Goal: Task Accomplishment & Management: Manage account settings

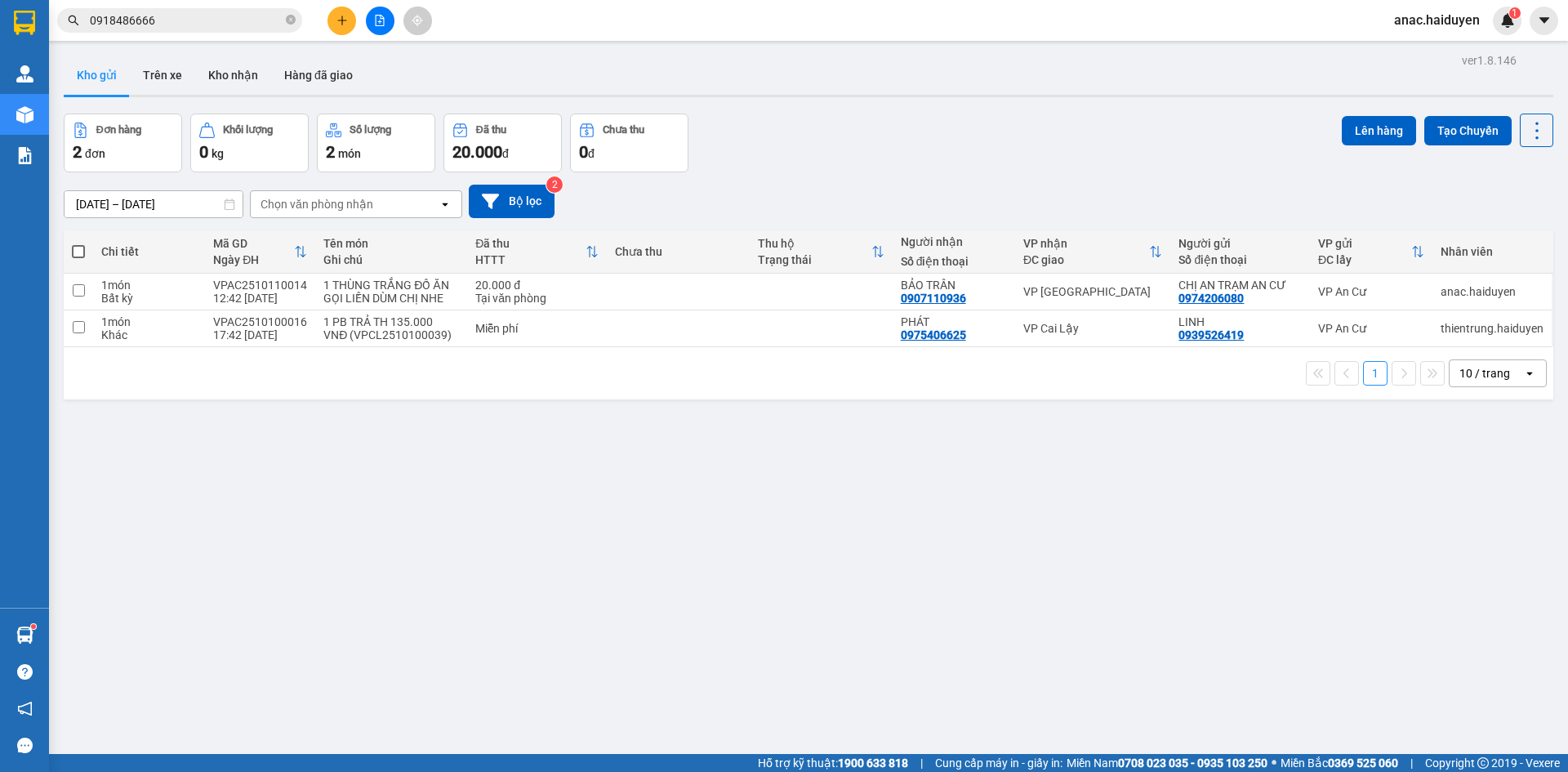
click at [154, 73] on button "Trên xe" at bounding box center [163, 74] width 66 height 39
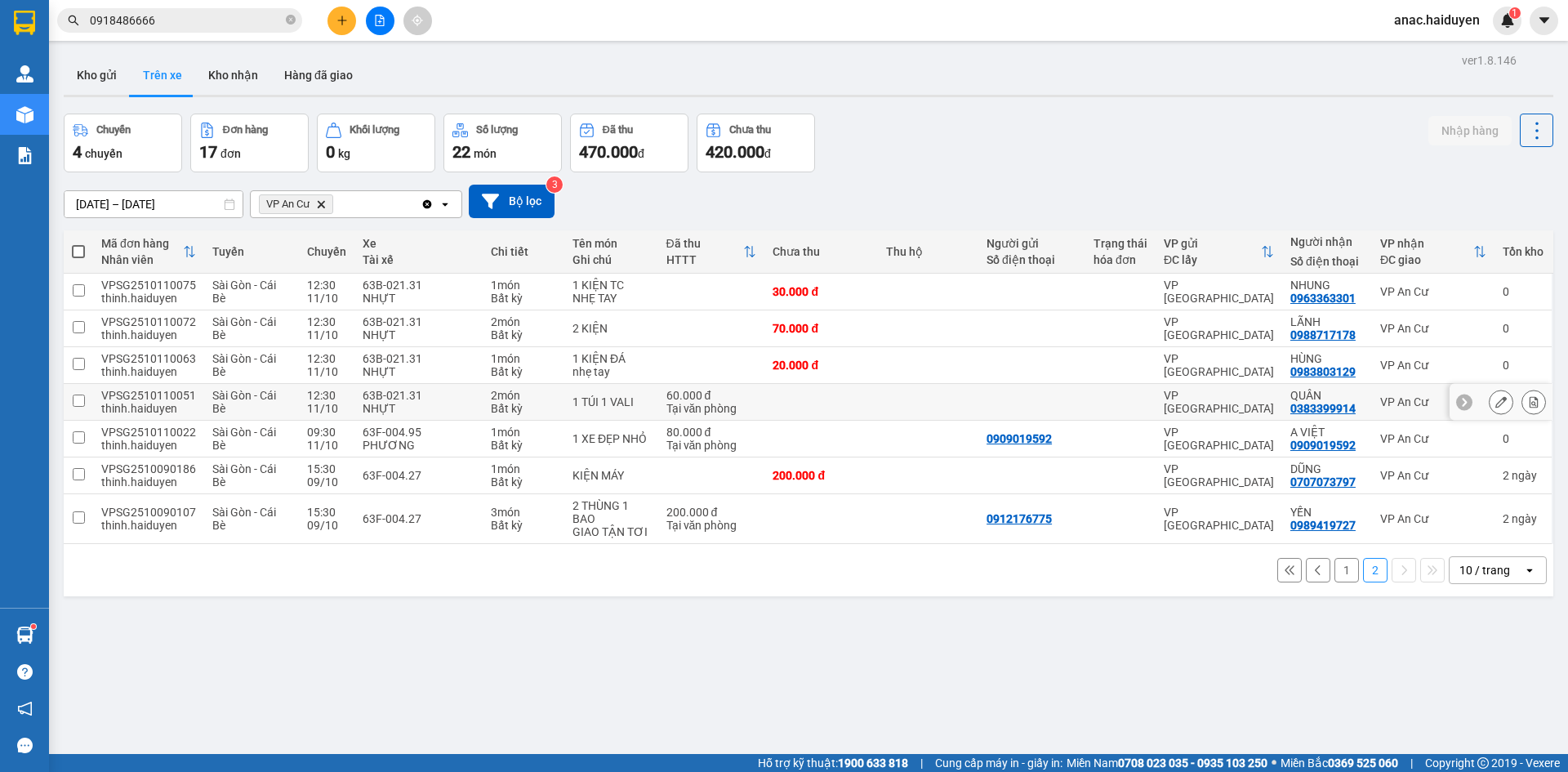
click at [77, 400] on input "checkbox" at bounding box center [79, 400] width 12 height 12
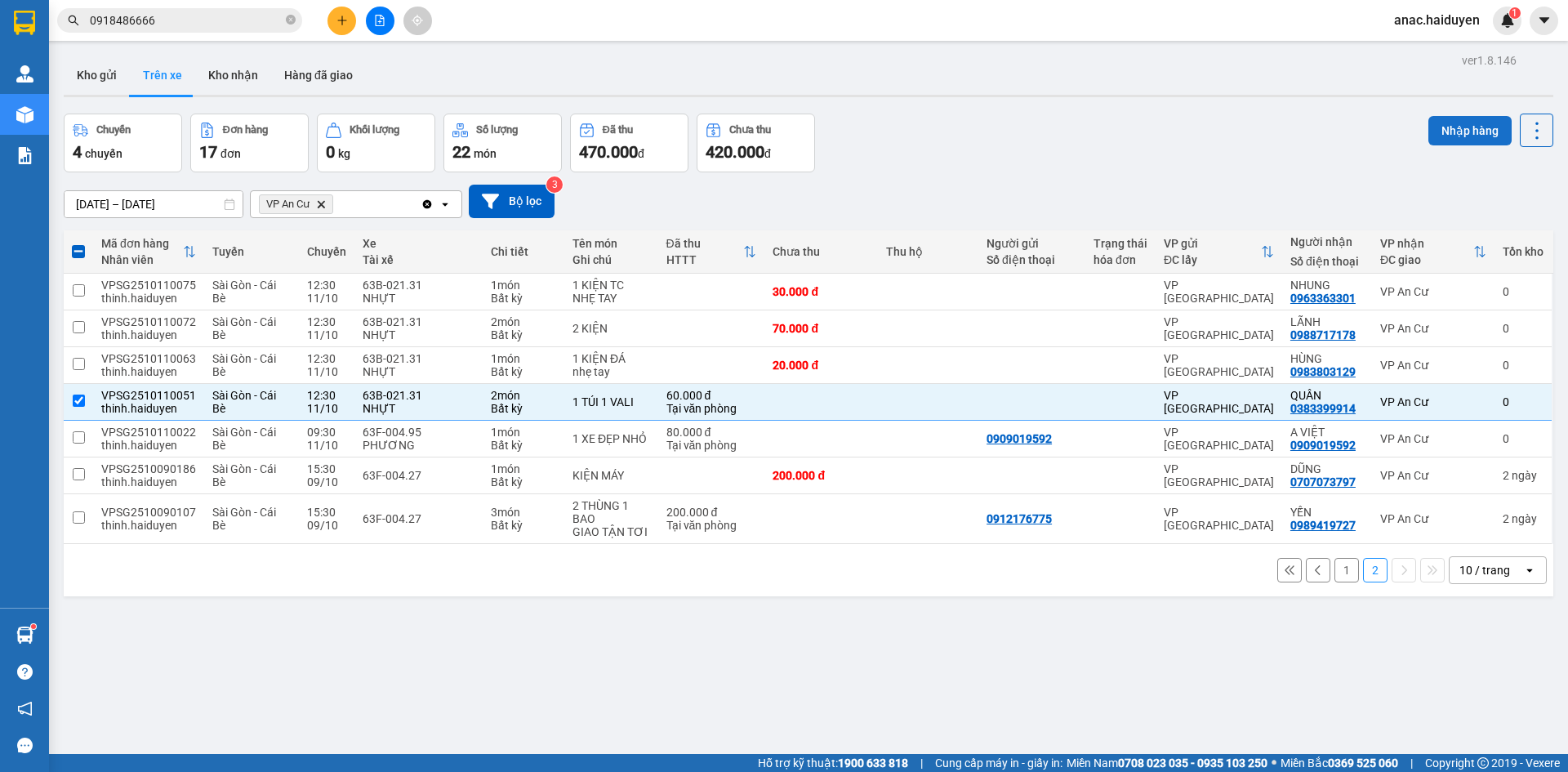
click at [1433, 133] on button "Nhập hàng" at bounding box center [1470, 131] width 83 height 29
checkbox input "false"
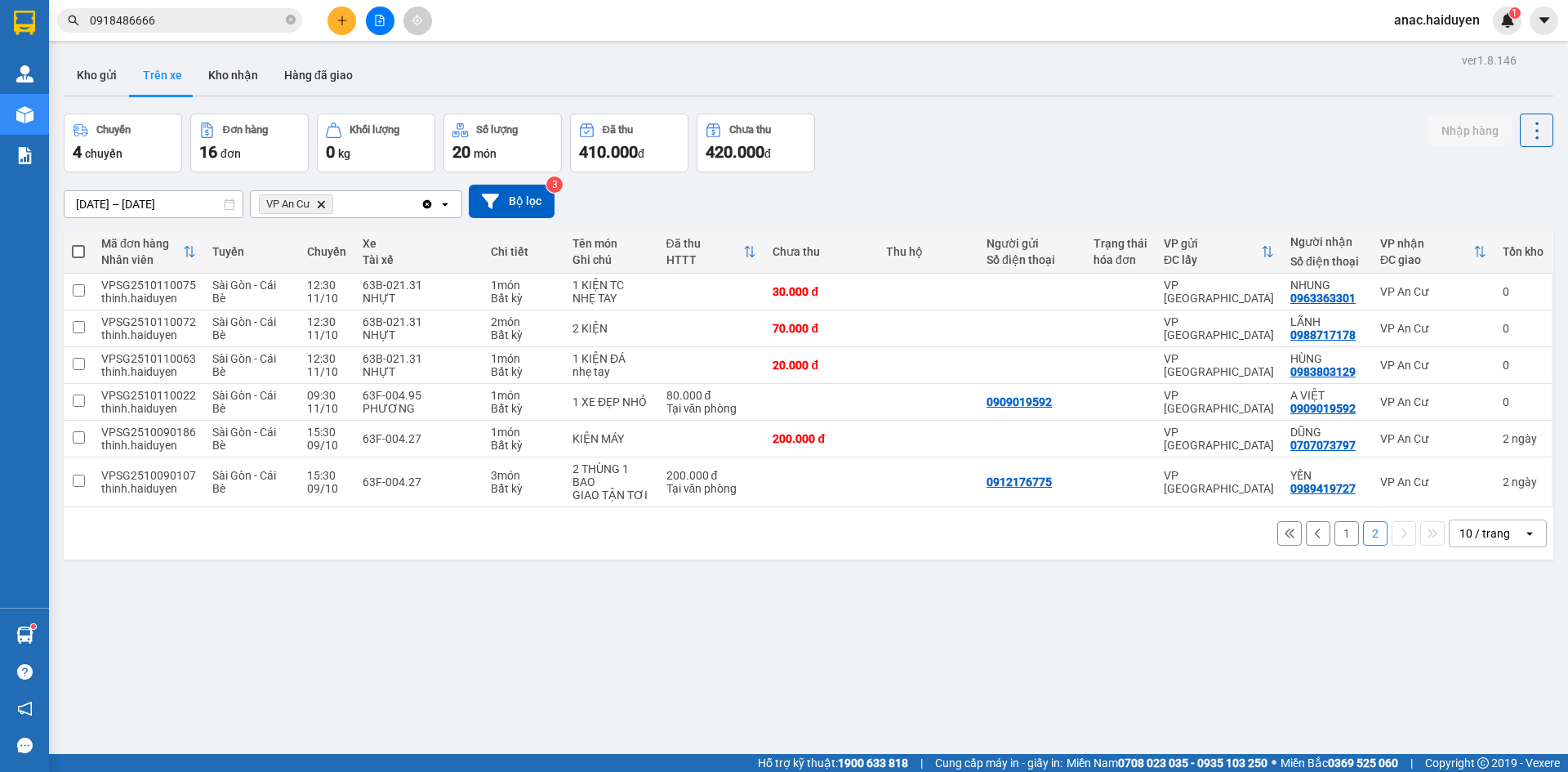
click at [743, 658] on div "ver 1.8.146 Kho gửi Trên xe Kho nhận Hàng đã giao Chuyến 4 chuyến Đơn hàng 16 đ…" at bounding box center [809, 435] width 1503 height 772
click at [1334, 530] on button "1" at bounding box center [1347, 533] width 24 height 24
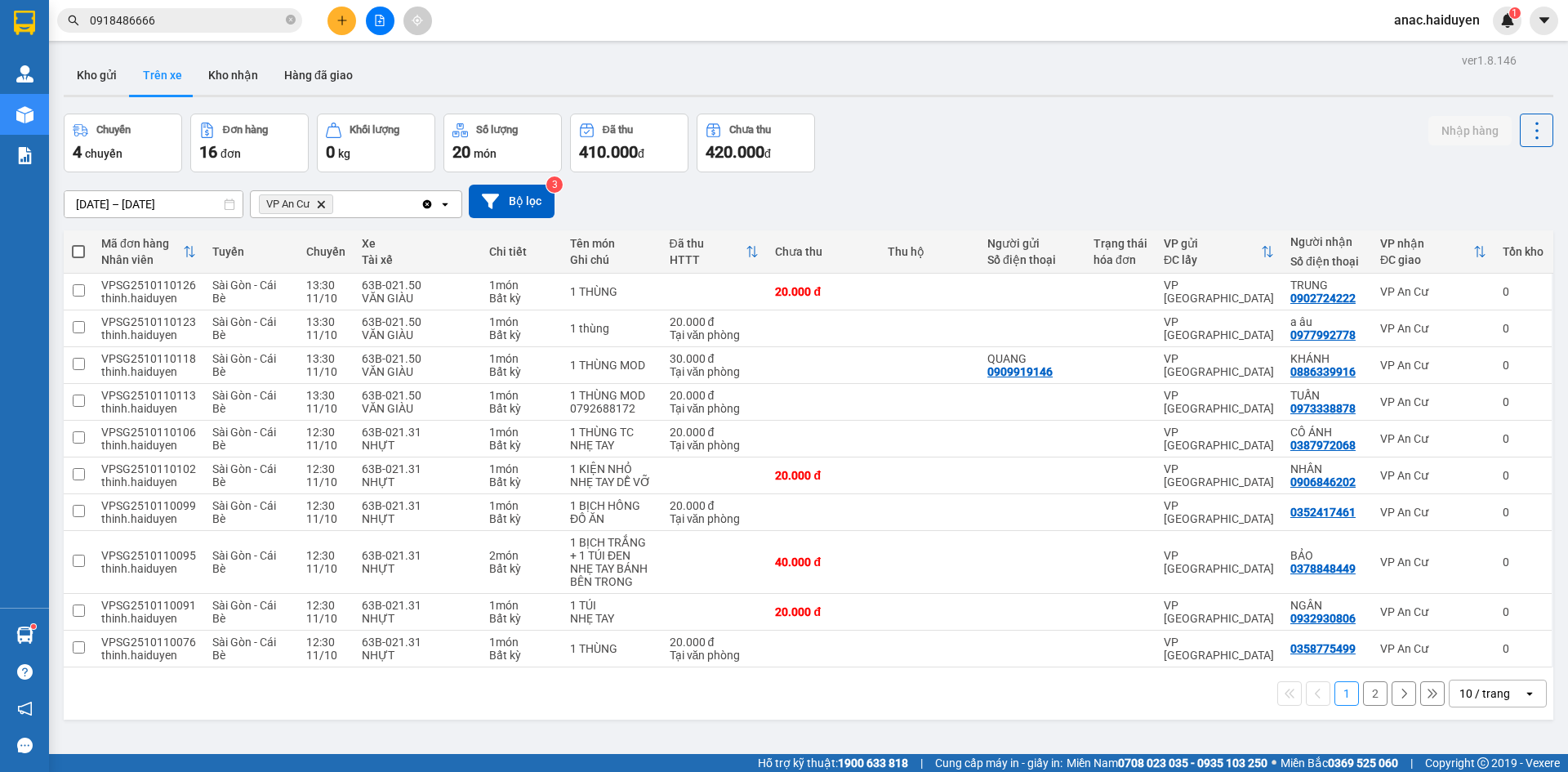
click at [703, 693] on div "1 2 10 / trang open" at bounding box center [809, 693] width 1477 height 28
click at [973, 739] on div "ver 1.8.146 Kho gửi Trên xe Kho nhận Hàng đã giao Chuyến 4 chuyến Đơn hàng 16 đ…" at bounding box center [809, 435] width 1503 height 772
click at [169, 72] on button "Trên xe" at bounding box center [163, 74] width 66 height 39
click at [90, 63] on button "Kho gửi" at bounding box center [97, 74] width 67 height 39
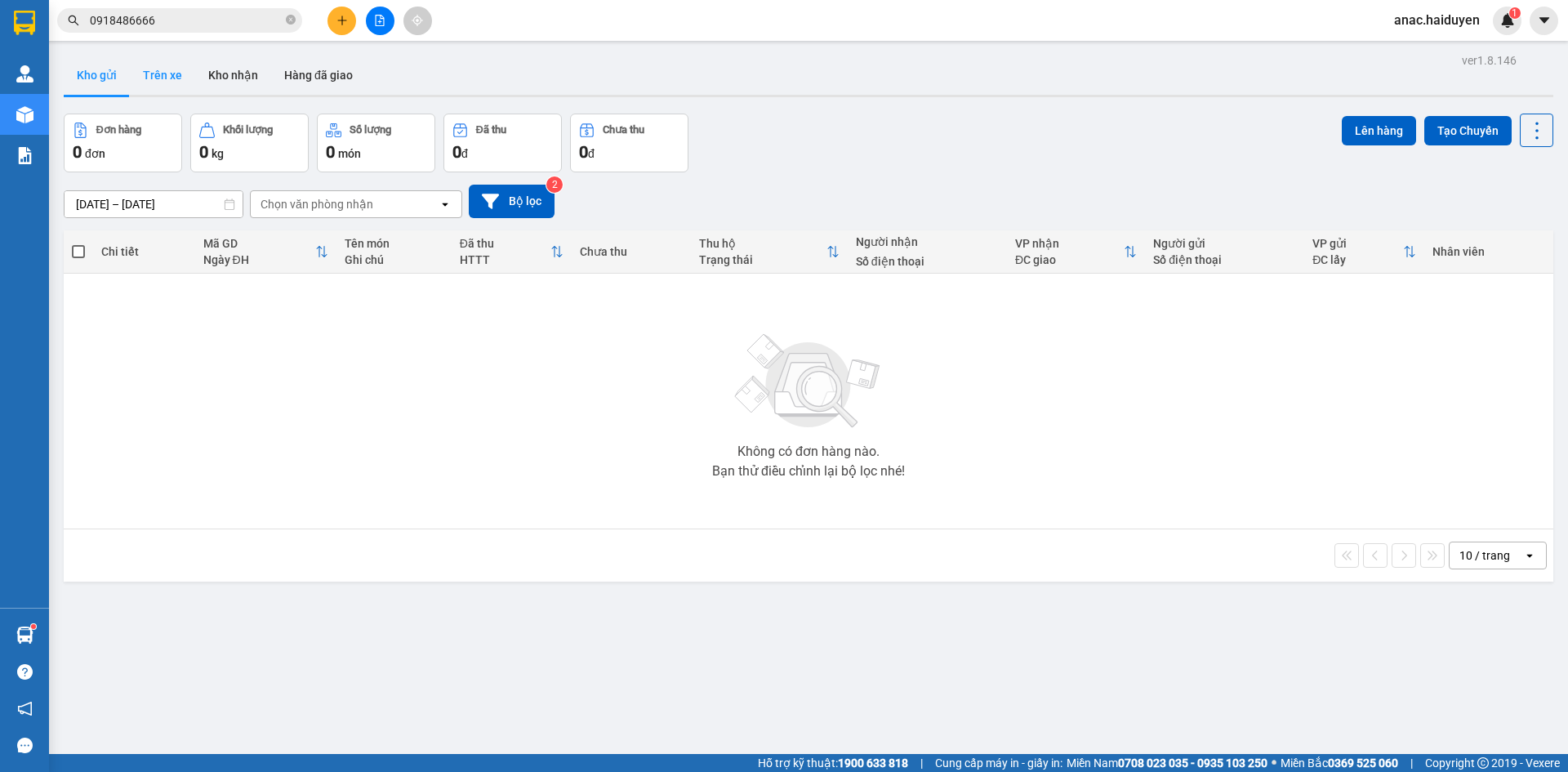
click at [151, 83] on button "Trên xe" at bounding box center [163, 74] width 66 height 39
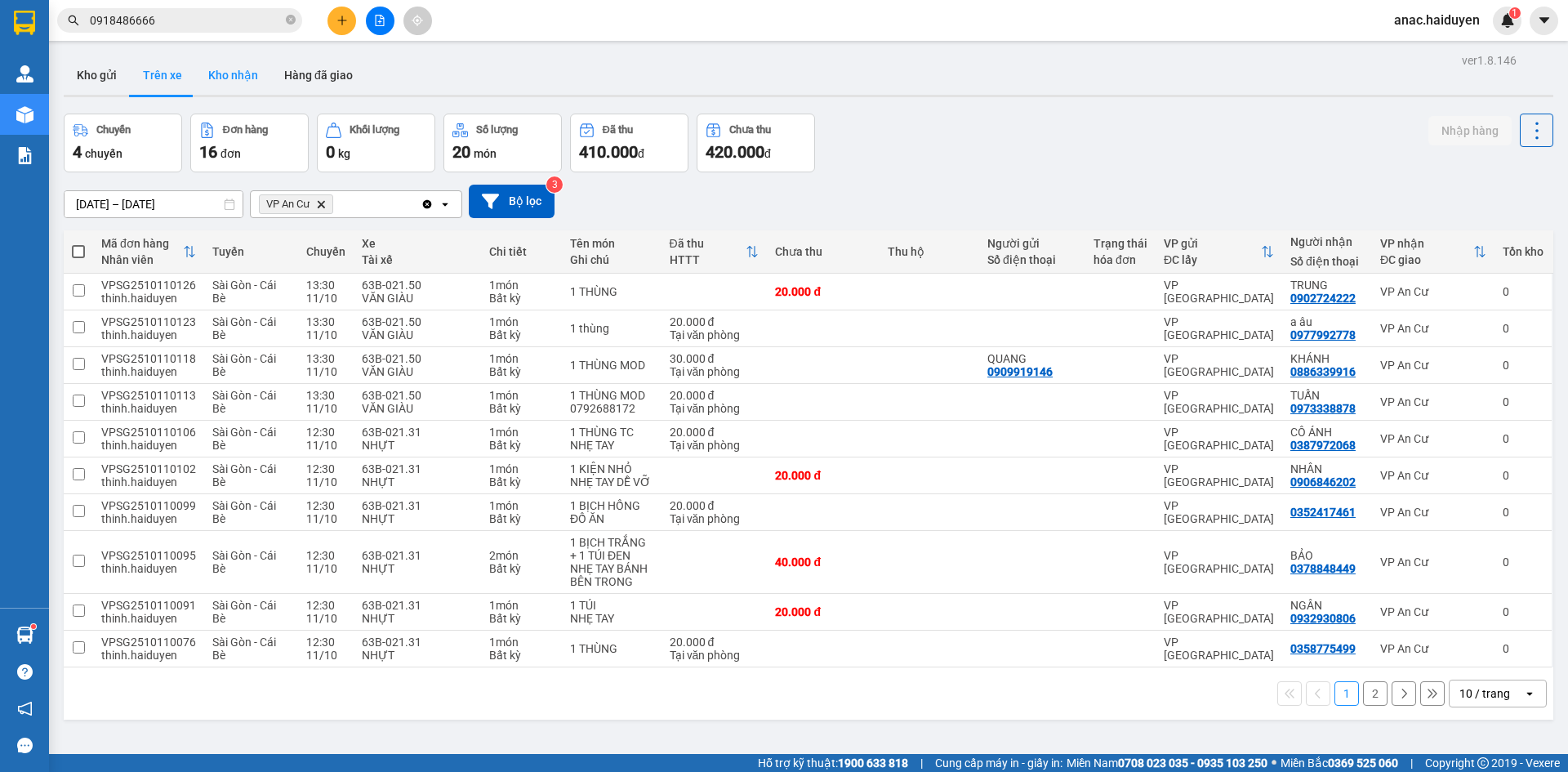
click at [236, 78] on button "Kho nhận" at bounding box center [234, 74] width 76 height 39
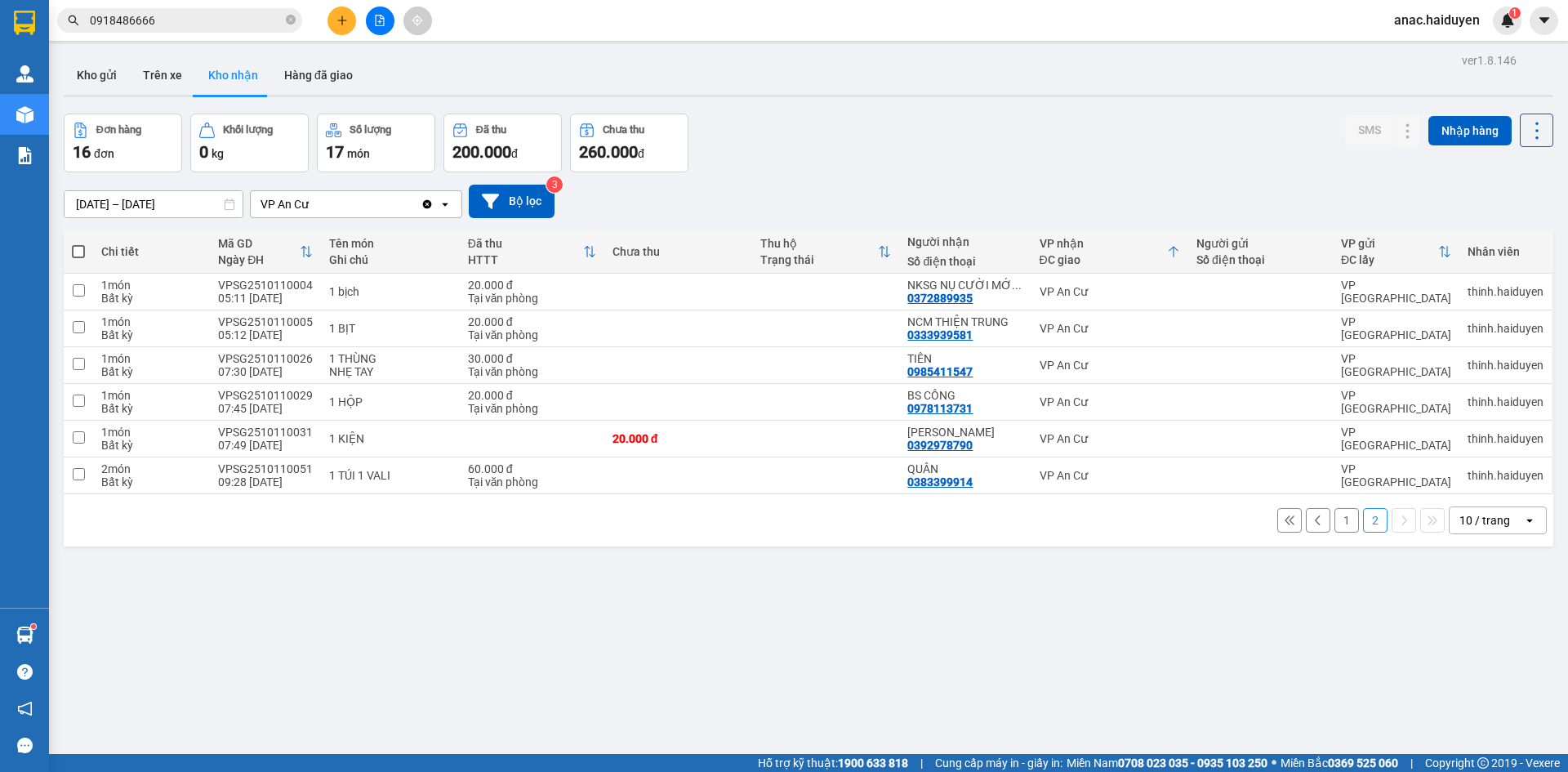
click at [771, 700] on div "ver 1.8.146 Kho gửi Trên xe Kho nhận Hàng đã giao Đơn hàng 16 đơn Khối lượng 0 …" at bounding box center [809, 435] width 1503 height 772
click at [189, 70] on button "Trên xe" at bounding box center [163, 74] width 66 height 39
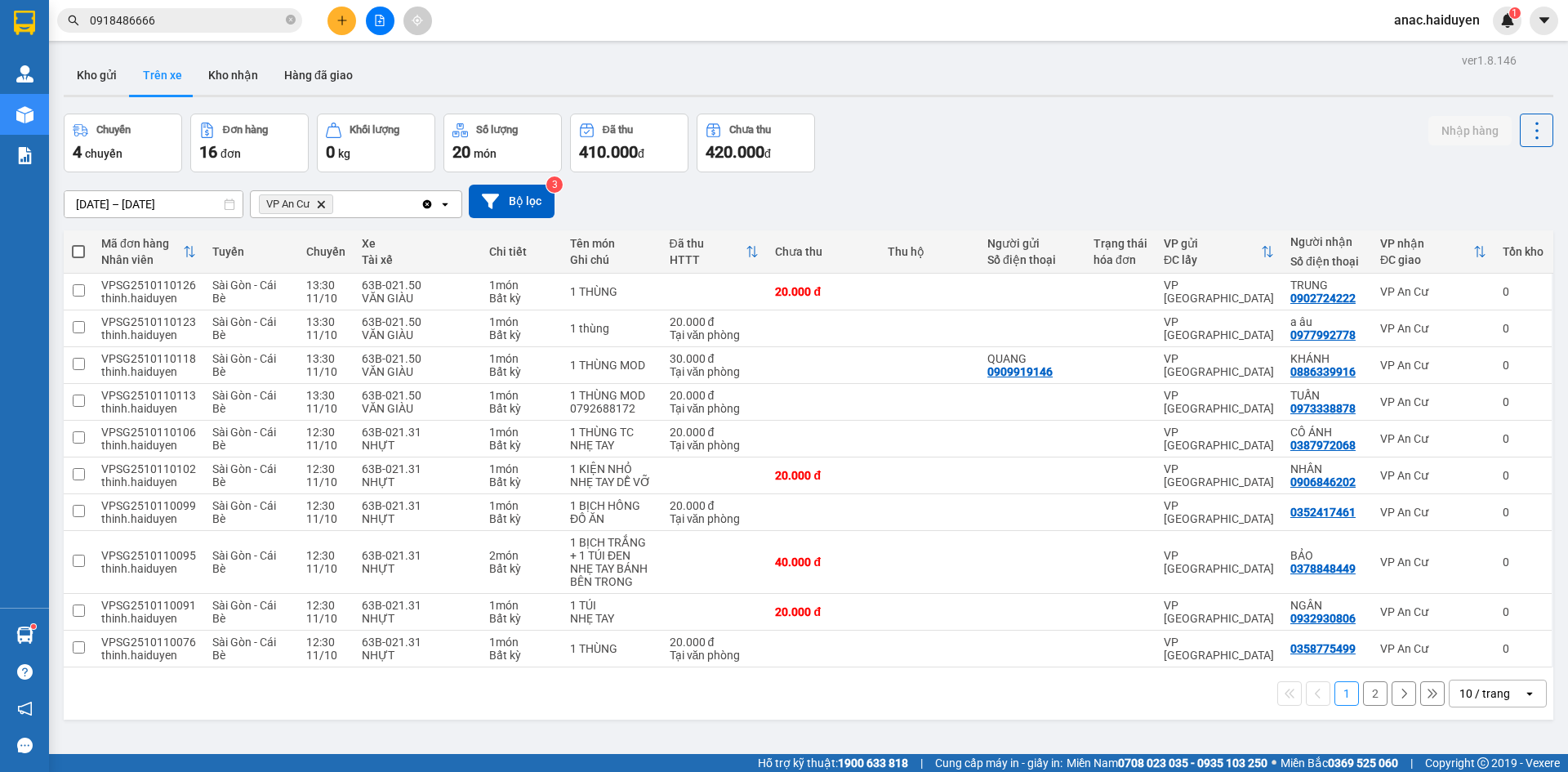
click at [1366, 686] on button "2" at bounding box center [1375, 693] width 24 height 24
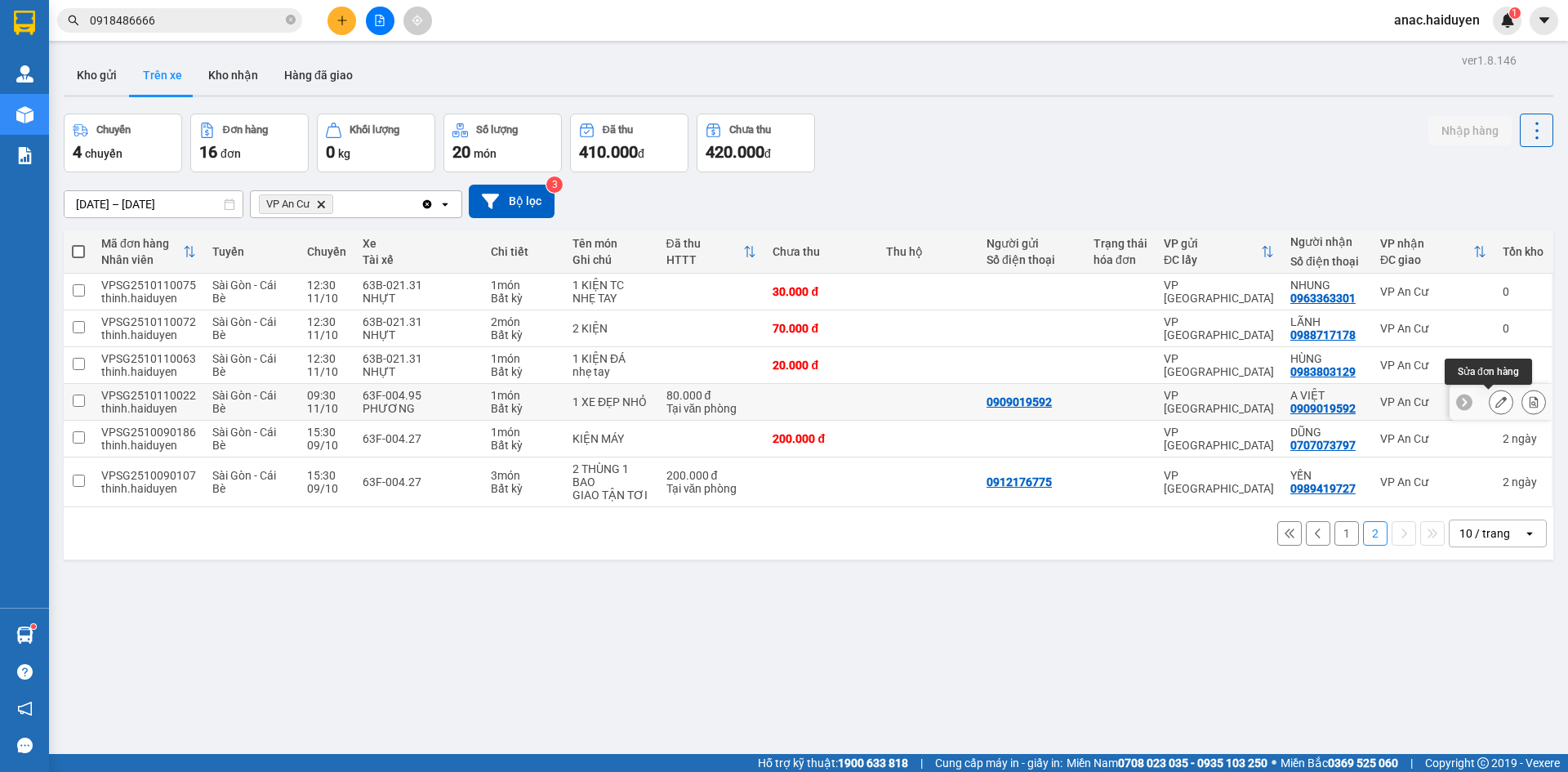
click at [1495, 405] on icon at bounding box center [1501, 401] width 11 height 11
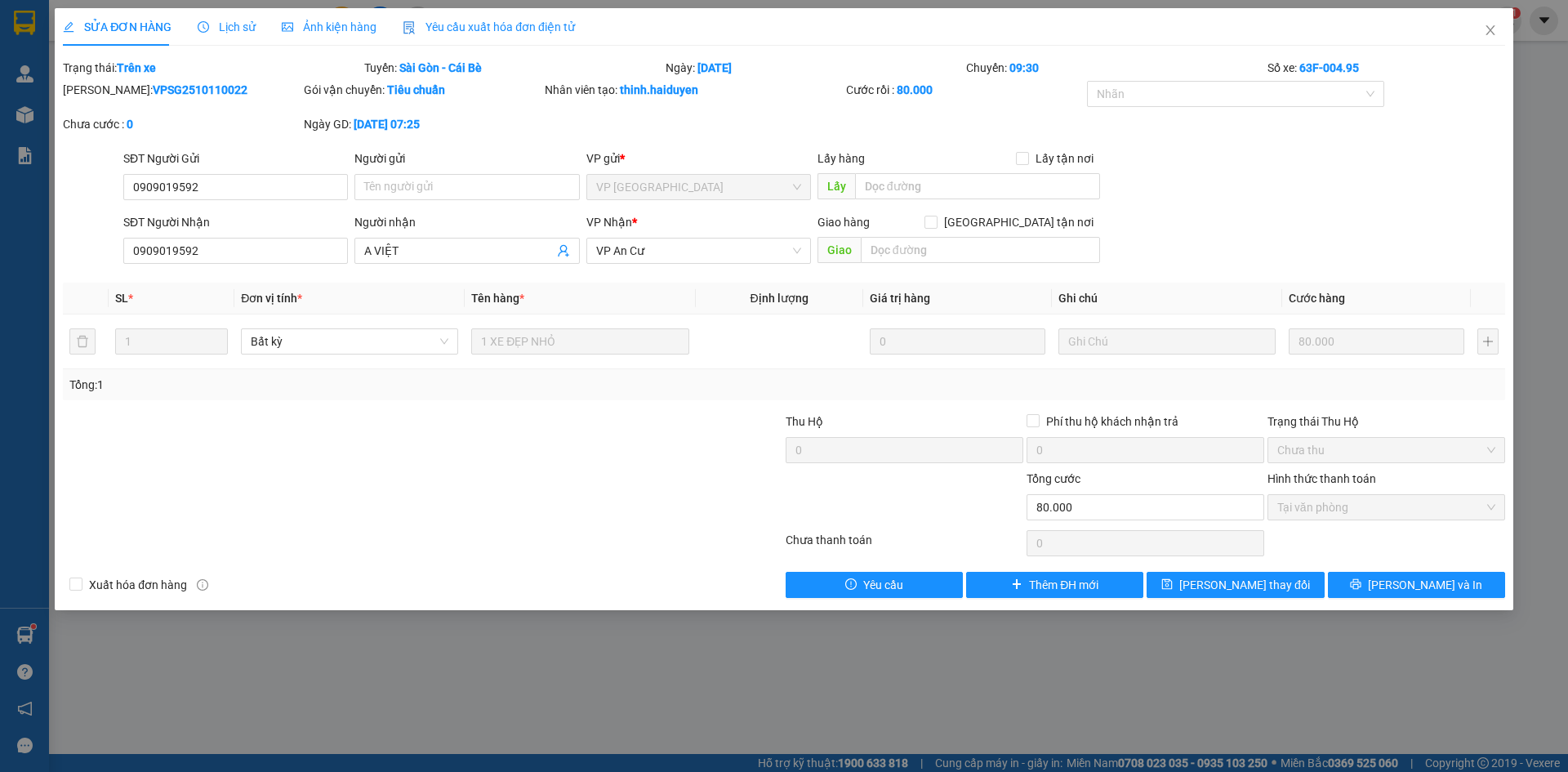
click at [213, 22] on span "Lịch sử" at bounding box center [227, 27] width 58 height 13
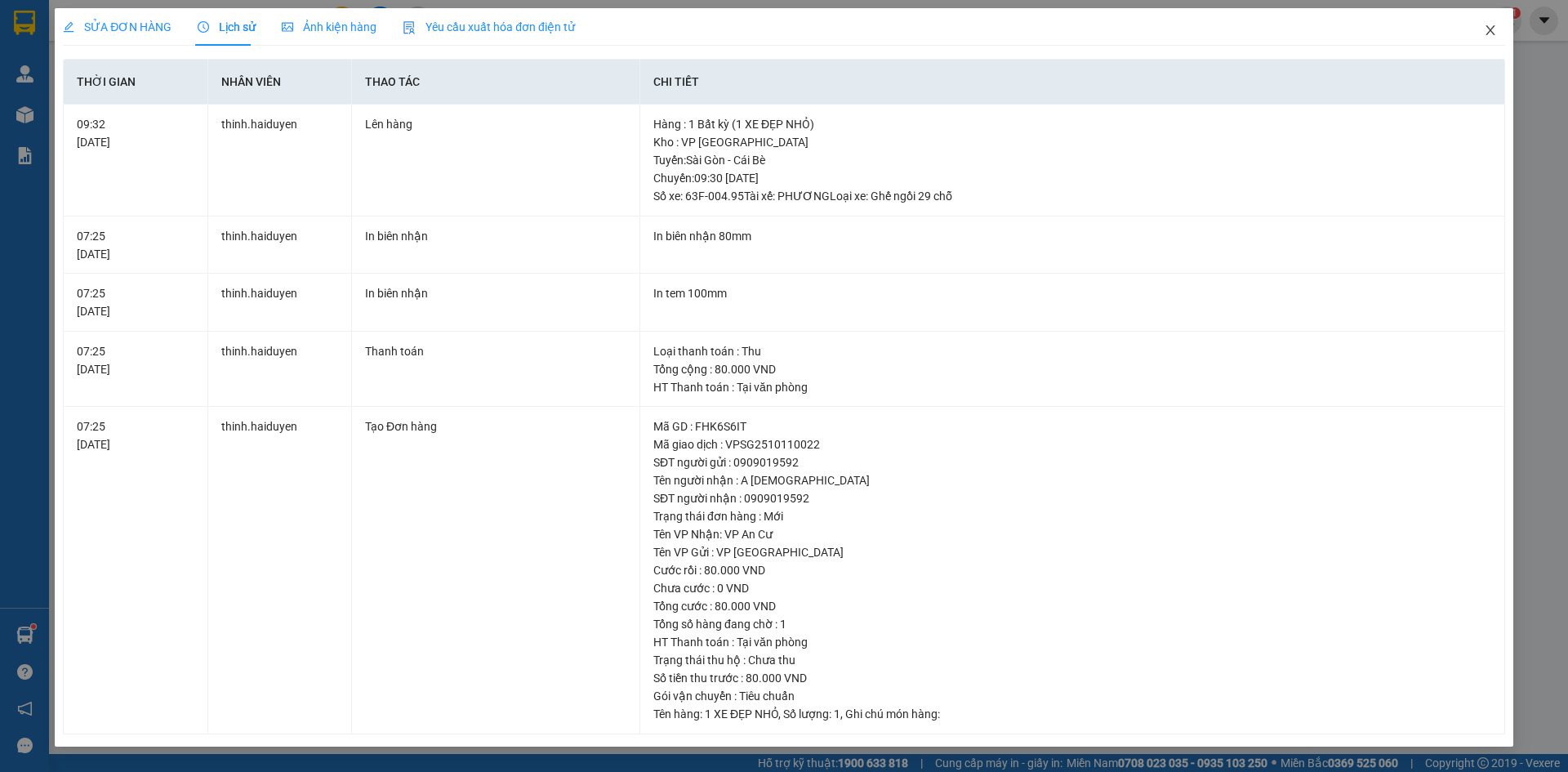
click at [1484, 37] on icon "close" at bounding box center [1490, 29] width 13 height 13
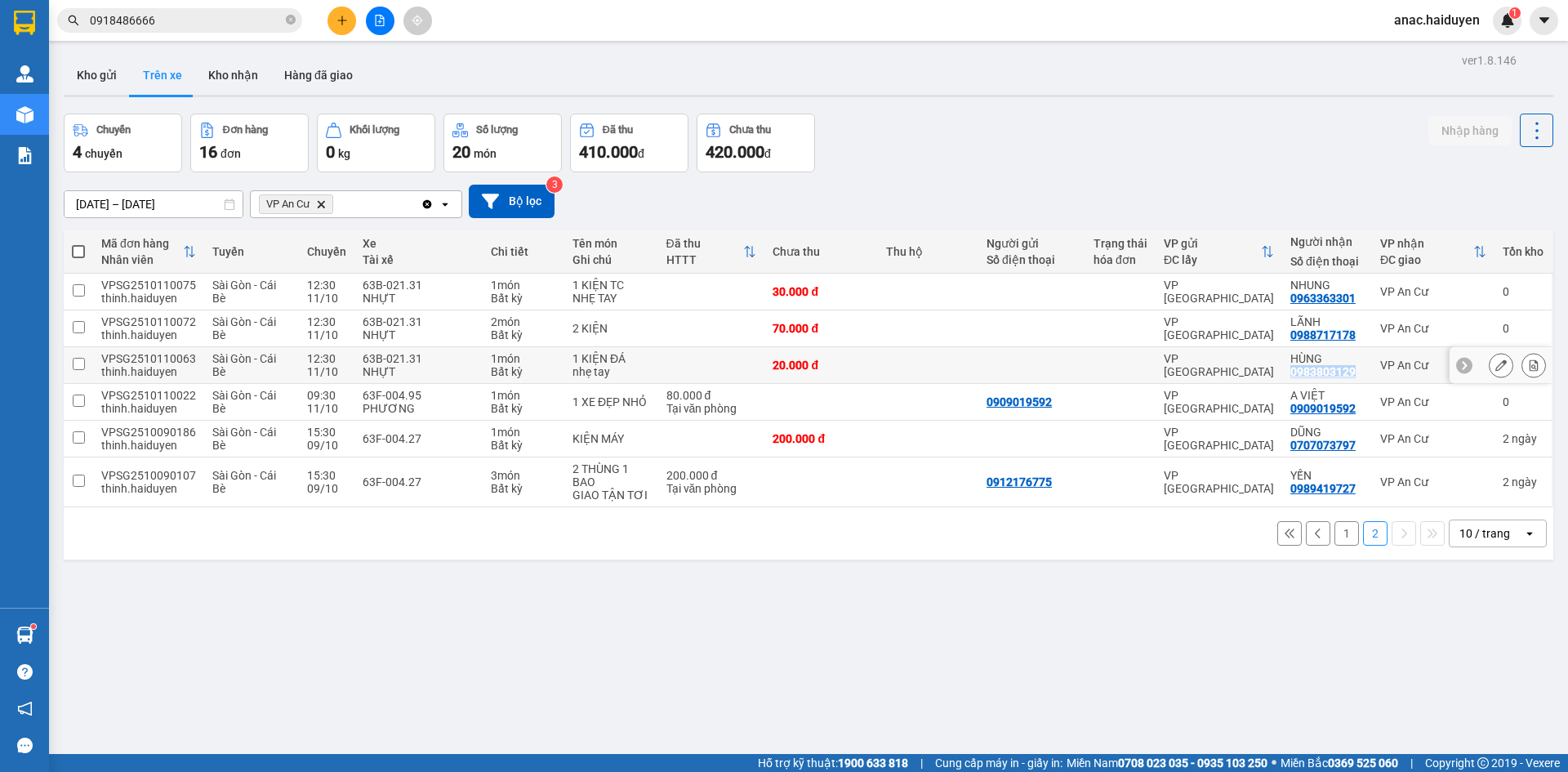
drag, startPoint x: 1348, startPoint y: 374, endPoint x: 1274, endPoint y: 374, distance: 74.0
click at [1283, 374] on td "HÙNG 0983803129" at bounding box center [1328, 365] width 90 height 37
checkbox input "true"
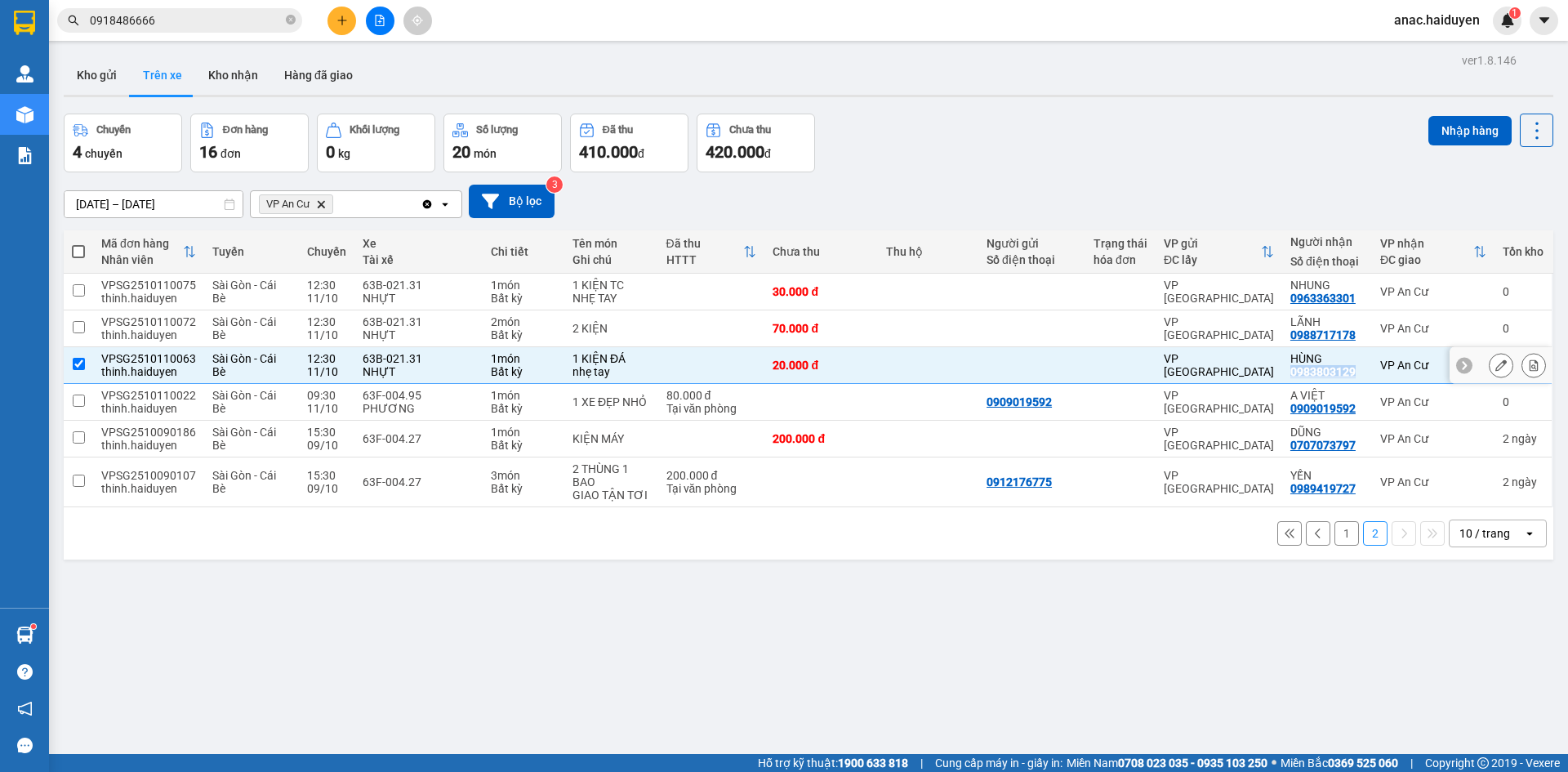
copy div "0983803129"
click at [1287, 687] on div "ver 1.8.146 Kho gửi Trên xe Kho nhận Hàng đã giao Chuyến 4 chuyến Đơn hàng 16 đ…" at bounding box center [809, 435] width 1503 height 772
drag, startPoint x: 1345, startPoint y: 300, endPoint x: 1278, endPoint y: 299, distance: 67.0
click at [1290, 299] on div "NHUNG 0963363301" at bounding box center [1327, 291] width 74 height 26
checkbox input "true"
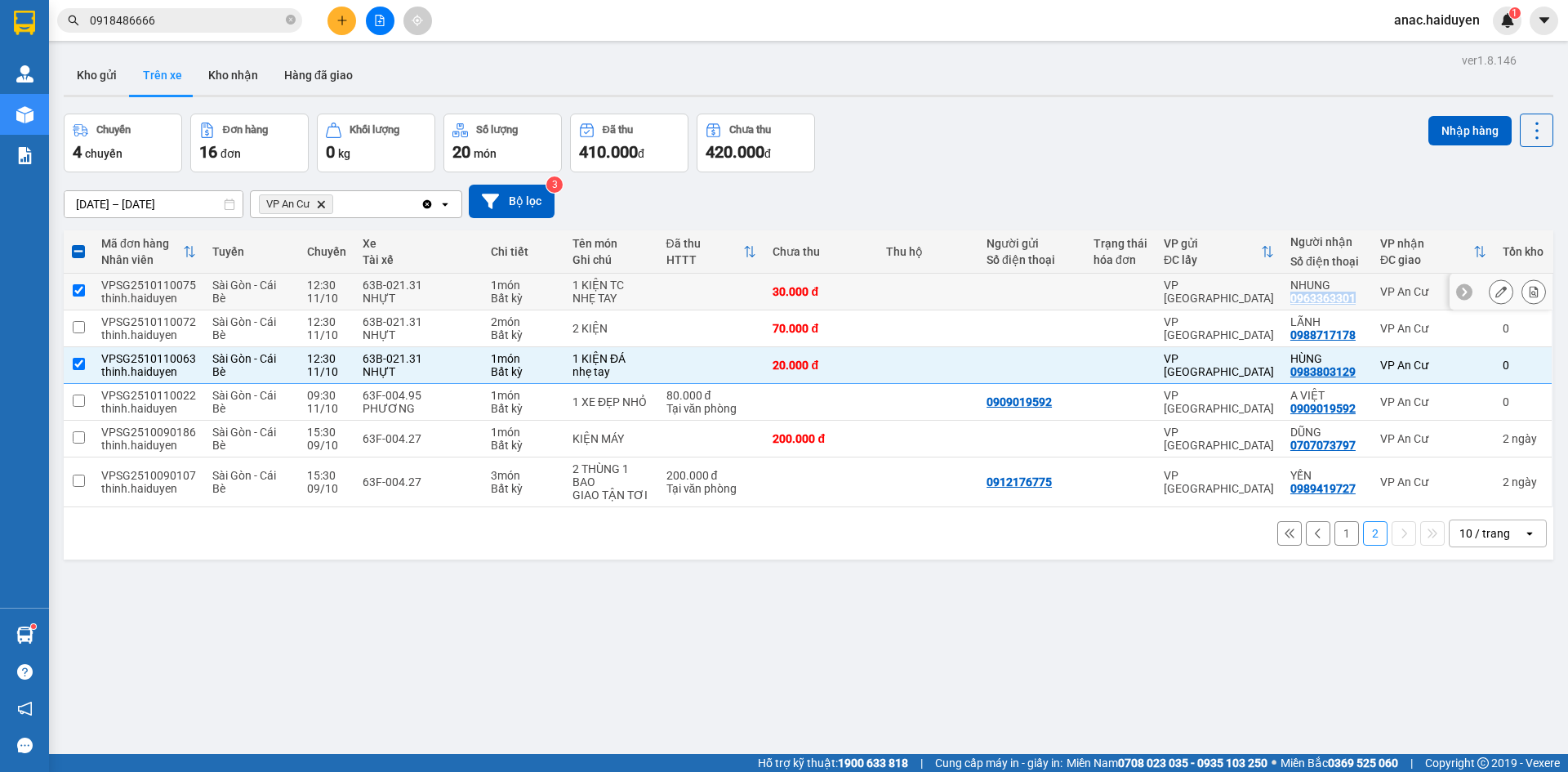
copy div "0963363301"
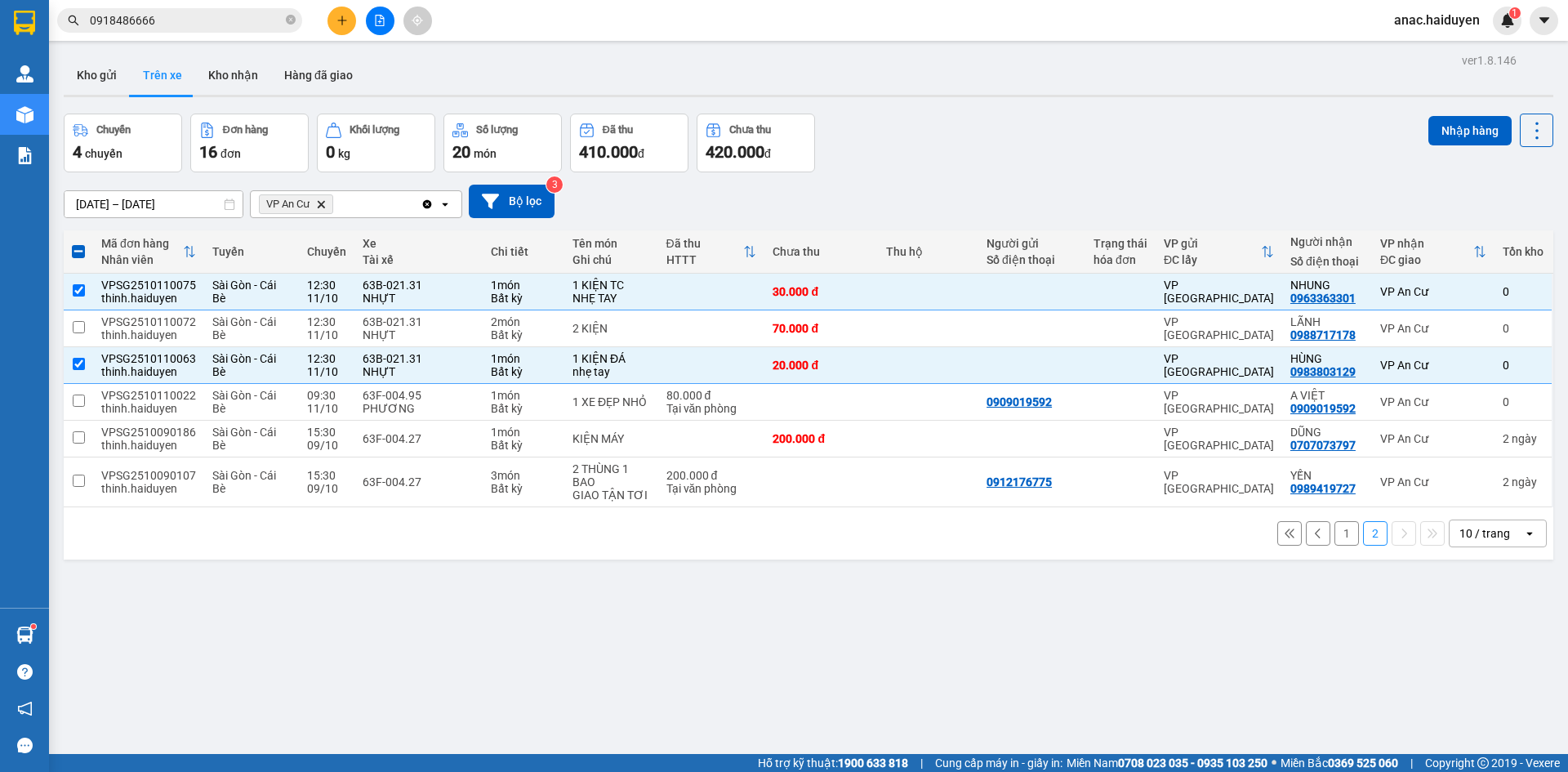
click at [1331, 188] on div "[DATE] – [DATE] Press the down arrow key to interact with the calendar and sele…" at bounding box center [809, 201] width 1490 height 34
click at [1495, 289] on icon at bounding box center [1501, 291] width 11 height 11
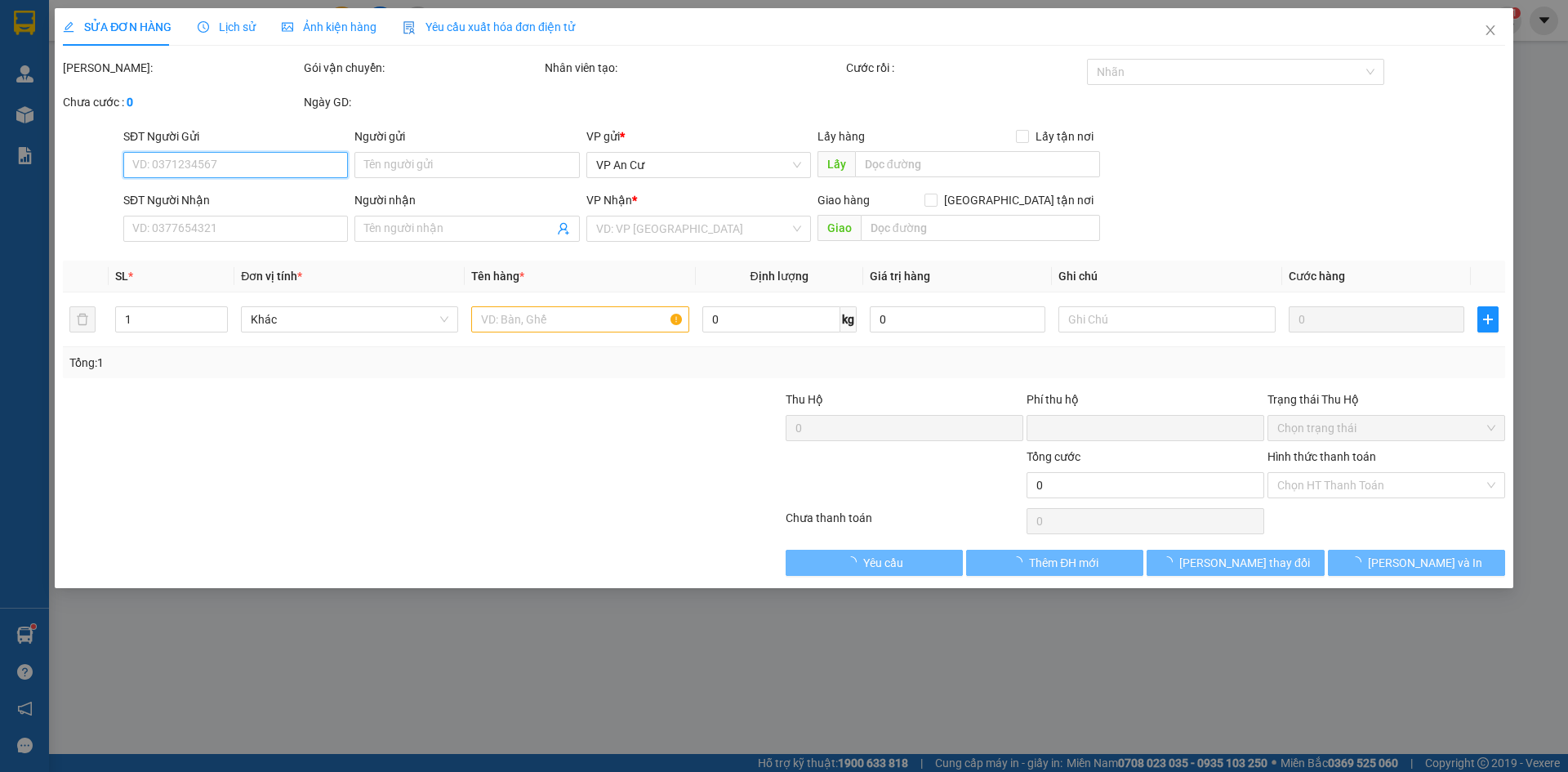
type input "0963363301"
type input "NHUNG"
type input "0"
type input "30.000"
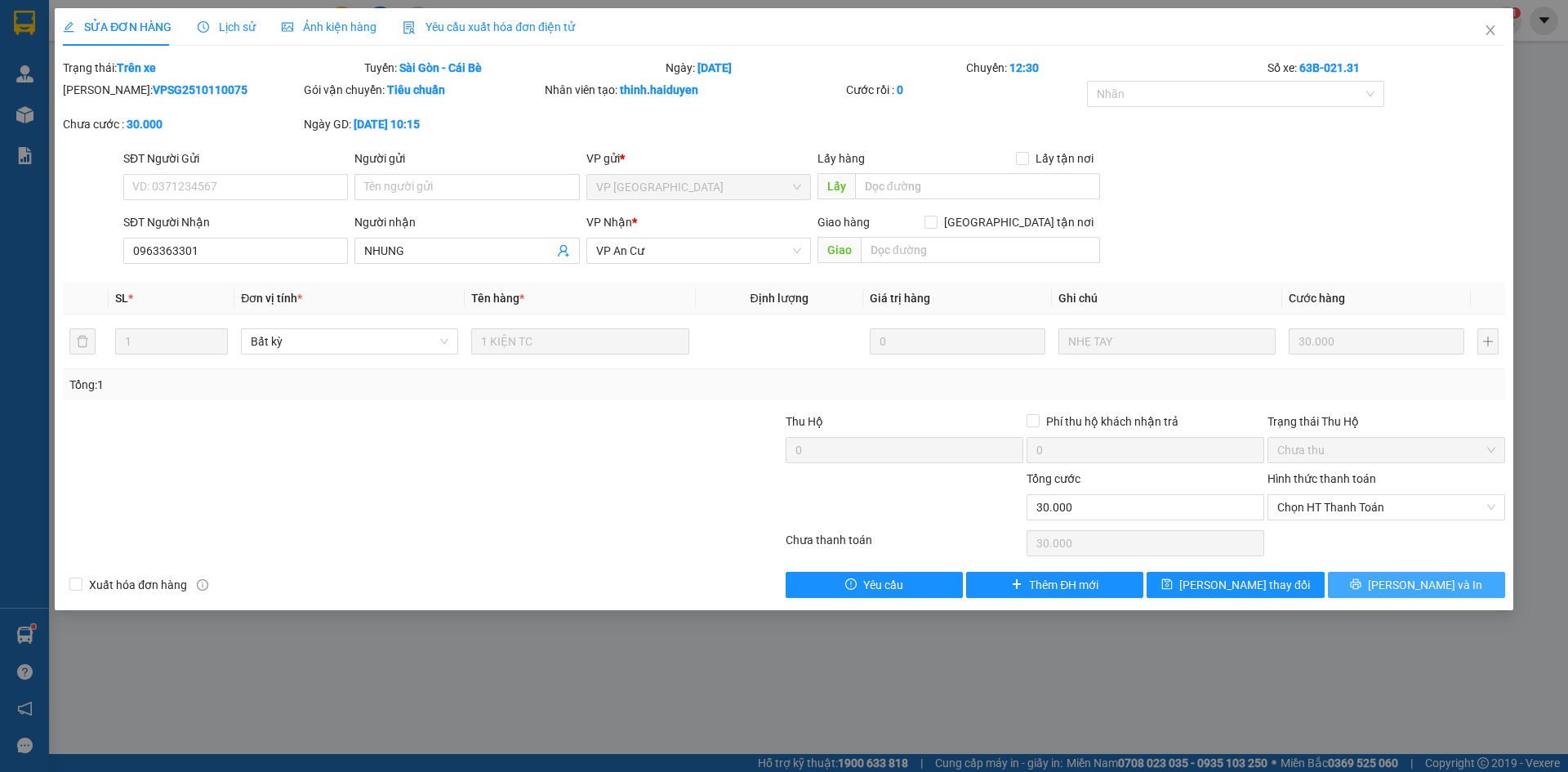
click at [1431, 582] on span "Lưu và In" at bounding box center [1425, 584] width 114 height 18
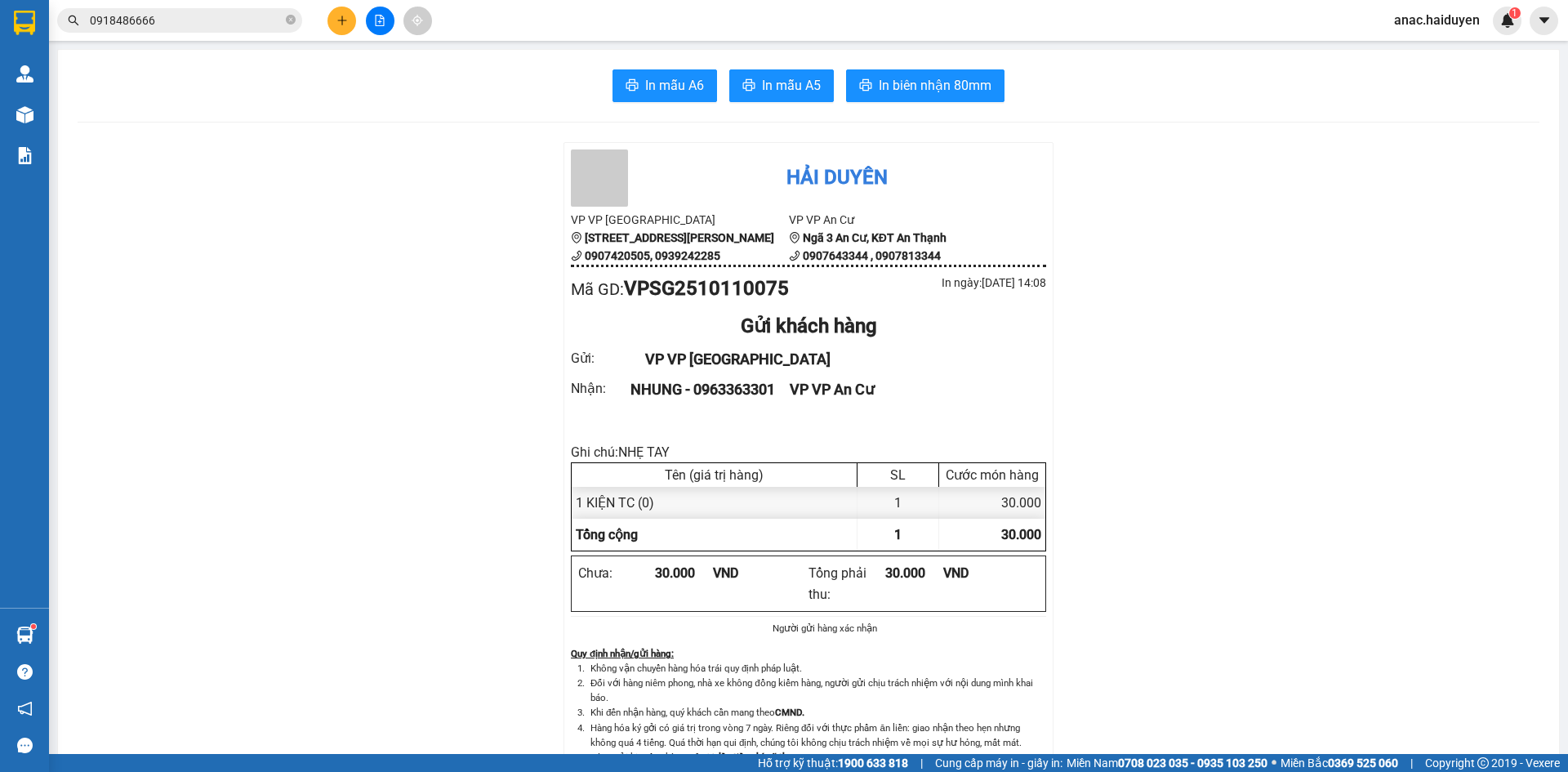
drag, startPoint x: 1318, startPoint y: 631, endPoint x: 1001, endPoint y: 541, distance: 329.5
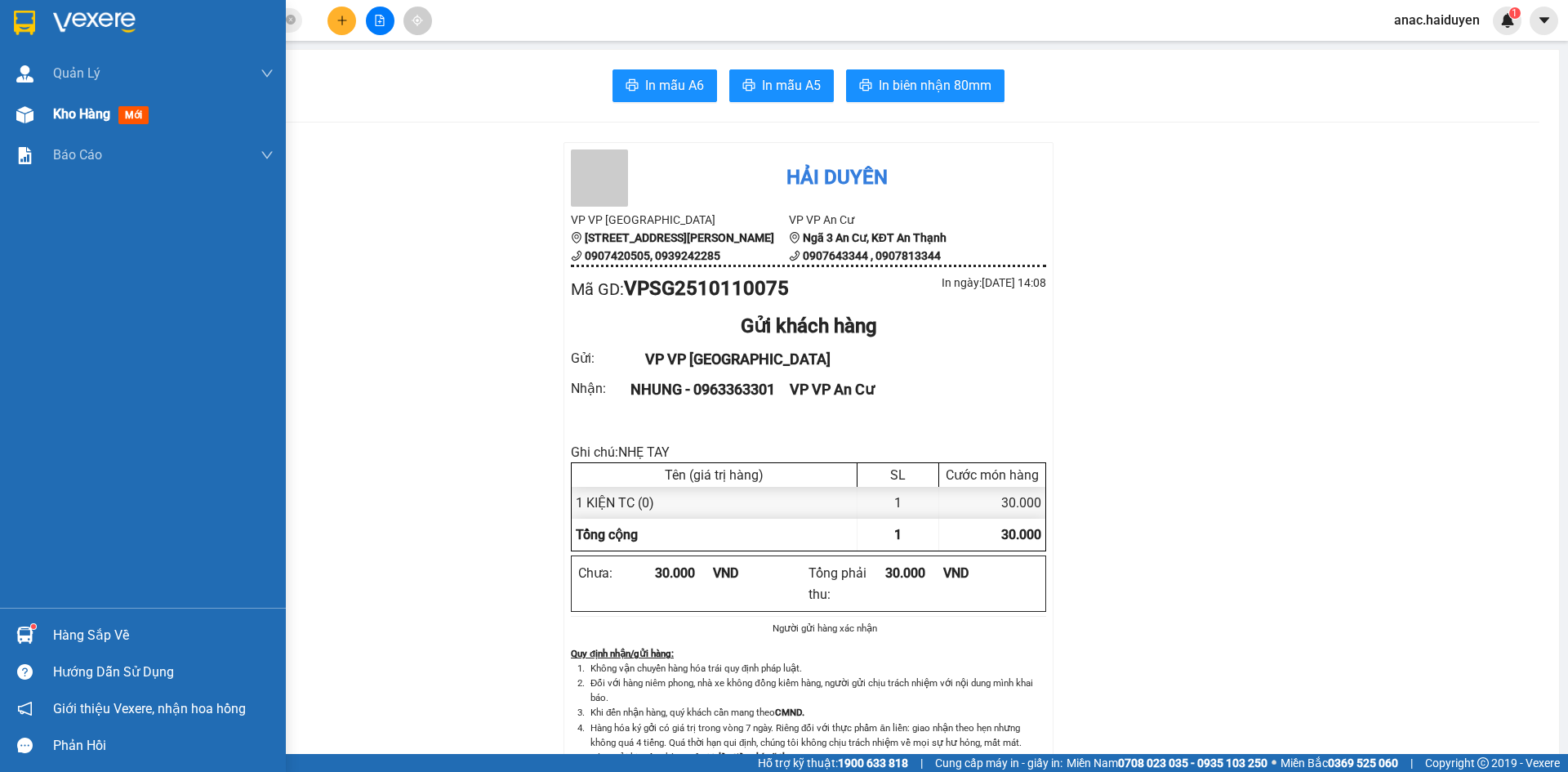
click at [79, 113] on span "Kho hàng" at bounding box center [81, 114] width 57 height 16
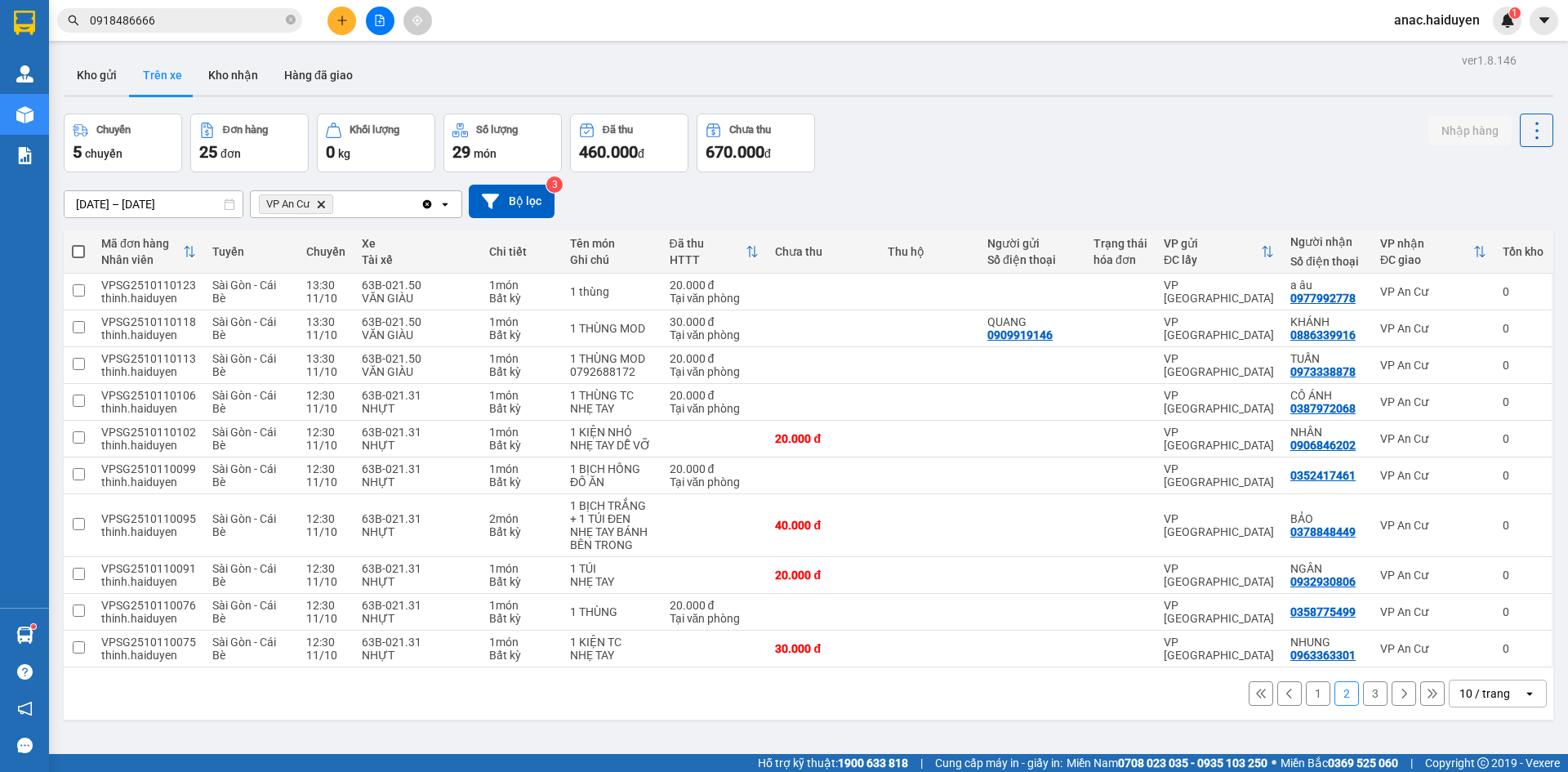
click at [1363, 696] on button "3" at bounding box center [1375, 693] width 24 height 24
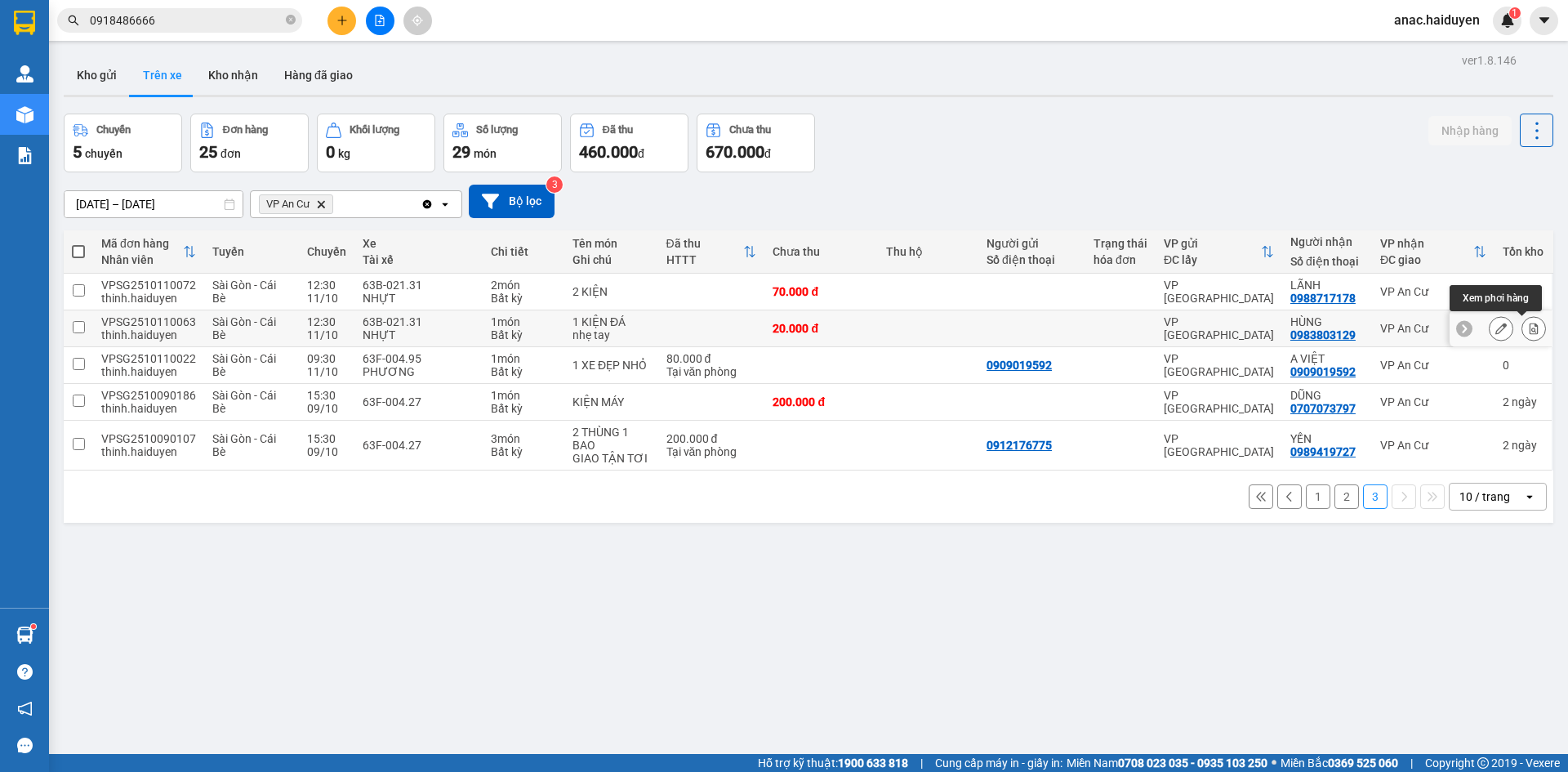
click at [1530, 331] on icon at bounding box center [1534, 328] width 9 height 11
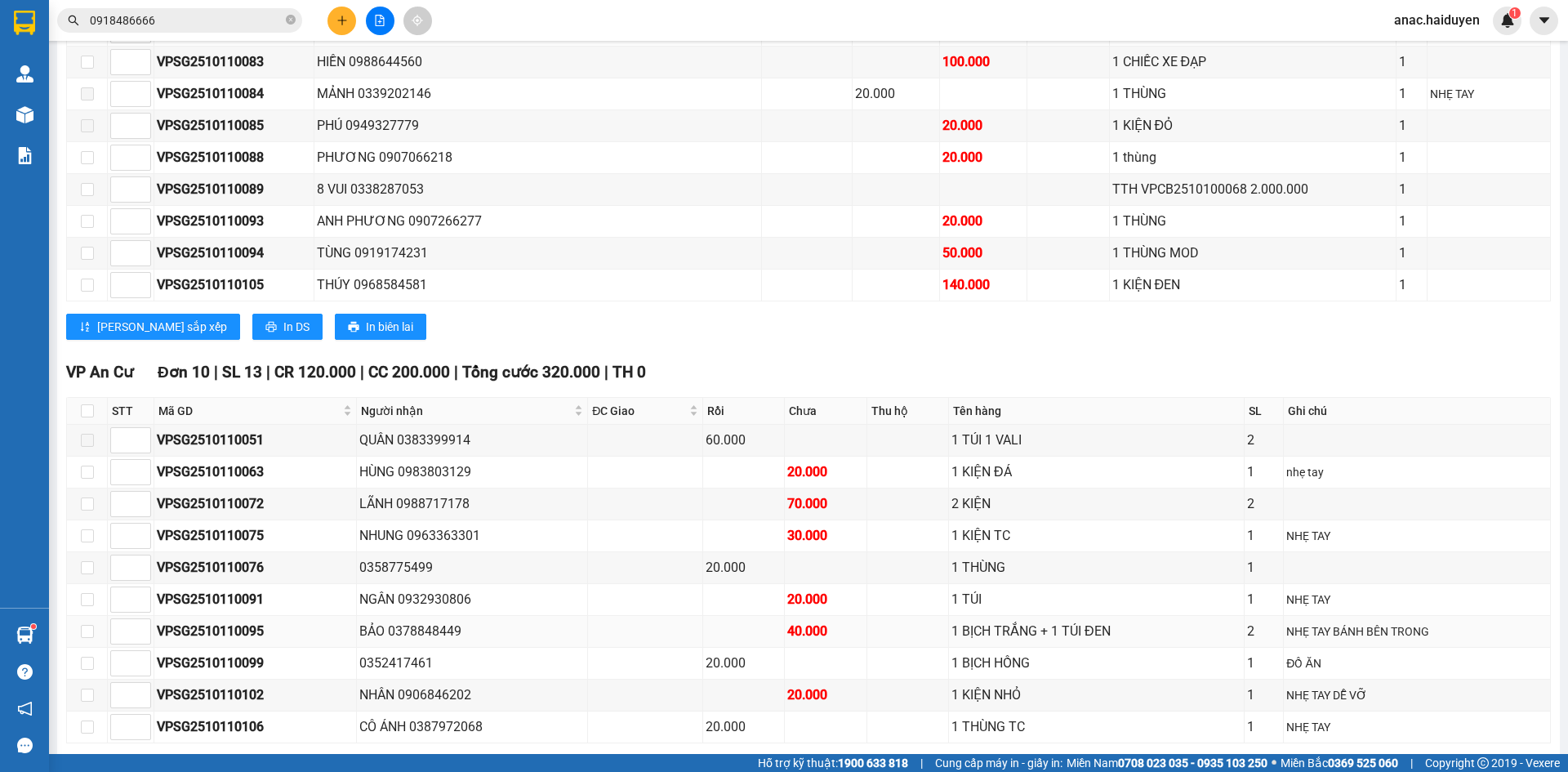
scroll to position [1552, 0]
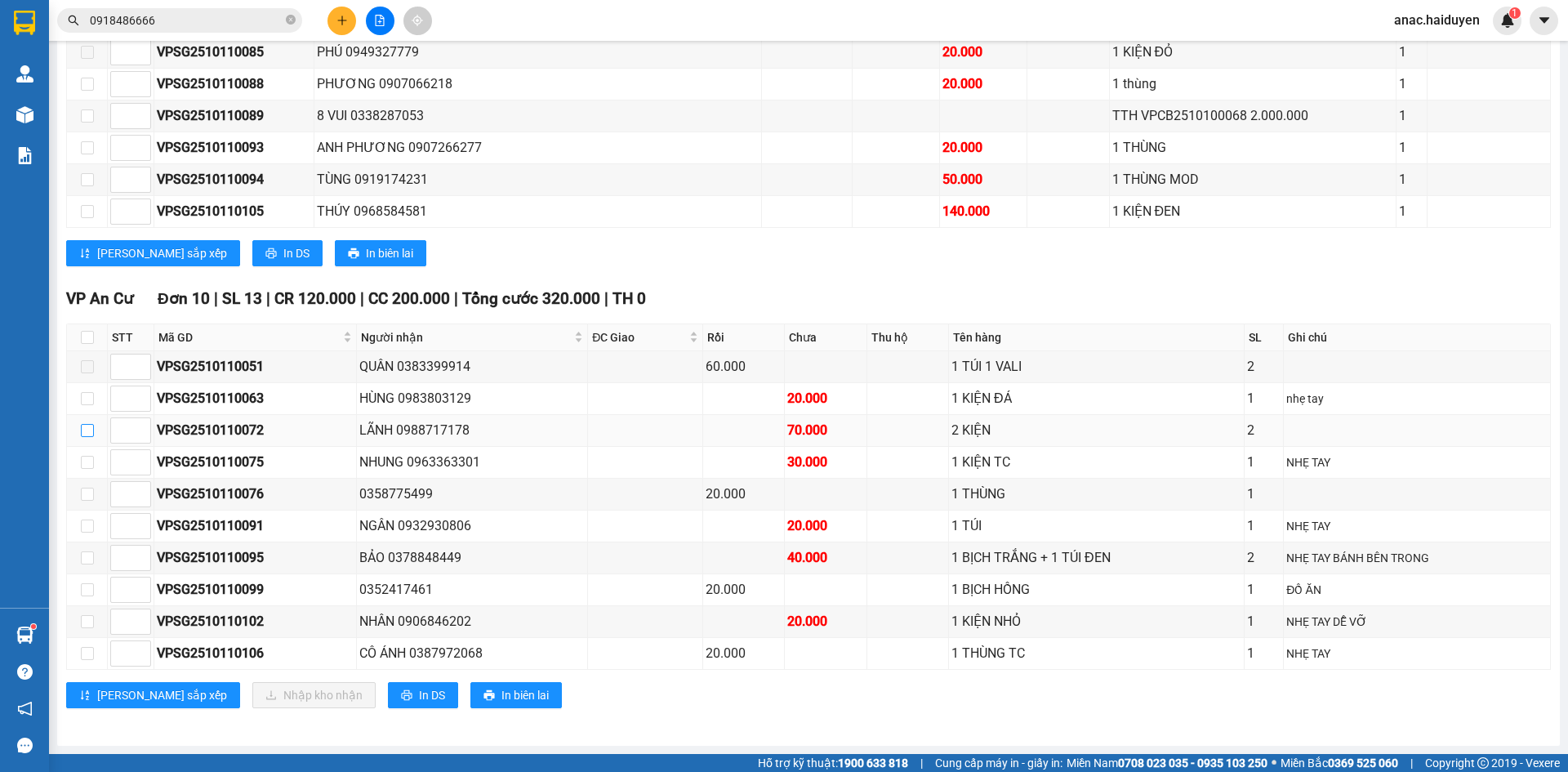
click at [86, 433] on input "checkbox" at bounding box center [87, 430] width 13 height 13
checkbox input "true"
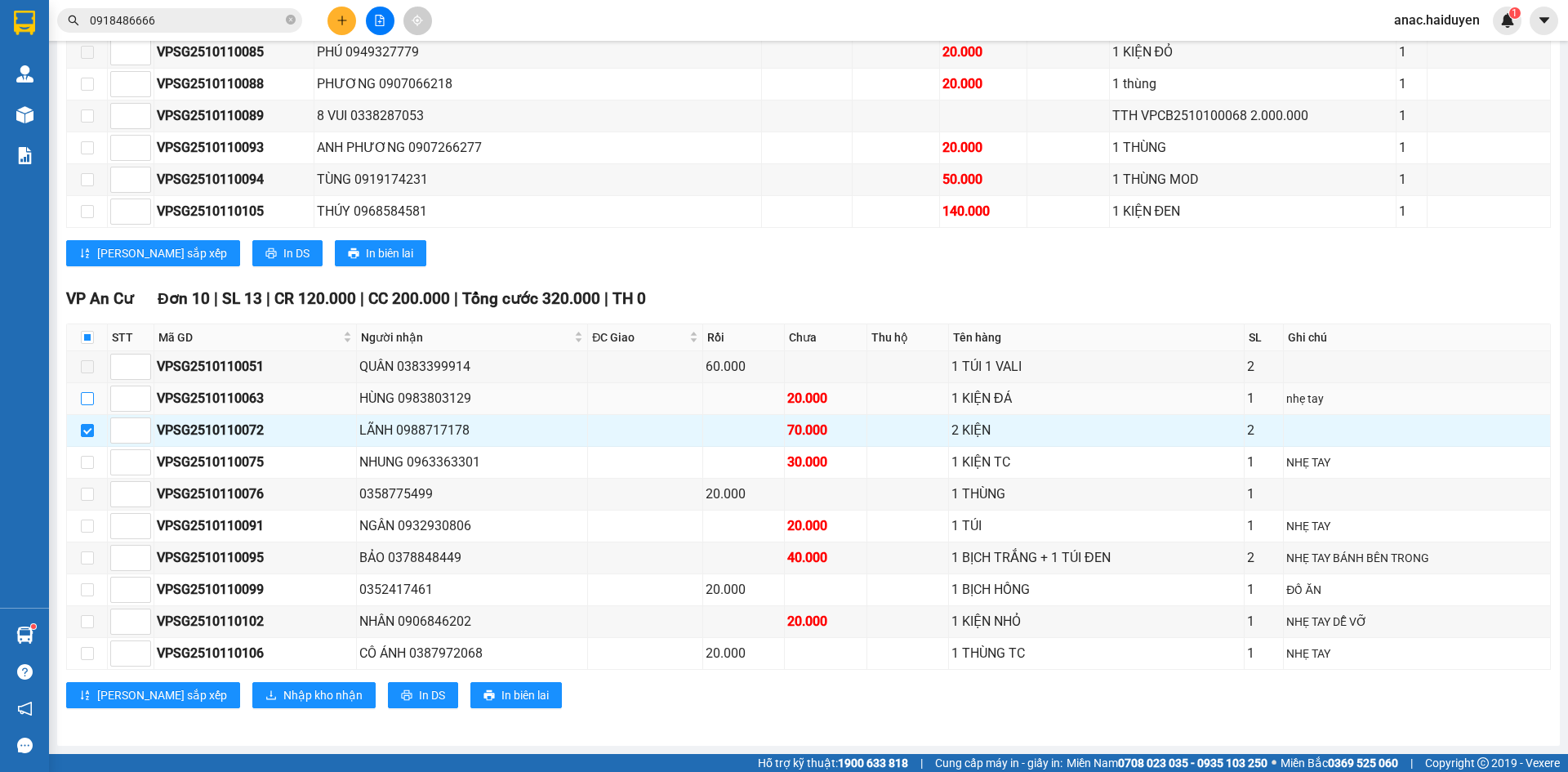
click at [85, 402] on input "checkbox" at bounding box center [87, 398] width 13 height 13
checkbox input "true"
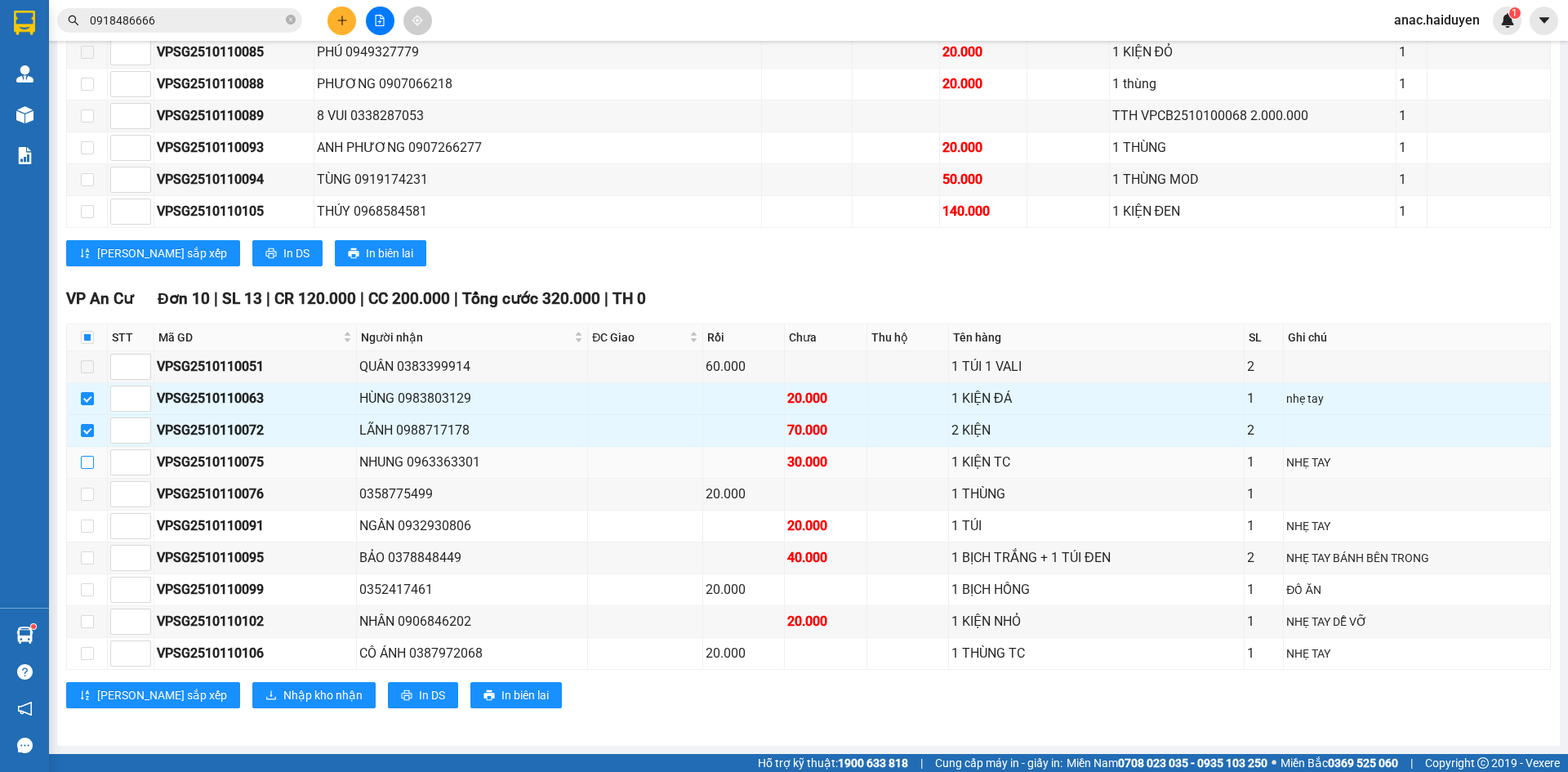
click at [87, 462] on input "checkbox" at bounding box center [87, 462] width 13 height 13
checkbox input "true"
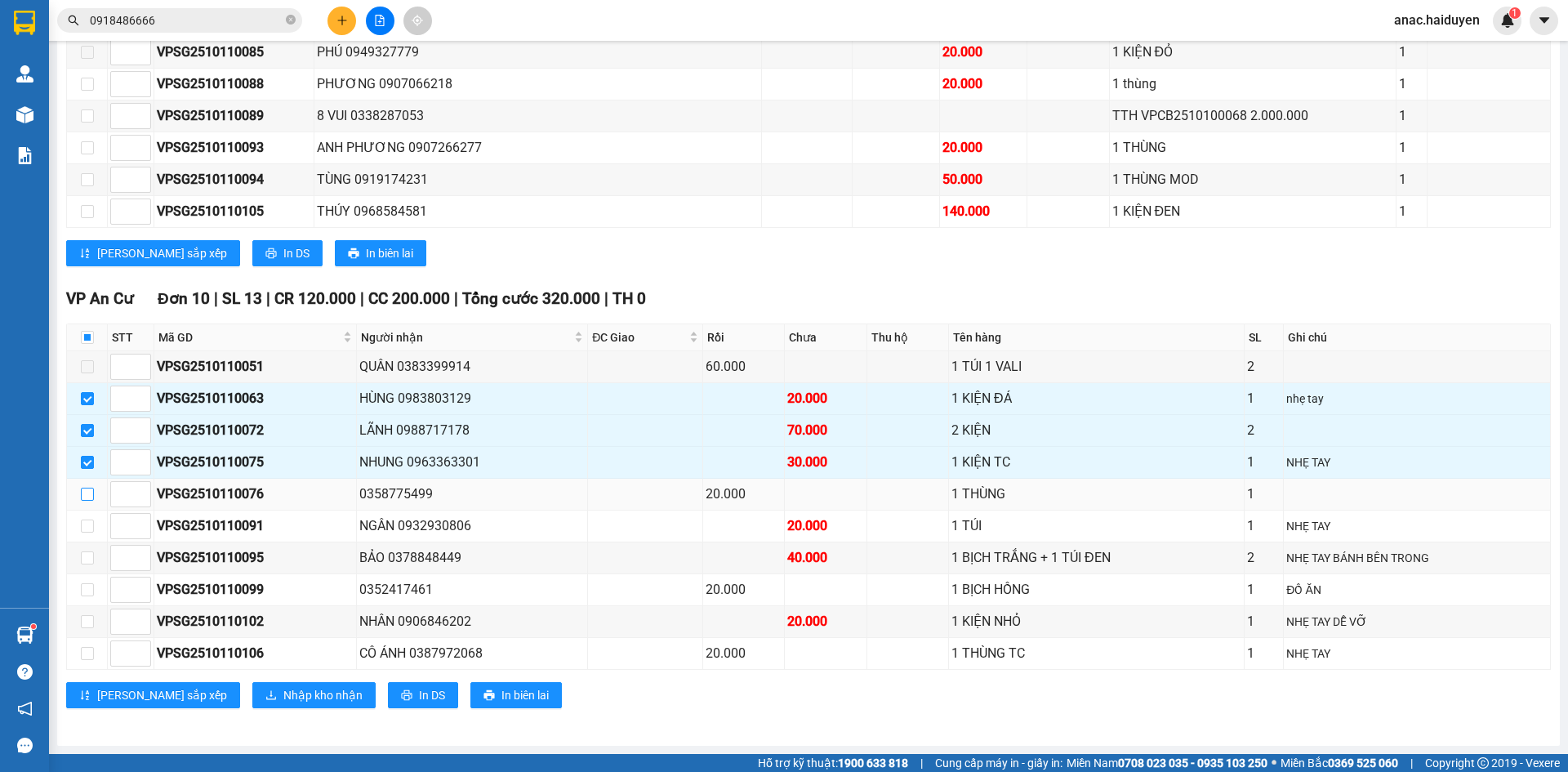
click at [87, 494] on input "checkbox" at bounding box center [87, 494] width 13 height 13
checkbox input "true"
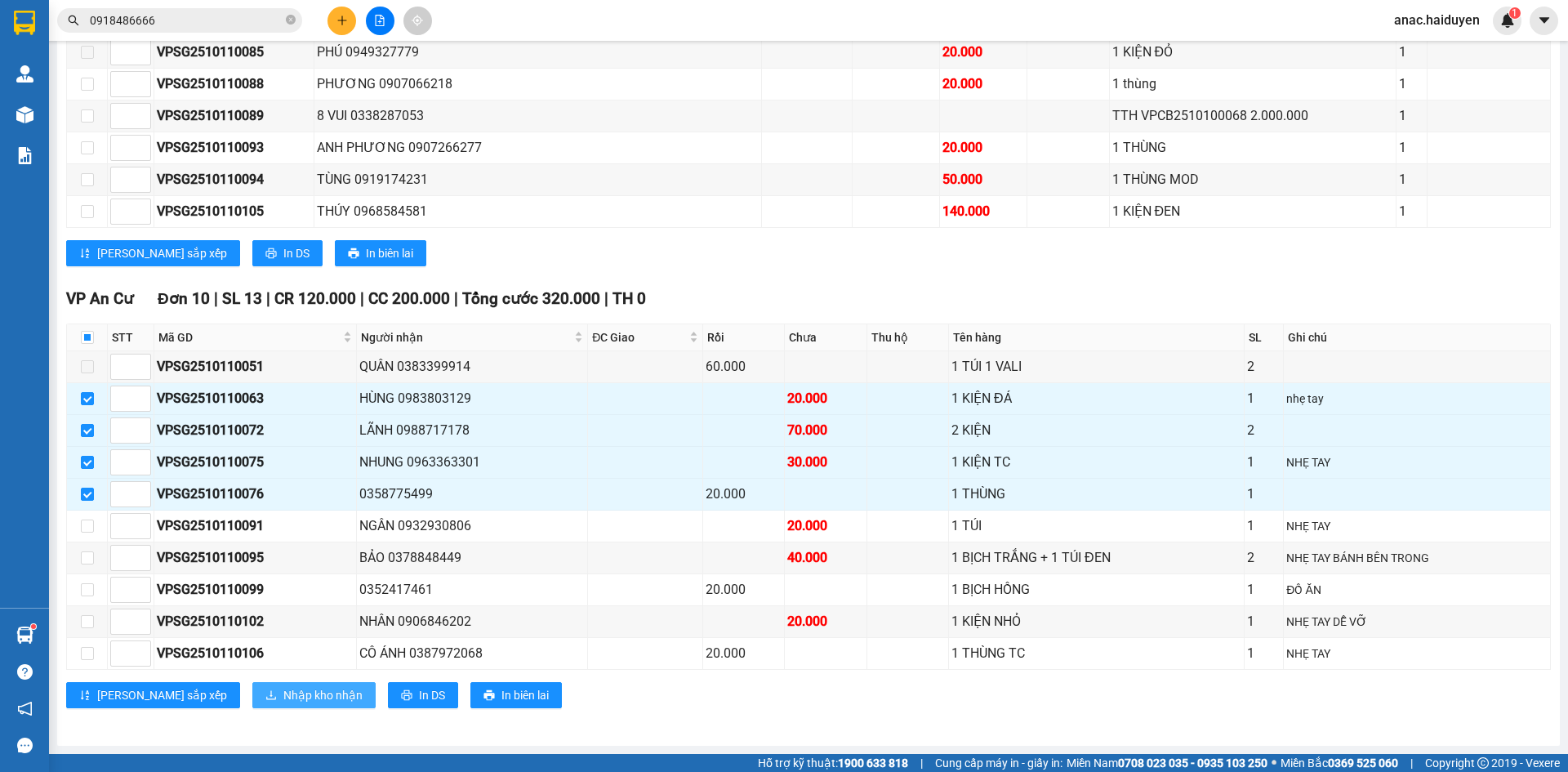
click at [284, 699] on span "Nhập kho nhận" at bounding box center [323, 694] width 80 height 18
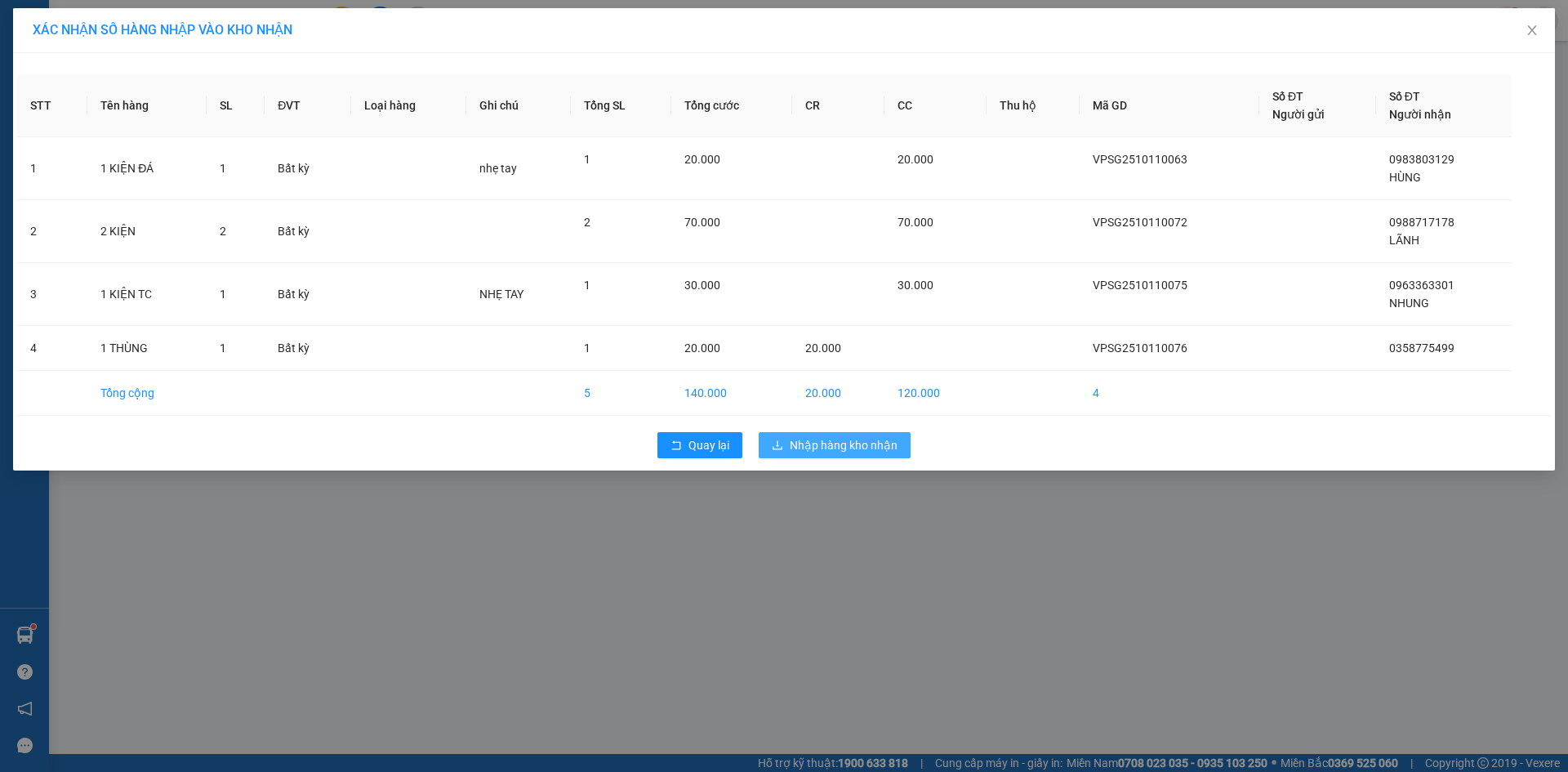
click at [847, 444] on span "Nhập hàng kho nhận" at bounding box center [843, 444] width 108 height 18
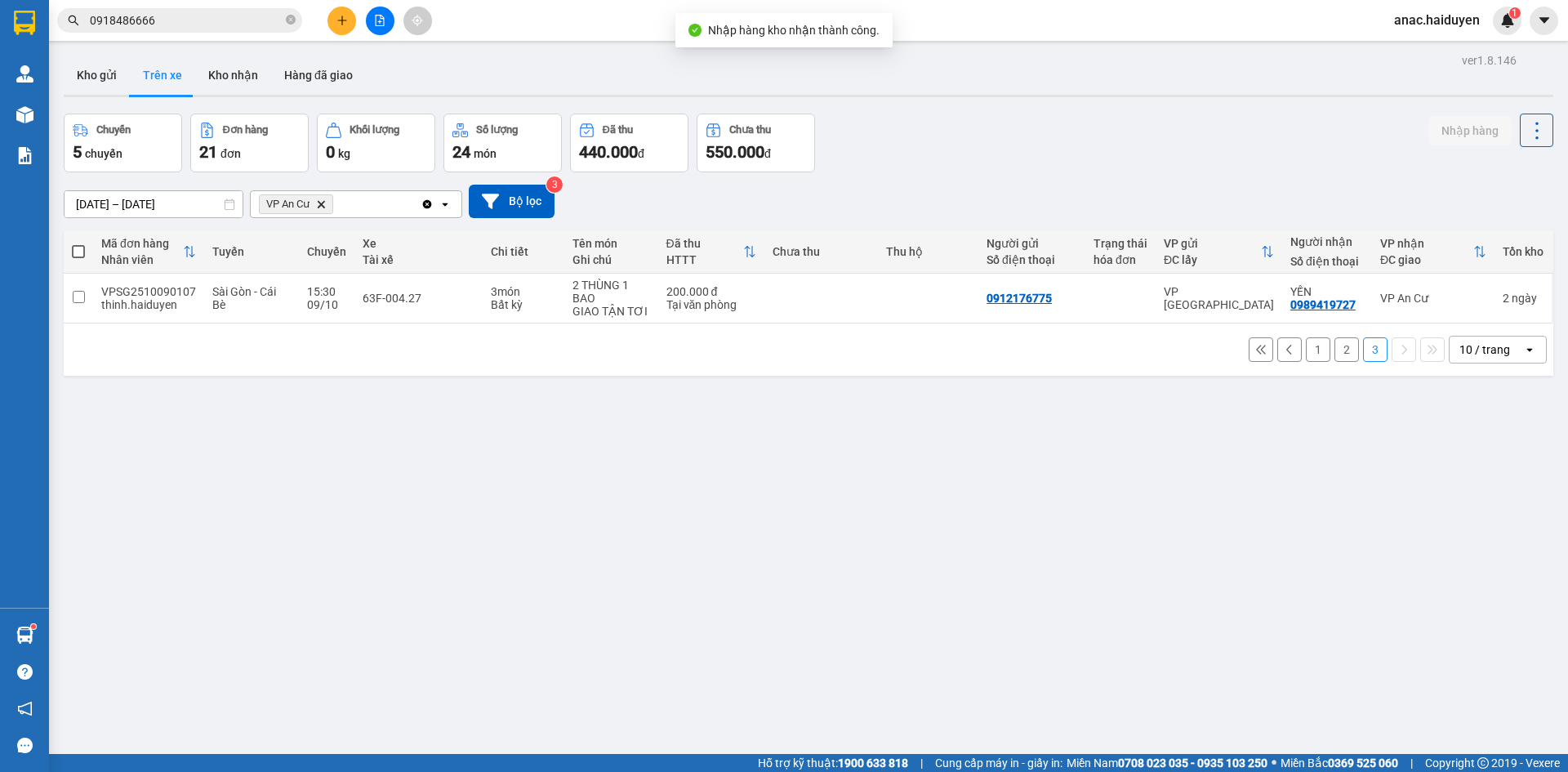
click at [1340, 349] on button "2" at bounding box center [1347, 349] width 24 height 24
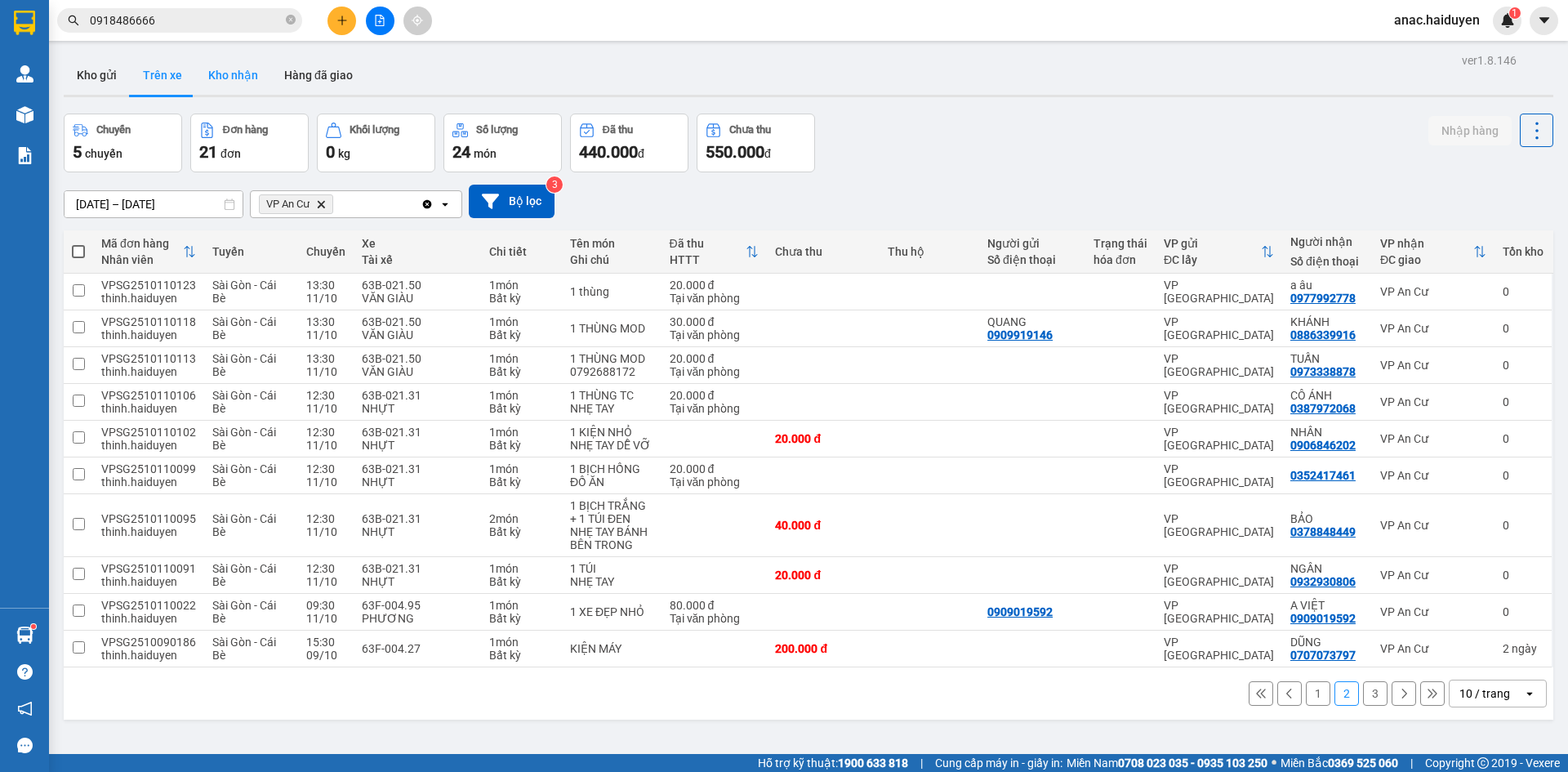
click at [228, 72] on button "Kho nhận" at bounding box center [234, 74] width 76 height 39
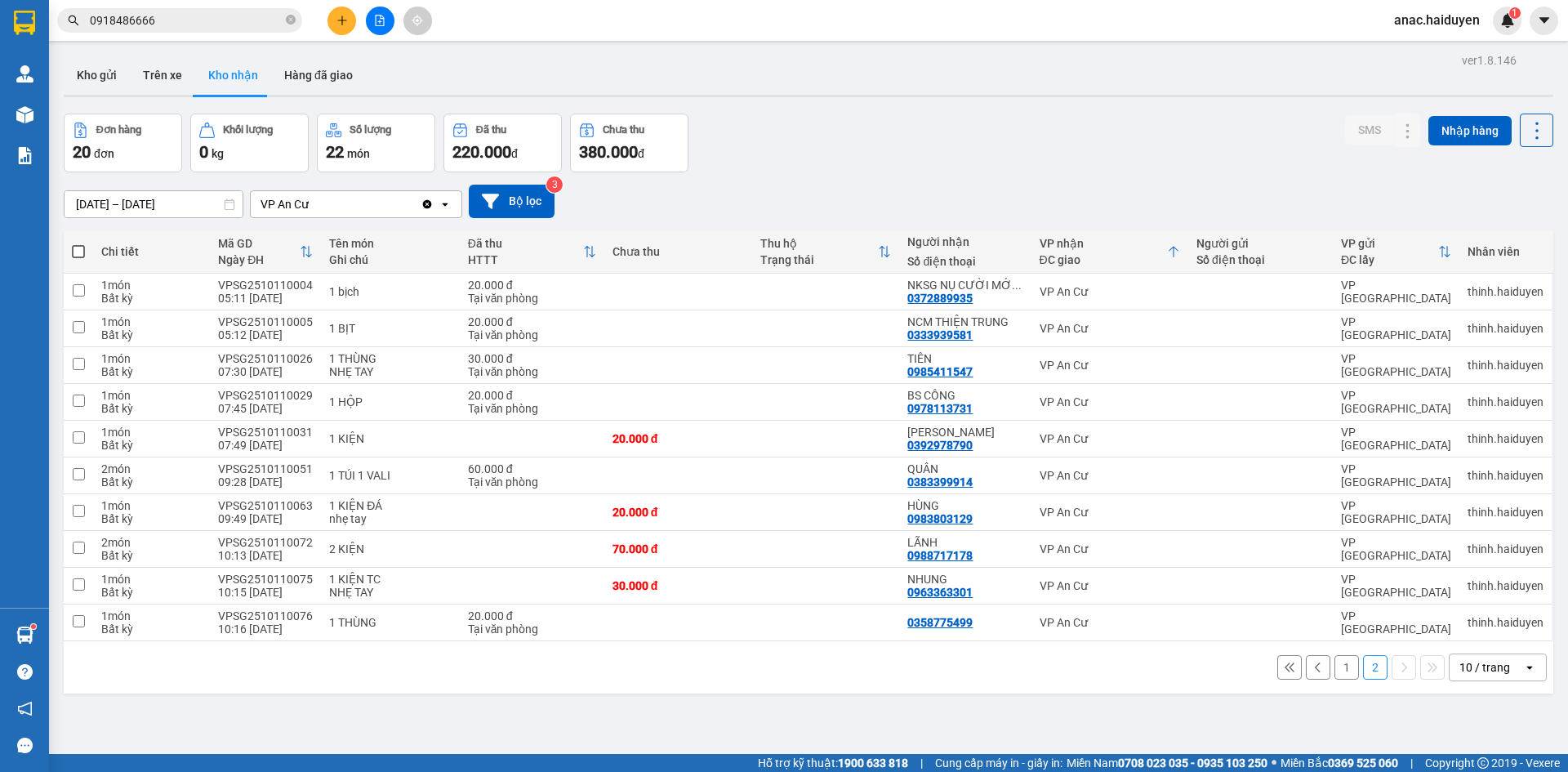
click at [1334, 669] on button "1" at bounding box center [1347, 667] width 24 height 24
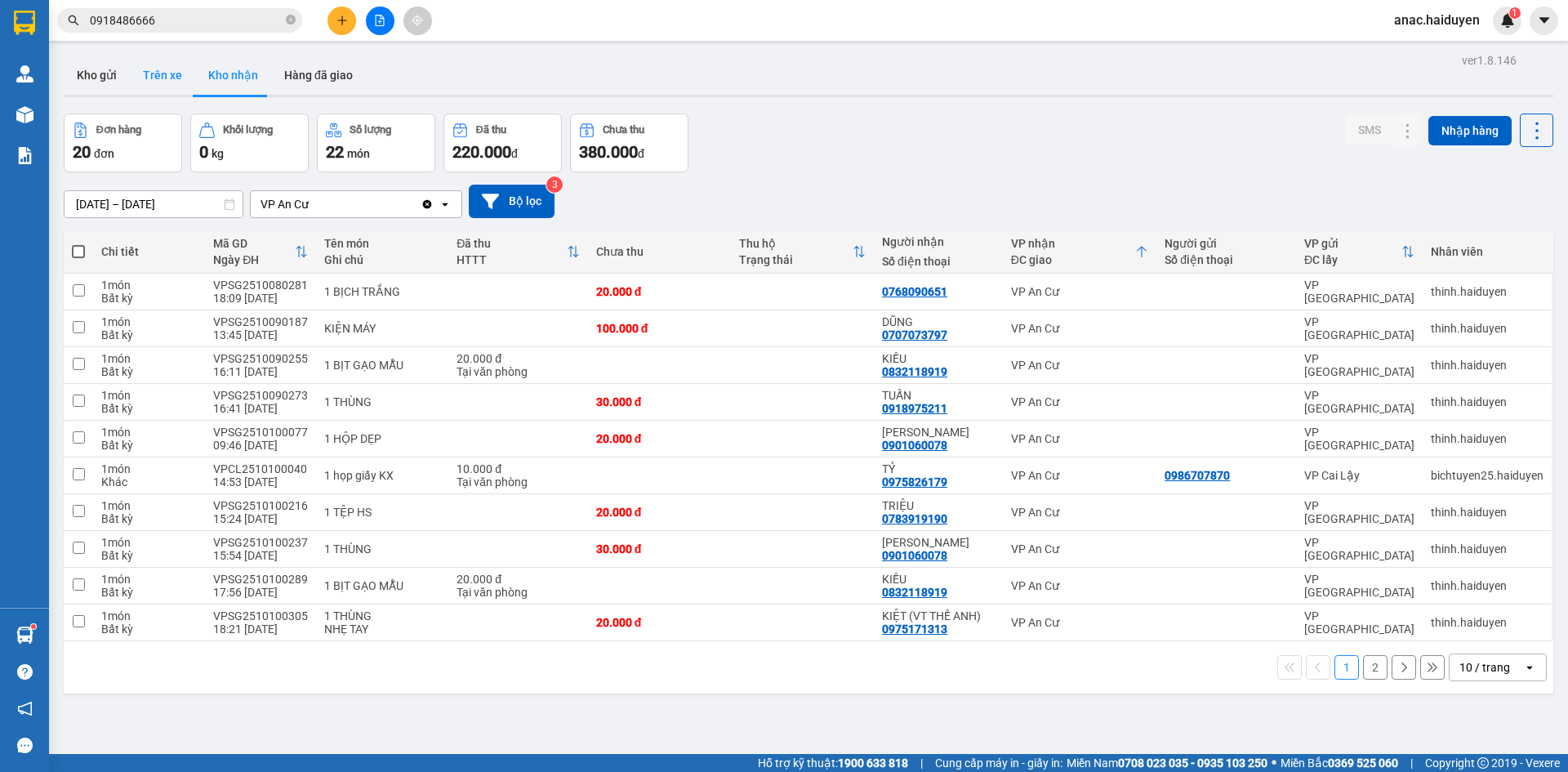
click at [159, 75] on button "Trên xe" at bounding box center [163, 74] width 66 height 39
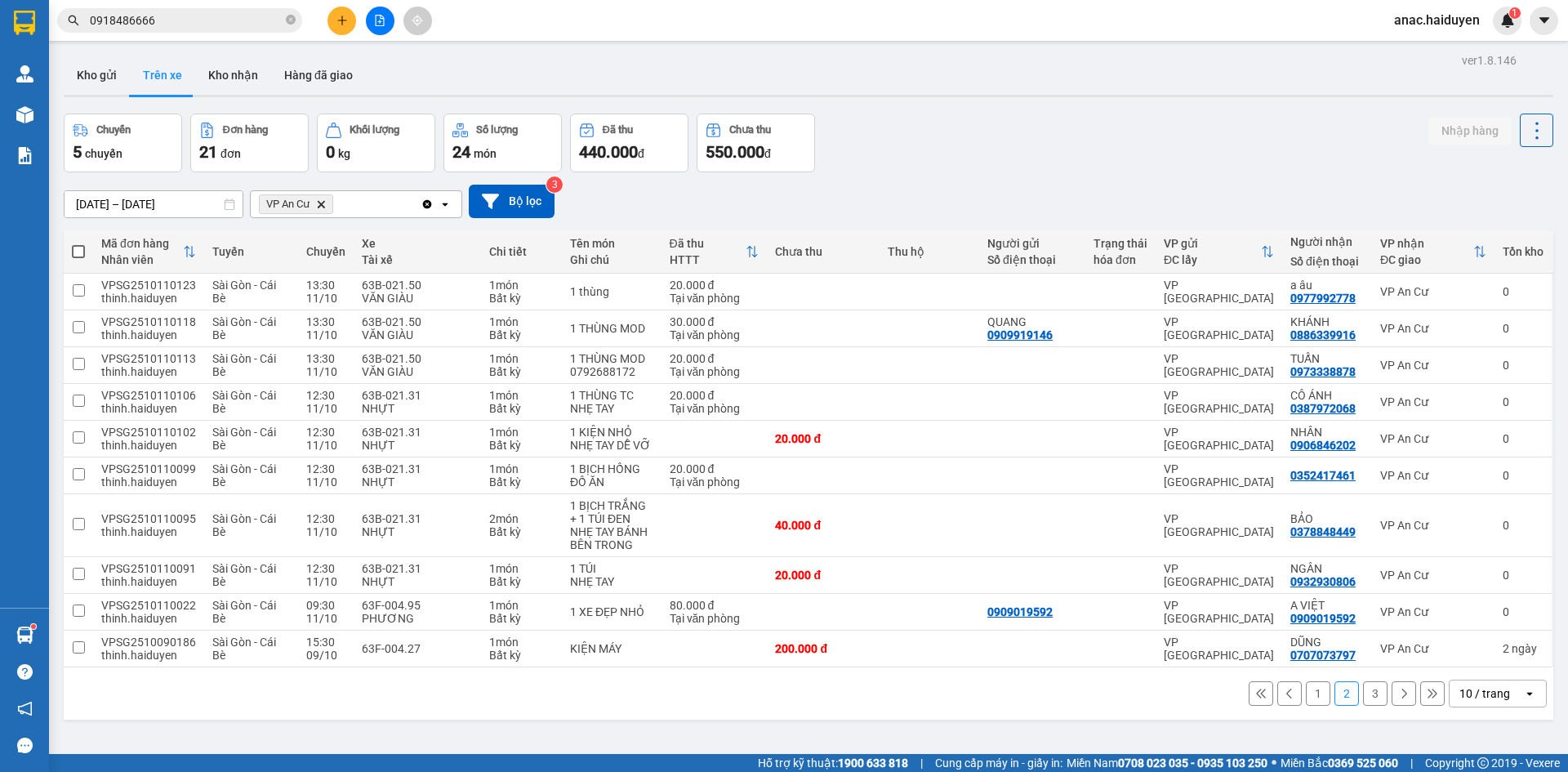
click at [1363, 695] on button "3" at bounding box center [1375, 693] width 24 height 24
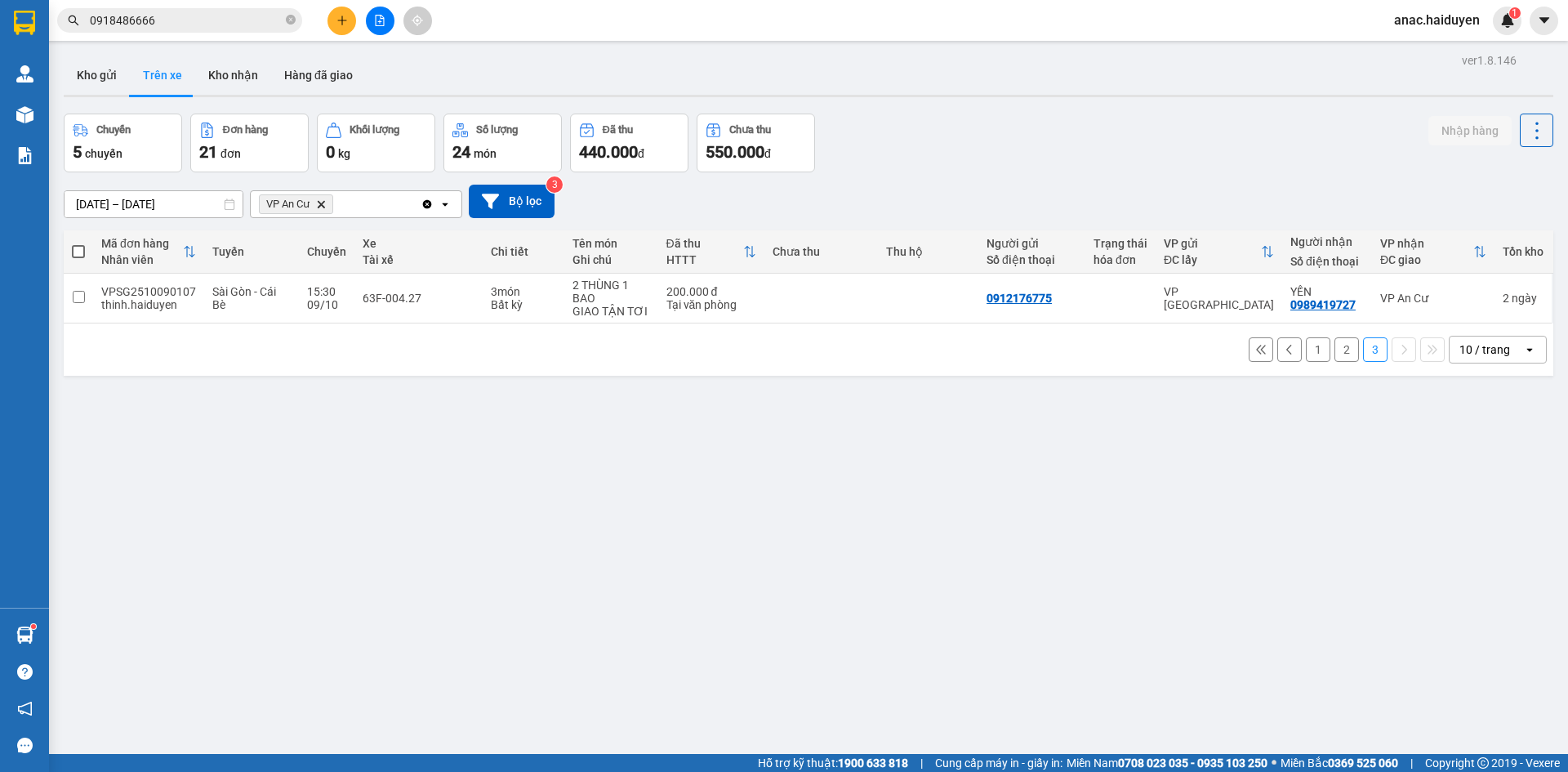
click at [1334, 352] on button "2" at bounding box center [1347, 349] width 24 height 24
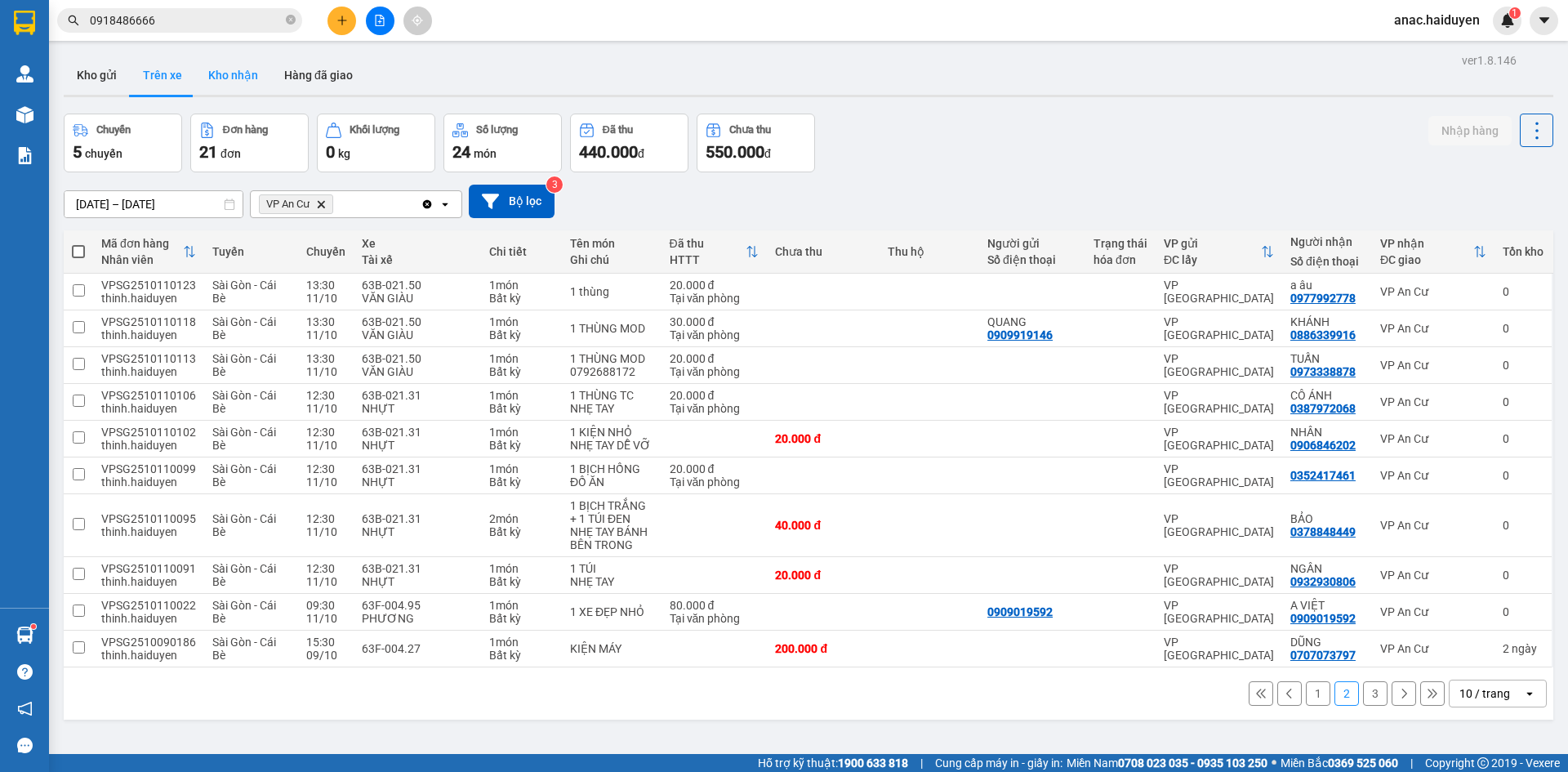
click at [228, 73] on button "Kho nhận" at bounding box center [234, 74] width 76 height 39
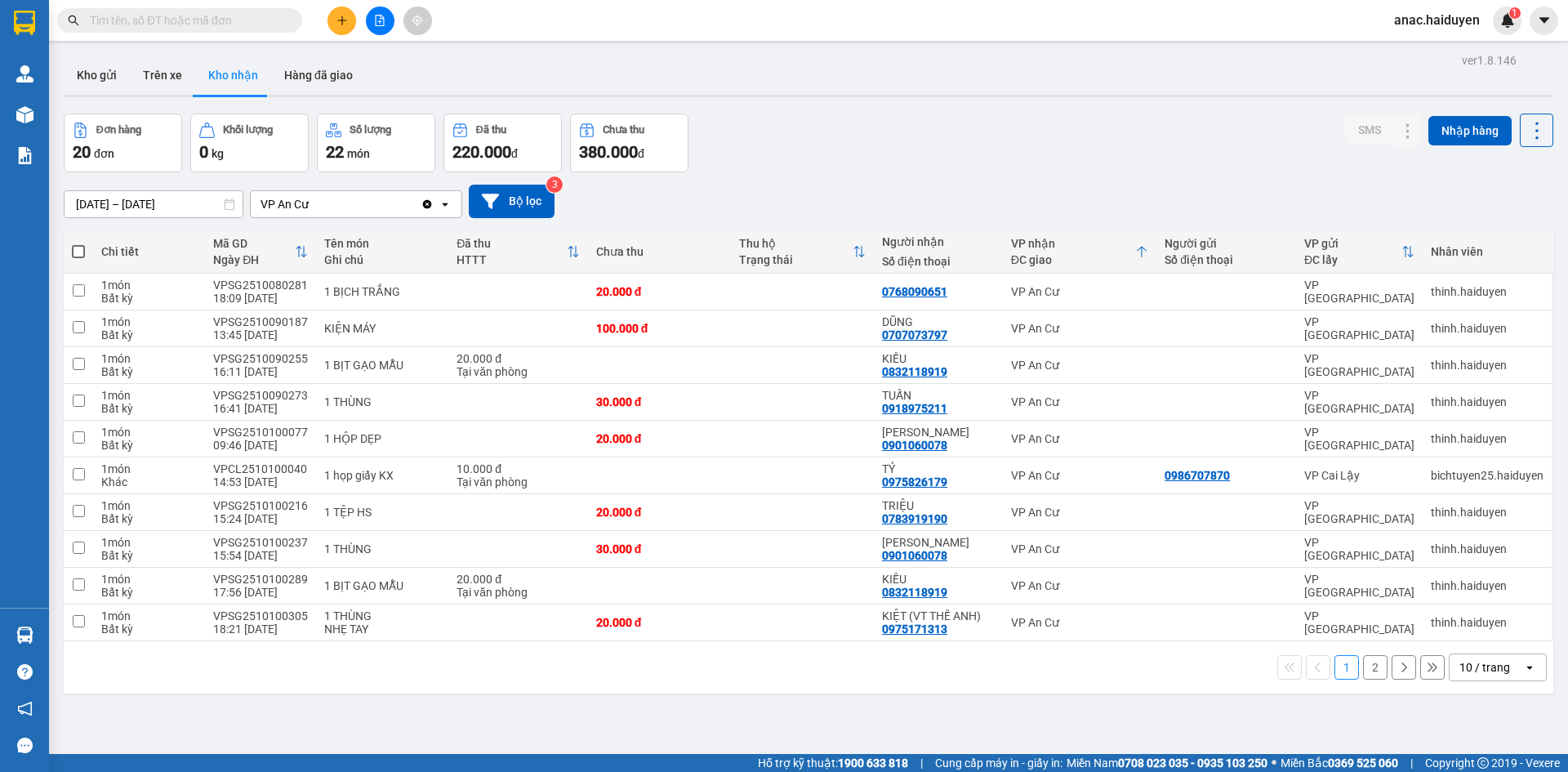
click at [1432, 26] on span "anac.haiduyen" at bounding box center [1437, 20] width 112 height 21
click at [1419, 55] on span "Đăng xuất" at bounding box center [1445, 50] width 75 height 18
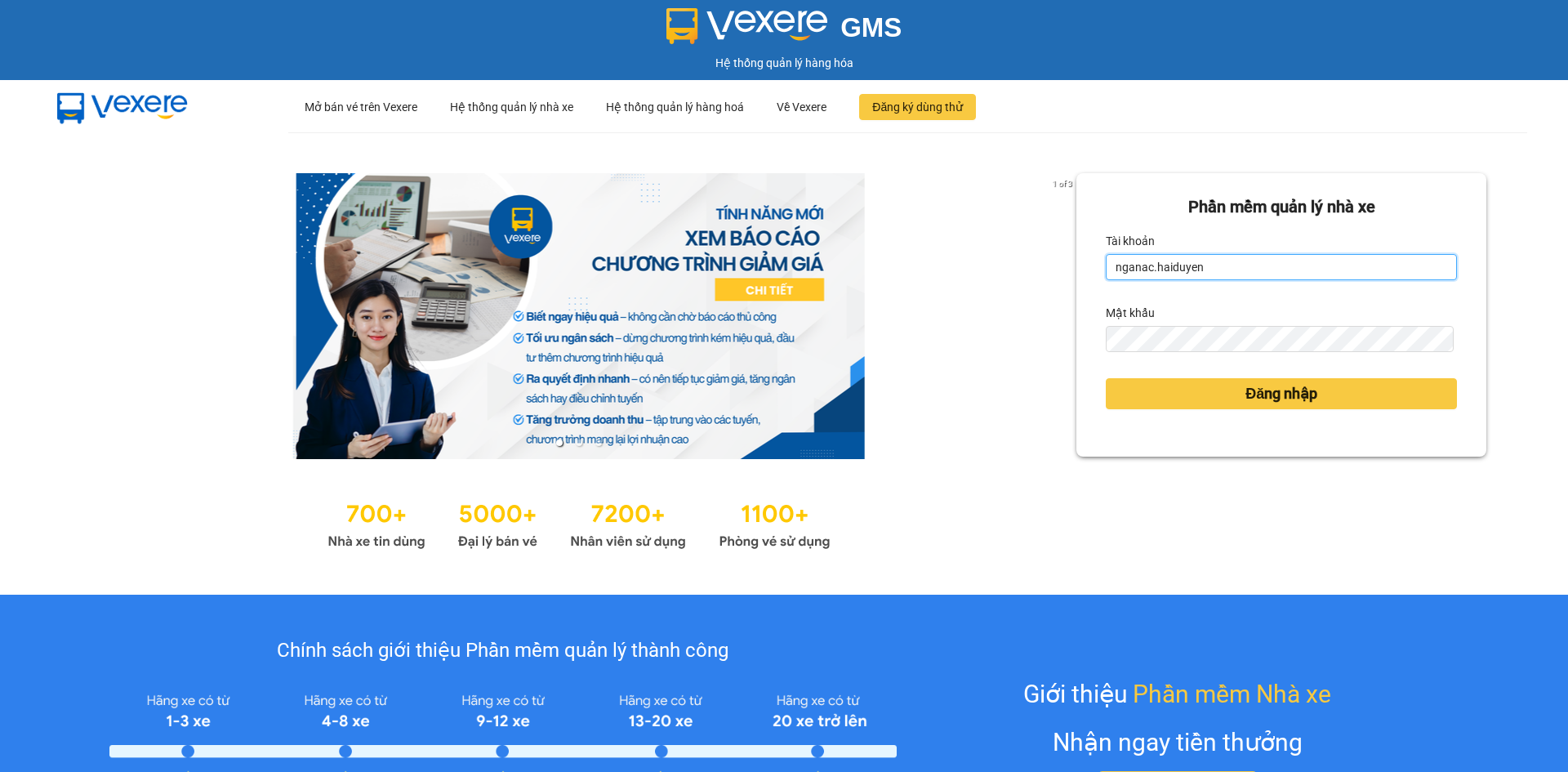
click at [1315, 261] on input "nganac.haiduyen" at bounding box center [1282, 267] width 351 height 26
type input "thientrung.haiduyen"
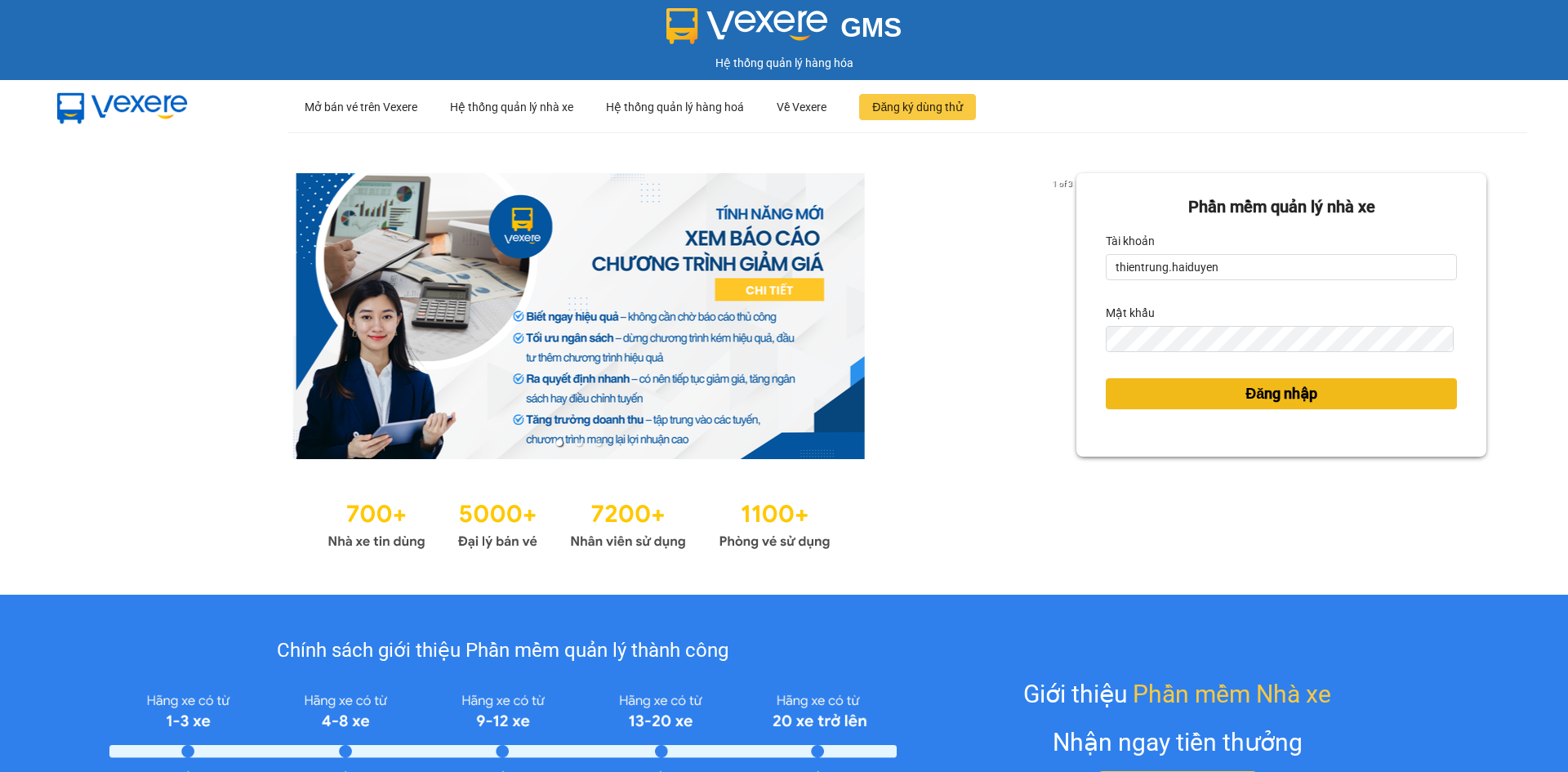
click at [1295, 396] on span "Đăng nhập" at bounding box center [1281, 393] width 72 height 22
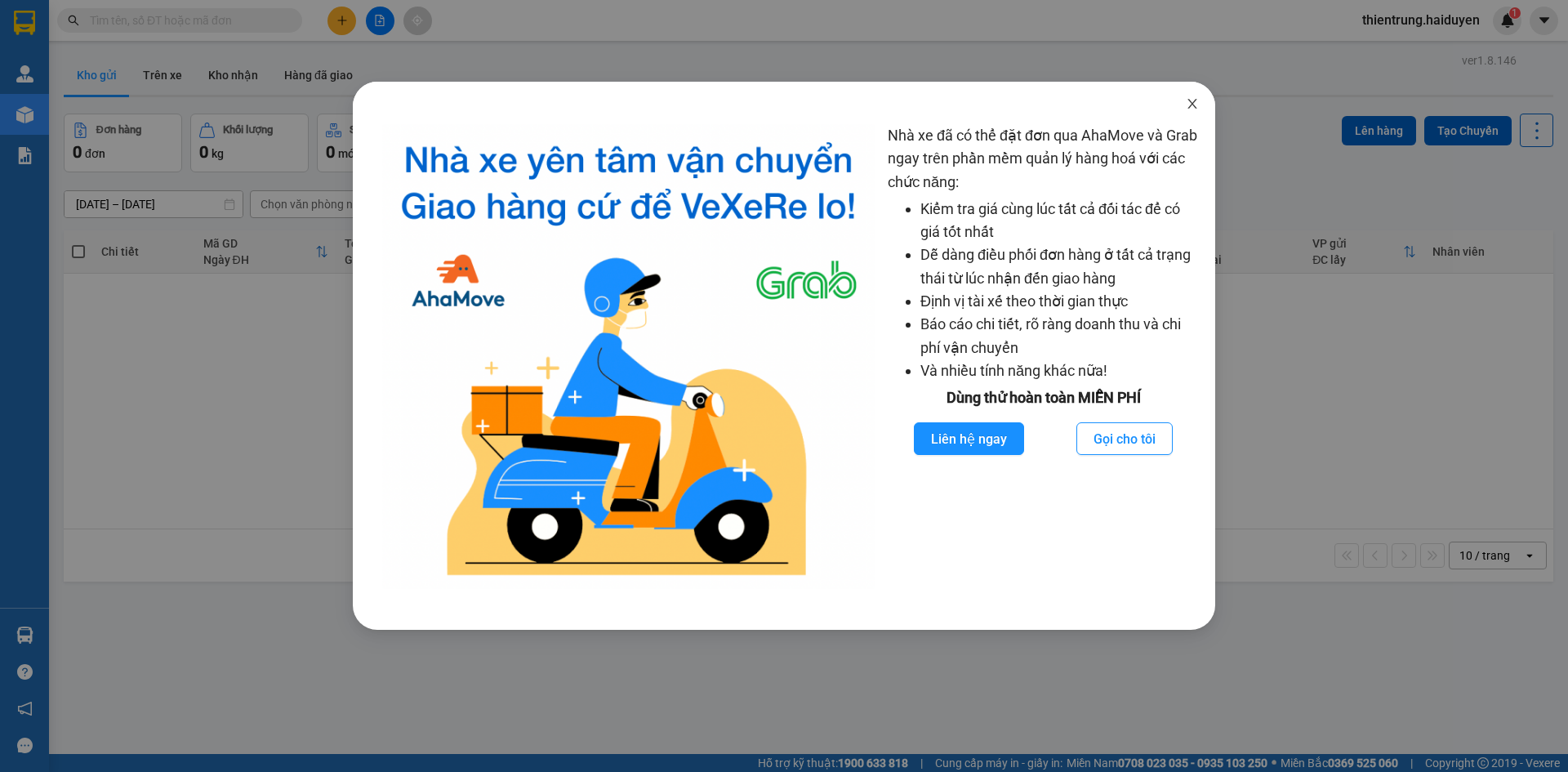
click at [1195, 111] on span "Close" at bounding box center [1192, 104] width 46 height 46
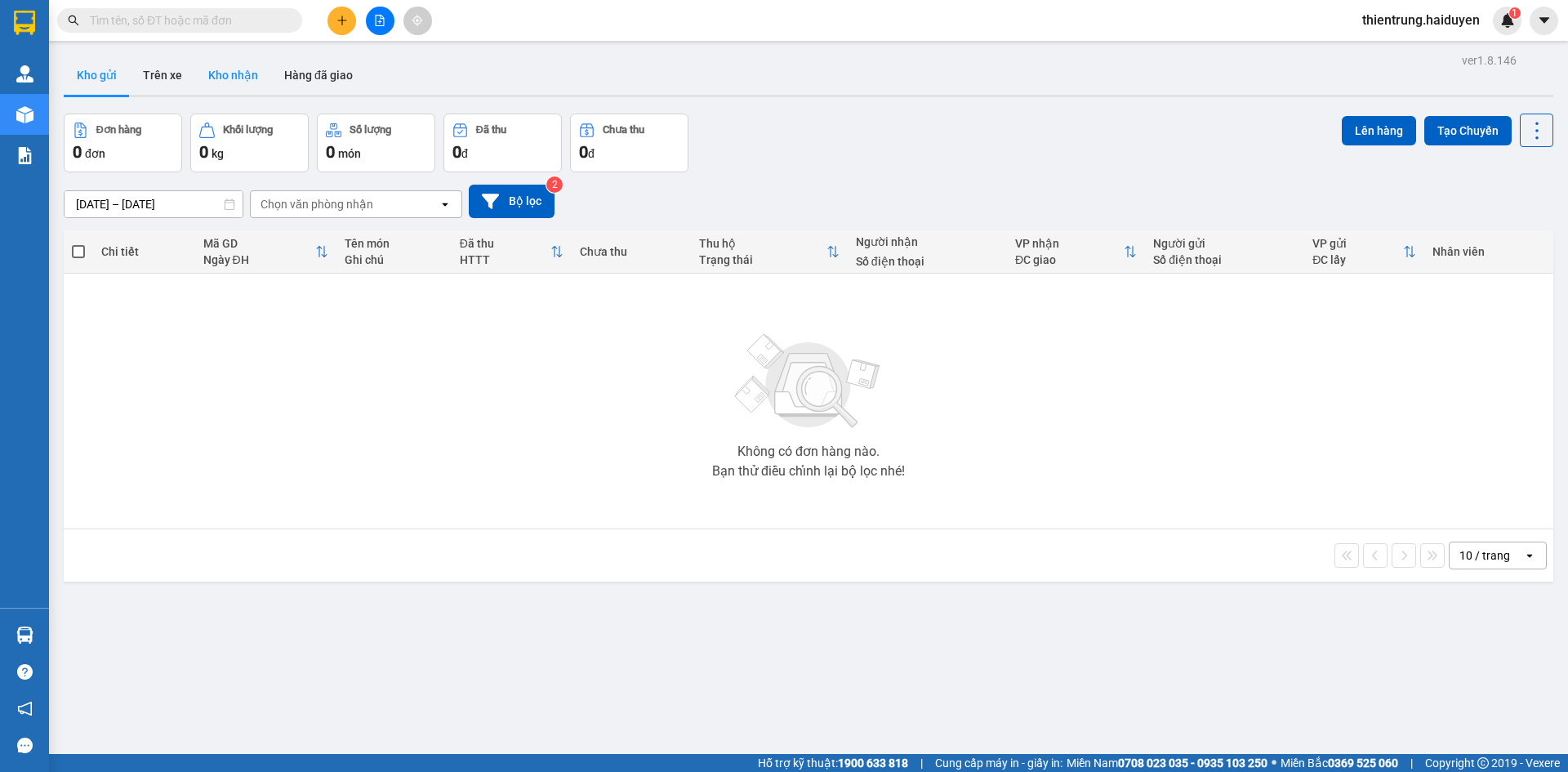
click at [213, 74] on button "Kho nhận" at bounding box center [234, 74] width 76 height 39
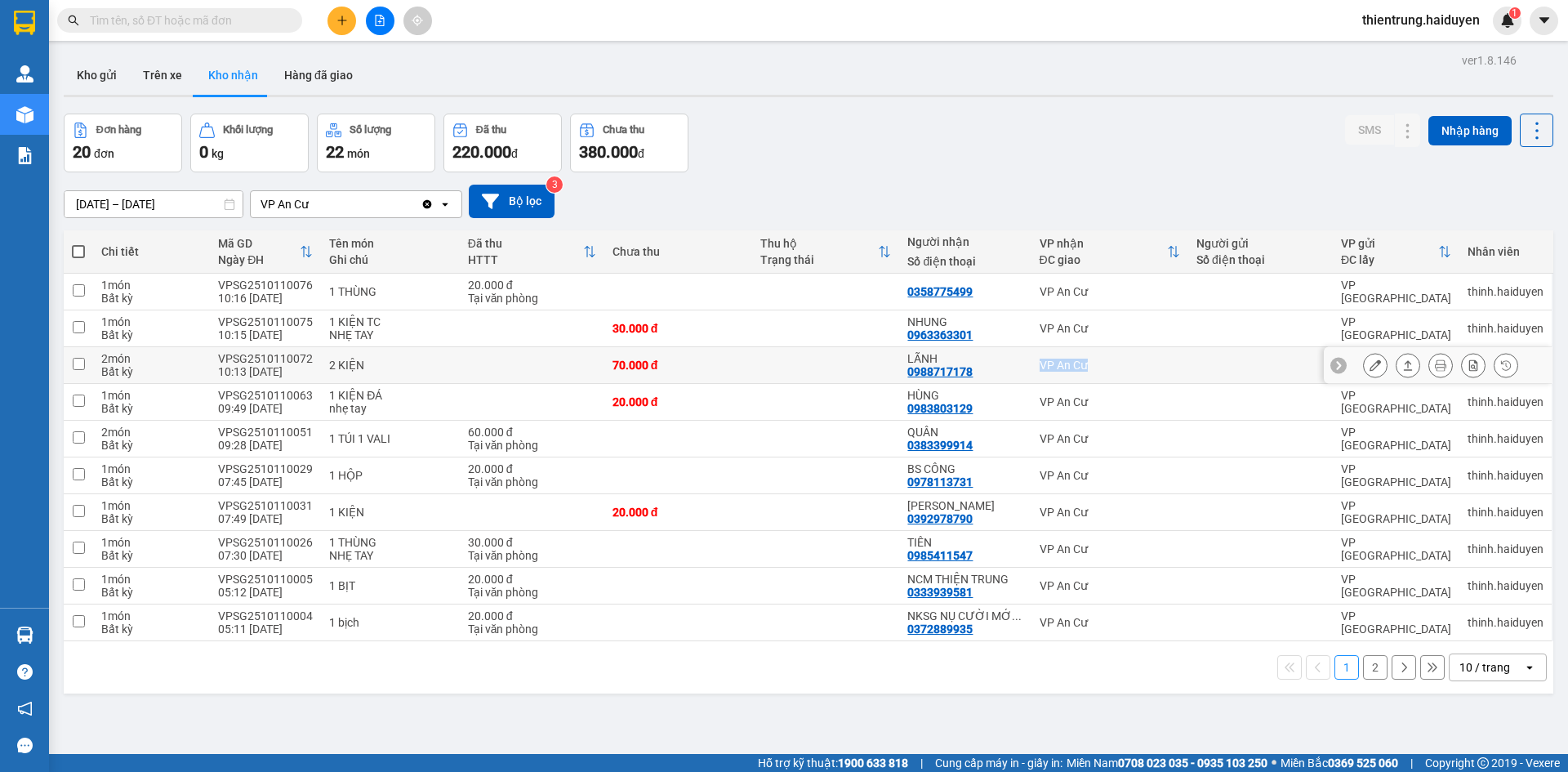
drag, startPoint x: 987, startPoint y: 370, endPoint x: 1200, endPoint y: 353, distance: 213.7
click at [1200, 353] on tr "2 món Bất kỳ VPSG2510110072 10:13 11/10 2 KIỆN 70.000 đ LÃNH 0988717178 VP An C…" at bounding box center [809, 365] width 1490 height 37
checkbox input "true"
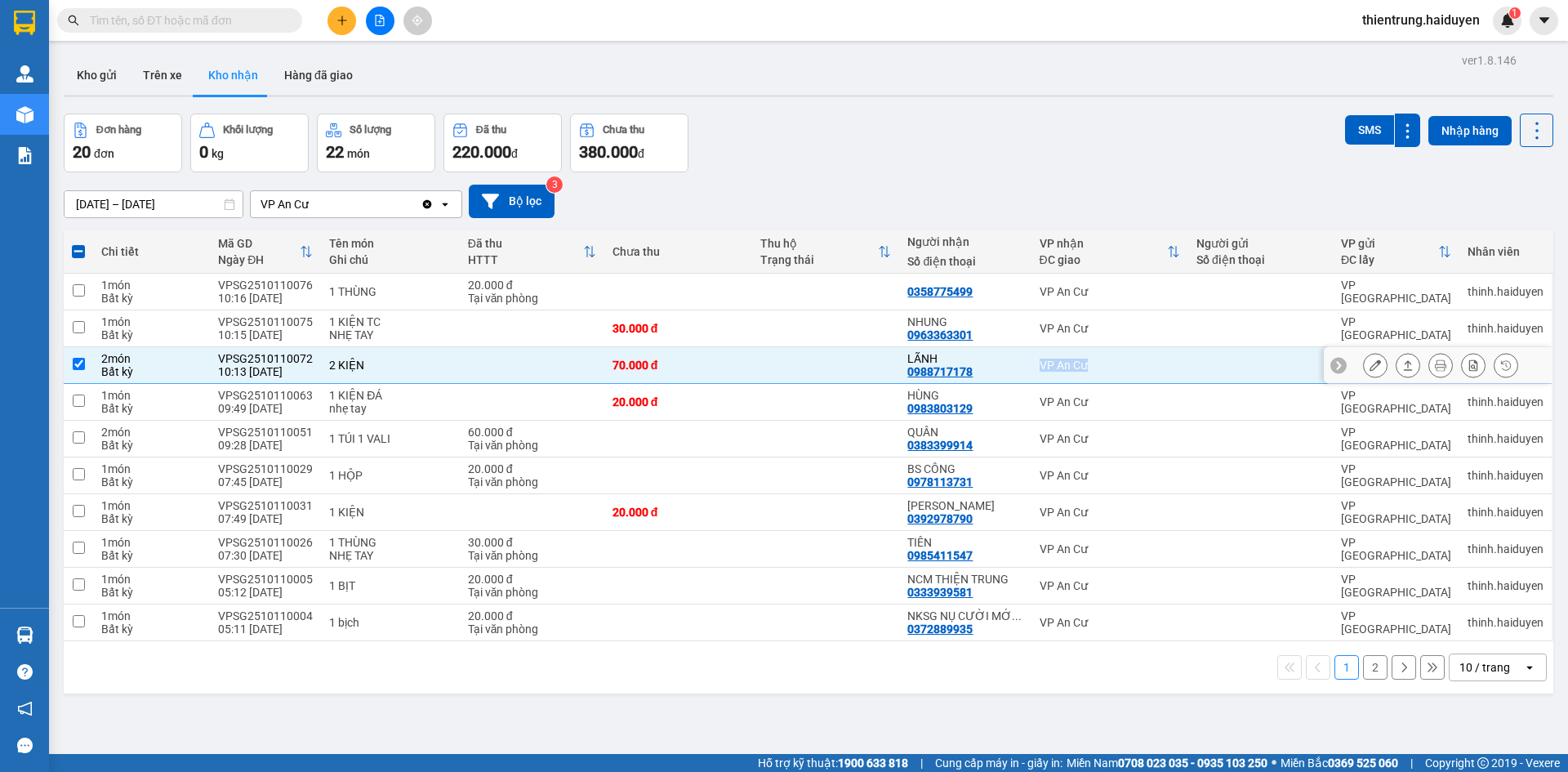
click at [1435, 371] on icon at bounding box center [1440, 365] width 11 height 11
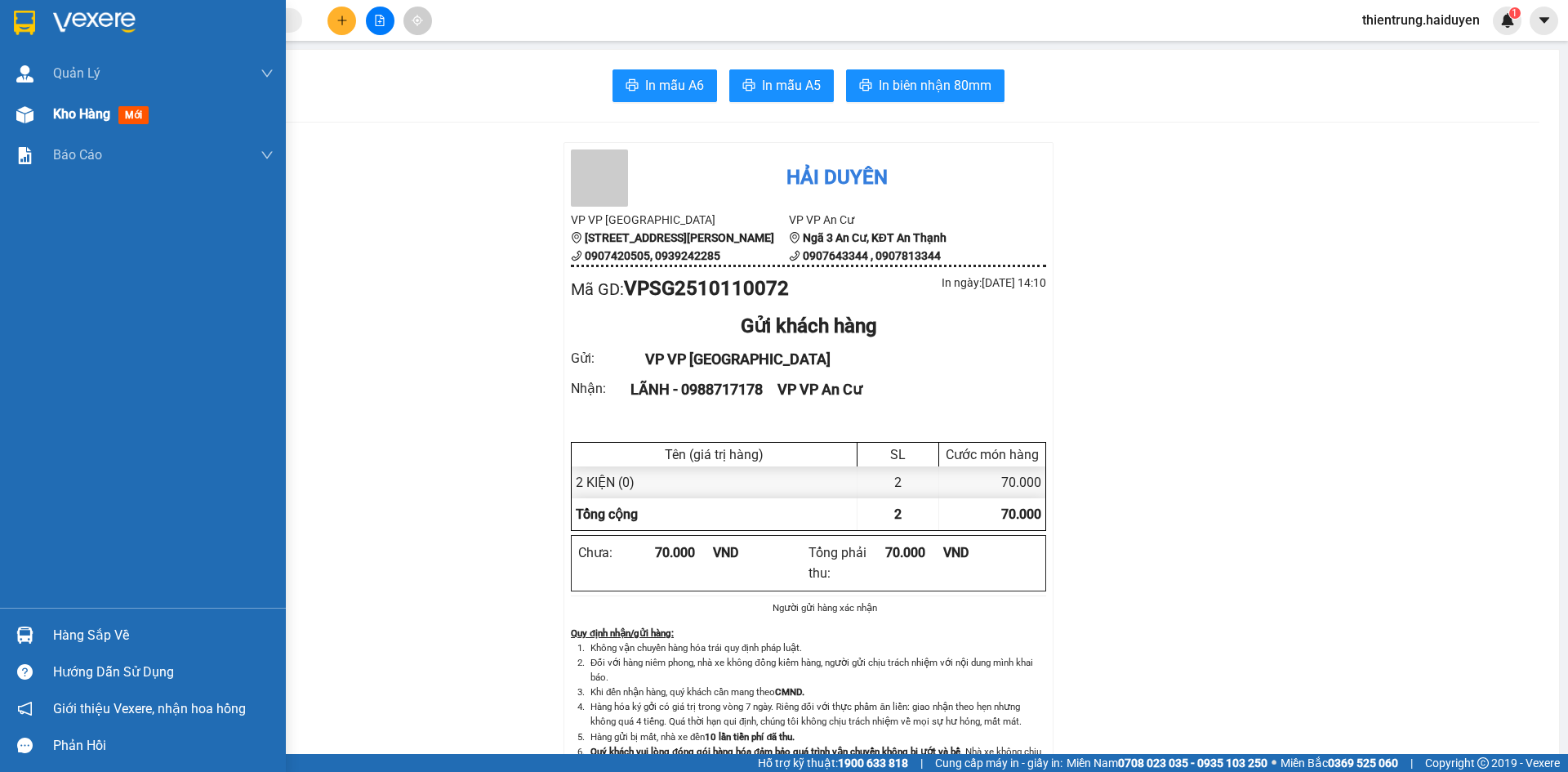
click at [99, 115] on span "Kho hàng" at bounding box center [81, 114] width 57 height 16
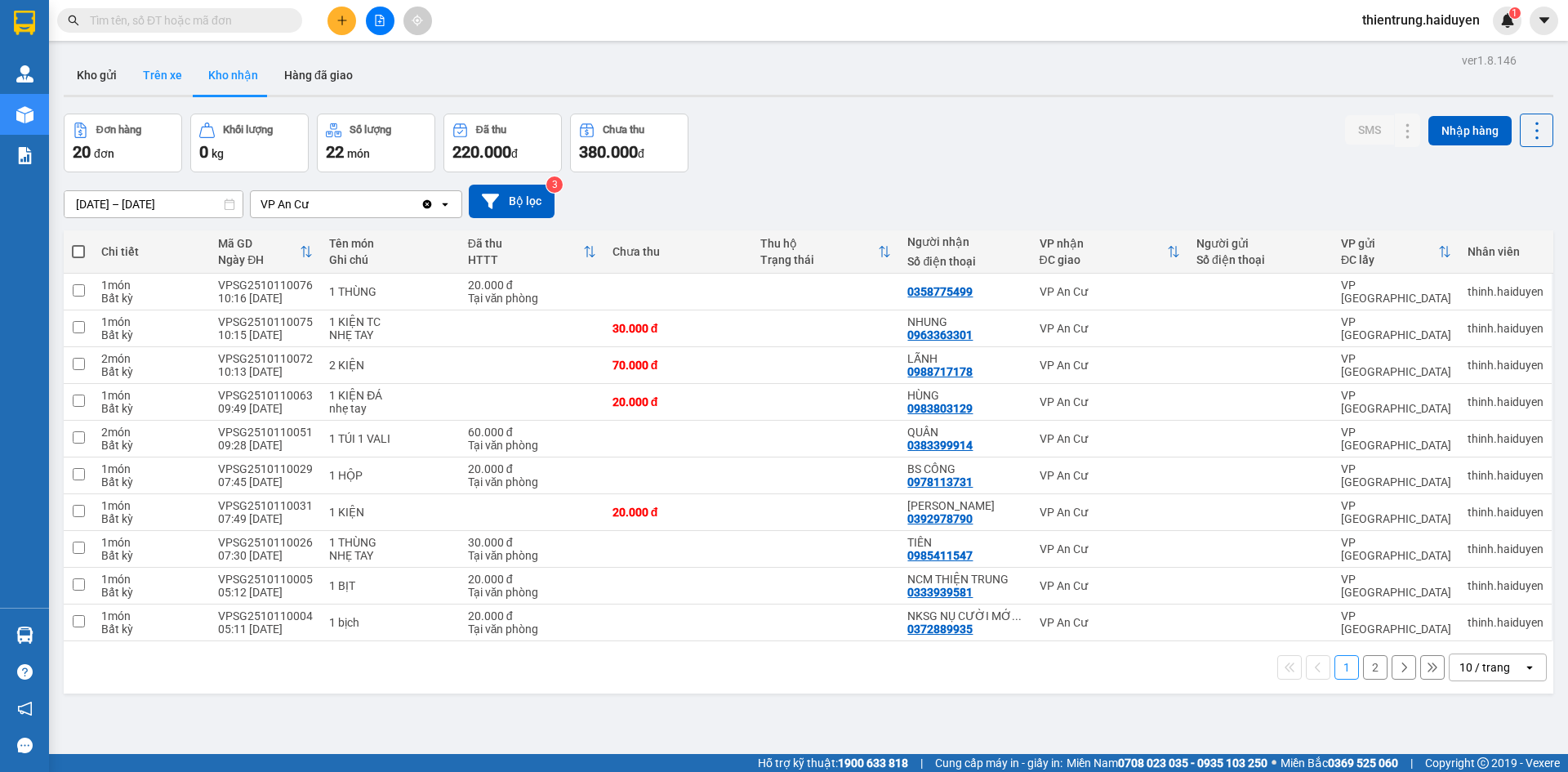
click at [157, 79] on button "Trên xe" at bounding box center [163, 74] width 66 height 39
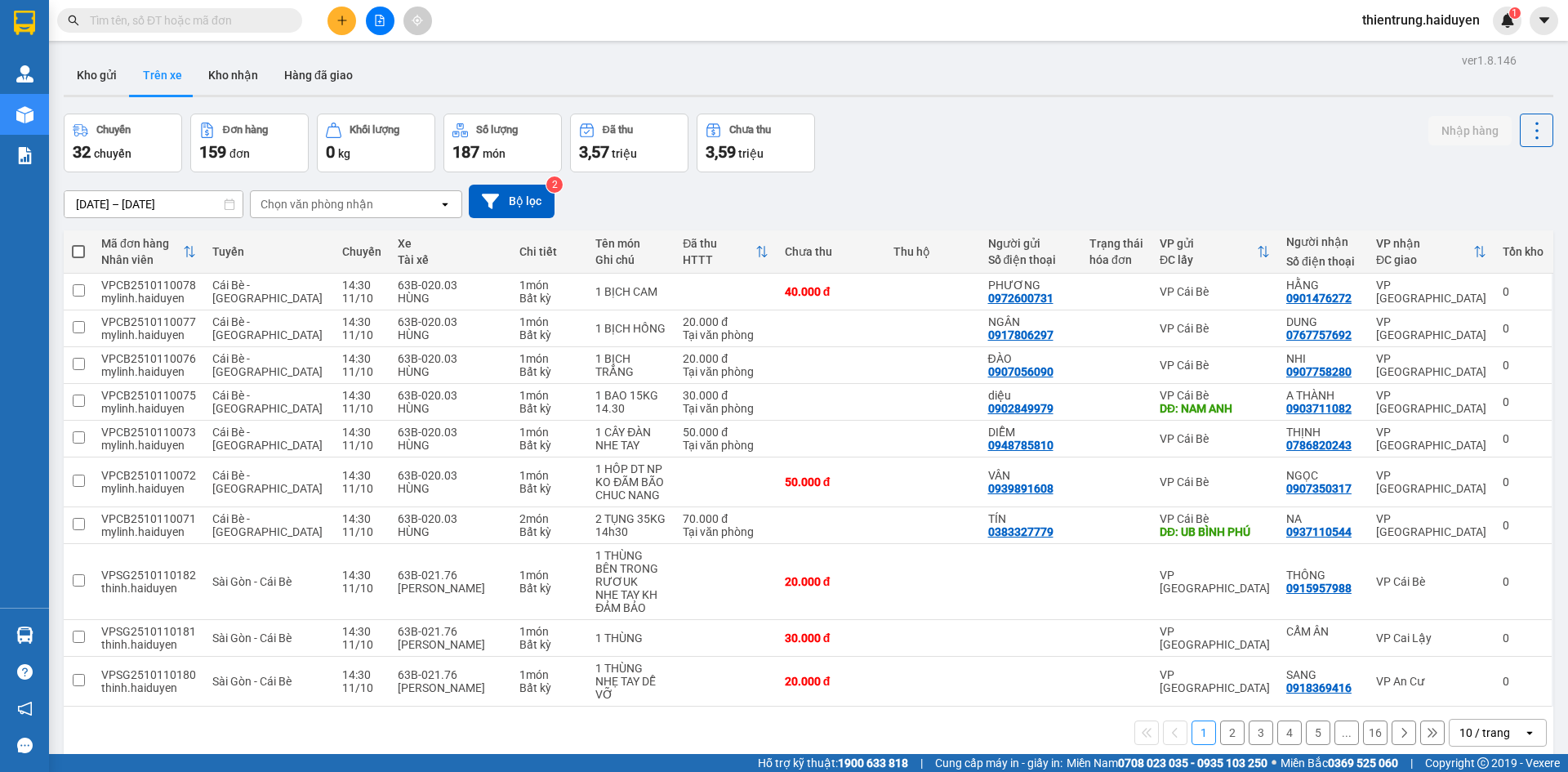
click at [371, 214] on div "Chọn văn phòng nhận" at bounding box center [344, 204] width 188 height 26
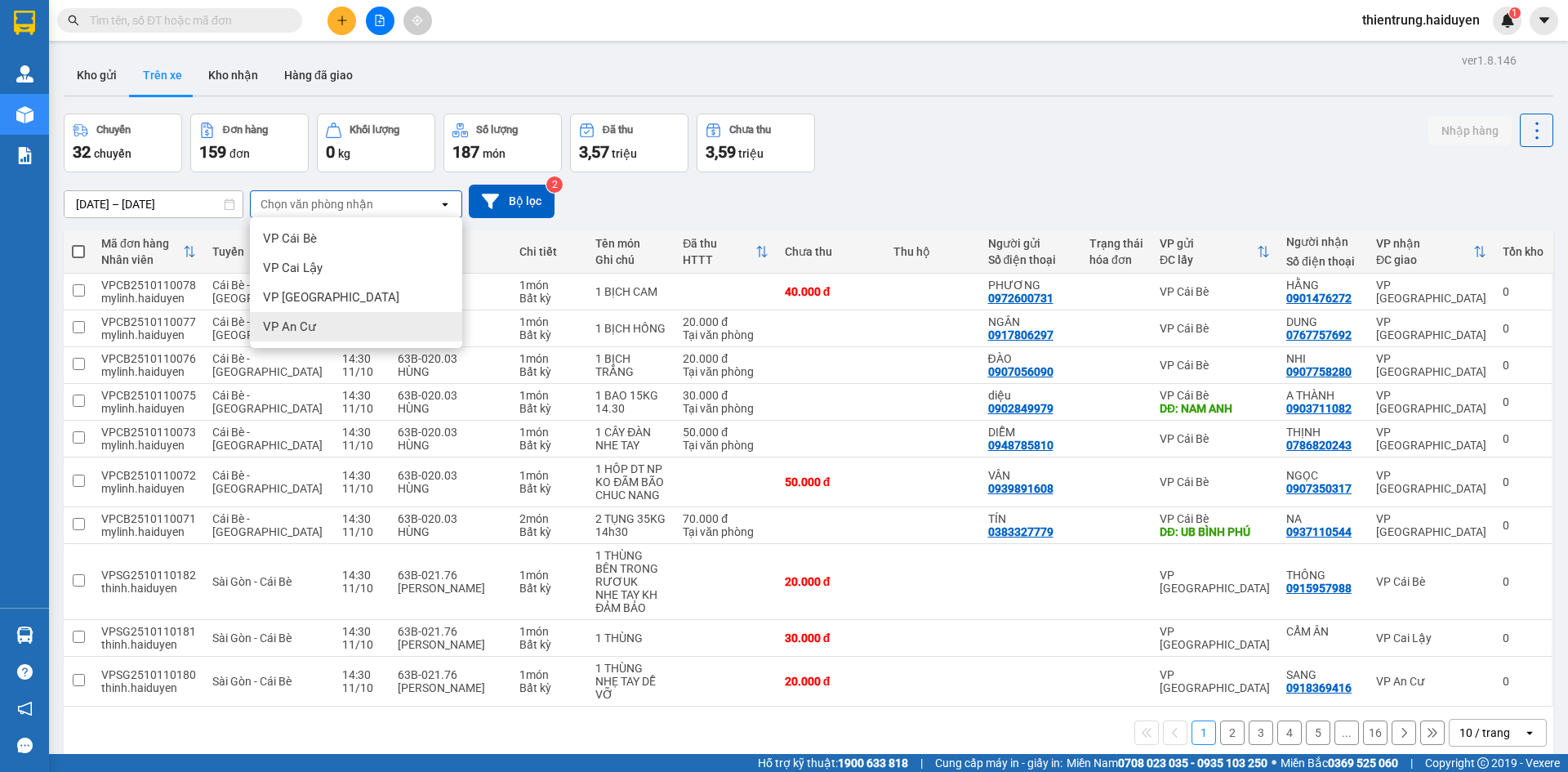
click at [354, 341] on ul "VP Cái Bè VP Cai Lậy VP Sài Gòn VP An Cư" at bounding box center [356, 282] width 213 height 131
click at [351, 334] on div "VP An Cư" at bounding box center [356, 327] width 213 height 29
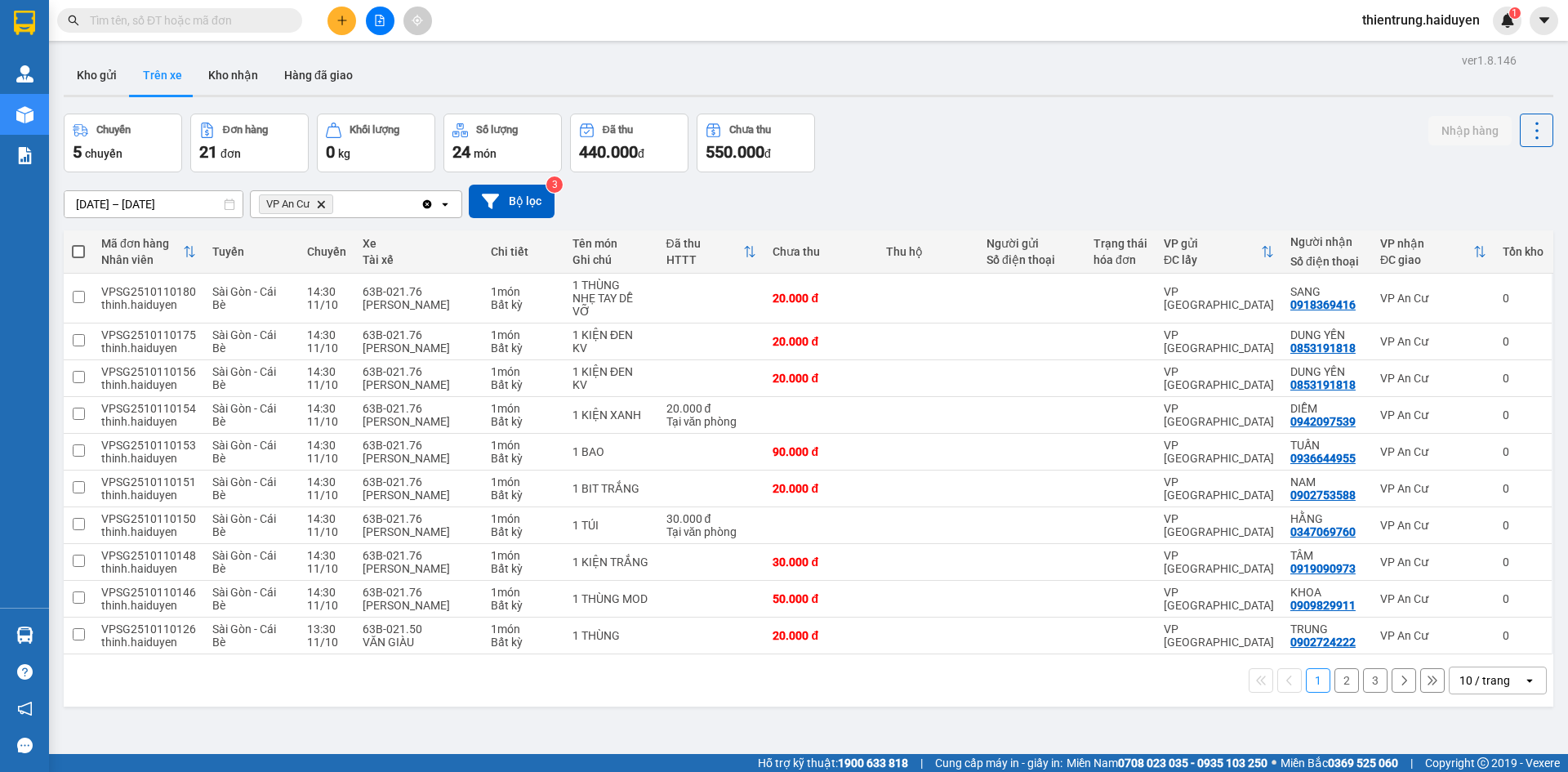
click at [1334, 167] on div "Chuyến 5 chuyến Đơn hàng 21 đơn Khối lượng 0 kg Số lượng 24 món Đã thu 440.000 …" at bounding box center [809, 143] width 1490 height 59
click at [108, 69] on button "Kho gửi" at bounding box center [97, 74] width 67 height 39
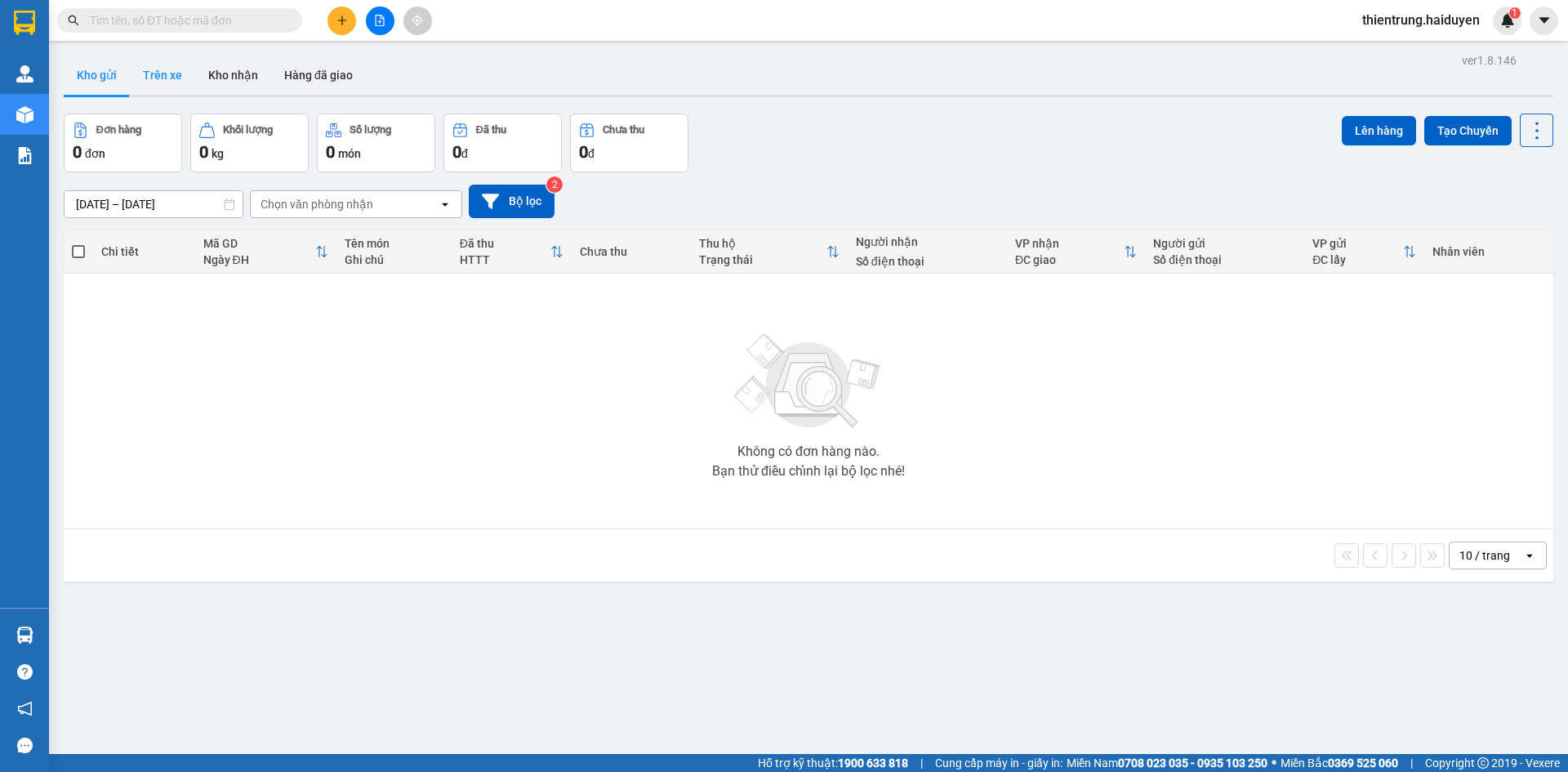
click at [157, 72] on button "Trên xe" at bounding box center [163, 74] width 66 height 39
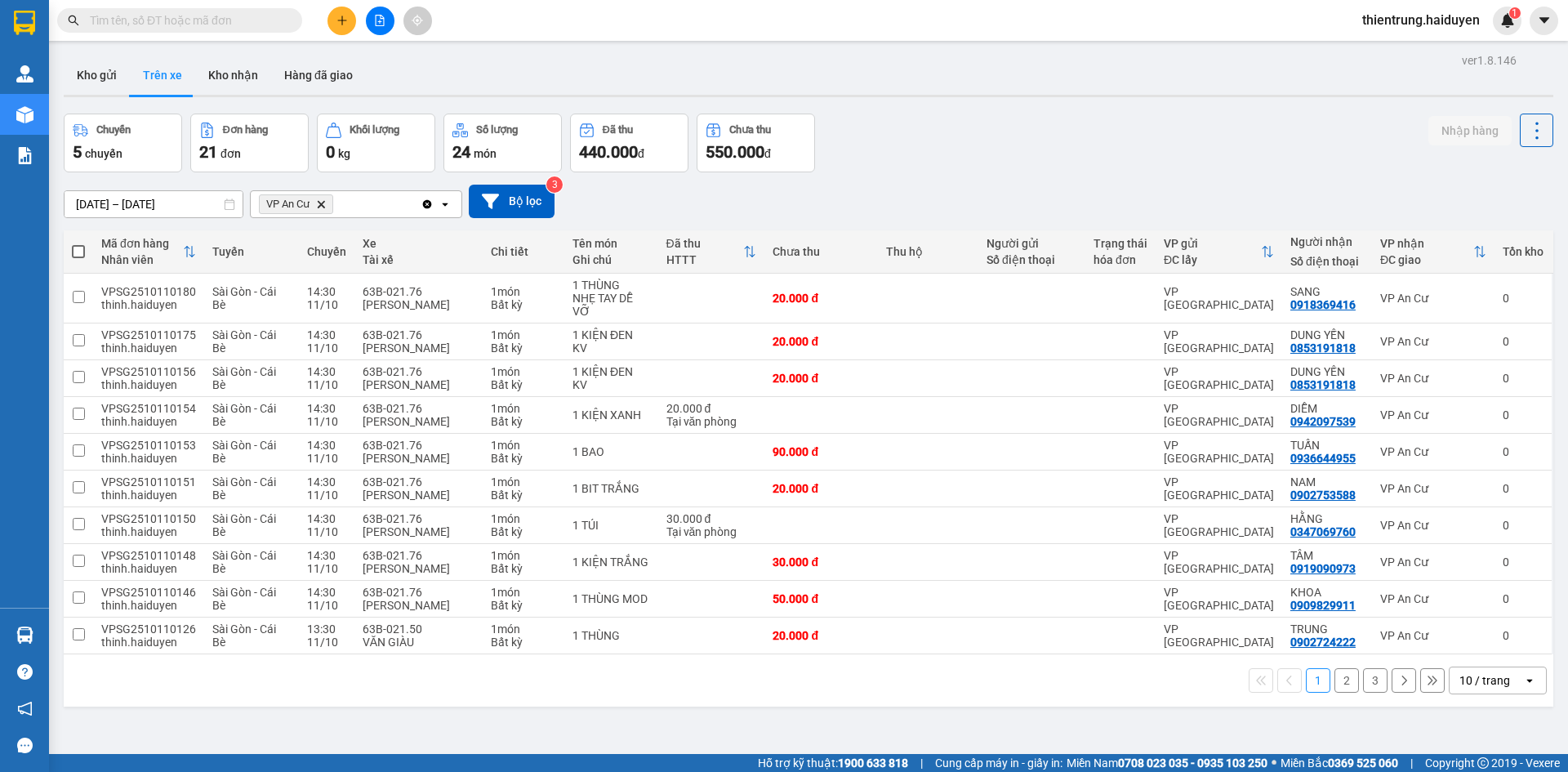
click at [1335, 684] on button "2" at bounding box center [1347, 680] width 24 height 24
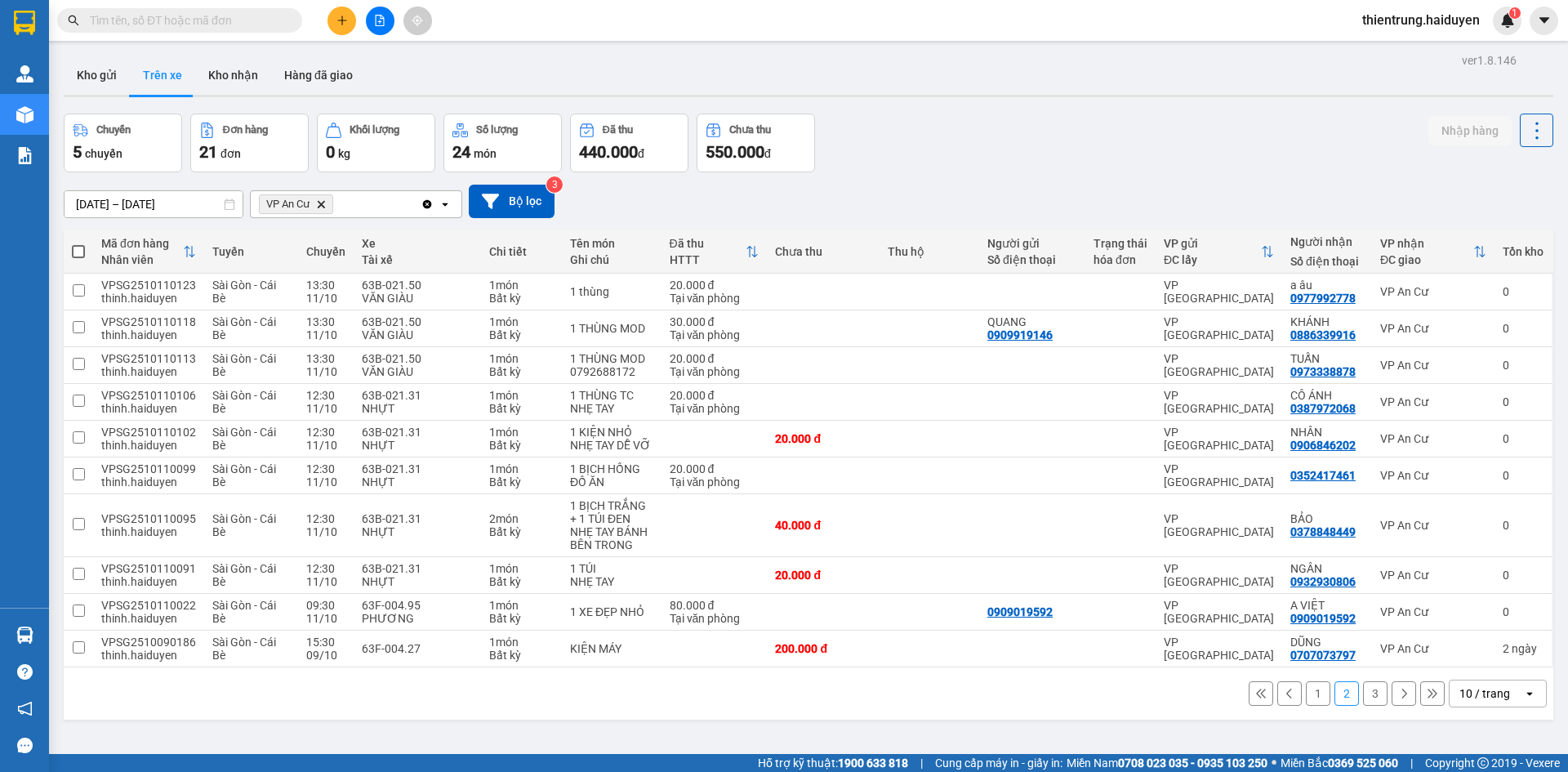
click at [1363, 693] on button "3" at bounding box center [1375, 693] width 24 height 24
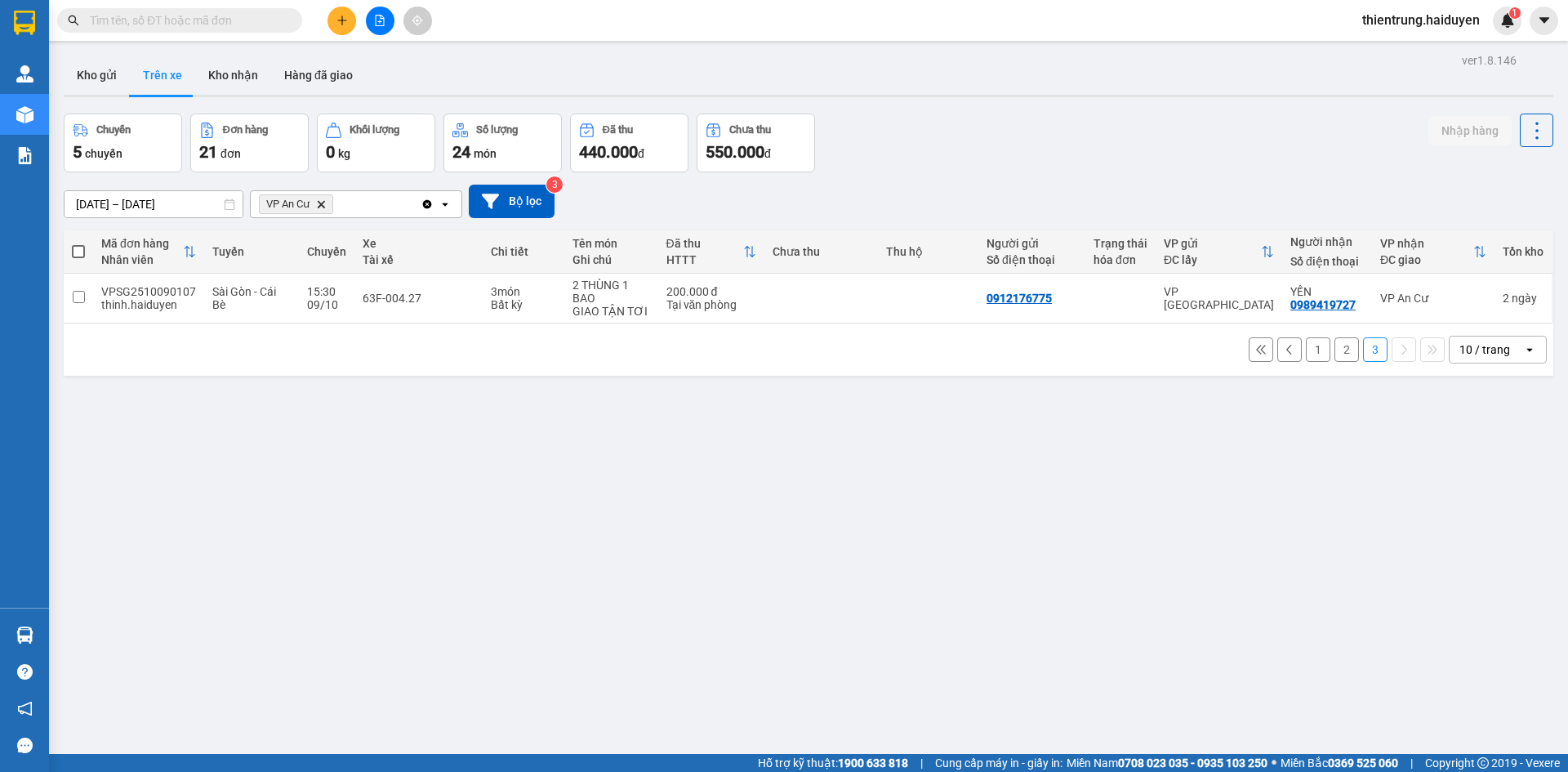
click at [1334, 354] on button "2" at bounding box center [1347, 349] width 24 height 24
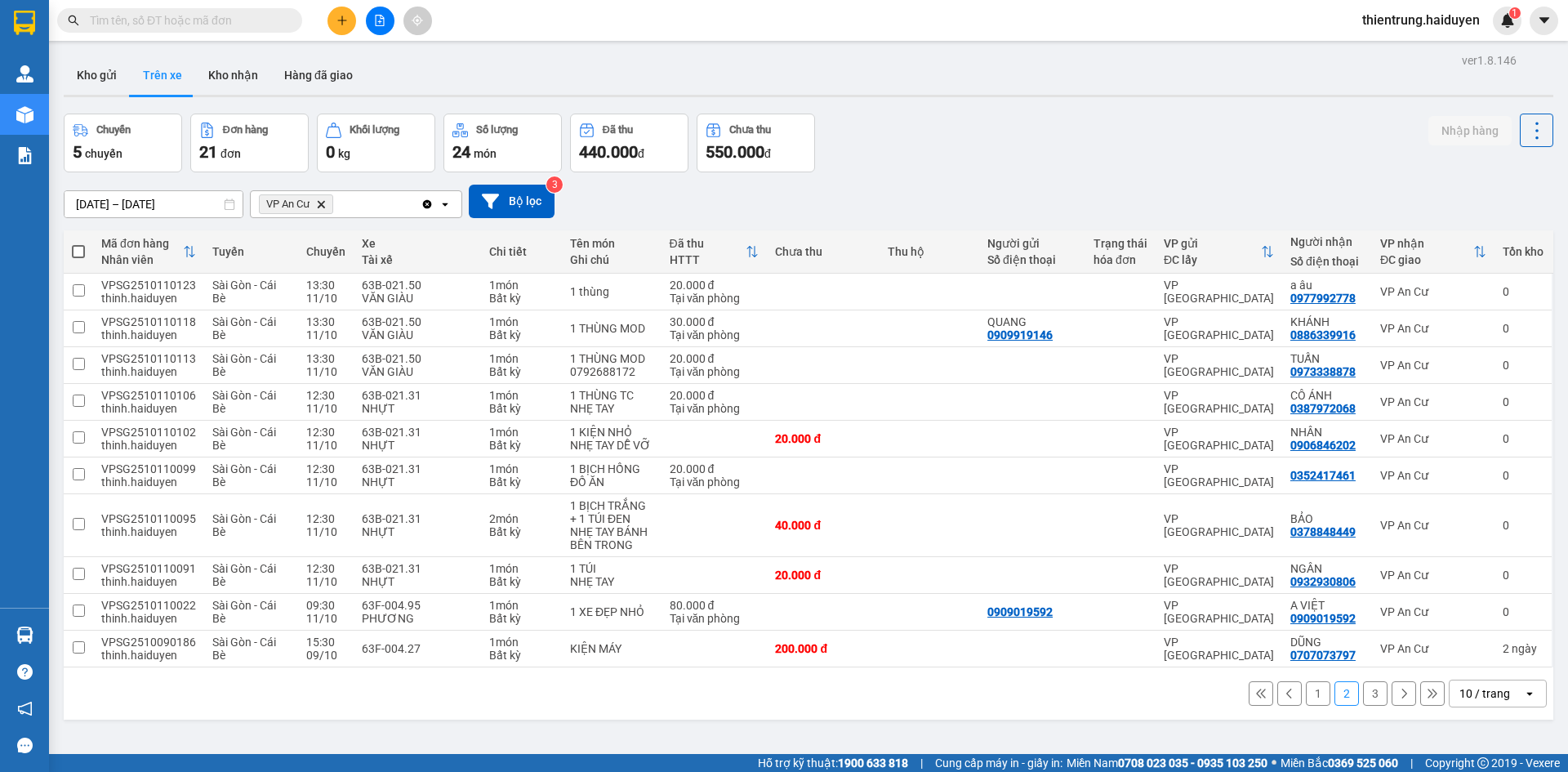
click at [1059, 728] on div "ver 1.8.146 Kho gửi Trên xe Kho nhận Hàng đã giao Chuyến 5 chuyến Đơn hàng 21 đ…" at bounding box center [809, 435] width 1503 height 772
click at [1284, 695] on icon at bounding box center [1290, 692] width 11 height 11
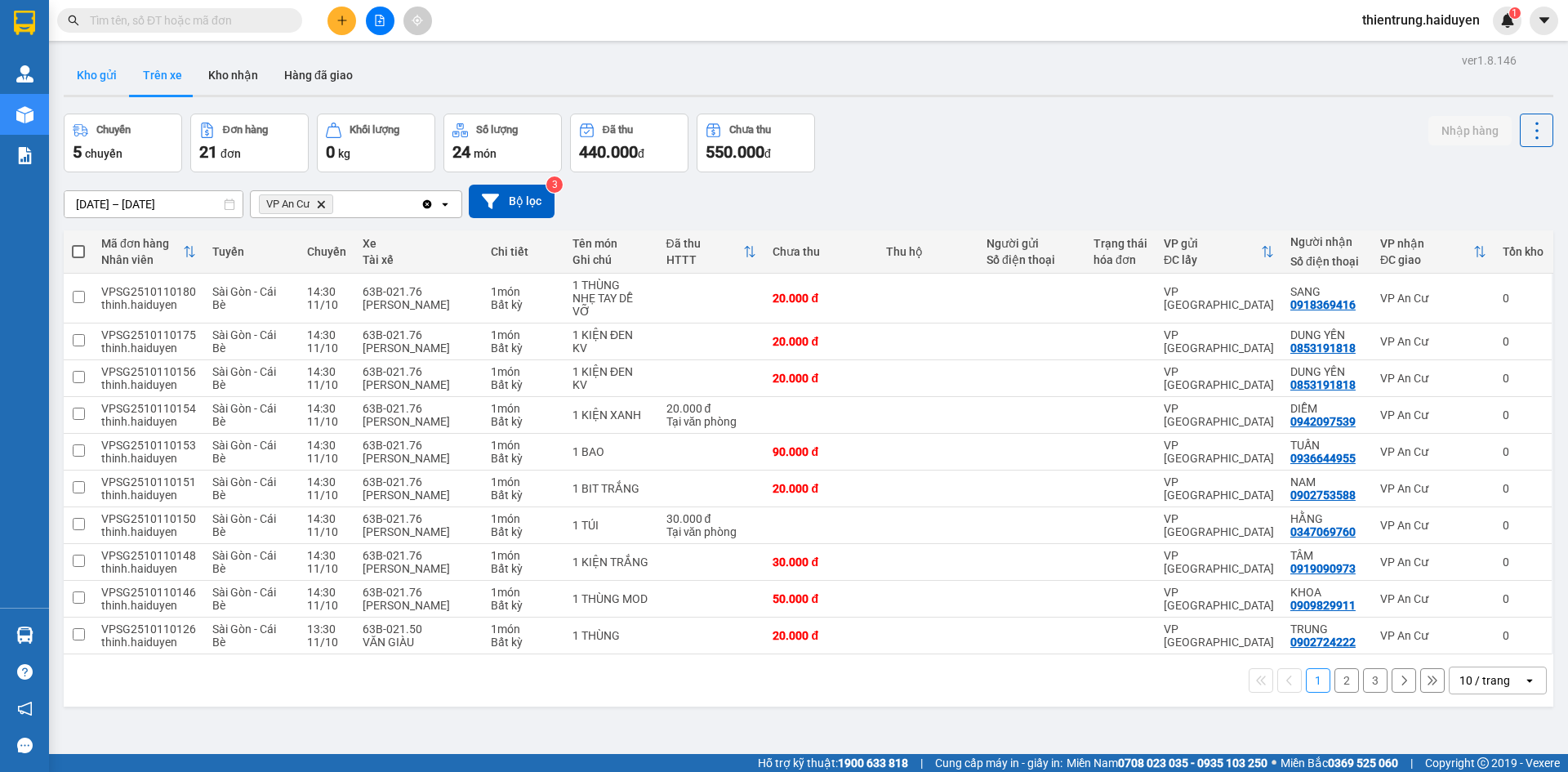
click at [85, 83] on button "Kho gửi" at bounding box center [97, 74] width 67 height 39
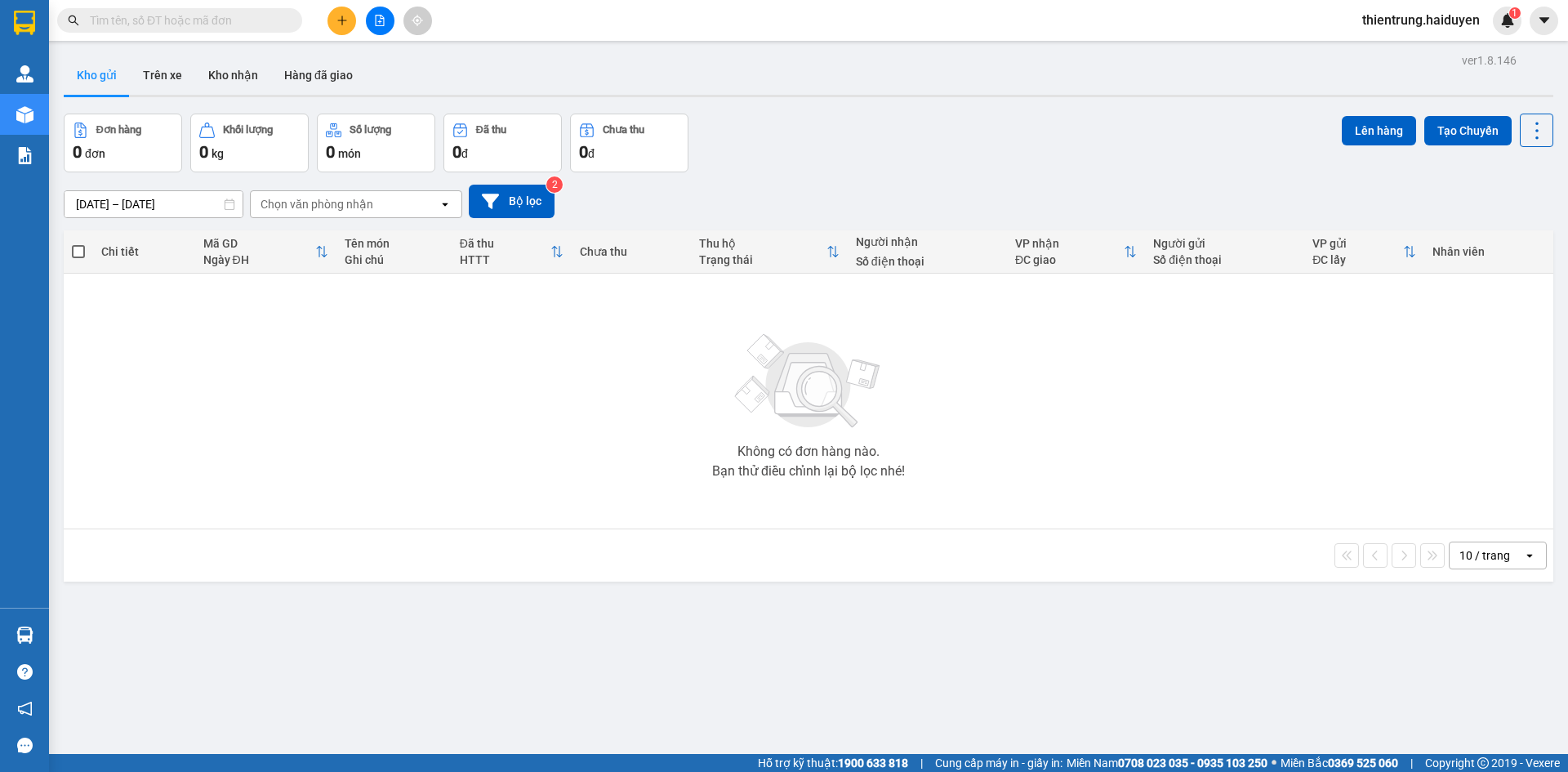
click at [740, 594] on div "ver 1.8.146 Kho gửi Trên xe Kho nhận Hàng đã giao Đơn hàng 0 đơn Khối lượng 0 k…" at bounding box center [809, 435] width 1503 height 772
click at [170, 81] on button "Trên xe" at bounding box center [163, 74] width 66 height 39
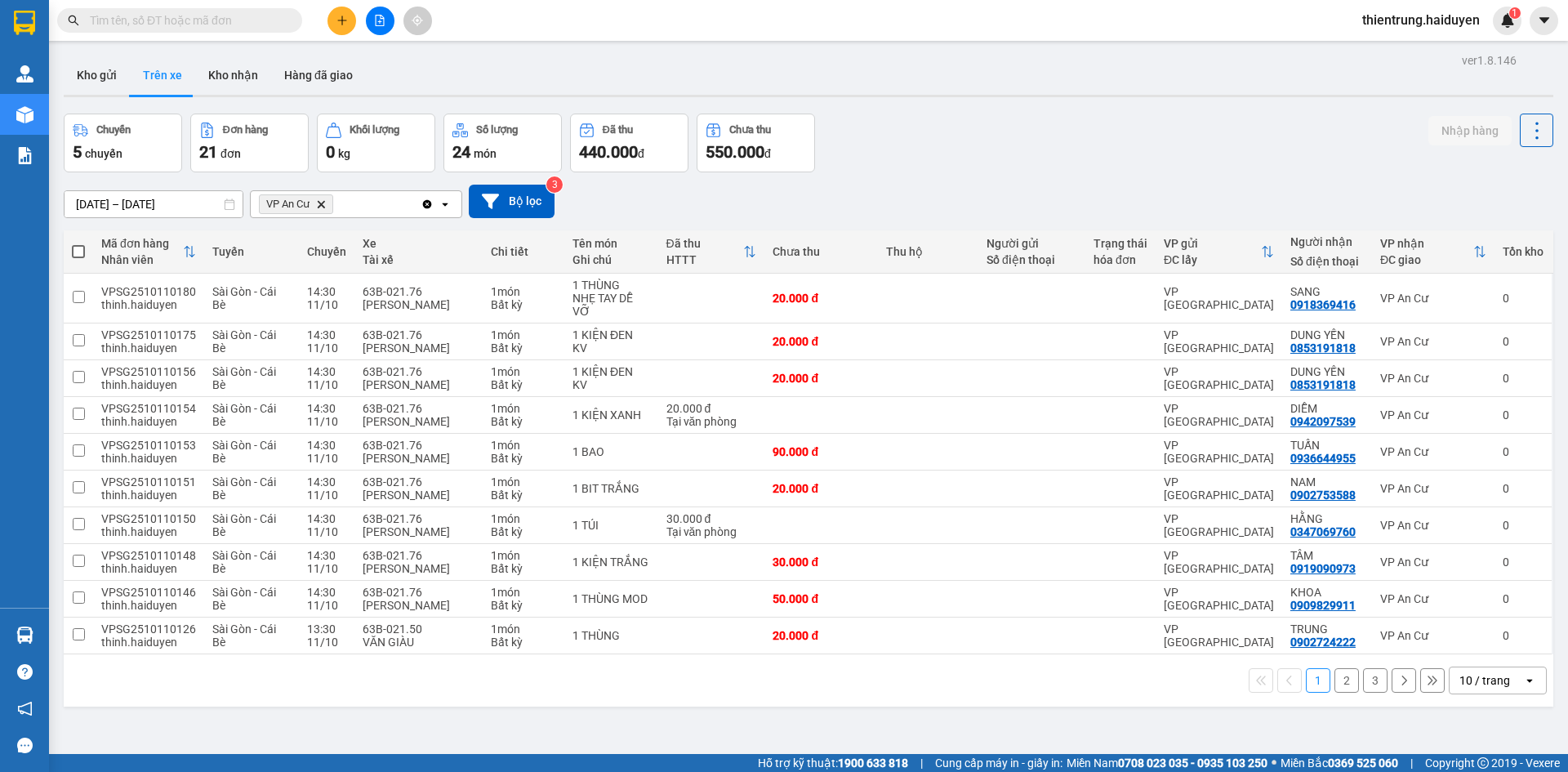
click at [1337, 679] on button "2" at bounding box center [1347, 680] width 24 height 24
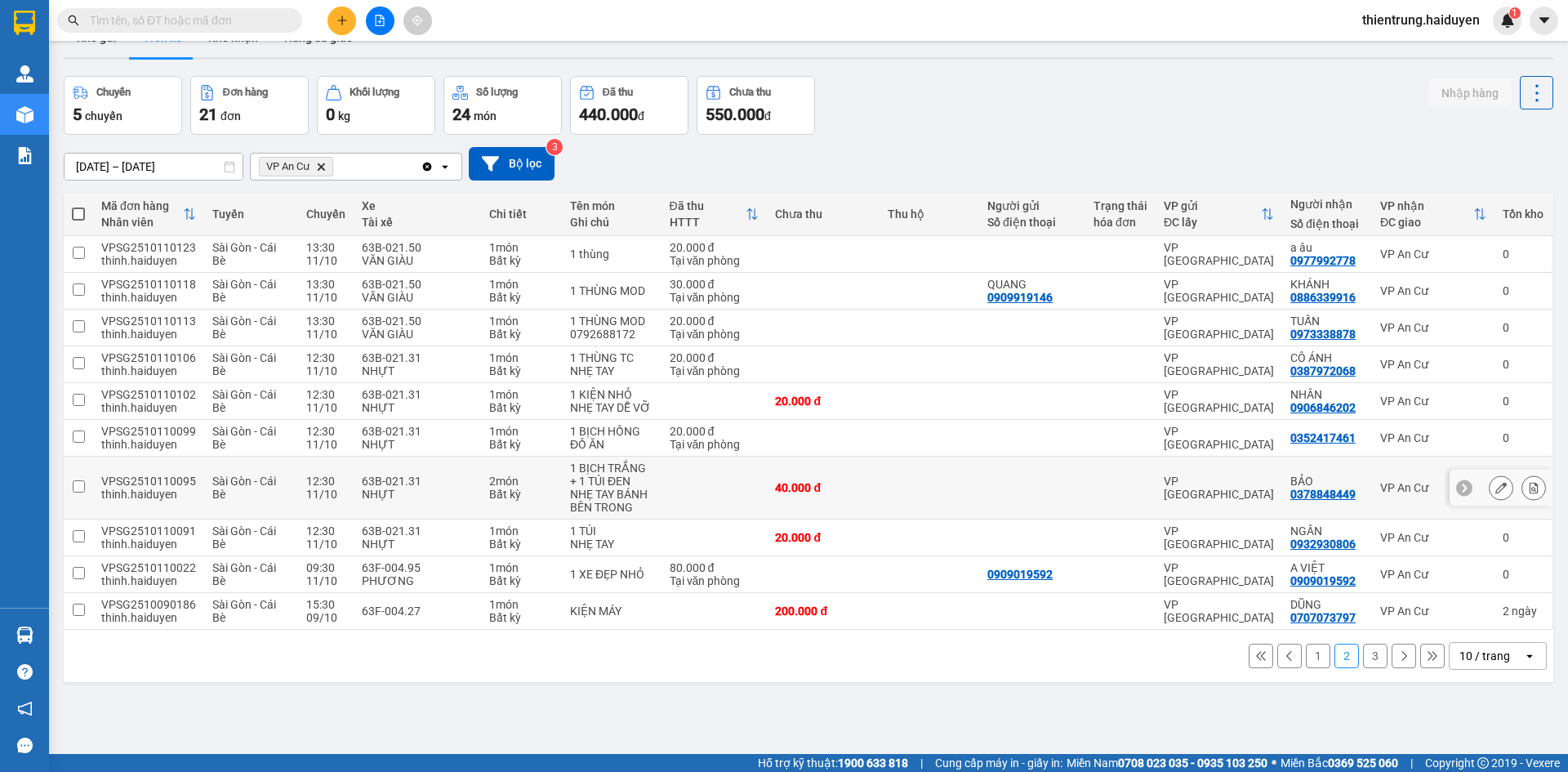
scroll to position [75, 0]
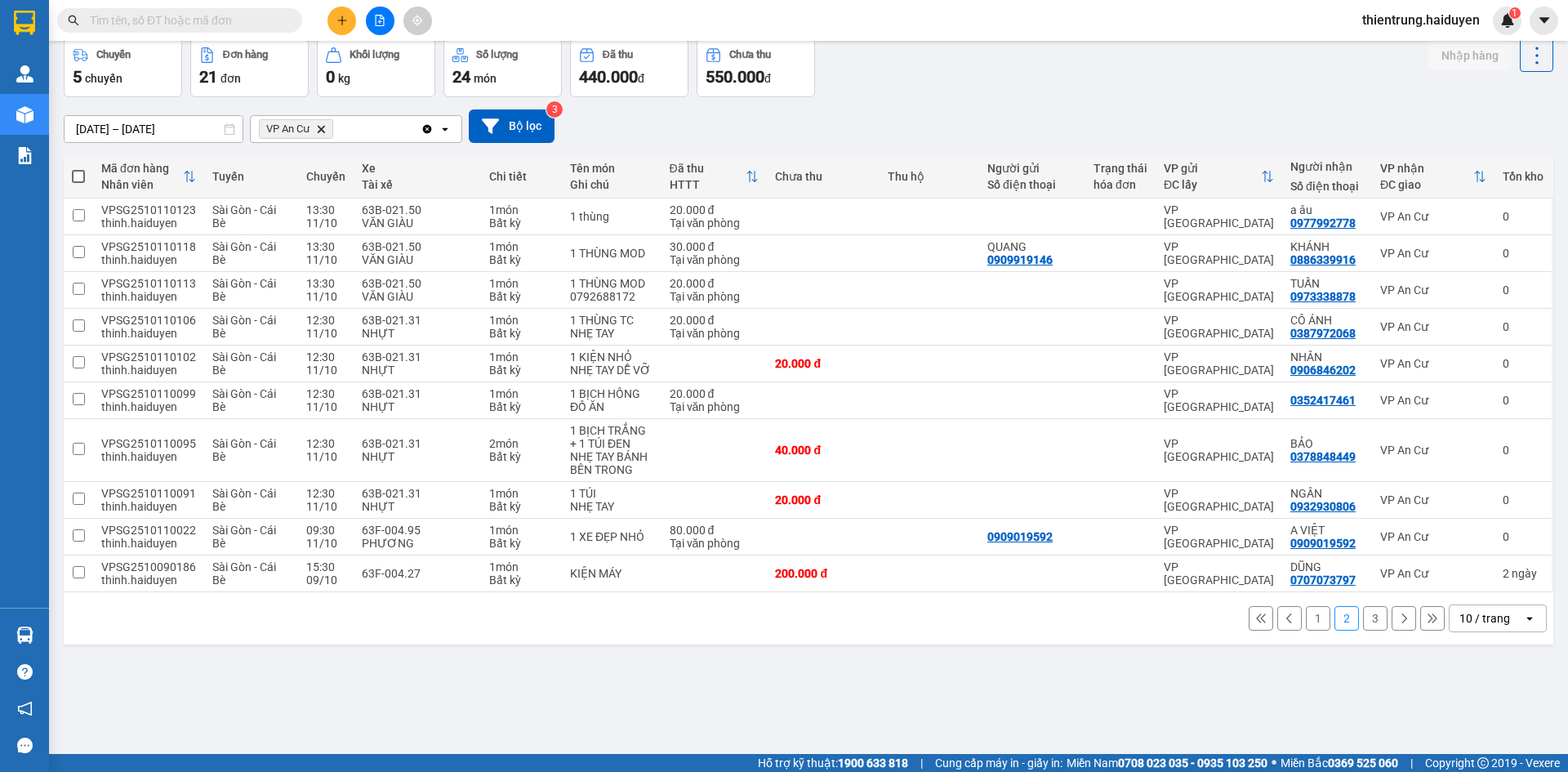
click at [1365, 618] on button "3" at bounding box center [1375, 618] width 24 height 24
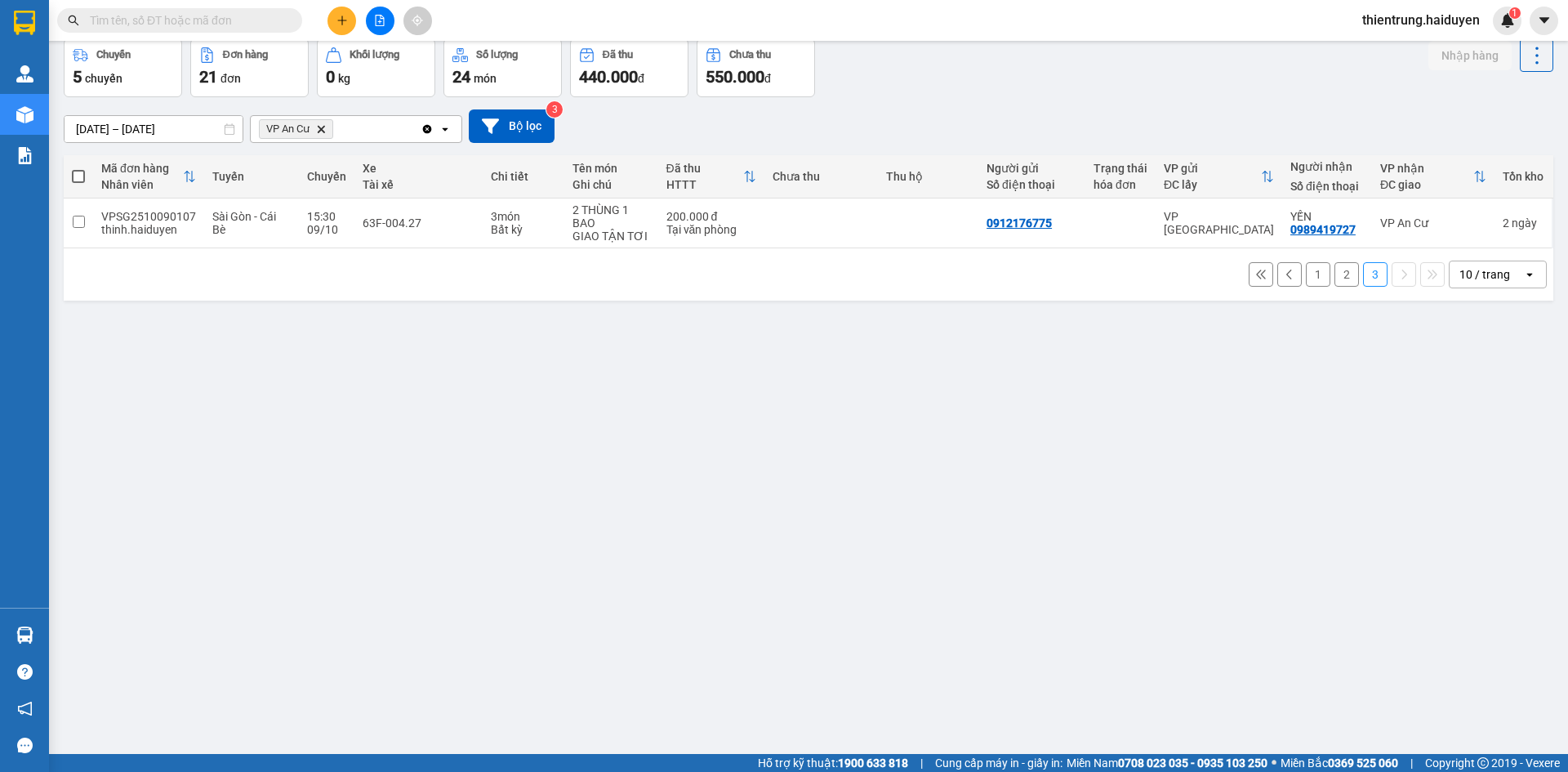
drag, startPoint x: 1302, startPoint y: 279, endPoint x: 1302, endPoint y: 297, distance: 18.0
click at [1306, 279] on button "1" at bounding box center [1318, 274] width 24 height 24
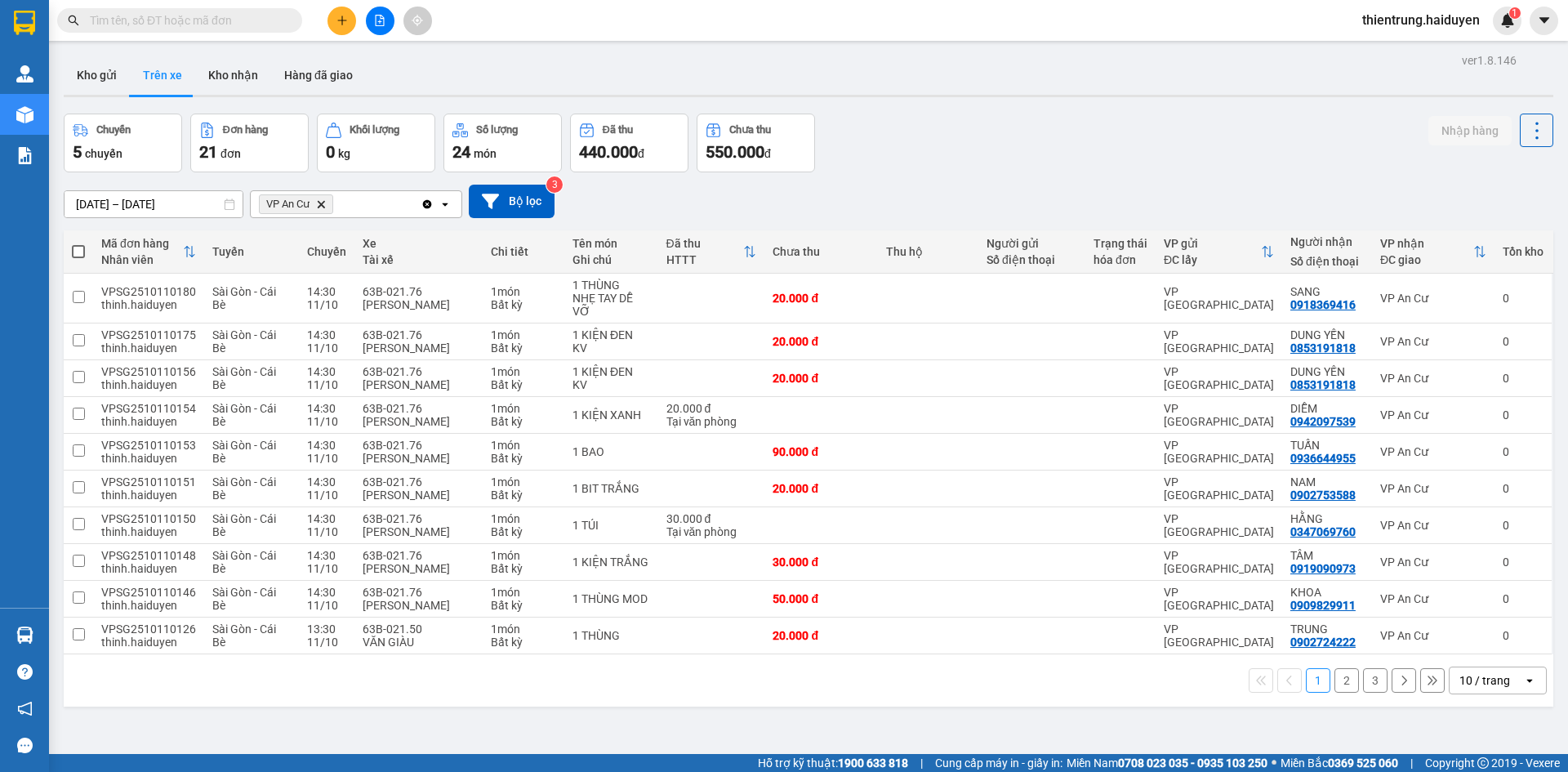
drag, startPoint x: 1383, startPoint y: 151, endPoint x: 1239, endPoint y: 200, distance: 152.1
click at [1378, 153] on div "Chuyến 5 chuyến Đơn hàng 21 đơn Khối lượng 0 kg Số lượng 24 món Đã thu 440.000 …" at bounding box center [809, 143] width 1490 height 59
click at [248, 56] on button "Kho nhận" at bounding box center [234, 74] width 76 height 39
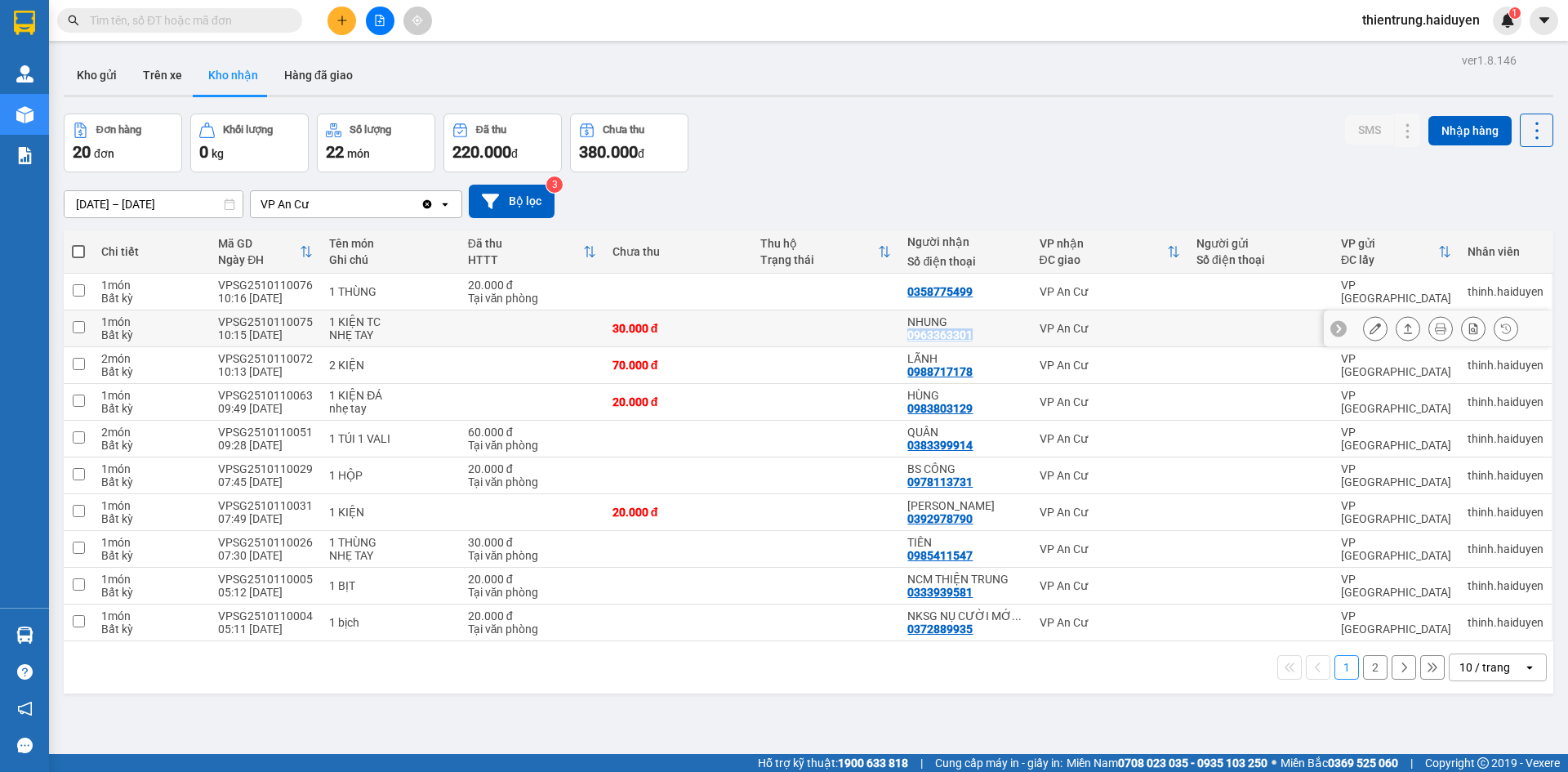
drag, startPoint x: 973, startPoint y: 341, endPoint x: 902, endPoint y: 339, distance: 71.0
click at [902, 339] on td "NHUNG 0963363301" at bounding box center [965, 329] width 131 height 37
checkbox input "true"
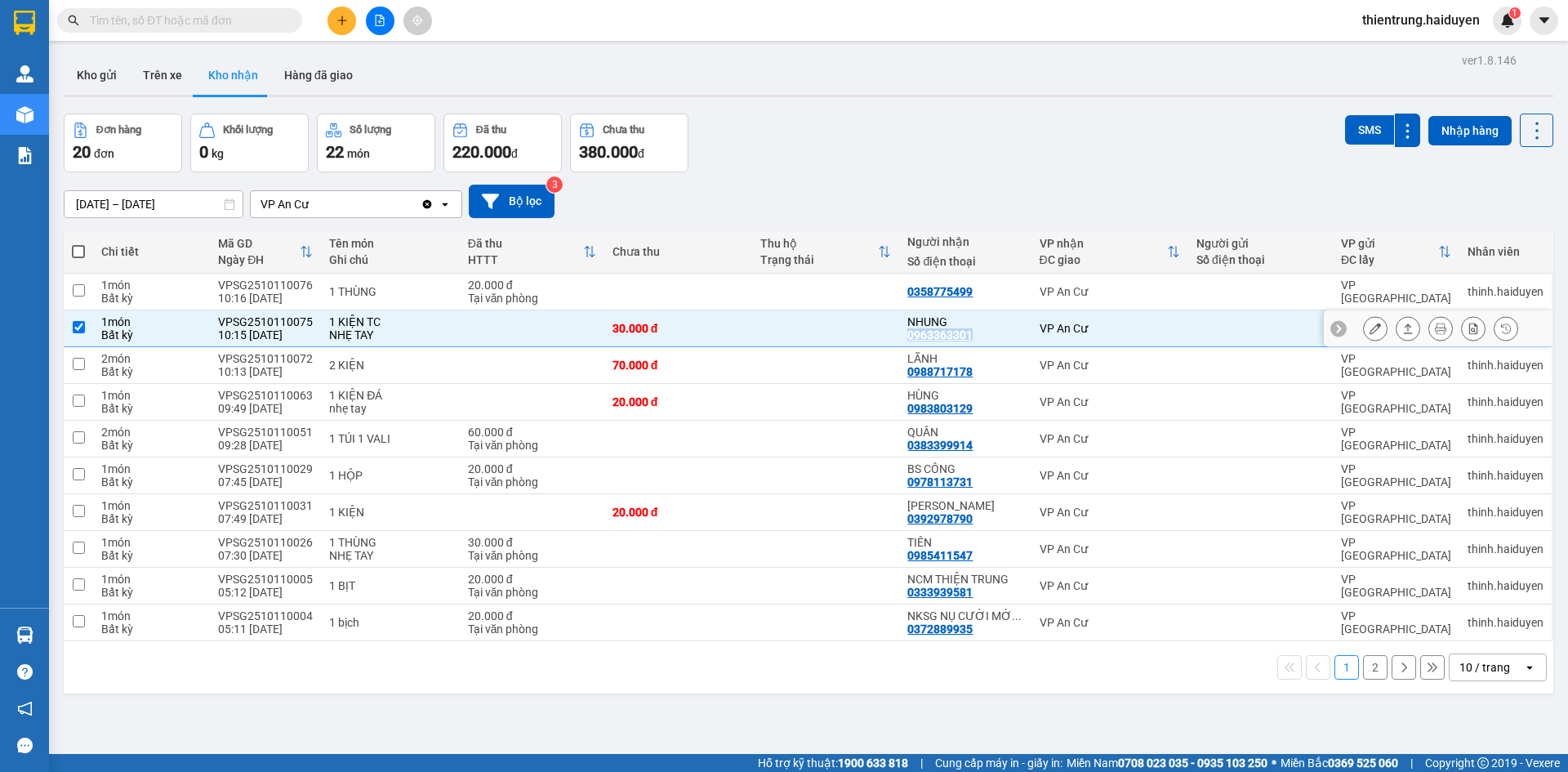
copy div "0963363301"
click at [249, 21] on input "text" at bounding box center [186, 20] width 193 height 18
paste input "0963363301"
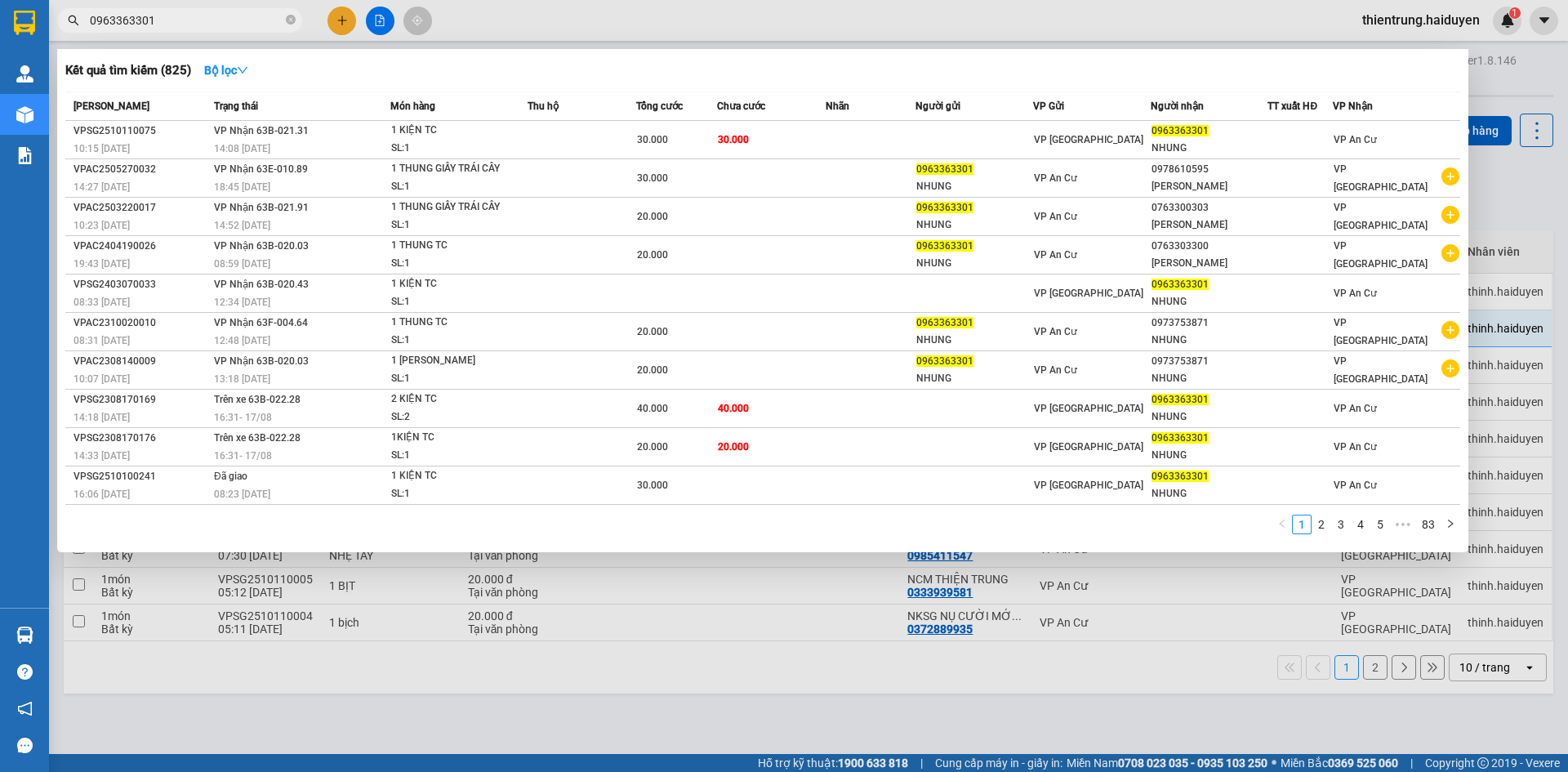
type input "0963363301"
click at [1225, 724] on div at bounding box center [784, 386] width 1568 height 772
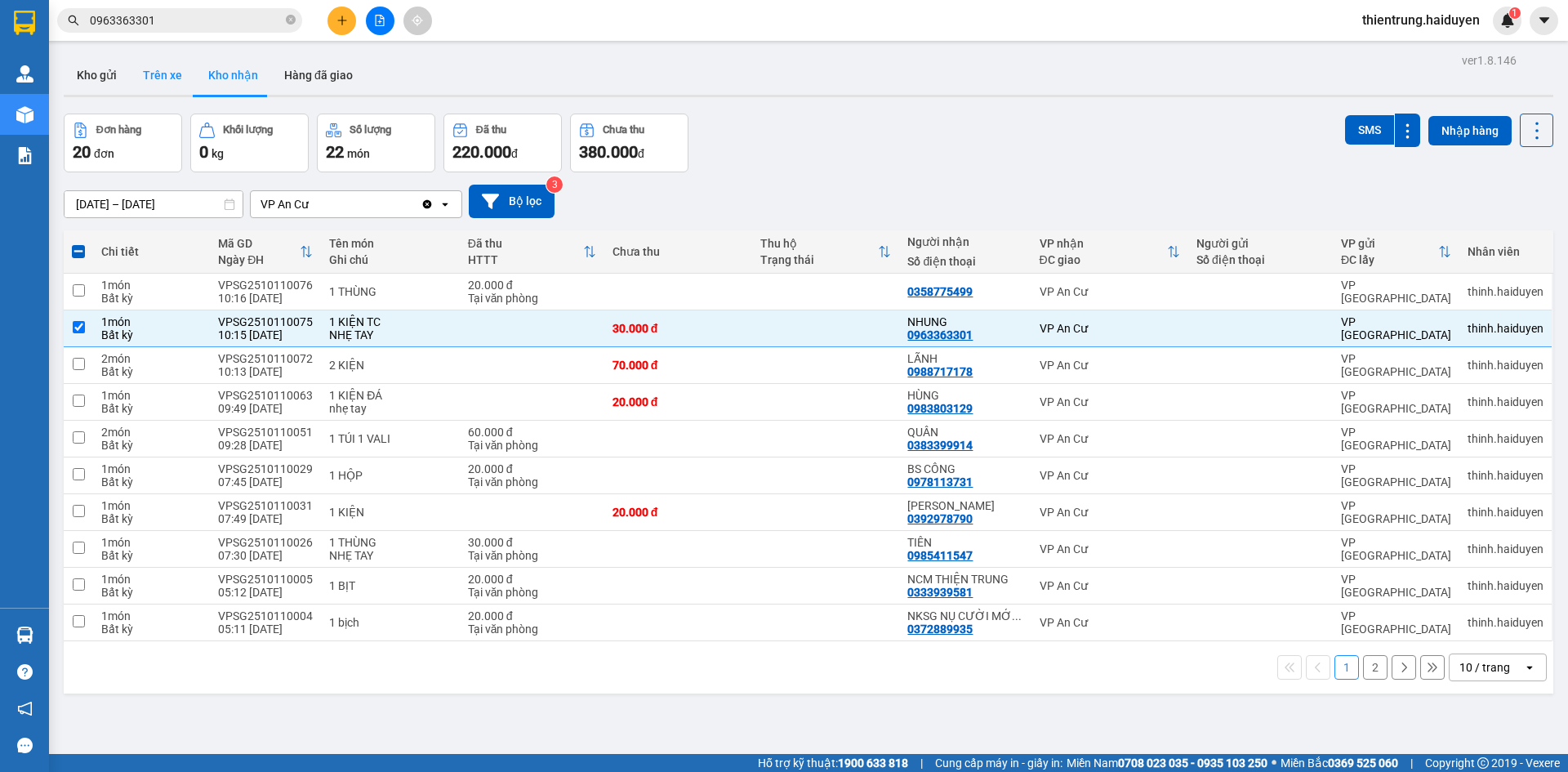
click at [163, 67] on button "Trên xe" at bounding box center [163, 74] width 66 height 39
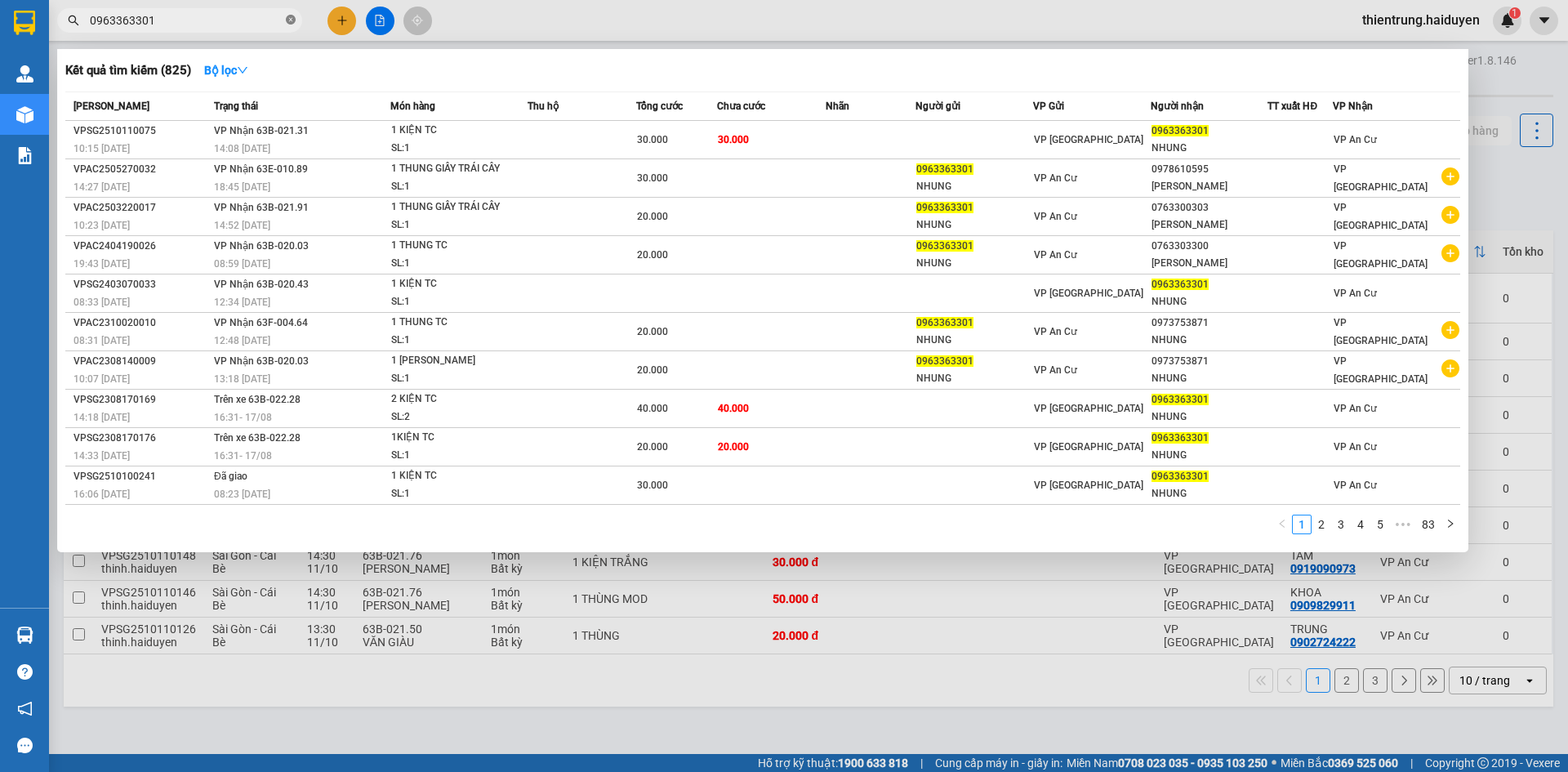
click at [292, 20] on icon "close-circle" at bounding box center [291, 19] width 10 height 10
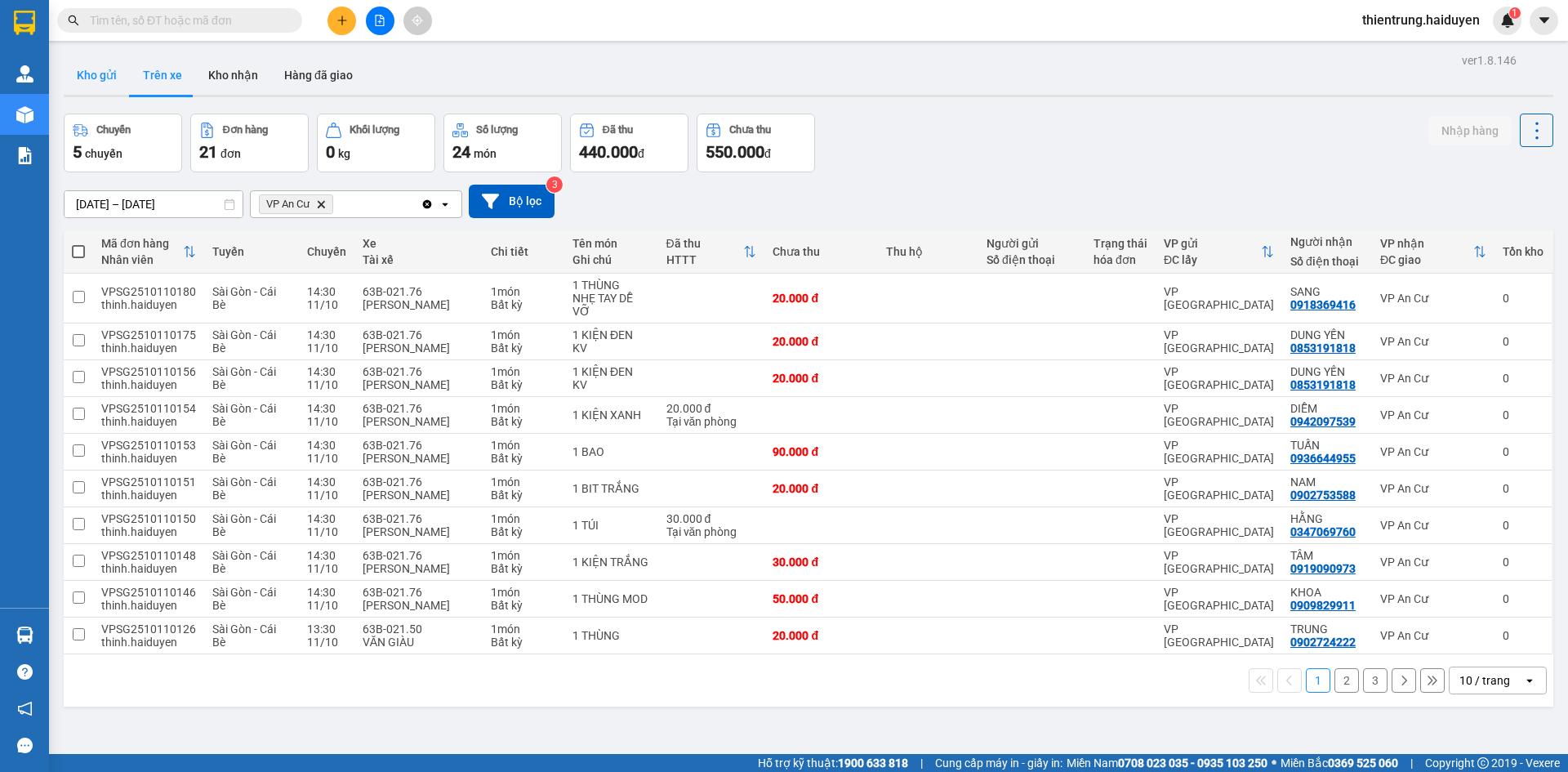
click at [102, 73] on button "Kho gửi" at bounding box center [97, 74] width 67 height 39
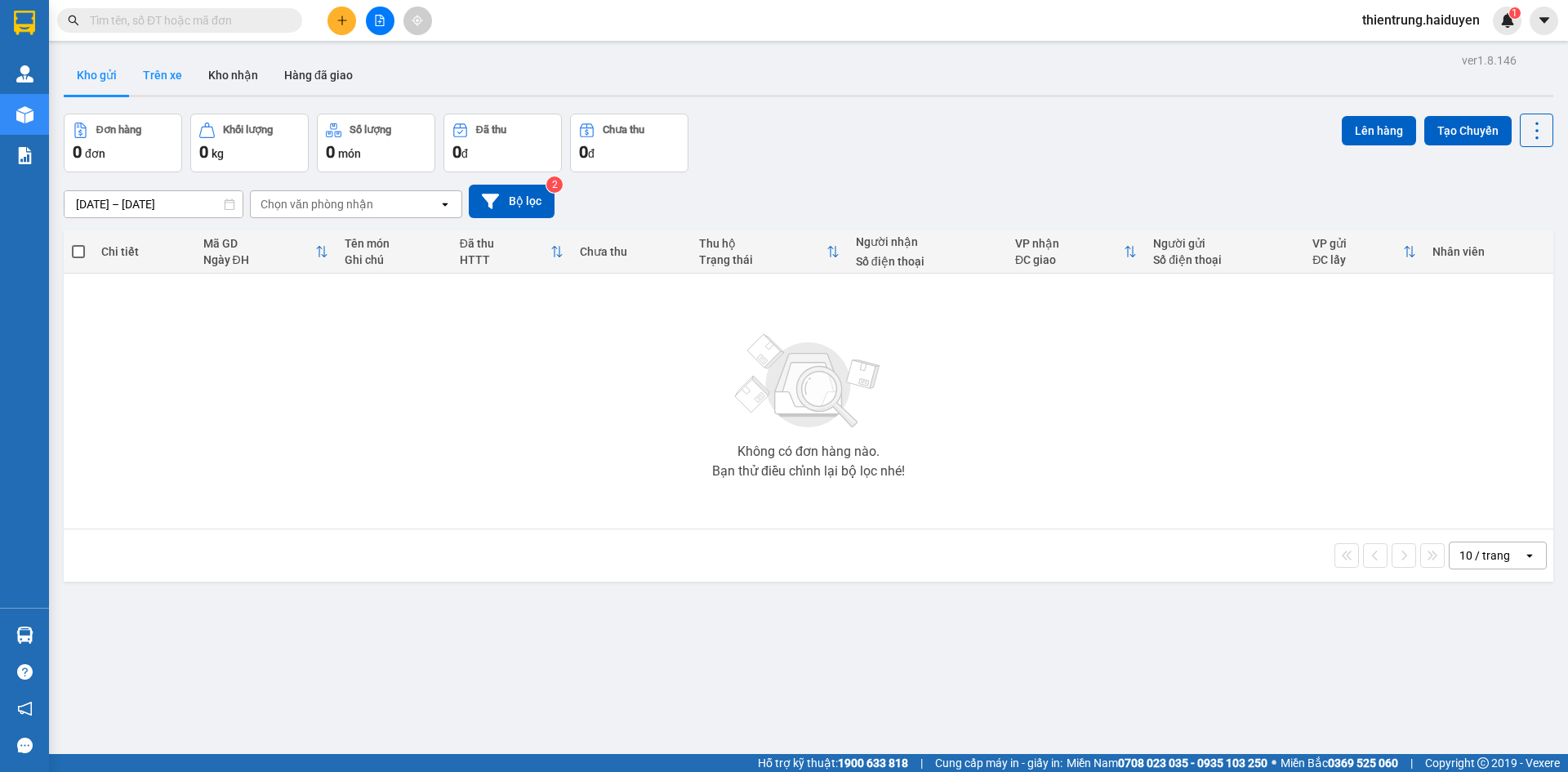
click at [144, 75] on button "Trên xe" at bounding box center [163, 74] width 66 height 39
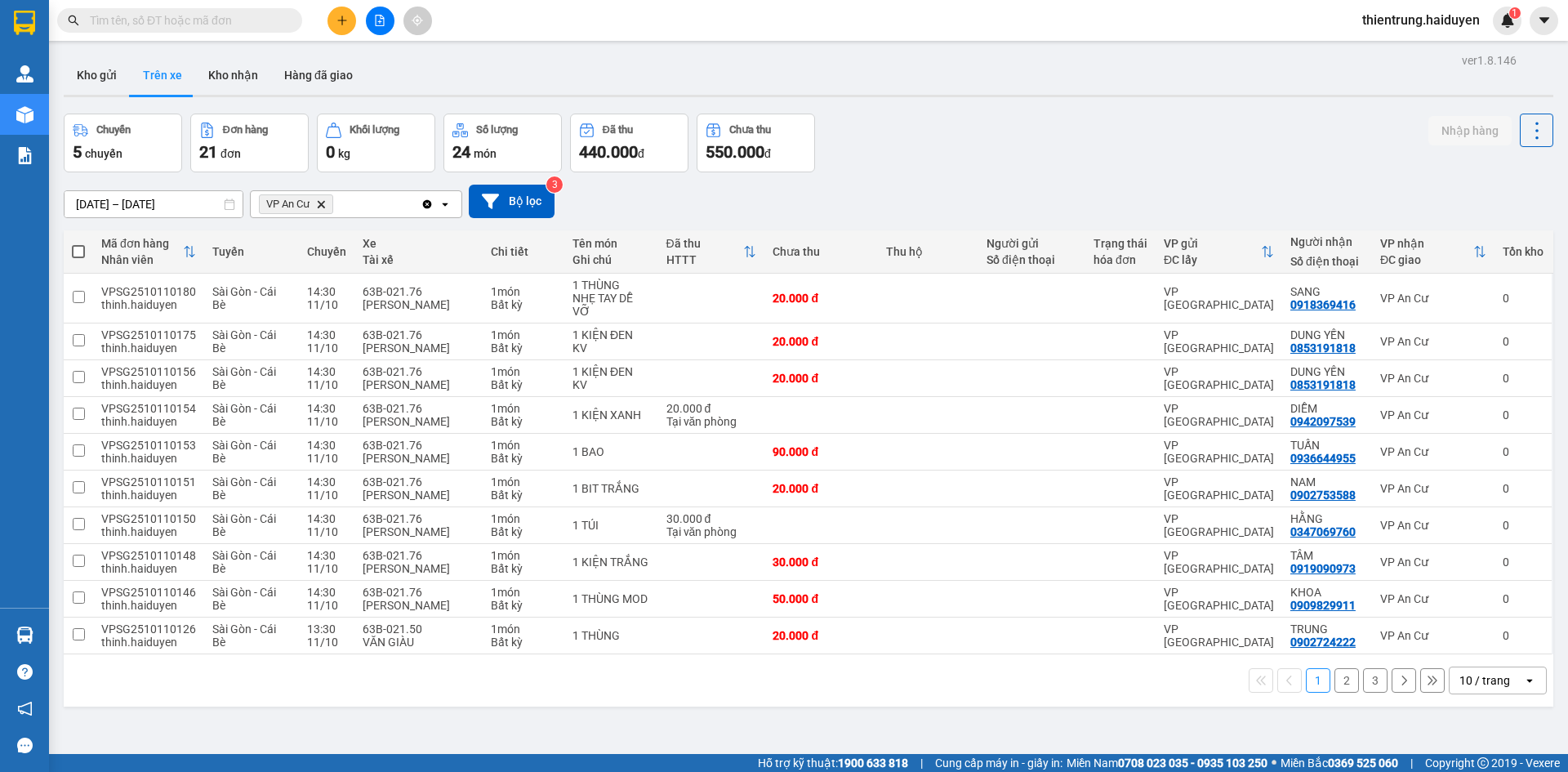
click at [1342, 678] on button "2" at bounding box center [1347, 680] width 24 height 24
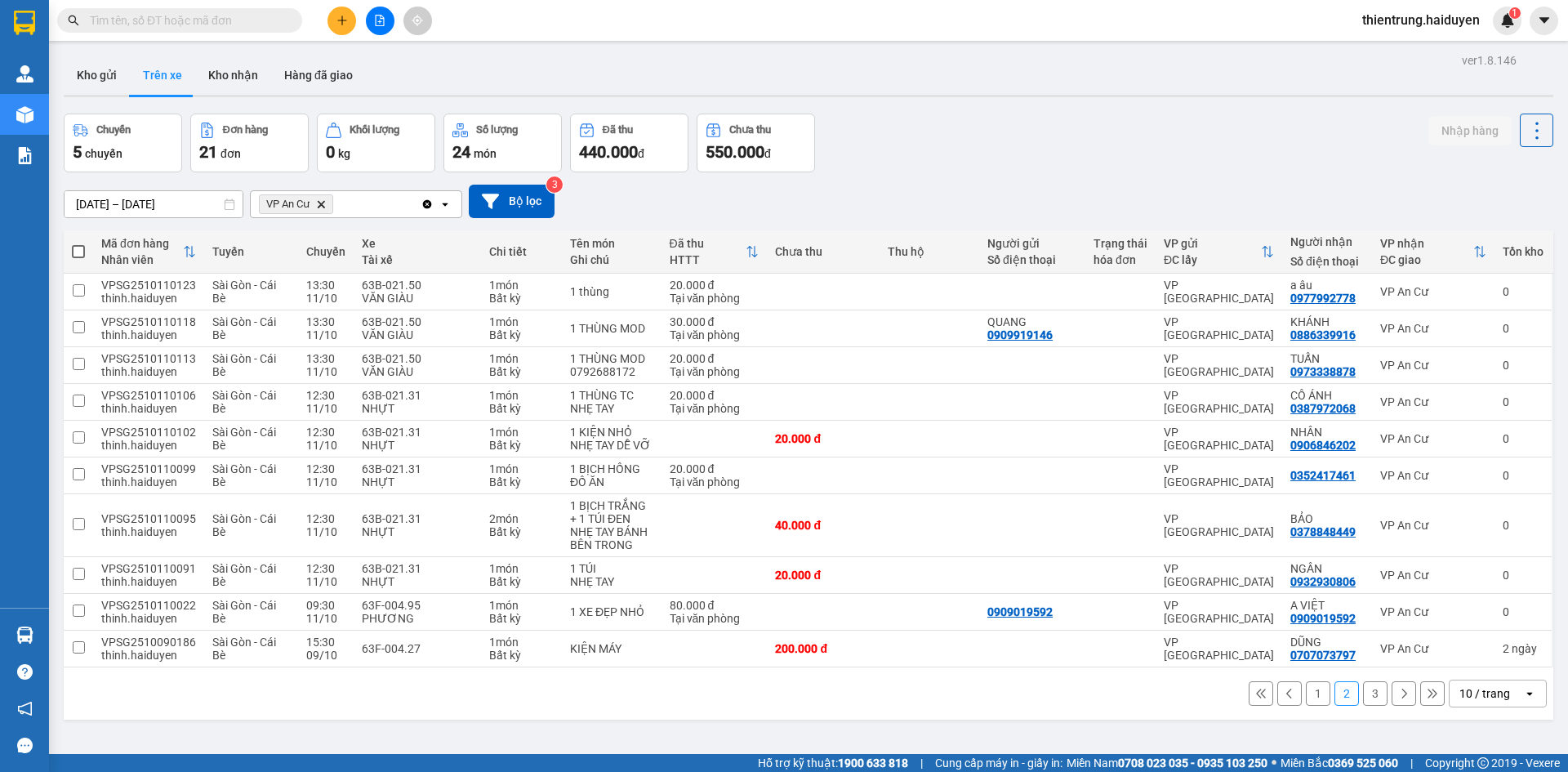
click at [1363, 699] on button "3" at bounding box center [1375, 693] width 24 height 24
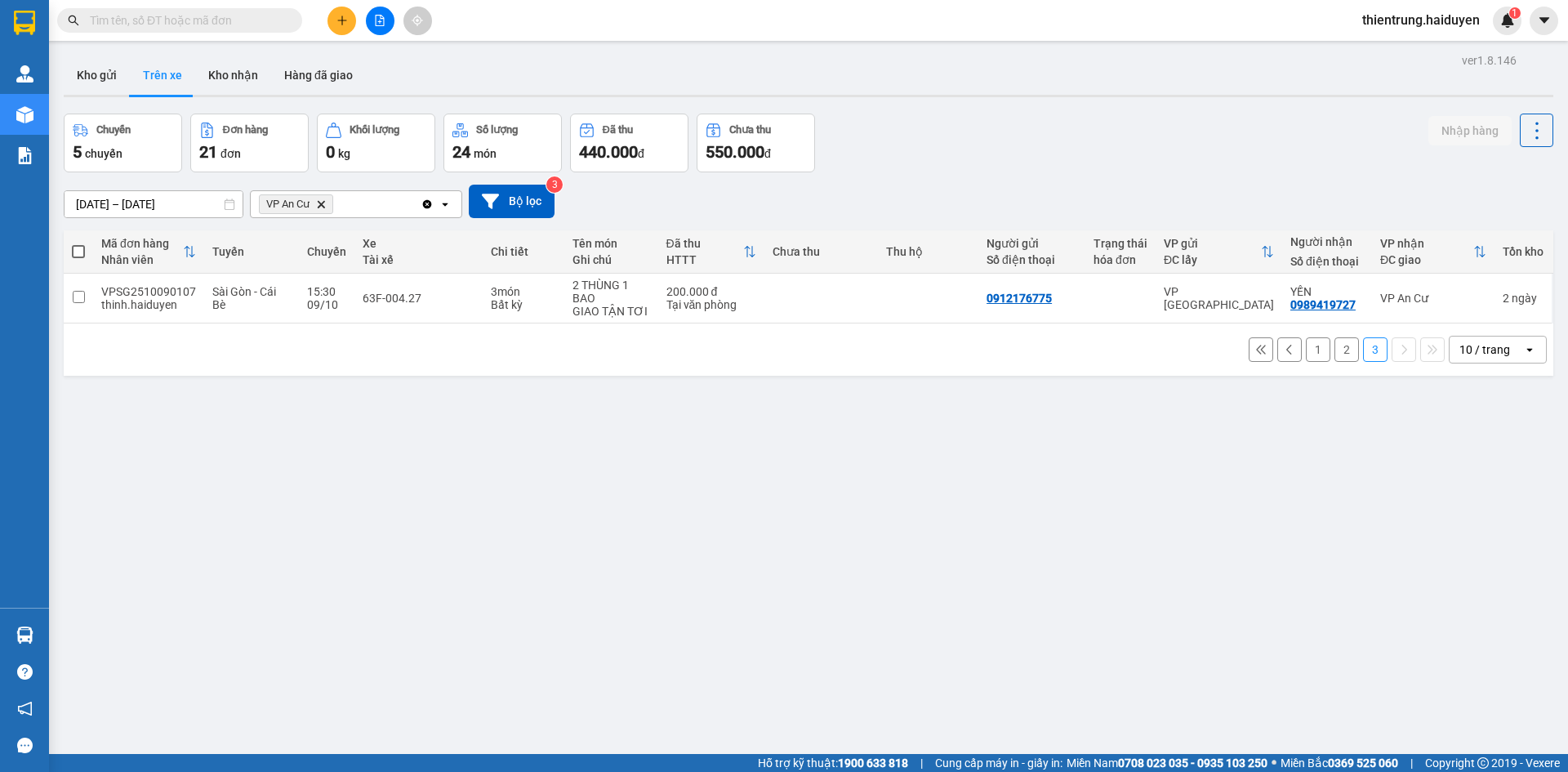
click at [1334, 354] on button "2" at bounding box center [1347, 349] width 24 height 24
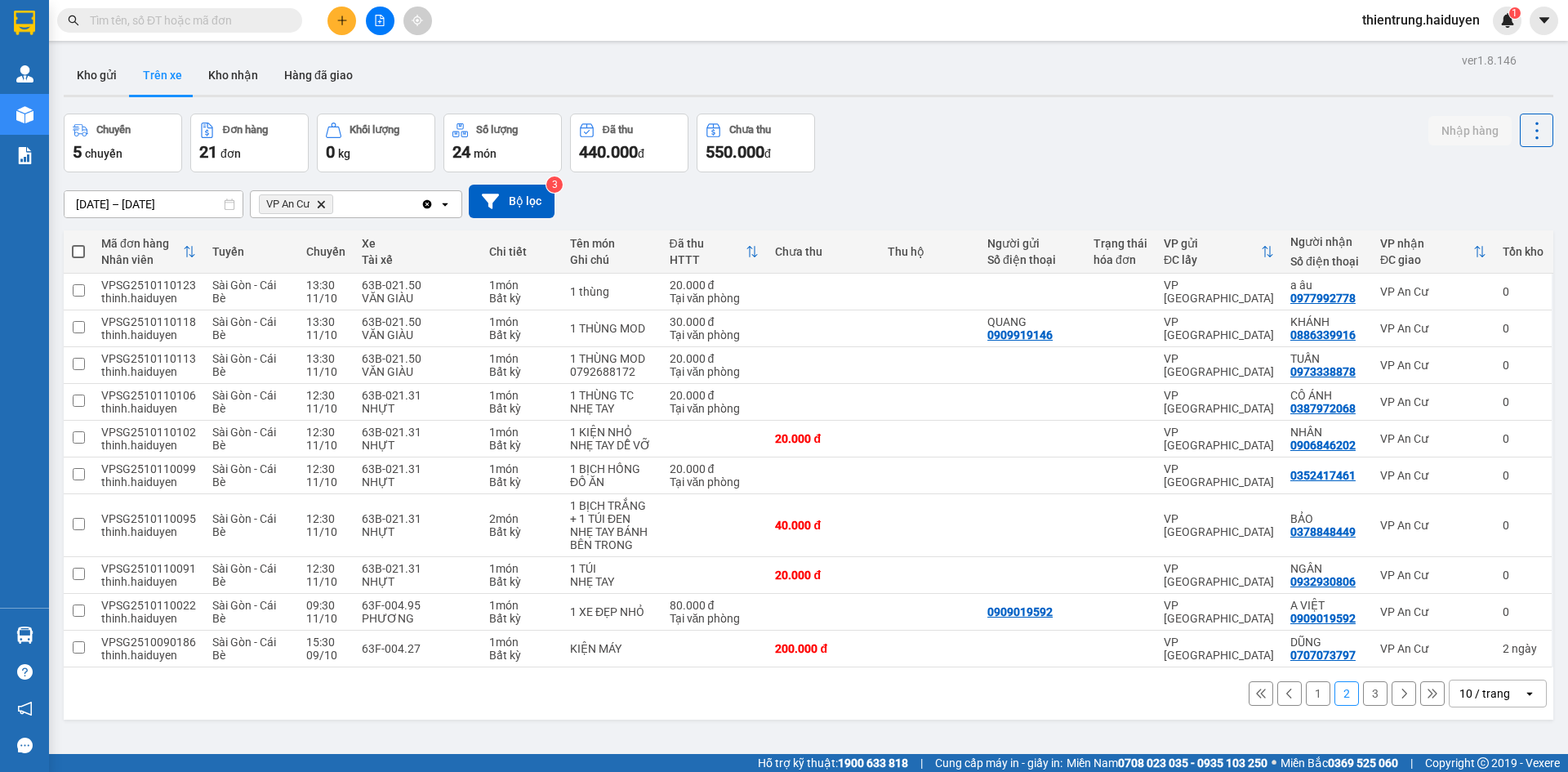
click at [1353, 169] on div "Chuyến 5 chuyến Đơn hàng 21 đơn Khối lượng 0 kg Số lượng 24 món Đã thu 440.000 …" at bounding box center [809, 143] width 1490 height 59
click at [1312, 701] on button "1" at bounding box center [1318, 693] width 24 height 24
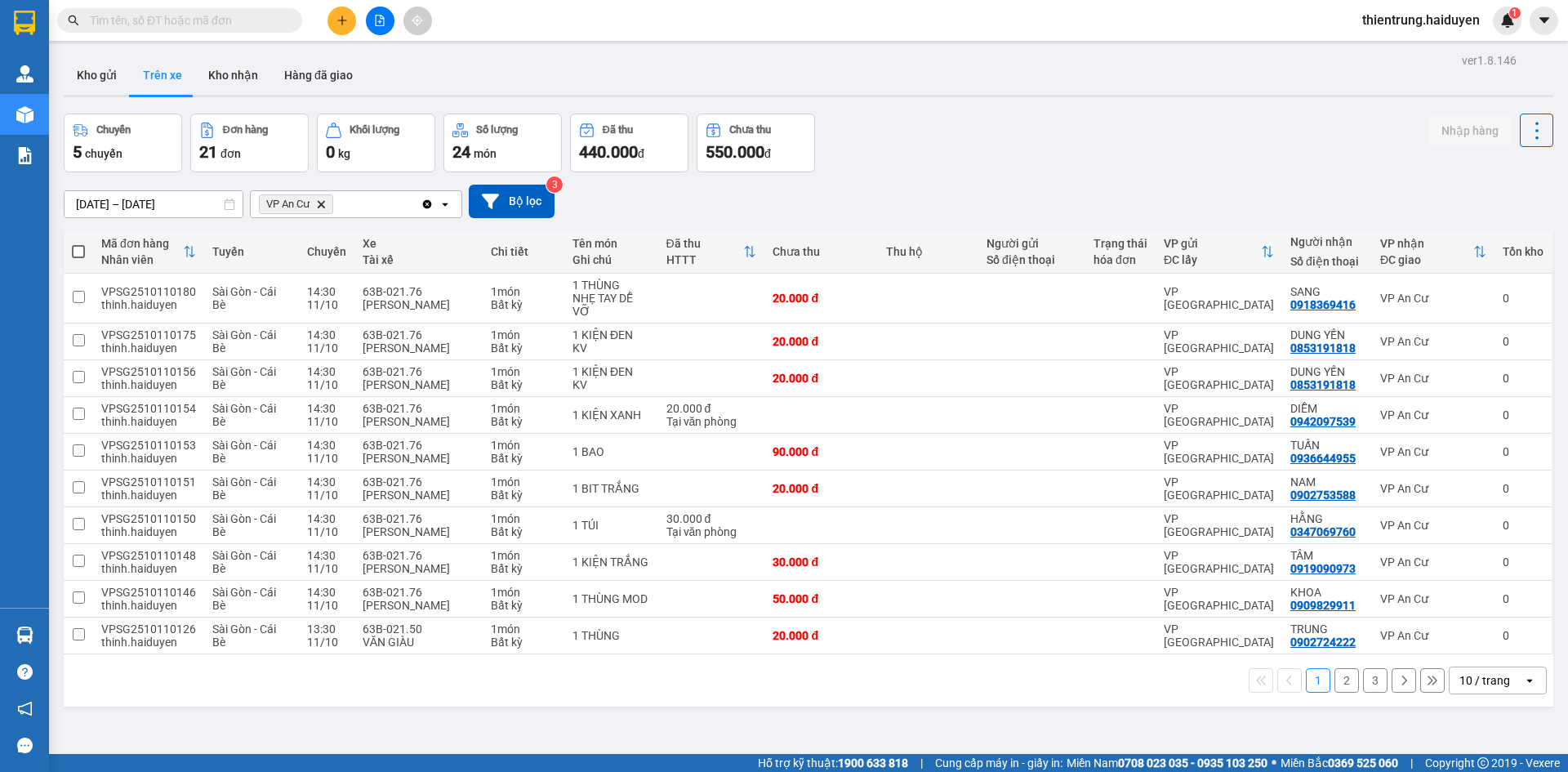
click at [1385, 140] on div "Chuyến 5 chuyến Đơn hàng 21 đơn Khối lượng 0 kg Số lượng 24 món Đã thu 440.000 …" at bounding box center [809, 143] width 1490 height 59
click at [1342, 679] on button "2" at bounding box center [1347, 680] width 24 height 24
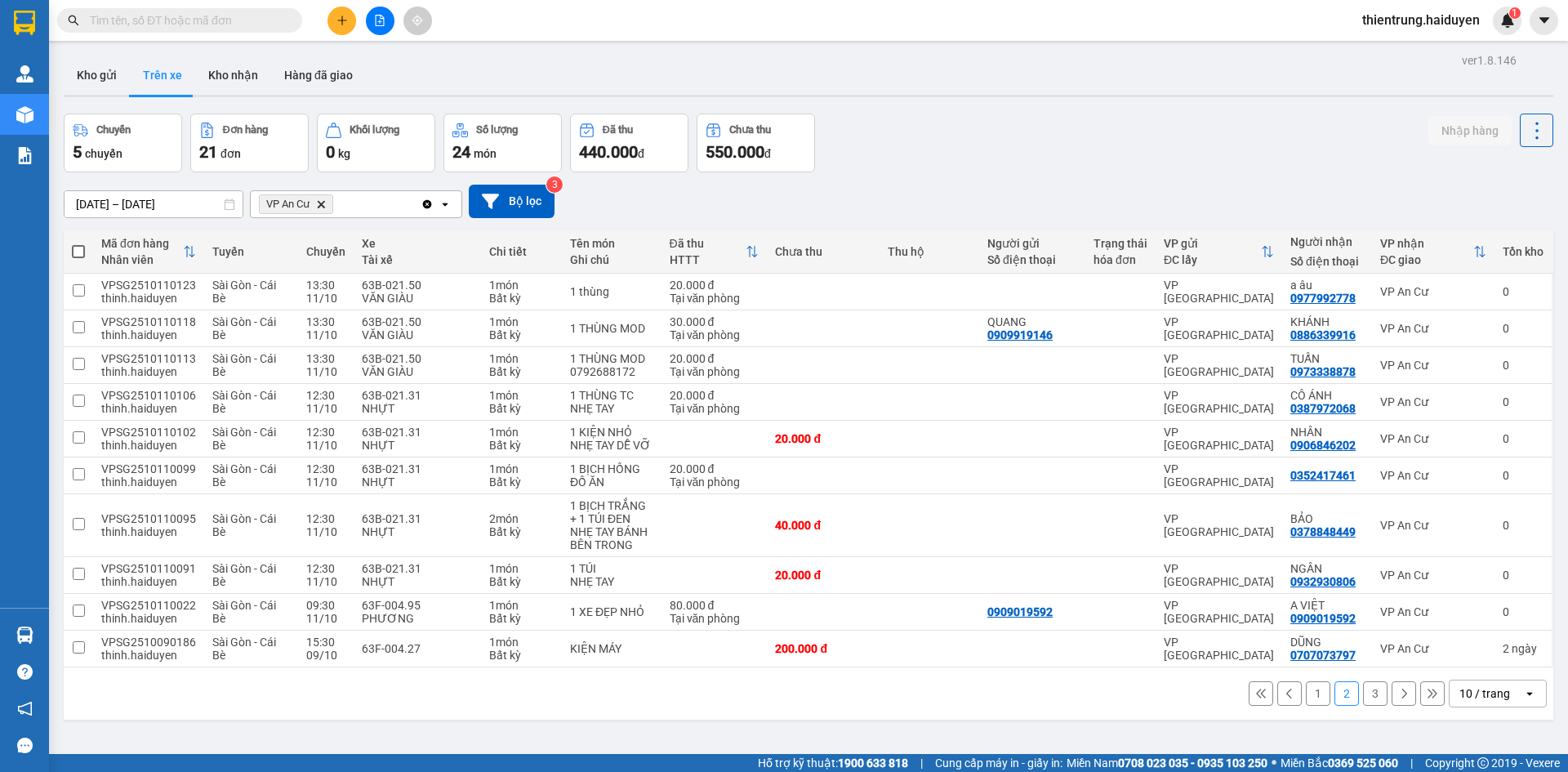
click at [1306, 697] on button "1" at bounding box center [1318, 693] width 24 height 24
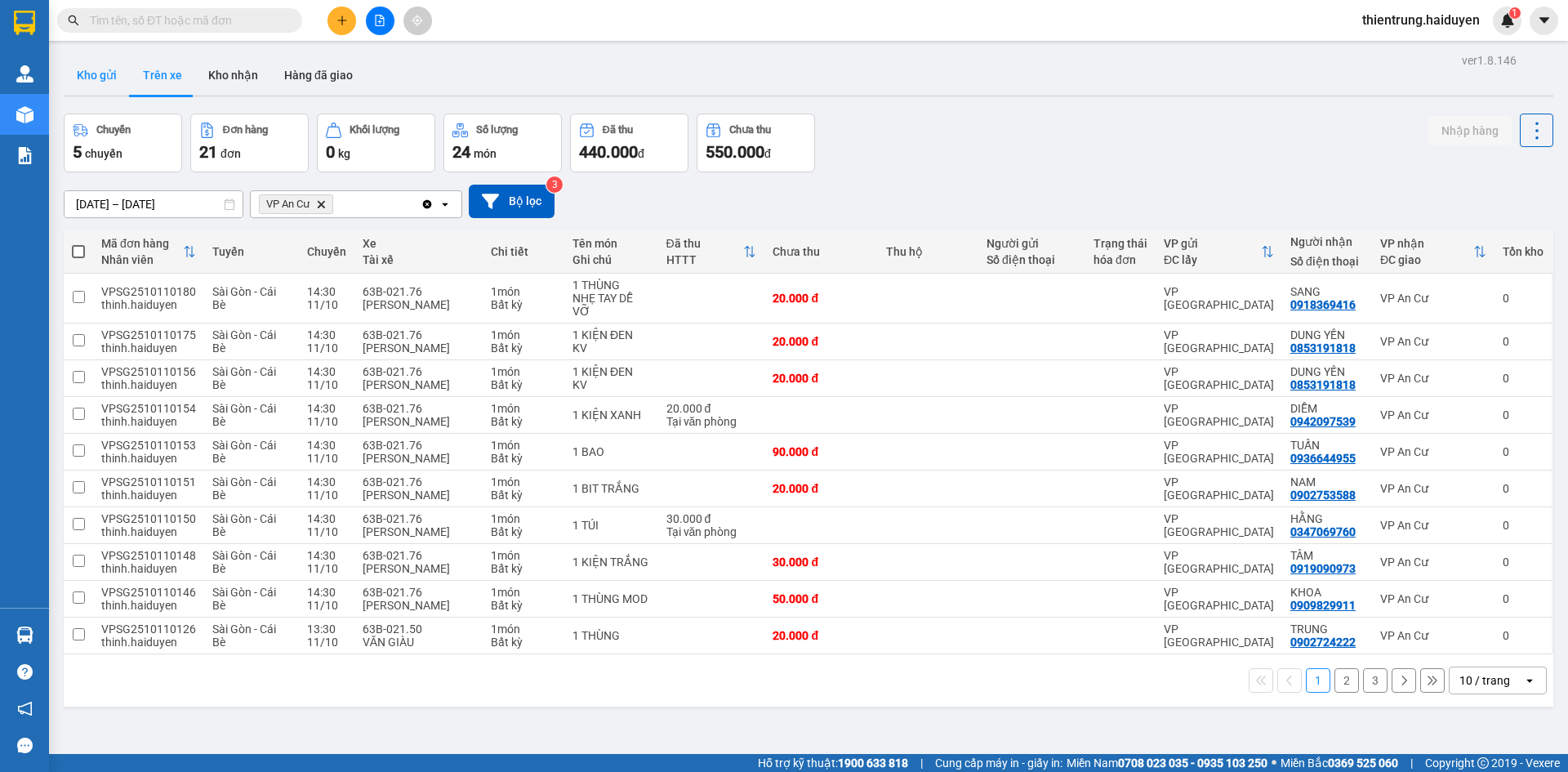
click at [121, 67] on button "Kho gửi" at bounding box center [97, 74] width 67 height 39
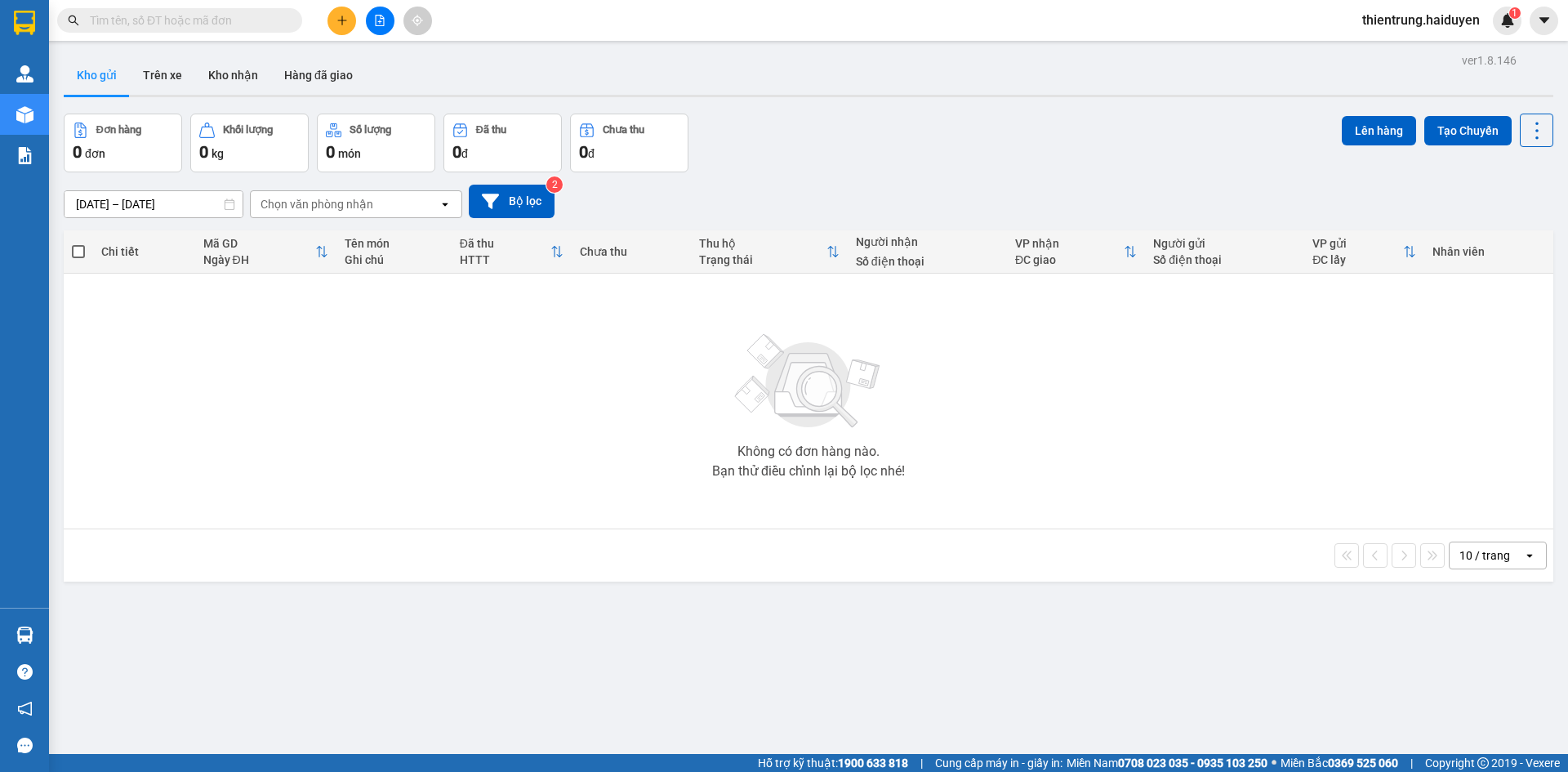
click at [1253, 640] on div "ver 1.8.146 Kho gửi Trên xe Kho nhận Hàng đã giao Đơn hàng 0 đơn Khối lượng 0 k…" at bounding box center [809, 435] width 1503 height 772
drag, startPoint x: 253, startPoint y: 363, endPoint x: 236, endPoint y: 329, distance: 38.0
click at [252, 360] on div "Không có đơn hàng nào. Bạn thử điều chỉnh lại bộ lọc nhé!" at bounding box center [809, 400] width 1474 height 245
click at [164, 71] on button "Trên xe" at bounding box center [163, 74] width 66 height 39
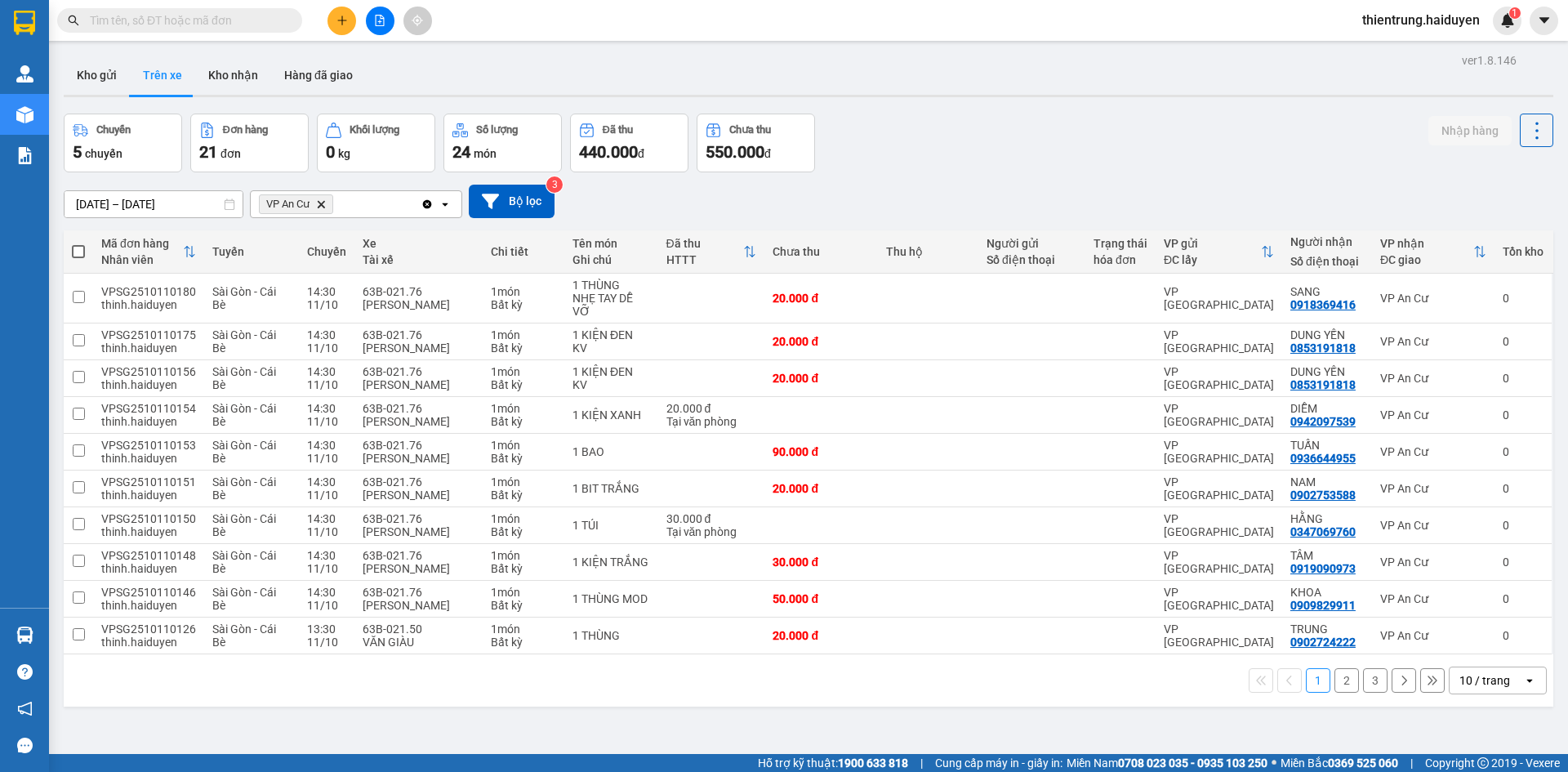
click at [1363, 686] on button "3" at bounding box center [1375, 680] width 24 height 24
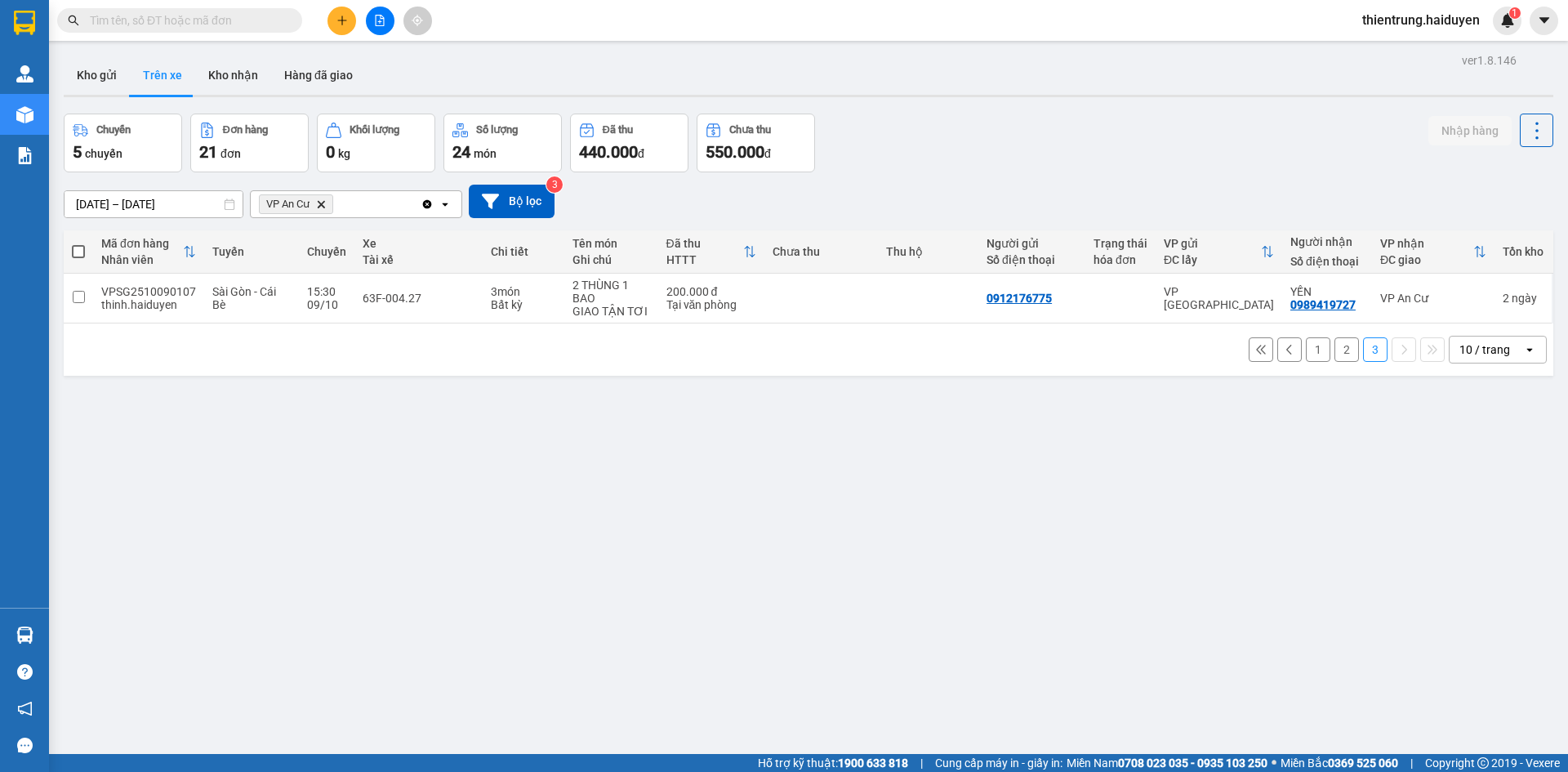
click at [1334, 354] on button "2" at bounding box center [1347, 349] width 24 height 24
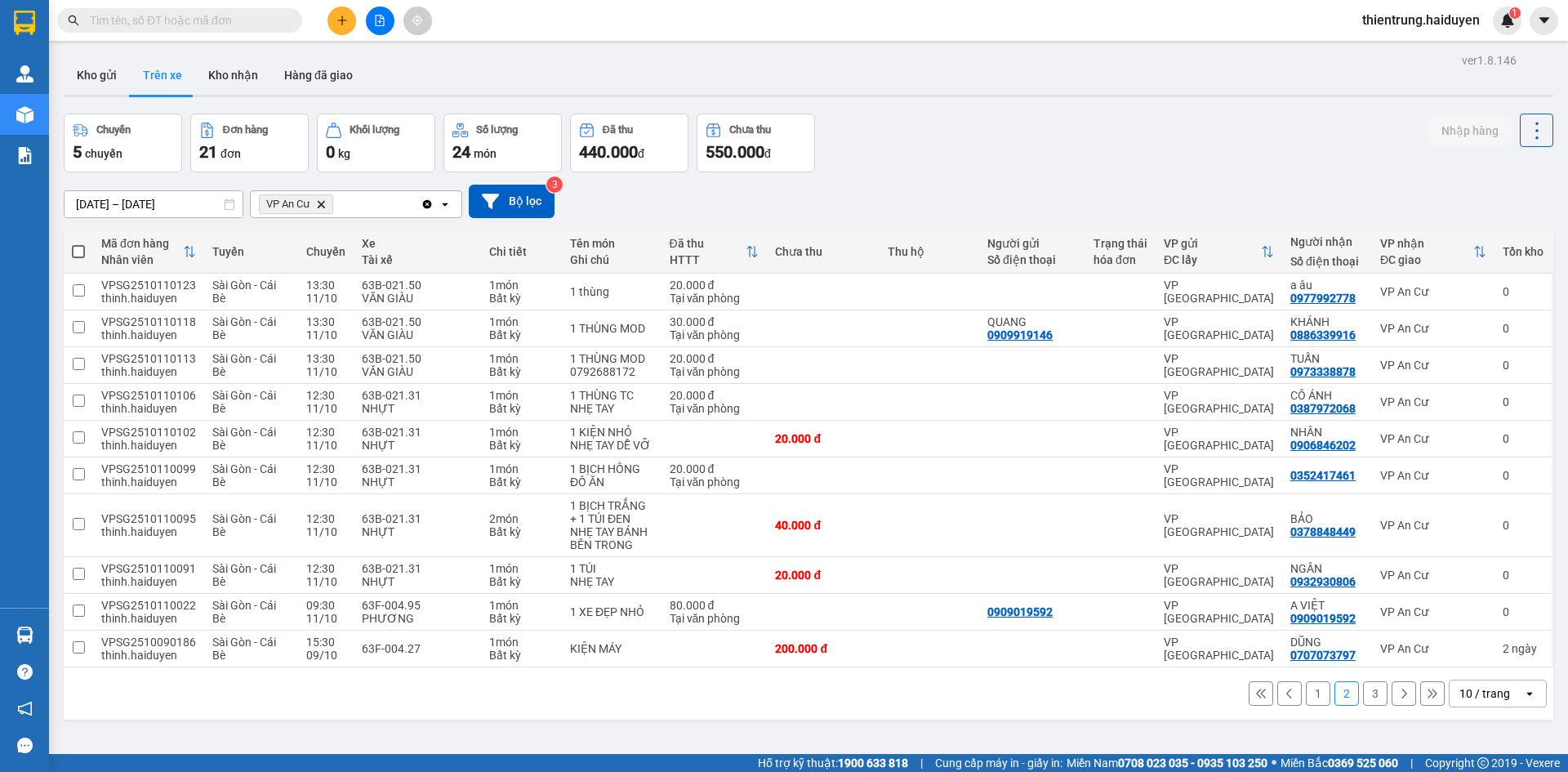
click at [1303, 148] on div "Chuyến 5 chuyến Đơn hàng 21 đơn Khối lượng 0 kg Số lượng 24 món Đã thu 440.000 …" at bounding box center [809, 143] width 1490 height 59
click at [86, 77] on button "Kho gửi" at bounding box center [97, 74] width 67 height 39
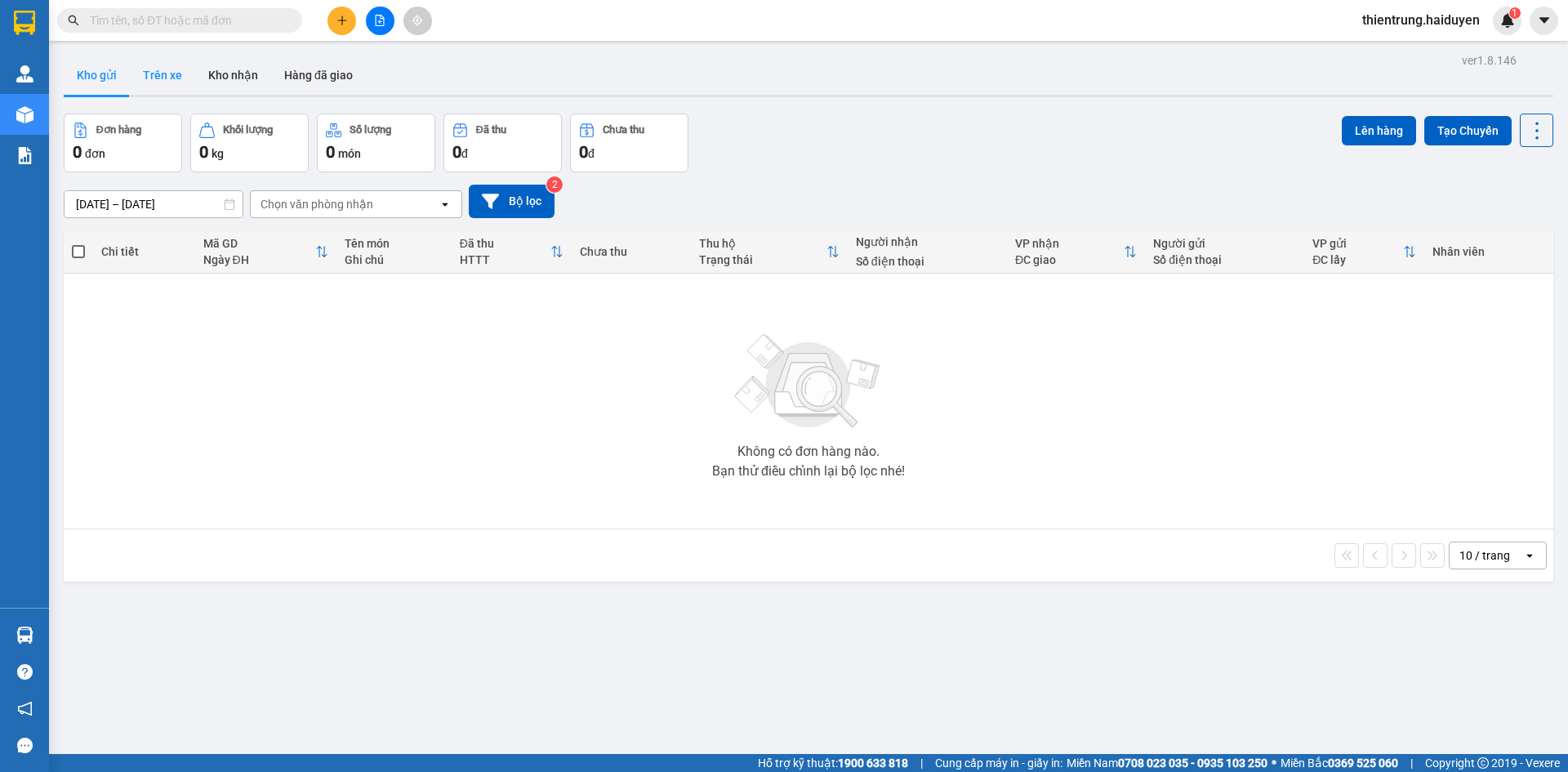
click at [152, 81] on button "Trên xe" at bounding box center [163, 74] width 66 height 39
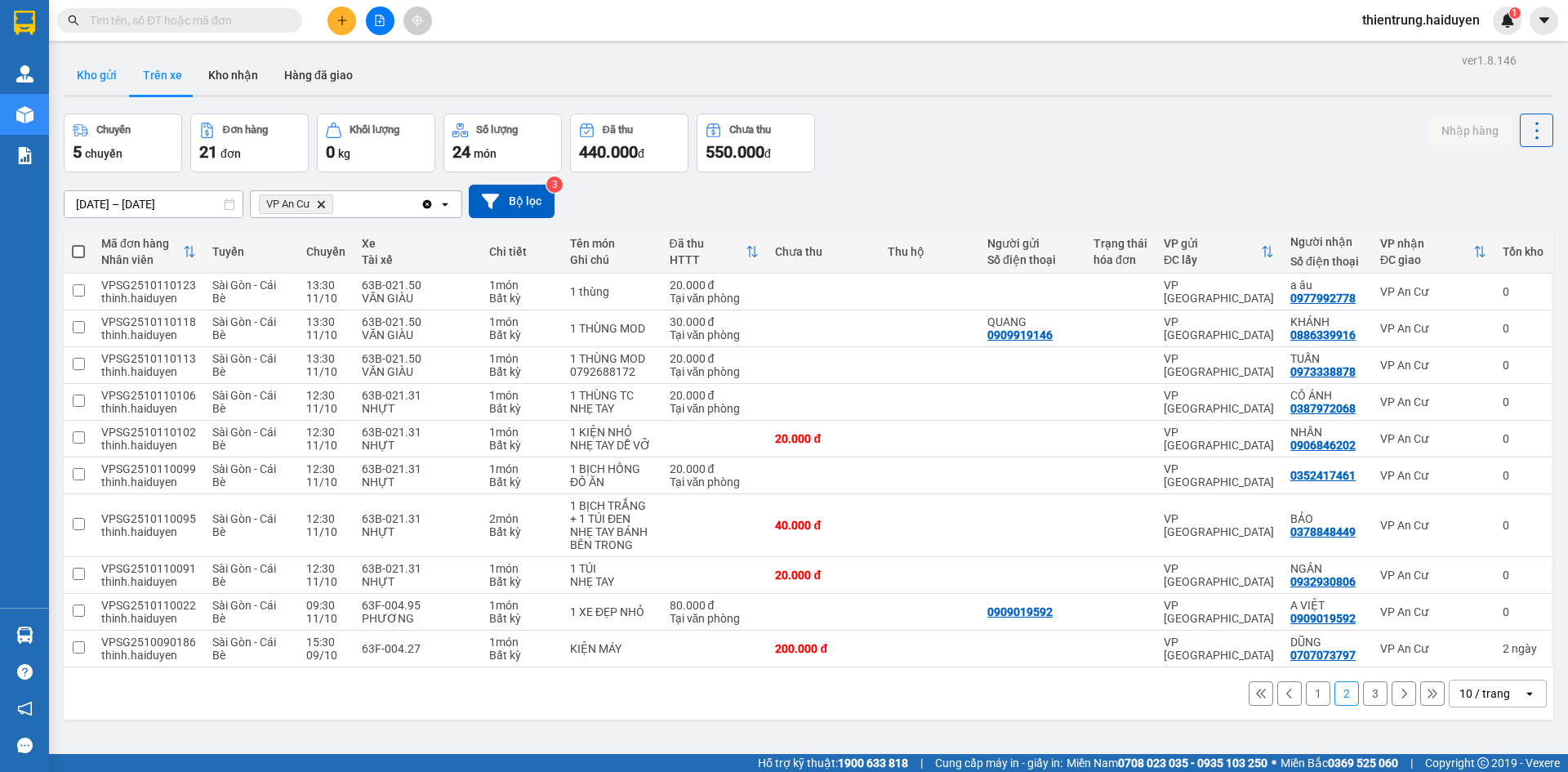
click at [99, 80] on button "Kho gửi" at bounding box center [97, 74] width 67 height 39
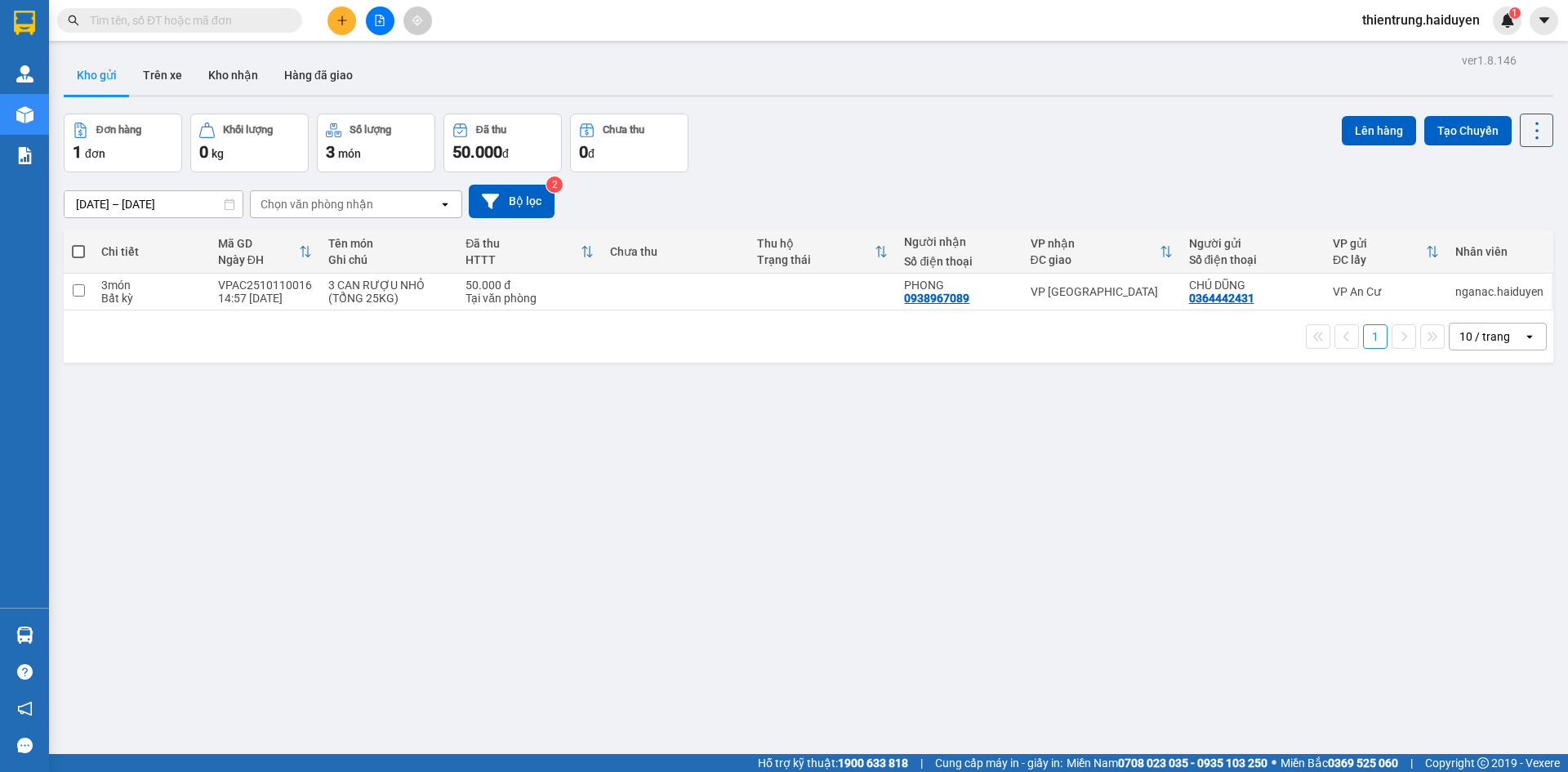
click at [127, 608] on div "ver 1.8.146 Kho gửi Trên xe Kho nhận Hàng đã giao Đơn hàng 1 đơn Khối lượng 0 k…" at bounding box center [809, 435] width 1503 height 772
click at [154, 76] on button "Trên xe" at bounding box center [163, 74] width 66 height 39
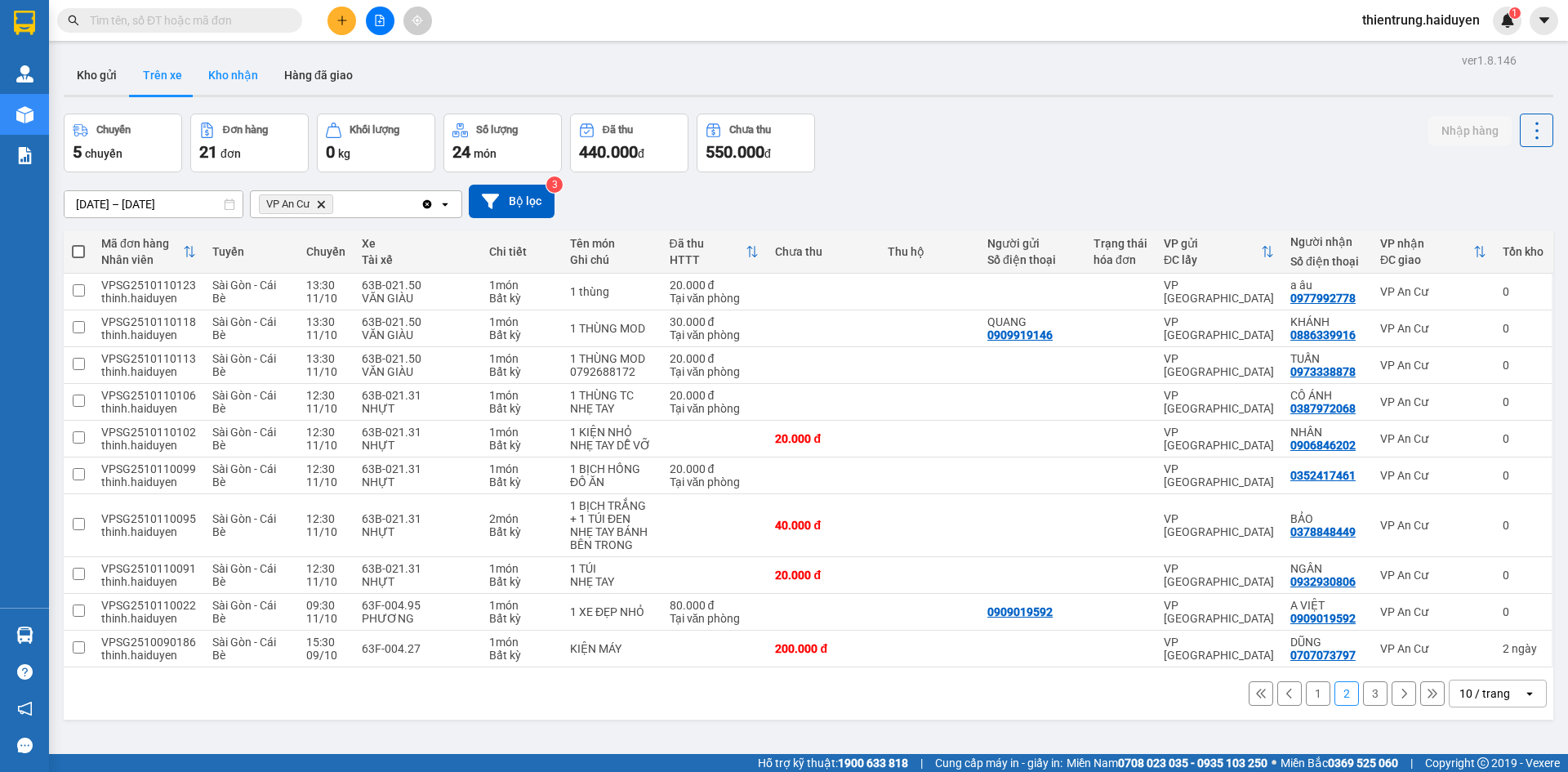
click at [259, 80] on button "Kho nhận" at bounding box center [234, 74] width 76 height 39
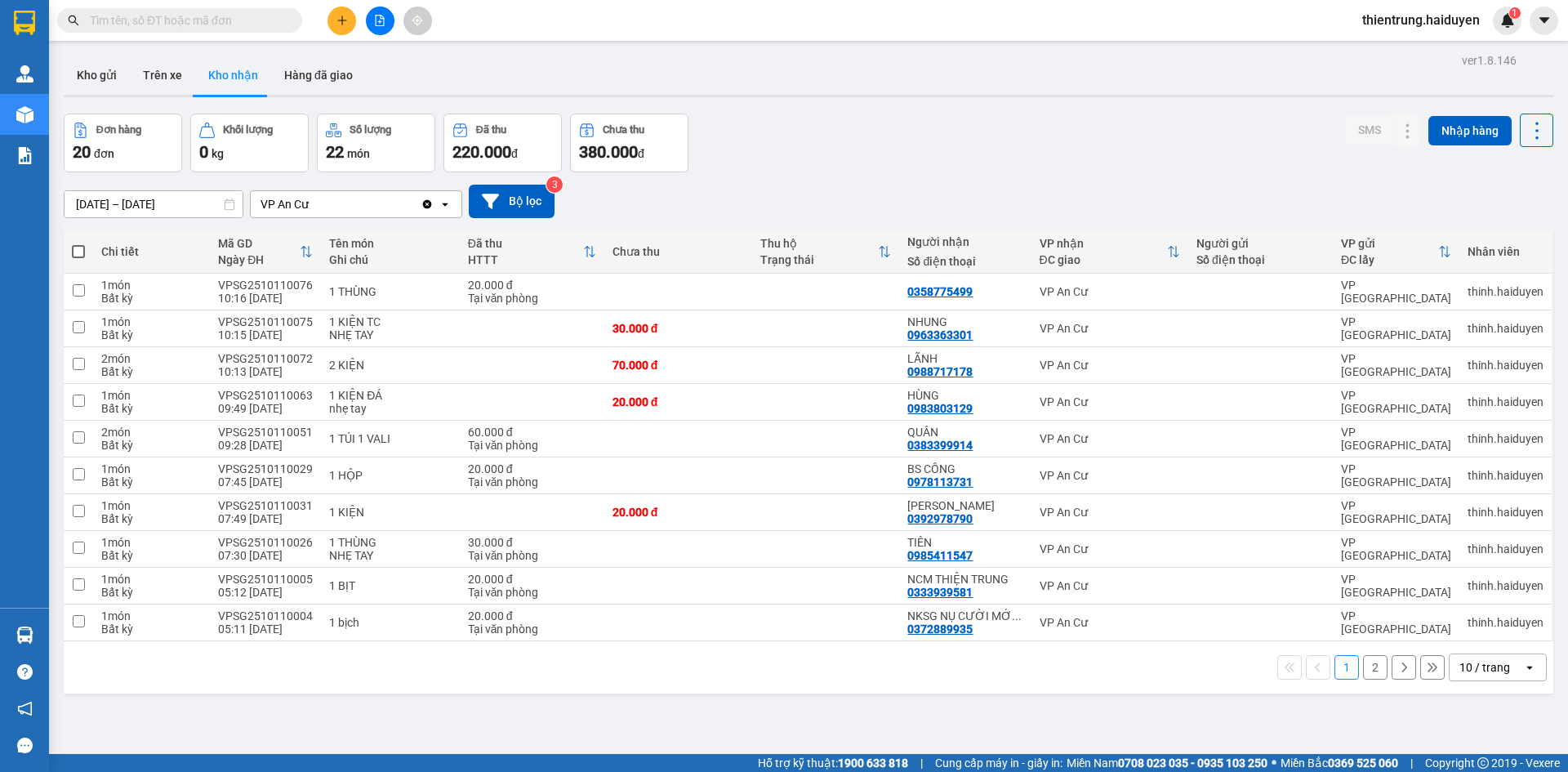
click at [1365, 667] on button "2" at bounding box center [1375, 667] width 24 height 24
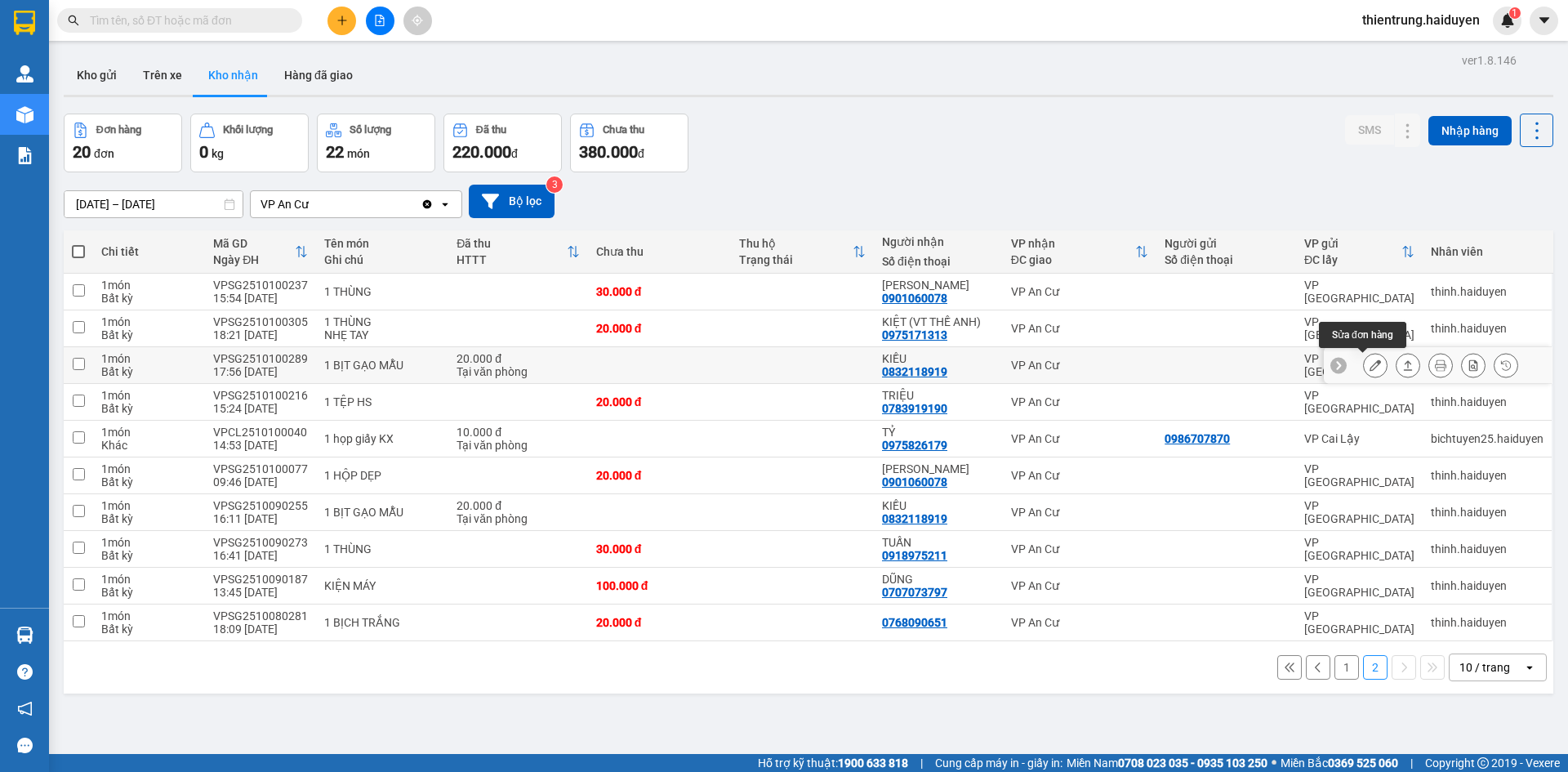
click at [1370, 362] on icon at bounding box center [1375, 365] width 11 height 11
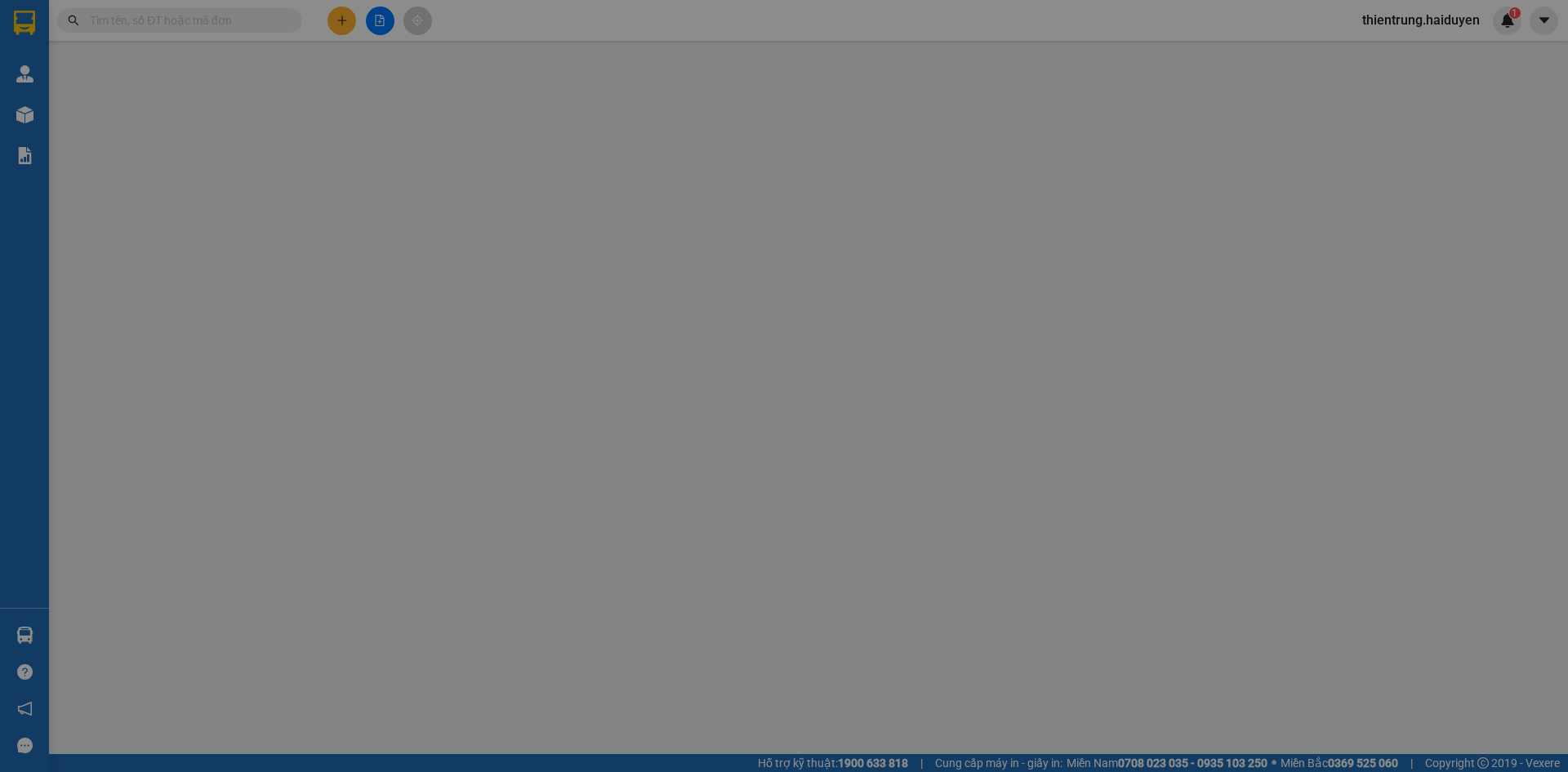
type input "0832118919"
type input "KIỀU"
type input "0"
type input "20.000"
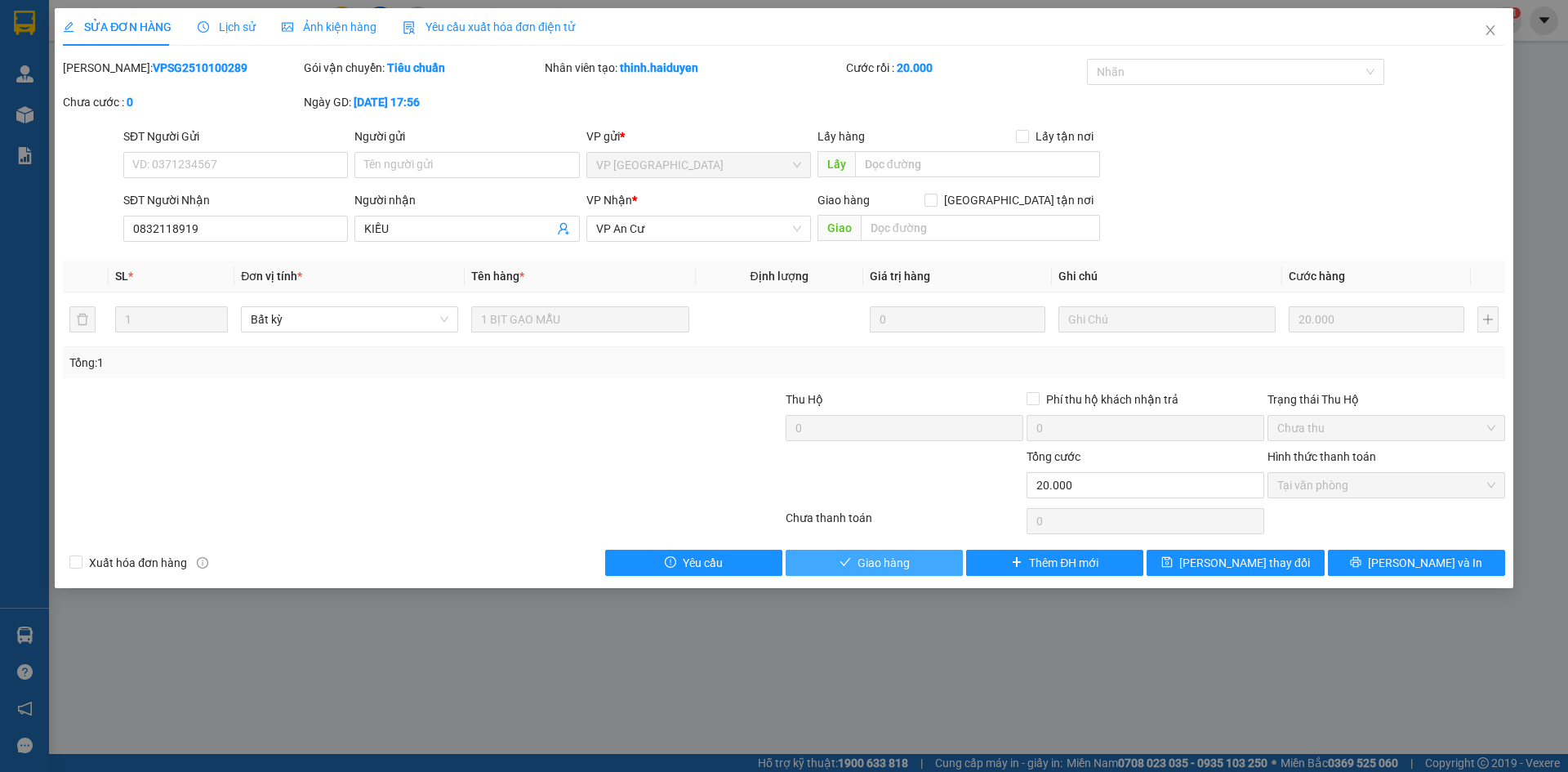
click at [905, 561] on span "Giao hàng" at bounding box center [884, 562] width 52 height 18
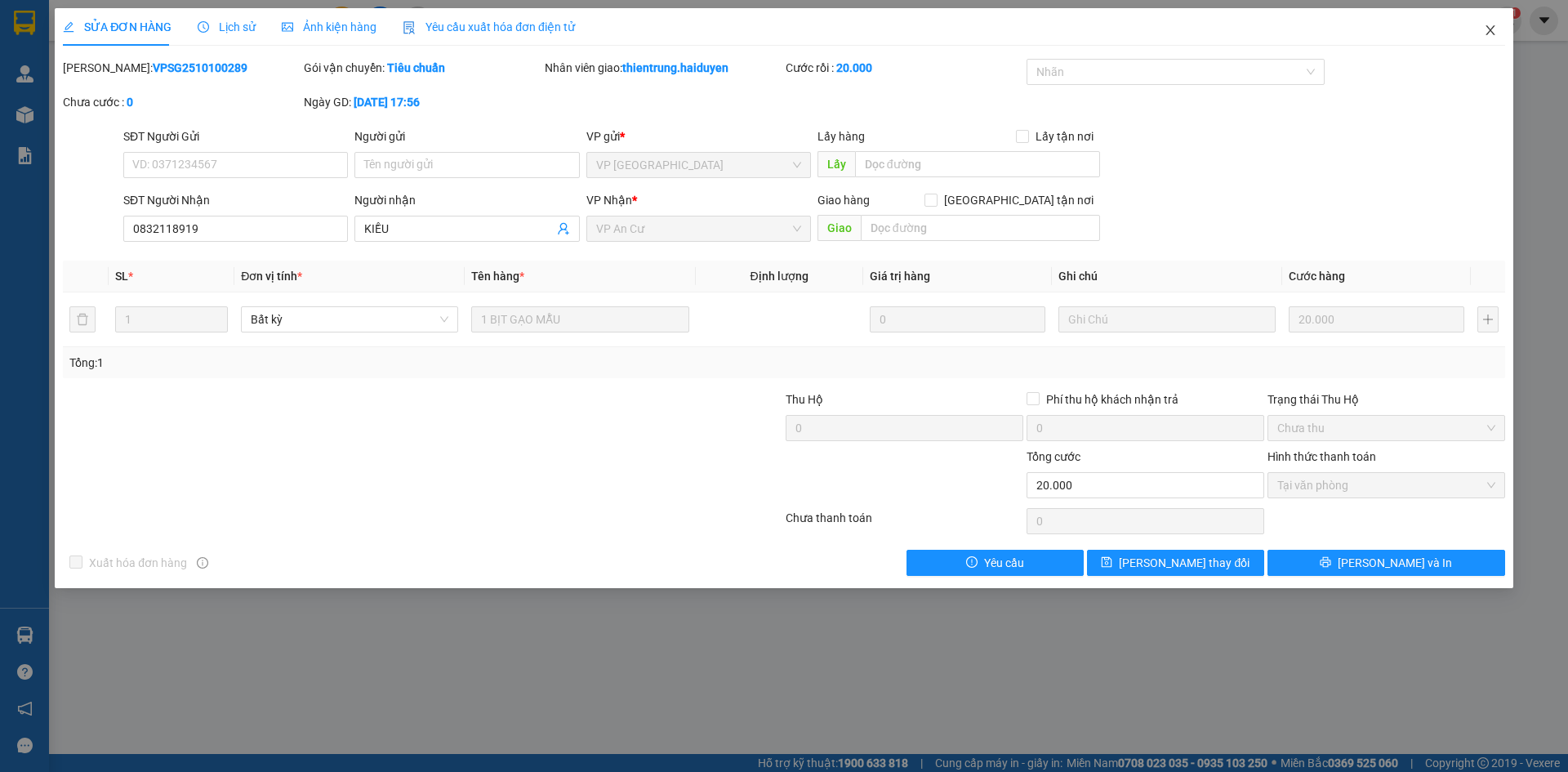
click at [1488, 31] on icon "close" at bounding box center [1490, 29] width 13 height 13
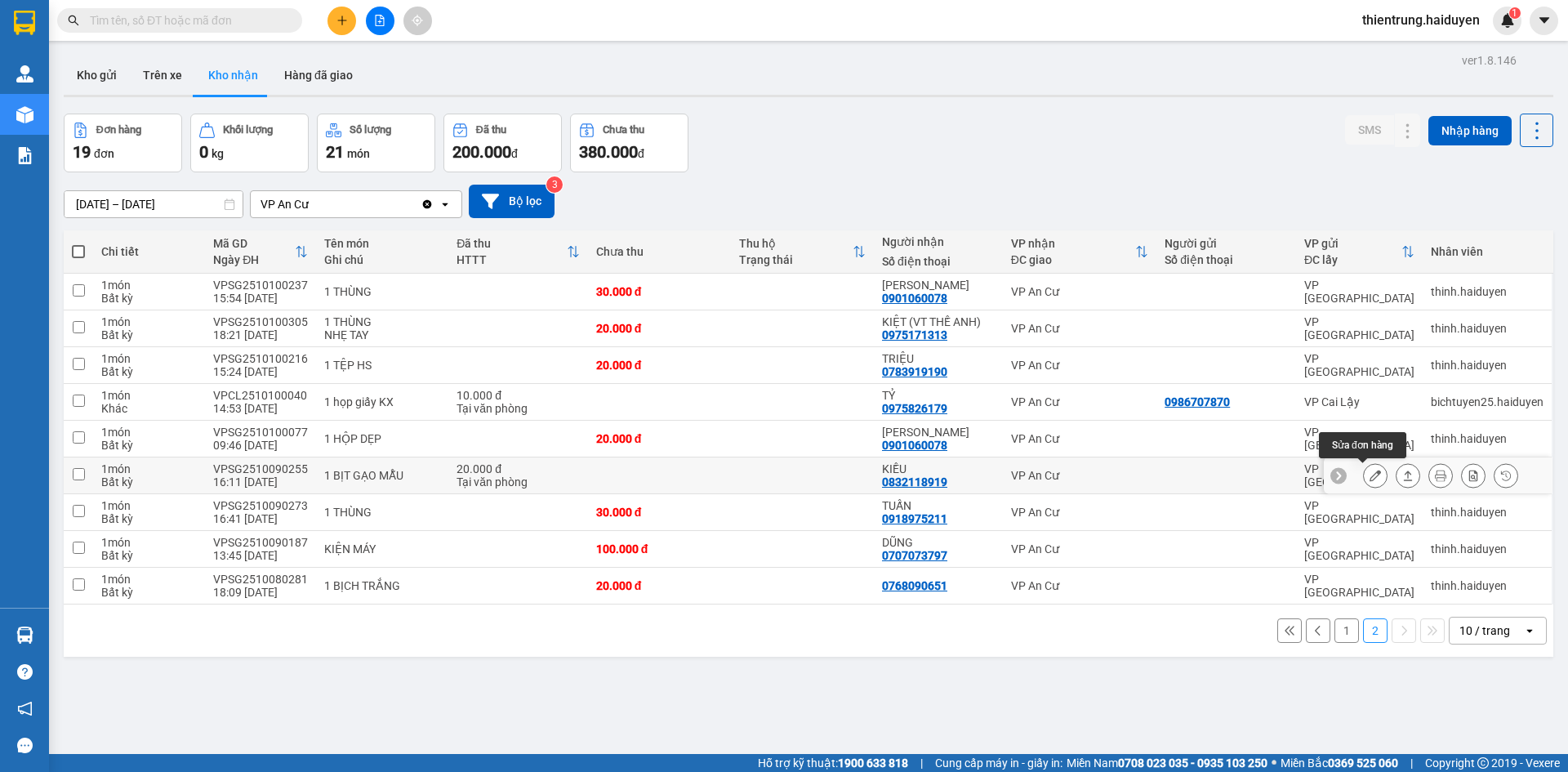
click at [1370, 478] on icon at bounding box center [1375, 475] width 11 height 11
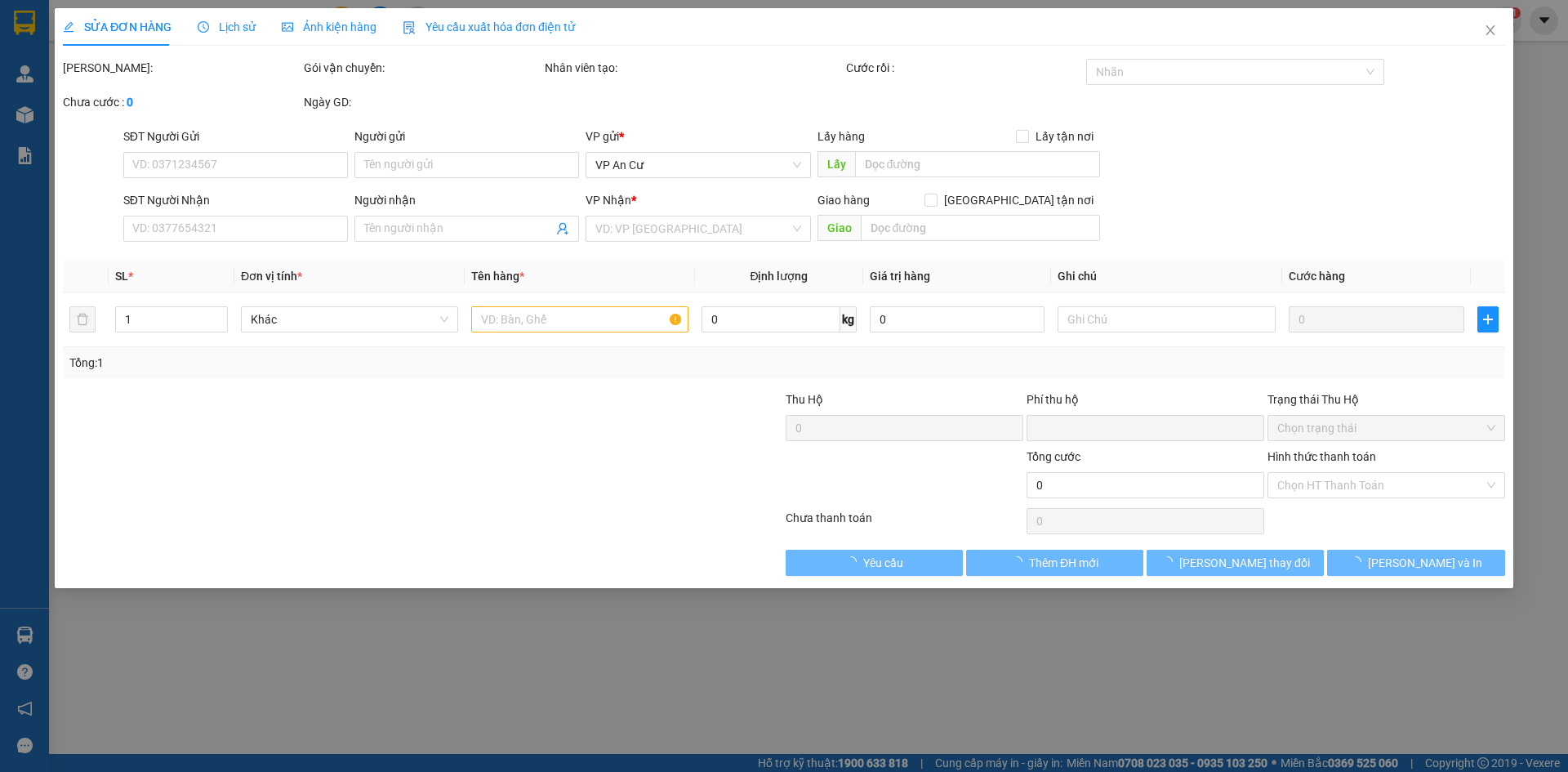
type input "0832118919"
type input "KIỀU"
type input "0"
type input "20.000"
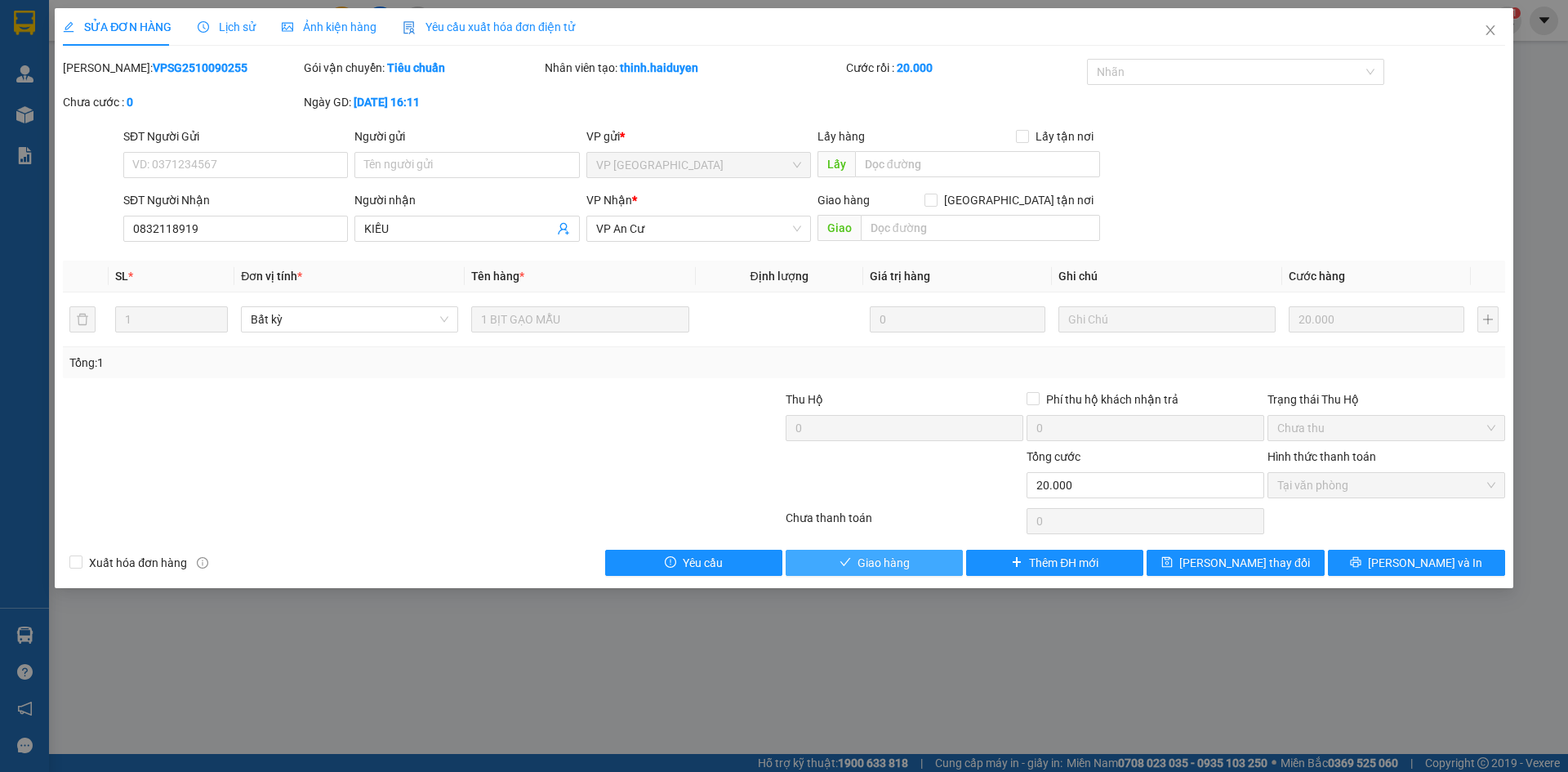
click at [899, 556] on span "Giao hàng" at bounding box center [884, 562] width 52 height 18
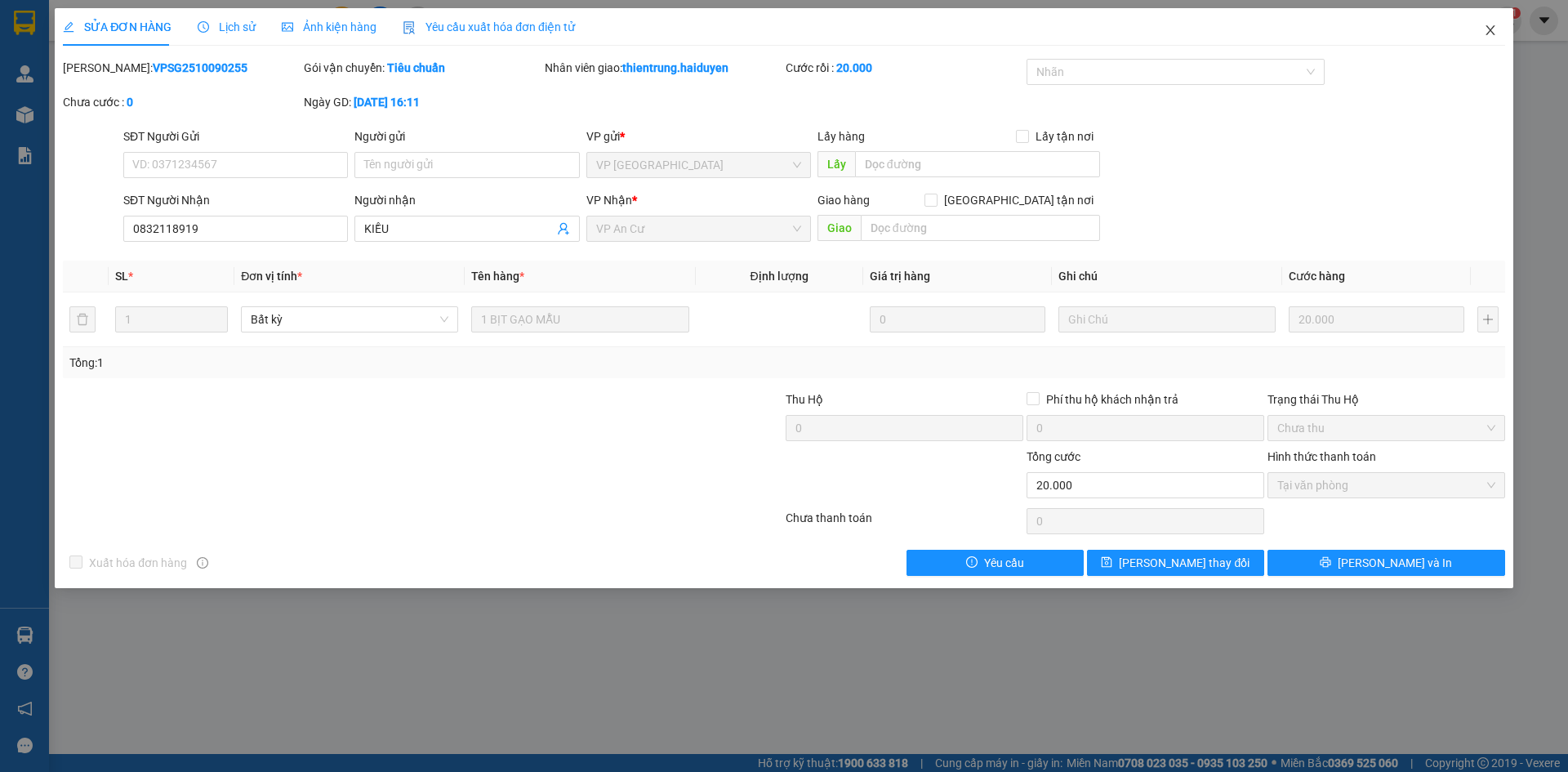
click at [1489, 36] on icon "close" at bounding box center [1490, 29] width 13 height 13
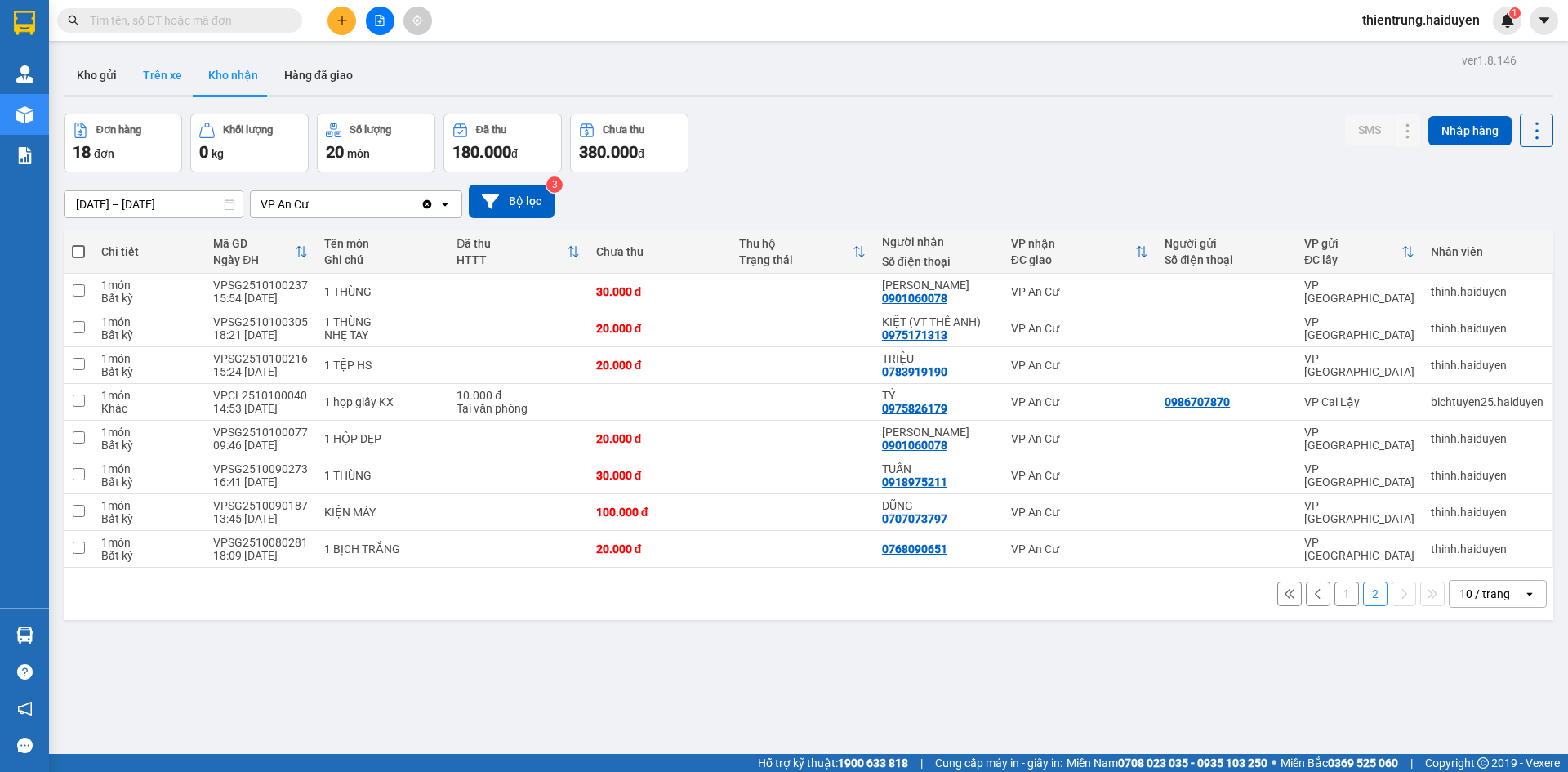
click at [178, 71] on button "Trên xe" at bounding box center [163, 74] width 66 height 39
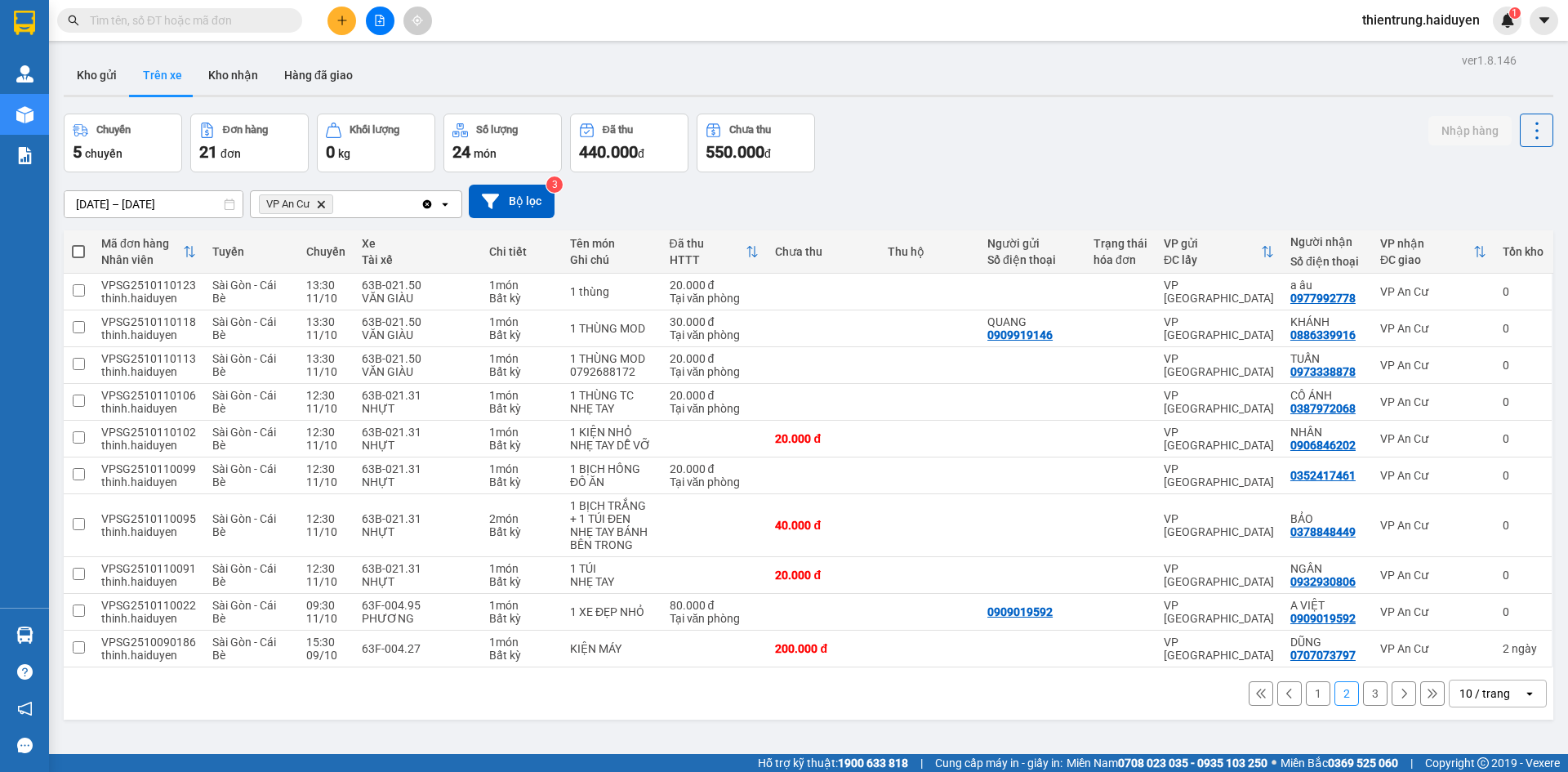
click at [1008, 138] on div "Chuyến 5 chuyến Đơn hàng 21 đơn Khối lượng 0 kg Số lượng 24 món Đã thu 440.000 …" at bounding box center [809, 143] width 1490 height 59
click at [97, 81] on button "Kho gửi" at bounding box center [97, 74] width 67 height 39
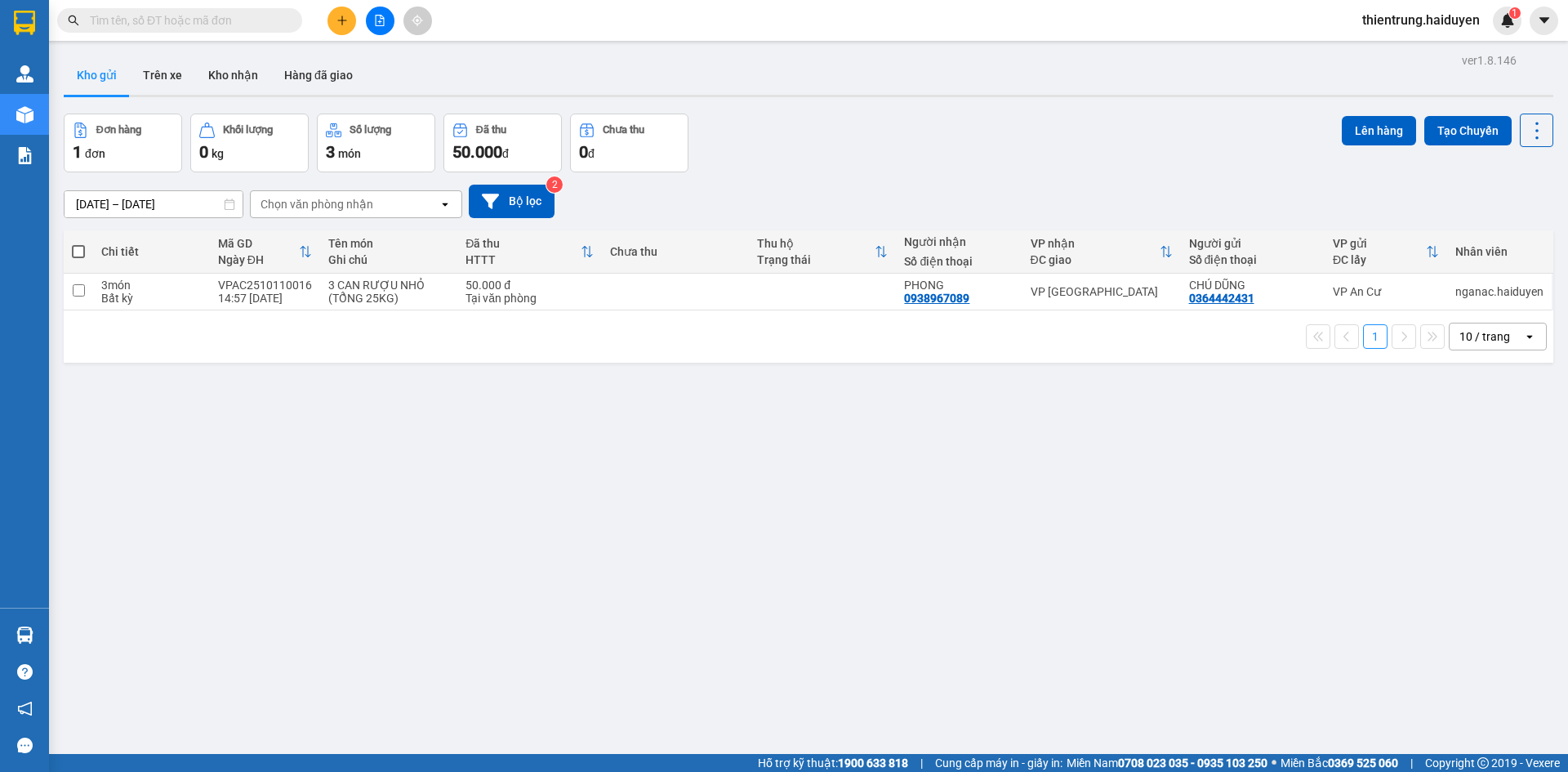
click at [1132, 153] on div "Đơn hàng 1 đơn Khối lượng 0 kg Số lượng 3 món Đã thu 50.000 đ Chưa thu 0 đ Lên …" at bounding box center [809, 143] width 1490 height 59
click at [173, 76] on button "Trên xe" at bounding box center [163, 74] width 66 height 39
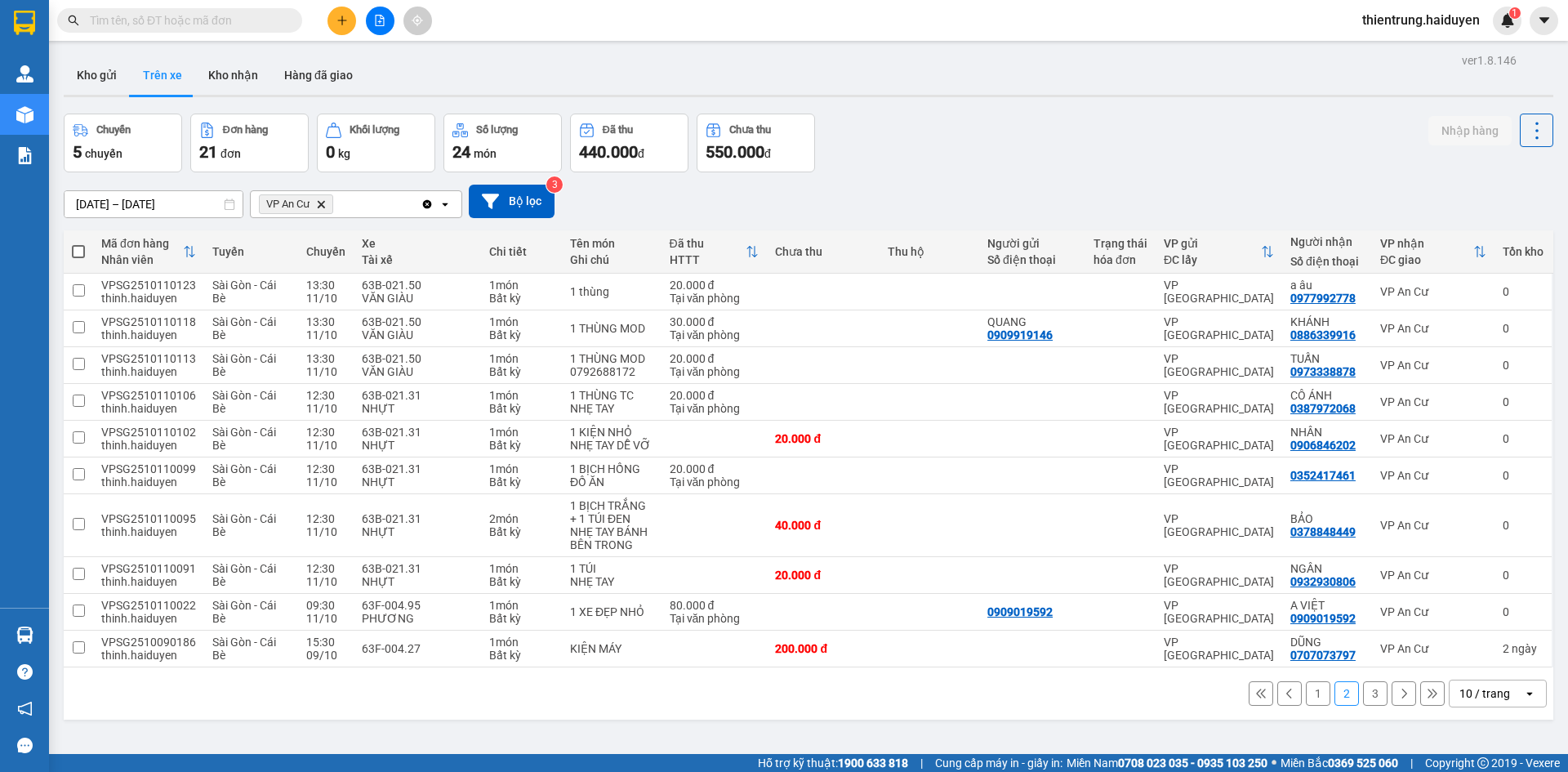
click at [1309, 699] on button "1" at bounding box center [1318, 693] width 24 height 24
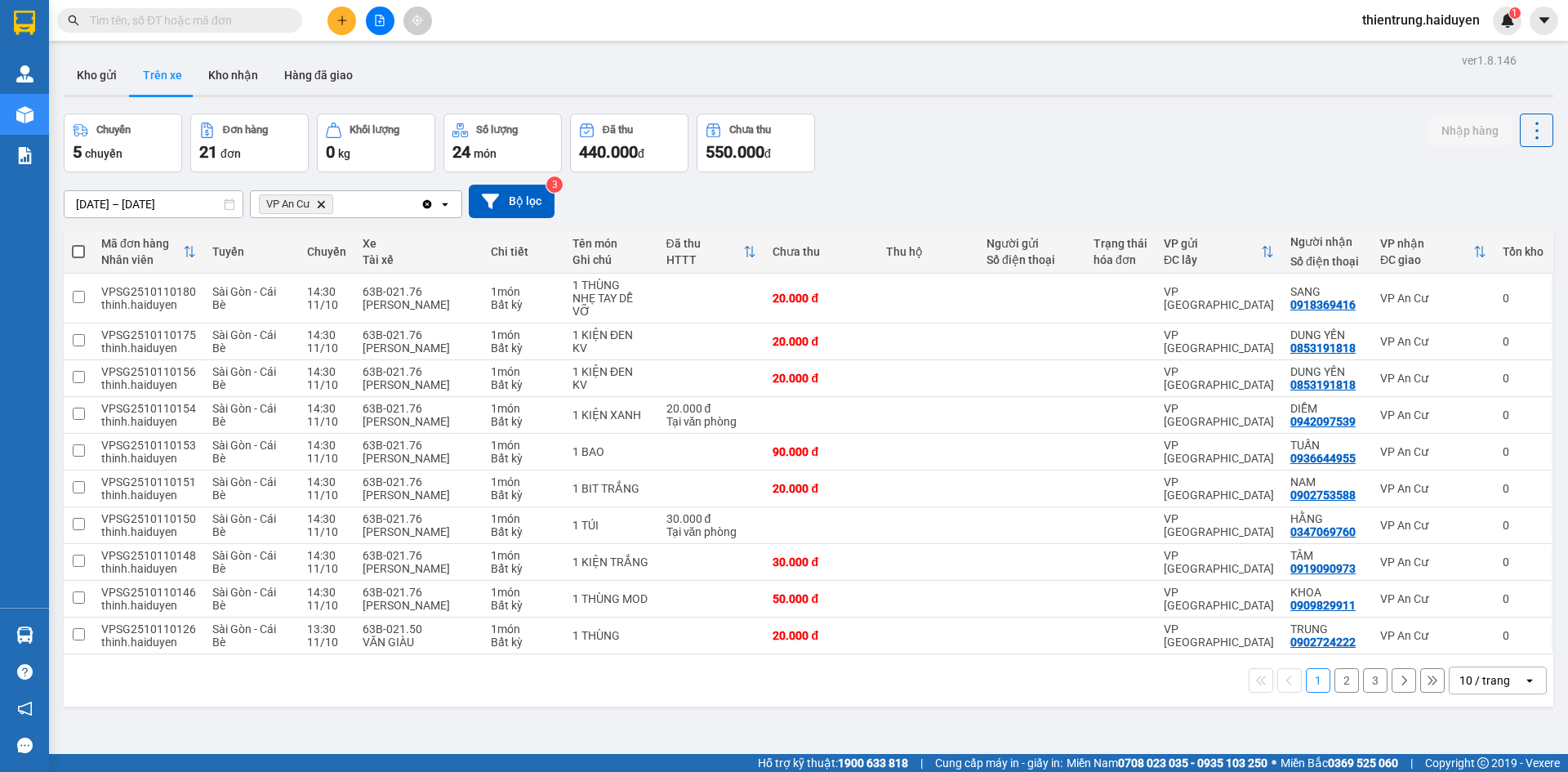
click at [1367, 676] on button "3" at bounding box center [1375, 680] width 24 height 24
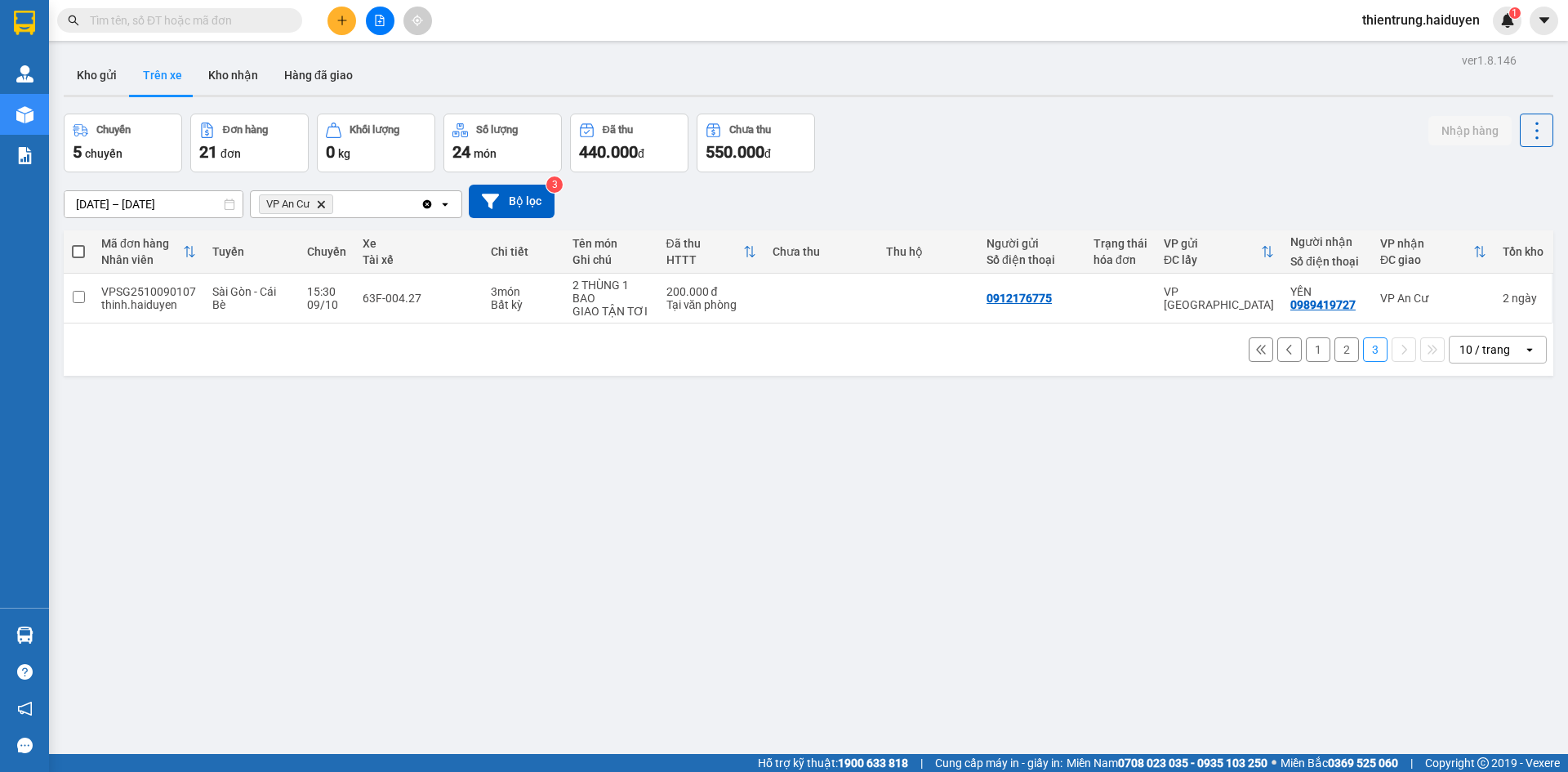
click at [1334, 348] on button "2" at bounding box center [1347, 349] width 24 height 24
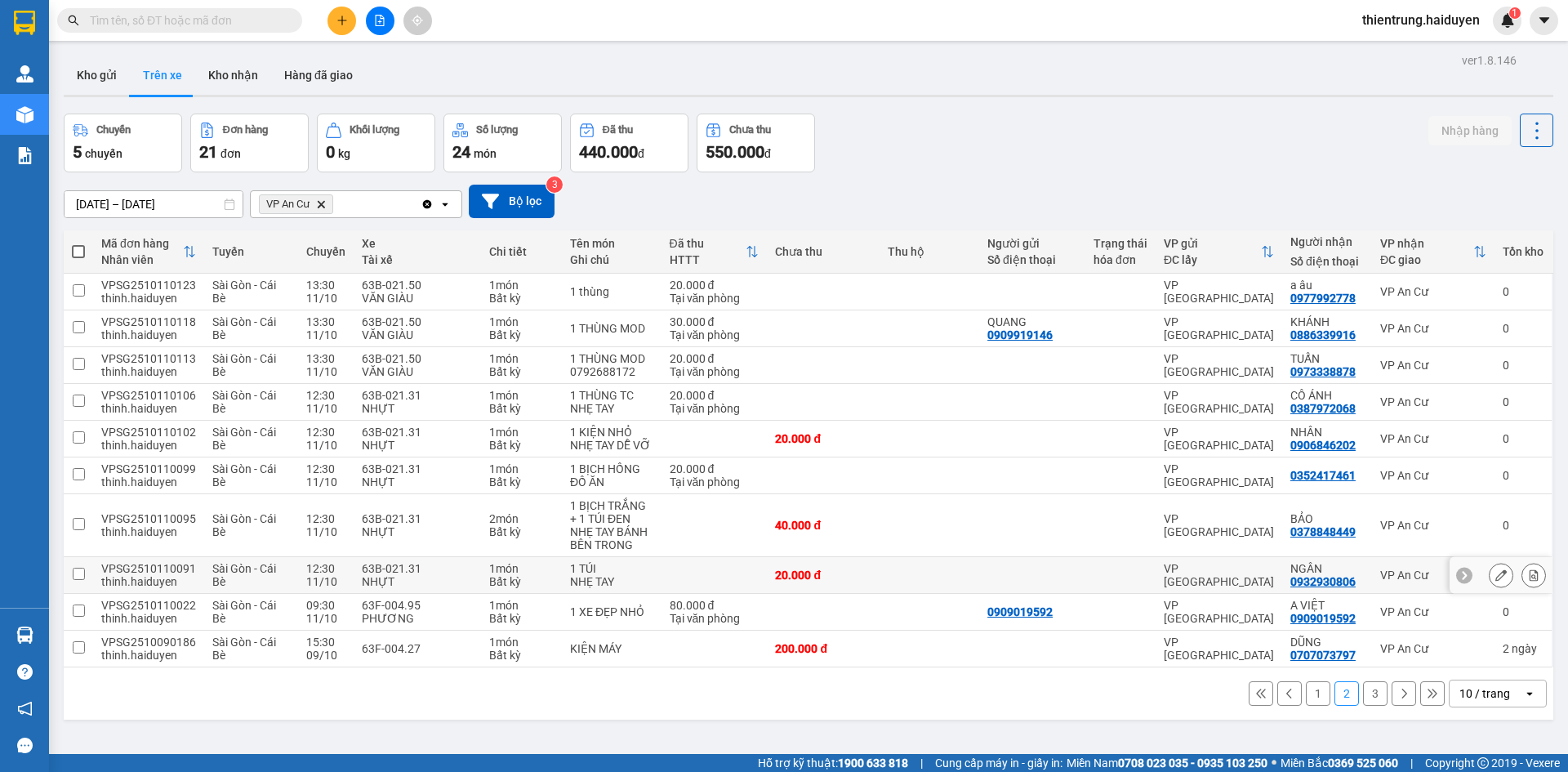
click at [1535, 579] on div at bounding box center [1501, 575] width 103 height 37
click at [1528, 579] on icon at bounding box center [1533, 574] width 11 height 11
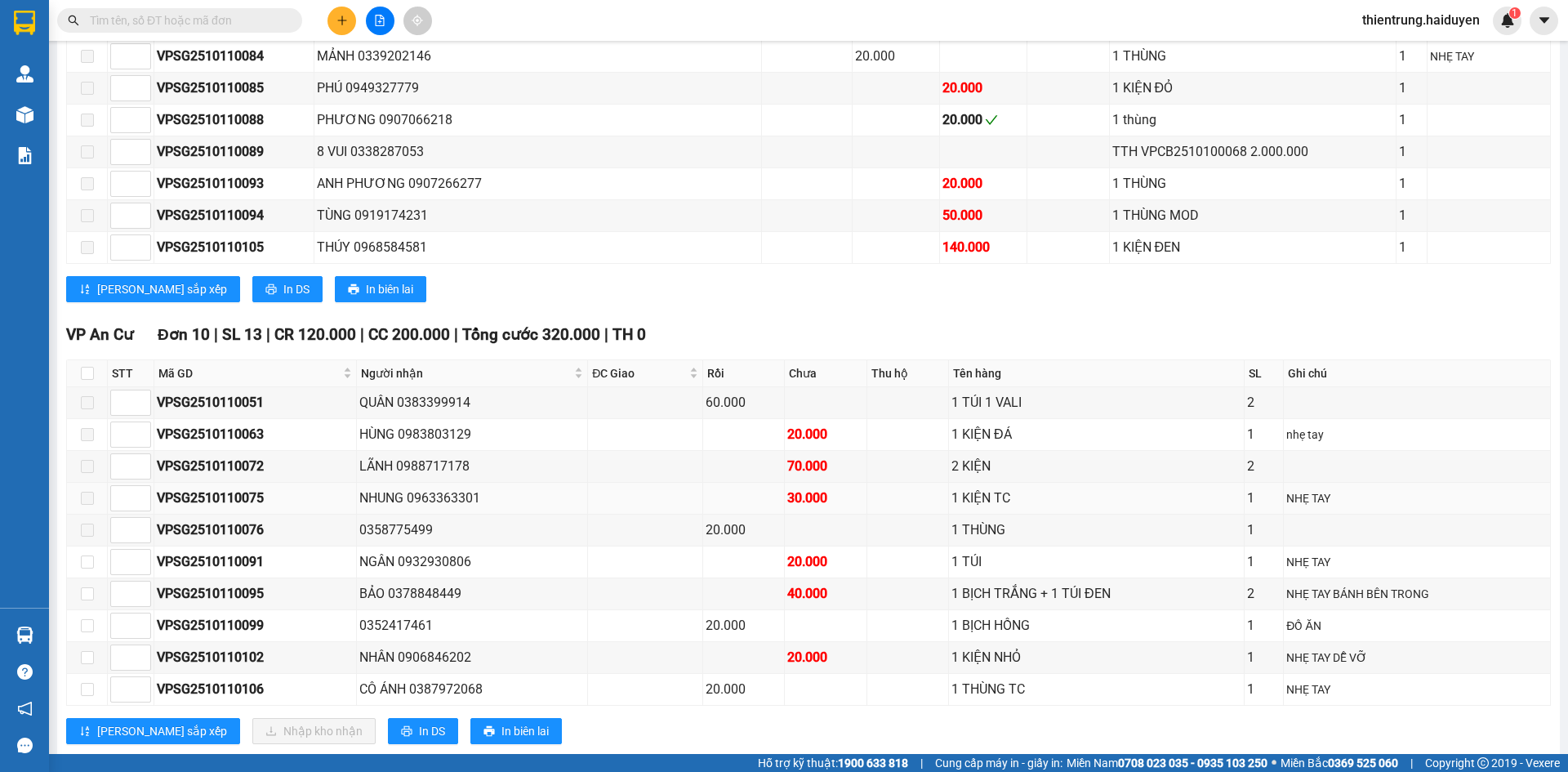
scroll to position [1552, 0]
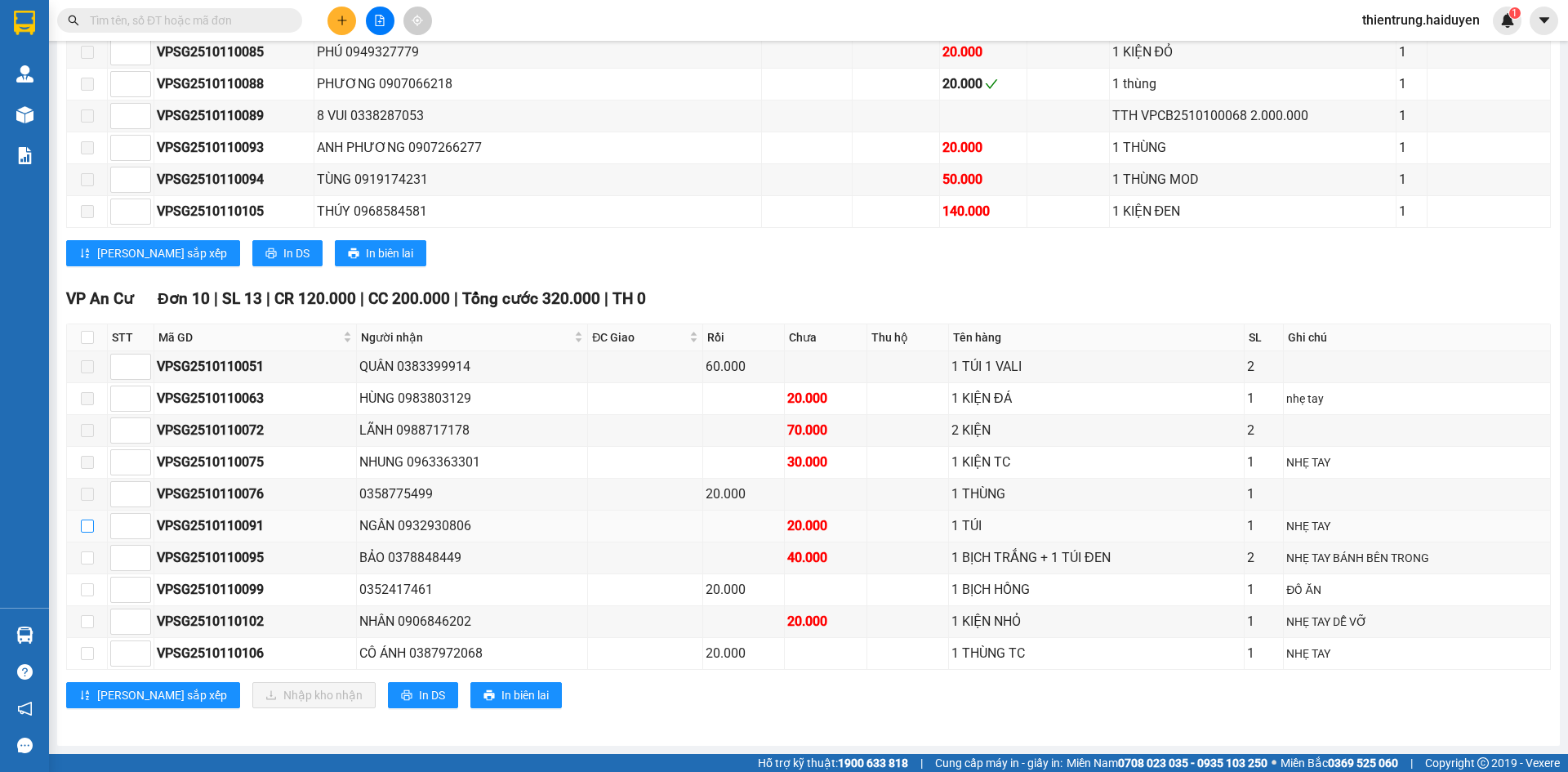
click at [91, 531] on input "checkbox" at bounding box center [87, 526] width 13 height 13
checkbox input "true"
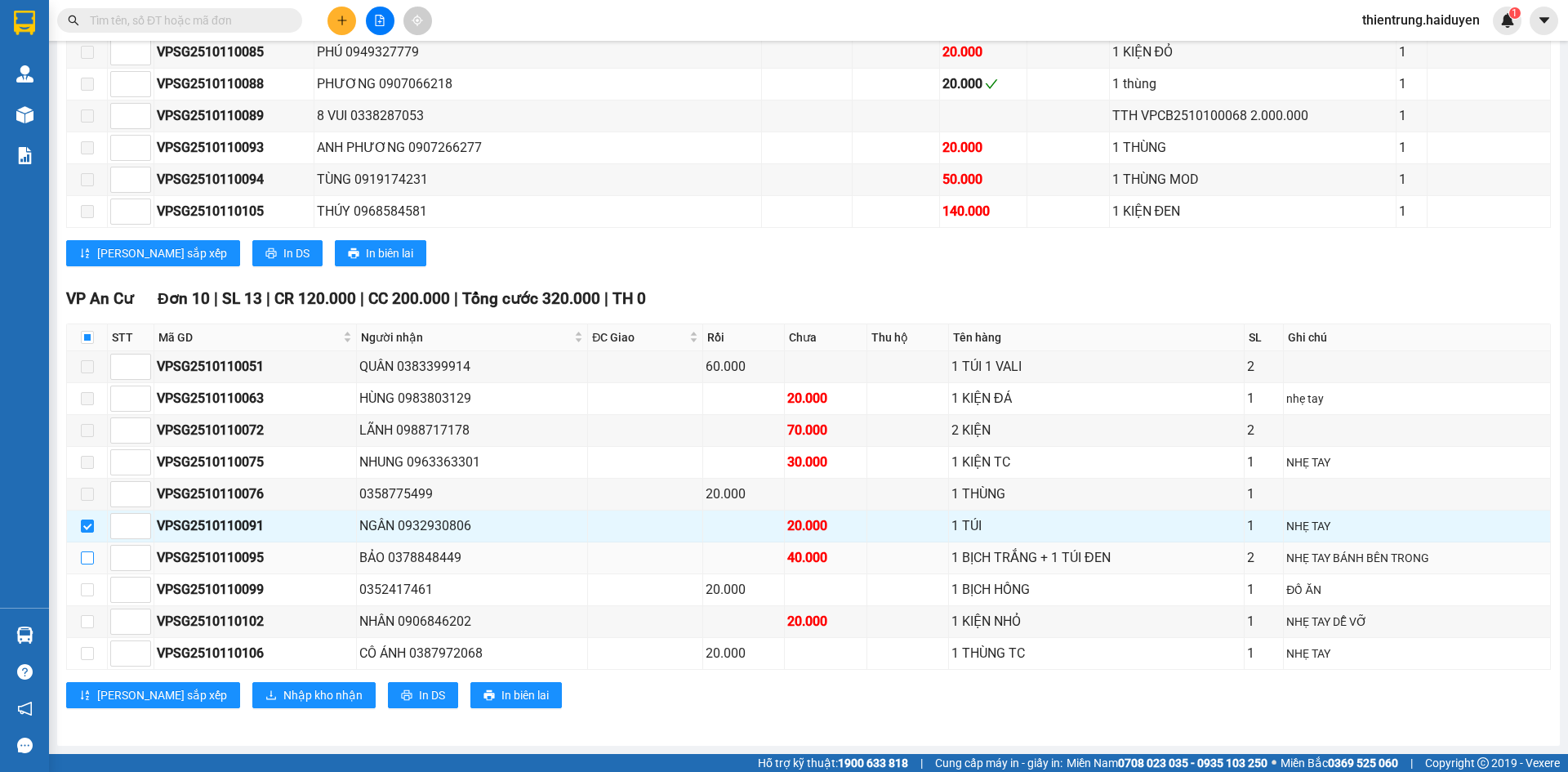
click at [91, 558] on input "checkbox" at bounding box center [87, 558] width 13 height 13
checkbox input "true"
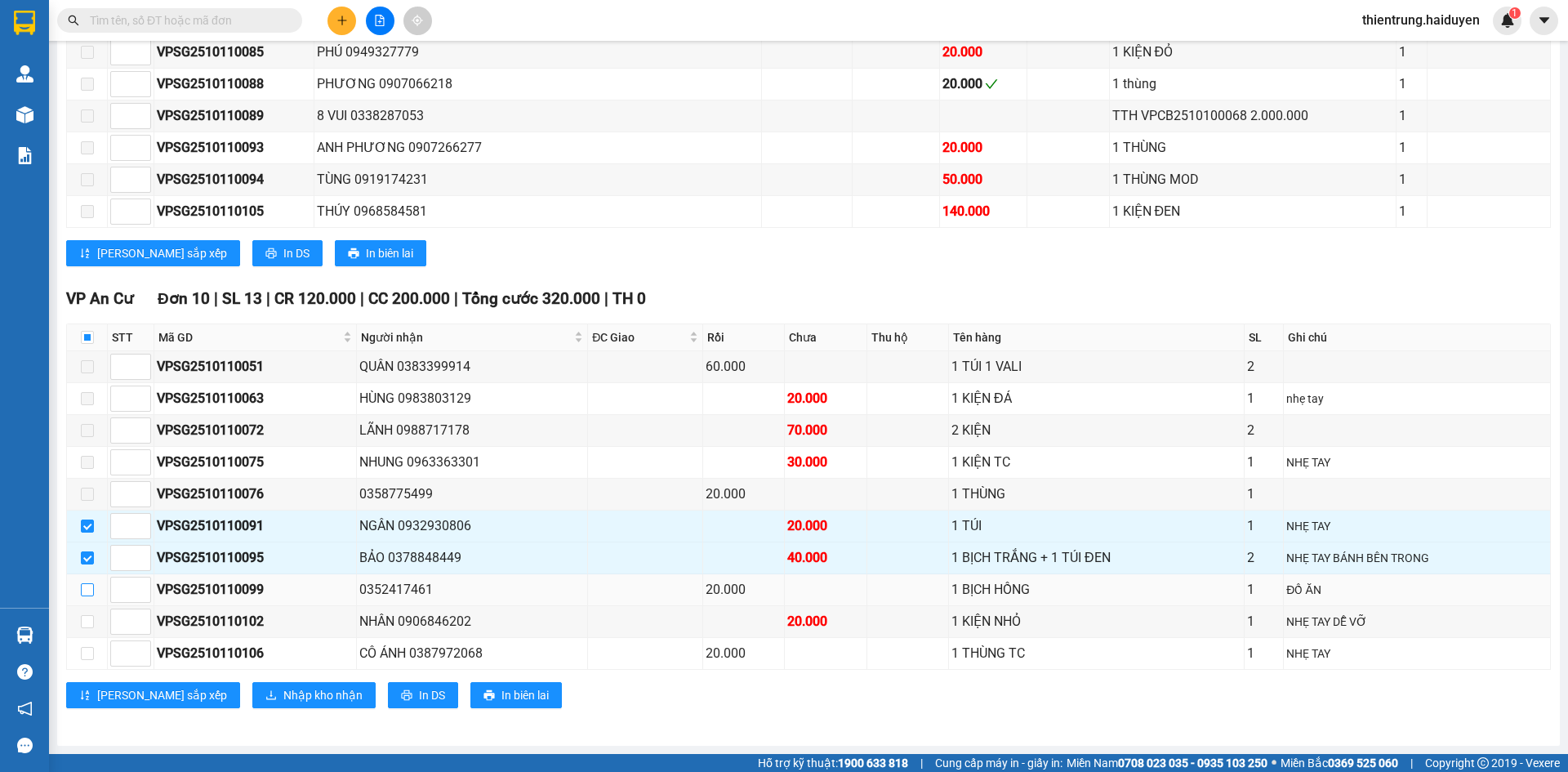
click at [82, 592] on input "checkbox" at bounding box center [87, 589] width 13 height 13
checkbox input "true"
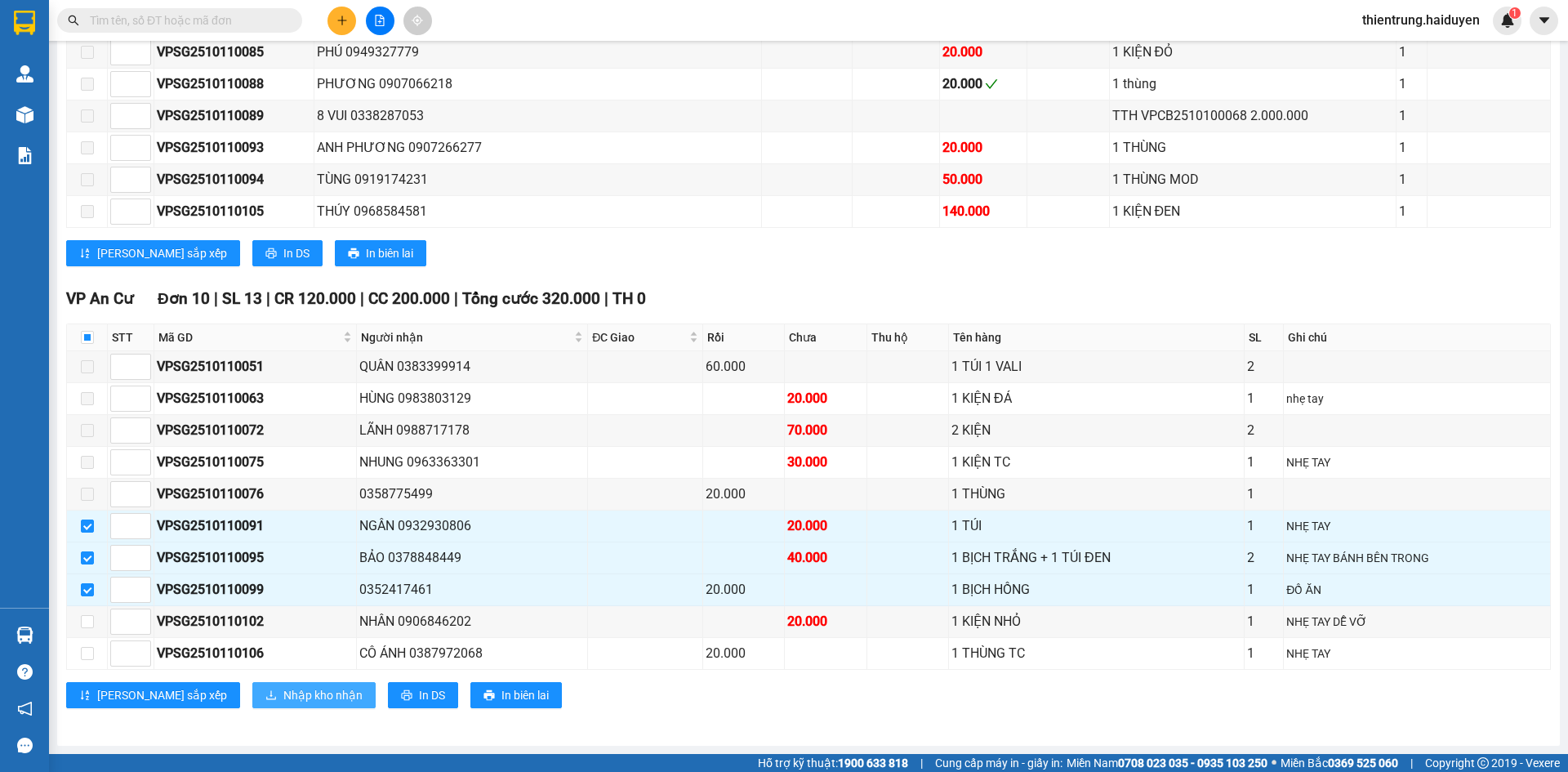
click at [284, 695] on span "Nhập kho nhận" at bounding box center [323, 694] width 80 height 18
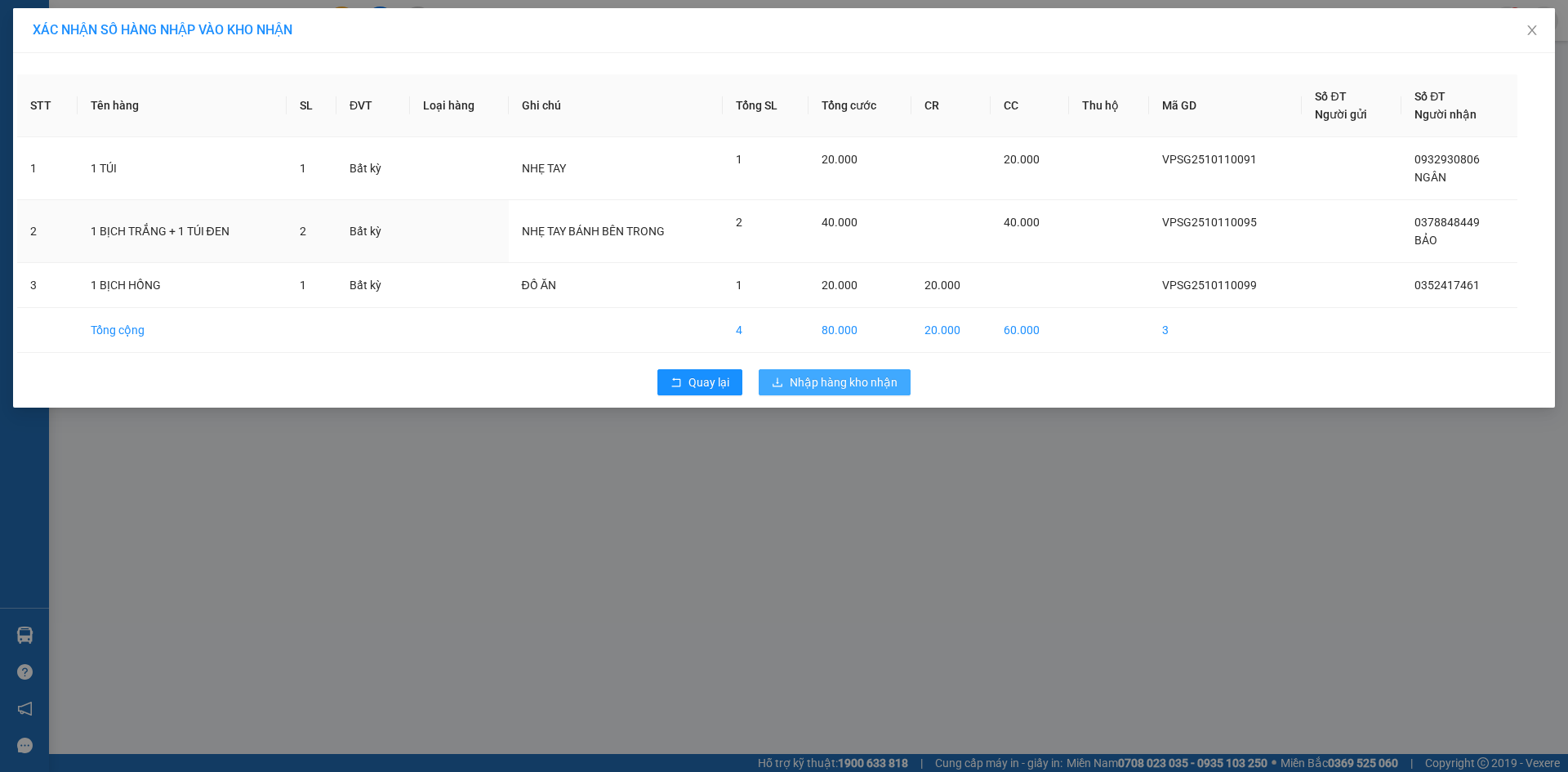
click at [829, 383] on span "Nhập hàng kho nhận" at bounding box center [843, 382] width 108 height 18
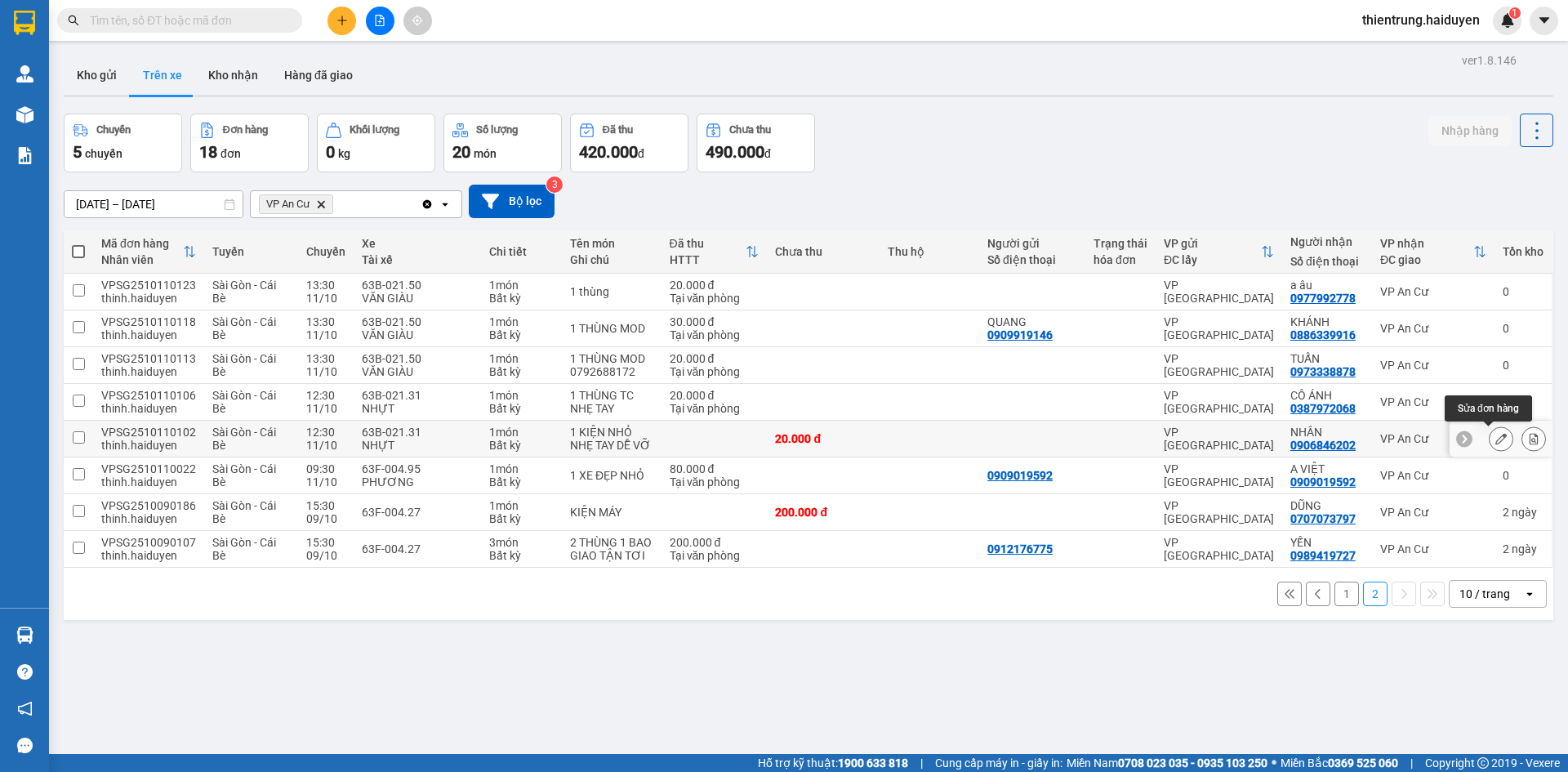
click at [1530, 443] on icon at bounding box center [1534, 438] width 9 height 11
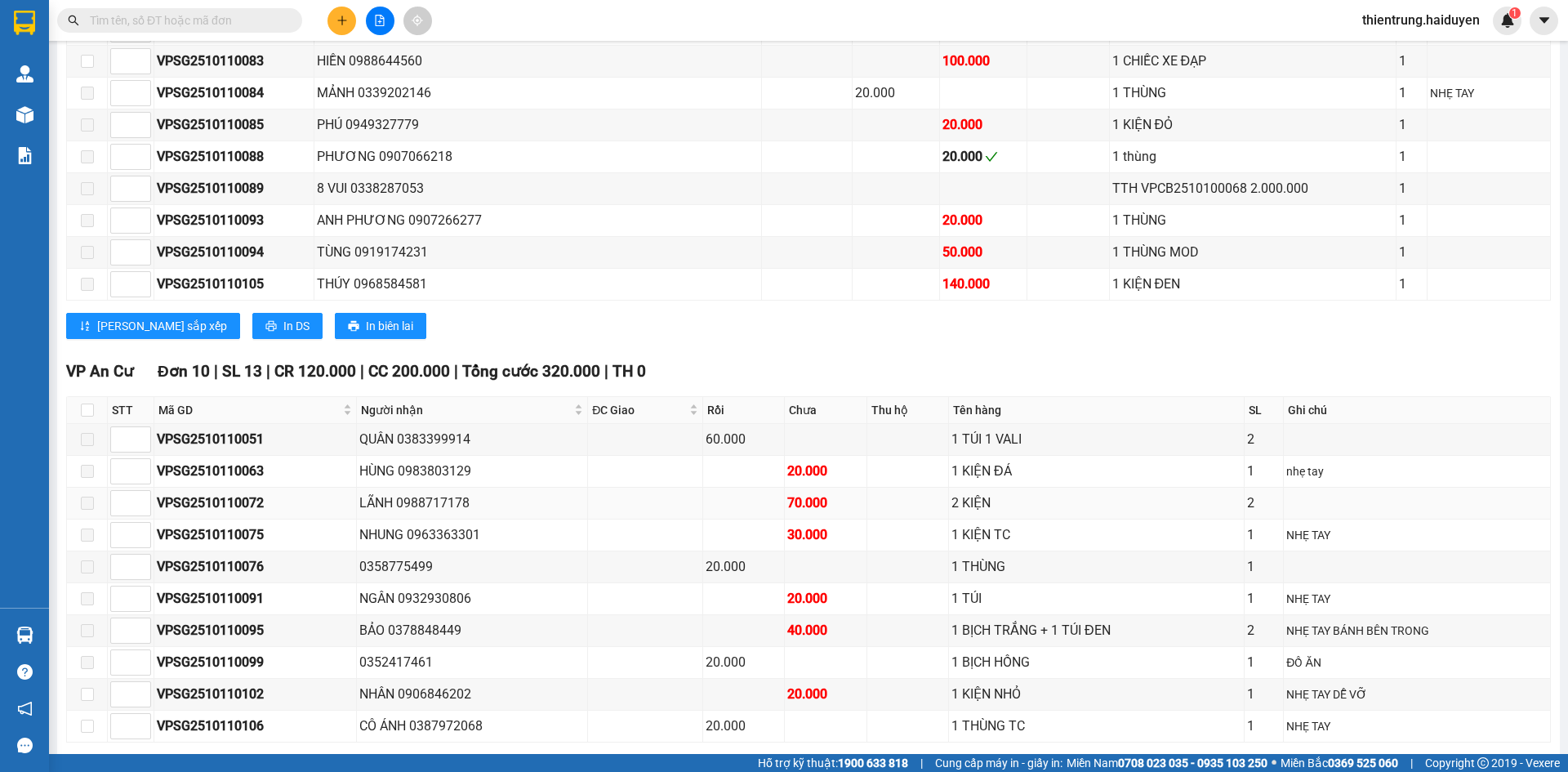
scroll to position [1552, 0]
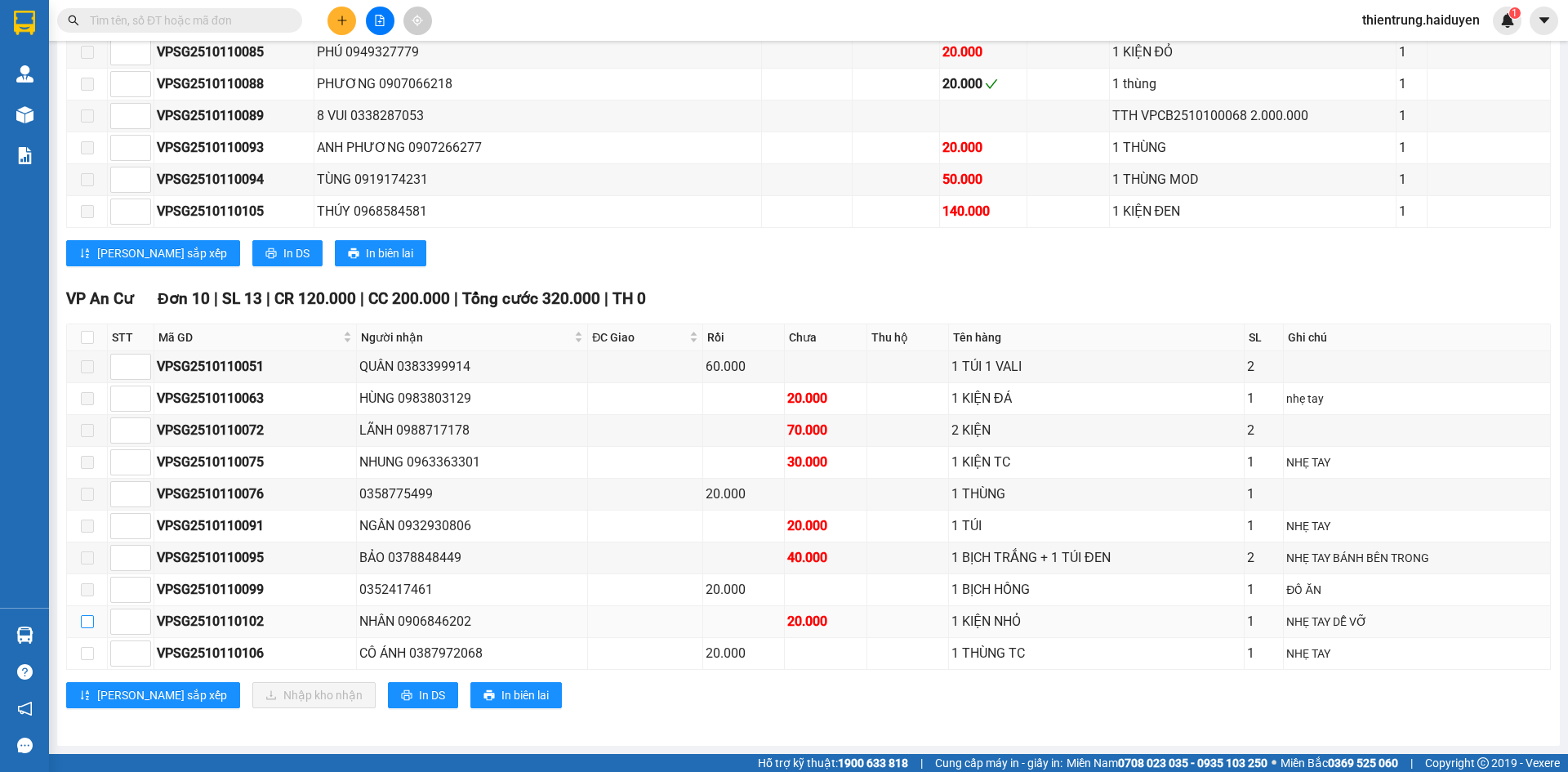
click at [87, 622] on input "checkbox" at bounding box center [87, 621] width 13 height 13
checkbox input "true"
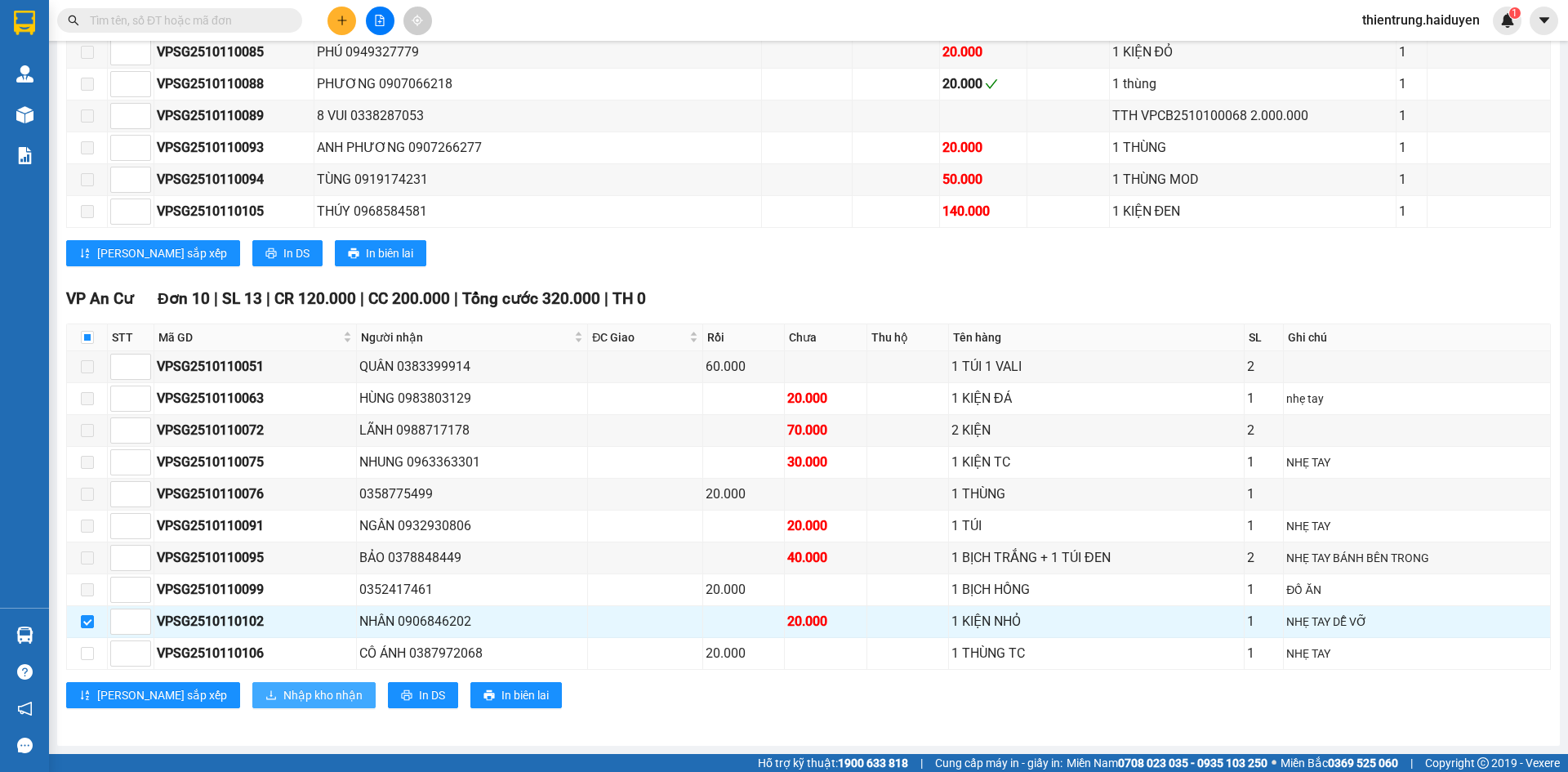
click at [284, 687] on span "Nhập kho nhận" at bounding box center [323, 694] width 80 height 18
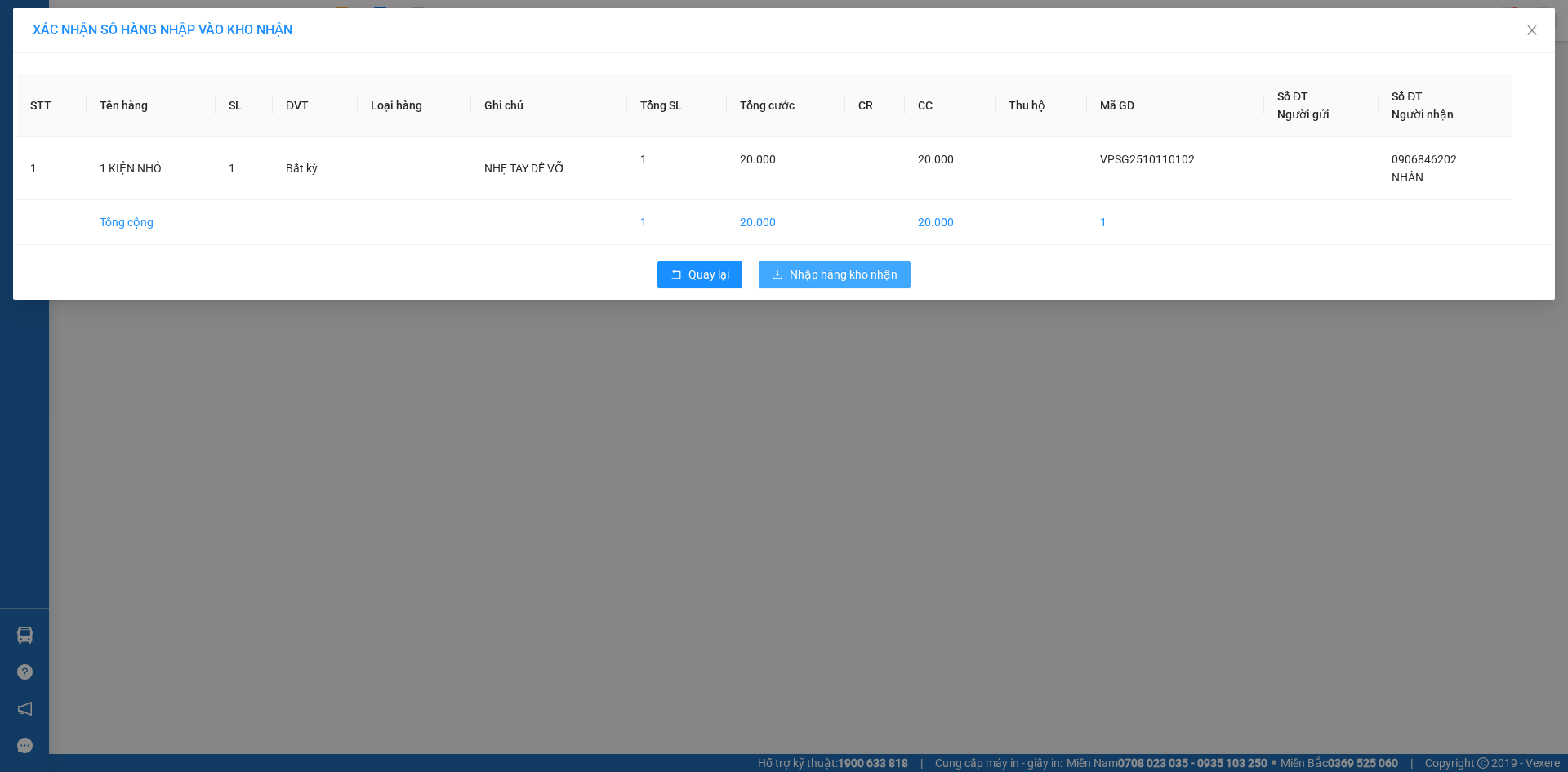
click at [842, 277] on span "Nhập hàng kho nhận" at bounding box center [843, 274] width 108 height 18
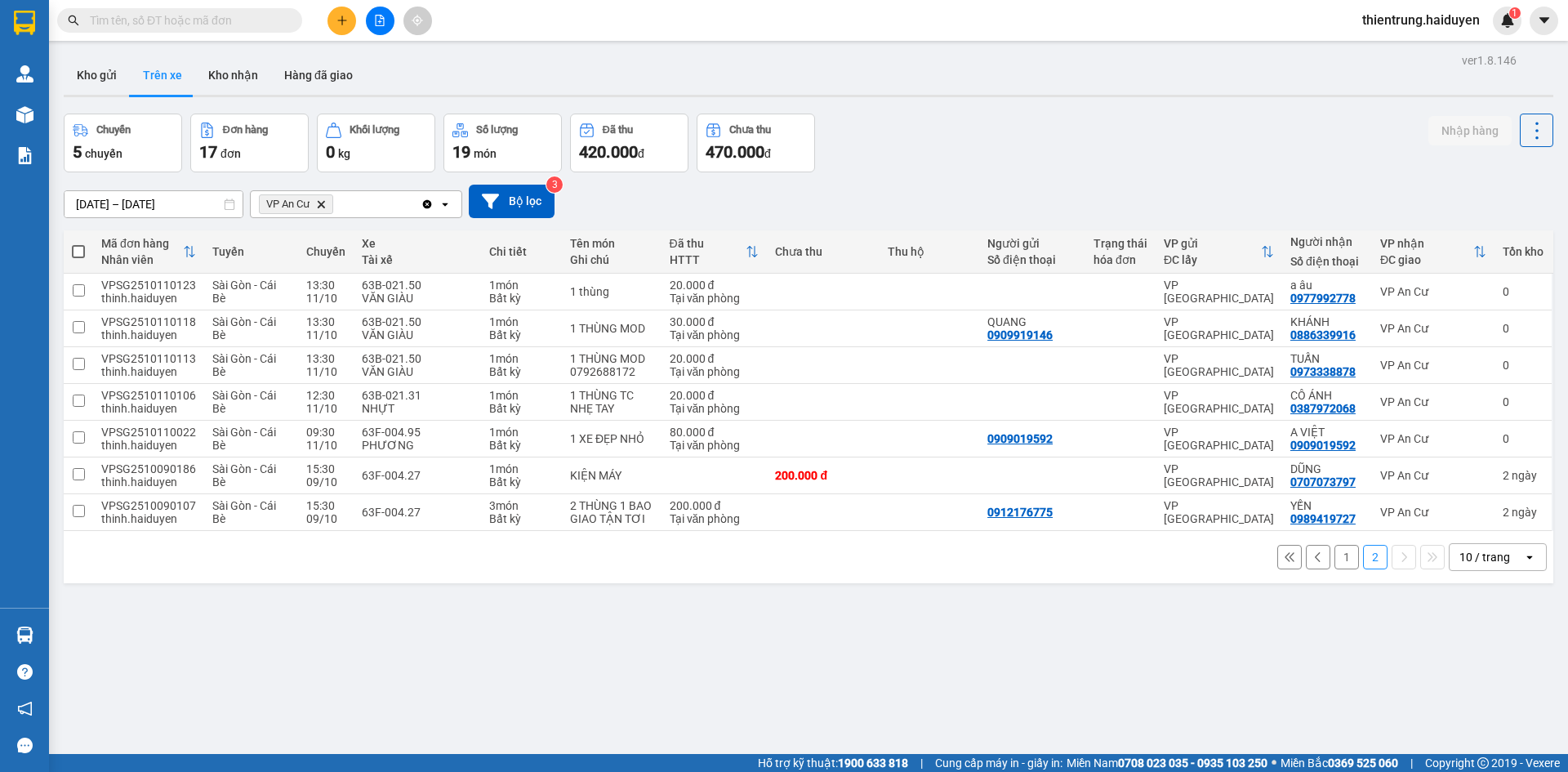
drag, startPoint x: 1337, startPoint y: 573, endPoint x: 1072, endPoint y: 730, distance: 308.0
click at [1080, 737] on div "ver 1.8.146 Kho gửi Trên xe Kho nhận Hàng đã giao Chuyến 5 chuyến Đơn hàng 17 đ…" at bounding box center [809, 435] width 1503 height 772
click at [1490, 408] on button at bounding box center [1501, 402] width 22 height 29
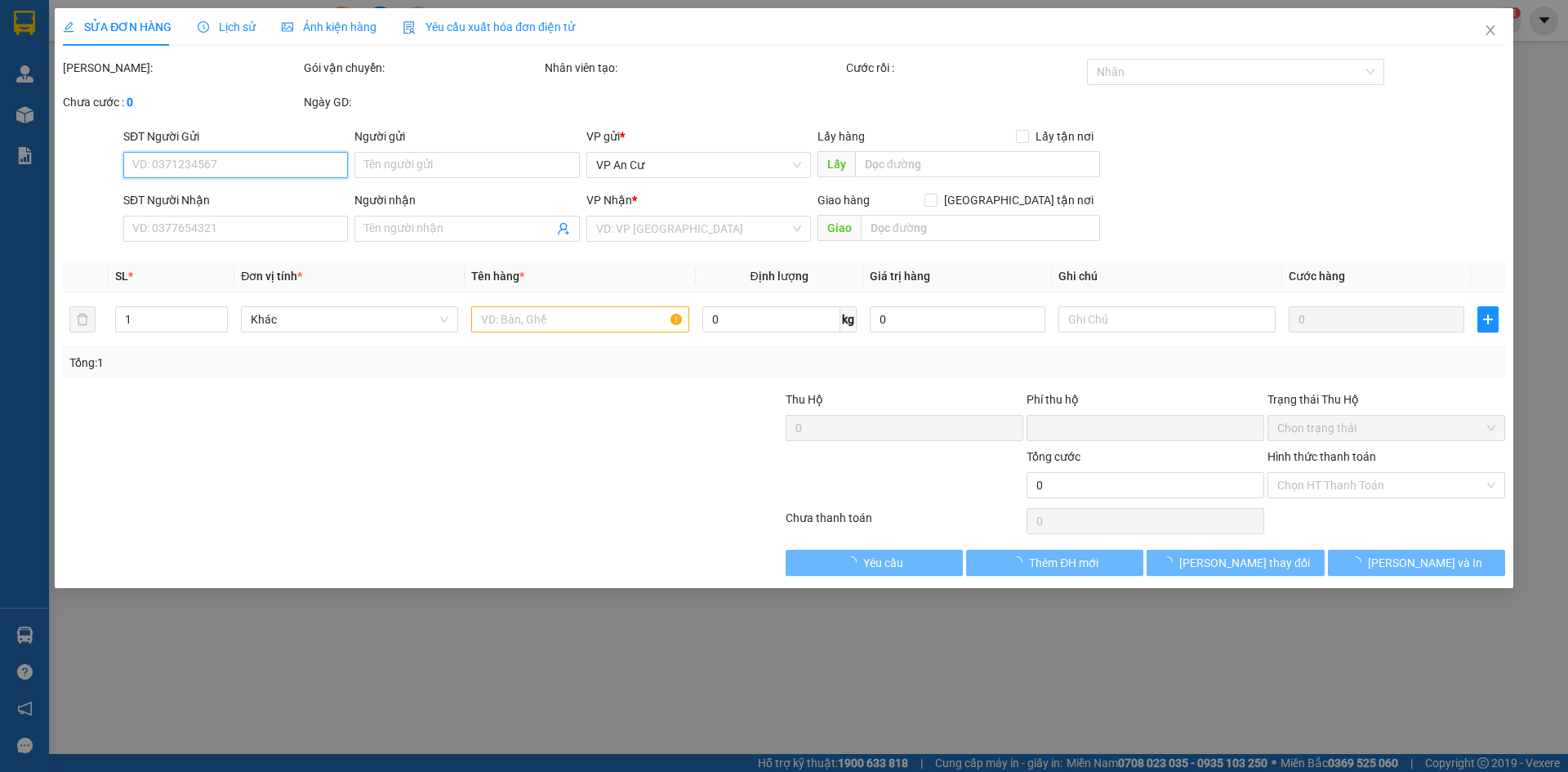
type input "0387972068"
type input "CÔ ÁNH"
type input "0"
type input "20.000"
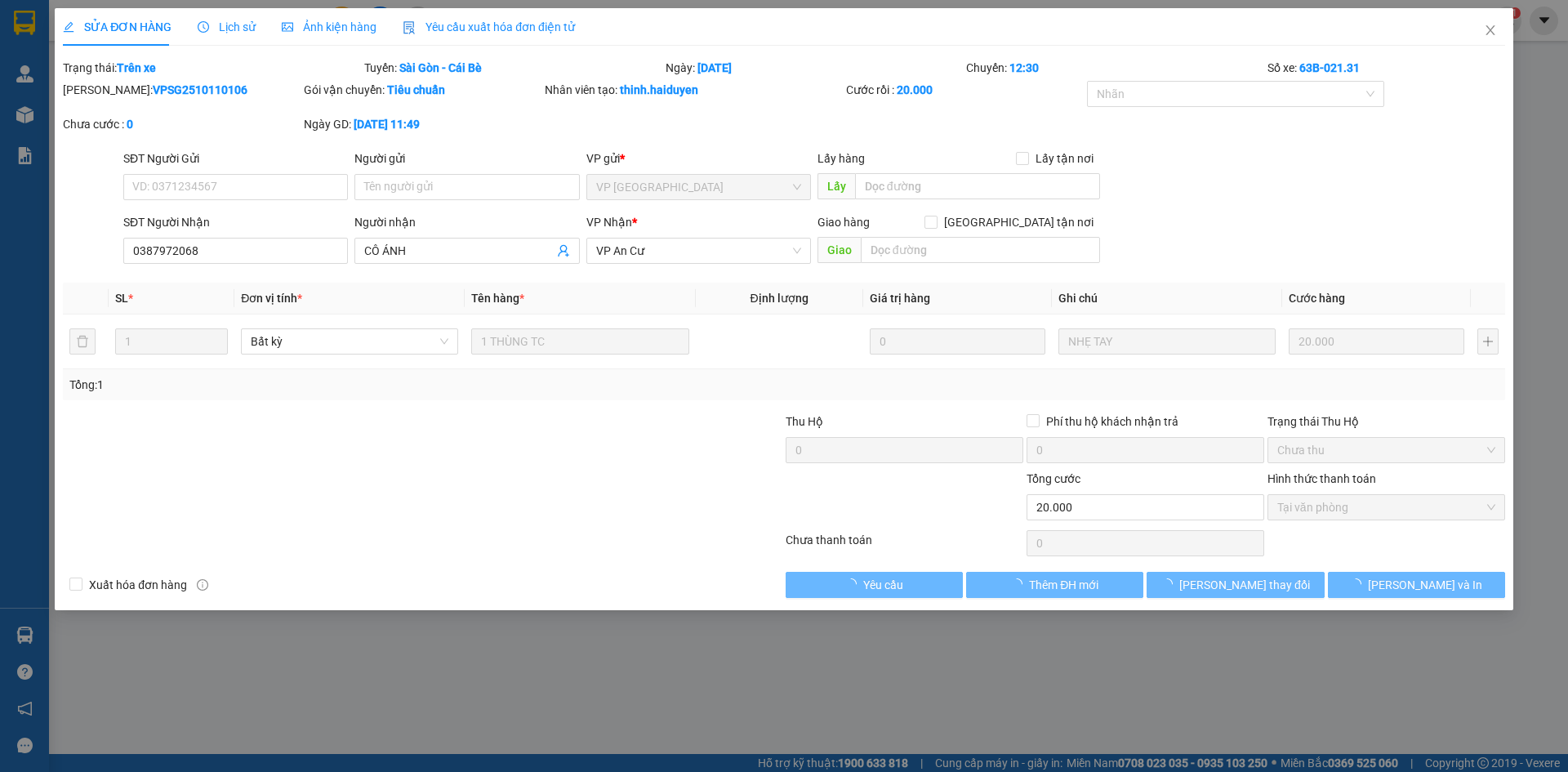
click at [236, 31] on span "Lịch sử" at bounding box center [227, 27] width 58 height 13
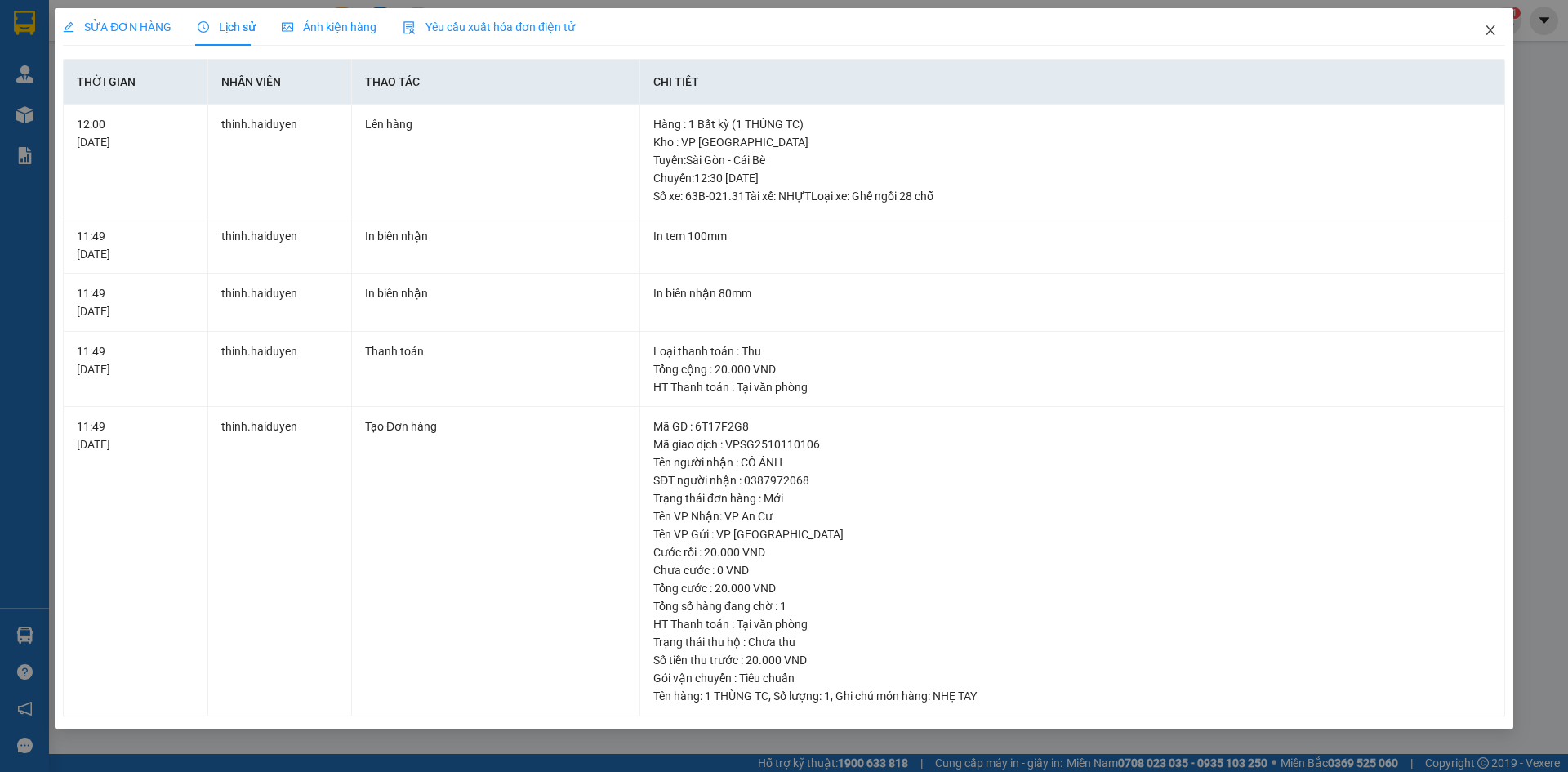
click at [1488, 27] on icon "close" at bounding box center [1490, 29] width 9 height 10
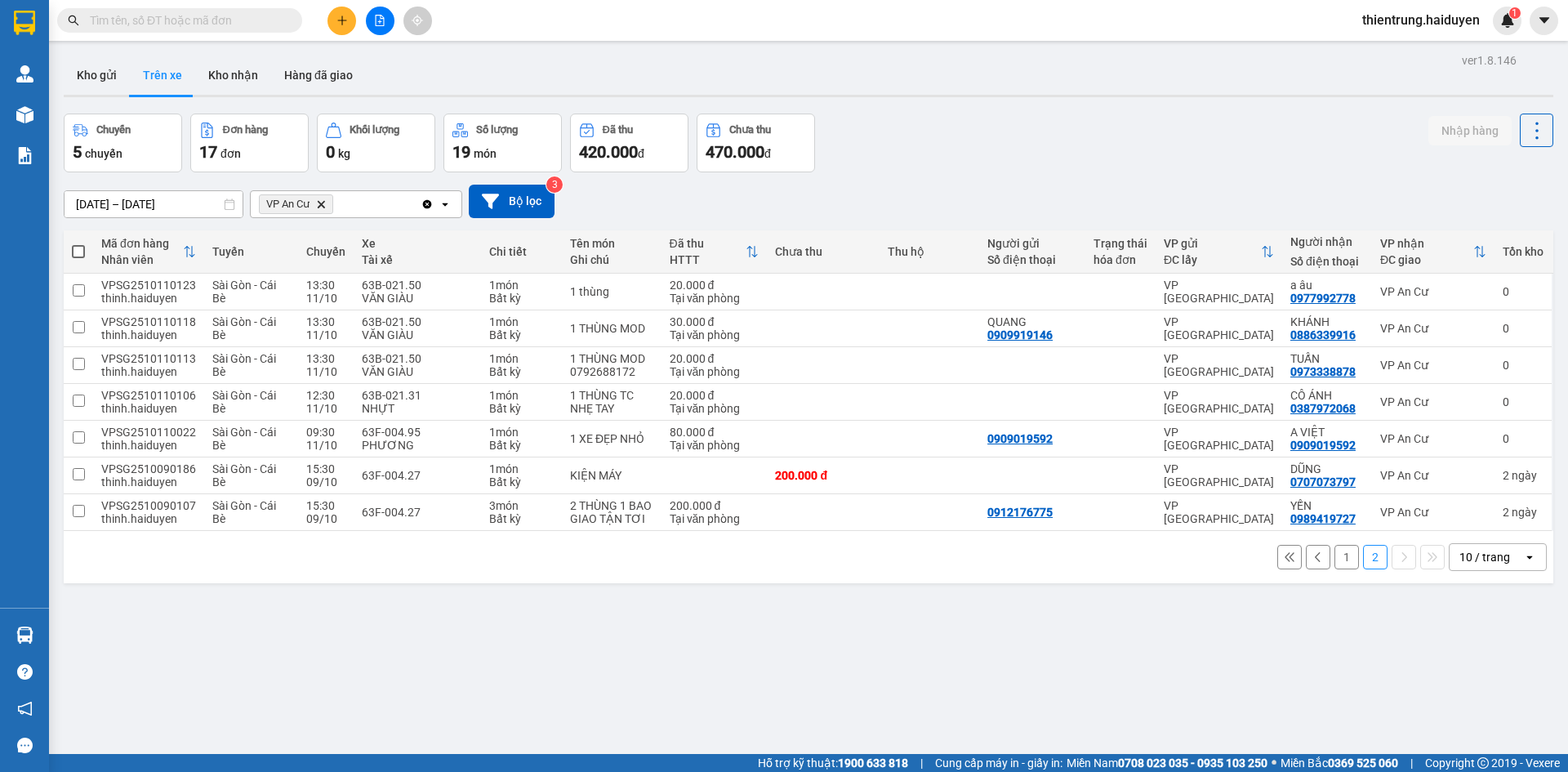
click at [630, 630] on div "ver 1.8.146 Kho gửi Trên xe Kho nhận Hàng đã giao Chuyến 5 chuyến Đơn hàng 17 đ…" at bounding box center [809, 435] width 1503 height 772
click at [1334, 569] on button "1" at bounding box center [1347, 557] width 24 height 24
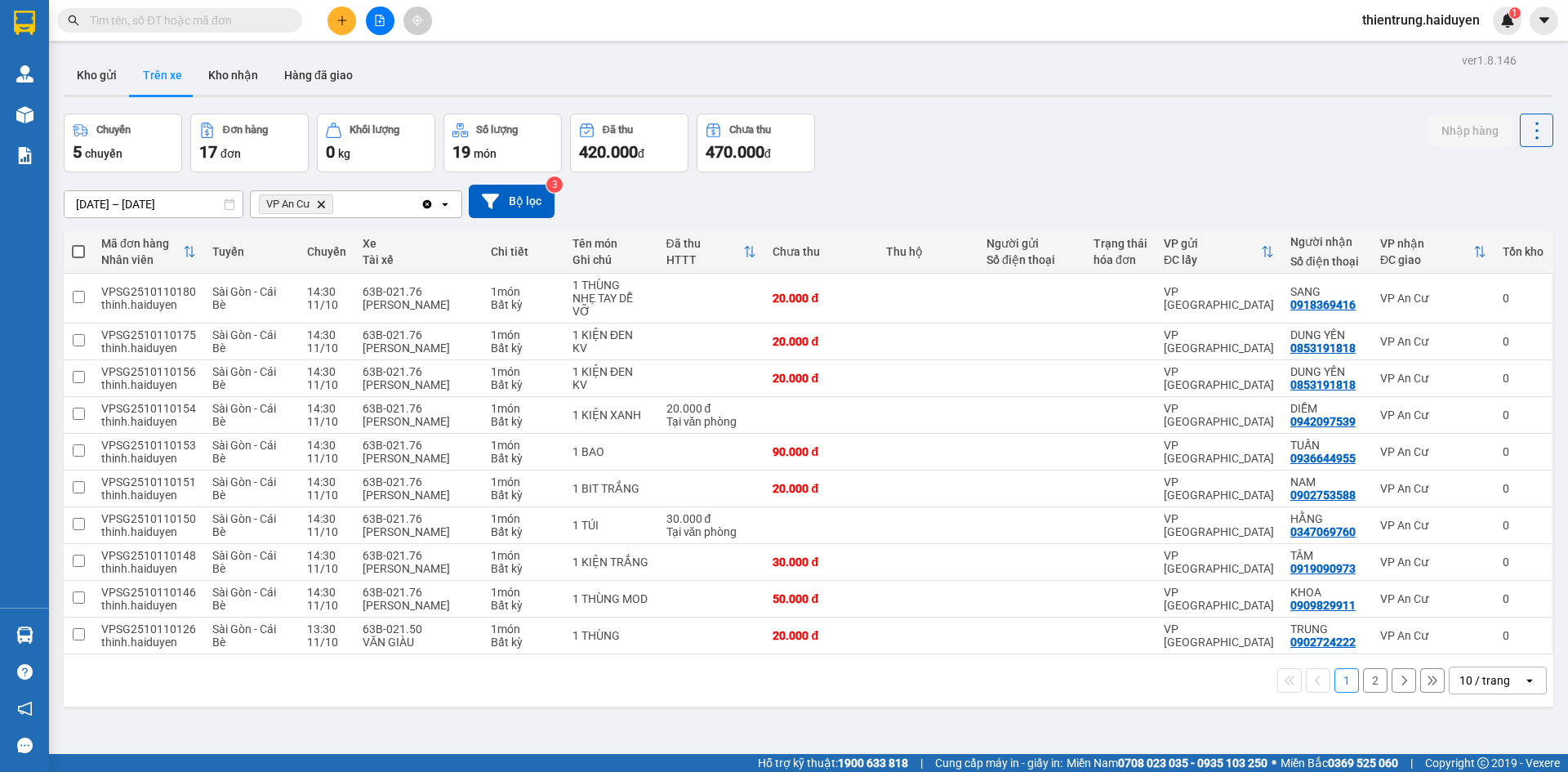
click at [1359, 80] on div "Kho gửi Trên xe Kho nhận Hàng đã giao" at bounding box center [809, 77] width 1490 height 43
click at [1364, 685] on button "2" at bounding box center [1375, 680] width 24 height 24
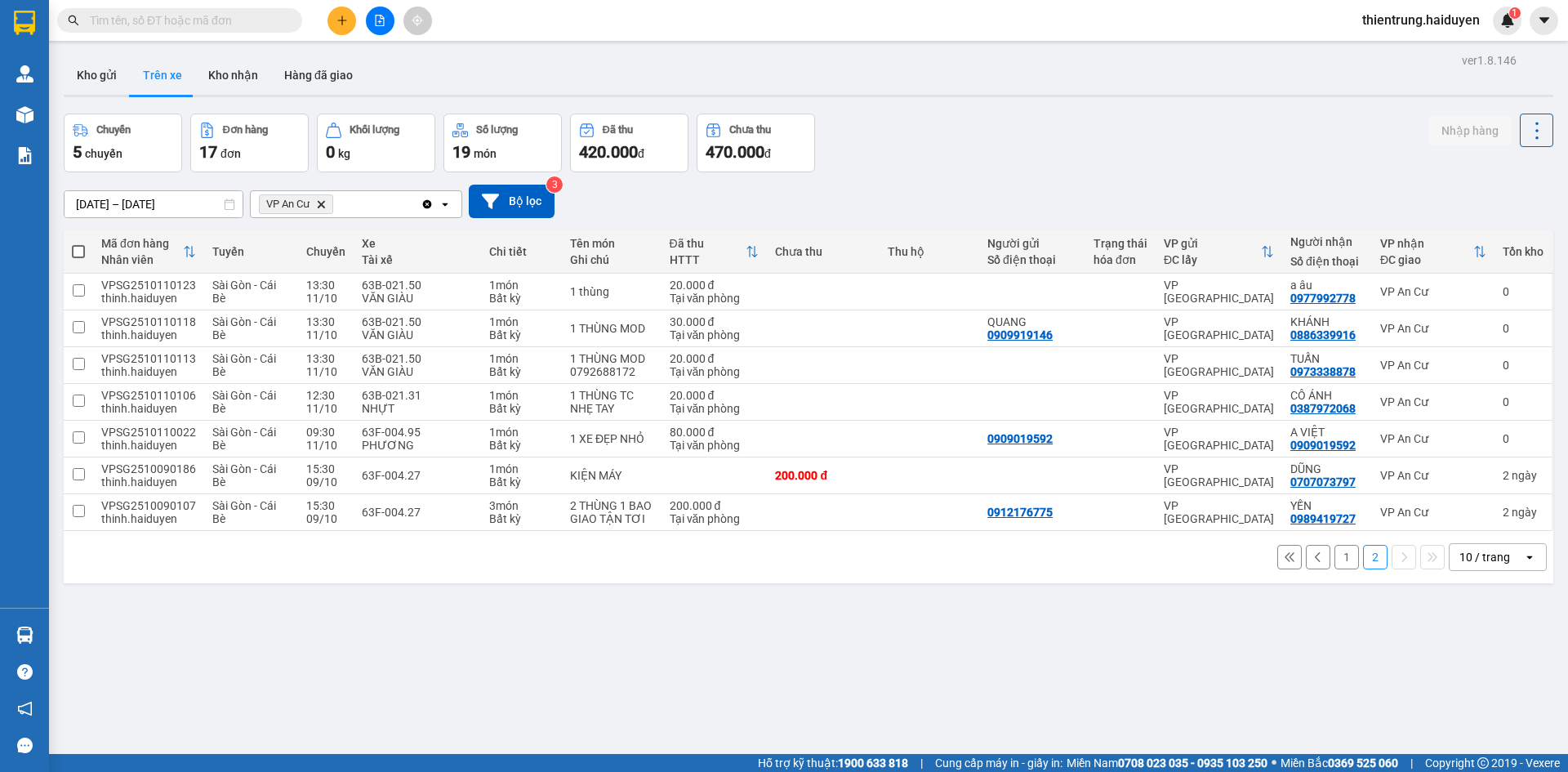
click at [1342, 569] on button "1" at bounding box center [1347, 557] width 24 height 24
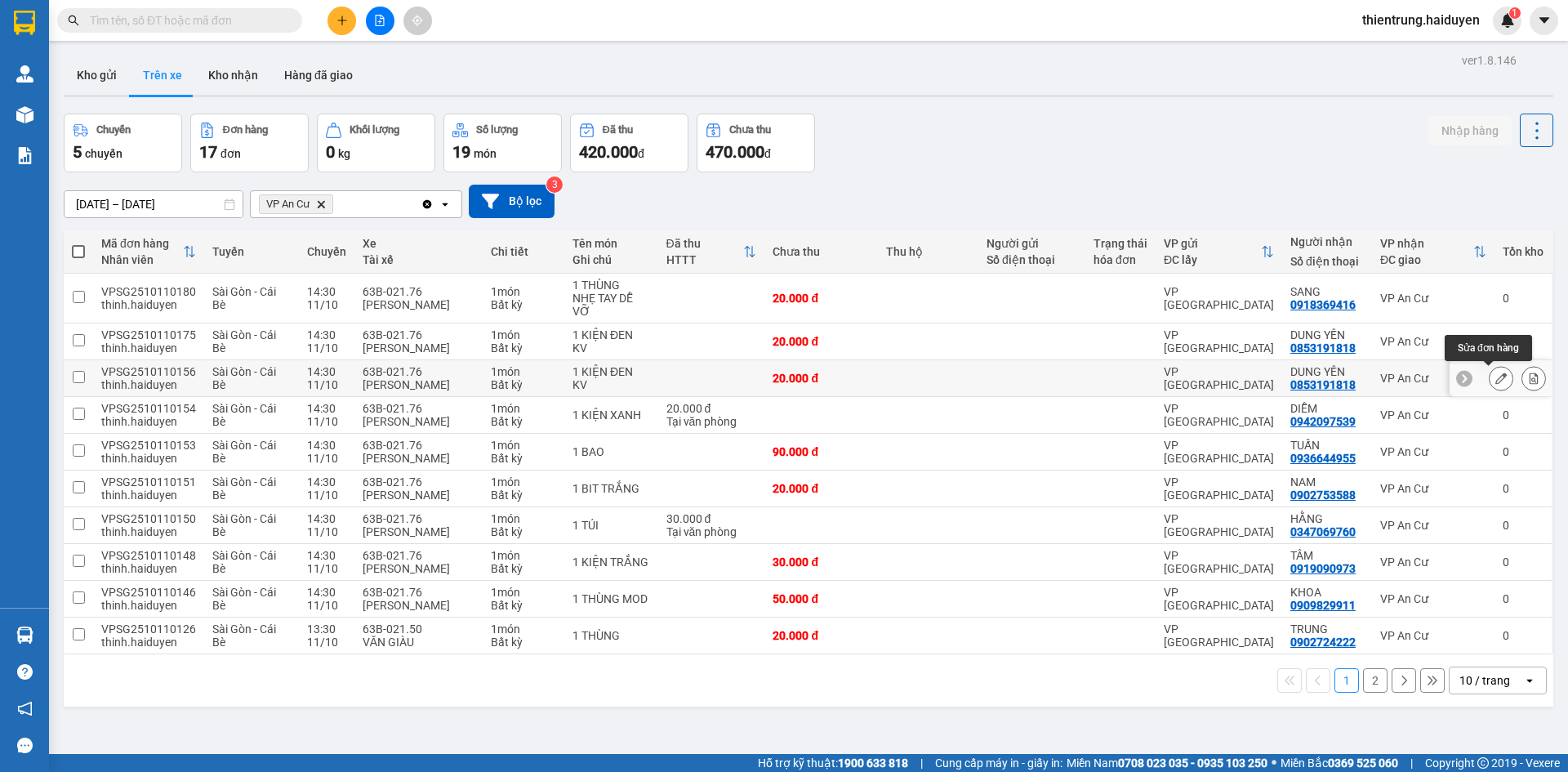
click at [1495, 381] on icon at bounding box center [1501, 378] width 11 height 11
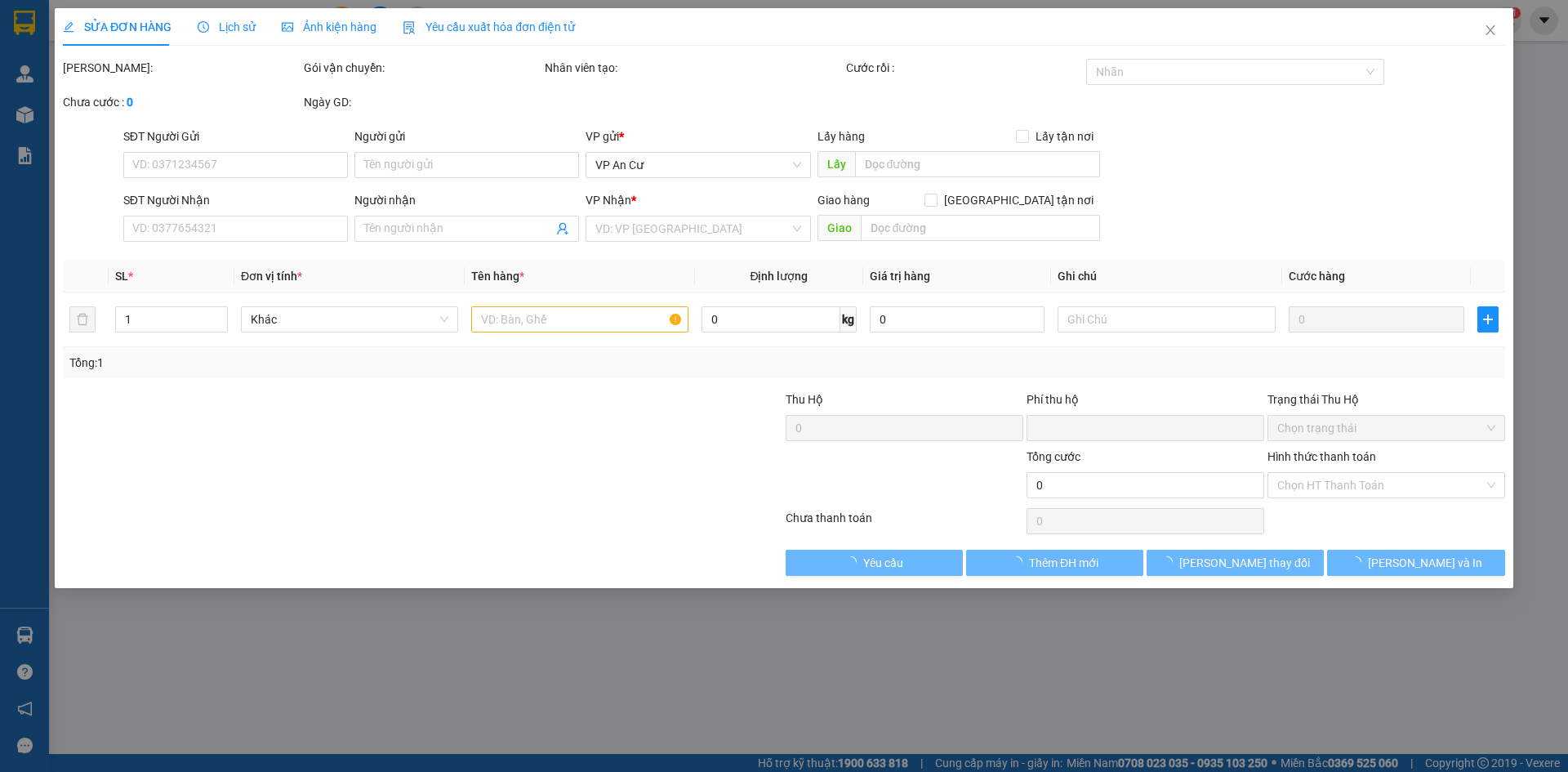
type input "0853191818"
type input "DUNG YẾN"
type input "0"
type input "20.000"
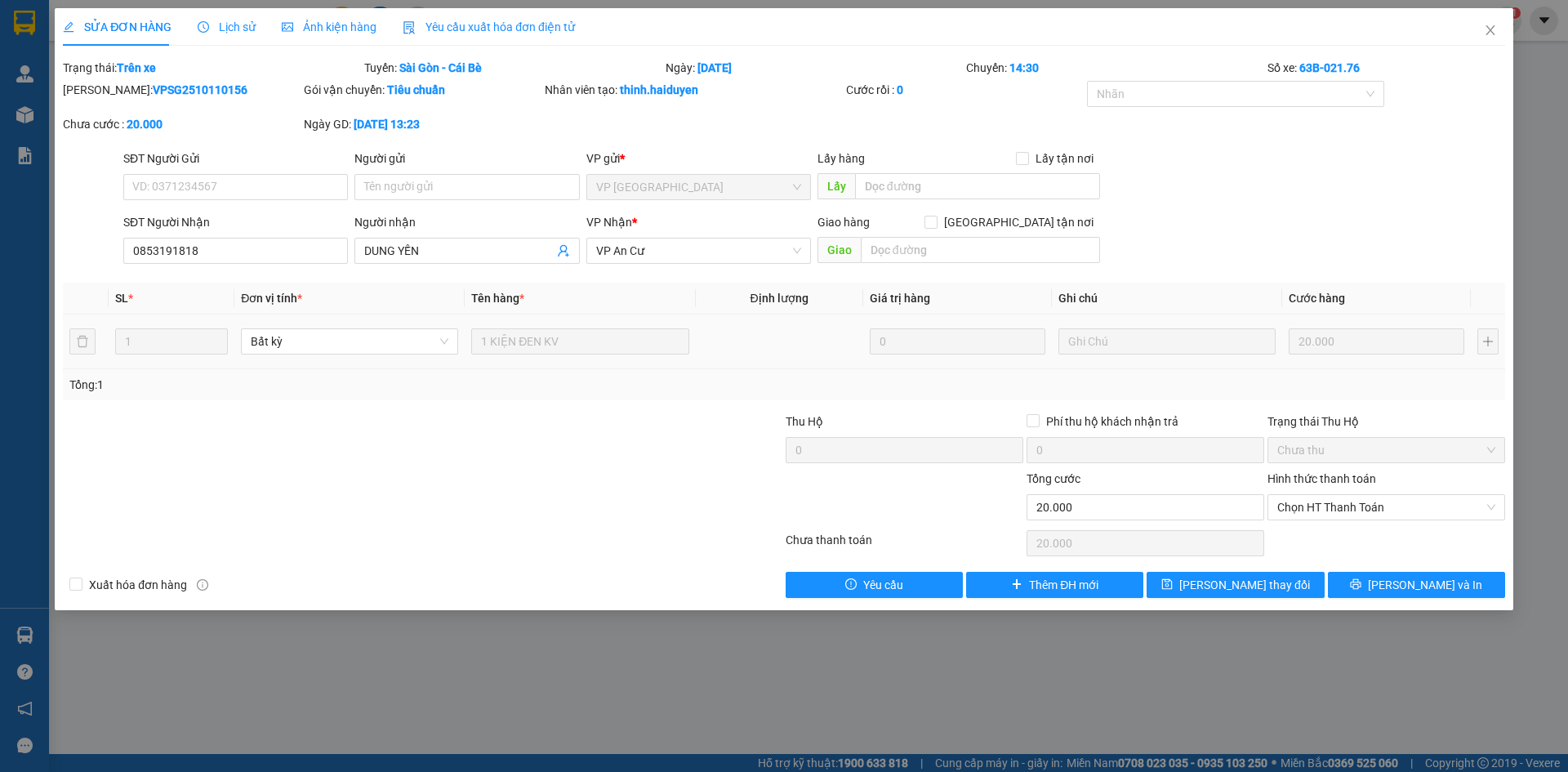
click at [240, 29] on span "Lịch sử" at bounding box center [227, 27] width 58 height 13
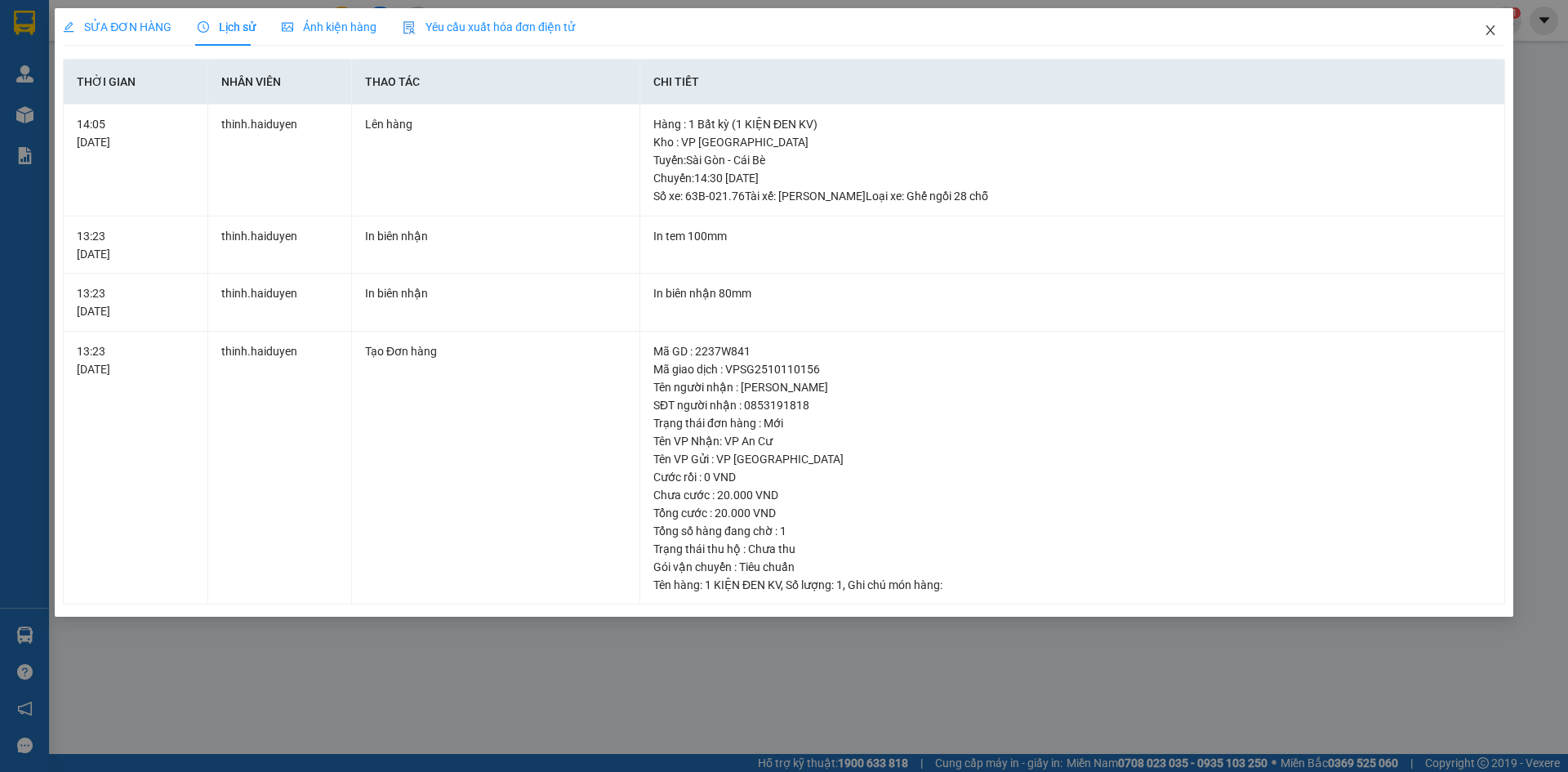
click at [1492, 25] on icon "close" at bounding box center [1490, 29] width 13 height 13
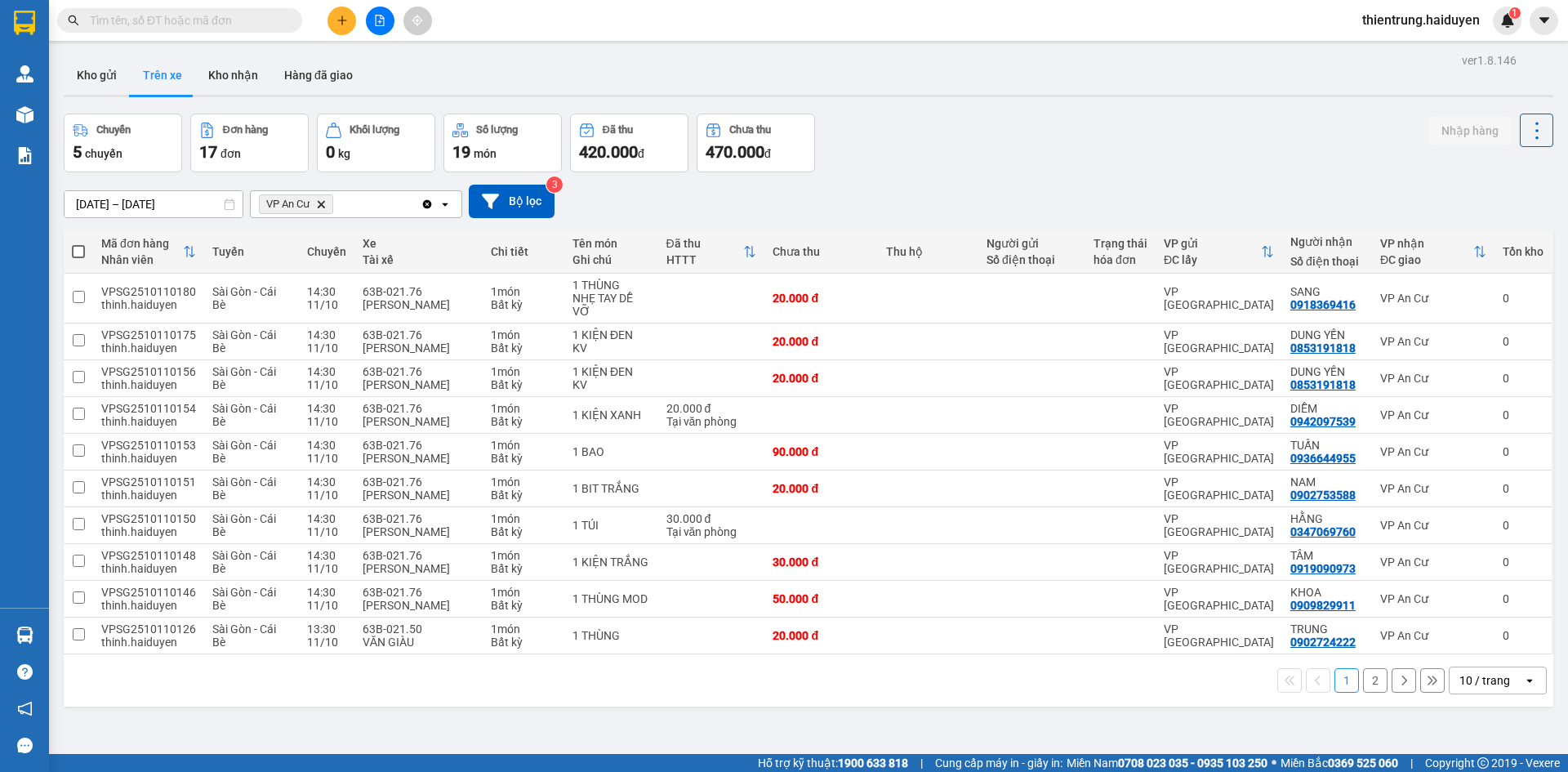
click at [1363, 686] on button "2" at bounding box center [1375, 680] width 24 height 24
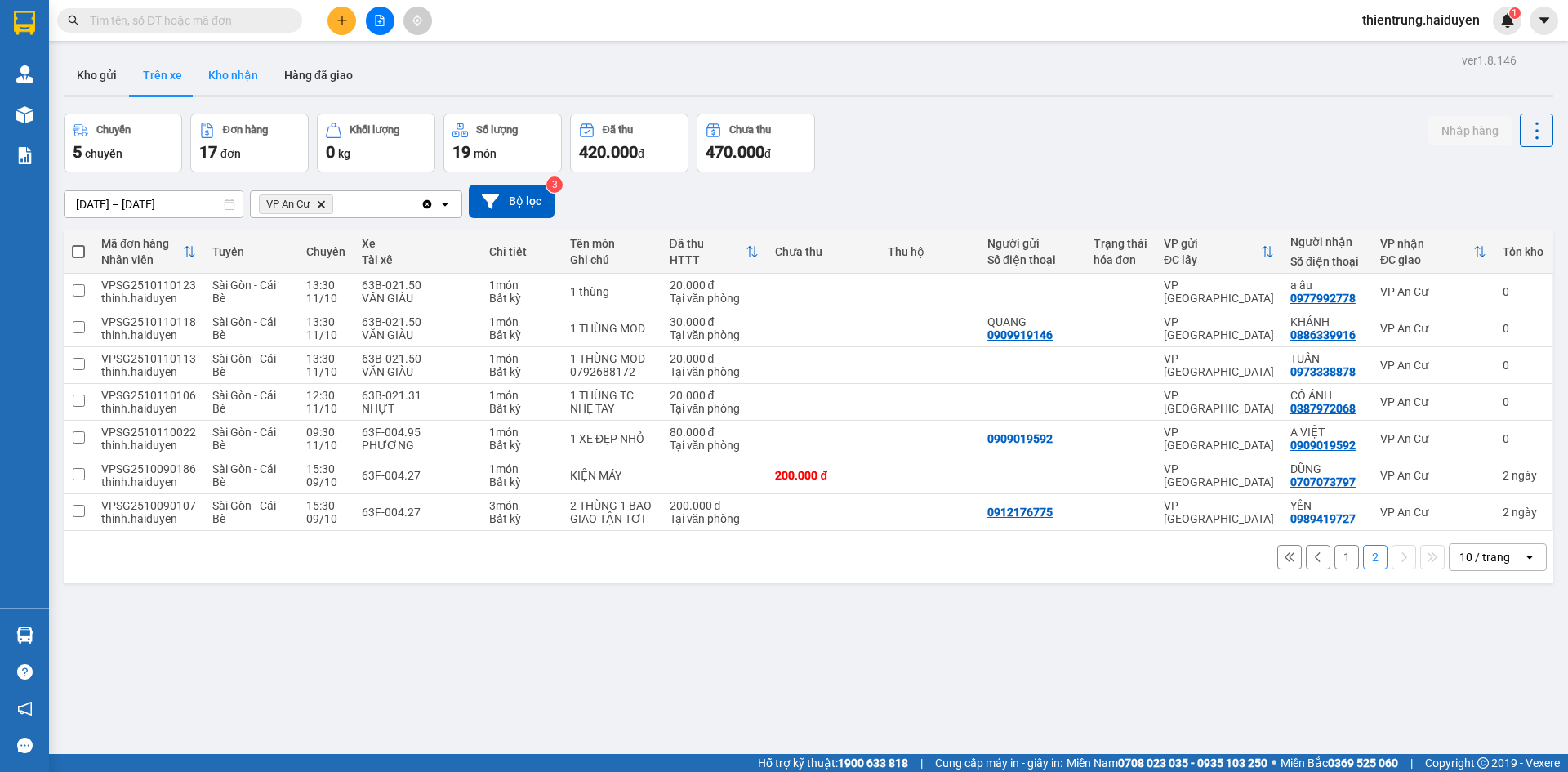
click at [254, 74] on button "Kho nhận" at bounding box center [234, 74] width 76 height 39
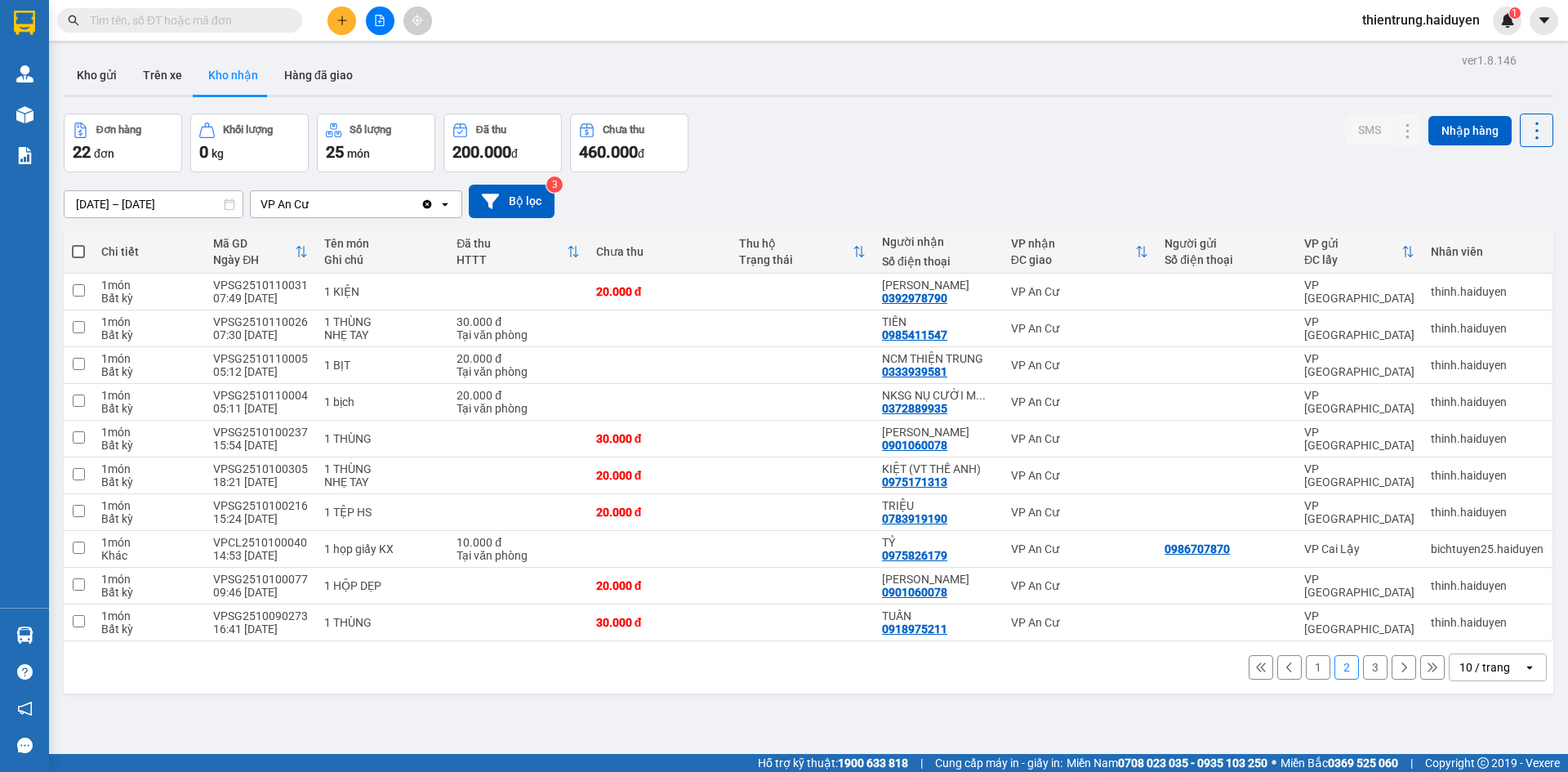
click at [1315, 174] on div "[DATE] – [DATE] Press the down arrow key to interact with the calendar and sele…" at bounding box center [809, 201] width 1490 height 58
click at [174, 67] on button "Trên xe" at bounding box center [163, 74] width 66 height 39
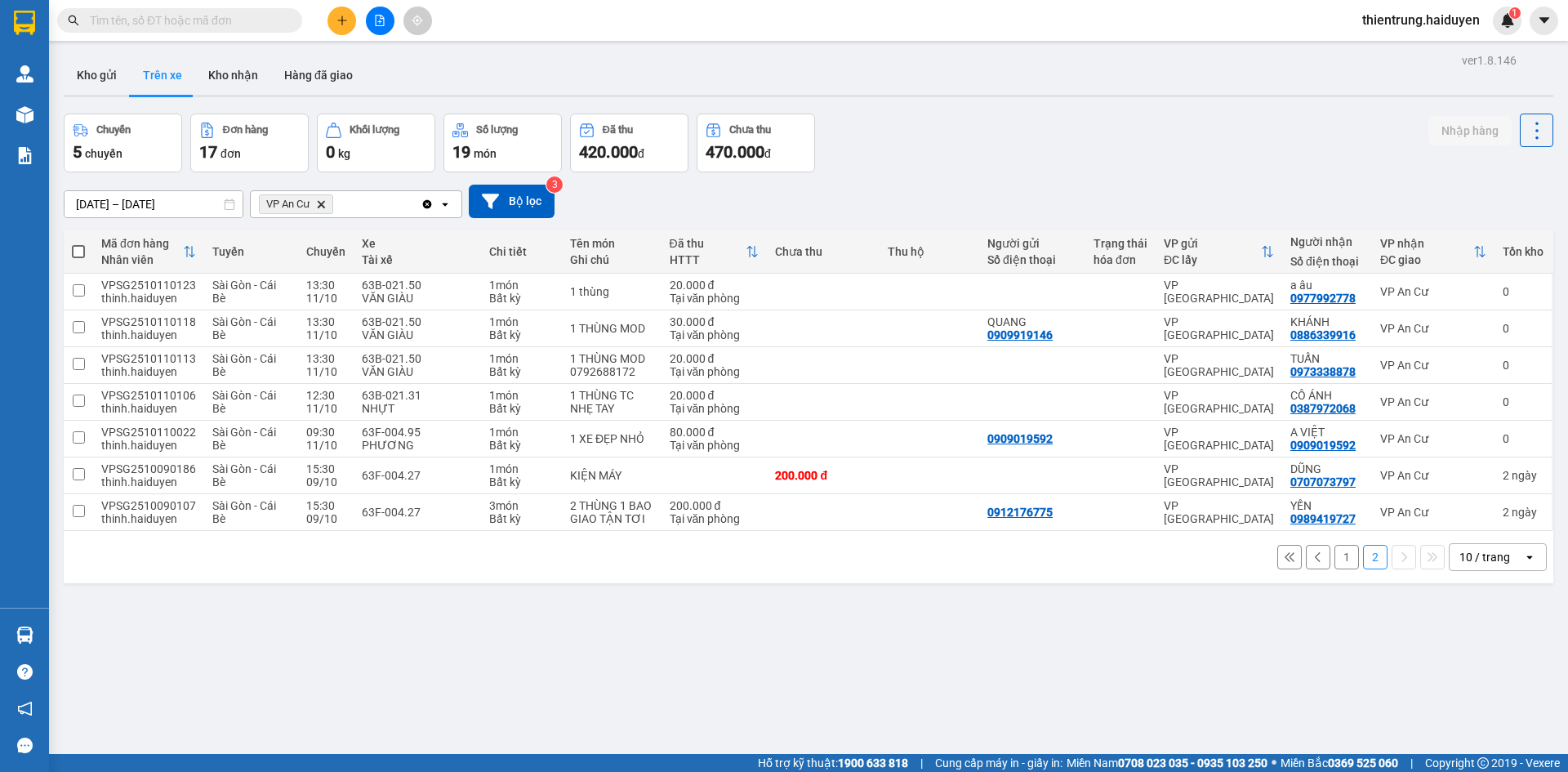
click at [1338, 566] on button "1" at bounding box center [1347, 557] width 24 height 24
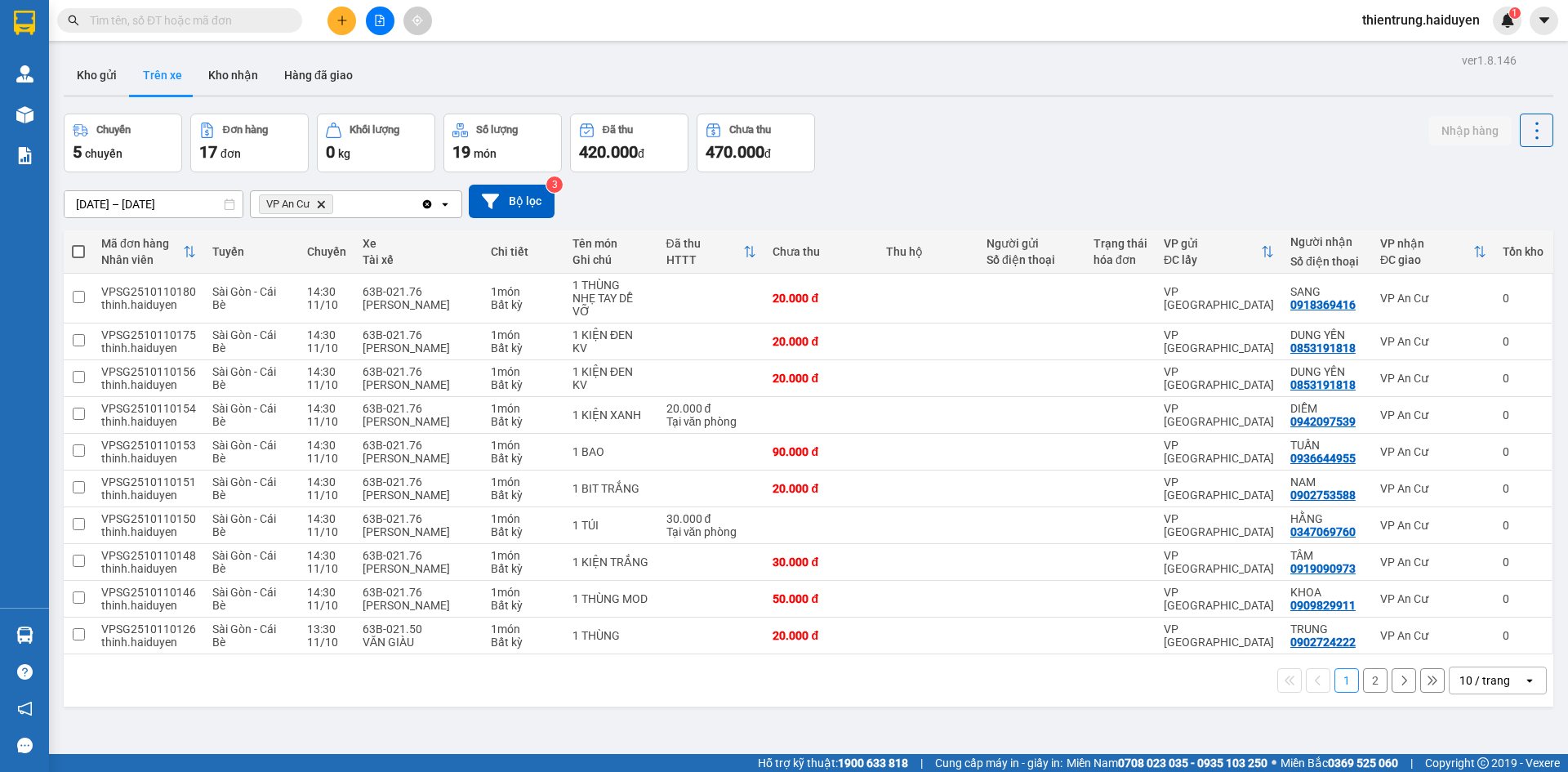
click at [1344, 141] on div "Chuyến 5 chuyến Đơn hàng 17 đơn Khối lượng 0 kg Số lượng 19 món Đã thu 420.000 …" at bounding box center [809, 143] width 1490 height 59
click at [246, 78] on button "Kho nhận" at bounding box center [234, 74] width 76 height 39
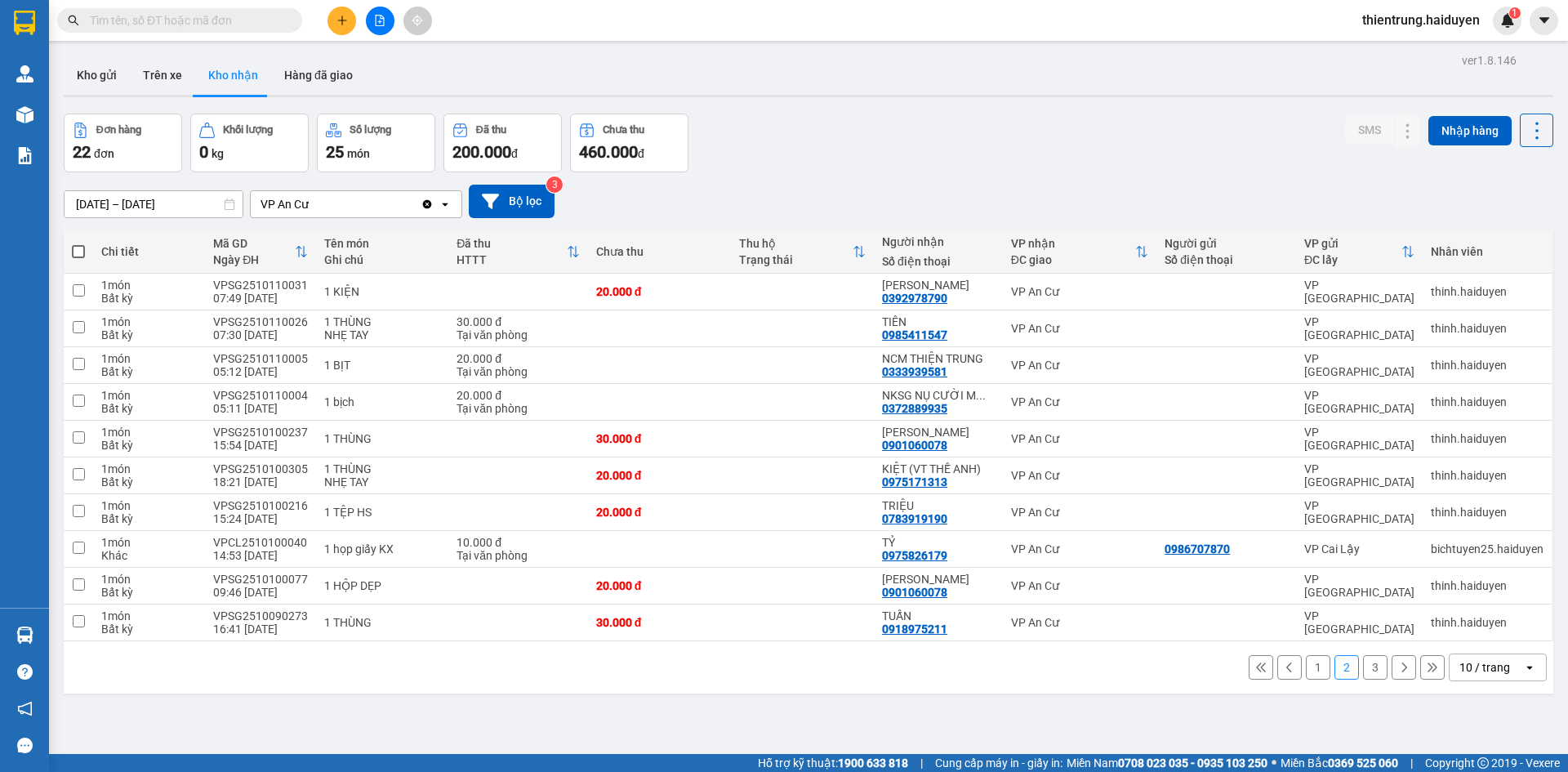
click at [176, 27] on input "text" at bounding box center [186, 20] width 193 height 18
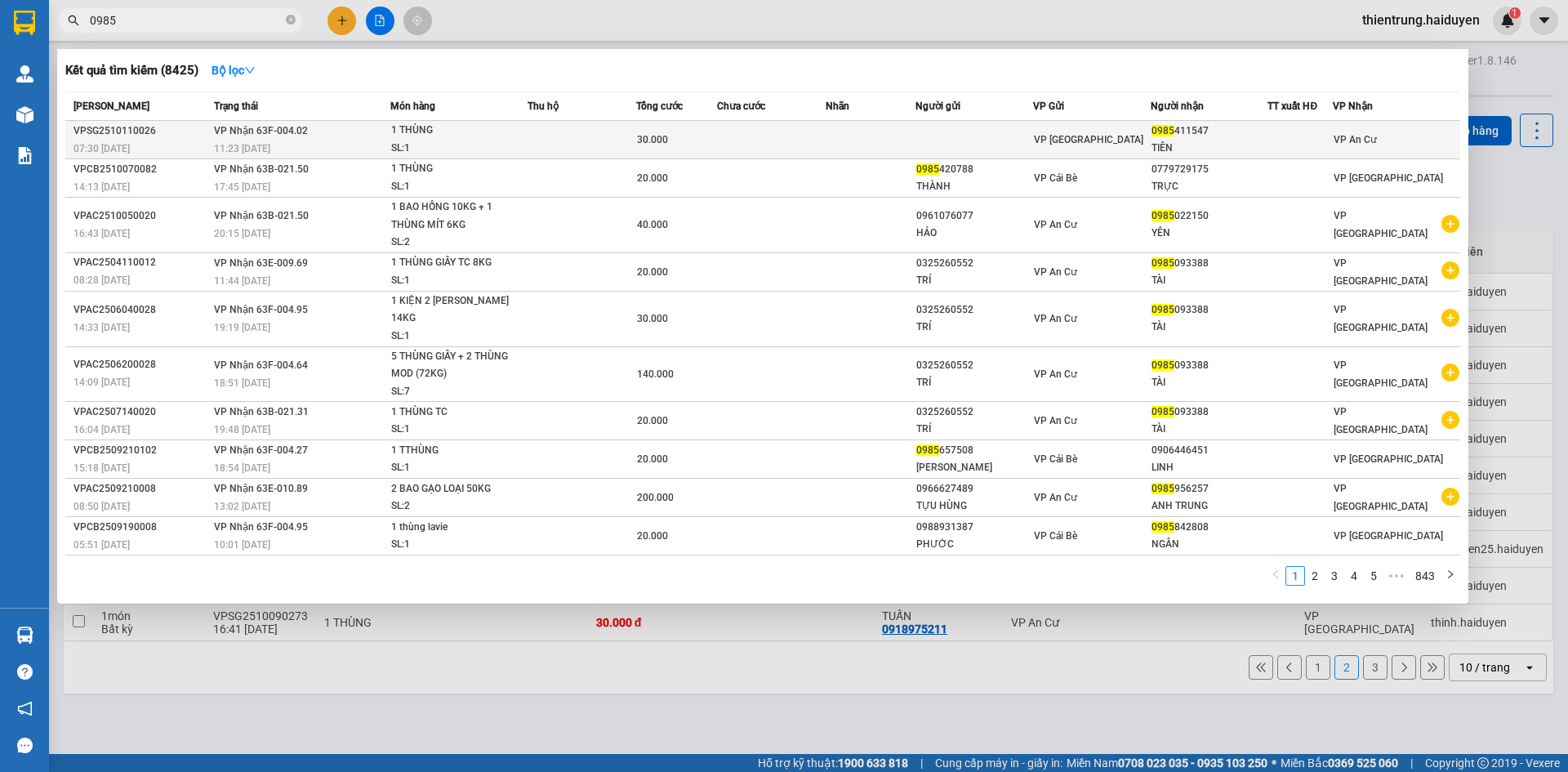
type input "0985"
click at [547, 154] on td at bounding box center [582, 140] width 109 height 38
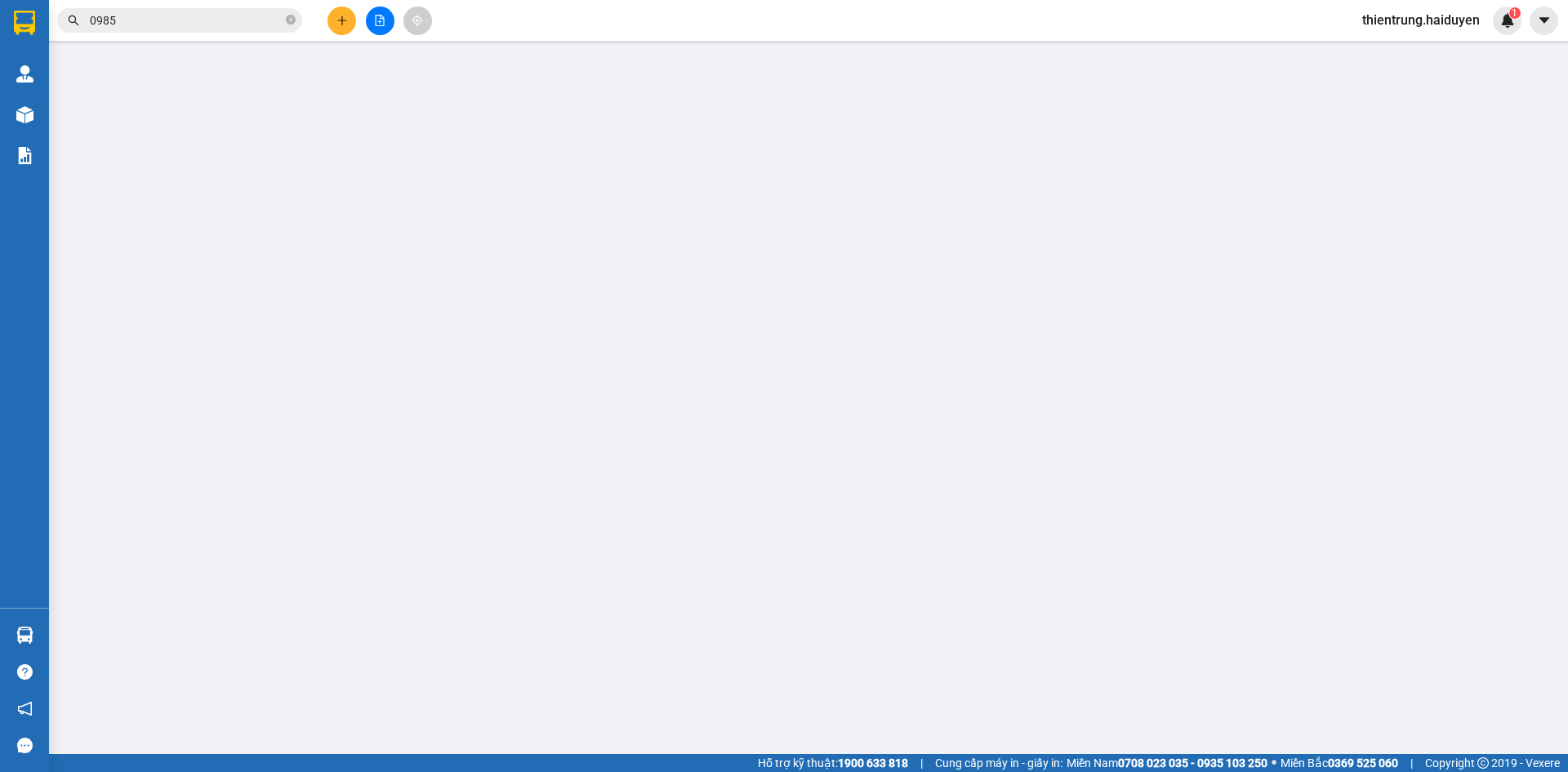
type input "0985411547"
type input "TIÊN"
type input "0"
type input "30.000"
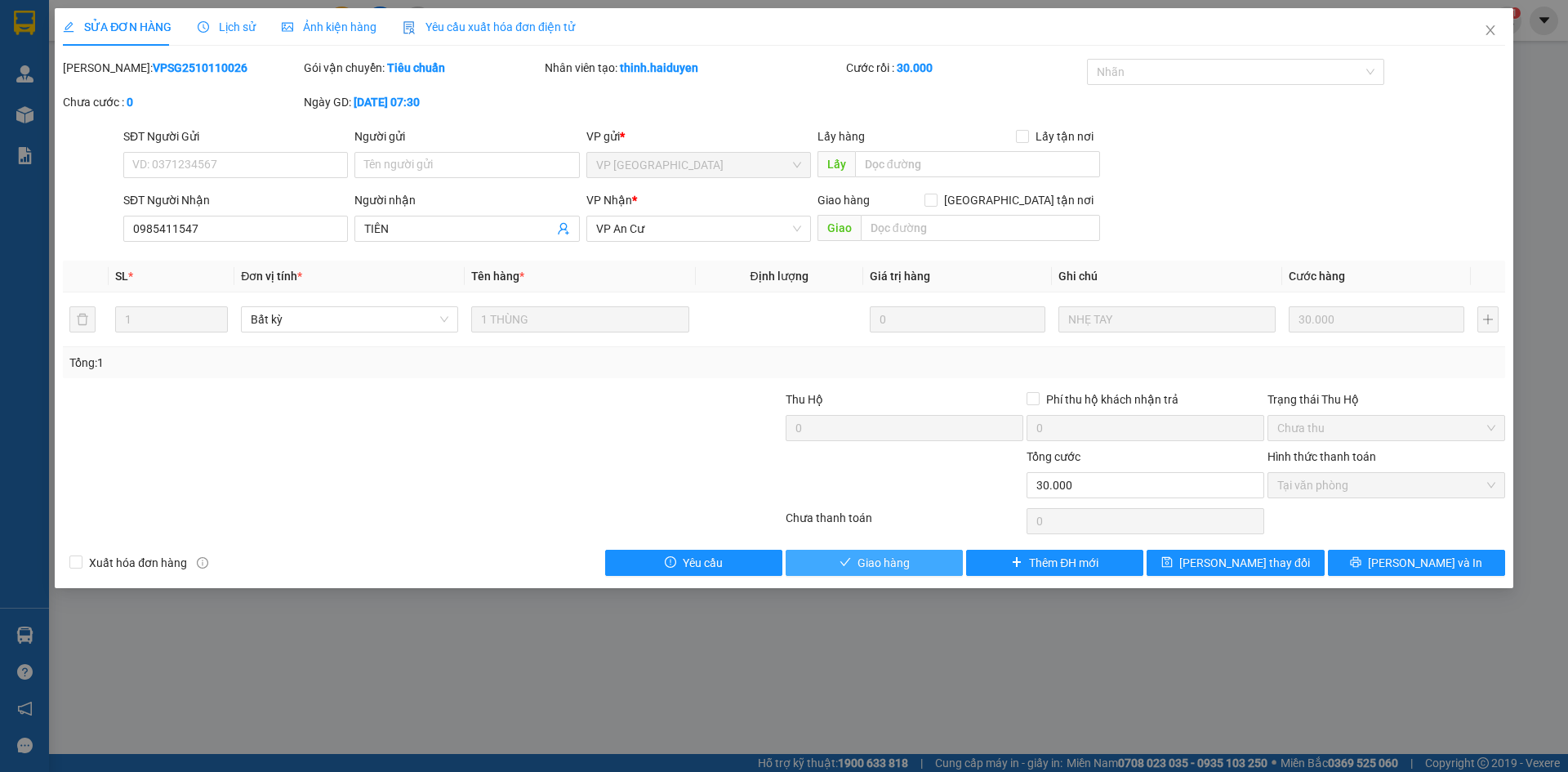
click at [890, 565] on span "Giao hàng" at bounding box center [884, 562] width 52 height 18
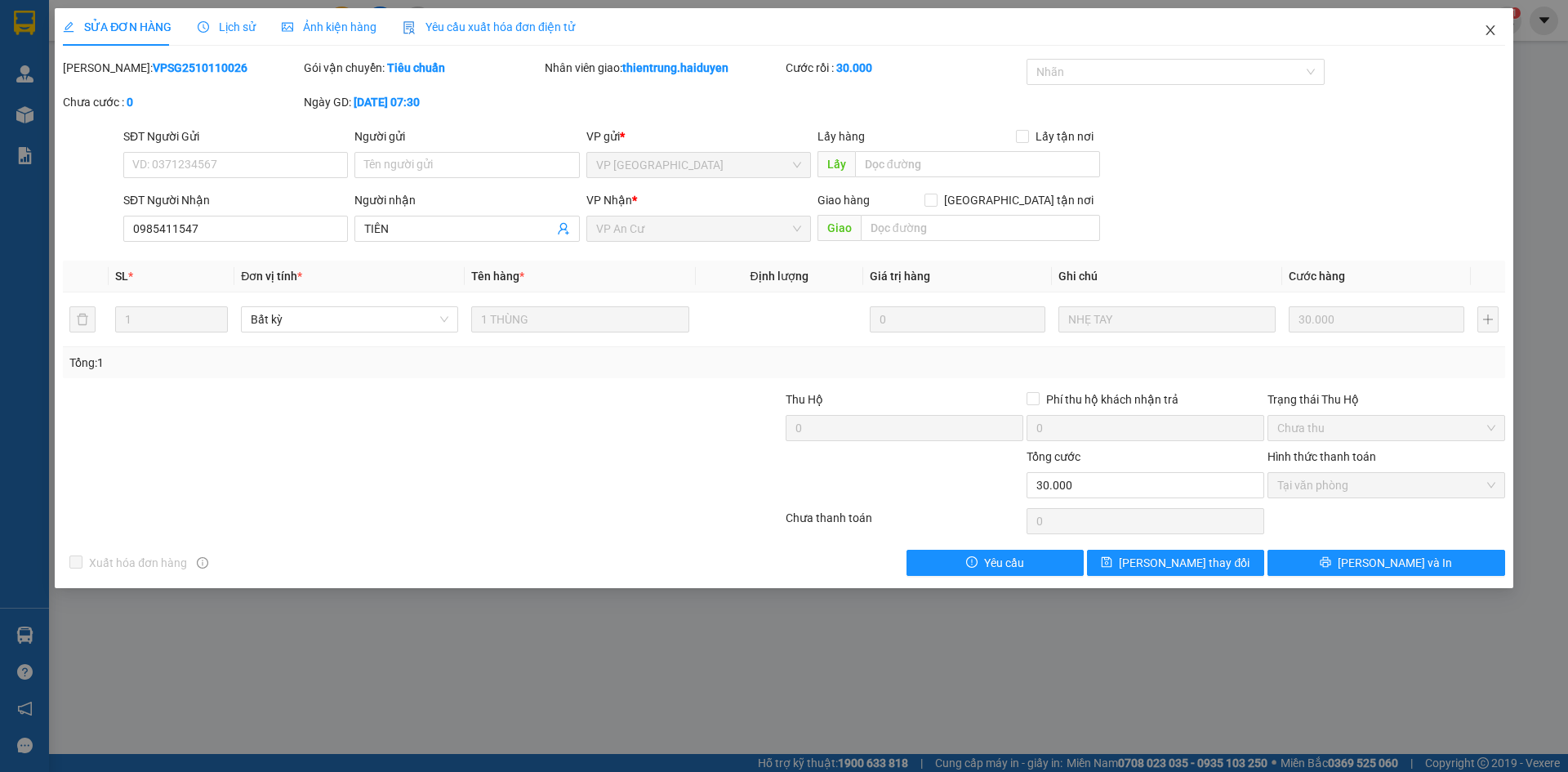
click at [1492, 29] on icon "close" at bounding box center [1490, 29] width 9 height 10
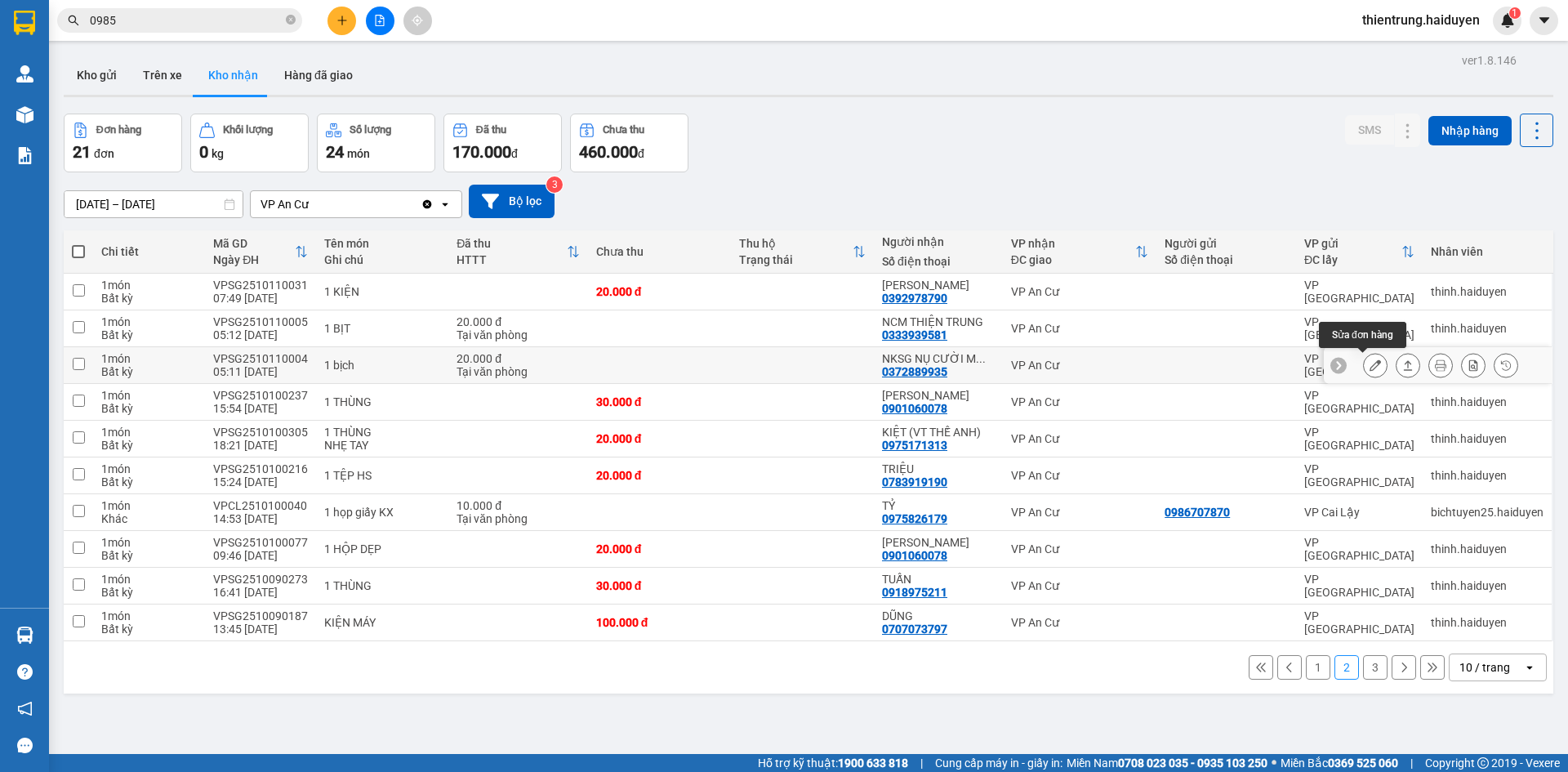
click at [1370, 362] on icon at bounding box center [1375, 365] width 11 height 11
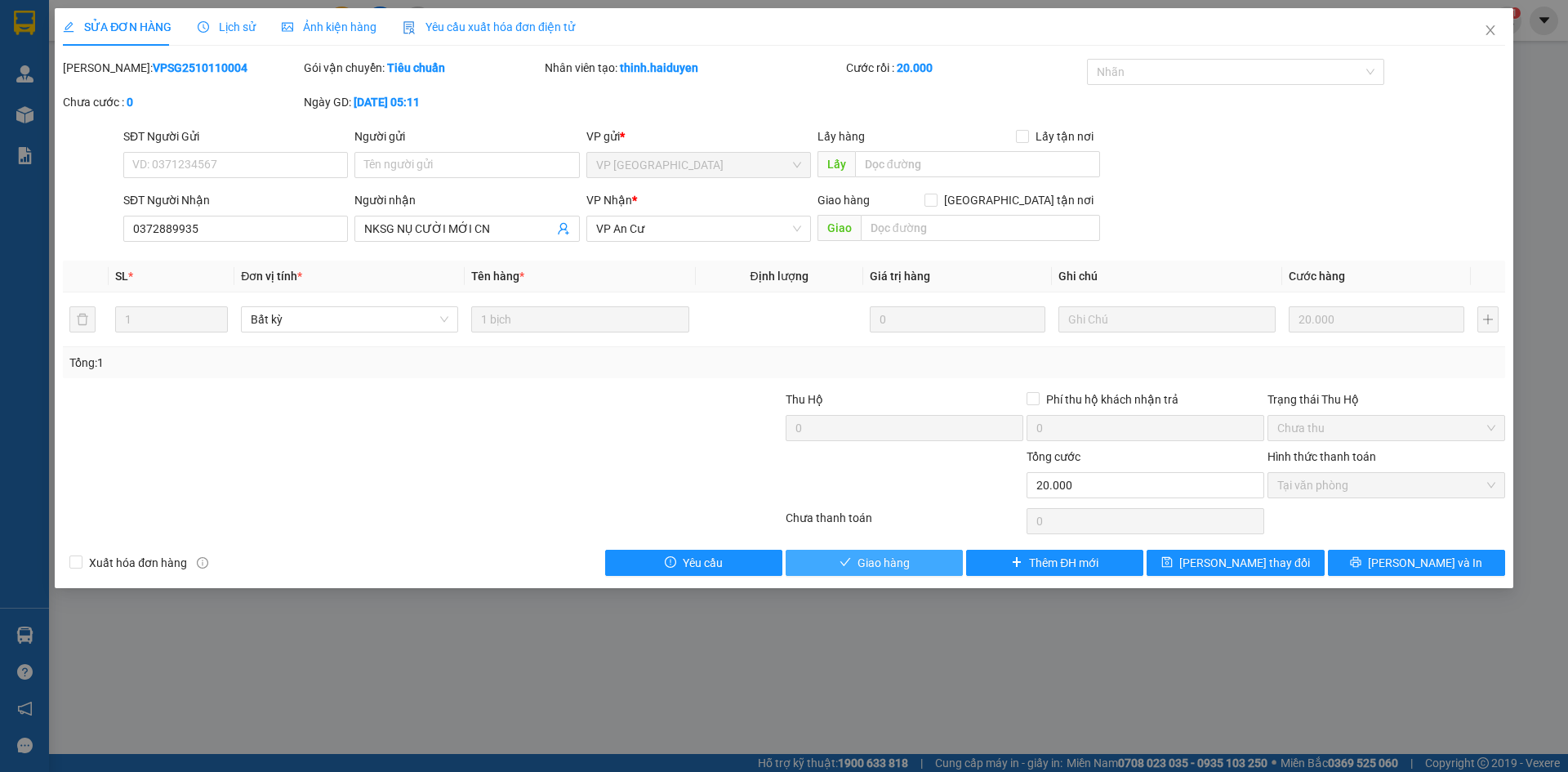
click at [905, 563] on span "Giao hàng" at bounding box center [884, 562] width 52 height 18
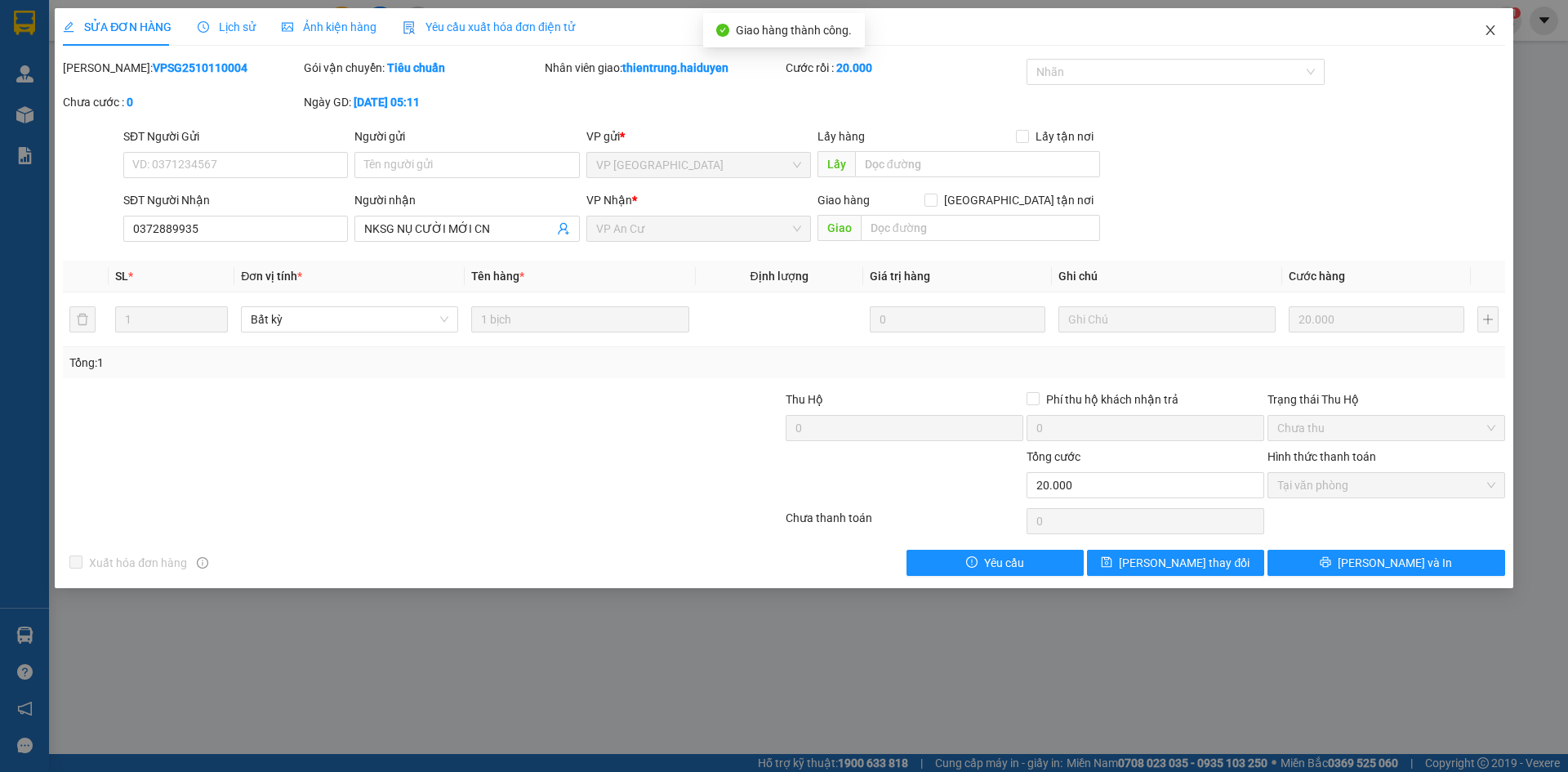
click at [1488, 35] on icon "close" at bounding box center [1490, 29] width 13 height 13
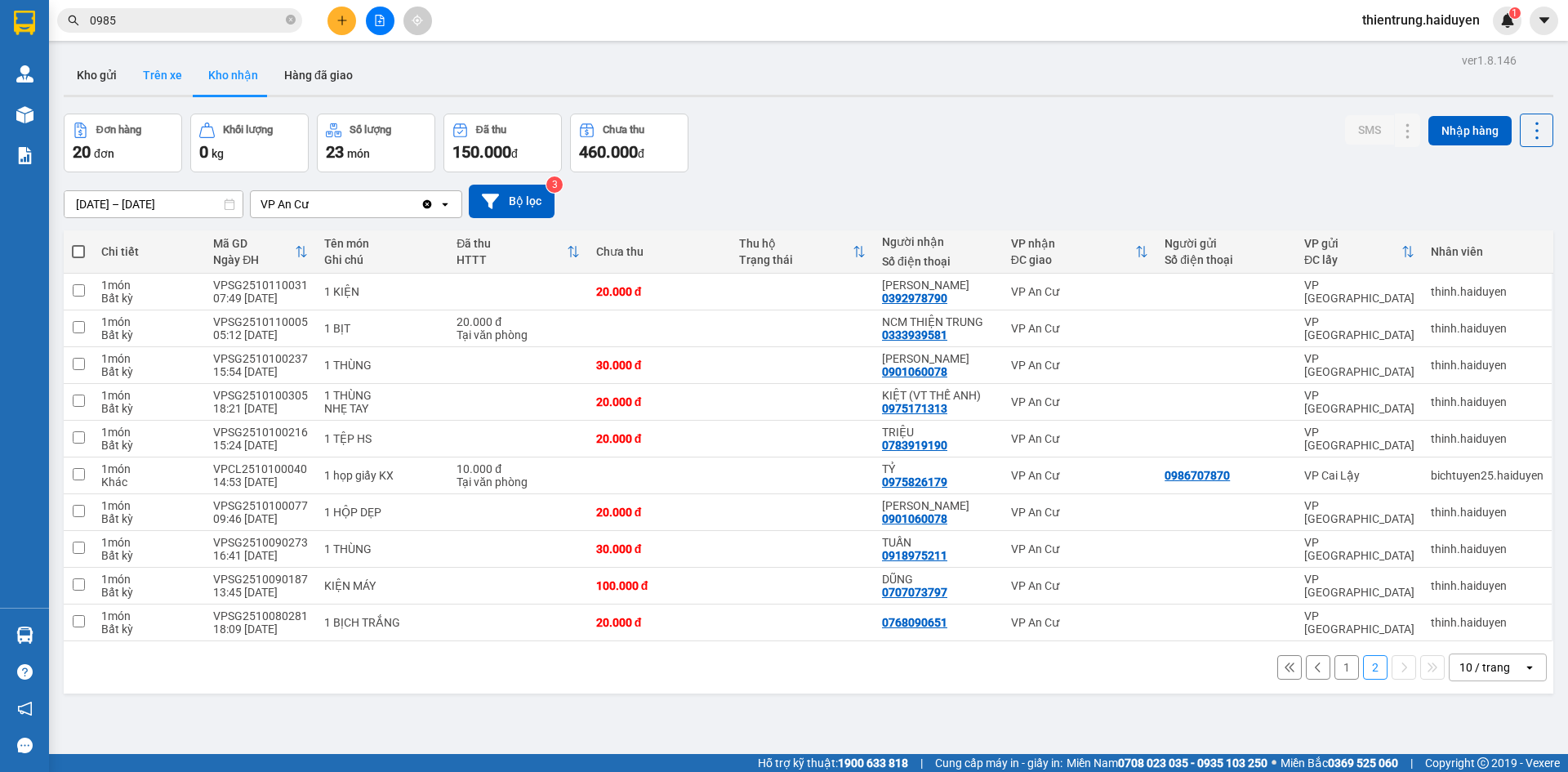
click at [161, 71] on button "Trên xe" at bounding box center [163, 74] width 66 height 39
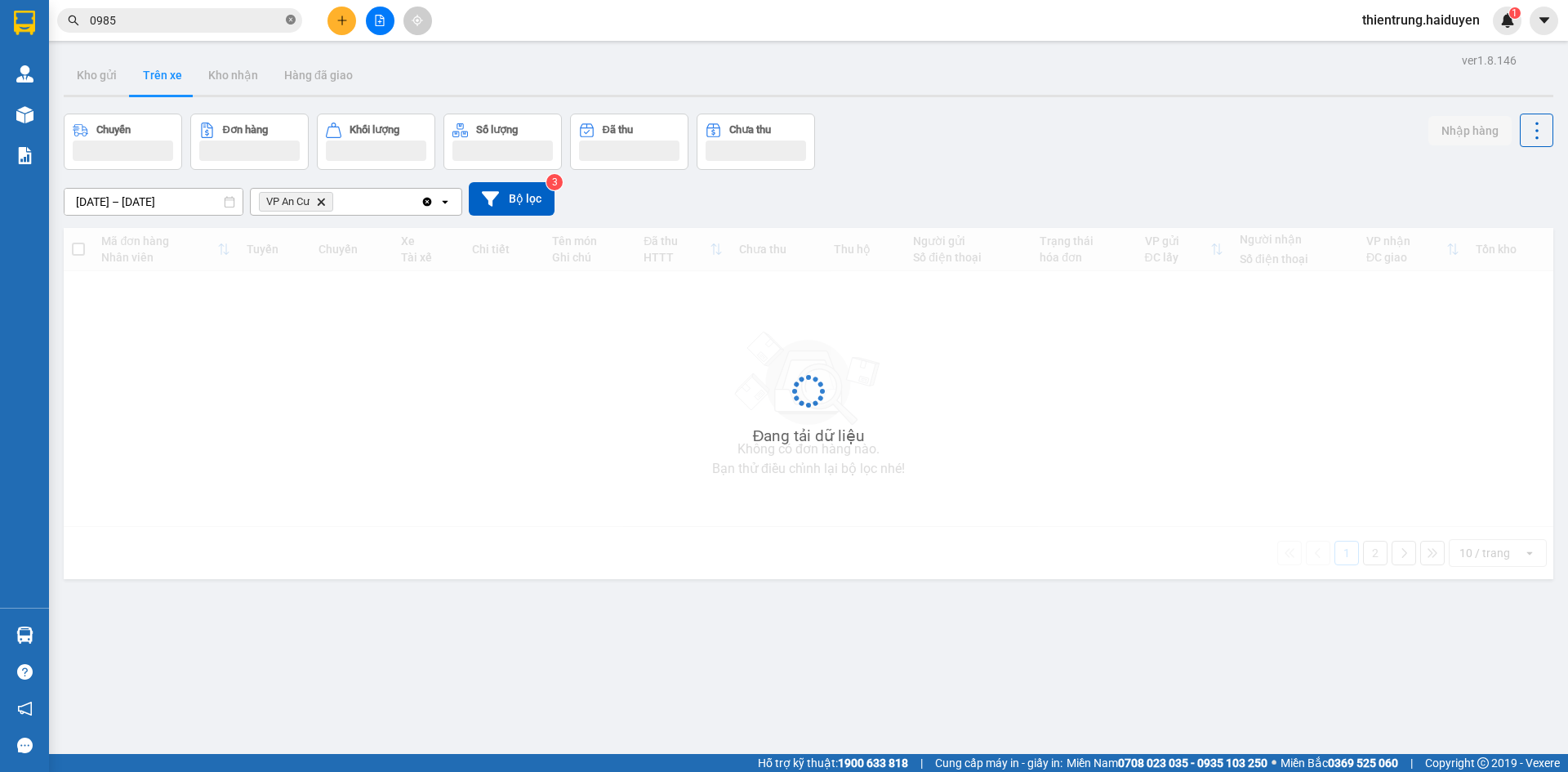
click at [289, 19] on icon "close-circle" at bounding box center [291, 19] width 10 height 10
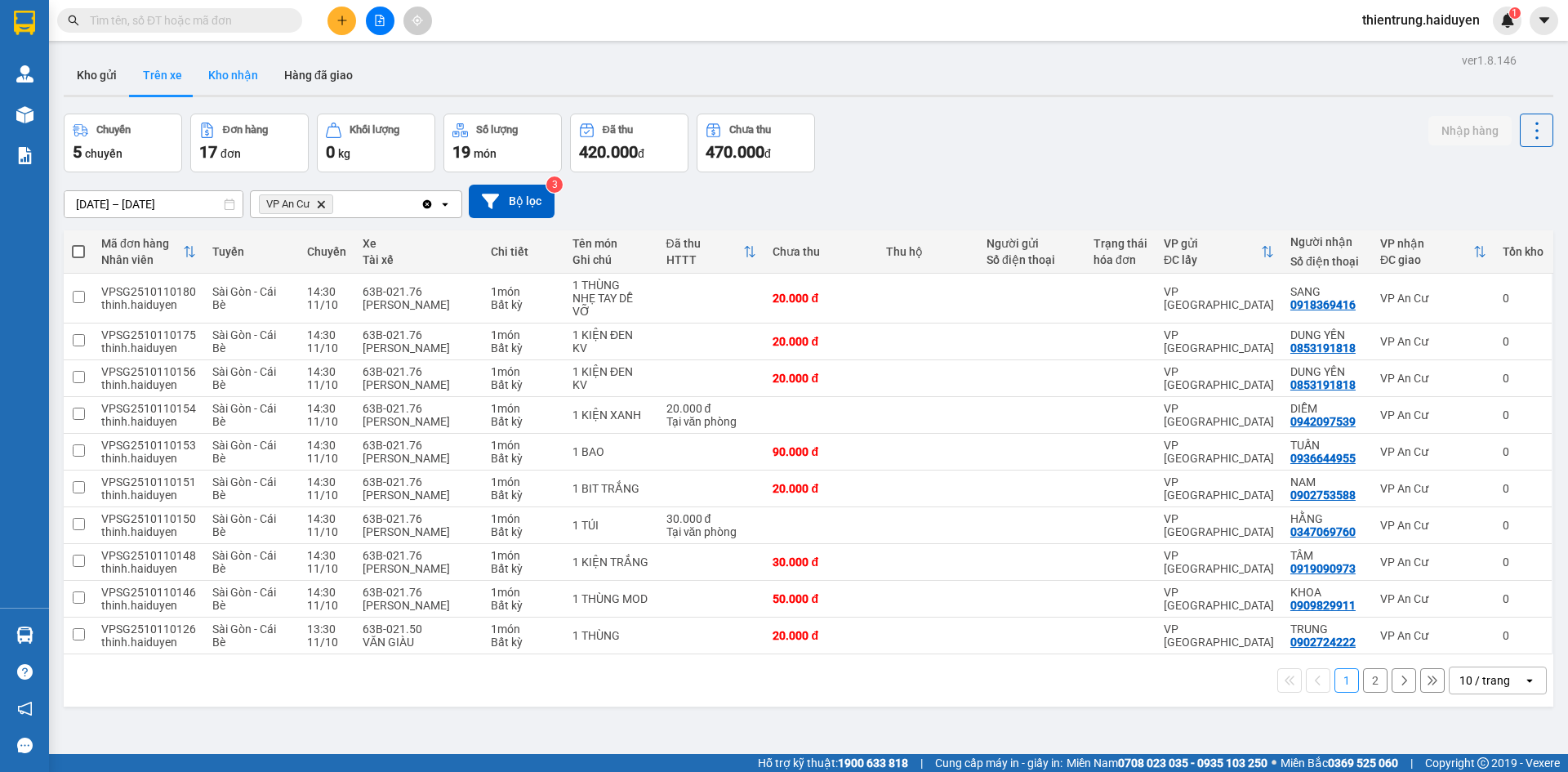
click at [239, 64] on button "Kho nhận" at bounding box center [234, 74] width 76 height 39
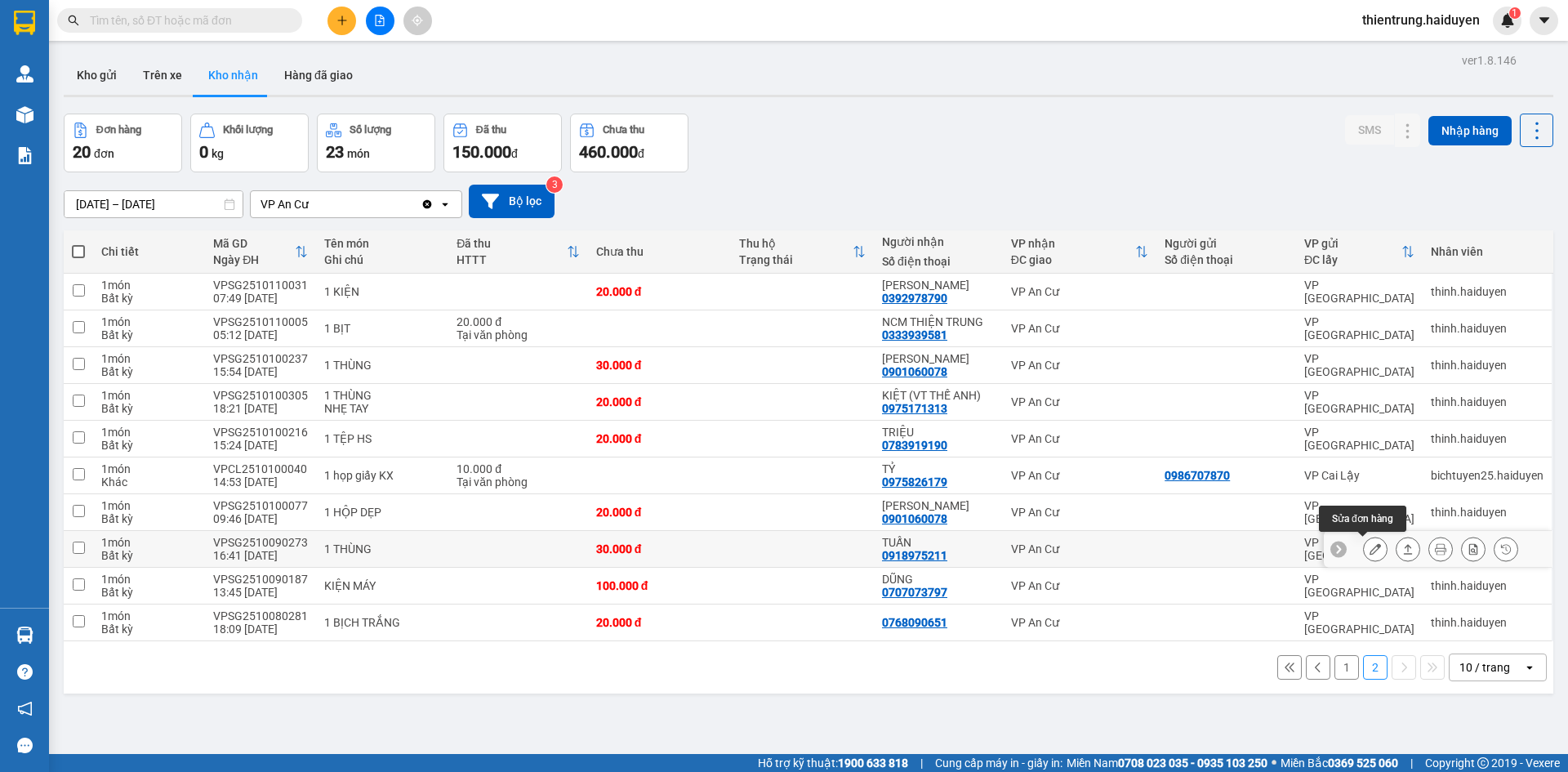
click at [1370, 552] on icon at bounding box center [1375, 548] width 11 height 11
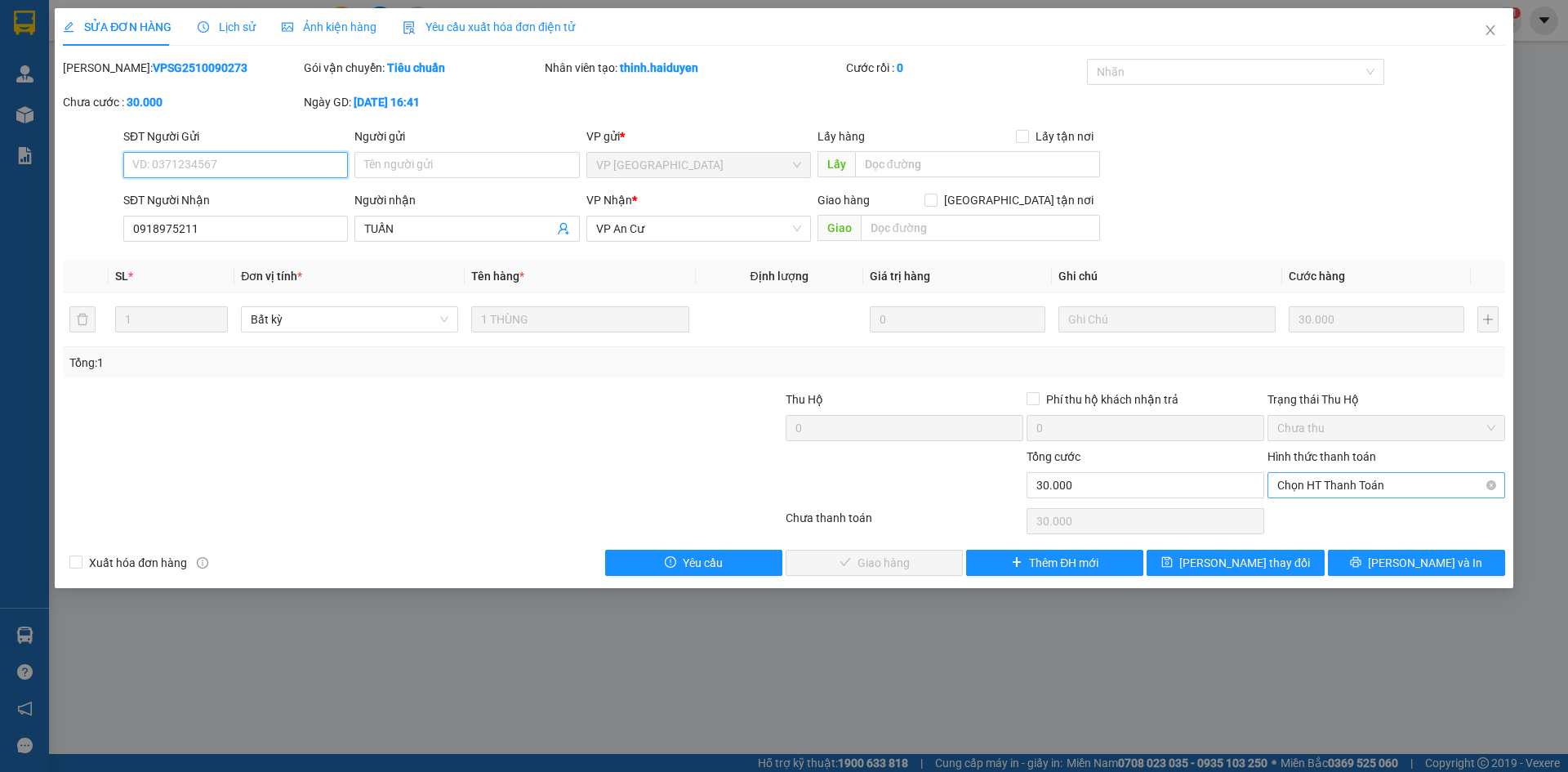
click at [1379, 493] on span "Chọn HT Thanh Toán" at bounding box center [1386, 485] width 218 height 24
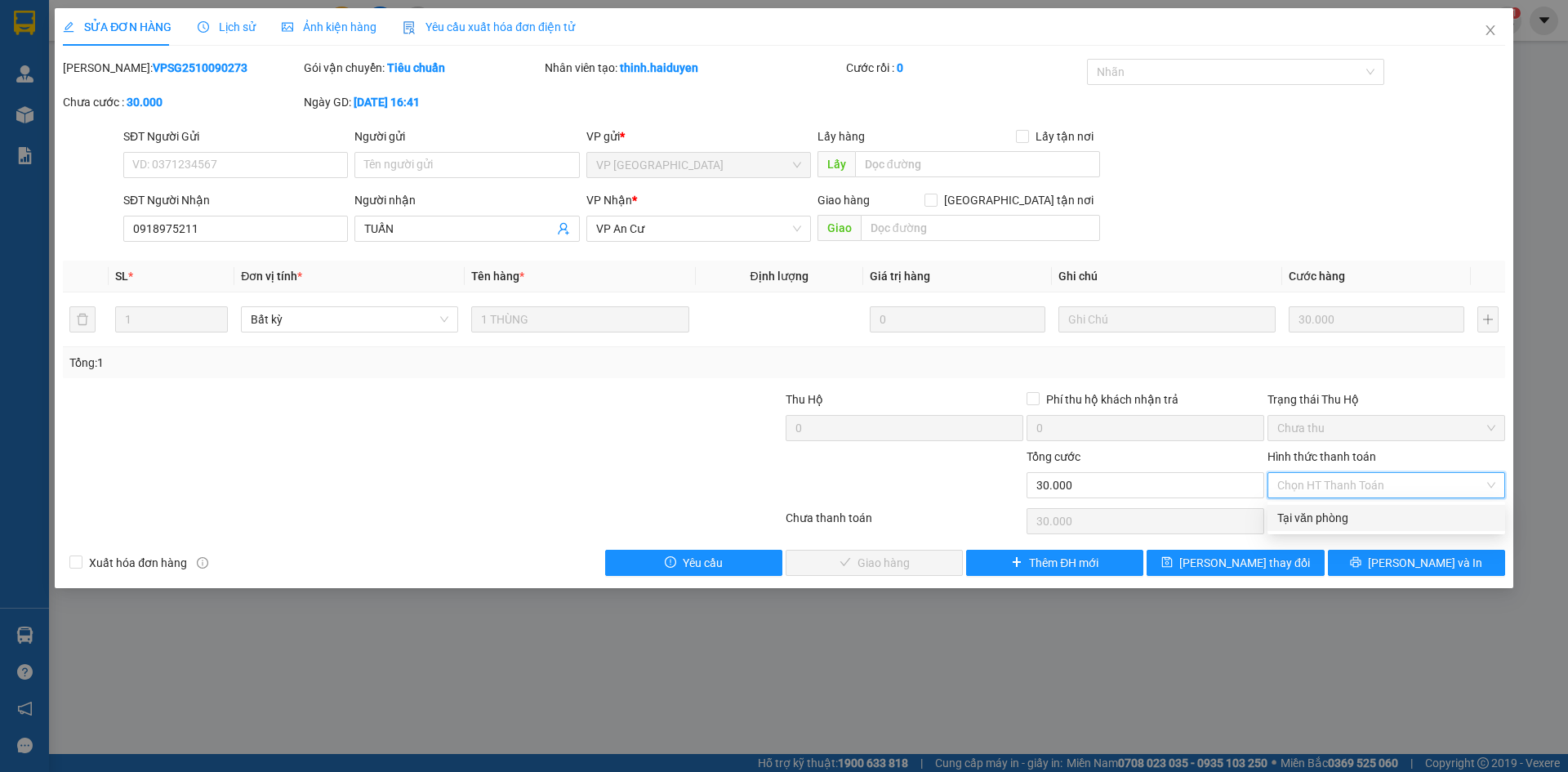
click at [1373, 517] on div "Tại văn phòng" at bounding box center [1386, 517] width 218 height 18
type input "0"
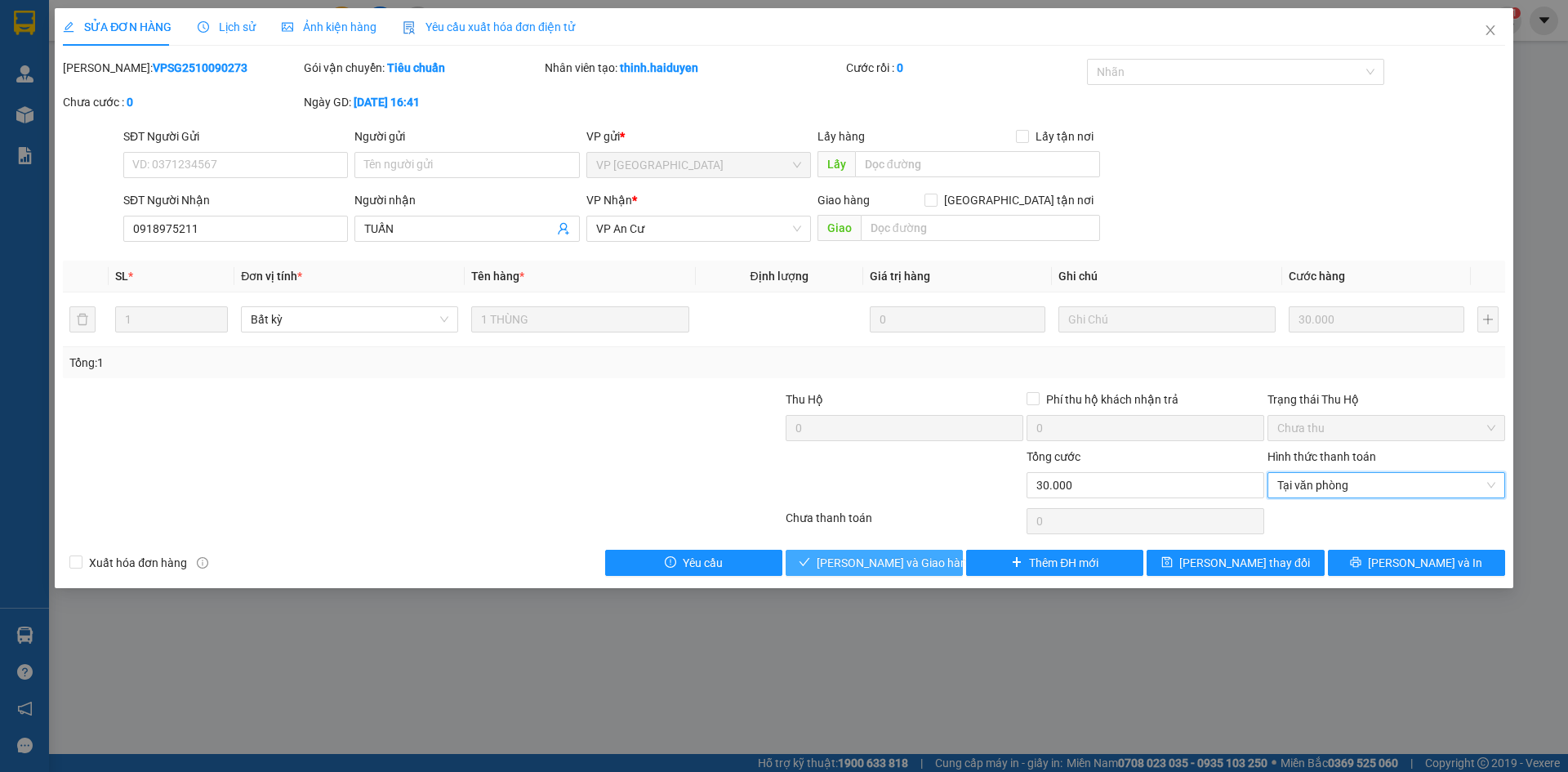
click at [891, 560] on span "[PERSON_NAME] và Giao hàng" at bounding box center [894, 562] width 157 height 18
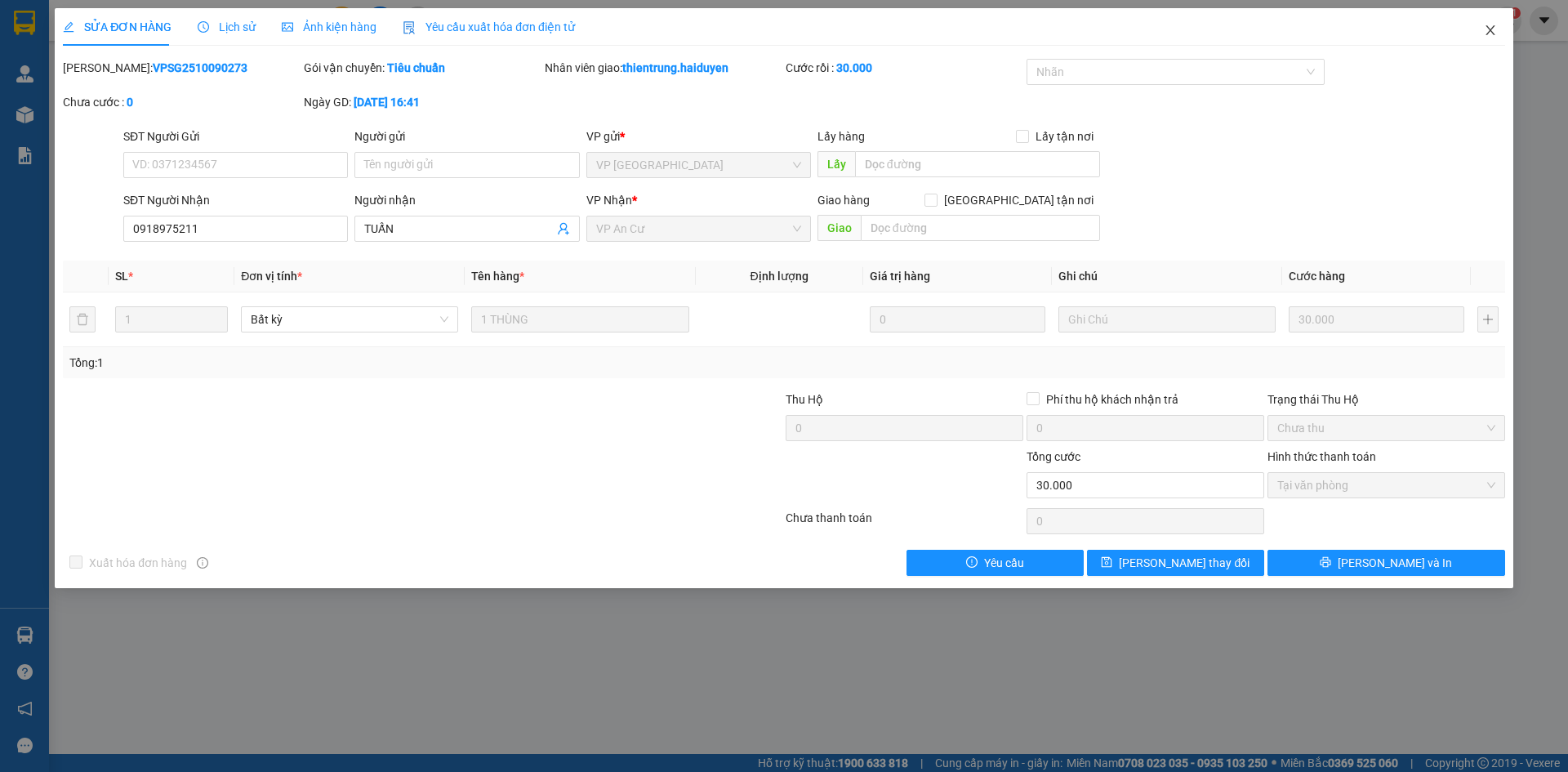
click at [1493, 30] on icon "close" at bounding box center [1490, 29] width 13 height 13
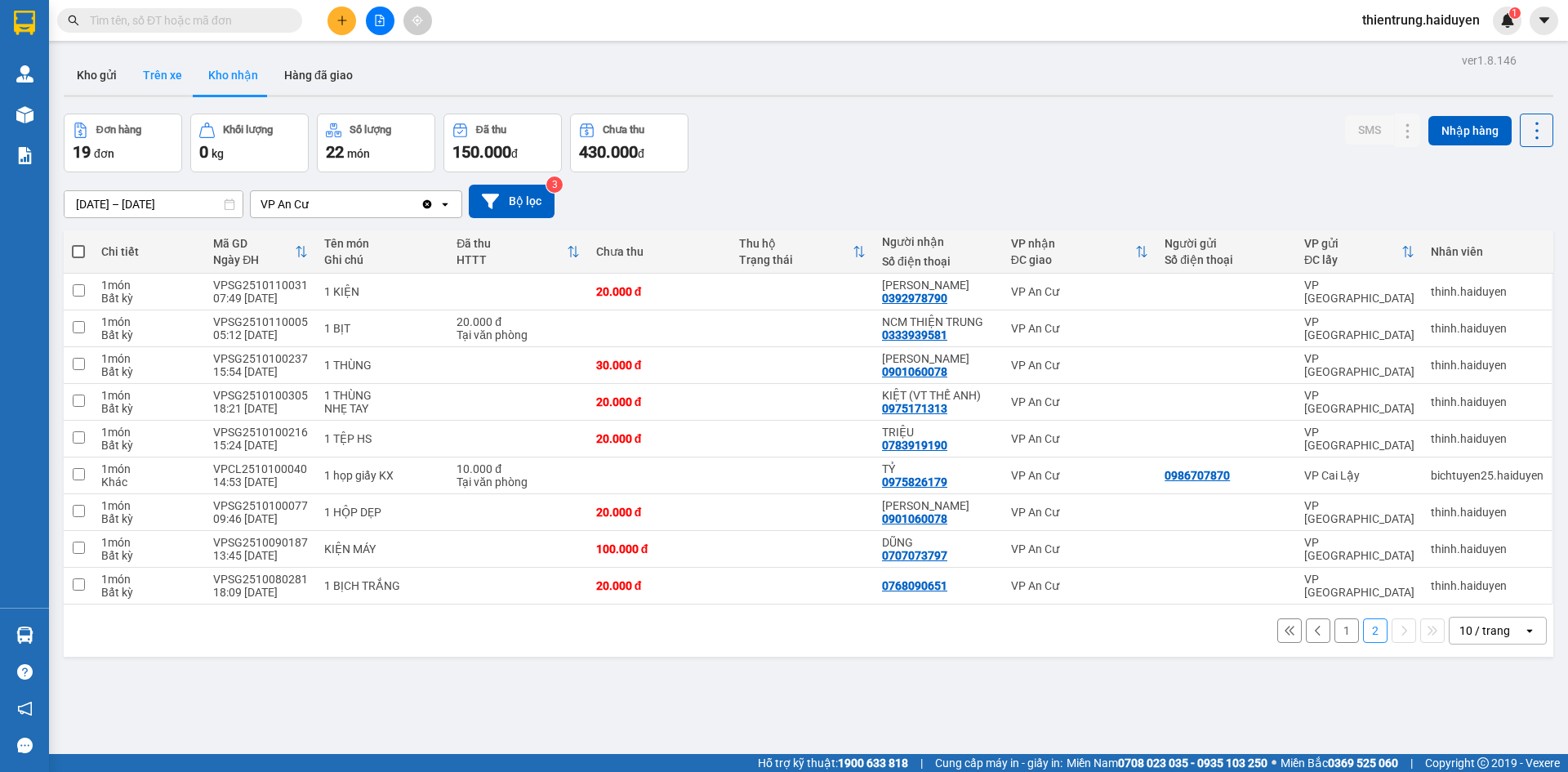
click at [165, 73] on button "Trên xe" at bounding box center [163, 74] width 66 height 39
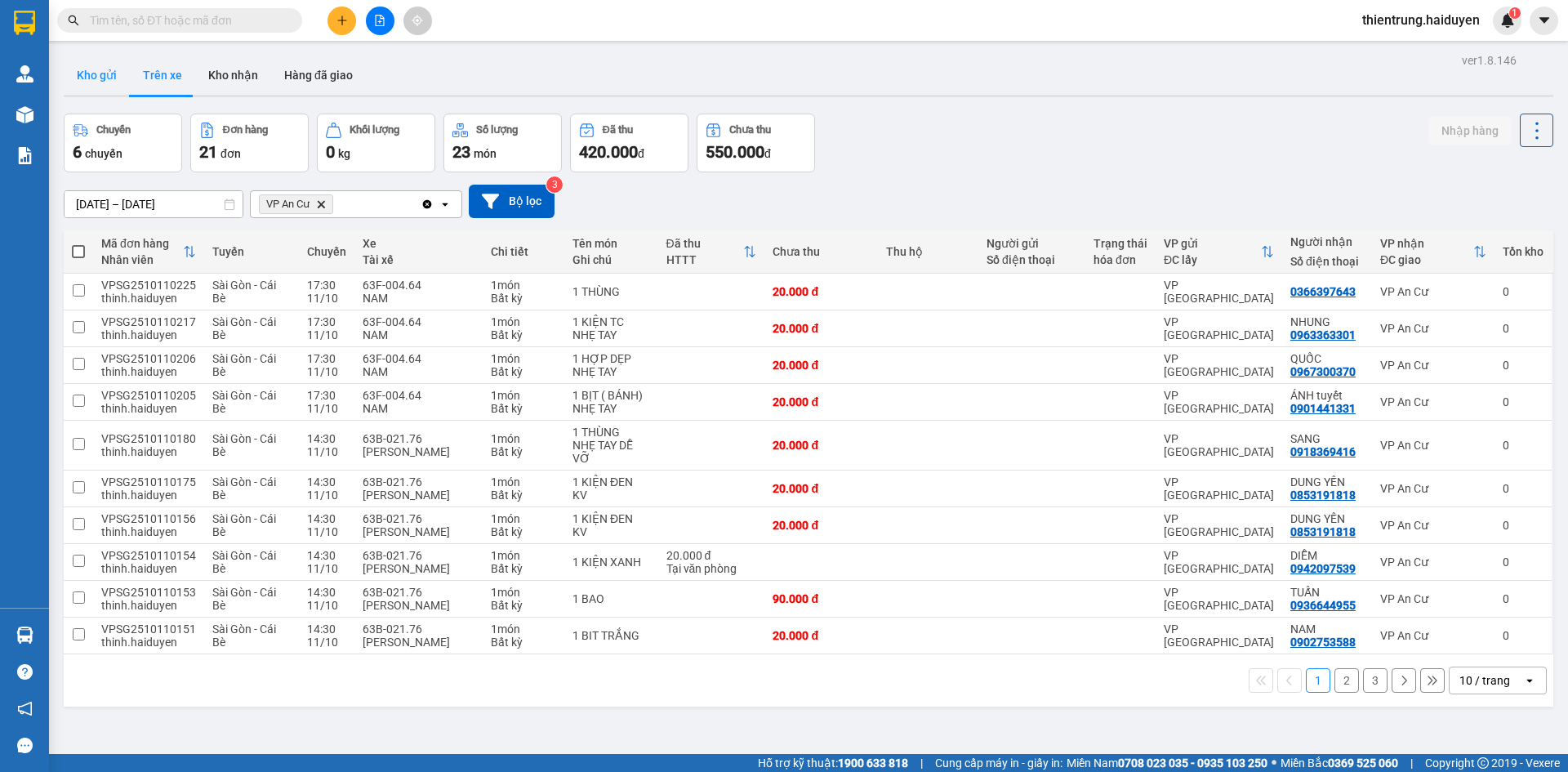
click at [101, 86] on button "Kho gửi" at bounding box center [97, 74] width 67 height 39
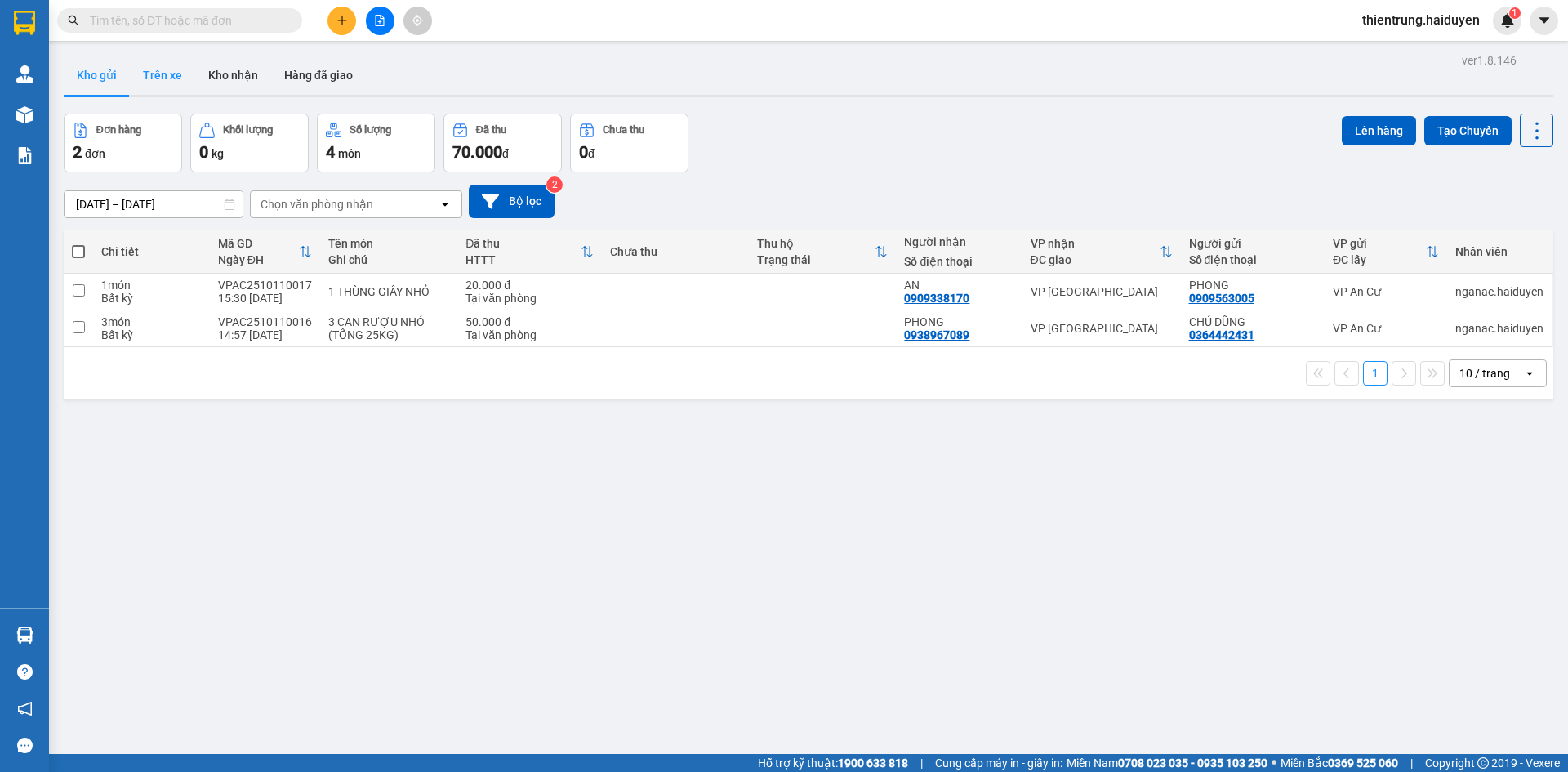
click at [167, 61] on button "Trên xe" at bounding box center [163, 74] width 66 height 39
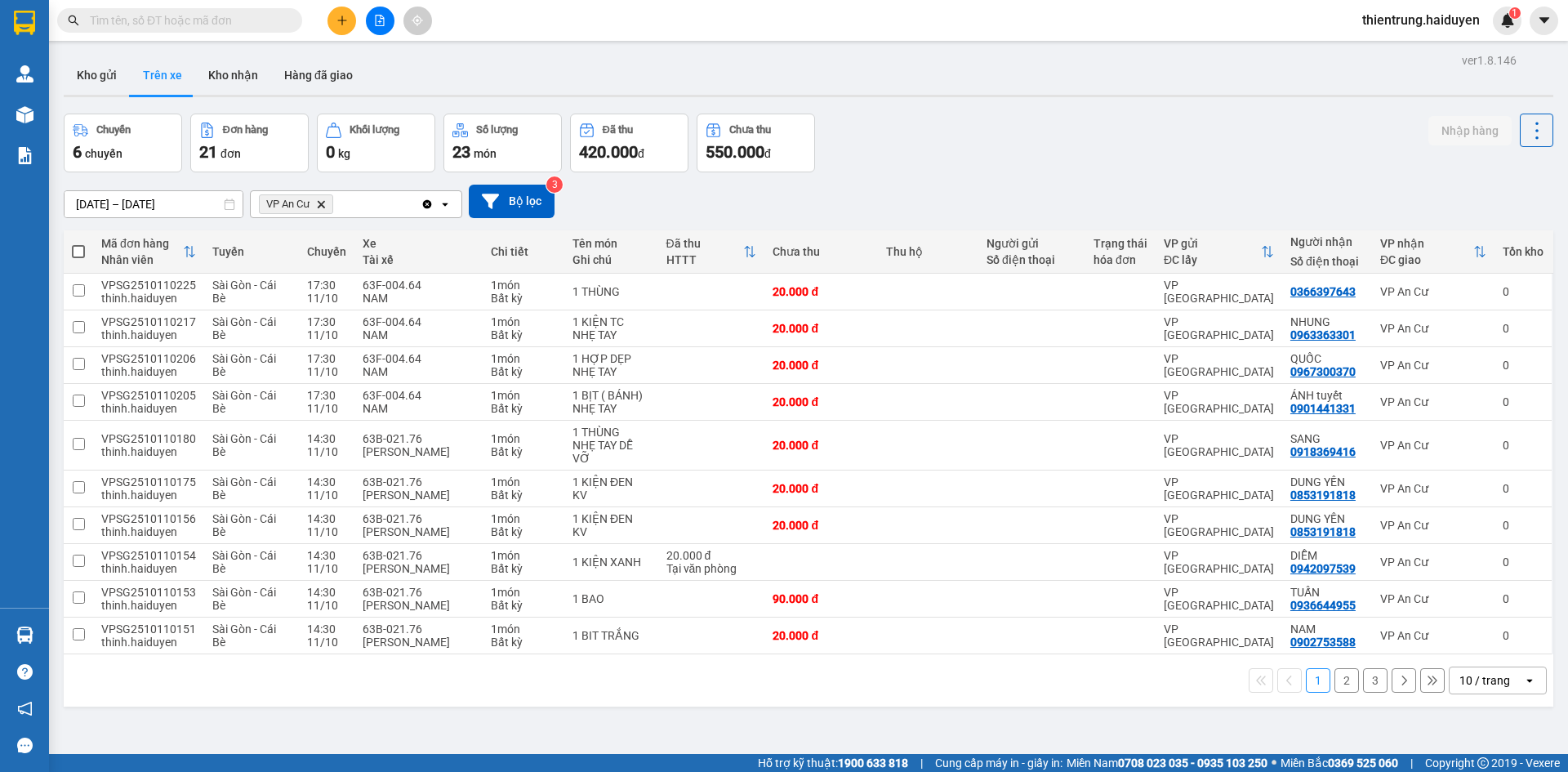
click at [1363, 682] on button "3" at bounding box center [1375, 680] width 24 height 24
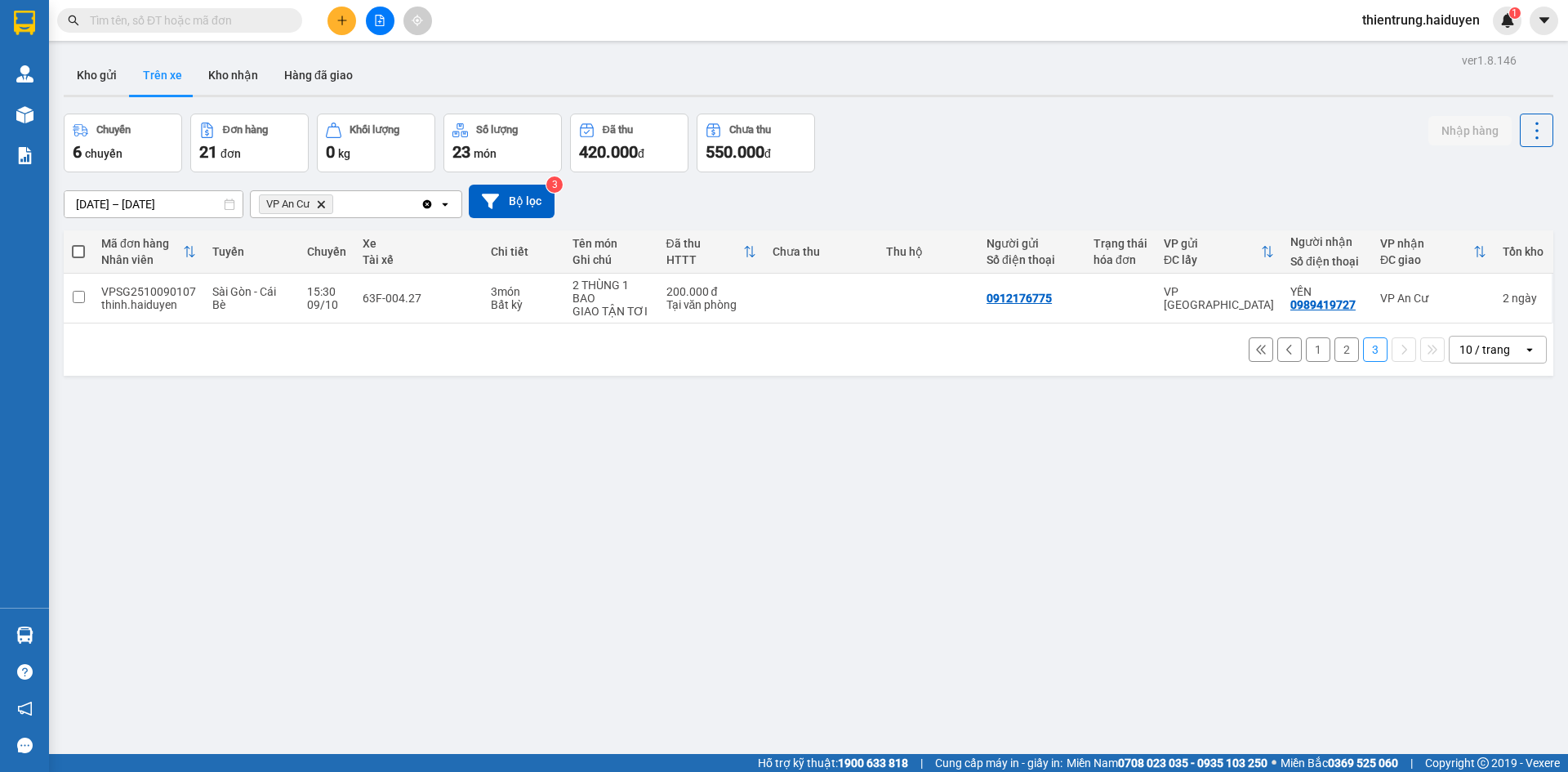
click at [1334, 351] on button "2" at bounding box center [1347, 349] width 24 height 24
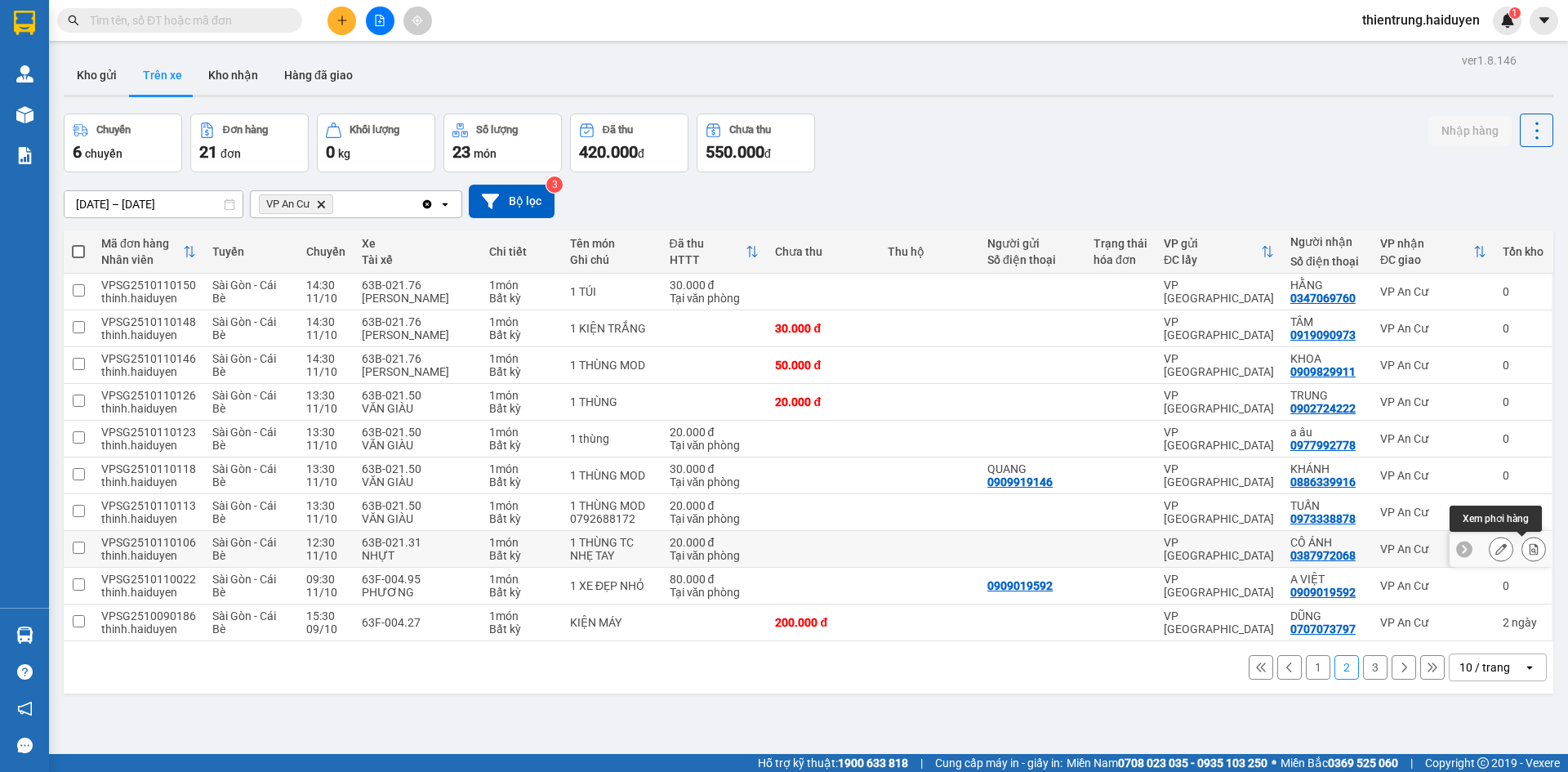
click at [1522, 538] on div at bounding box center [1534, 549] width 24 height 24
click at [1522, 555] on button at bounding box center [1533, 549] width 22 height 29
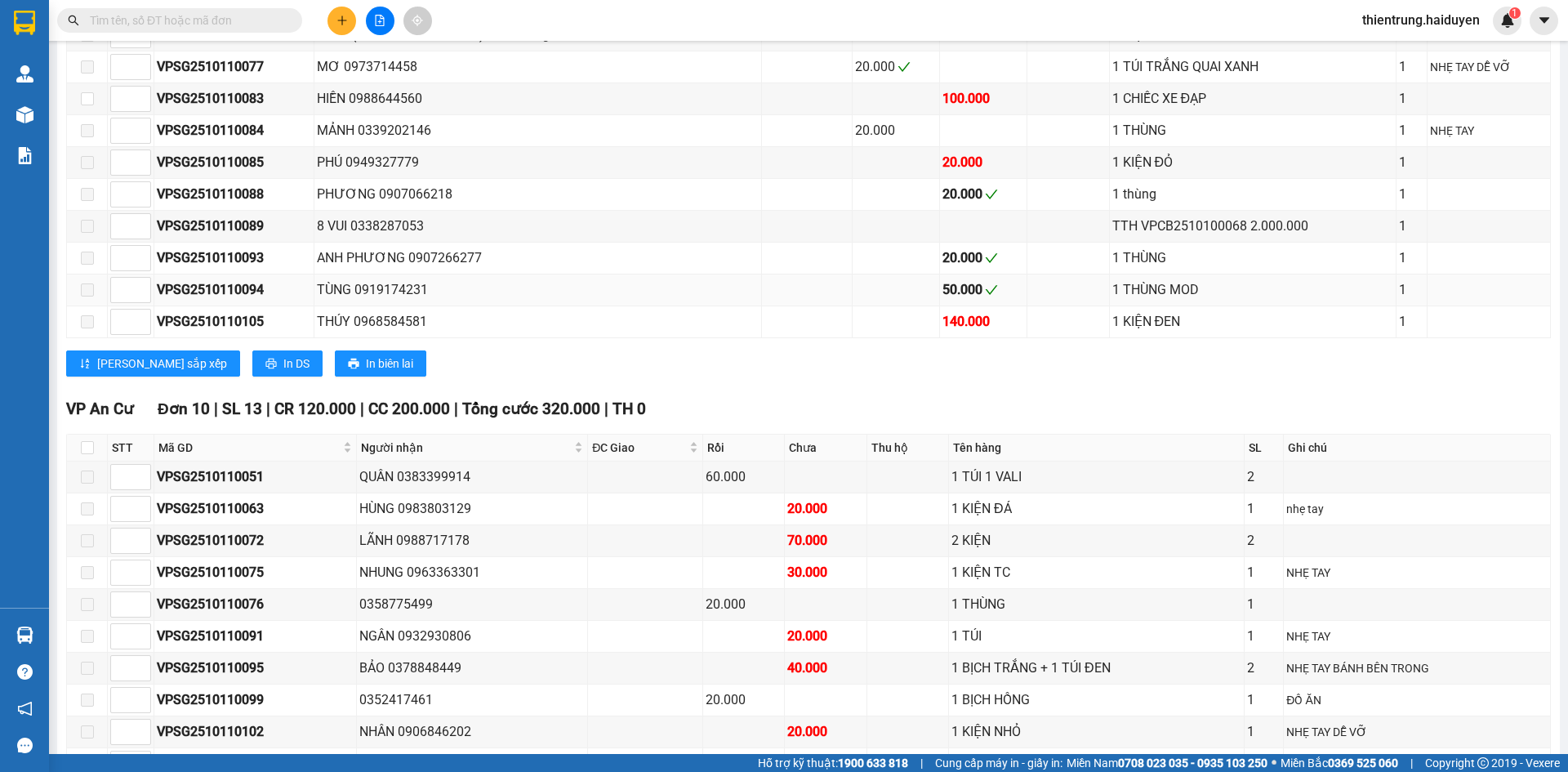
scroll to position [1552, 0]
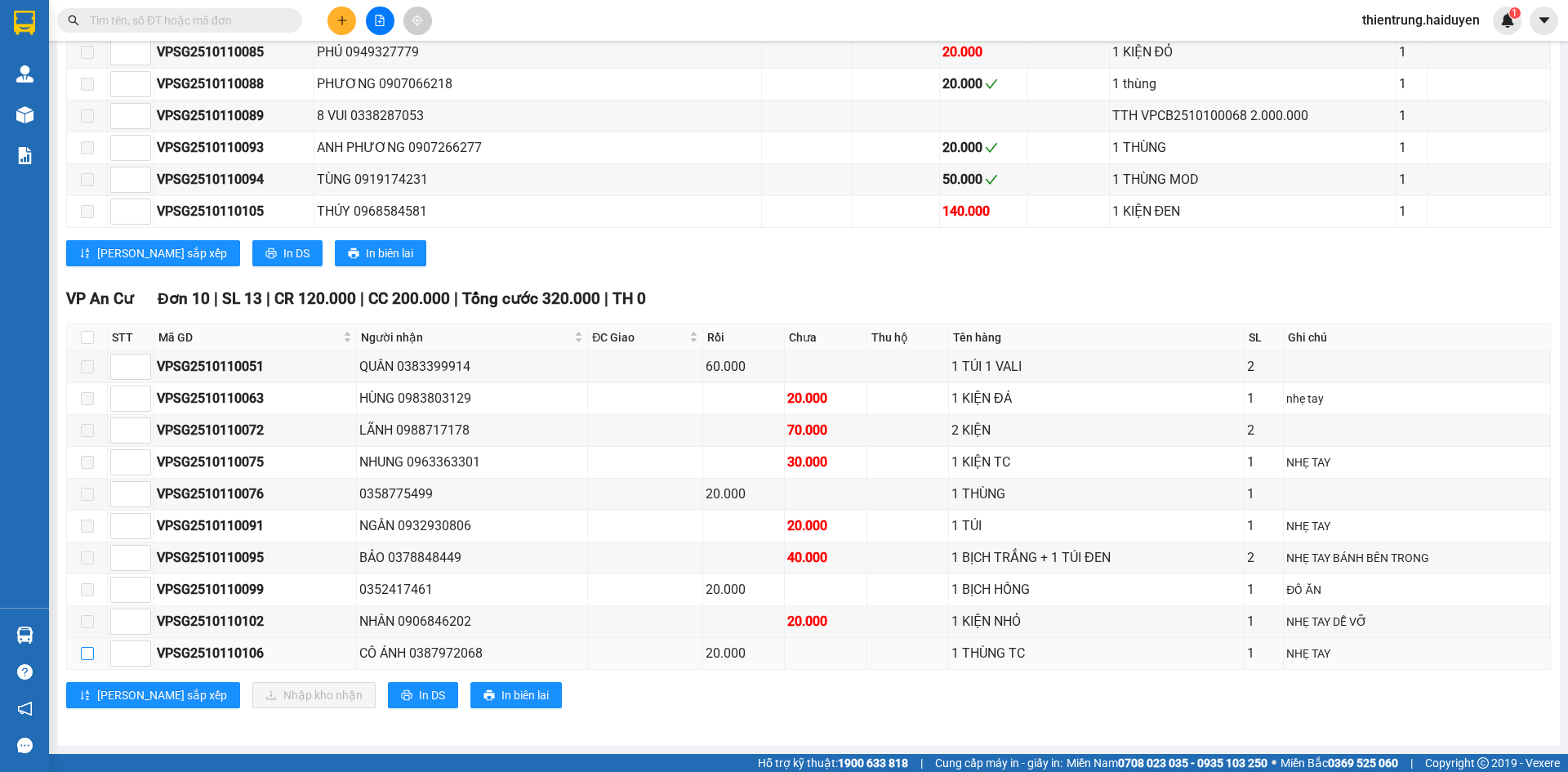
click at [86, 654] on input "checkbox" at bounding box center [87, 653] width 13 height 13
checkbox input "true"
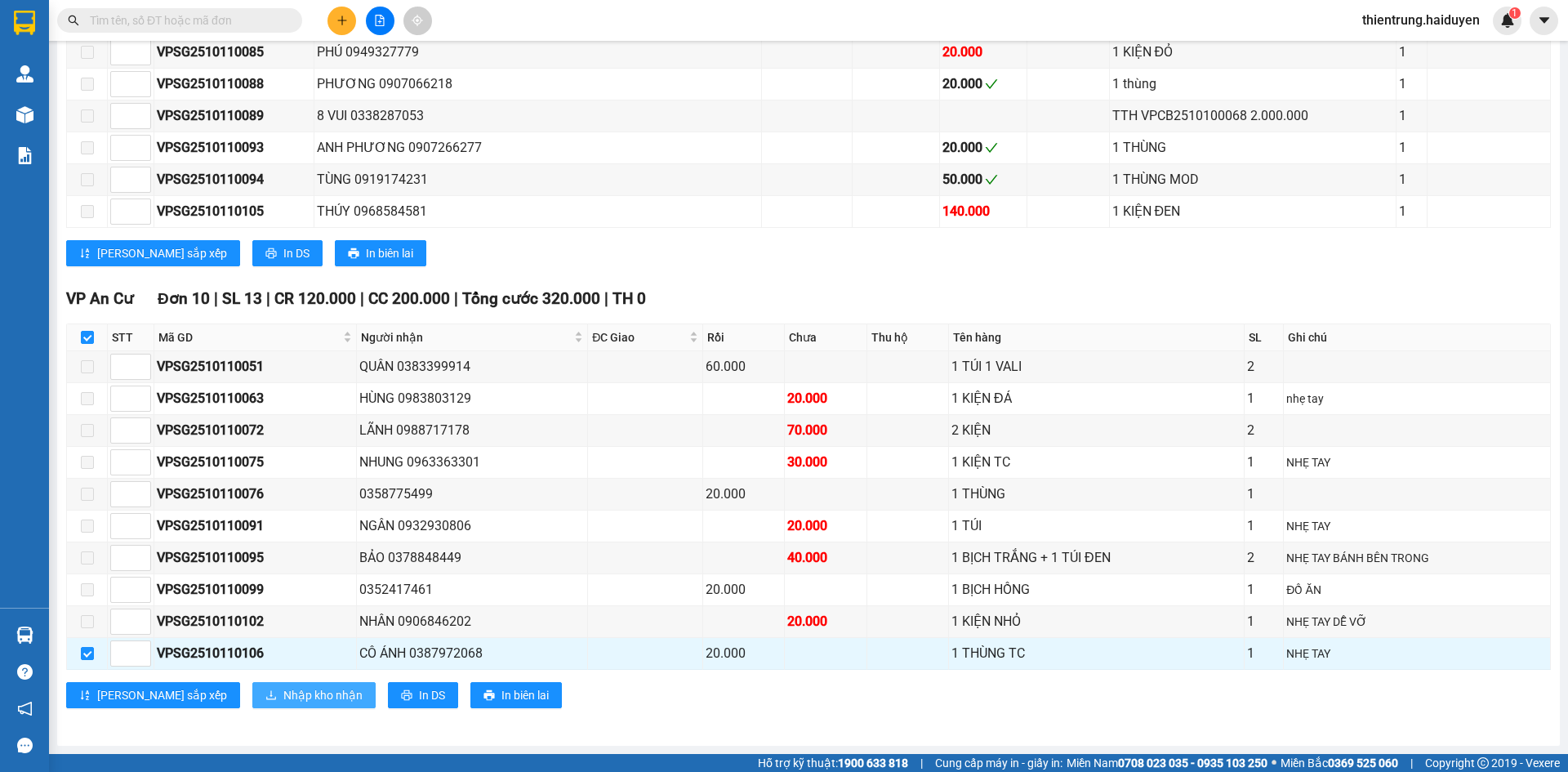
click at [253, 697] on button "Nhập kho nhận" at bounding box center [314, 695] width 124 height 26
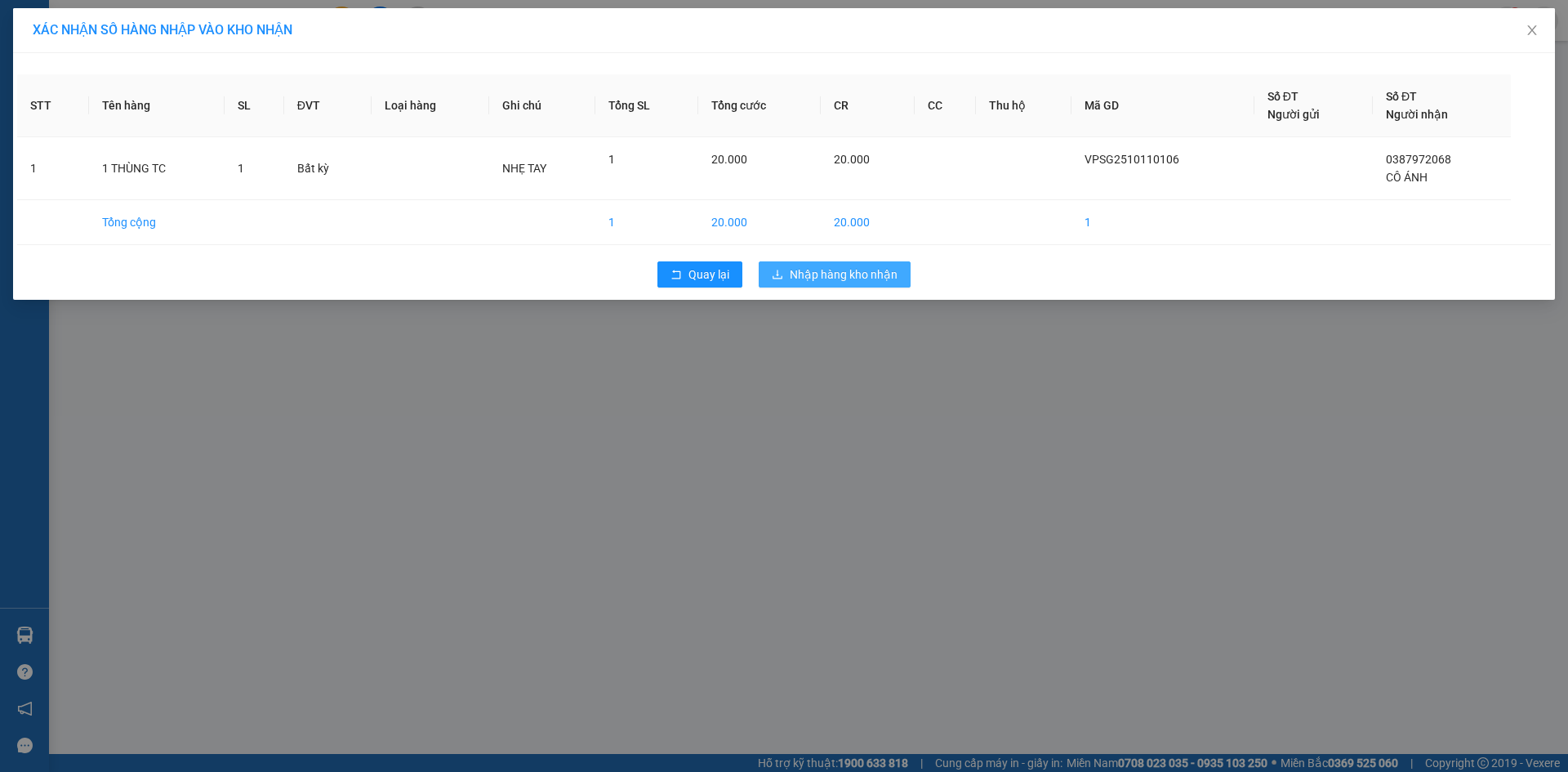
click at [841, 279] on span "Nhập hàng kho nhận" at bounding box center [843, 274] width 108 height 18
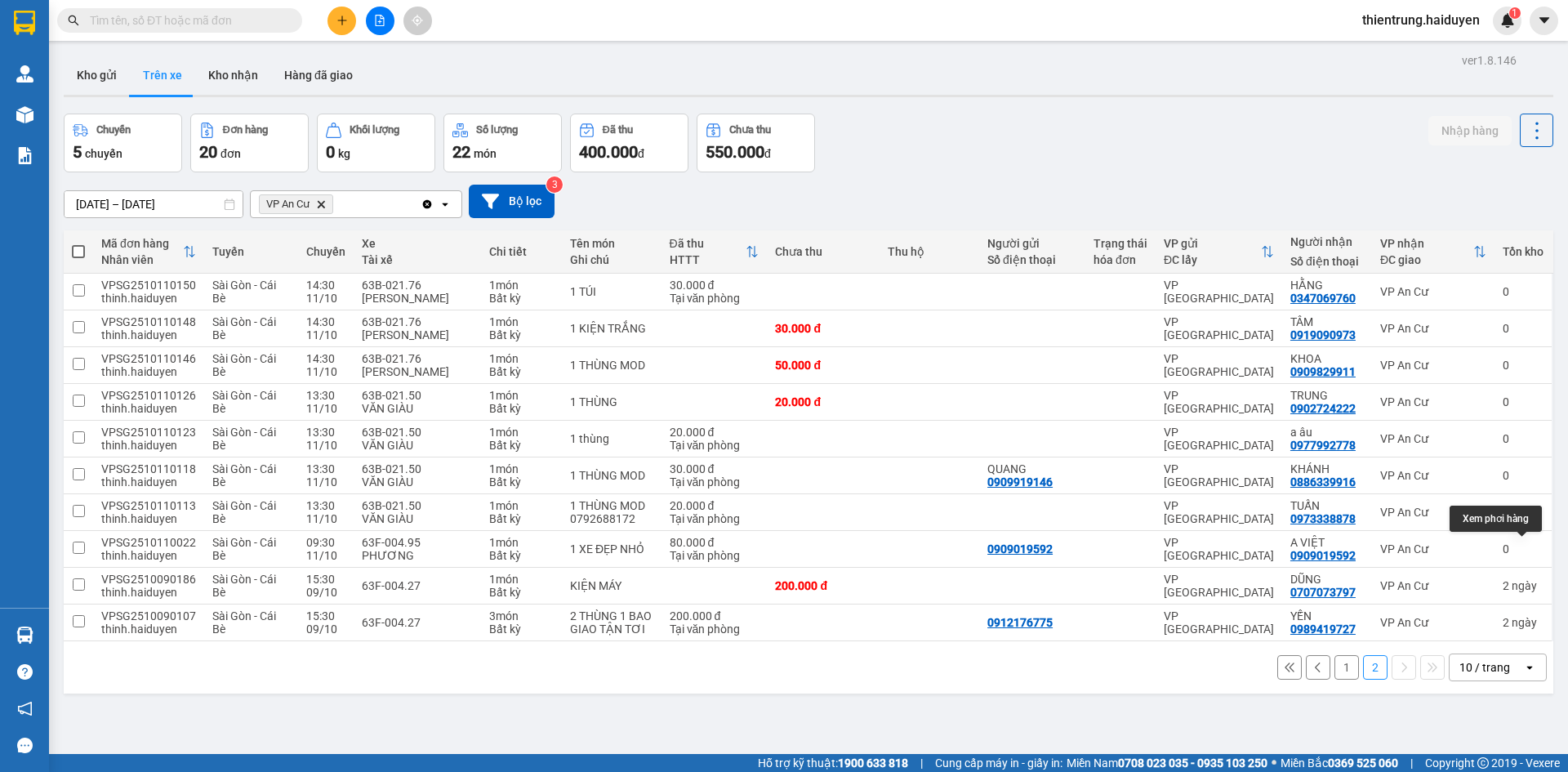
drag, startPoint x: 1522, startPoint y: 544, endPoint x: 1526, endPoint y: 520, distance: 24.3
click at [1526, 520] on div "ver 1.8.146 Kho gửi Trên xe Kho nhận Hàng đã giao Chuyến 5 chuyến Đơn hàng 20 đ…" at bounding box center [809, 435] width 1503 height 772
click at [1528, 507] on icon at bounding box center [1533, 512] width 11 height 11
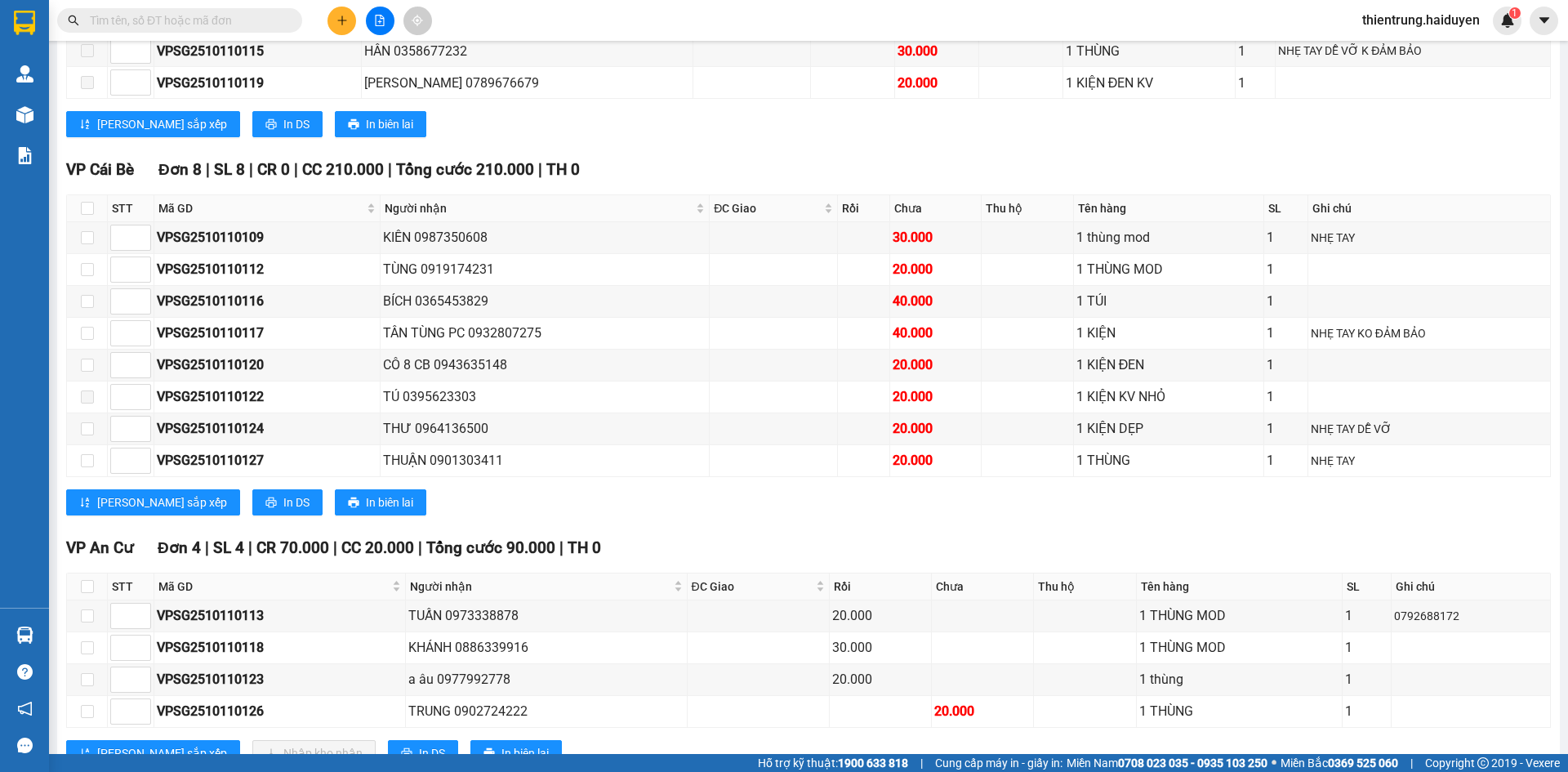
scroll to position [692, 0]
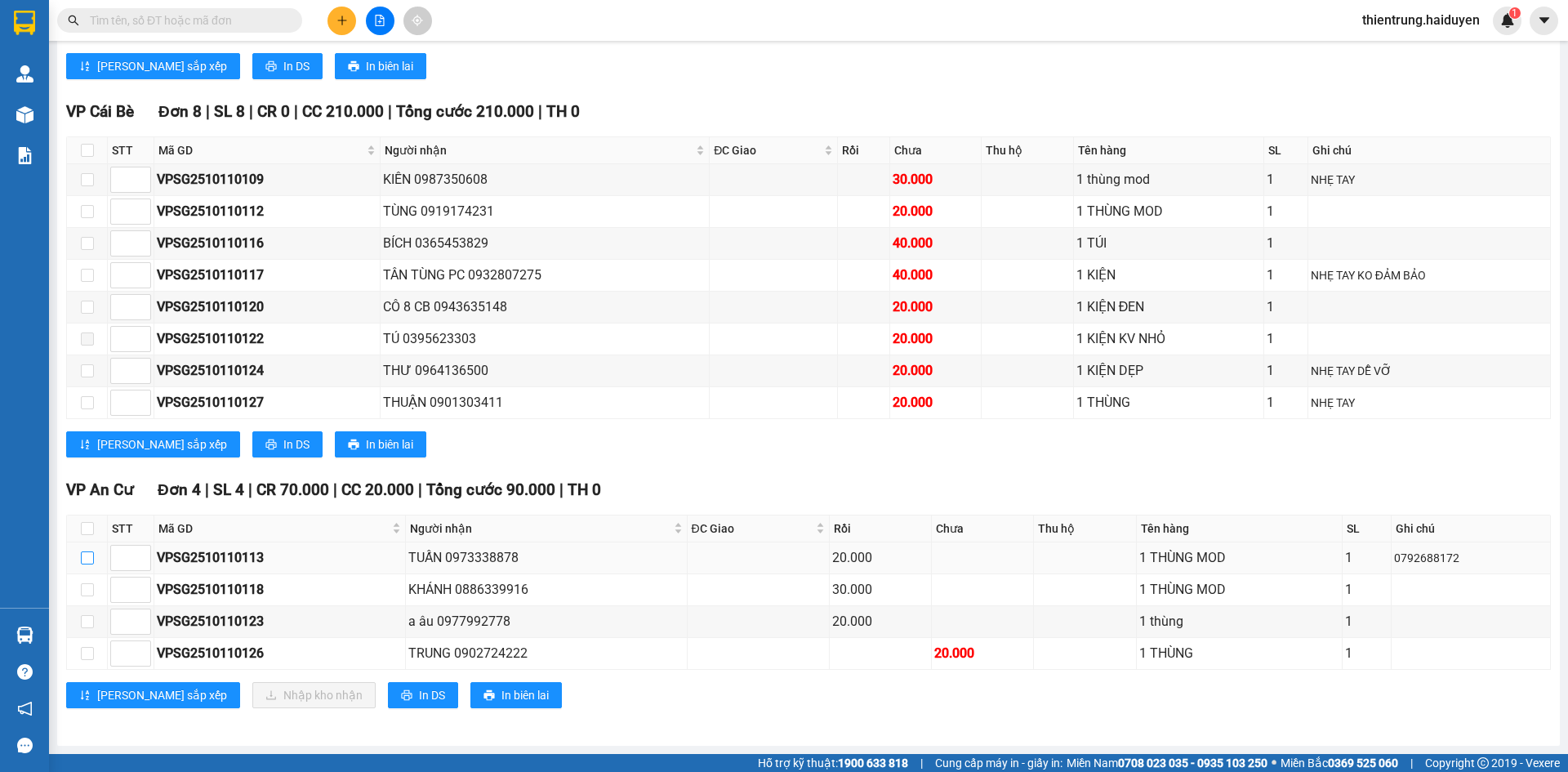
click at [86, 558] on input "checkbox" at bounding box center [87, 558] width 13 height 13
checkbox input "true"
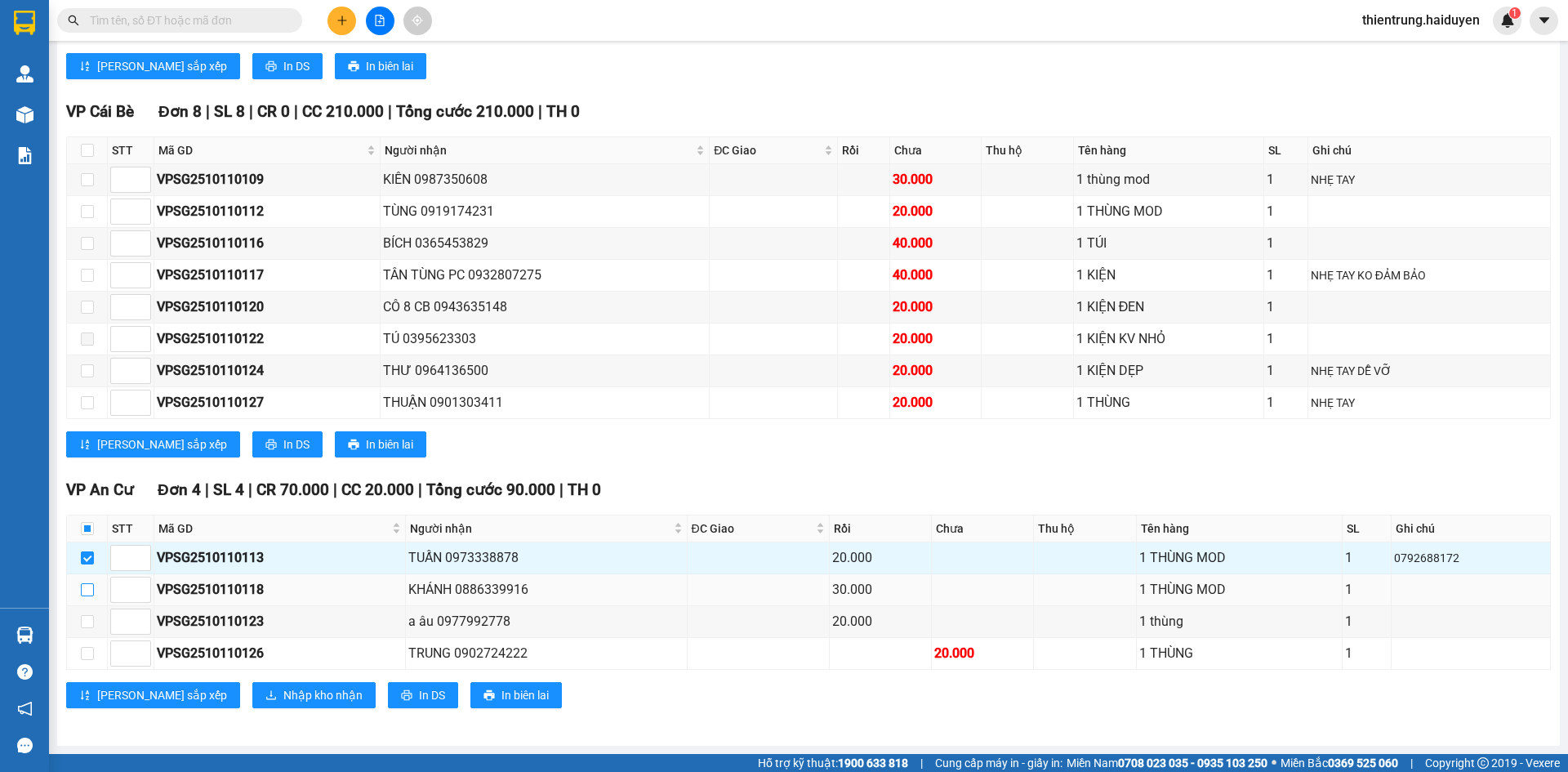
click at [92, 590] on input "checkbox" at bounding box center [87, 589] width 13 height 13
checkbox input "true"
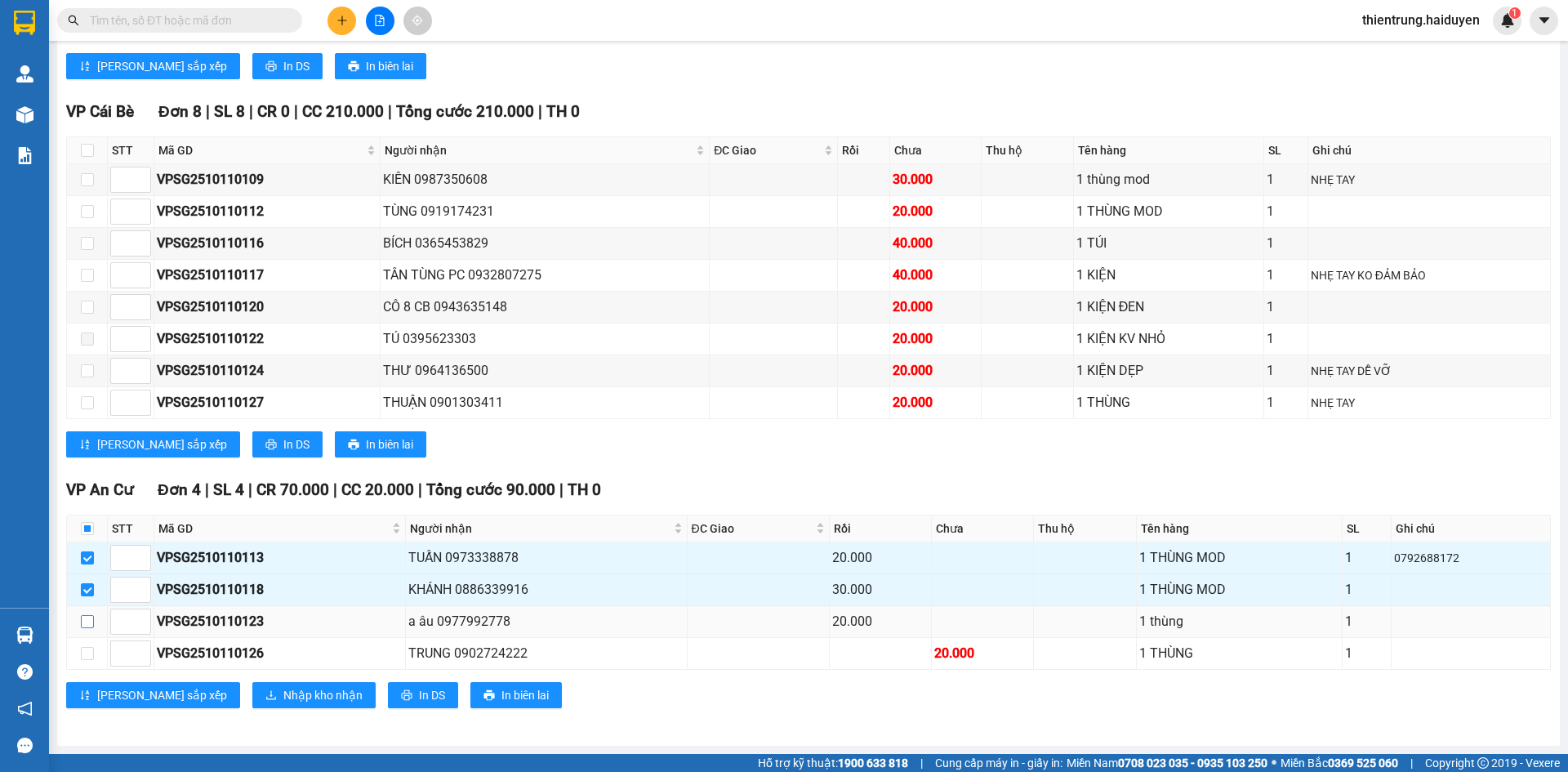
click at [91, 625] on input "checkbox" at bounding box center [87, 621] width 13 height 13
checkbox input "true"
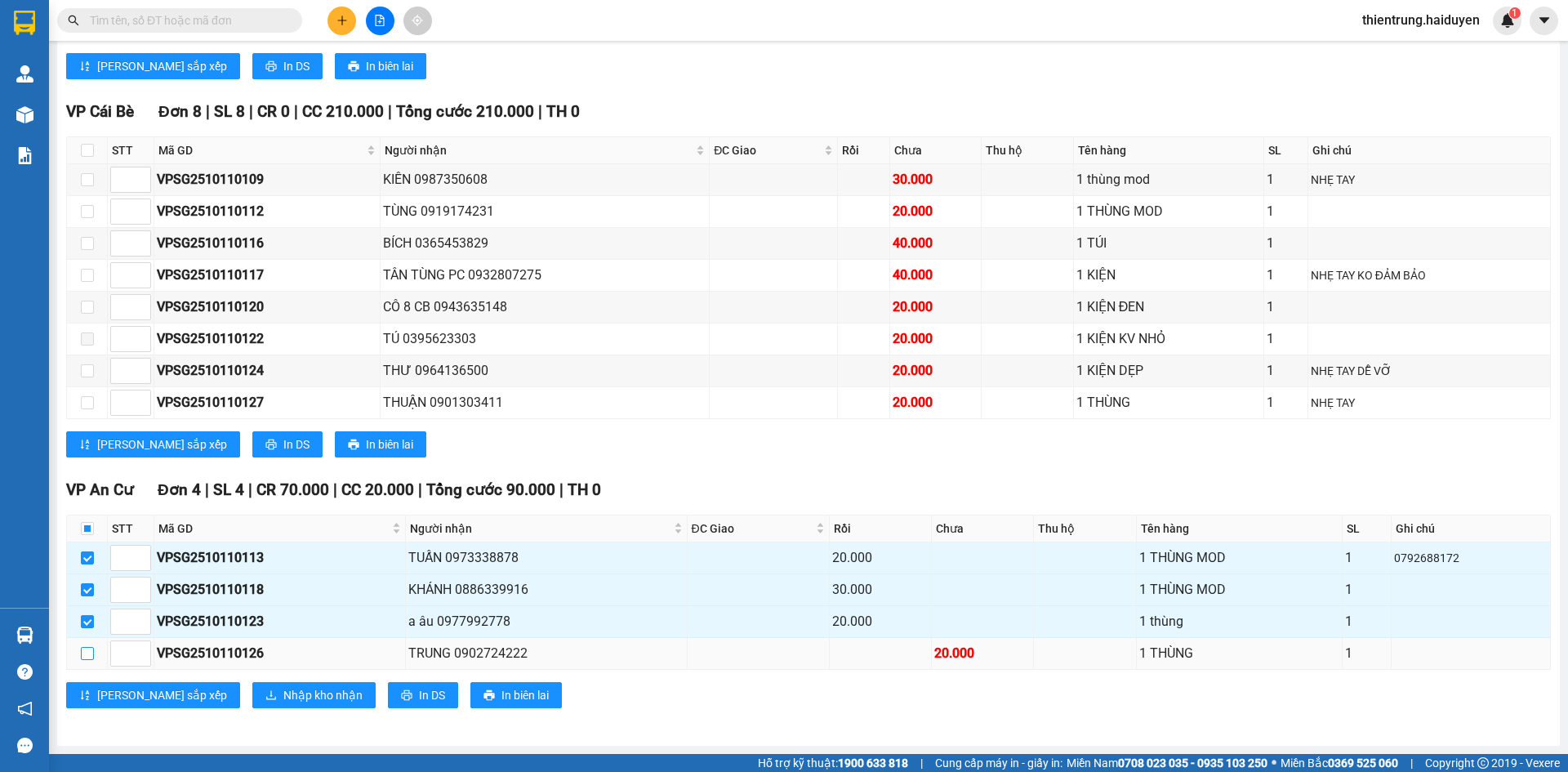
click at [87, 660] on label at bounding box center [87, 653] width 13 height 18
click at [87, 660] on input "checkbox" at bounding box center [87, 653] width 13 height 13
checkbox input "true"
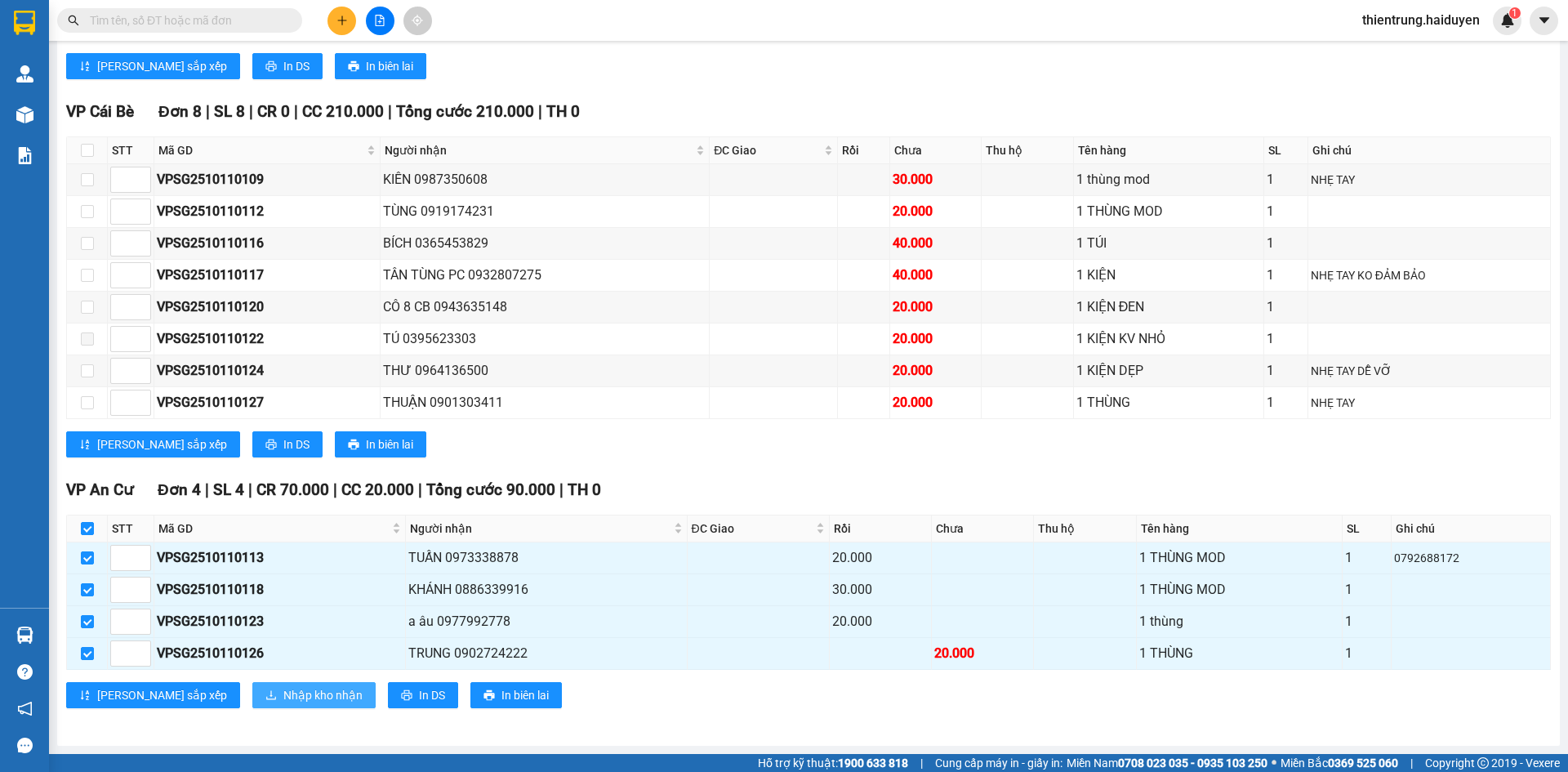
click at [284, 698] on span "Nhập kho nhận" at bounding box center [323, 694] width 80 height 18
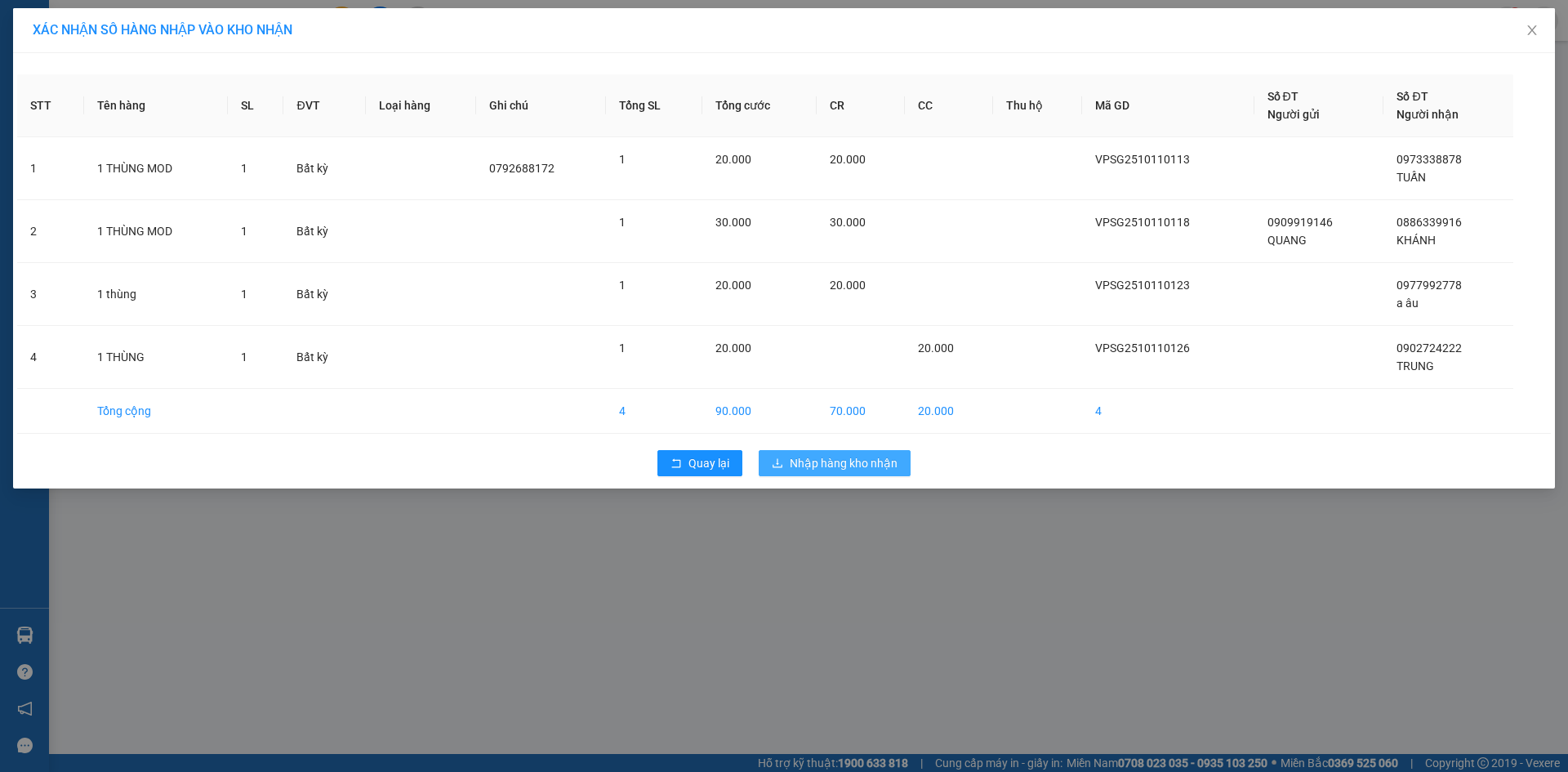
click at [798, 468] on span "Nhập hàng kho nhận" at bounding box center [843, 463] width 108 height 18
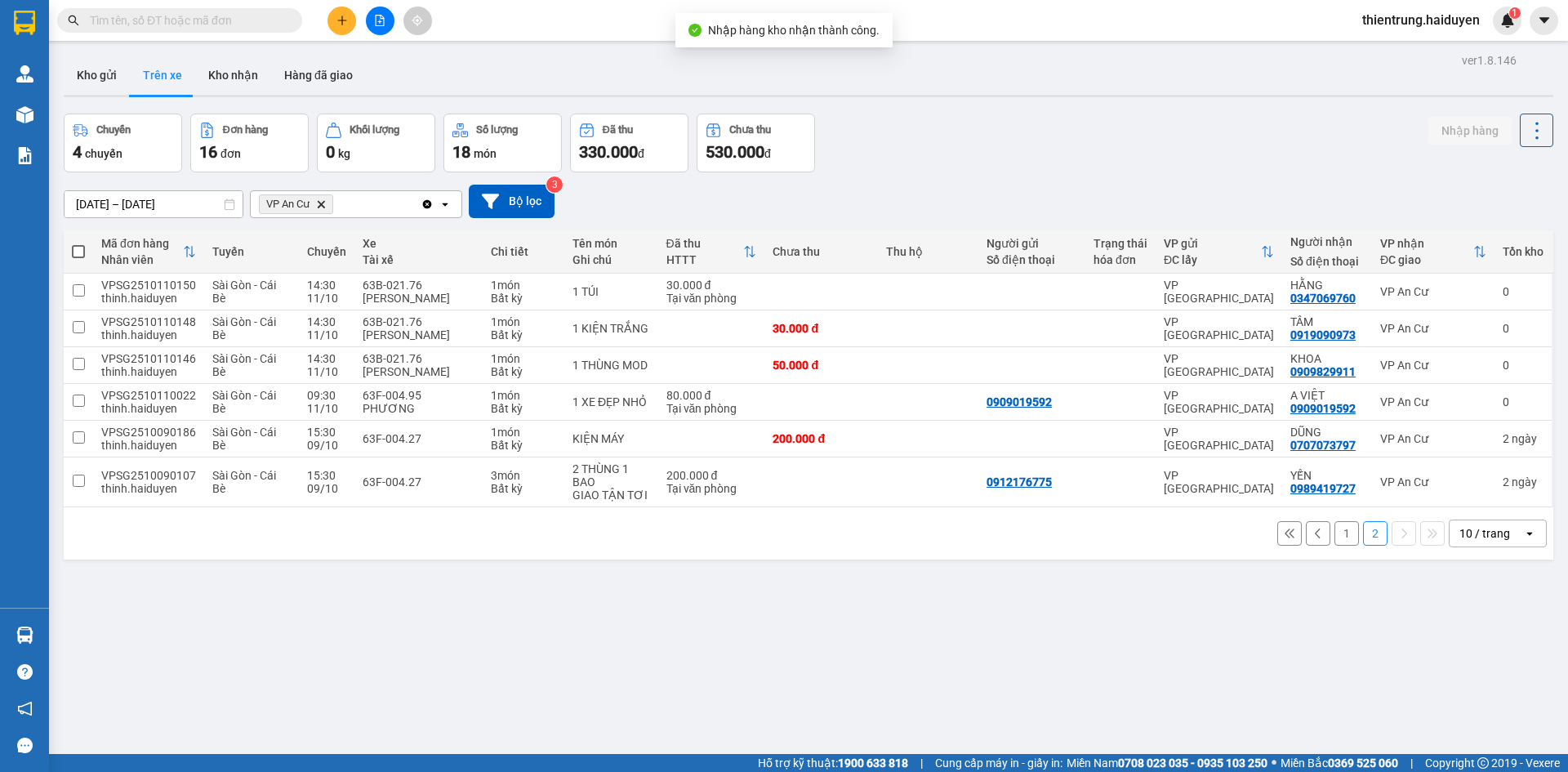
click at [1342, 536] on button "1" at bounding box center [1347, 533] width 24 height 24
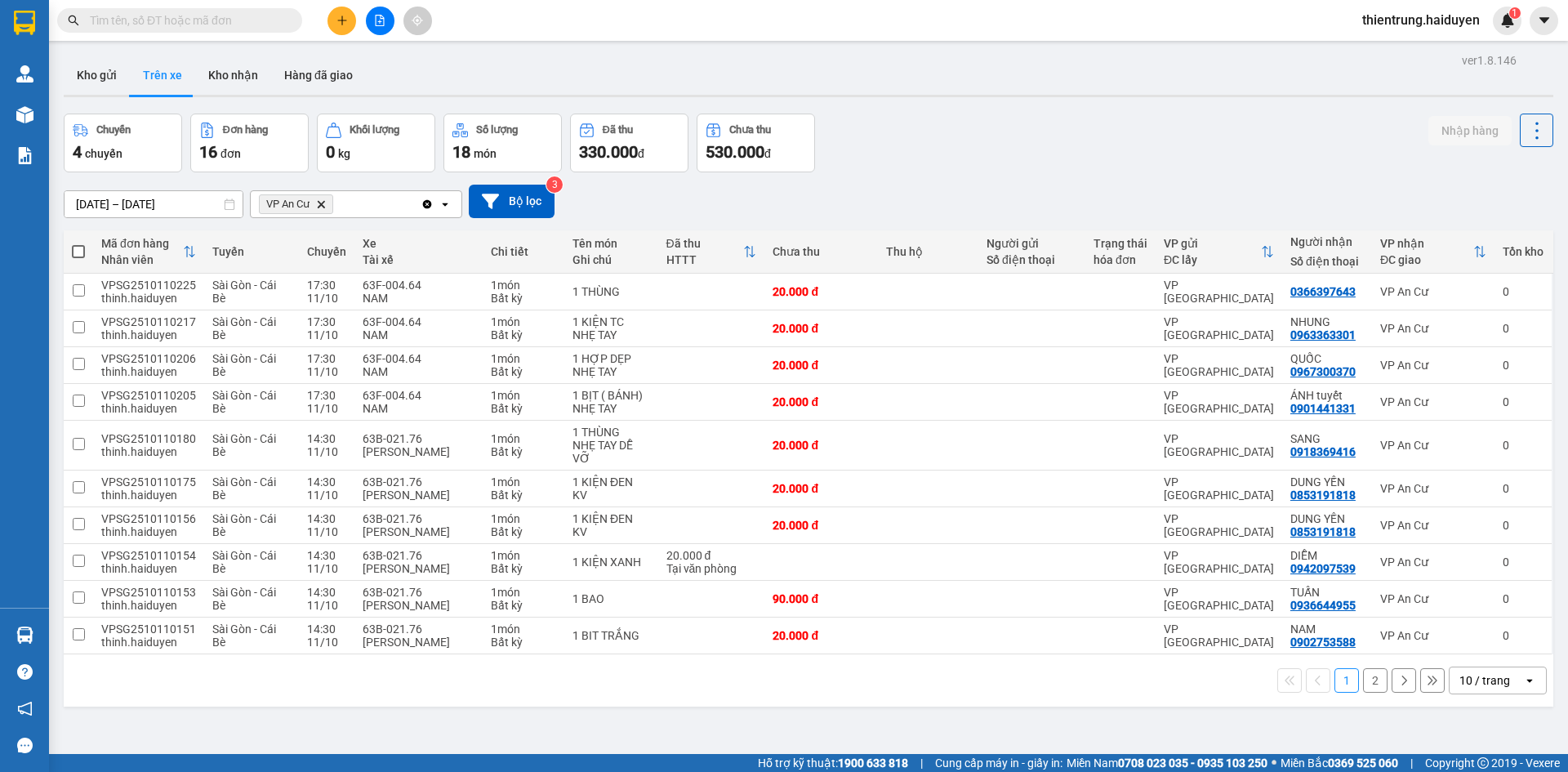
drag, startPoint x: 1312, startPoint y: 144, endPoint x: 988, endPoint y: 150, distance: 324.1
click at [1311, 144] on div "Chuyến 4 chuyến Đơn hàng 16 đơn Khối lượng 0 kg Số lượng 18 món Đã thu 330.000 …" at bounding box center [809, 143] width 1490 height 59
click at [224, 79] on button "Kho nhận" at bounding box center [234, 74] width 76 height 39
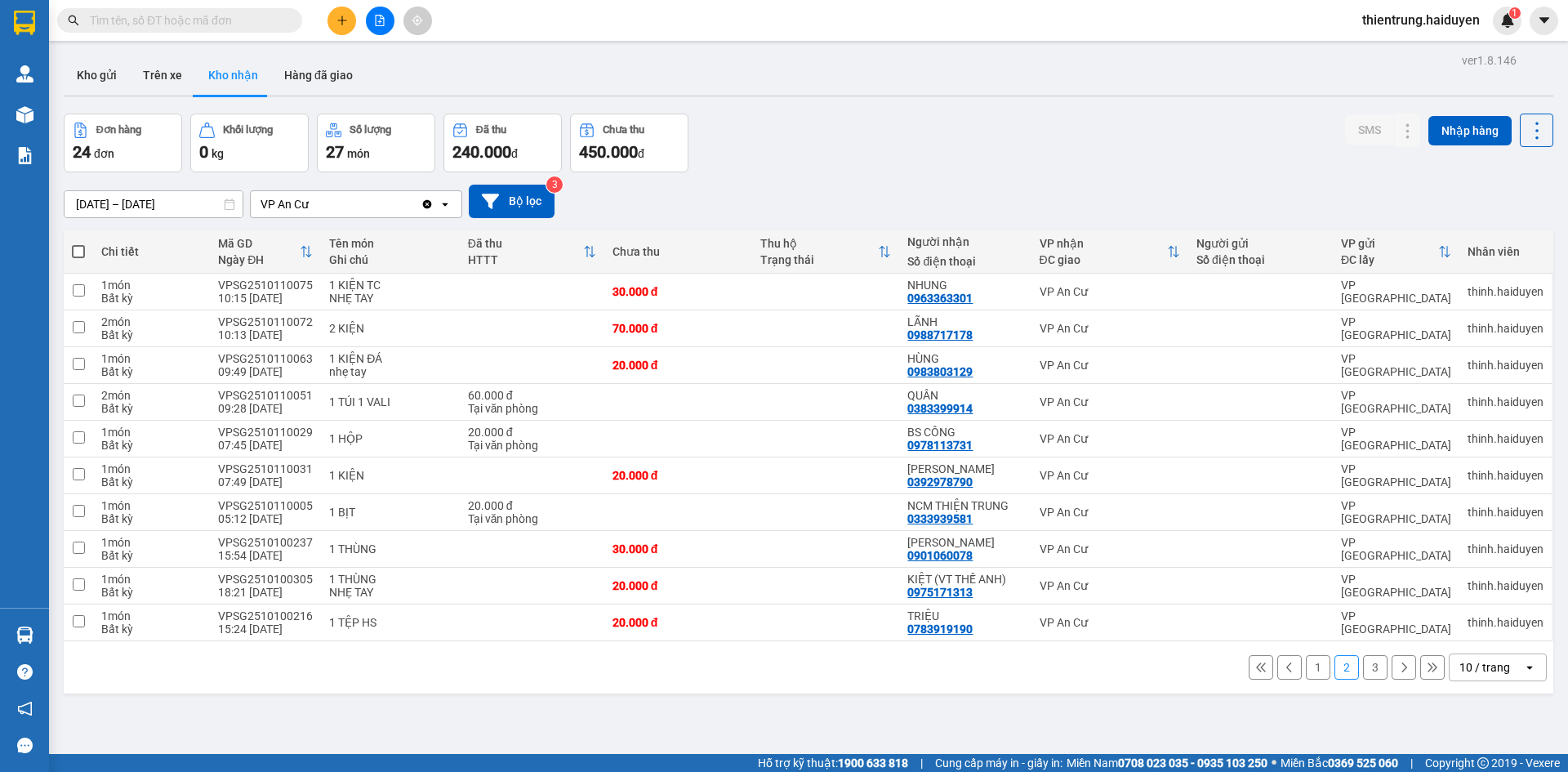
click at [1312, 669] on button "1" at bounding box center [1318, 667] width 24 height 24
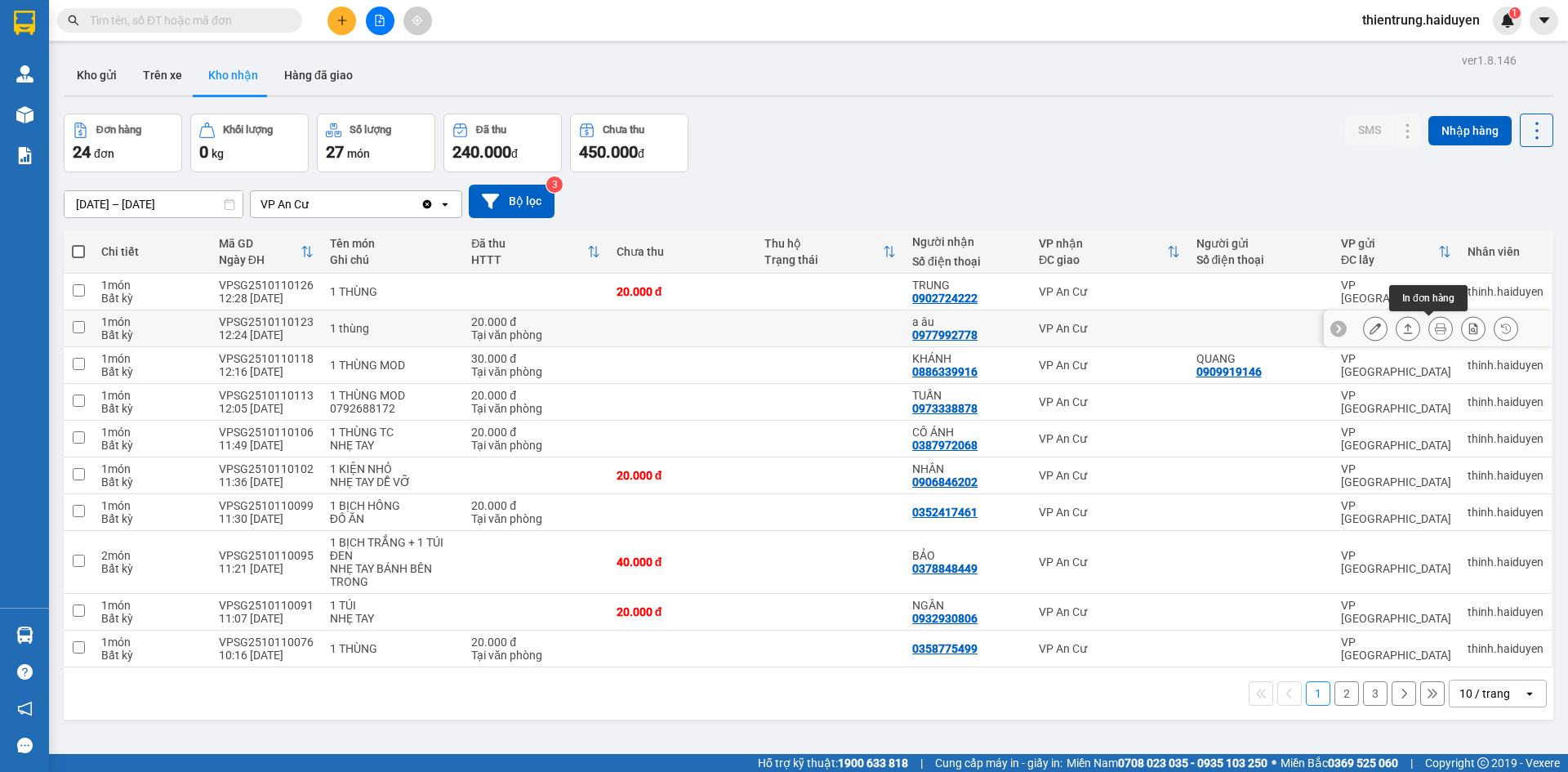
click at [1435, 326] on icon at bounding box center [1440, 328] width 11 height 11
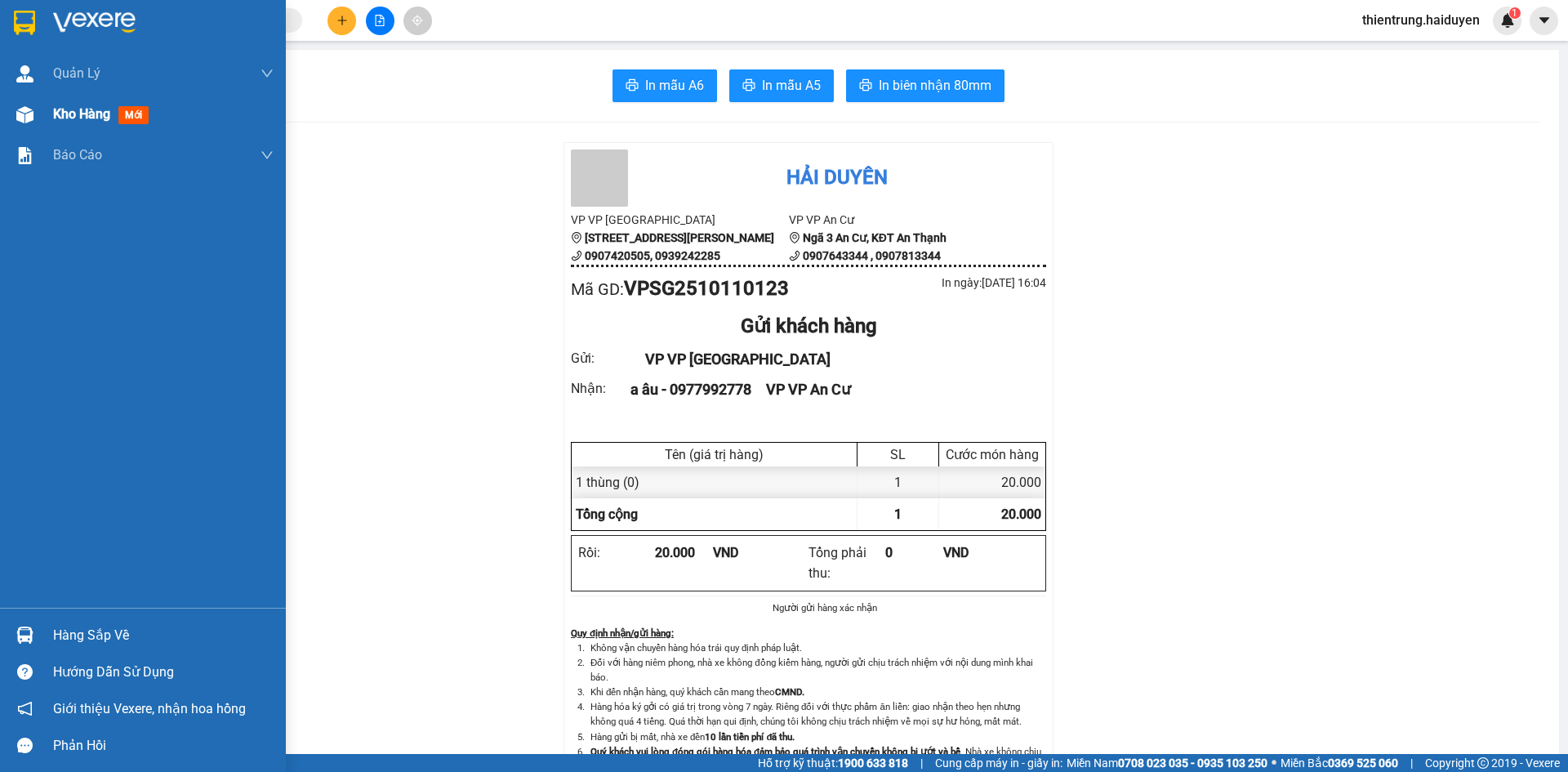
click at [81, 114] on span "Kho hàng" at bounding box center [81, 114] width 57 height 16
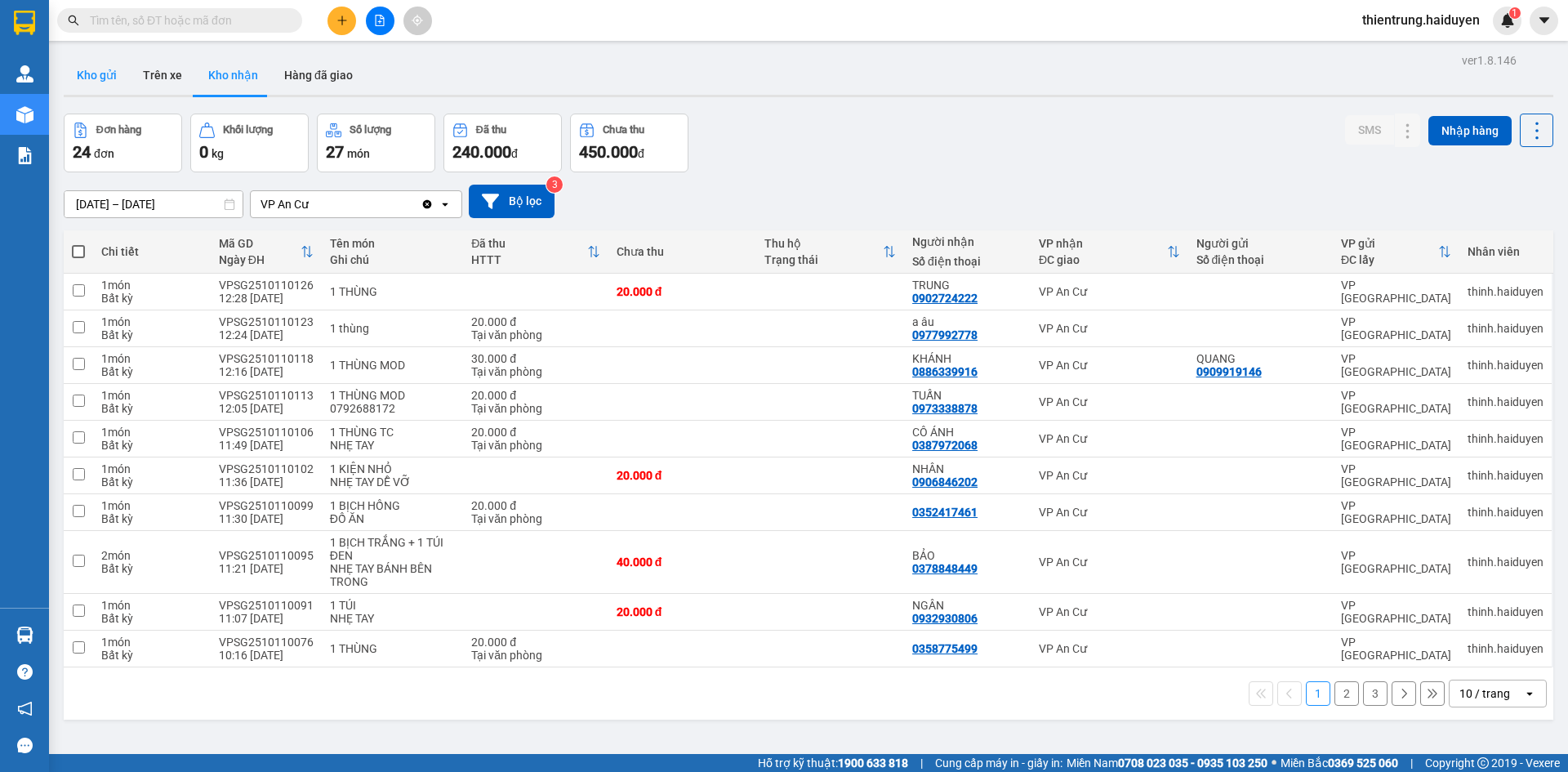
click at [99, 73] on button "Kho gửi" at bounding box center [97, 74] width 67 height 39
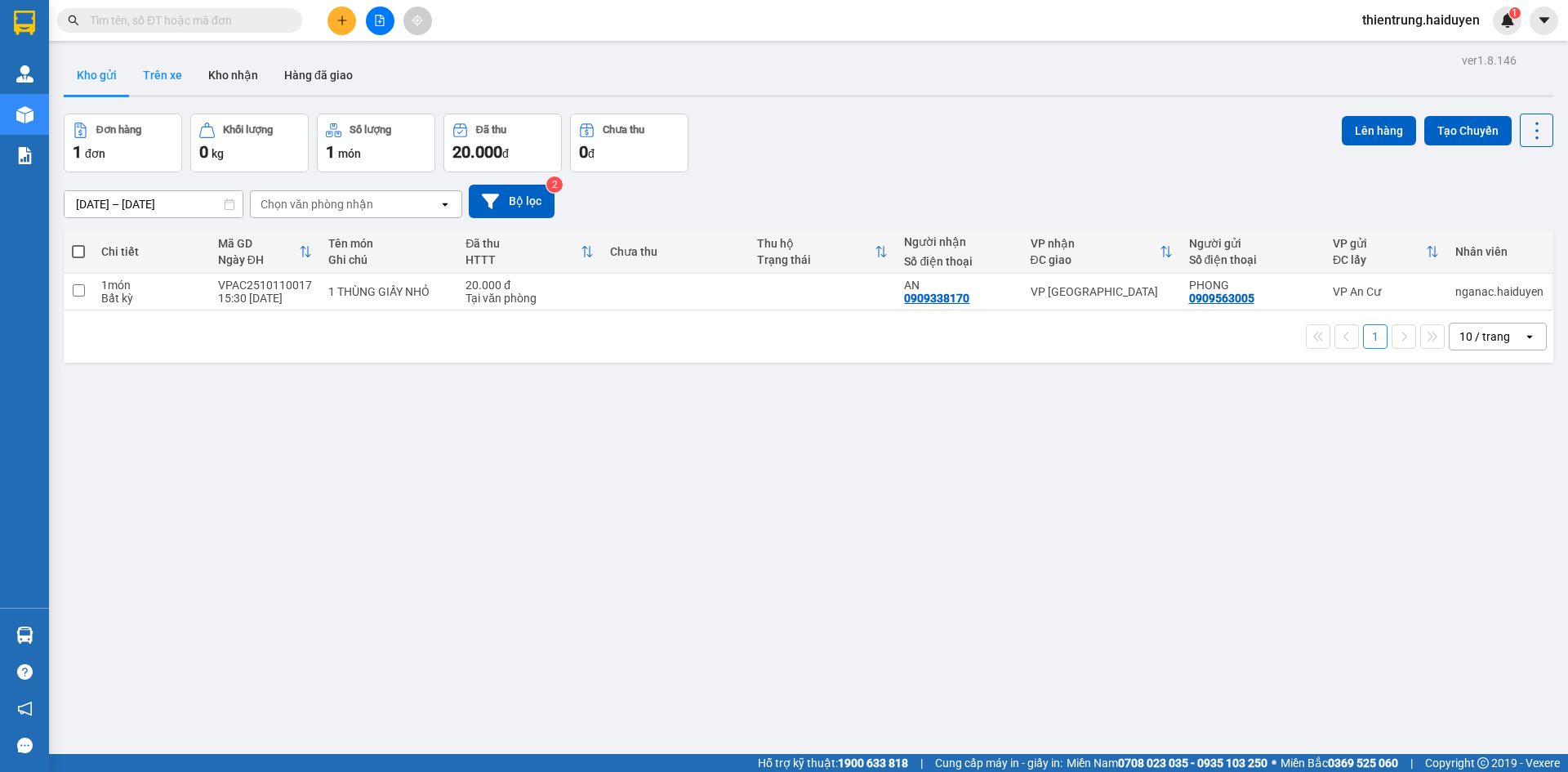
click at [160, 80] on button "Trên xe" at bounding box center [163, 74] width 66 height 39
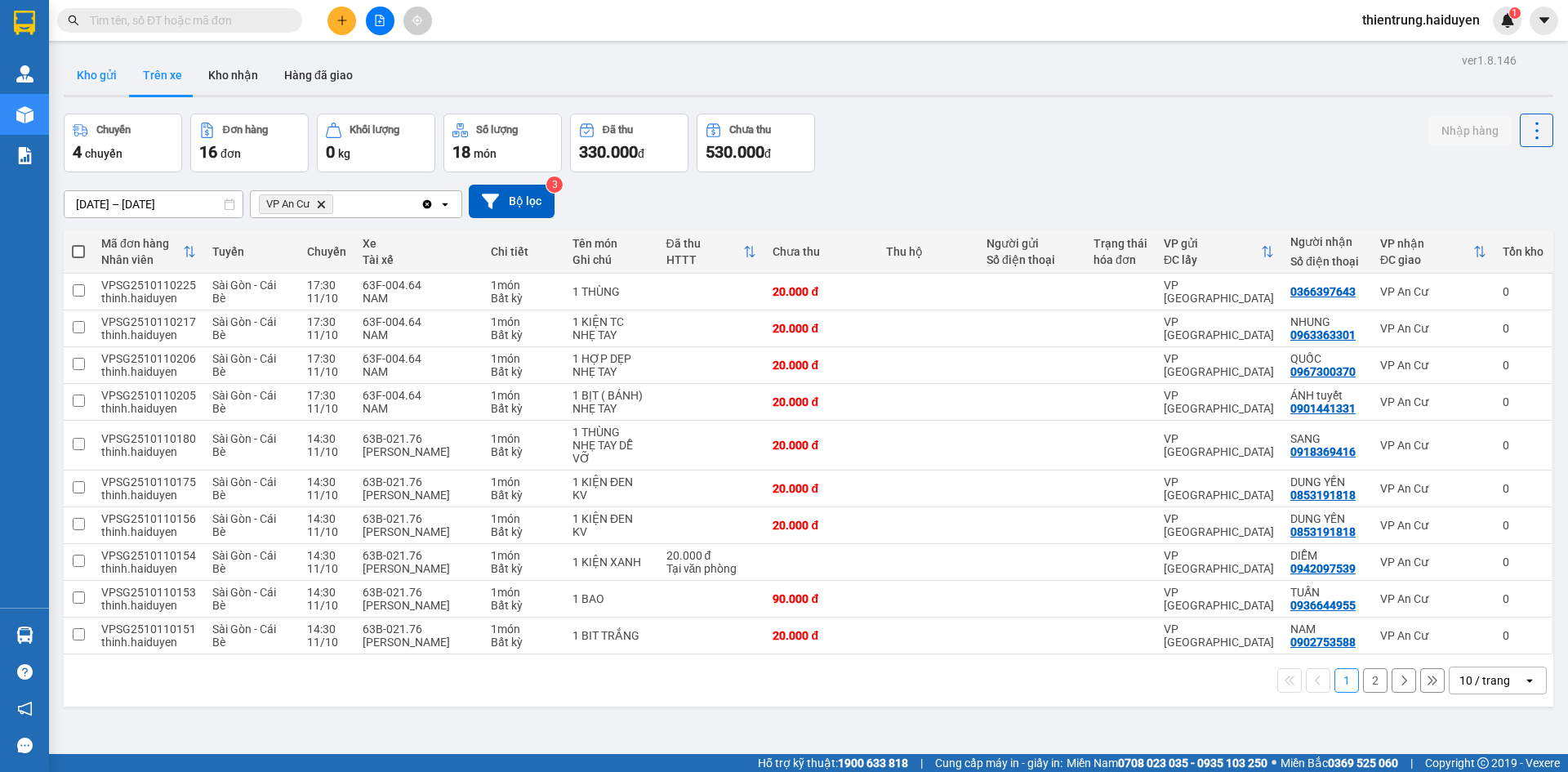
click at [104, 70] on button "Kho gửi" at bounding box center [97, 74] width 67 height 39
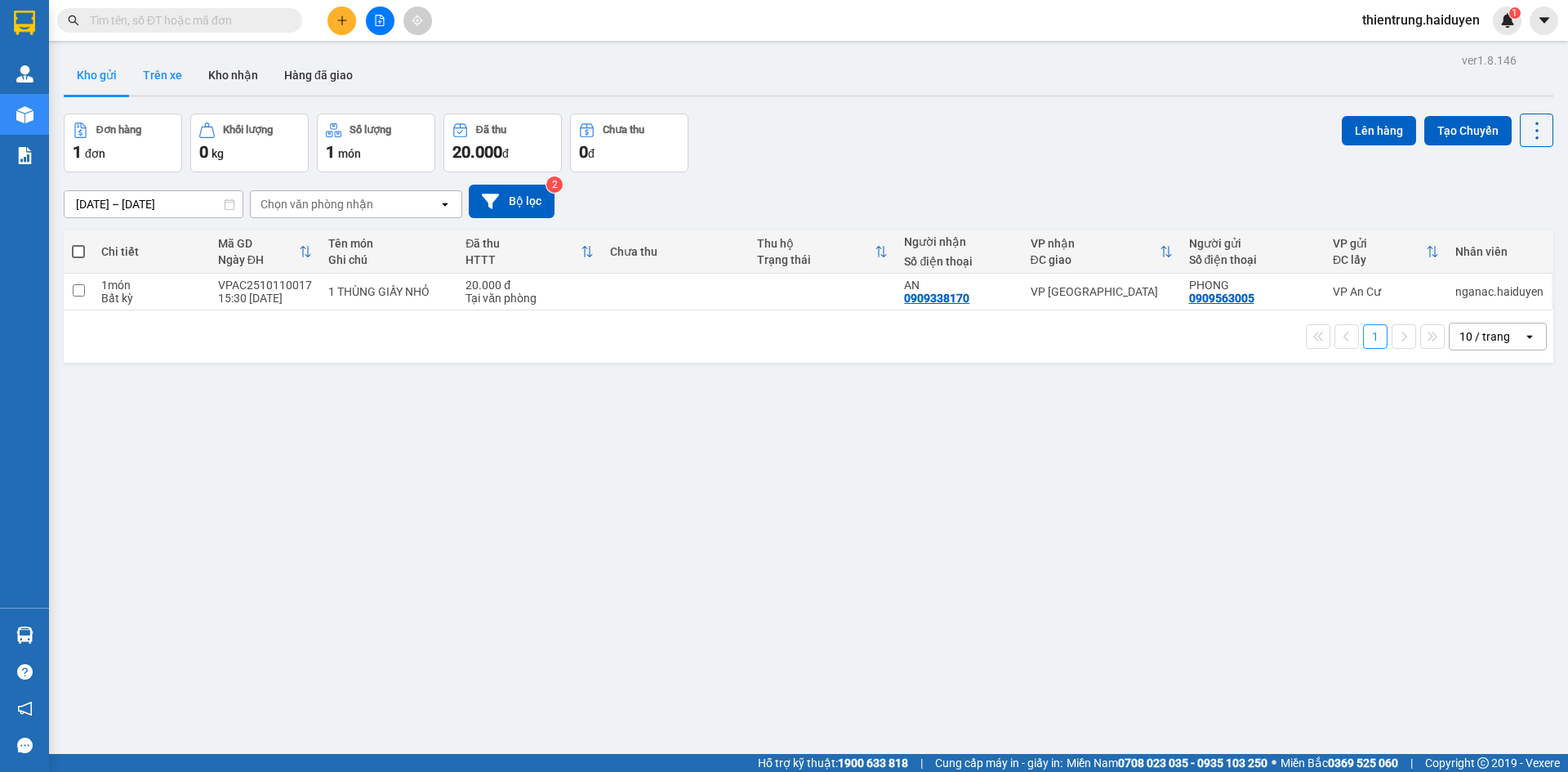
click at [165, 80] on button "Trên xe" at bounding box center [163, 74] width 66 height 39
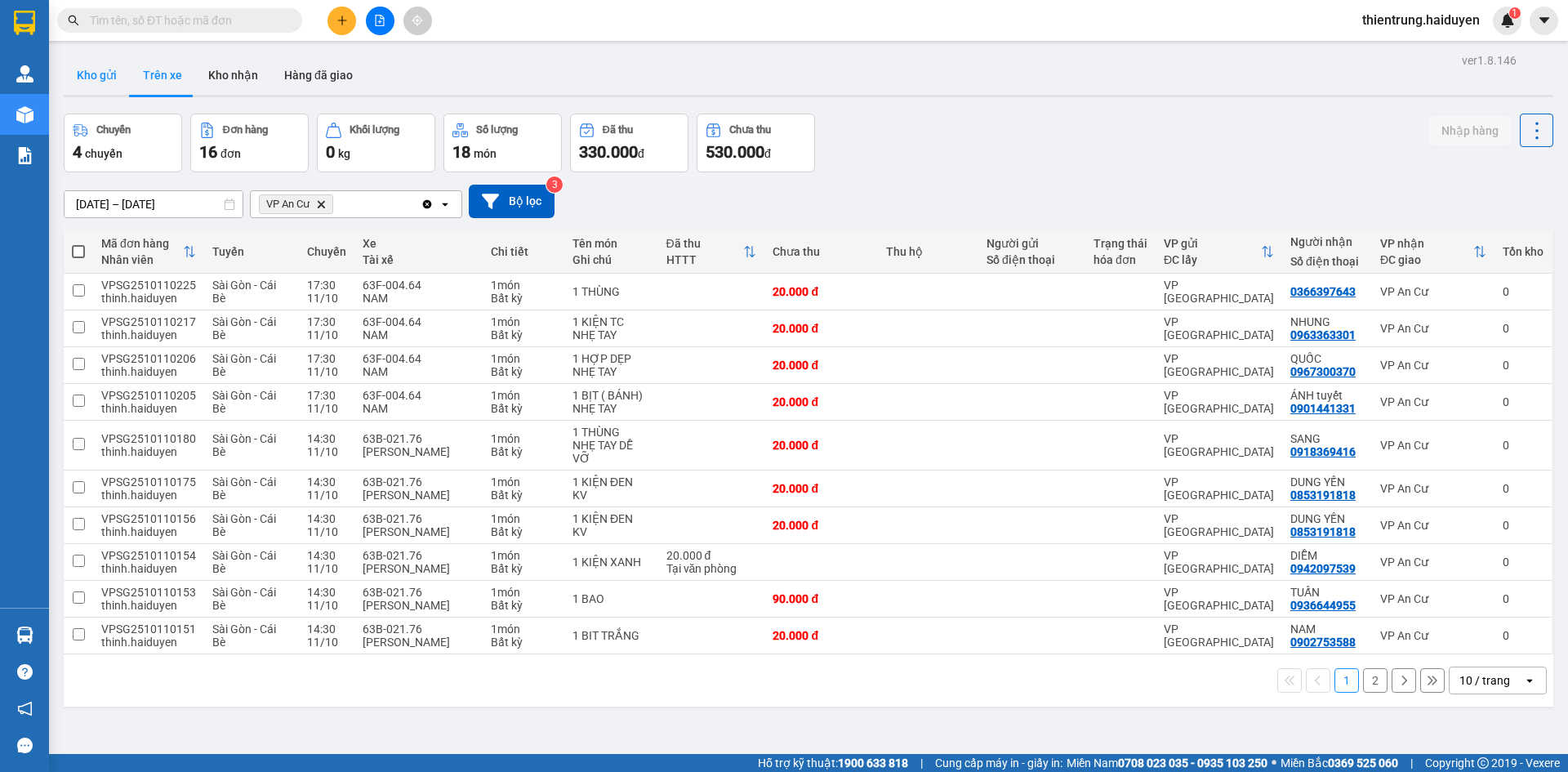
click at [93, 78] on button "Kho gửi" at bounding box center [97, 74] width 67 height 39
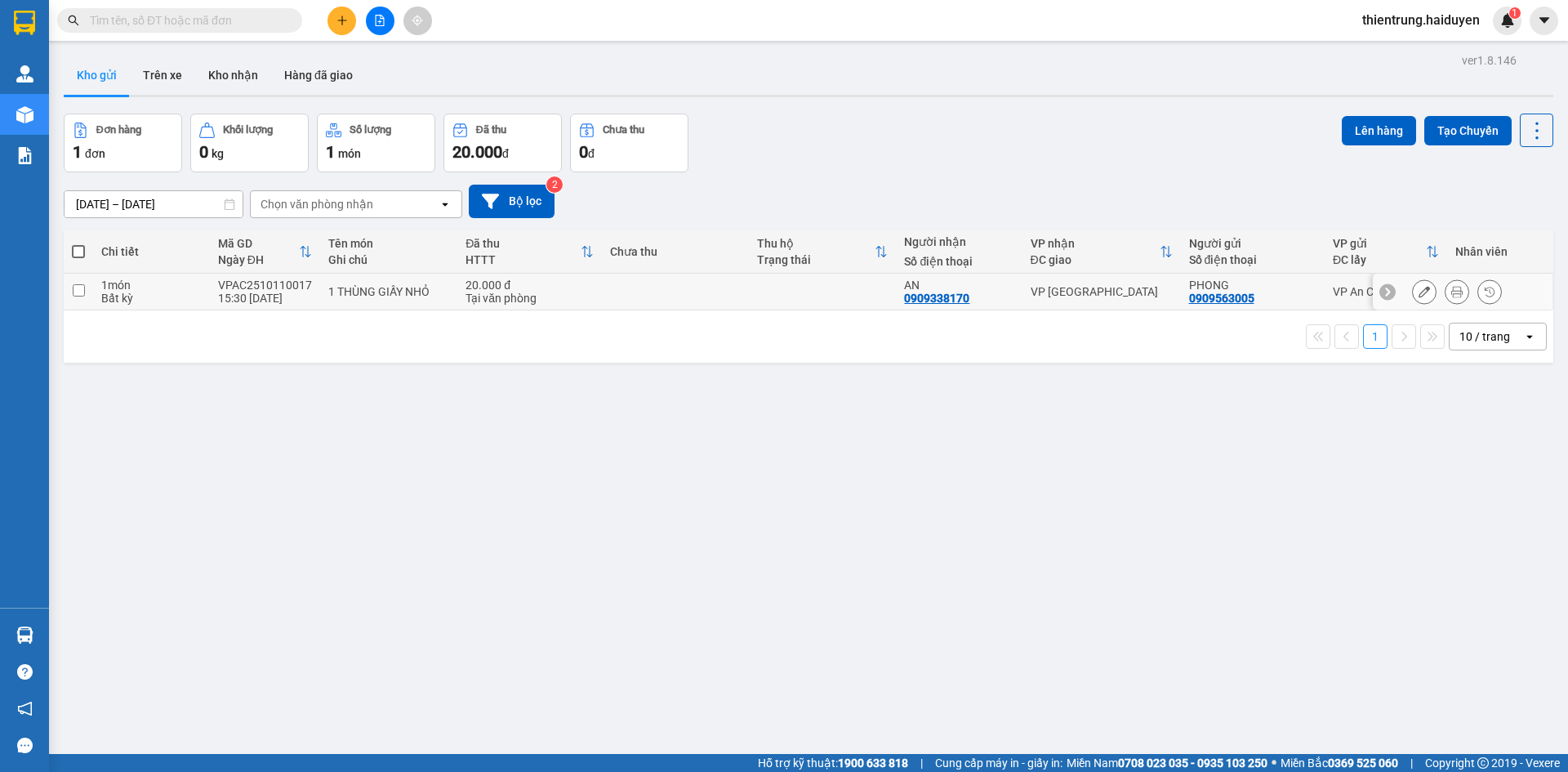
click at [75, 291] on input "checkbox" at bounding box center [79, 290] width 12 height 12
checkbox input "true"
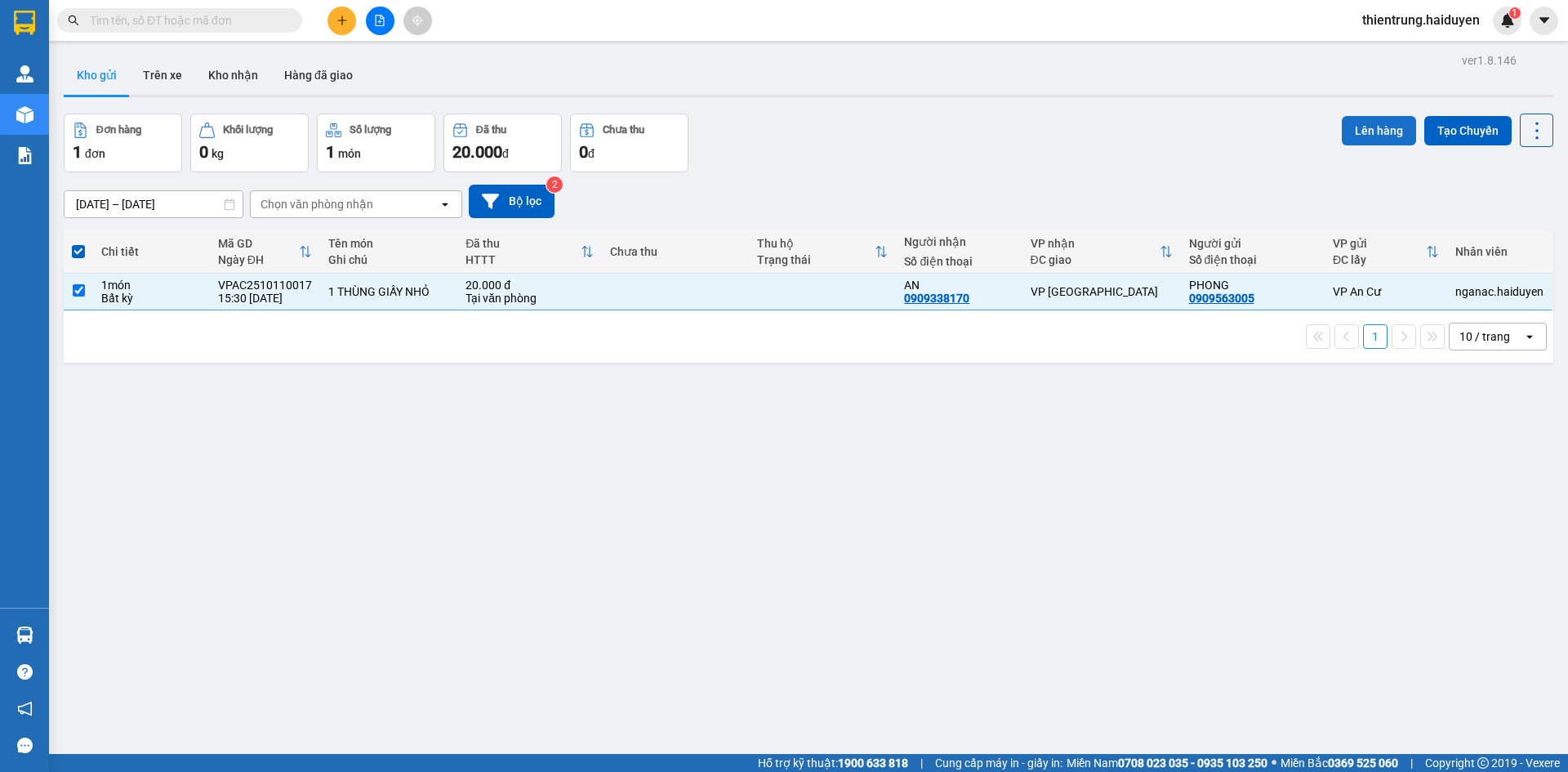
click at [1357, 131] on button "Lên hàng" at bounding box center [1379, 131] width 74 height 29
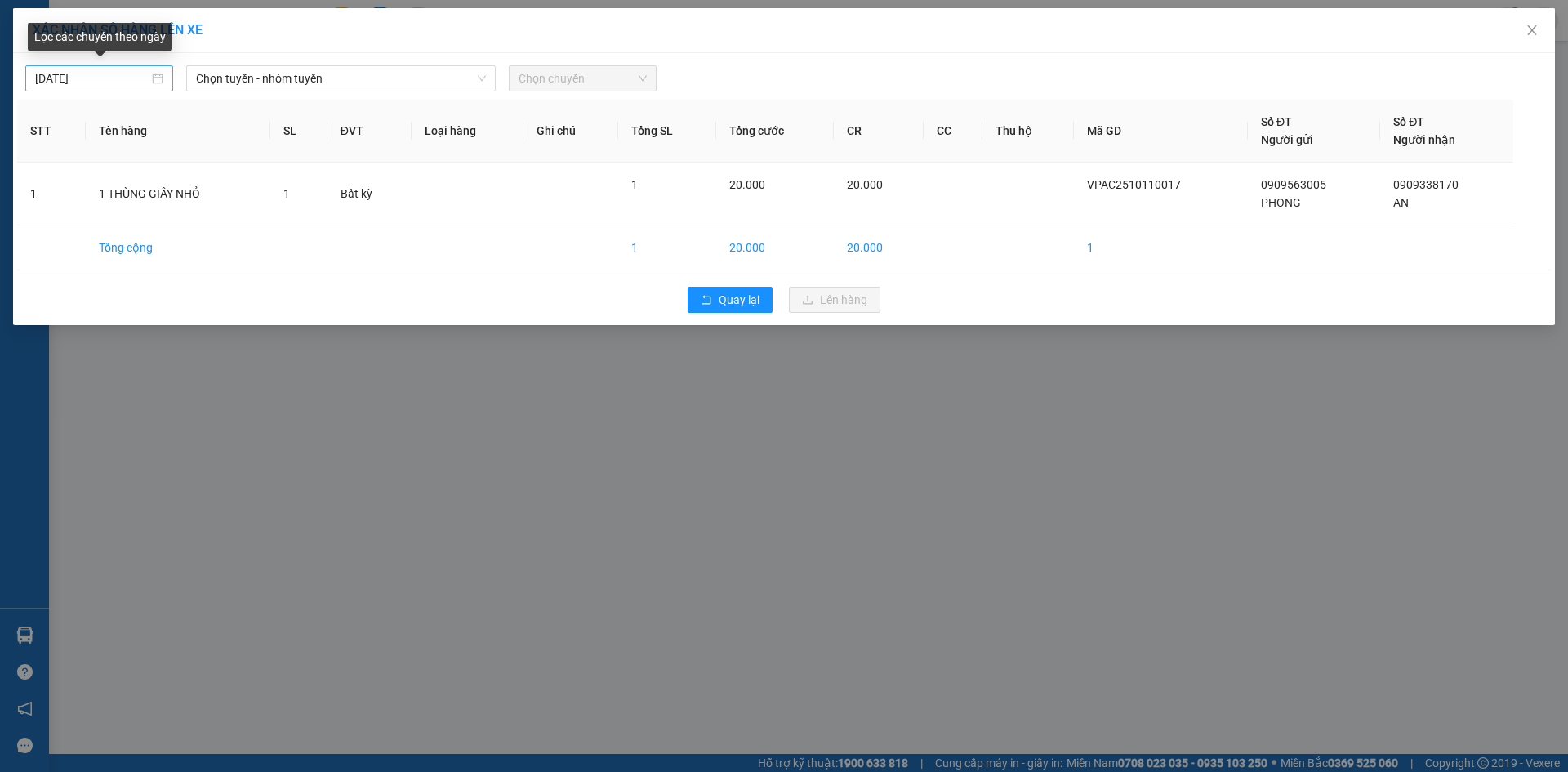
click at [154, 83] on div "[DATE]" at bounding box center [99, 78] width 128 height 18
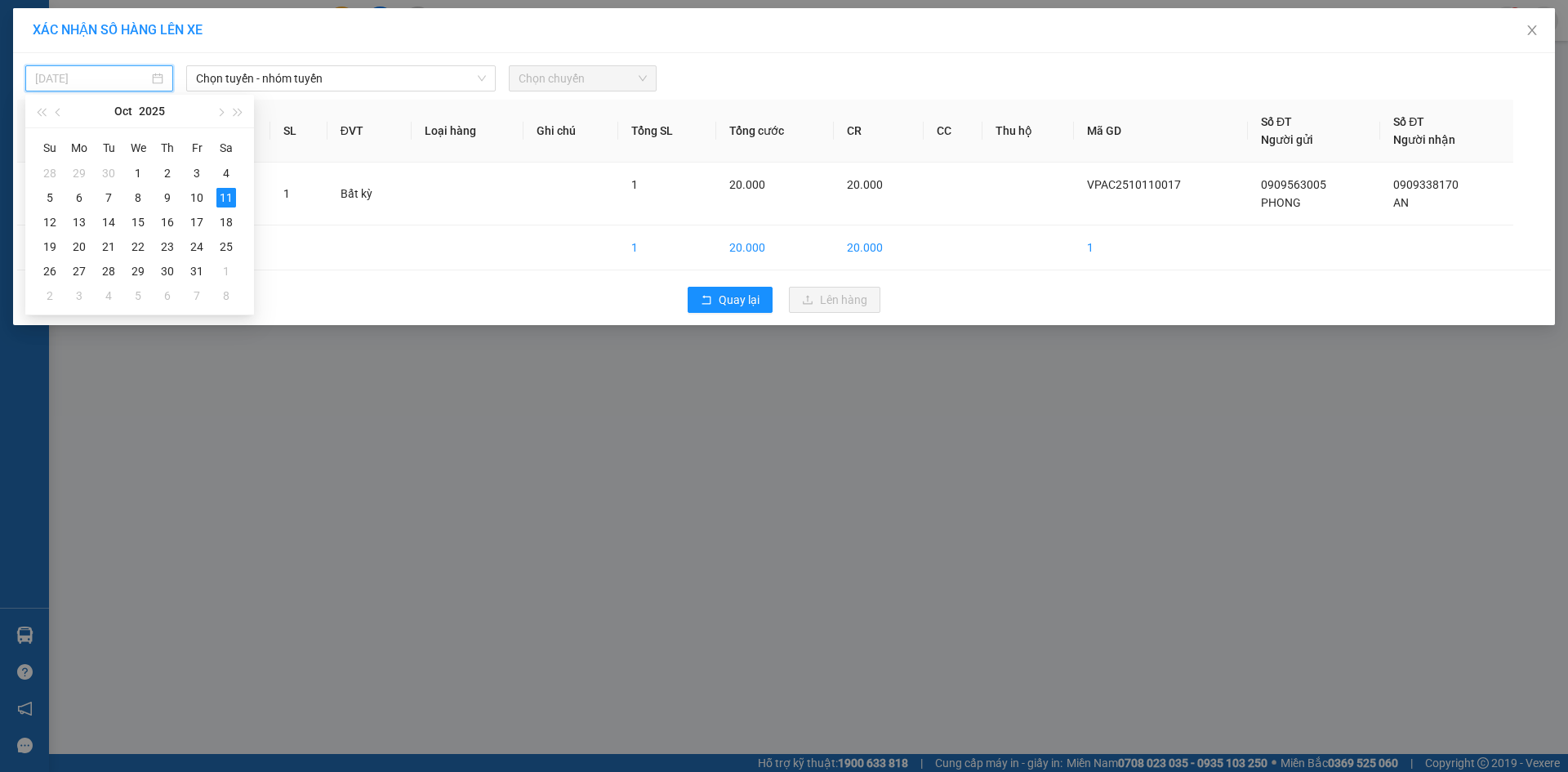
type input "[DATE]"
click at [227, 194] on div "11" at bounding box center [226, 197] width 20 height 20
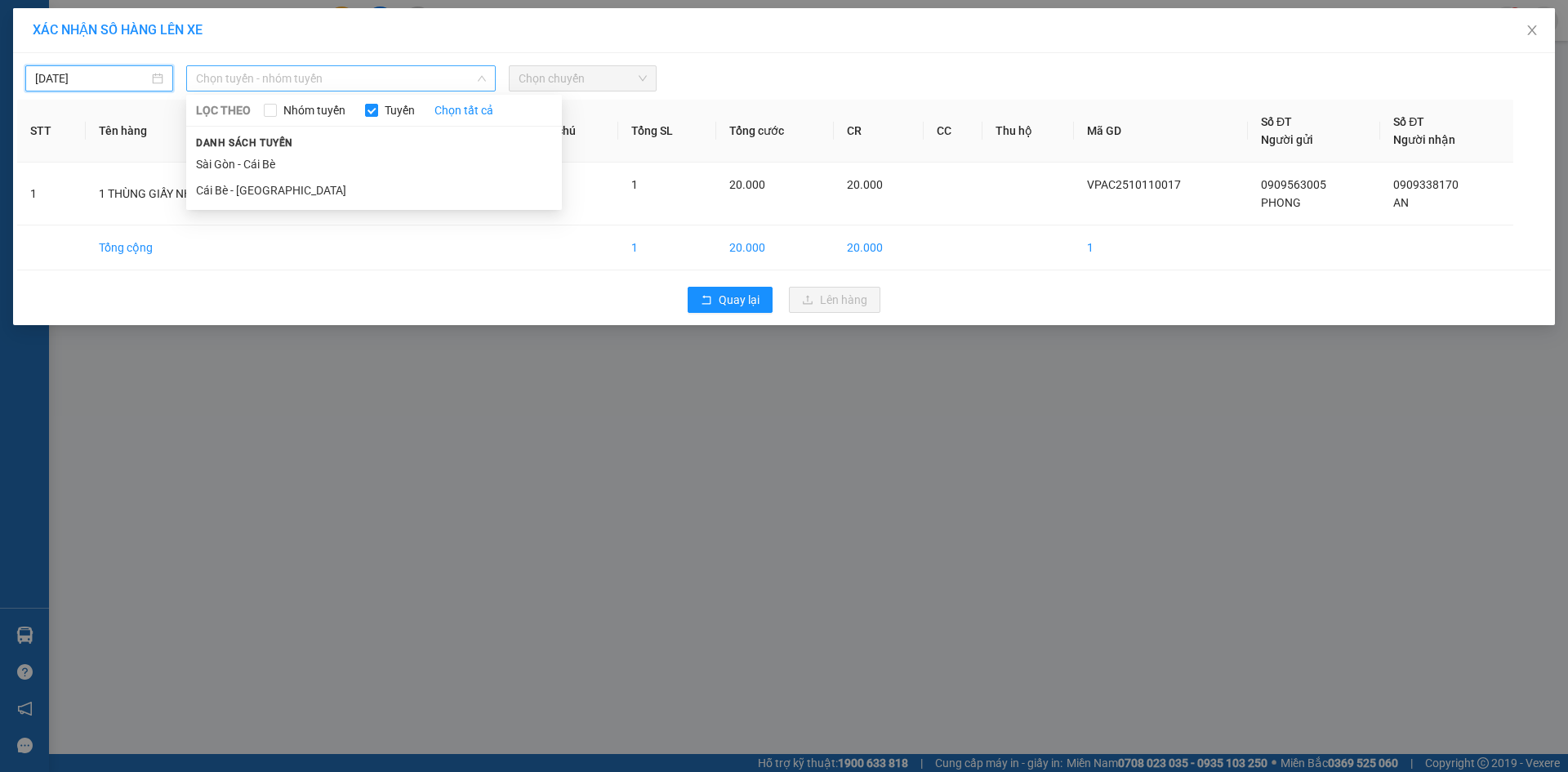
click at [286, 78] on span "Chọn tuyến - nhóm tuyến" at bounding box center [341, 79] width 290 height 24
click at [264, 186] on li "Cái Bè - Sài Gòn" at bounding box center [374, 190] width 375 height 26
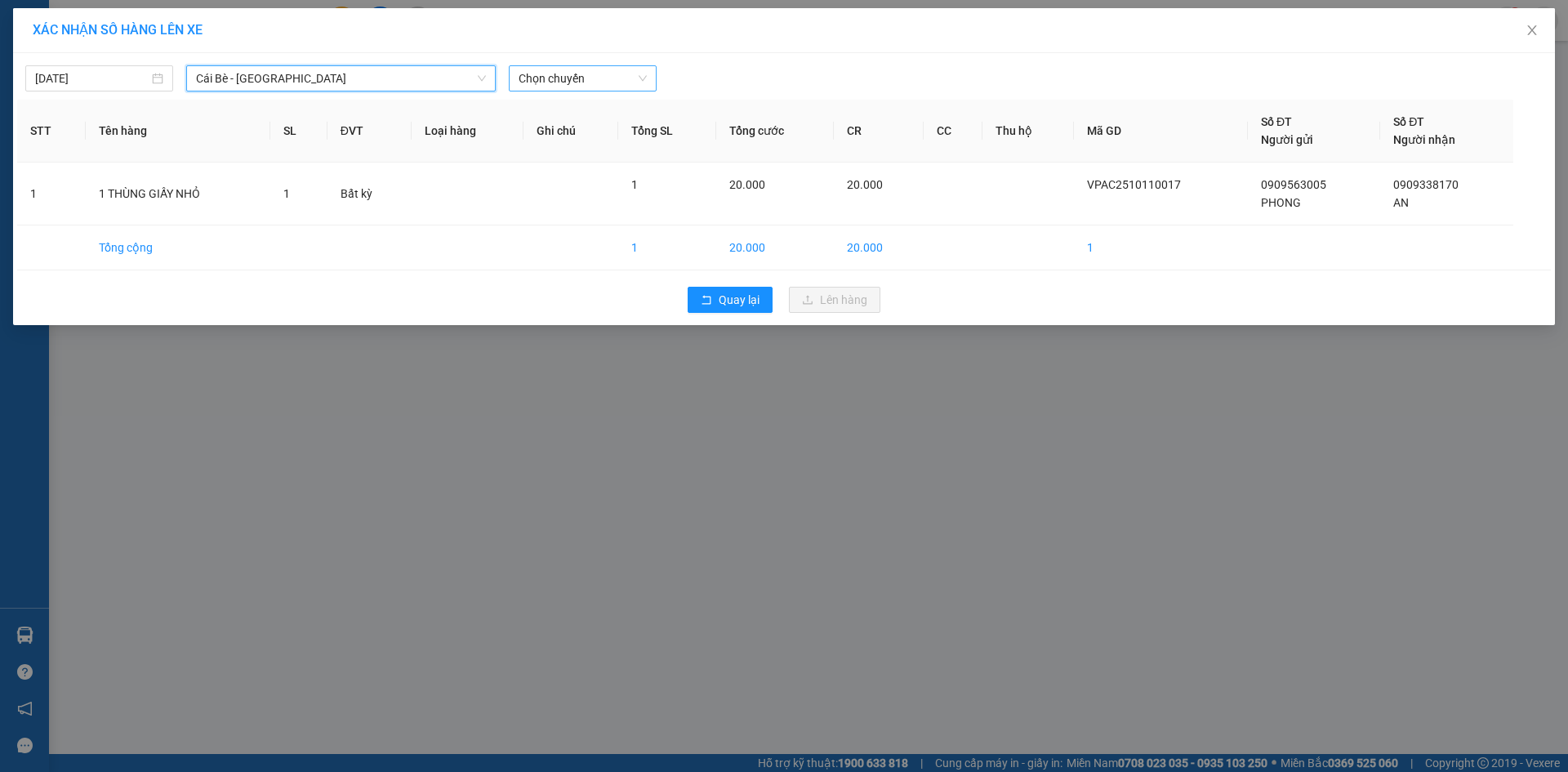
click at [566, 80] on span "Chọn chuyến" at bounding box center [583, 79] width 128 height 24
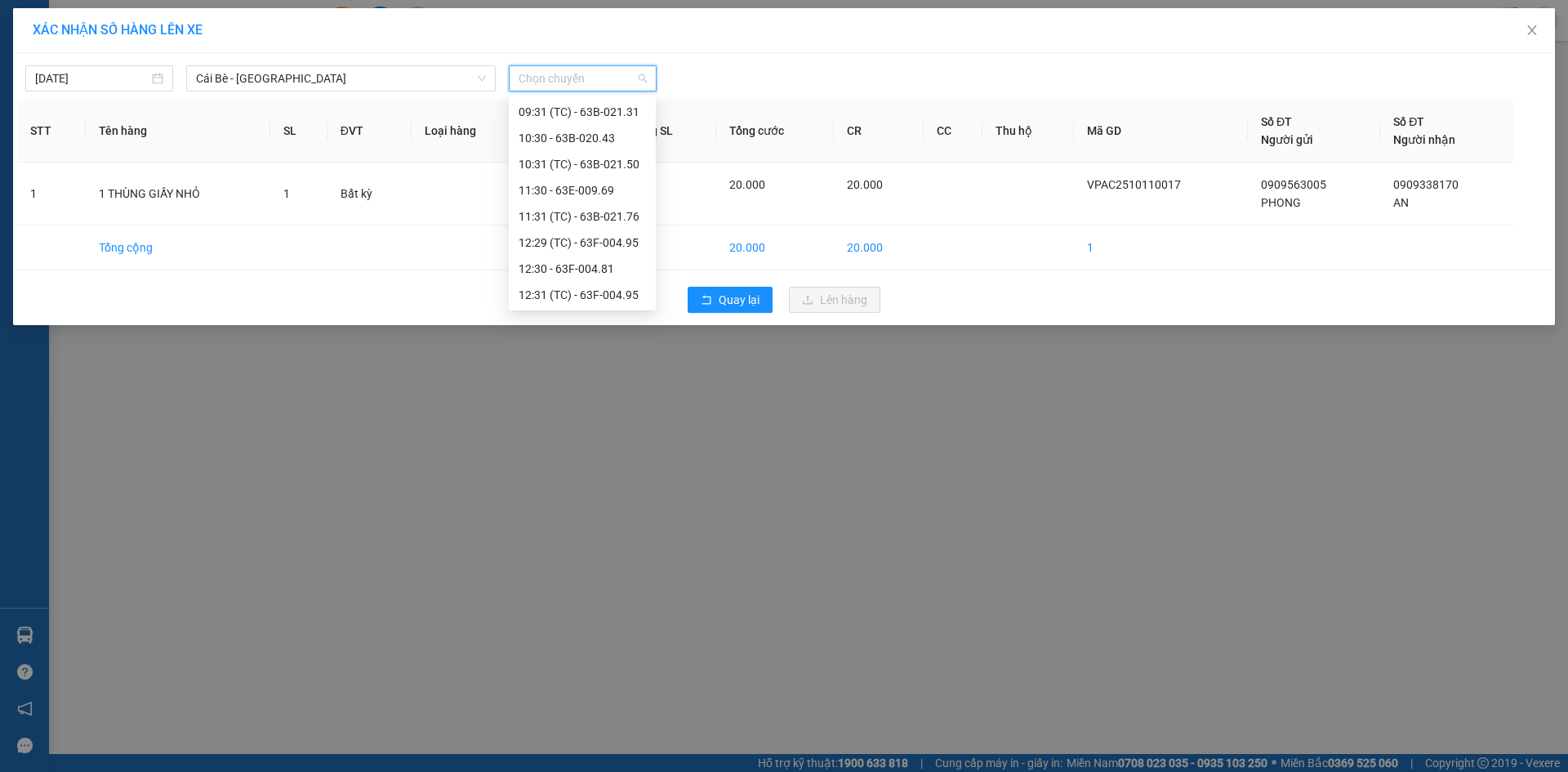
scroll to position [575, 0]
click at [581, 265] on div "16:30" at bounding box center [582, 267] width 127 height 18
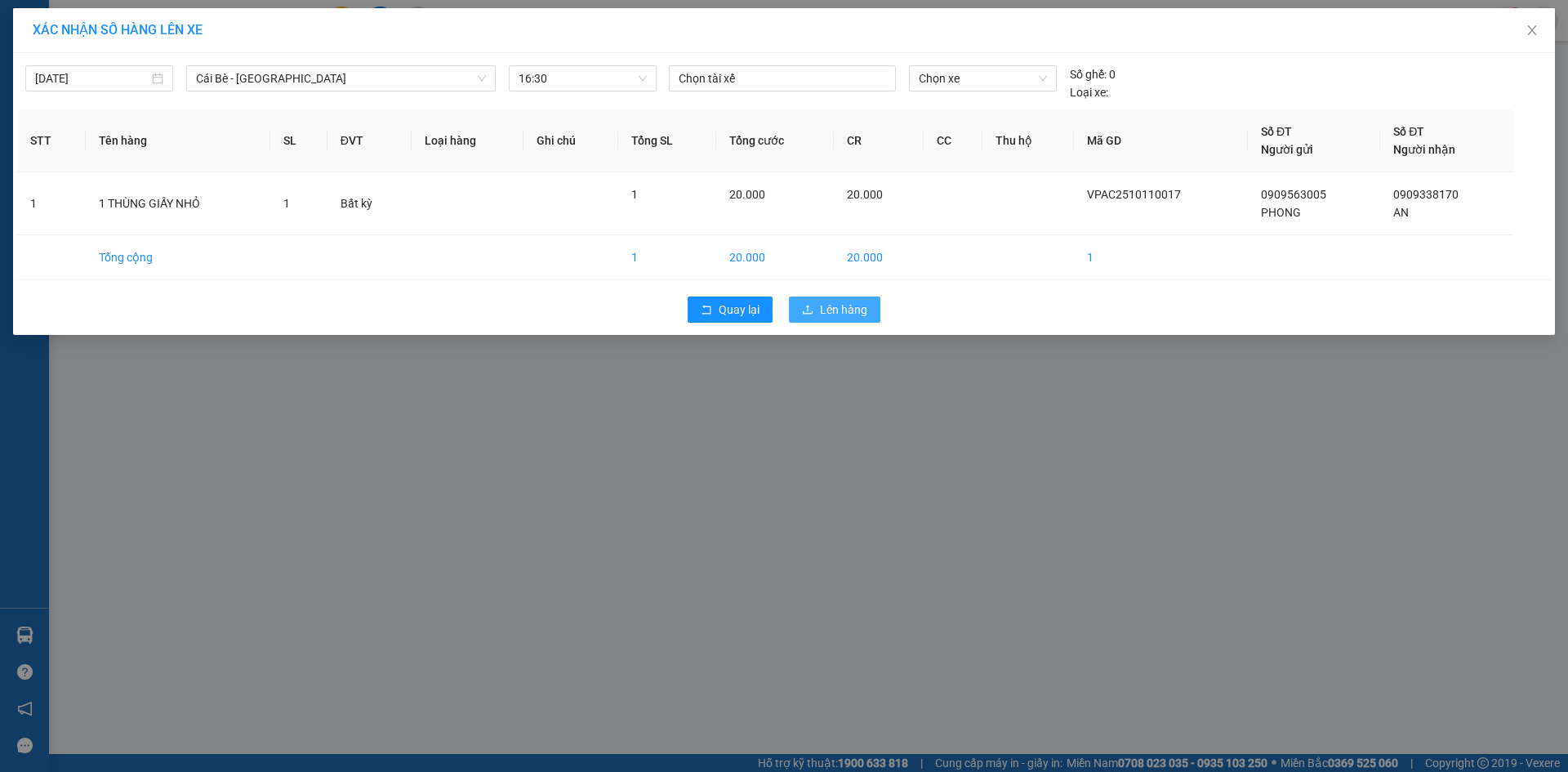
click at [817, 304] on button "Lên hàng" at bounding box center [835, 309] width 92 height 26
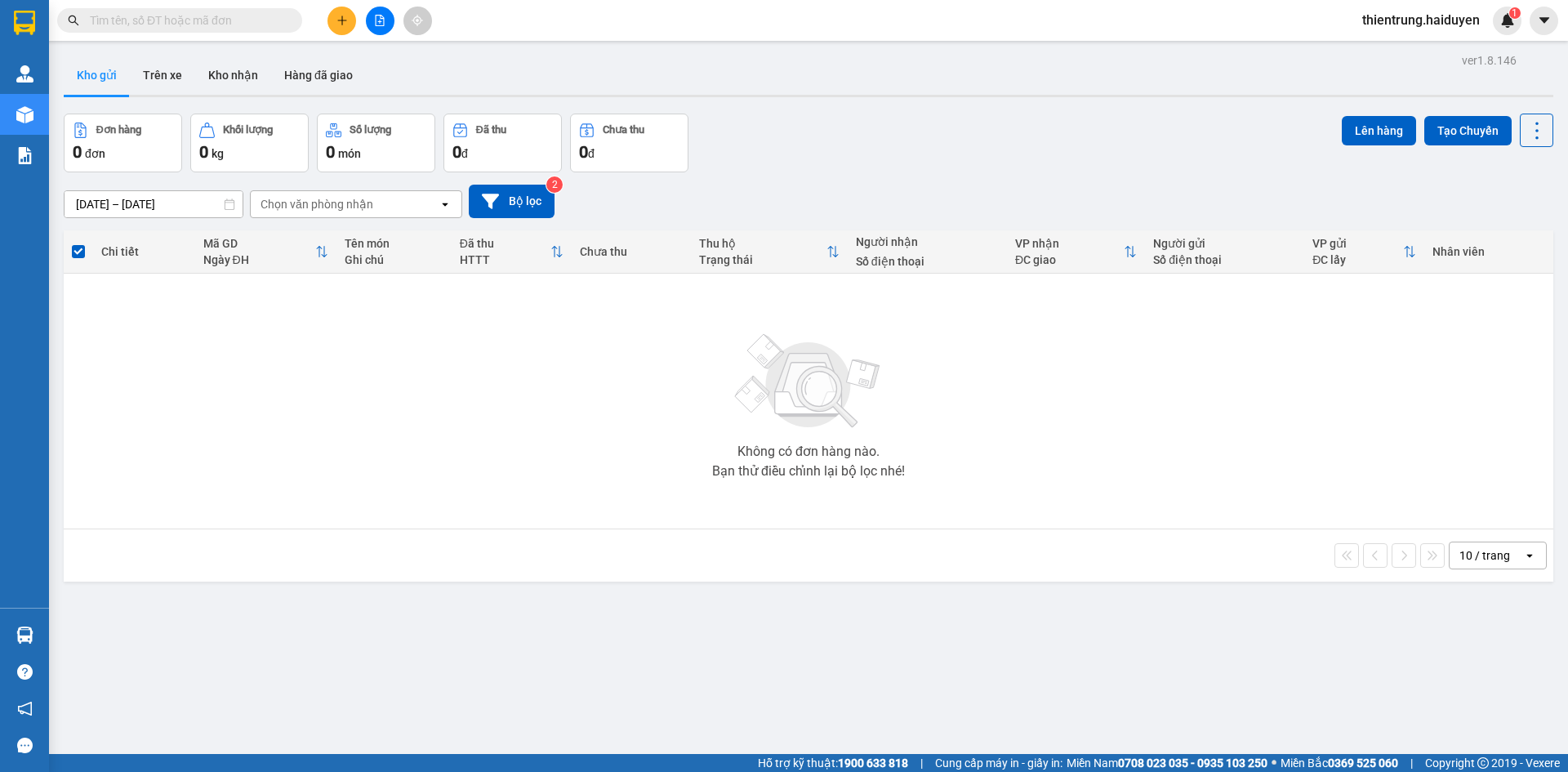
click at [642, 681] on div "ver 1.8.146 Kho gửi Trên xe Kho nhận Hàng đã giao Đơn hàng 0 đơn Khối lượng 0 k…" at bounding box center [809, 435] width 1503 height 772
click at [156, 78] on button "Trên xe" at bounding box center [163, 74] width 66 height 39
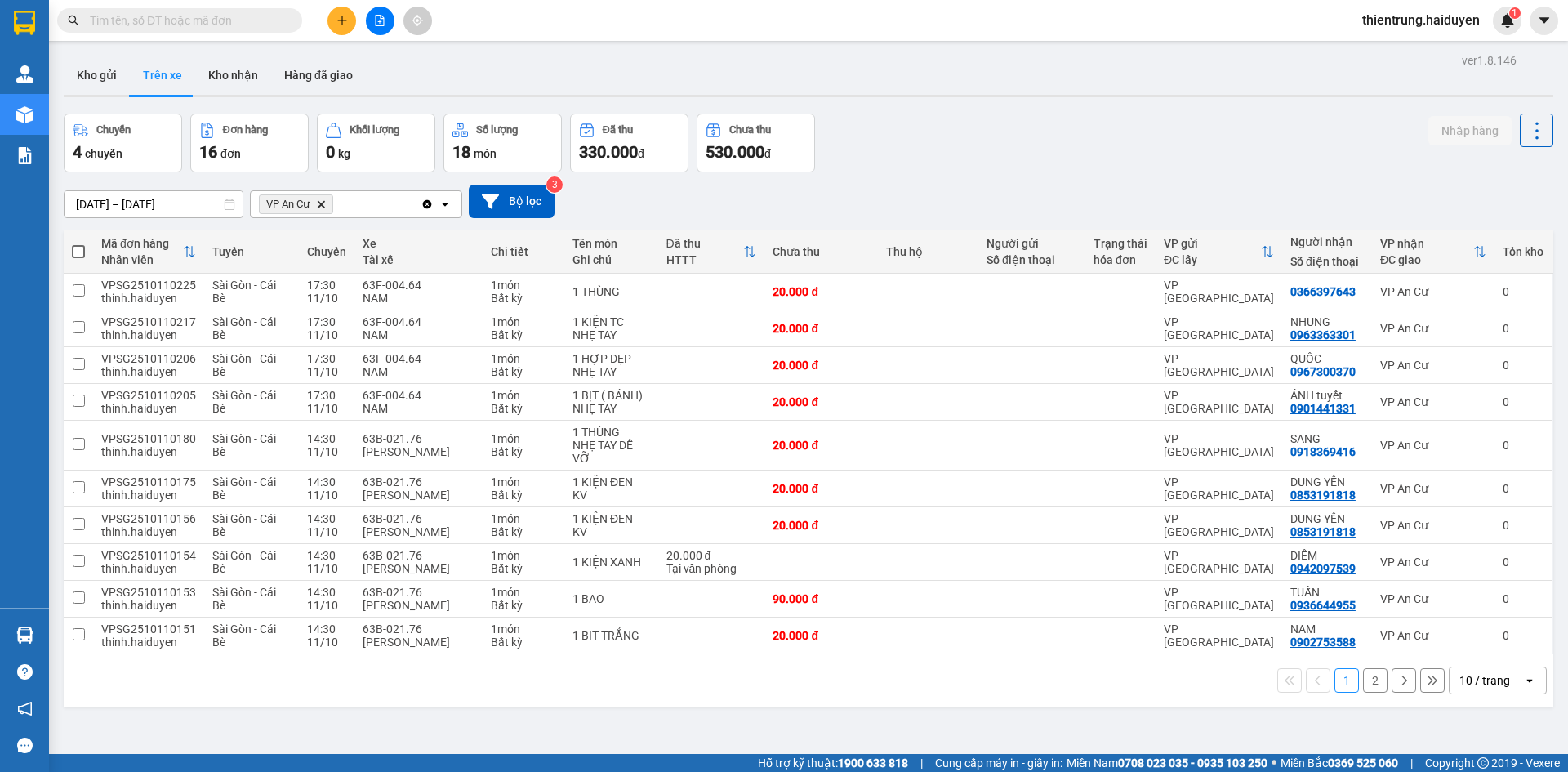
click at [1365, 685] on button "2" at bounding box center [1375, 680] width 24 height 24
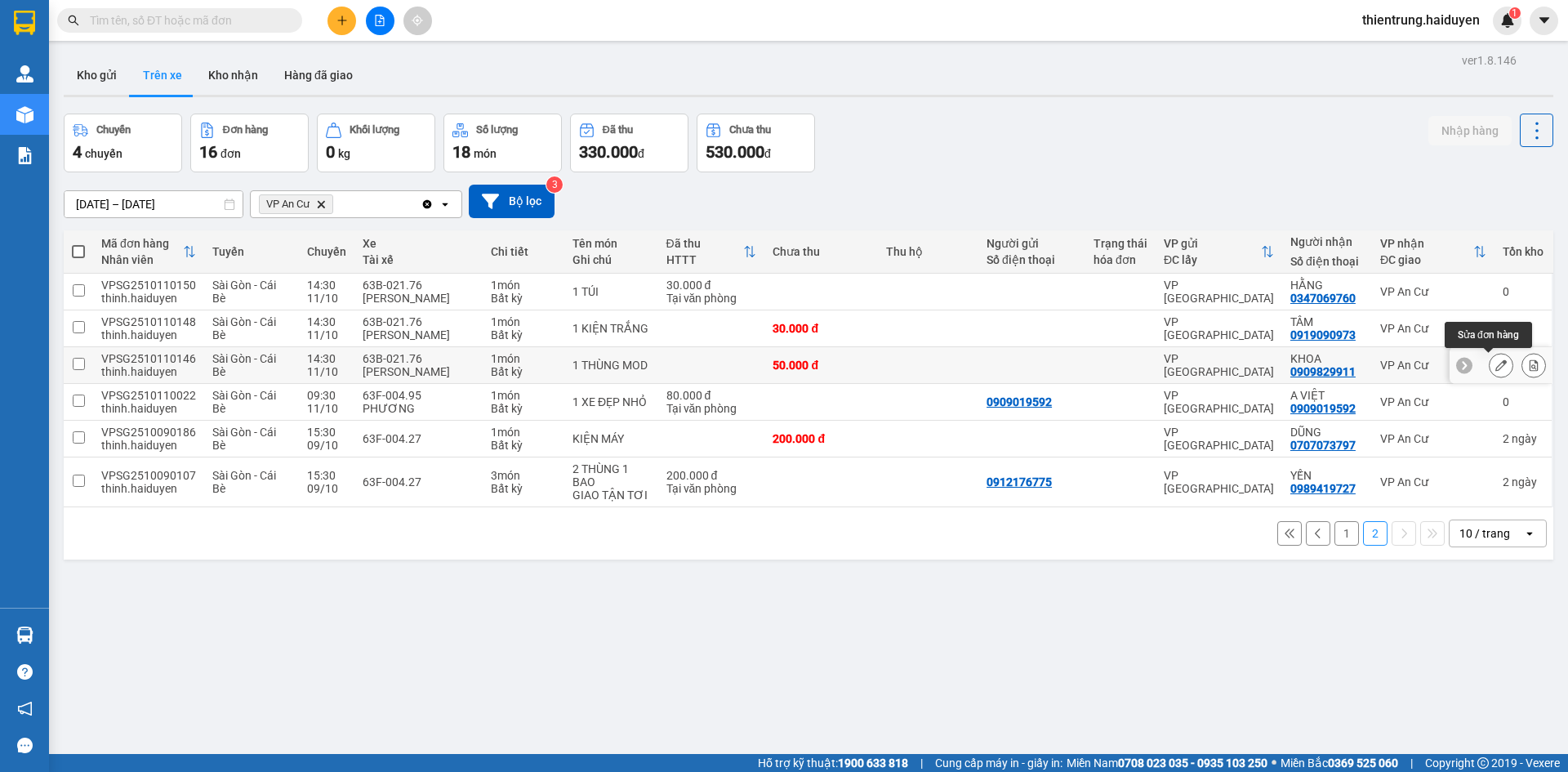
click at [1495, 361] on icon at bounding box center [1501, 365] width 11 height 11
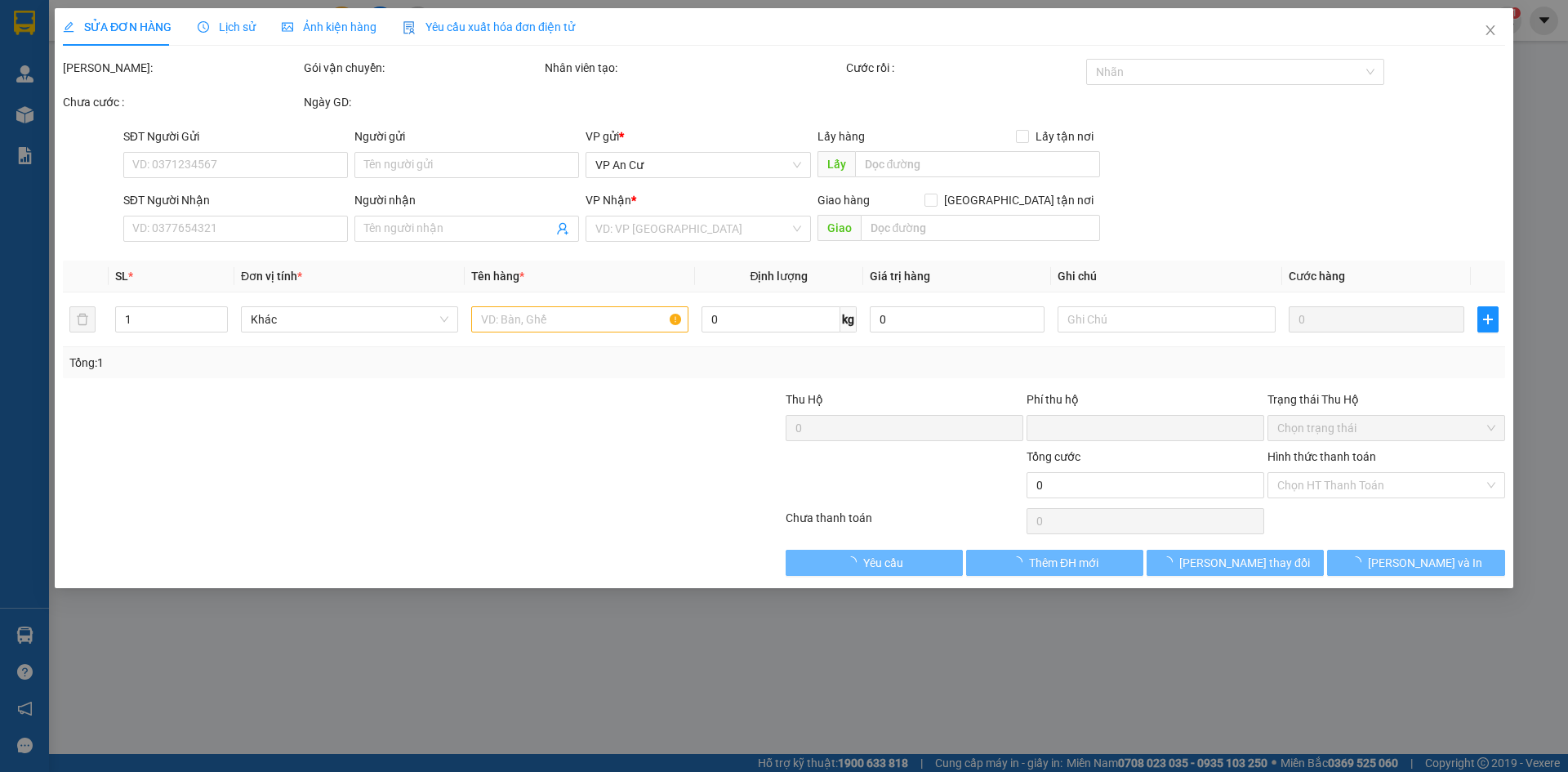
type input "0909829911"
type input "KHOA"
type input "0"
type input "50.000"
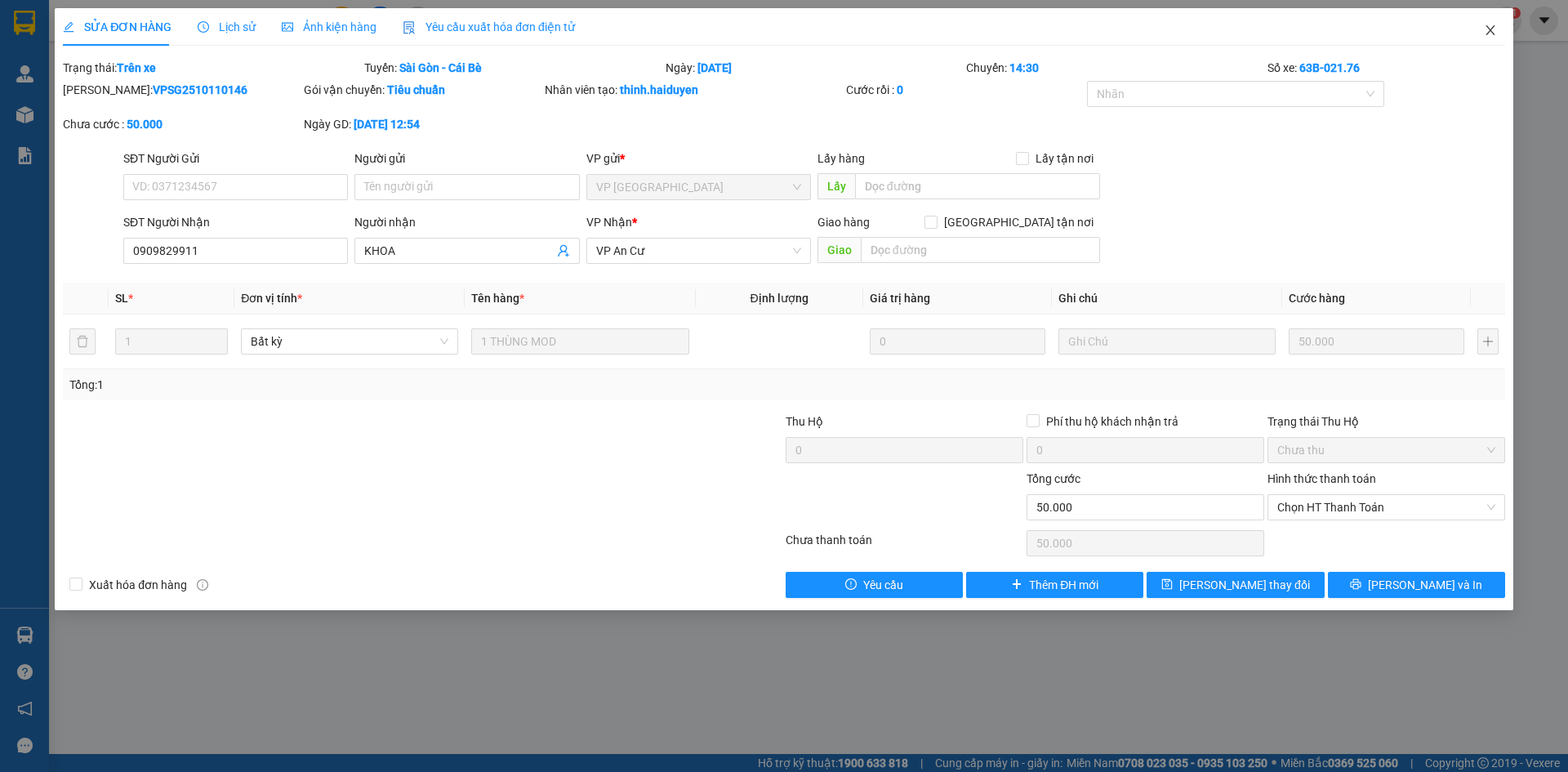
click at [1492, 31] on icon "close" at bounding box center [1490, 29] width 13 height 13
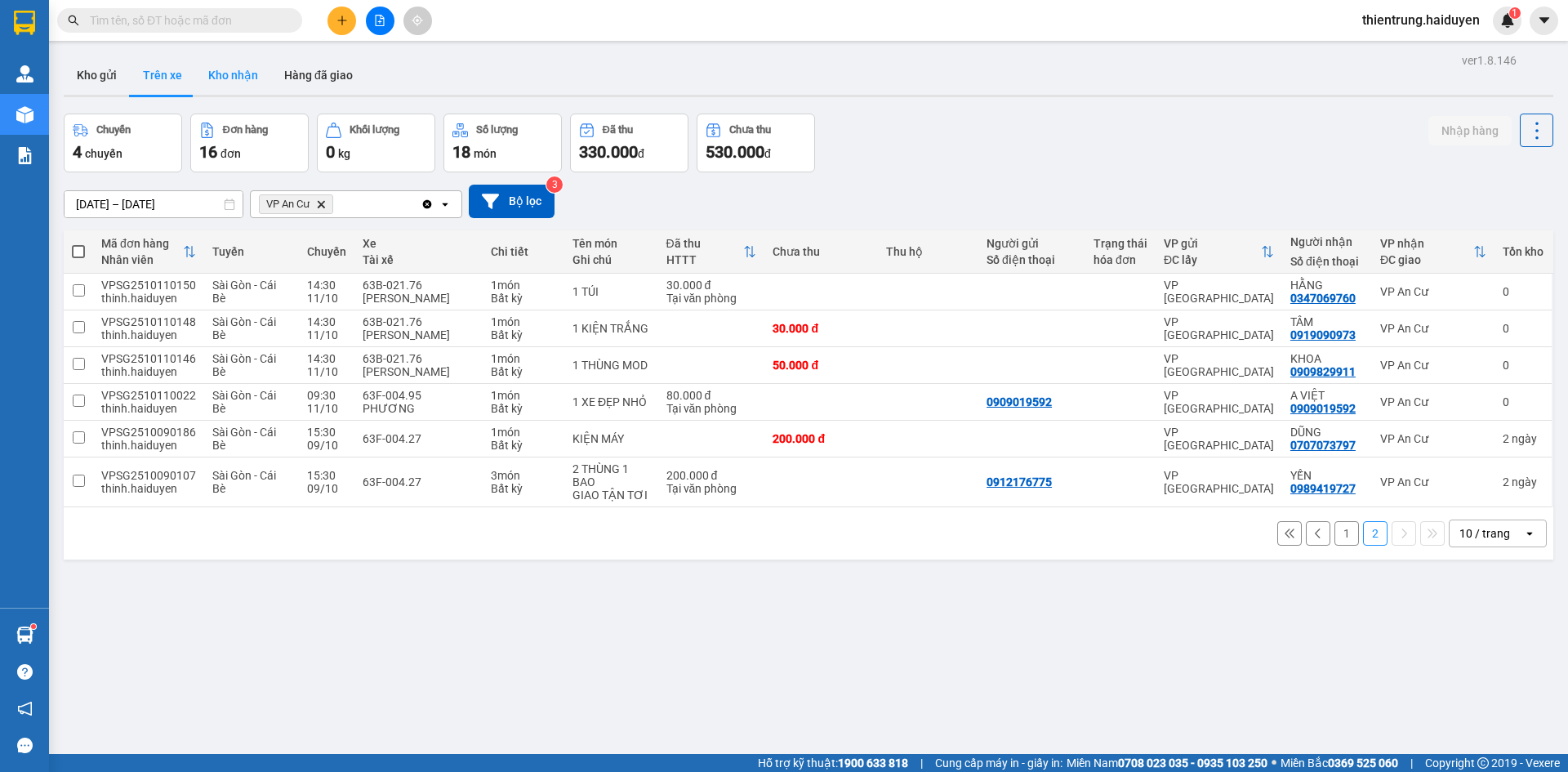
click at [225, 74] on button "Kho nhận" at bounding box center [234, 74] width 76 height 39
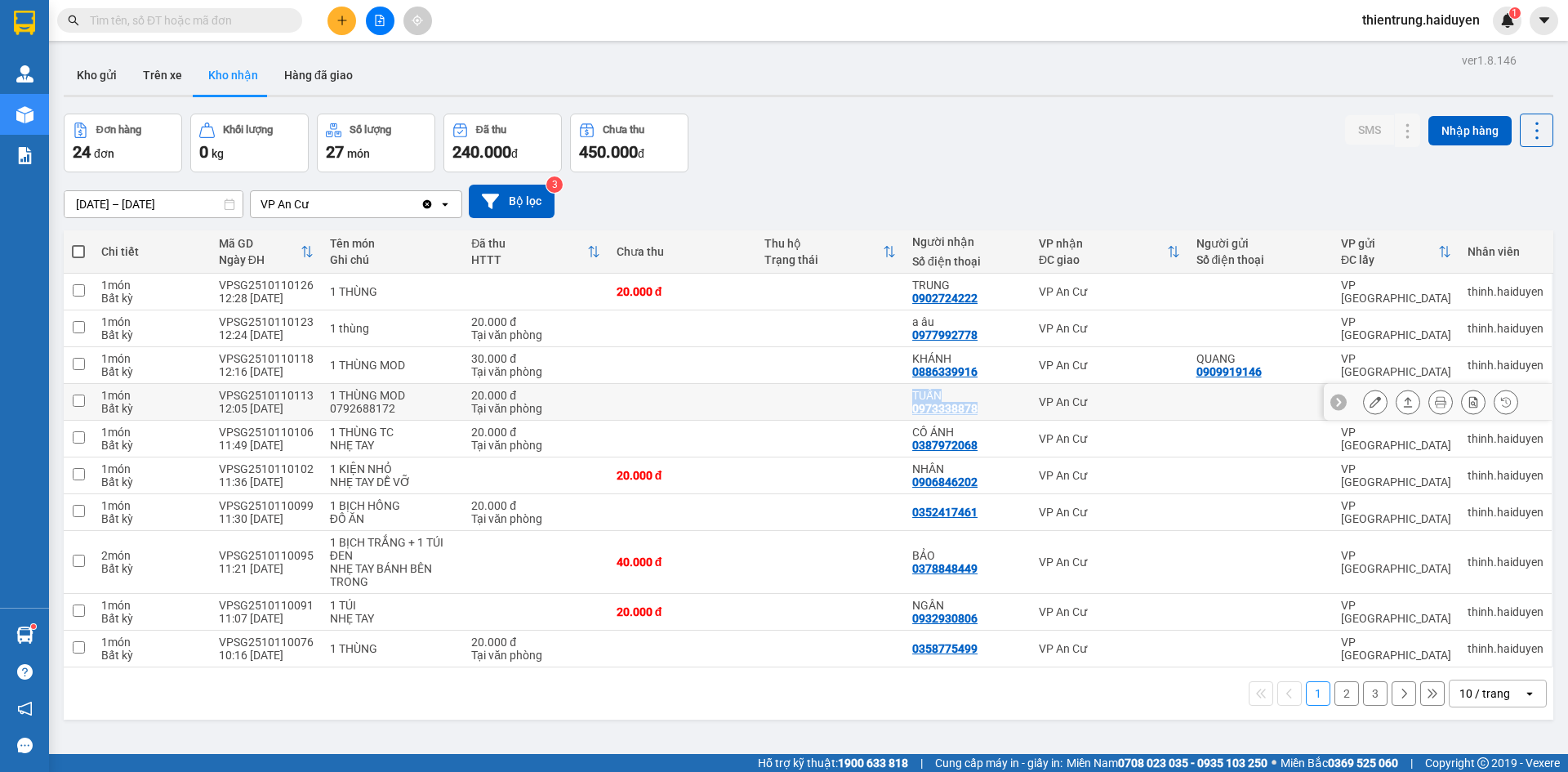
drag, startPoint x: 989, startPoint y: 406, endPoint x: 866, endPoint y: 399, distance: 123.2
click at [866, 399] on tr "1 món Bất kỳ VPSG2510110113 12:05 11/10 1 THÙNG MOD 0792688172 20.000 đ Tại văn…" at bounding box center [809, 402] width 1490 height 37
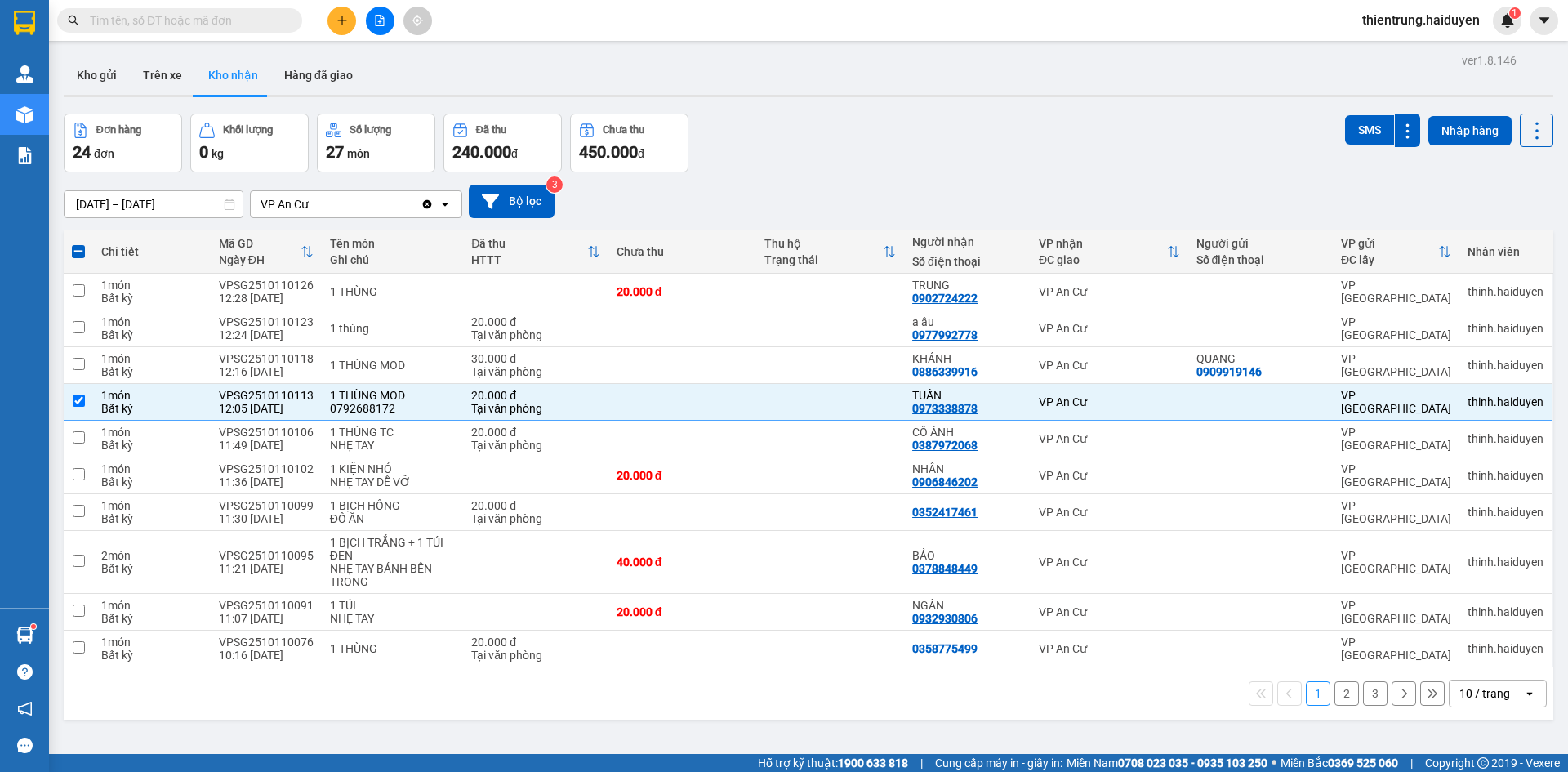
click at [1077, 149] on div "Đơn hàng 24 đơn Khối lượng 0 kg Số lượng 27 món Đã thu 240.000 đ Chưa thu 450.0…" at bounding box center [809, 143] width 1490 height 59
click at [80, 399] on input "checkbox" at bounding box center [79, 400] width 12 height 12
checkbox input "false"
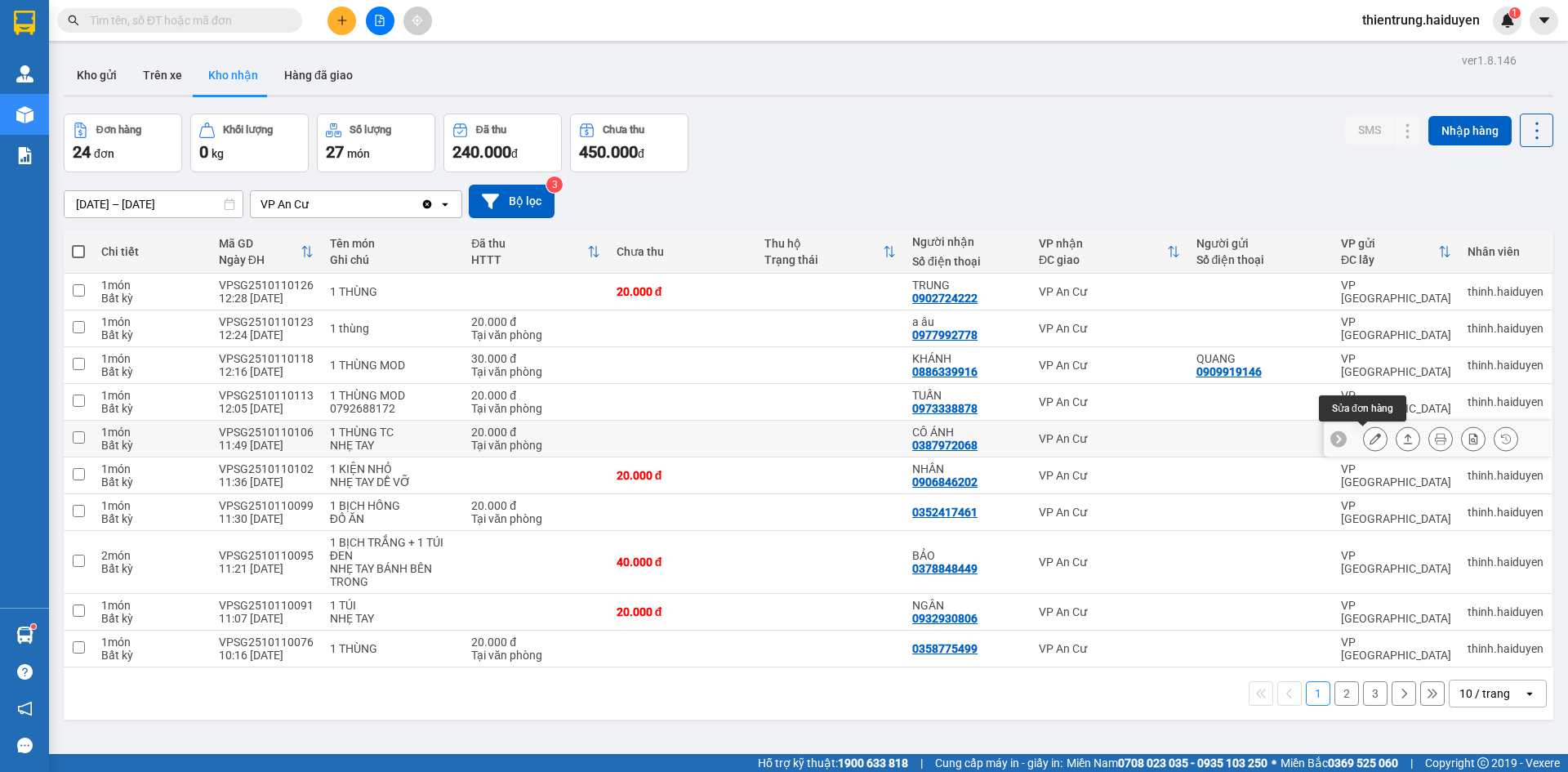
click at [1370, 438] on icon at bounding box center [1375, 438] width 11 height 11
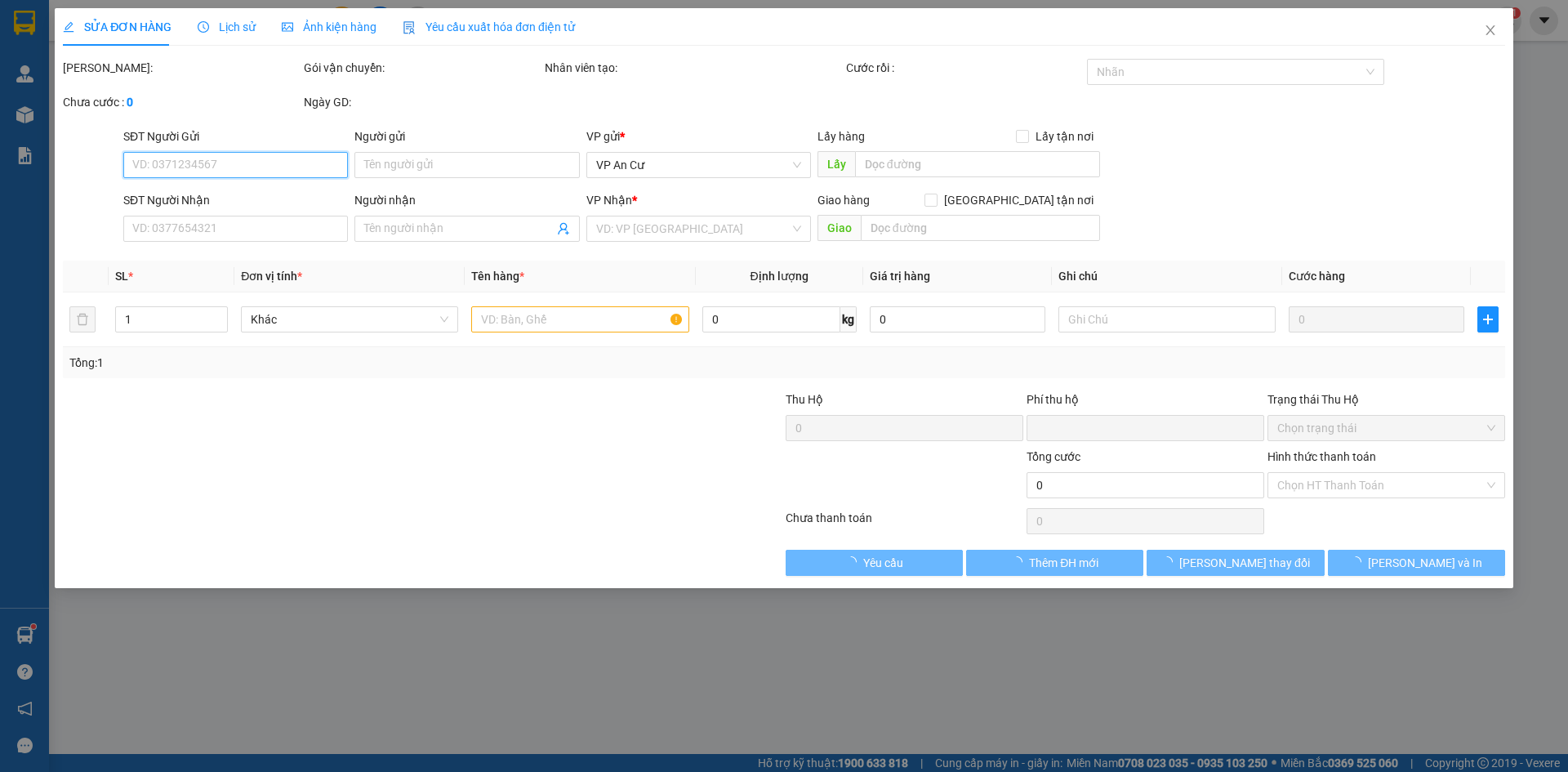
type input "0387972068"
type input "CÔ ÁNH"
type input "0"
type input "20.000"
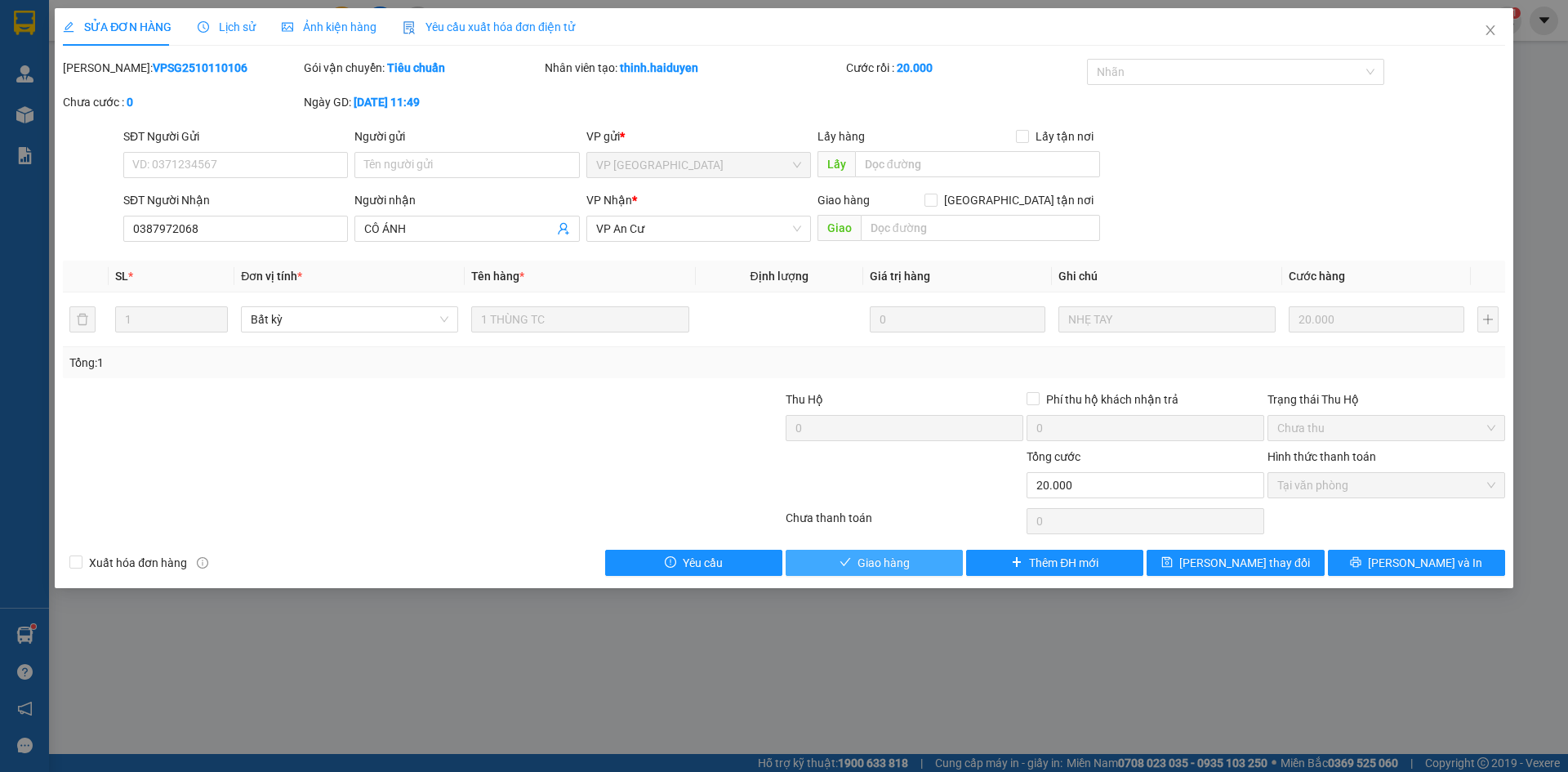
click at [913, 562] on button "Giao hàng" at bounding box center [874, 563] width 177 height 26
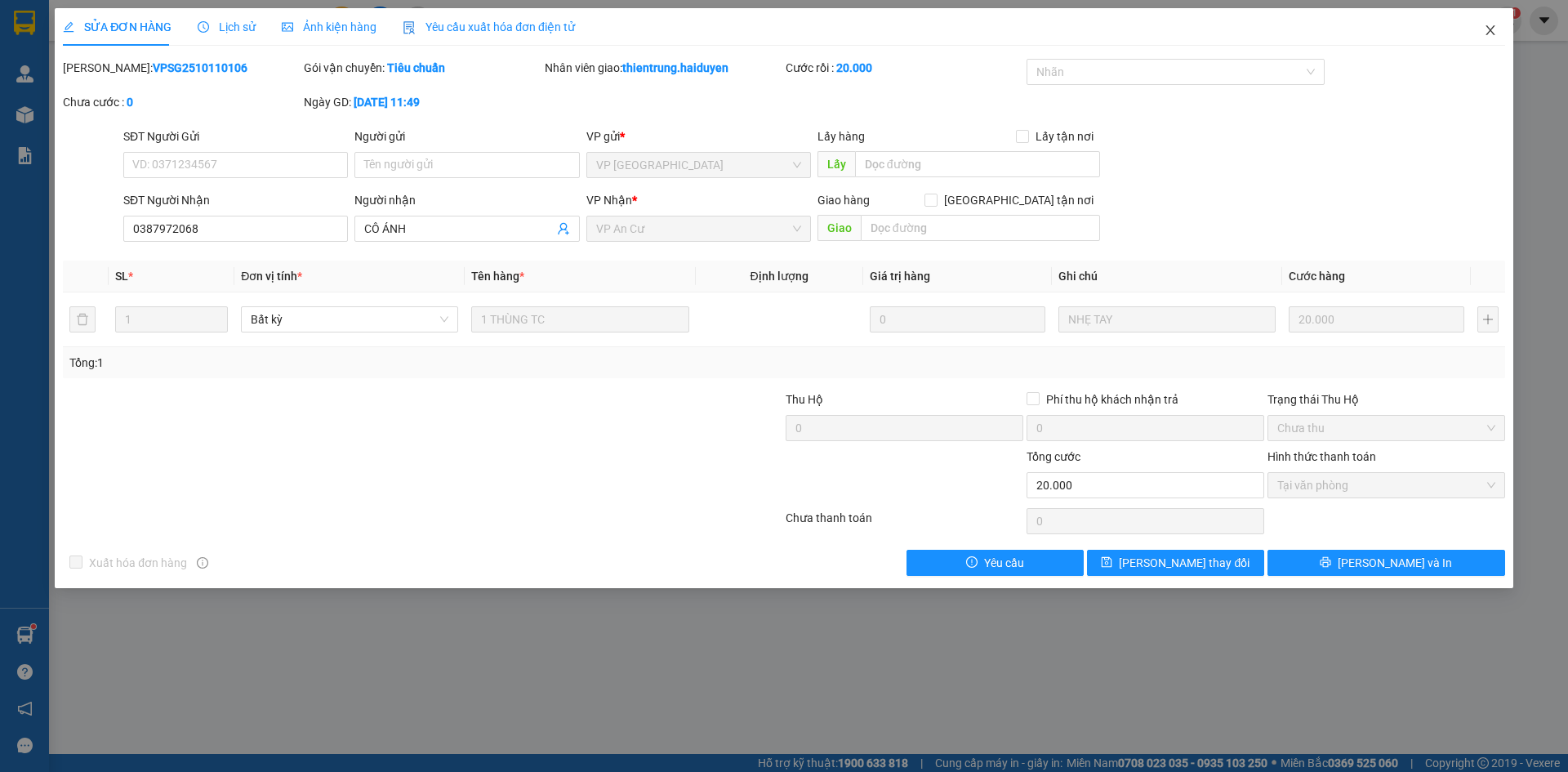
click at [1494, 26] on icon "close" at bounding box center [1490, 29] width 13 height 13
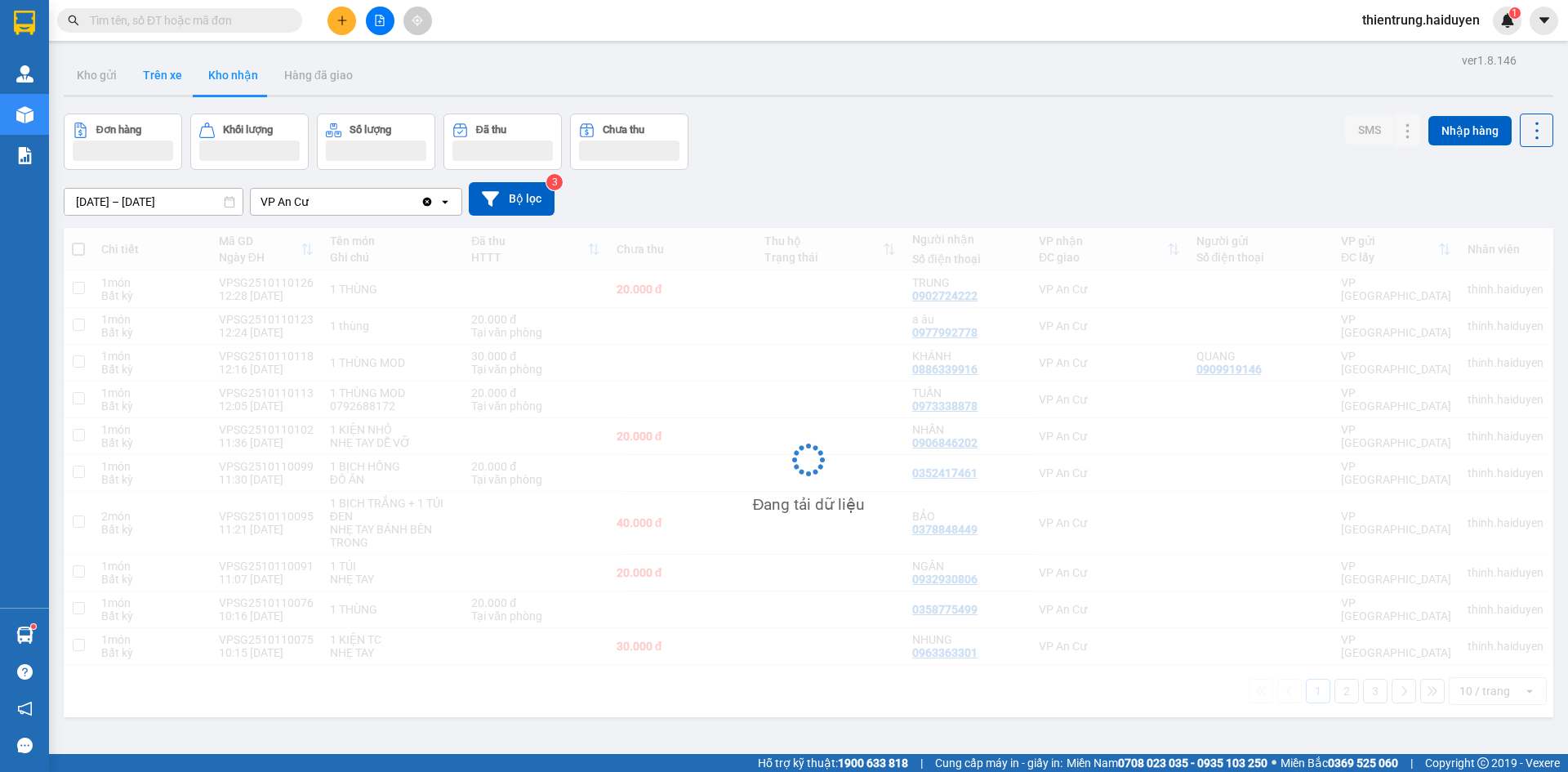
click at [162, 67] on button "Trên xe" at bounding box center [163, 74] width 66 height 39
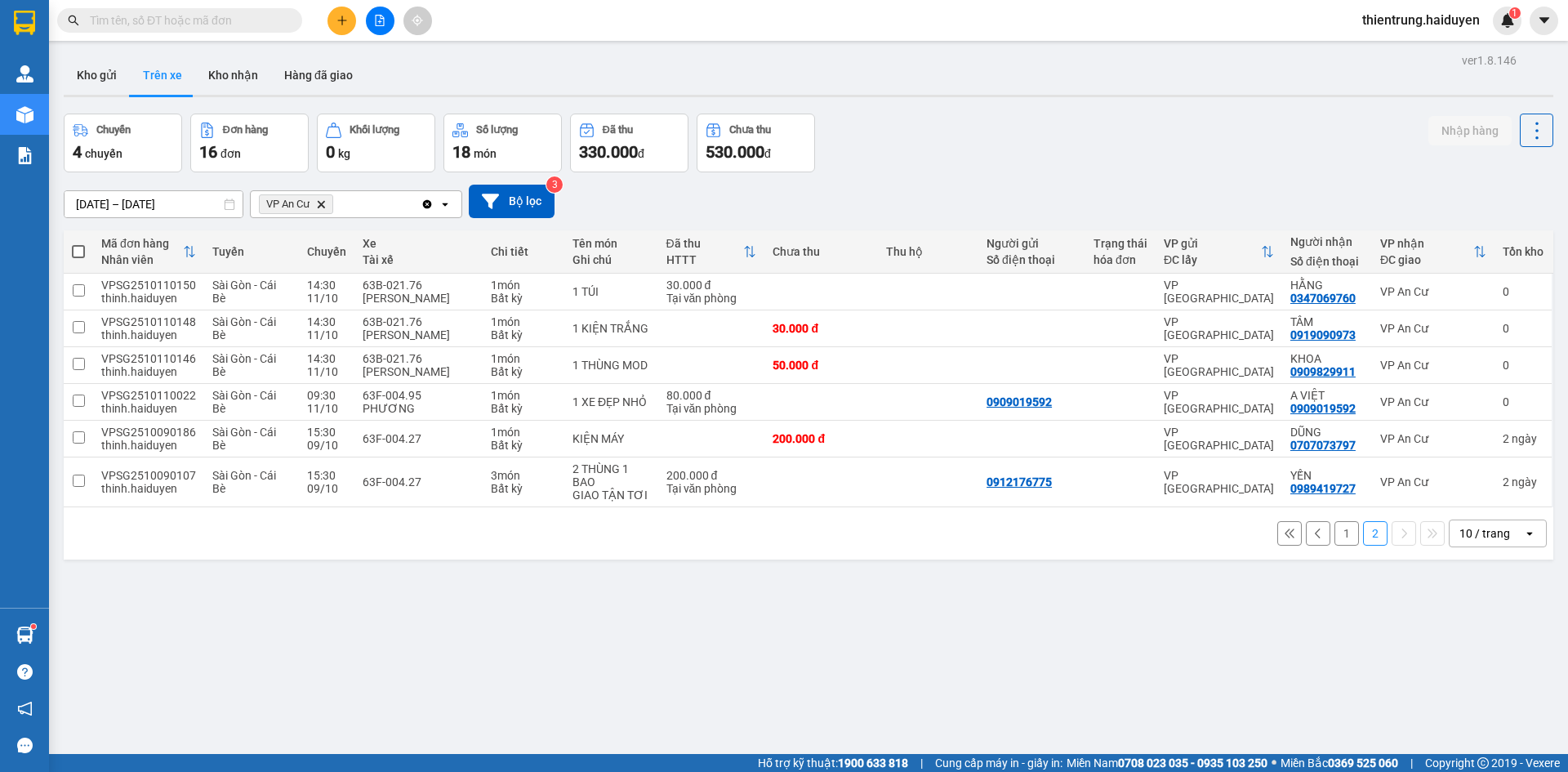
click at [164, 80] on button "Trên xe" at bounding box center [163, 74] width 66 height 39
click at [239, 80] on button "Kho nhận" at bounding box center [234, 74] width 76 height 39
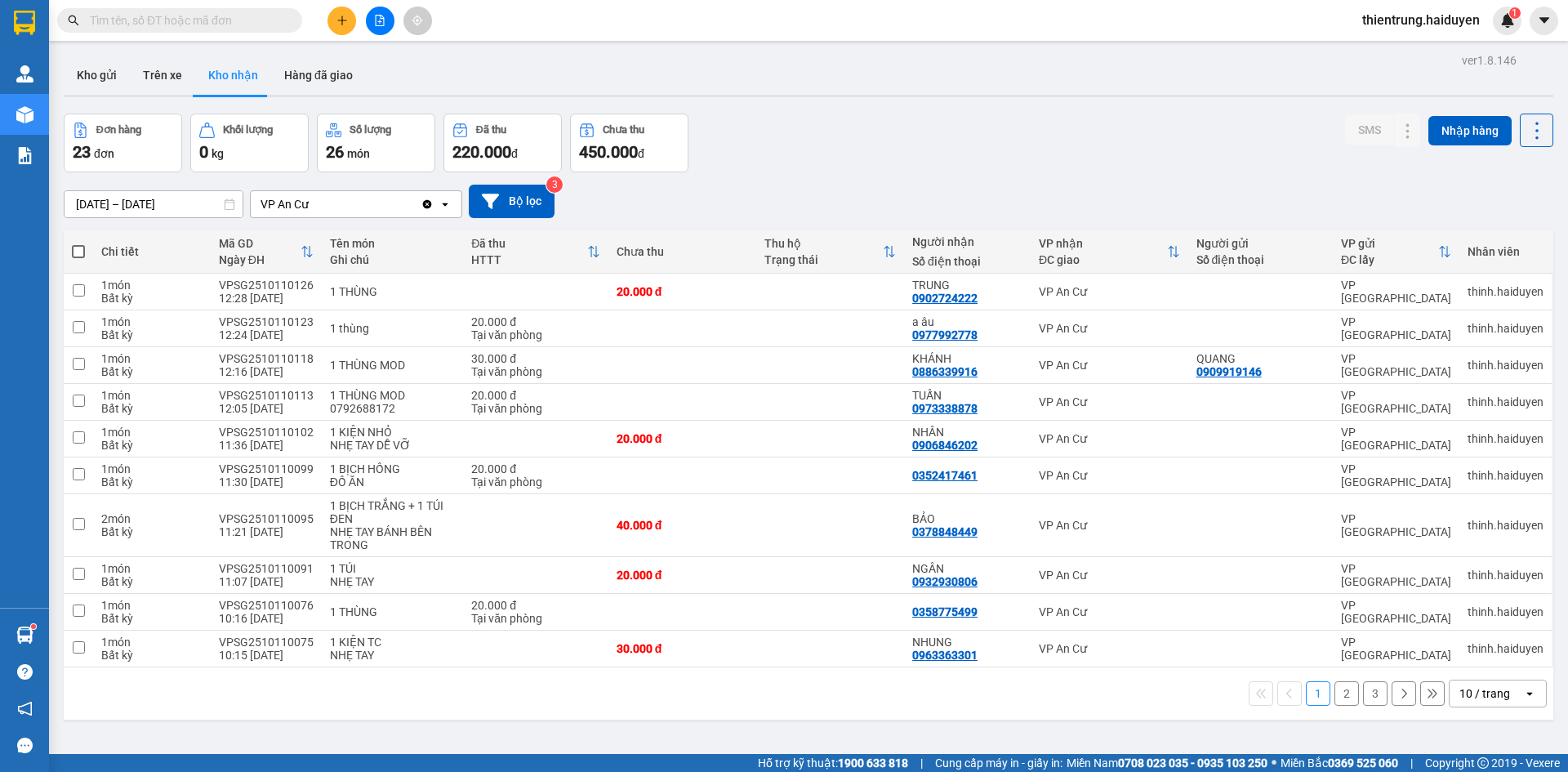
click at [1336, 694] on button "2" at bounding box center [1347, 693] width 24 height 24
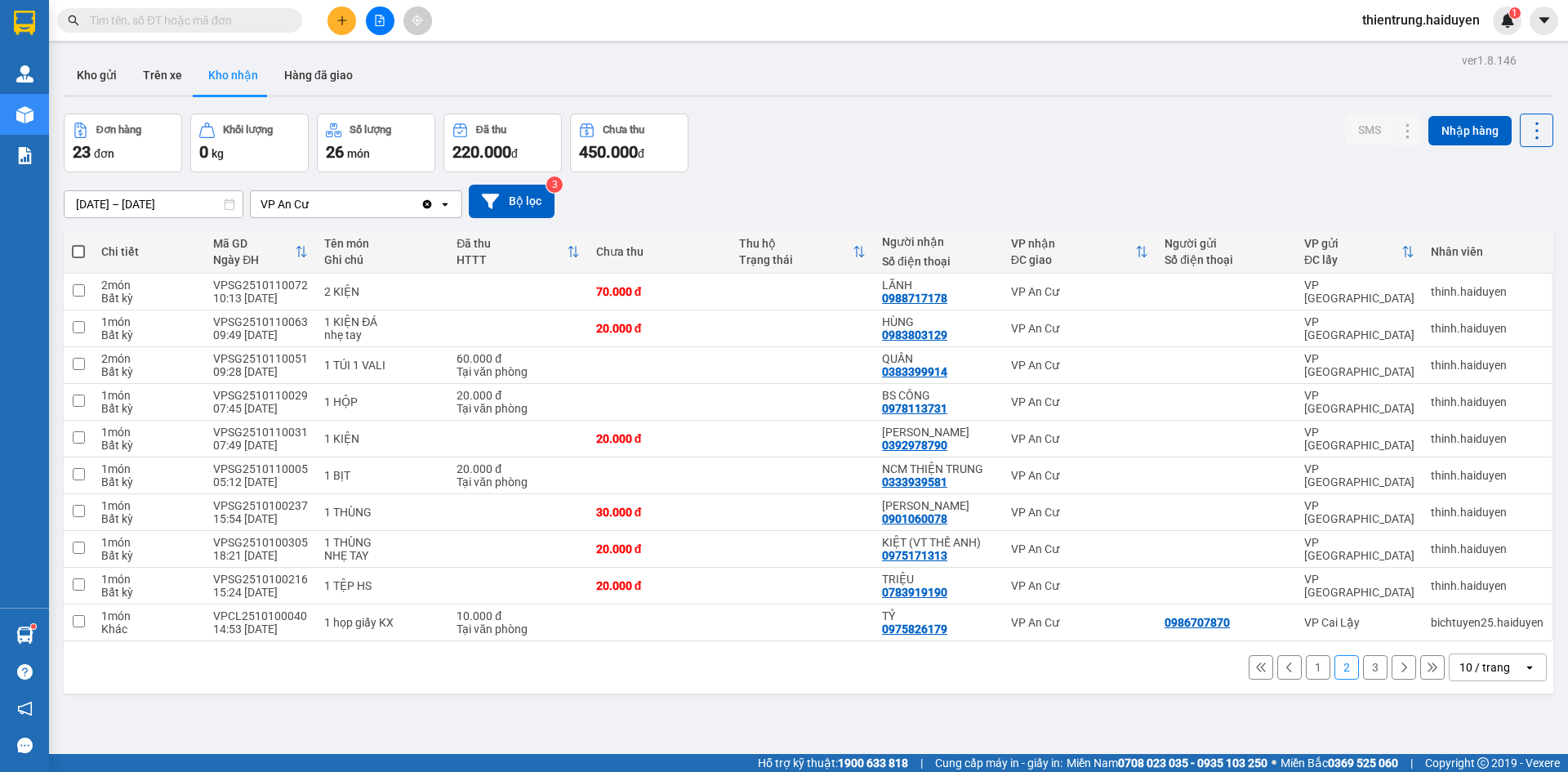
click at [1312, 663] on button "1" at bounding box center [1318, 667] width 24 height 24
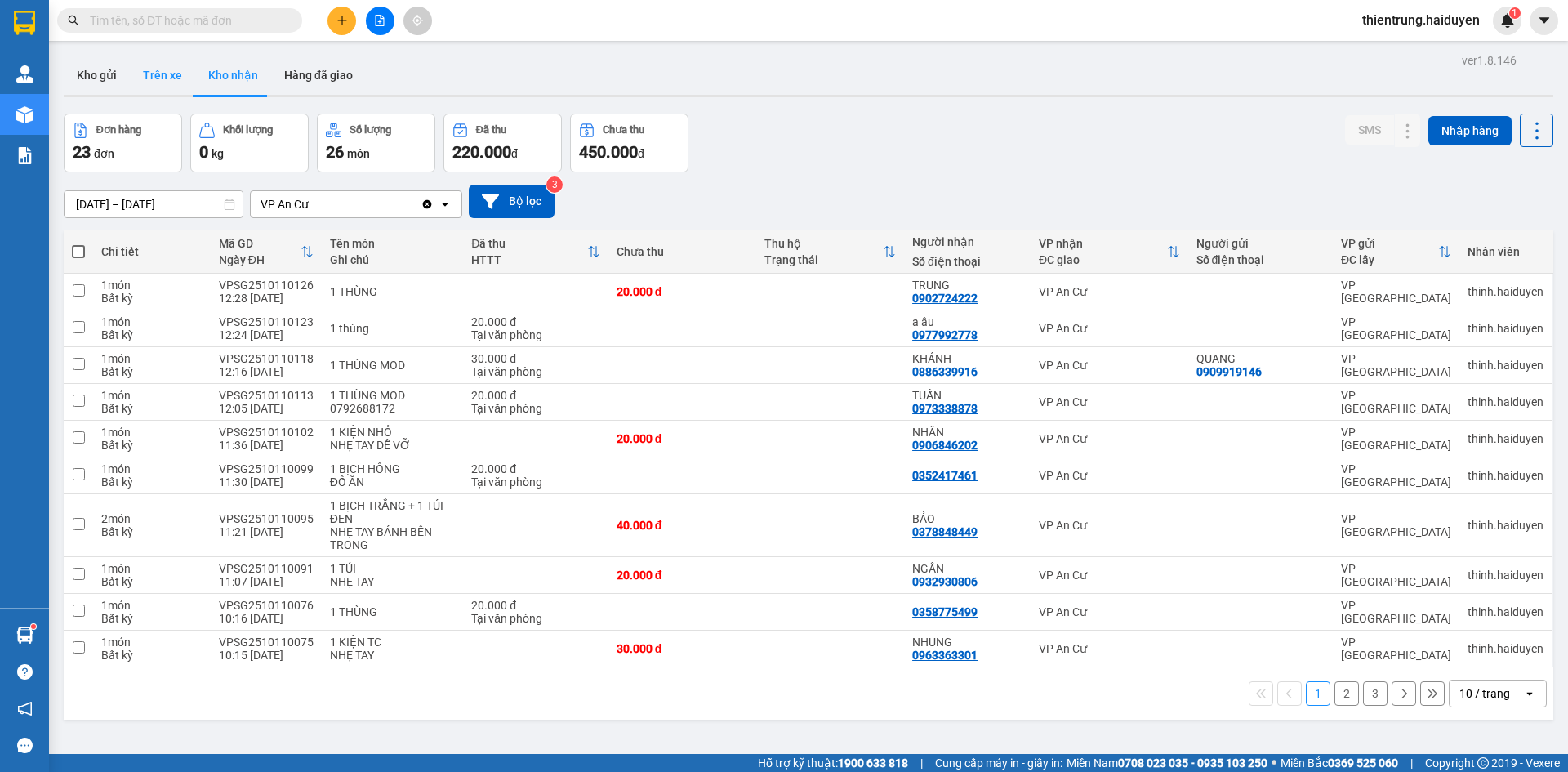
click at [141, 78] on button "Trên xe" at bounding box center [163, 74] width 66 height 39
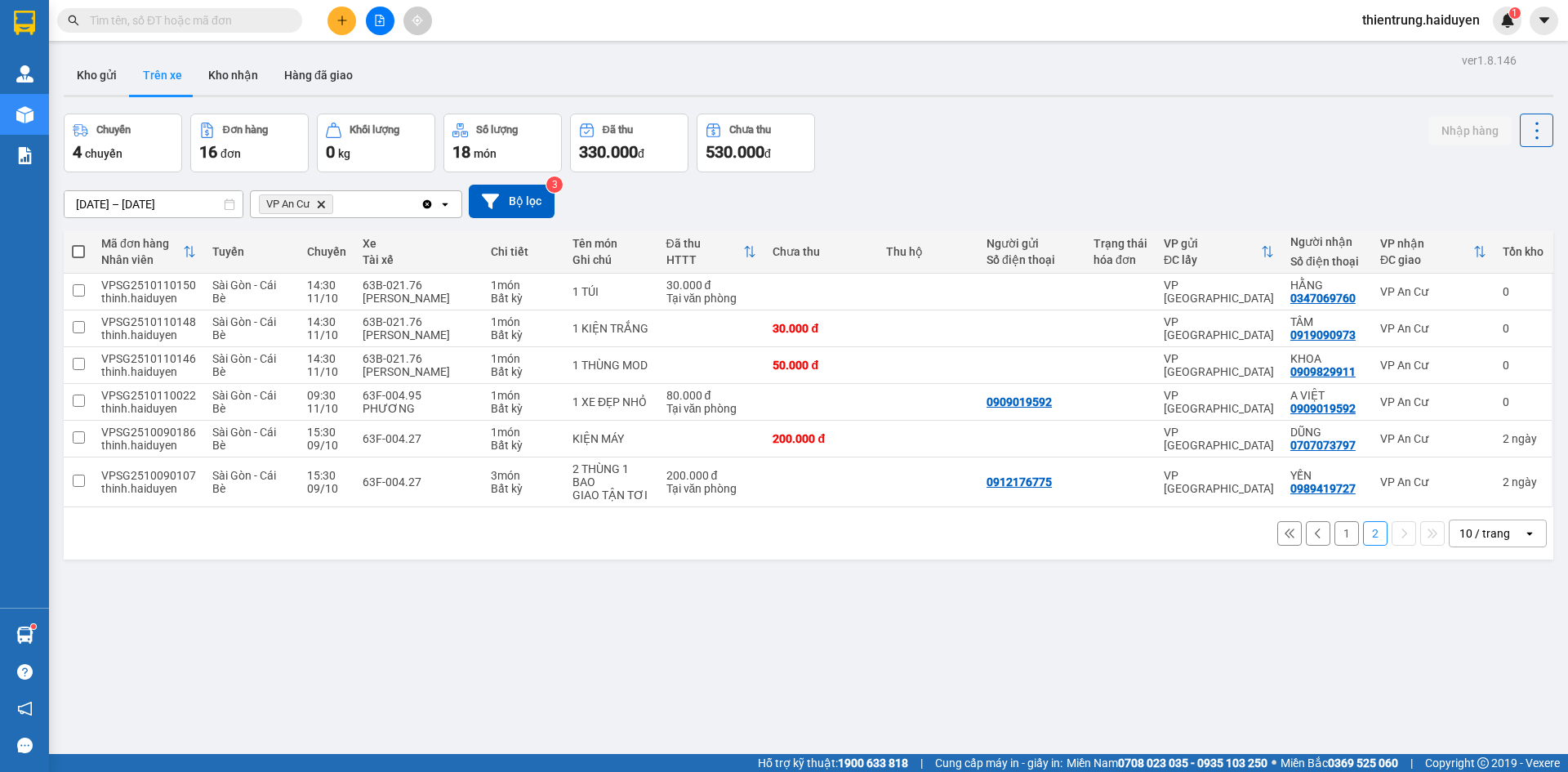
click at [1337, 528] on button "1" at bounding box center [1347, 533] width 24 height 24
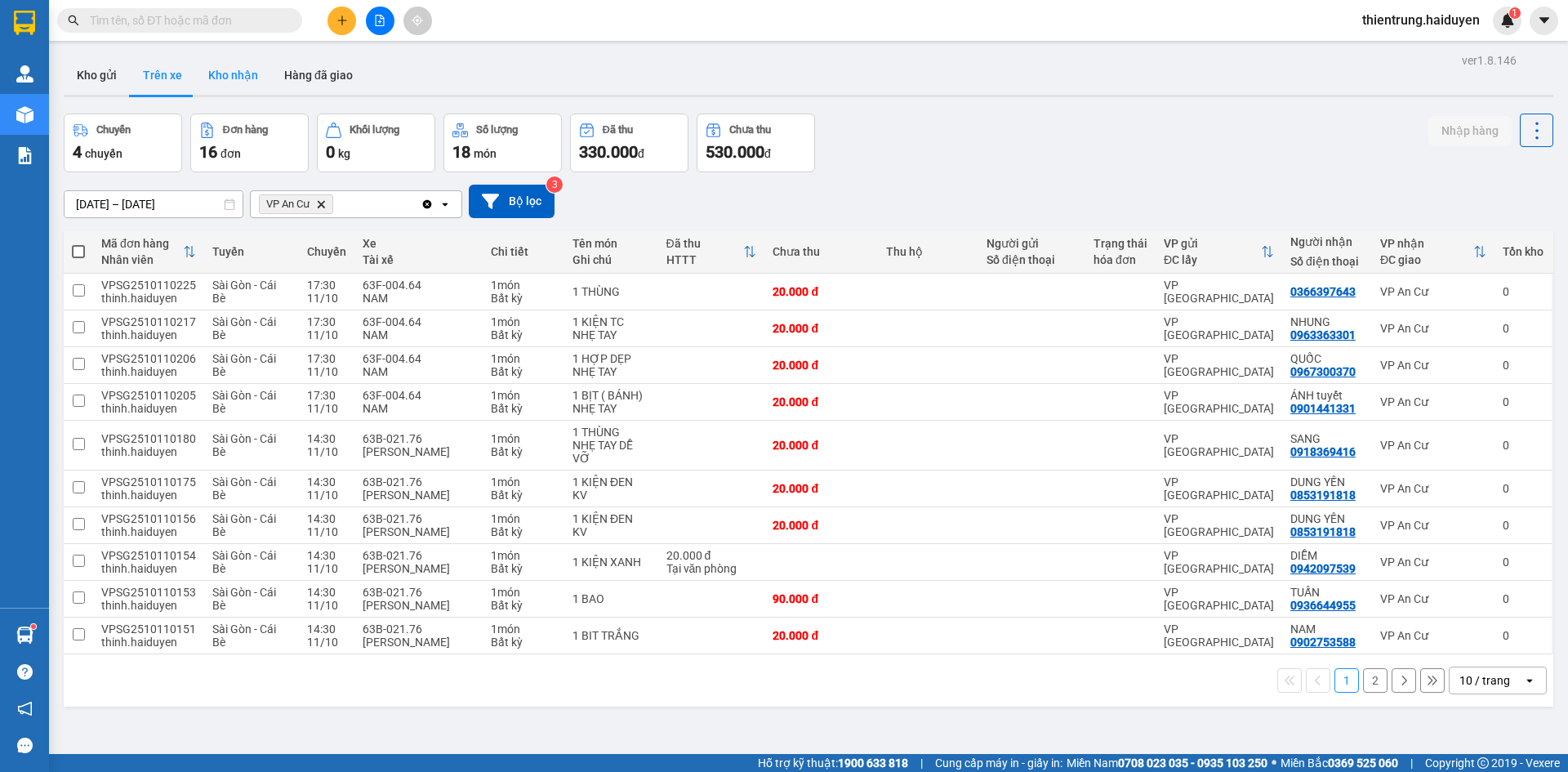
click at [250, 81] on button "Kho nhận" at bounding box center [234, 74] width 76 height 39
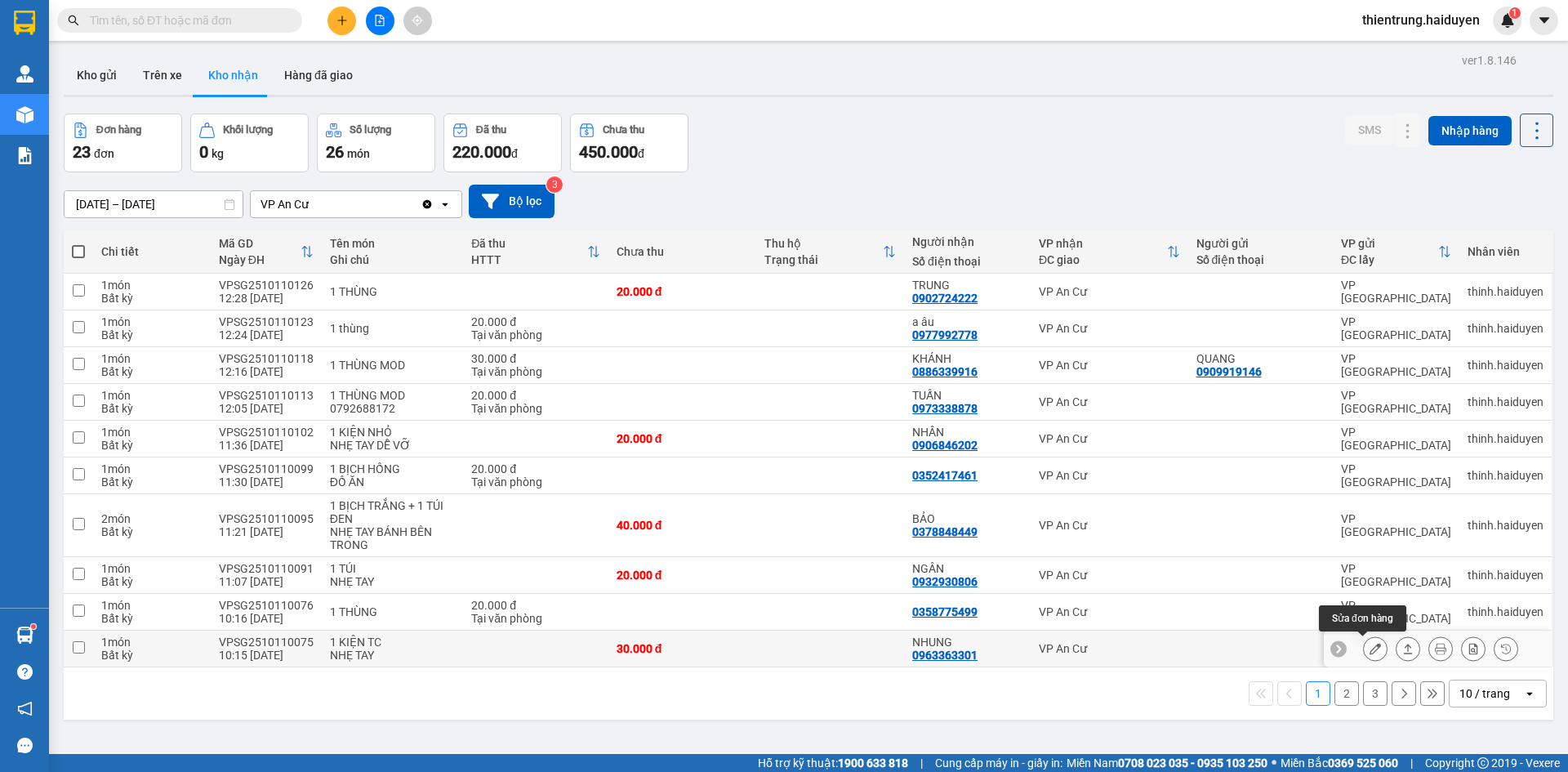
click at [1370, 649] on icon at bounding box center [1375, 648] width 11 height 11
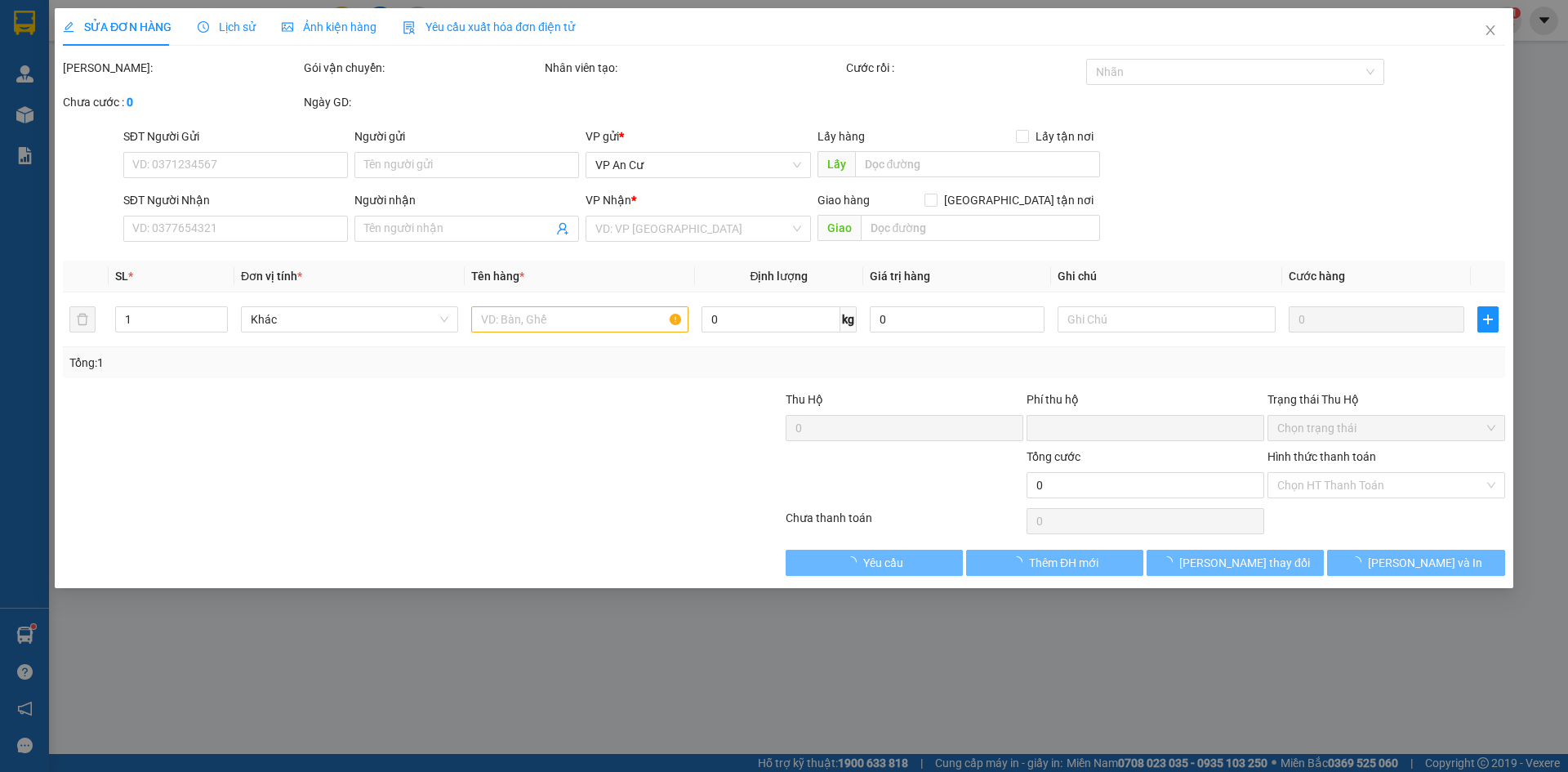
type input "0963363301"
type input "NHUNG"
type input "0"
type input "30.000"
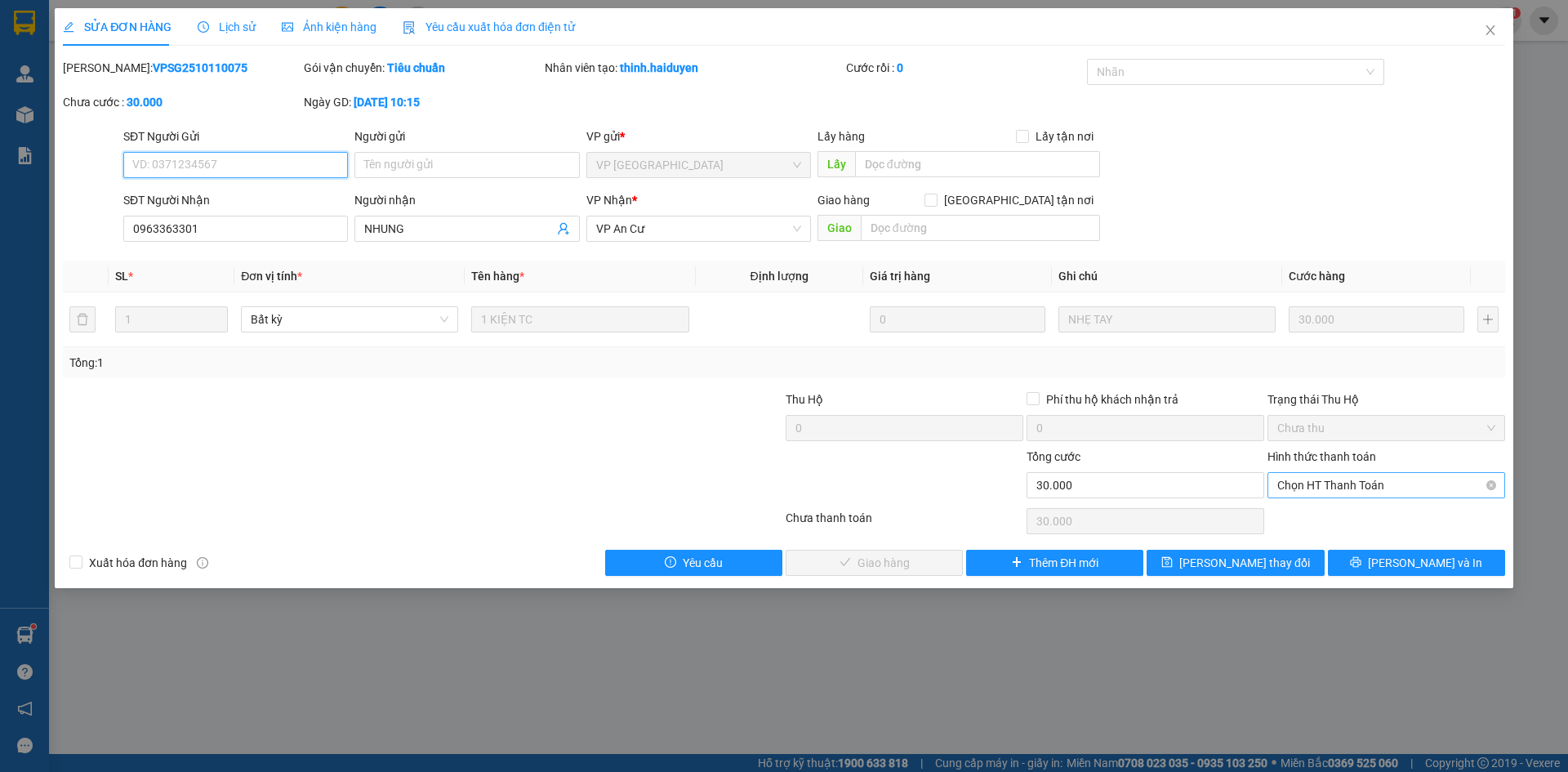
click at [1374, 492] on span "Chọn HT Thanh Toán" at bounding box center [1386, 485] width 218 height 24
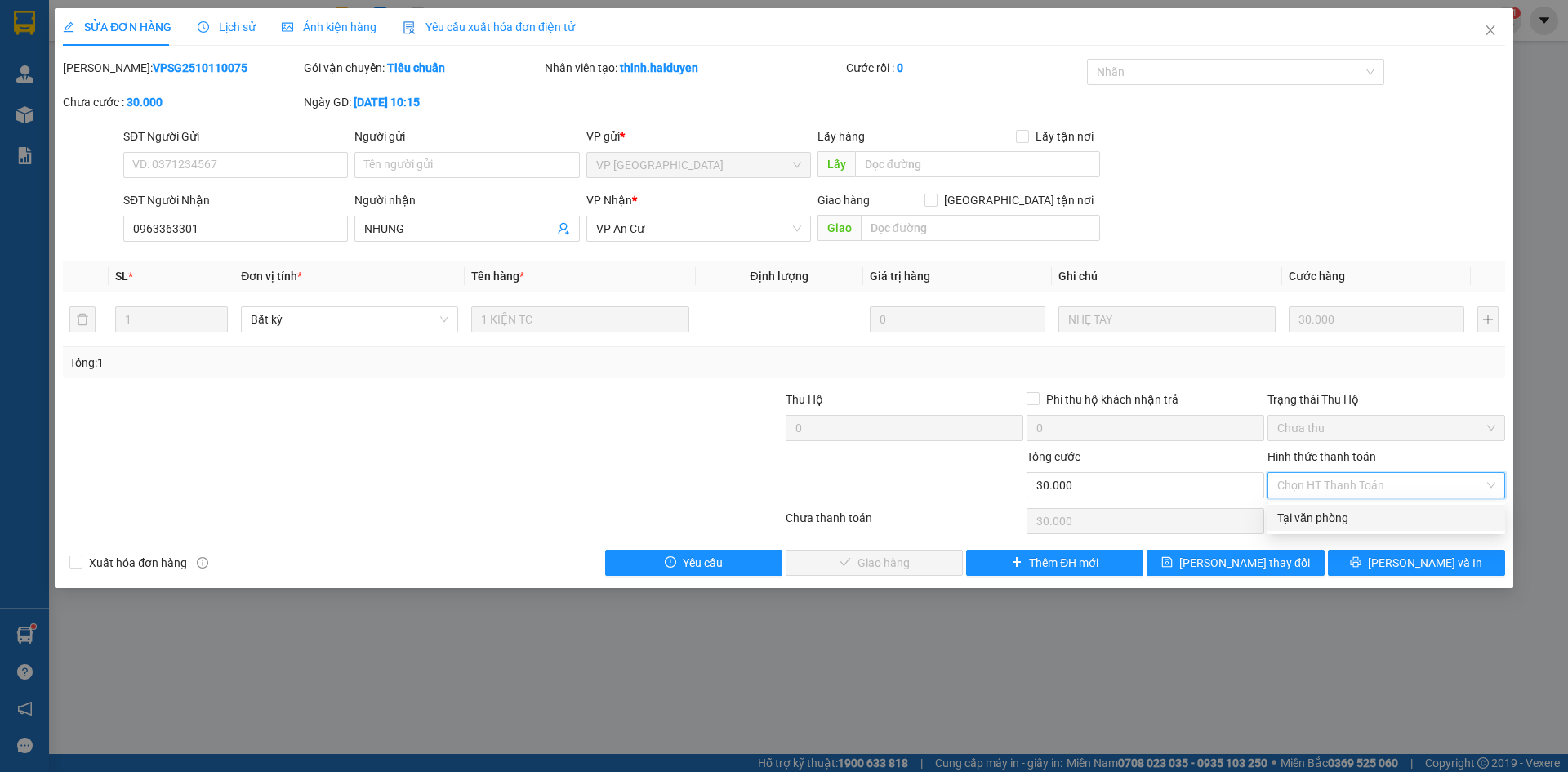
click at [1315, 523] on div "Tại văn phòng" at bounding box center [1386, 517] width 218 height 18
type input "0"
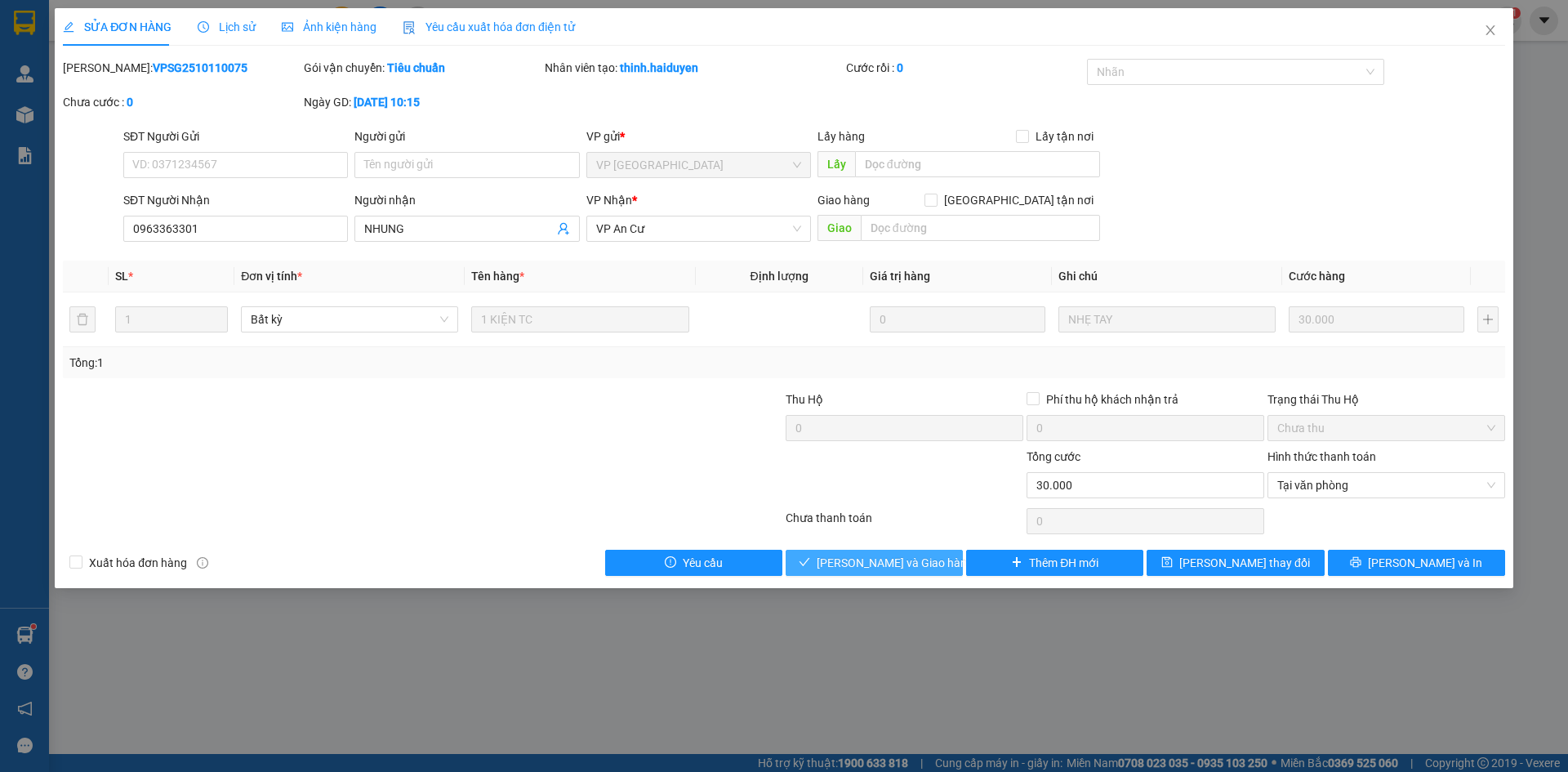
click at [918, 557] on span "[PERSON_NAME] và [PERSON_NAME] hàng" at bounding box center [894, 562] width 157 height 18
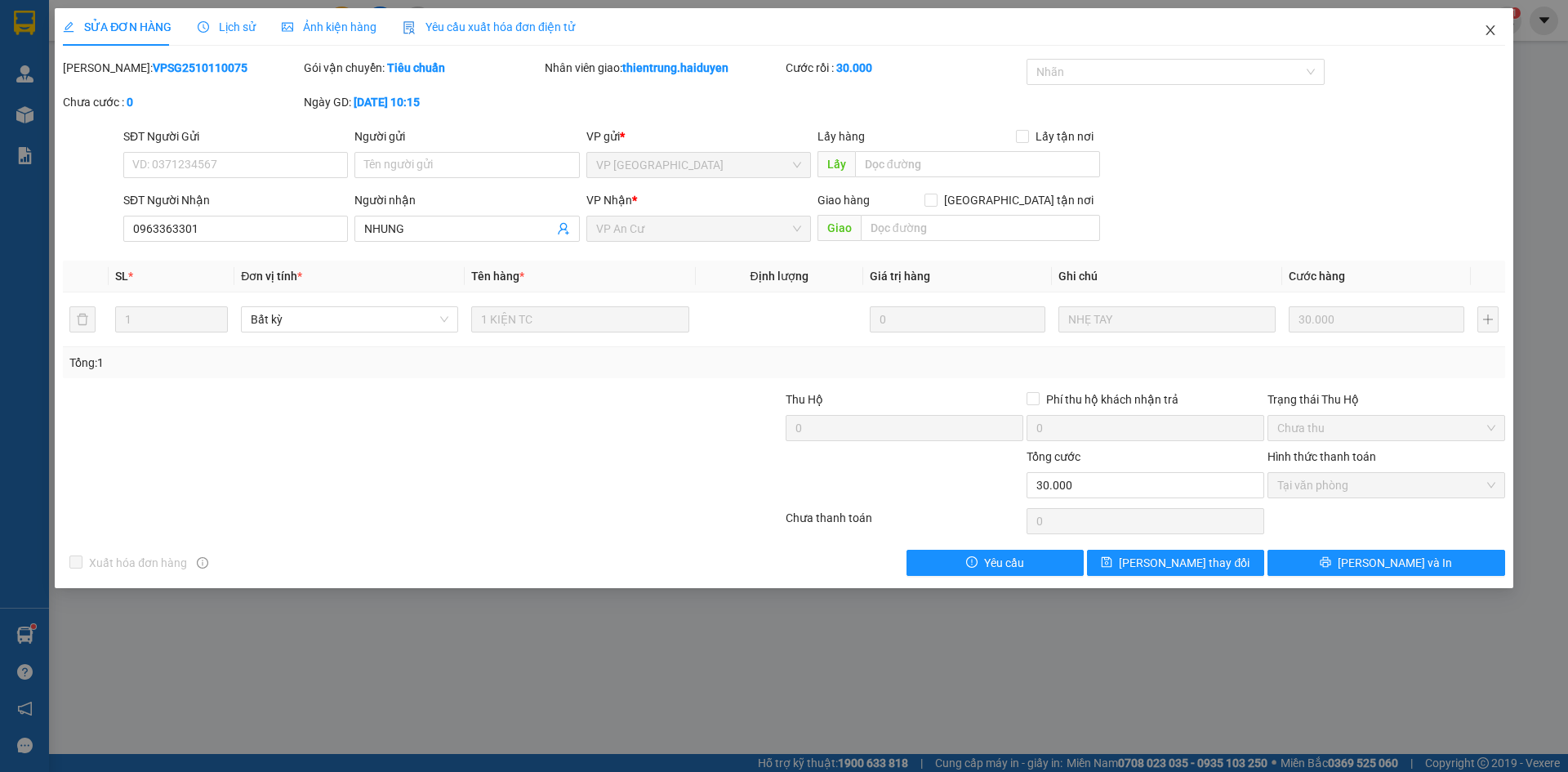
click at [1494, 24] on icon "close" at bounding box center [1490, 29] width 13 height 13
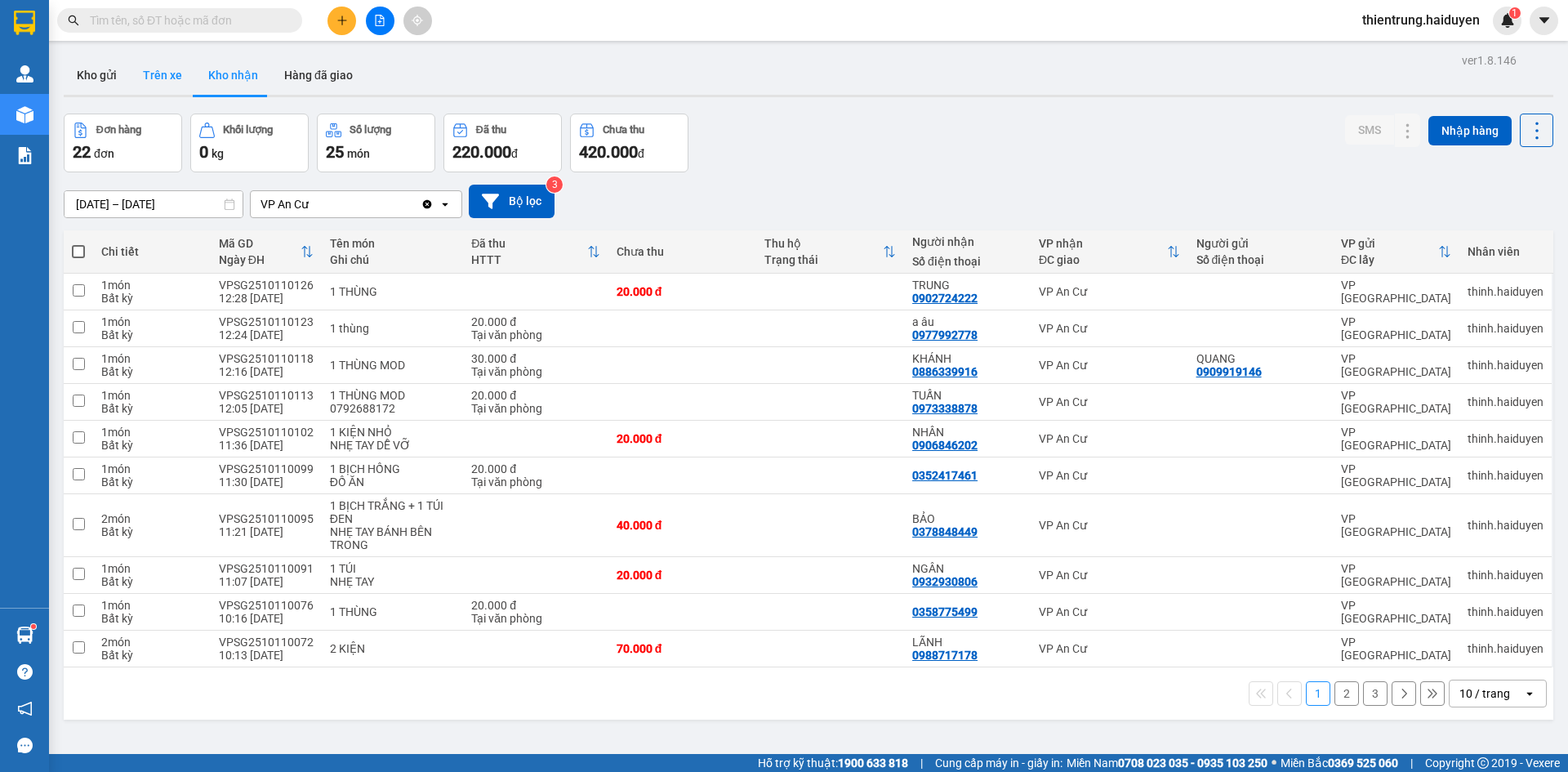
click at [164, 84] on button "Trên xe" at bounding box center [163, 74] width 66 height 39
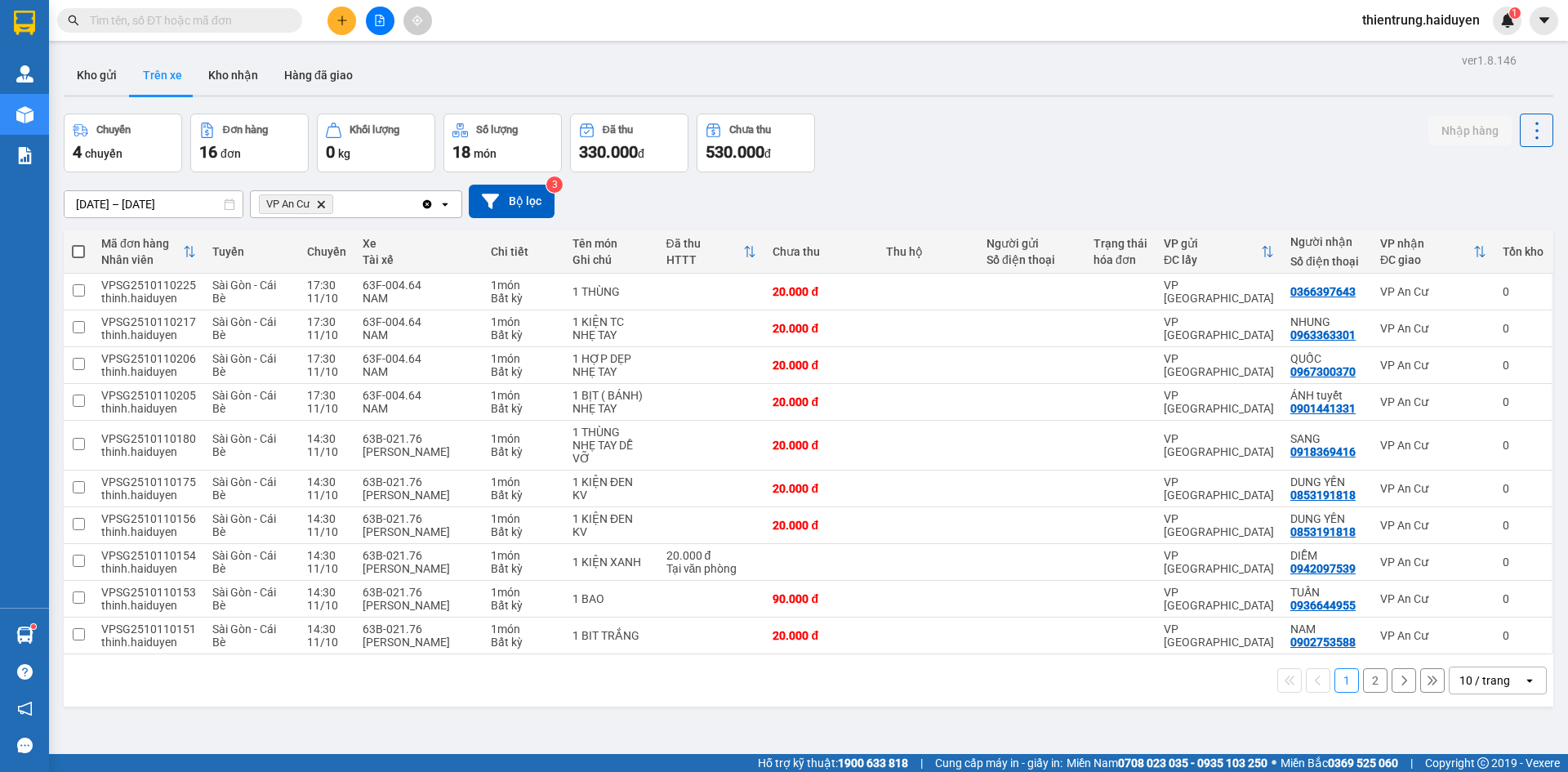
click at [1354, 133] on div "Chuyến 4 chuyến Đơn hàng 16 đơn Khối lượng 0 kg Số lượng 18 món Đã thu 330.000 …" at bounding box center [809, 143] width 1490 height 59
click at [253, 69] on button "Kho nhận" at bounding box center [234, 74] width 76 height 39
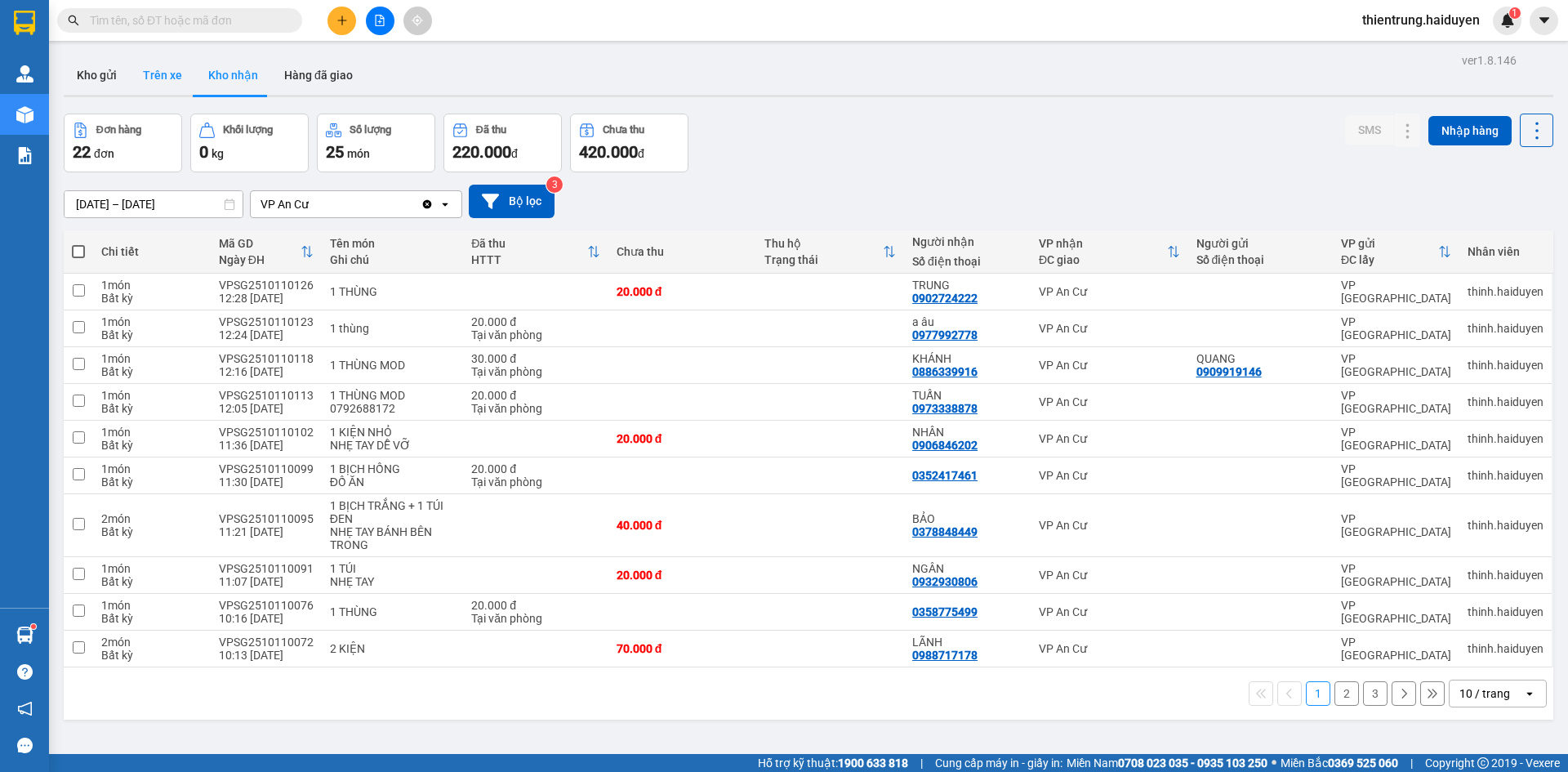
click at [156, 73] on button "Trên xe" at bounding box center [163, 74] width 66 height 39
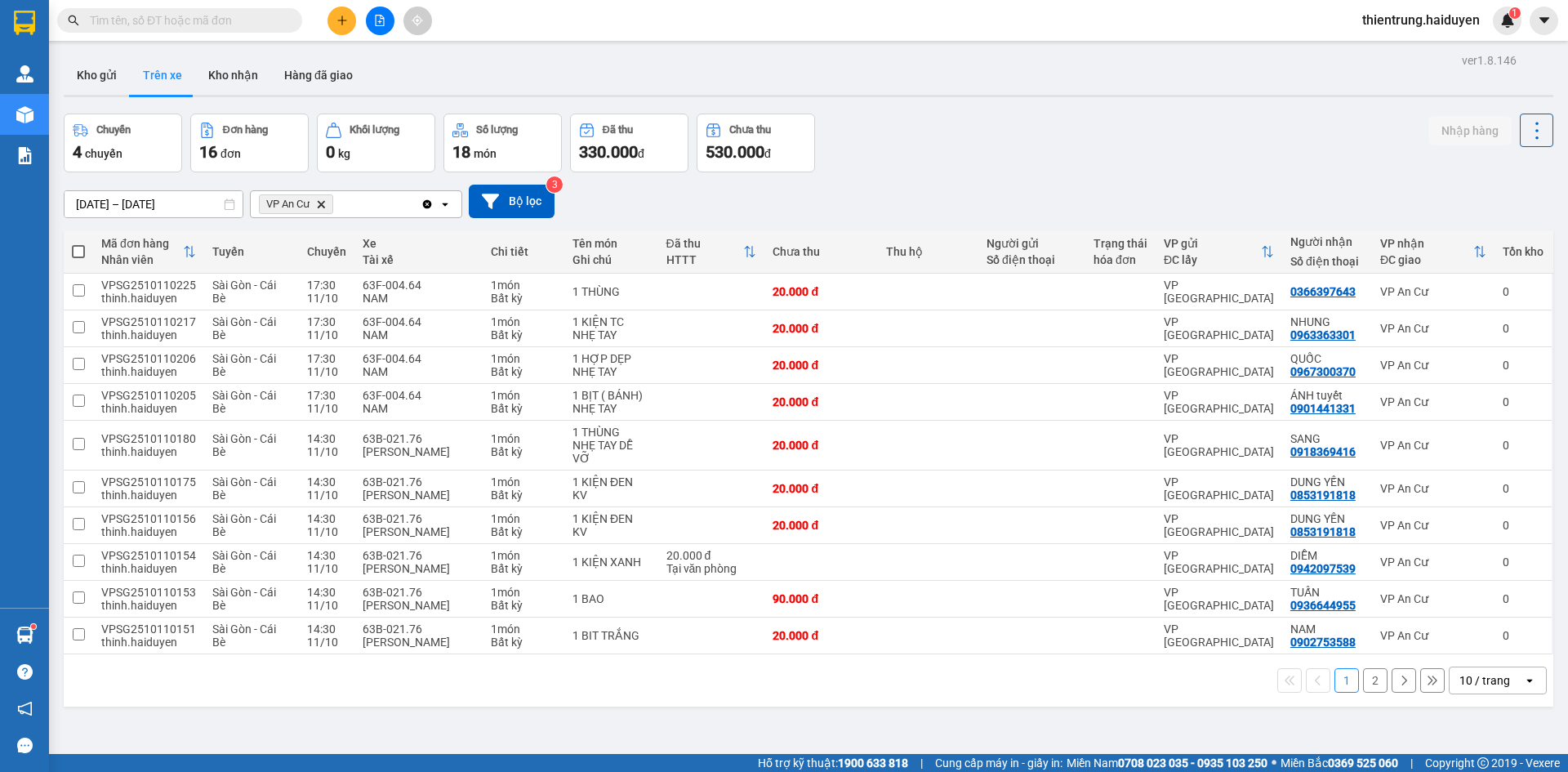
click at [1366, 679] on button "2" at bounding box center [1375, 680] width 24 height 24
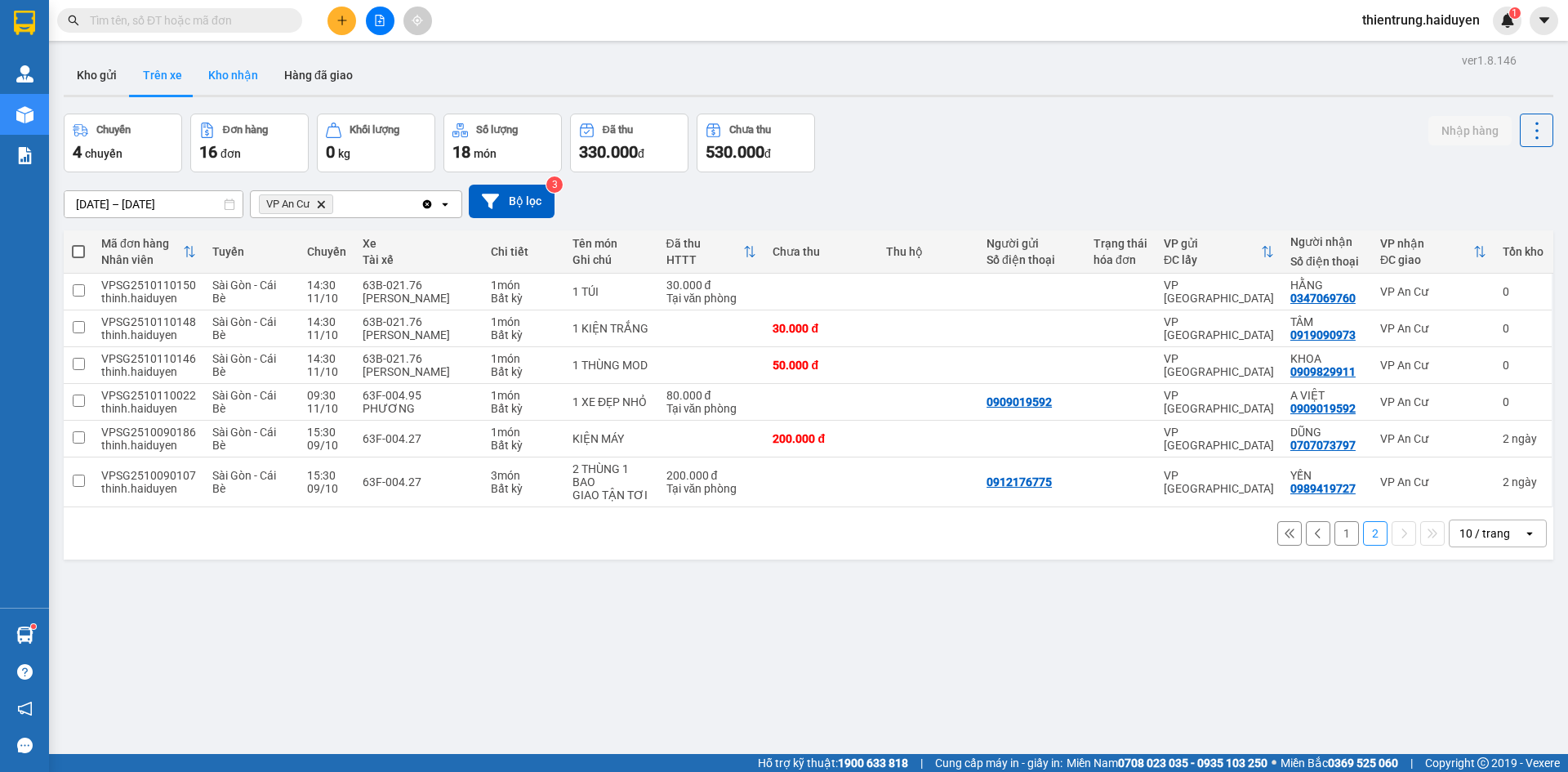
click at [222, 81] on button "Kho nhận" at bounding box center [234, 74] width 76 height 39
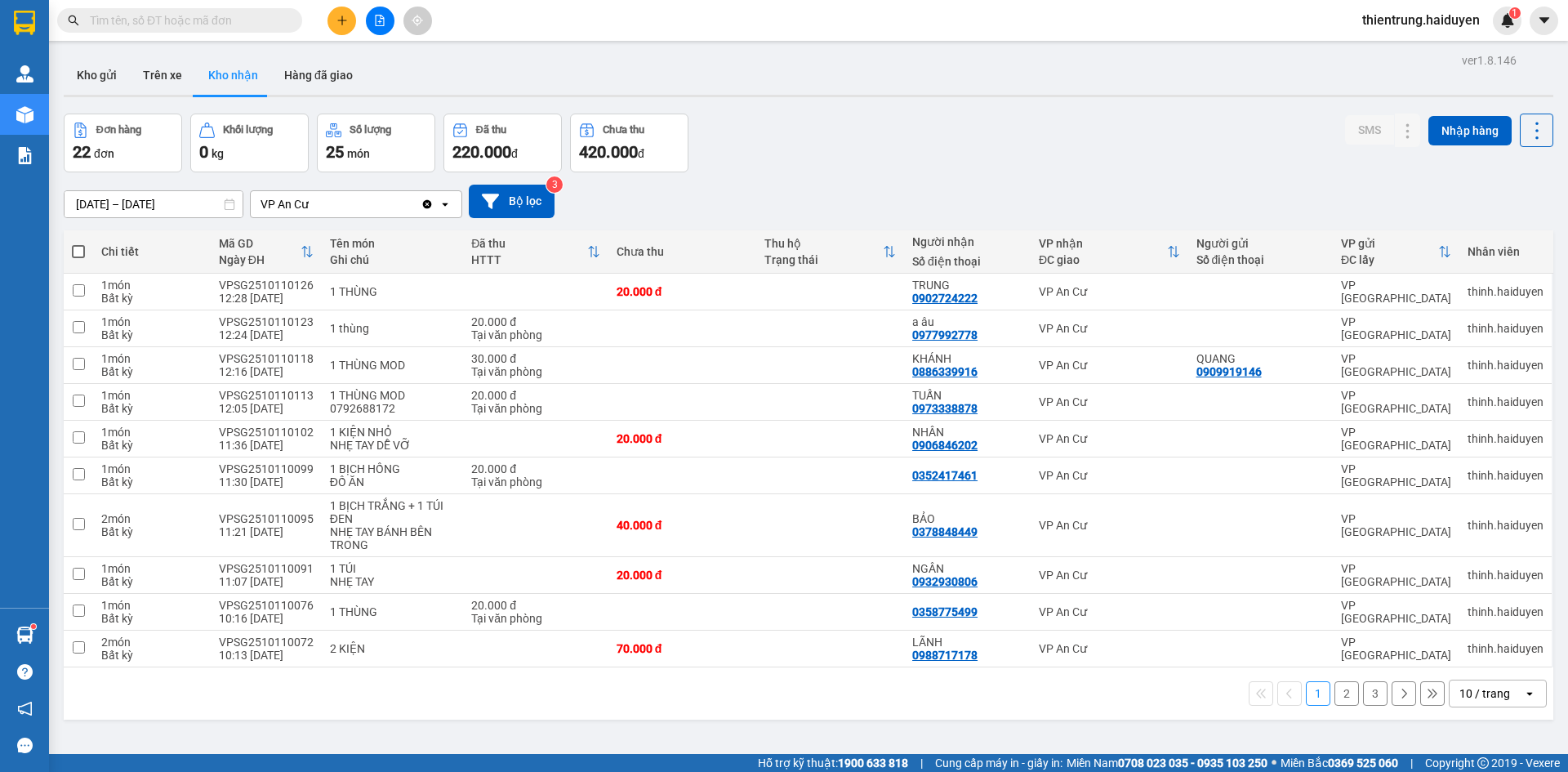
click at [228, 13] on input "text" at bounding box center [186, 20] width 193 height 18
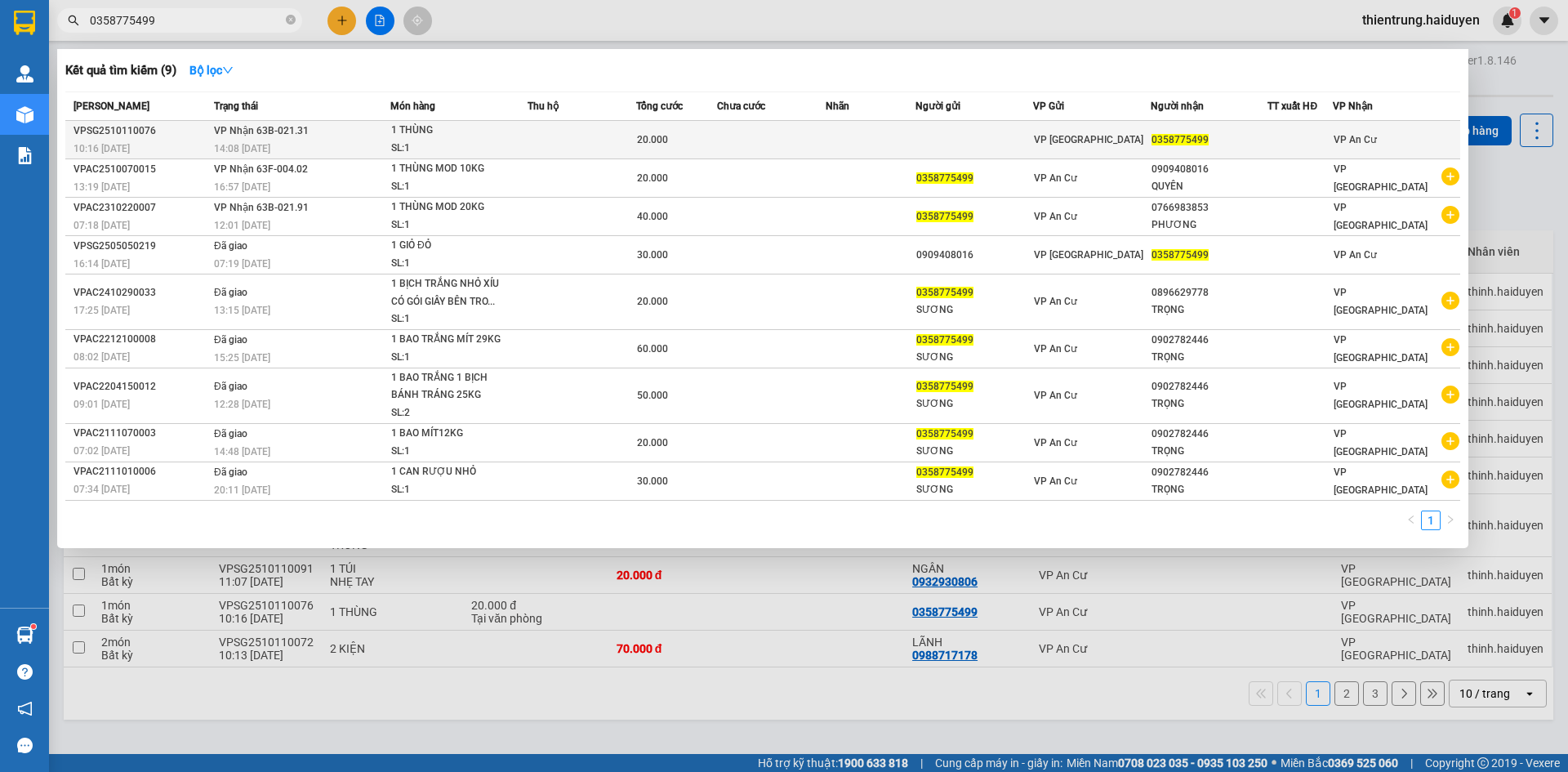
type input "0358775499"
click at [637, 134] on td at bounding box center [582, 140] width 109 height 38
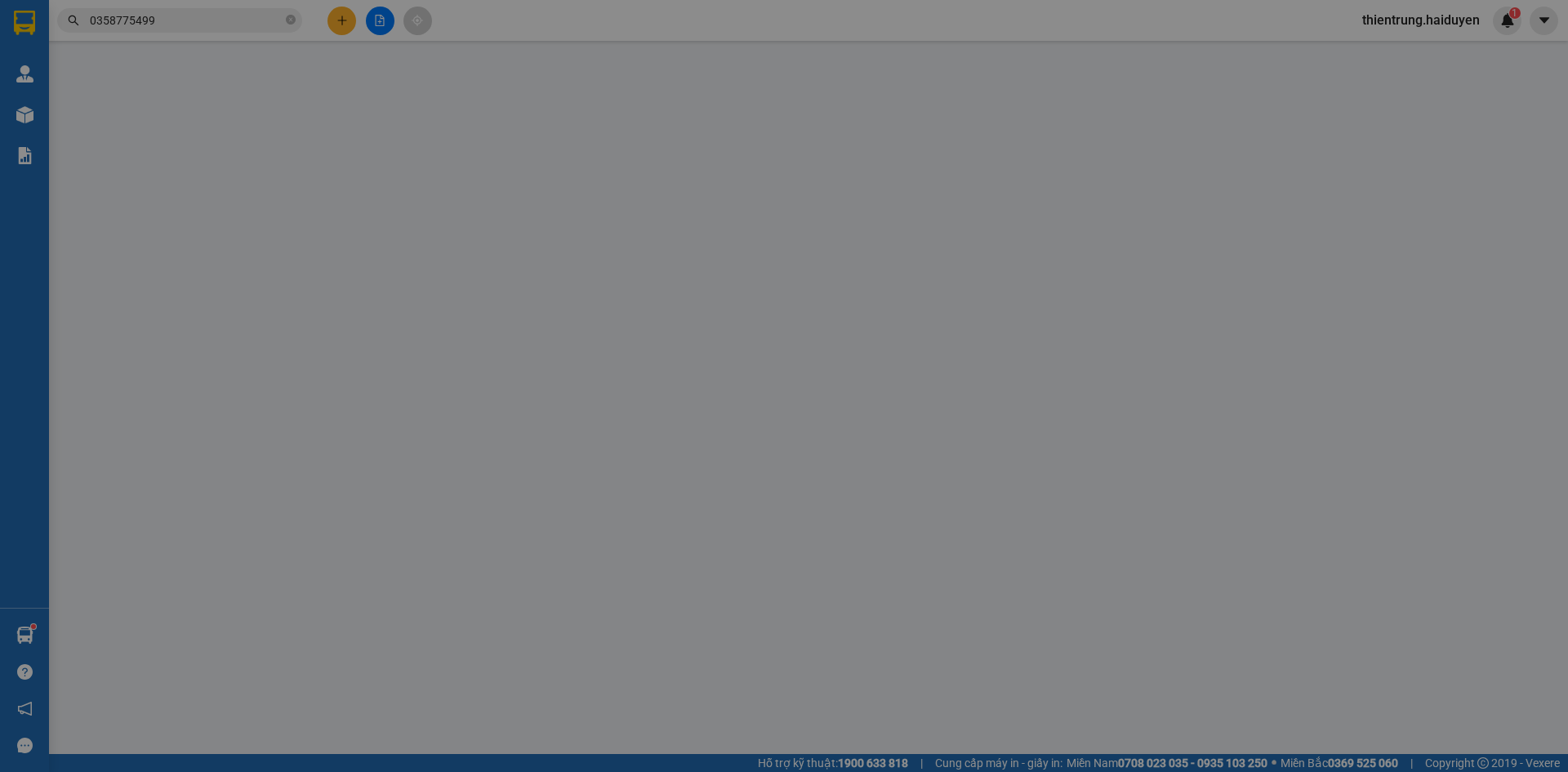
type input "0358775499"
type input "0"
type input "20.000"
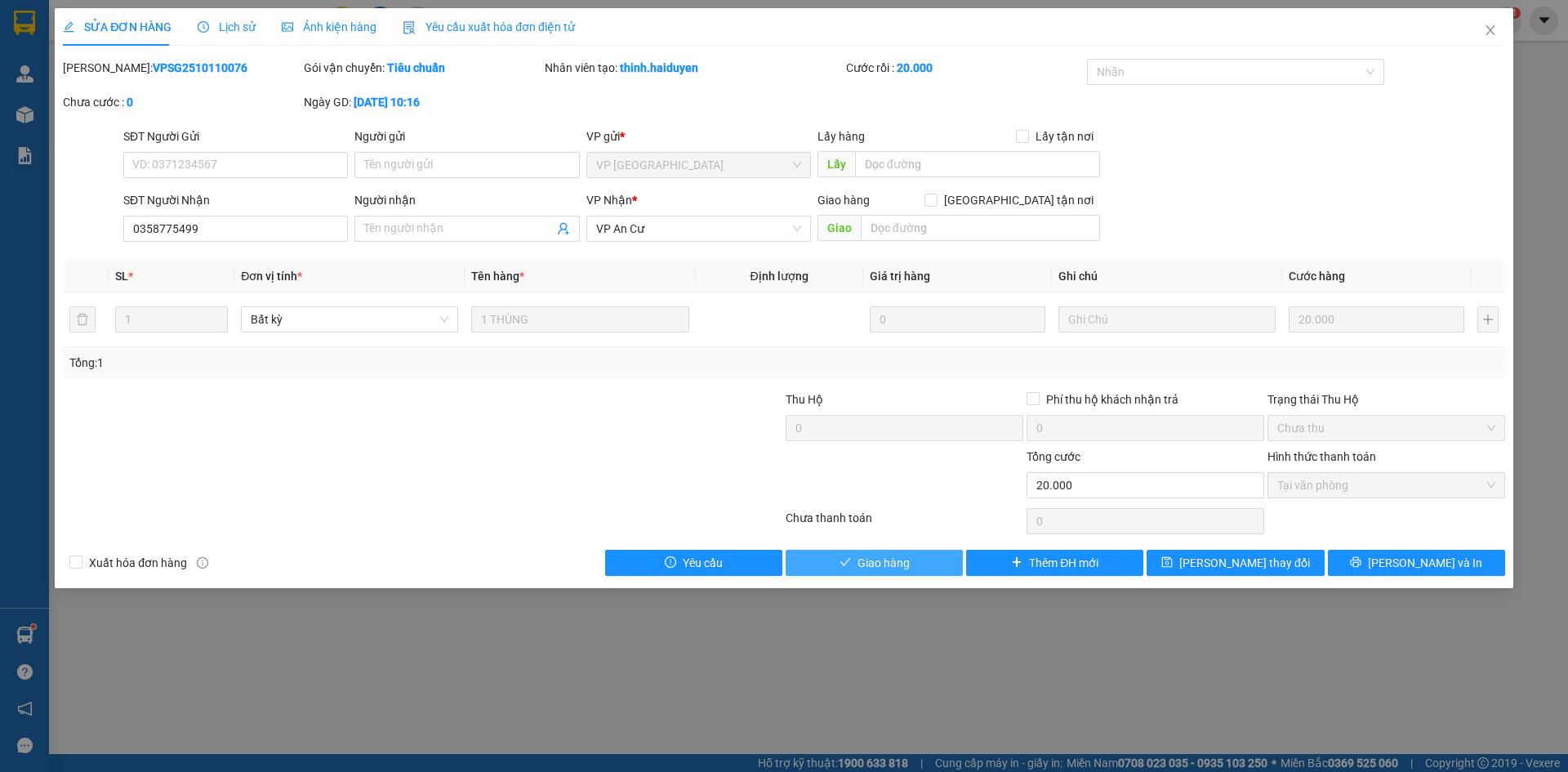
click at [893, 558] on span "Giao hàng" at bounding box center [884, 562] width 52 height 18
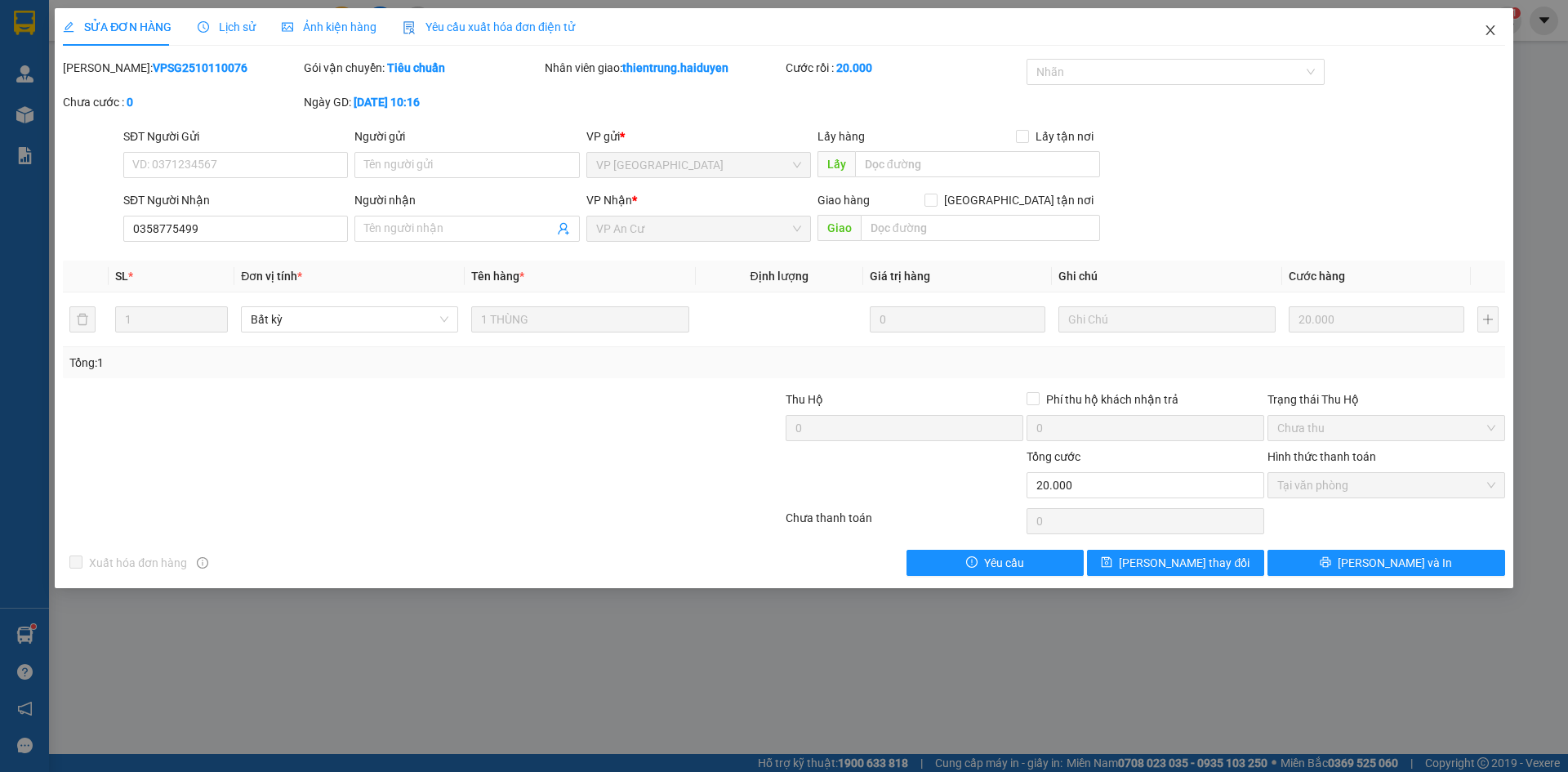
click at [1492, 33] on icon "close" at bounding box center [1490, 29] width 9 height 10
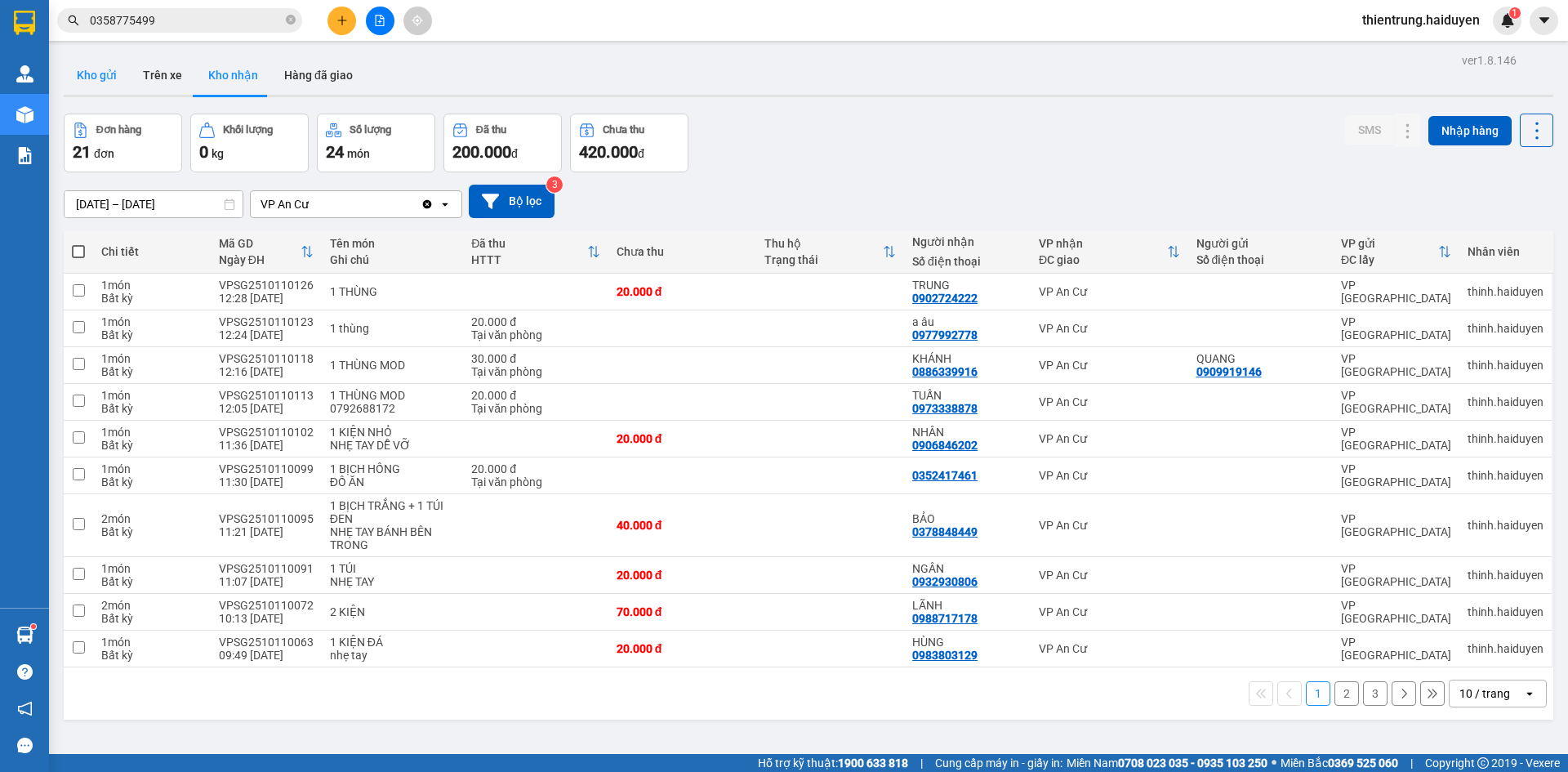
click at [125, 69] on button "Kho gửi" at bounding box center [97, 74] width 67 height 39
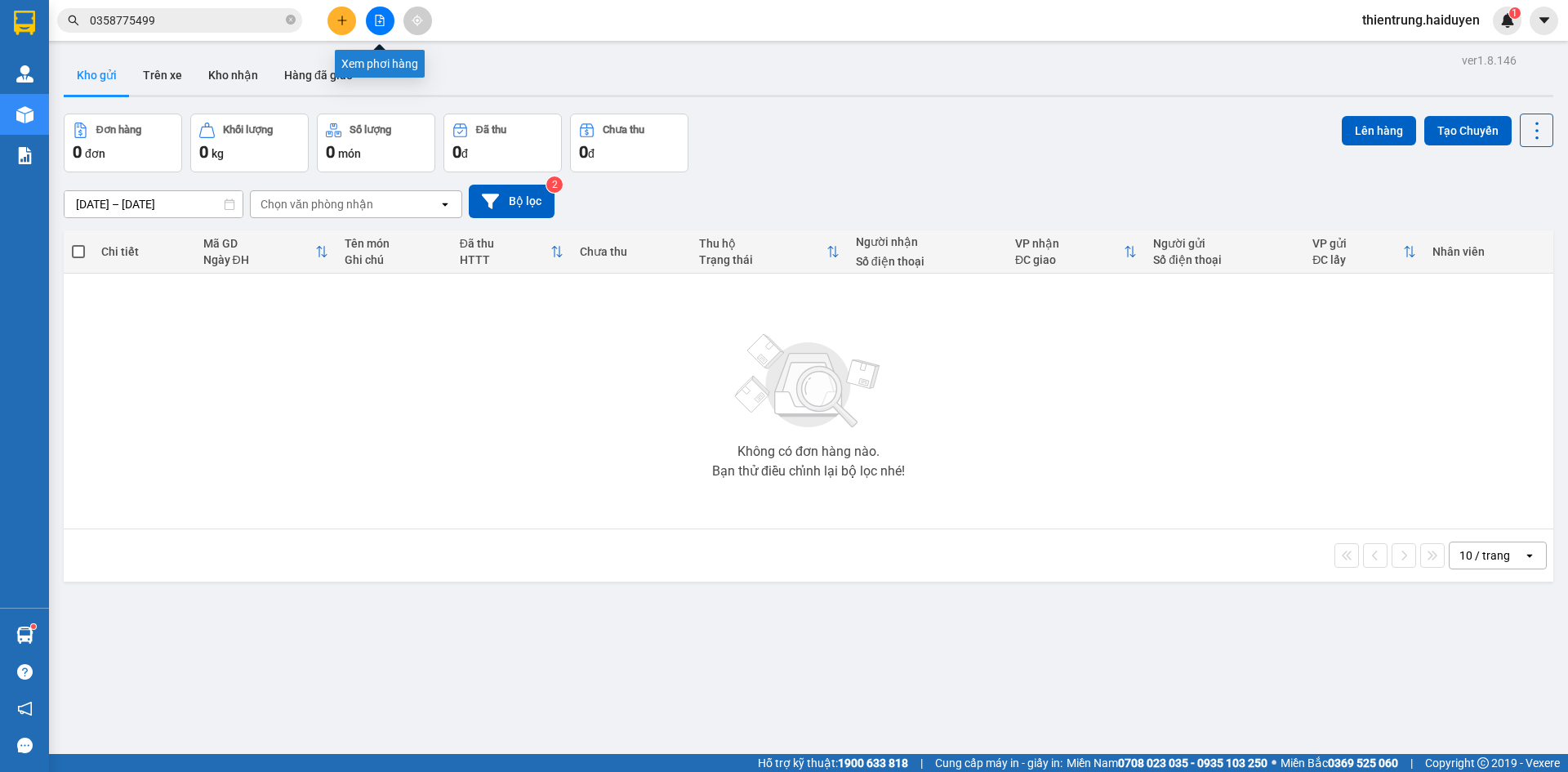
click at [374, 21] on icon "file-add" at bounding box center [380, 20] width 11 height 11
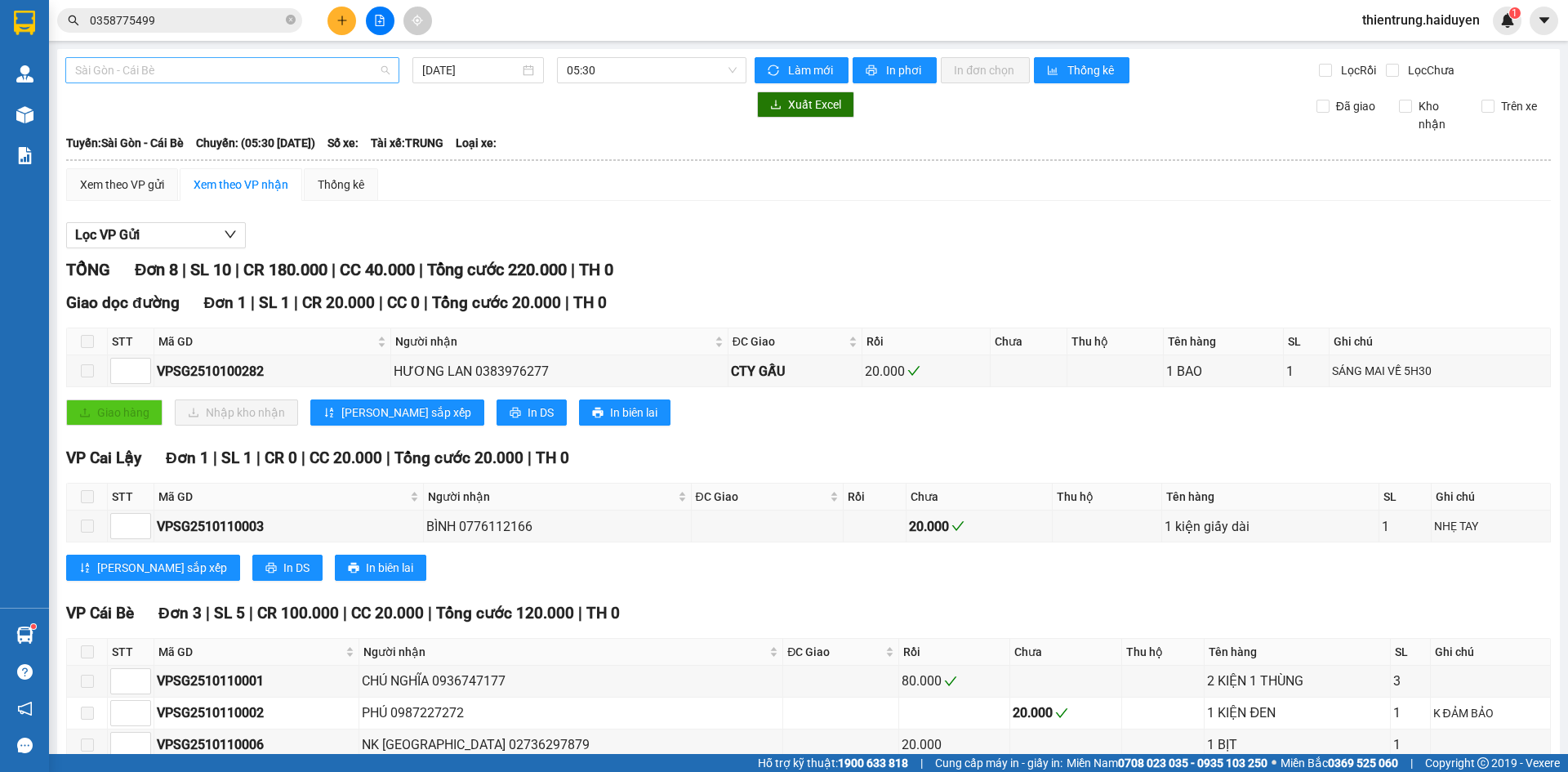
click at [179, 77] on span "Sài Gòn - Cái Bè" at bounding box center [233, 70] width 315 height 24
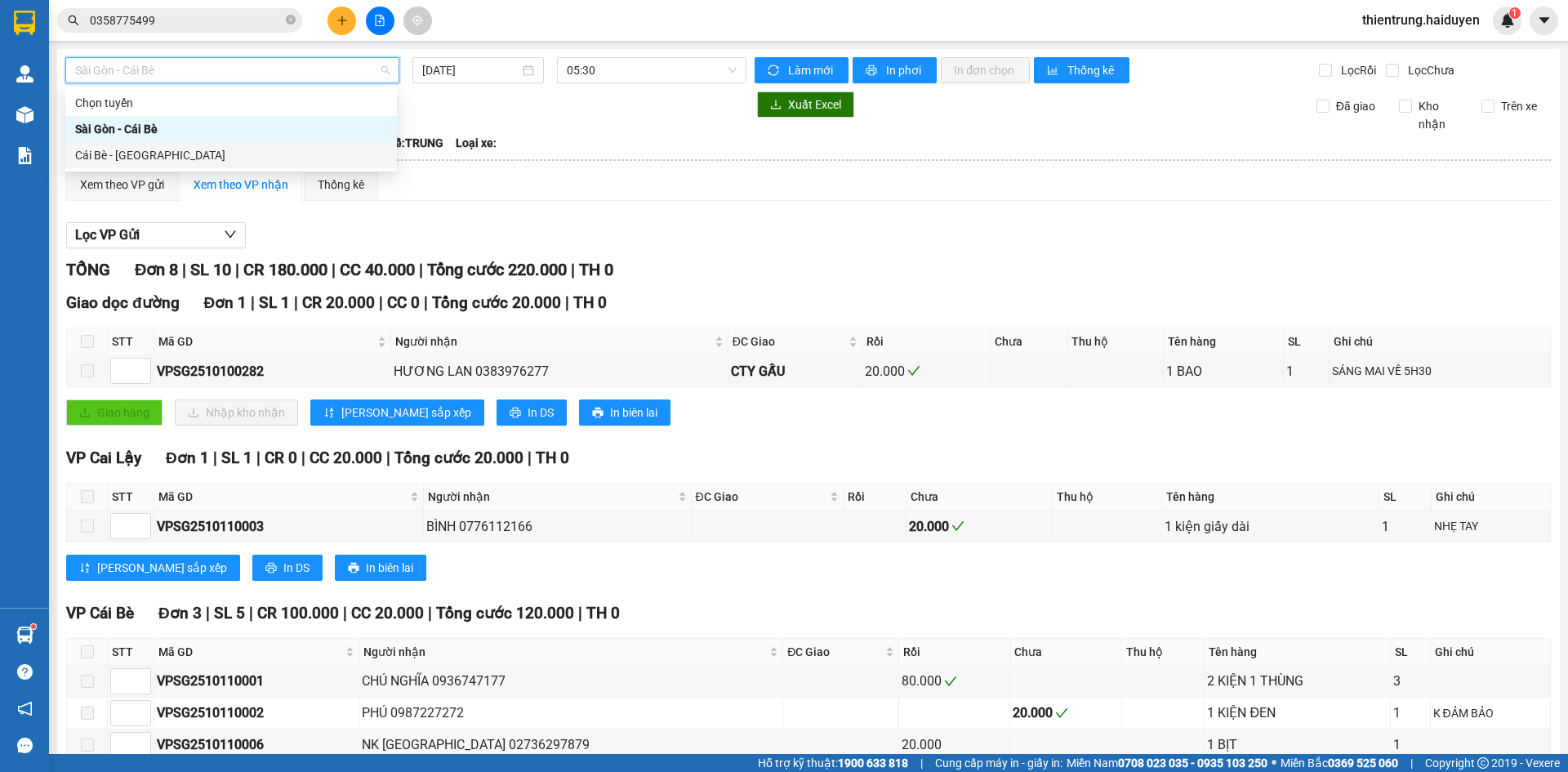
click at [155, 155] on div "Cái Bè - Sài Gòn" at bounding box center [231, 155] width 312 height 18
type input "[DATE]"
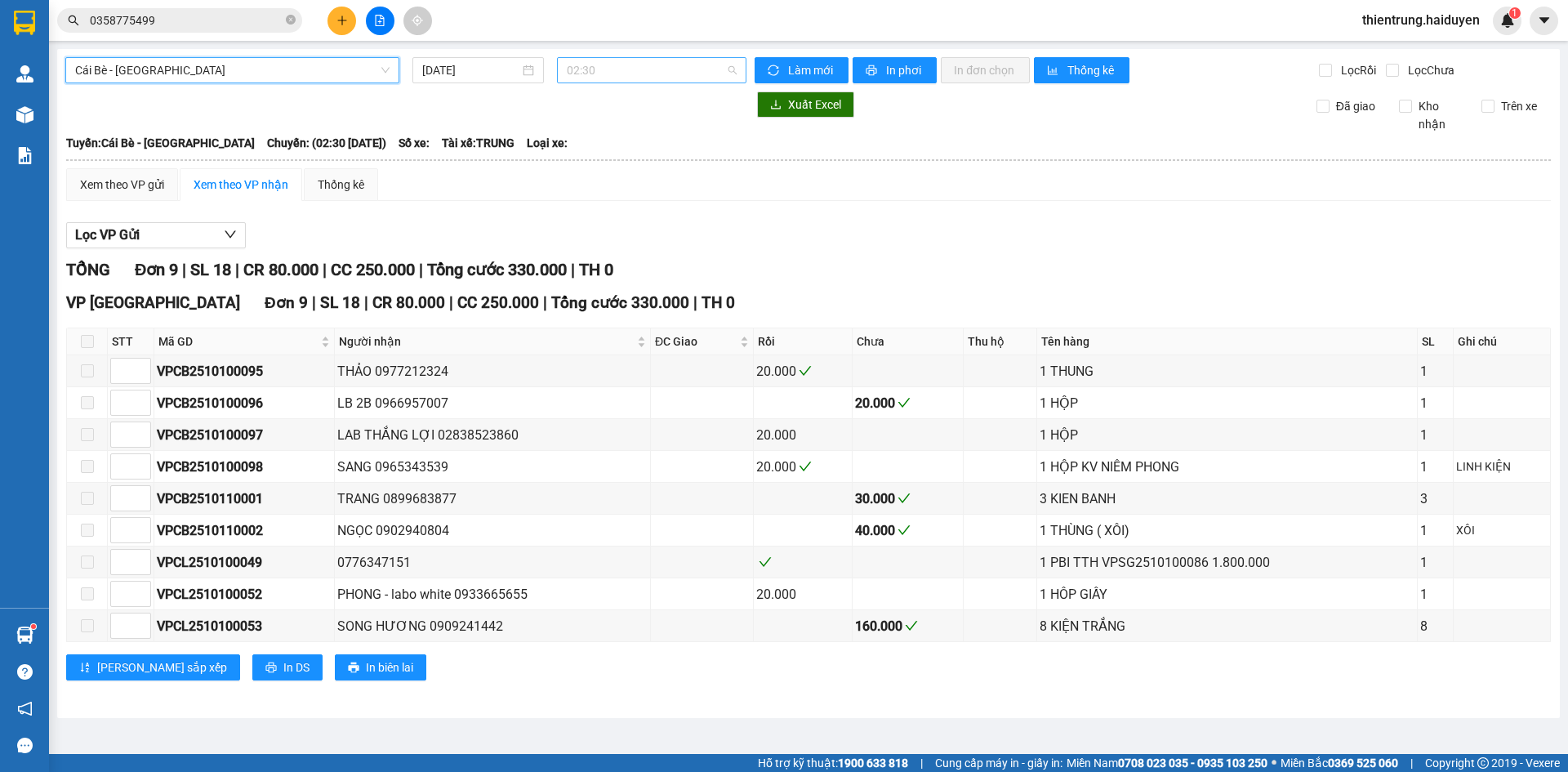
click at [616, 59] on span "02:30" at bounding box center [651, 70] width 170 height 24
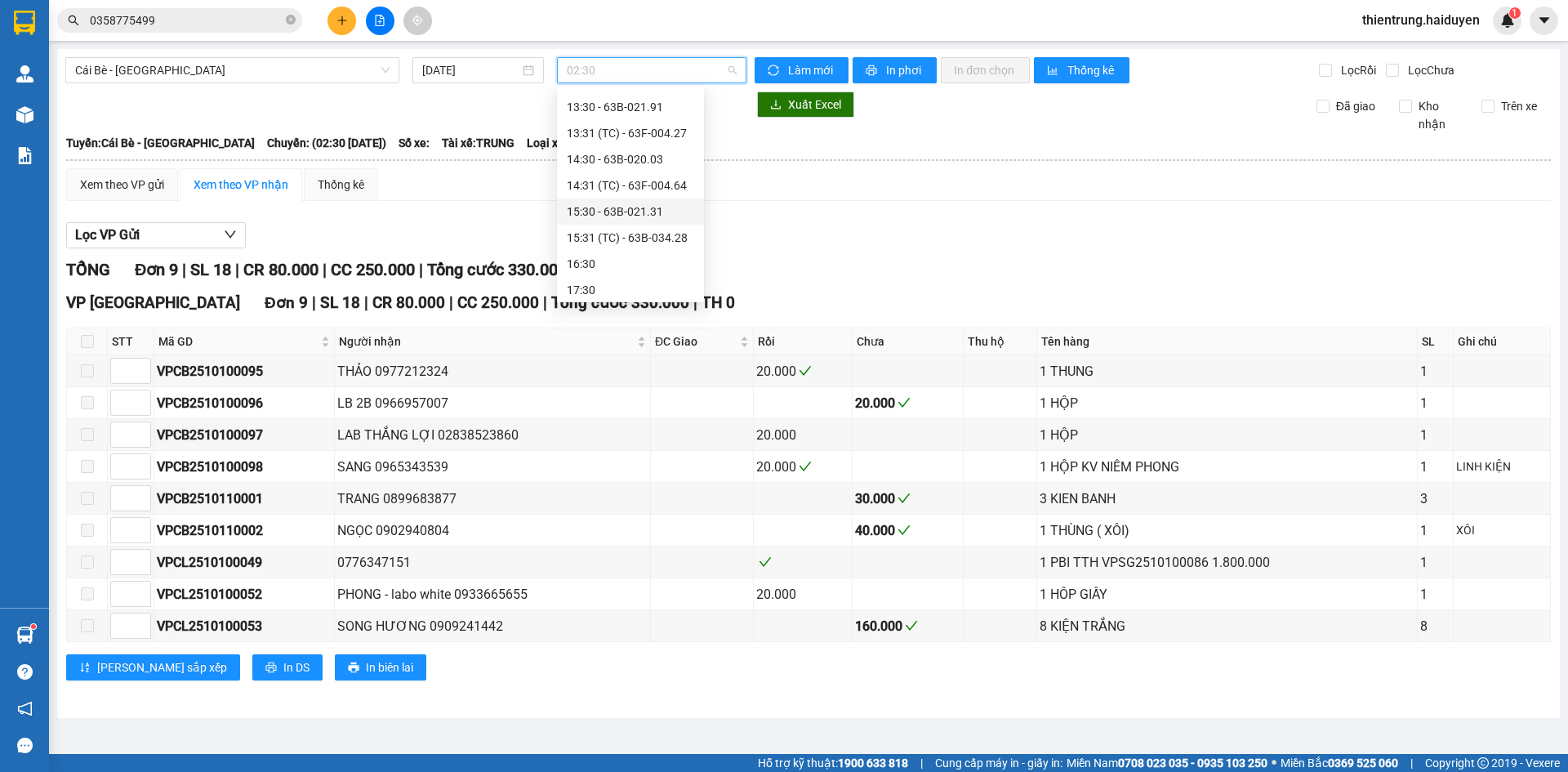
scroll to position [571, 0]
click at [622, 268] on div "16:30" at bounding box center [630, 263] width 127 height 18
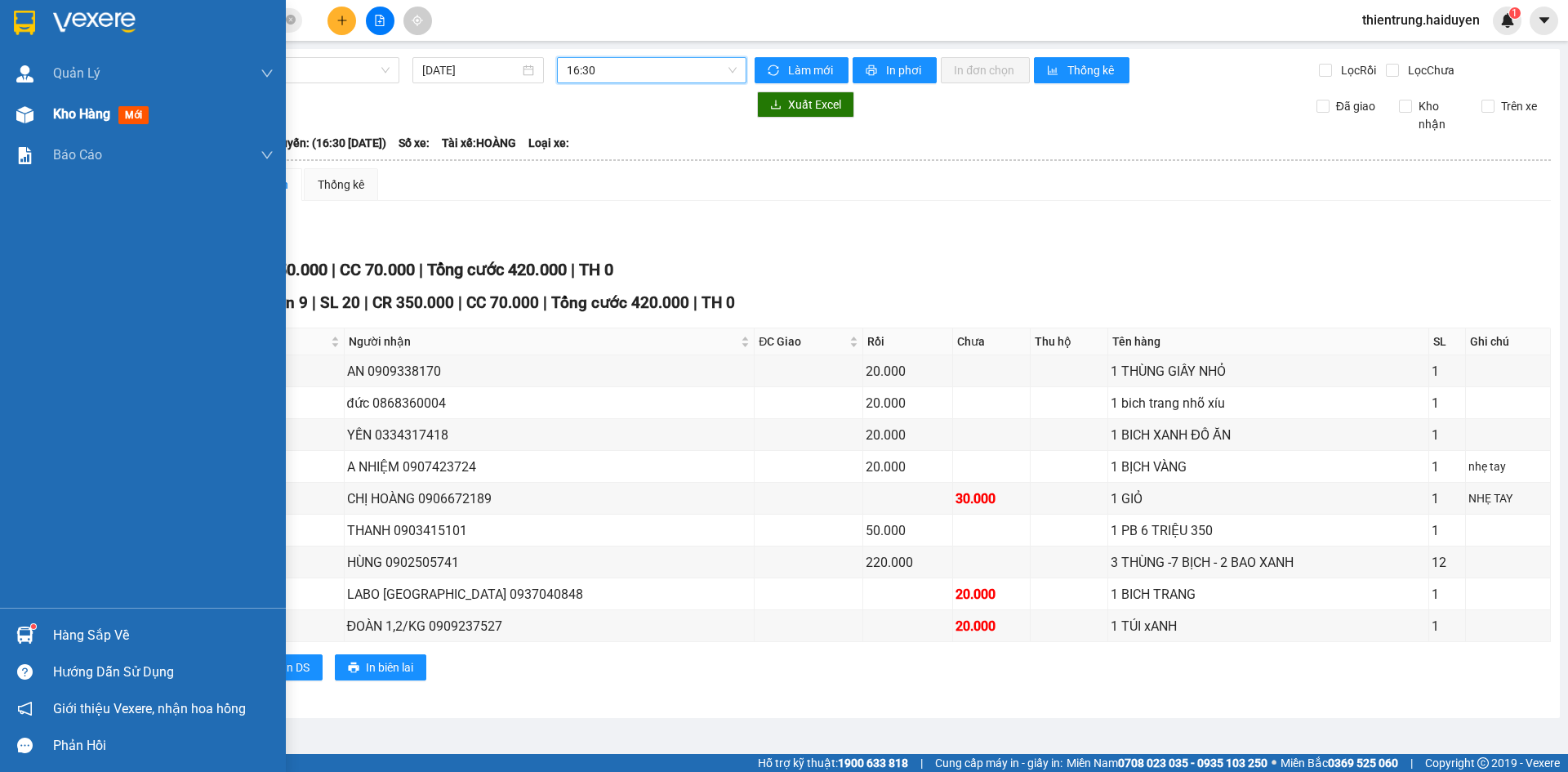
click at [70, 121] on span "Kho hàng" at bounding box center [81, 114] width 57 height 16
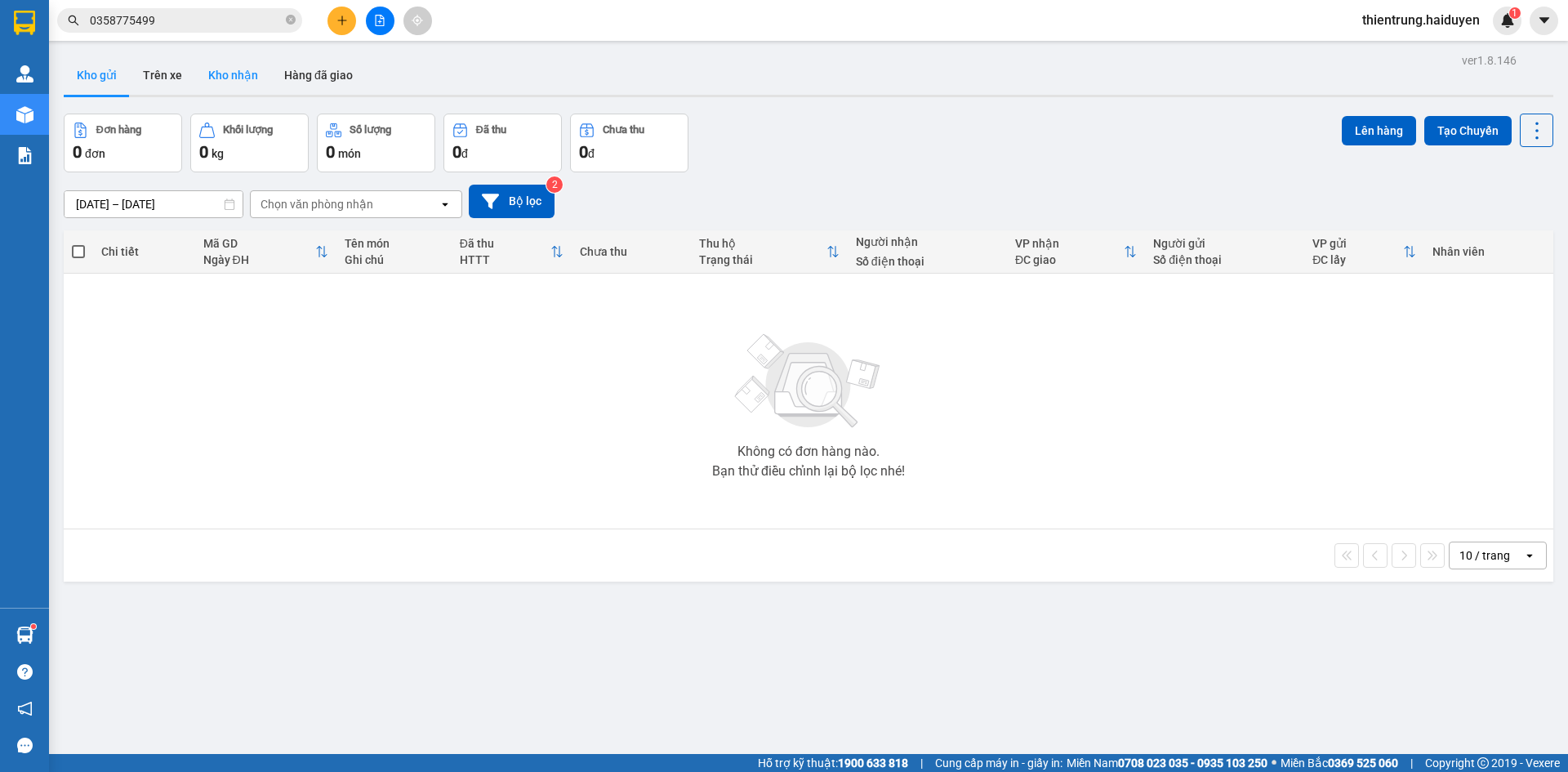
click at [231, 73] on button "Kho nhận" at bounding box center [234, 74] width 76 height 39
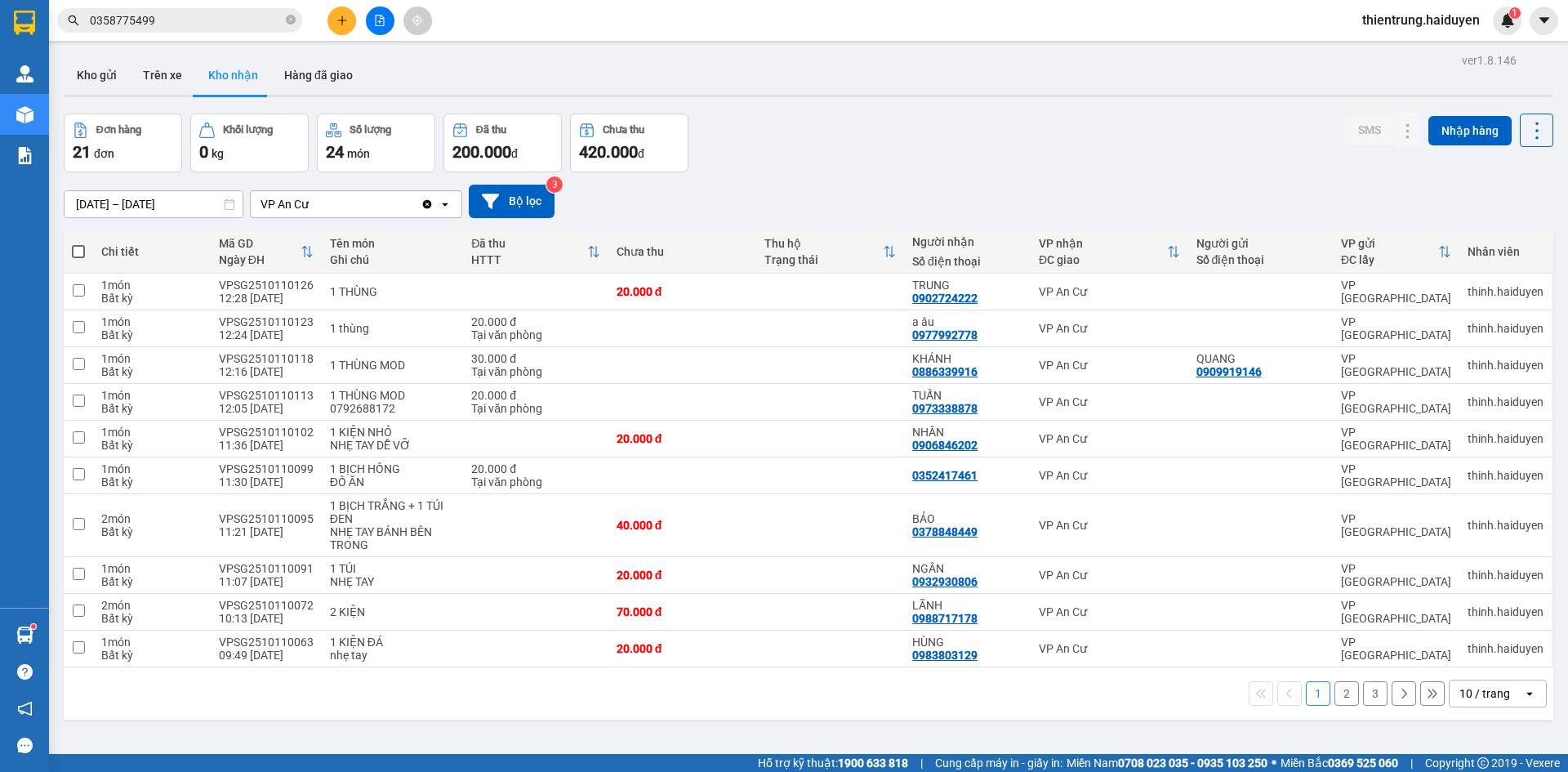
click at [1335, 694] on button "2" at bounding box center [1347, 693] width 24 height 24
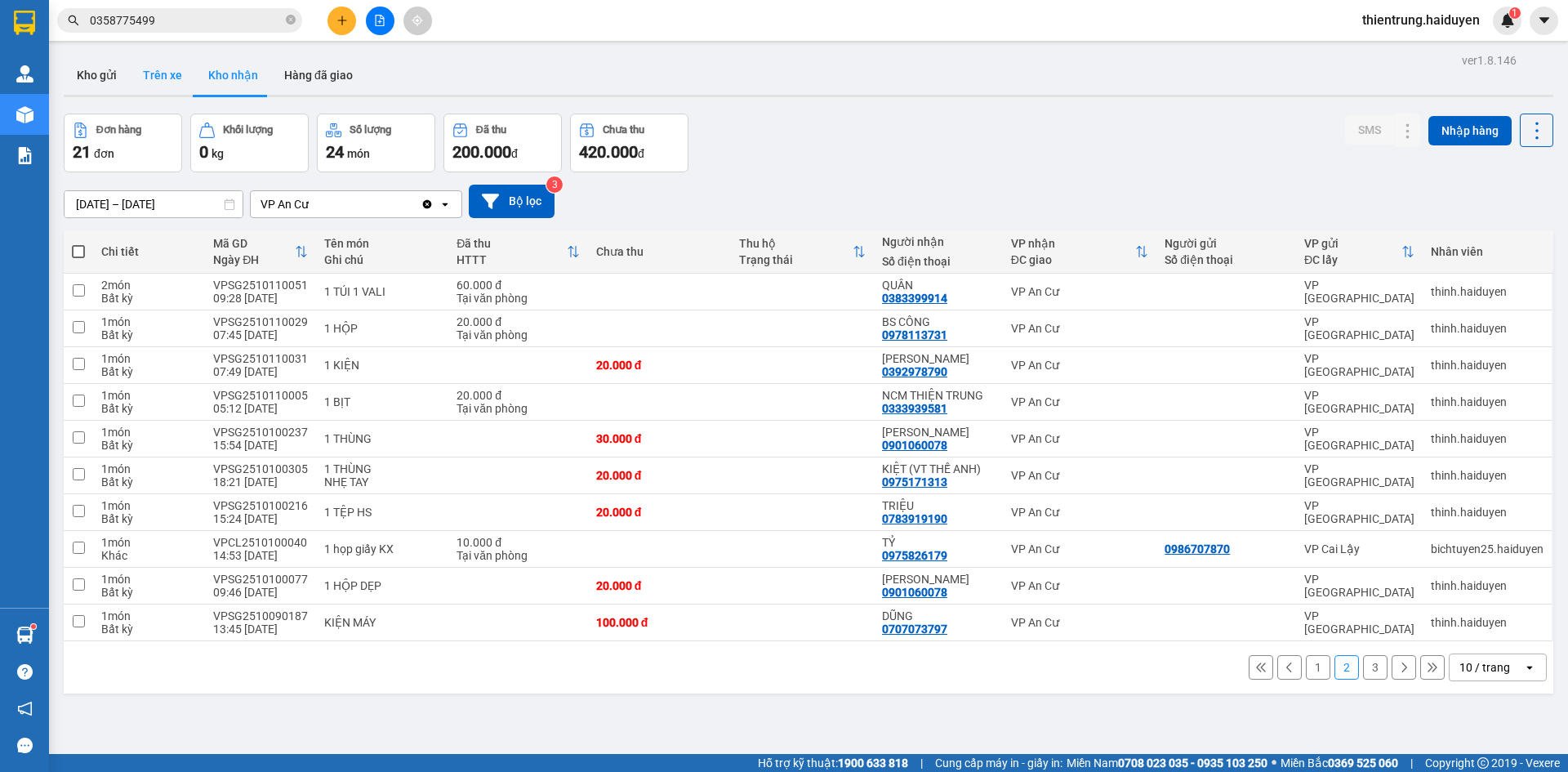
click at [155, 67] on button "Trên xe" at bounding box center [163, 74] width 66 height 39
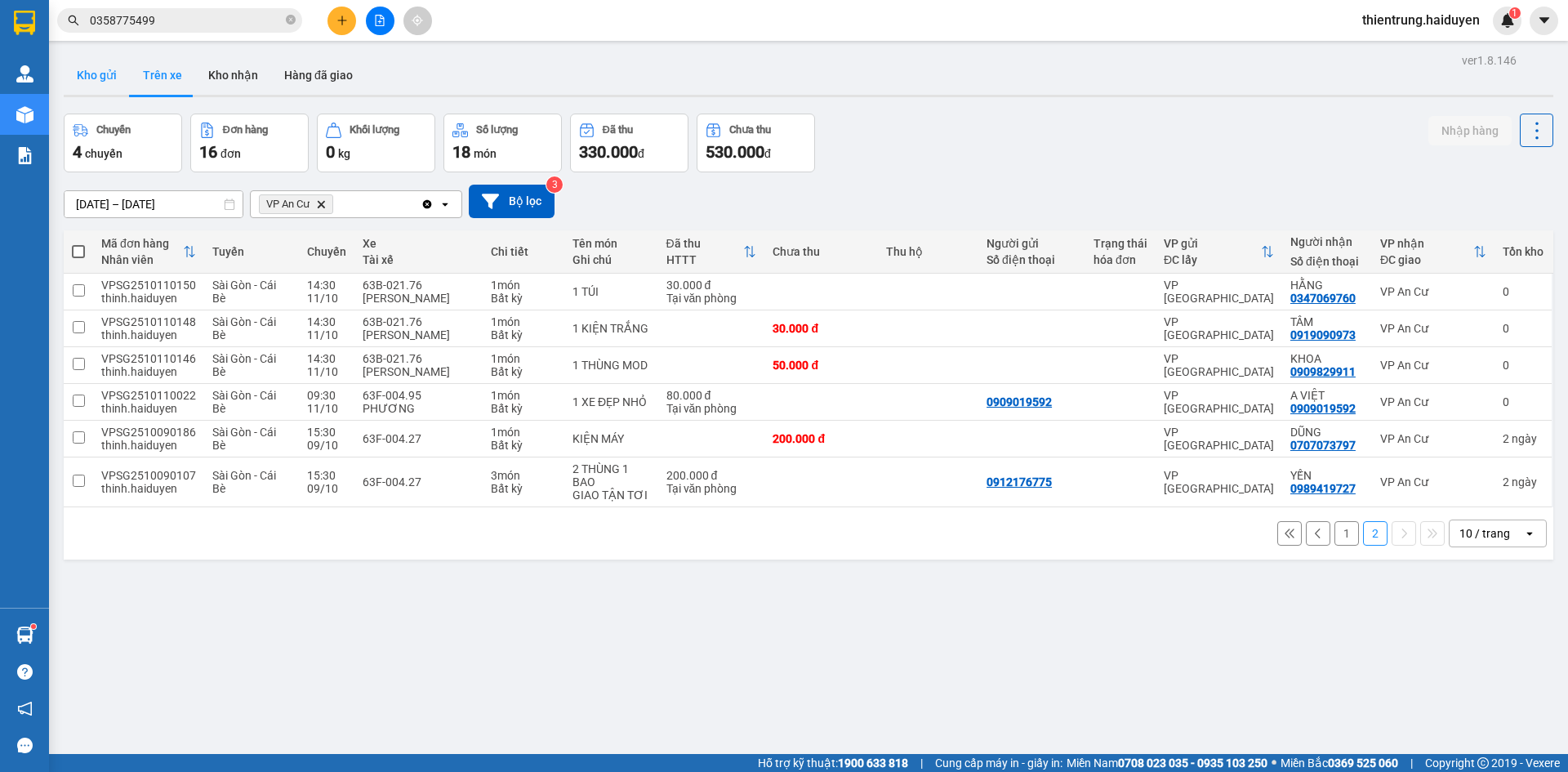
click at [92, 82] on button "Kho gửi" at bounding box center [97, 74] width 67 height 39
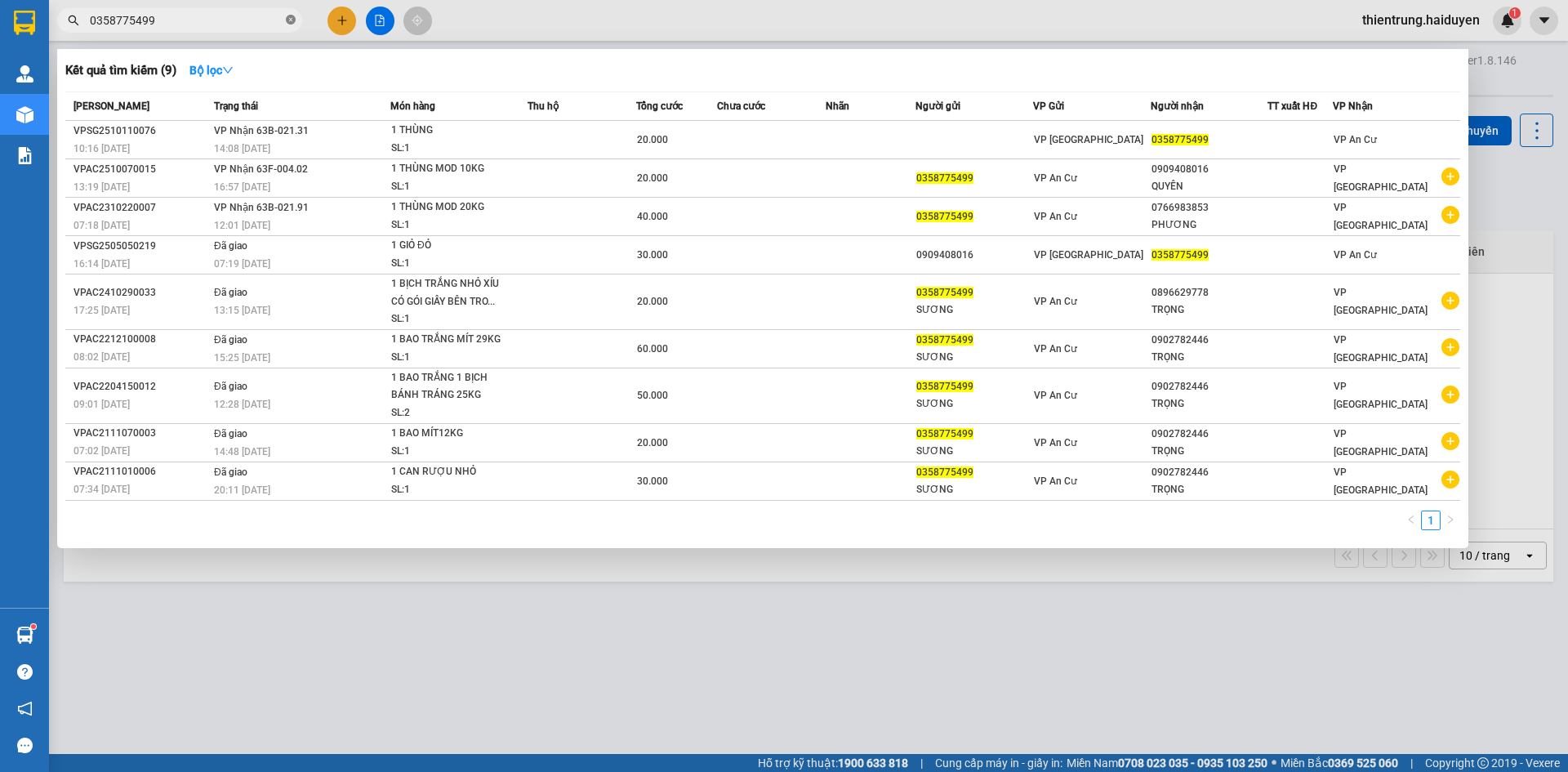
click at [293, 22] on icon "close-circle" at bounding box center [291, 19] width 10 height 10
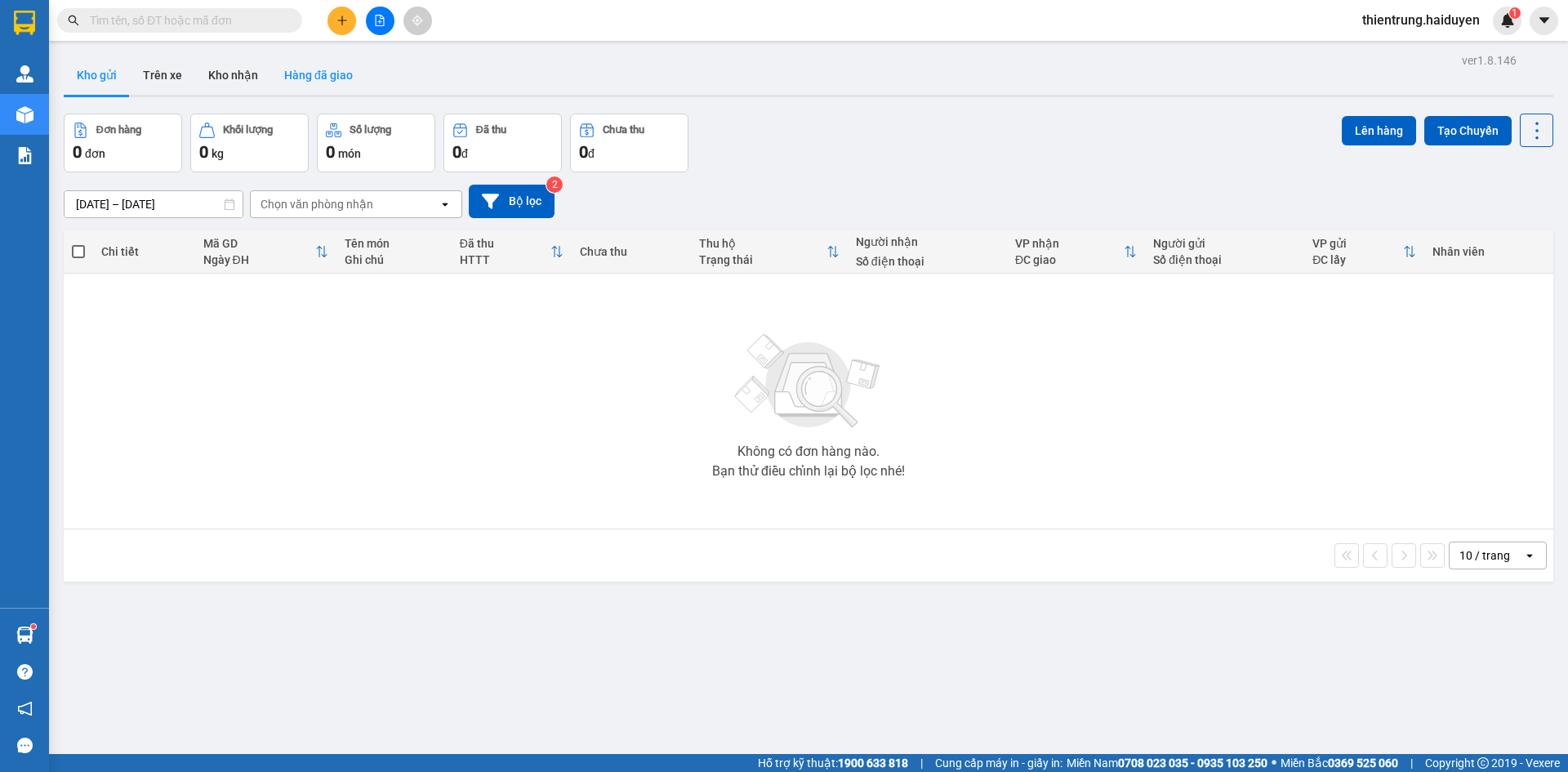
click at [243, 76] on button "Kho nhận" at bounding box center [234, 74] width 76 height 39
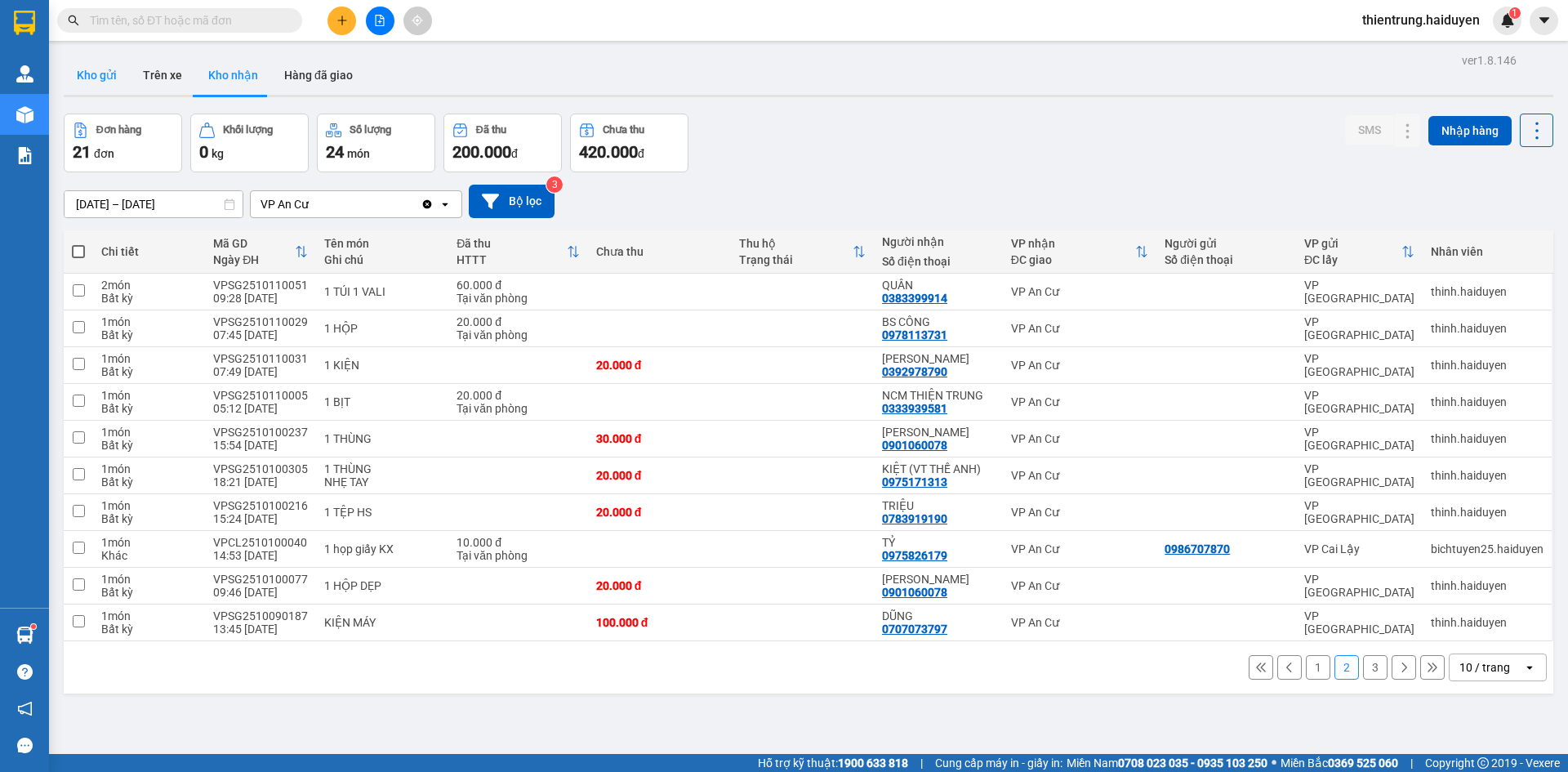
click at [118, 69] on button "Kho gửi" at bounding box center [97, 74] width 67 height 39
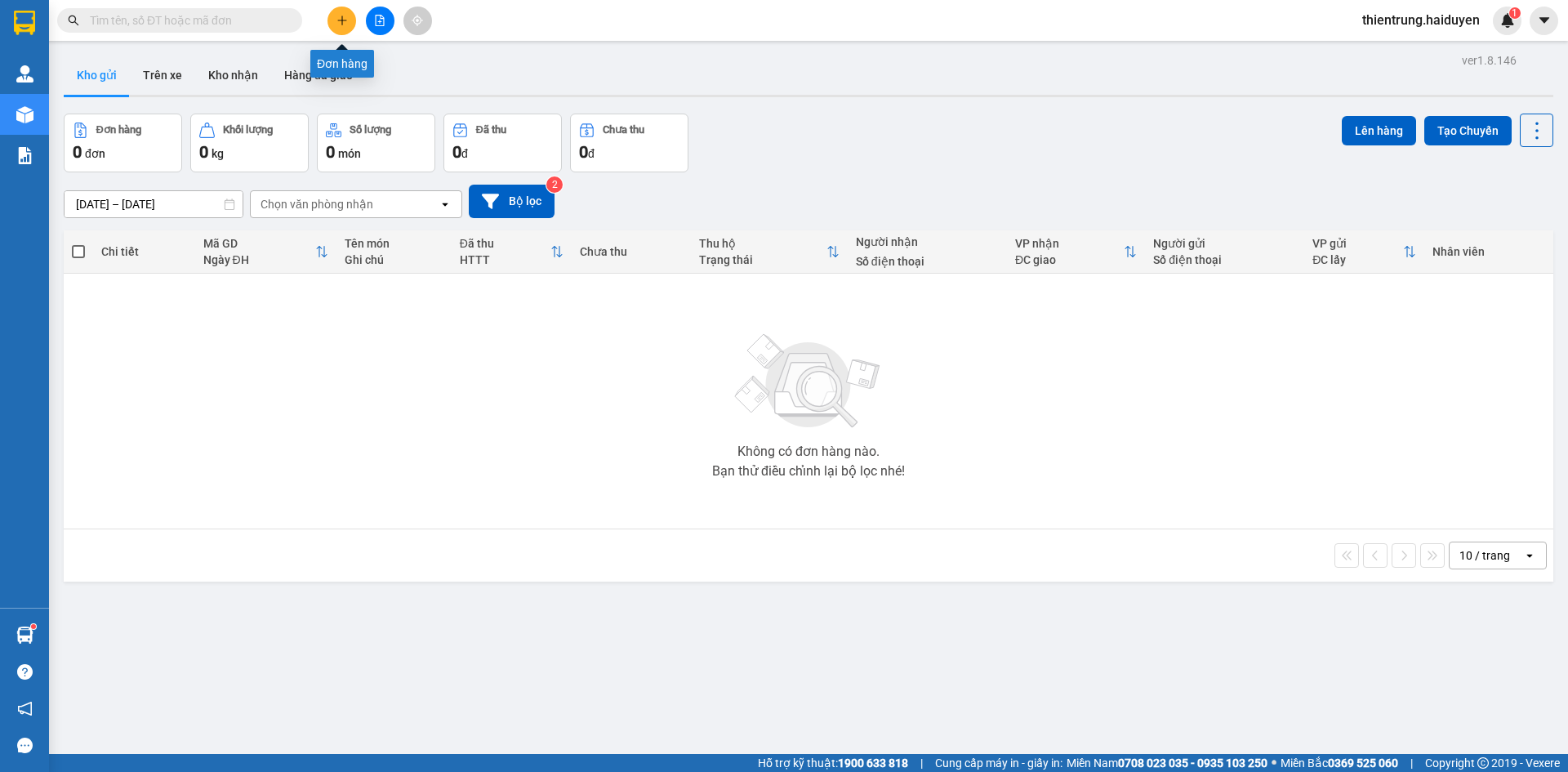
click at [341, 16] on icon "plus" at bounding box center [342, 20] width 11 height 11
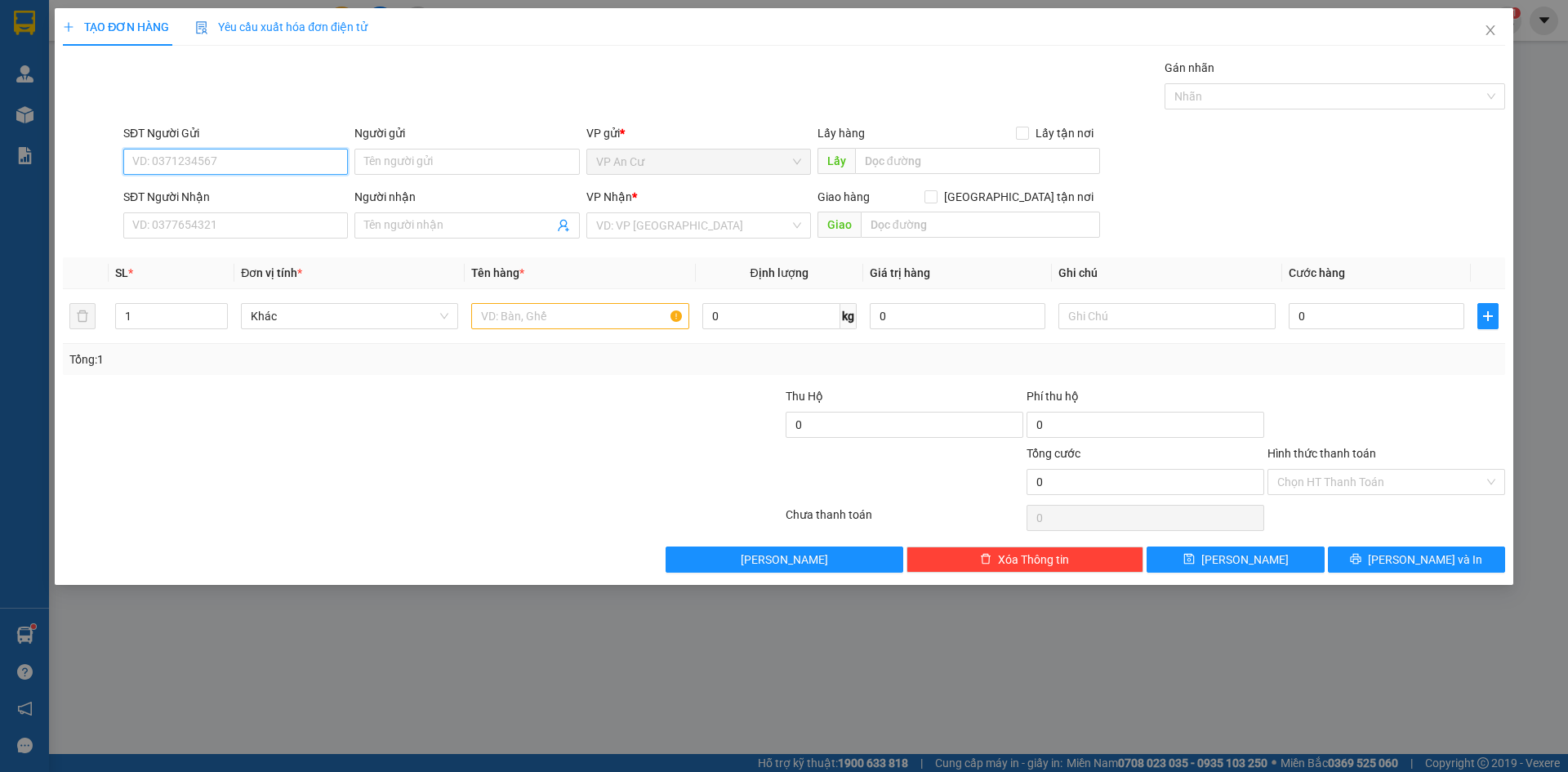
click at [280, 163] on input "SĐT Người Gửi" at bounding box center [236, 162] width 225 height 26
type input "0786369996"
click at [286, 210] on div "SĐT Người Nhận" at bounding box center [236, 200] width 225 height 24
click at [286, 218] on input "SĐT Người Nhận" at bounding box center [236, 226] width 225 height 26
type input "0"
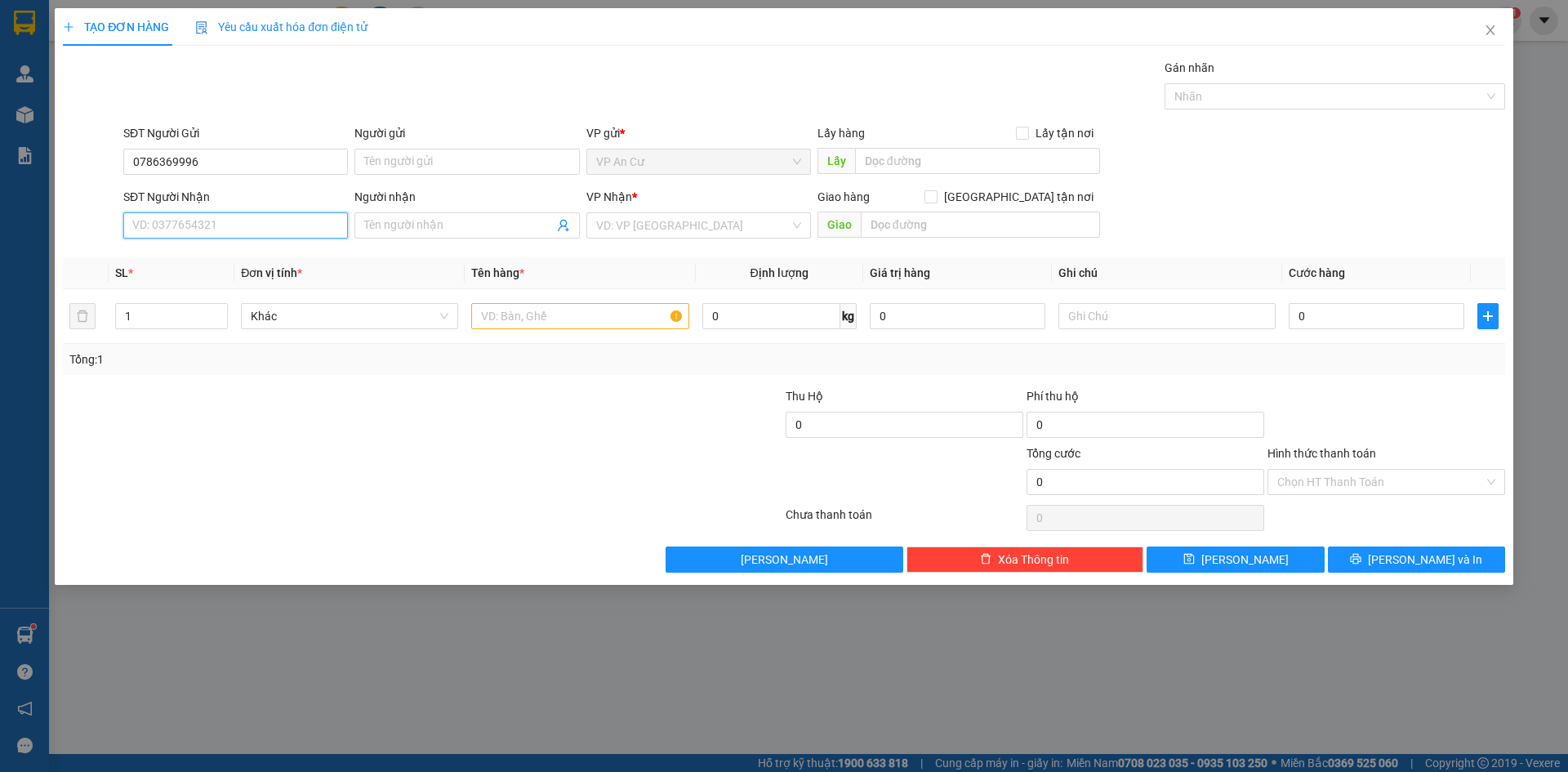
click at [228, 224] on input "SĐT Người Nhận" at bounding box center [236, 226] width 225 height 26
click at [227, 231] on input "SĐT Người Nhận" at bounding box center [236, 226] width 225 height 26
click at [200, 214] on input "SĐT Người Nhận" at bounding box center [236, 226] width 225 height 26
type input "0779880494"
click at [486, 228] on input "Người nhận" at bounding box center [458, 225] width 189 height 18
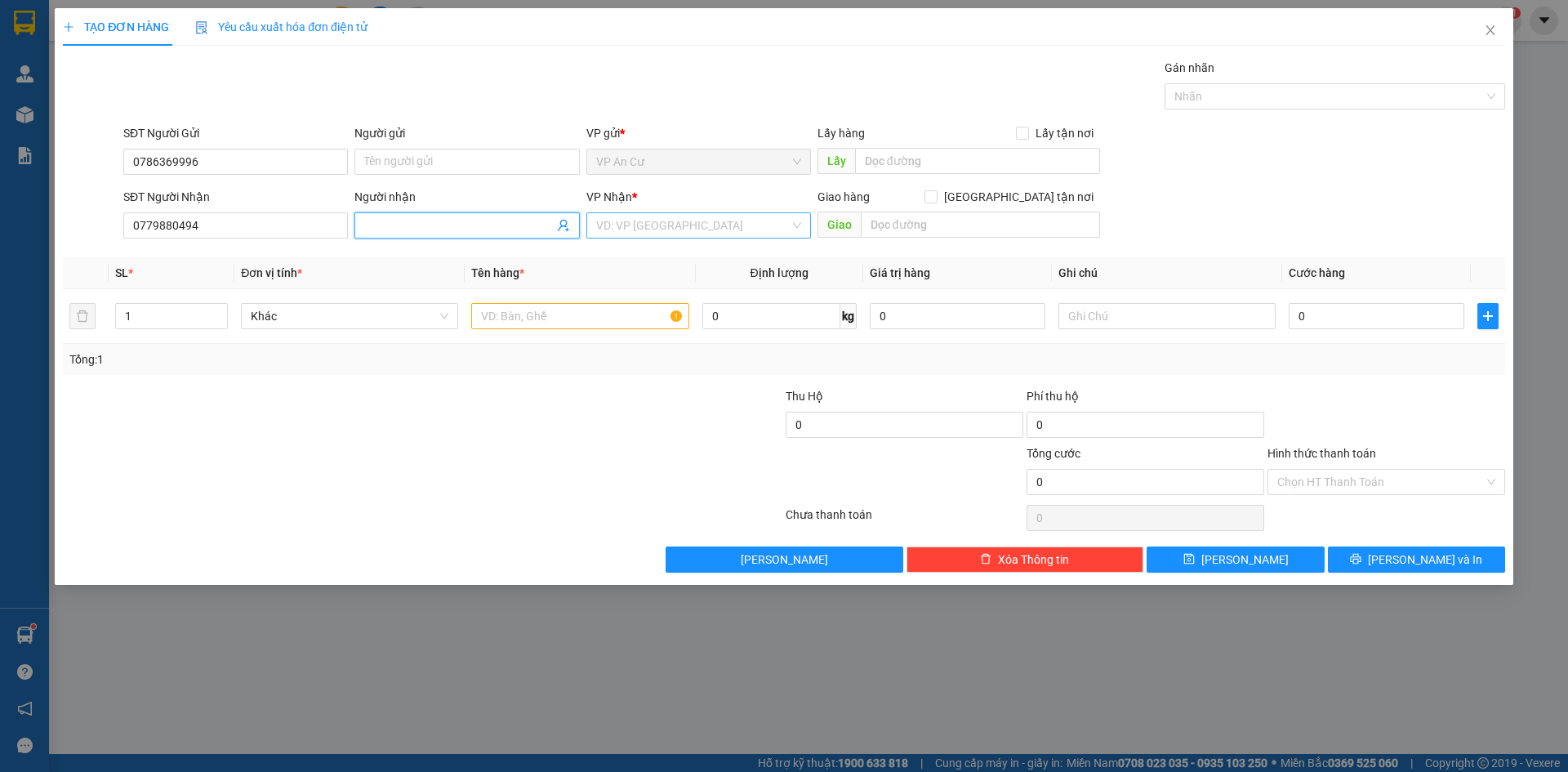
click at [694, 222] on input "search" at bounding box center [693, 226] width 194 height 24
click at [655, 309] on div "VP Cai Lậy" at bounding box center [698, 310] width 205 height 18
click at [495, 237] on span at bounding box center [467, 226] width 225 height 26
type input "d"
type input "đ"
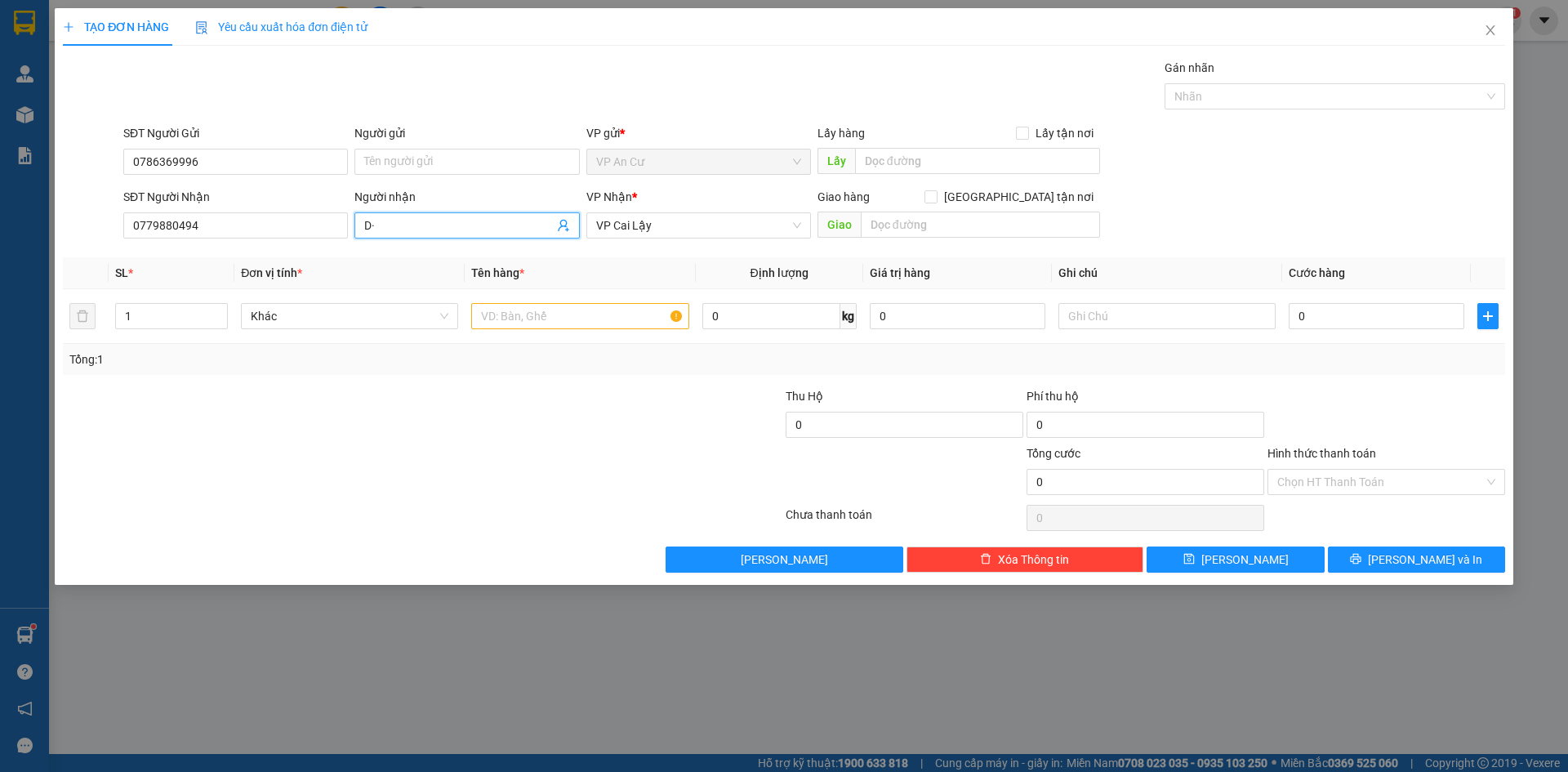
type input "D"
type input "ĐƯC TIN"
click at [549, 312] on input "text" at bounding box center [579, 316] width 217 height 26
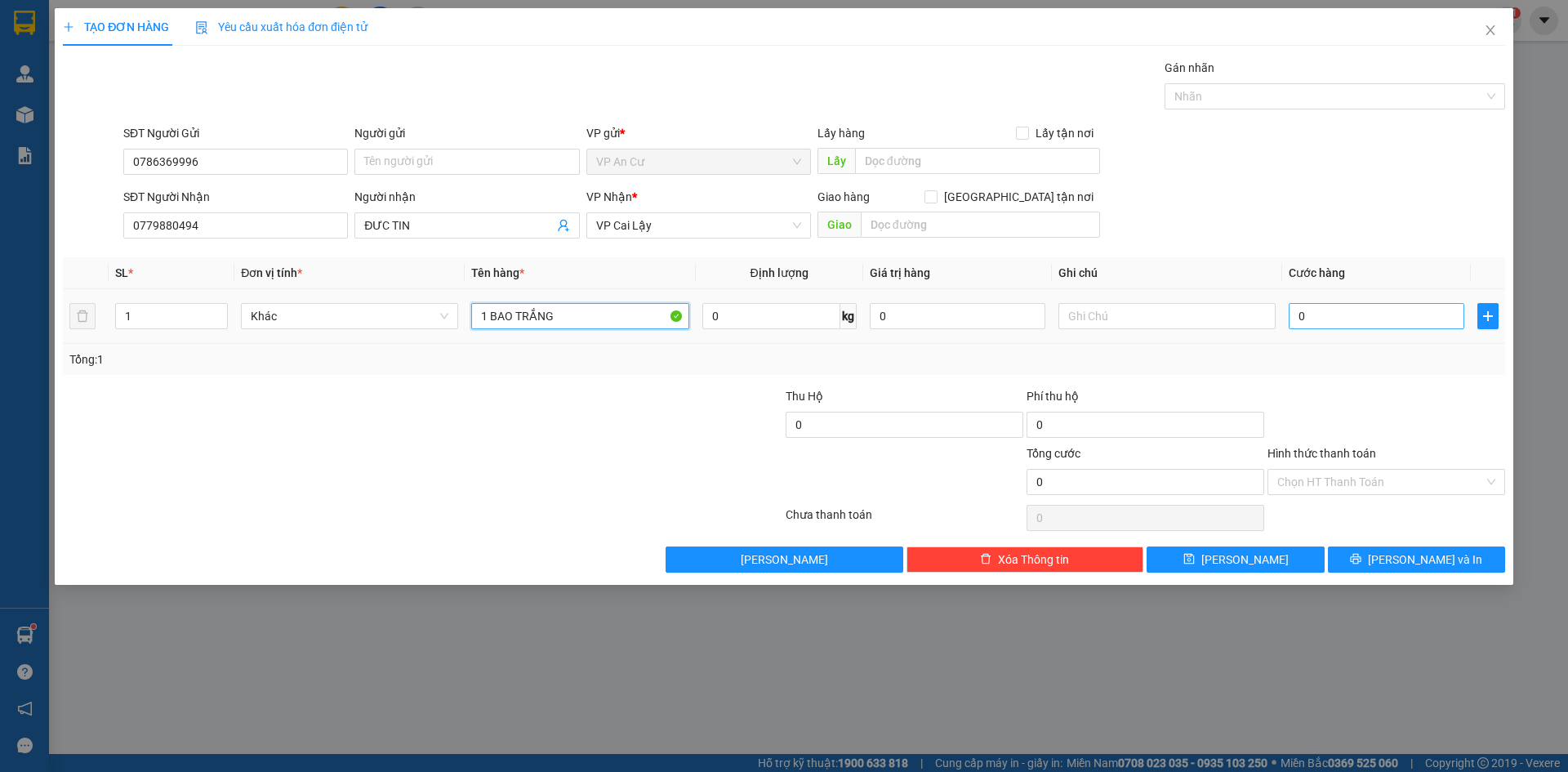
type input "1 BAO TRẮNG"
click at [1337, 316] on input "0" at bounding box center [1376, 316] width 176 height 26
type input "1"
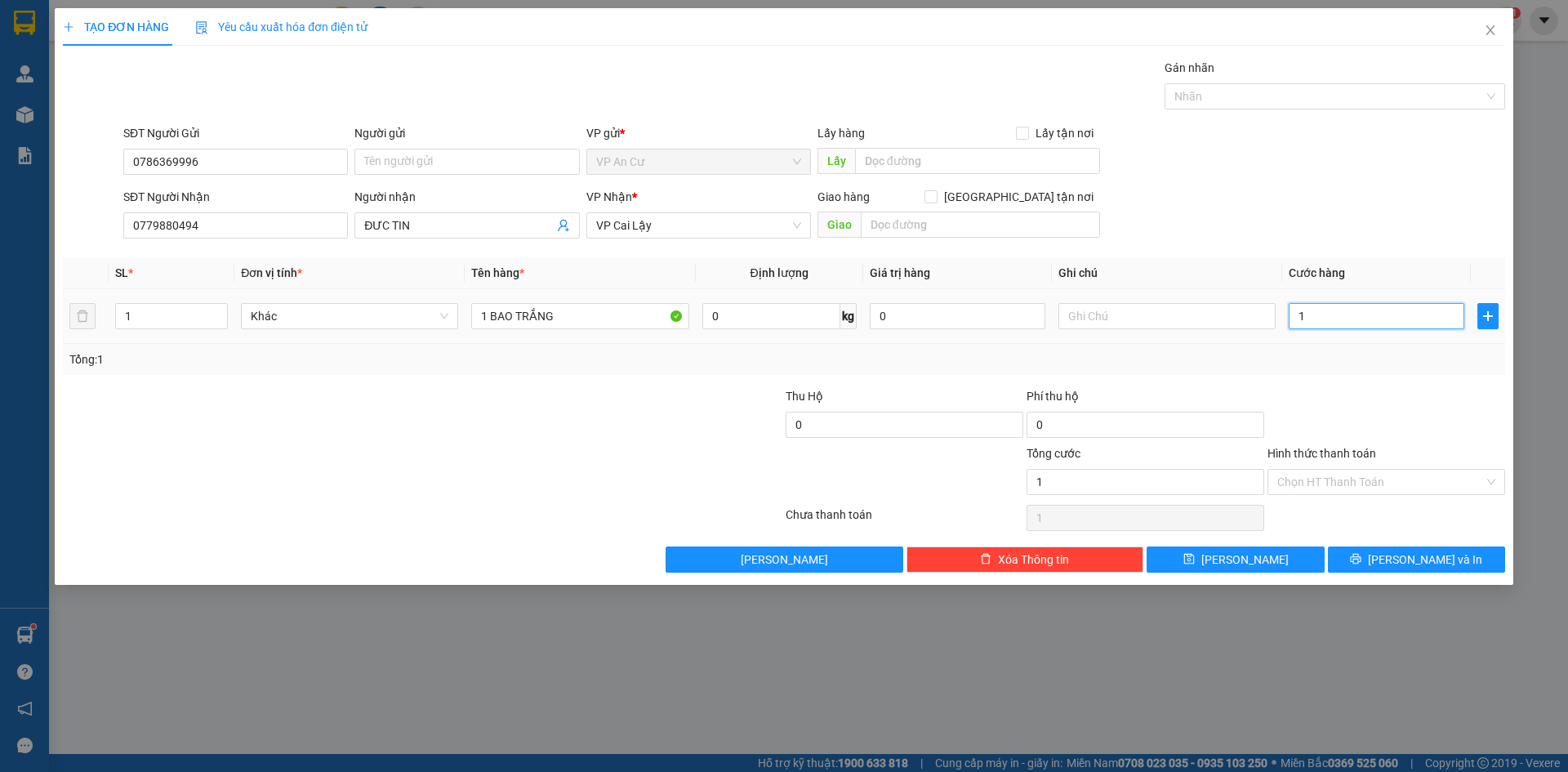
type input "10"
type input "10.000"
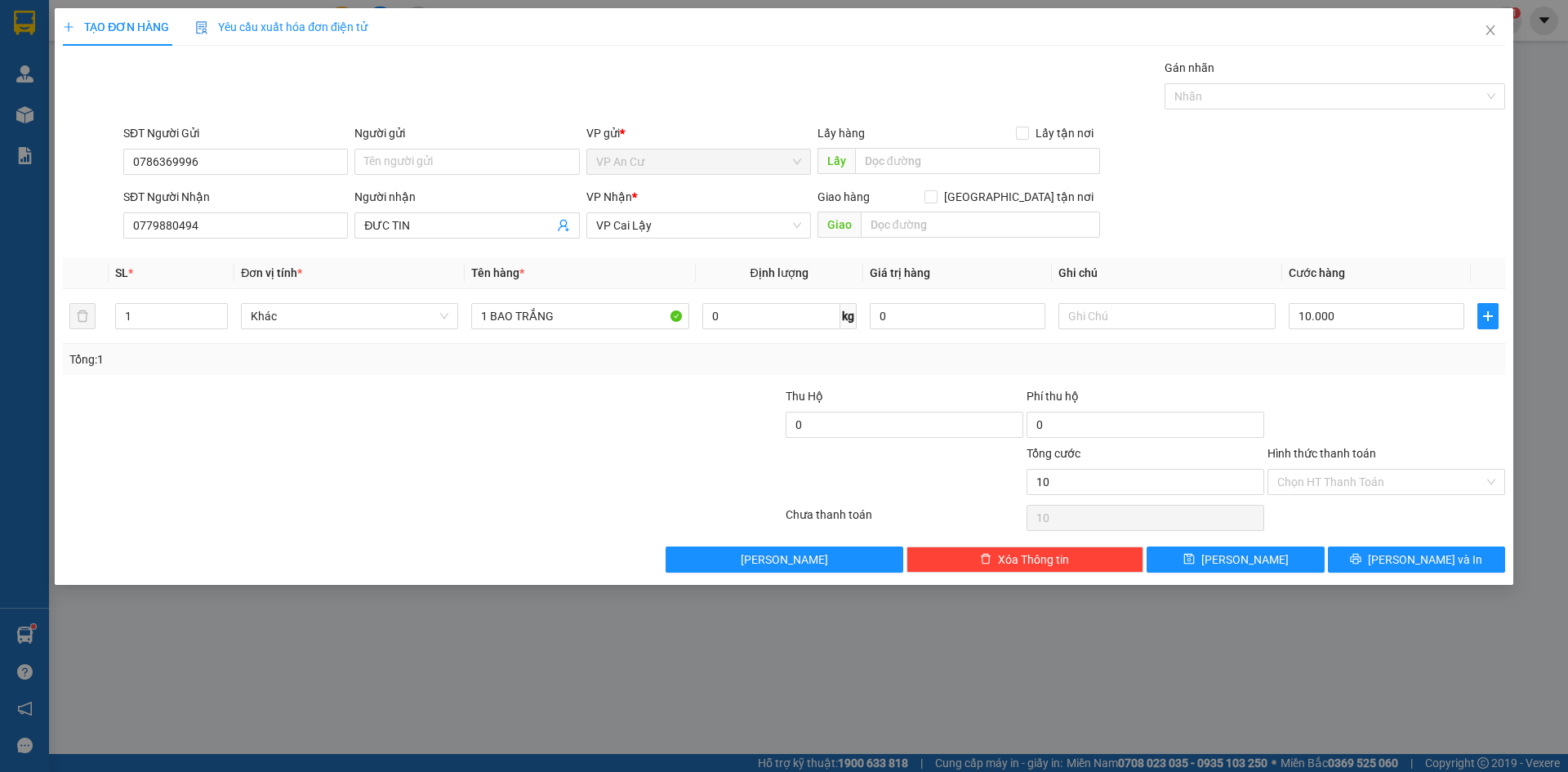
type input "10.000"
drag, startPoint x: 1373, startPoint y: 380, endPoint x: 1373, endPoint y: 531, distance: 151.0
click at [1373, 380] on div "Transit Pickup Surcharge Ids Transit Deliver Surcharge Ids Transit Deliver Surc…" at bounding box center [784, 316] width 1443 height 514
click at [1409, 555] on span "[PERSON_NAME] và In" at bounding box center [1425, 559] width 114 height 18
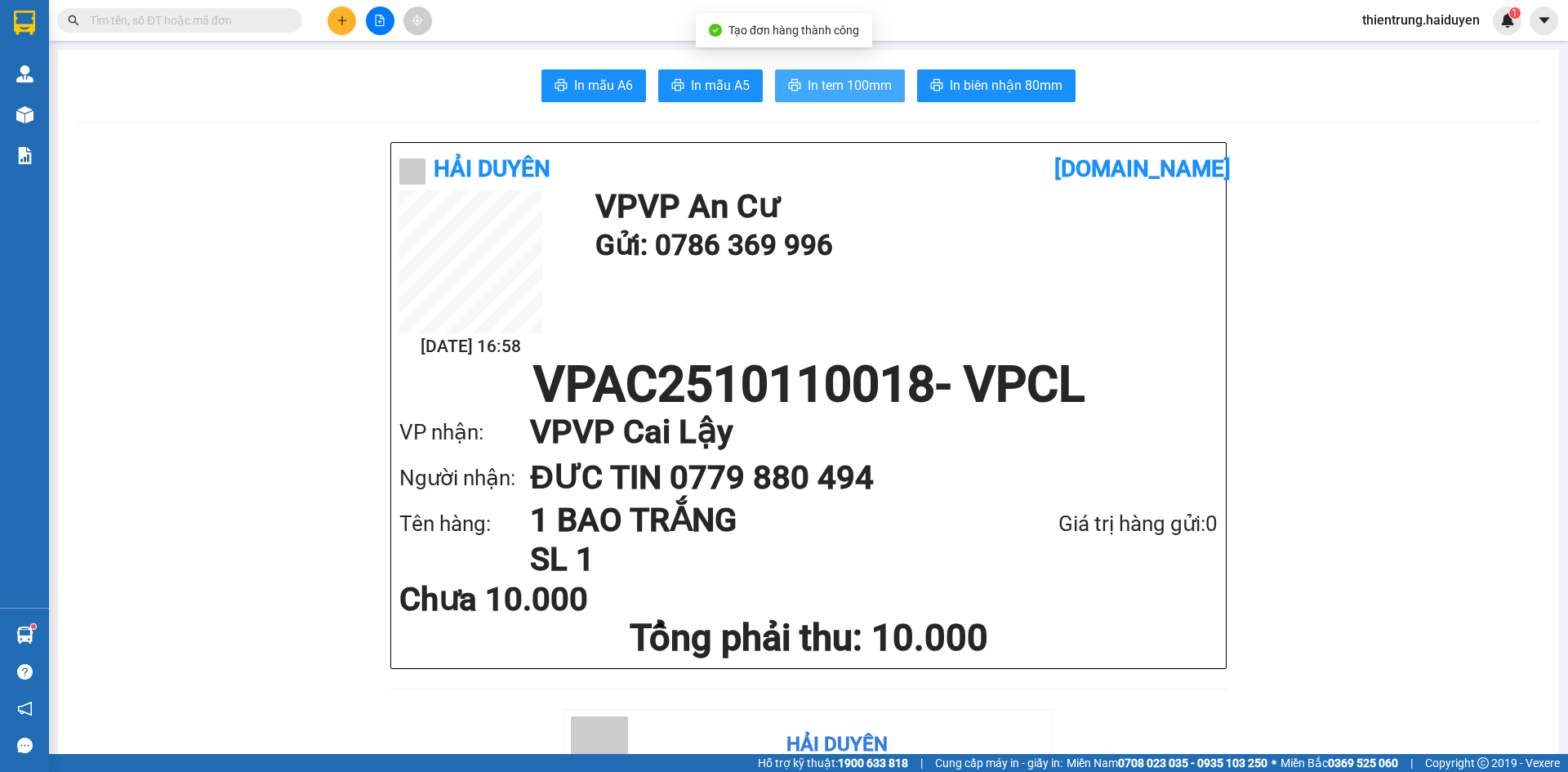
click at [852, 70] on button "In tem 100mm" at bounding box center [840, 86] width 130 height 33
click at [346, 18] on icon "plus" at bounding box center [342, 20] width 11 height 11
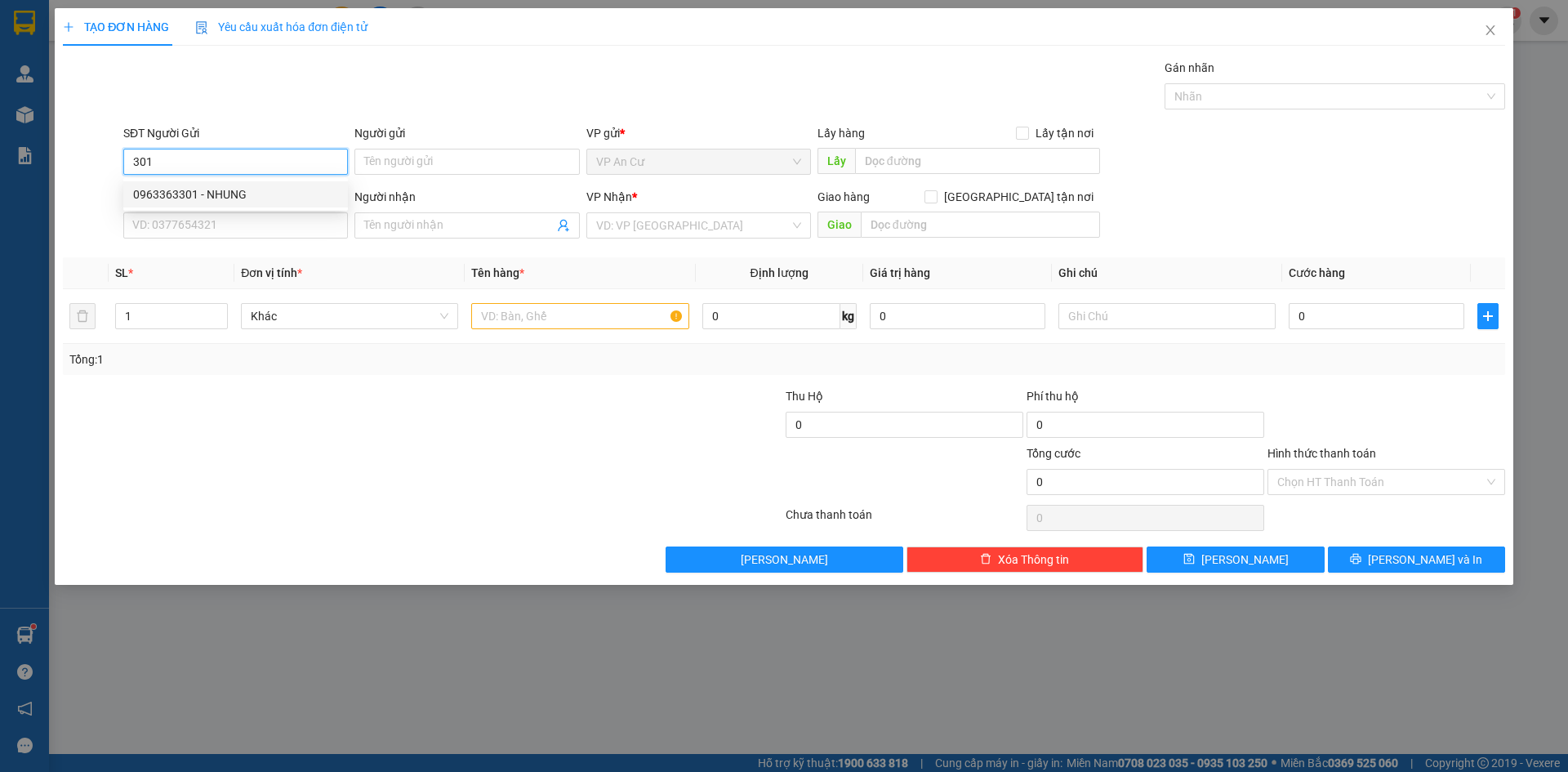
click at [200, 188] on div "0963363301 - NHUNG" at bounding box center [235, 194] width 205 height 18
type input "0963363301"
type input "NHUNG"
type input "0973753871"
type input "NHUNG"
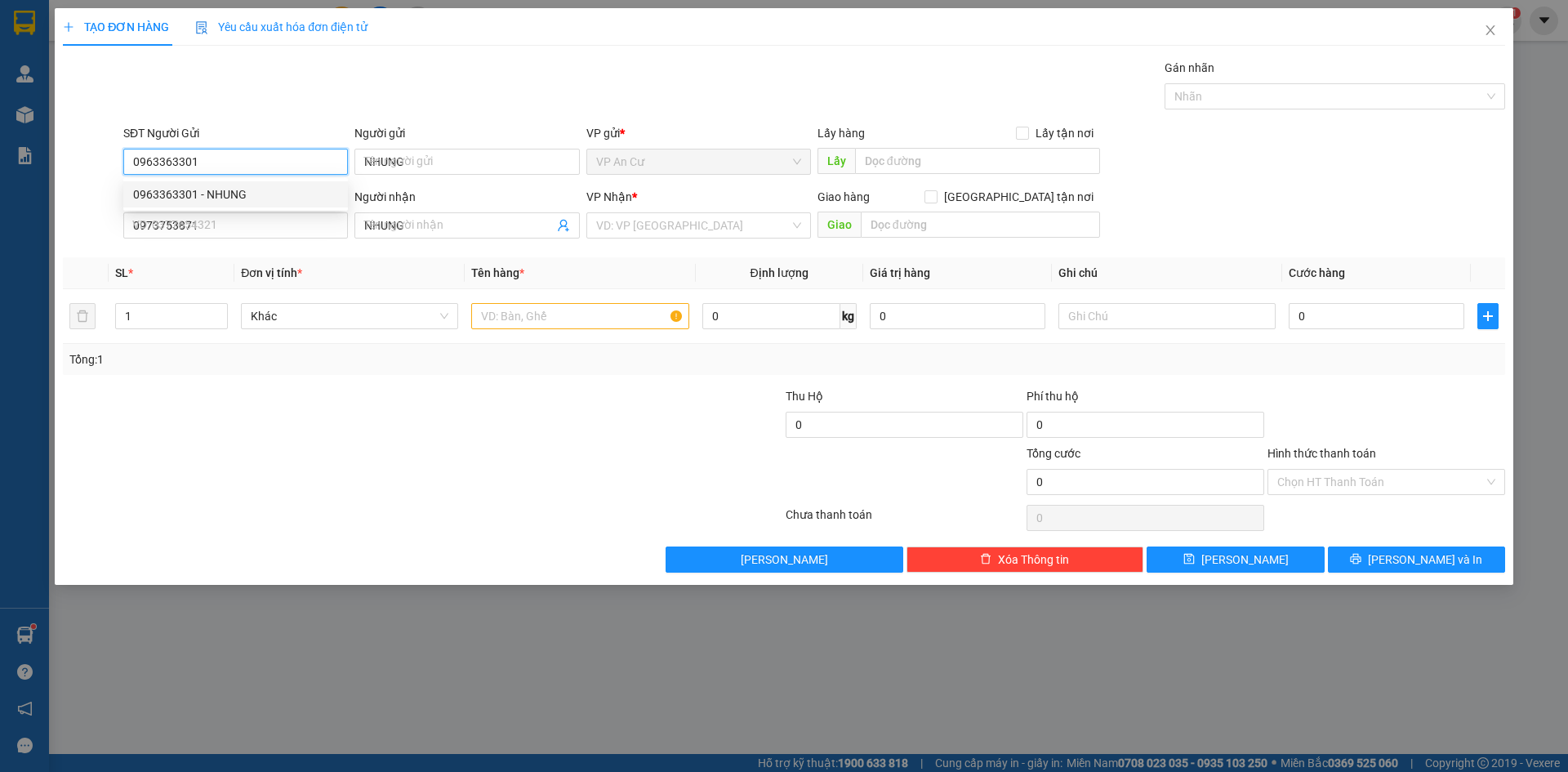
type input "20.000"
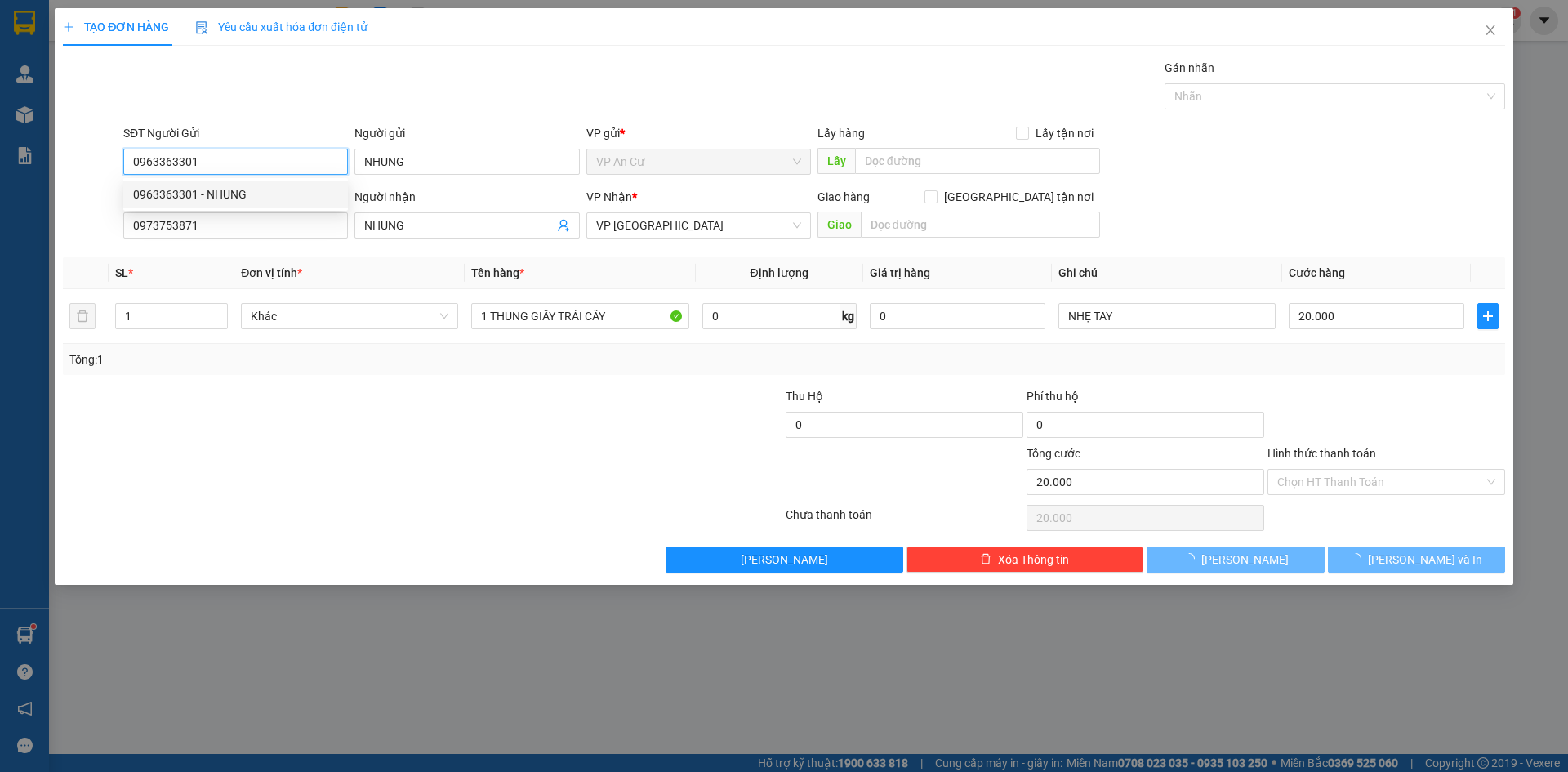
type input "0963363301"
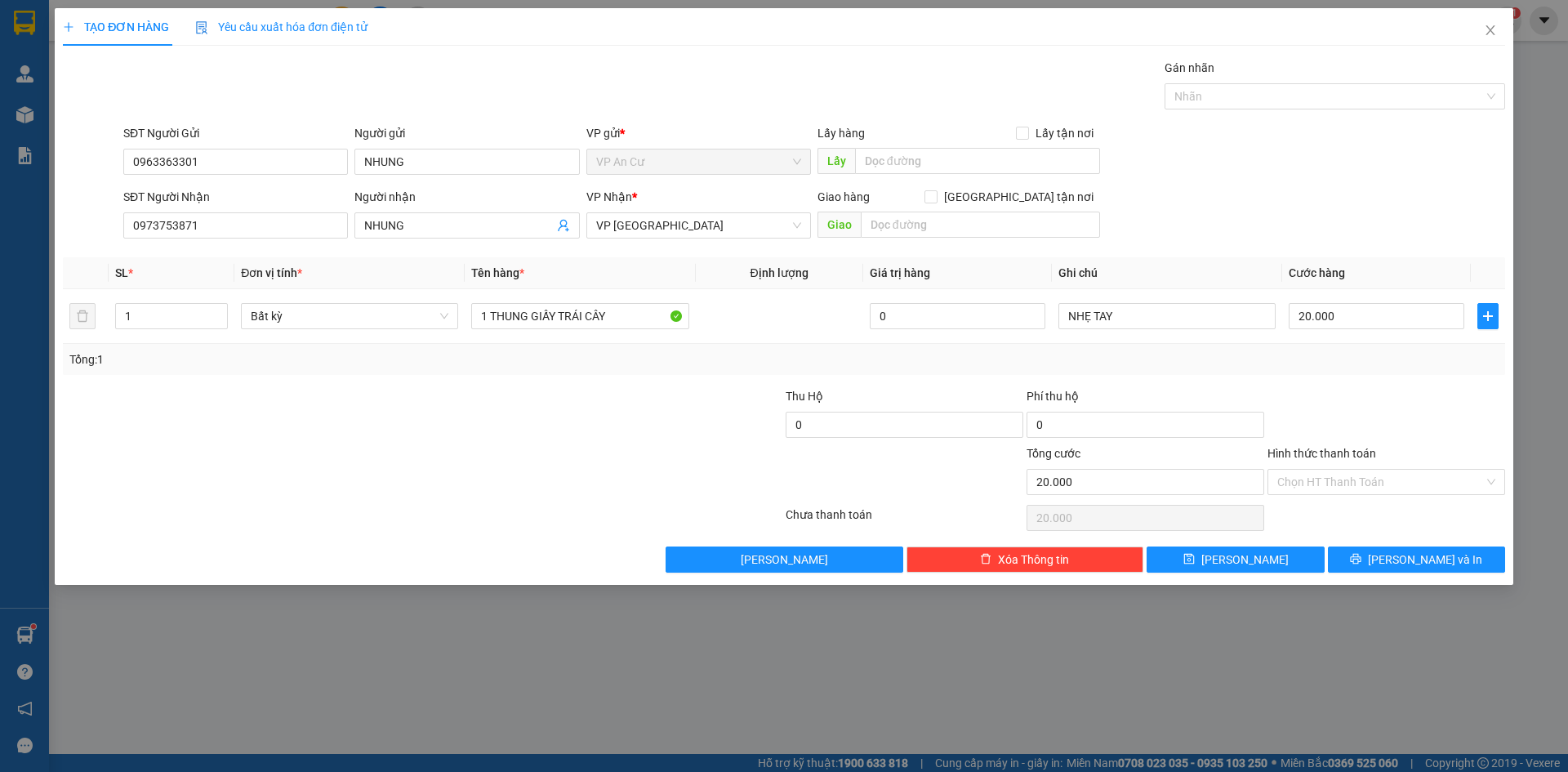
click at [471, 405] on div at bounding box center [302, 416] width 482 height 57
click at [1331, 314] on input "20.000" at bounding box center [1376, 316] width 176 height 26
type input "3"
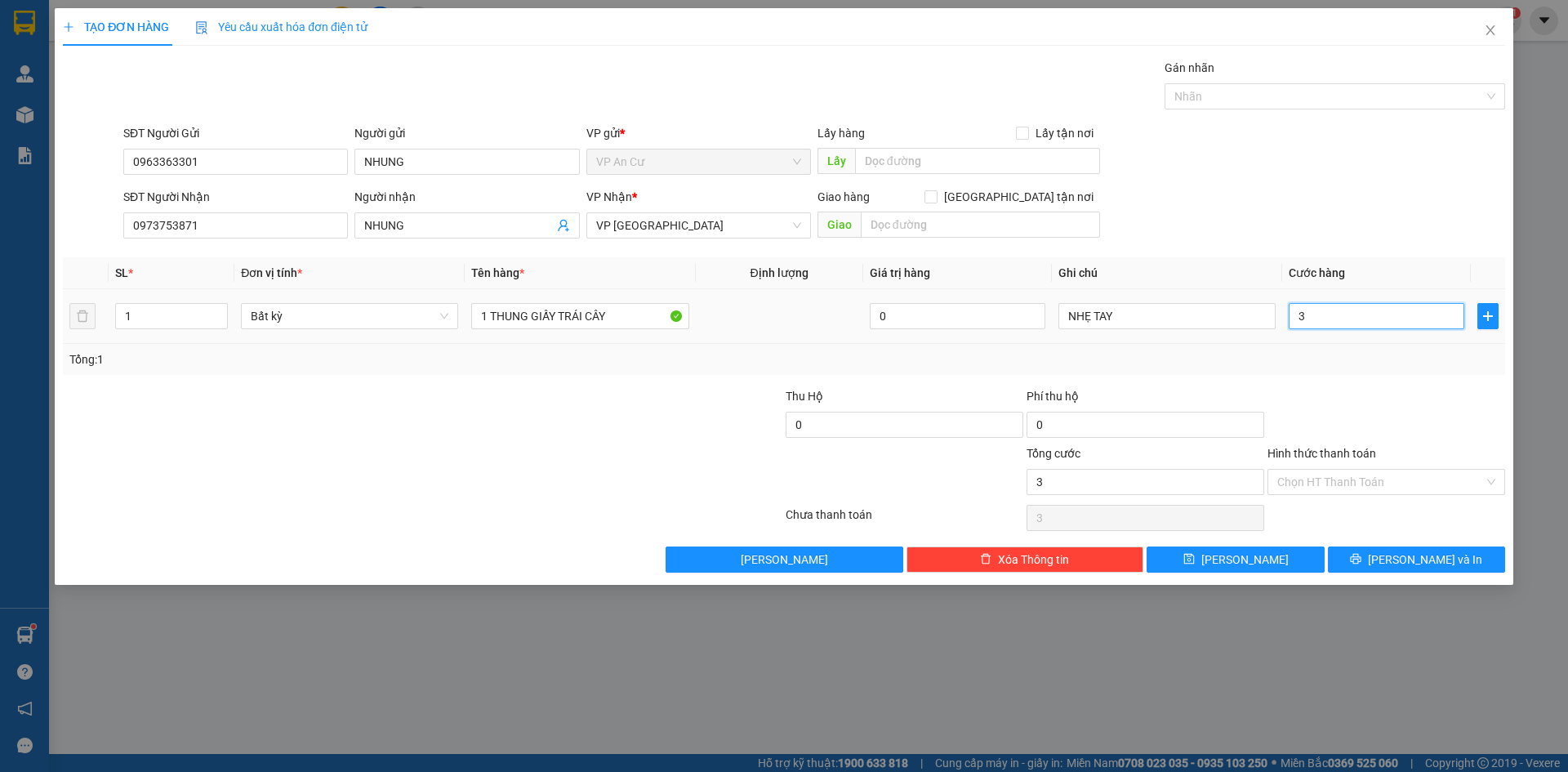
type input "30"
type input "30.000"
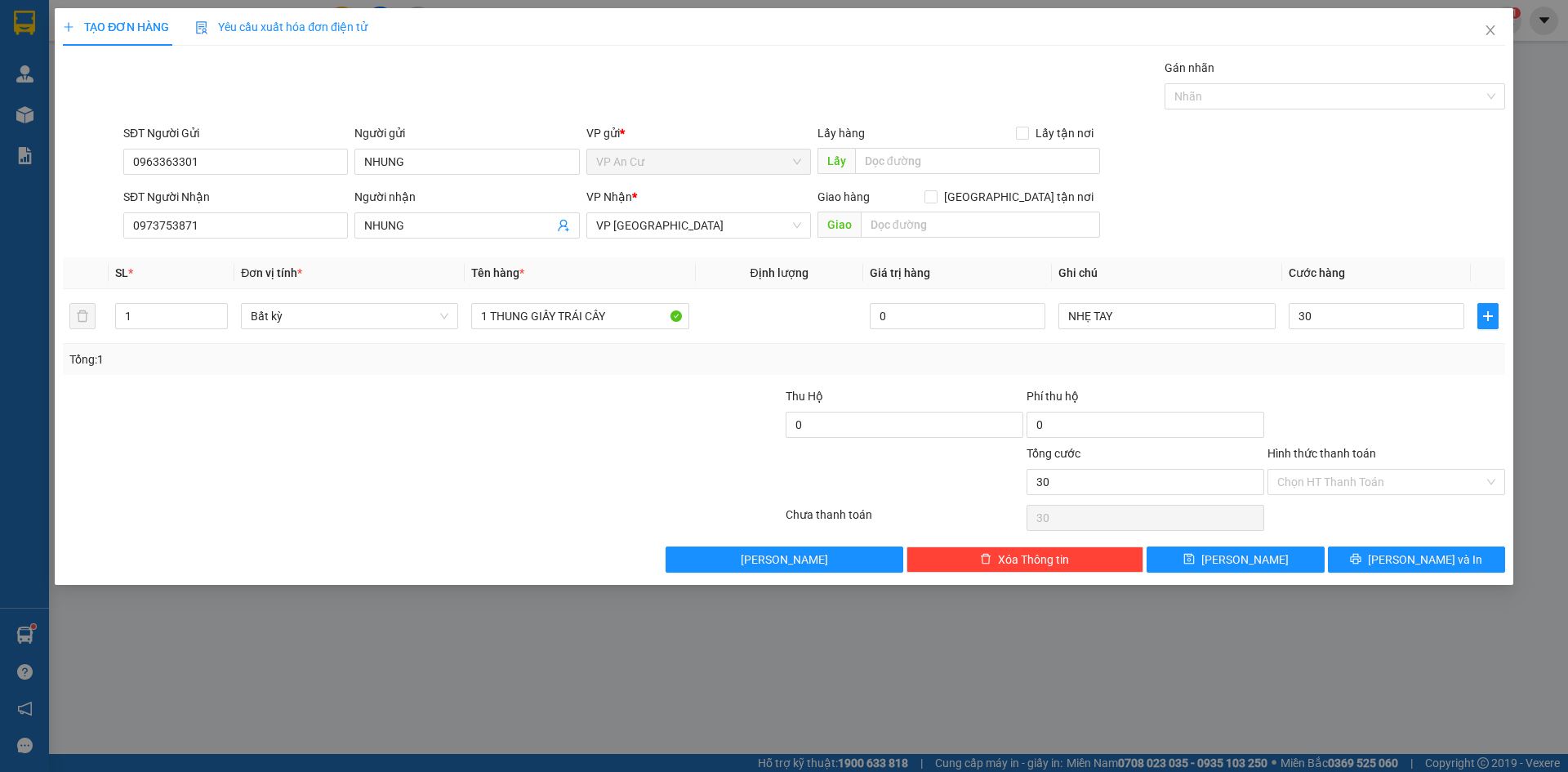
type input "30.000"
click at [1339, 366] on div "Tổng: 1" at bounding box center [784, 359] width 1430 height 18
click at [1330, 478] on input "Hình thức thanh toán" at bounding box center [1380, 482] width 207 height 24
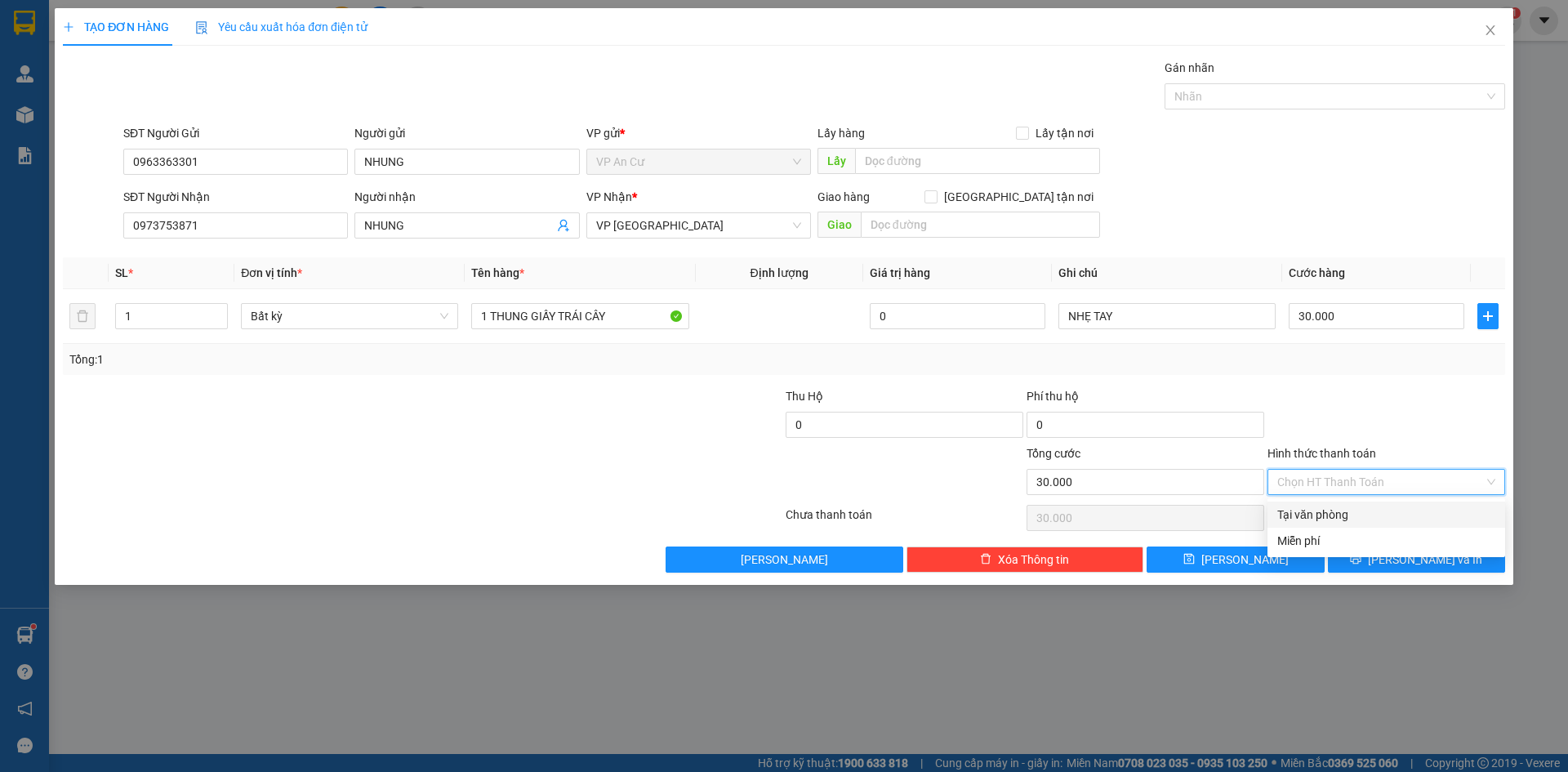
click at [1330, 512] on div "Tại văn phòng" at bounding box center [1386, 514] width 218 height 18
type input "0"
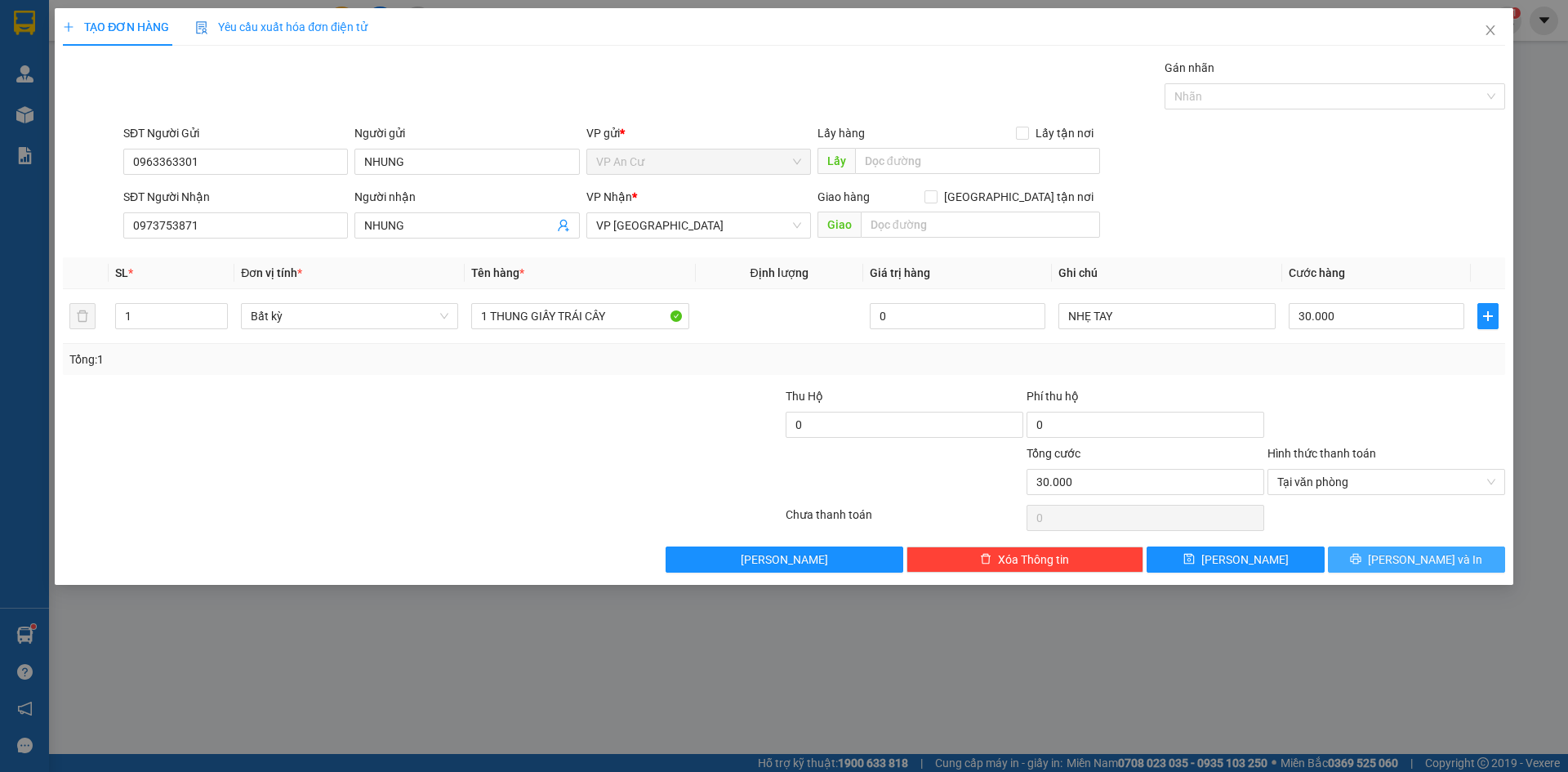
click at [1420, 556] on span "[PERSON_NAME] và In" at bounding box center [1425, 559] width 114 height 18
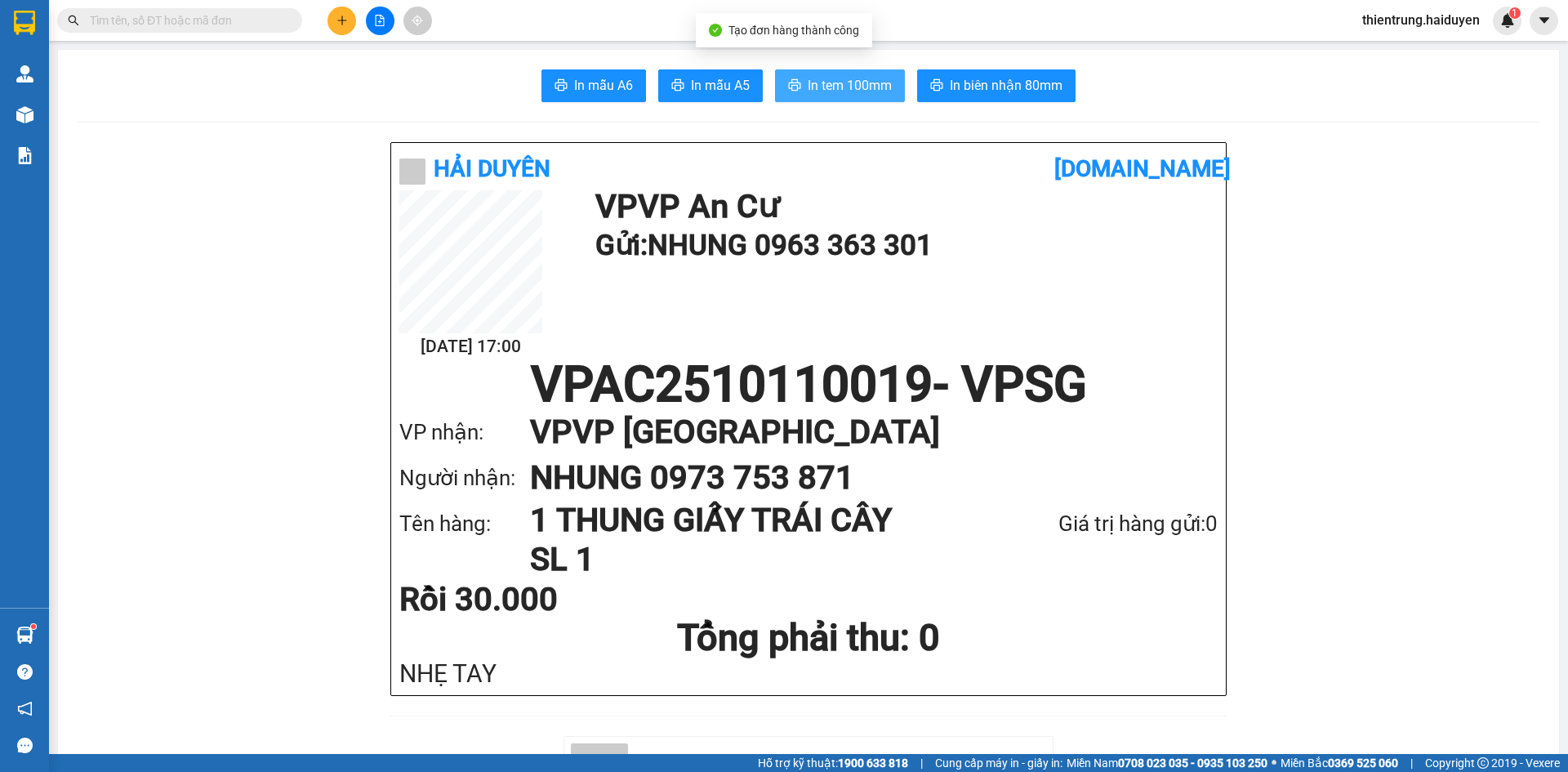
click at [833, 90] on span "In tem 100mm" at bounding box center [849, 86] width 84 height 21
click at [1036, 724] on div "Hải Duyên vexere.com 11/10 17:00 VP VP An Cư Gửi: NHUNG 0963 363 301 VPAC251011…" at bounding box center [808, 438] width 836 height 594
click at [1071, 684] on div "NHẸ TAY" at bounding box center [809, 673] width 818 height 27
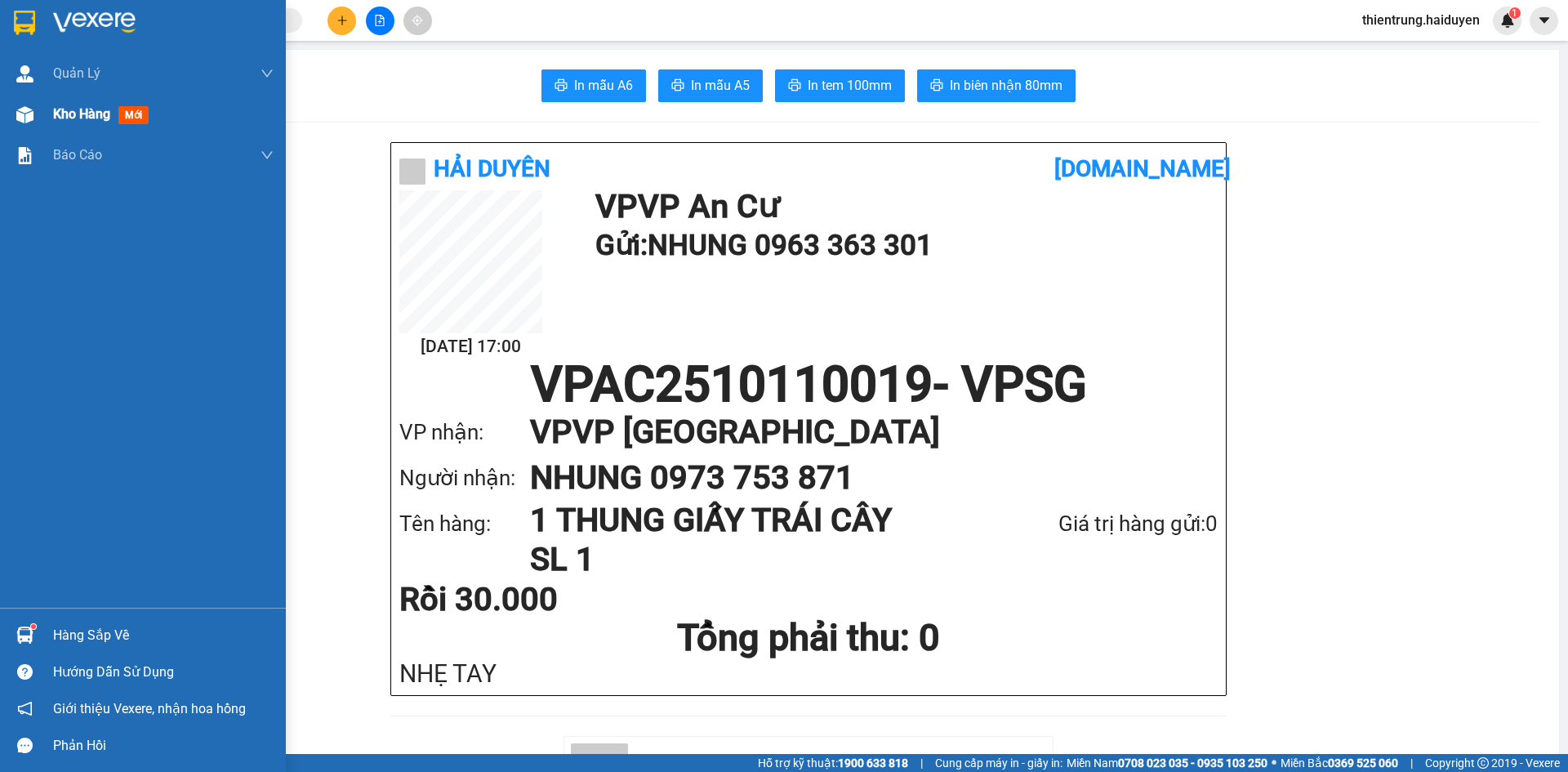
click at [86, 119] on span "Kho hàng" at bounding box center [81, 114] width 57 height 16
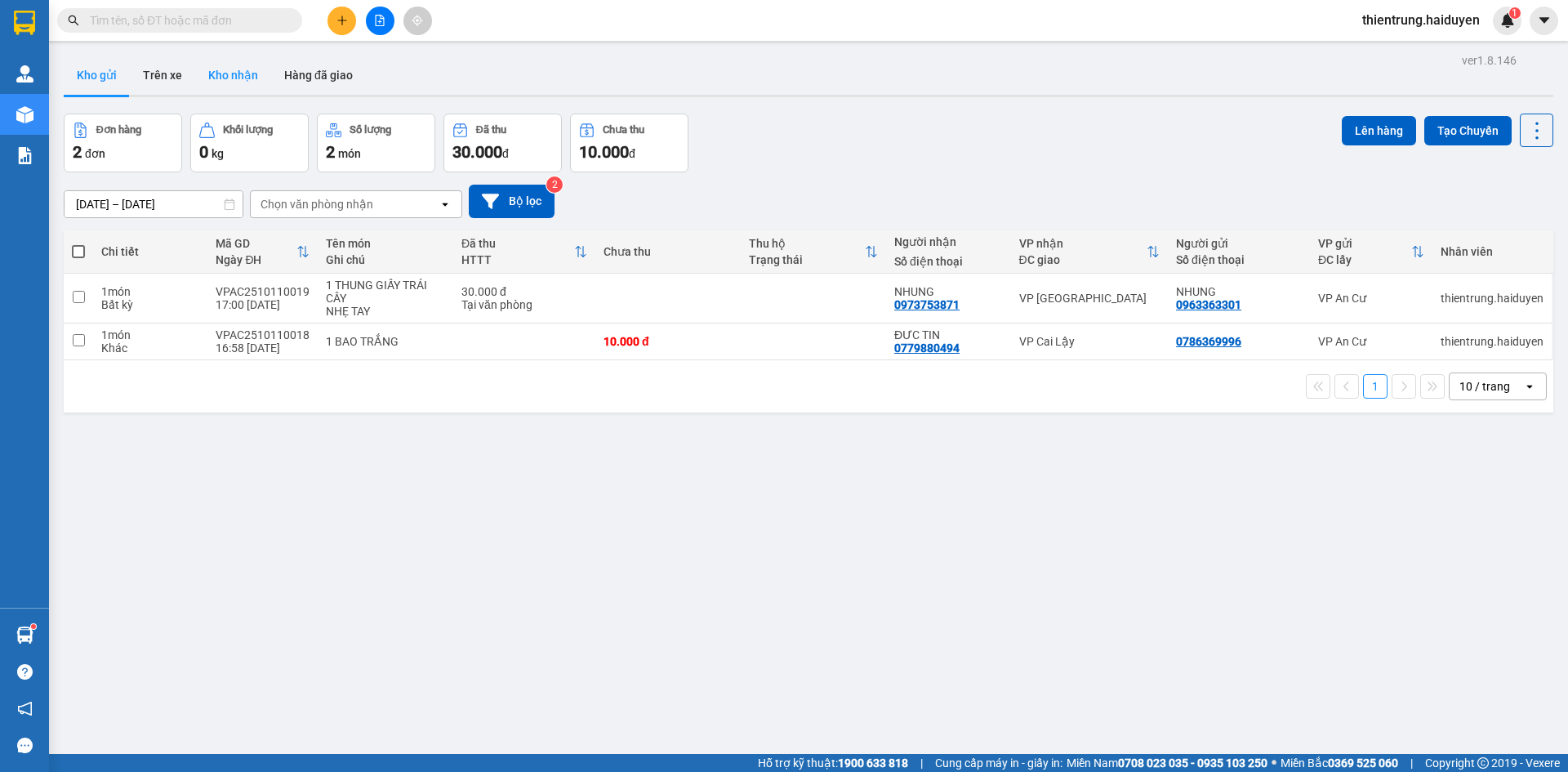
click at [232, 77] on button "Kho nhận" at bounding box center [234, 74] width 76 height 39
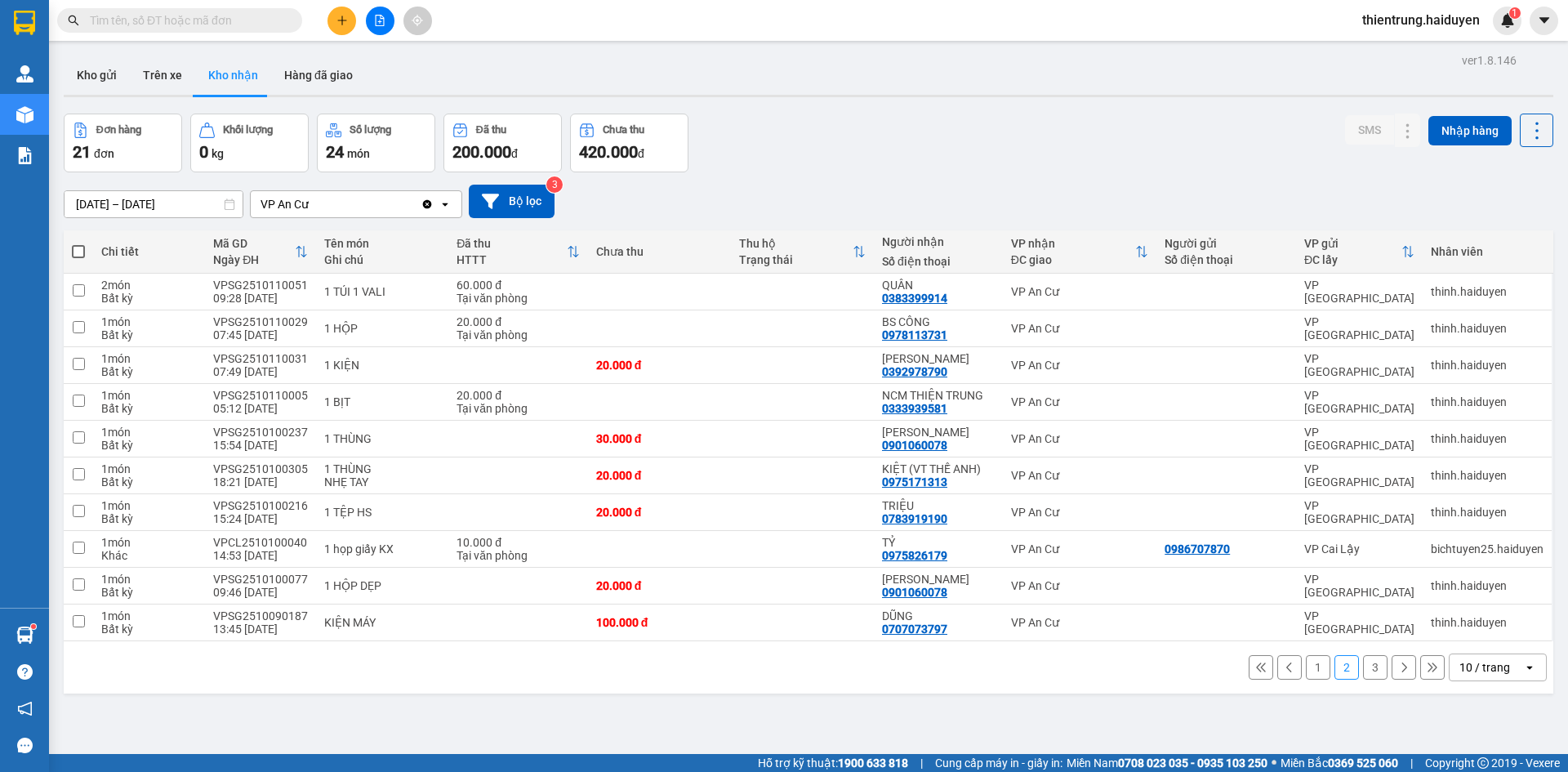
click at [1300, 112] on div "ver 1.8.146 Kho gửi Trên xe Kho nhận Hàng đã giao Đơn hàng 21 đơn Khối lượng 0 …" at bounding box center [809, 435] width 1503 height 772
click at [163, 71] on button "Trên xe" at bounding box center [163, 74] width 66 height 39
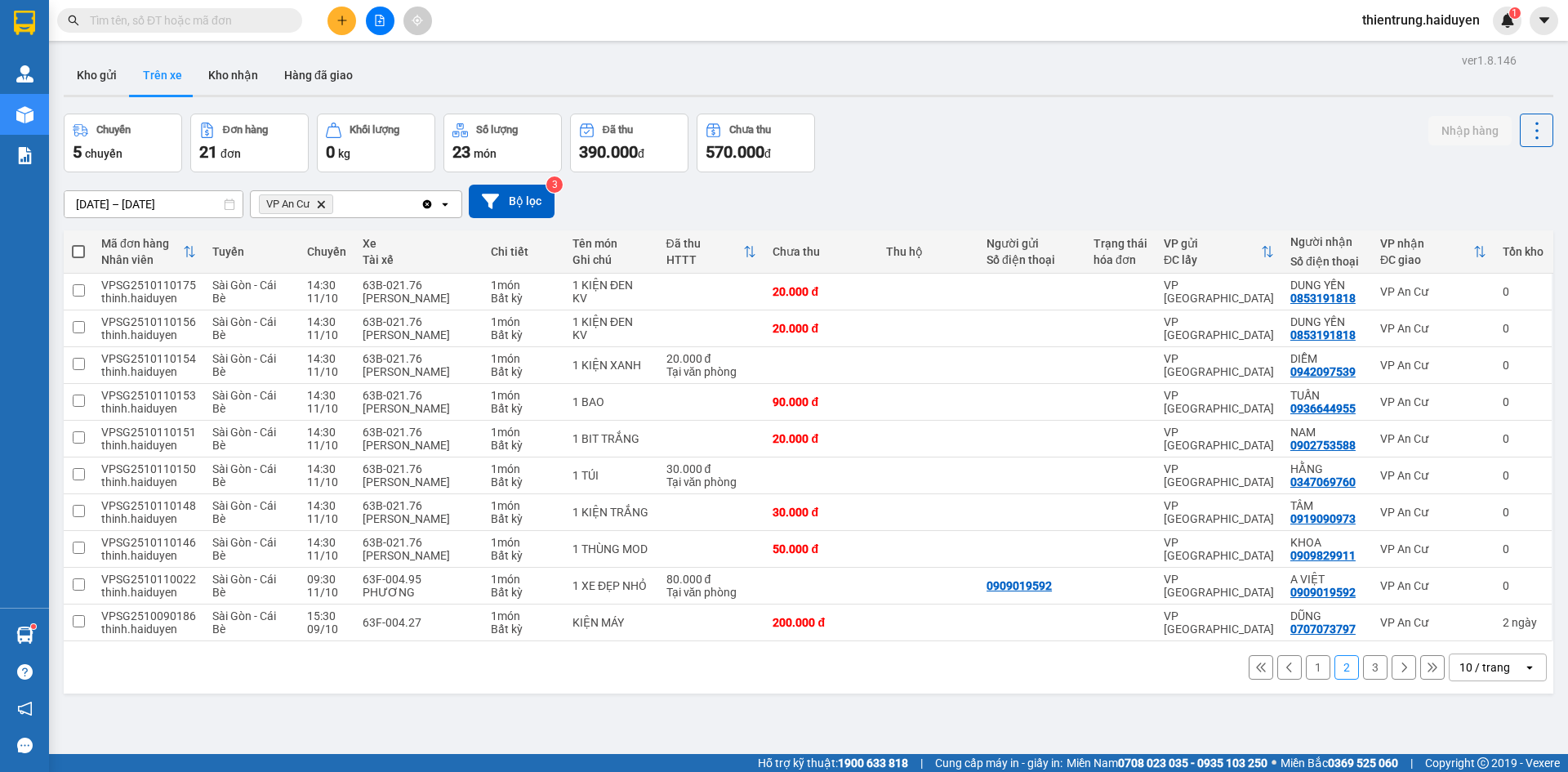
click at [1306, 671] on button "1" at bounding box center [1318, 667] width 24 height 24
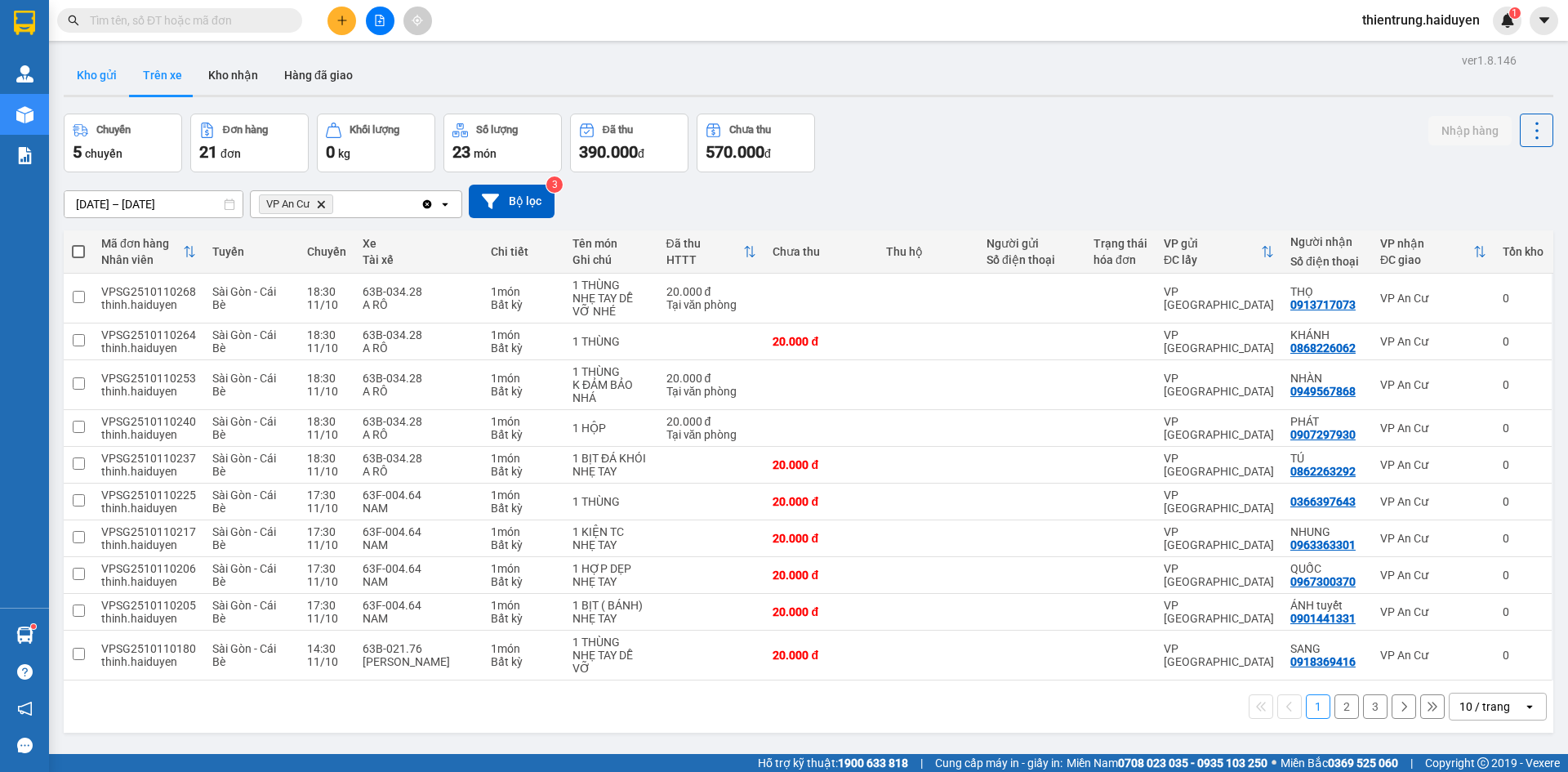
click at [96, 56] on button "Kho gửi" at bounding box center [97, 74] width 67 height 39
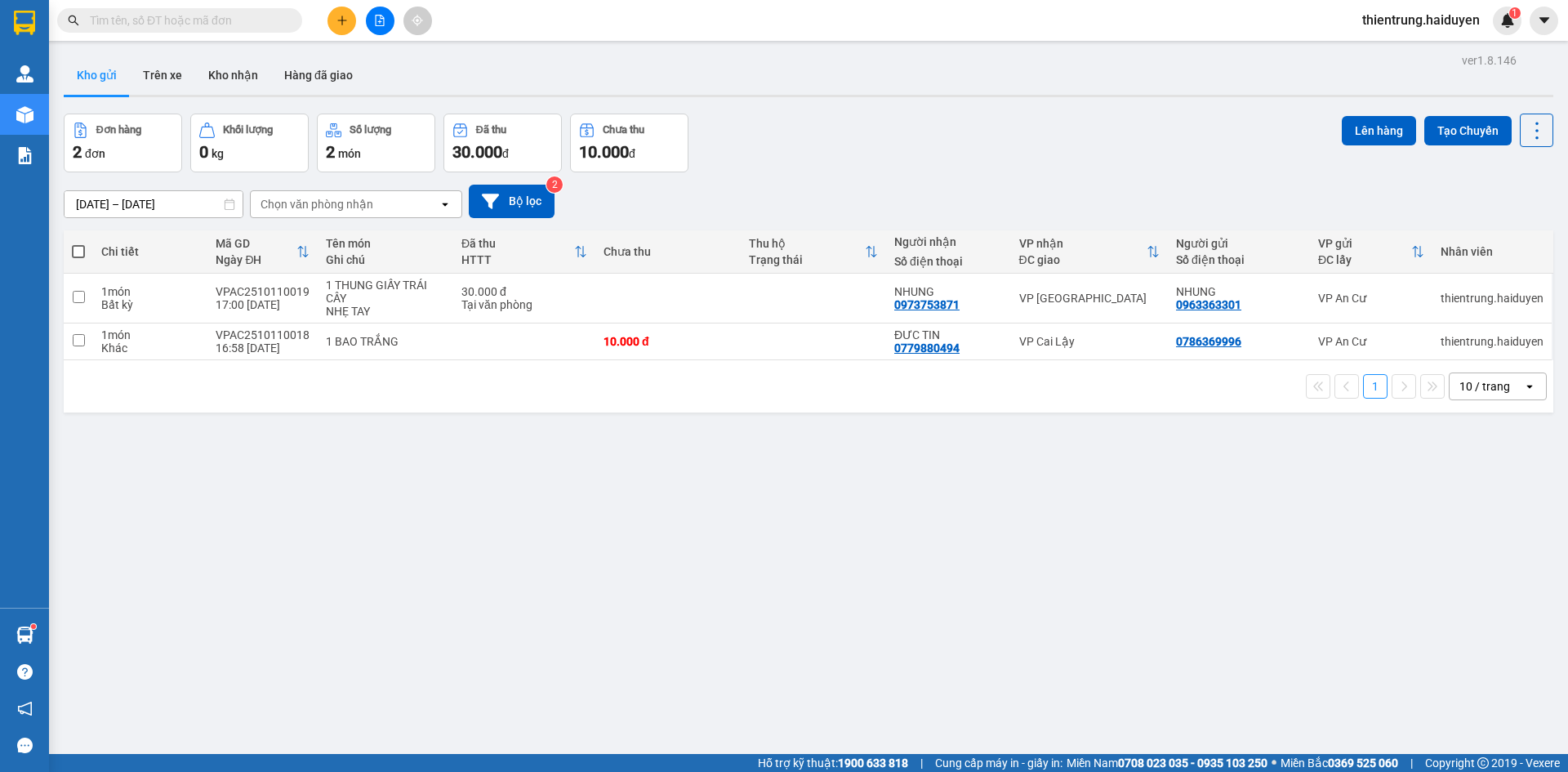
click at [1362, 514] on div "ver 1.8.146 Kho gửi Trên xe Kho nhận Hàng đã giao Đơn hàng 2 đơn Khối lượng 0 k…" at bounding box center [809, 435] width 1503 height 772
drag, startPoint x: 1431, startPoint y: 552, endPoint x: 1423, endPoint y: 550, distance: 8.2
click at [1430, 552] on div "ver 1.8.146 Kho gửi Trên xe Kho nhận Hàng đã giao Đơn hàng 2 đơn Khối lượng 0 k…" at bounding box center [809, 435] width 1503 height 772
click at [159, 80] on button "Trên xe" at bounding box center [163, 74] width 66 height 39
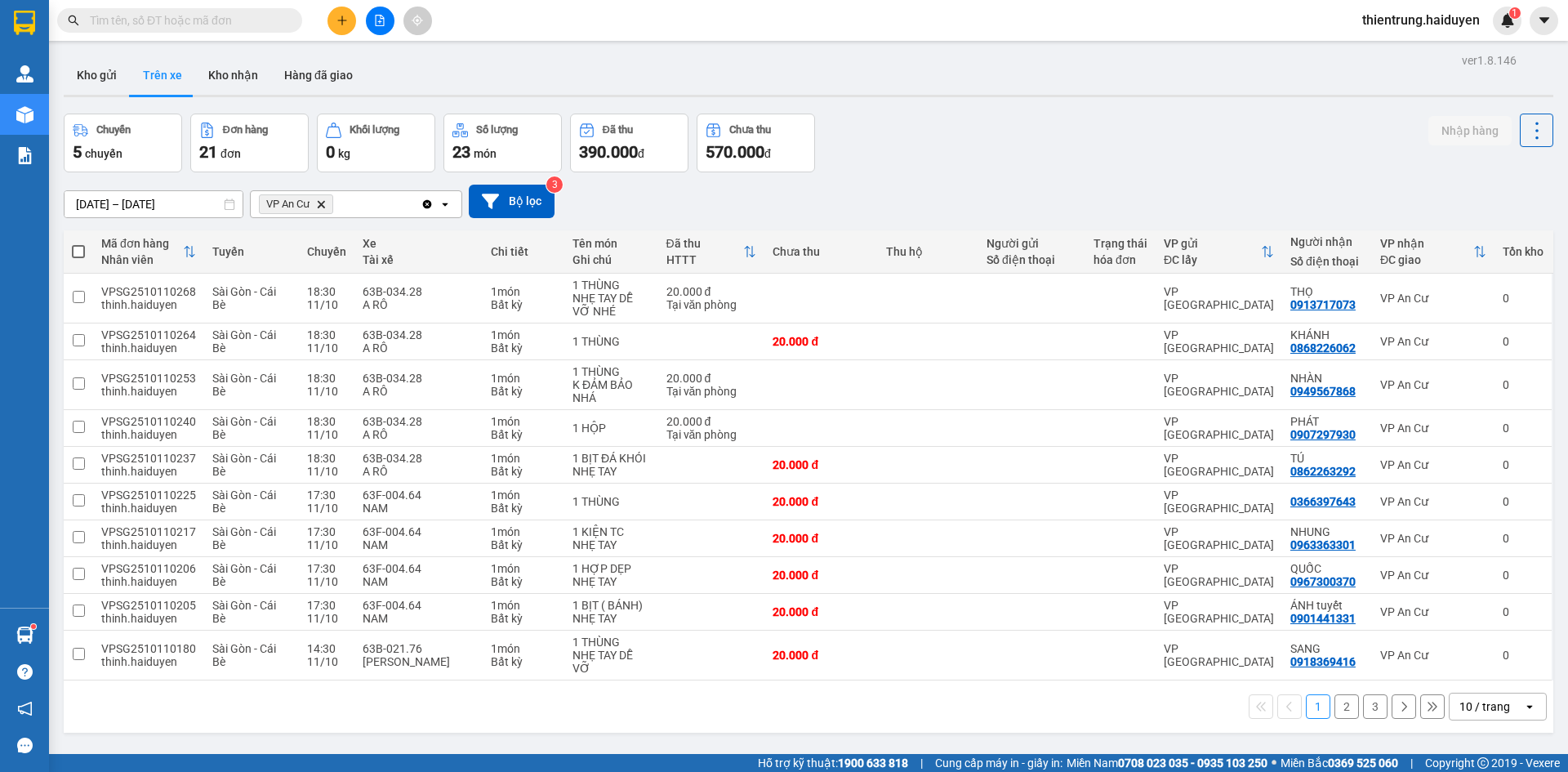
click at [1335, 715] on button "2" at bounding box center [1347, 706] width 24 height 24
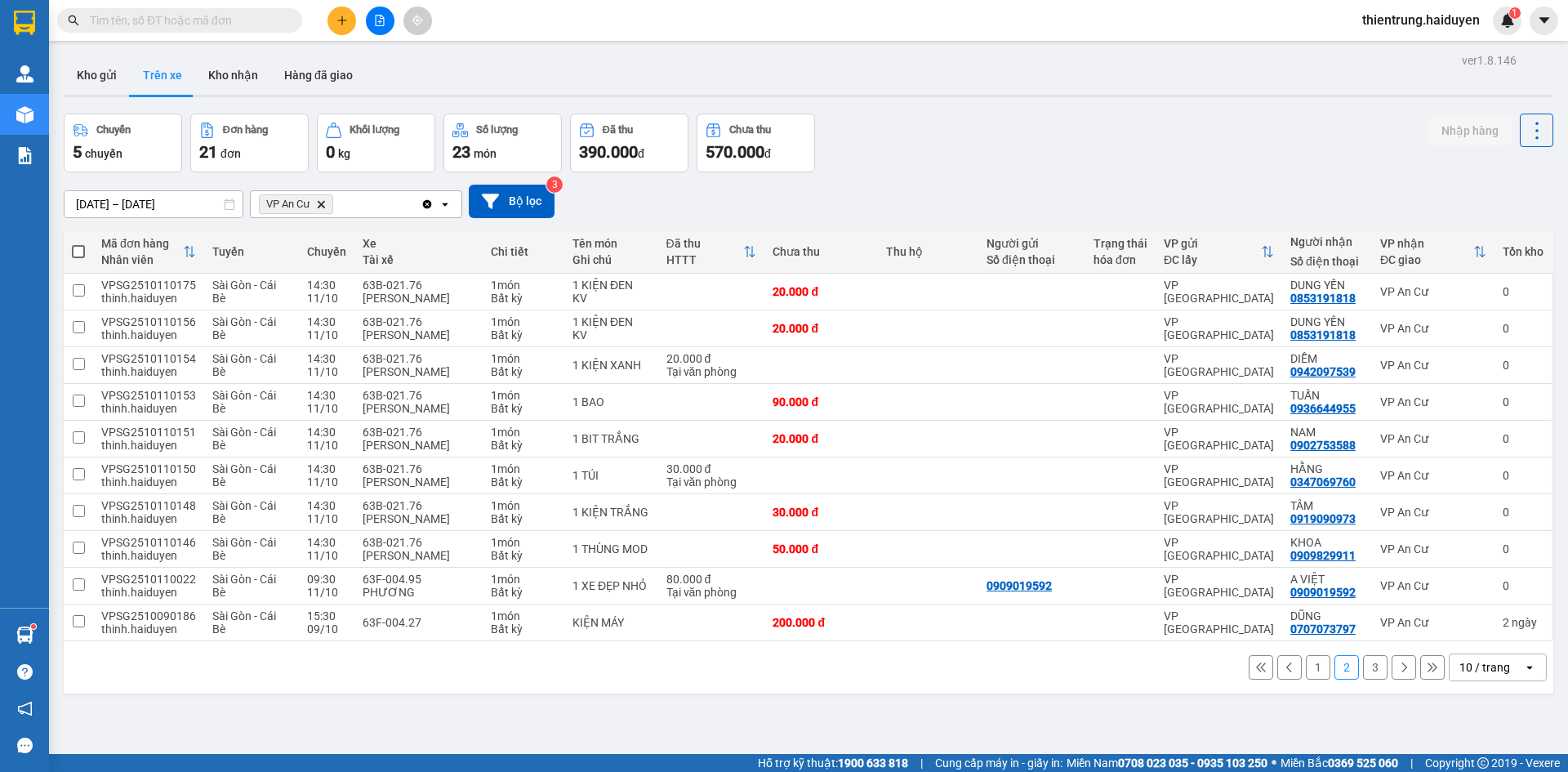
click at [1402, 115] on div "Chuyến 5 chuyến Đơn hàng 21 đơn Khối lượng 0 kg Số lượng 23 món Đã thu 390.000 …" at bounding box center [809, 143] width 1490 height 59
click at [213, 82] on button "Kho nhận" at bounding box center [234, 74] width 76 height 39
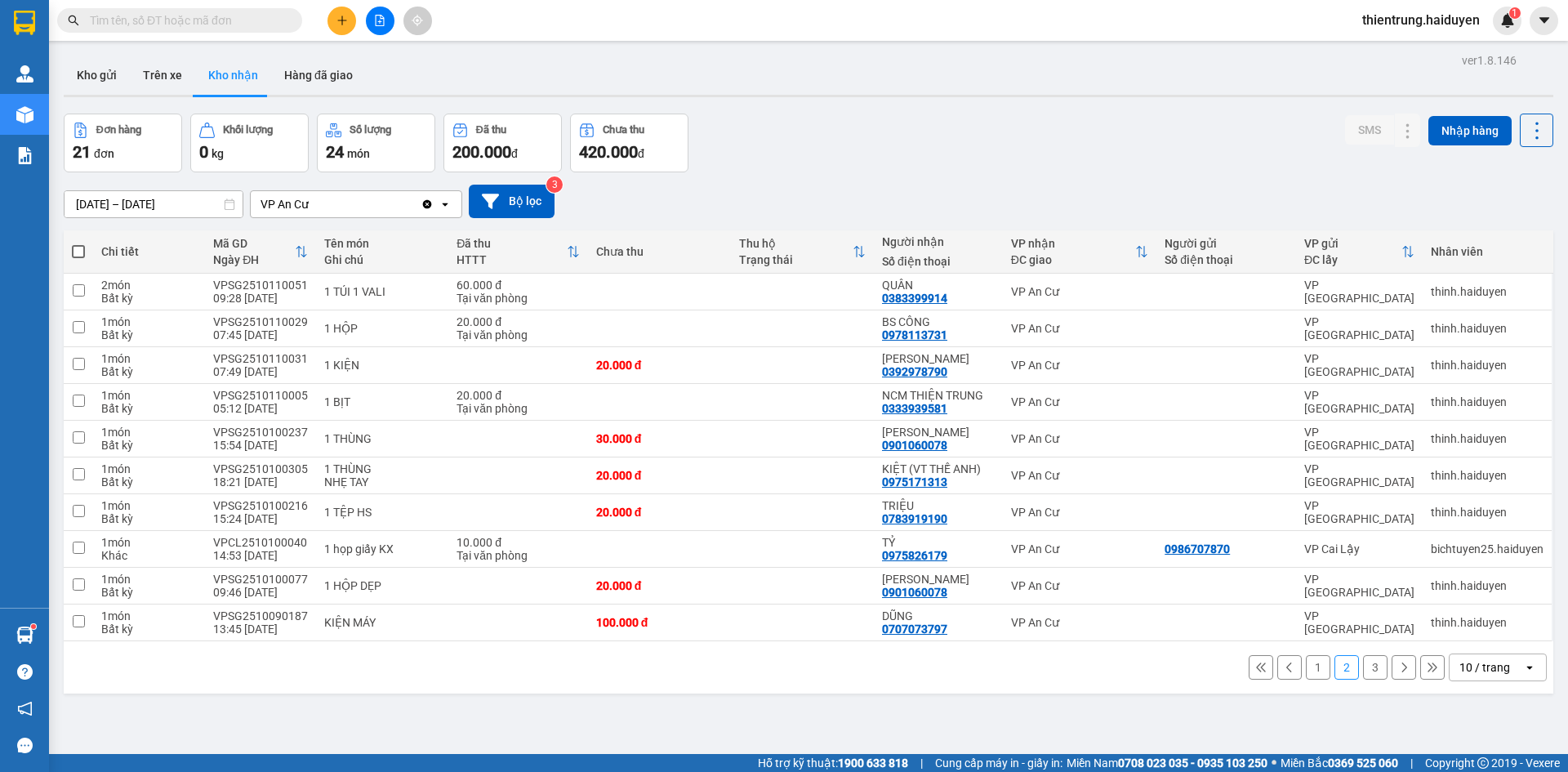
click at [1267, 193] on div "09/10/2025 – 11/10/2025 Press the down arrow key to interact with the calendar …" at bounding box center [809, 201] width 1490 height 34
click at [165, 77] on button "Trên xe" at bounding box center [163, 74] width 66 height 39
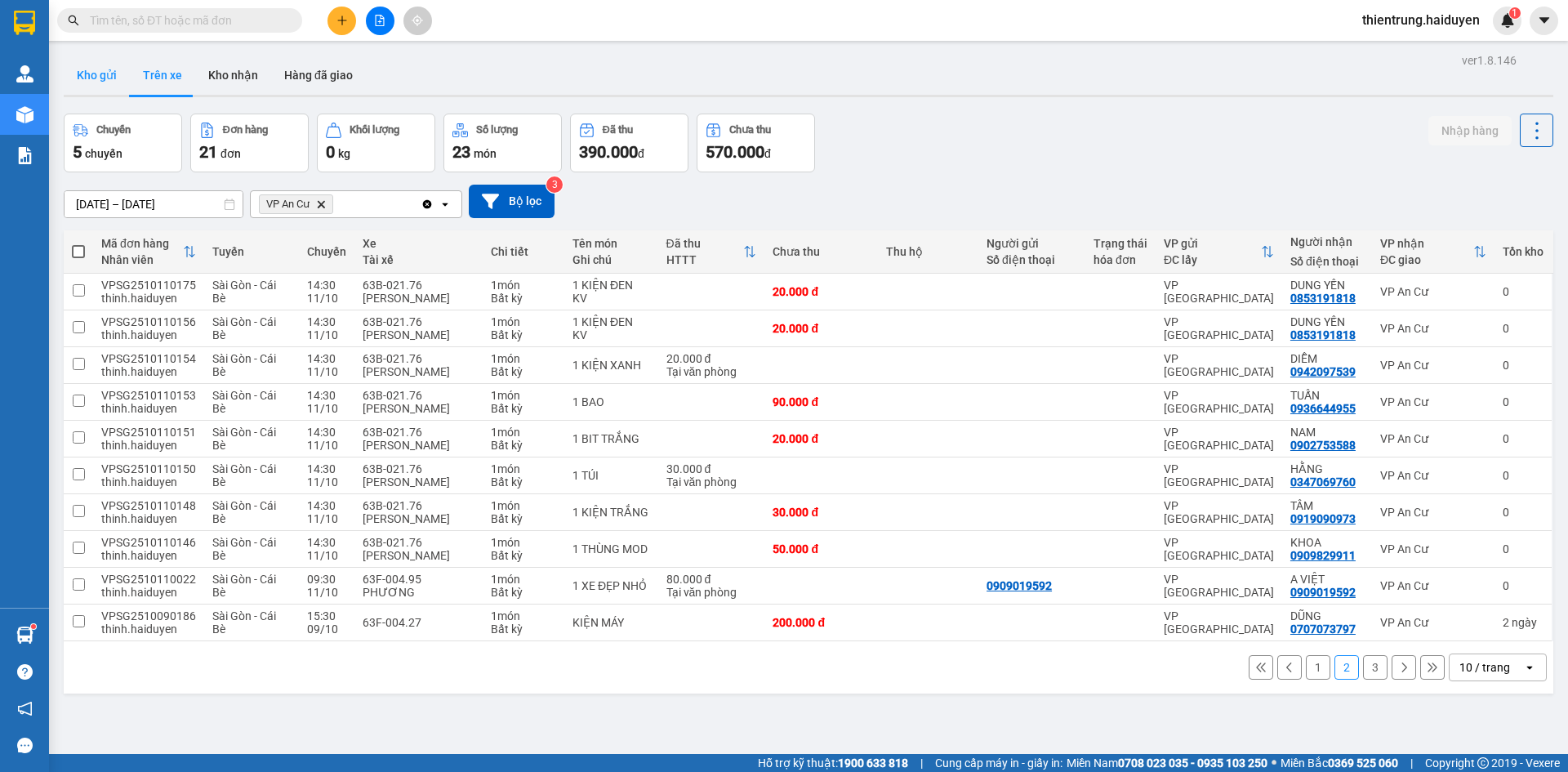
click at [111, 88] on button "Kho gửi" at bounding box center [97, 74] width 67 height 39
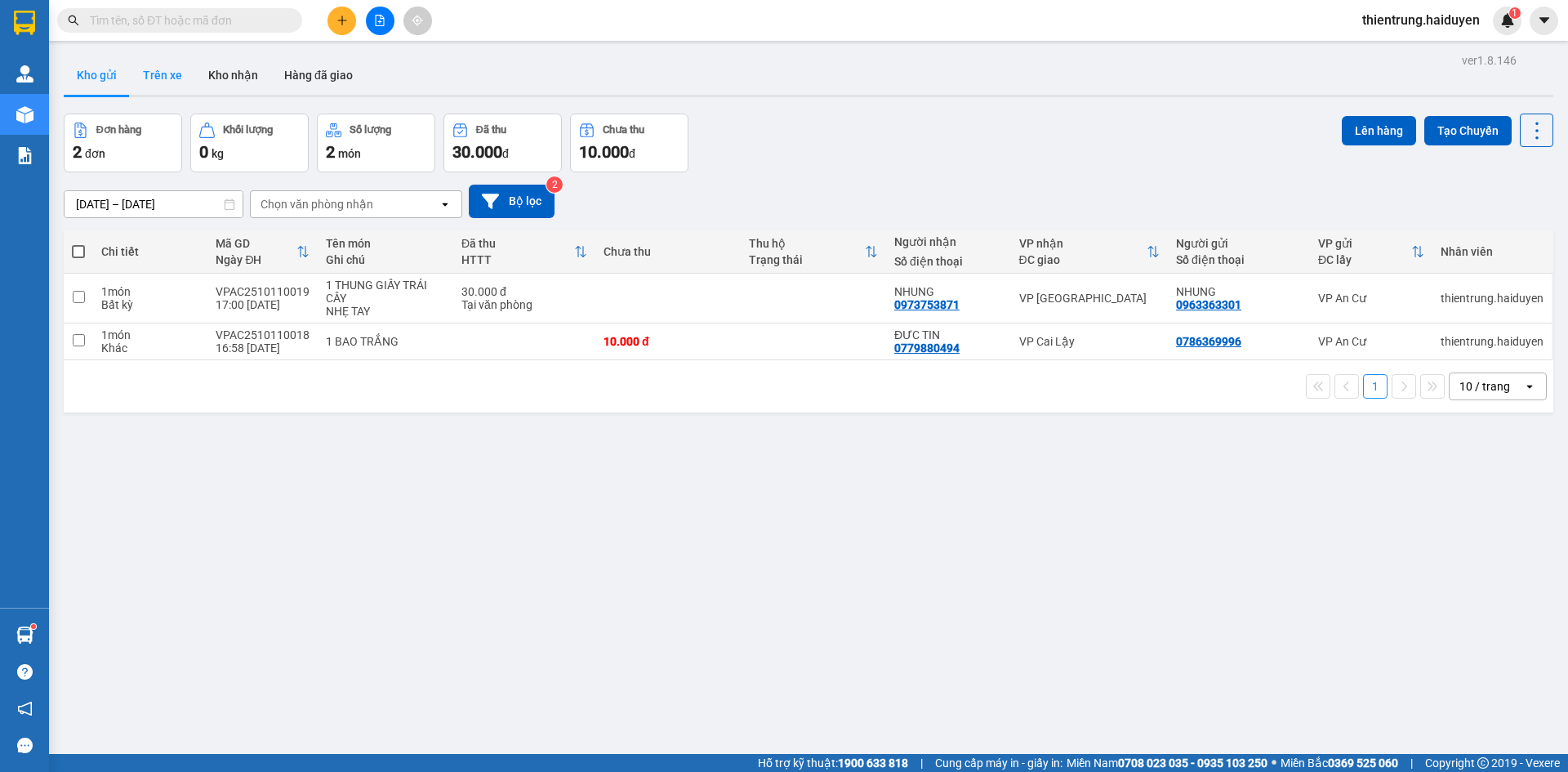
click at [156, 89] on button "Trên xe" at bounding box center [163, 74] width 66 height 39
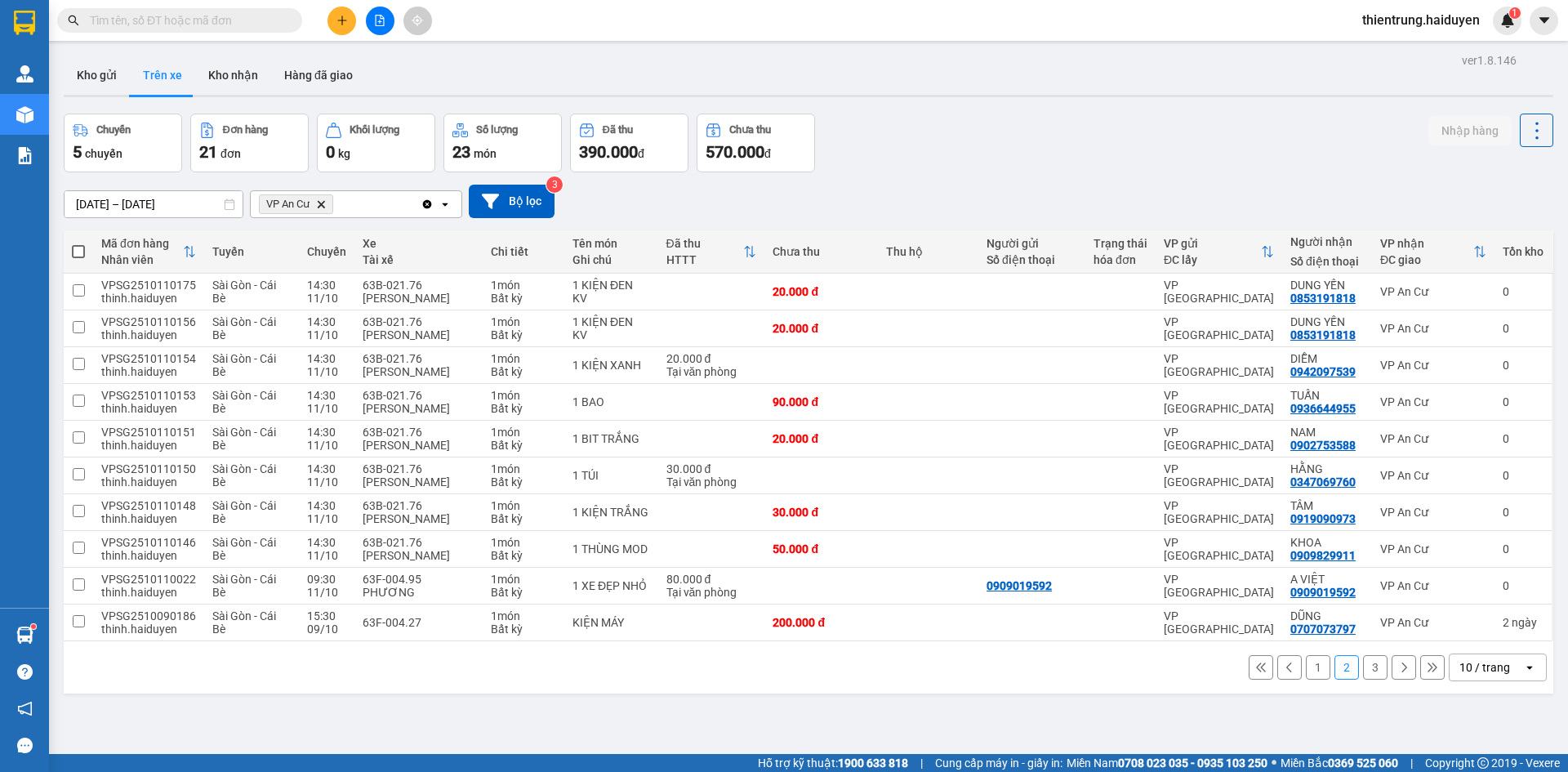
click at [1292, 194] on div "09/10/2025 – 11/10/2025 Press the down arrow key to interact with the calendar …" at bounding box center [809, 201] width 1490 height 34
click at [238, 79] on button "Kho nhận" at bounding box center [234, 74] width 76 height 39
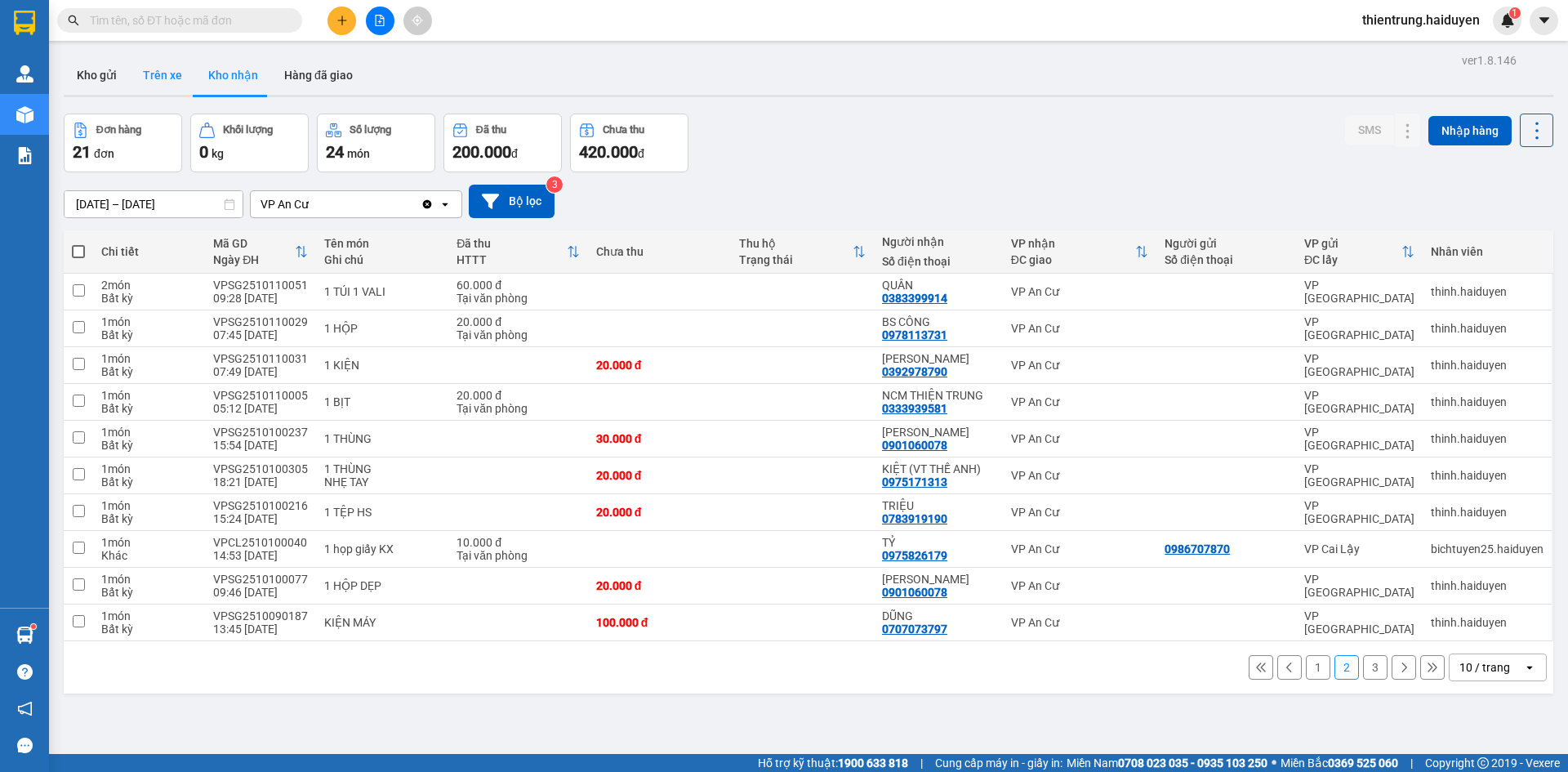
click at [164, 80] on button "Trên xe" at bounding box center [163, 74] width 66 height 39
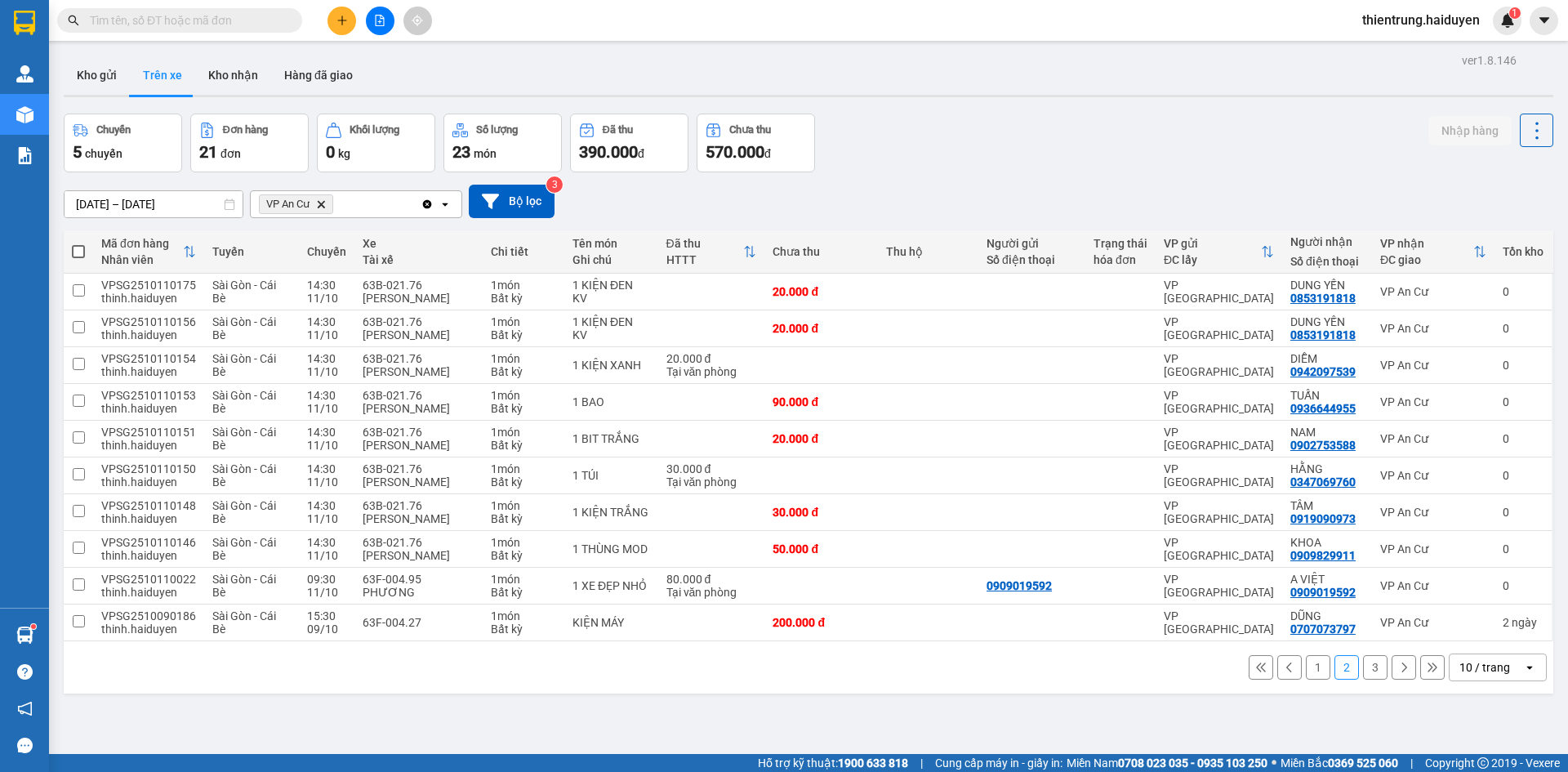
click at [1303, 203] on div "09/10/2025 – 11/10/2025 Press the down arrow key to interact with the calendar …" at bounding box center [809, 201] width 1490 height 34
click at [99, 81] on button "Kho gửi" at bounding box center [97, 74] width 67 height 39
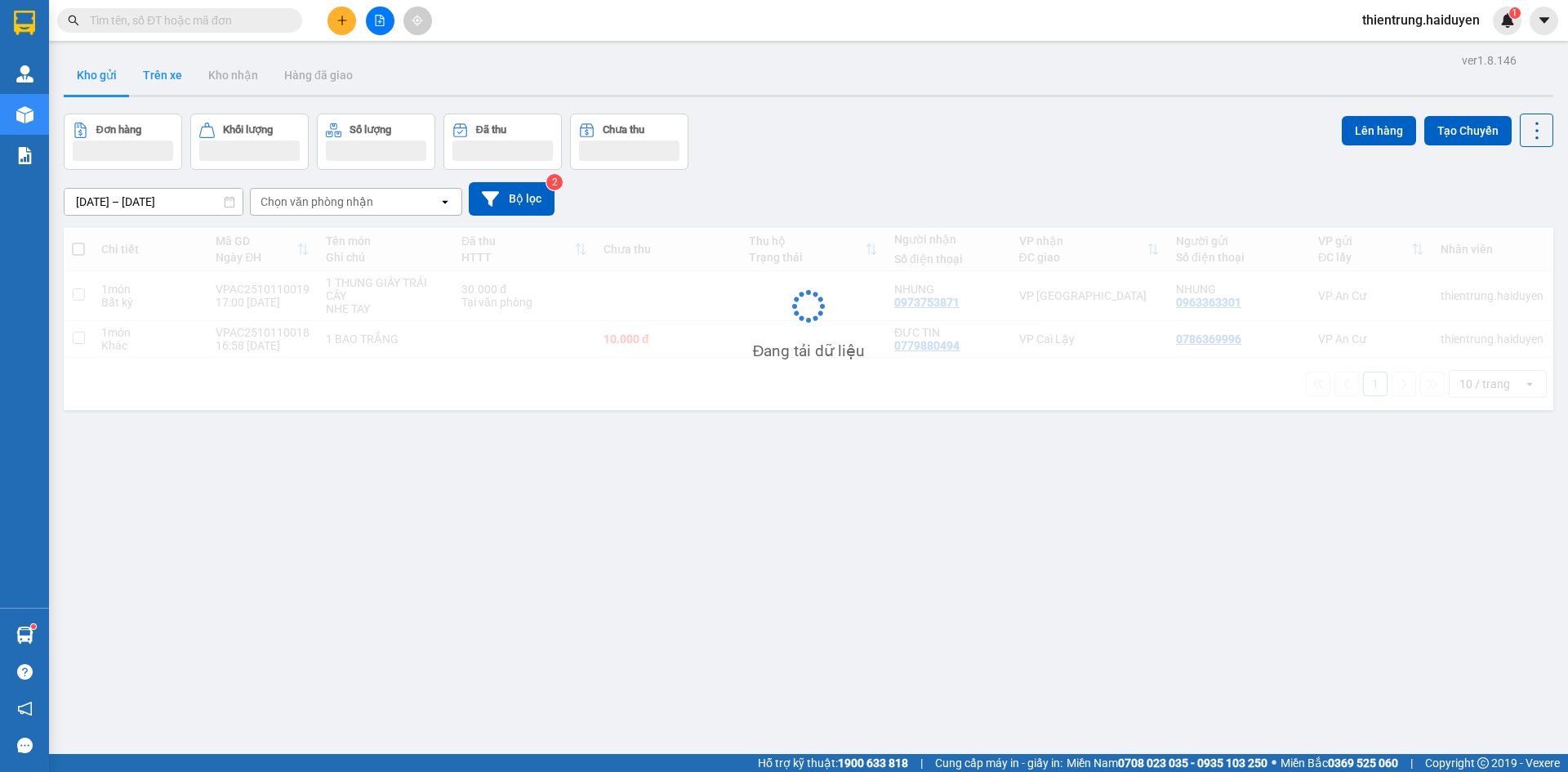
click at [173, 80] on button "Trên xe" at bounding box center [163, 74] width 66 height 39
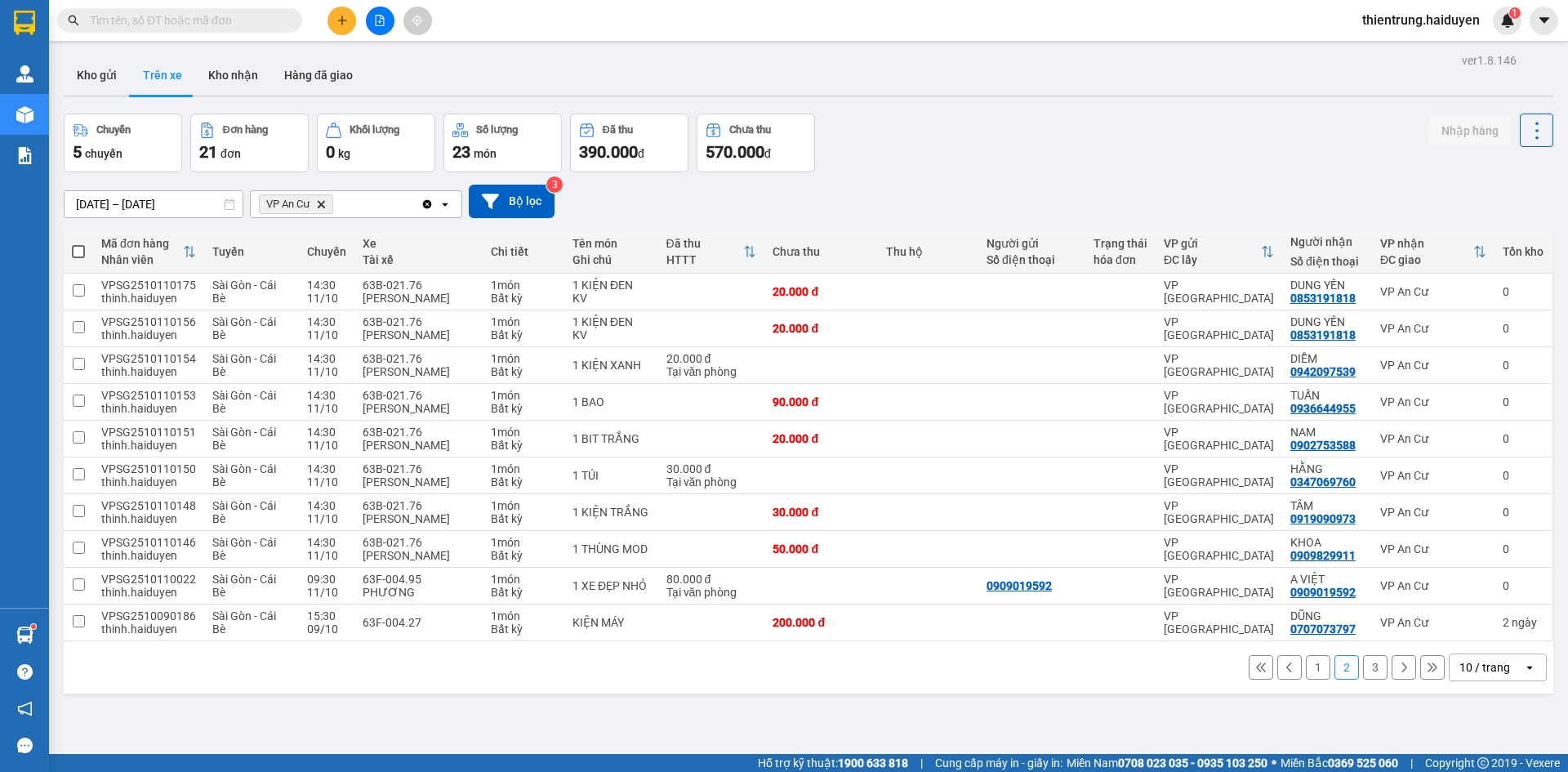
click at [1357, 181] on div "09/10/2025 – 11/10/2025 Press the down arrow key to interact with the calendar …" at bounding box center [809, 201] width 1490 height 58
click at [1375, 177] on div "09/10/2025 – 11/10/2025 Press the down arrow key to interact with the calendar …" at bounding box center [809, 201] width 1490 height 58
click at [1310, 667] on button "1" at bounding box center [1318, 667] width 24 height 24
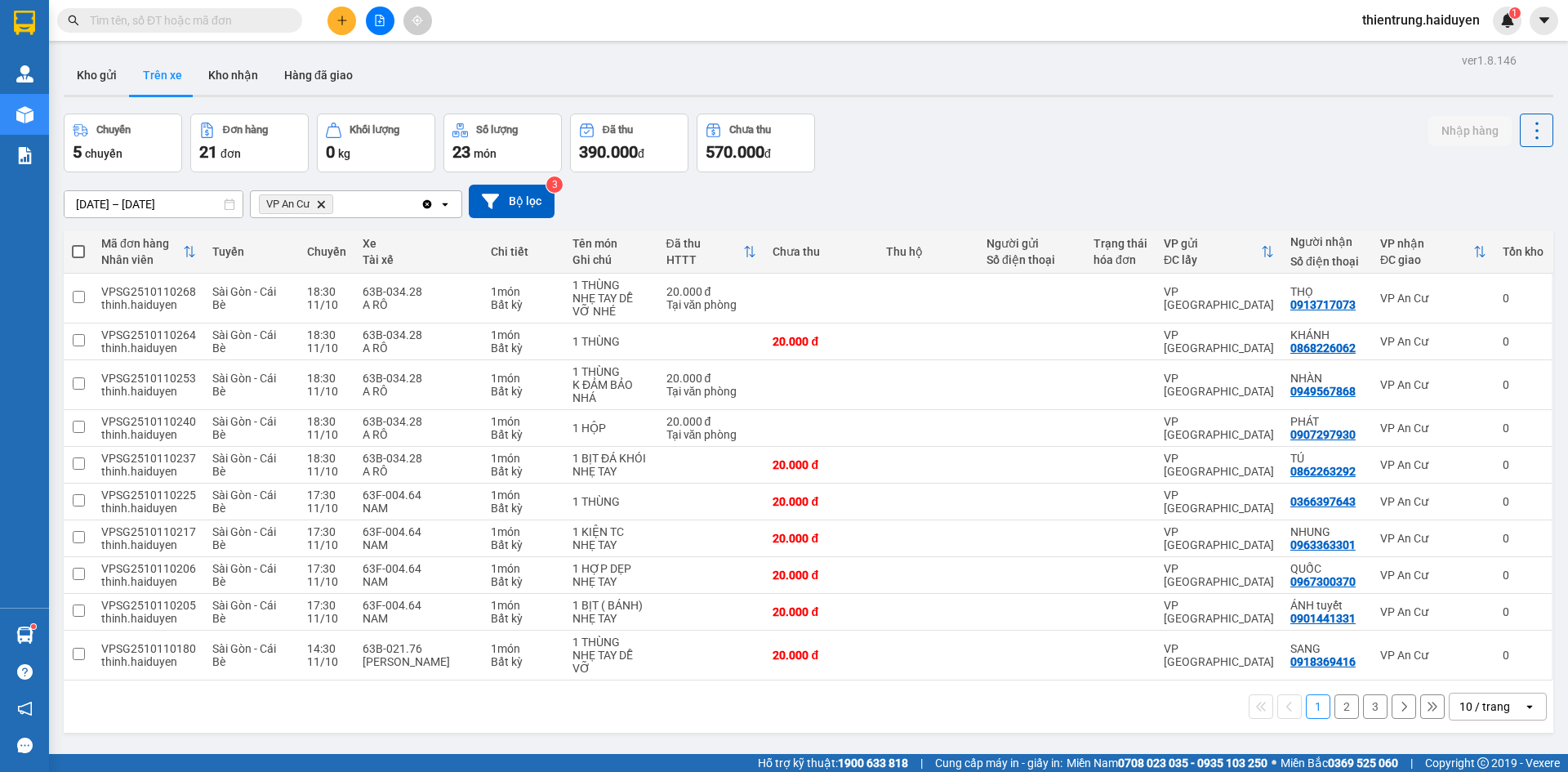
click at [346, 20] on icon "plus" at bounding box center [342, 20] width 11 height 11
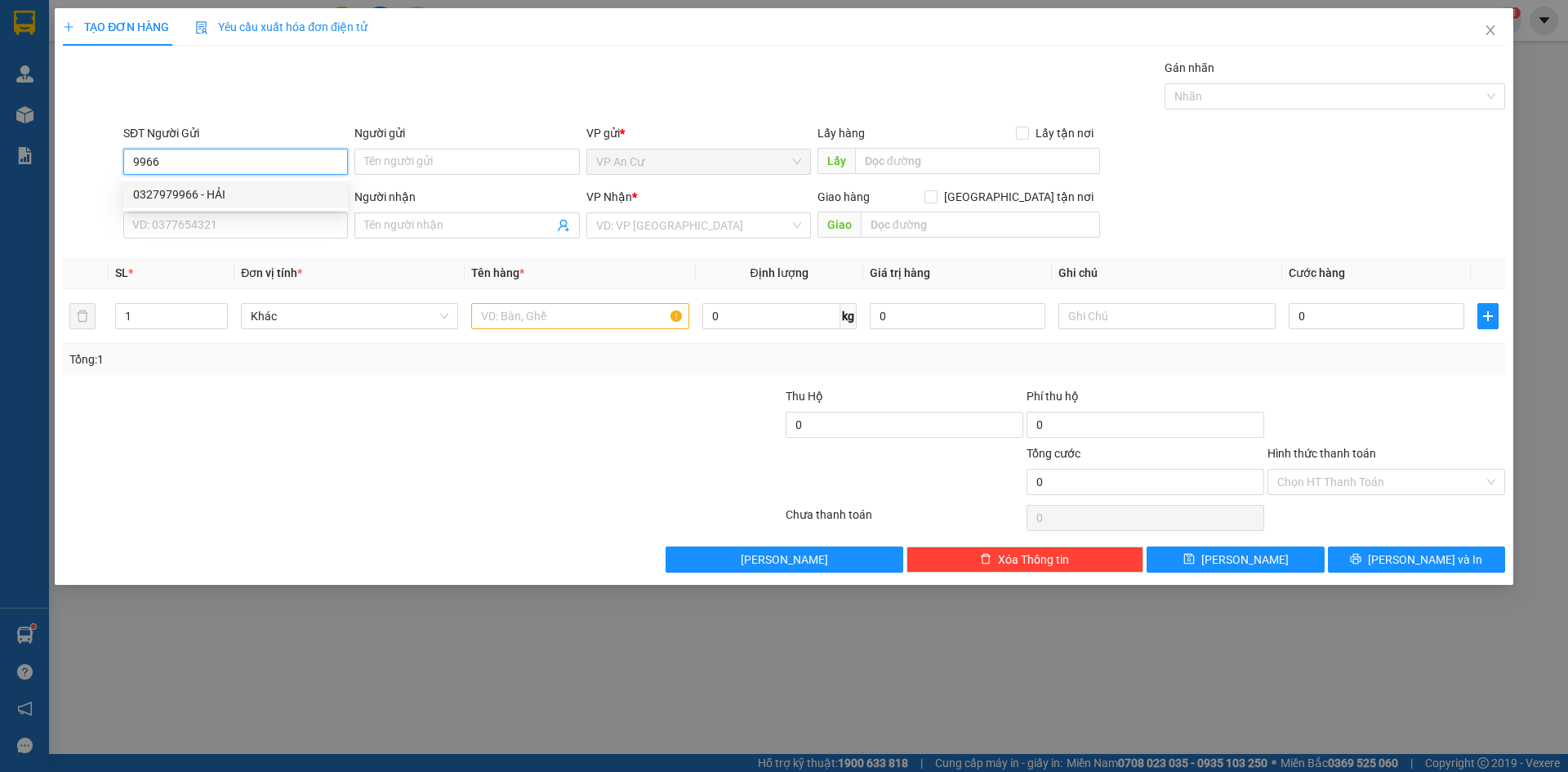
click at [235, 199] on div "0327979966 - HẢI" at bounding box center [235, 194] width 205 height 18
type input "0327979966"
type input "HẢI"
type input "0909866113"
type input "TÂN"
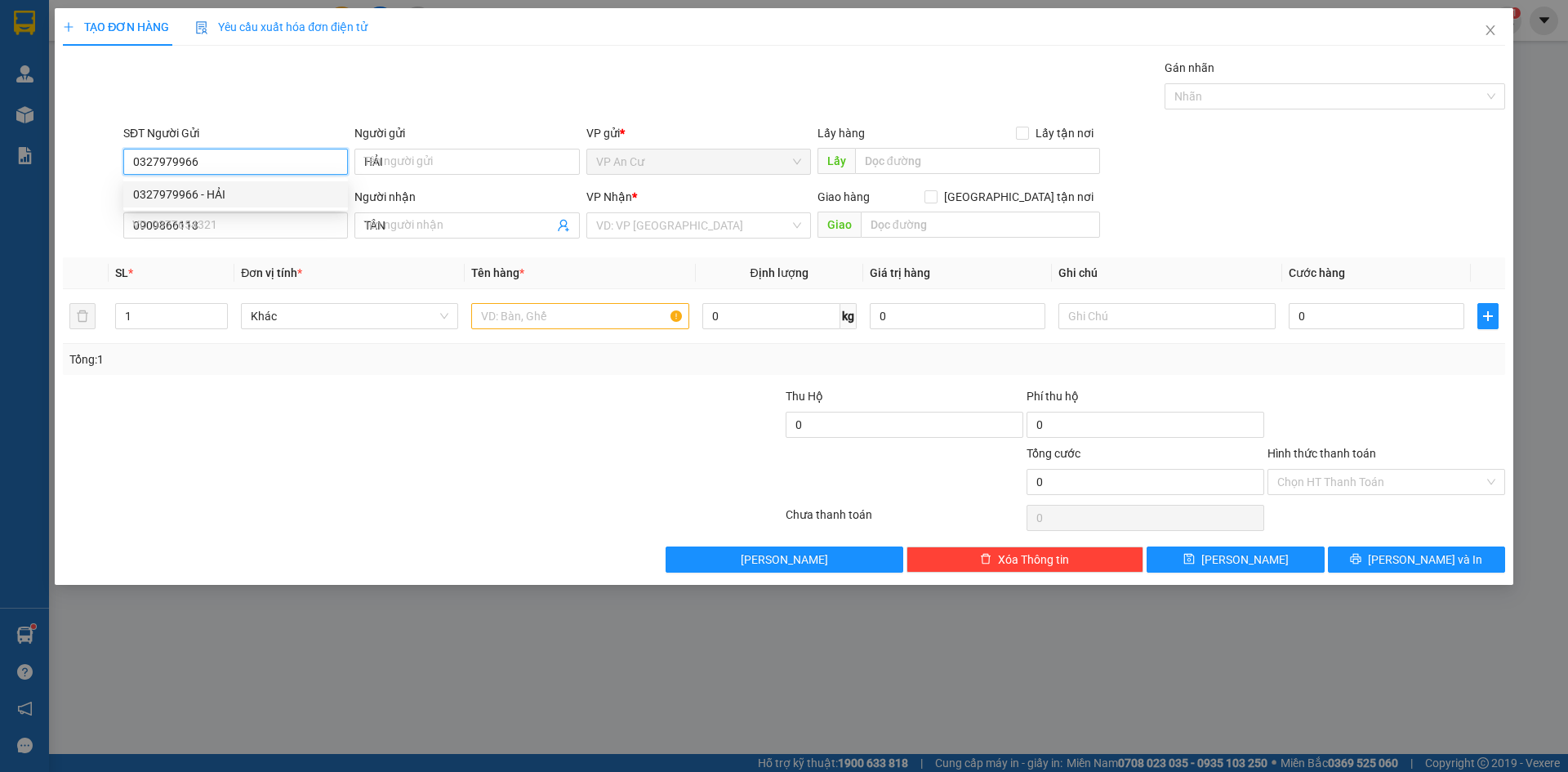
type input "20.000"
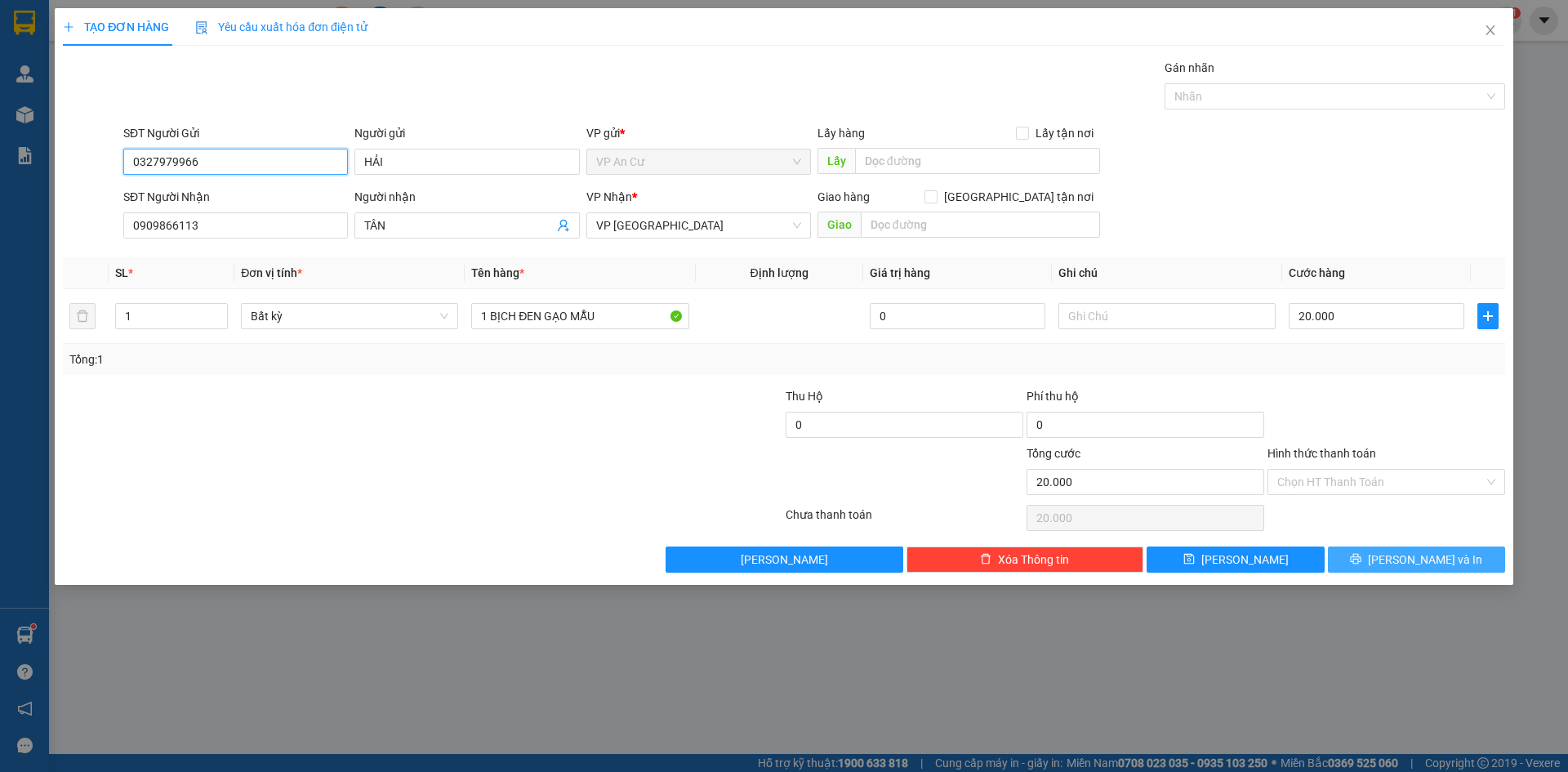
type input "0327979966"
click at [1418, 567] on span "[PERSON_NAME] và In" at bounding box center [1425, 559] width 114 height 18
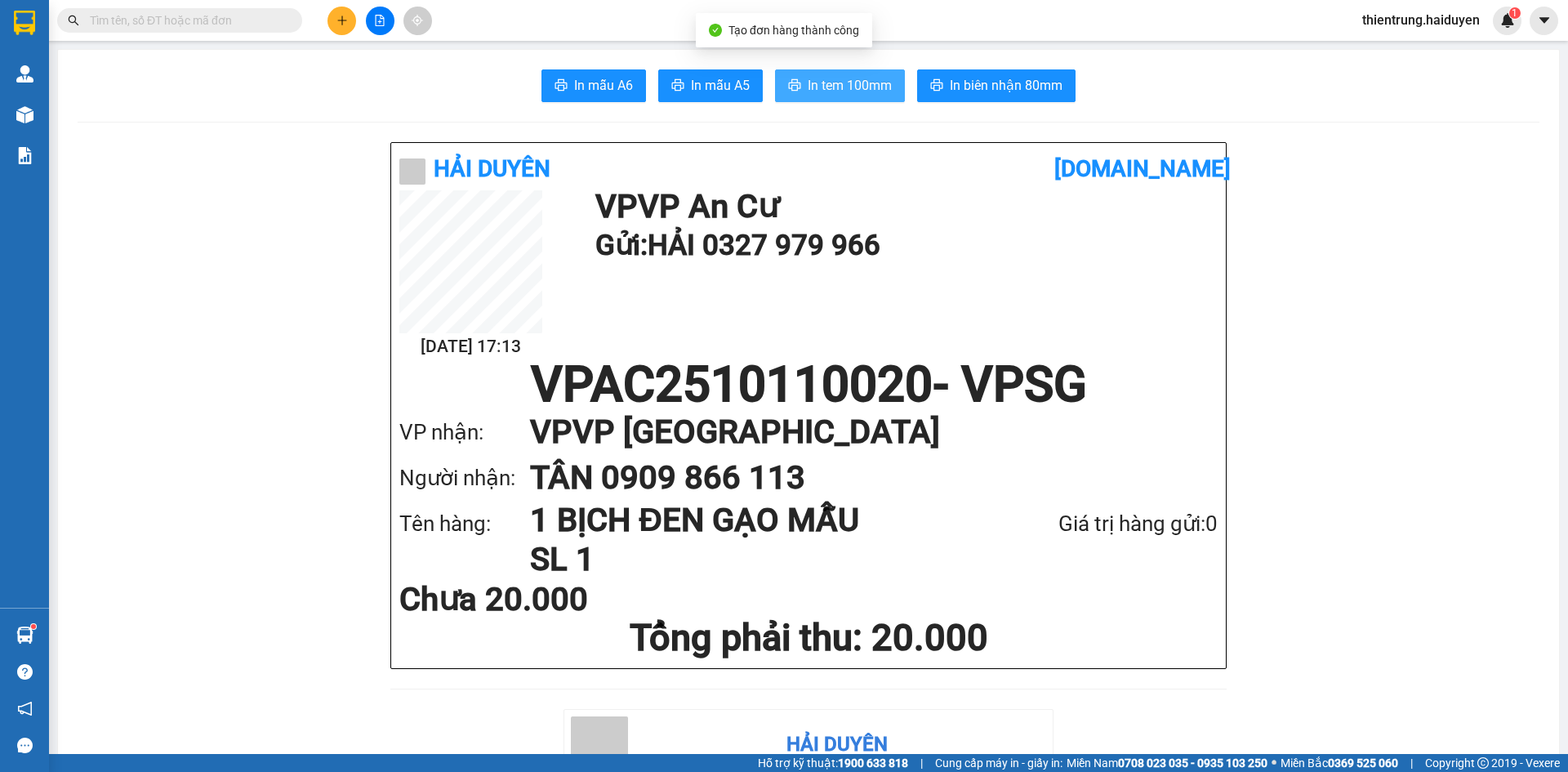
click at [818, 77] on span "In tem 100mm" at bounding box center [849, 86] width 84 height 21
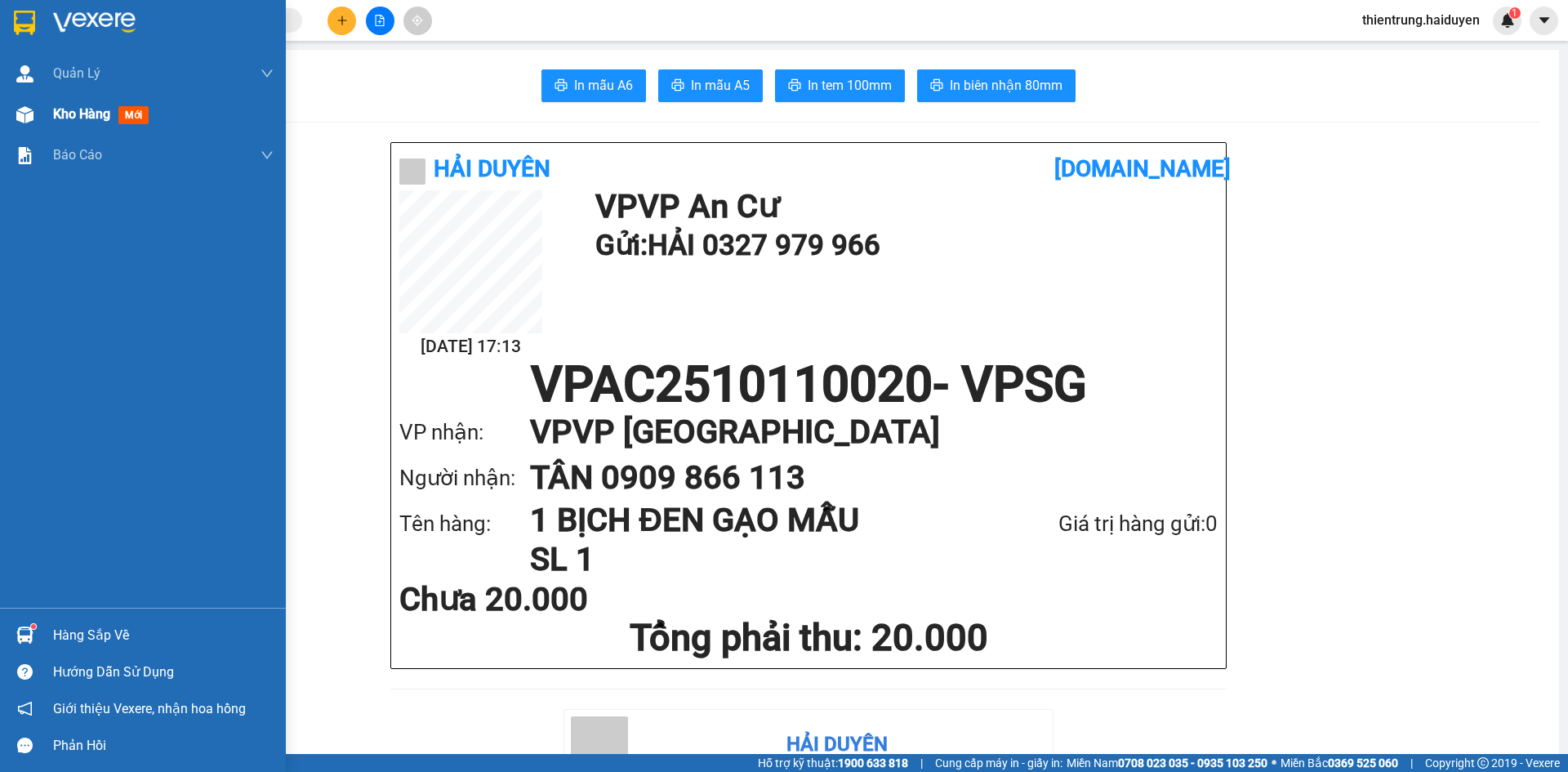
click at [80, 116] on span "Kho hàng" at bounding box center [81, 114] width 57 height 16
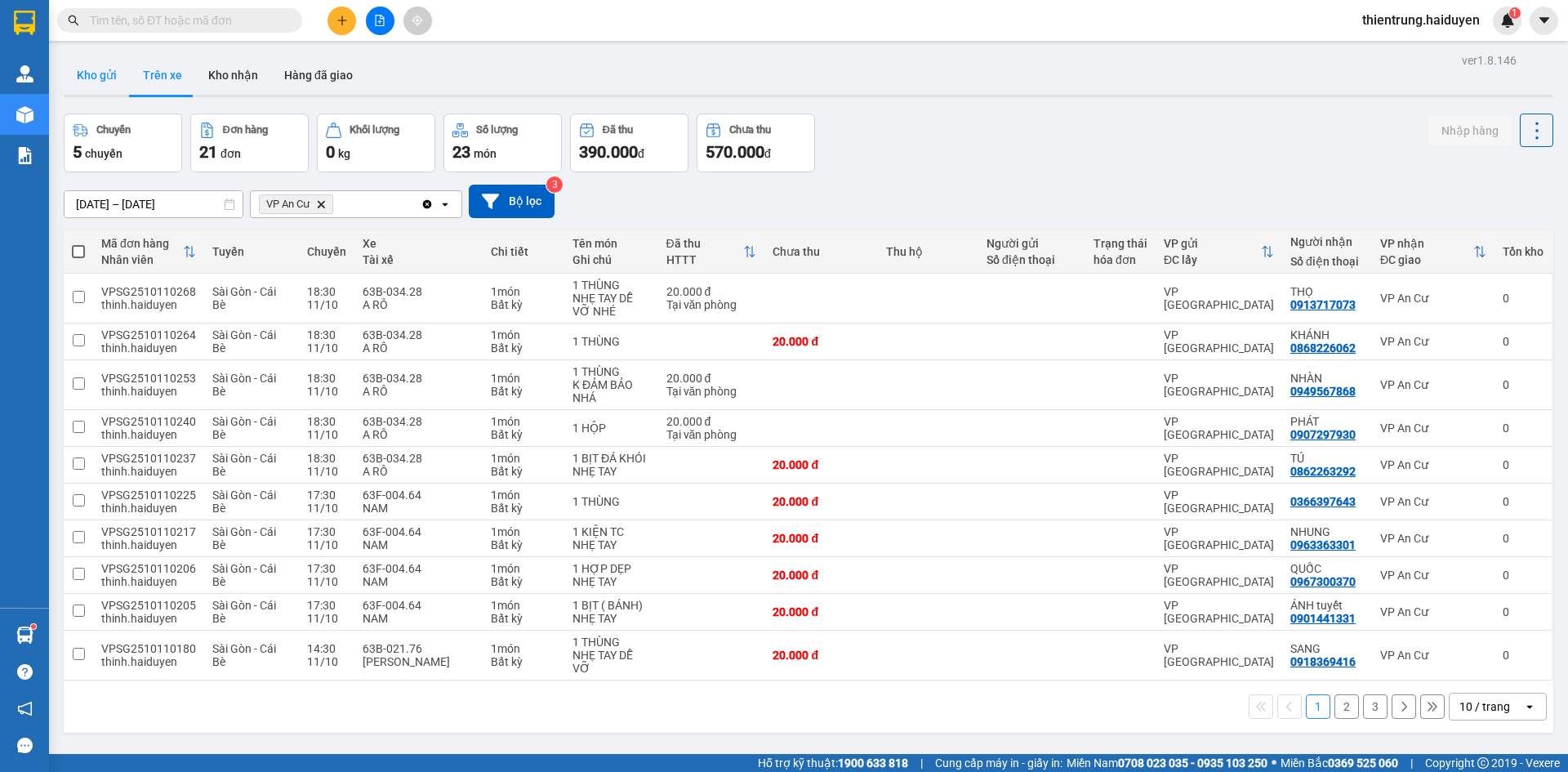
click at [113, 76] on button "Kho gửi" at bounding box center [97, 74] width 67 height 39
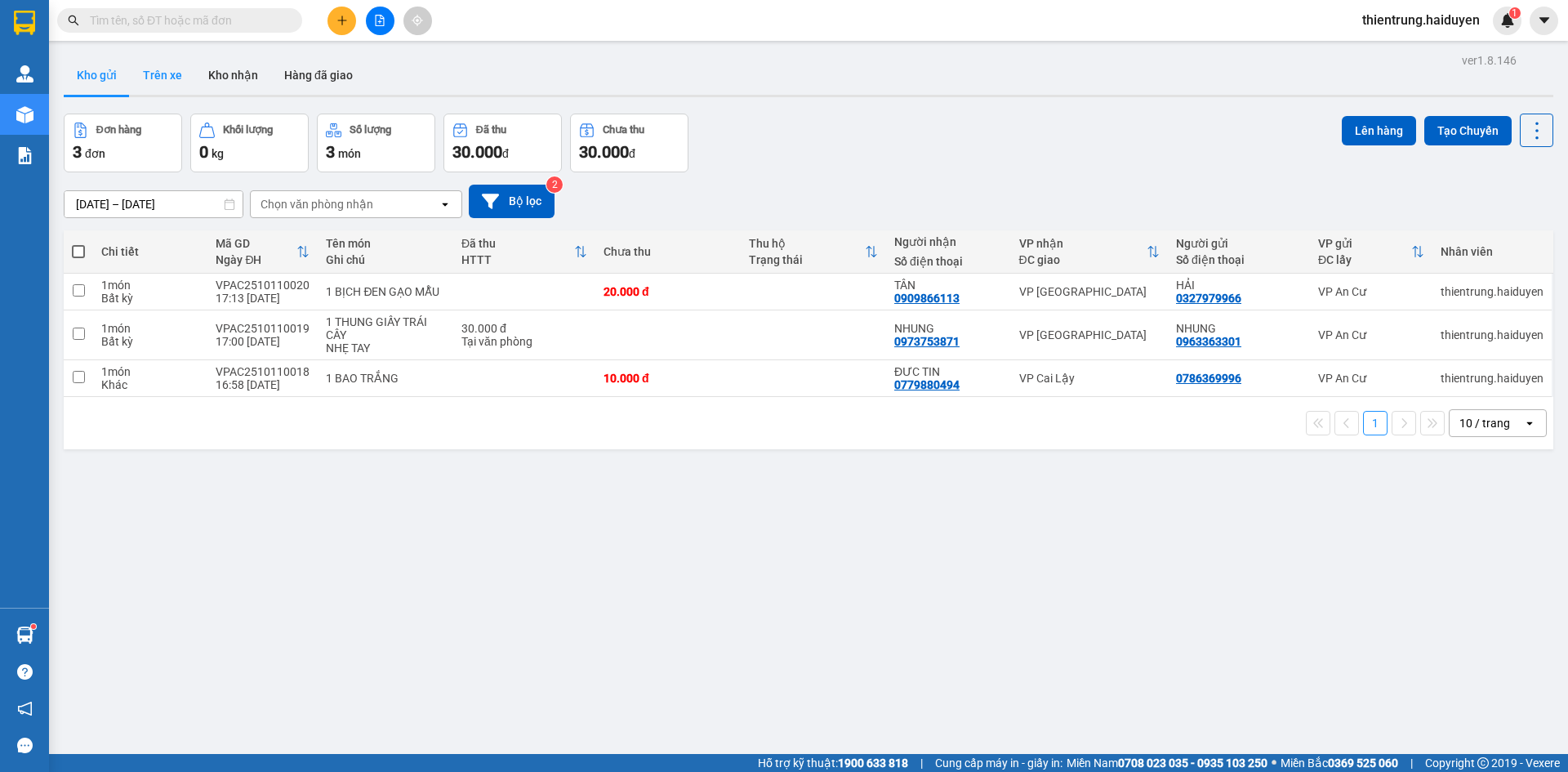
click at [153, 81] on button "Trên xe" at bounding box center [163, 74] width 66 height 39
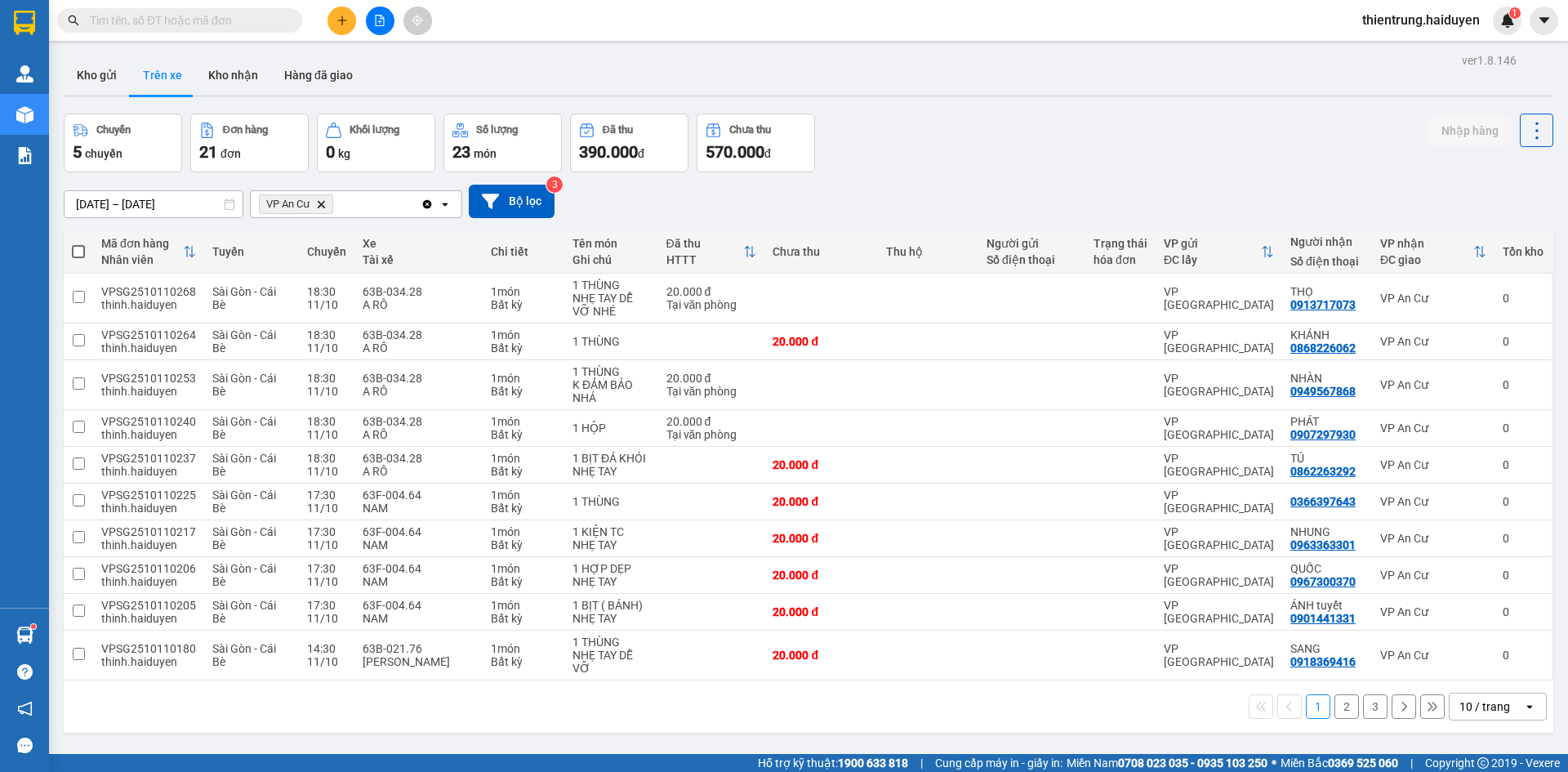
click at [1318, 145] on div "Chuyến 5 chuyến Đơn hàng 21 đơn Khối lượng 0 kg Số lượng 23 món Đã thu 390.000 …" at bounding box center [809, 143] width 1490 height 59
click at [111, 73] on button "Kho gửi" at bounding box center [97, 74] width 67 height 39
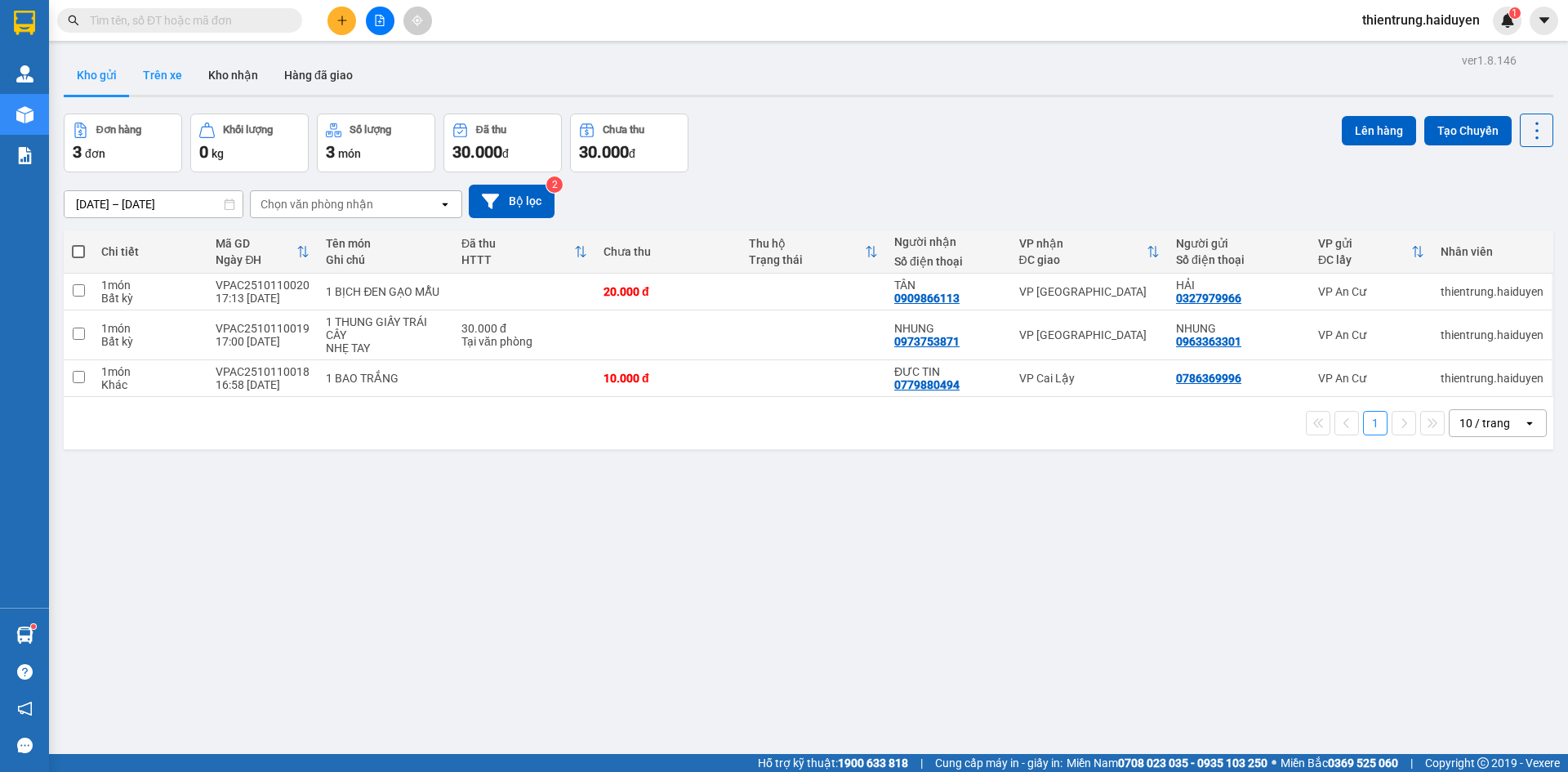
click at [179, 69] on button "Trên xe" at bounding box center [163, 74] width 66 height 39
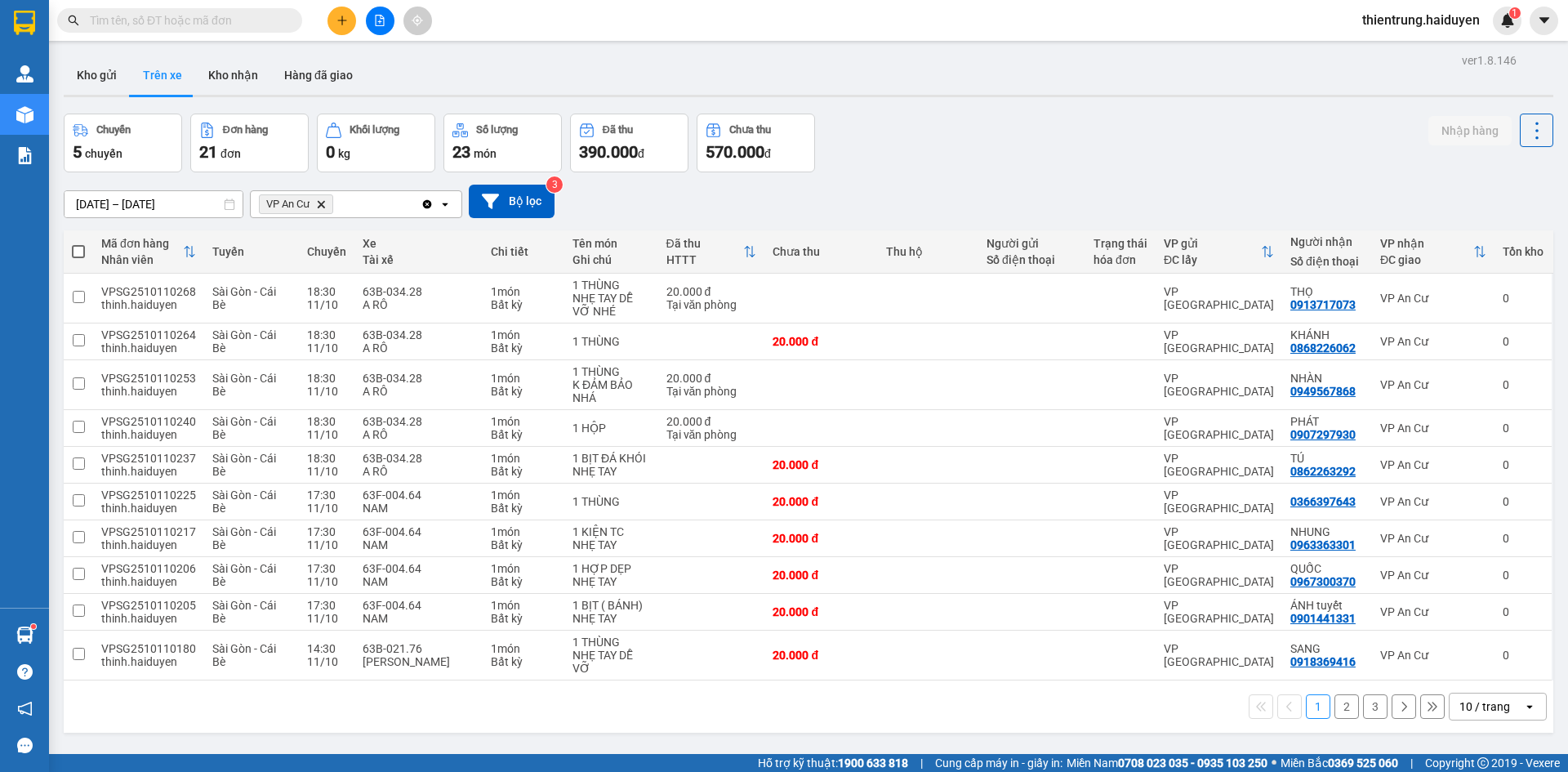
click at [1363, 704] on button "3" at bounding box center [1375, 706] width 24 height 24
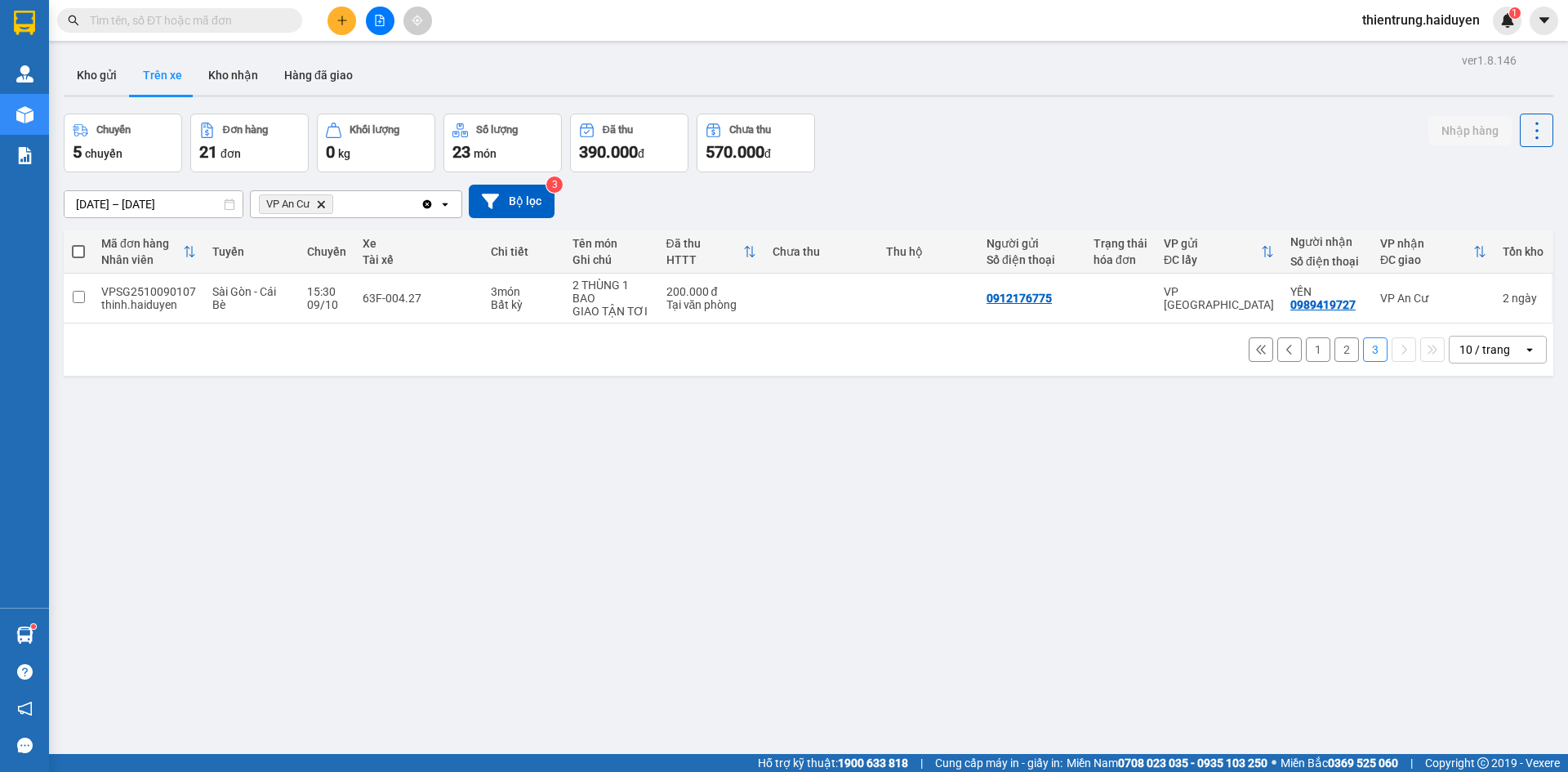
click at [1334, 352] on button "2" at bounding box center [1347, 349] width 24 height 24
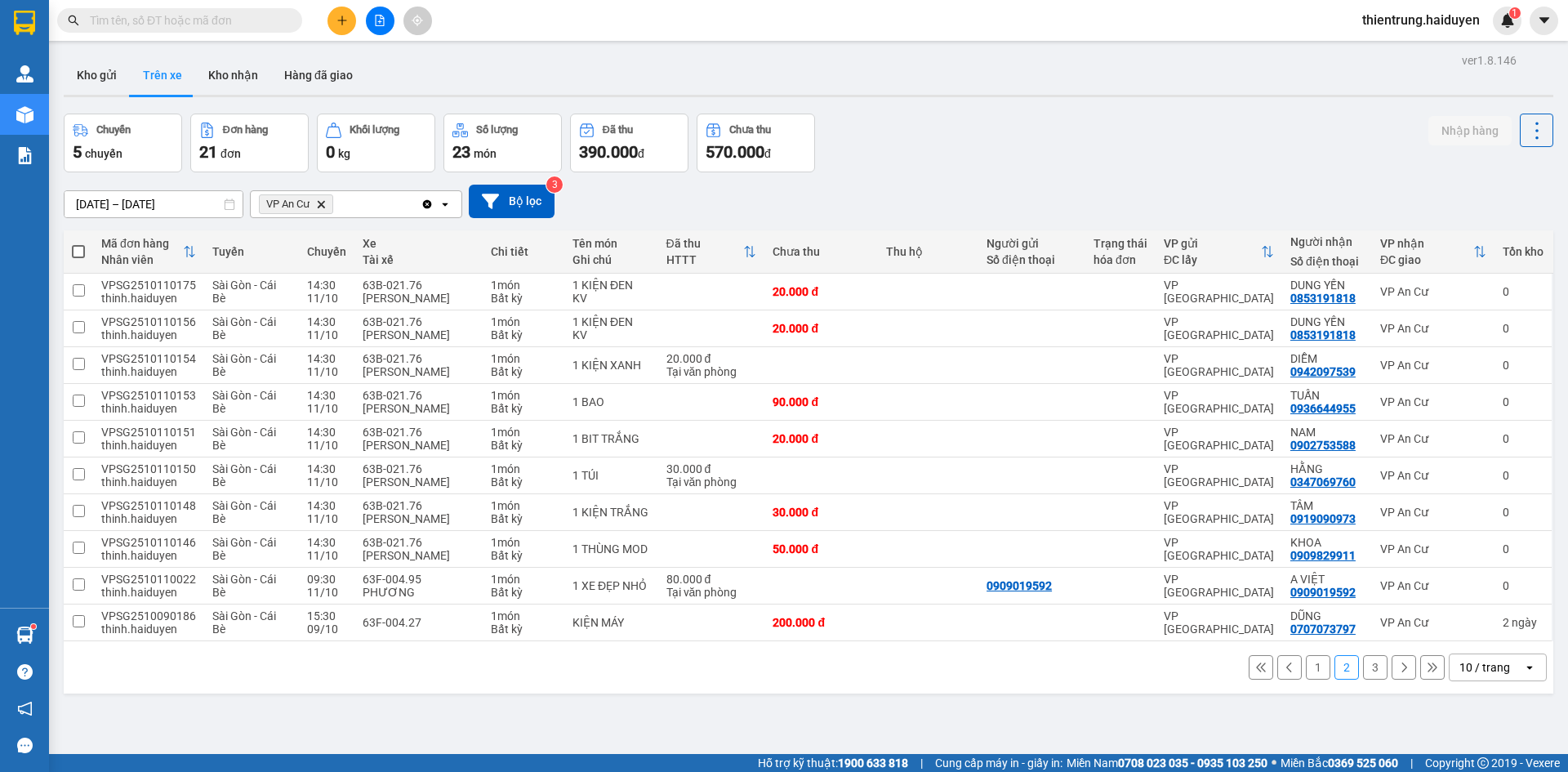
click at [1312, 664] on button "1" at bounding box center [1318, 667] width 24 height 24
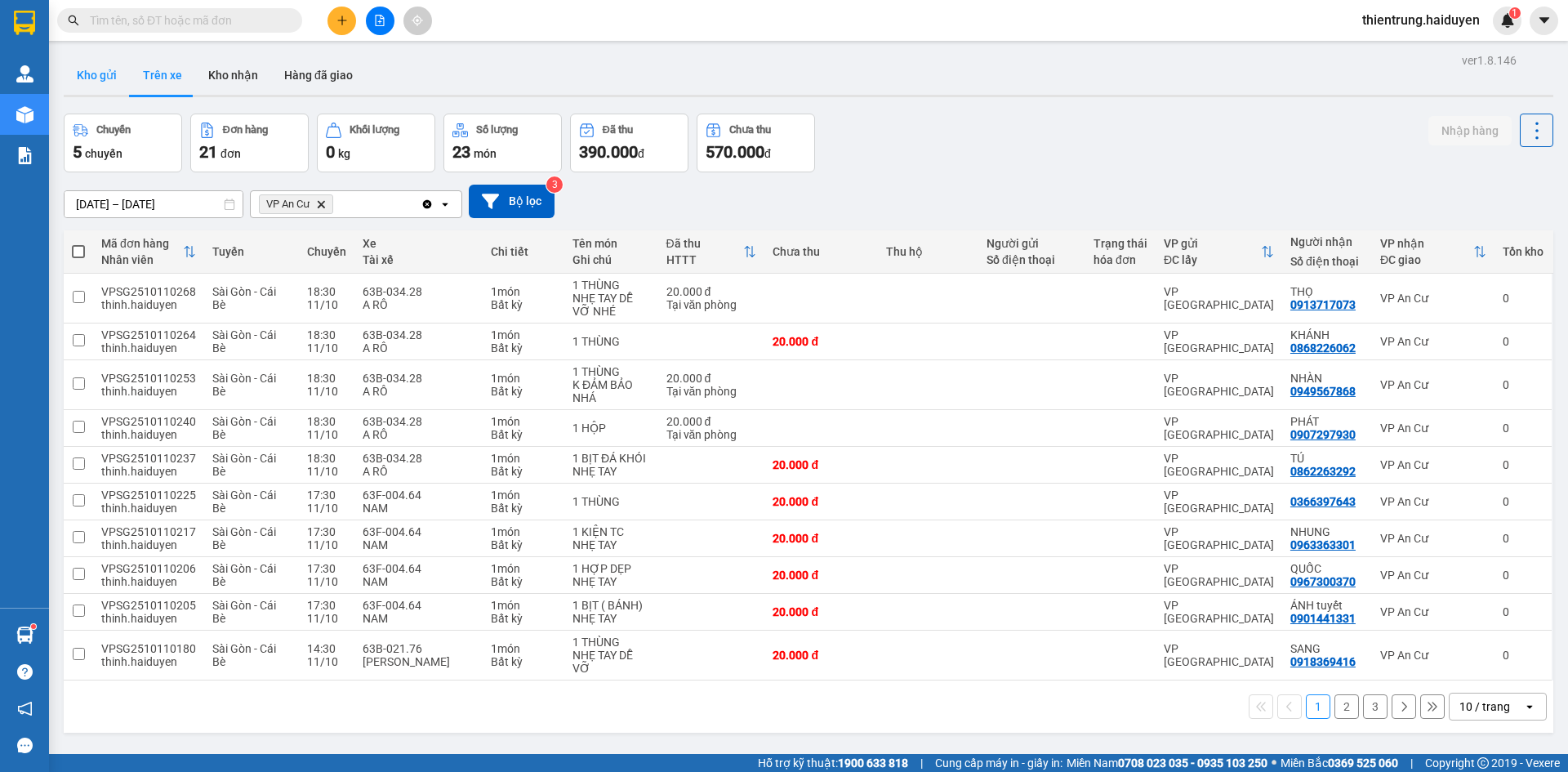
click at [96, 74] on button "Kho gửi" at bounding box center [97, 74] width 67 height 39
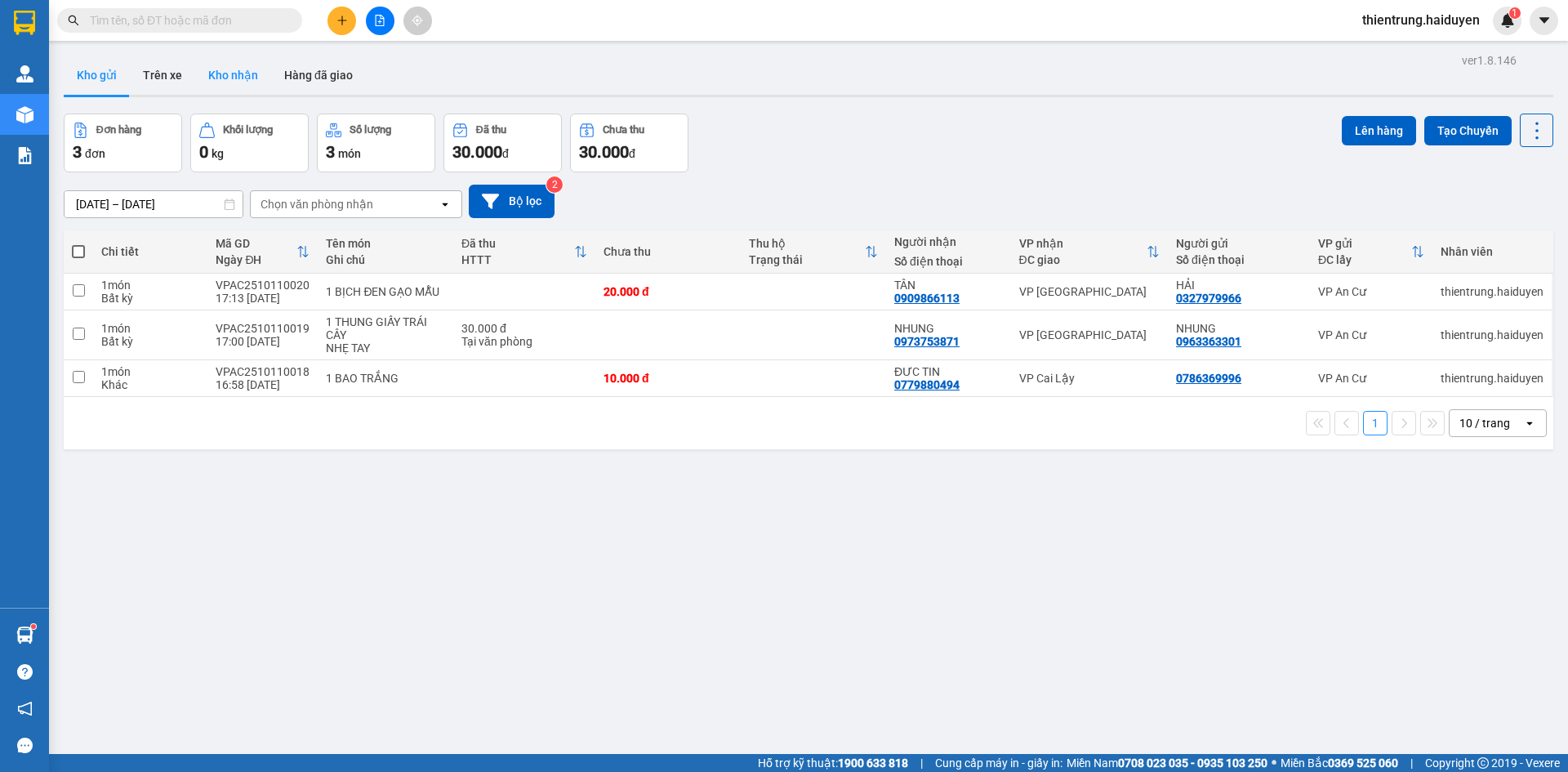
click at [216, 76] on button "Kho nhận" at bounding box center [234, 74] width 76 height 39
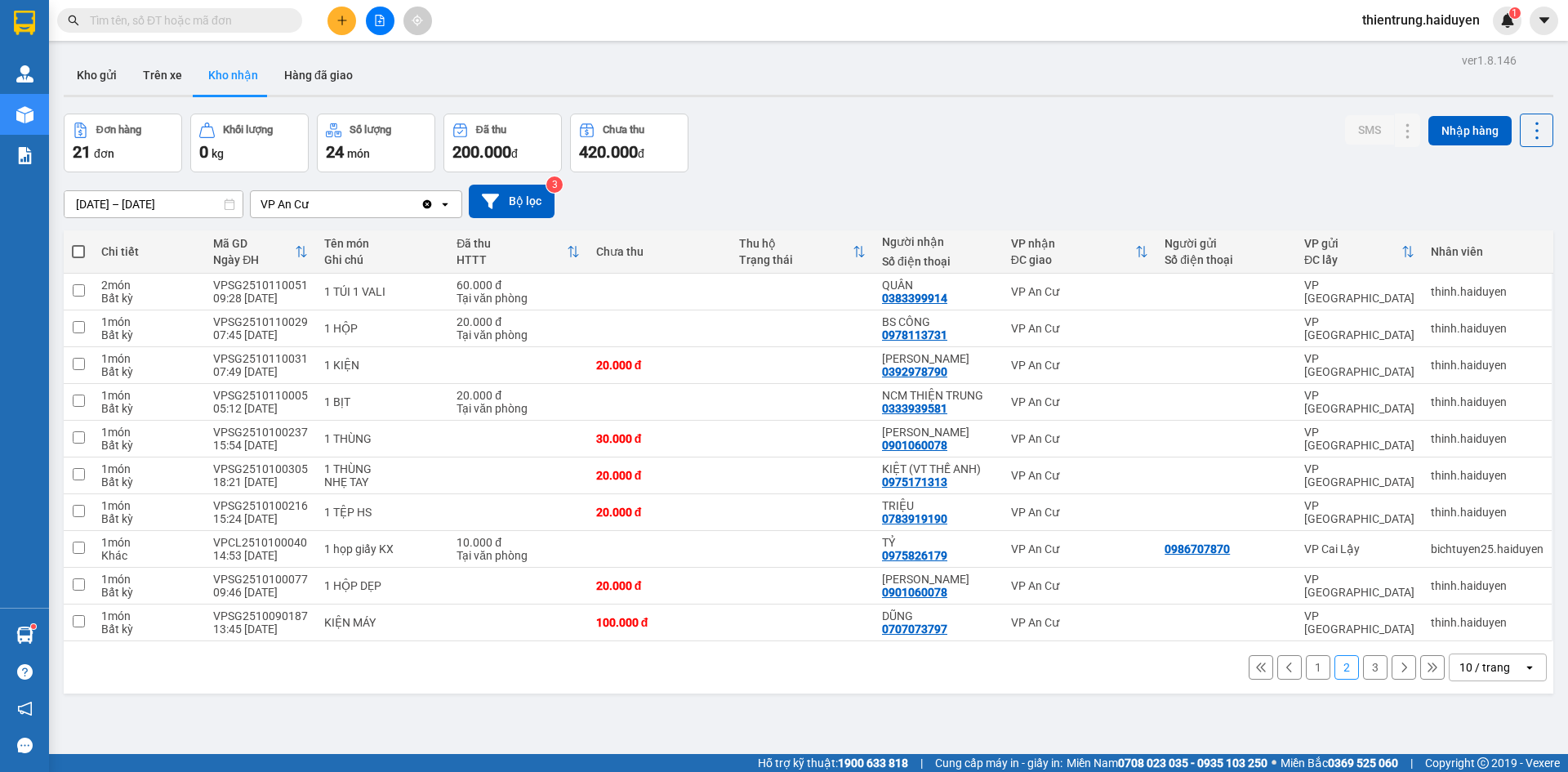
click at [1306, 672] on button "1" at bounding box center [1318, 667] width 24 height 24
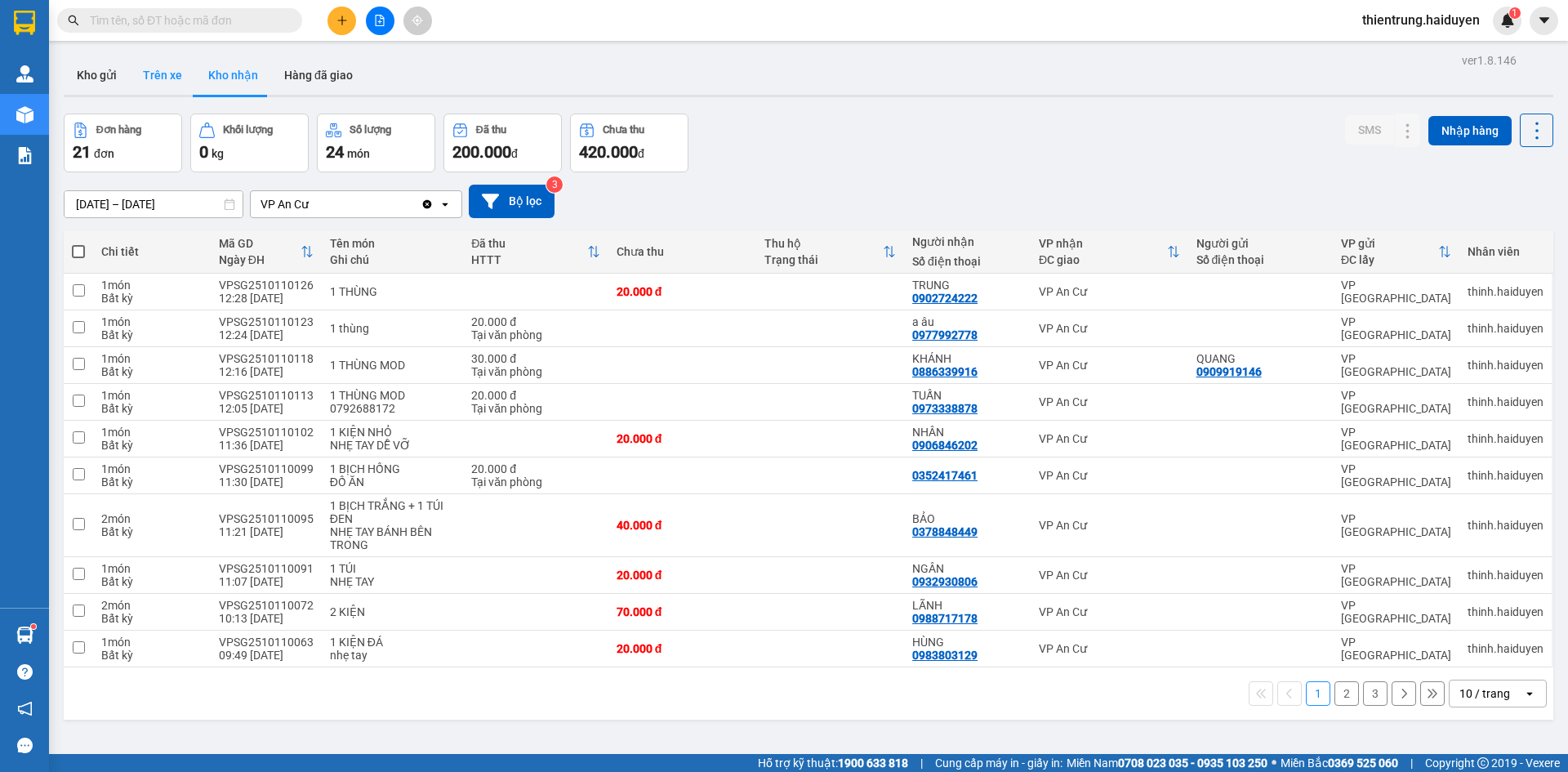
click at [164, 80] on button "Trên xe" at bounding box center [163, 74] width 66 height 39
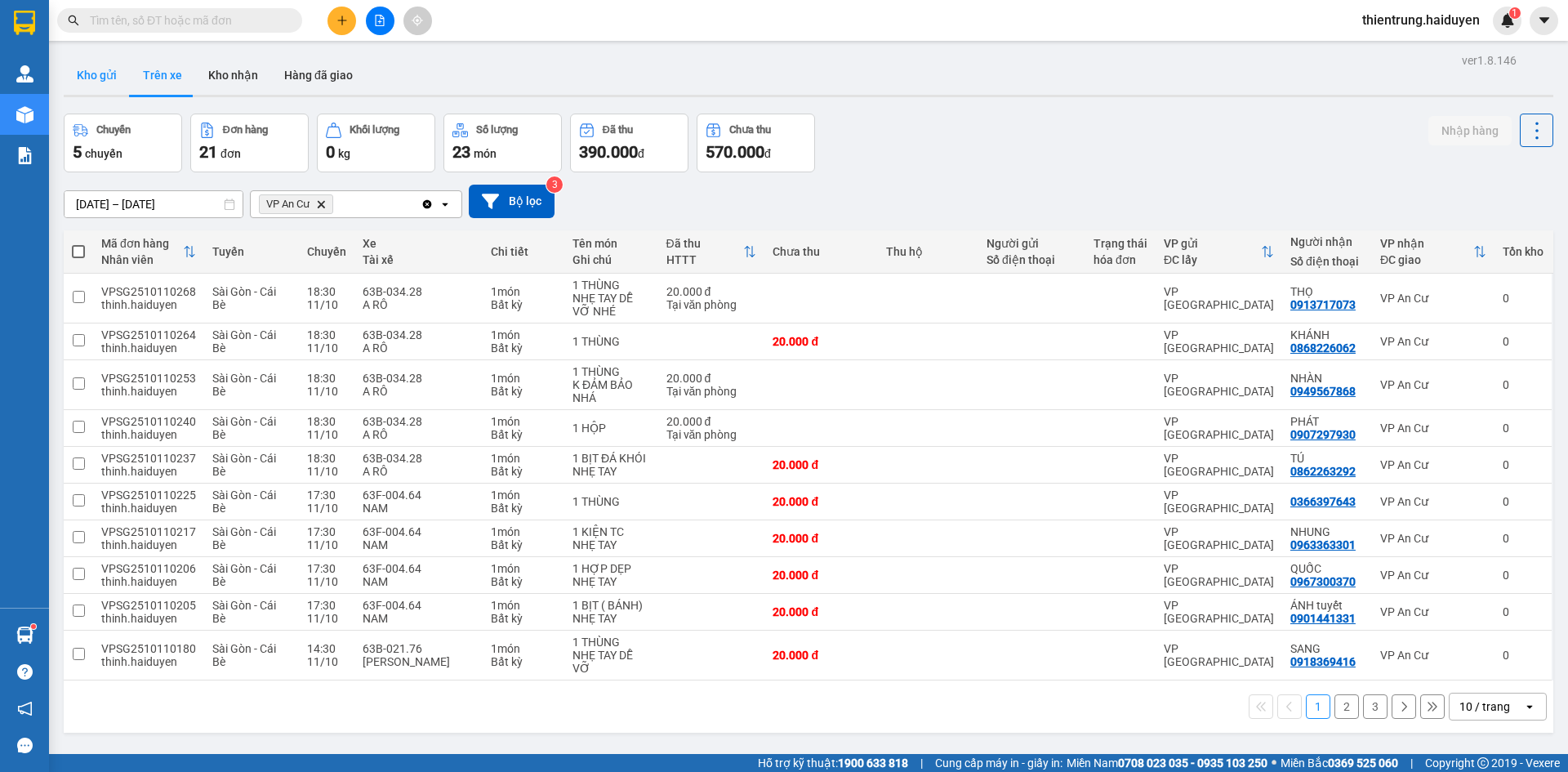
click at [99, 86] on button "Kho gửi" at bounding box center [97, 74] width 67 height 39
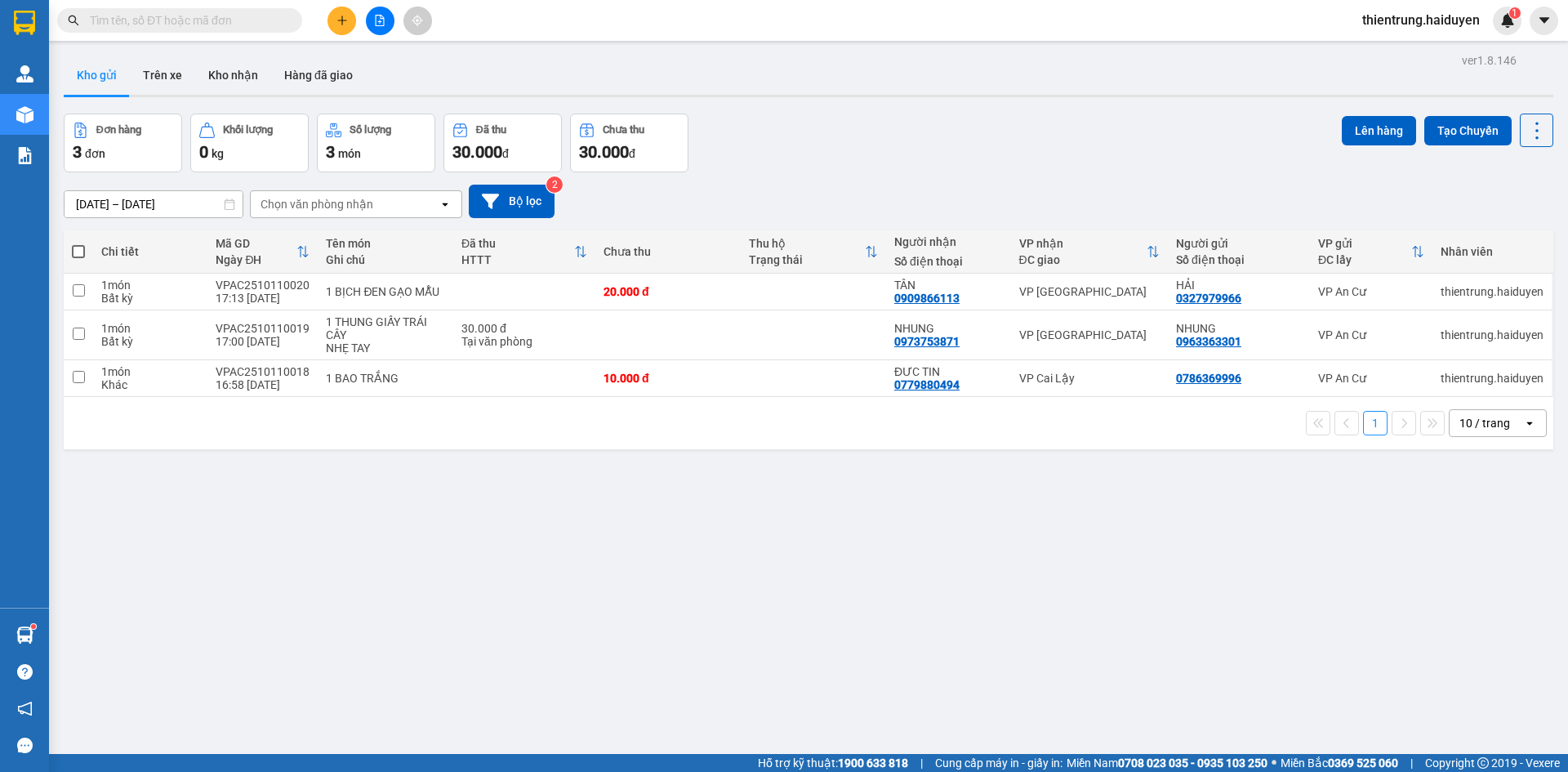
click at [1081, 532] on div "ver 1.8.146 Kho gửi Trên xe Kho nhận Hàng đã giao Đơn hàng 3 đơn Khối lượng 0 k…" at bounding box center [809, 435] width 1503 height 772
click at [165, 73] on button "Trên xe" at bounding box center [163, 74] width 66 height 39
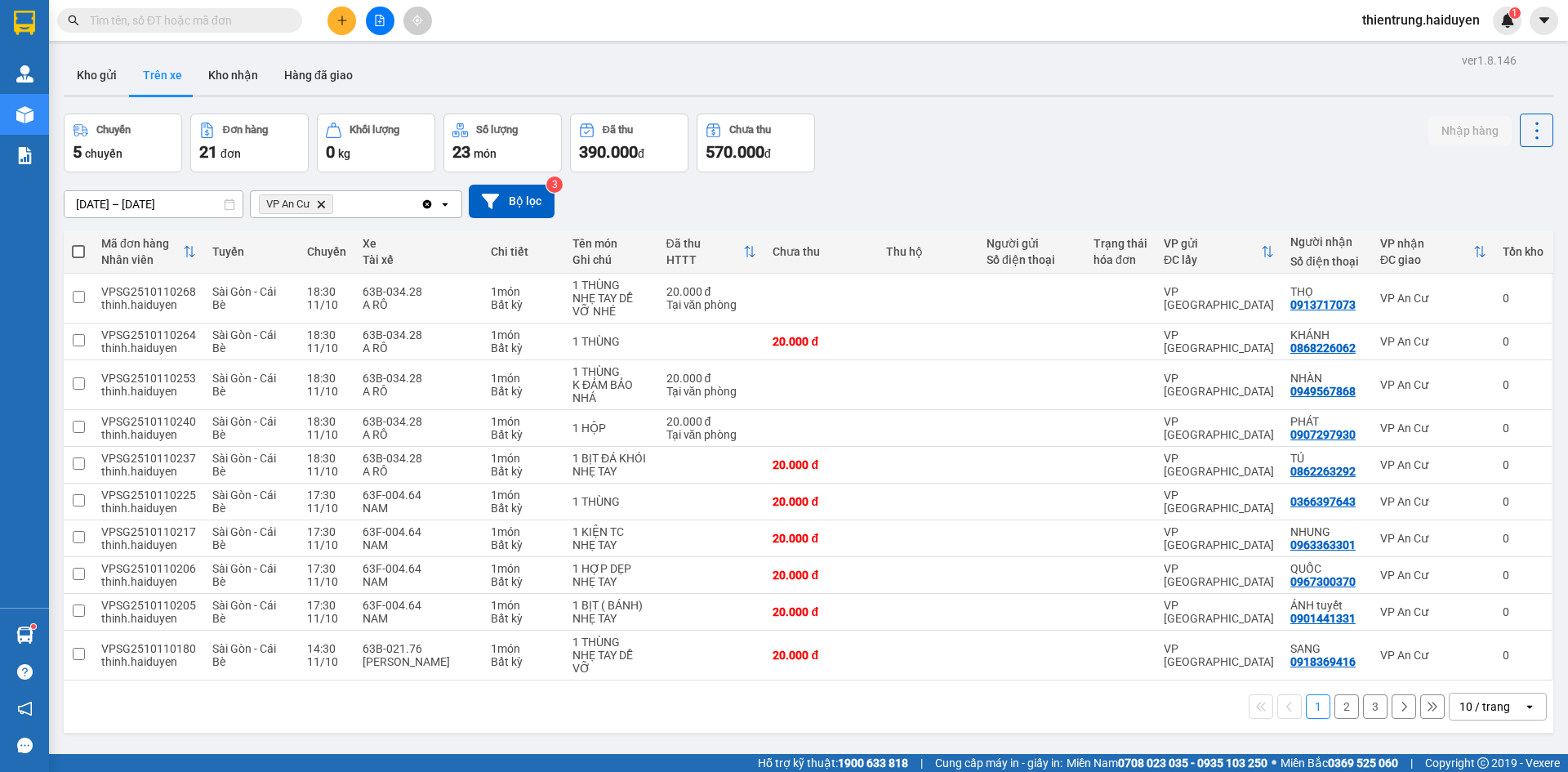
click at [1384, 172] on div "09/10/2025 – 11/10/2025 Press the down arrow key to interact with the calendar …" at bounding box center [809, 201] width 1490 height 58
click at [1363, 702] on button "3" at bounding box center [1375, 706] width 24 height 24
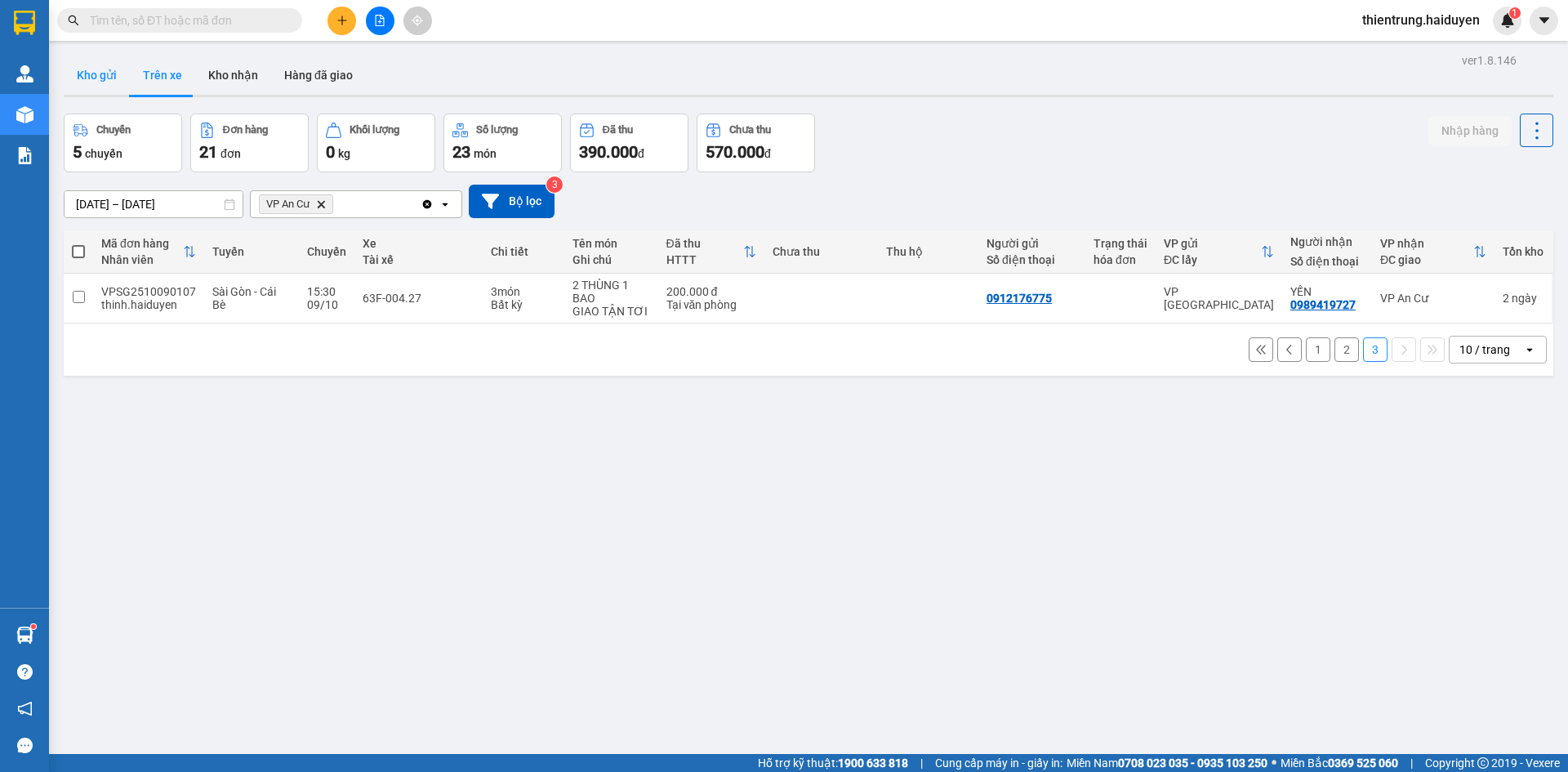
click at [111, 76] on button "Kho gửi" at bounding box center [97, 74] width 67 height 39
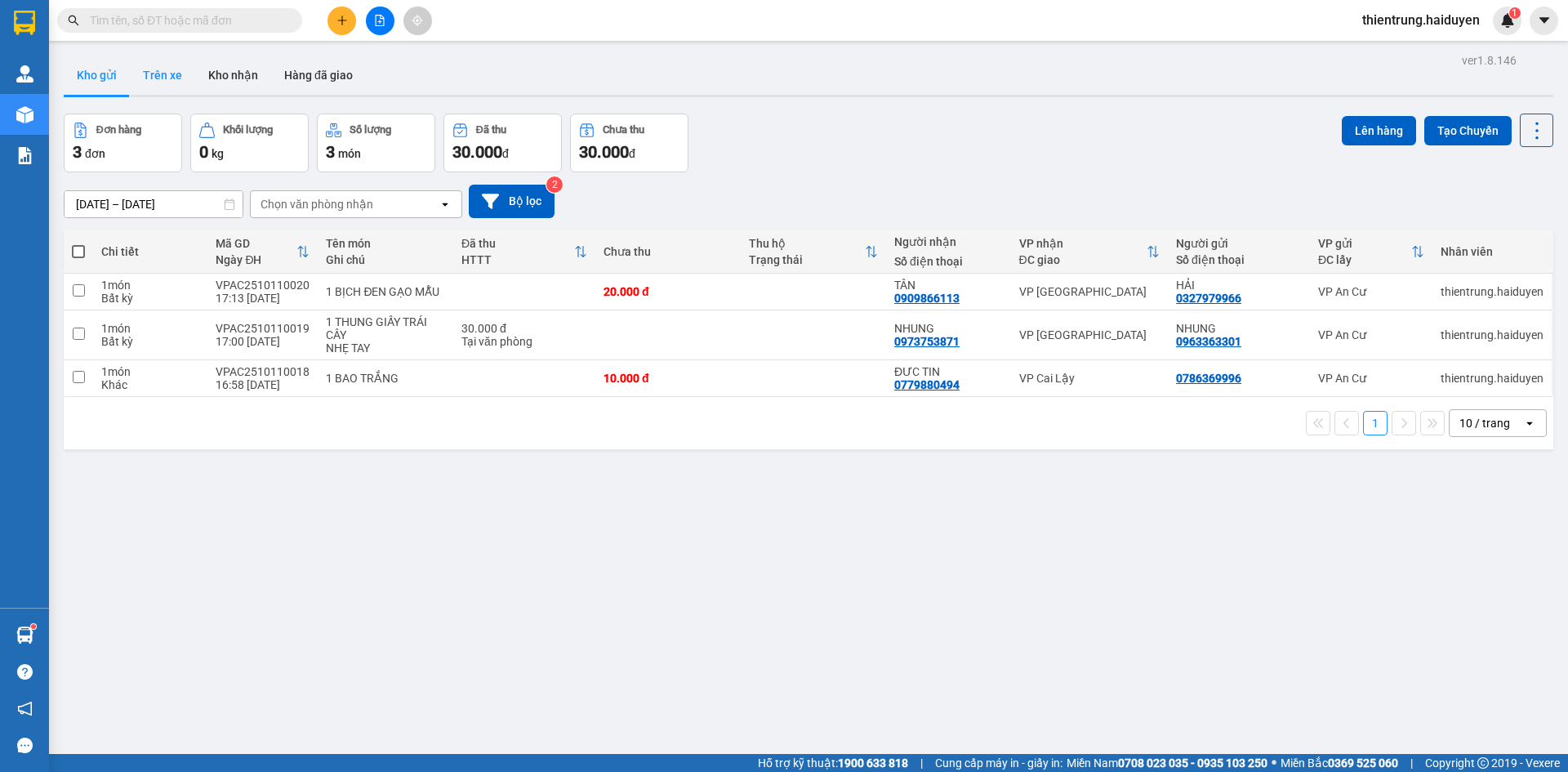
click at [178, 89] on button "Trên xe" at bounding box center [163, 74] width 66 height 39
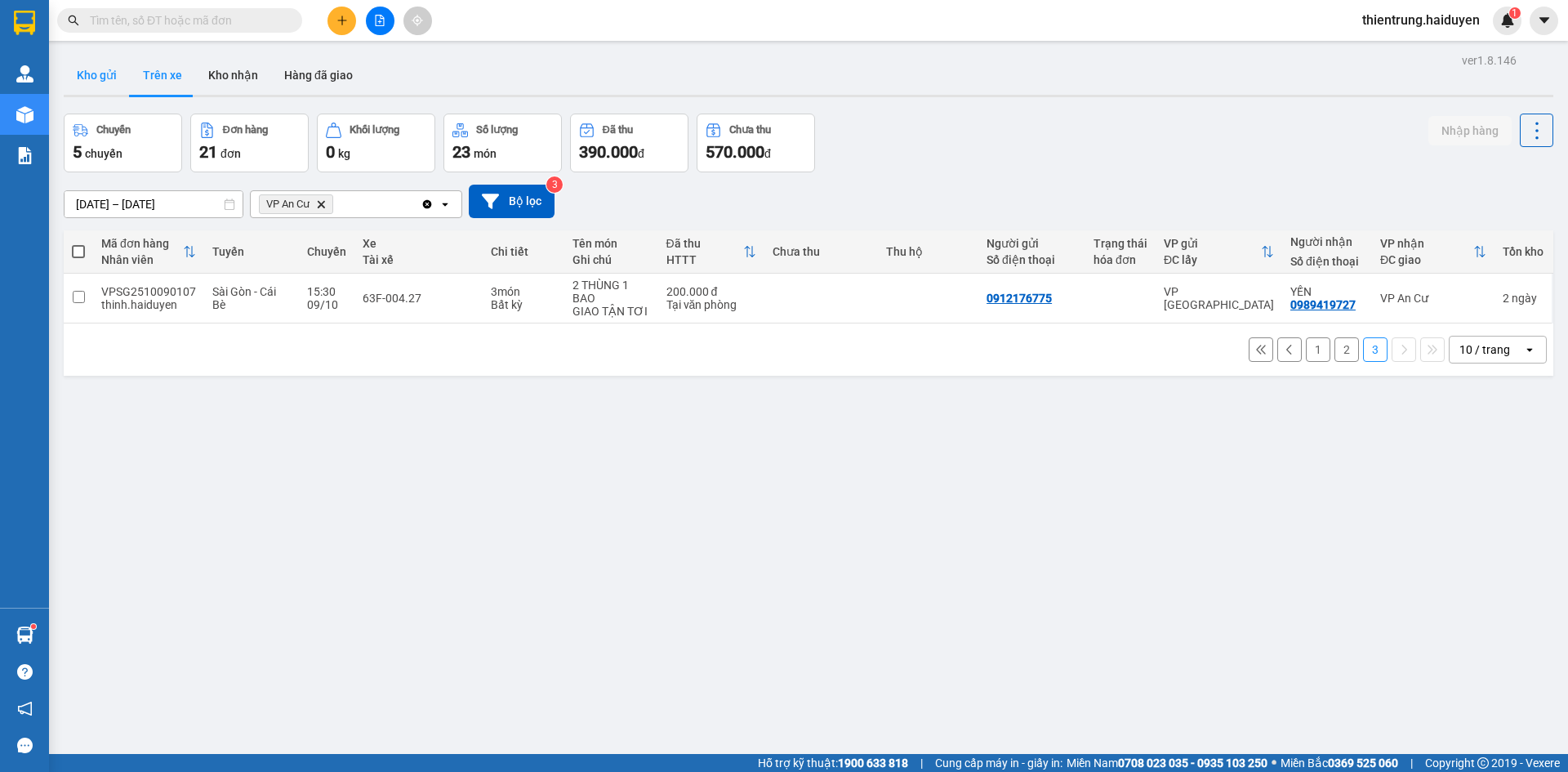
click at [93, 73] on button "Kho gửi" at bounding box center [97, 74] width 67 height 39
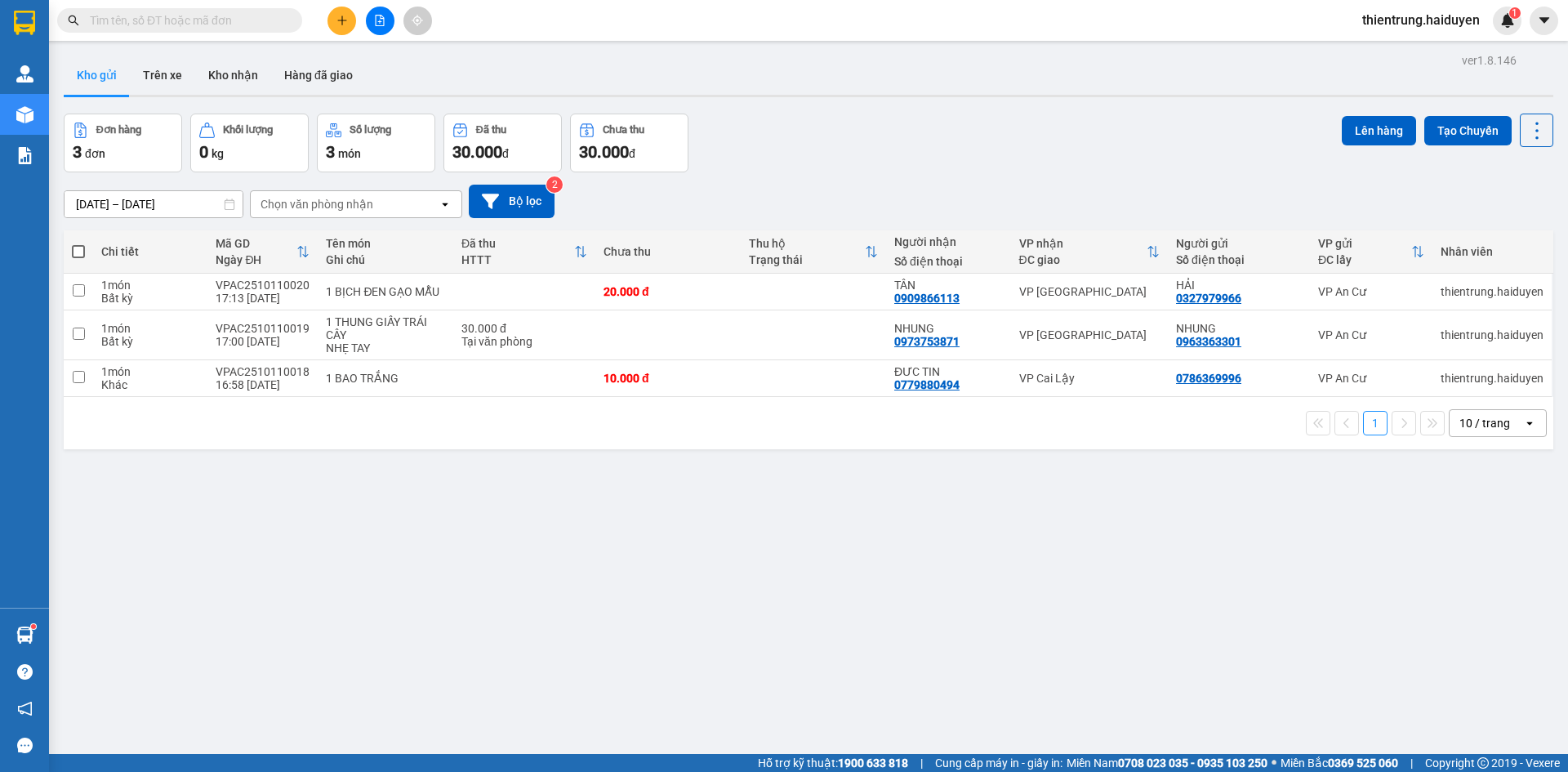
click at [886, 705] on div "ver 1.8.146 Kho gửi Trên xe Kho nhận Hàng đã giao Đơn hàng 3 đơn Khối lượng 0 k…" at bounding box center [809, 435] width 1503 height 772
click at [234, 85] on button "Kho nhận" at bounding box center [234, 74] width 76 height 39
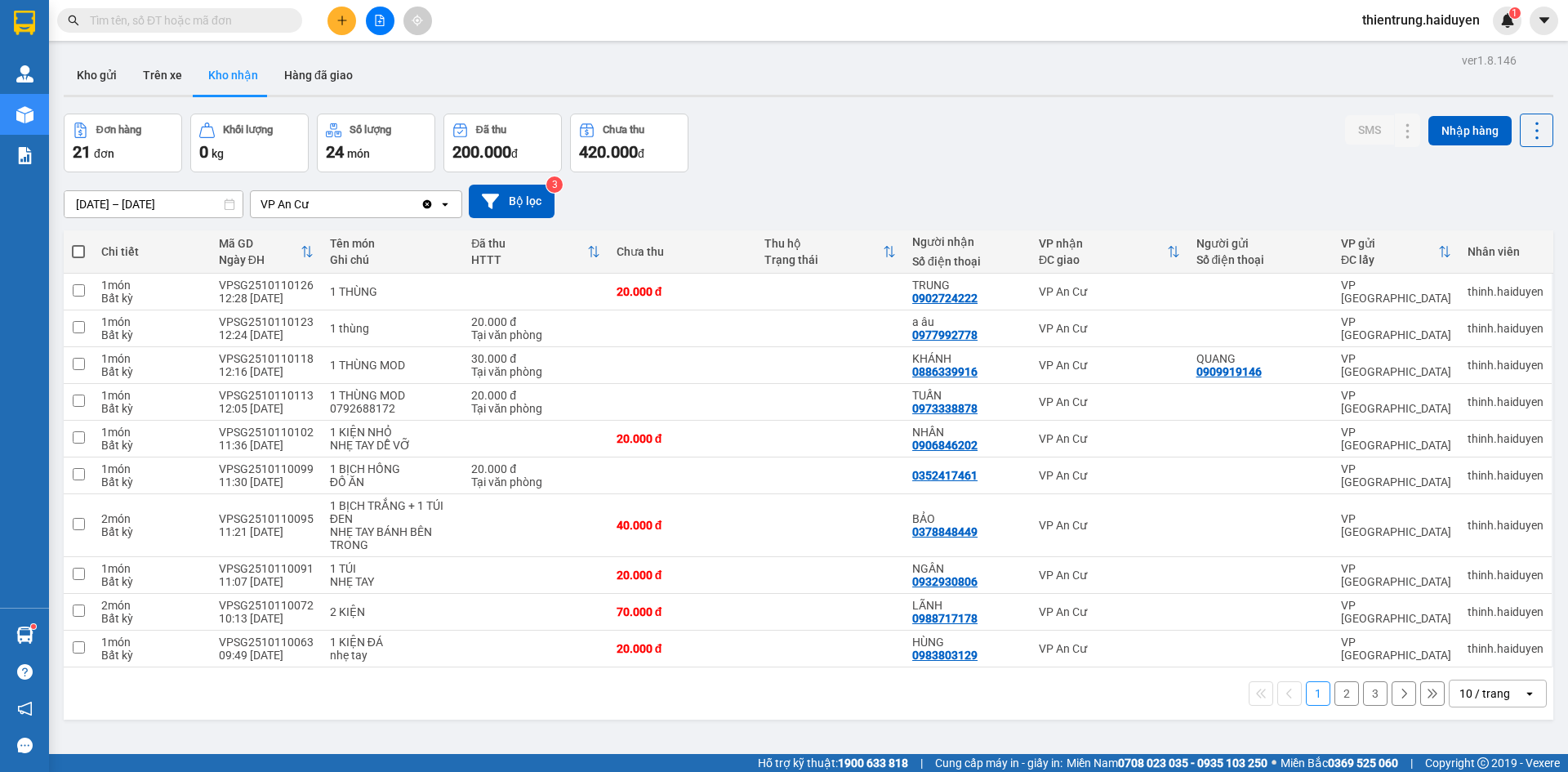
click at [1341, 694] on button "2" at bounding box center [1347, 693] width 24 height 24
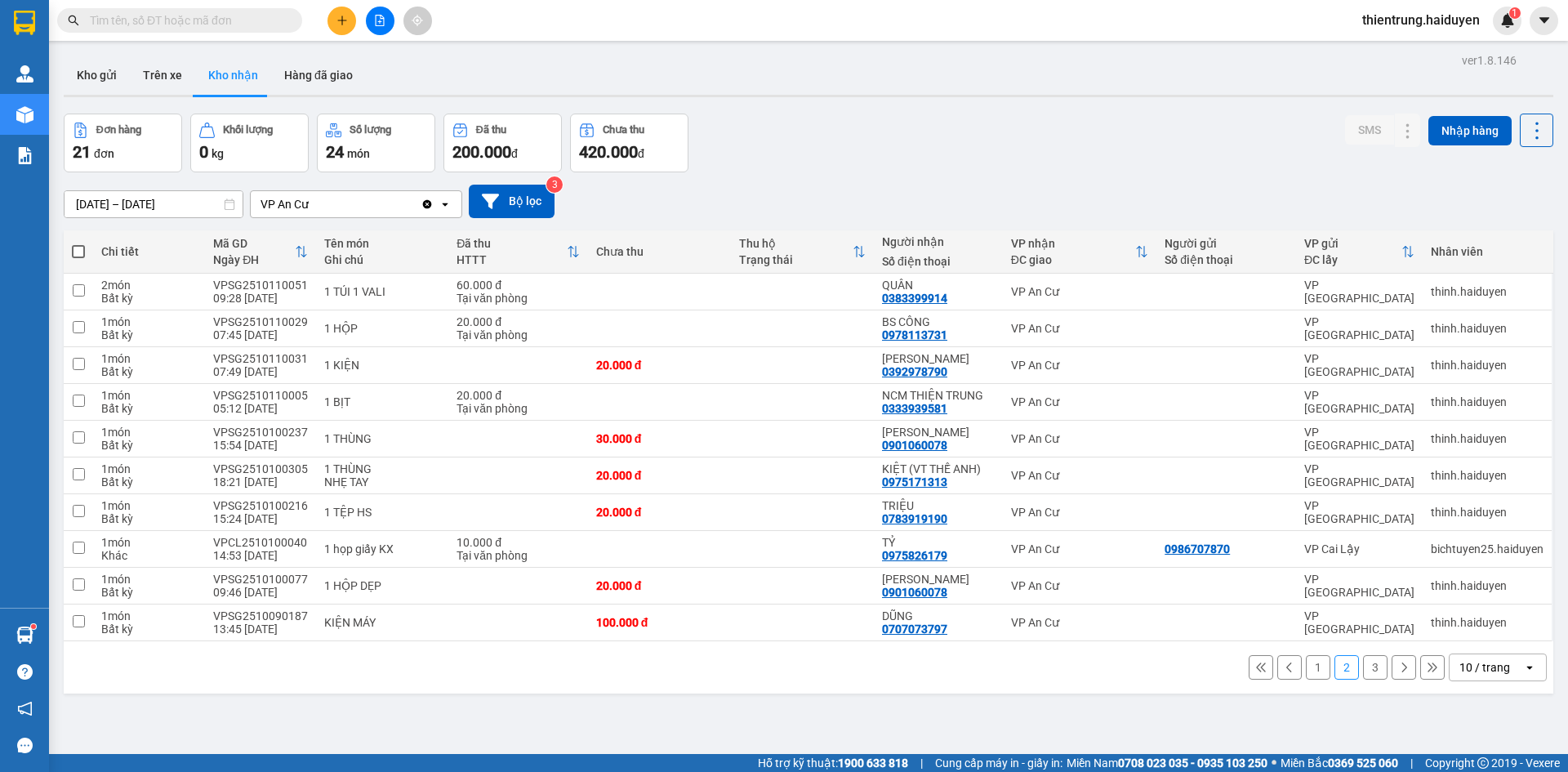
click at [1363, 669] on button "3" at bounding box center [1375, 667] width 24 height 24
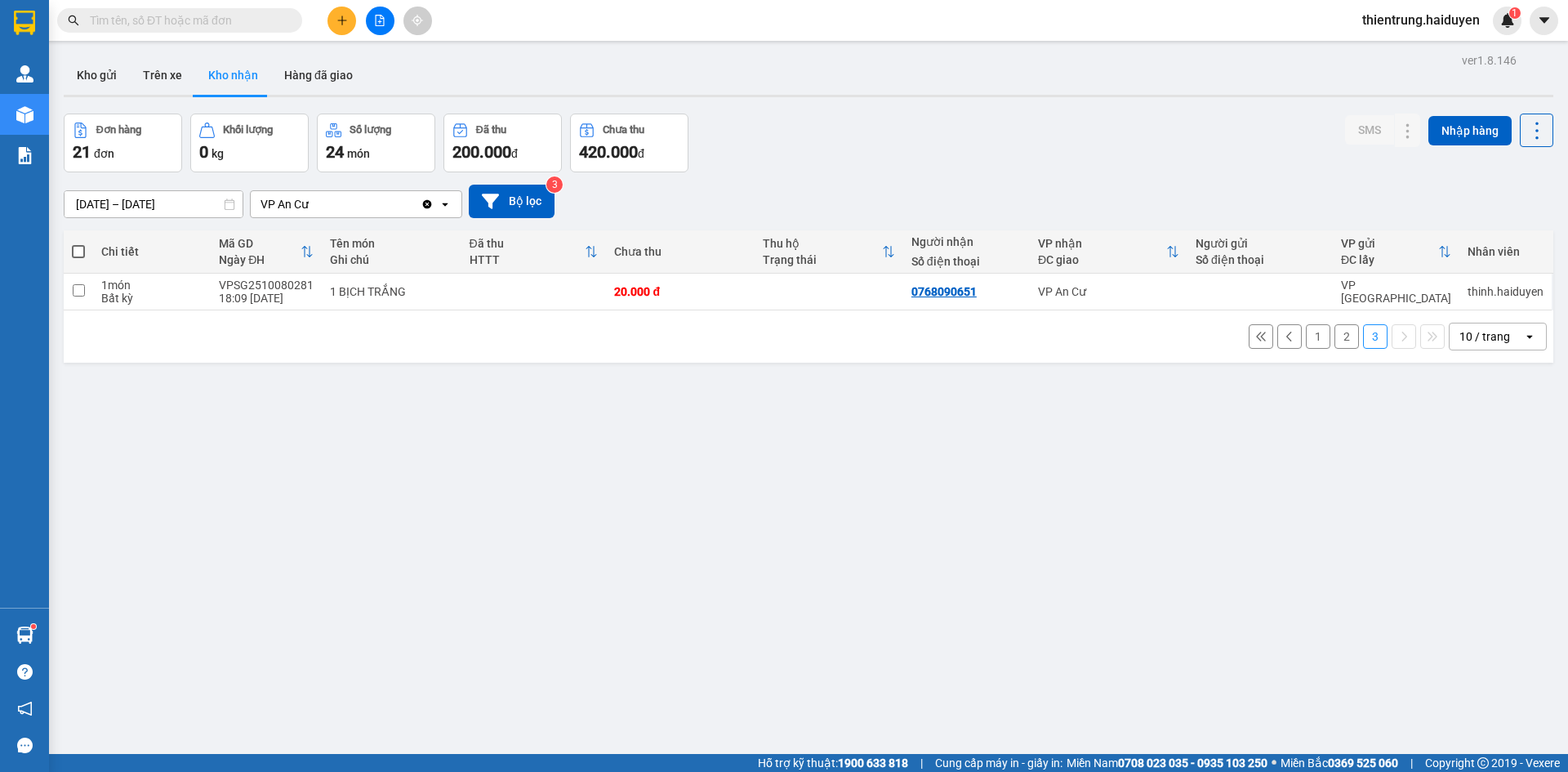
click at [253, 595] on div "ver 1.8.146 Kho gửi Trên xe Kho nhận Hàng đã giao Đơn hàng 21 đơn Khối lượng 0 …" at bounding box center [809, 435] width 1503 height 772
click at [157, 73] on button "Trên xe" at bounding box center [163, 74] width 66 height 39
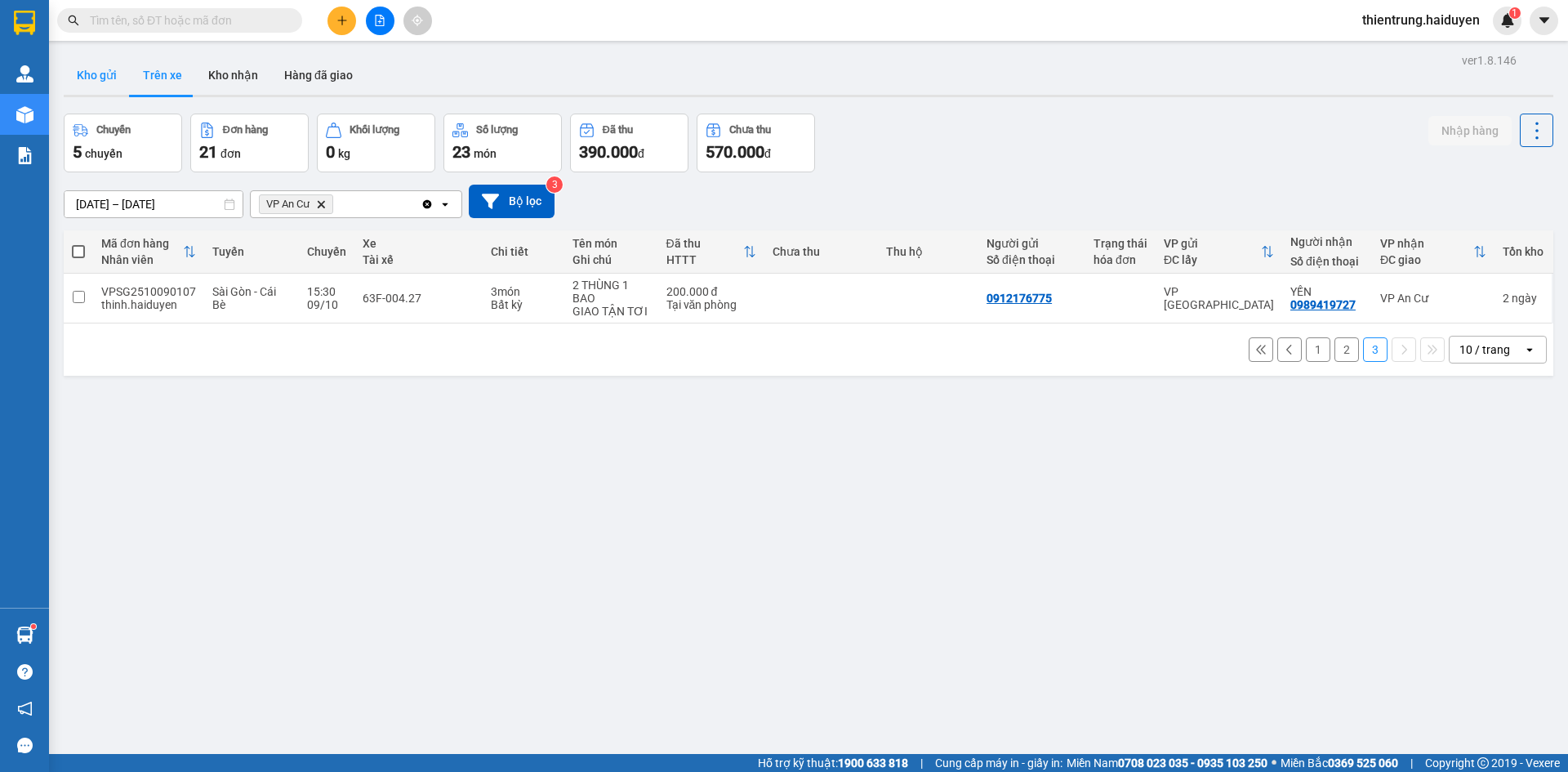
click at [107, 73] on button "Kho gửi" at bounding box center [97, 74] width 67 height 39
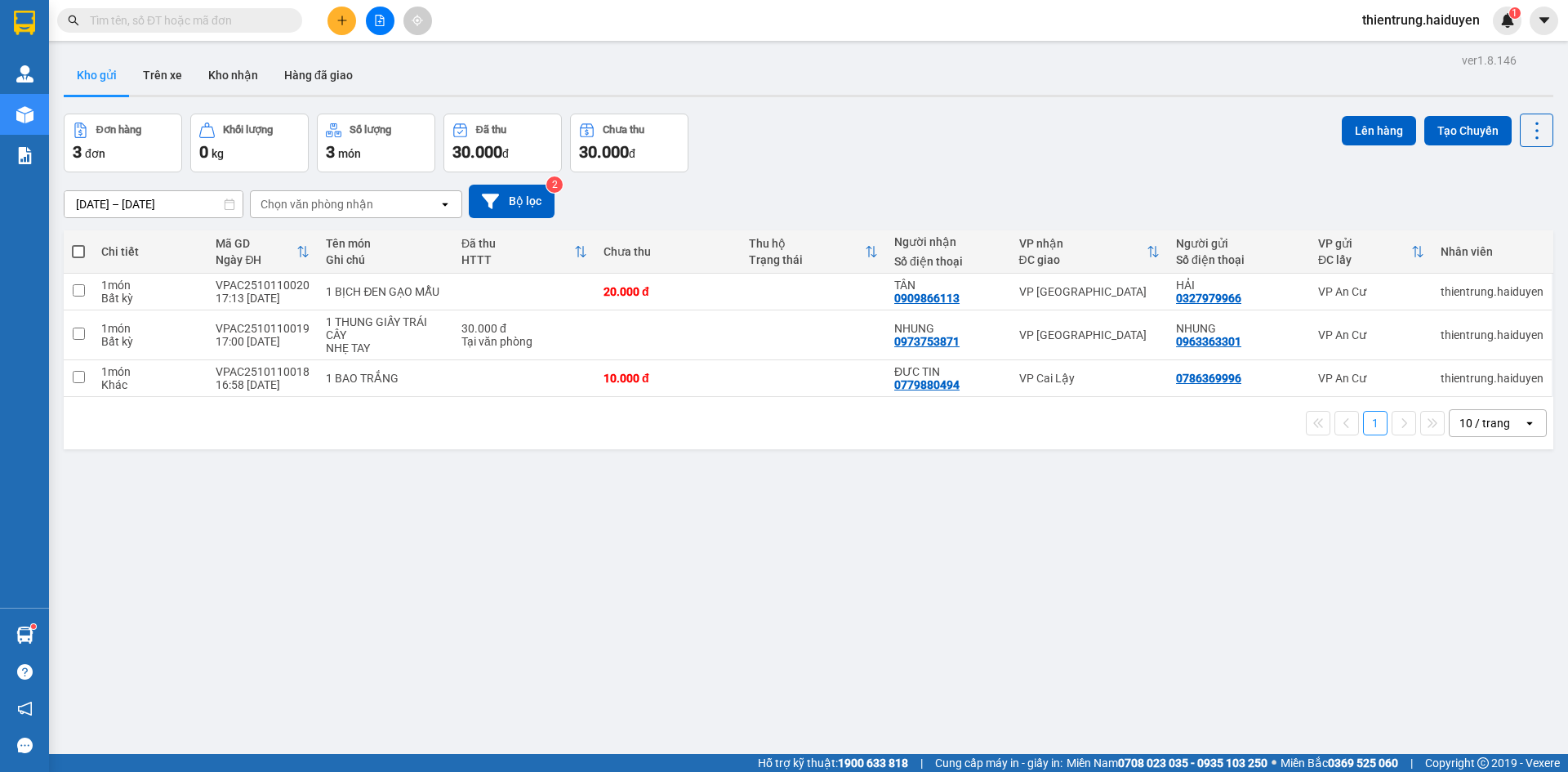
click at [845, 584] on div "ver 1.8.146 Kho gửi Trên xe Kho nhận Hàng đã giao Đơn hàng 3 đơn Khối lượng 0 k…" at bounding box center [809, 435] width 1503 height 772
click at [150, 70] on button "Trên xe" at bounding box center [163, 74] width 66 height 39
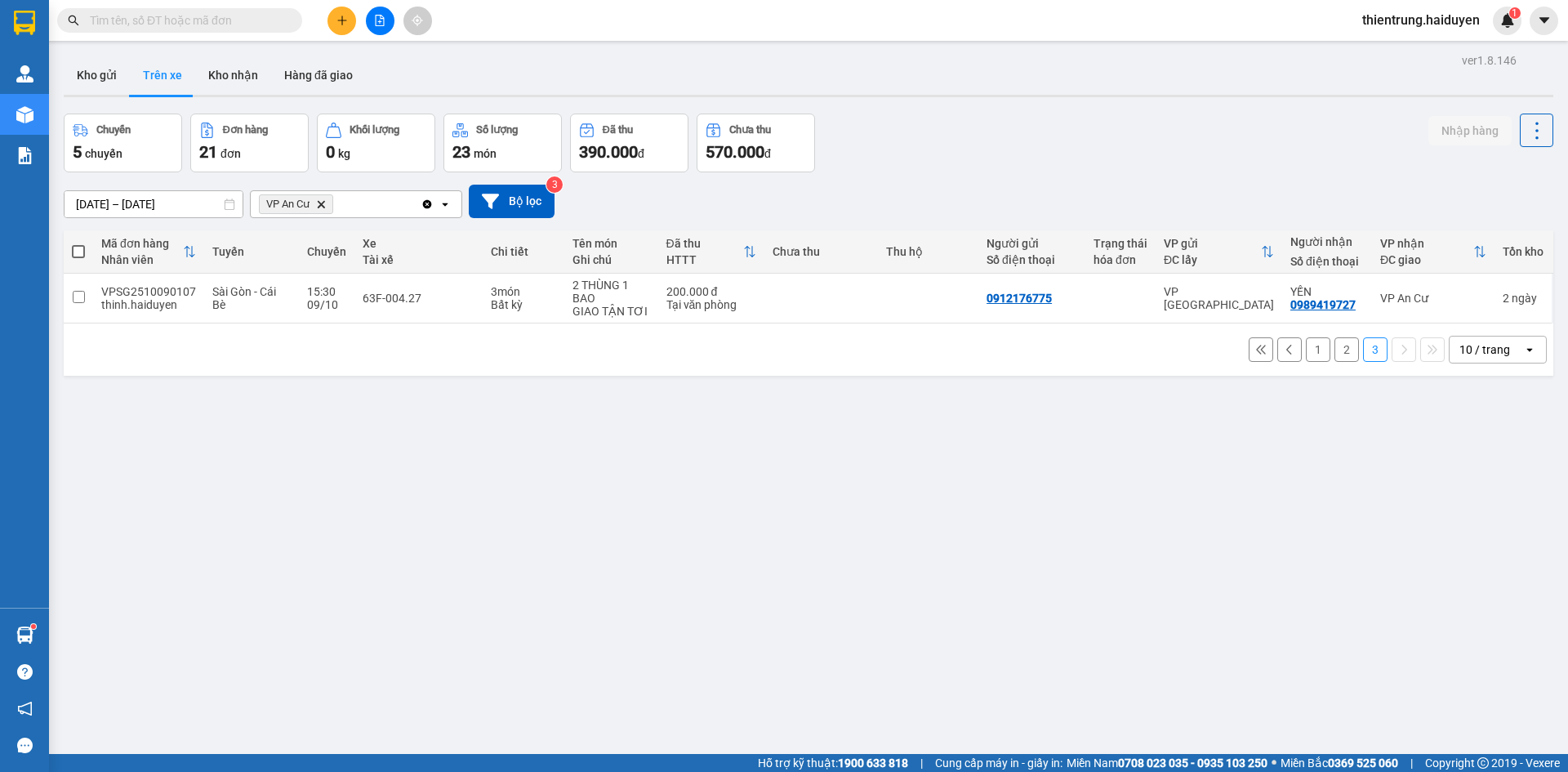
click at [1334, 350] on button "2" at bounding box center [1347, 349] width 24 height 24
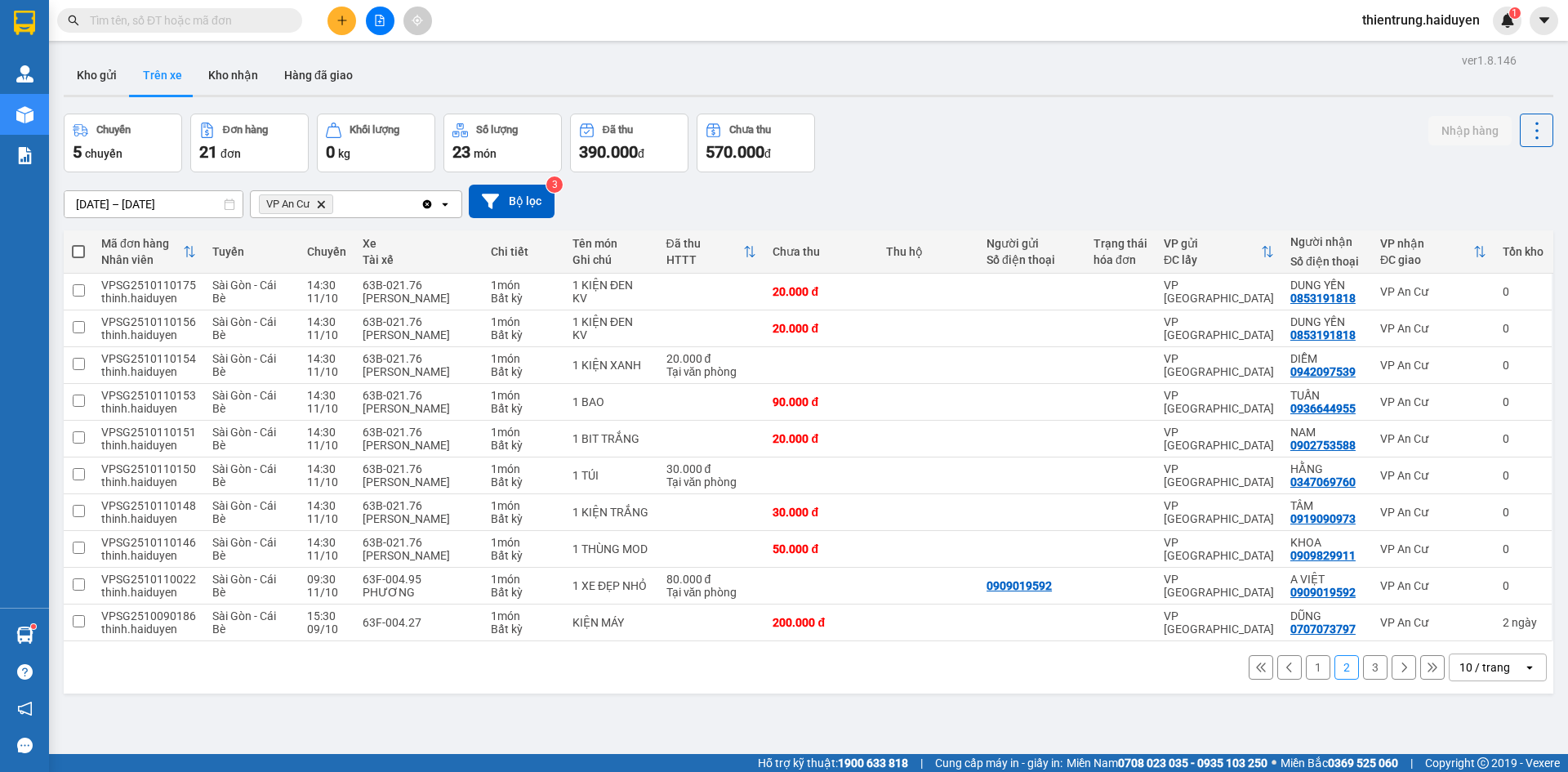
click at [1307, 671] on button "1" at bounding box center [1318, 667] width 24 height 24
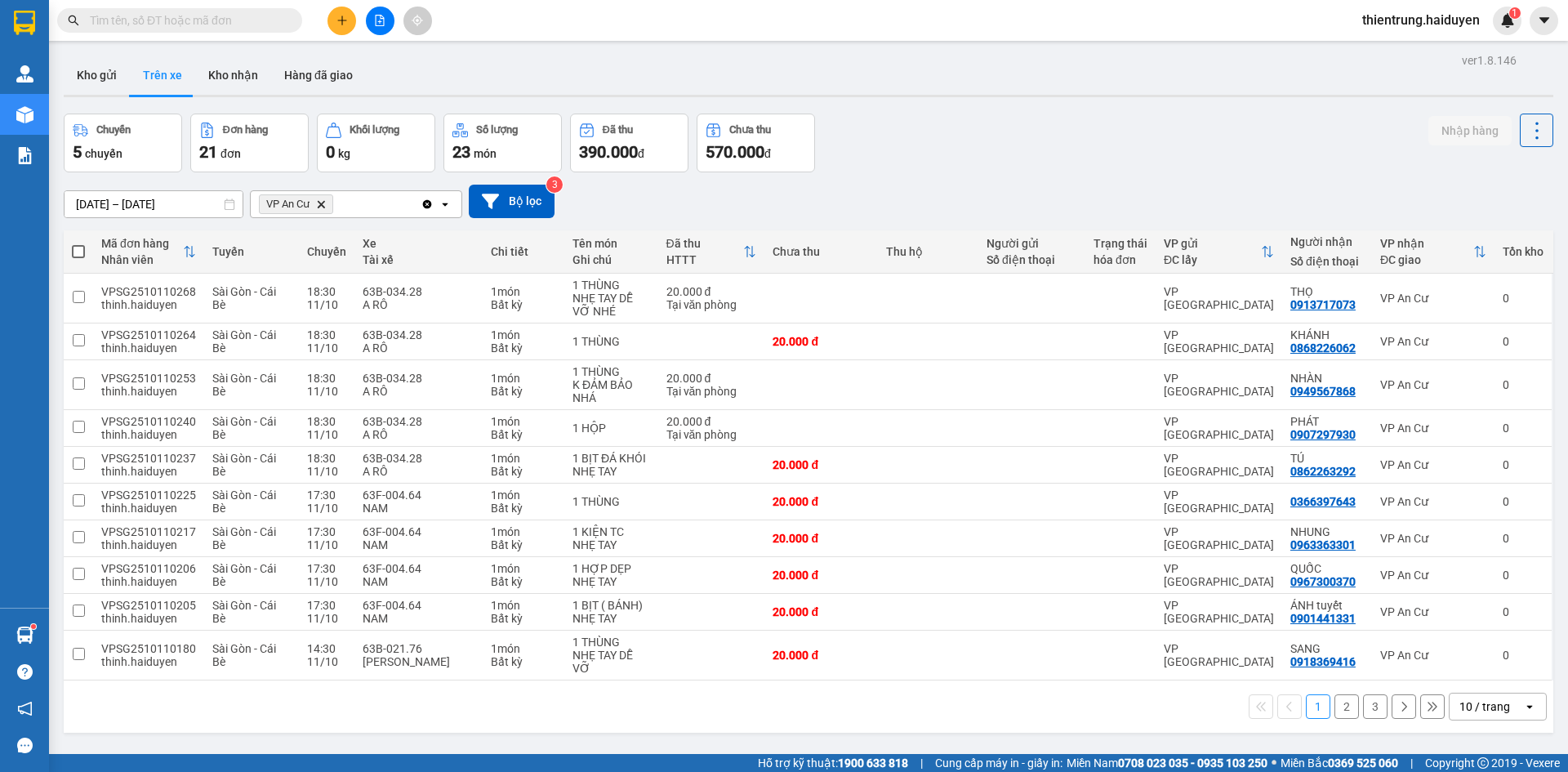
click at [967, 716] on div "1 2 3 10 / trang open" at bounding box center [809, 706] width 1477 height 28
click at [1336, 707] on button "2" at bounding box center [1347, 706] width 24 height 24
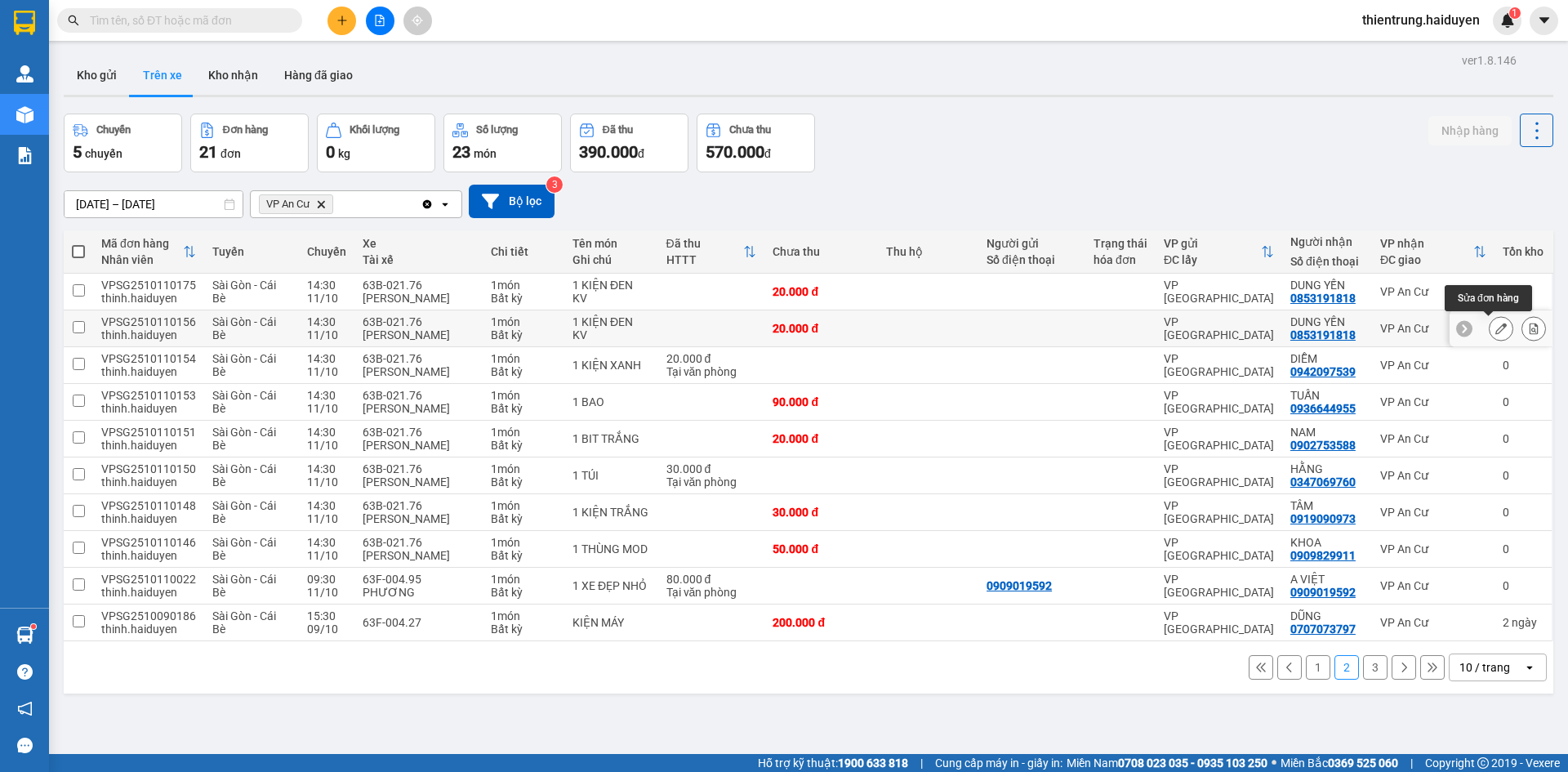
click at [1490, 327] on button at bounding box center [1501, 329] width 22 height 29
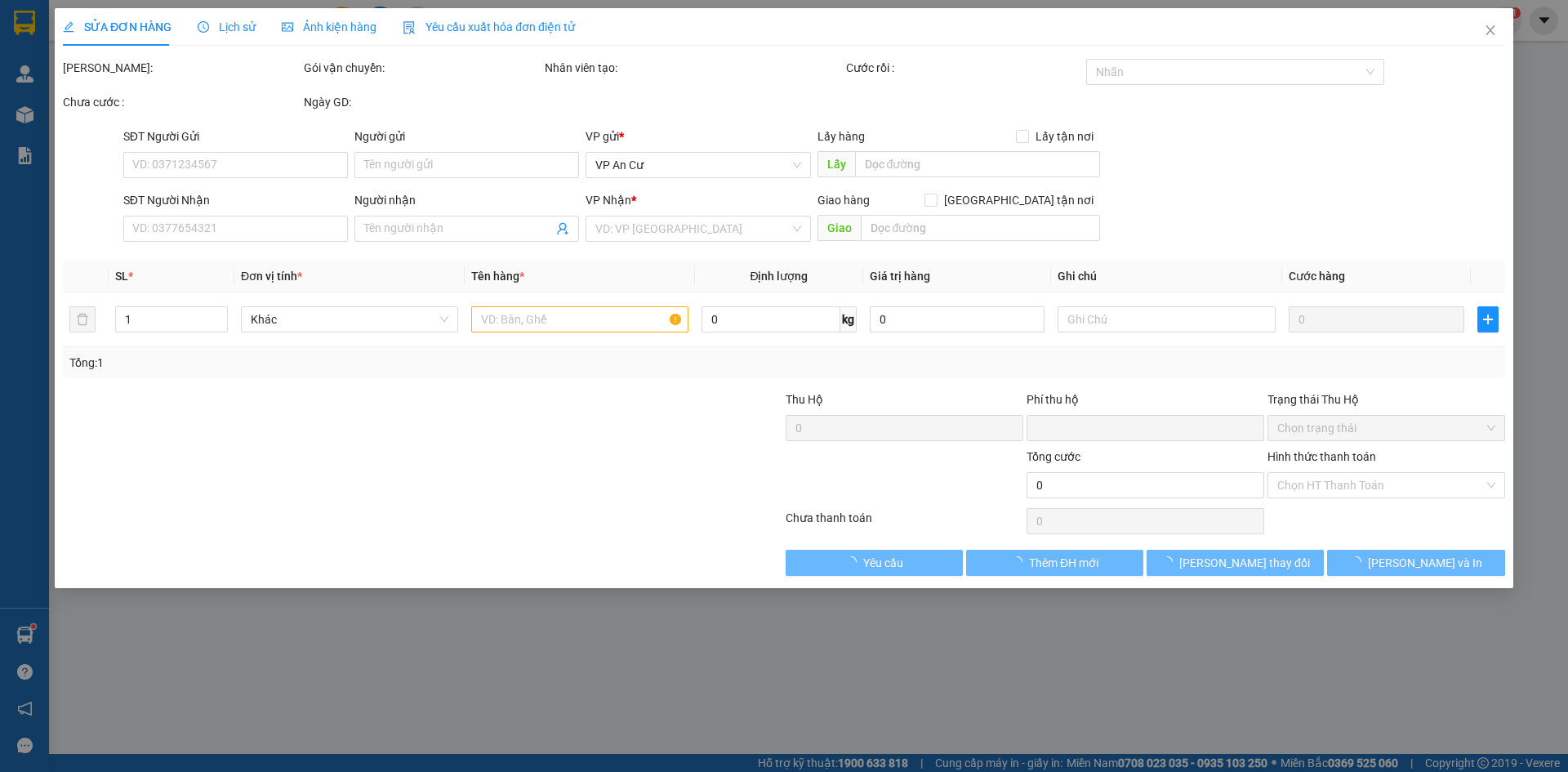
type input "0853191818"
type input "DUNG YẾN"
type input "0"
type input "20.000"
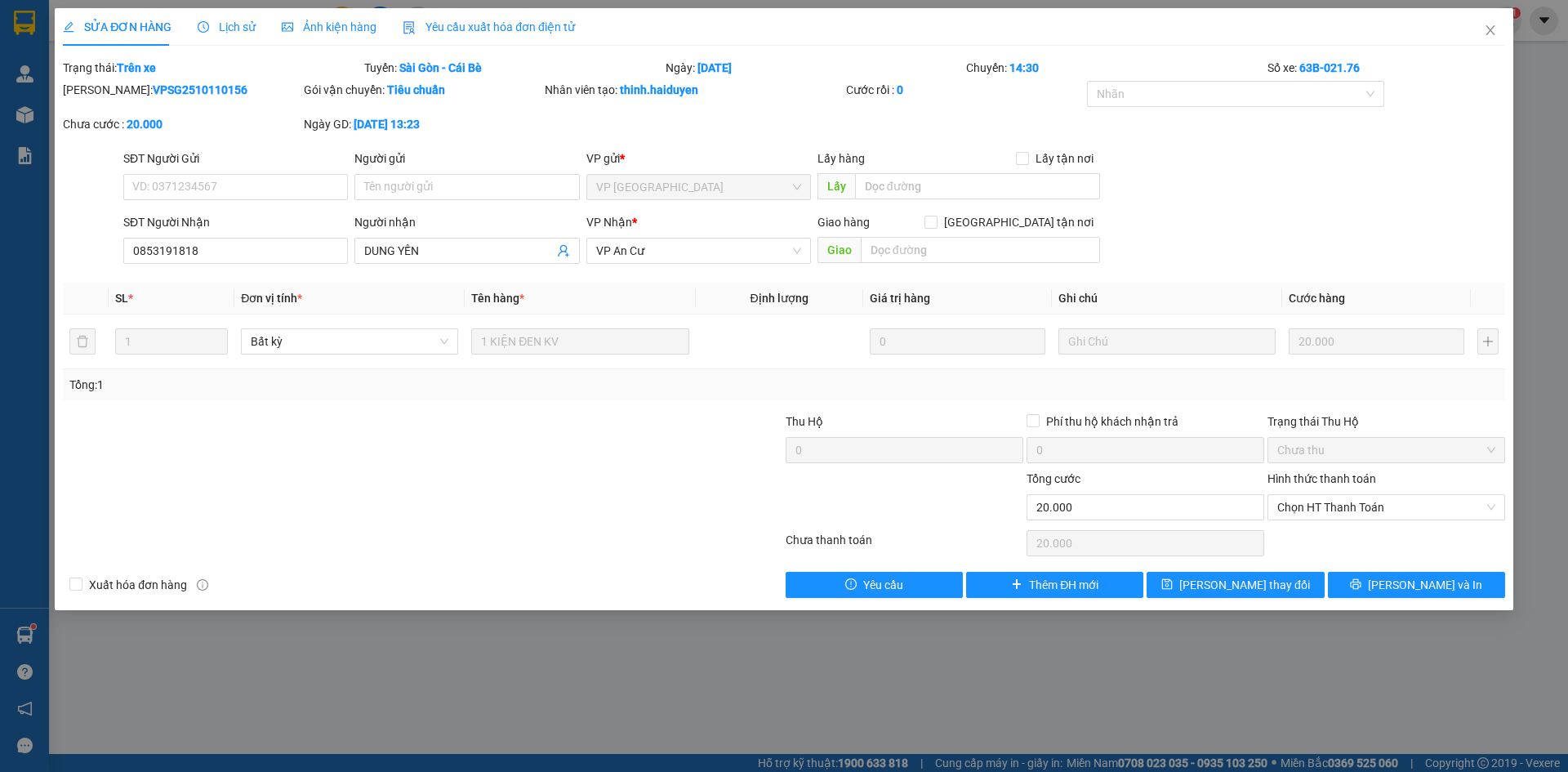
click at [234, 29] on span "Lịch sử" at bounding box center [227, 27] width 58 height 13
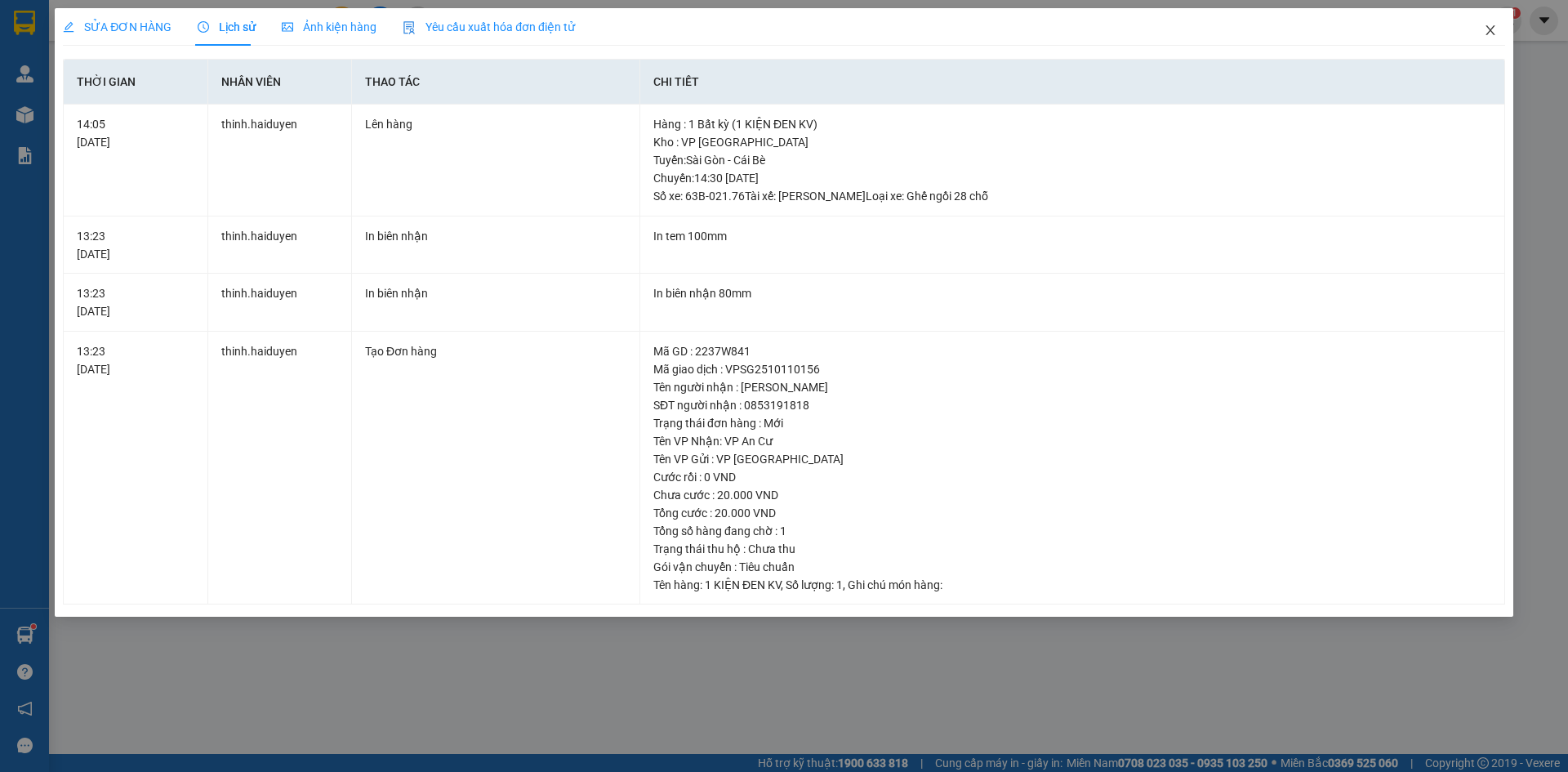
click at [1488, 32] on icon "close" at bounding box center [1490, 29] width 13 height 13
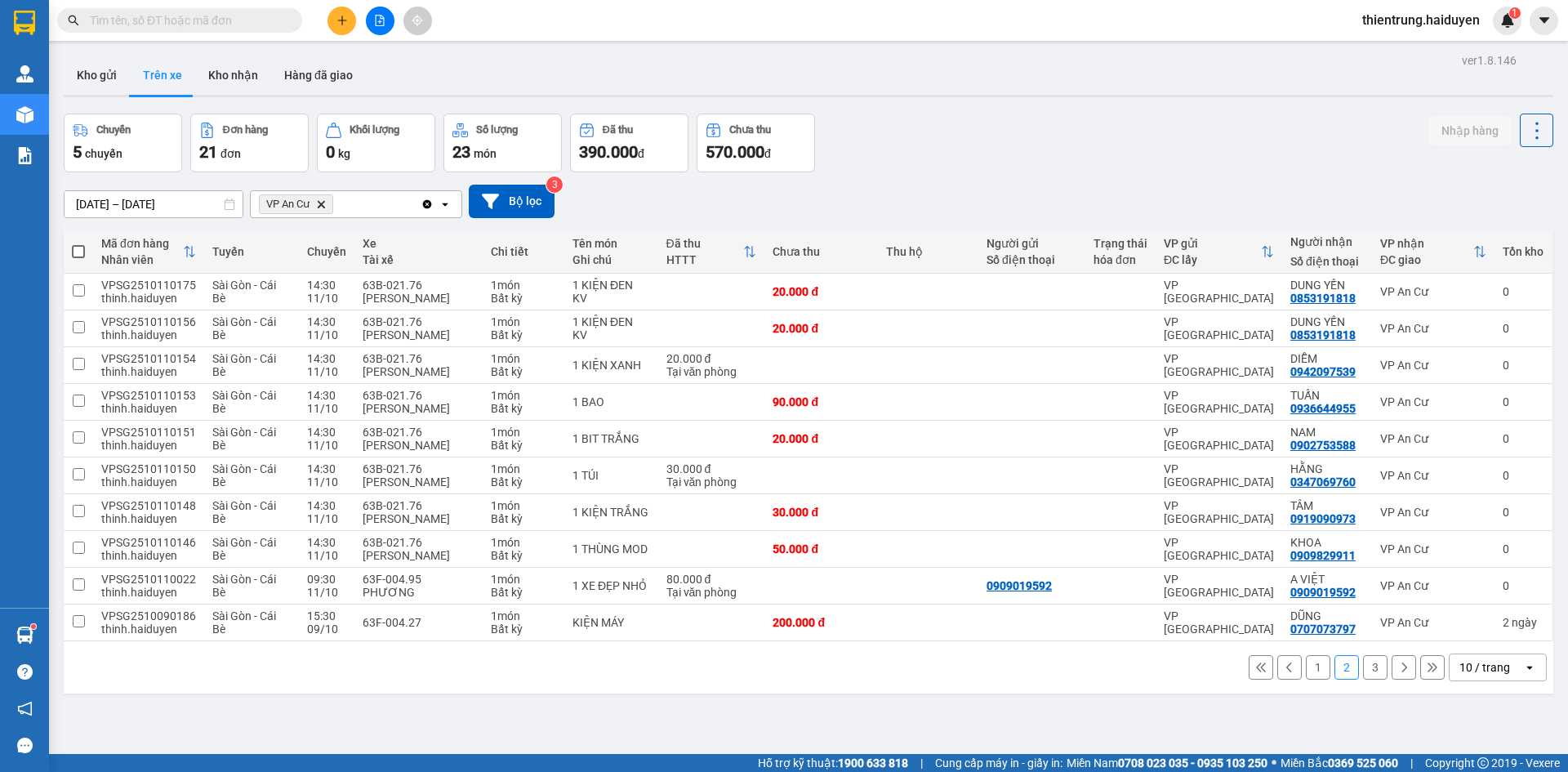
drag, startPoint x: 1314, startPoint y: 174, endPoint x: 1232, endPoint y: 198, distance: 85.4
click at [1310, 175] on div "09/10/2025 – 11/10/2025 Press the down arrow key to interact with the calendar …" at bounding box center [809, 201] width 1490 height 58
click at [1363, 669] on button "3" at bounding box center [1375, 667] width 24 height 24
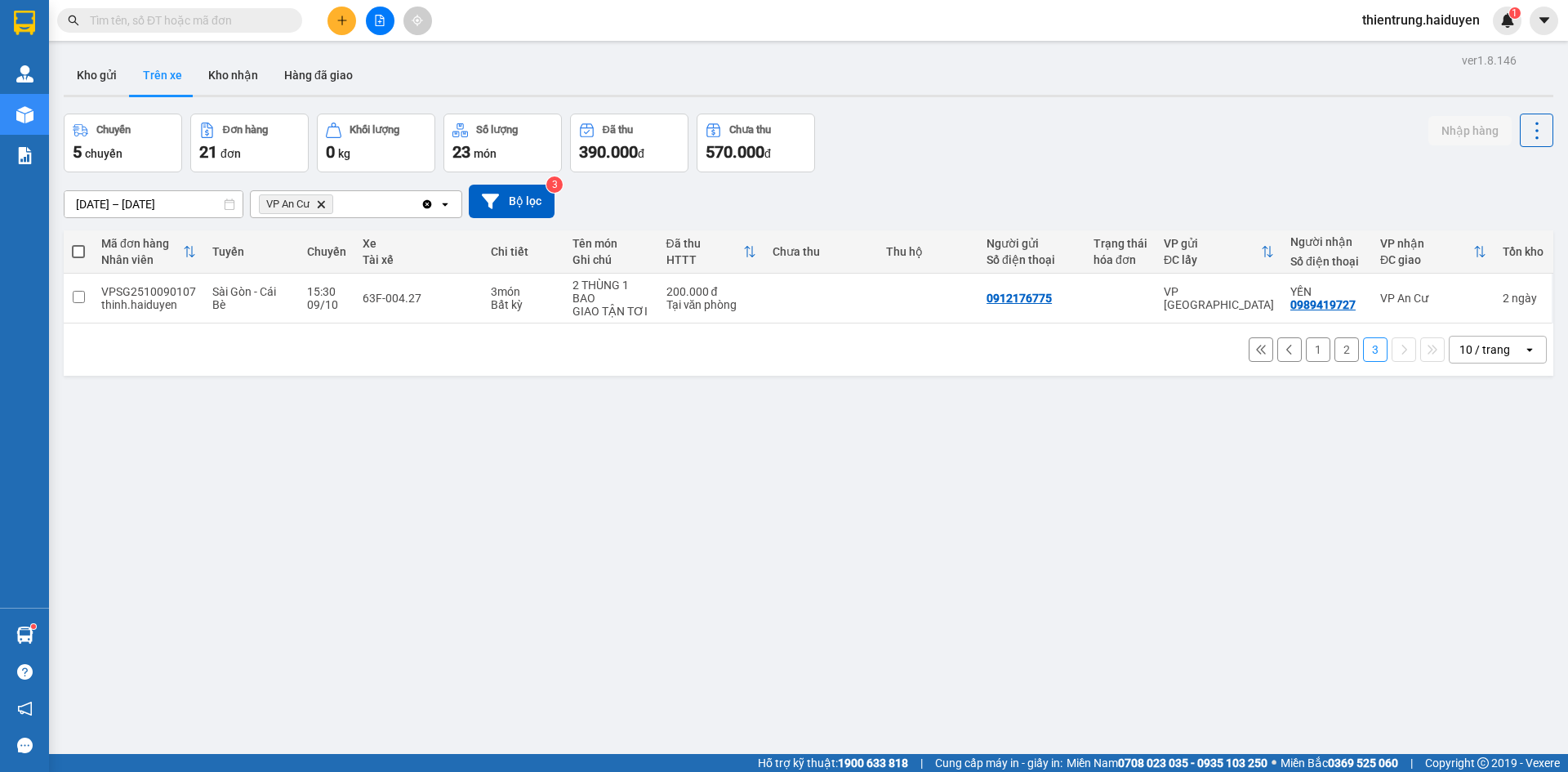
click at [1306, 353] on button "1" at bounding box center [1318, 349] width 24 height 24
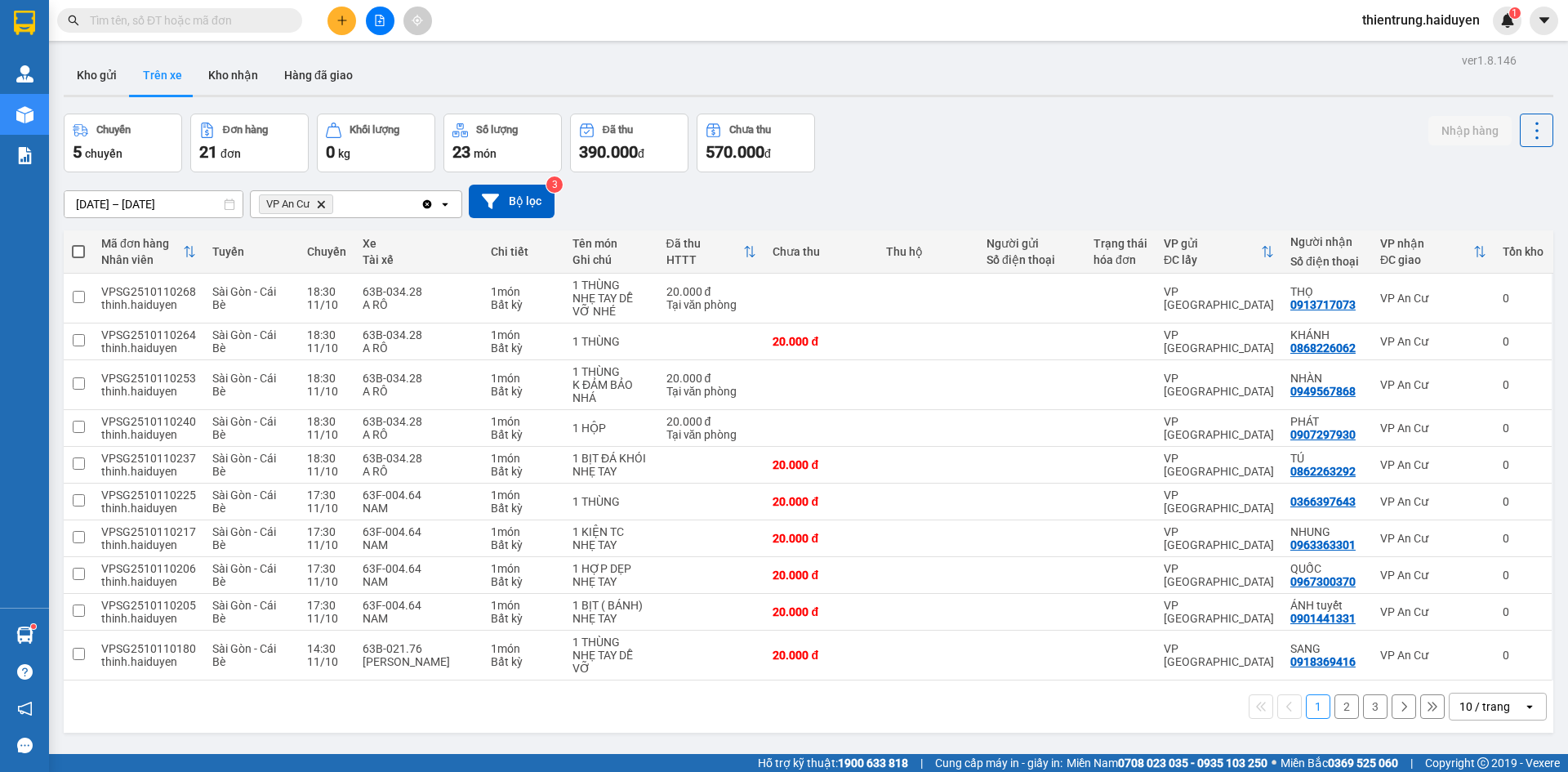
click at [1296, 122] on div "Chuyến 5 chuyến Đơn hàng 21 đơn Khối lượng 0 kg Số lượng 23 món Đã thu 390.000 …" at bounding box center [809, 143] width 1490 height 59
click at [211, 73] on button "Kho nhận" at bounding box center [234, 74] width 76 height 39
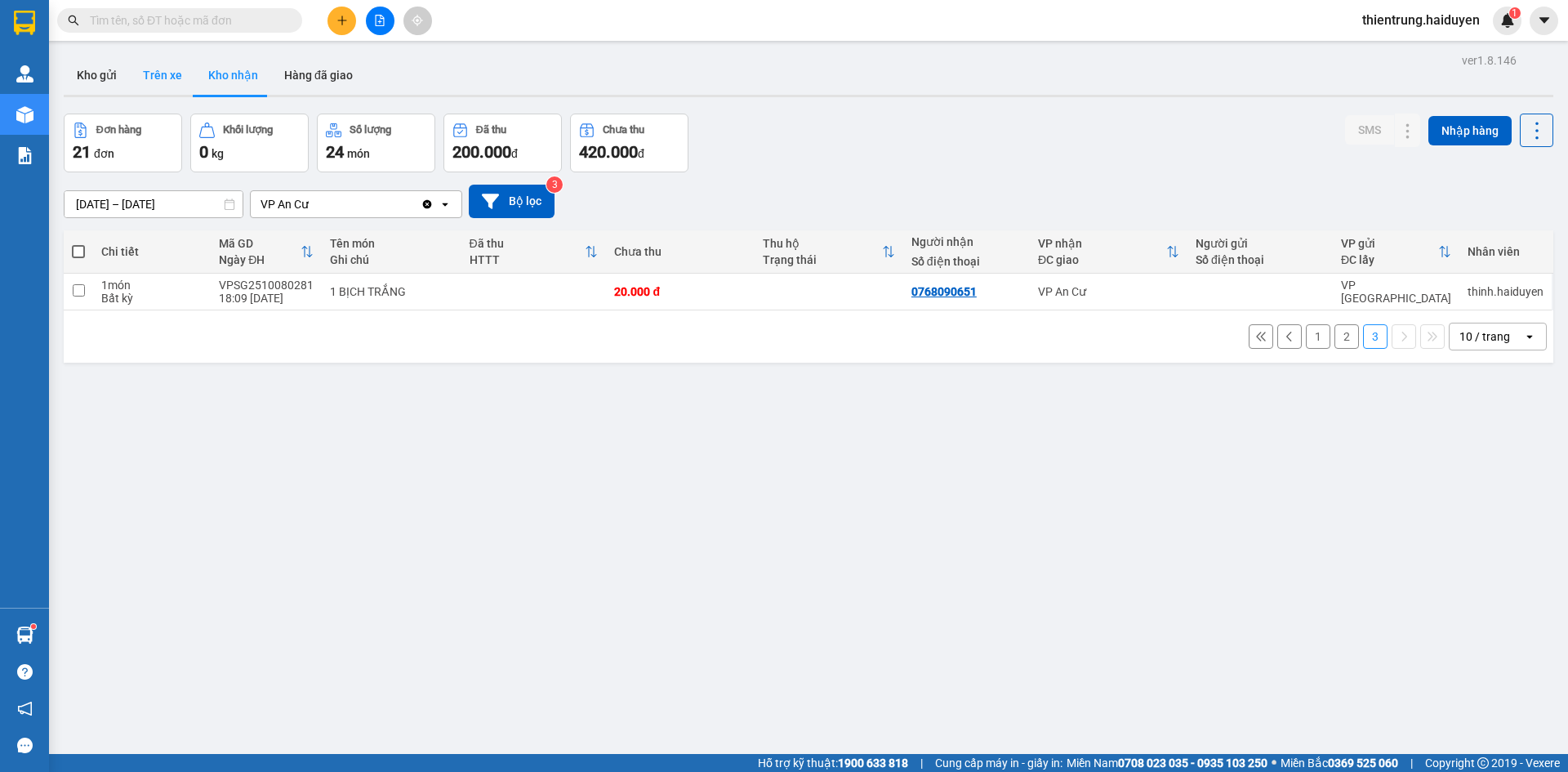
click at [190, 67] on button "Trên xe" at bounding box center [163, 74] width 66 height 39
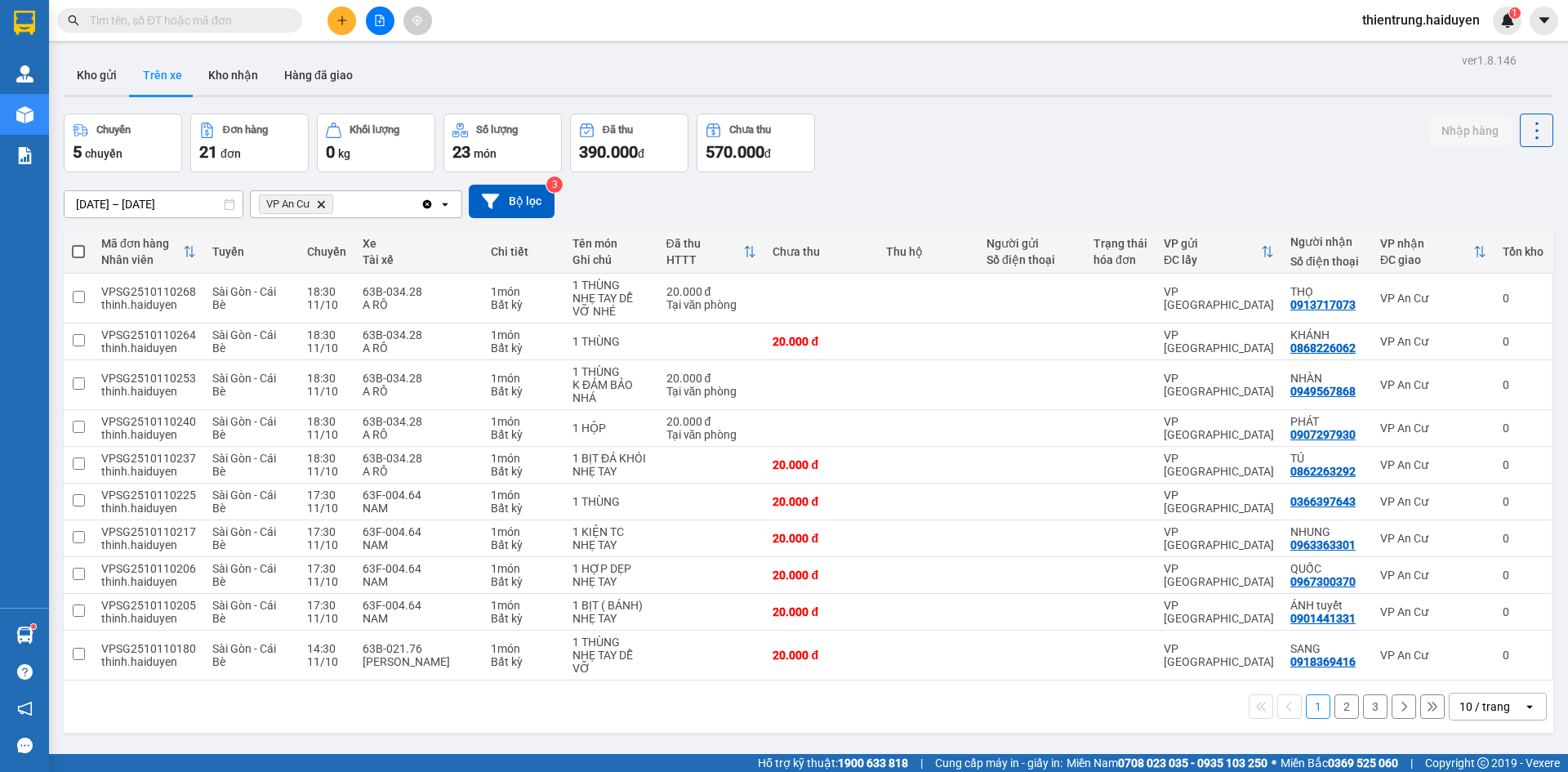
click at [1329, 108] on div "ver 1.8.146 Kho gửi Trên xe Kho nhận Hàng đã giao Chuyến 5 chuyến Đơn hàng 21 đ…" at bounding box center [809, 435] width 1503 height 772
click at [1379, 696] on div "1 2 3 10 / trang open" at bounding box center [809, 706] width 1477 height 28
click at [1370, 711] on button "3" at bounding box center [1375, 706] width 24 height 24
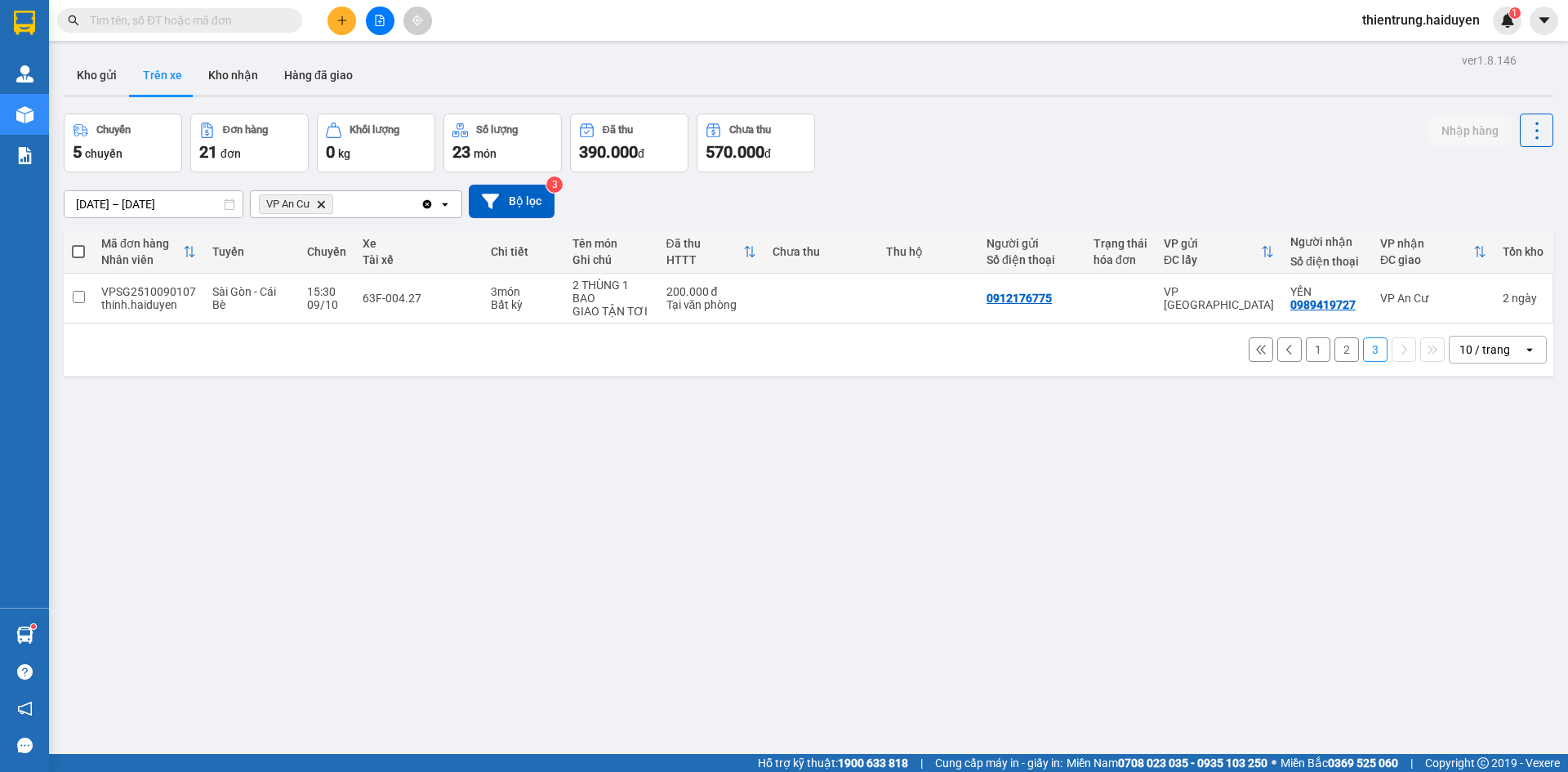
click at [1334, 353] on button "2" at bounding box center [1347, 349] width 24 height 24
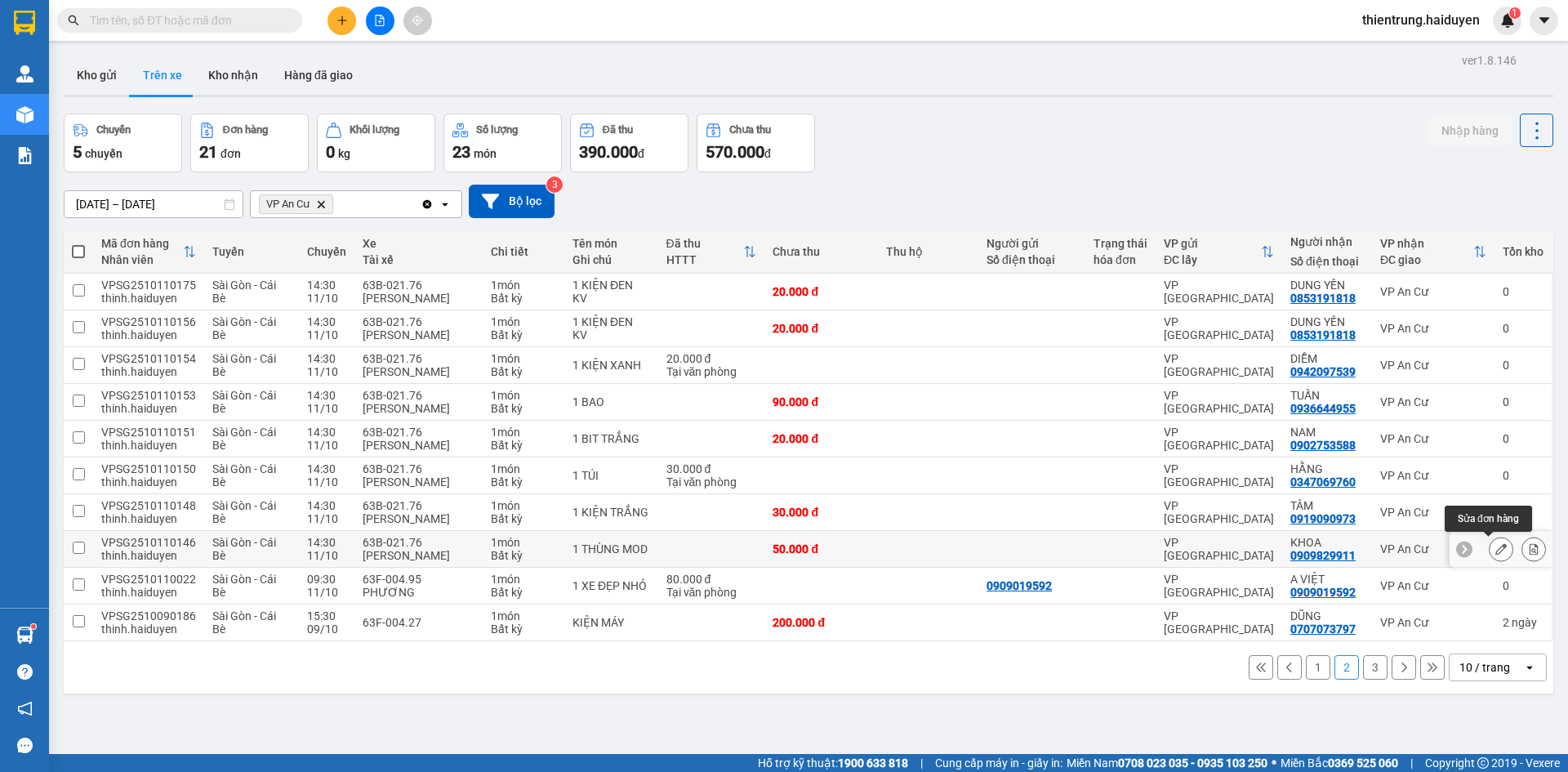
click at [1495, 552] on icon at bounding box center [1501, 548] width 11 height 11
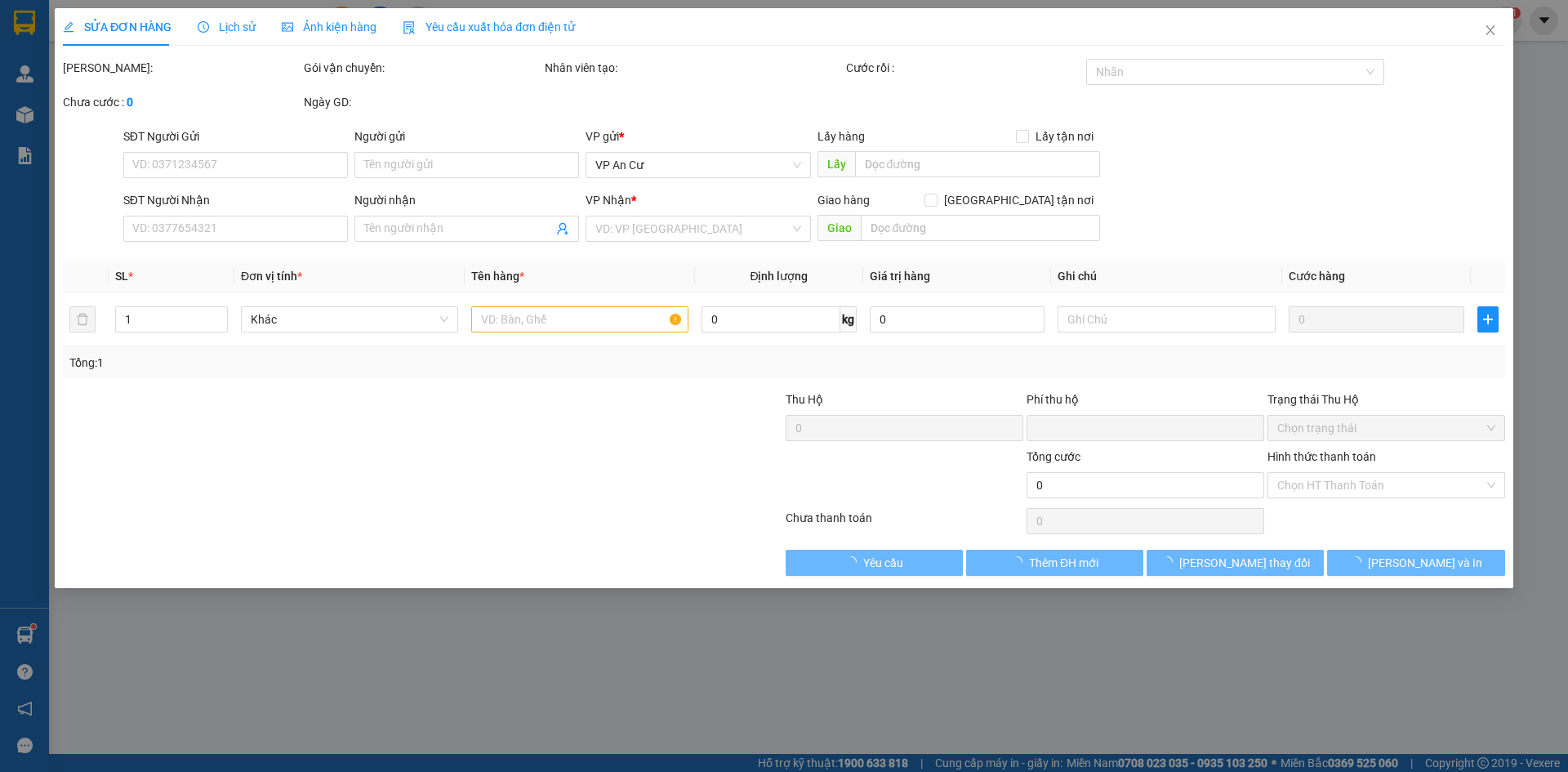
type input "0909829911"
type input "KHOA"
type input "0"
type input "50.000"
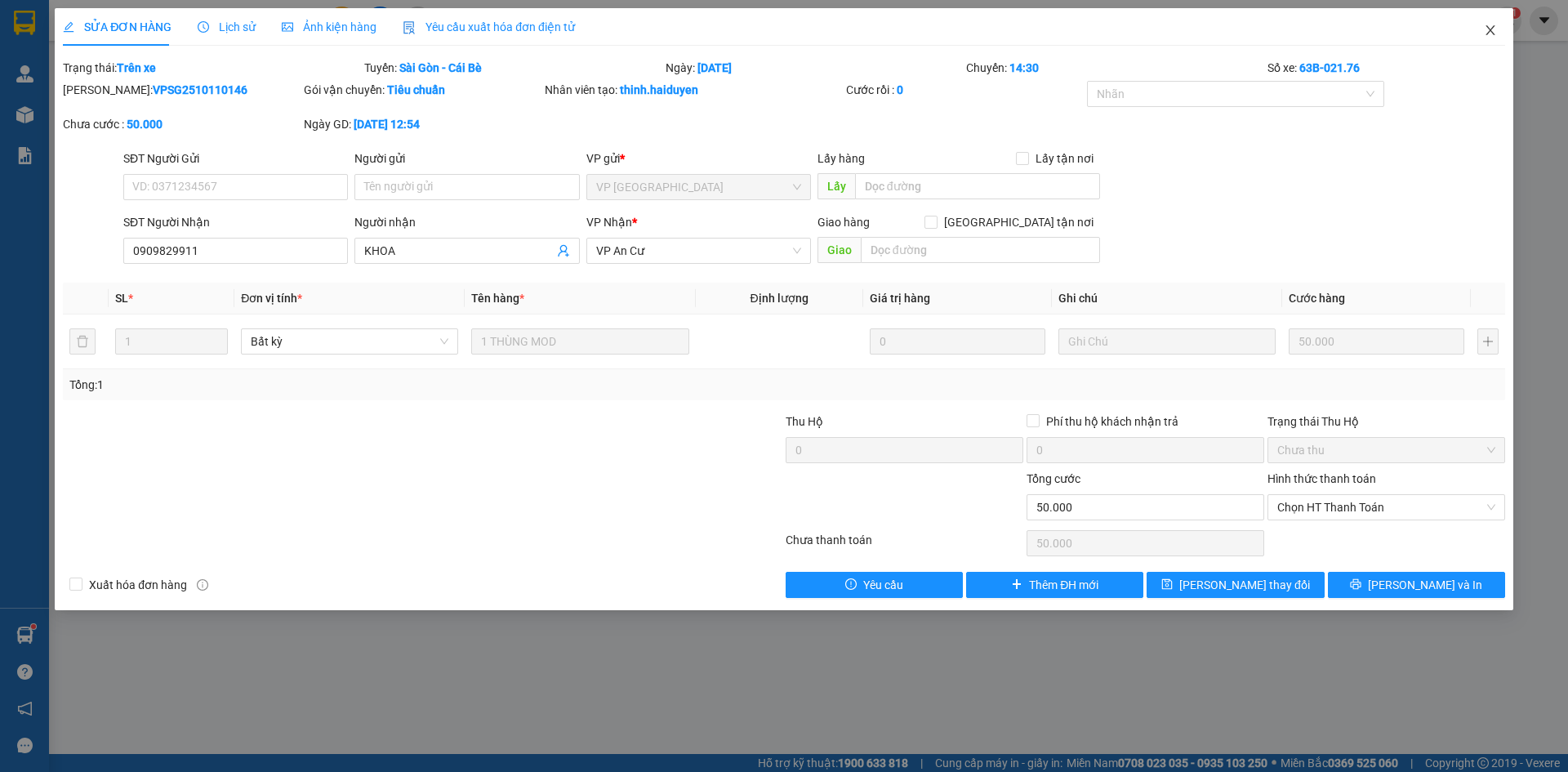
click at [1489, 30] on icon "close" at bounding box center [1490, 29] width 13 height 13
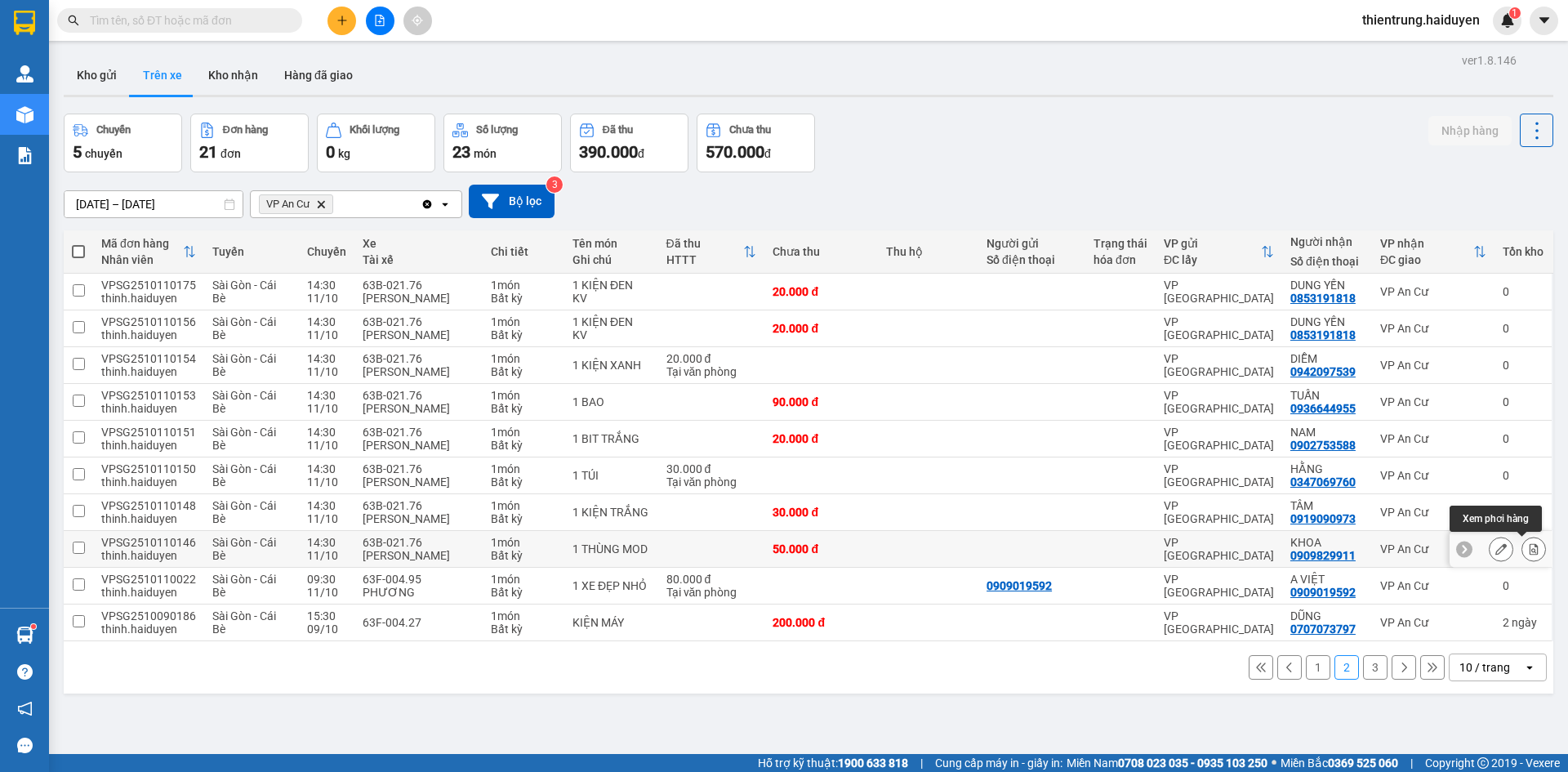
click at [1530, 544] on icon at bounding box center [1534, 548] width 9 height 11
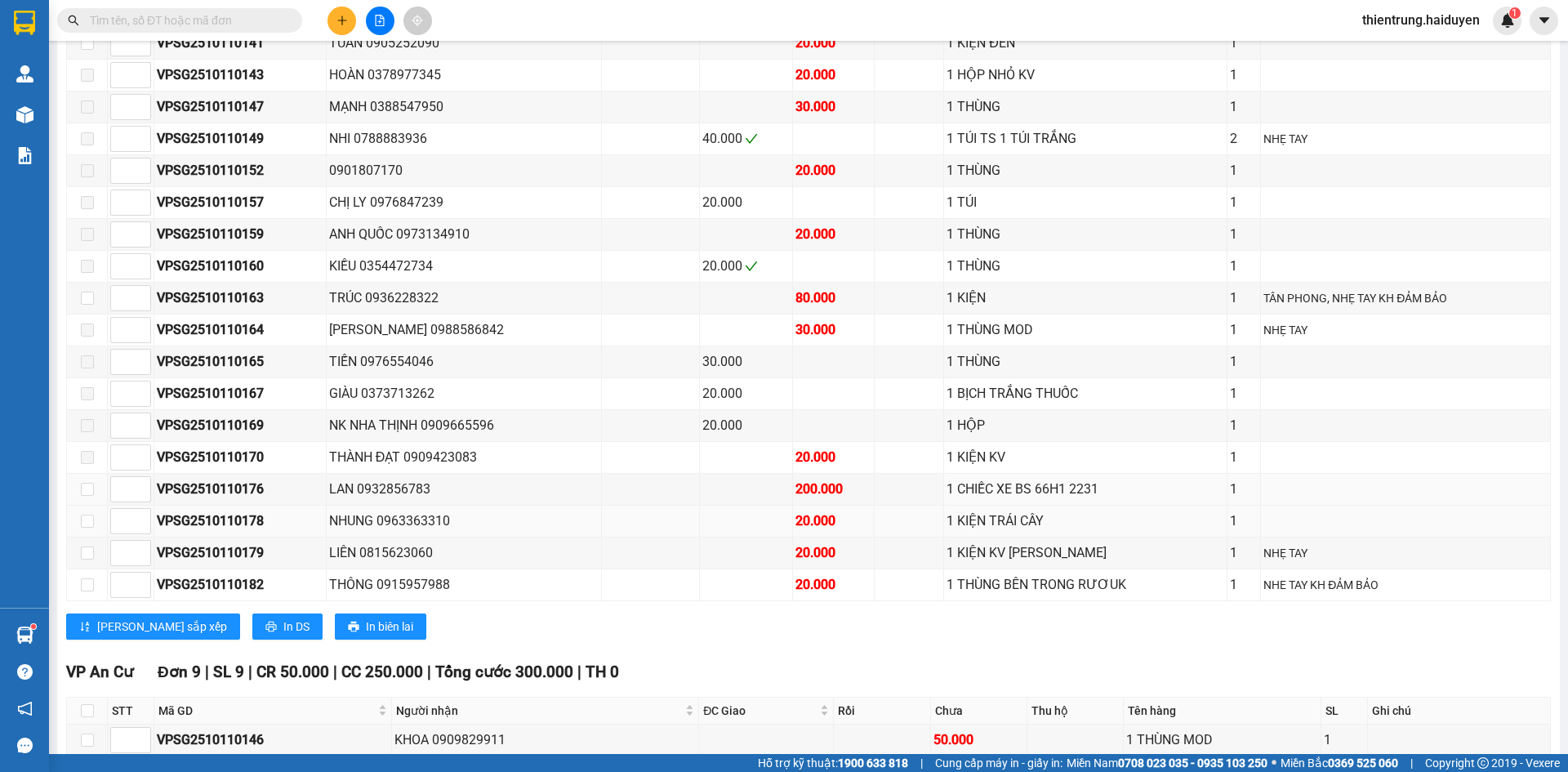
scroll to position [1648, 0]
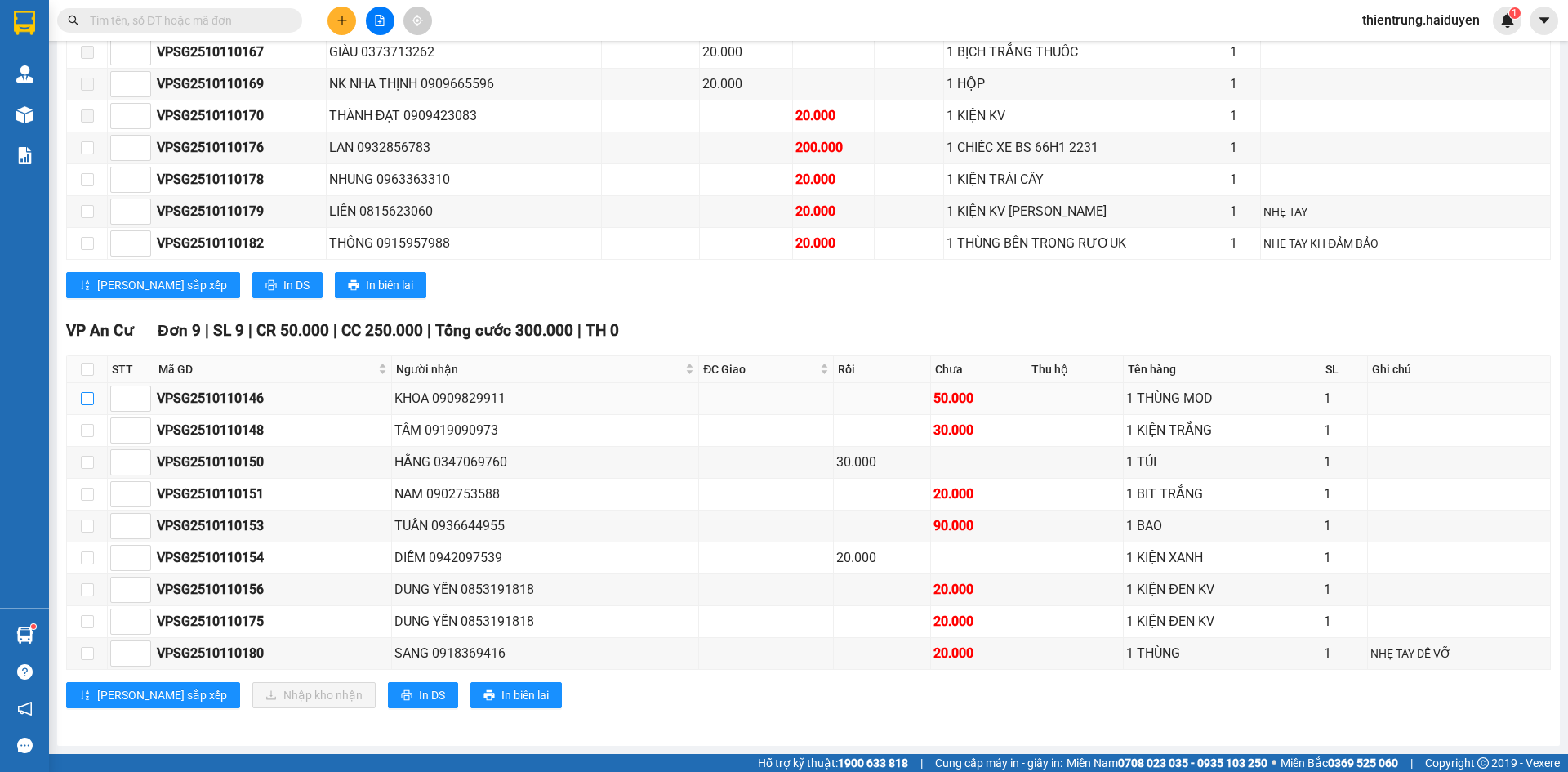
click at [87, 398] on input "checkbox" at bounding box center [87, 398] width 13 height 13
checkbox input "true"
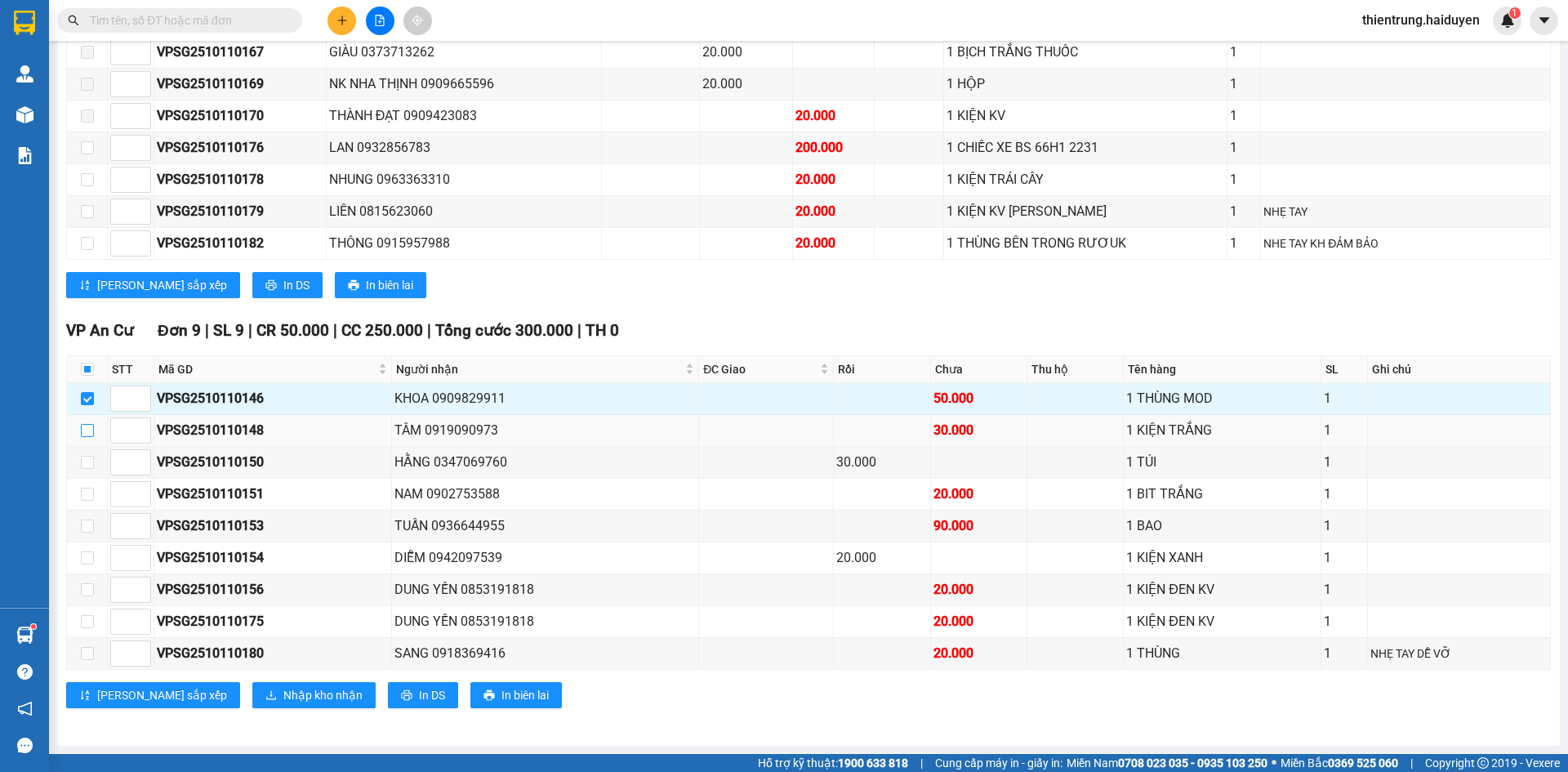
click at [88, 433] on input "checkbox" at bounding box center [87, 430] width 13 height 13
checkbox input "true"
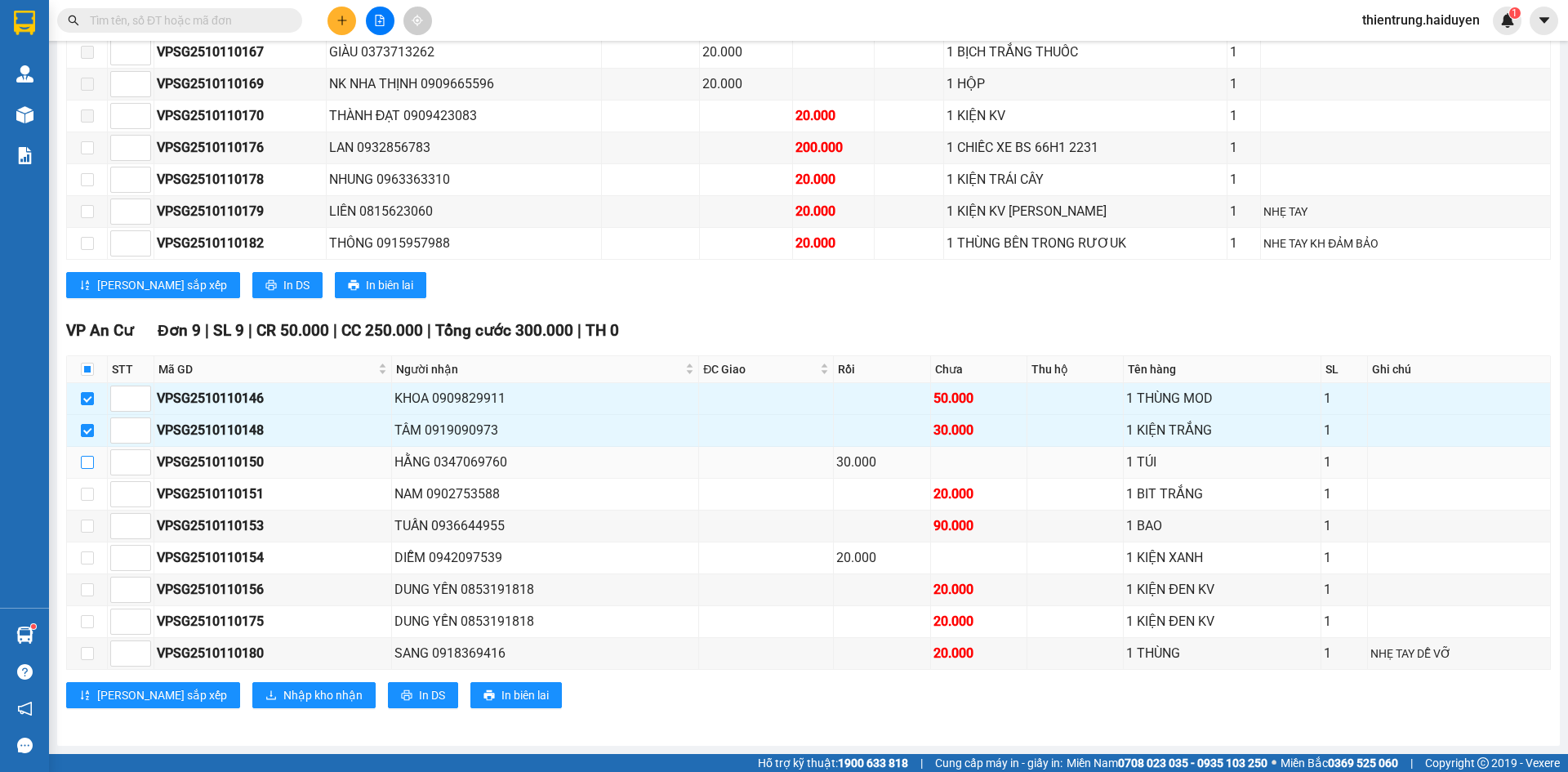
click at [84, 464] on input "checkbox" at bounding box center [87, 462] width 13 height 13
checkbox input "true"
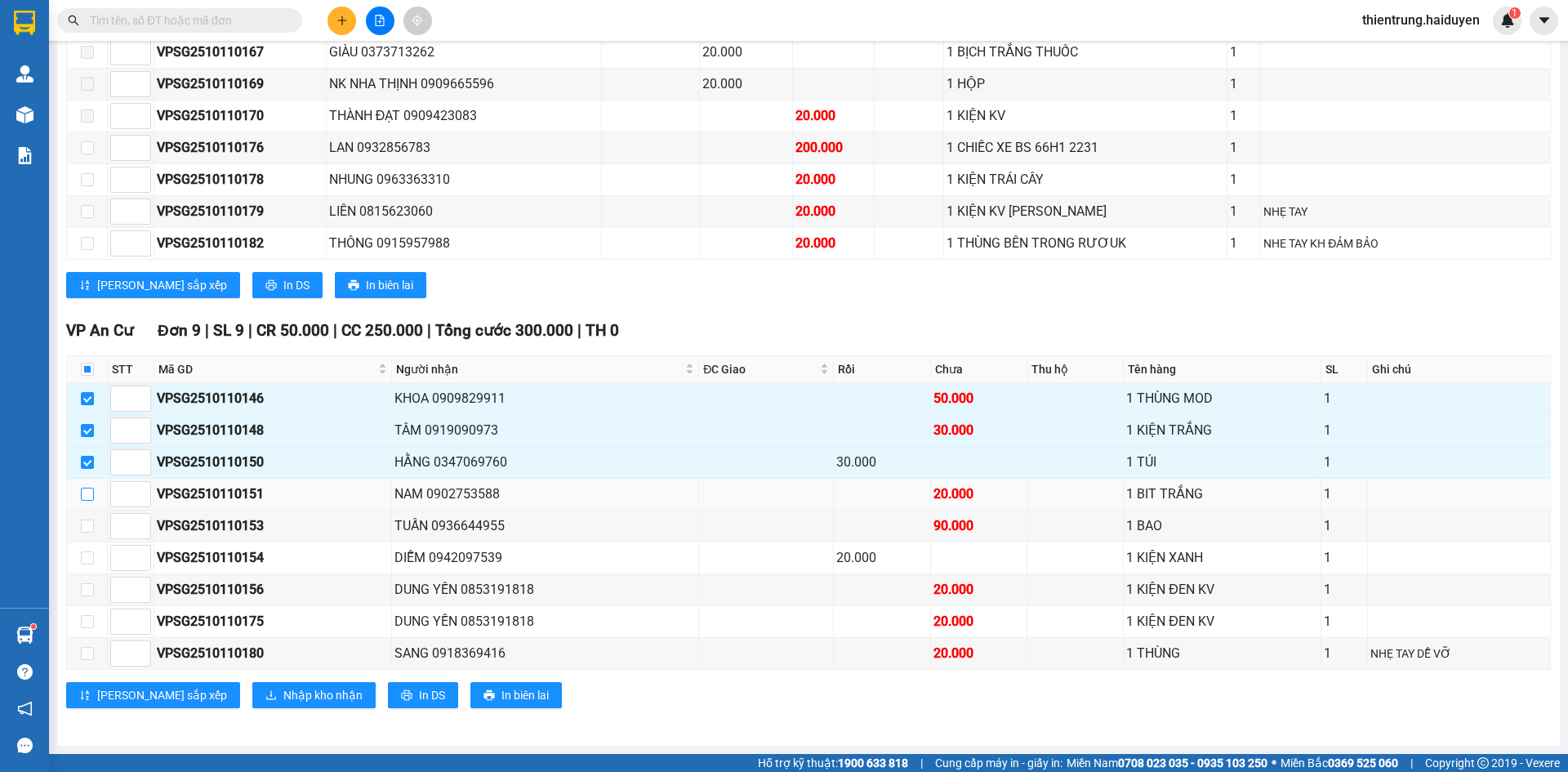
click at [90, 492] on input "checkbox" at bounding box center [87, 494] width 13 height 13
checkbox input "true"
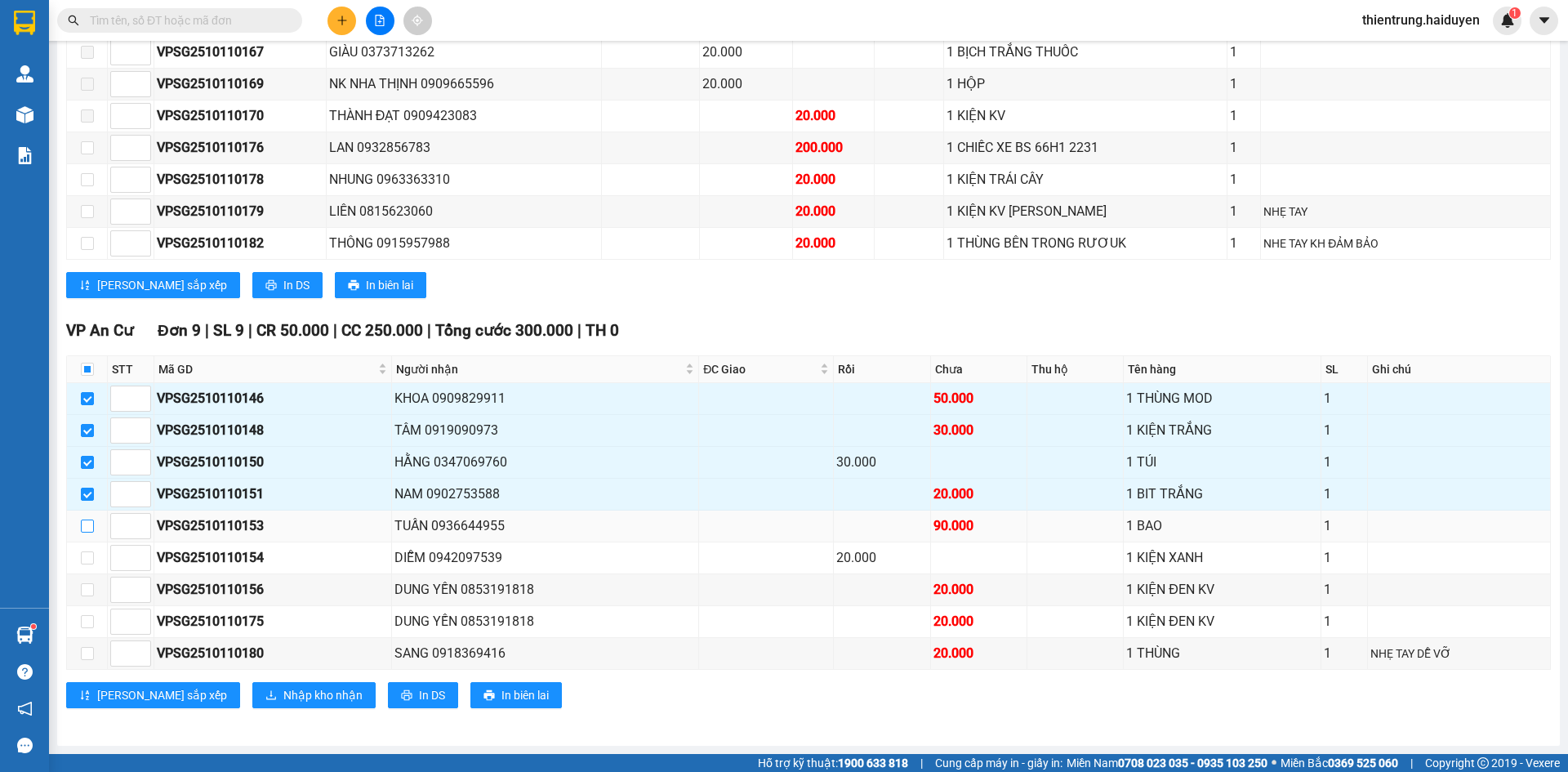
click at [81, 530] on input "checkbox" at bounding box center [87, 526] width 13 height 13
checkbox input "true"
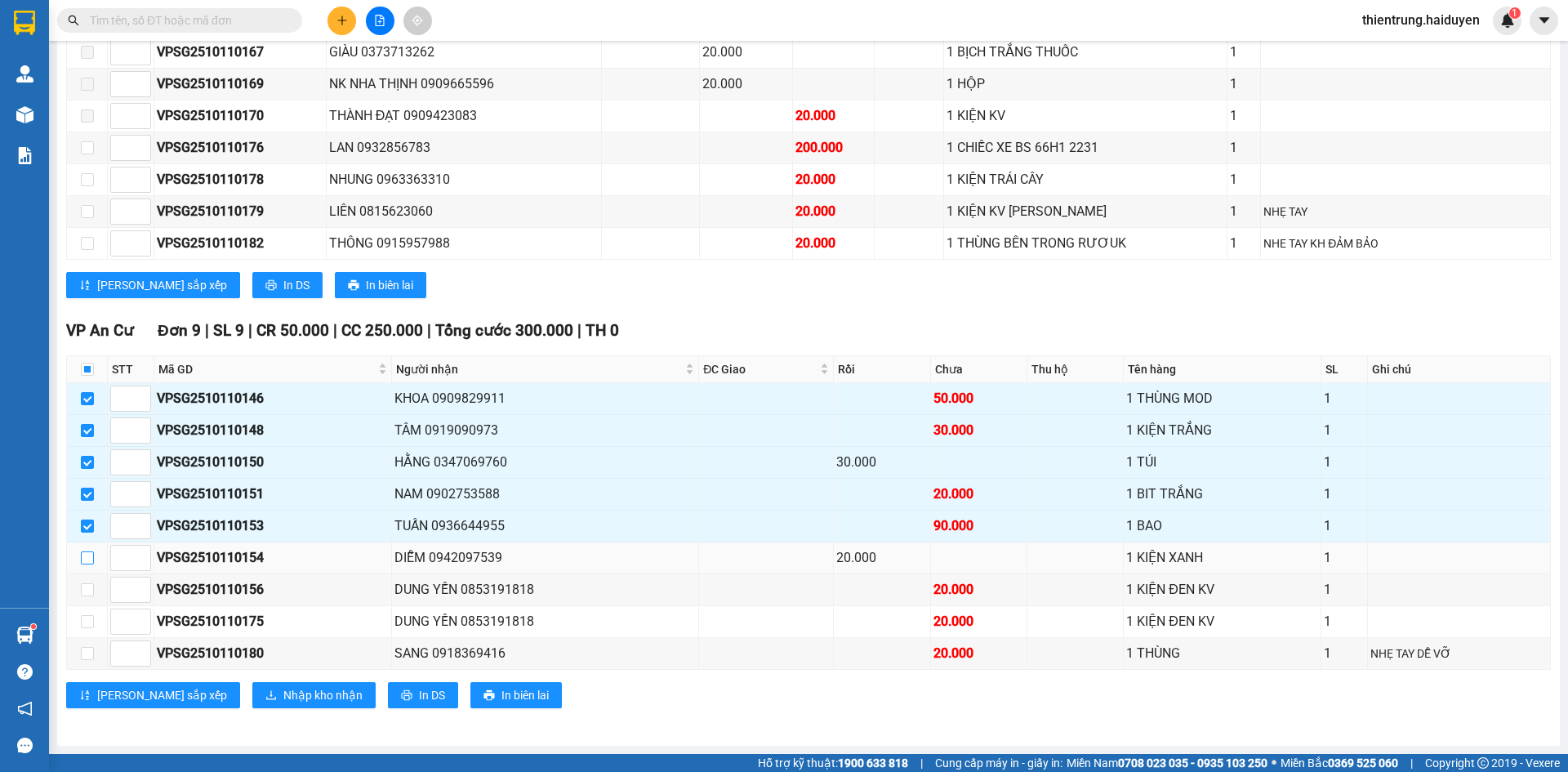
click at [89, 564] on input "checkbox" at bounding box center [87, 558] width 13 height 13
checkbox input "true"
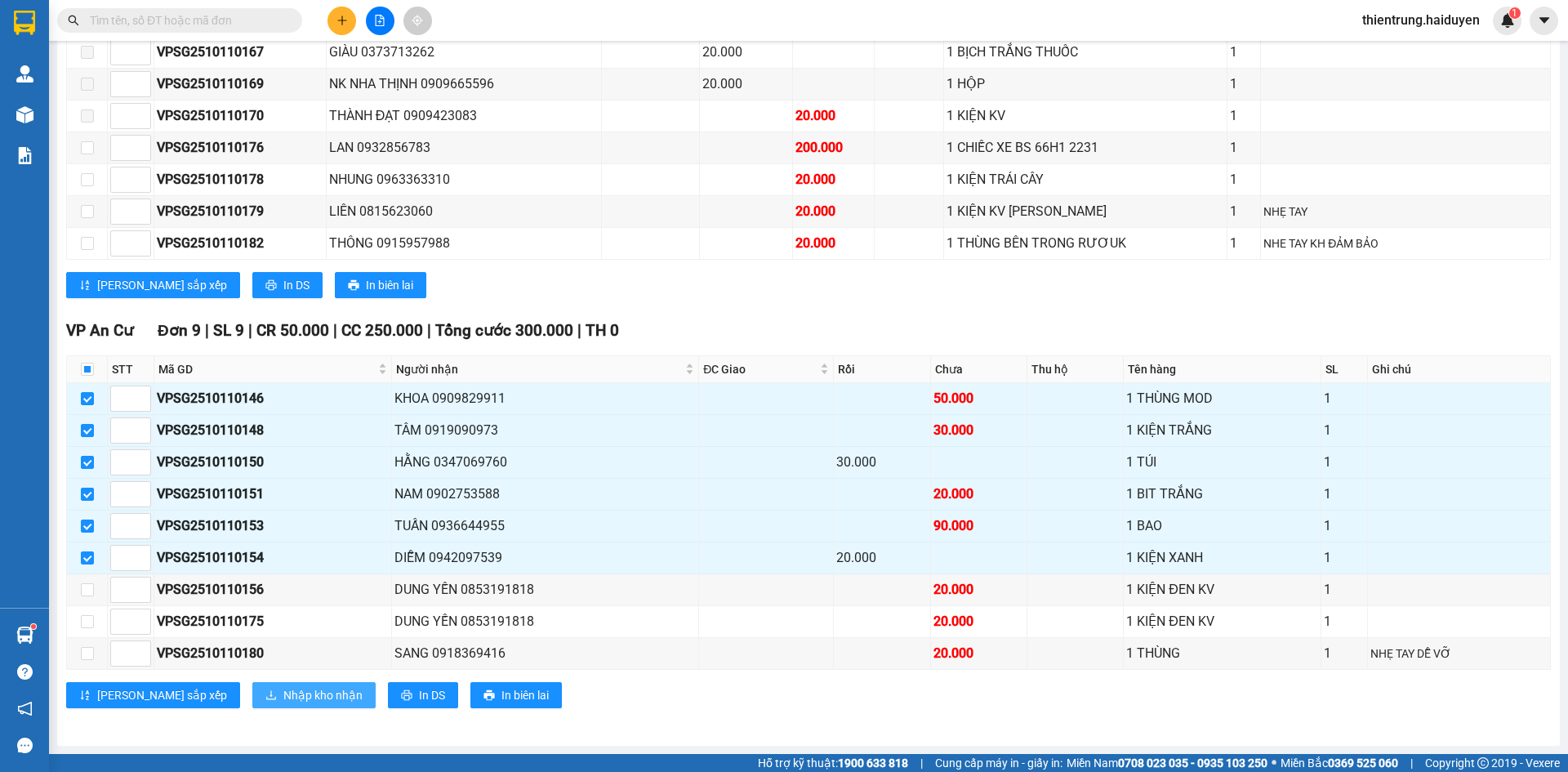
click at [284, 700] on span "Nhập kho nhận" at bounding box center [323, 694] width 80 height 18
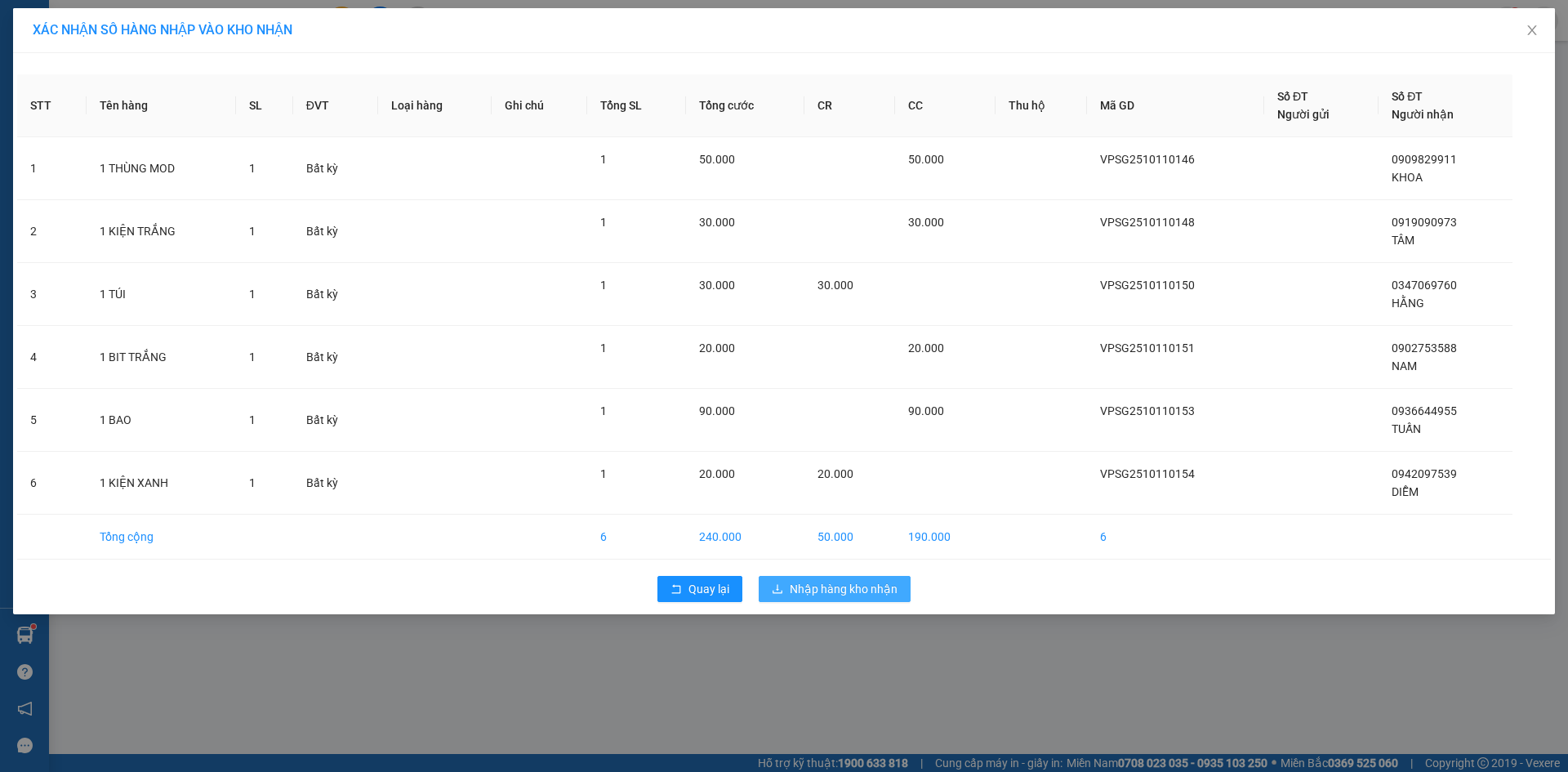
click at [829, 587] on span "Nhập hàng kho nhận" at bounding box center [843, 589] width 108 height 18
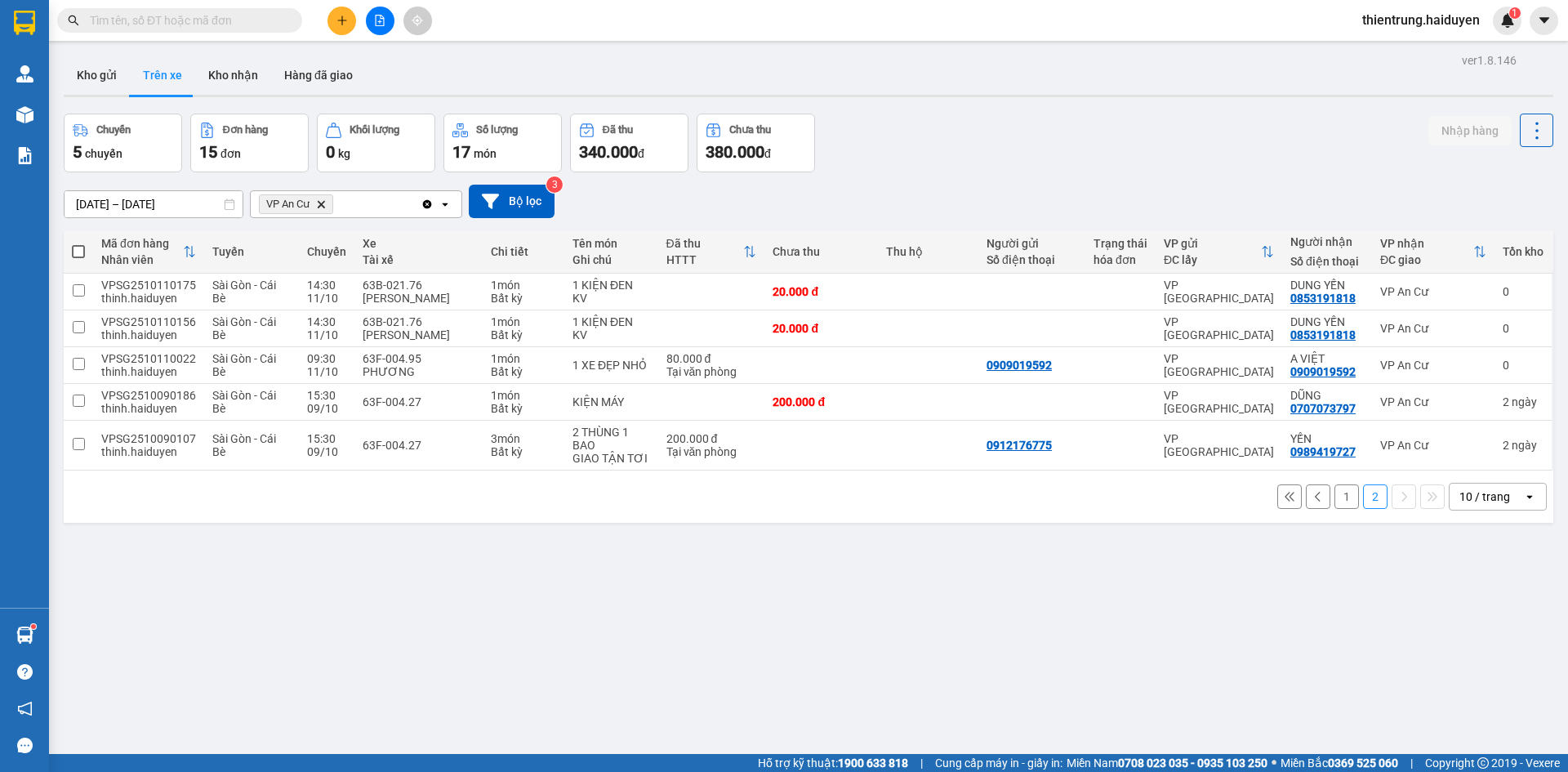
click at [1467, 575] on div "ver 1.8.146 Kho gửi Trên xe Kho nhận Hàng đã giao Chuyến 5 chuyến Đơn hàng 15 đ…" at bounding box center [809, 435] width 1503 height 772
click at [1367, 134] on div "Chuyến 5 chuyến Đơn hàng 15 đơn Khối lượng 0 kg Số lượng 17 món Đã thu 340.000 …" at bounding box center [809, 143] width 1490 height 59
click at [1334, 501] on button "1" at bounding box center [1347, 496] width 24 height 24
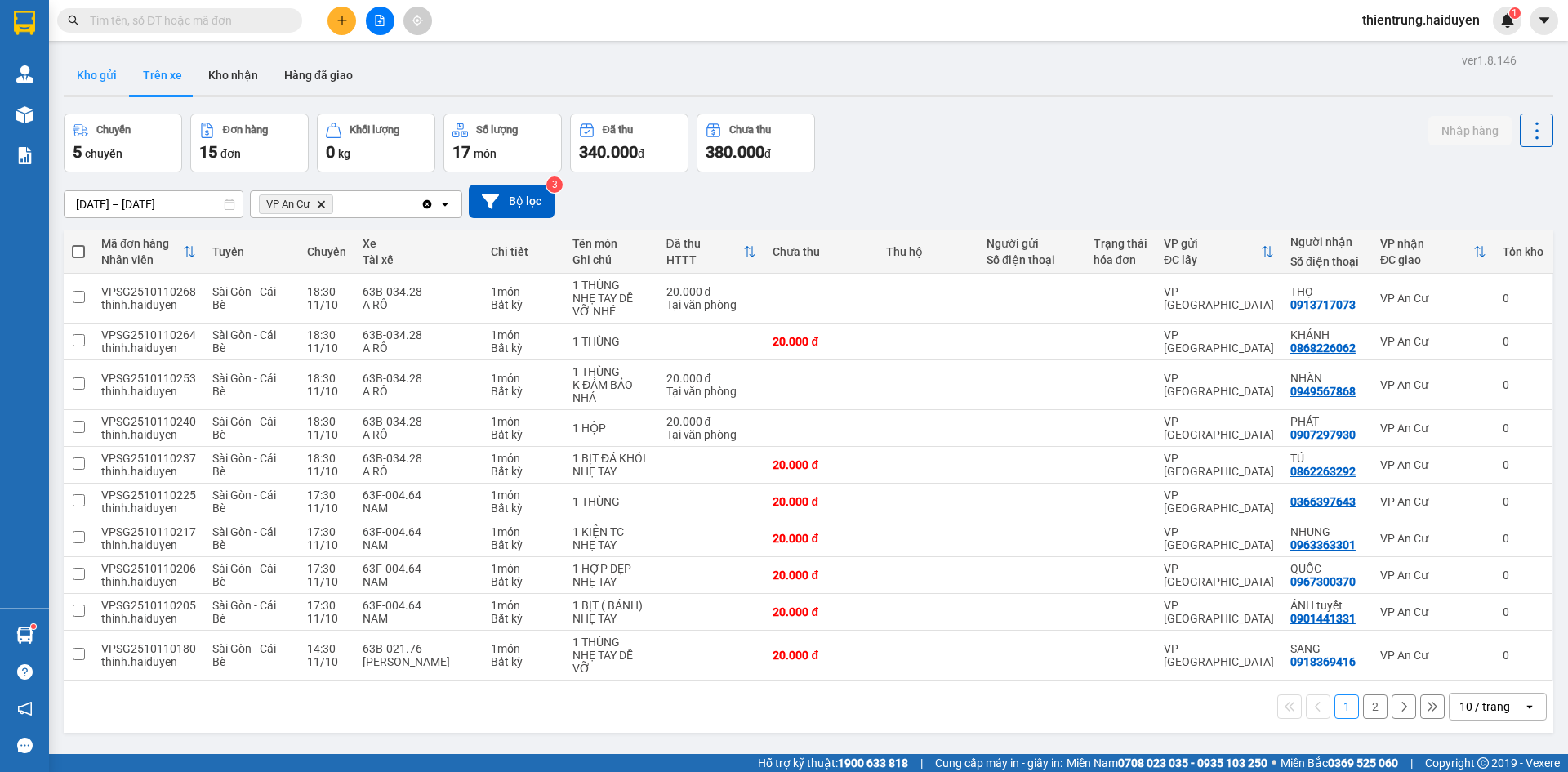
click at [85, 79] on button "Kho gửi" at bounding box center [97, 74] width 67 height 39
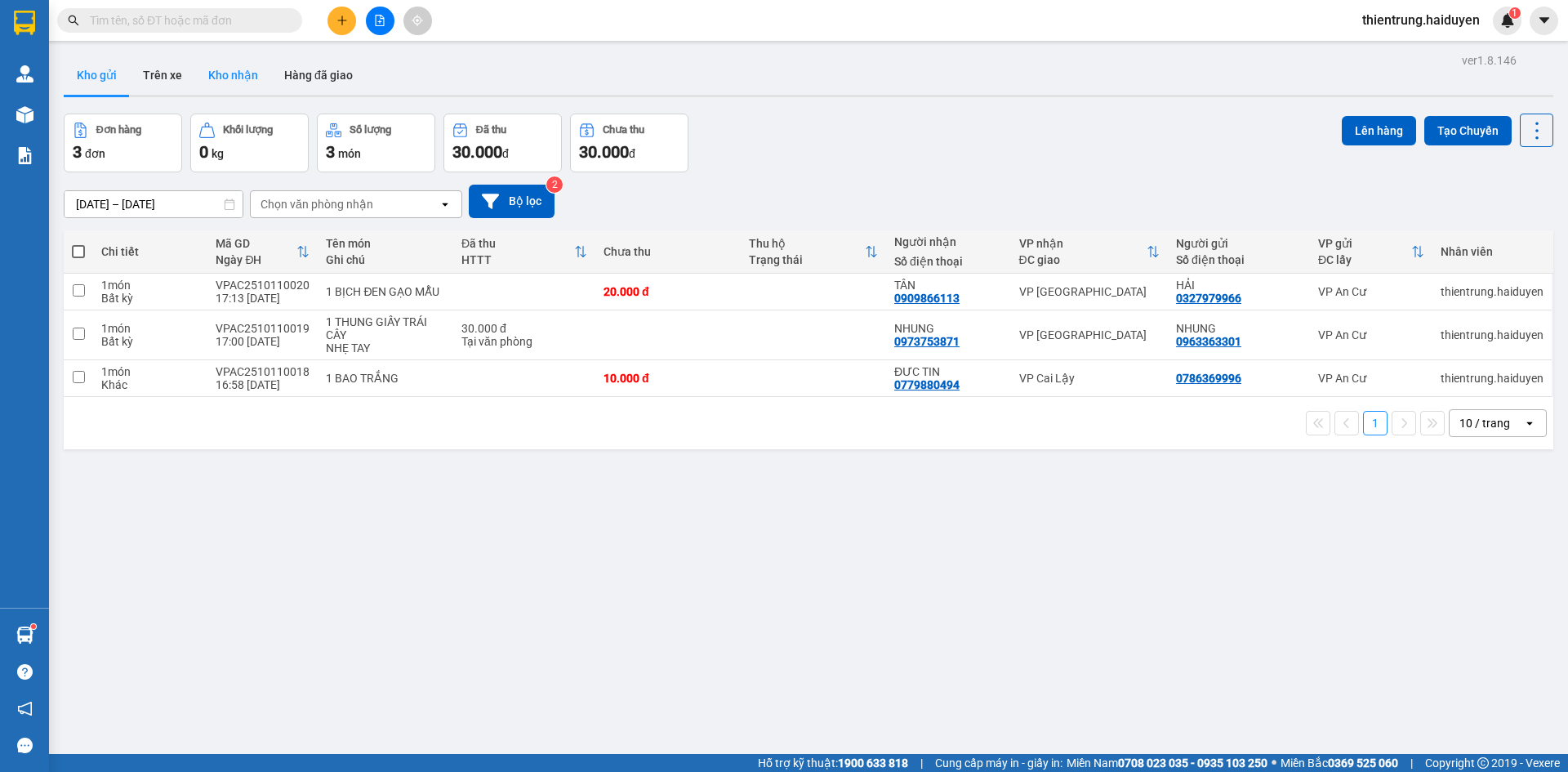
click at [221, 77] on button "Kho nhận" at bounding box center [234, 74] width 76 height 39
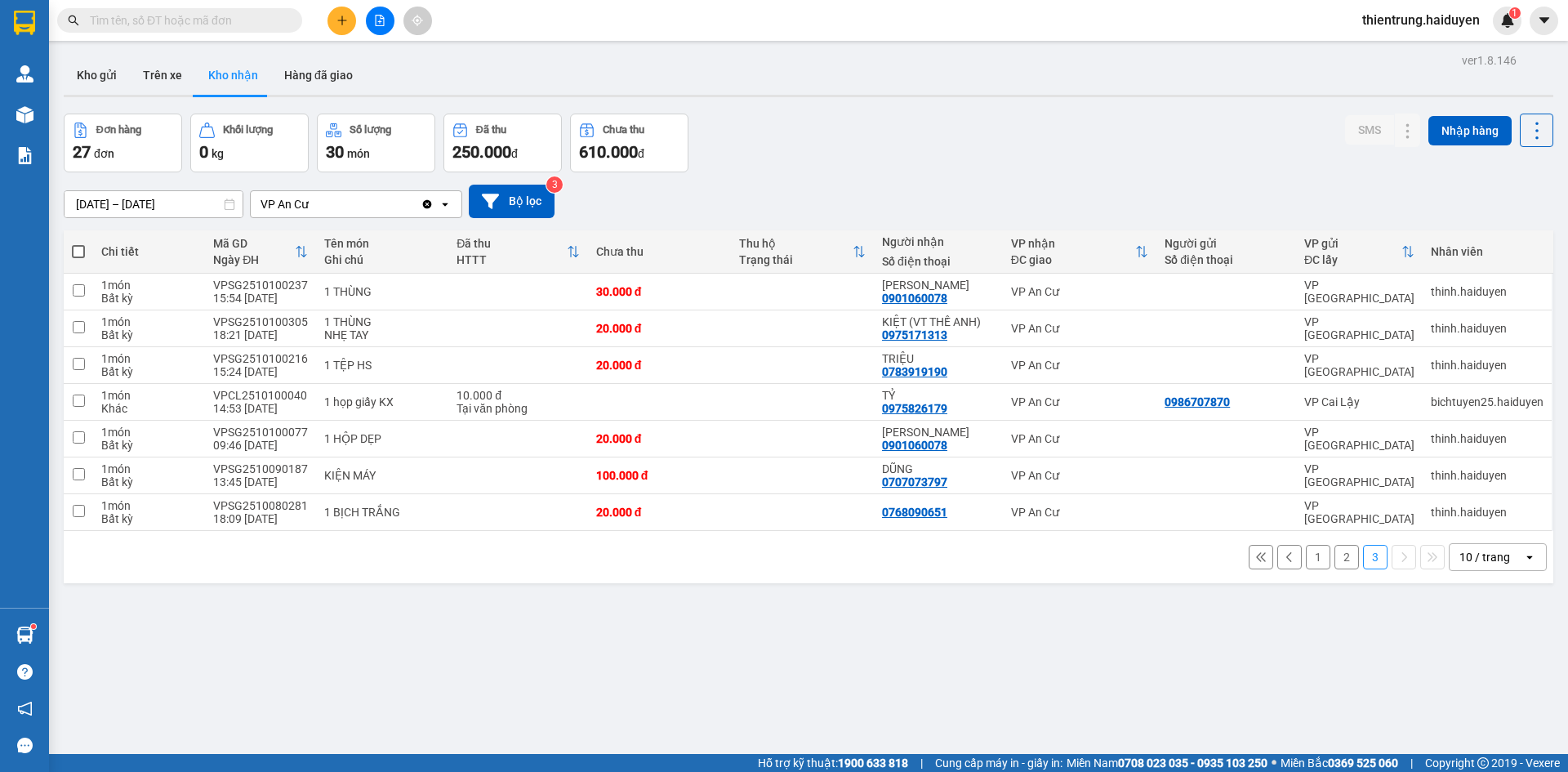
click at [1306, 558] on button "1" at bounding box center [1318, 557] width 24 height 24
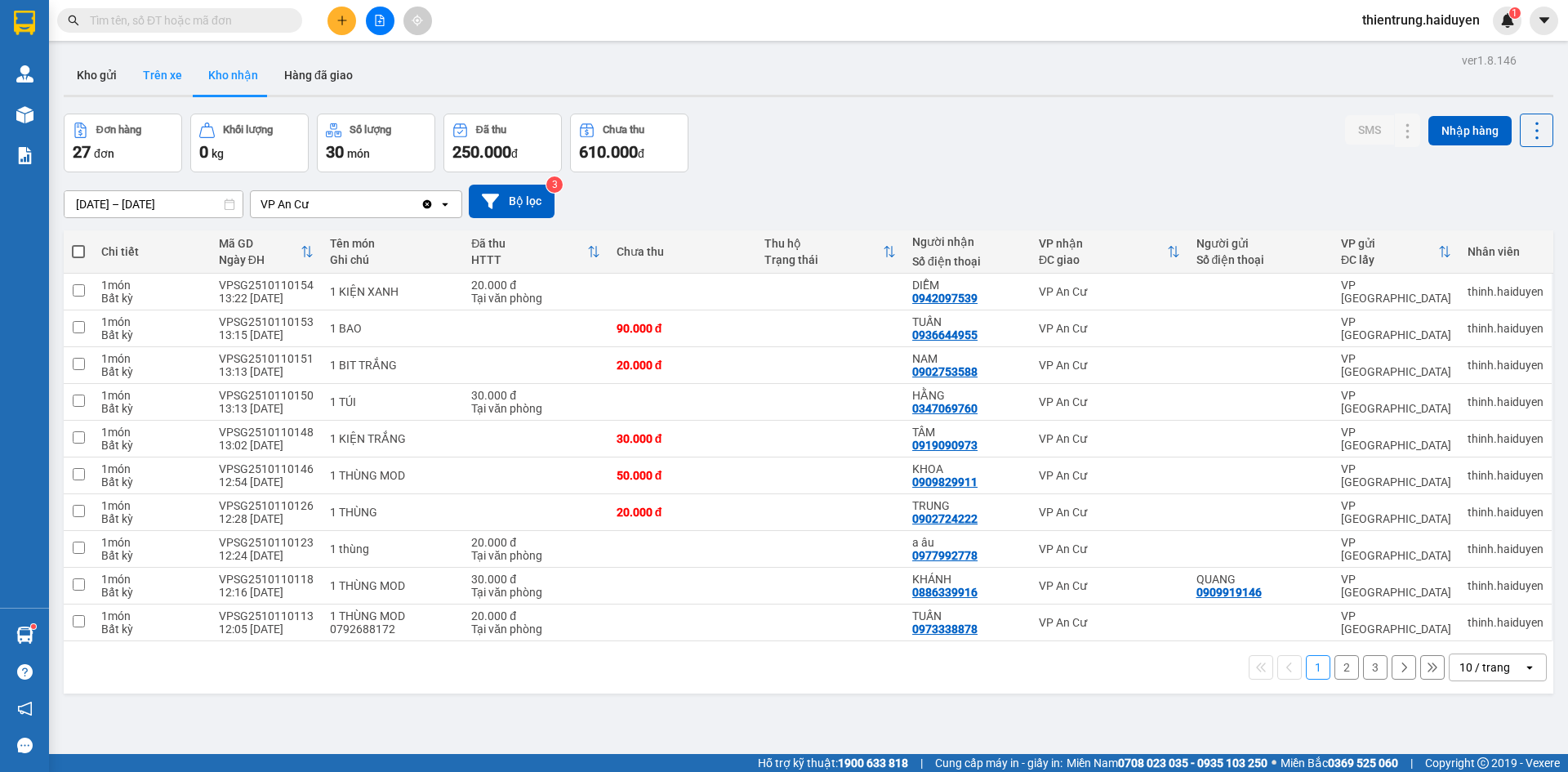
click at [155, 67] on button "Trên xe" at bounding box center [163, 74] width 66 height 39
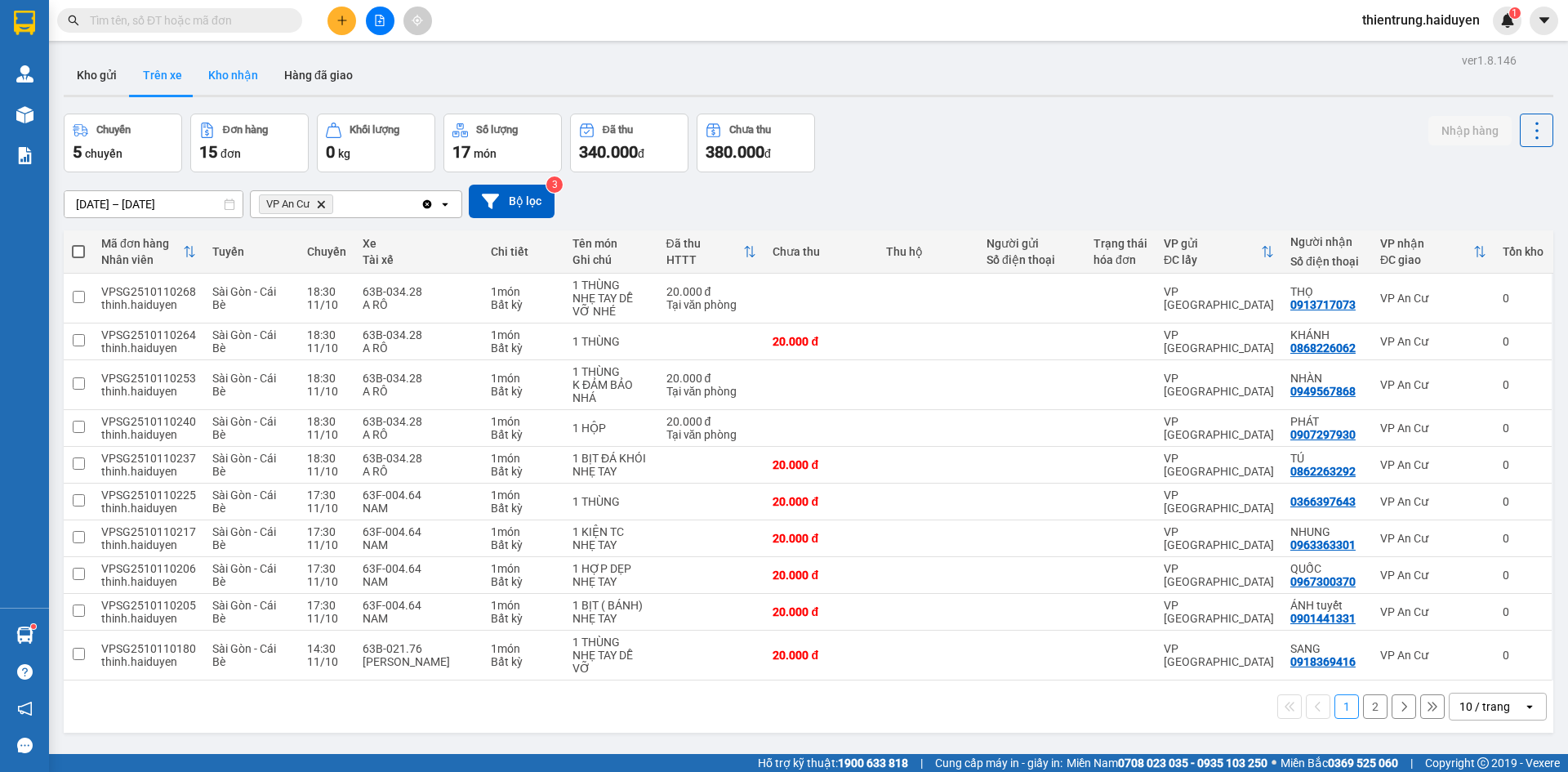
click at [232, 69] on button "Kho nhận" at bounding box center [234, 74] width 76 height 39
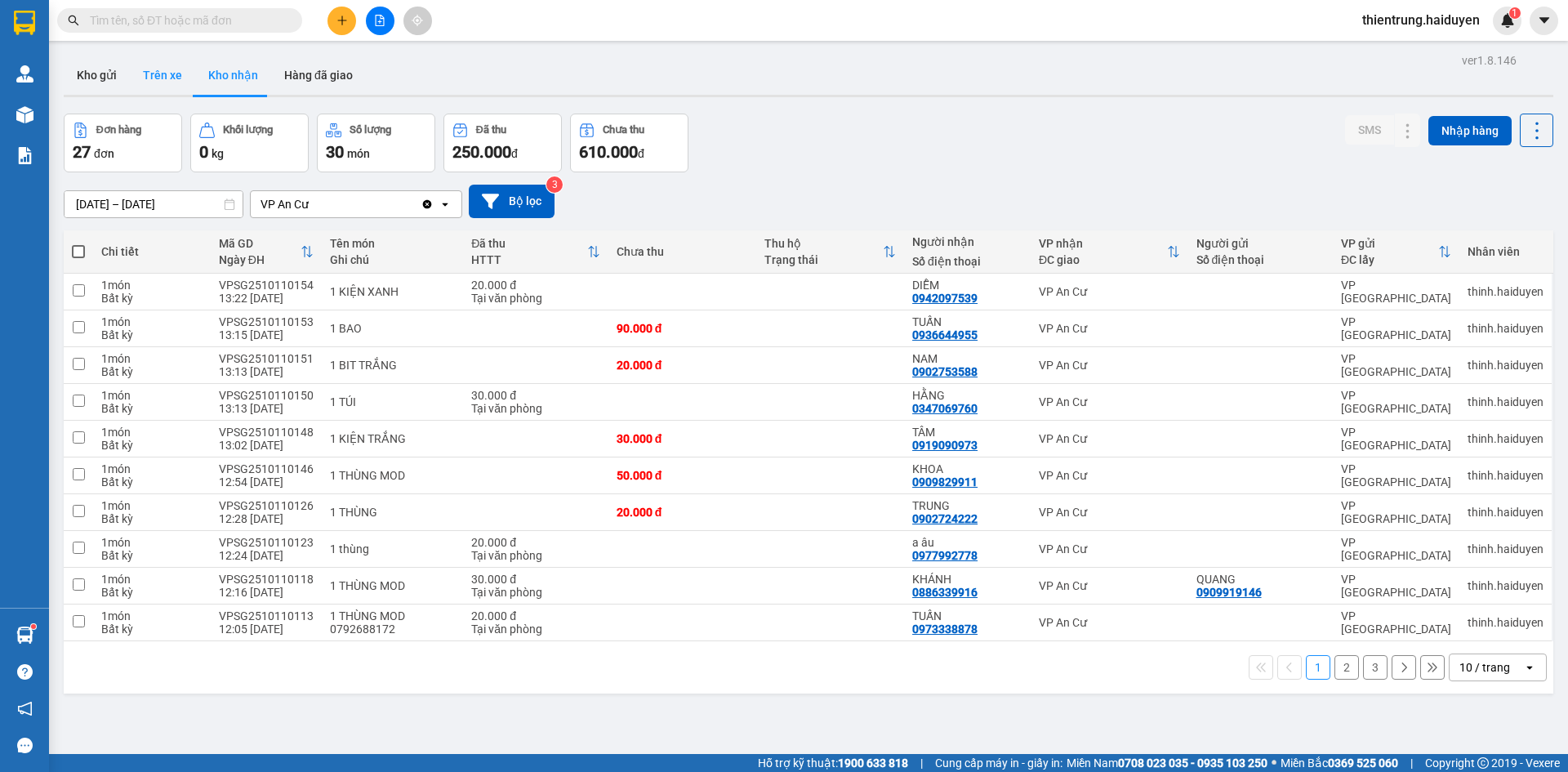
click at [173, 77] on button "Trên xe" at bounding box center [163, 74] width 66 height 39
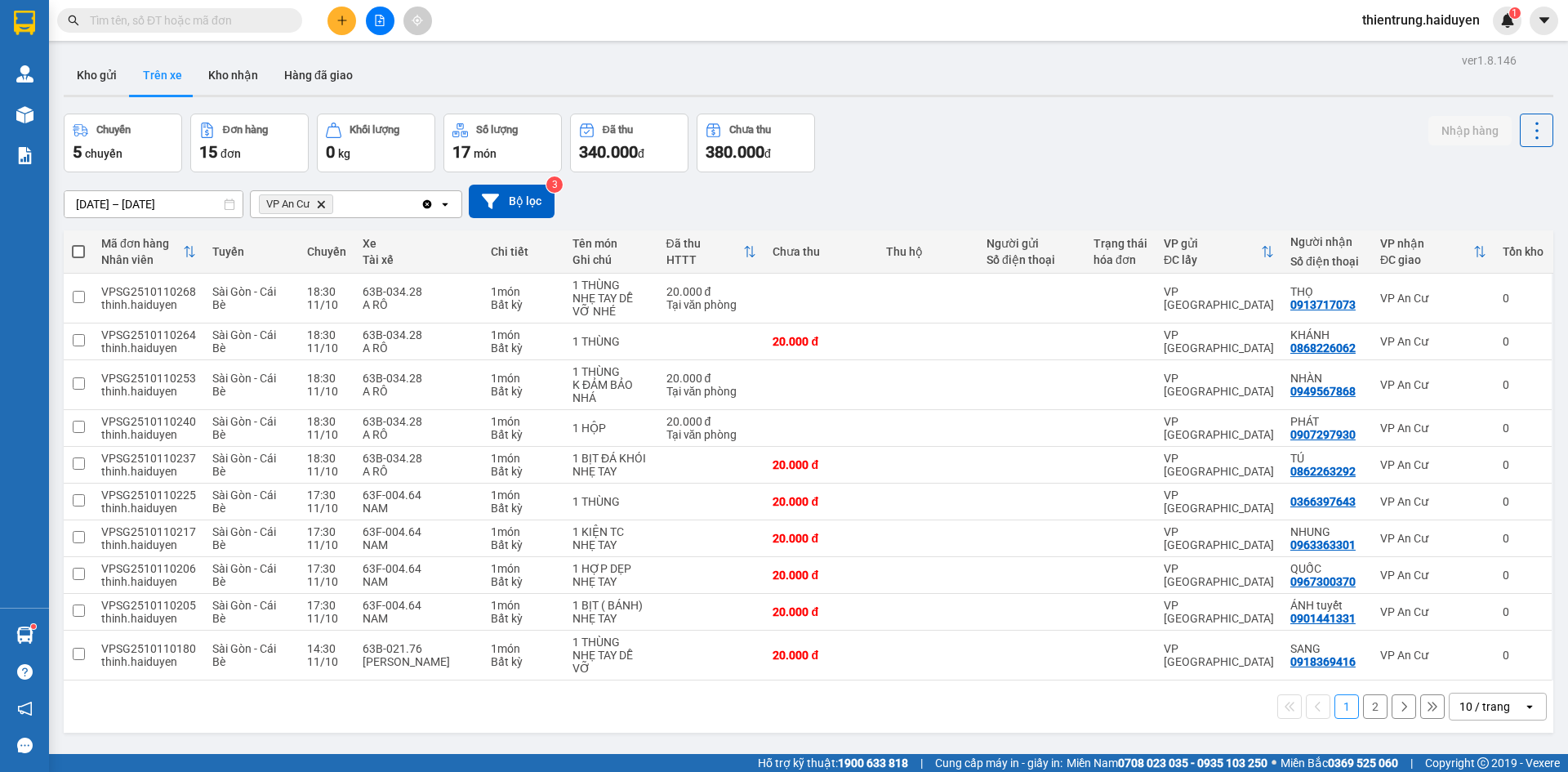
click at [1364, 711] on button "2" at bounding box center [1375, 706] width 24 height 24
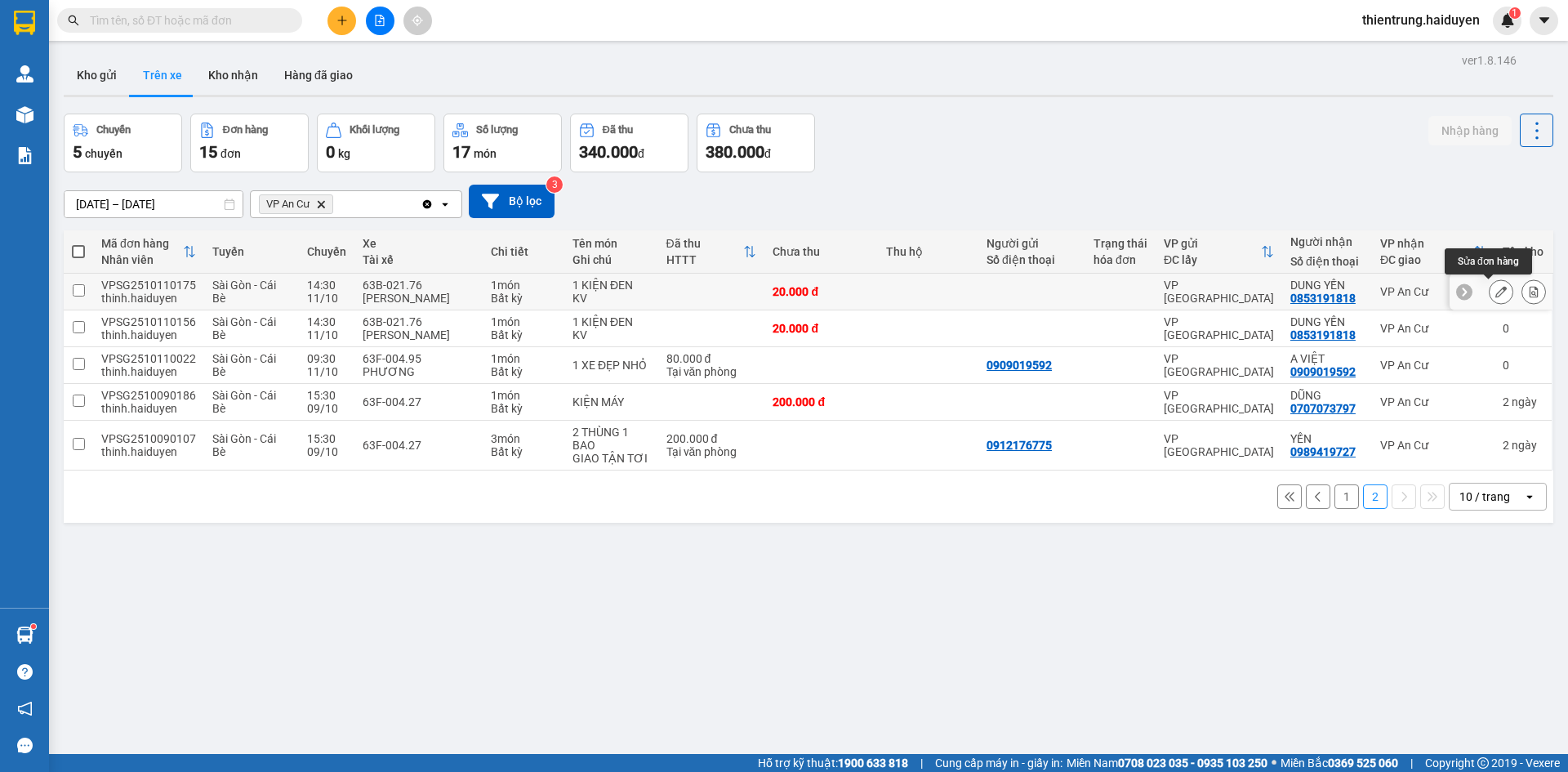
click at [1497, 297] on button at bounding box center [1501, 291] width 22 height 29
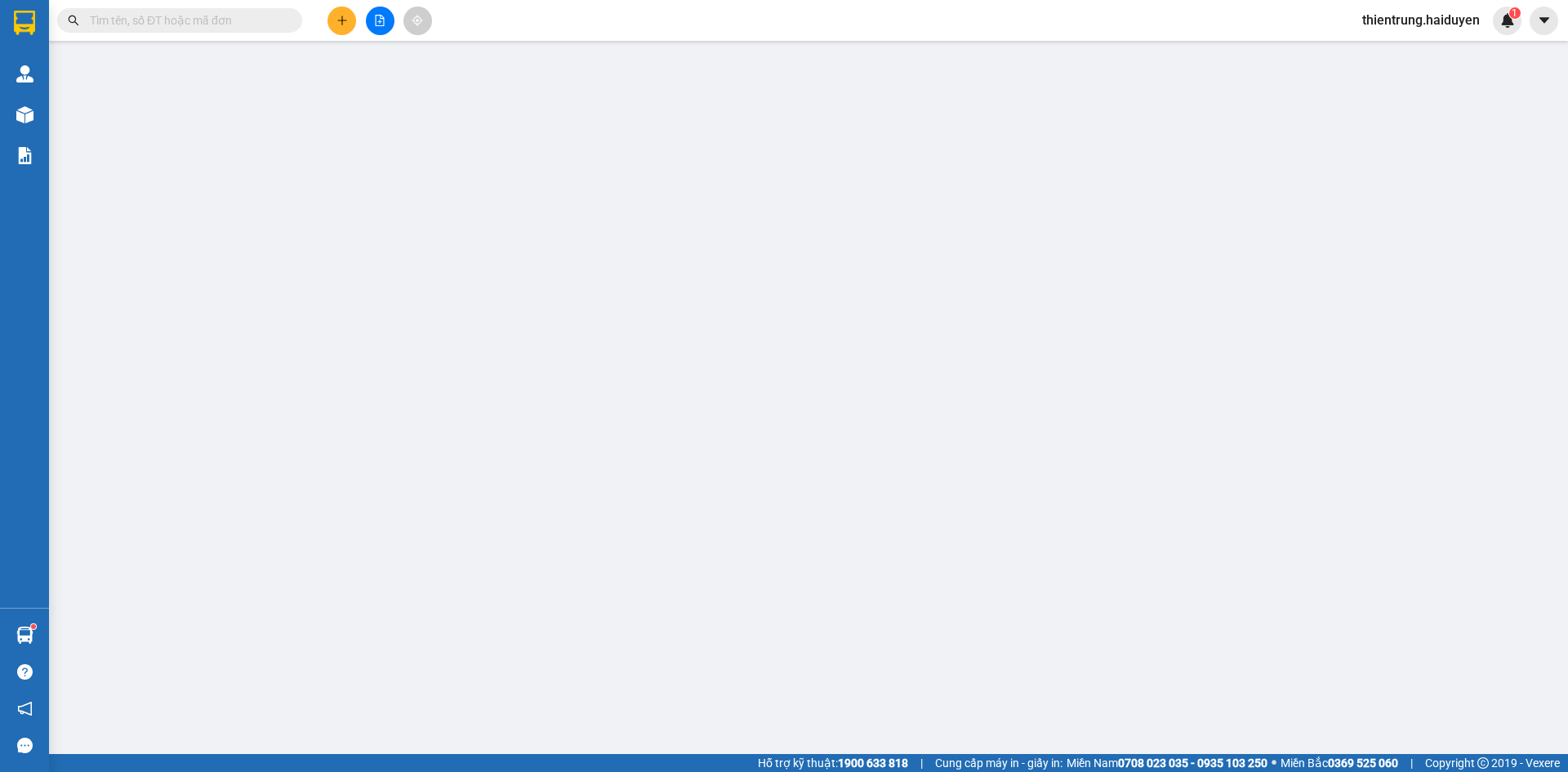
type input "0853191818"
type input "DUNG YẾN"
type input "0"
type input "20.000"
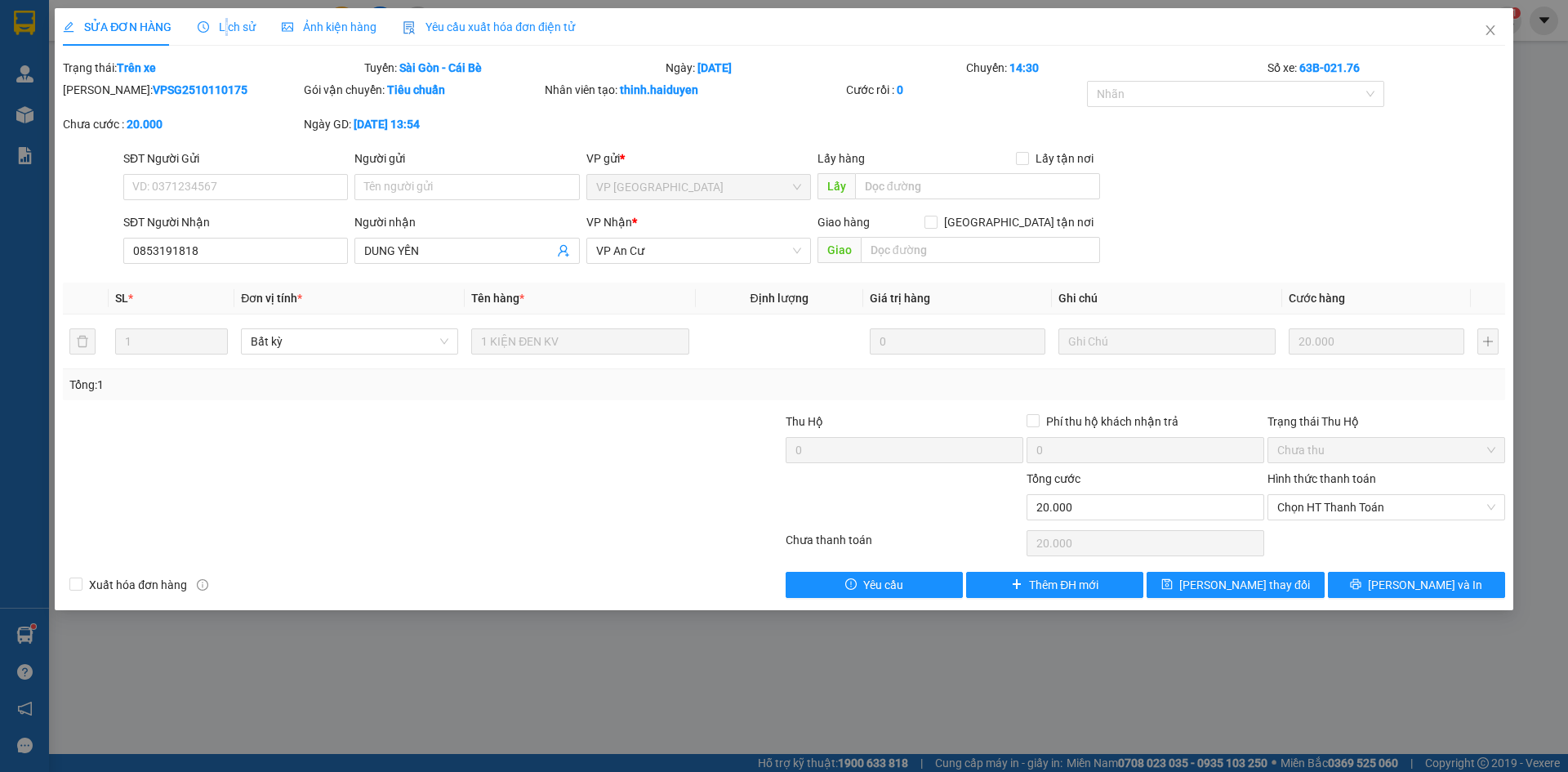
click at [224, 23] on span "Lịch sử" at bounding box center [227, 27] width 58 height 13
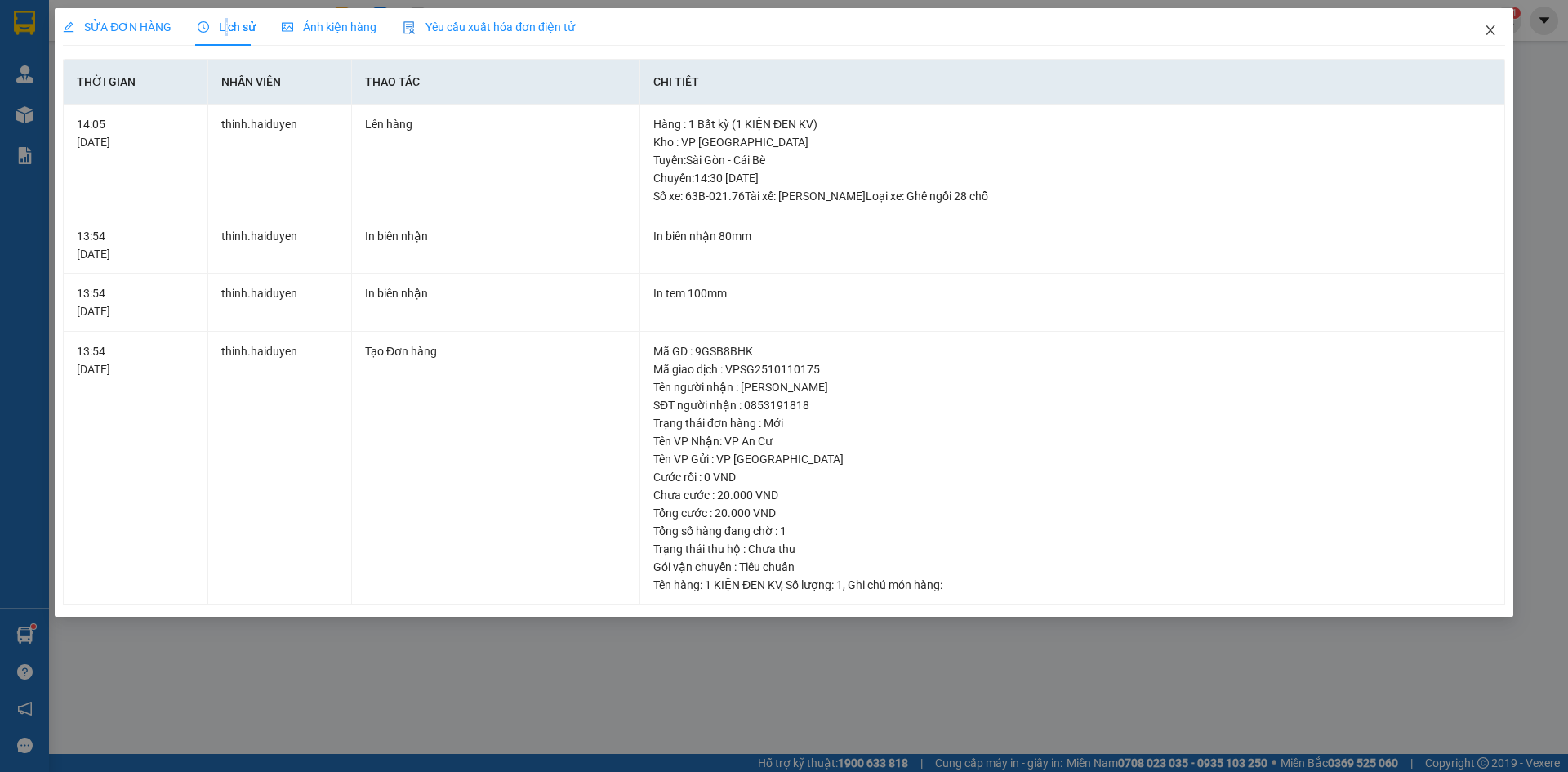
click at [1497, 32] on span "Close" at bounding box center [1490, 30] width 46 height 46
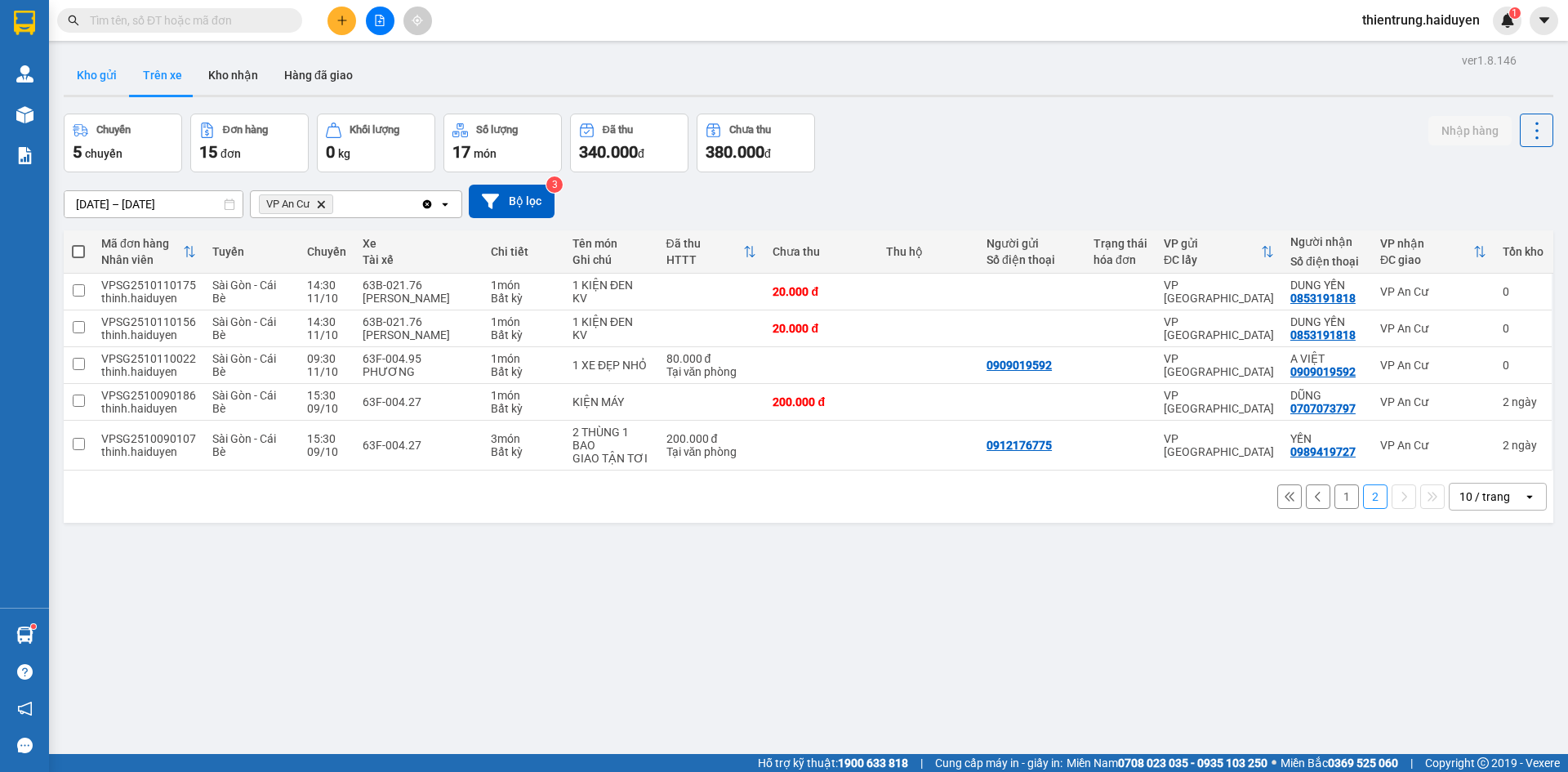
click at [98, 76] on button "Kho gửi" at bounding box center [97, 74] width 67 height 39
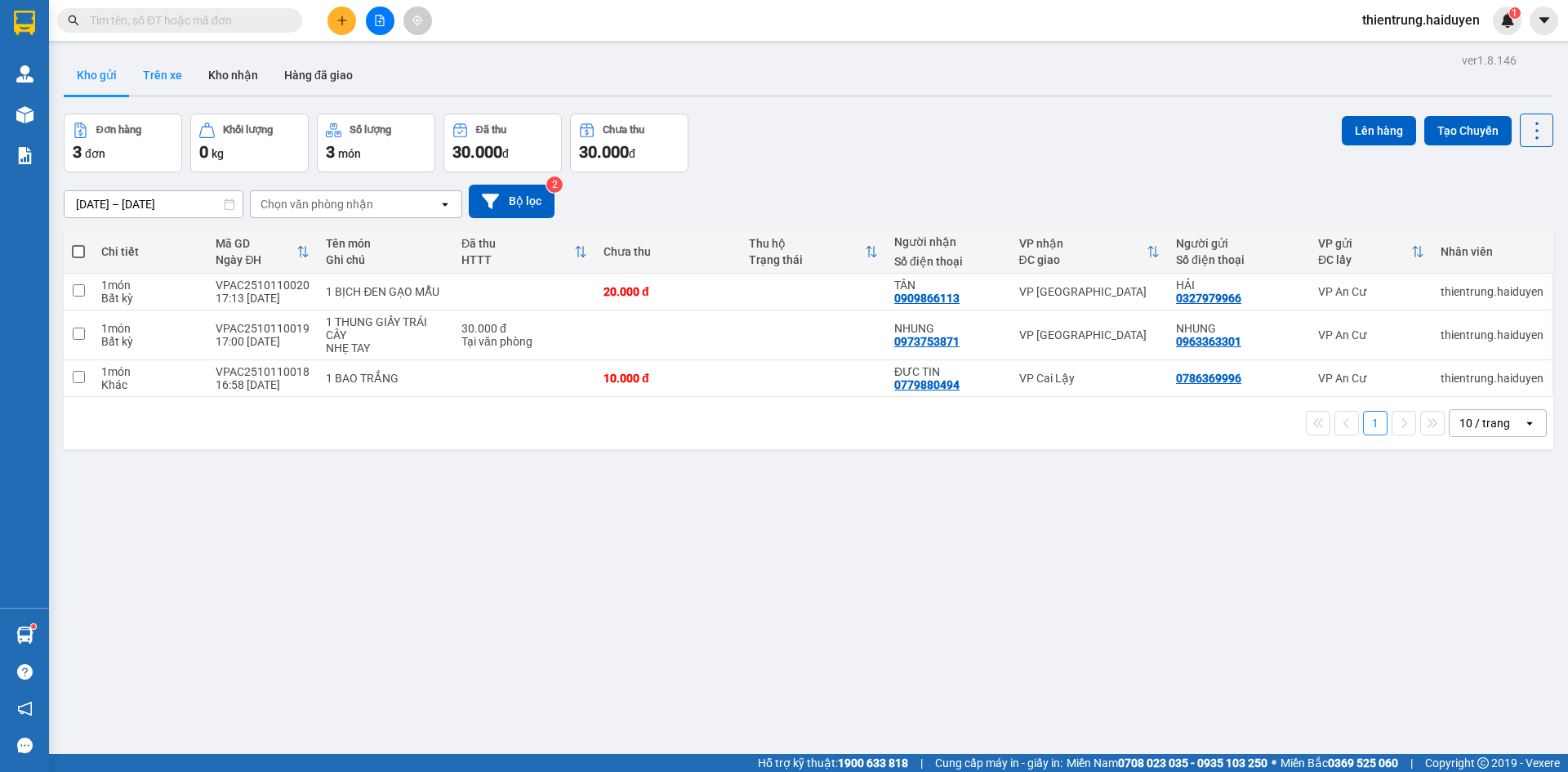
click at [163, 81] on button "Trên xe" at bounding box center [163, 74] width 66 height 39
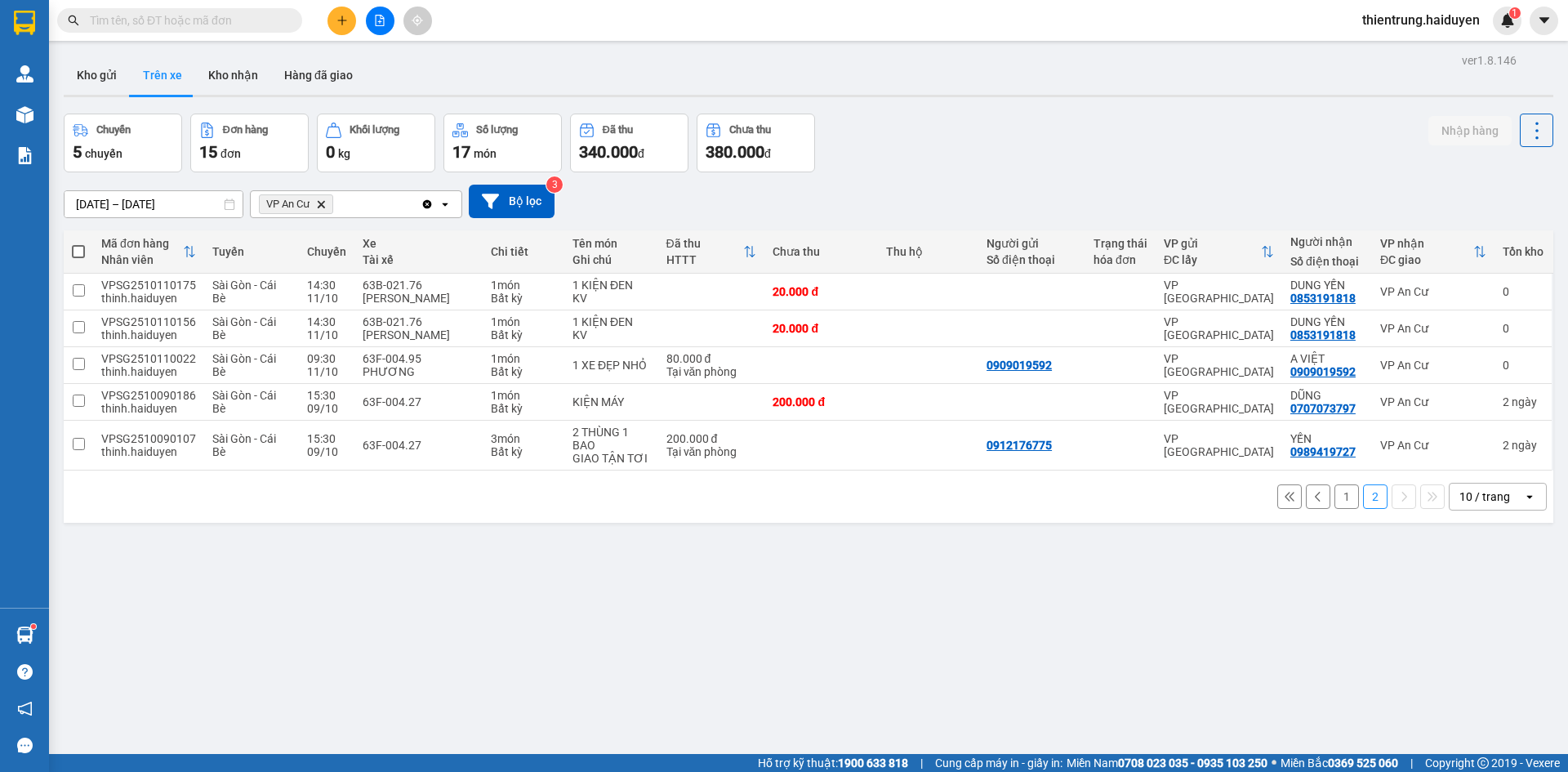
click at [1334, 501] on button "1" at bounding box center [1347, 496] width 24 height 24
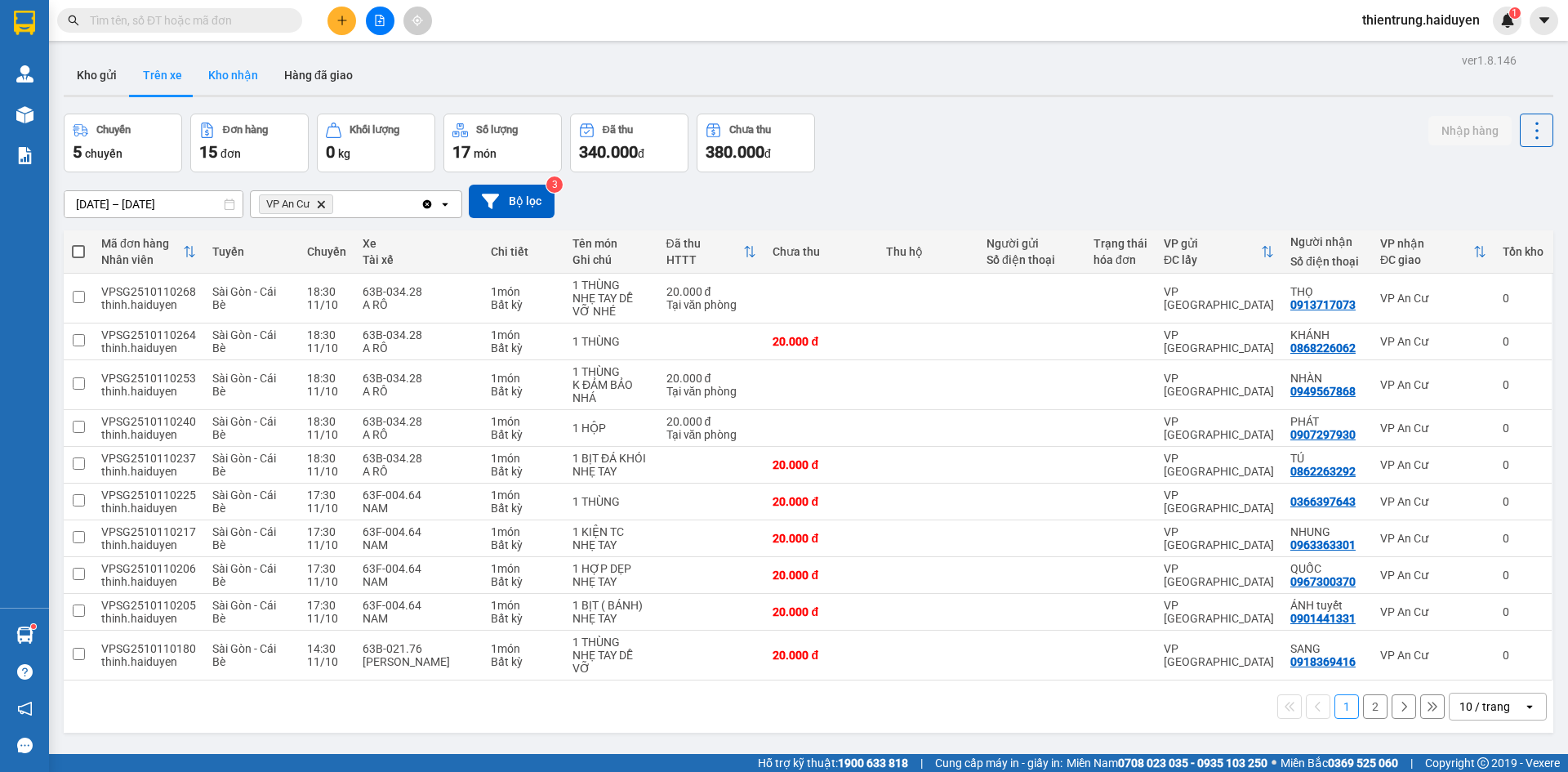
click at [243, 78] on button "Kho nhận" at bounding box center [234, 74] width 76 height 39
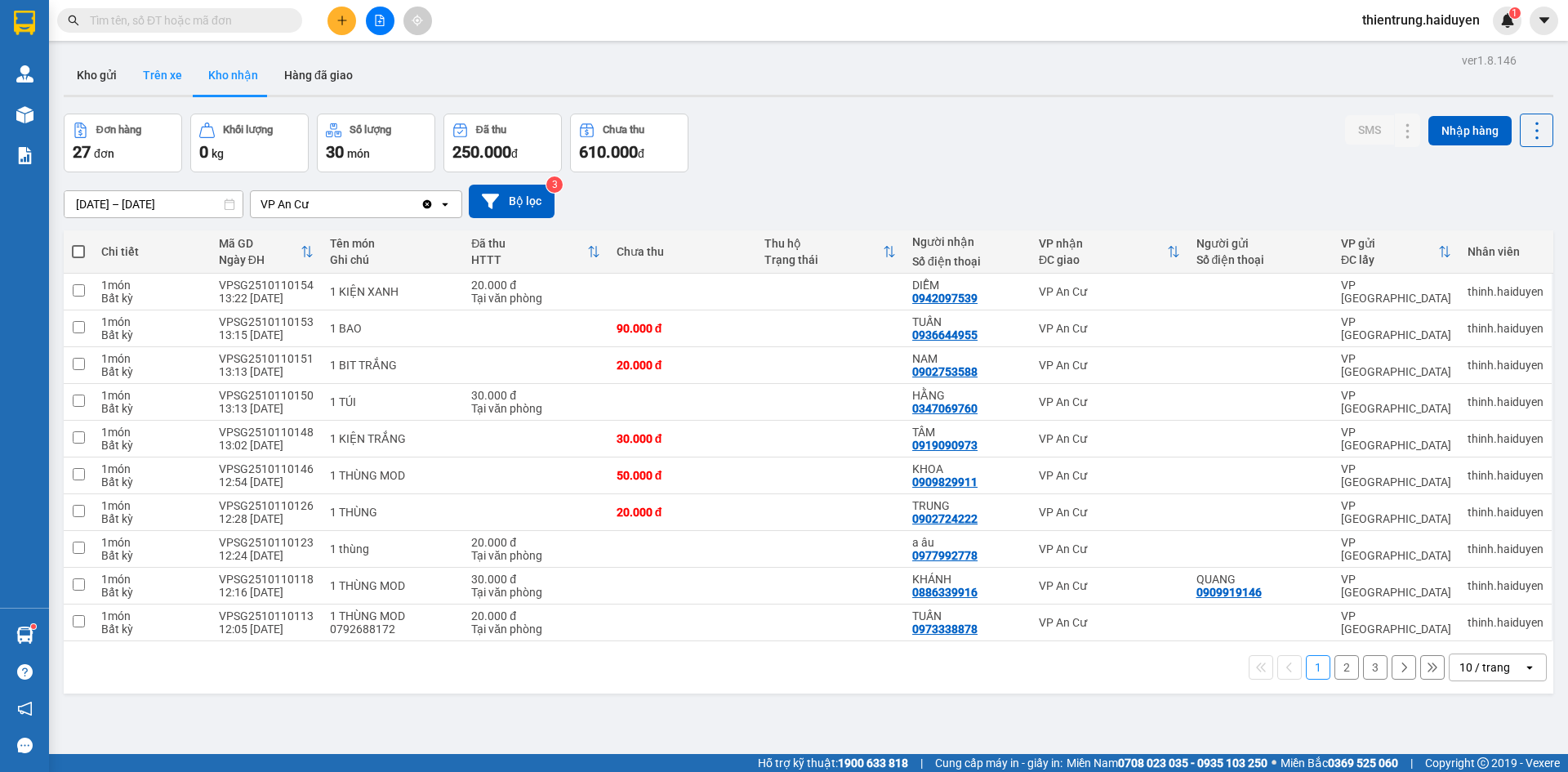
click at [150, 80] on button "Trên xe" at bounding box center [163, 74] width 66 height 39
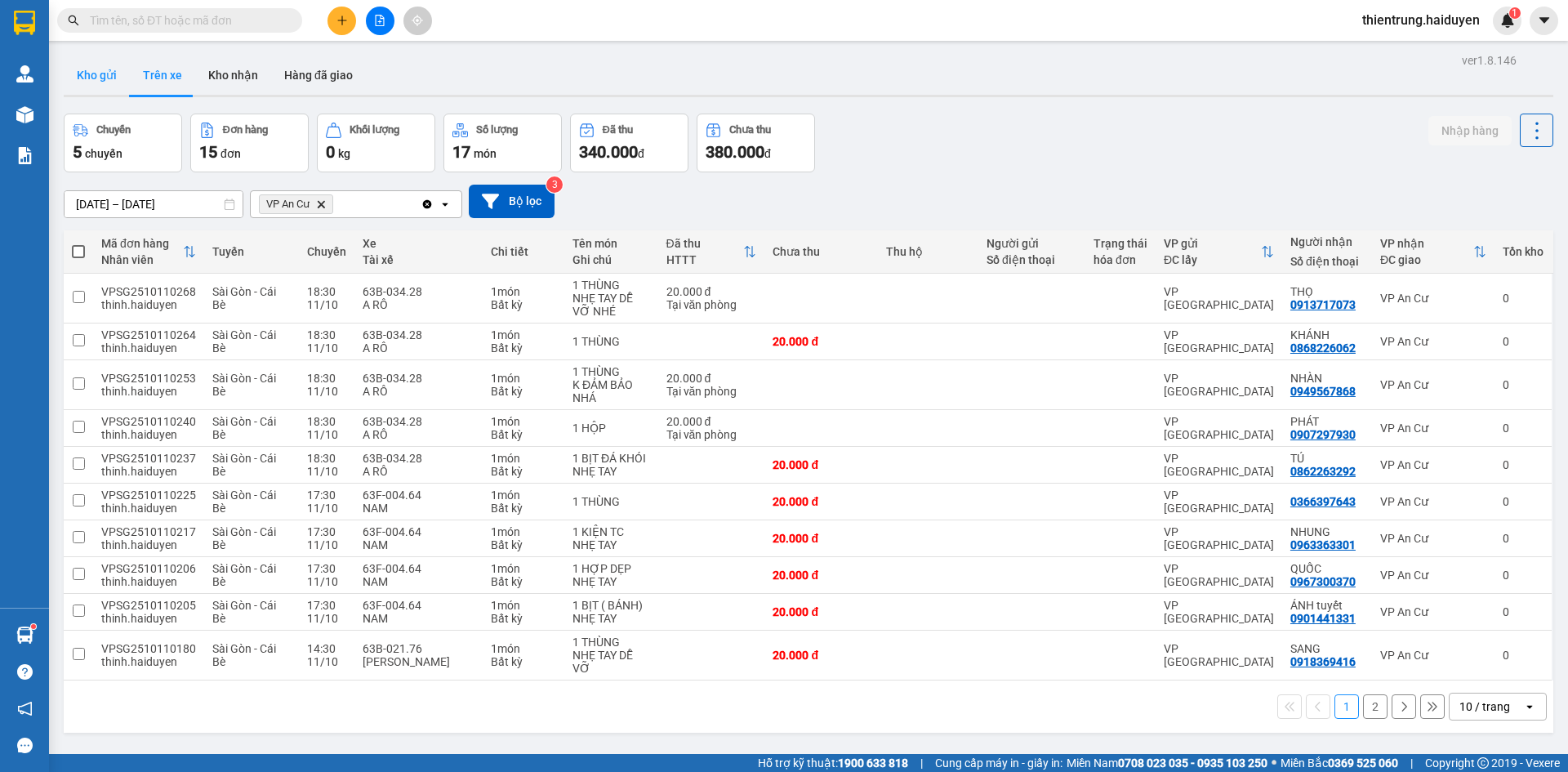
click at [98, 79] on button "Kho gửi" at bounding box center [97, 74] width 67 height 39
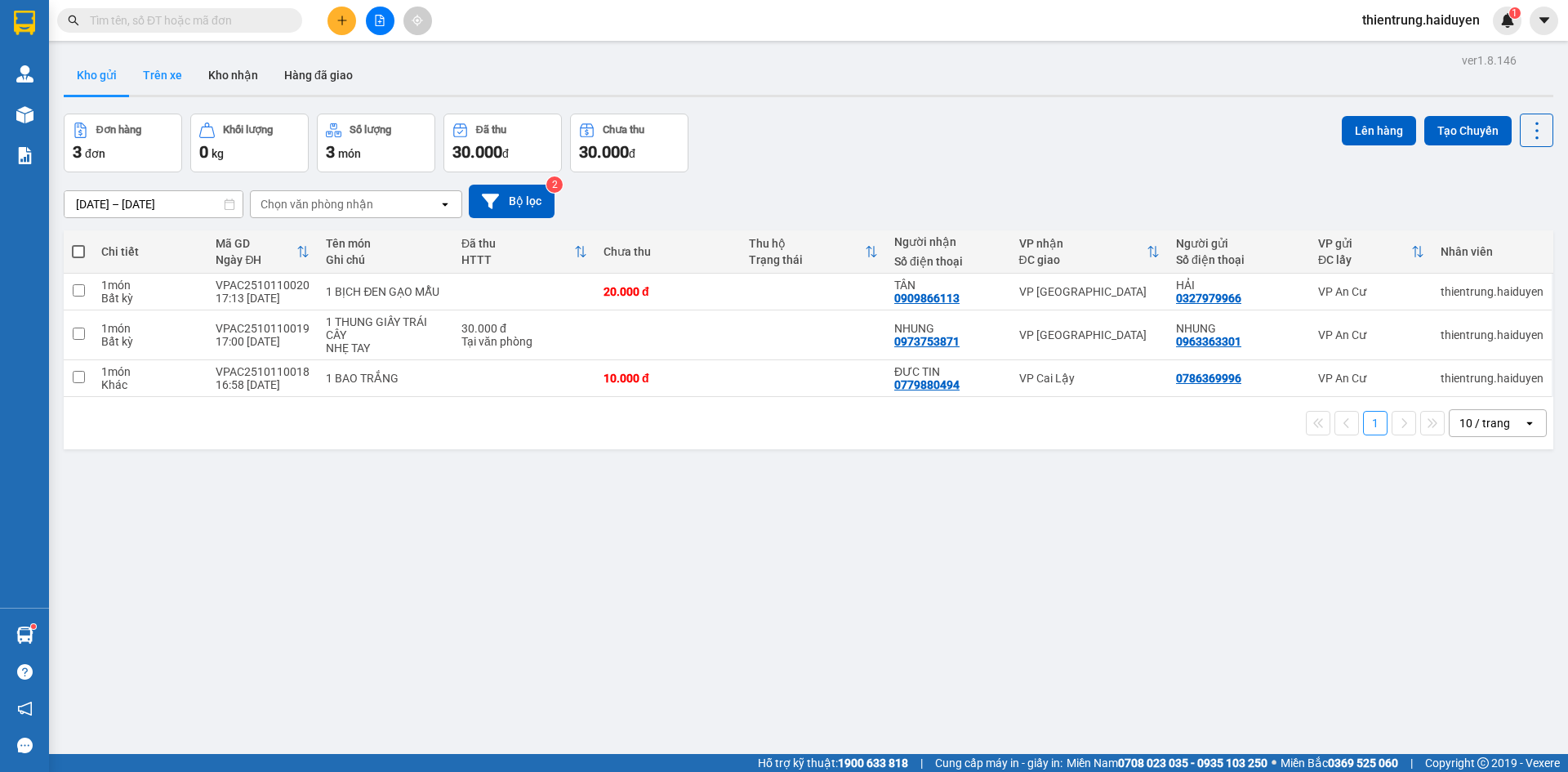
click at [161, 78] on button "Trên xe" at bounding box center [163, 74] width 66 height 39
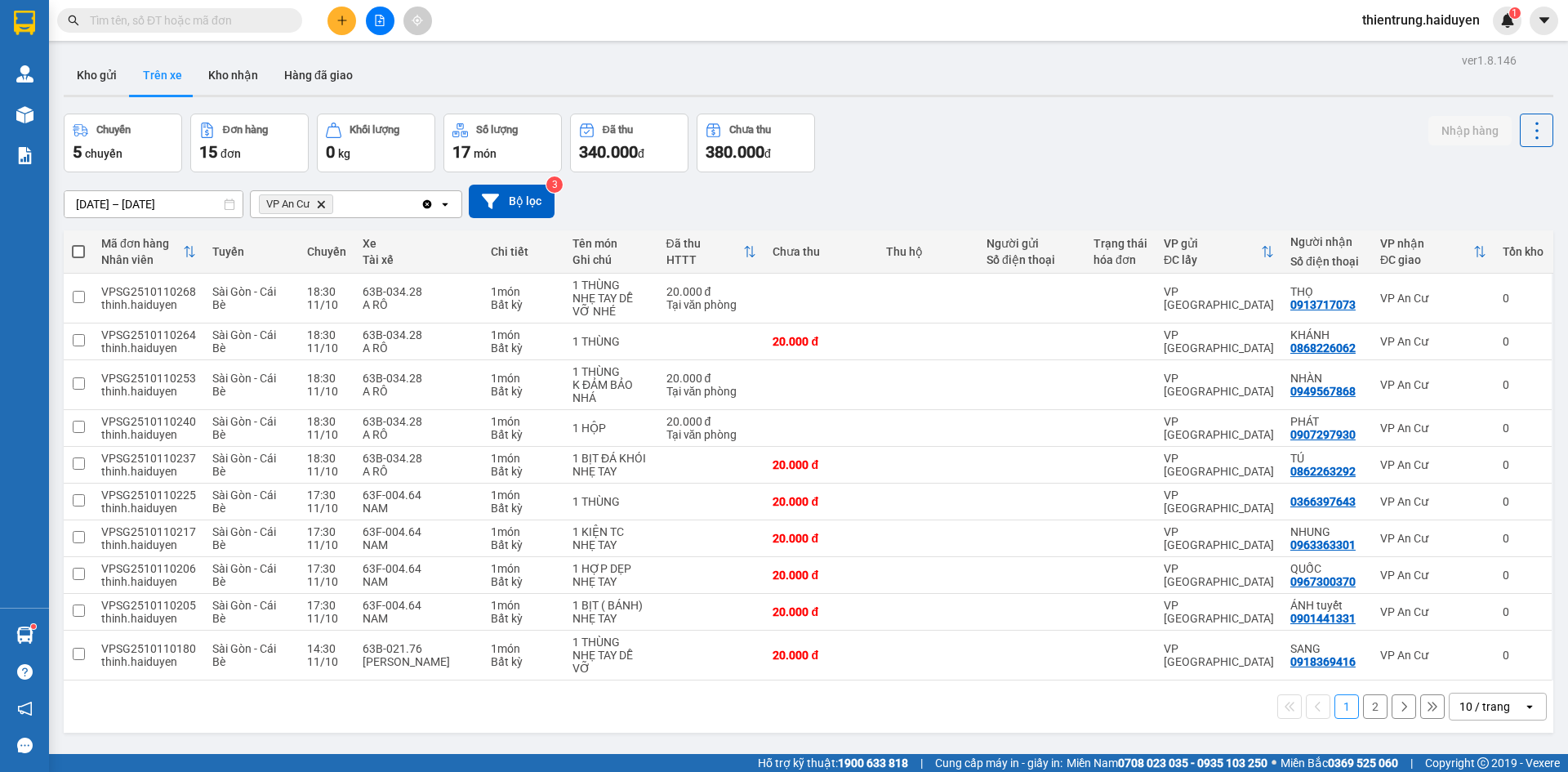
click at [1391, 177] on div "09/10/2025 – 11/10/2025 Press the down arrow key to interact with the calendar …" at bounding box center [809, 201] width 1490 height 58
click at [985, 165] on div "Chuyến 5 chuyến Đơn hàng 15 đơn Khối lượng 0 kg Số lượng 17 món Đã thu 340.000 …" at bounding box center [809, 143] width 1490 height 59
click at [232, 74] on button "Kho nhận" at bounding box center [234, 74] width 76 height 39
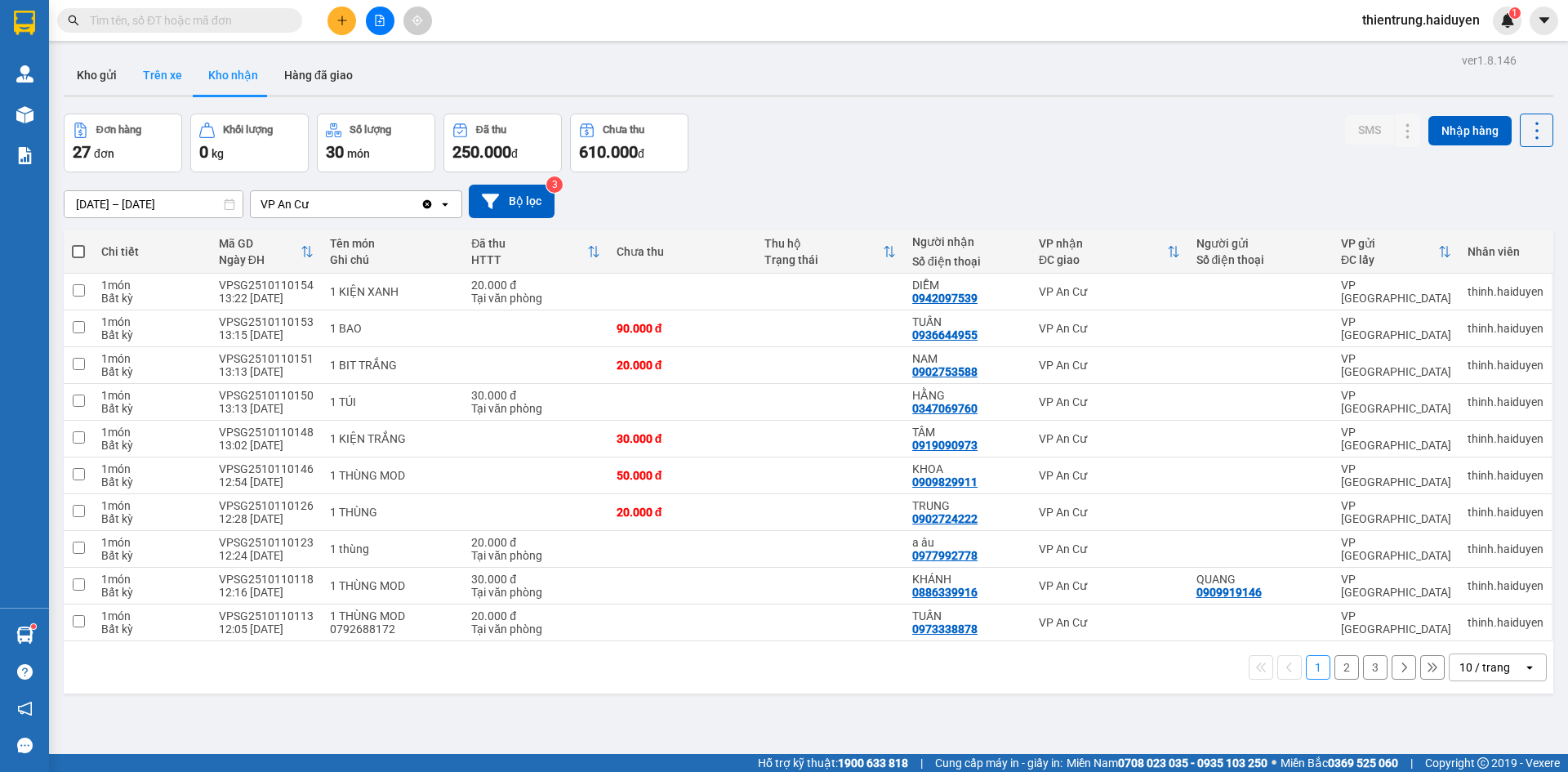
click at [161, 80] on button "Trên xe" at bounding box center [163, 74] width 66 height 39
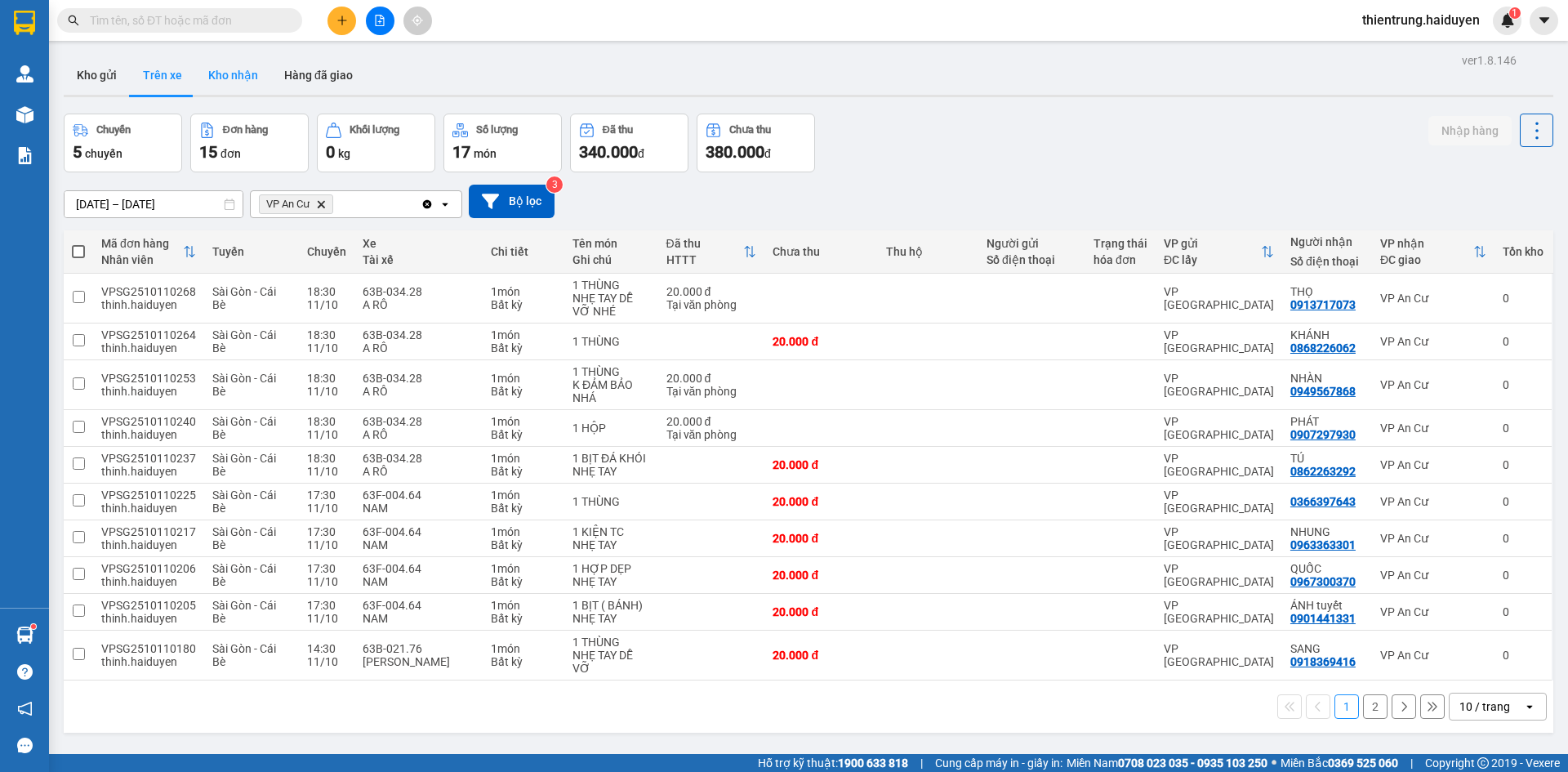
click at [229, 81] on button "Kho nhận" at bounding box center [234, 74] width 76 height 39
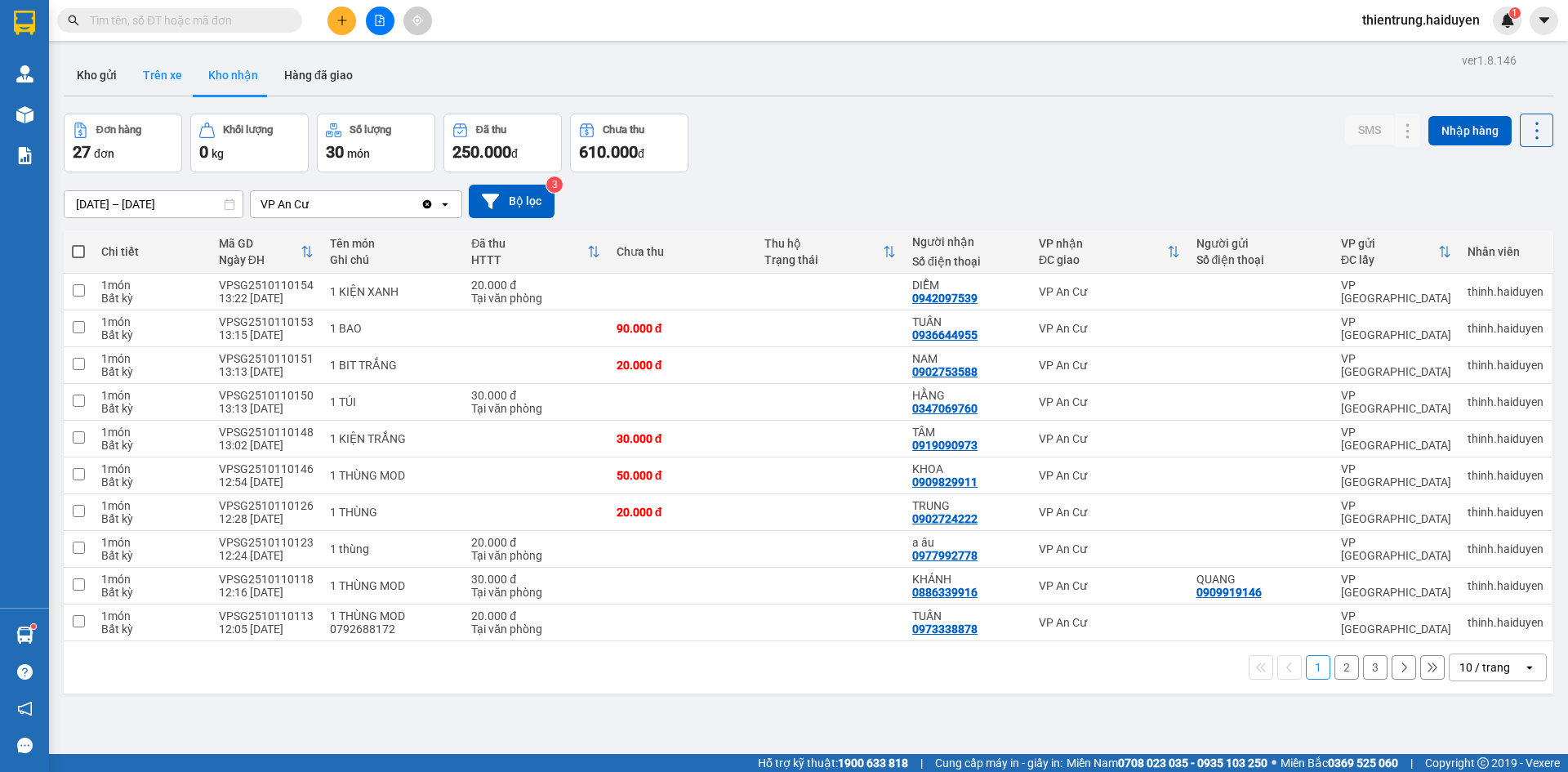
click at [174, 81] on button "Trên xe" at bounding box center [163, 74] width 66 height 39
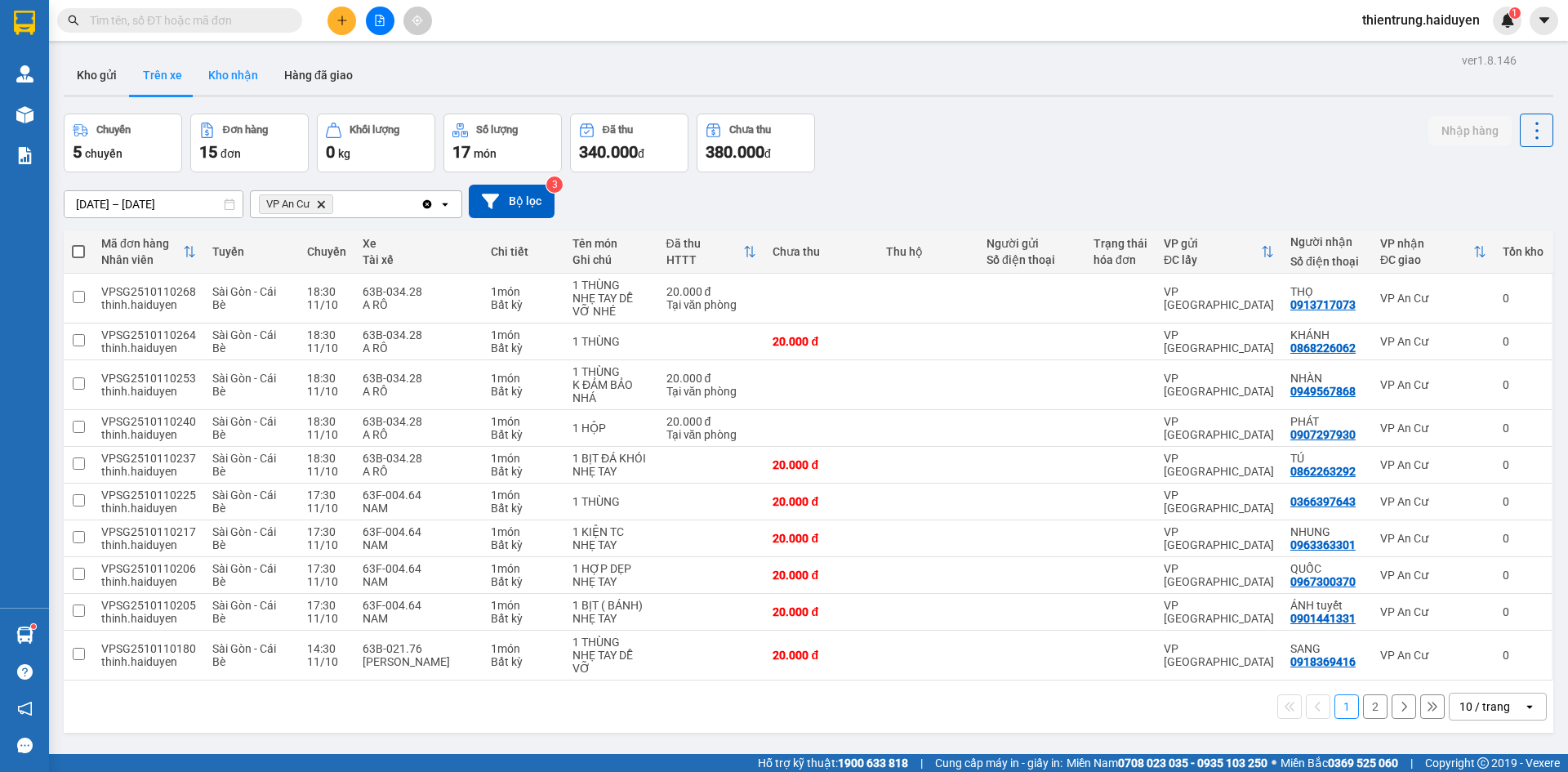
click at [232, 84] on button "Kho nhận" at bounding box center [234, 74] width 76 height 39
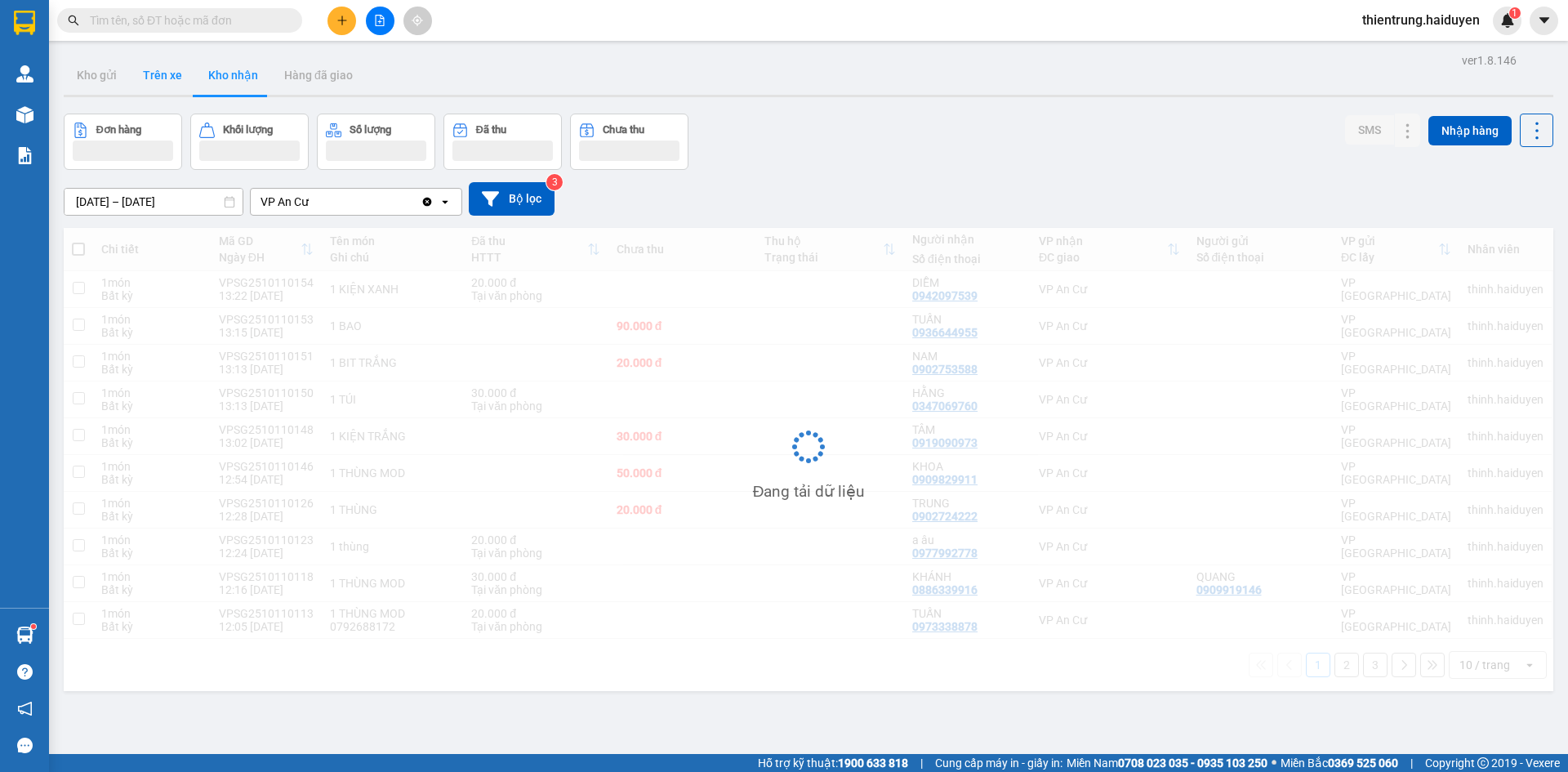
click at [137, 81] on button "Trên xe" at bounding box center [163, 74] width 66 height 39
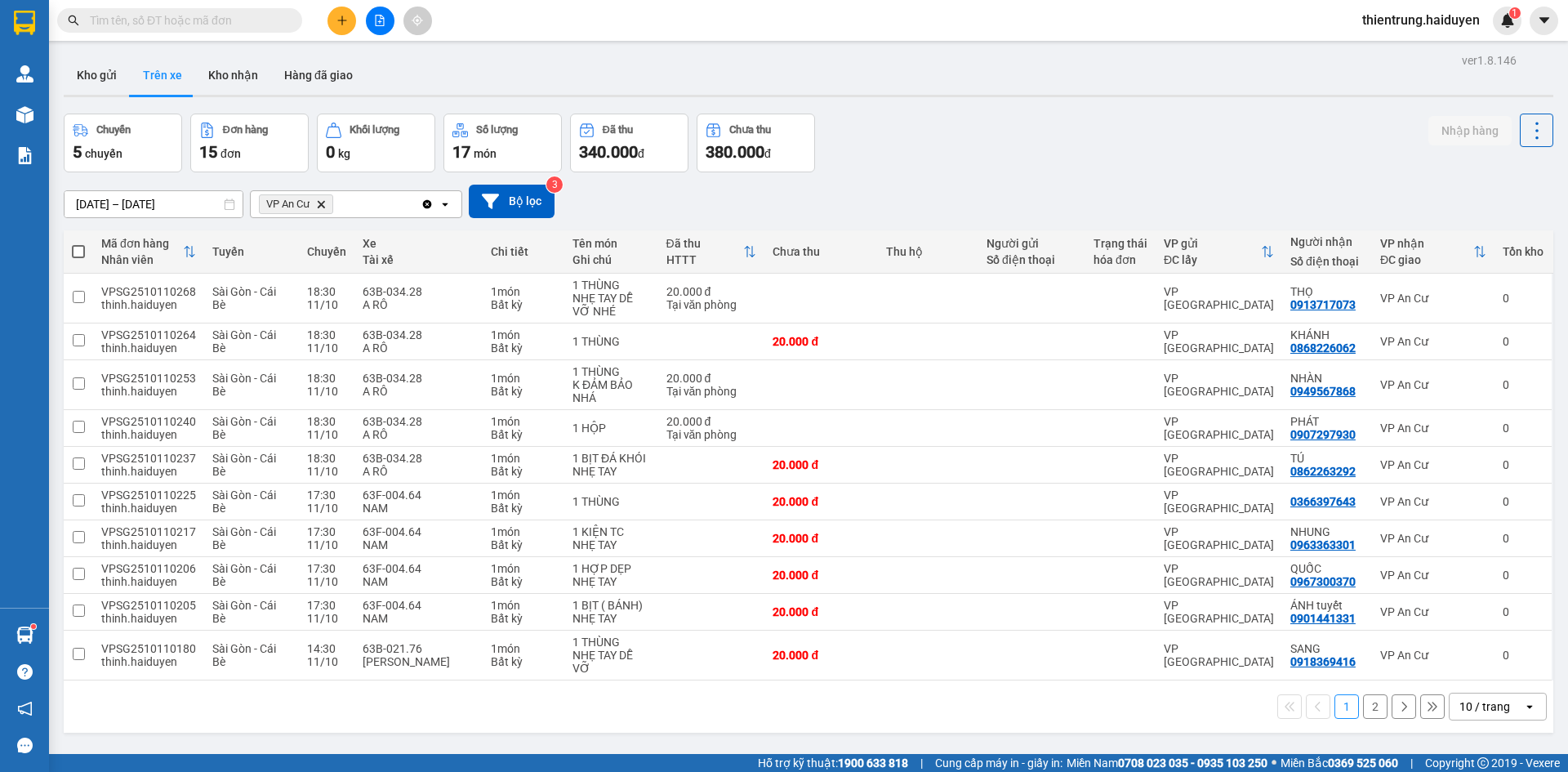
click at [1068, 131] on div "Chuyến 5 chuyến Đơn hàng 15 đơn Khối lượng 0 kg Số lượng 17 món Đã thu 340.000 …" at bounding box center [809, 143] width 1490 height 59
click at [221, 85] on button "Kho nhận" at bounding box center [234, 74] width 76 height 39
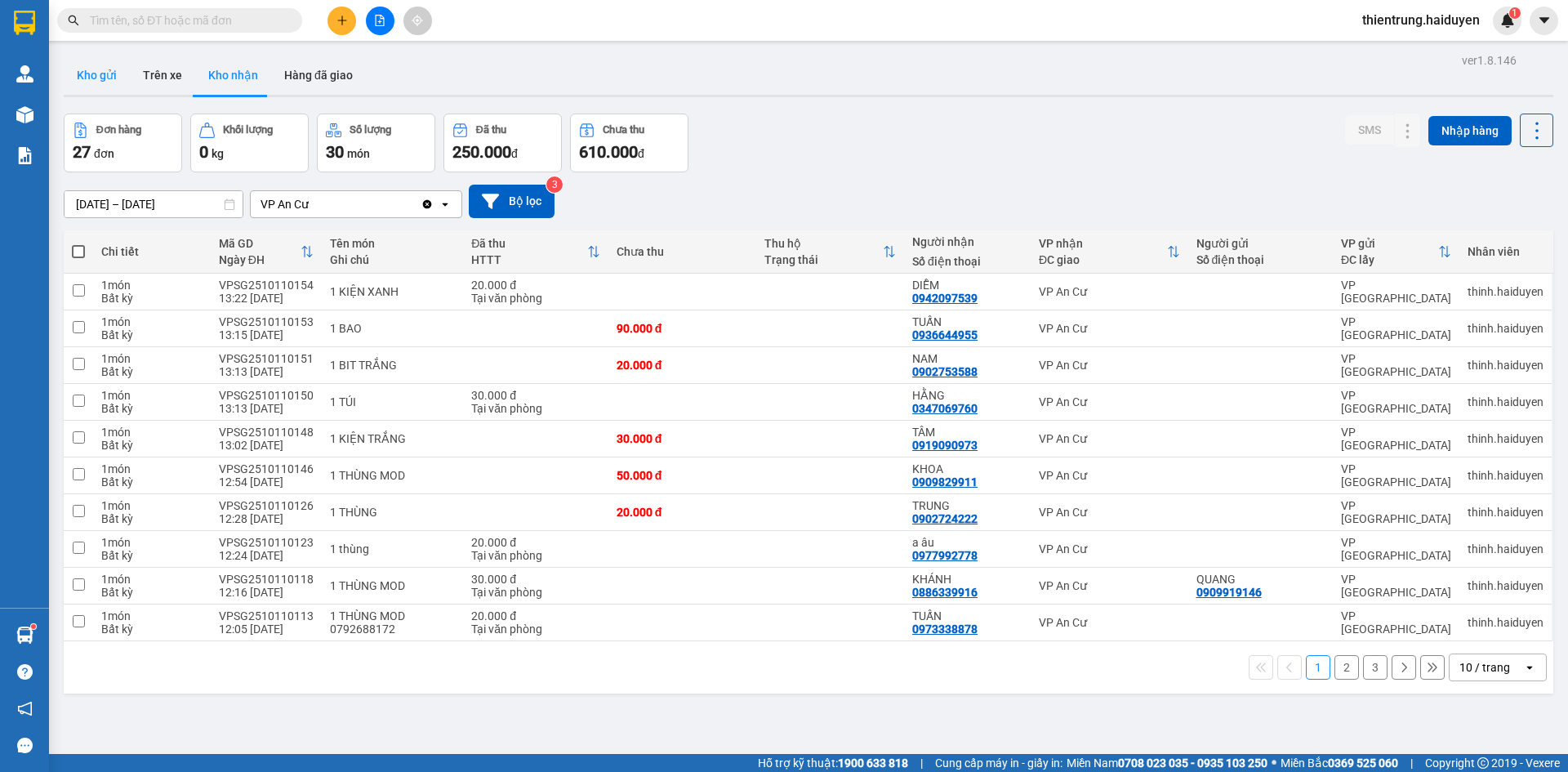
click at [101, 67] on button "Kho gửi" at bounding box center [97, 74] width 67 height 39
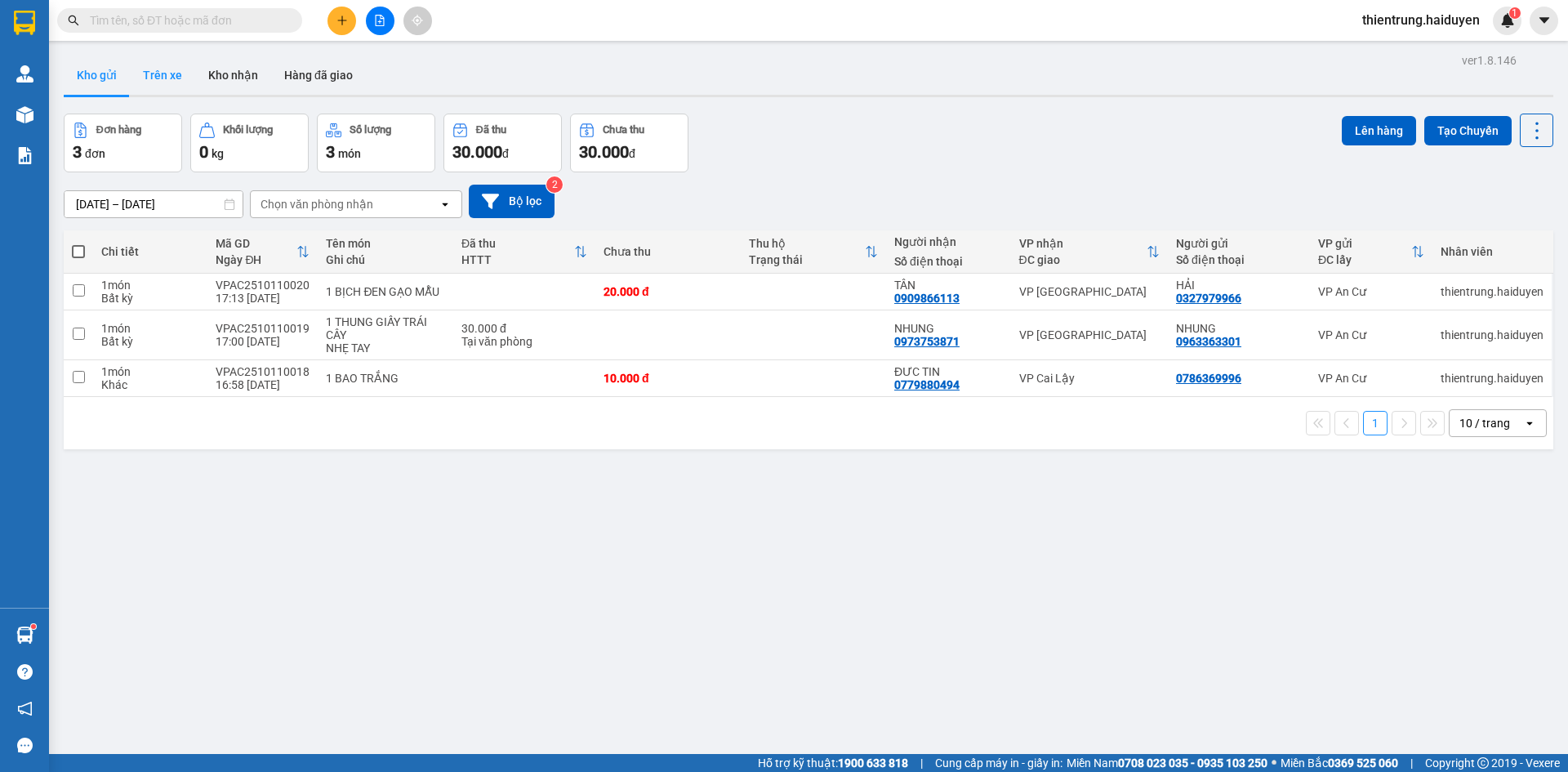
click at [182, 70] on button "Trên xe" at bounding box center [163, 74] width 66 height 39
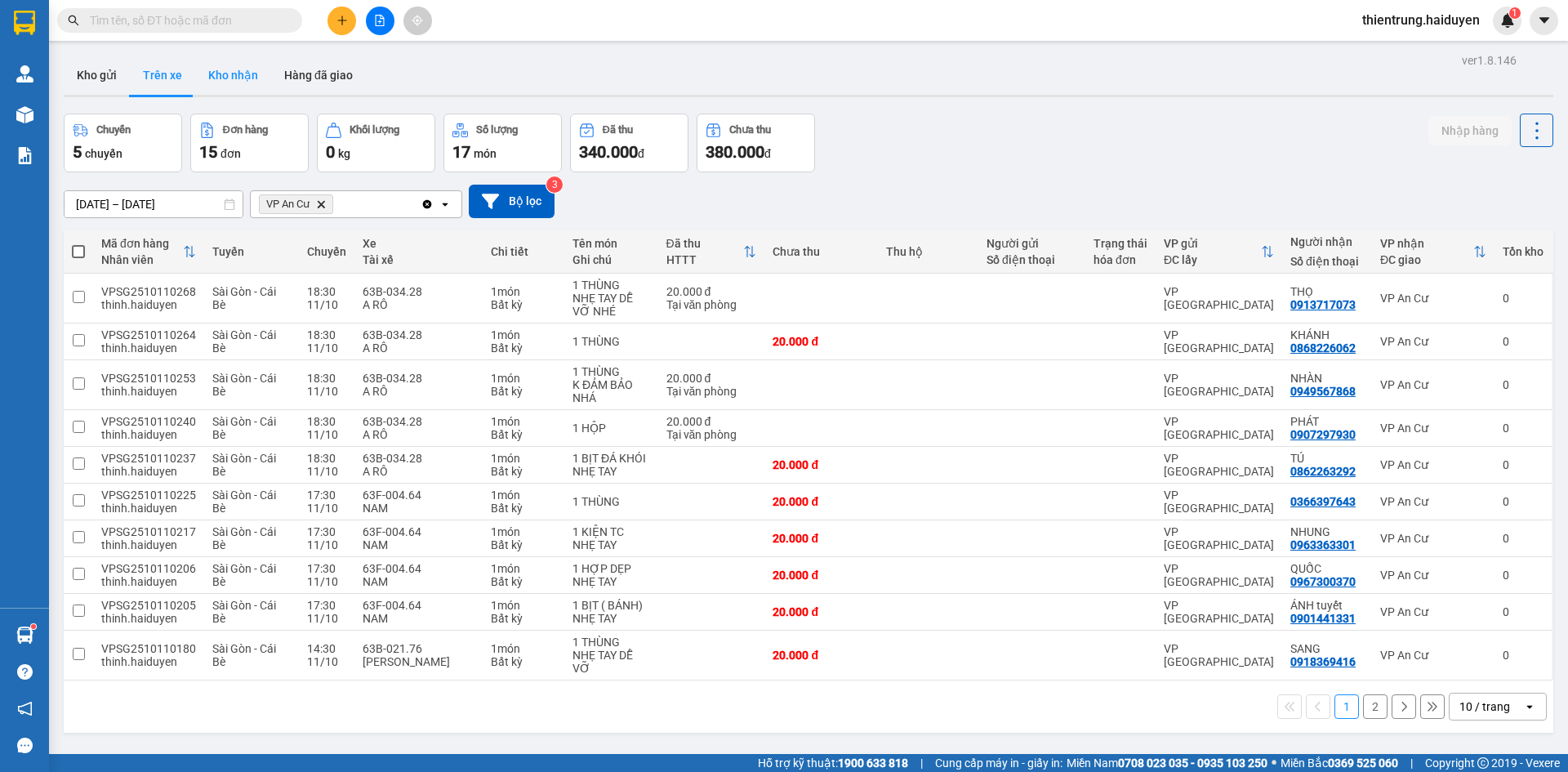
click at [216, 79] on button "Kho nhận" at bounding box center [234, 74] width 76 height 39
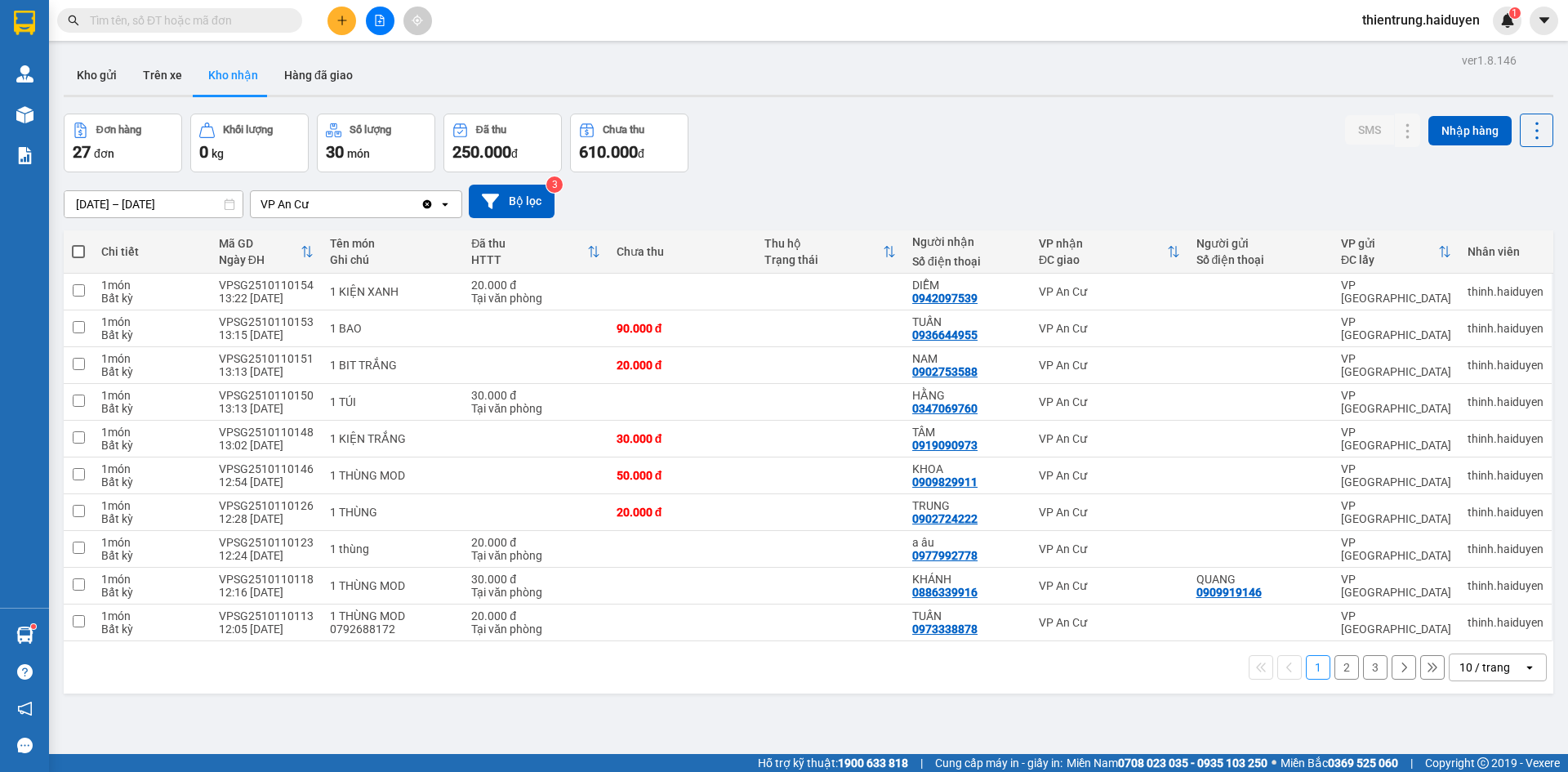
click at [1363, 671] on button "3" at bounding box center [1375, 667] width 24 height 24
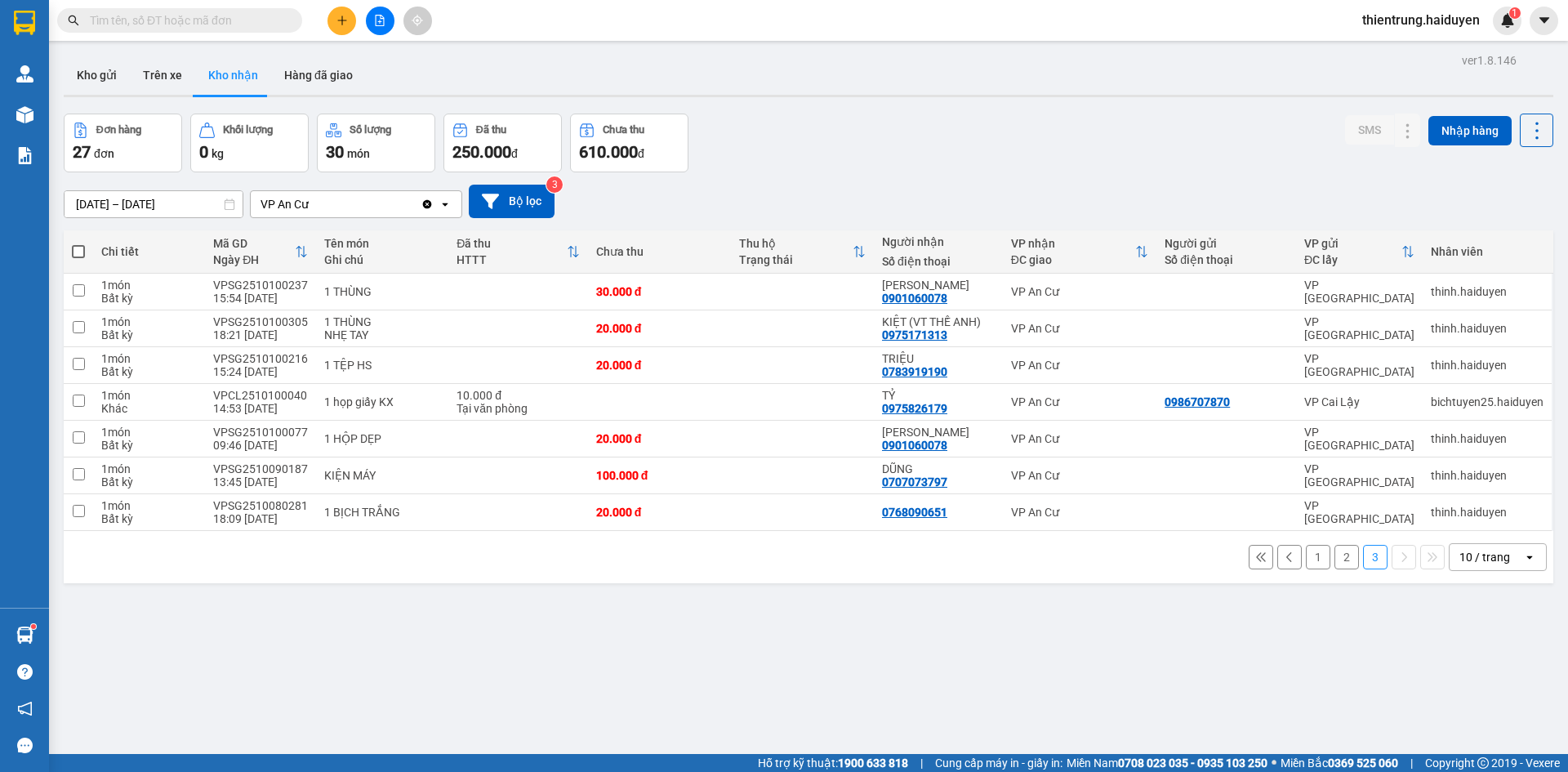
click at [291, 620] on div "ver 1.8.146 Kho gửi Trên xe Kho nhận Hàng đã giao Đơn hàng 27 đơn Khối lượng 0 …" at bounding box center [809, 435] width 1503 height 772
click at [252, 25] on input "text" at bounding box center [186, 20] width 193 height 18
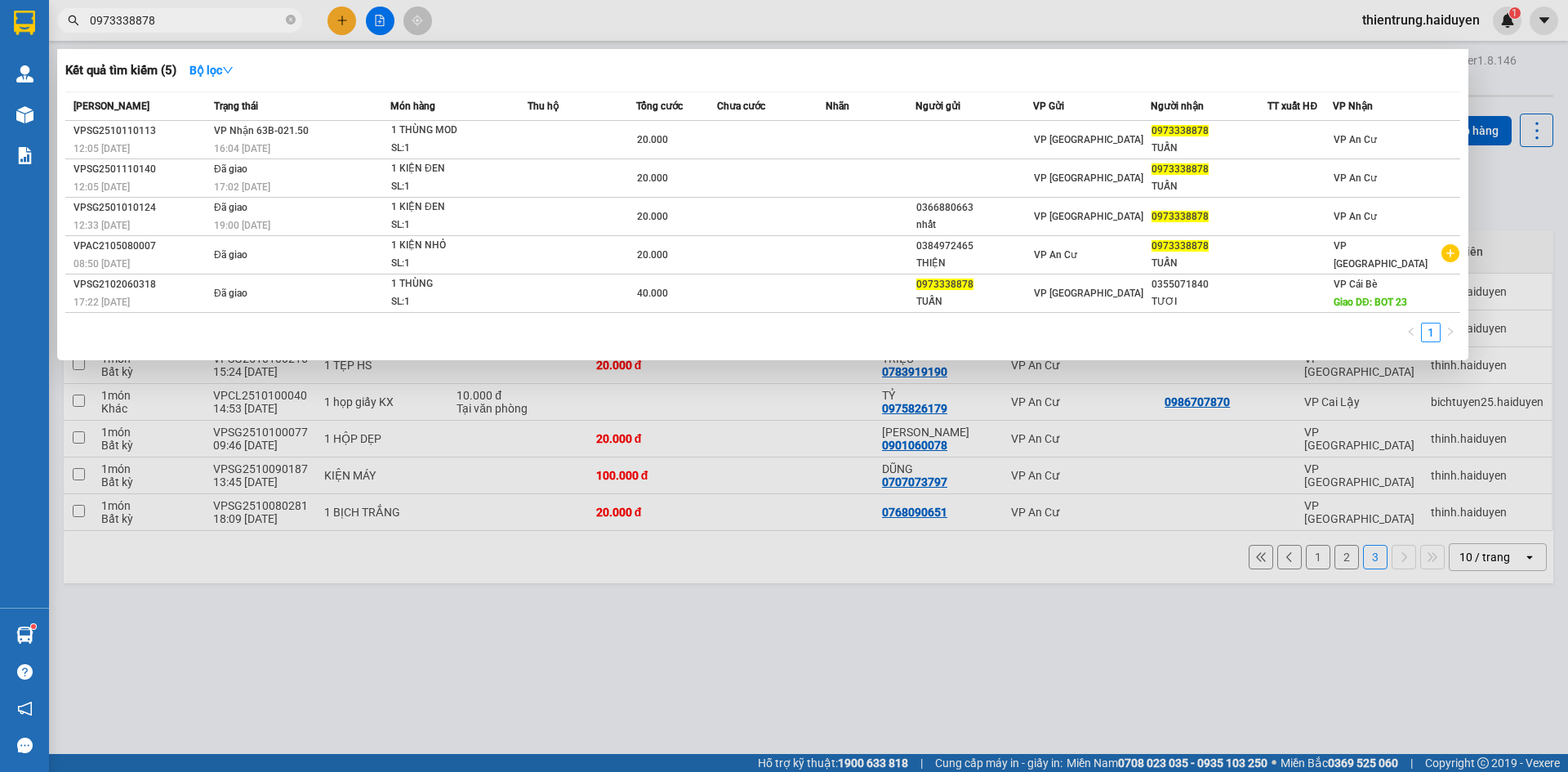
type input "0973338878"
click at [766, 680] on div at bounding box center [784, 386] width 1568 height 772
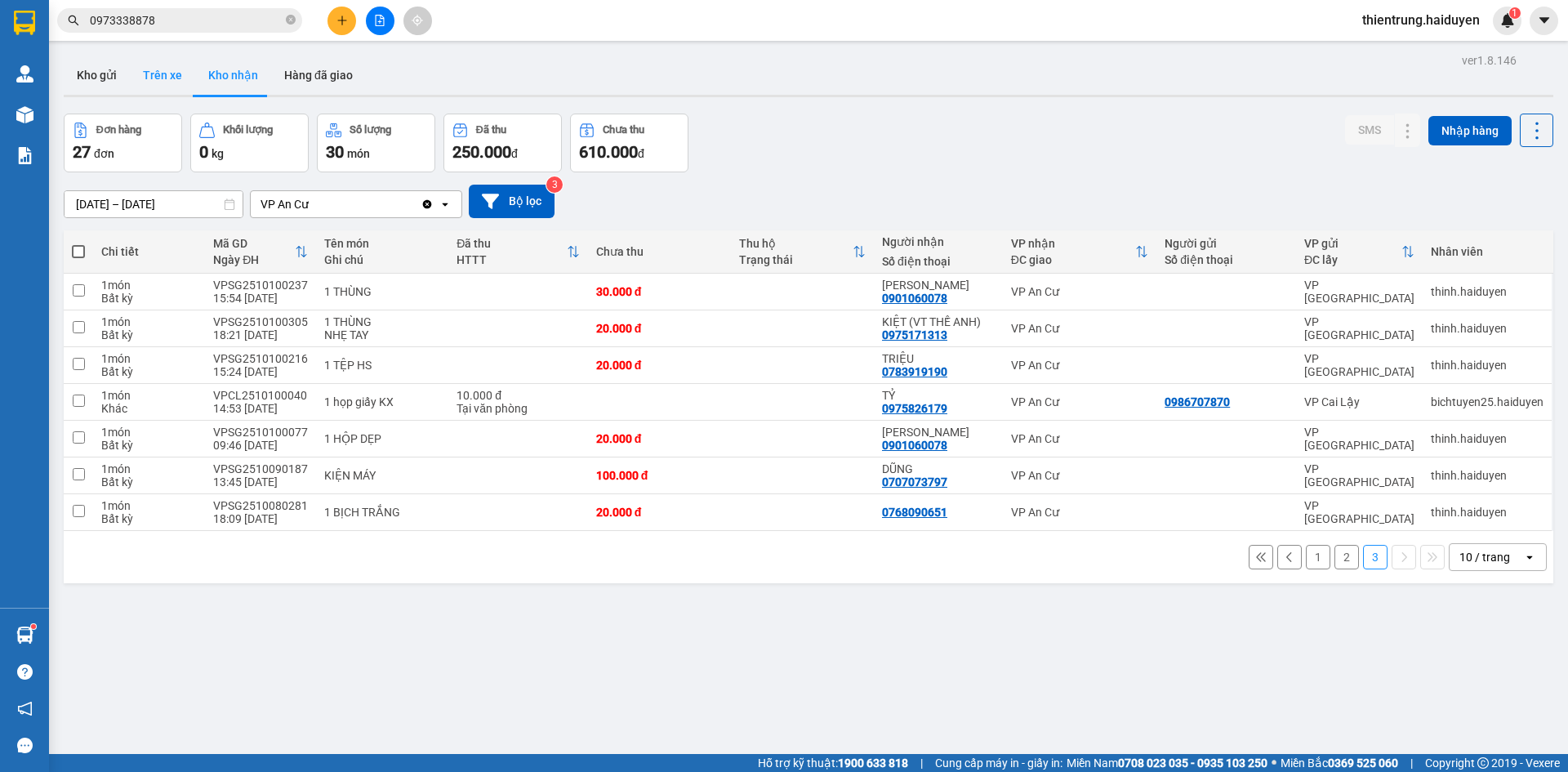
click at [158, 81] on button "Trên xe" at bounding box center [163, 74] width 66 height 39
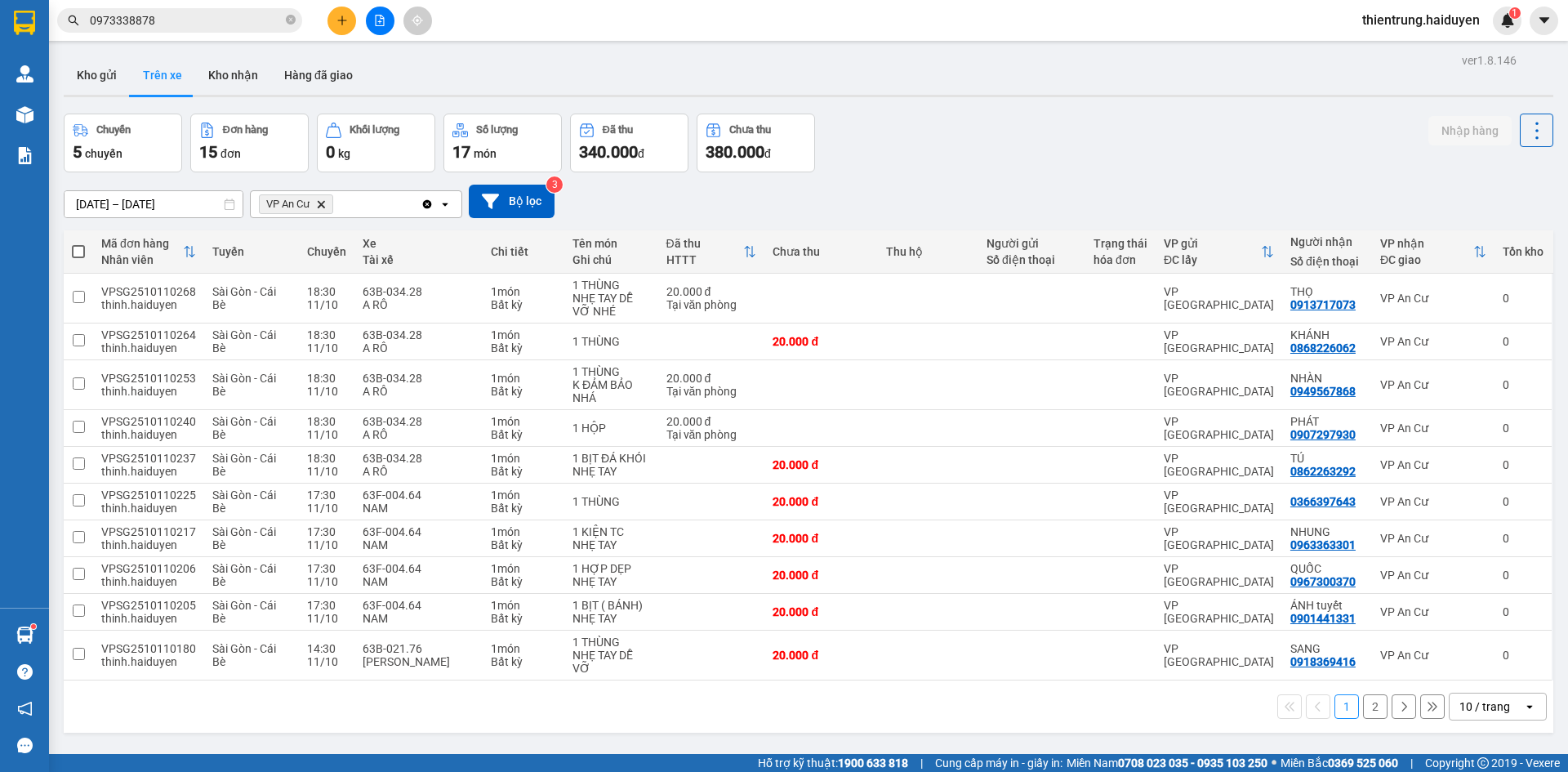
click at [1371, 710] on button "2" at bounding box center [1375, 706] width 24 height 24
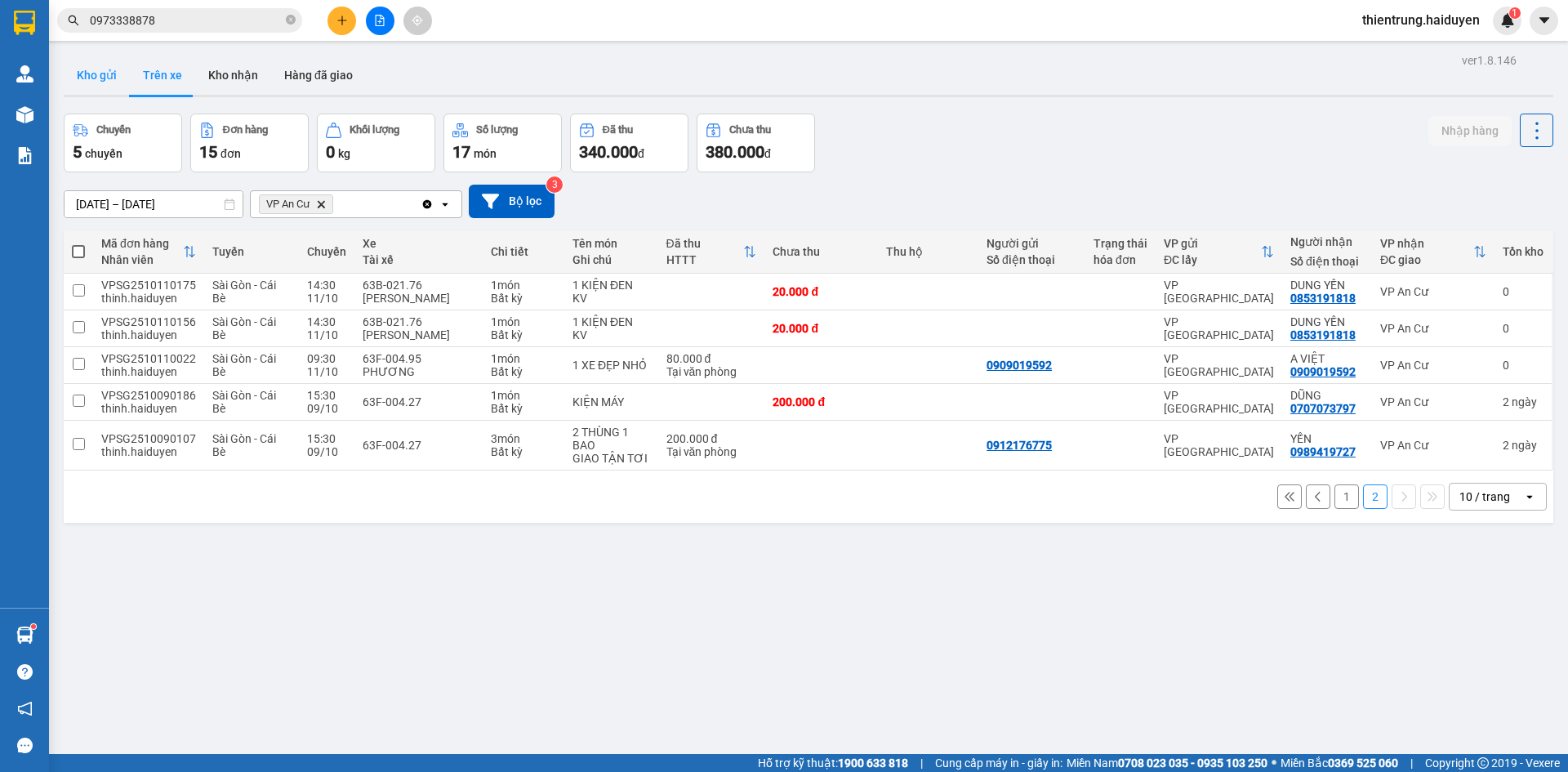
click at [99, 67] on button "Kho gửi" at bounding box center [97, 74] width 67 height 39
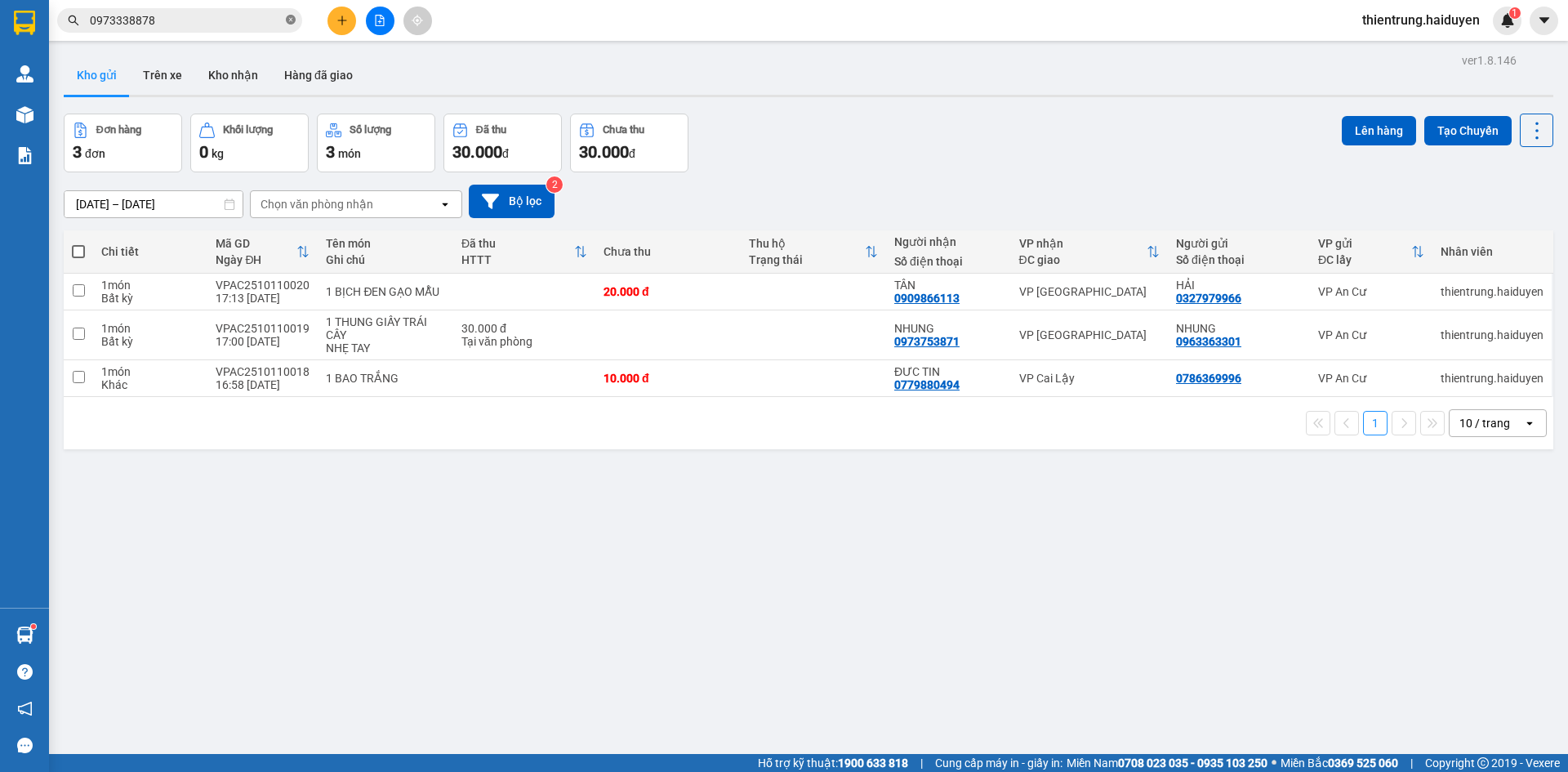
click at [291, 20] on icon "close-circle" at bounding box center [291, 19] width 10 height 10
click at [1306, 582] on div "ver 1.8.146 Kho gửi Trên xe Kho nhận Hàng đã giao Đơn hàng 3 đơn Khối lượng 0 k…" at bounding box center [809, 435] width 1503 height 772
click at [82, 260] on th at bounding box center [79, 252] width 29 height 43
click at [85, 257] on label at bounding box center [78, 251] width 13 height 16
click at [79, 243] on input "checkbox" at bounding box center [79, 243] width 0 height 0
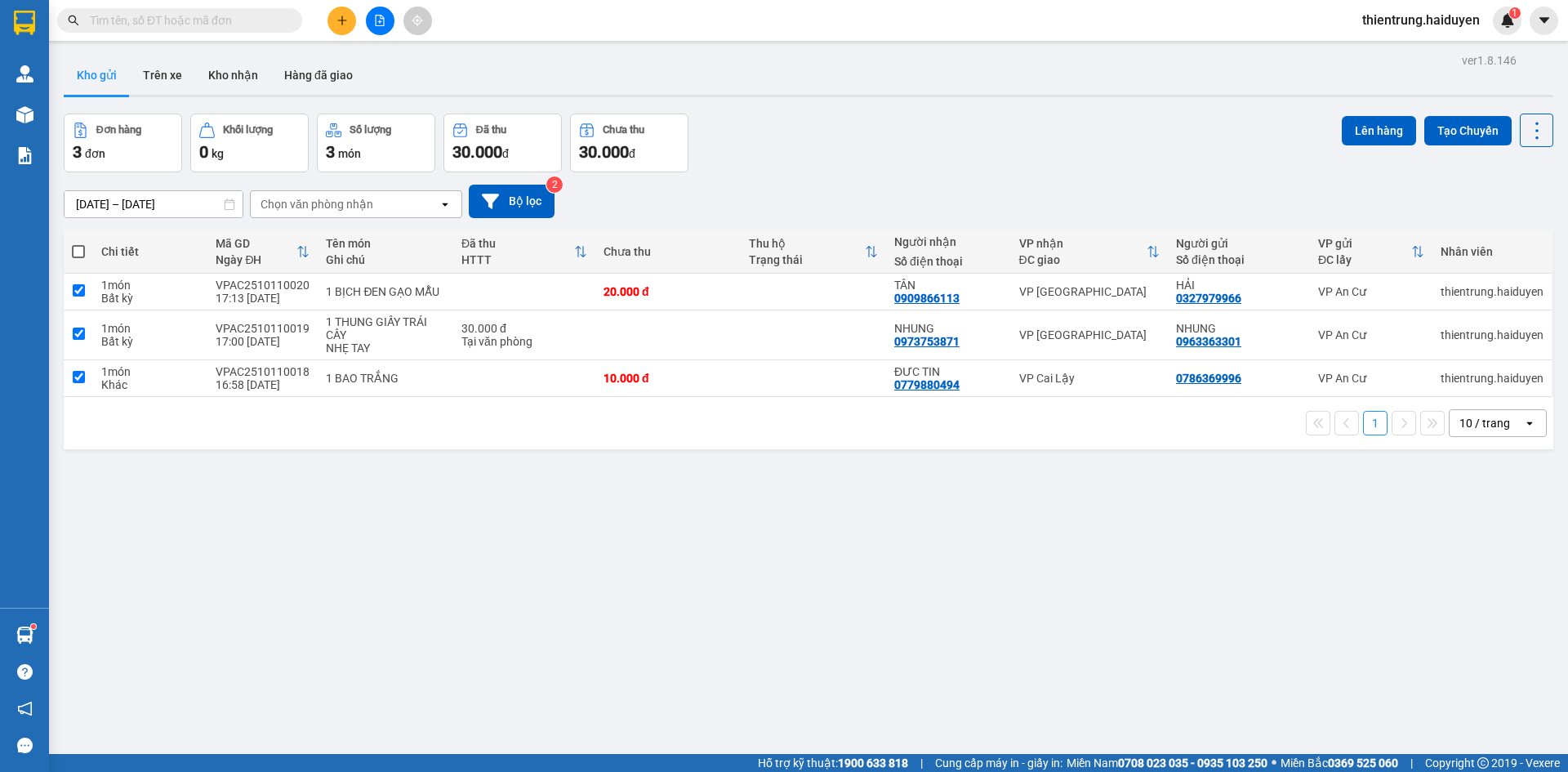
checkbox input "true"
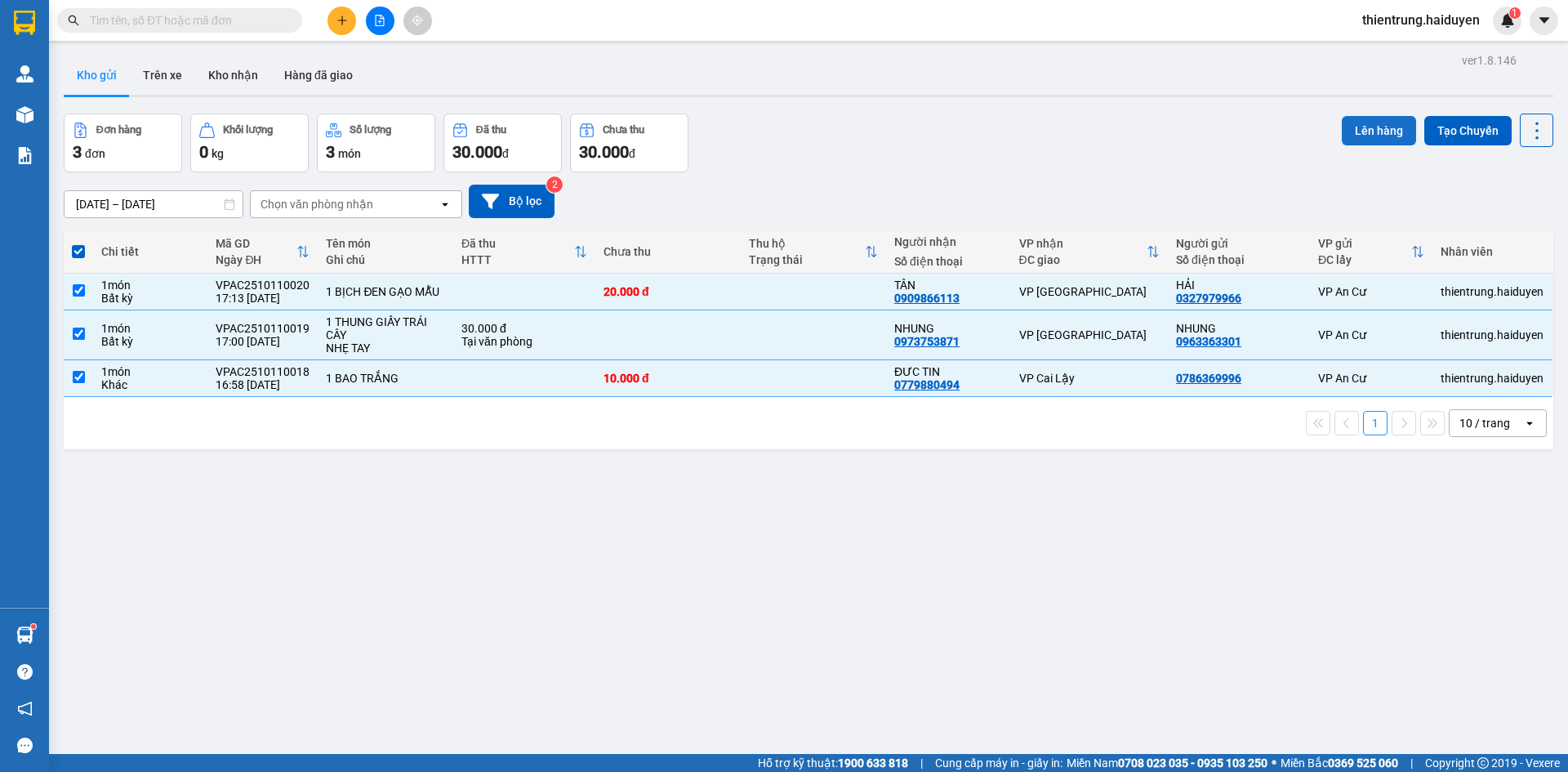
click at [1373, 130] on button "Lên hàng" at bounding box center [1379, 131] width 74 height 29
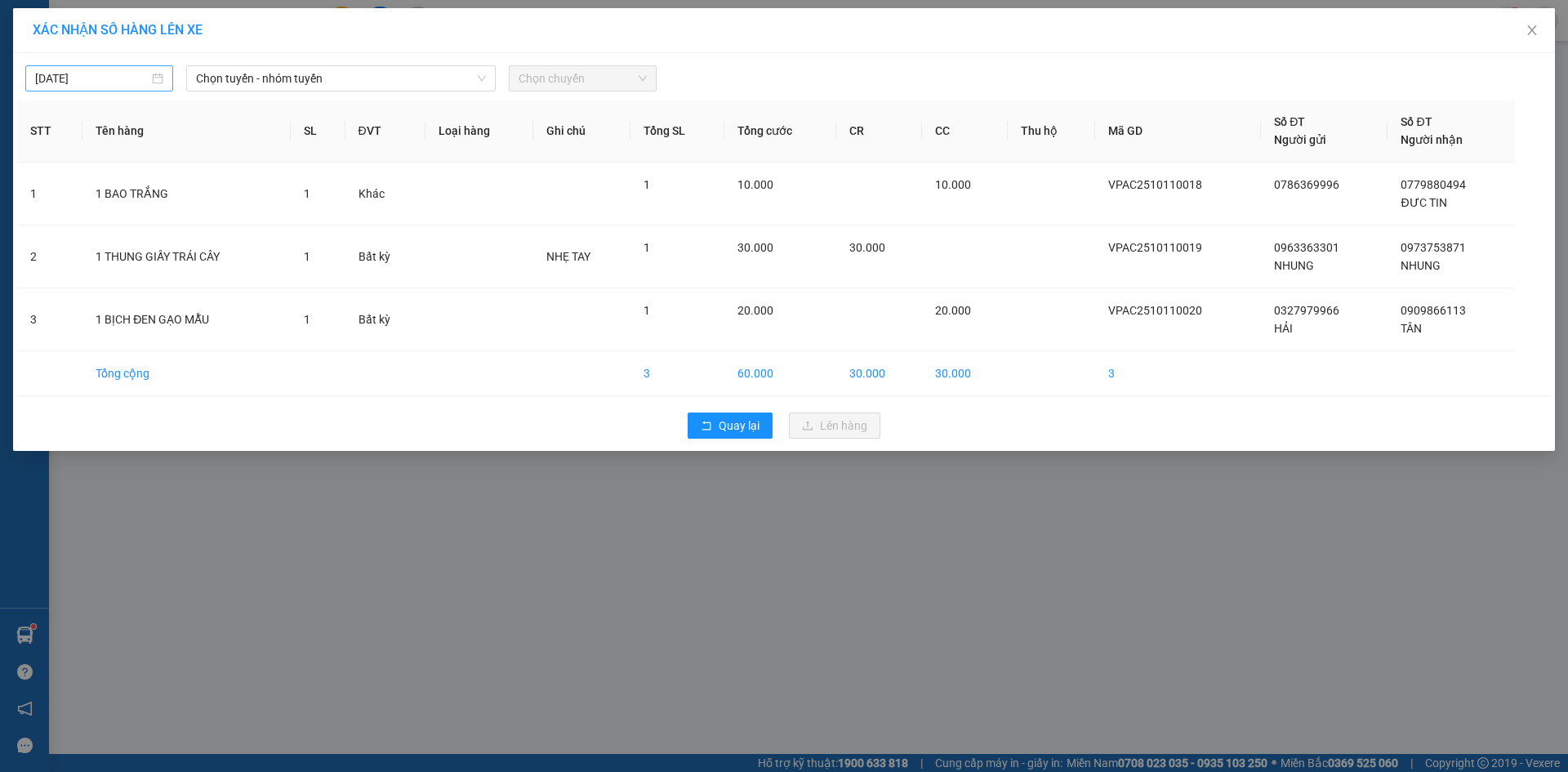
click at [166, 76] on div "11/10/2025" at bounding box center [99, 79] width 148 height 26
type input "11/10/2025"
click at [228, 194] on div "11" at bounding box center [226, 197] width 20 height 20
click at [286, 80] on span "Chọn tuyến - nhóm tuyến" at bounding box center [341, 79] width 290 height 24
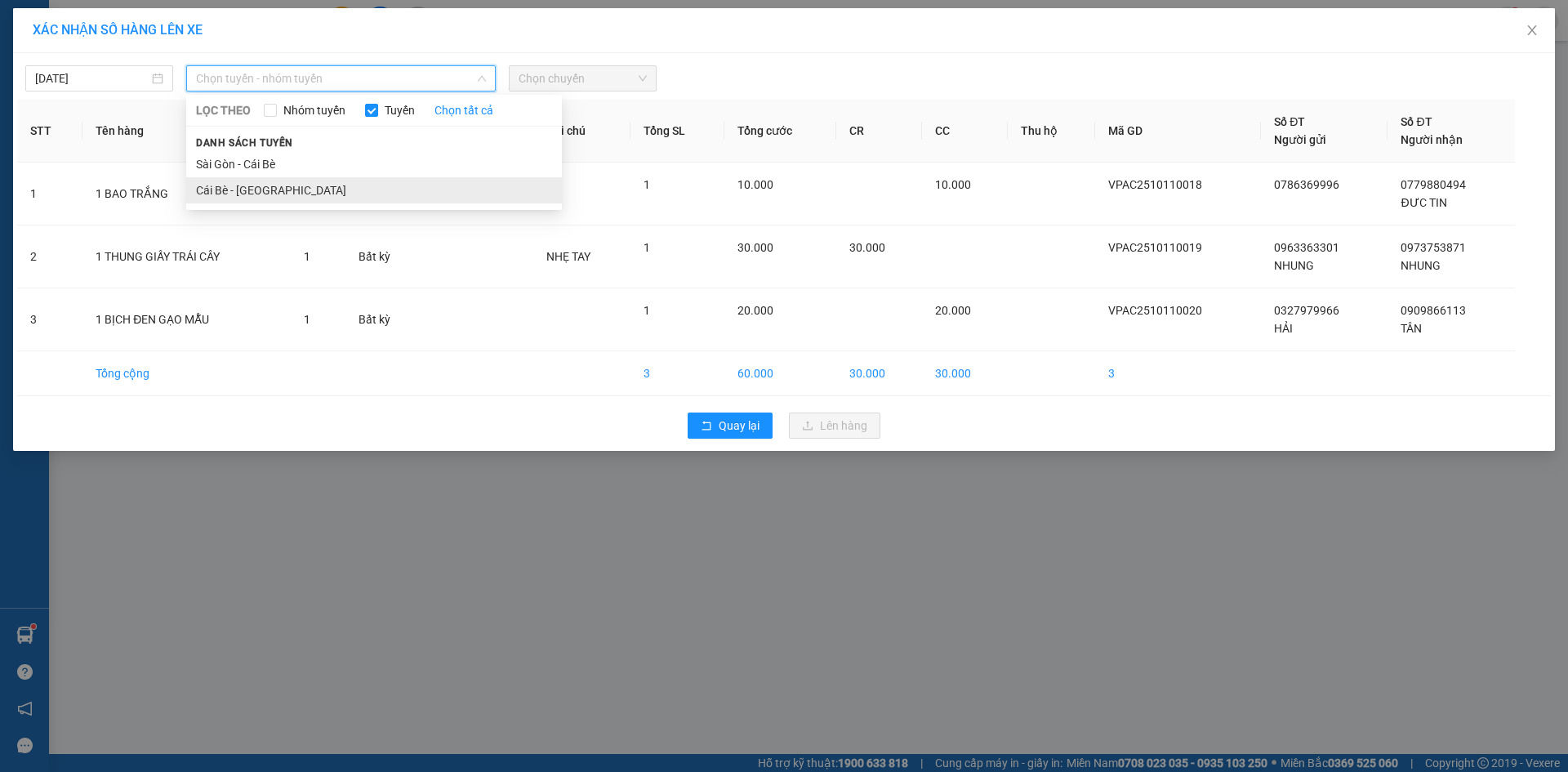
click at [269, 189] on li "Cái Bè - Sài Gòn" at bounding box center [374, 190] width 375 height 26
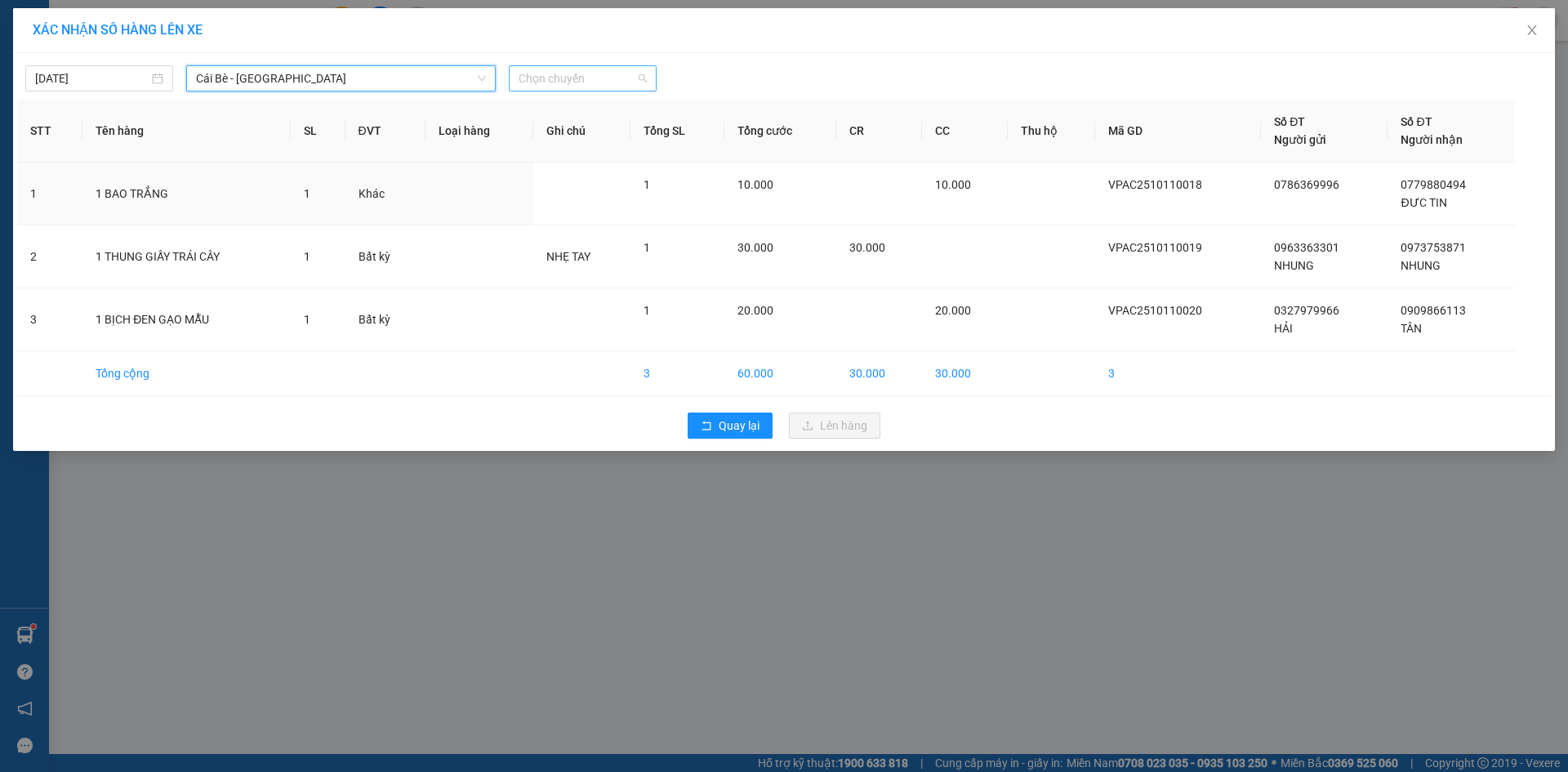
click at [544, 80] on span "Chọn chuyến" at bounding box center [583, 79] width 128 height 24
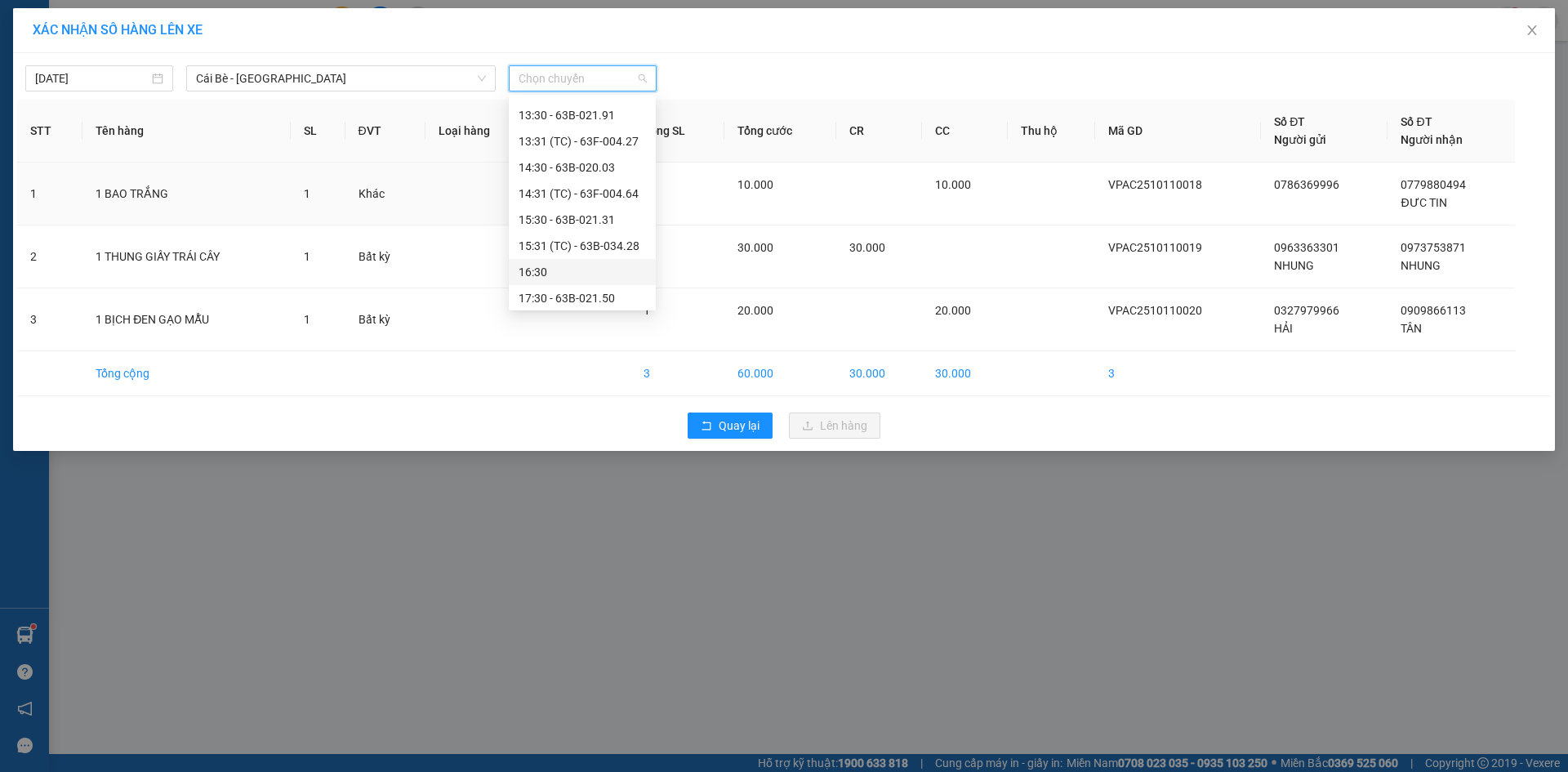
scroll to position [575, 0]
click at [567, 292] on div "17:30 - 63B-021.50" at bounding box center [582, 294] width 127 height 18
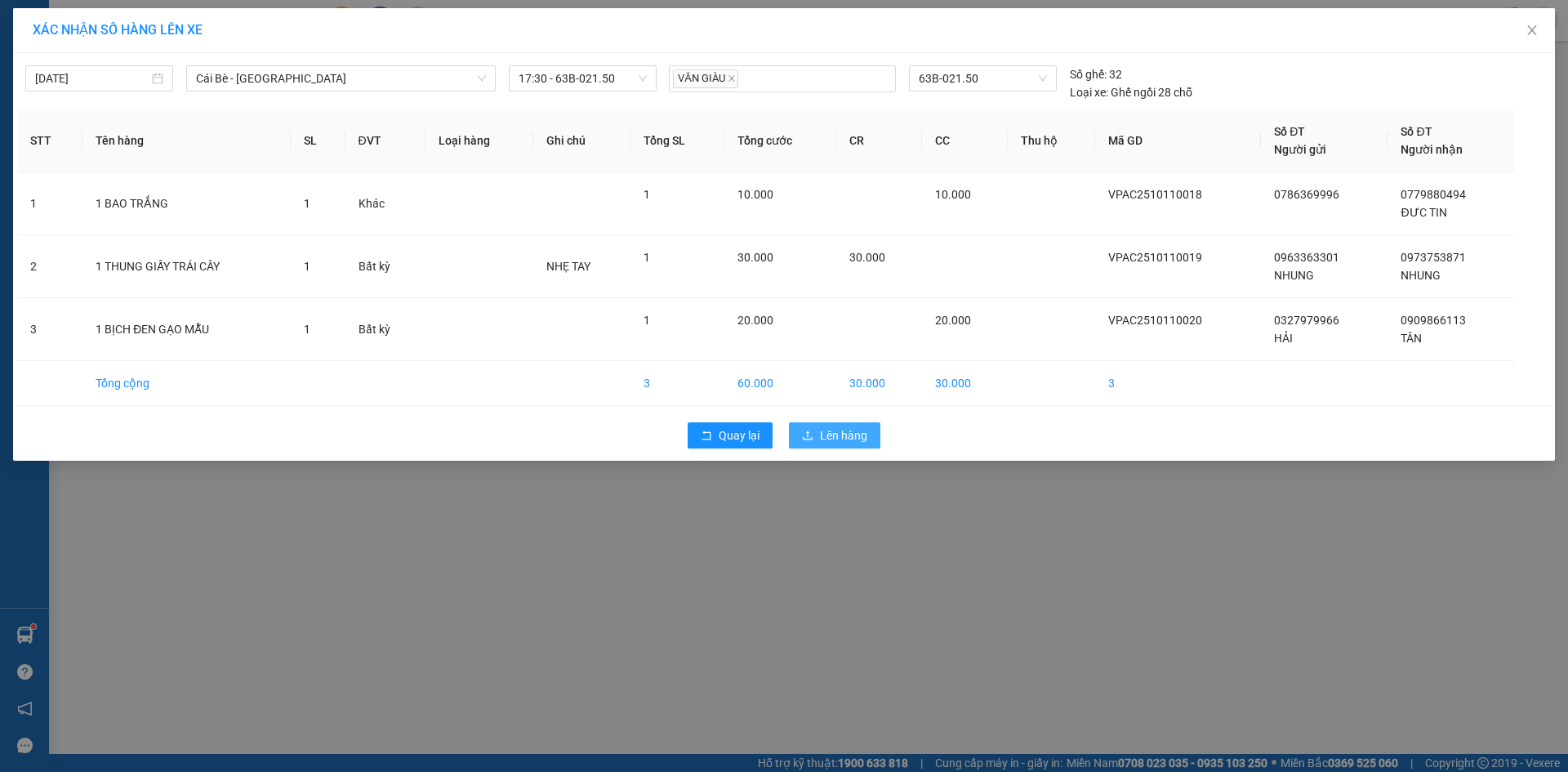
click at [836, 435] on span "Lên hàng" at bounding box center [843, 435] width 48 height 18
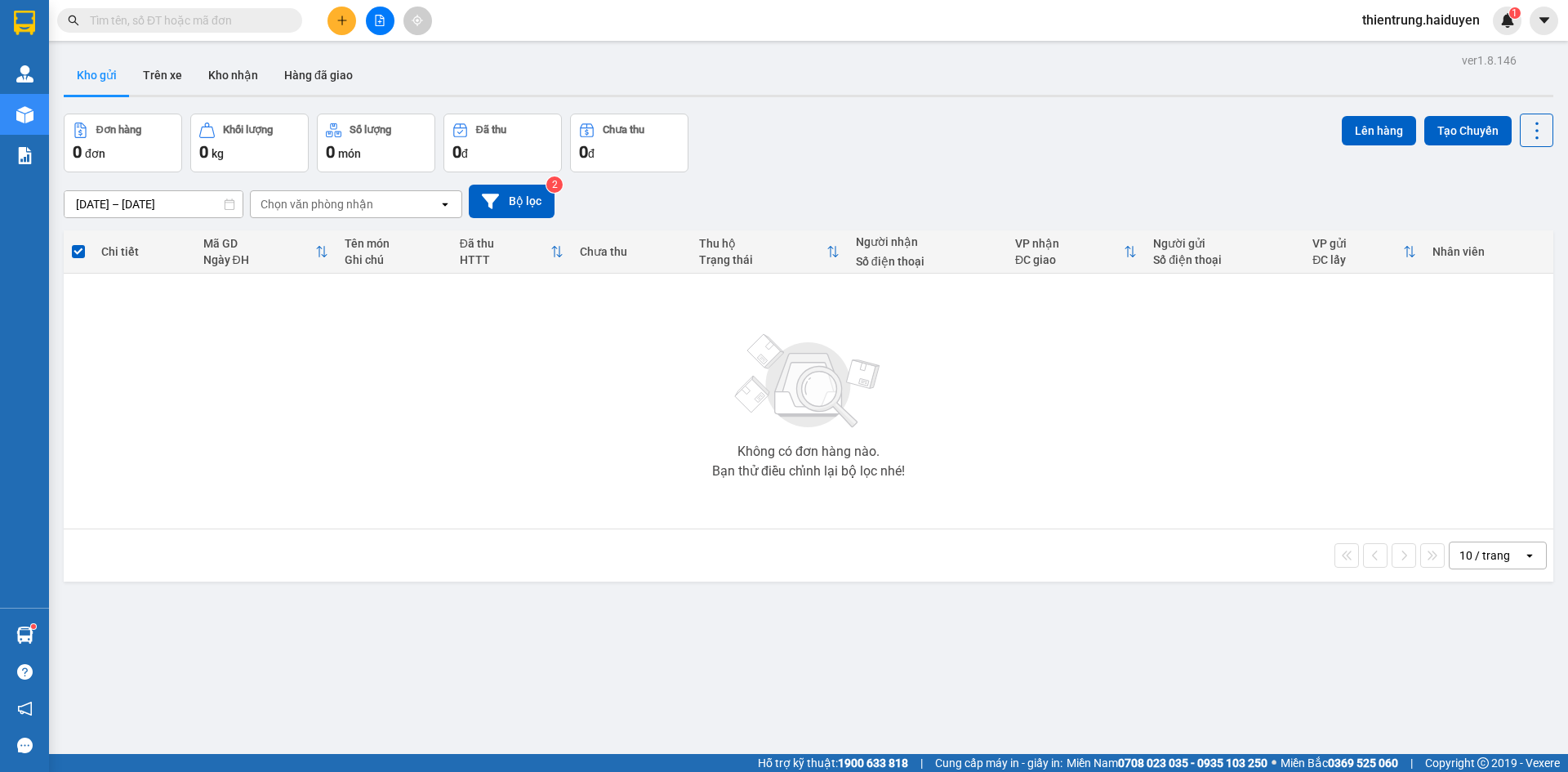
click at [241, 29] on input "text" at bounding box center [186, 20] width 193 height 18
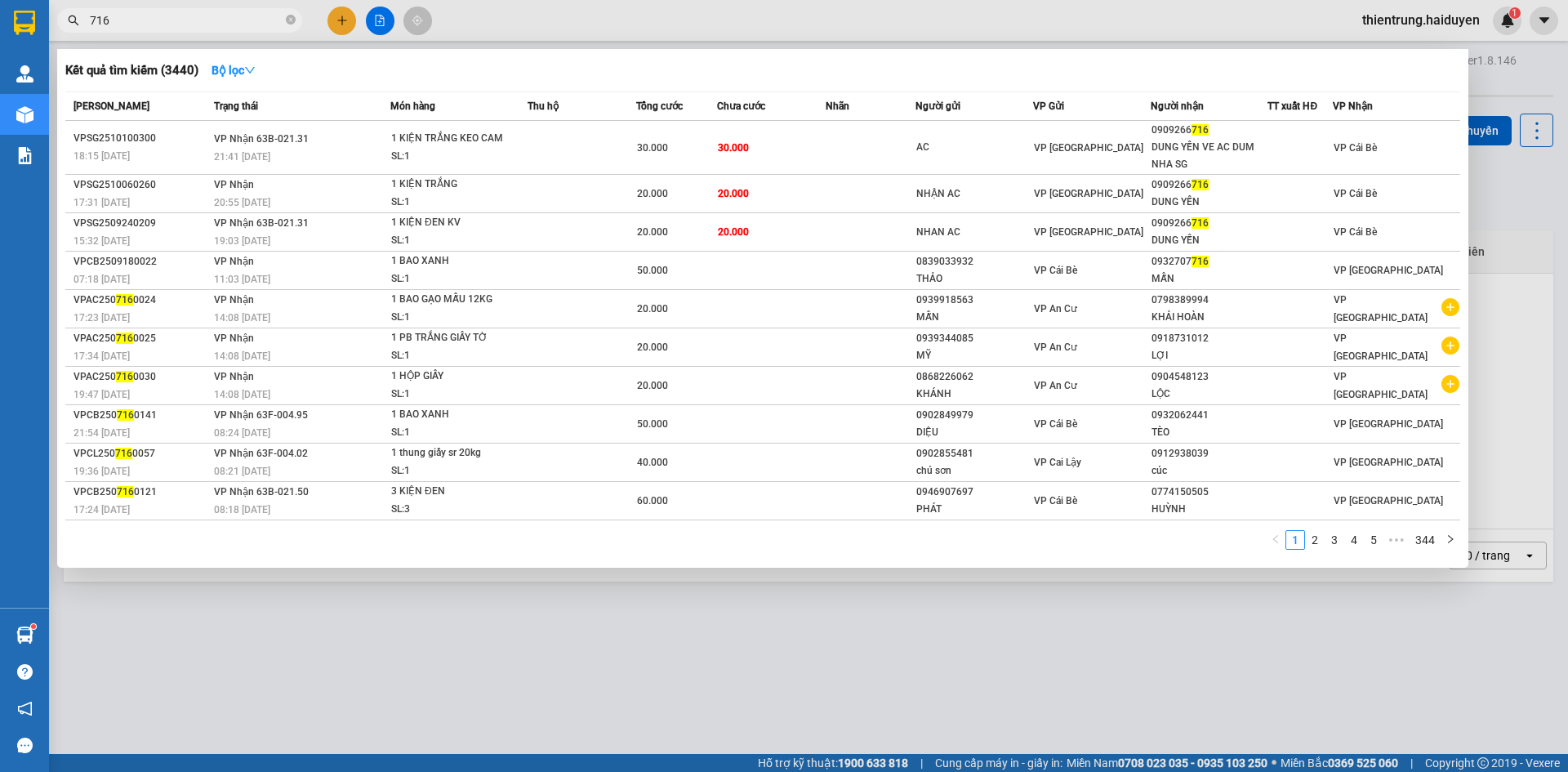
type input "716"
click at [1514, 216] on div at bounding box center [784, 386] width 1568 height 772
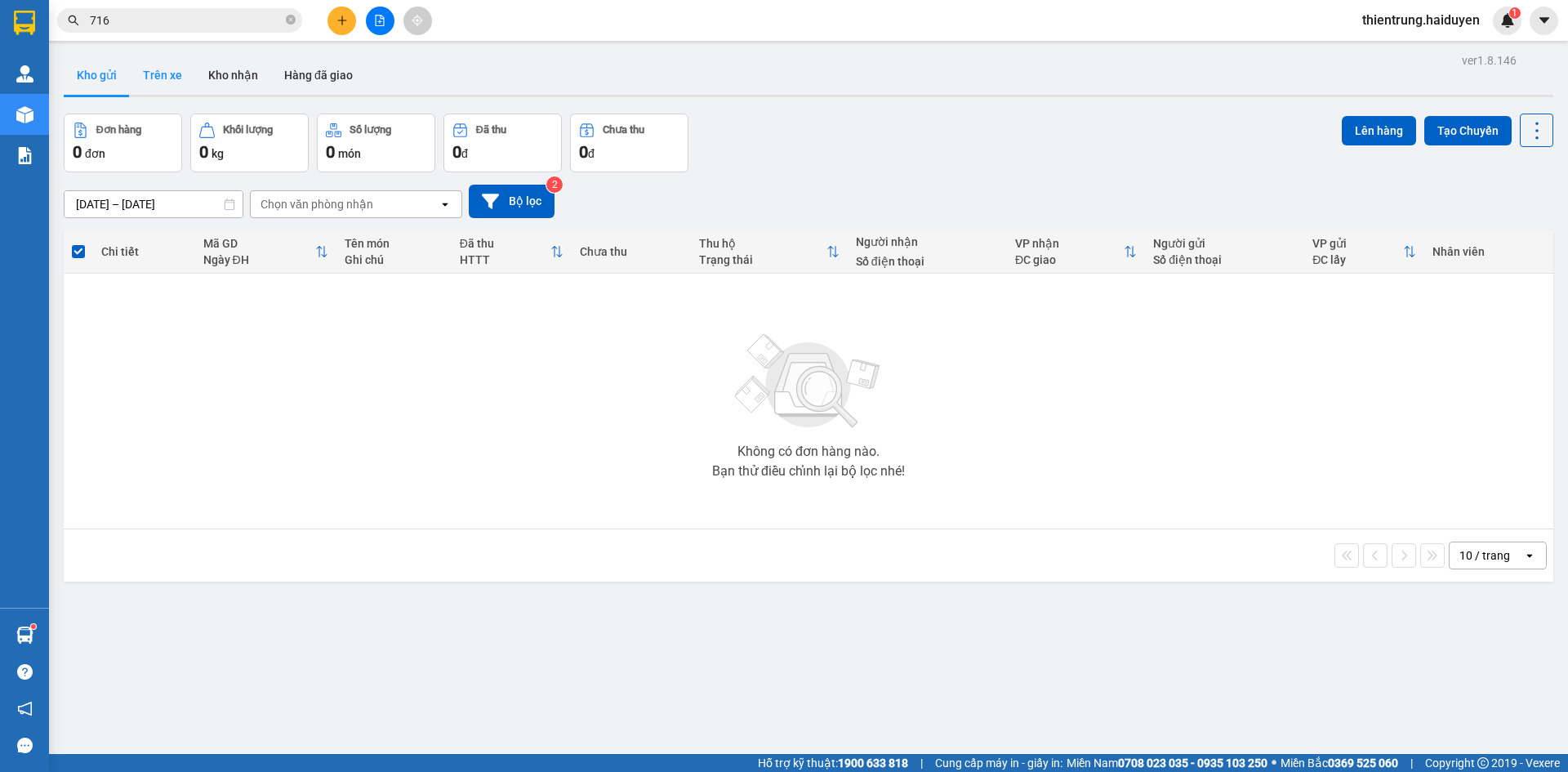
click at [146, 77] on button "Trên xe" at bounding box center [163, 74] width 66 height 39
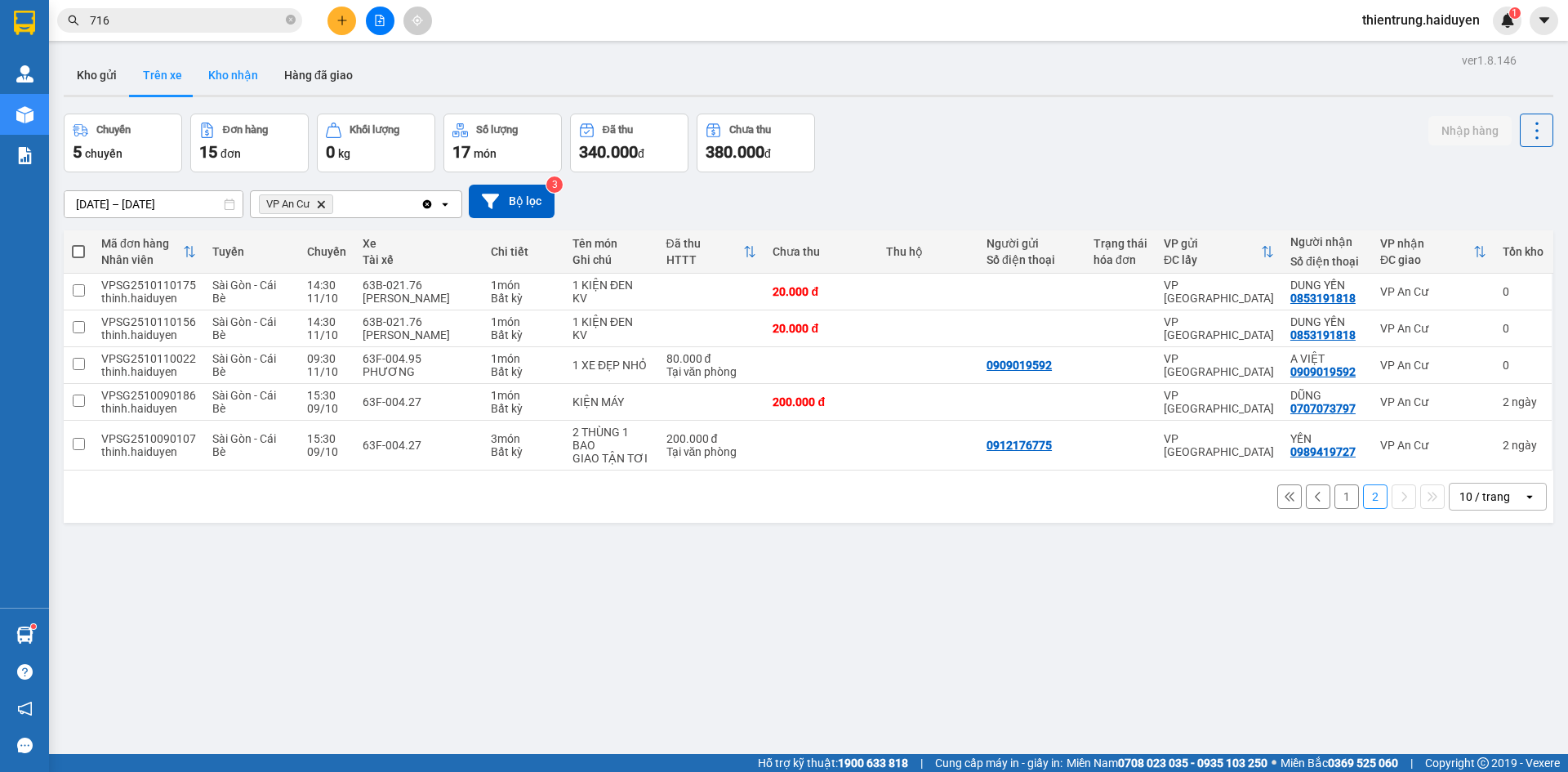
click at [223, 89] on button "Kho nhận" at bounding box center [234, 74] width 76 height 39
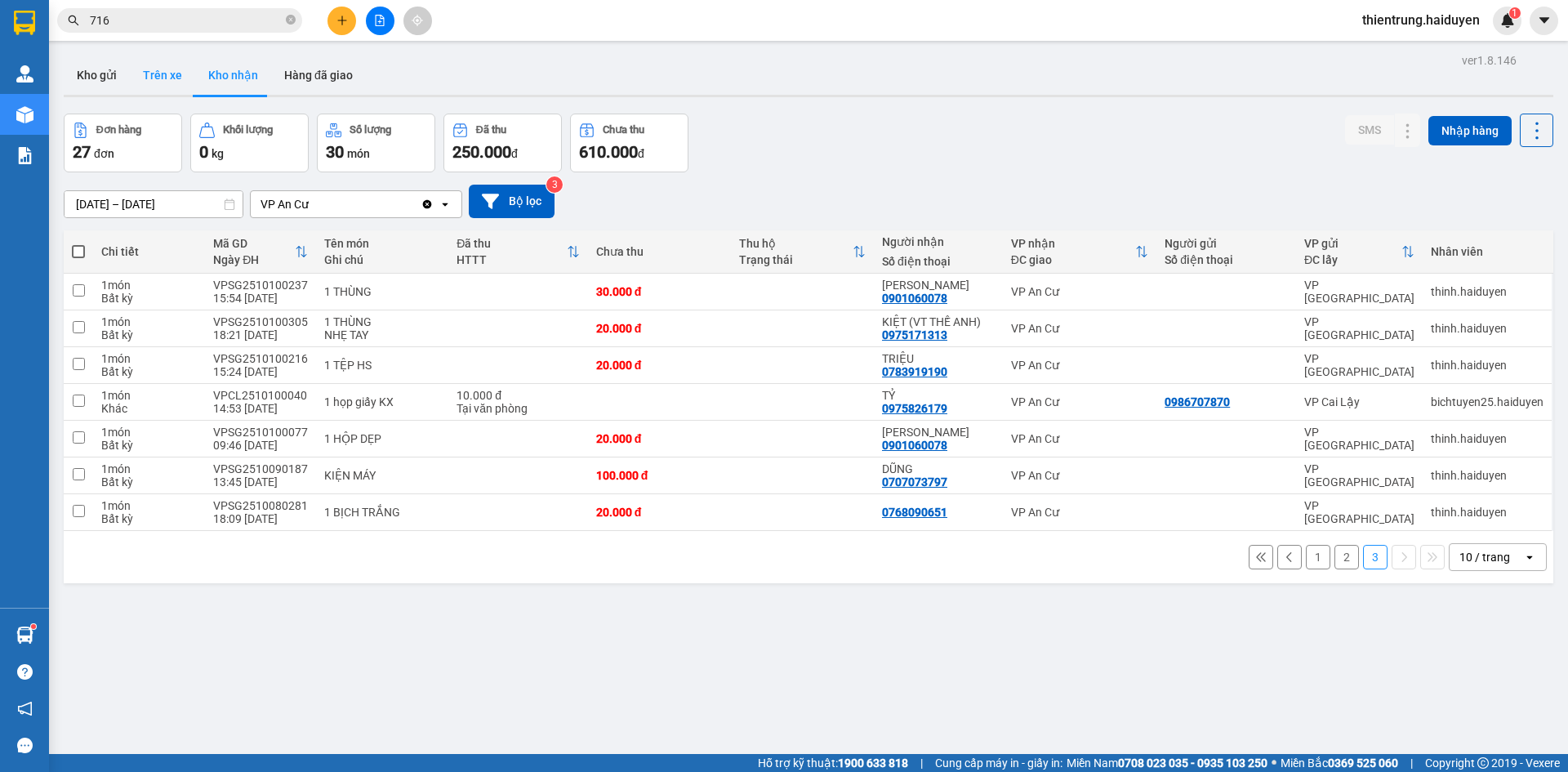
click at [168, 69] on button "Trên xe" at bounding box center [163, 74] width 66 height 39
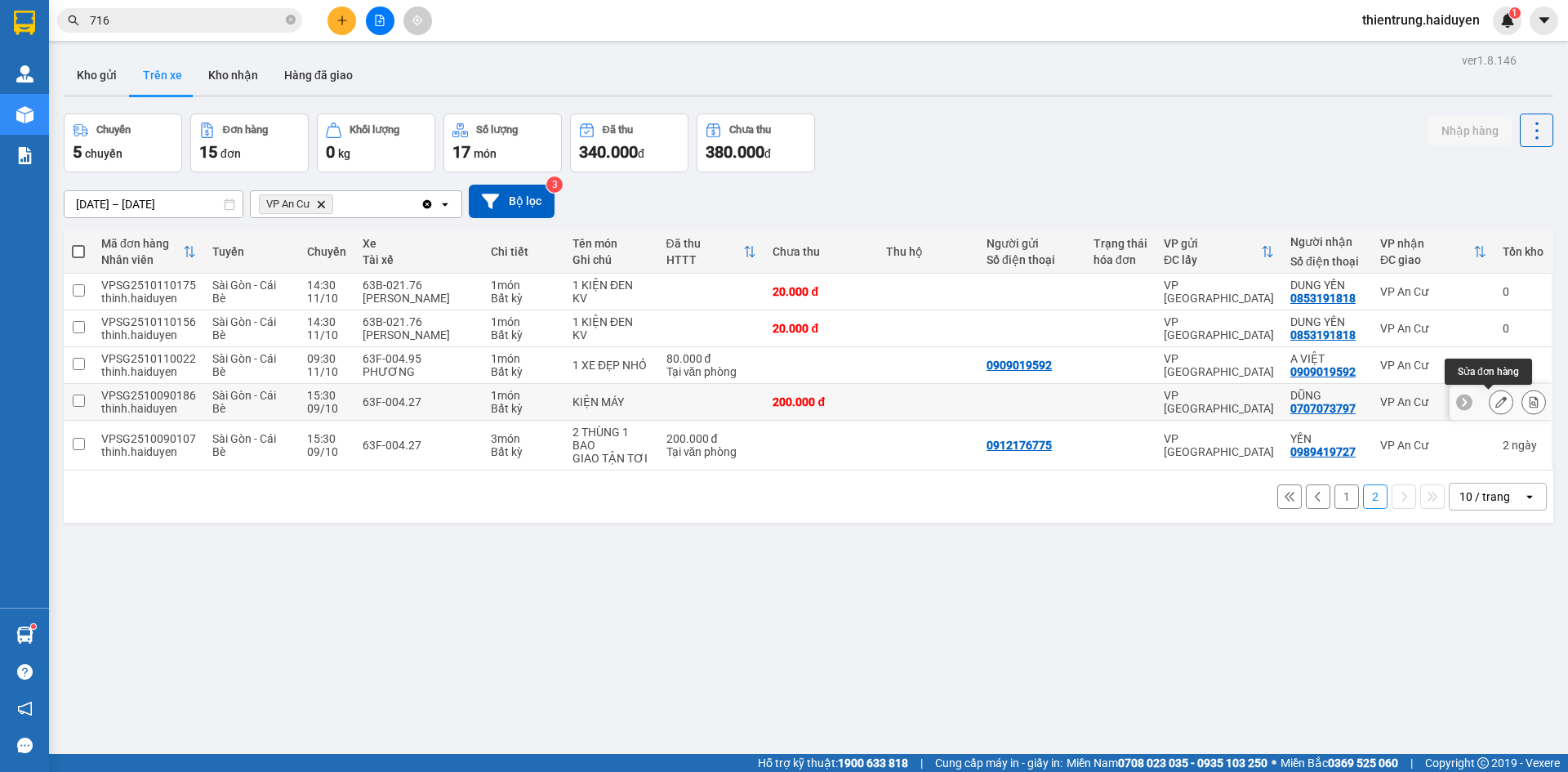
click at [1495, 405] on icon at bounding box center [1501, 401] width 11 height 11
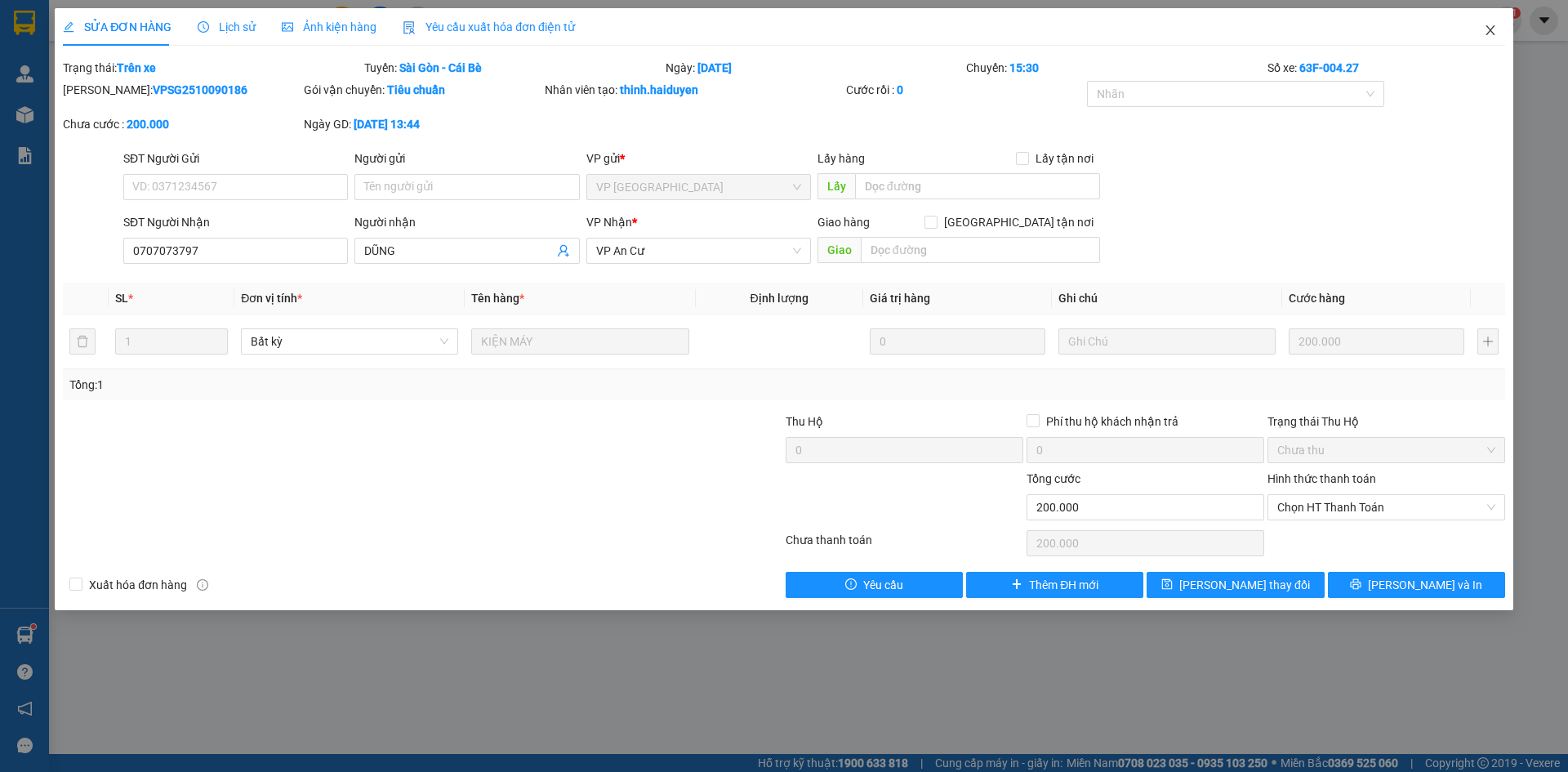
click at [1493, 26] on icon "close" at bounding box center [1490, 29] width 13 height 13
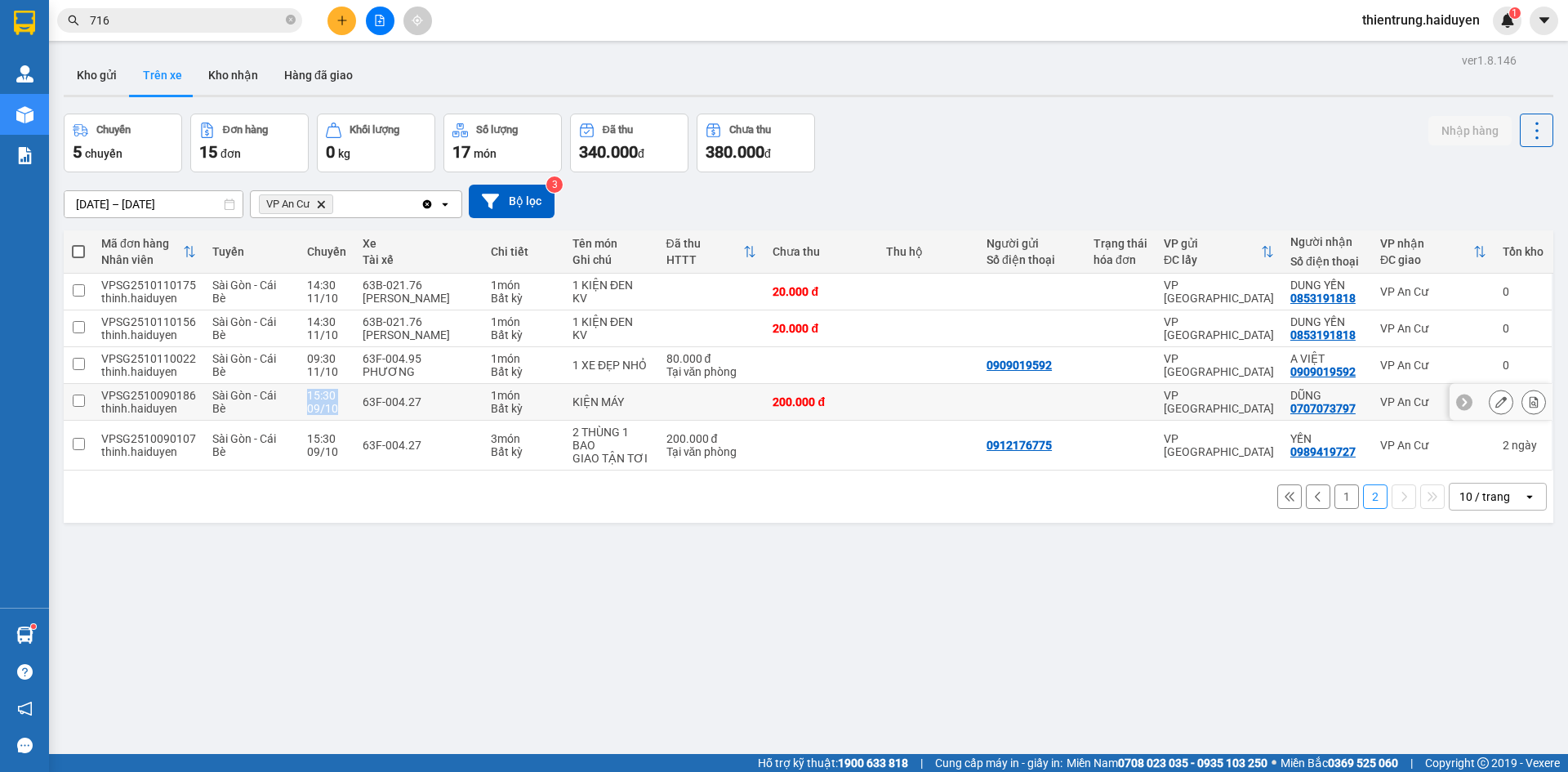
drag, startPoint x: 336, startPoint y: 407, endPoint x: 296, endPoint y: 398, distance: 41.0
click at [299, 398] on td "15:30 09/10" at bounding box center [327, 402] width 55 height 37
checkbox input "true"
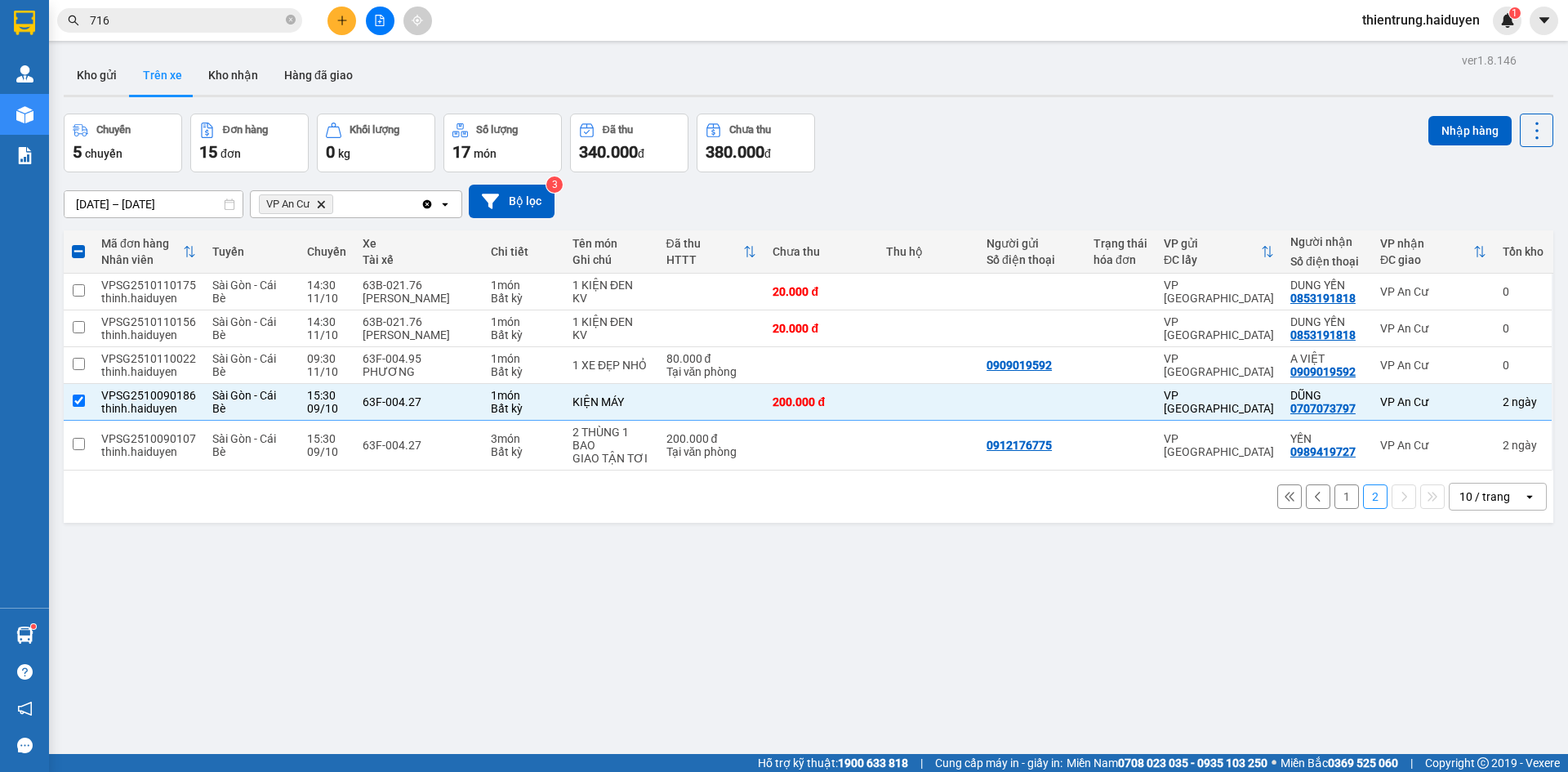
click at [658, 679] on div "ver 1.8.146 Kho gửi Trên xe Kho nhận Hàng đã giao Chuyến 5 chuyến Đơn hàng 15 đ…" at bounding box center [809, 435] width 1503 height 772
click at [110, 81] on button "Kho gửi" at bounding box center [97, 74] width 67 height 39
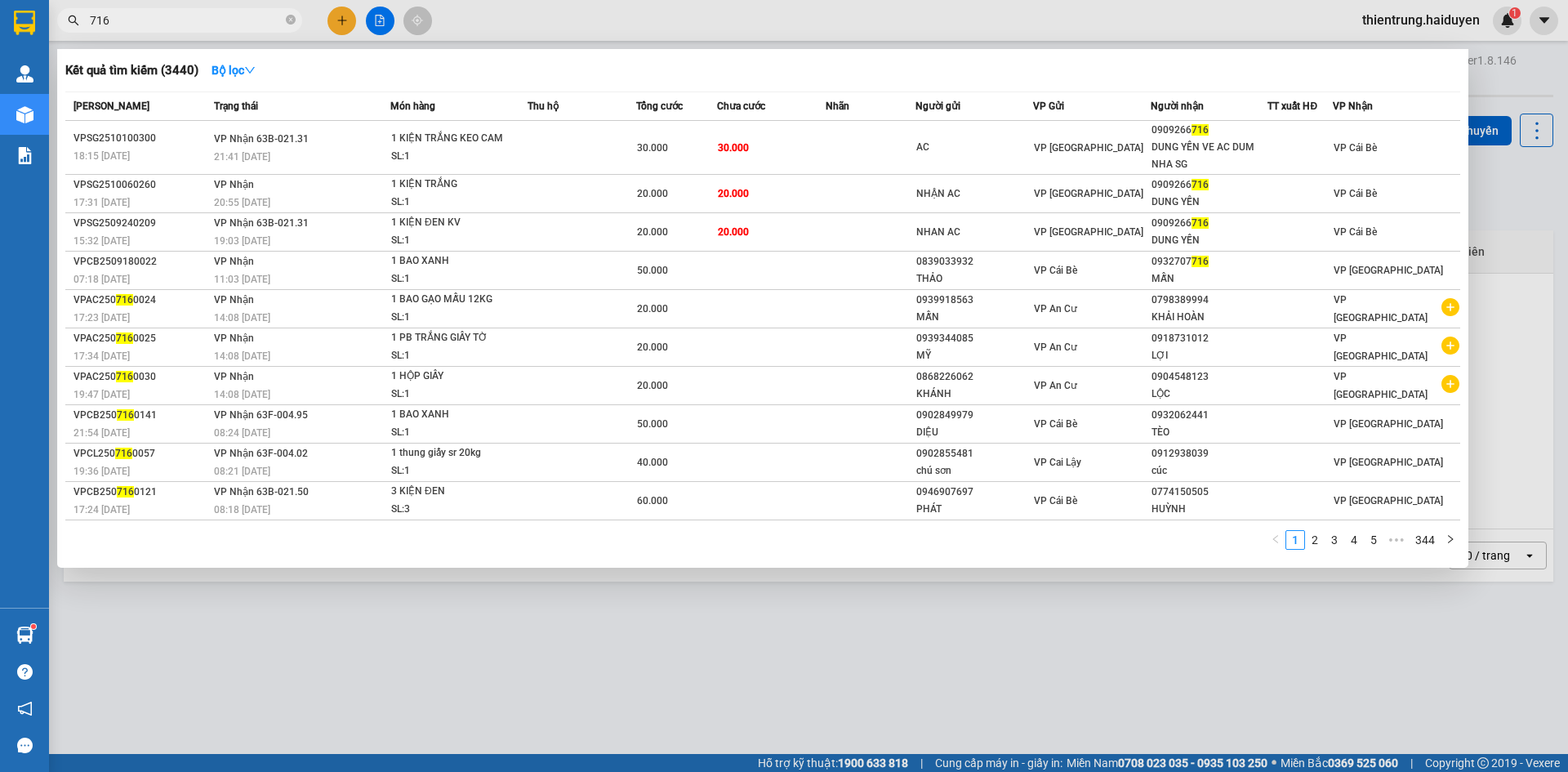
click at [167, 21] on input "716" at bounding box center [186, 20] width 193 height 18
click at [822, 690] on div at bounding box center [784, 386] width 1568 height 772
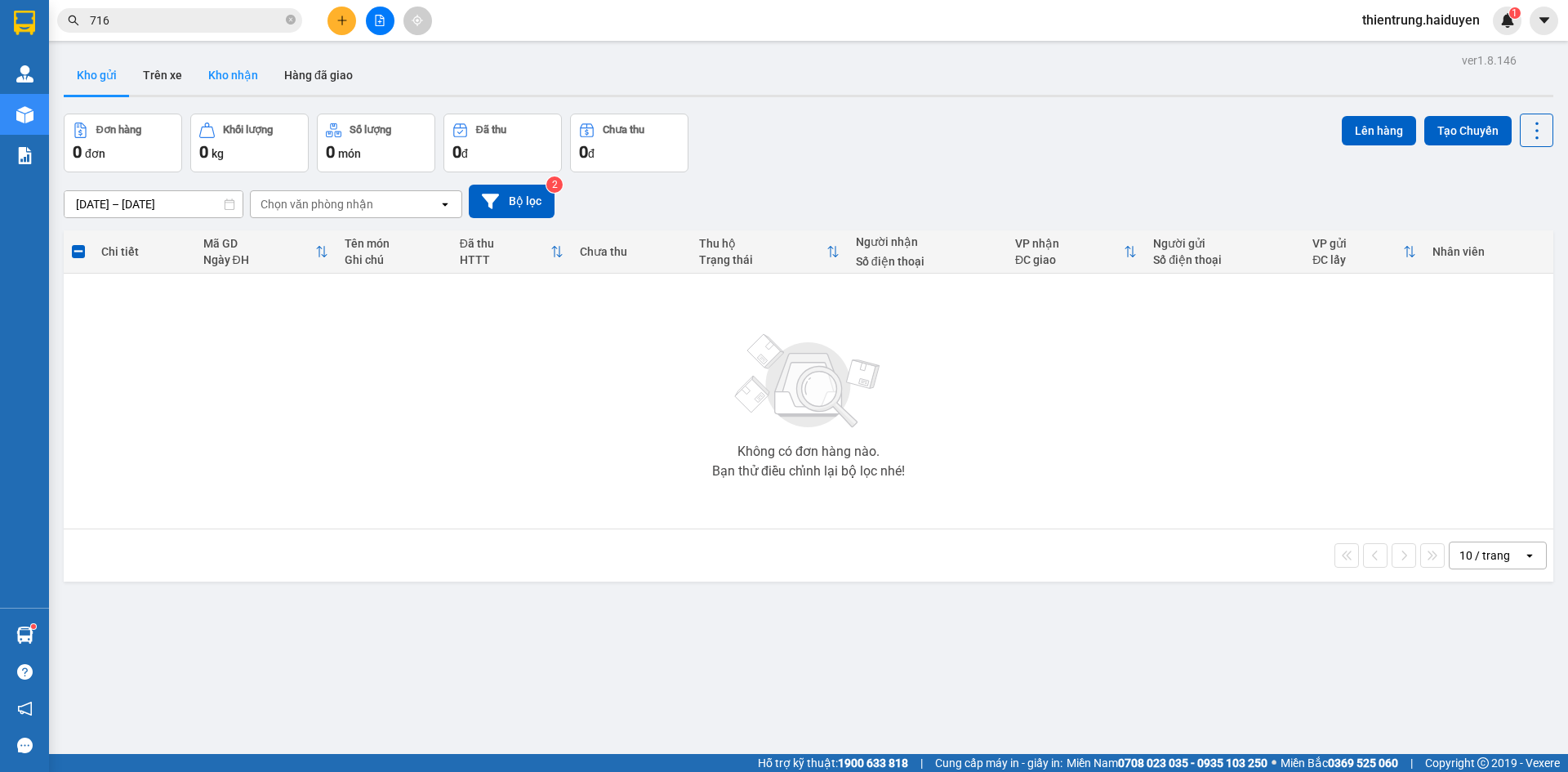
click at [254, 73] on button "Kho nhận" at bounding box center [234, 74] width 76 height 39
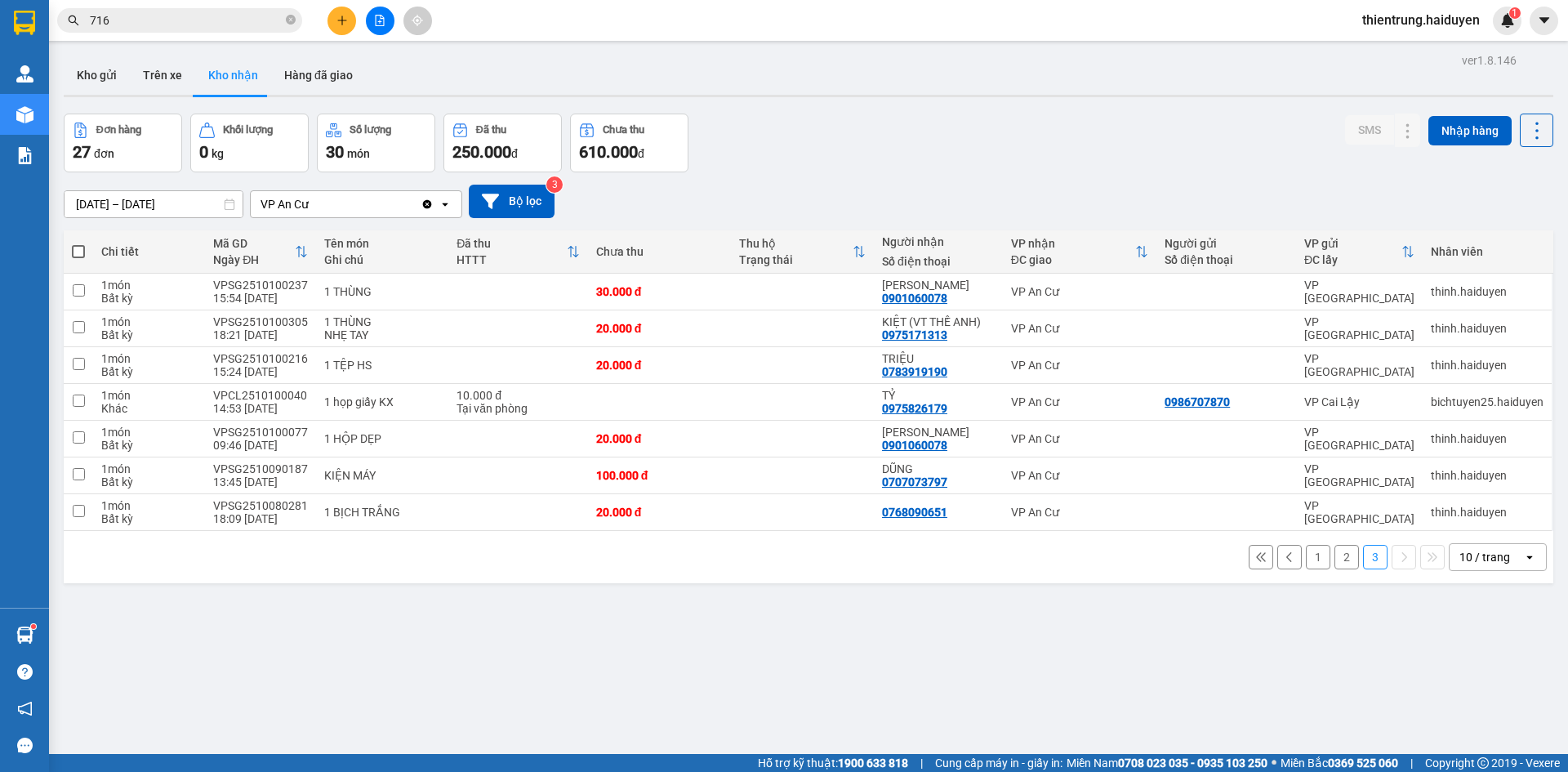
click at [1306, 558] on button "1" at bounding box center [1318, 557] width 24 height 24
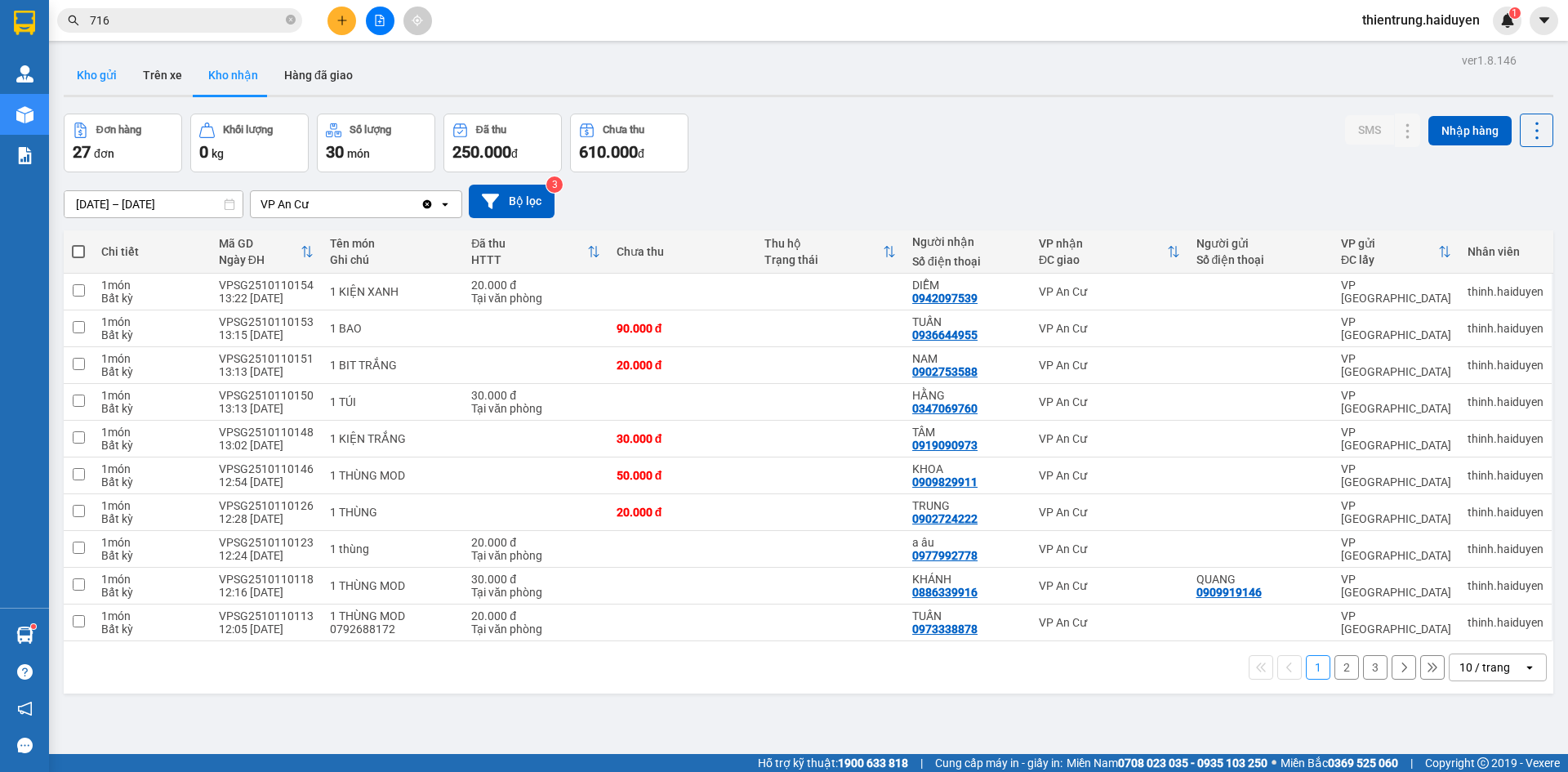
click at [109, 81] on button "Kho gửi" at bounding box center [97, 74] width 67 height 39
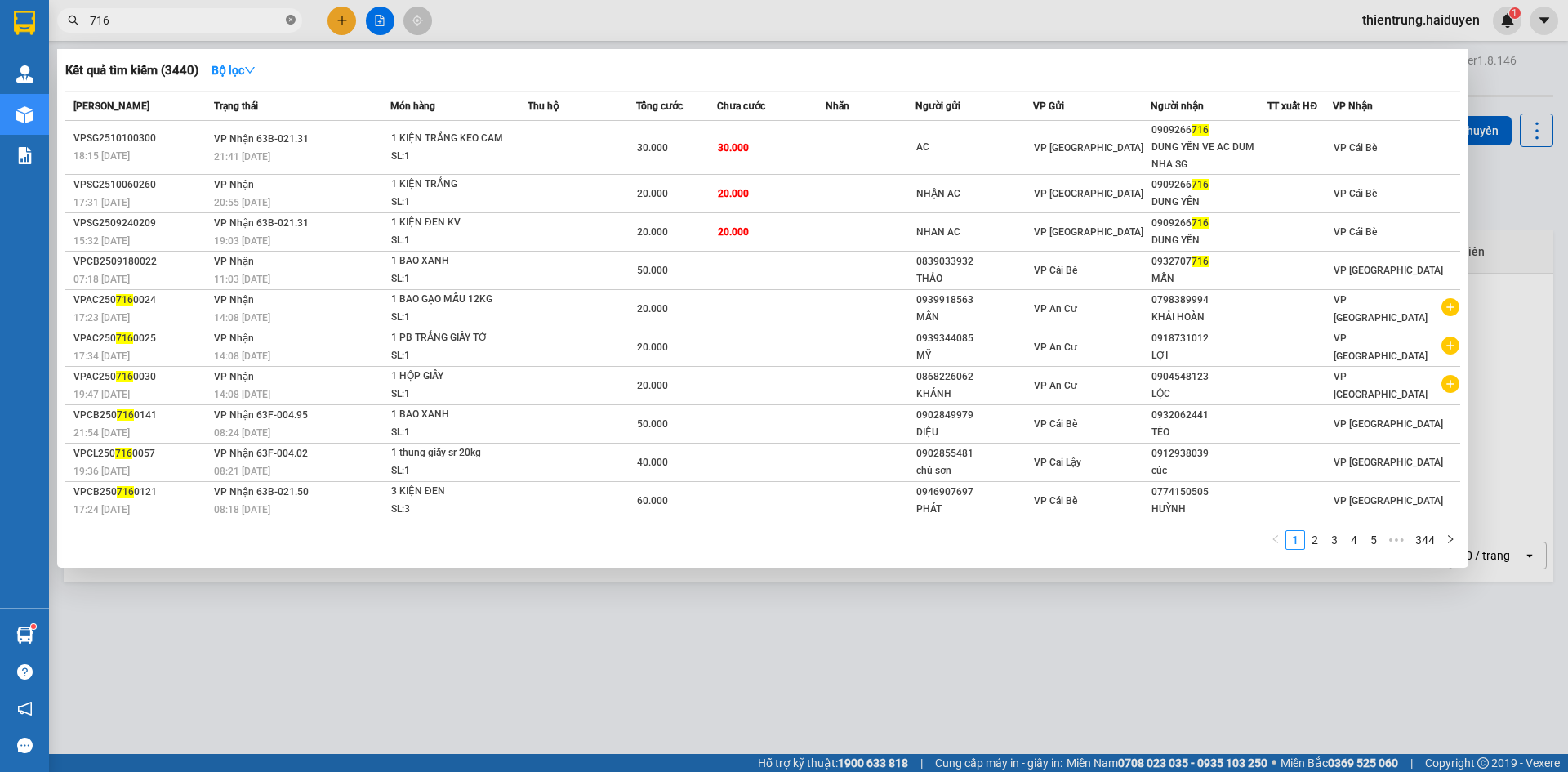
click at [291, 19] on icon "close-circle" at bounding box center [291, 19] width 10 height 10
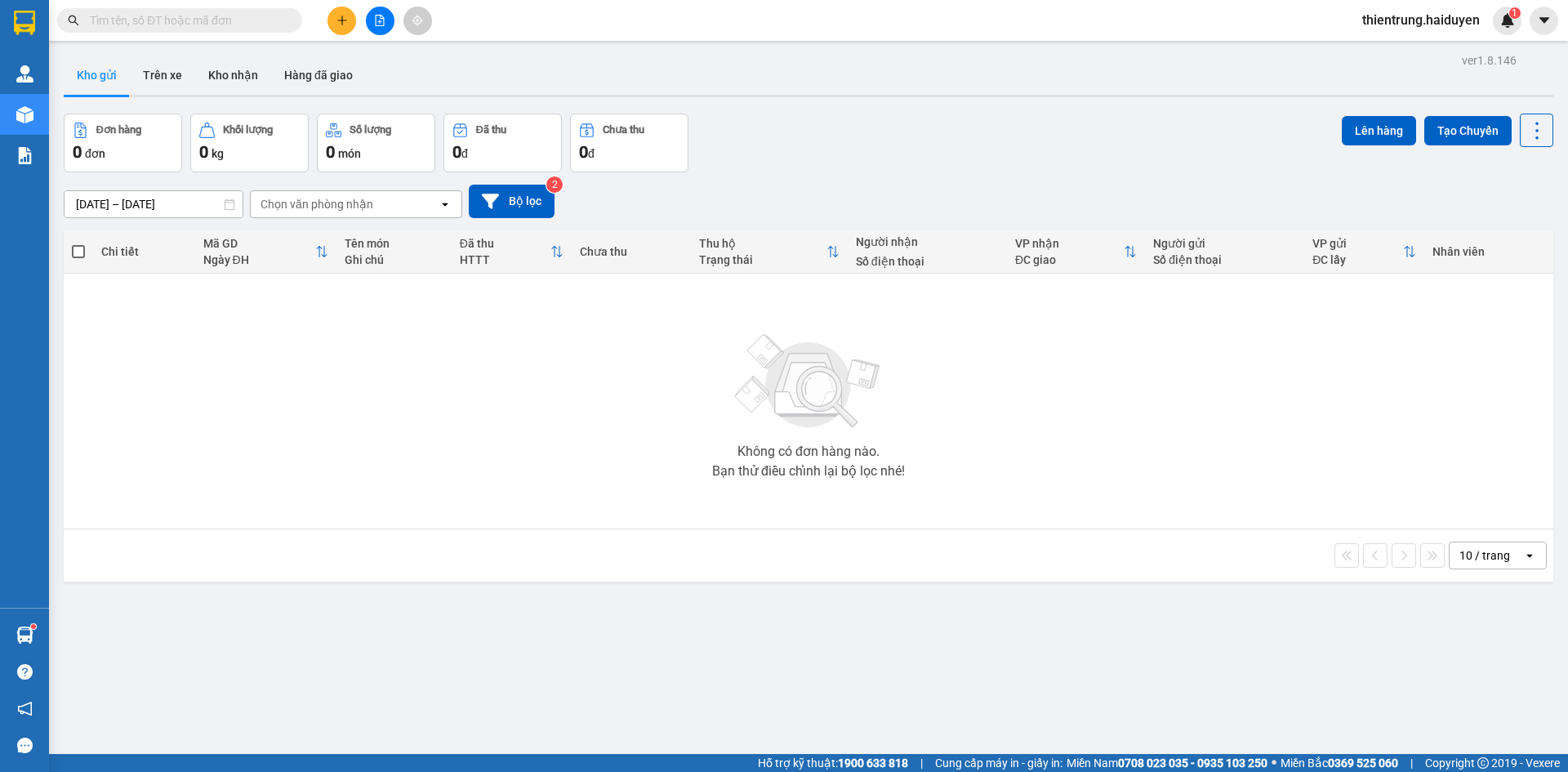
click at [346, 444] on div "Không có đơn hàng nào. Bạn thử điều chỉnh lại bộ lọc nhé!" at bounding box center [809, 400] width 1474 height 245
drag, startPoint x: 170, startPoint y: 78, endPoint x: 421, endPoint y: 8, distance: 260.6
click at [170, 77] on button "Trên xe" at bounding box center [163, 74] width 66 height 39
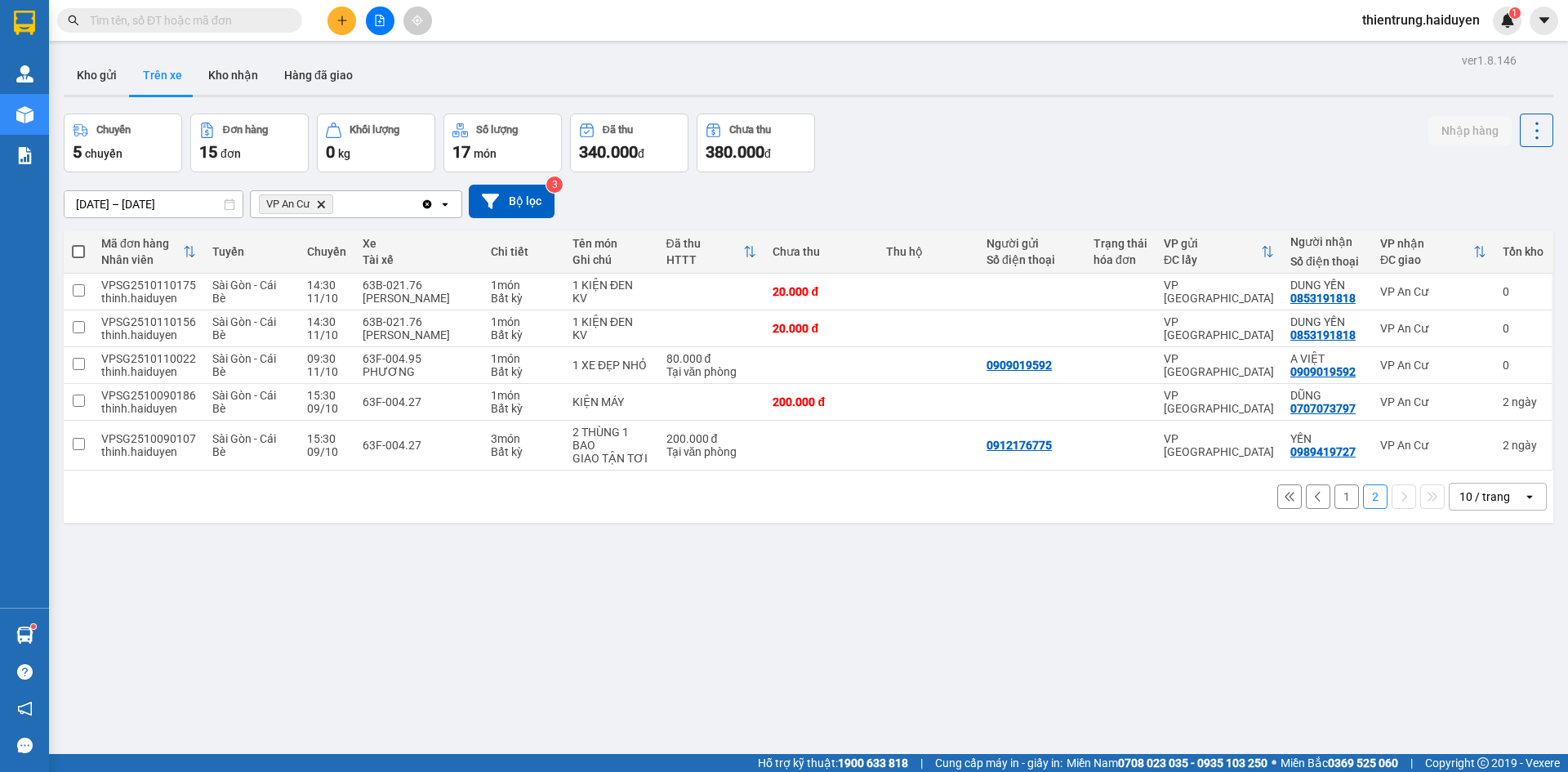
click at [1368, 658] on div "ver 1.8.146 Kho gửi Trên xe Kho nhận Hàng đã giao Chuyến 5 chuyến Đơn hàng 15 đ…" at bounding box center [809, 435] width 1503 height 772
click at [227, 82] on button "Kho nhận" at bounding box center [234, 74] width 76 height 39
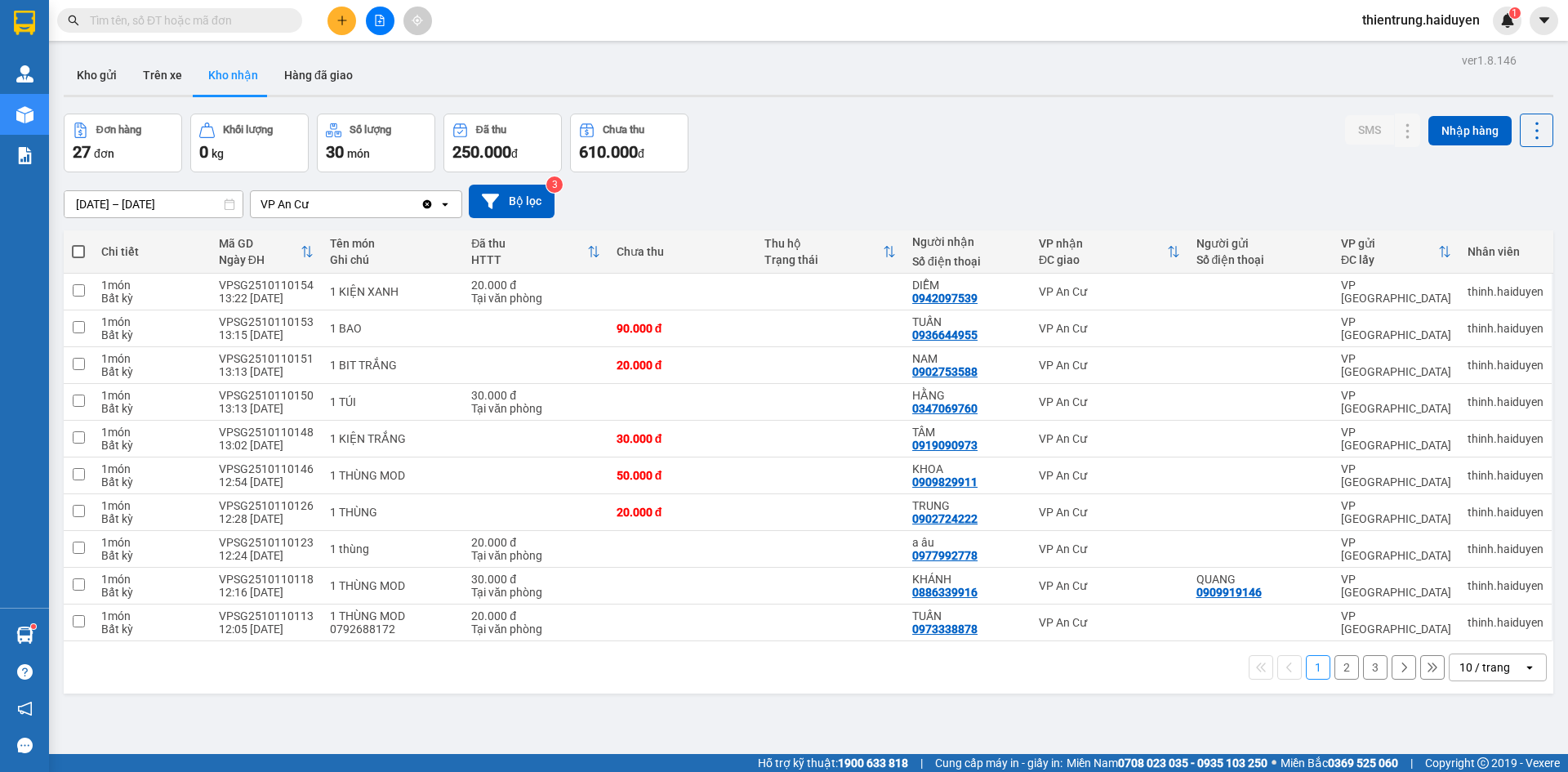
click at [1334, 678] on button "2" at bounding box center [1347, 667] width 24 height 24
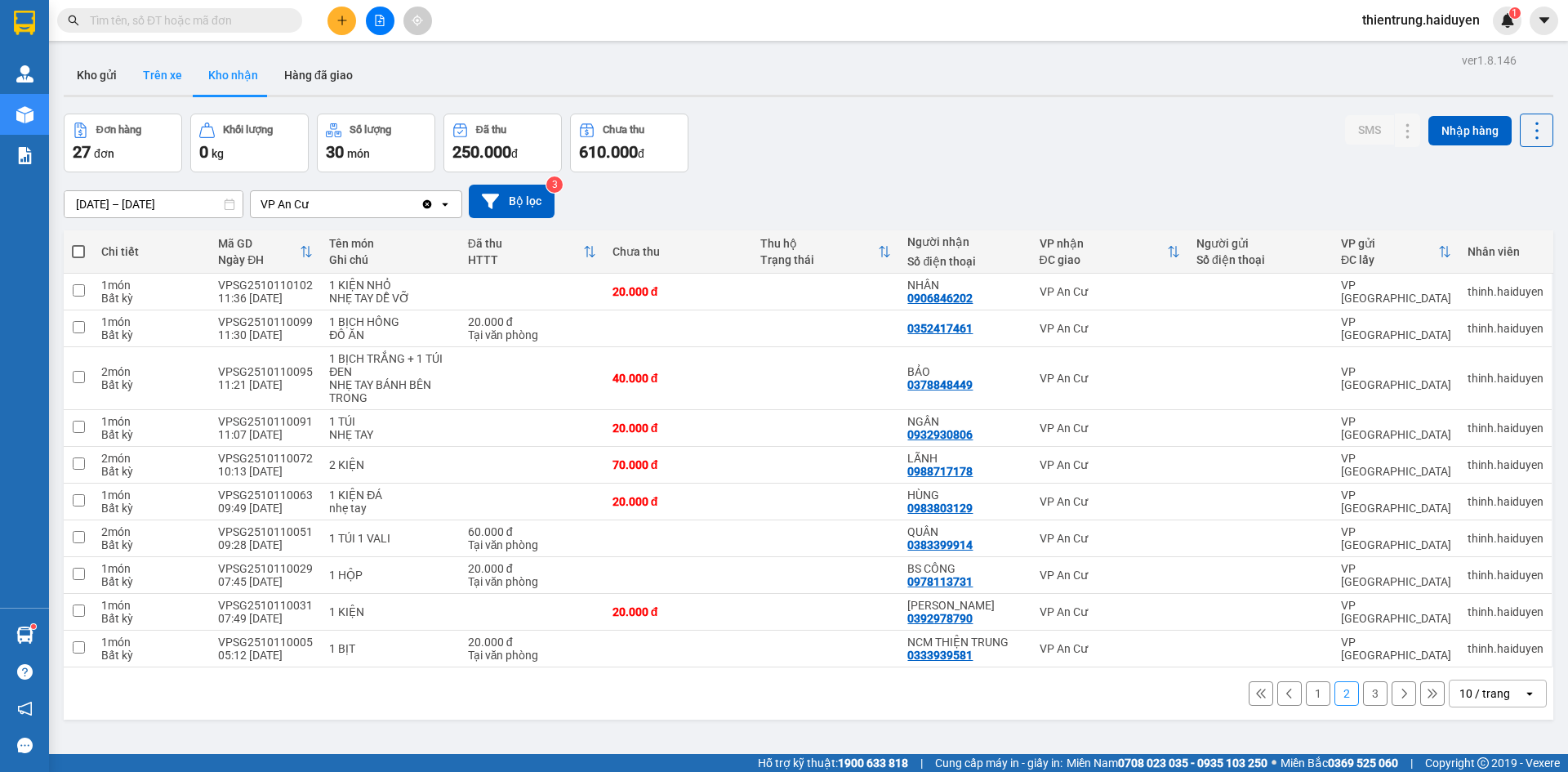
click at [149, 67] on button "Trên xe" at bounding box center [163, 74] width 66 height 39
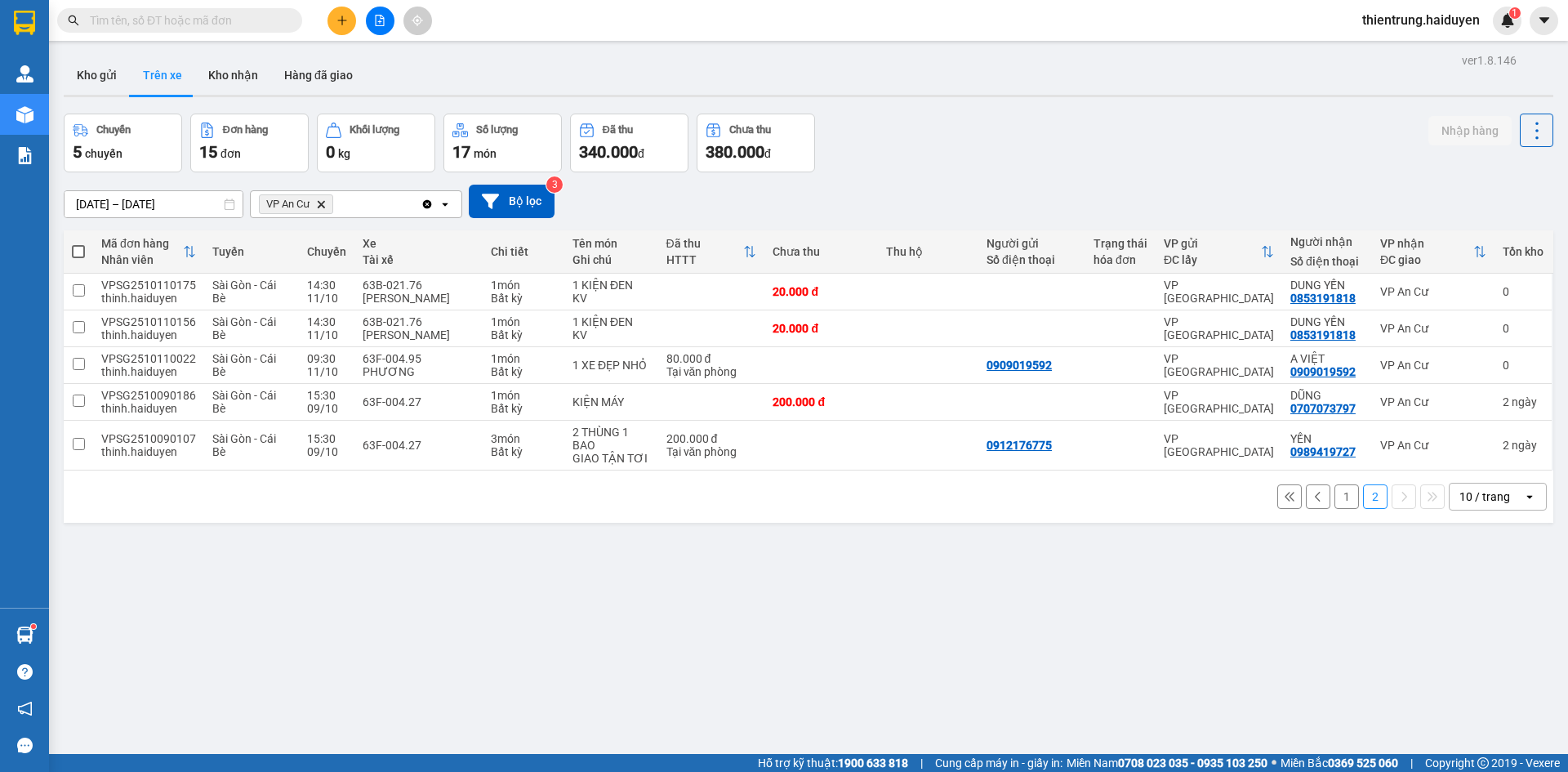
click at [1475, 635] on div "ver 1.8.146 Kho gửi Trên xe Kho nhận Hàng đã giao Chuyến 5 chuyến Đơn hàng 15 đ…" at bounding box center [809, 435] width 1503 height 772
click at [243, 68] on button "Kho nhận" at bounding box center [234, 74] width 76 height 39
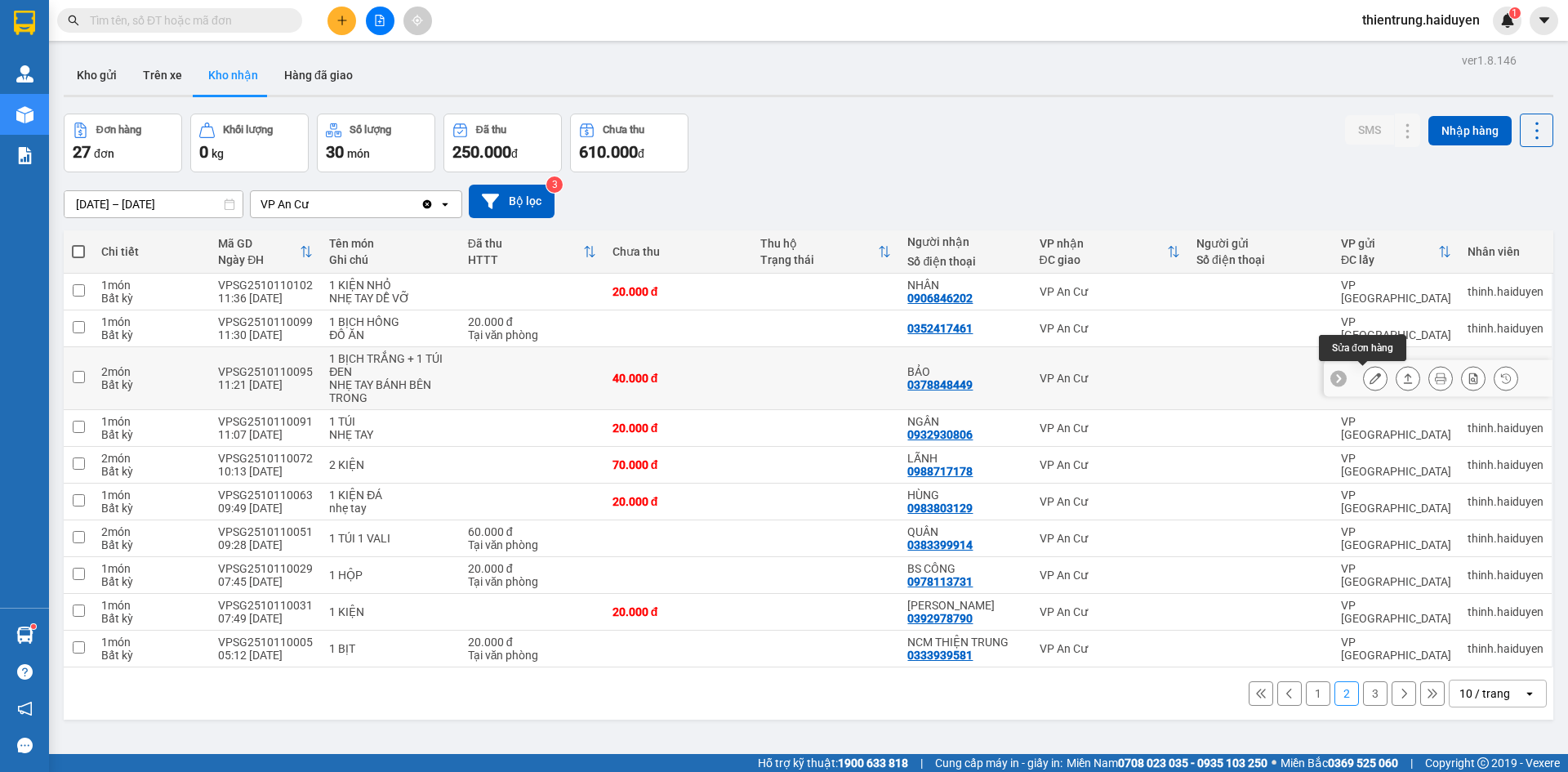
click at [1370, 382] on icon at bounding box center [1375, 378] width 11 height 11
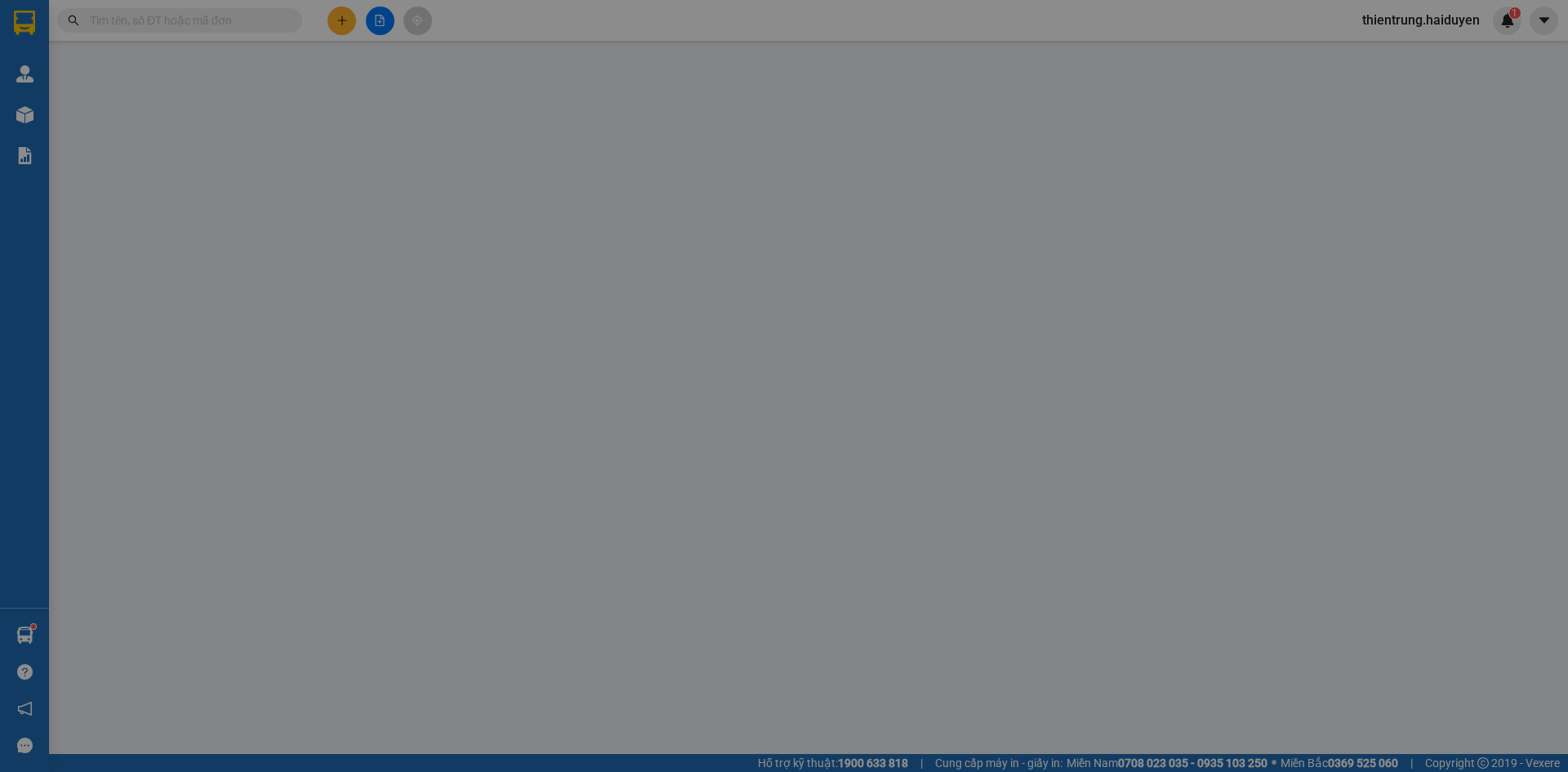
type input "0378848449"
type input "BẢO"
type input "0"
type input "40.000"
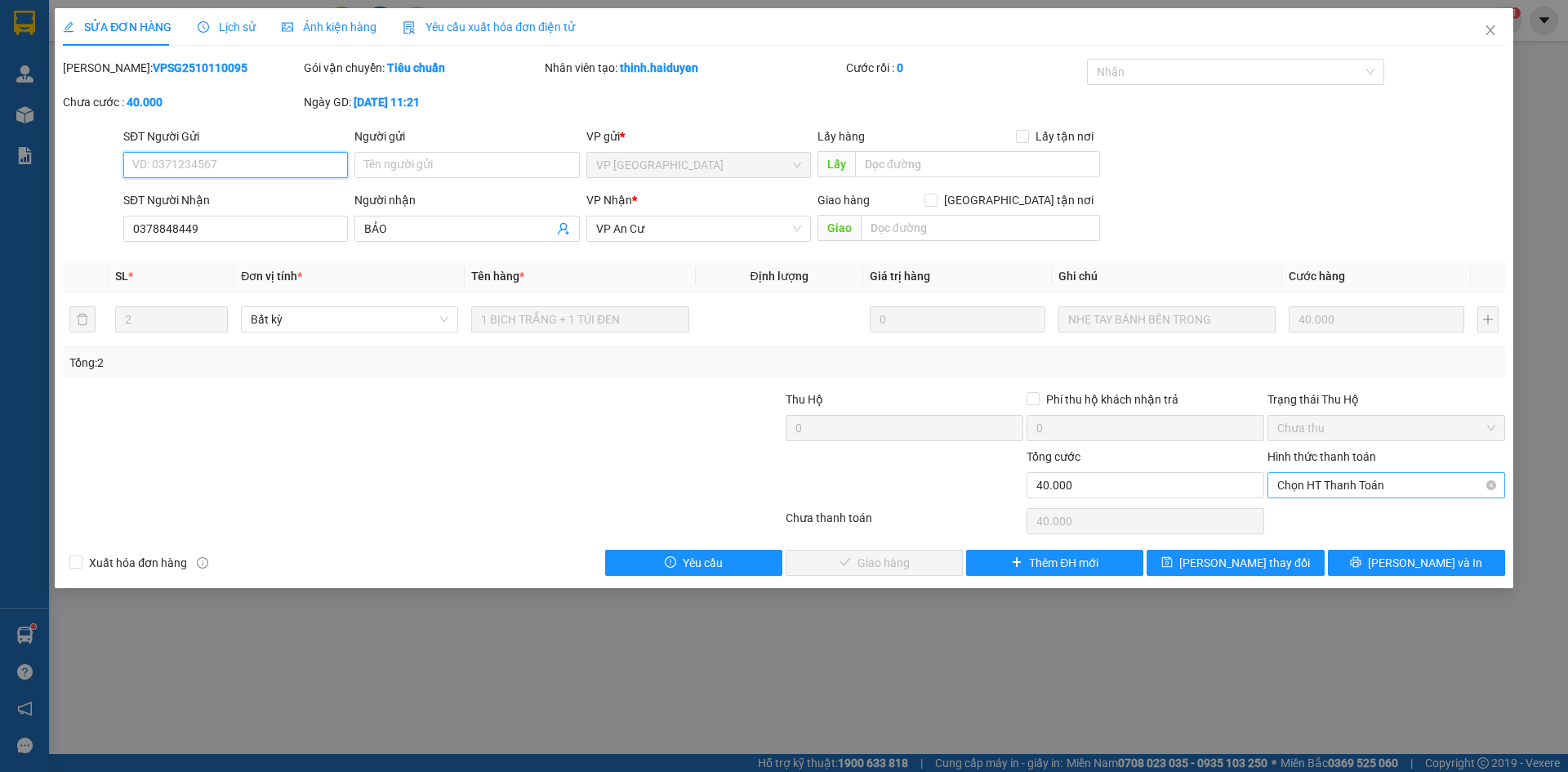
click at [1342, 484] on span "Chọn HT Thanh Toán" at bounding box center [1386, 485] width 218 height 24
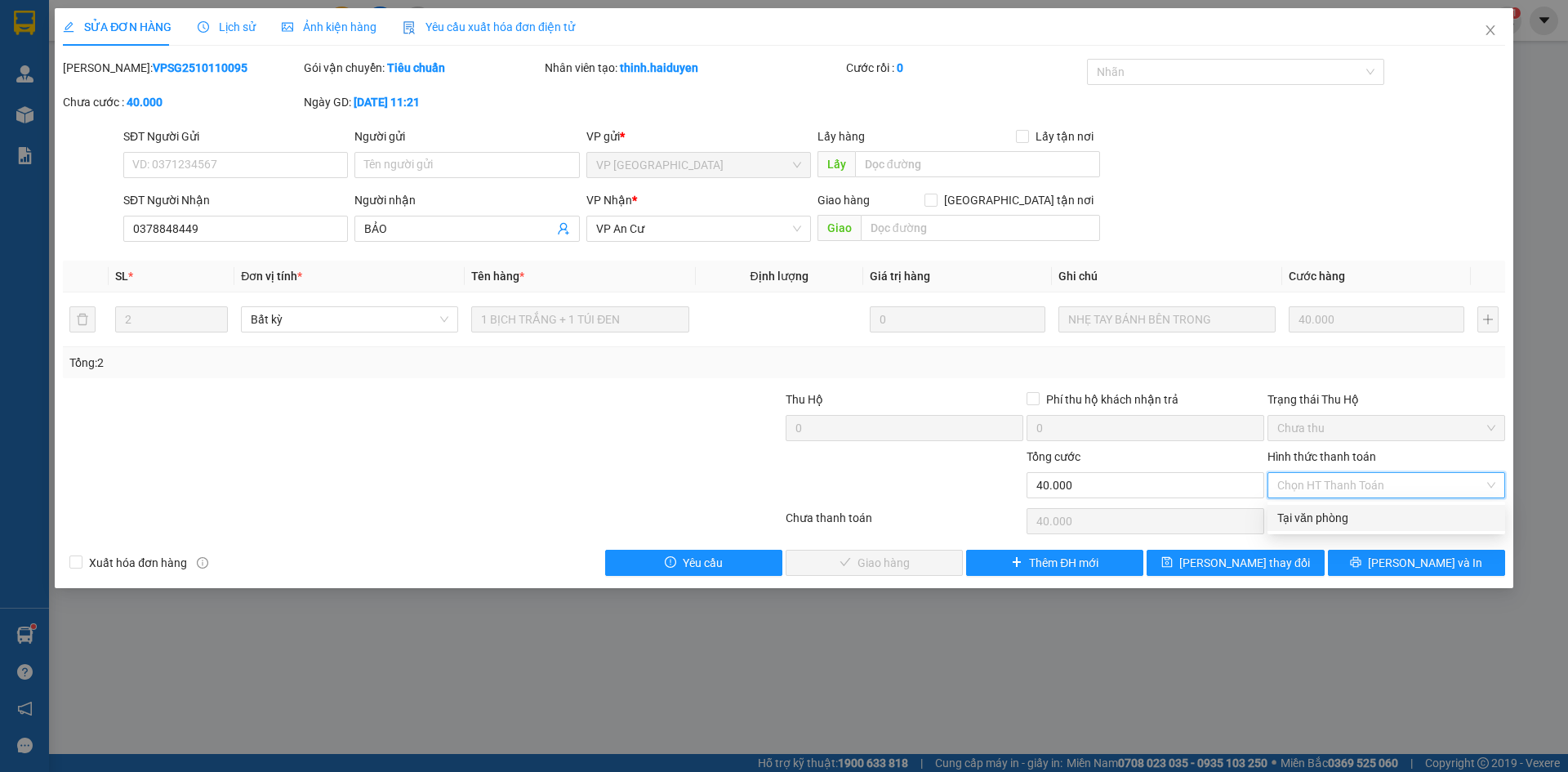
drag, startPoint x: 1341, startPoint y: 516, endPoint x: 710, endPoint y: 519, distance: 631.0
click at [1338, 516] on div "Tại văn phòng" at bounding box center [1386, 517] width 218 height 18
type input "0"
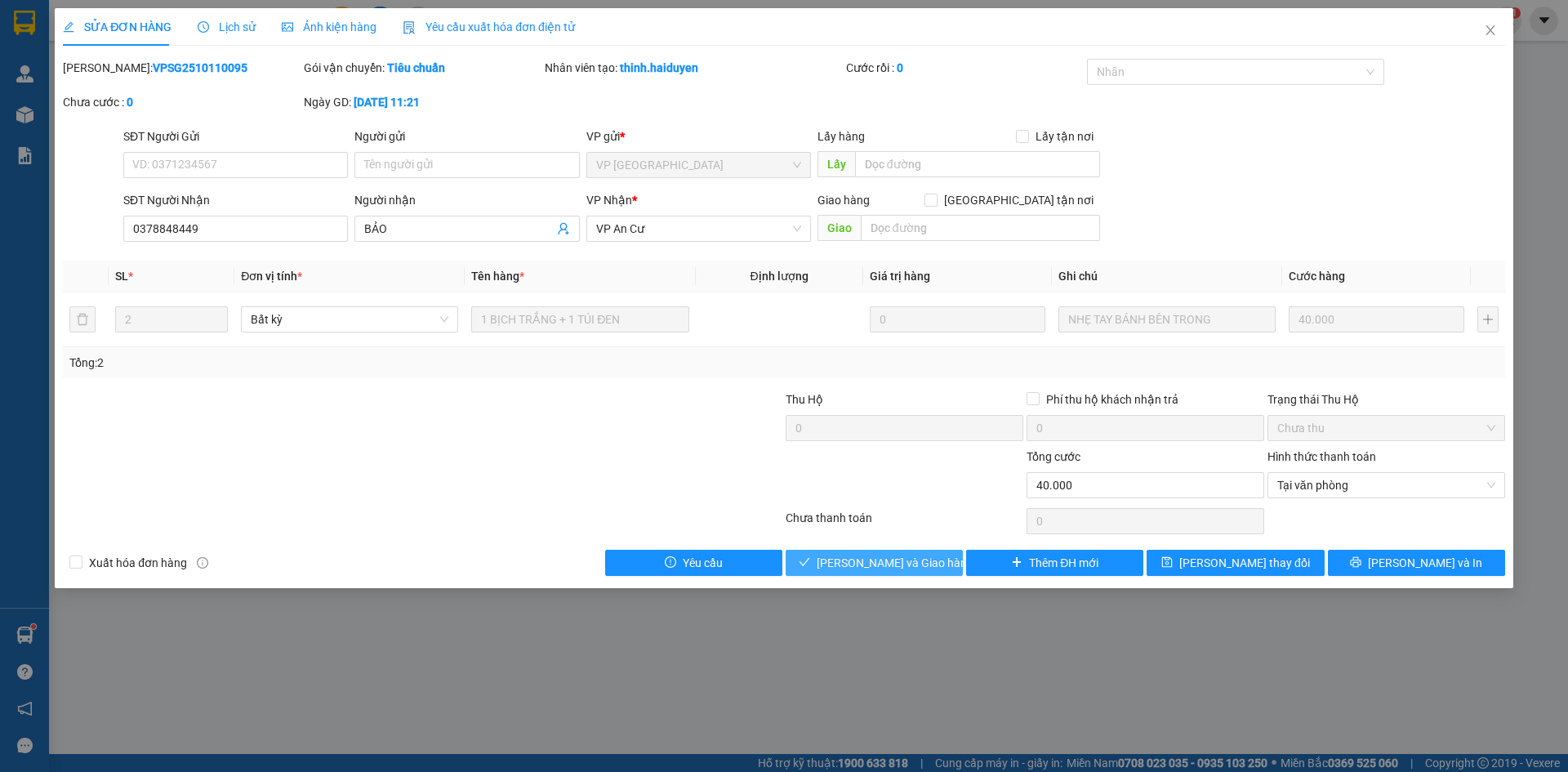
click at [844, 561] on span "[PERSON_NAME] và Giao hàng" at bounding box center [894, 562] width 157 height 18
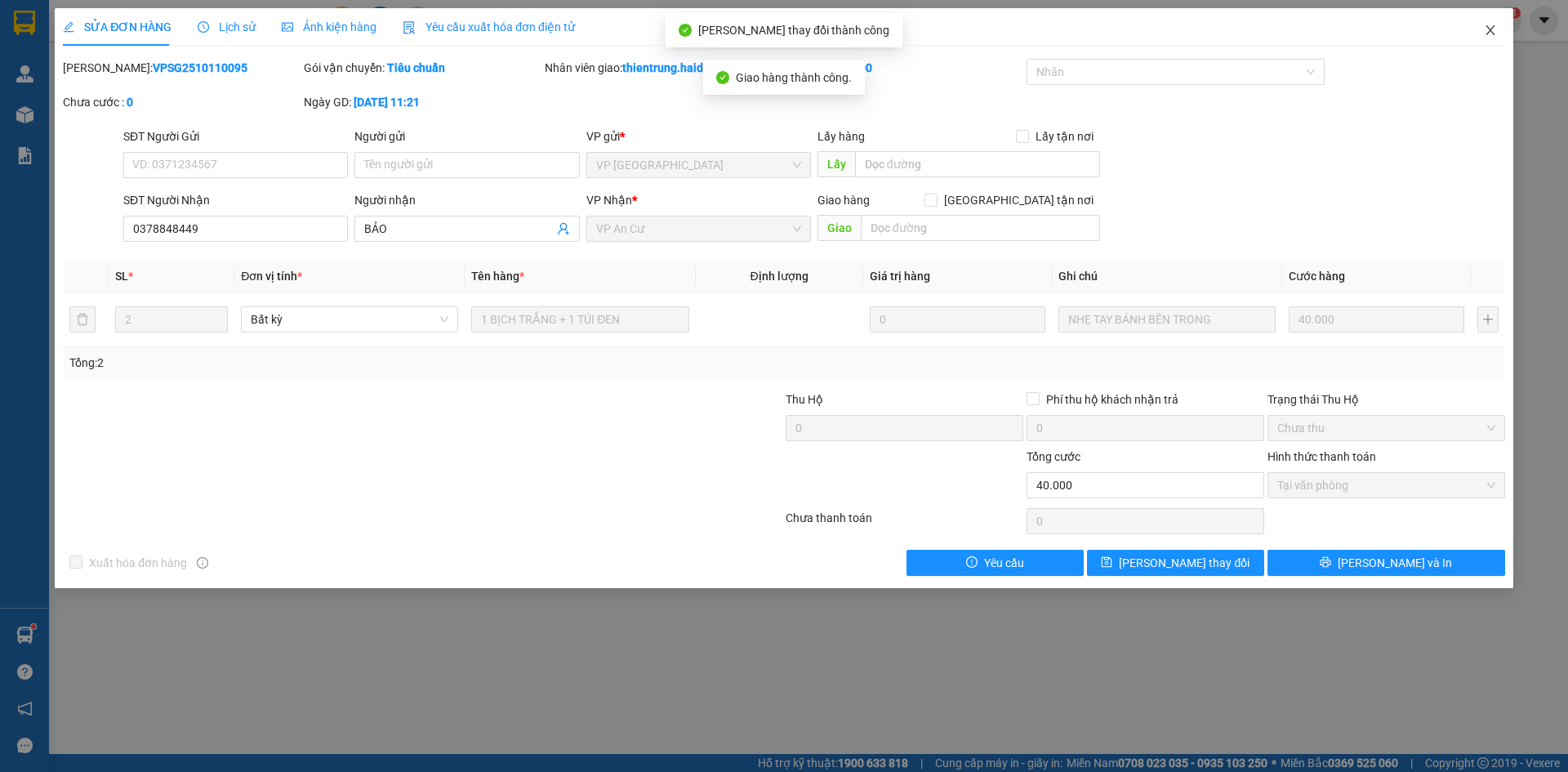
click at [1494, 35] on icon "close" at bounding box center [1490, 29] width 9 height 10
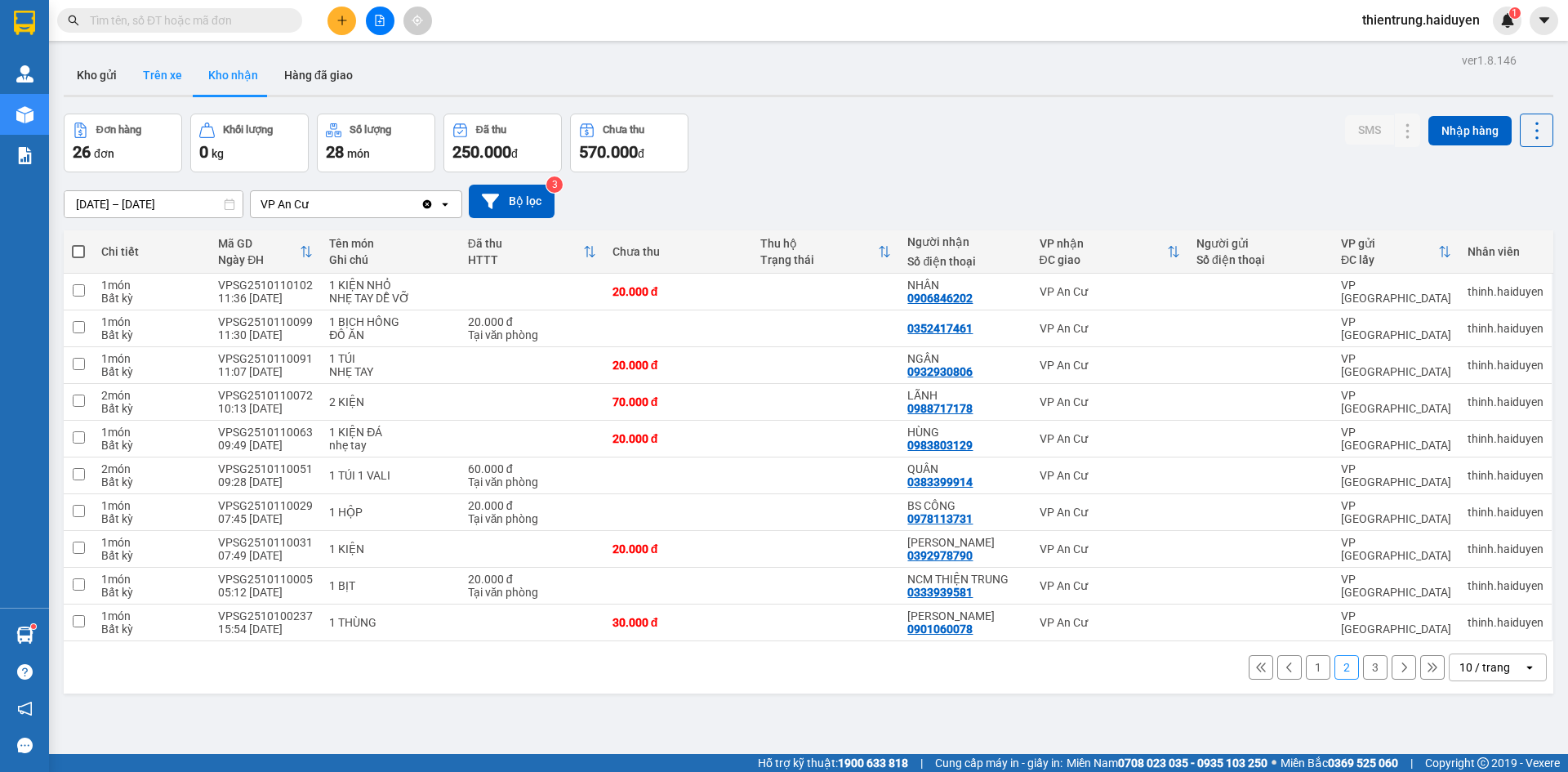
click at [167, 75] on button "Trên xe" at bounding box center [163, 74] width 66 height 39
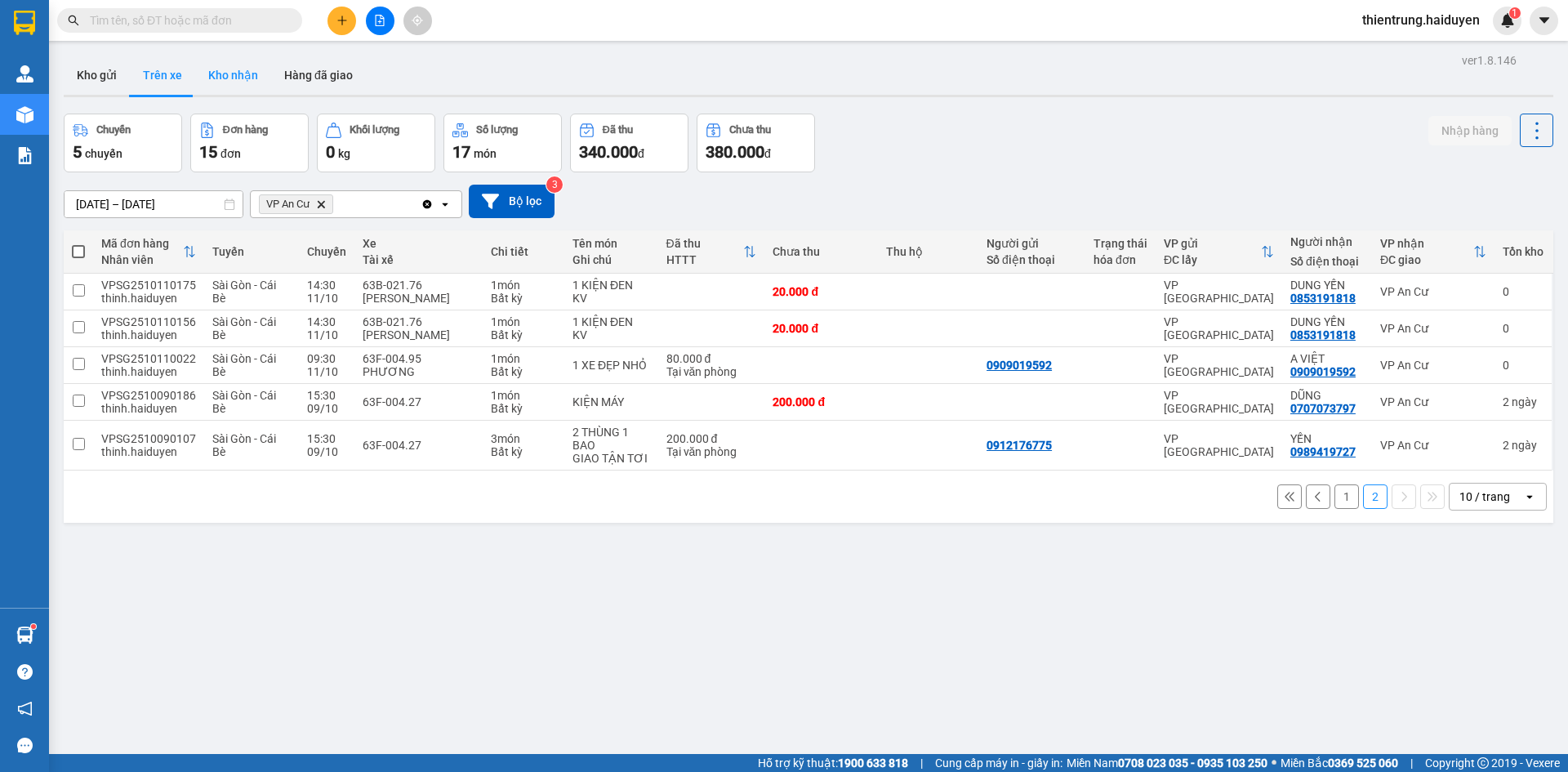
click at [228, 83] on button "Kho nhận" at bounding box center [234, 74] width 76 height 39
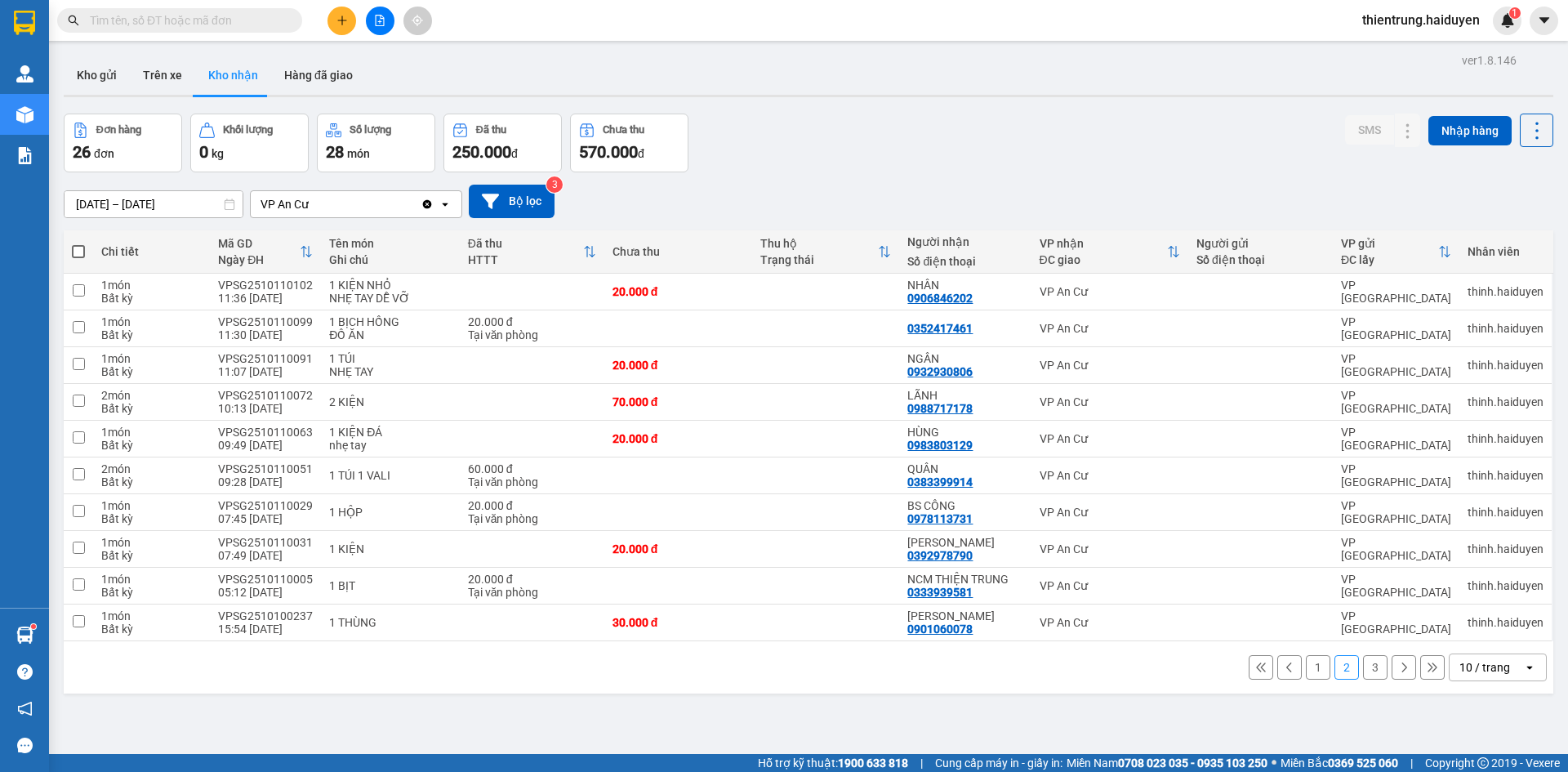
click at [1309, 668] on button "1" at bounding box center [1318, 667] width 24 height 24
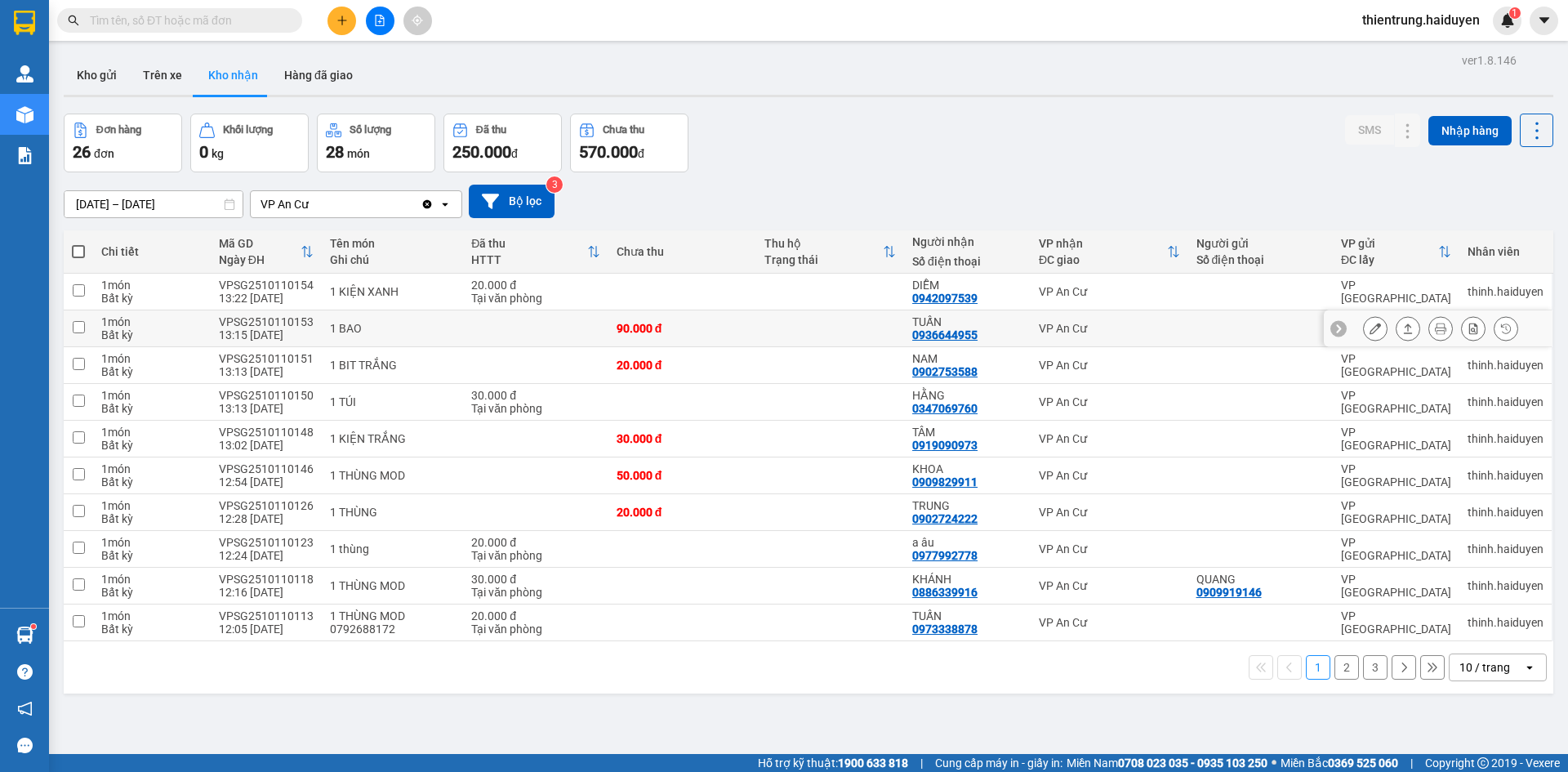
click at [1370, 329] on icon at bounding box center [1375, 328] width 11 height 11
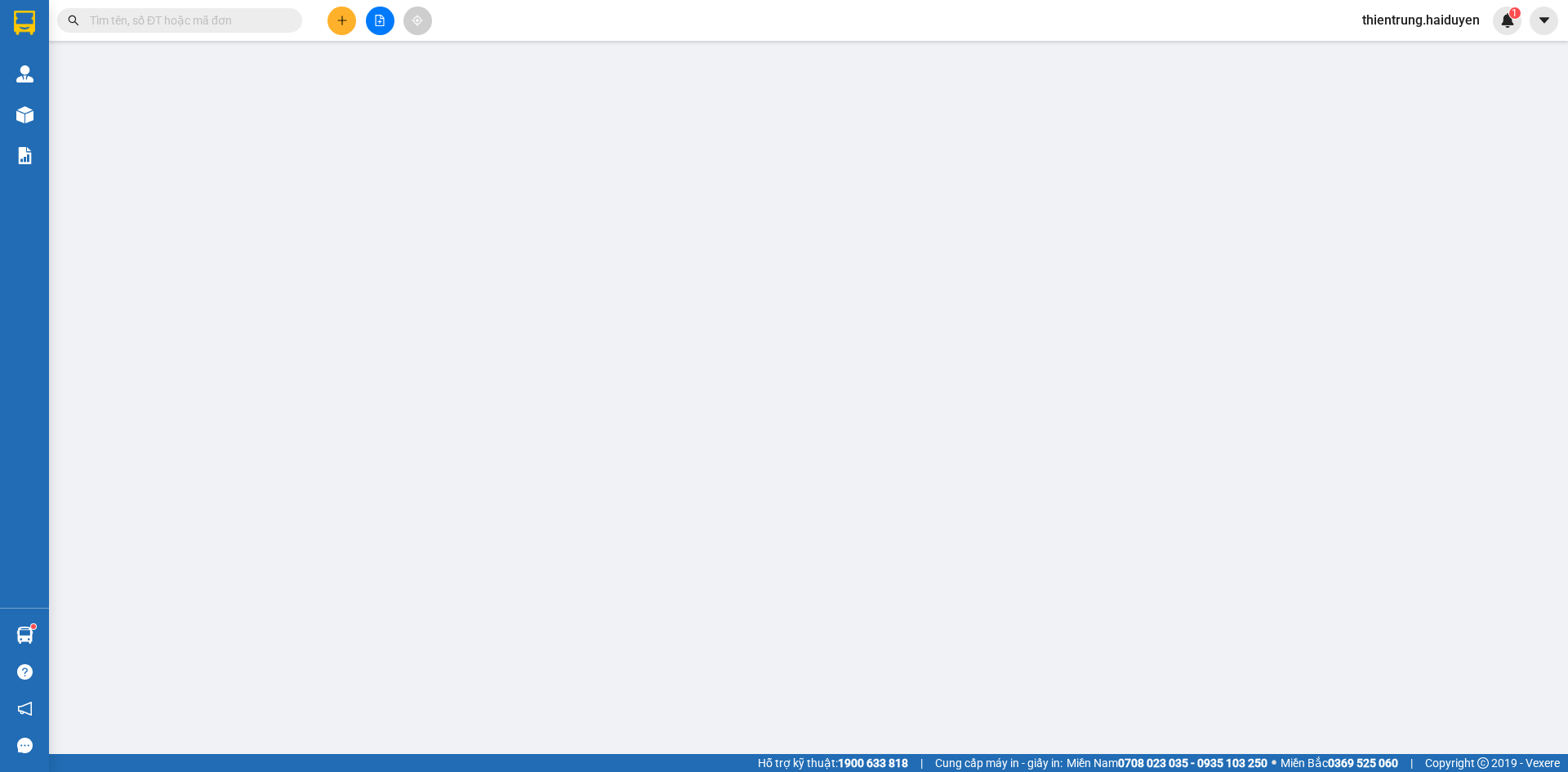
type input "0936644955"
type input "TUẤN"
type input "0"
type input "90.000"
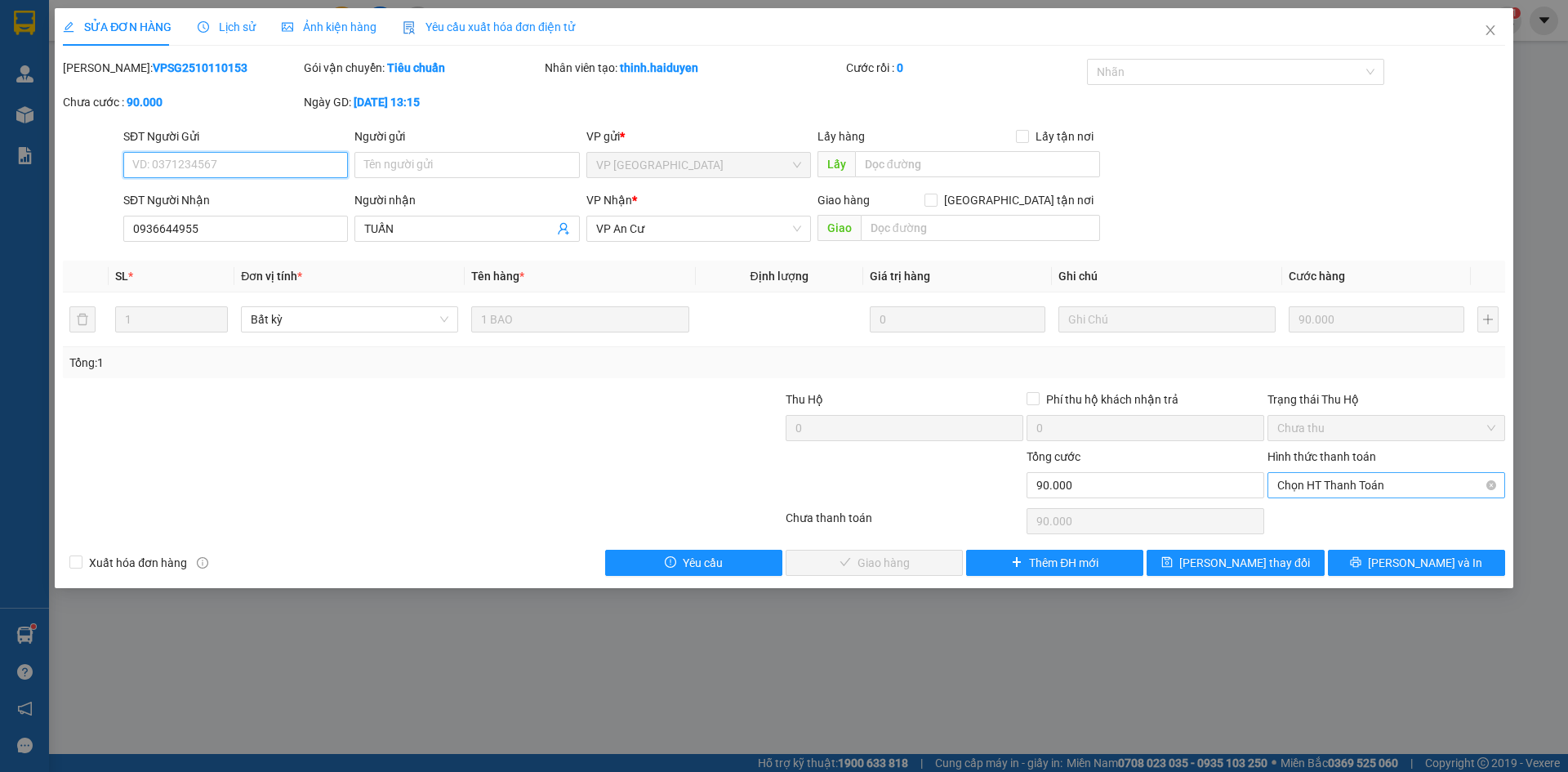
click at [1349, 483] on span "Chọn HT Thanh Toán" at bounding box center [1386, 485] width 218 height 24
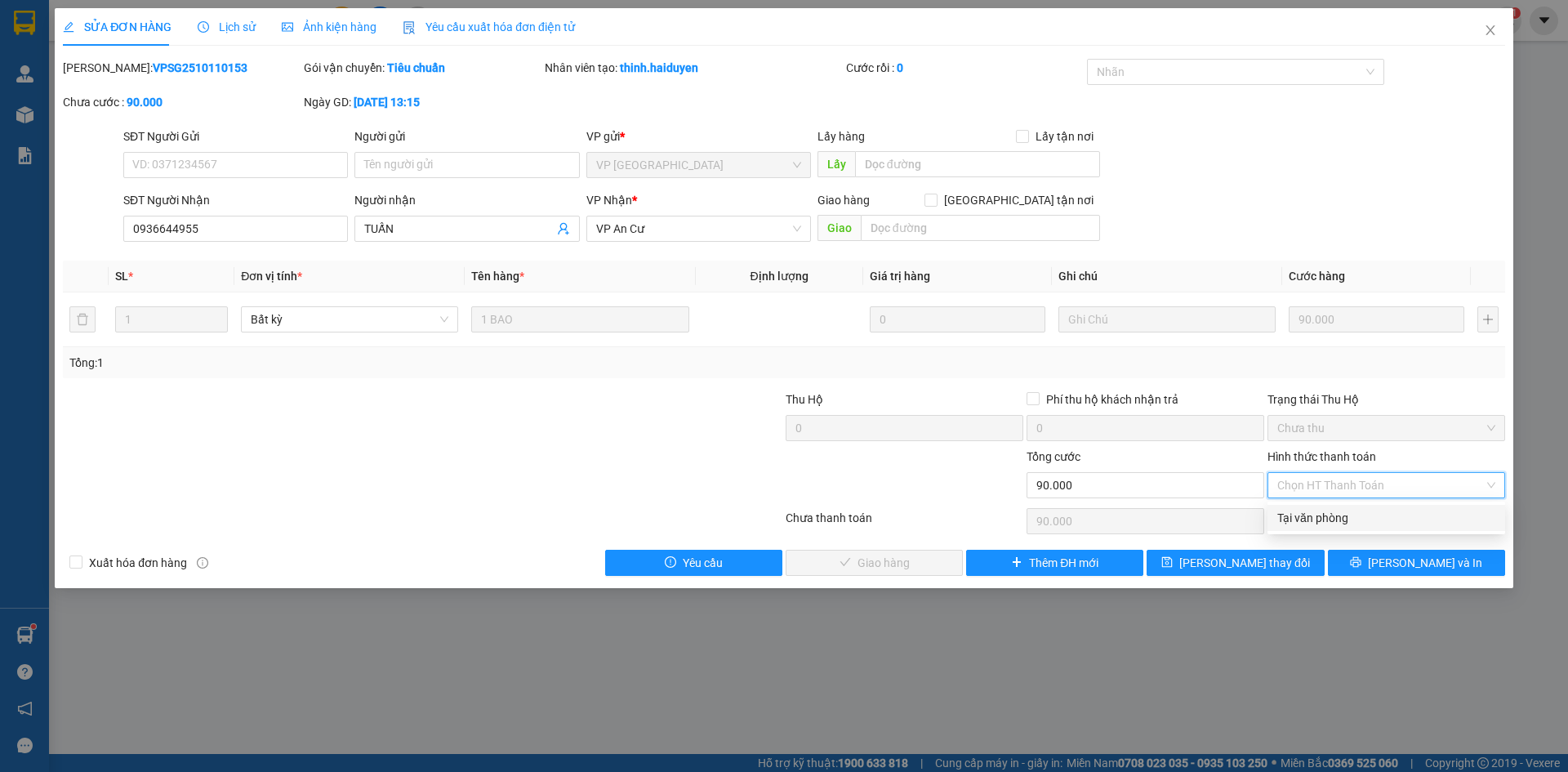
click at [1331, 522] on div "Tại văn phòng" at bounding box center [1386, 517] width 218 height 18
type input "0"
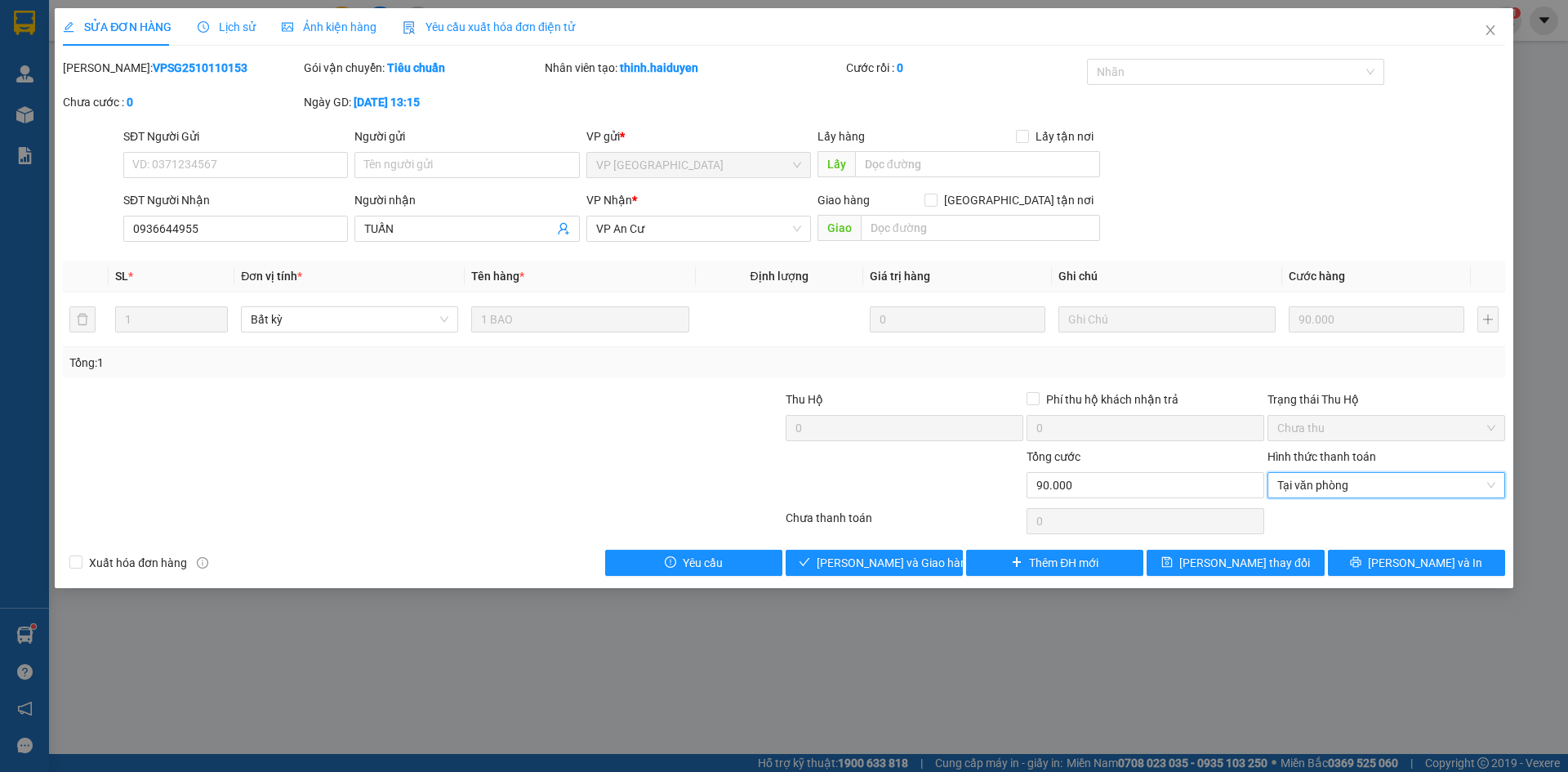
click at [870, 577] on div "SỬA ĐƠN HÀNG Lịch sử Ảnh kiện hàng Yêu cầu xuất hóa đơn điện tử Total Paid Fee …" at bounding box center [784, 297] width 1459 height 580
click at [906, 560] on span "[PERSON_NAME] và Giao hàng" at bounding box center [894, 562] width 157 height 18
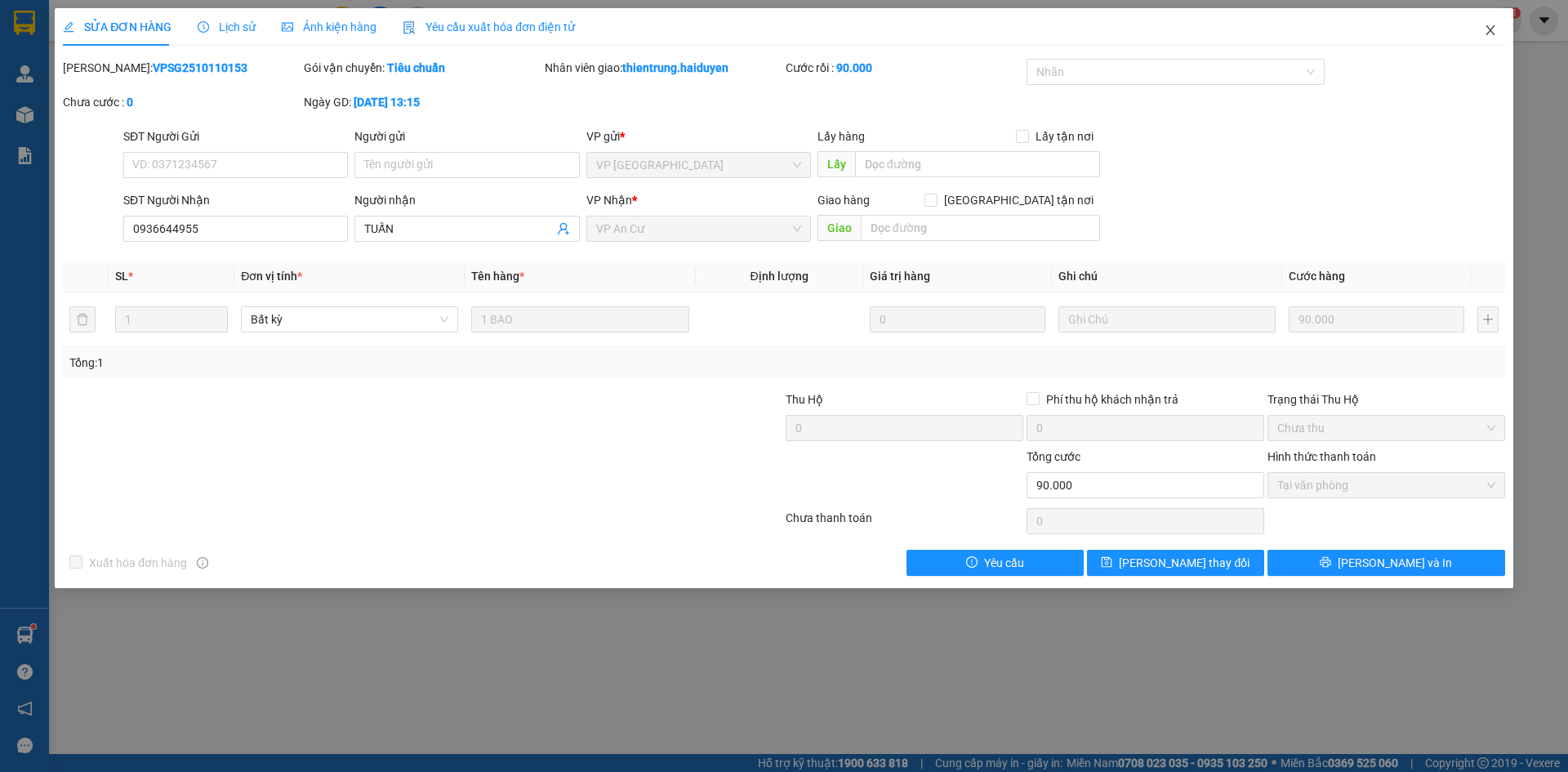
click at [1486, 31] on icon "close" at bounding box center [1490, 29] width 13 height 13
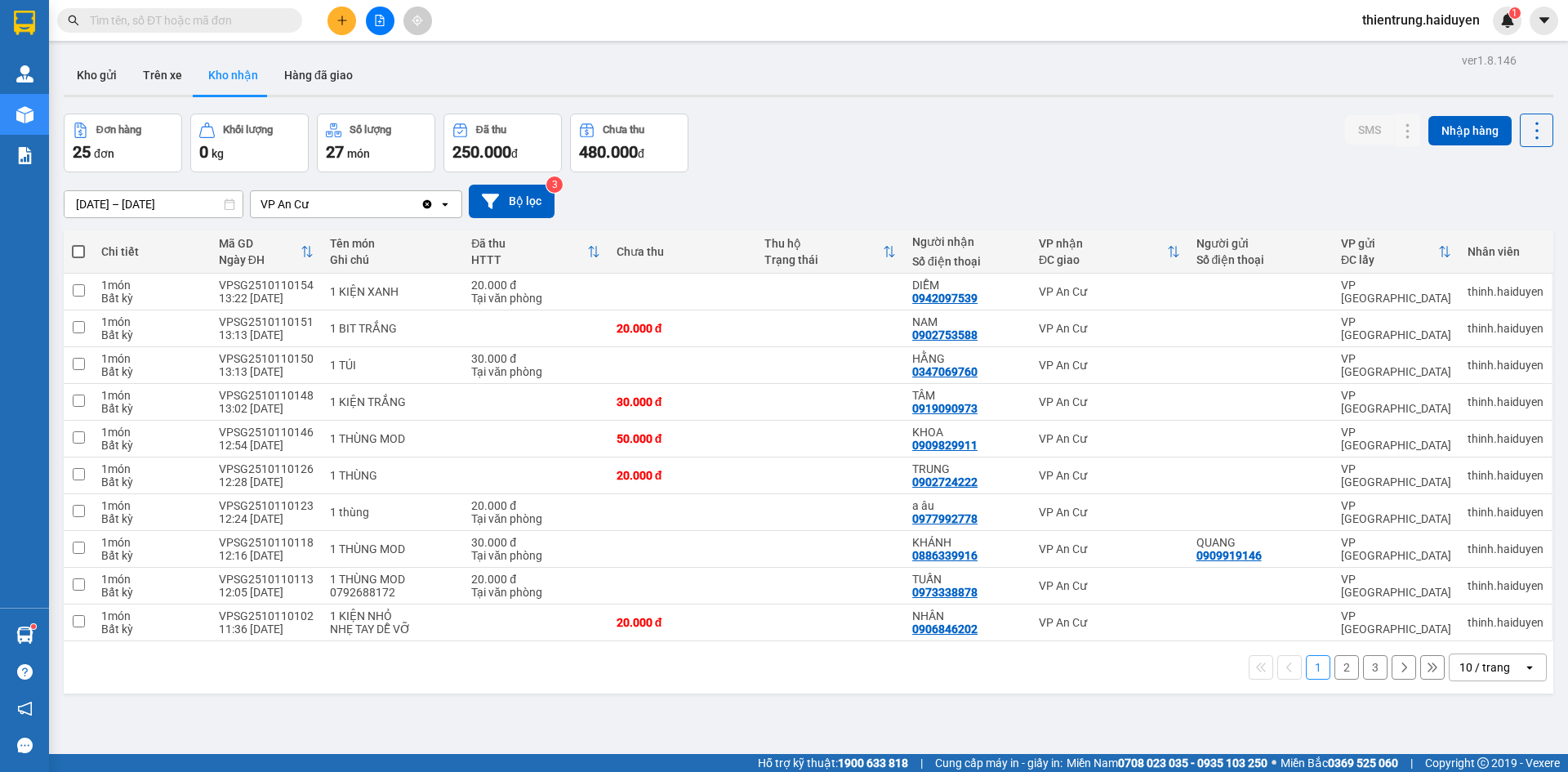
click at [1334, 667] on button "2" at bounding box center [1347, 667] width 24 height 24
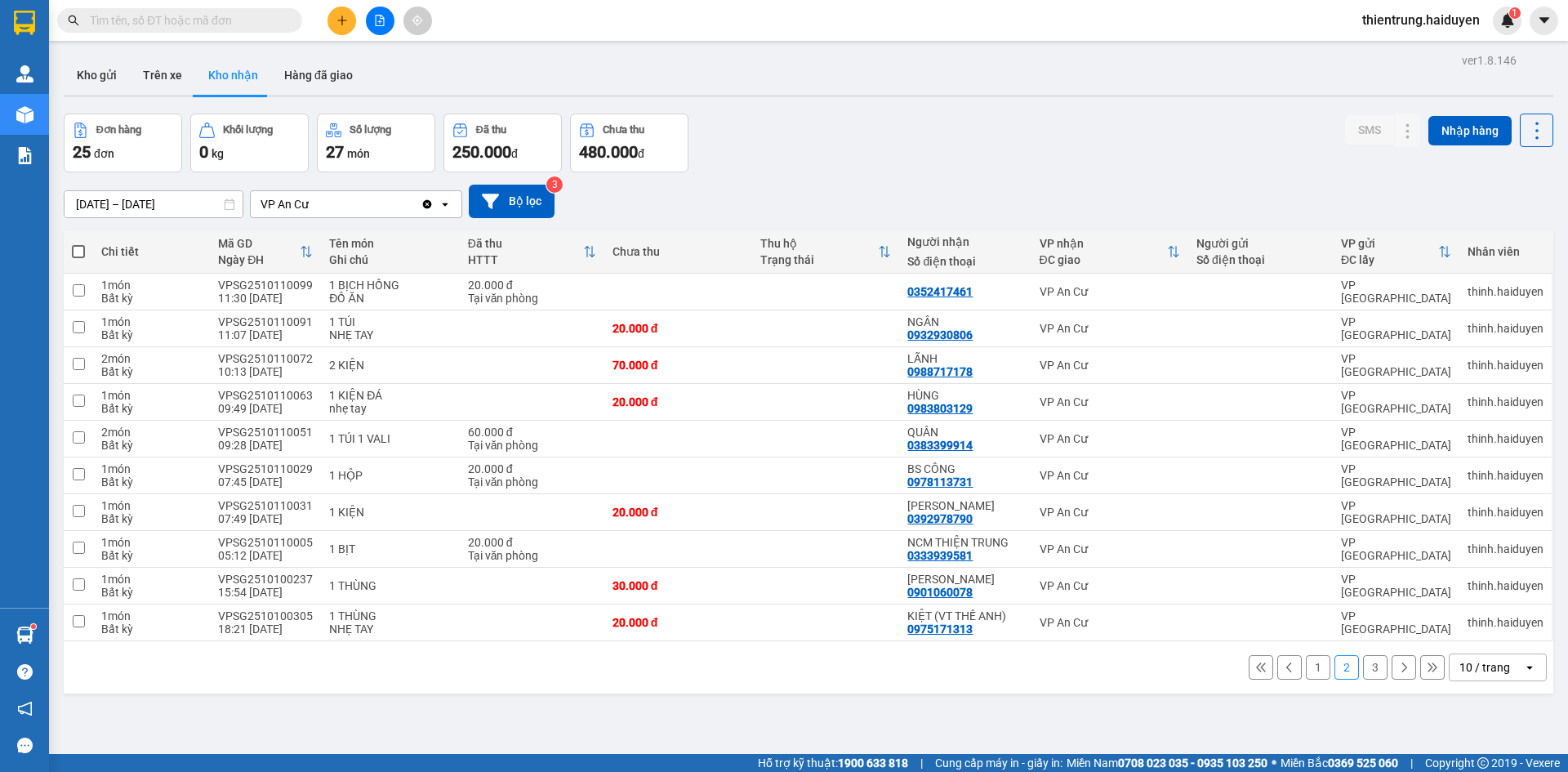
click at [1363, 669] on button "3" at bounding box center [1375, 667] width 24 height 24
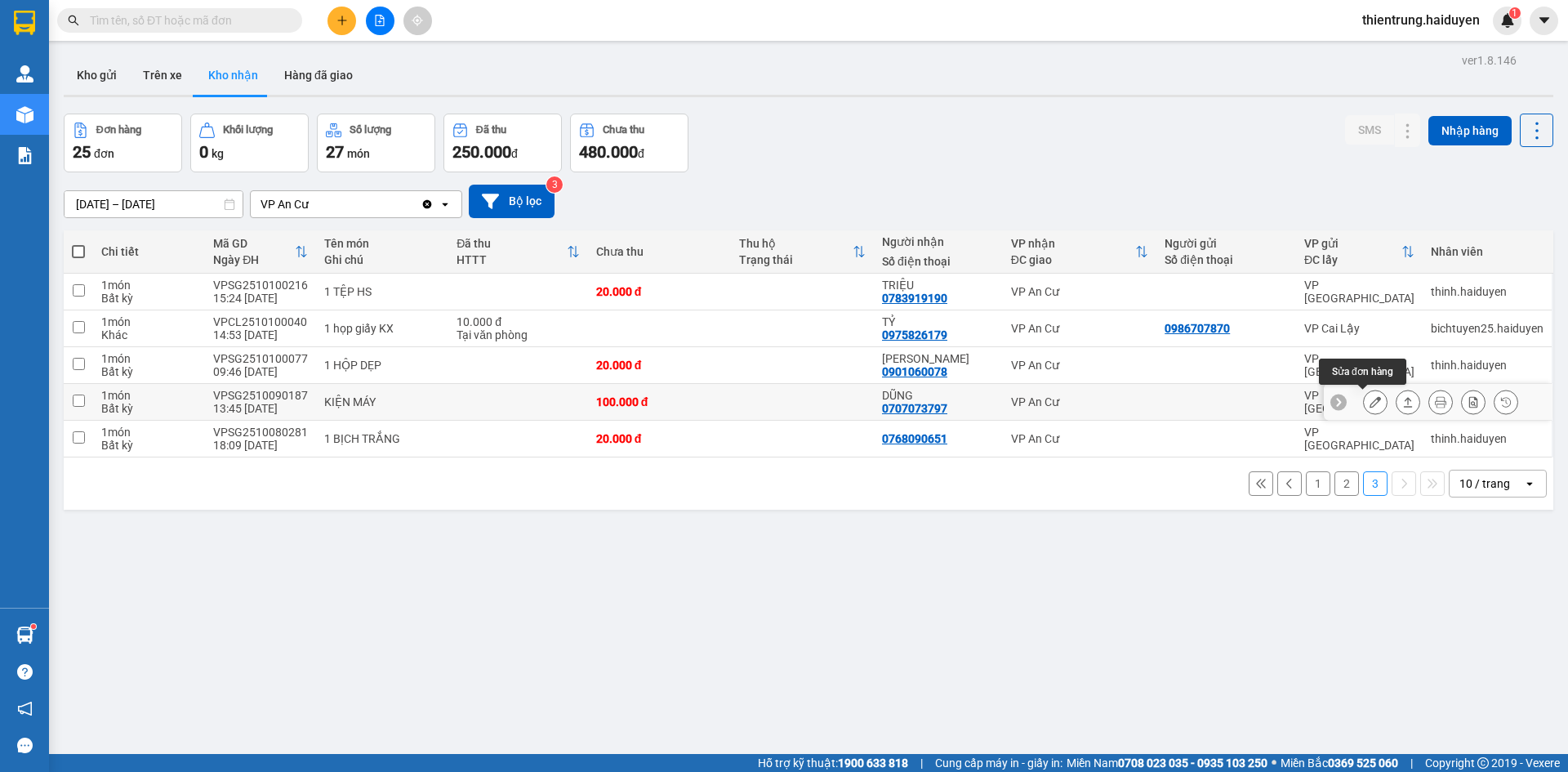
click at [1370, 401] on icon at bounding box center [1375, 401] width 11 height 11
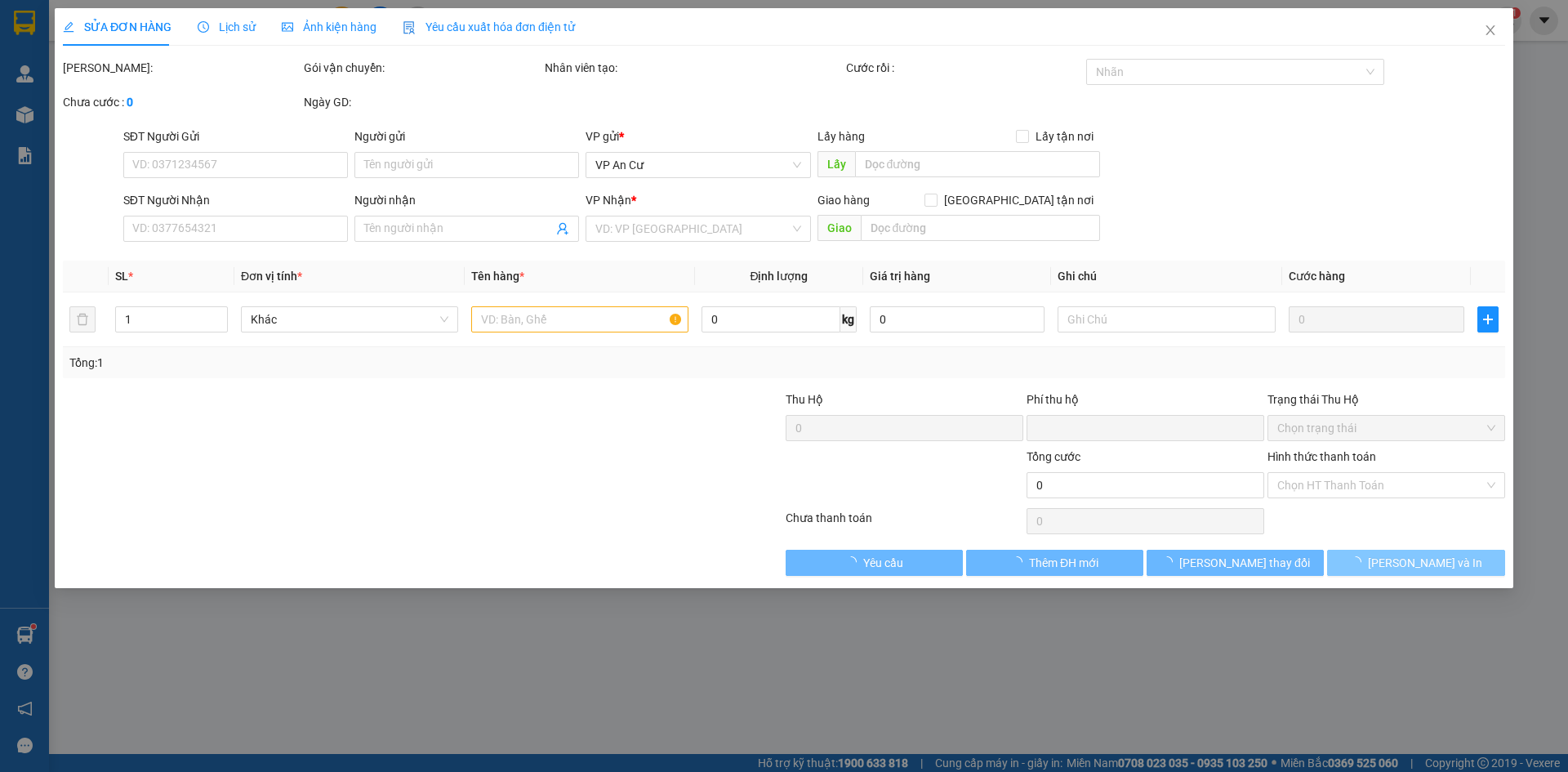
type input "0707073797"
type input "DŨNG"
type input "0"
type input "100.000"
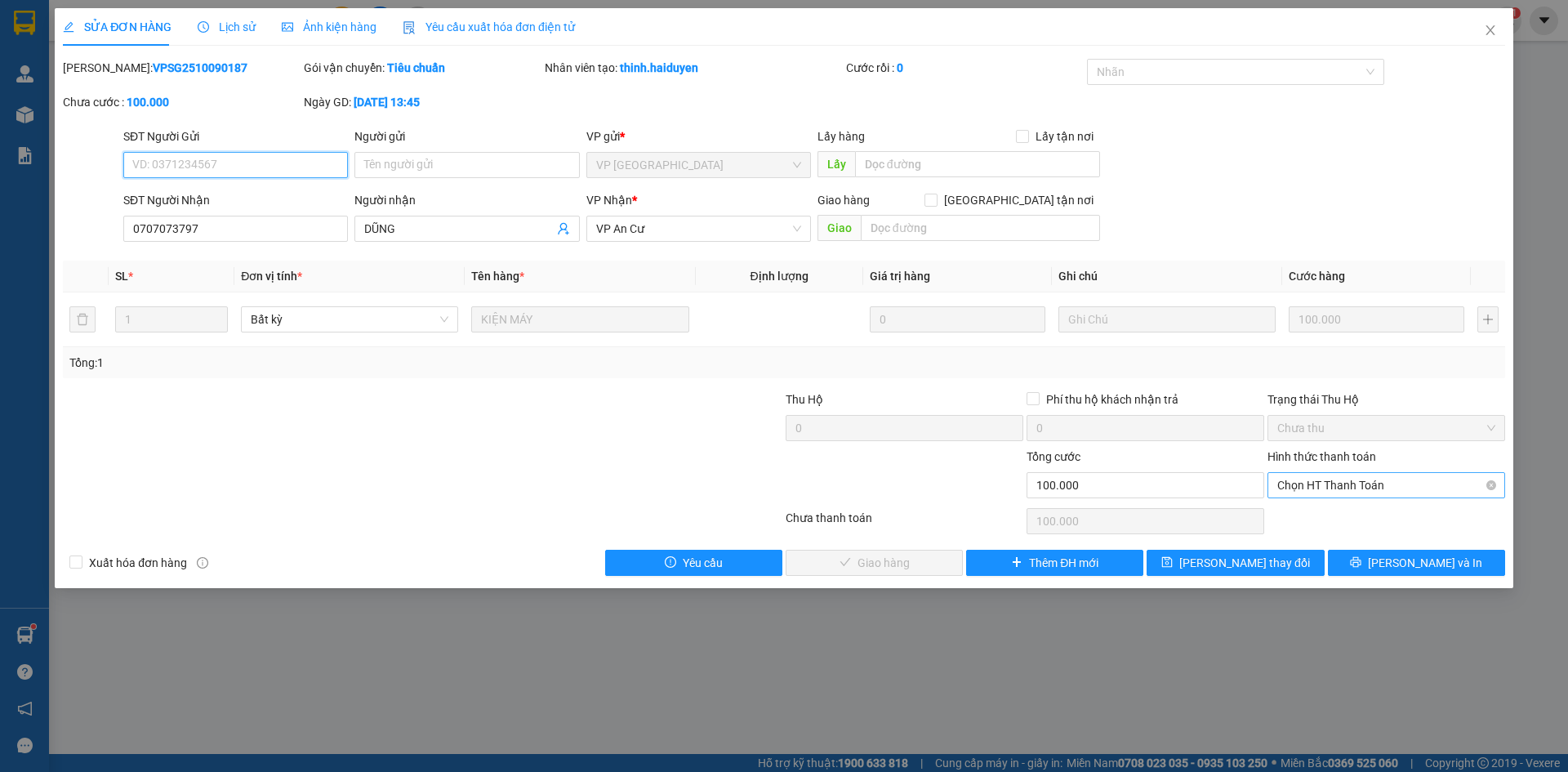
click at [1389, 487] on span "Chọn HT Thanh Toán" at bounding box center [1386, 485] width 218 height 24
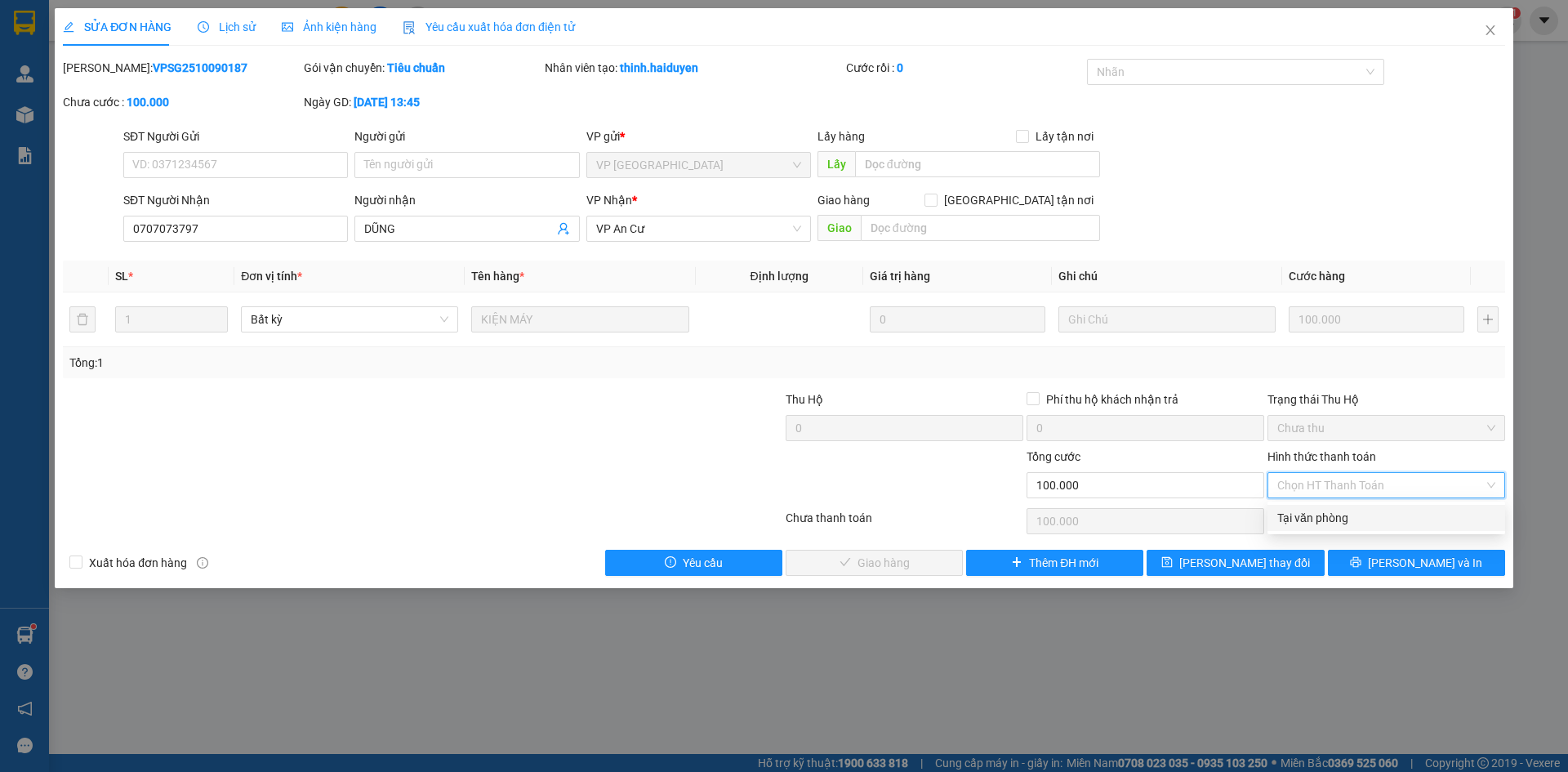
drag, startPoint x: 1354, startPoint y: 514, endPoint x: 997, endPoint y: 581, distance: 363.2
click at [1347, 516] on div "Tại văn phòng" at bounding box center [1386, 517] width 218 height 18
type input "0"
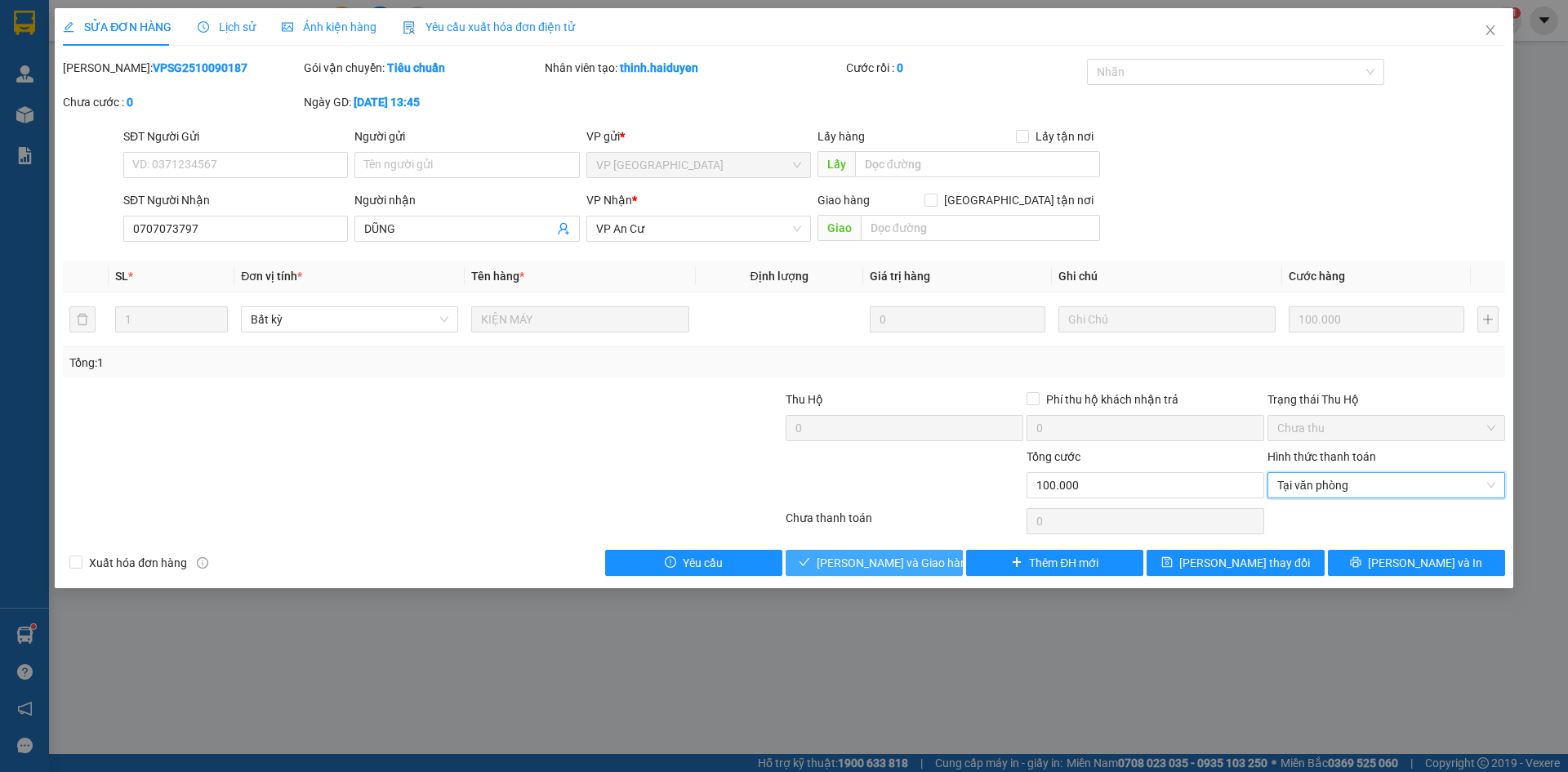
click at [894, 562] on span "[PERSON_NAME] và Giao hàng" at bounding box center [894, 562] width 157 height 18
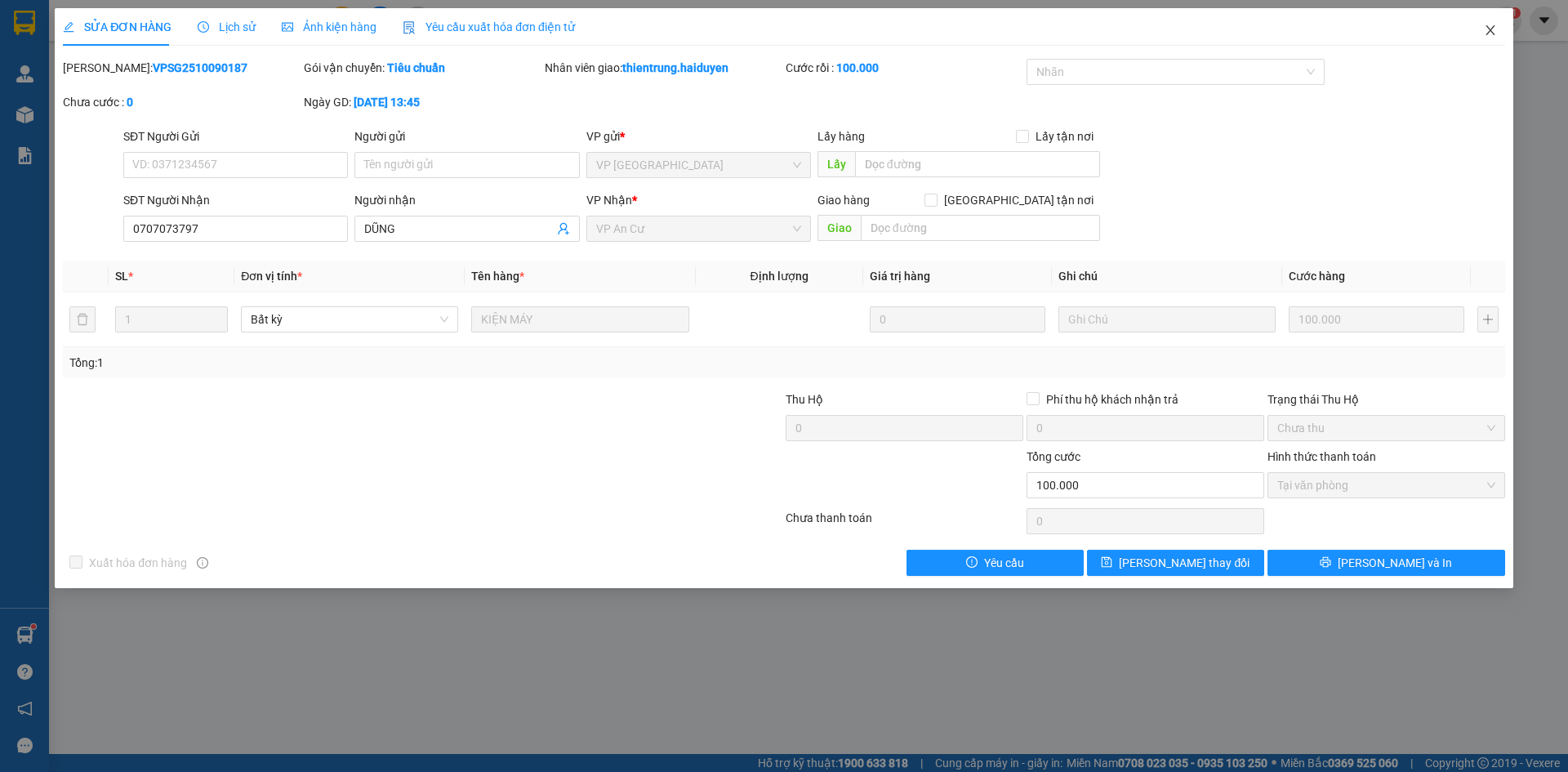
click at [1501, 29] on span "Close" at bounding box center [1490, 30] width 46 height 46
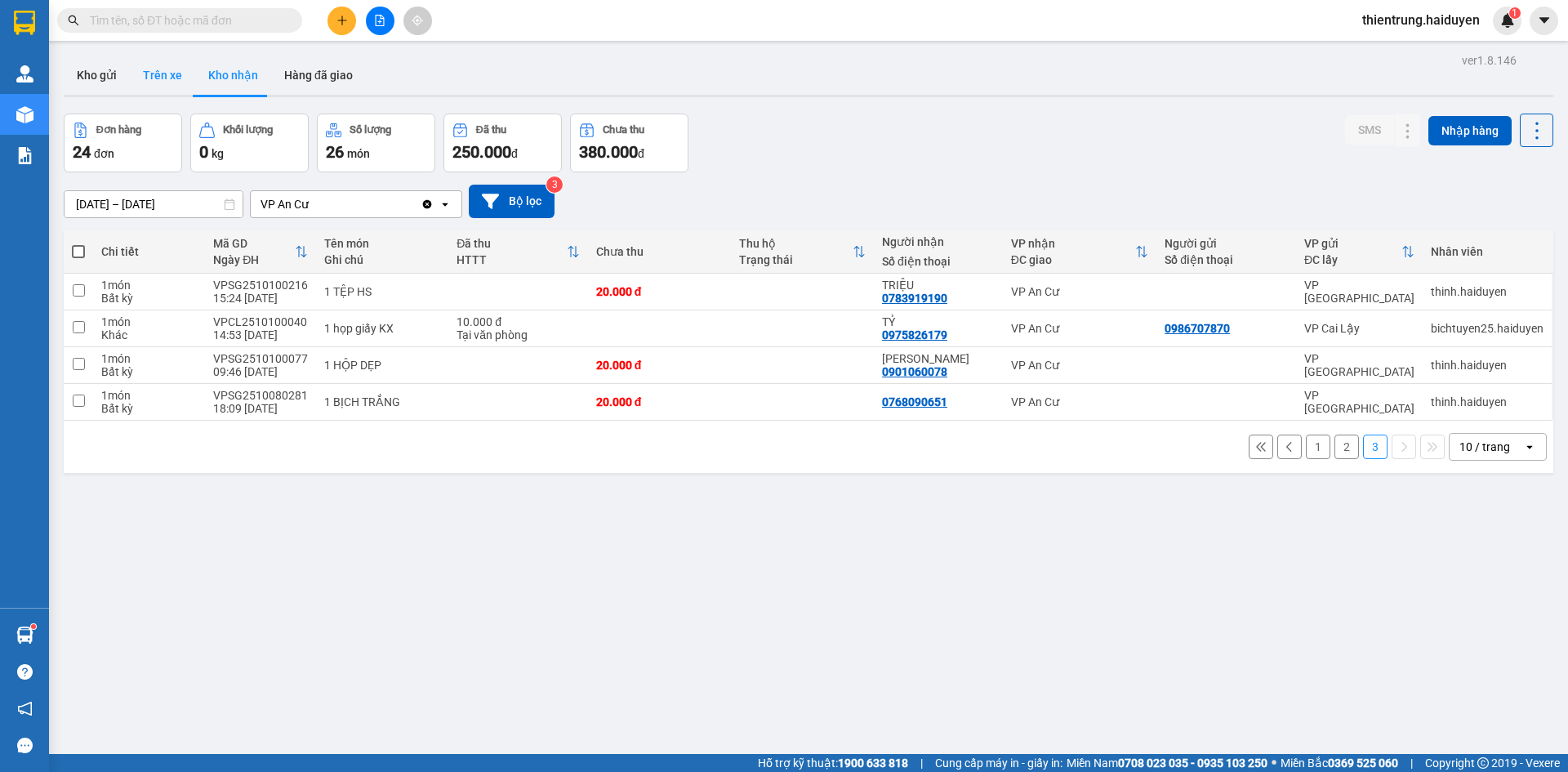
click at [161, 86] on button "Trên xe" at bounding box center [163, 74] width 66 height 39
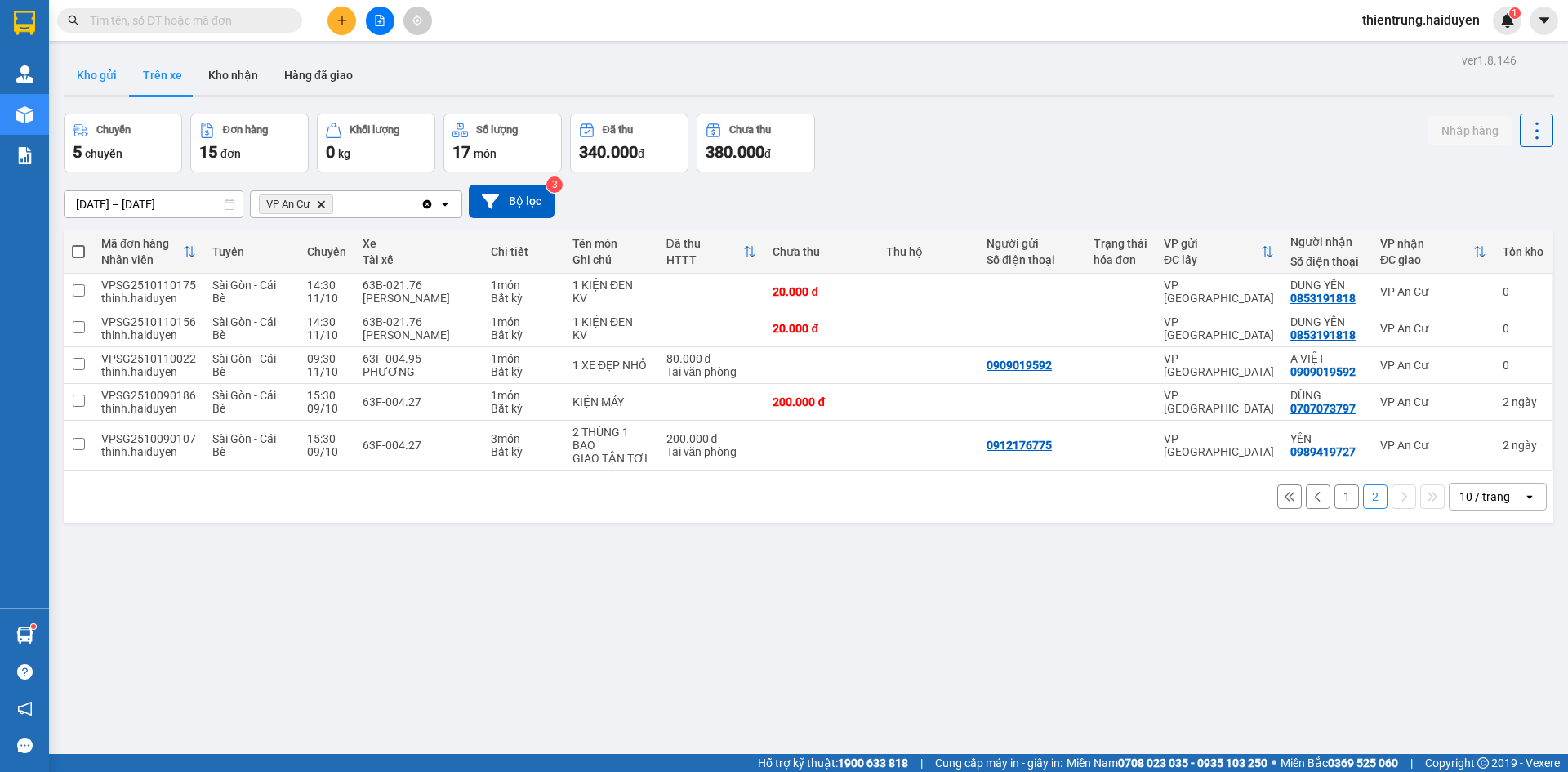
click at [98, 69] on button "Kho gửi" at bounding box center [97, 74] width 67 height 39
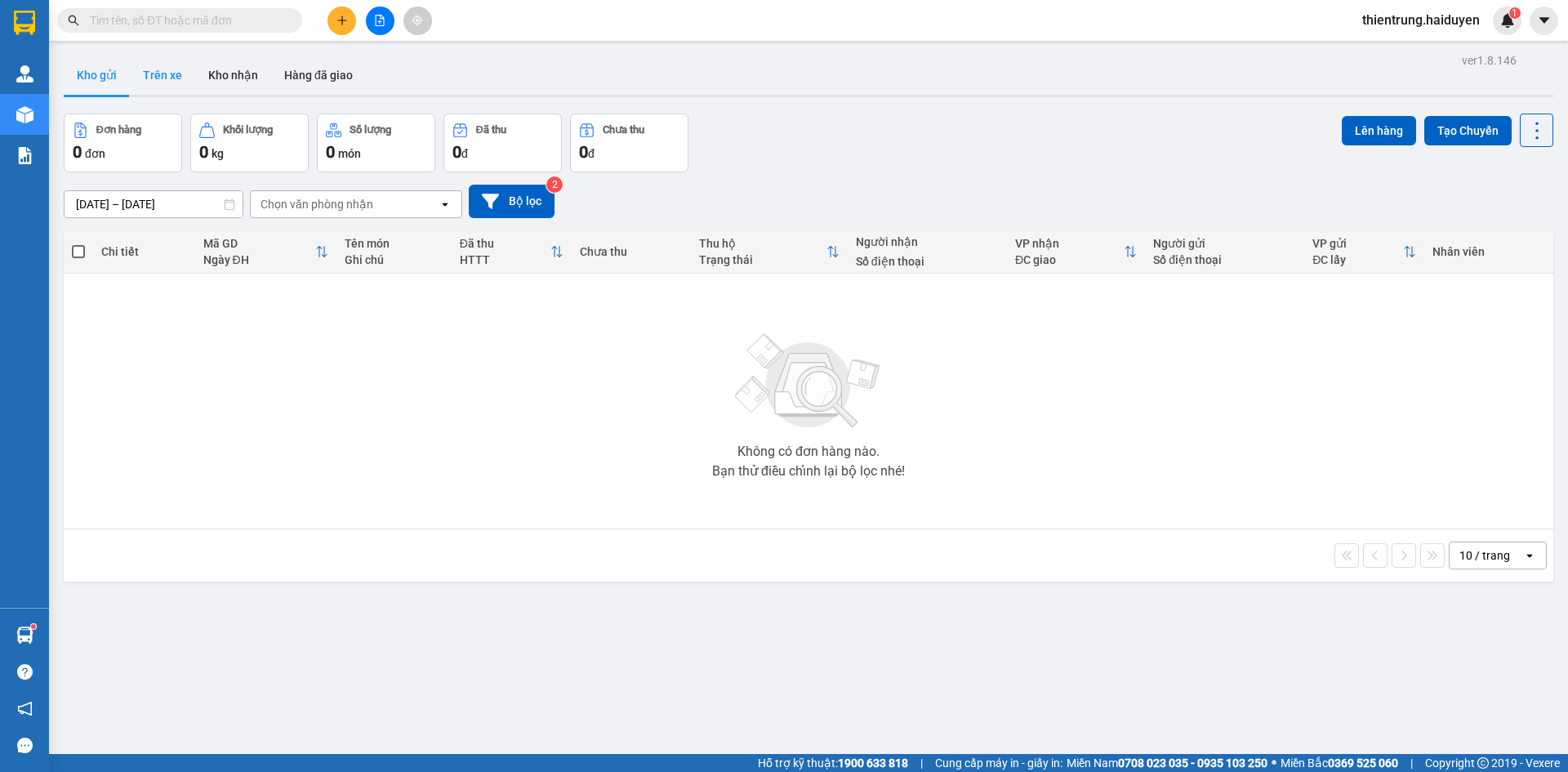
click at [171, 81] on button "Trên xe" at bounding box center [163, 74] width 66 height 39
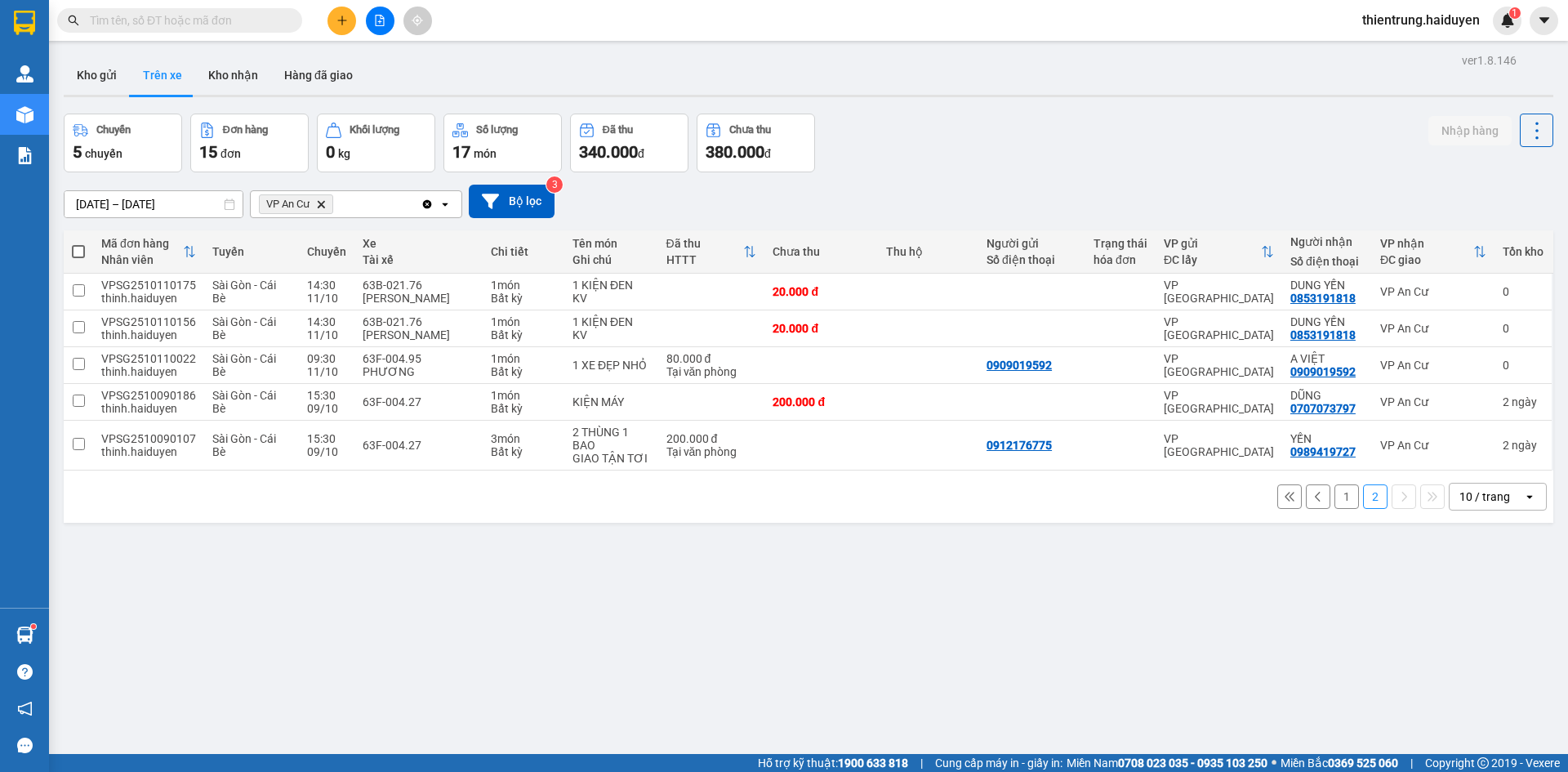
click at [1334, 492] on button "1" at bounding box center [1347, 496] width 24 height 24
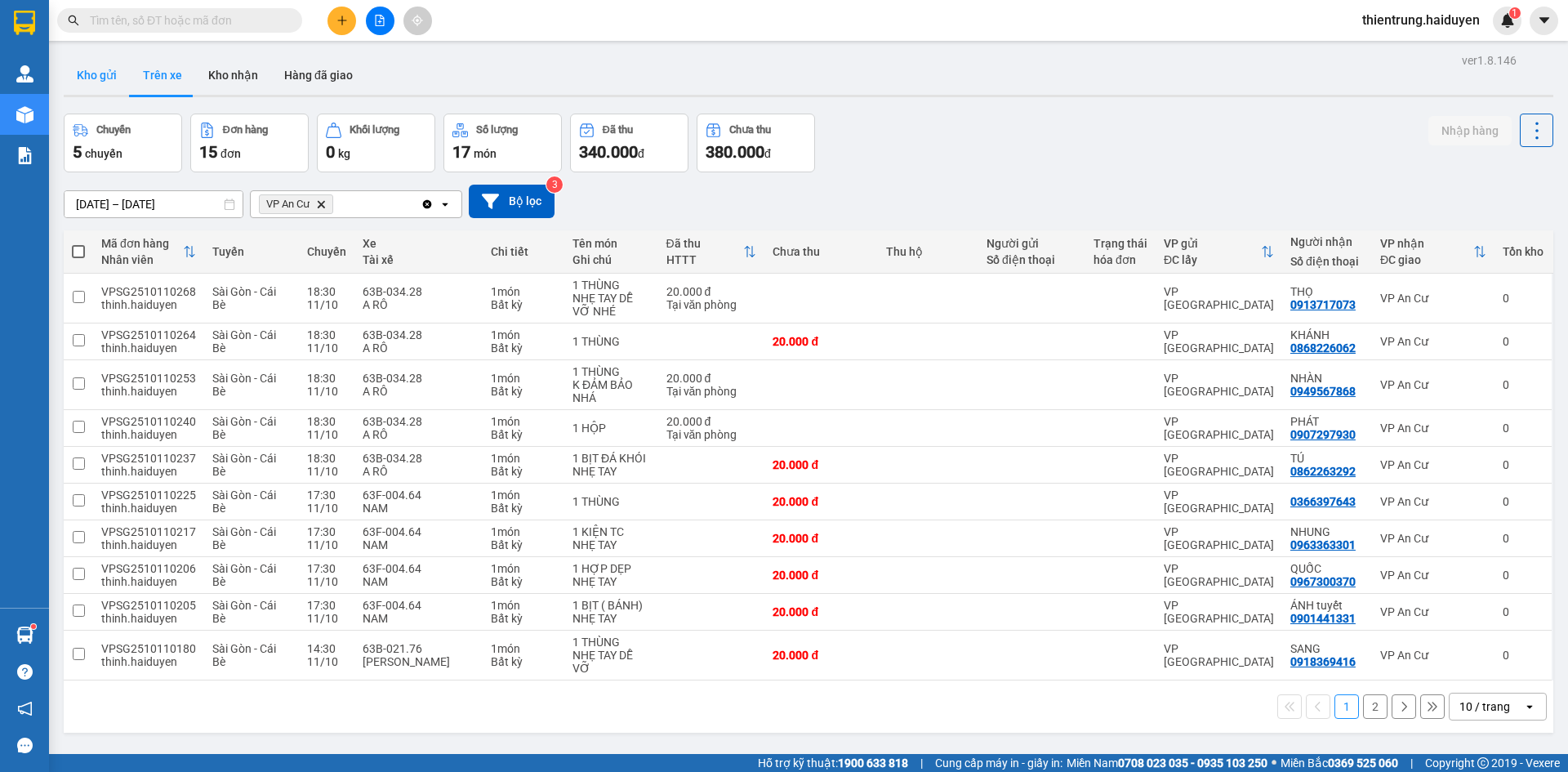
click at [95, 64] on button "Kho gửi" at bounding box center [97, 74] width 67 height 39
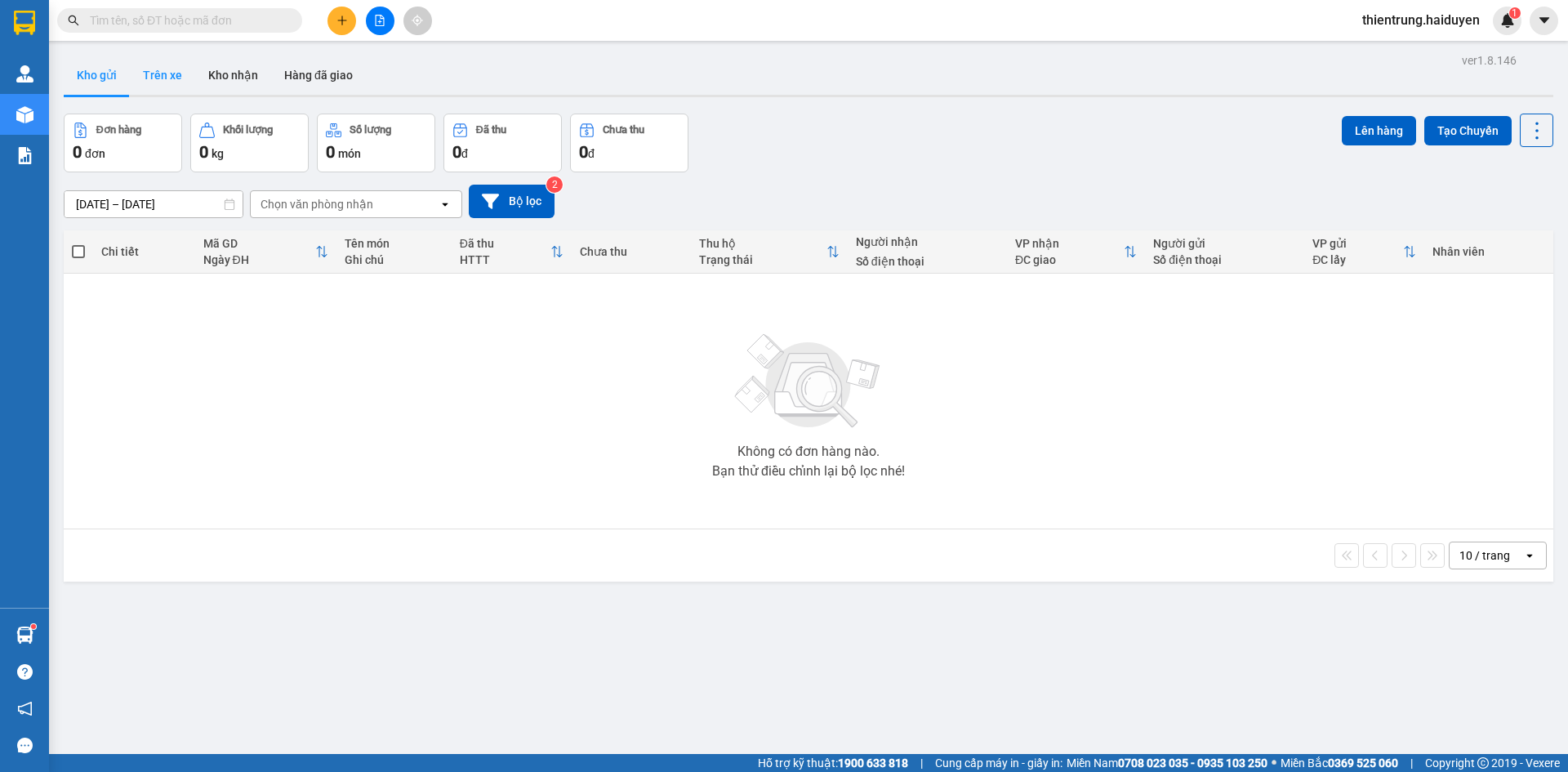
click at [162, 79] on button "Trên xe" at bounding box center [163, 74] width 66 height 39
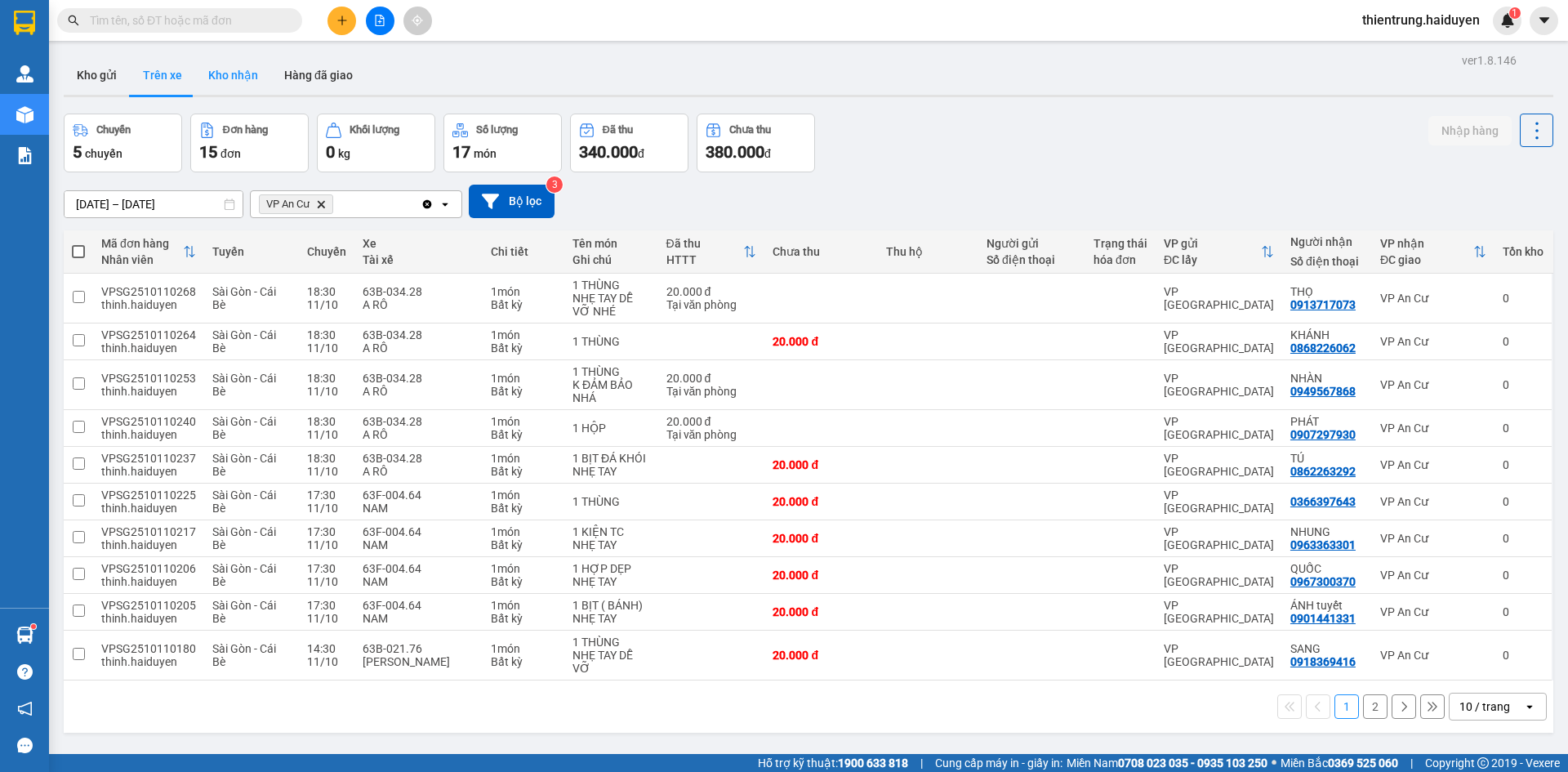
click at [253, 67] on button "Kho nhận" at bounding box center [234, 74] width 76 height 39
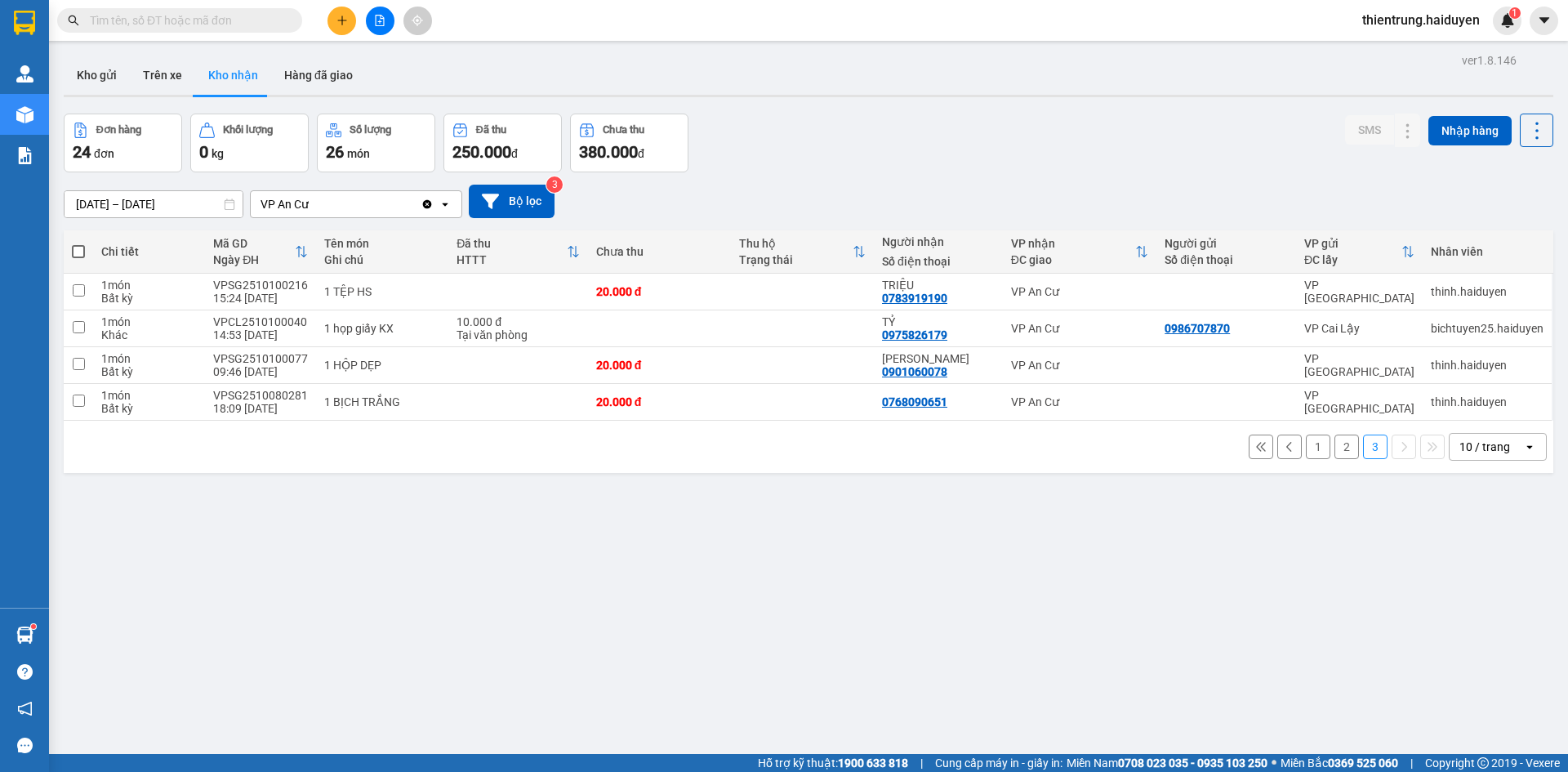
click at [1308, 449] on button "1" at bounding box center [1318, 446] width 24 height 24
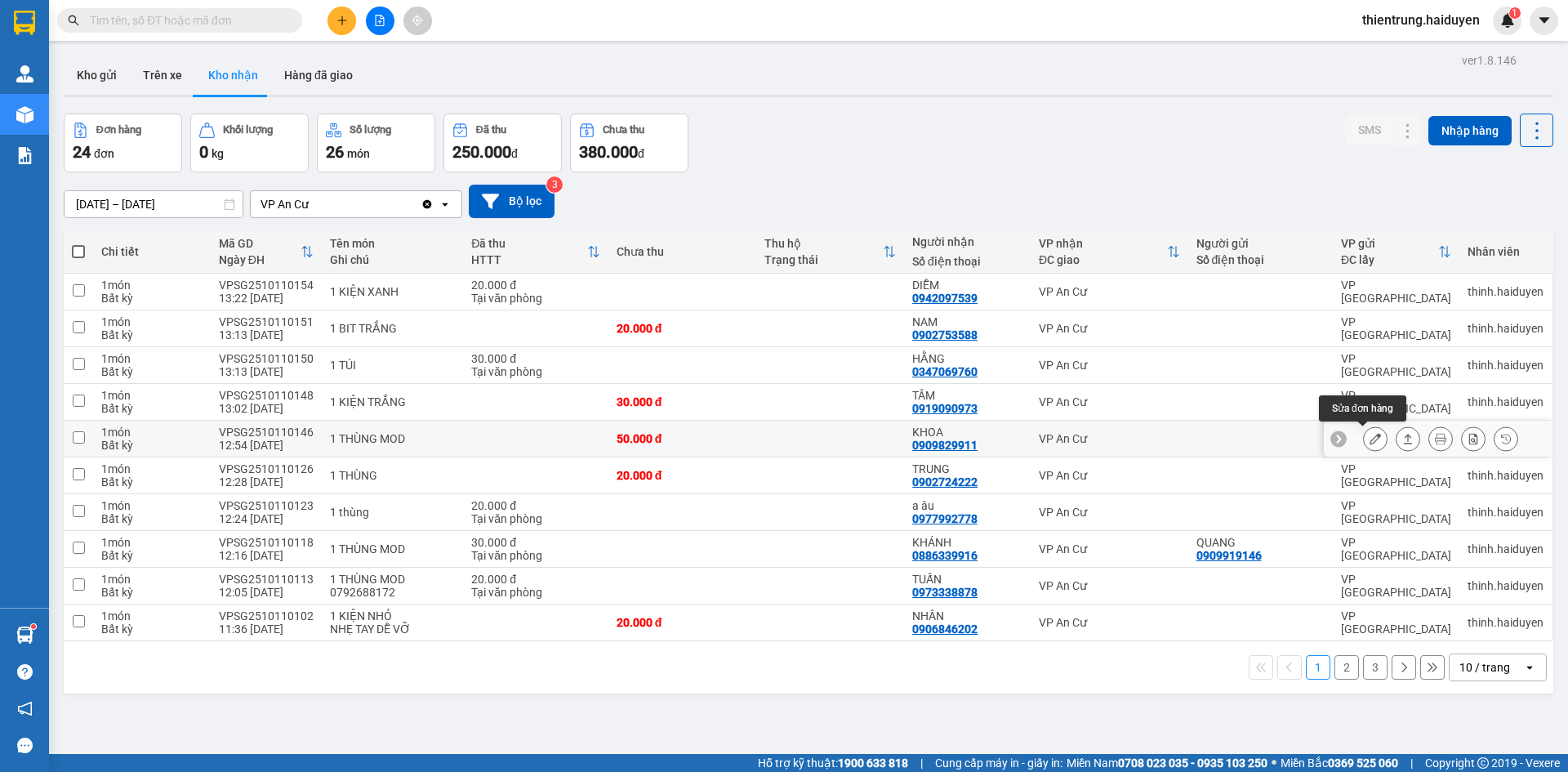
click at [1370, 442] on icon at bounding box center [1375, 438] width 11 height 11
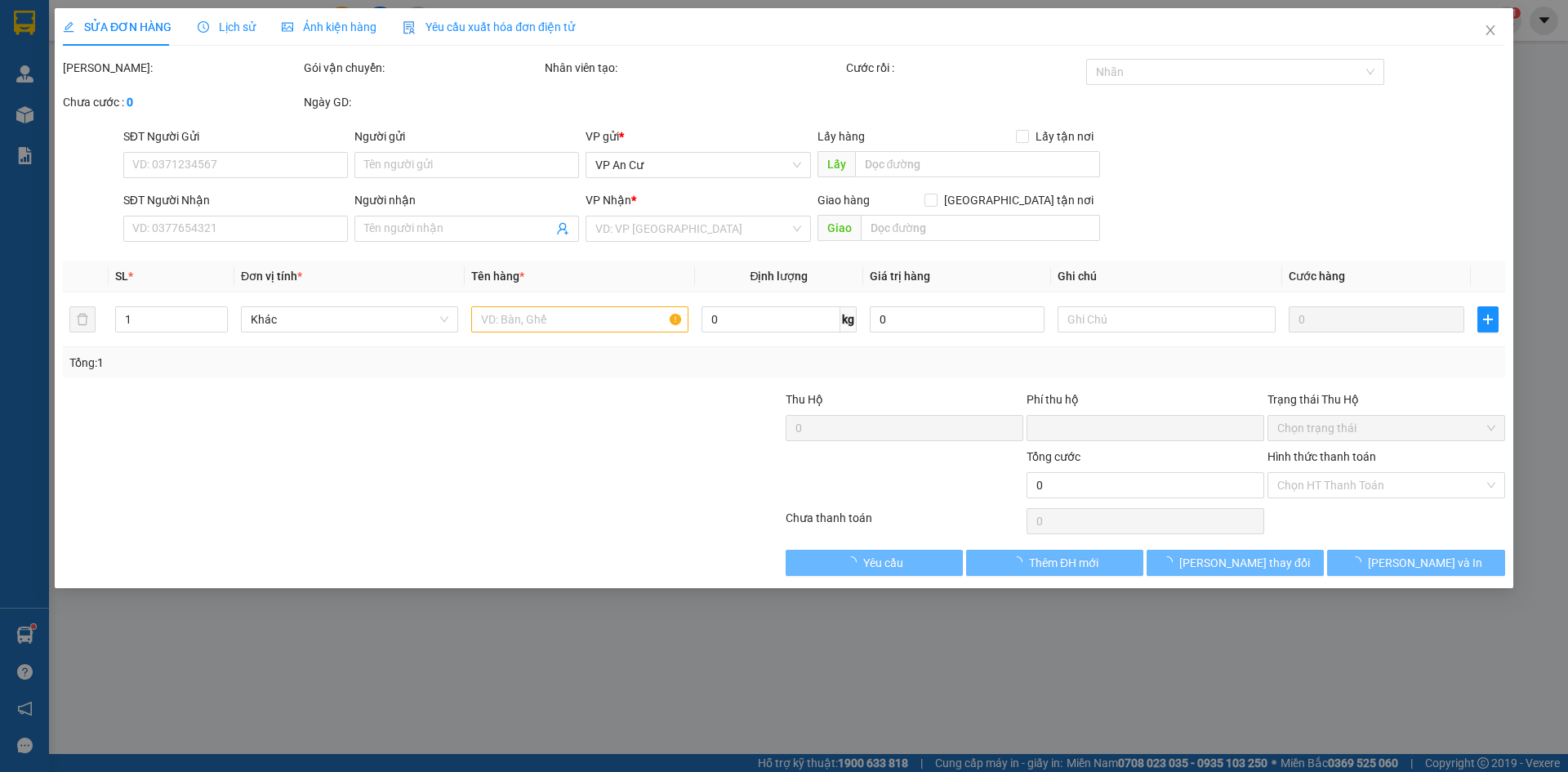
type input "0909829911"
type input "KHOA"
type input "0"
type input "50.000"
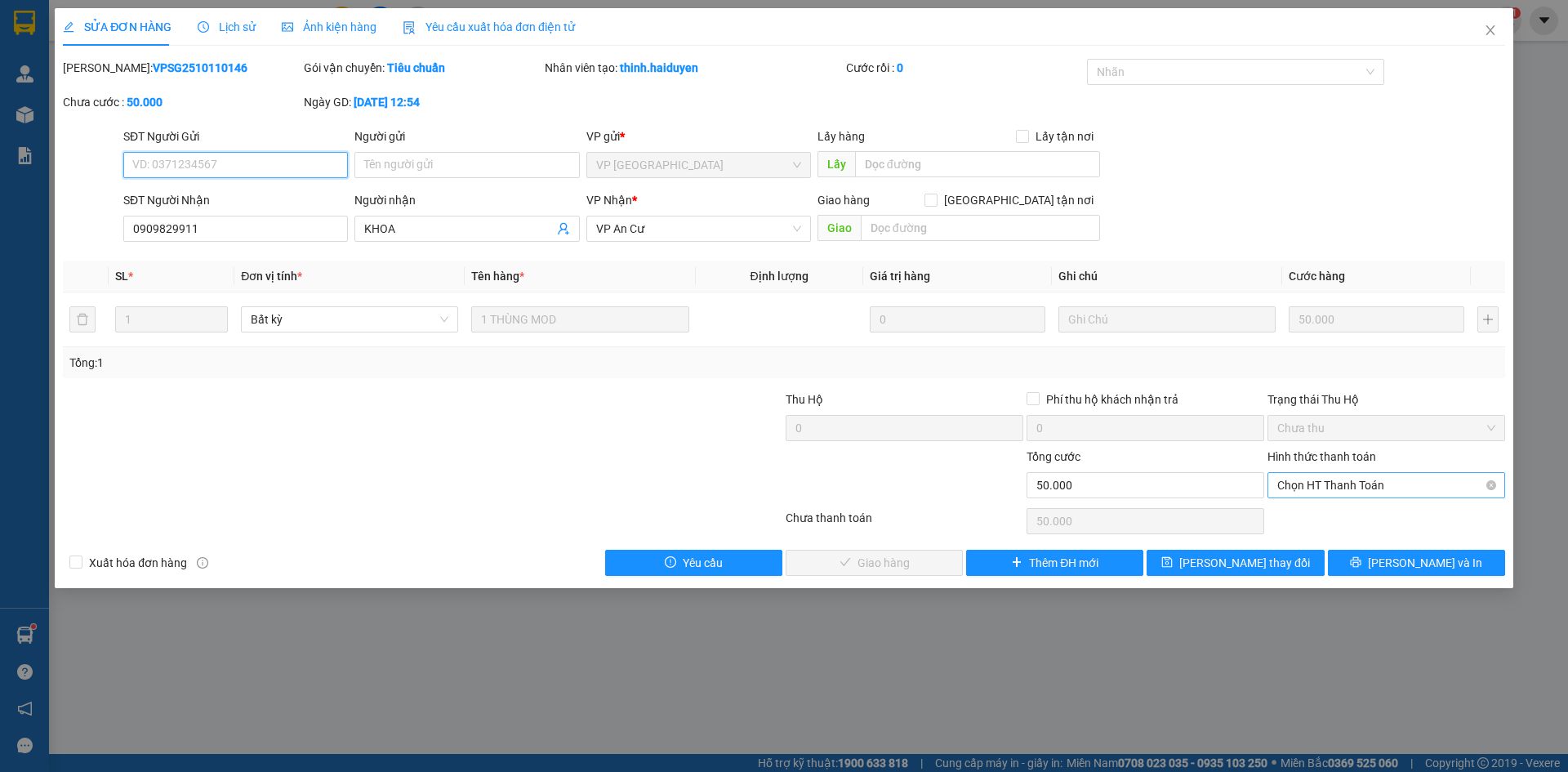
click at [1345, 488] on span "Chọn HT Thanh Toán" at bounding box center [1386, 485] width 218 height 24
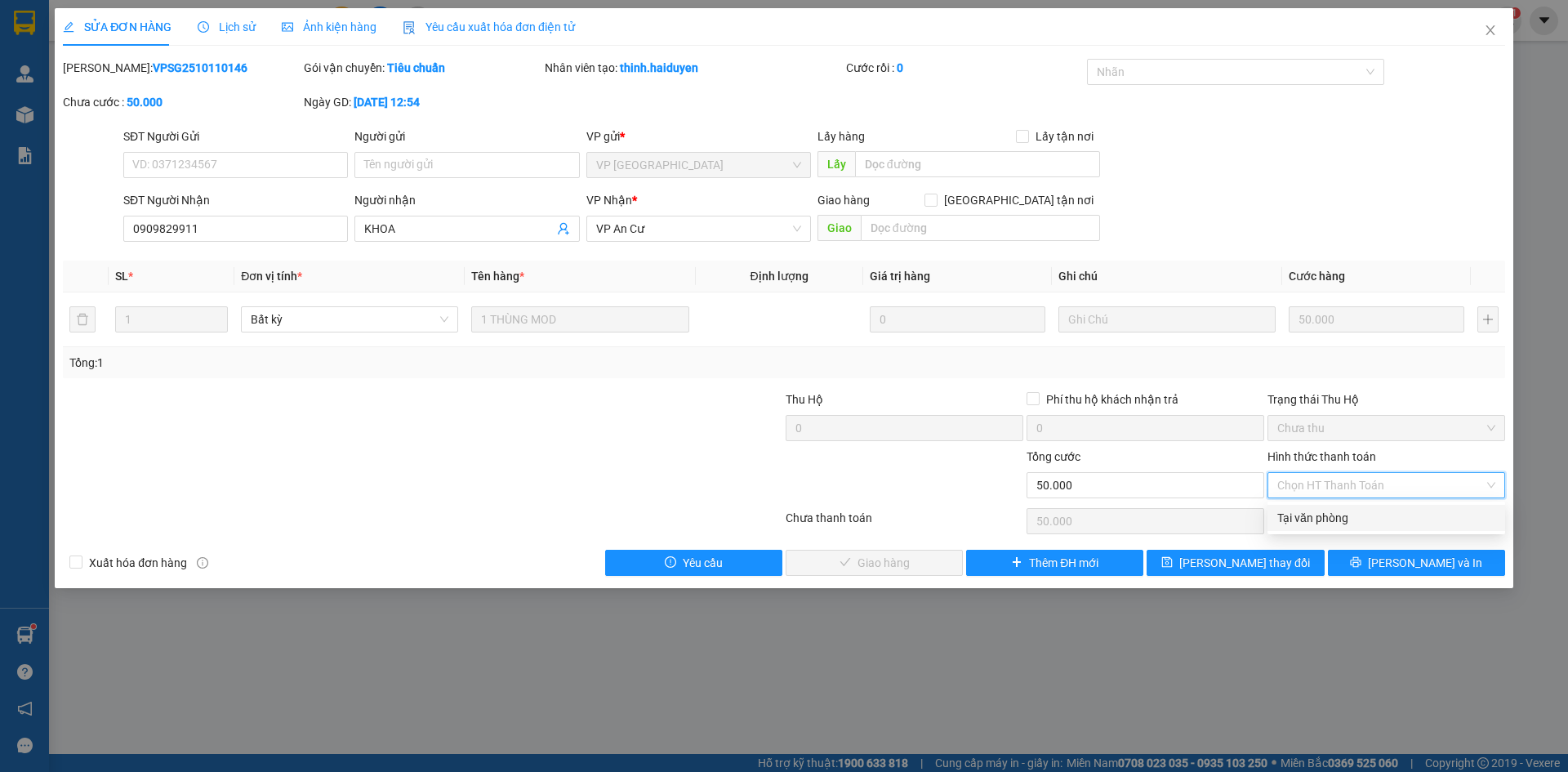
click at [1341, 517] on div "Tại văn phòng" at bounding box center [1386, 517] width 218 height 18
type input "0"
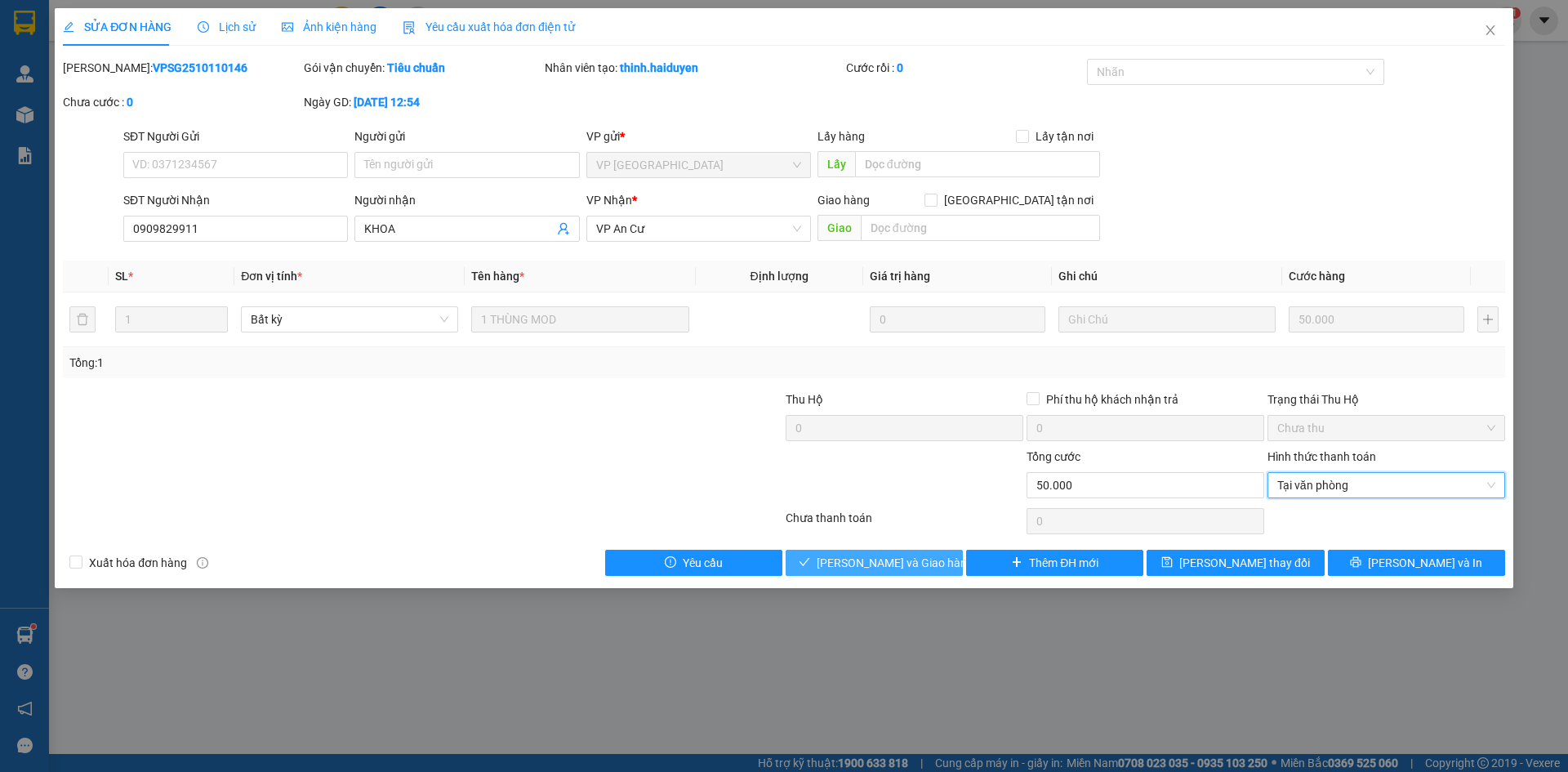
click at [874, 564] on span "[PERSON_NAME] và [PERSON_NAME] hàng" at bounding box center [894, 562] width 157 height 18
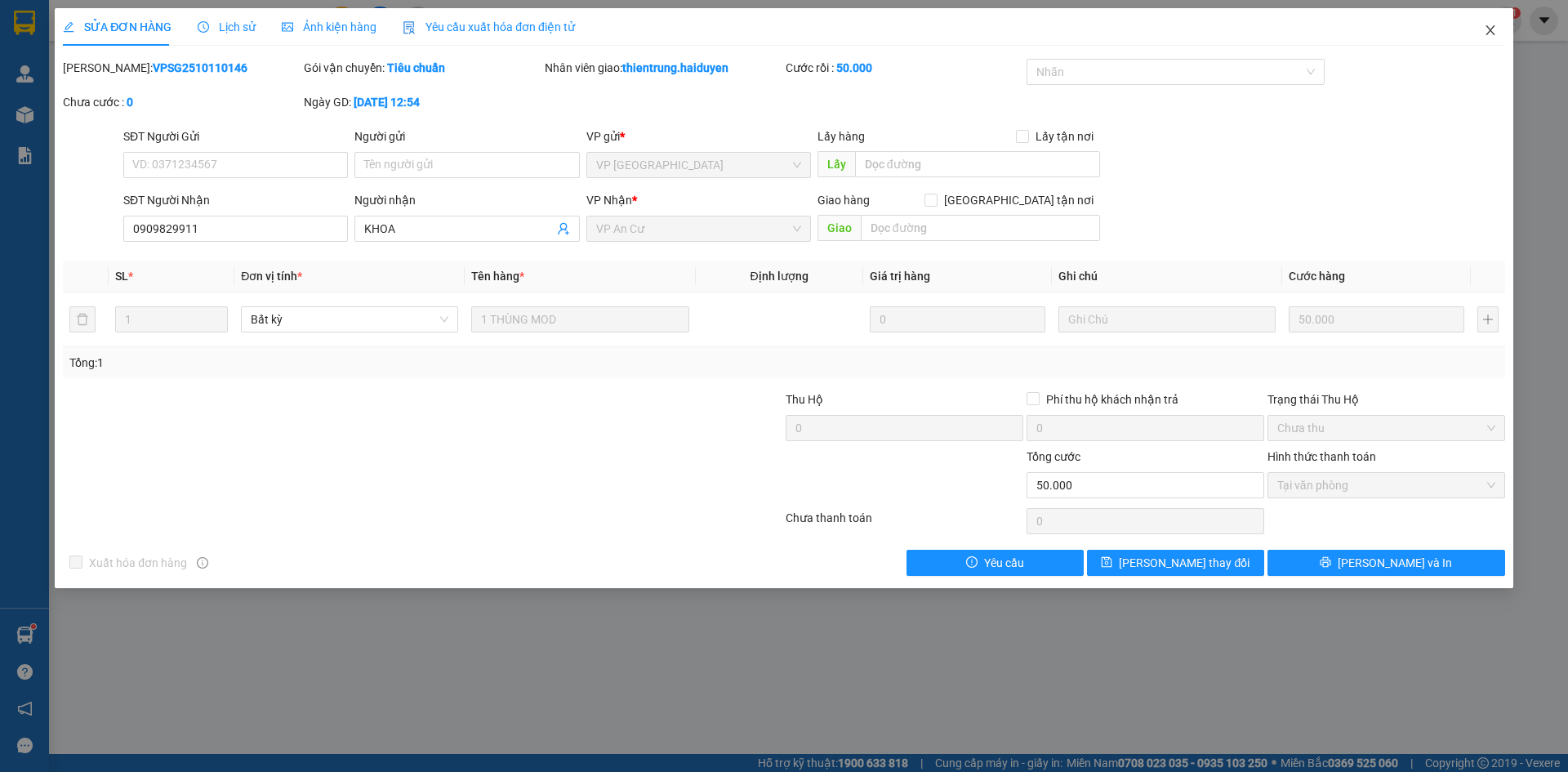
click at [1492, 33] on icon "close" at bounding box center [1490, 29] width 13 height 13
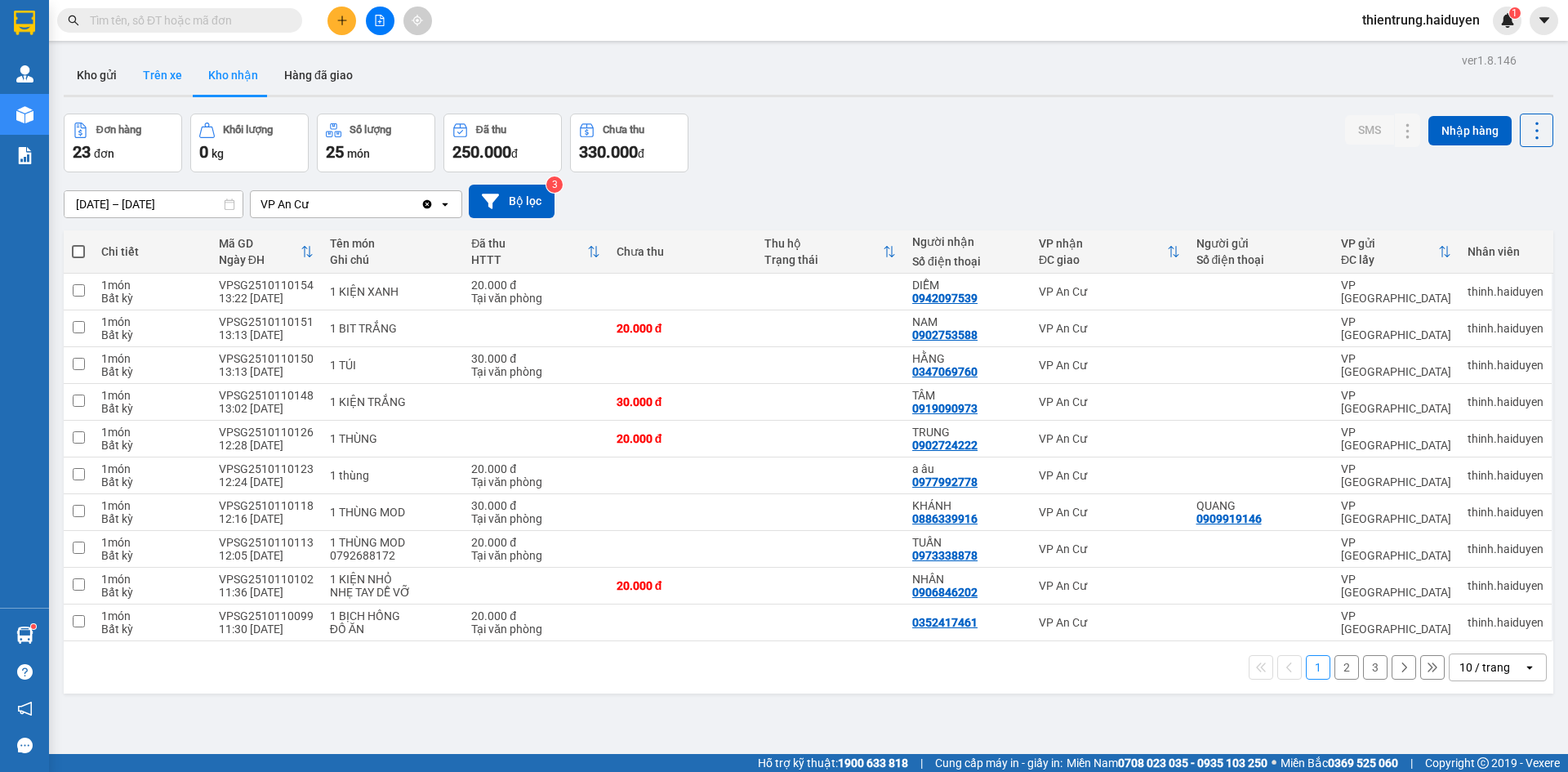
click at [136, 67] on button "Trên xe" at bounding box center [163, 74] width 66 height 39
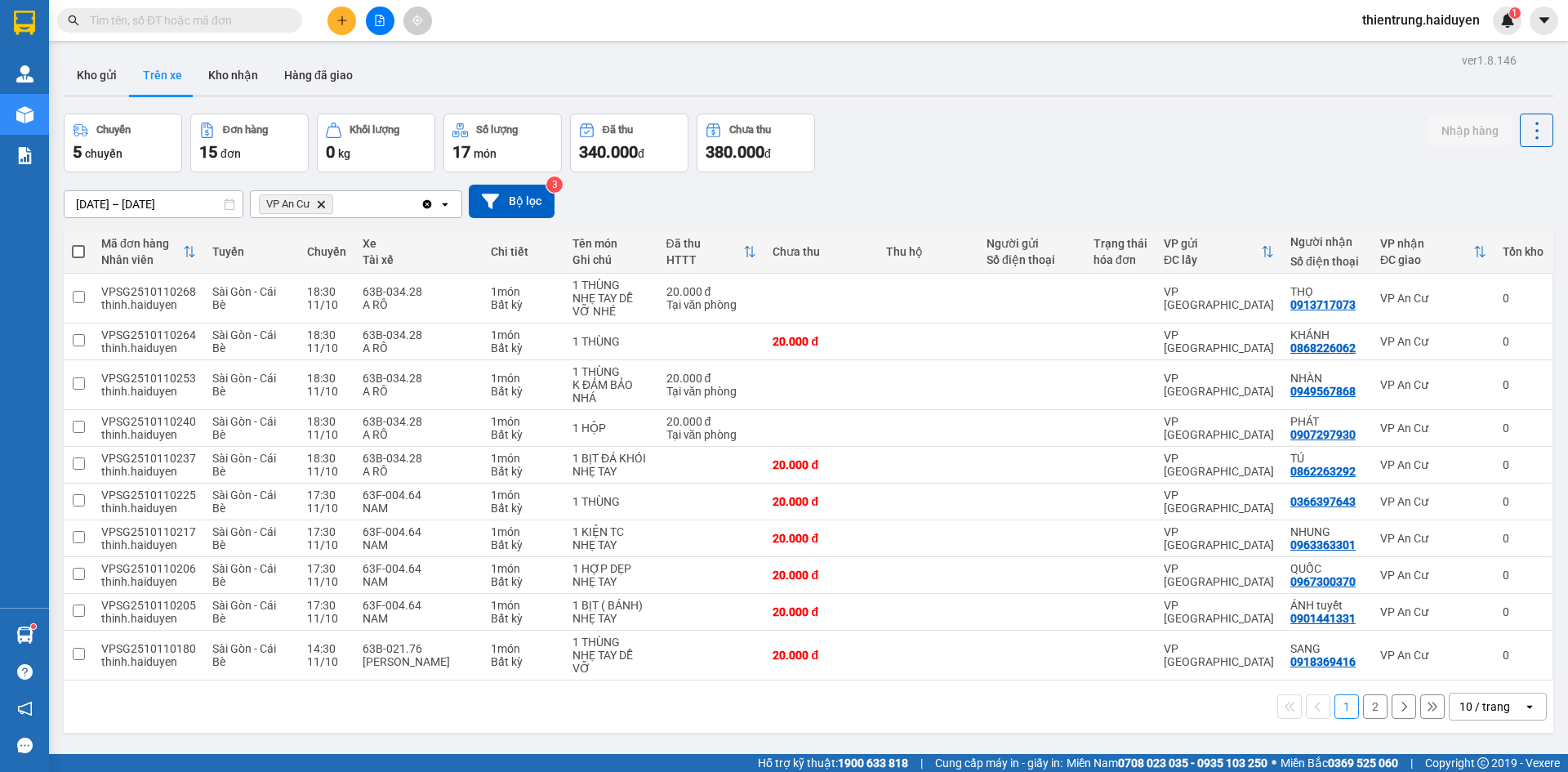
click at [1363, 712] on button "2" at bounding box center [1375, 706] width 24 height 24
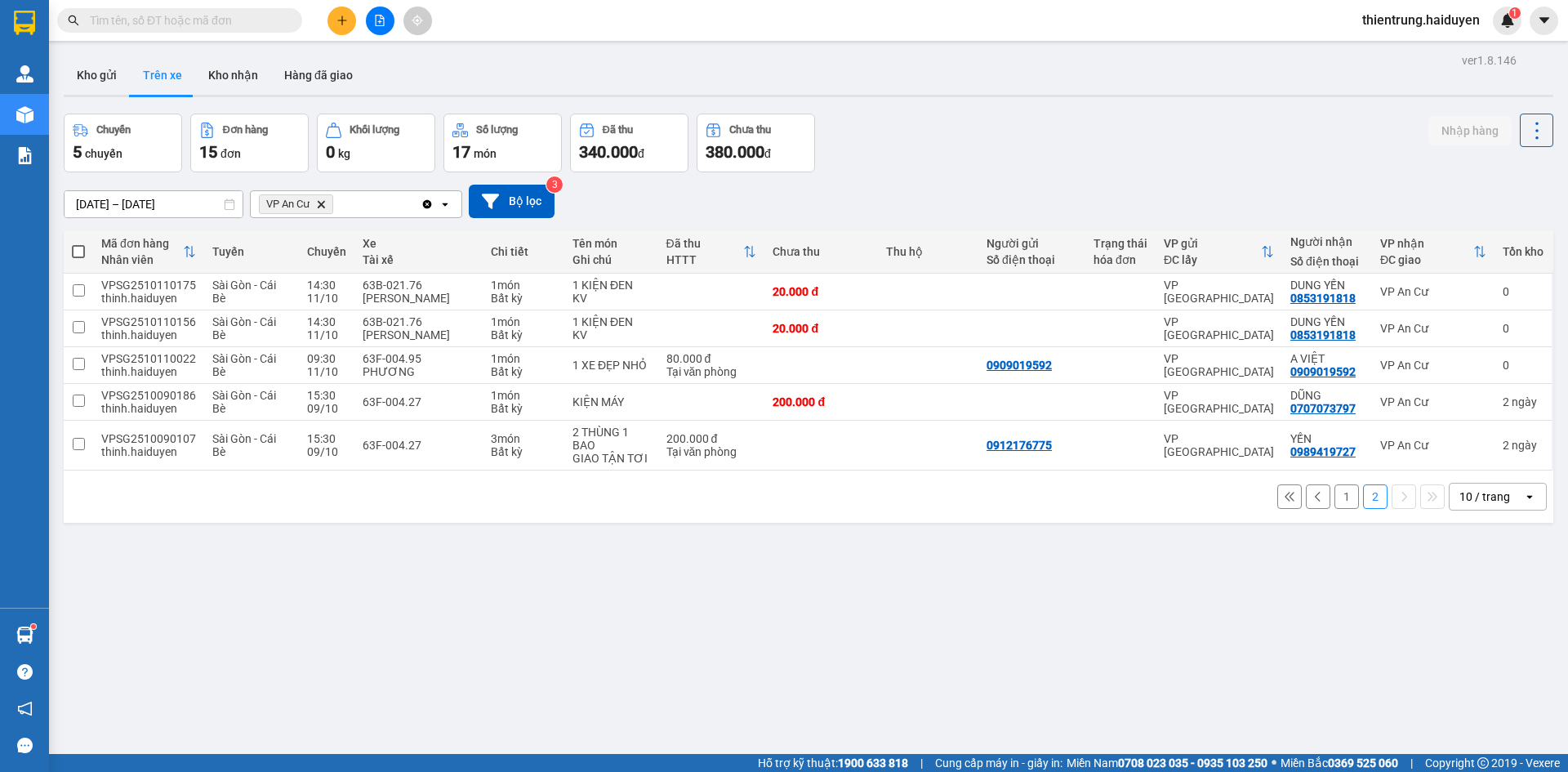
click at [1299, 80] on div "Kho gửi Trên xe Kho nhận Hàng đã giao" at bounding box center [809, 77] width 1490 height 43
click at [101, 80] on button "Kho gửi" at bounding box center [97, 74] width 67 height 39
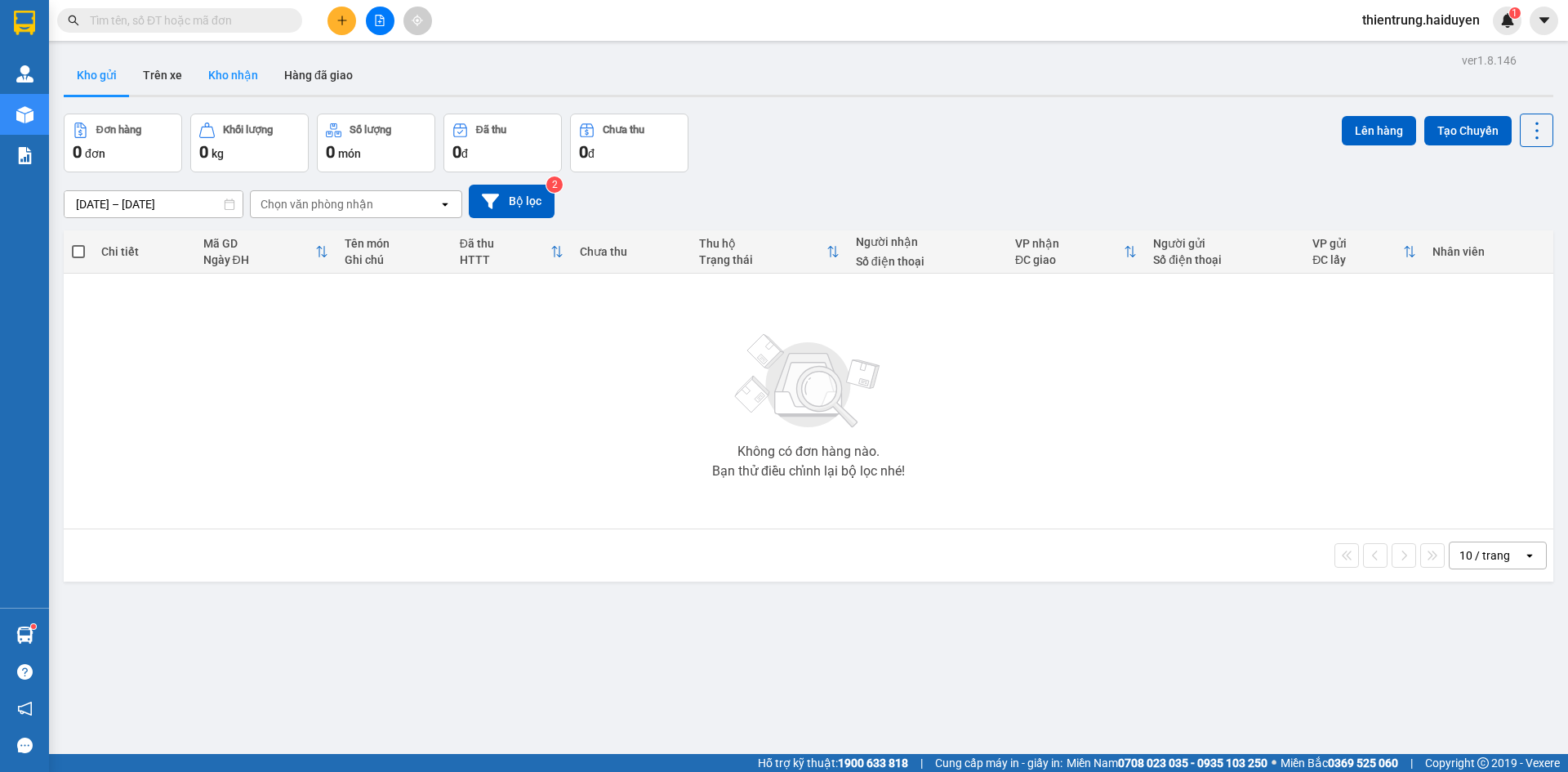
click at [253, 75] on button "Kho nhận" at bounding box center [234, 74] width 76 height 39
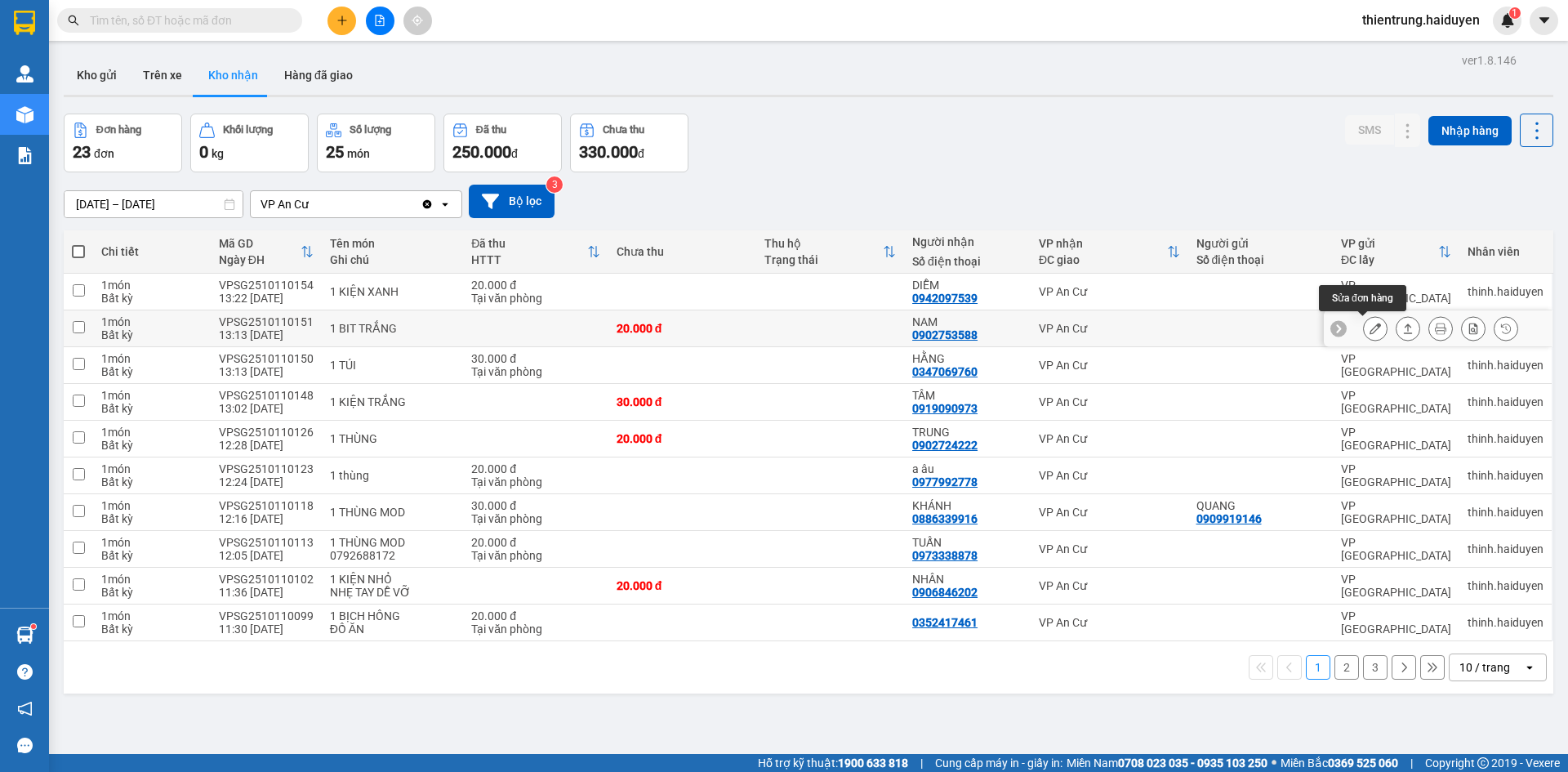
click at [1370, 331] on icon at bounding box center [1375, 328] width 11 height 11
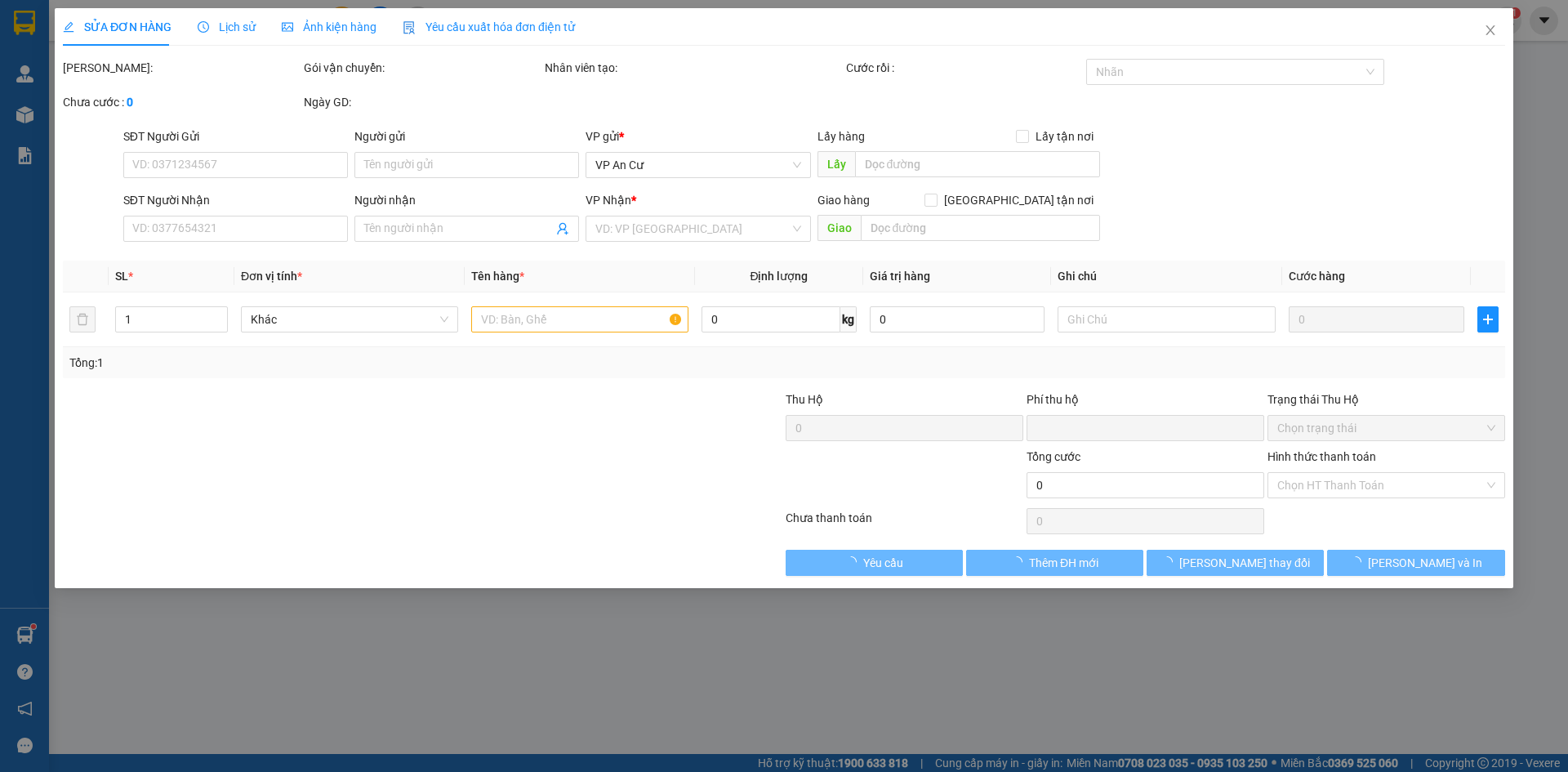
type input "0902753588"
type input "NAM"
type input "0"
type input "20.000"
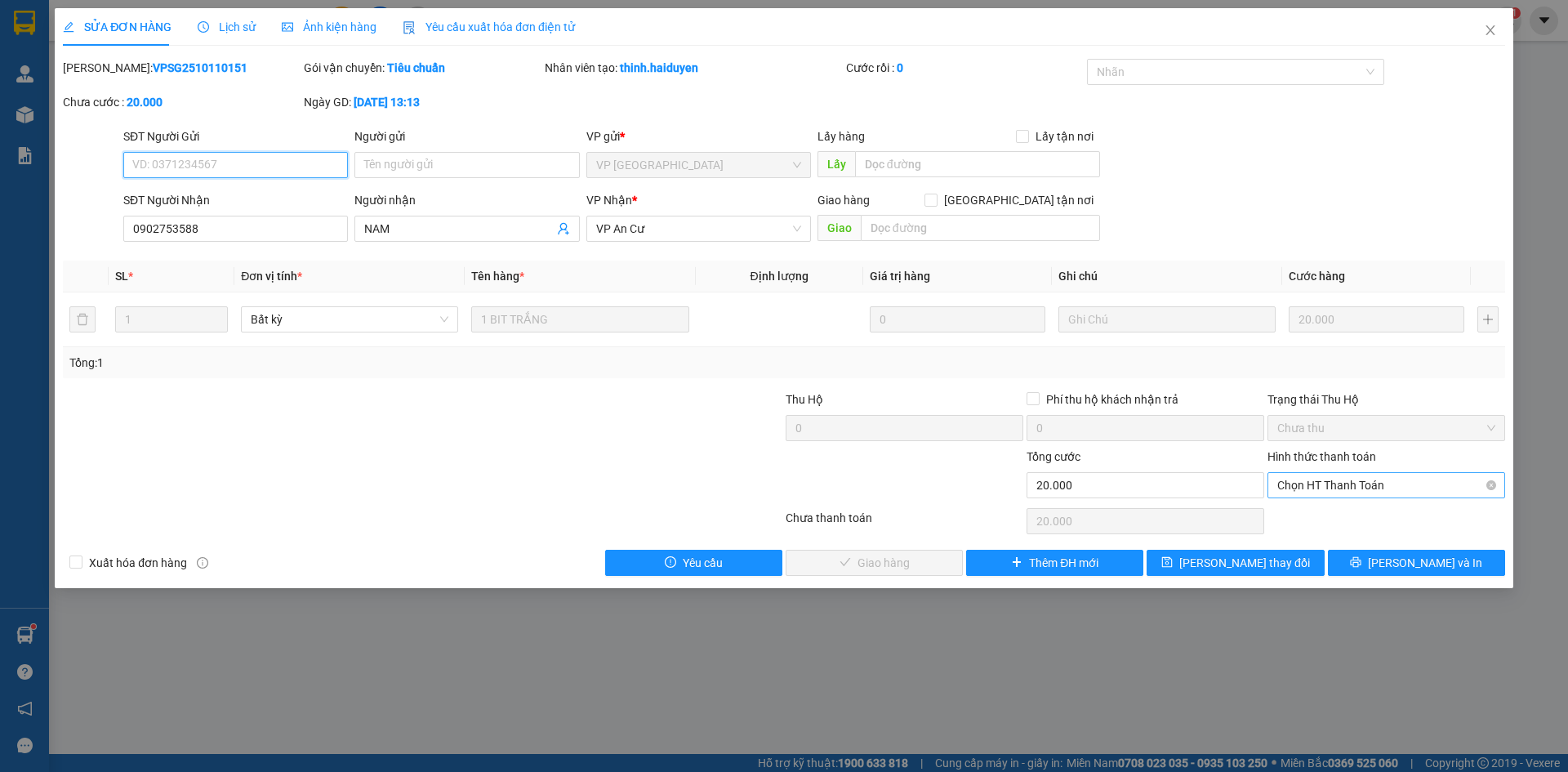
click at [1360, 484] on span "Chọn HT Thanh Toán" at bounding box center [1386, 485] width 218 height 24
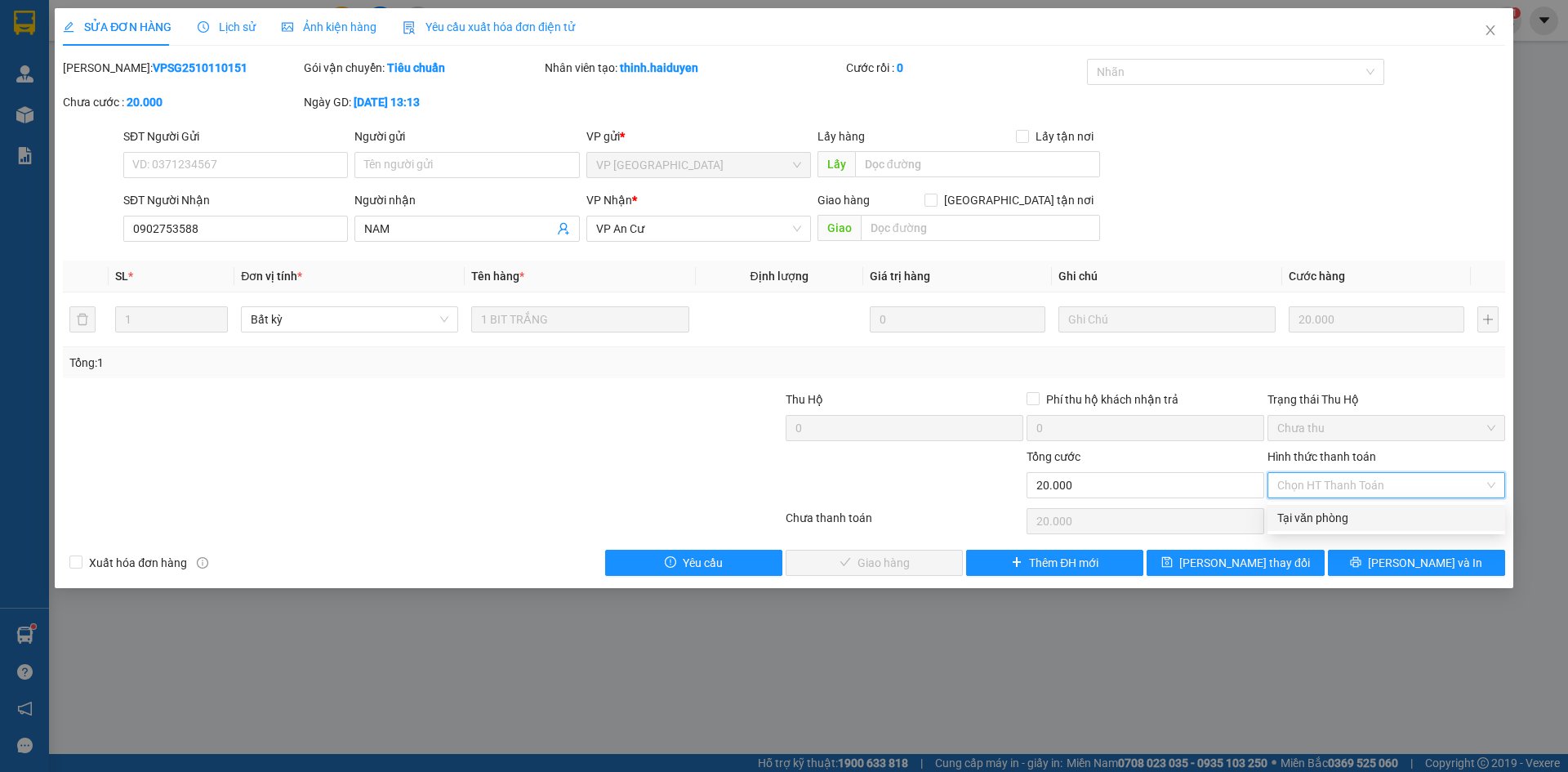
click at [1347, 520] on div "Tại văn phòng" at bounding box center [1386, 517] width 218 height 18
type input "0"
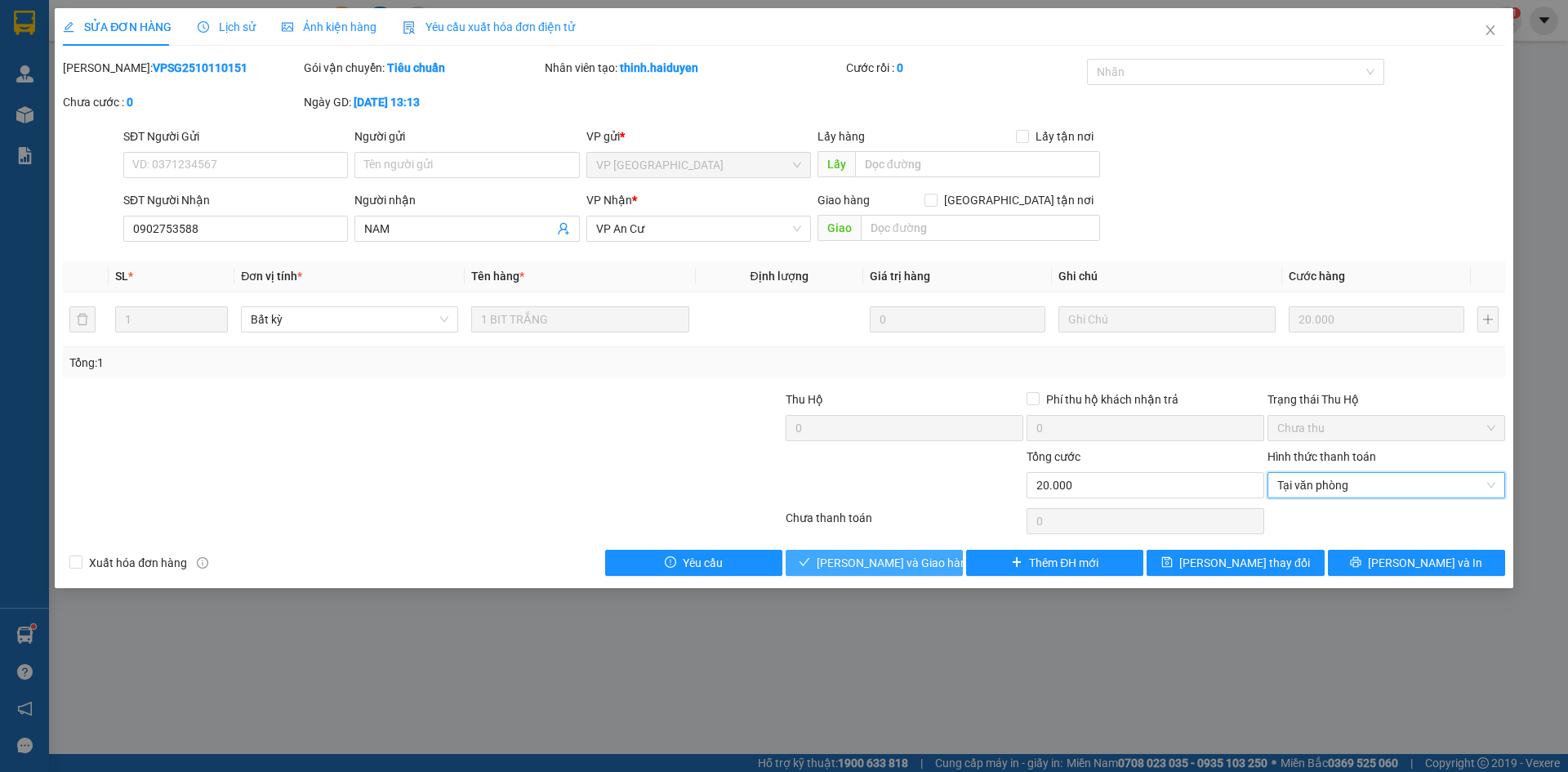
click at [909, 562] on span "[PERSON_NAME] và [PERSON_NAME] hàng" at bounding box center [894, 562] width 157 height 18
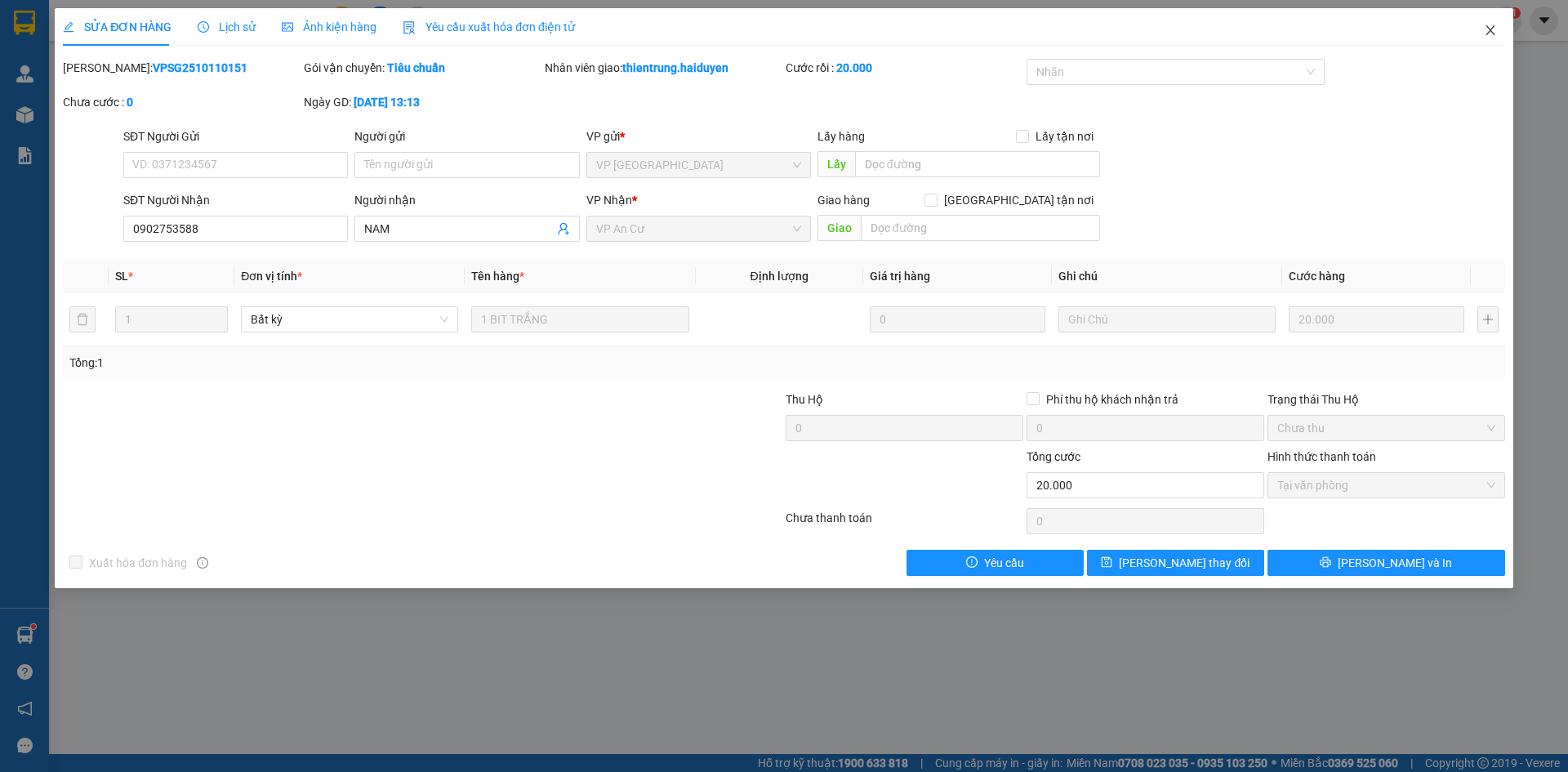
click at [1496, 37] on span "Close" at bounding box center [1490, 30] width 46 height 46
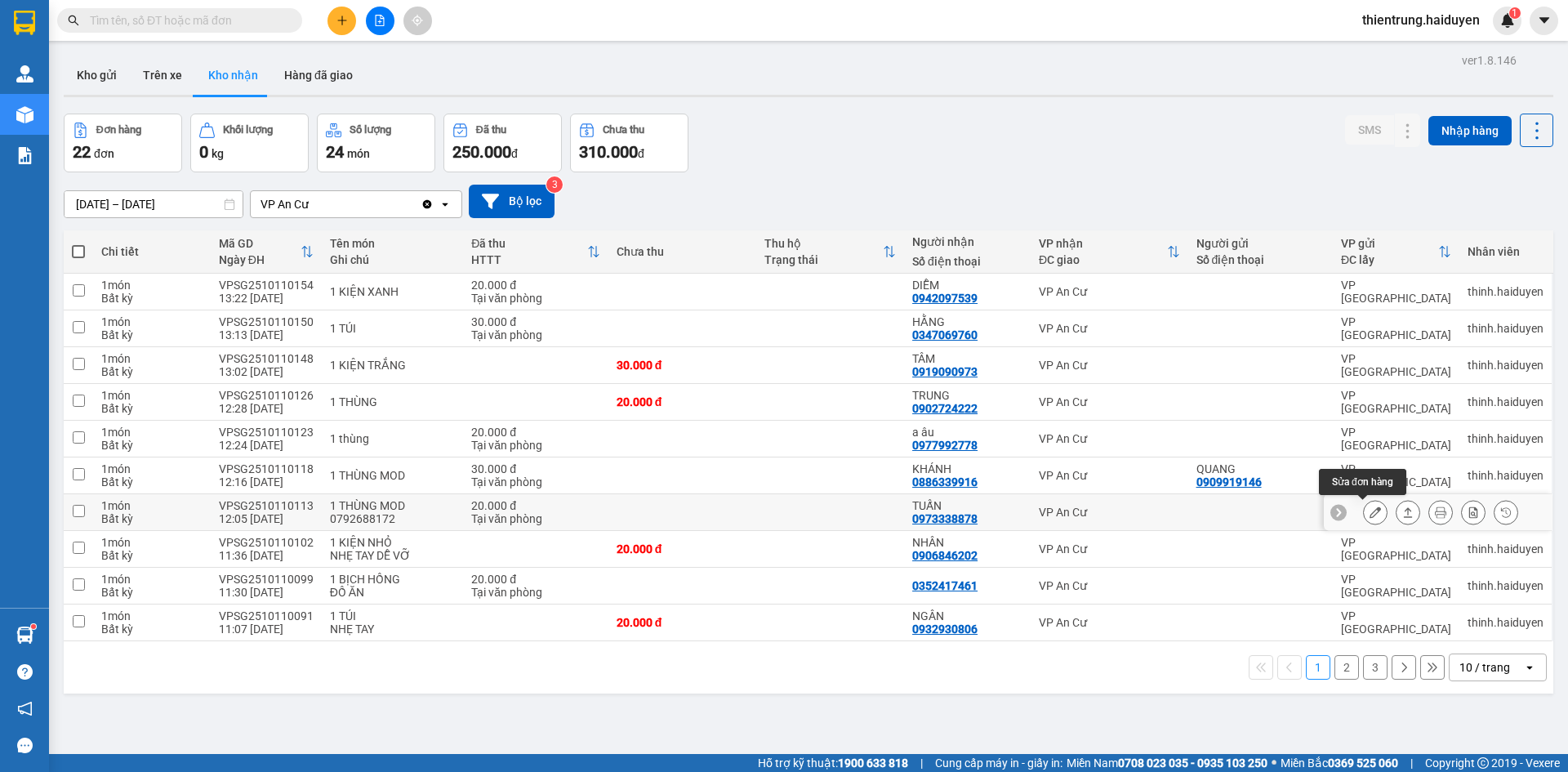
click at [1370, 512] on icon at bounding box center [1375, 512] width 11 height 11
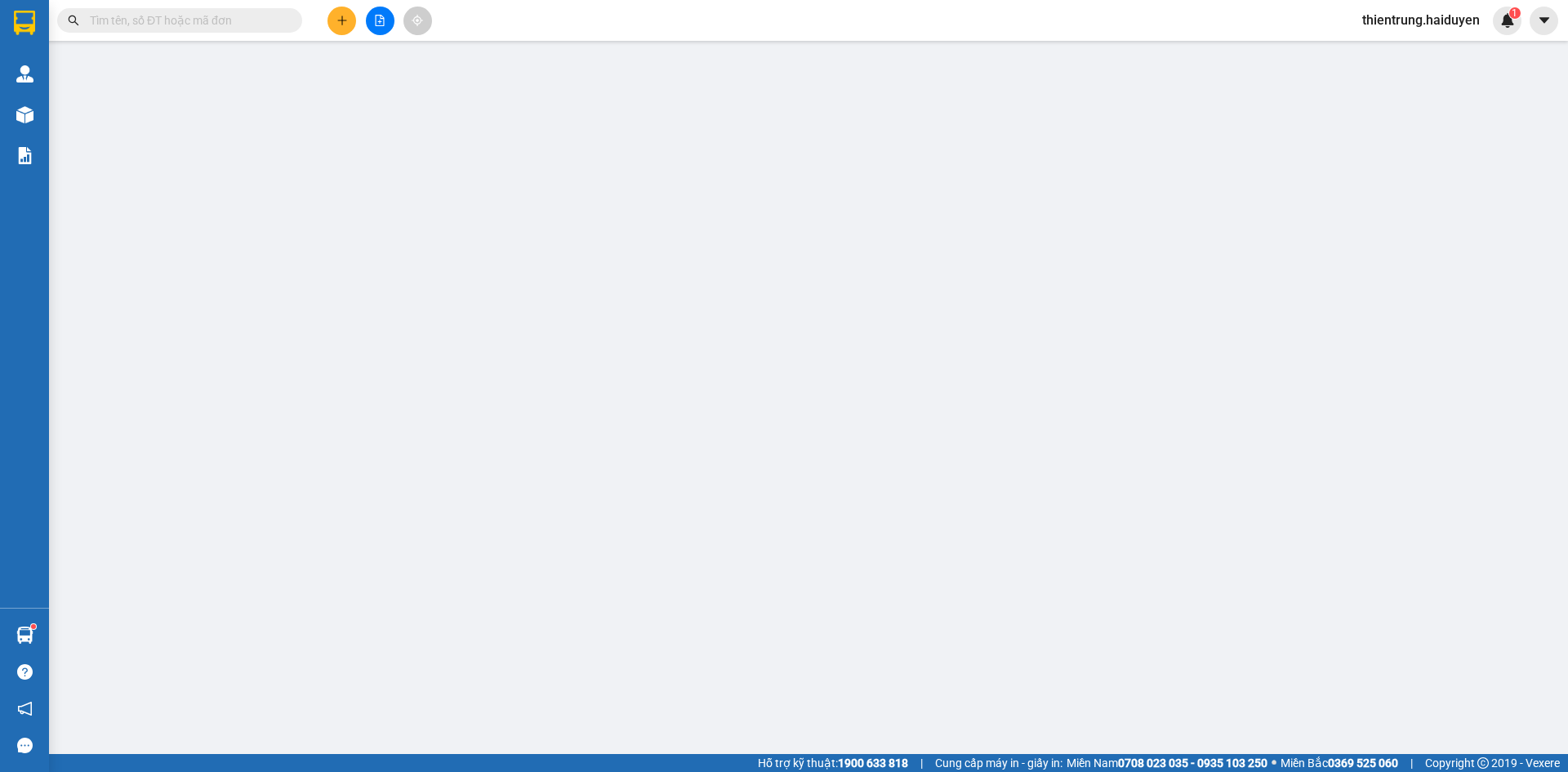
type input "0973338878"
type input "TUẤN"
type input "0"
type input "20.000"
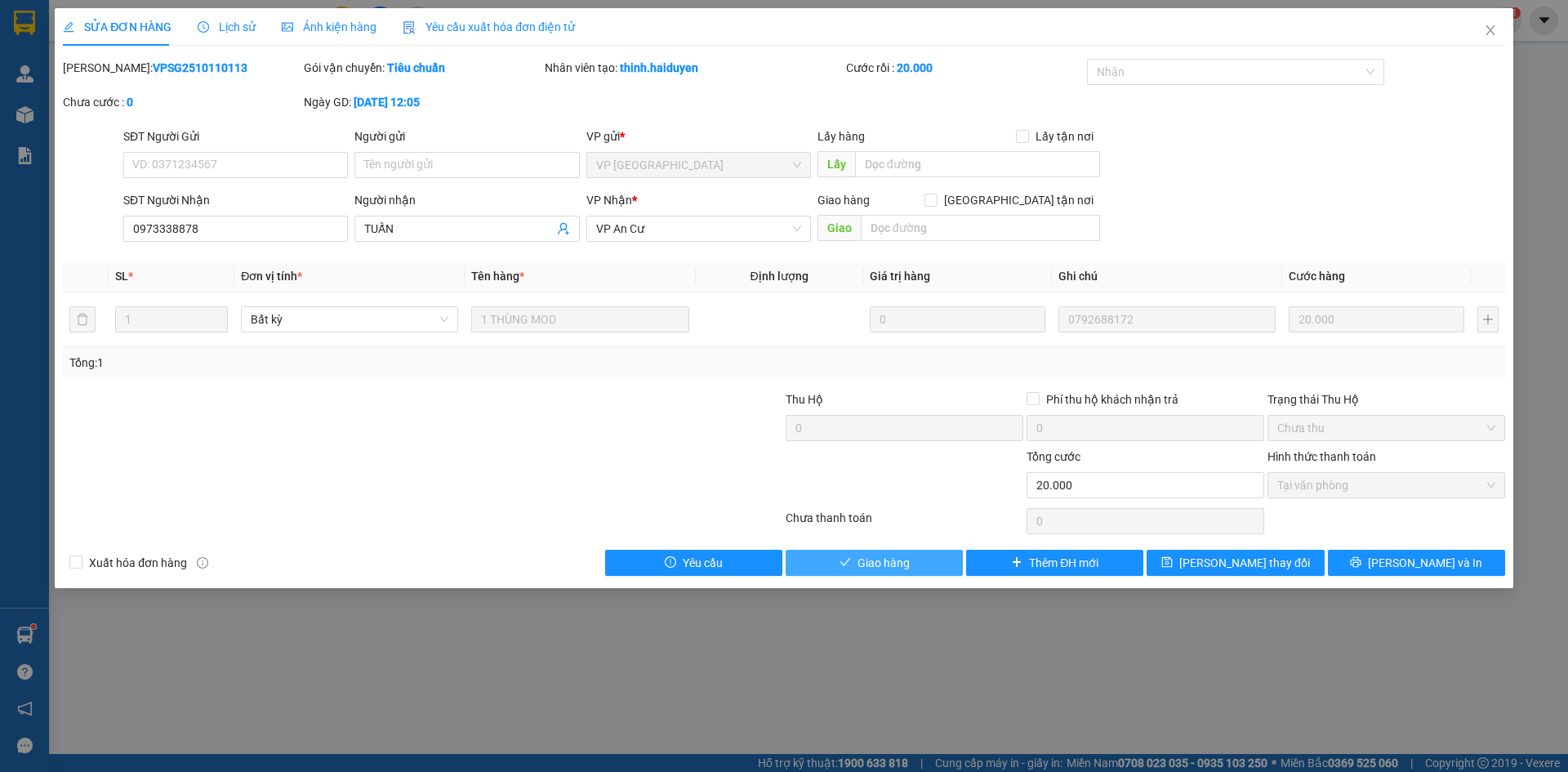
click at [922, 565] on button "Giao hàng" at bounding box center [874, 563] width 177 height 26
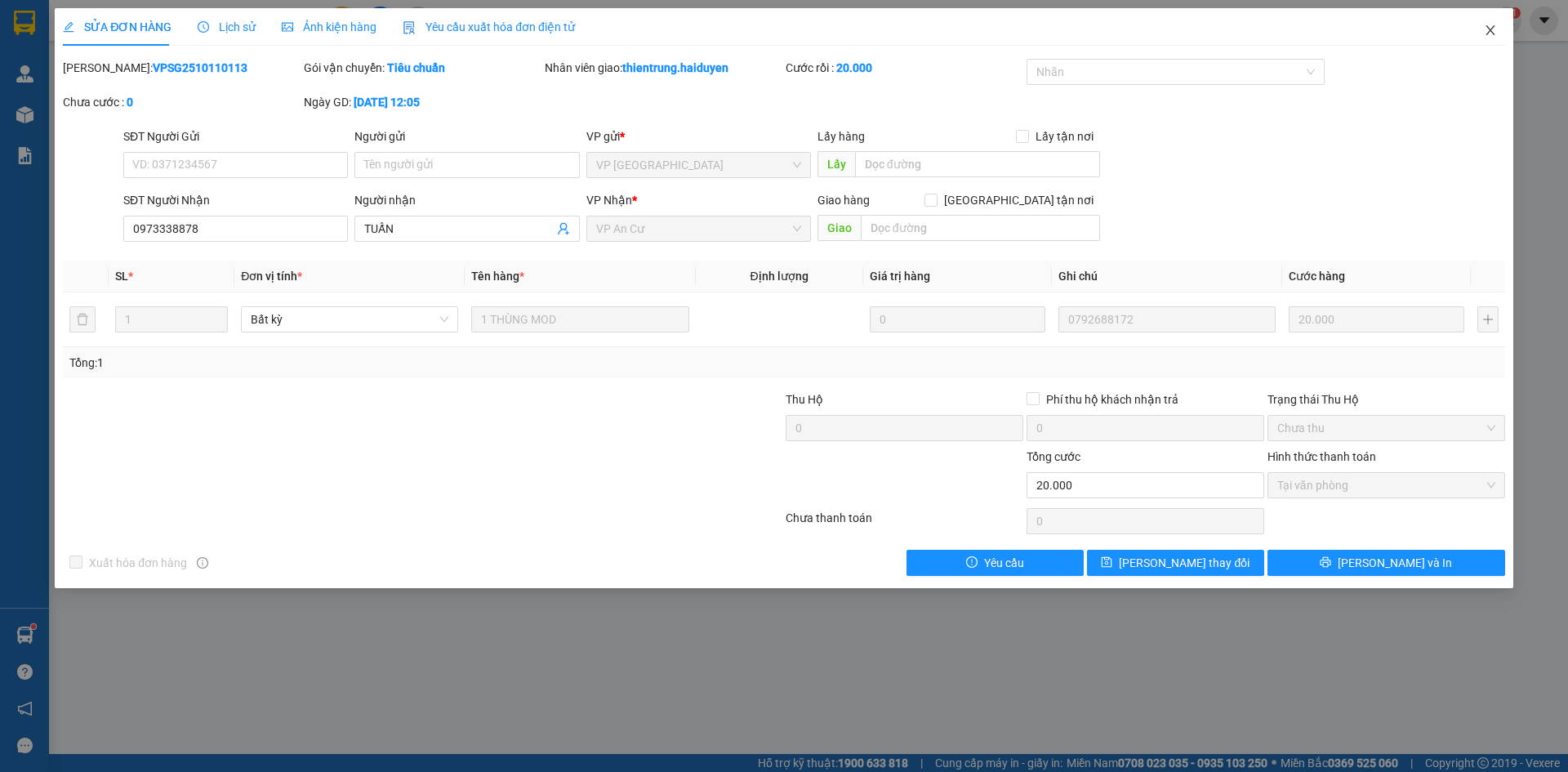
click at [1493, 22] on span "Close" at bounding box center [1490, 30] width 46 height 46
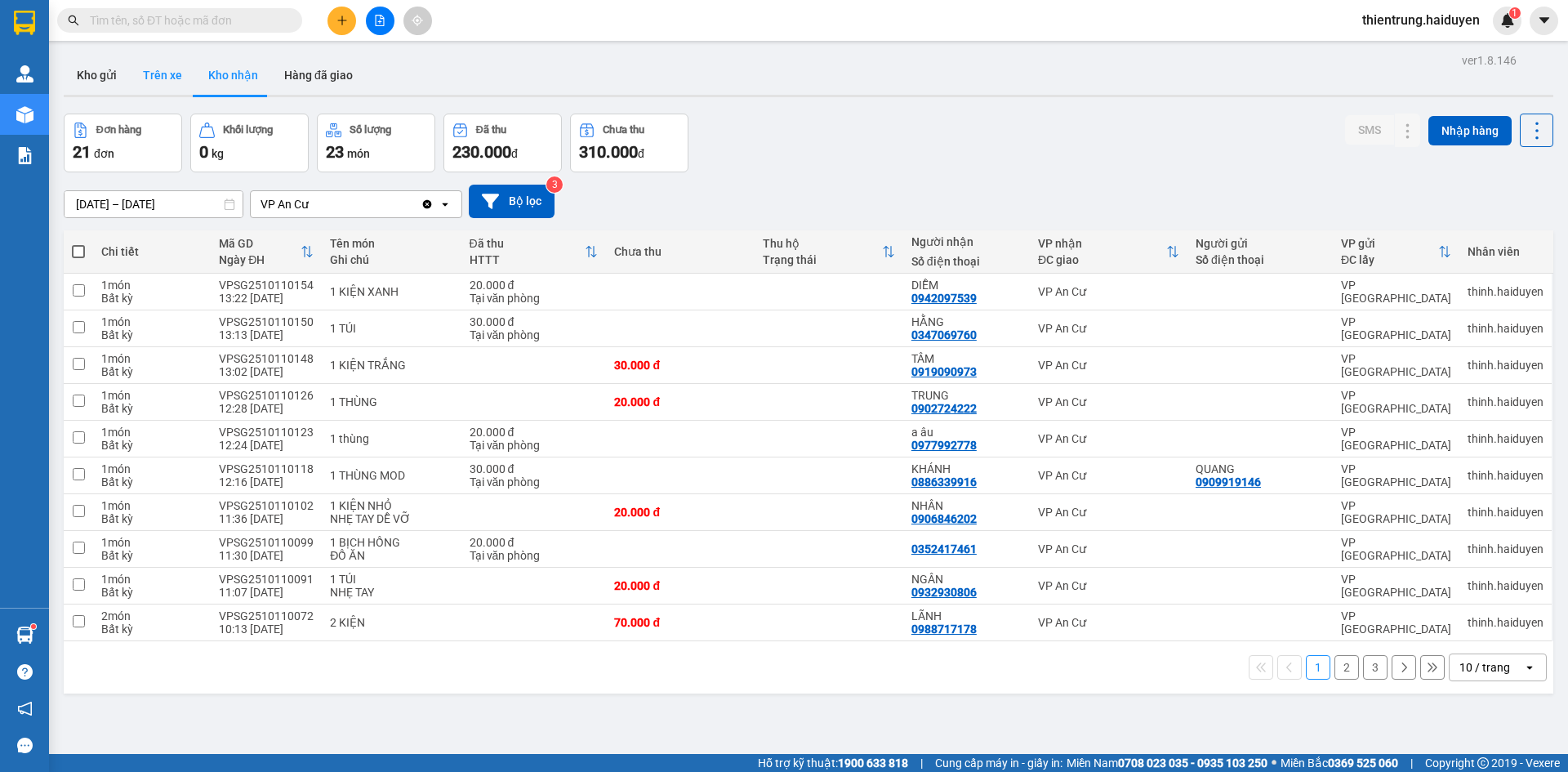
click at [165, 83] on button "Trên xe" at bounding box center [163, 74] width 66 height 39
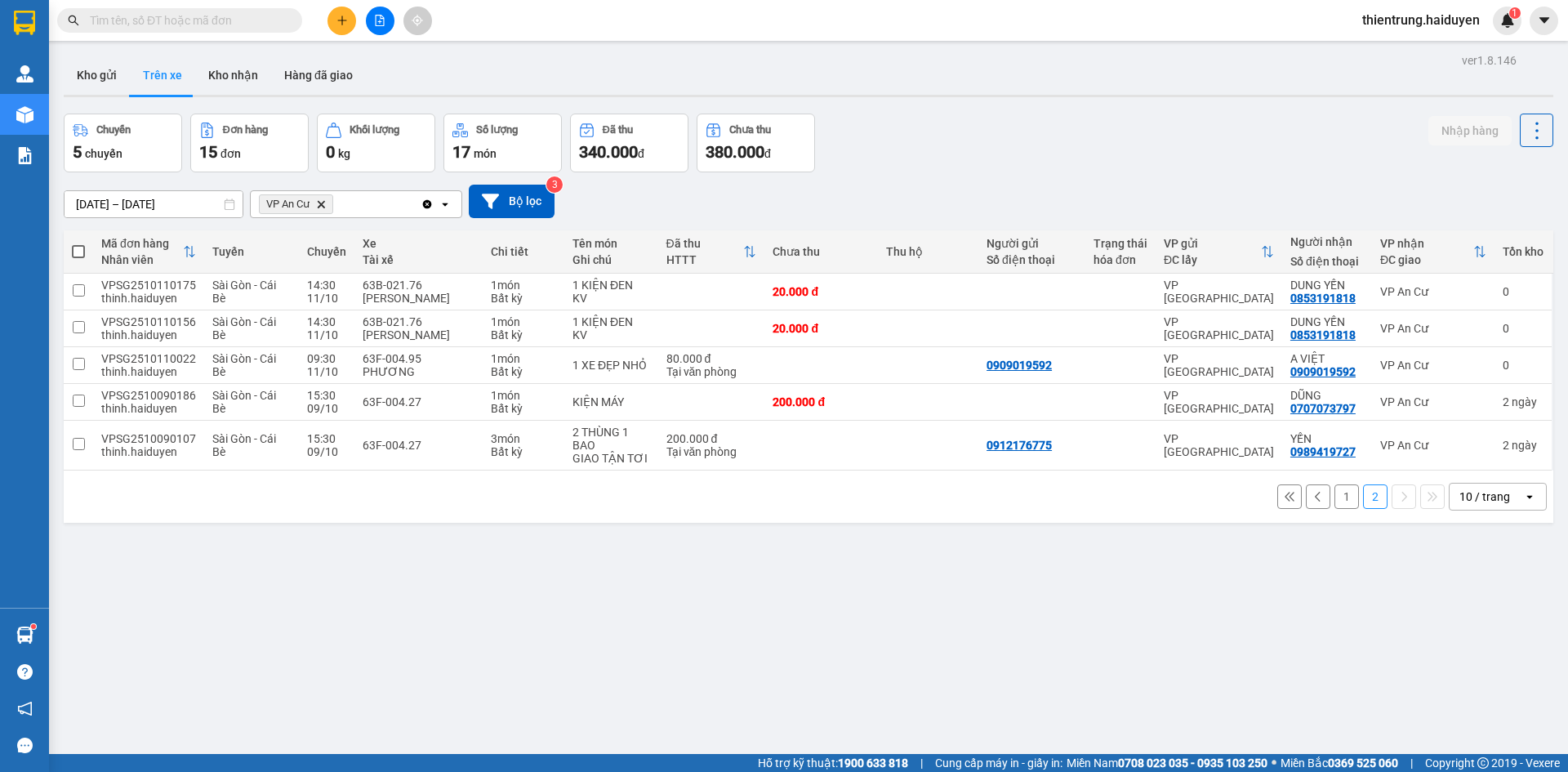
click at [1339, 494] on button "1" at bounding box center [1347, 496] width 24 height 24
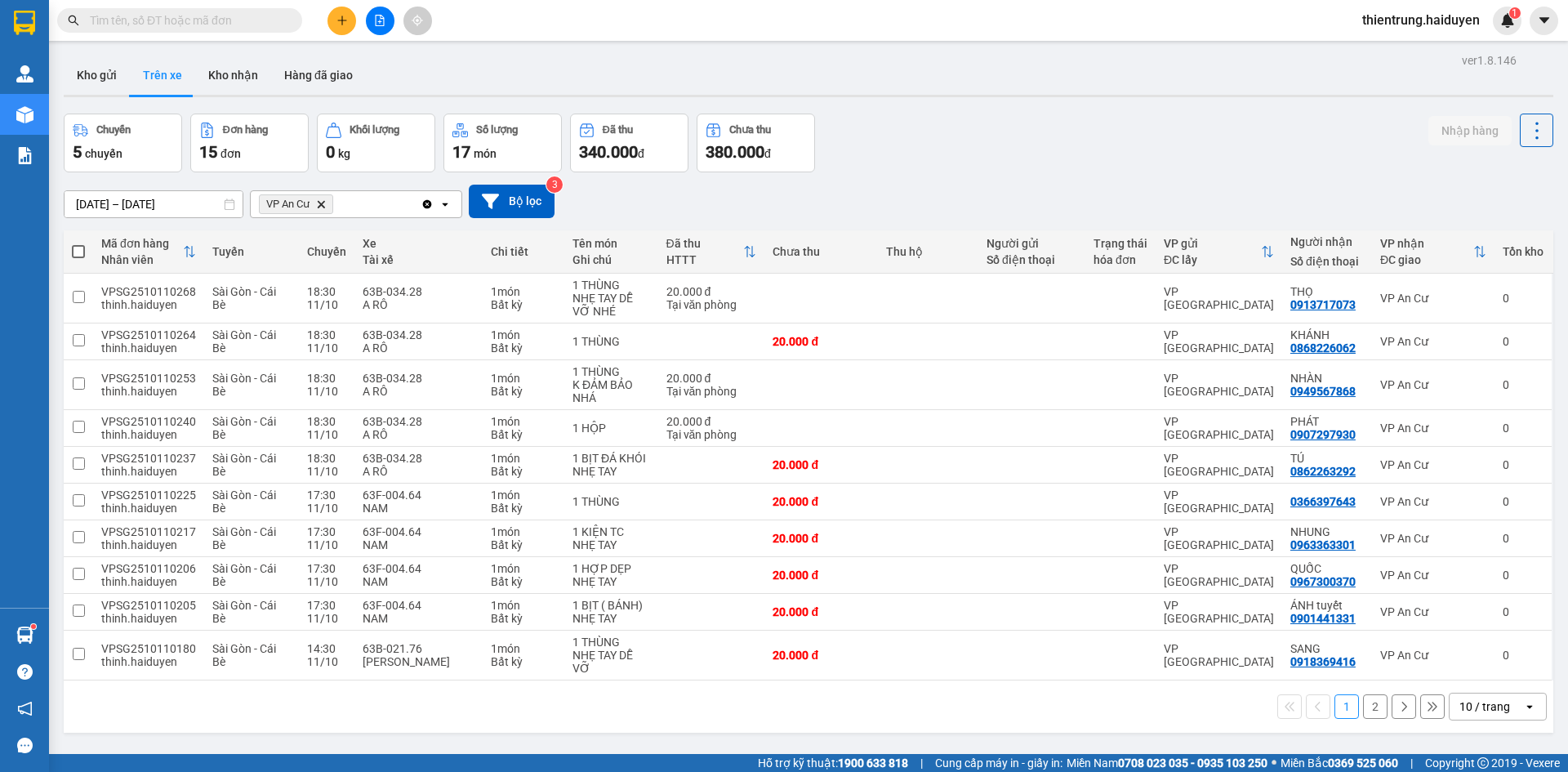
click at [1151, 711] on div "1 2 10 / trang open" at bounding box center [809, 706] width 1477 height 28
click at [122, 71] on button "Kho gửi" at bounding box center [97, 74] width 67 height 39
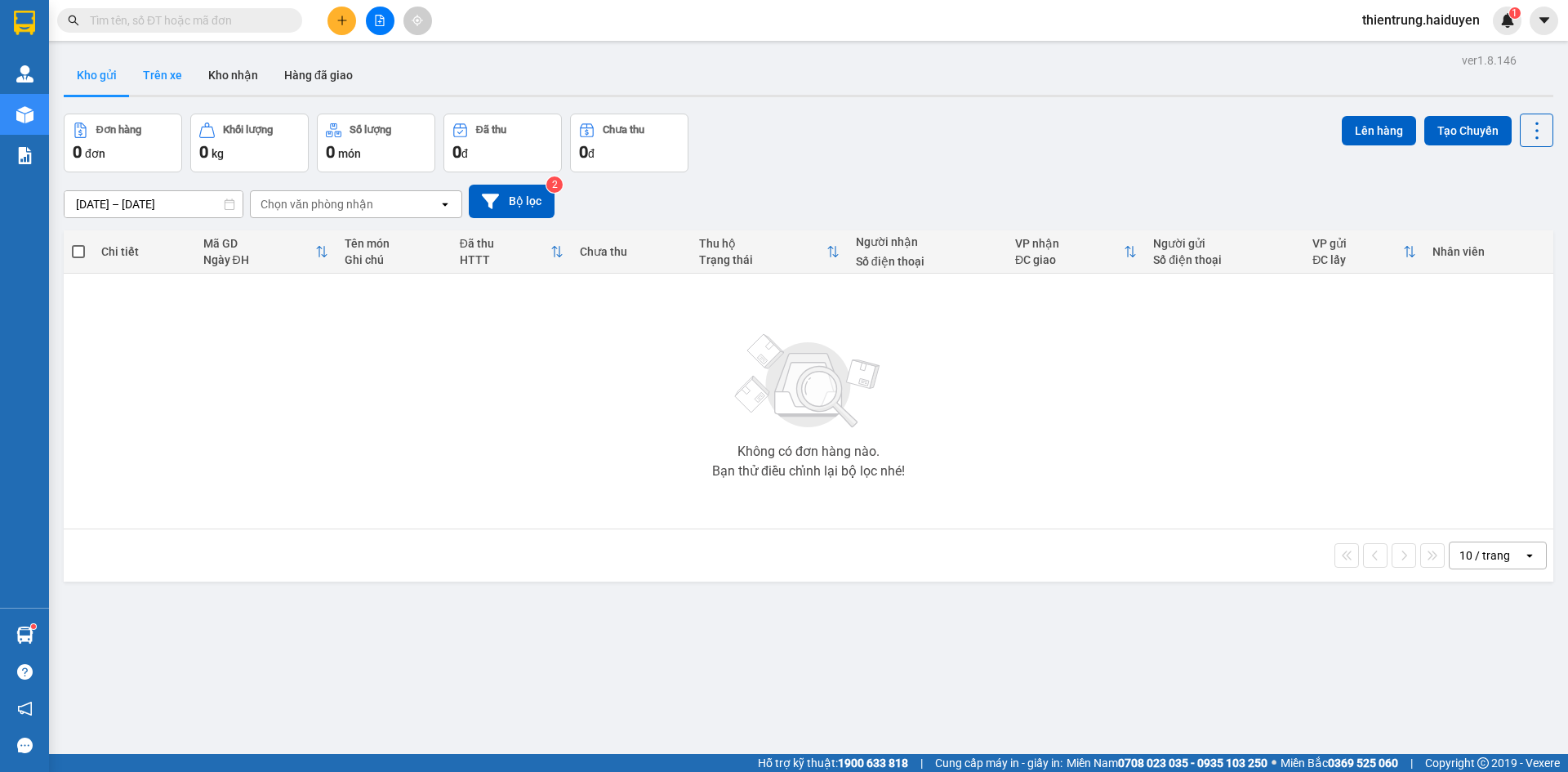
click at [151, 81] on button "Trên xe" at bounding box center [163, 74] width 66 height 39
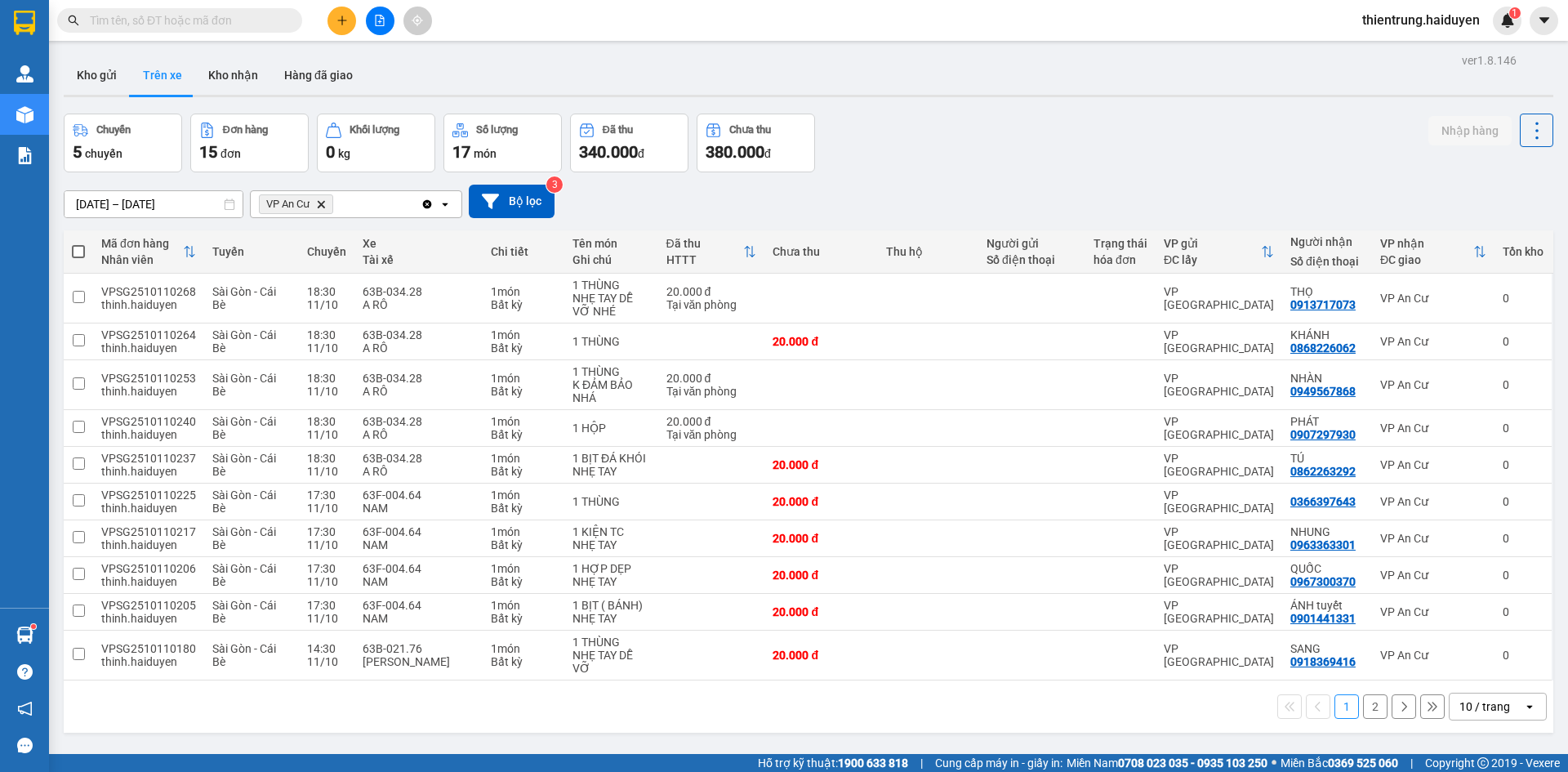
click at [1119, 765] on strong "0708 023 035 - 0935 103 250" at bounding box center [1193, 762] width 150 height 13
click at [1528, 653] on icon at bounding box center [1533, 654] width 11 height 11
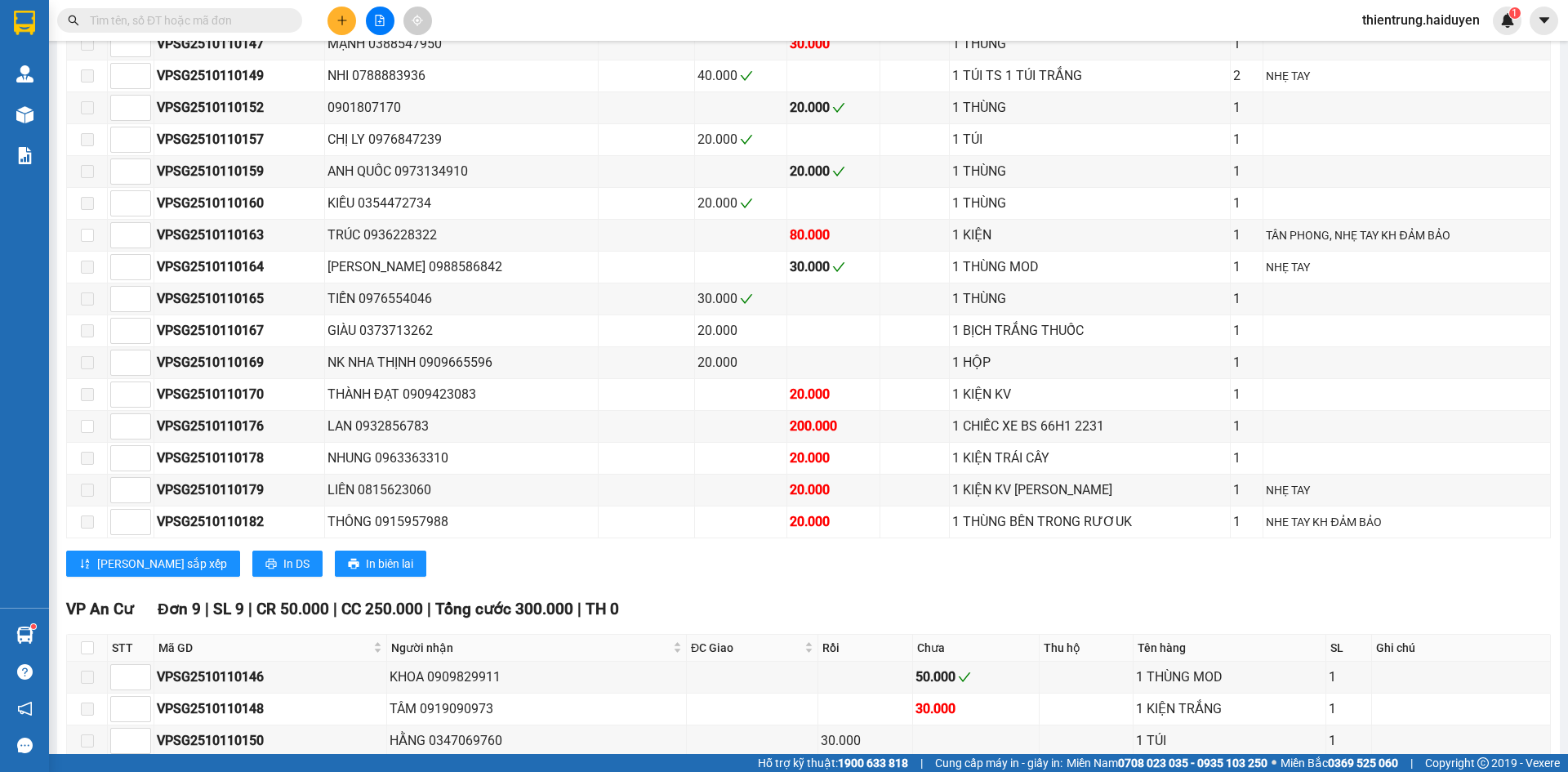
scroll to position [1648, 0]
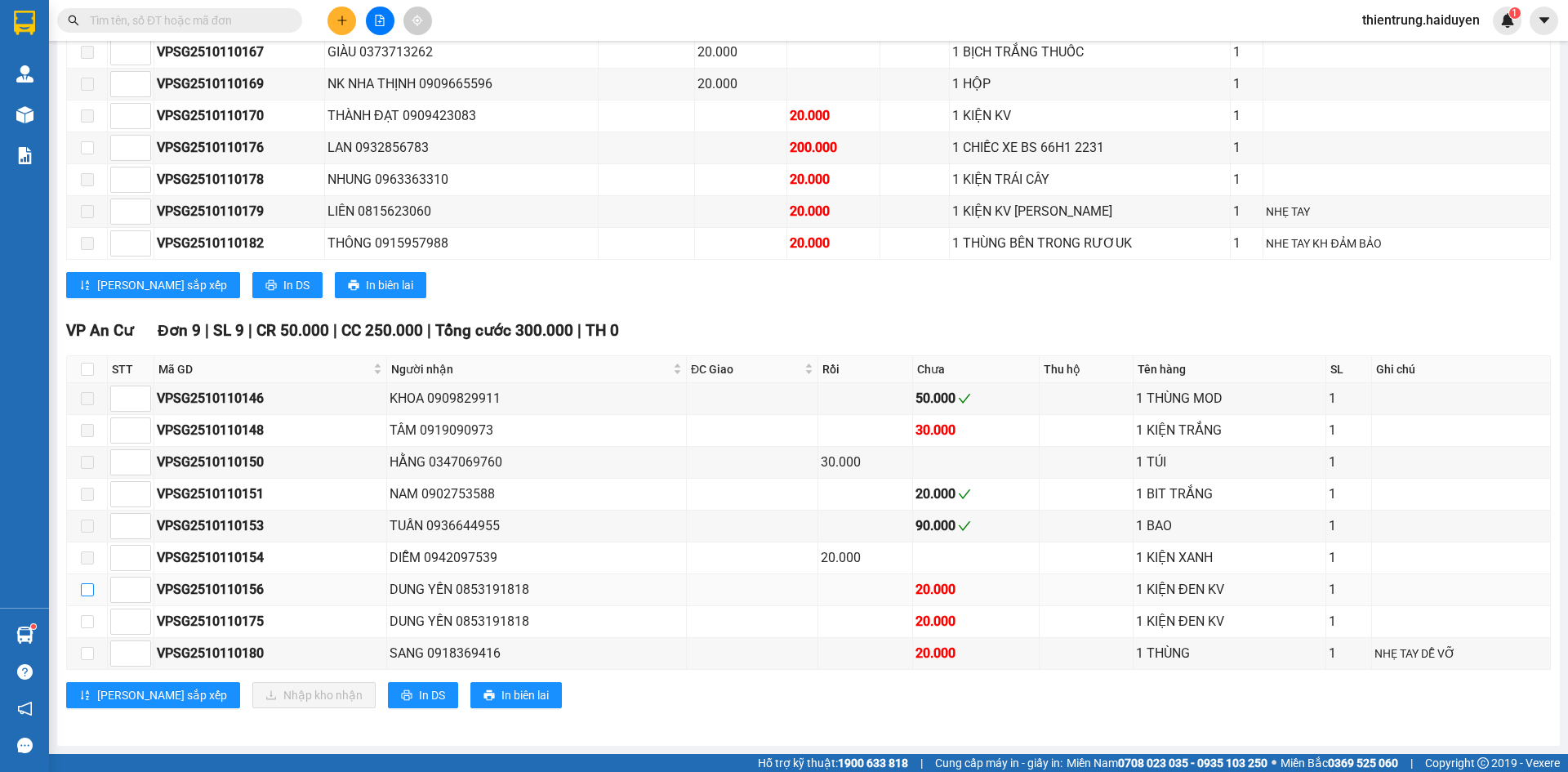
click at [90, 590] on input "checkbox" at bounding box center [87, 589] width 13 height 13
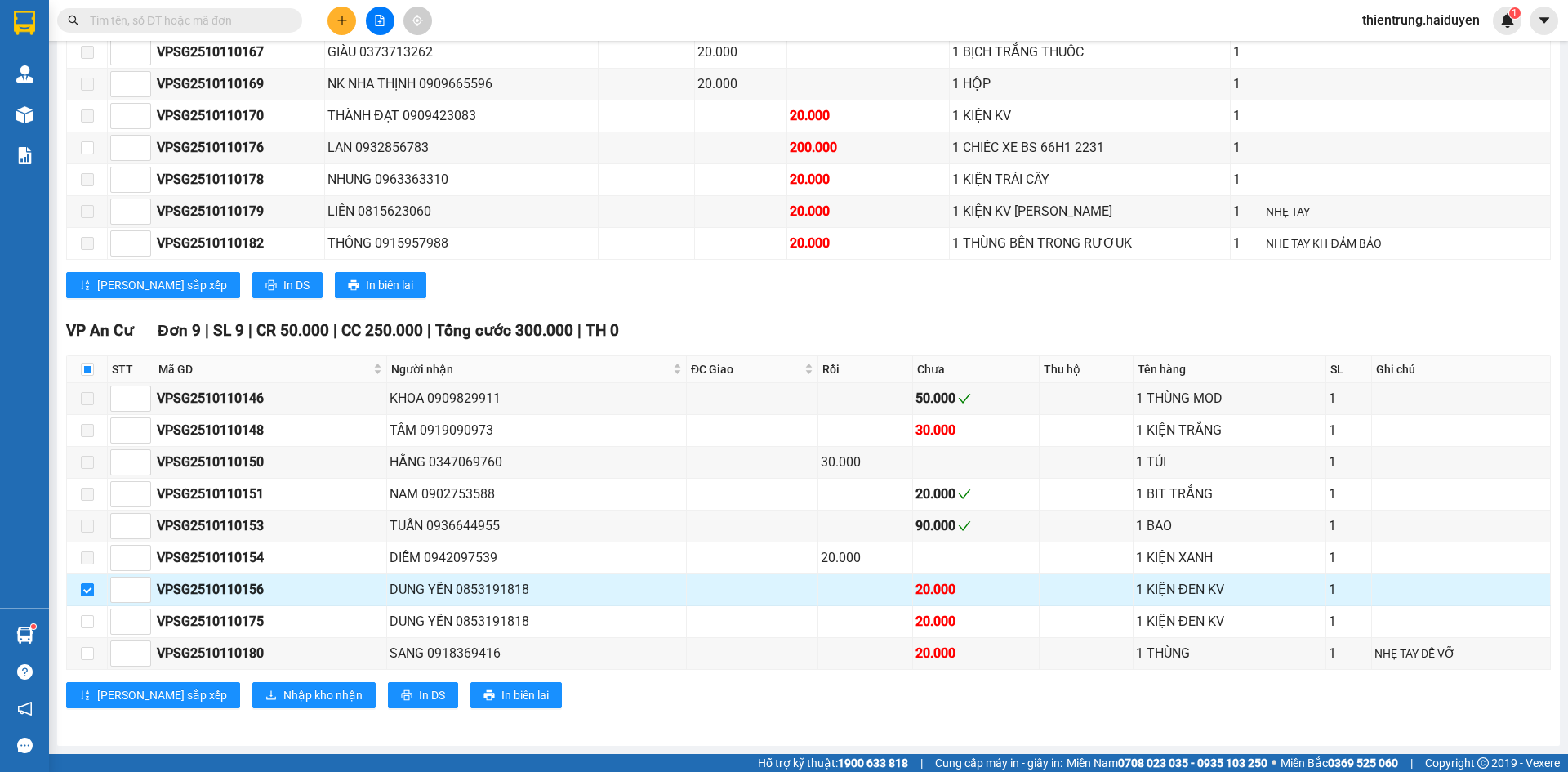
click at [84, 597] on label at bounding box center [87, 590] width 13 height 18
click at [84, 596] on input "checkbox" at bounding box center [87, 589] width 13 height 13
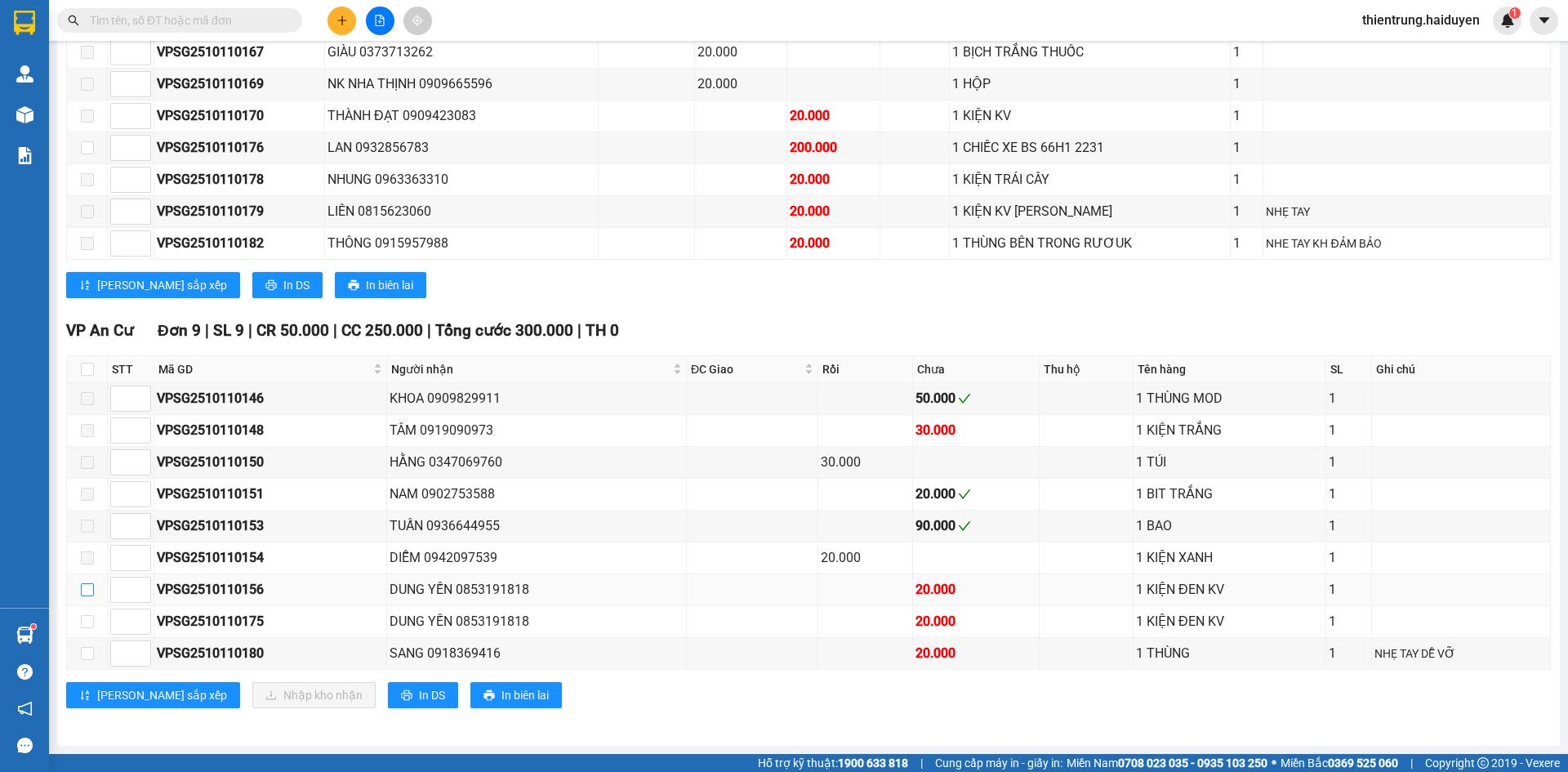
click at [89, 596] on label at bounding box center [87, 590] width 13 height 18
click at [89, 596] on input "checkbox" at bounding box center [87, 589] width 13 height 13
checkbox input "true"
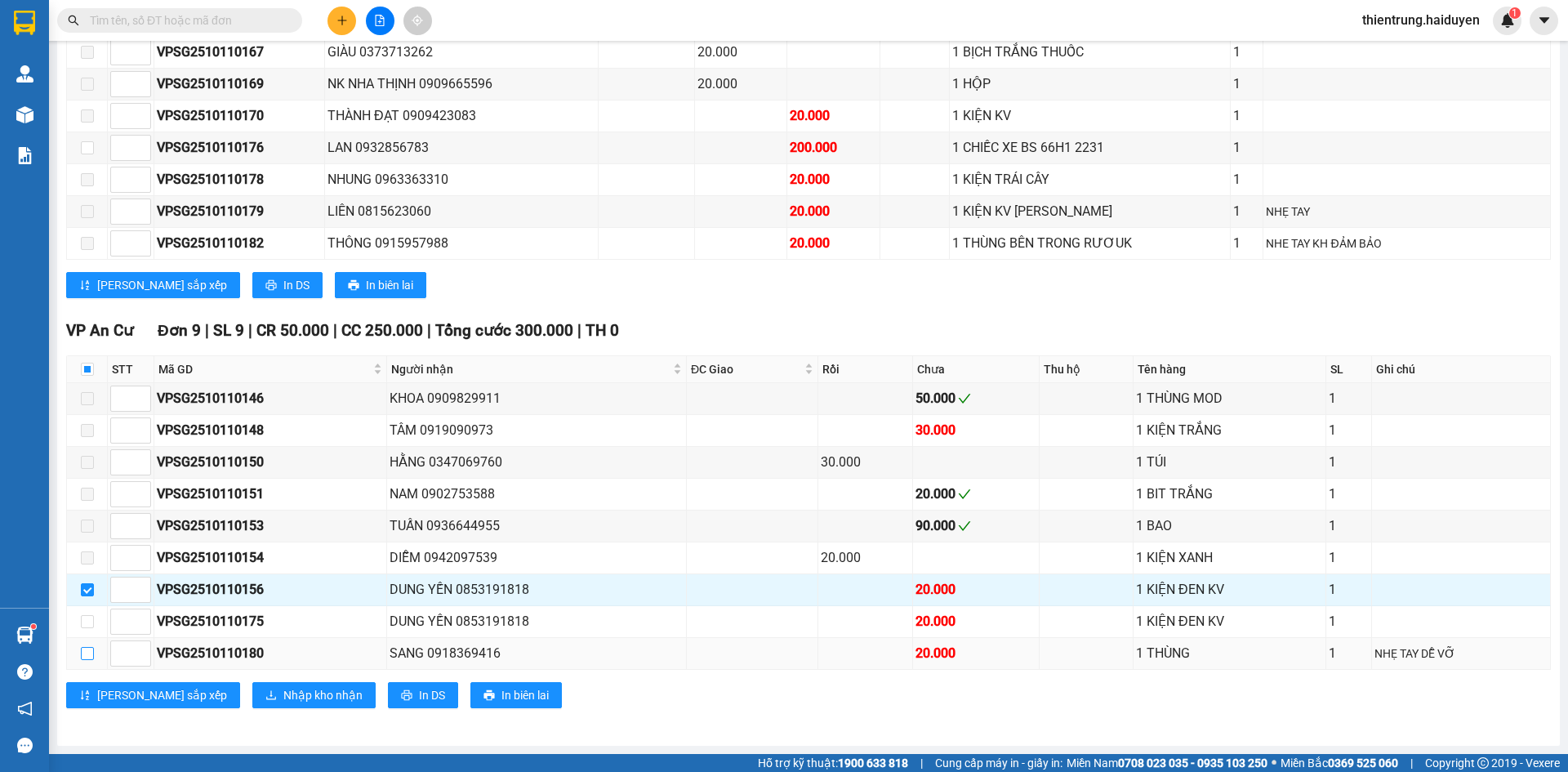
click at [86, 660] on label at bounding box center [87, 653] width 13 height 18
click at [86, 660] on input "checkbox" at bounding box center [87, 653] width 13 height 13
checkbox input "true"
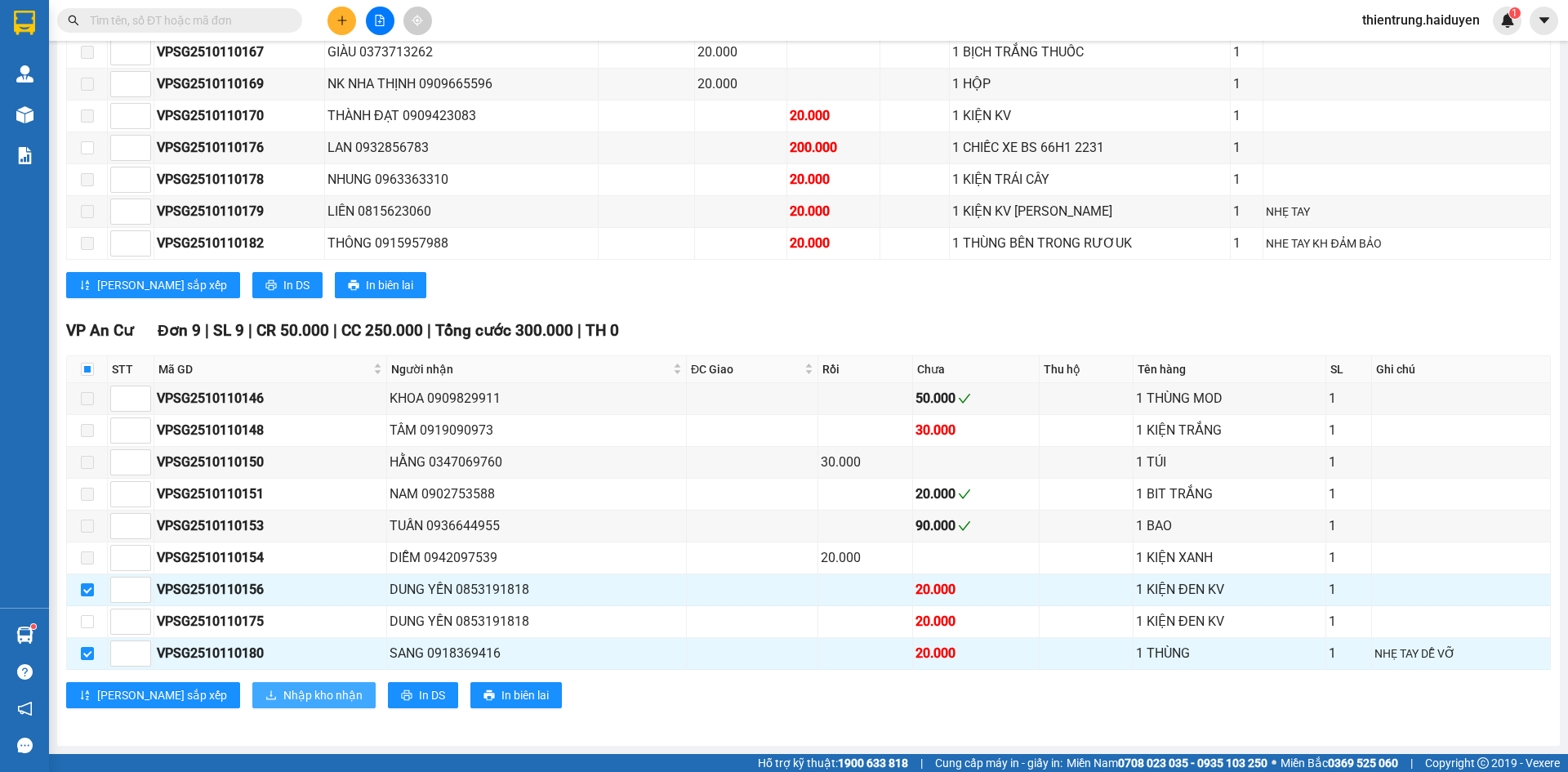
click at [284, 703] on span "Nhập kho nhận" at bounding box center [323, 694] width 80 height 18
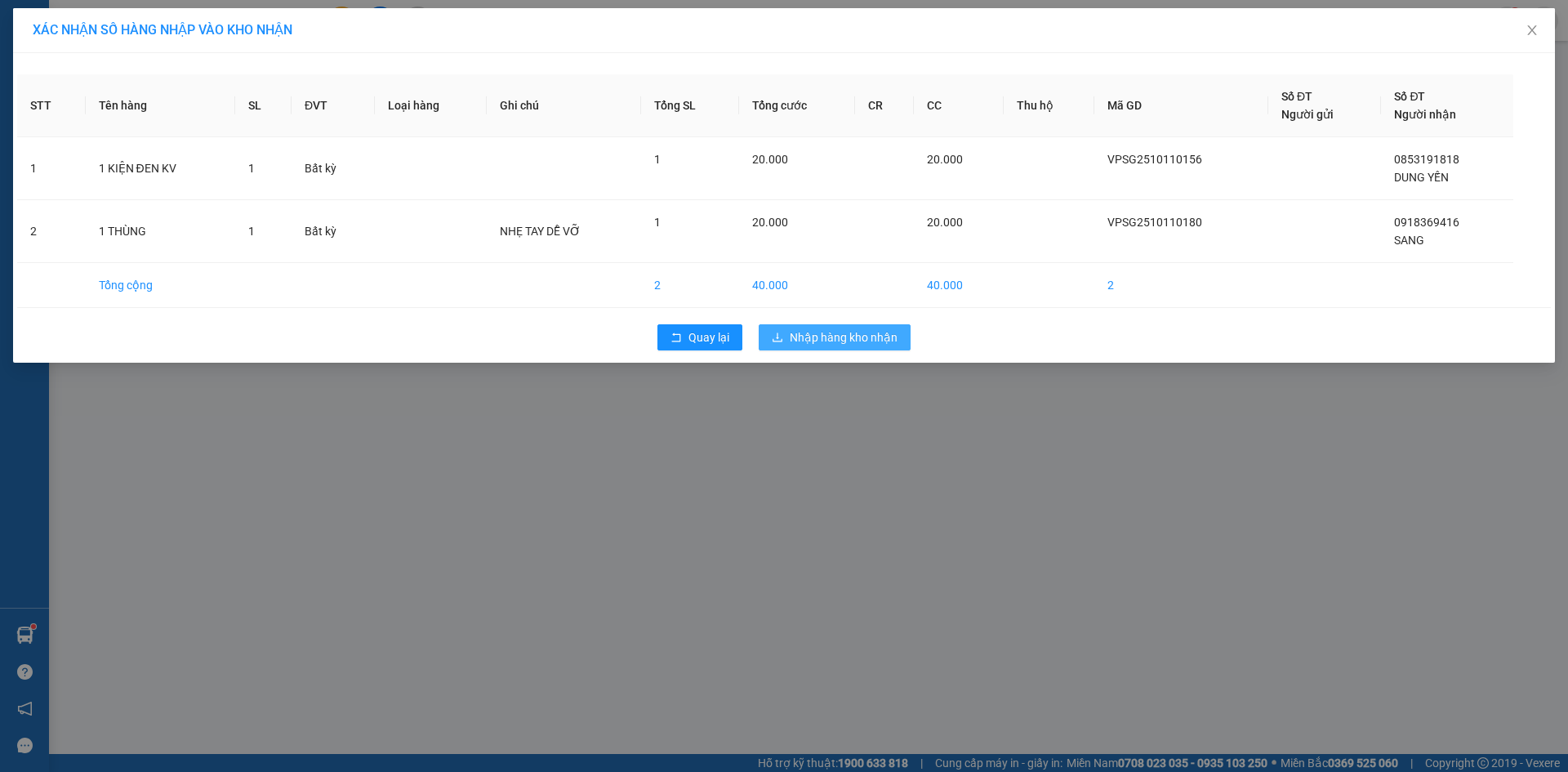
click at [884, 337] on span "Nhập hàng kho nhận" at bounding box center [843, 337] width 108 height 18
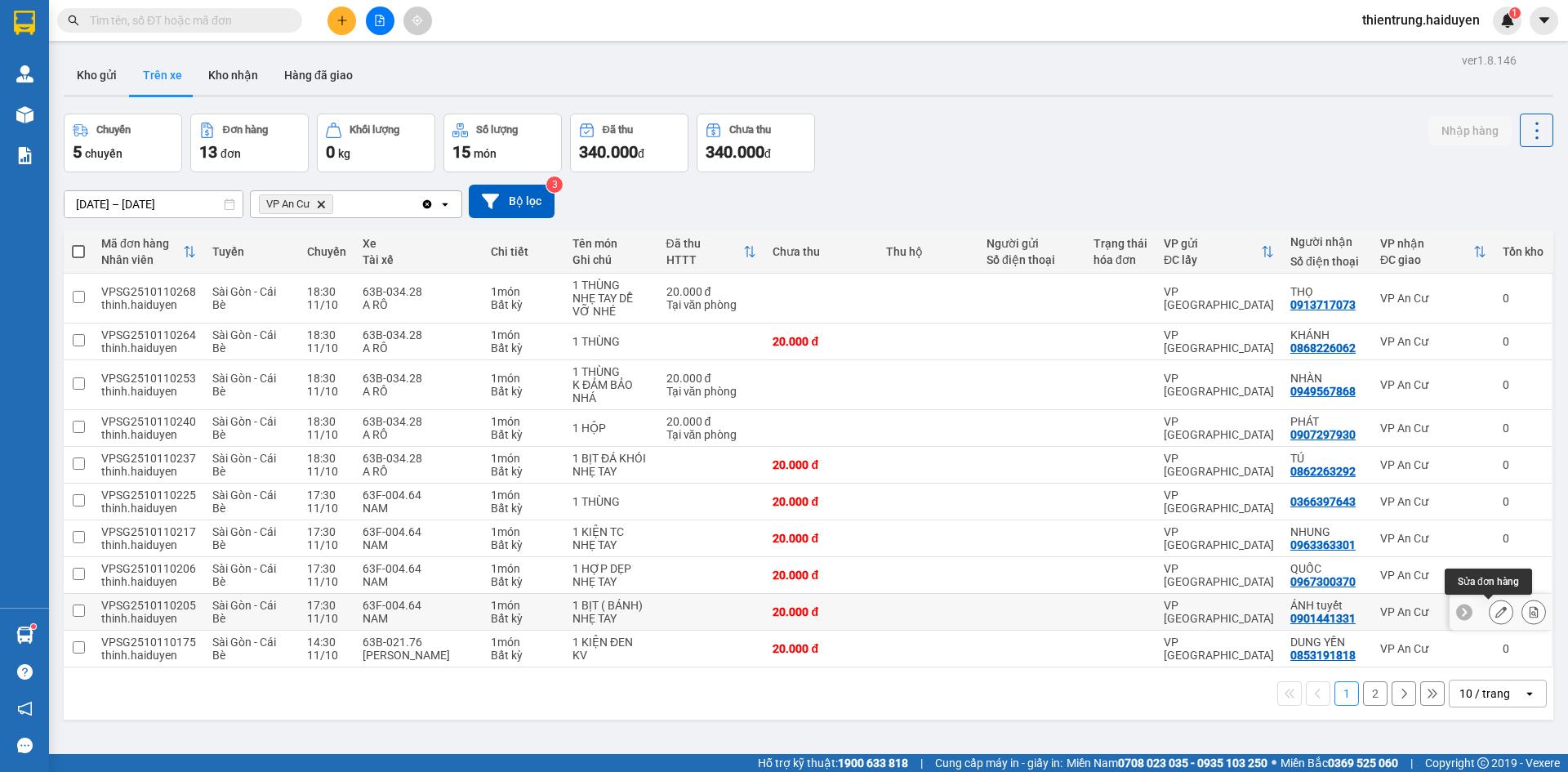
click at [1530, 614] on icon at bounding box center [1534, 611] width 9 height 11
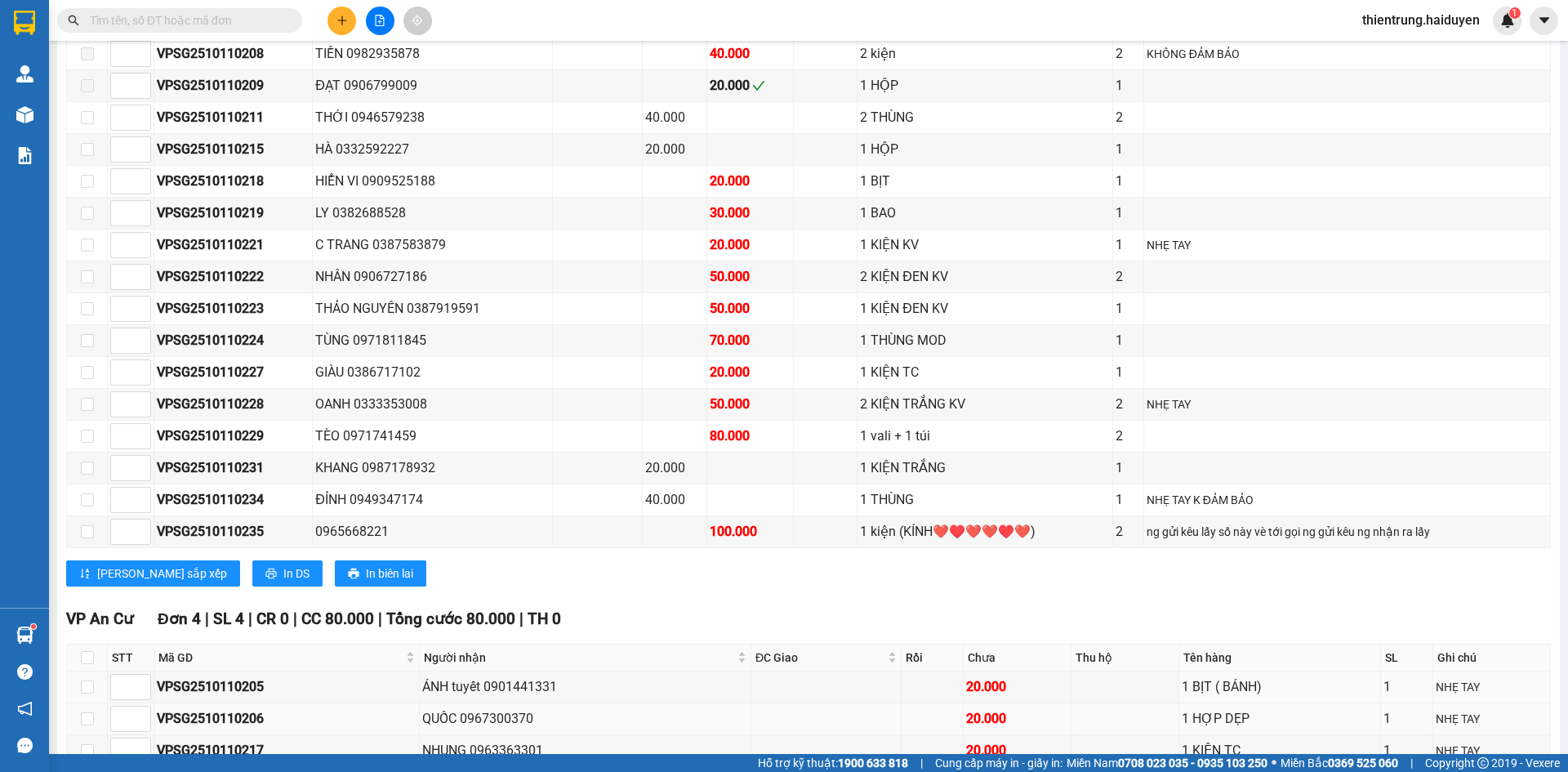
scroll to position [1712, 0]
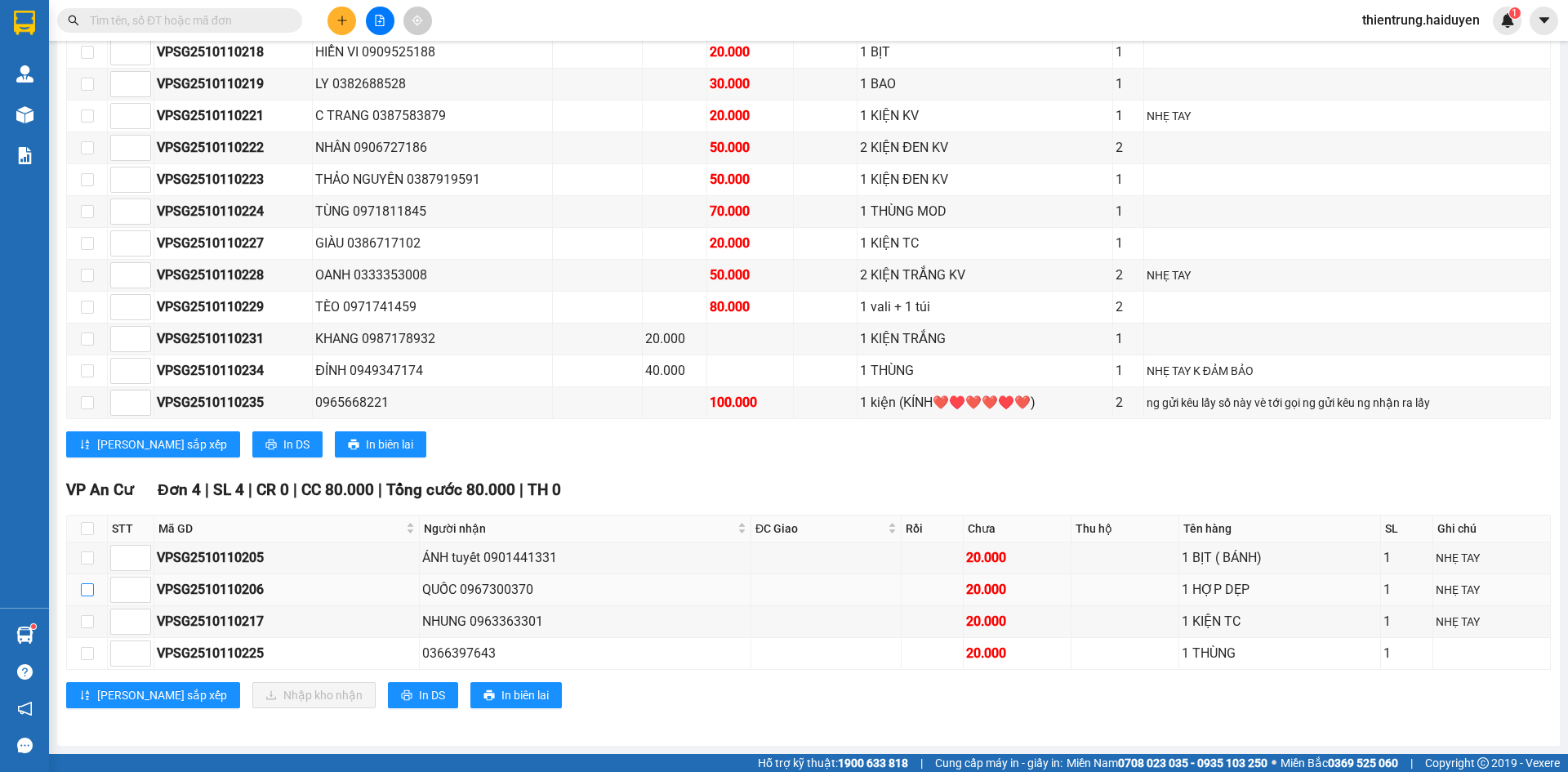
click at [90, 593] on input "checkbox" at bounding box center [87, 589] width 13 height 13
checkbox input "true"
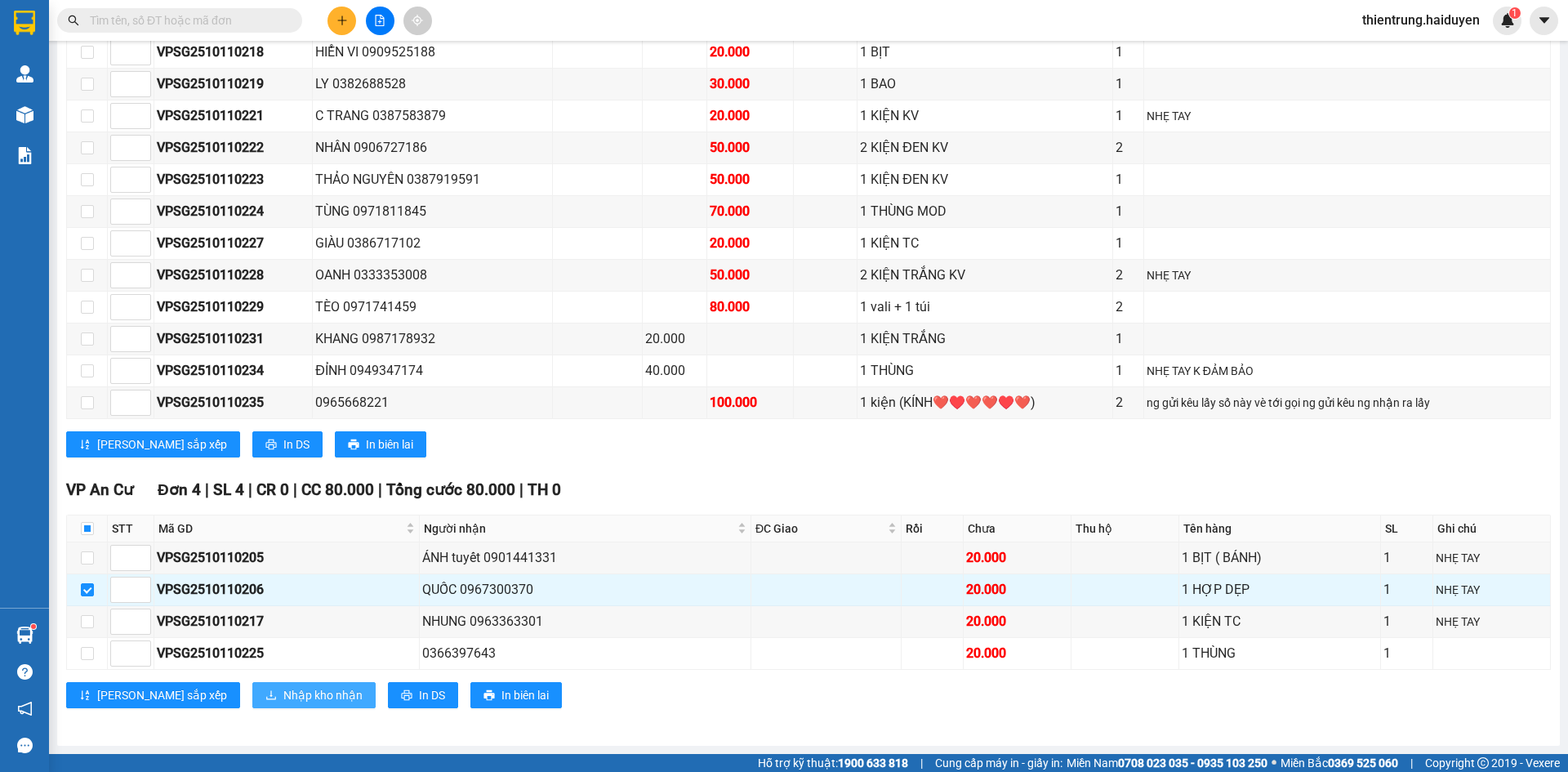
click at [284, 698] on span "Nhập kho nhận" at bounding box center [323, 694] width 80 height 18
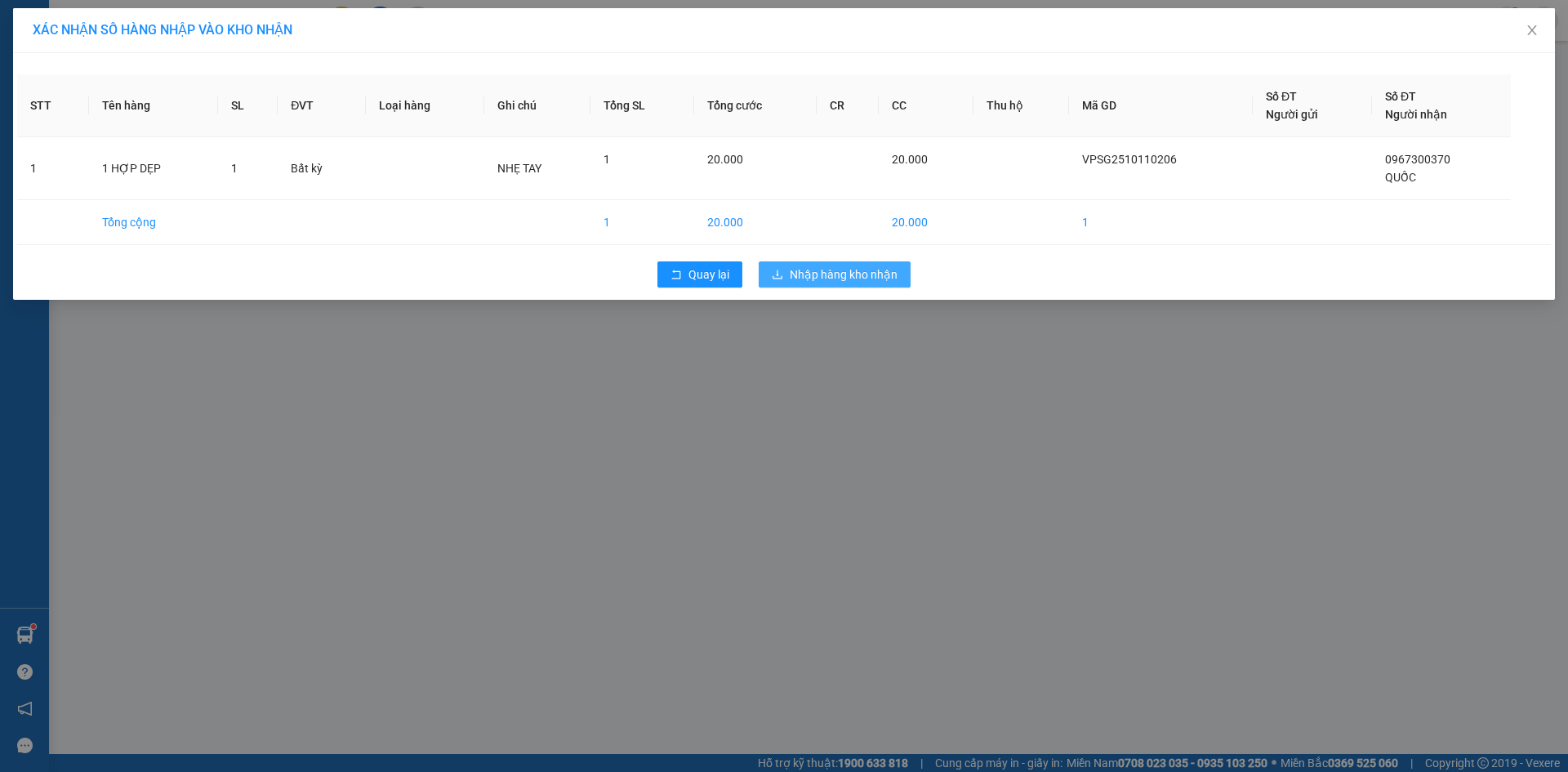
drag, startPoint x: 843, startPoint y: 282, endPoint x: 792, endPoint y: 521, distance: 244.4
click at [806, 526] on div "XÁC NHẬN SỐ HÀNG NHẬP VÀO KHO NHẬN STT Tên hàng SL ĐVT Loại hàng Ghi chú Tổng S…" at bounding box center [784, 386] width 1568 height 772
click at [1530, 28] on icon "close" at bounding box center [1532, 29] width 9 height 10
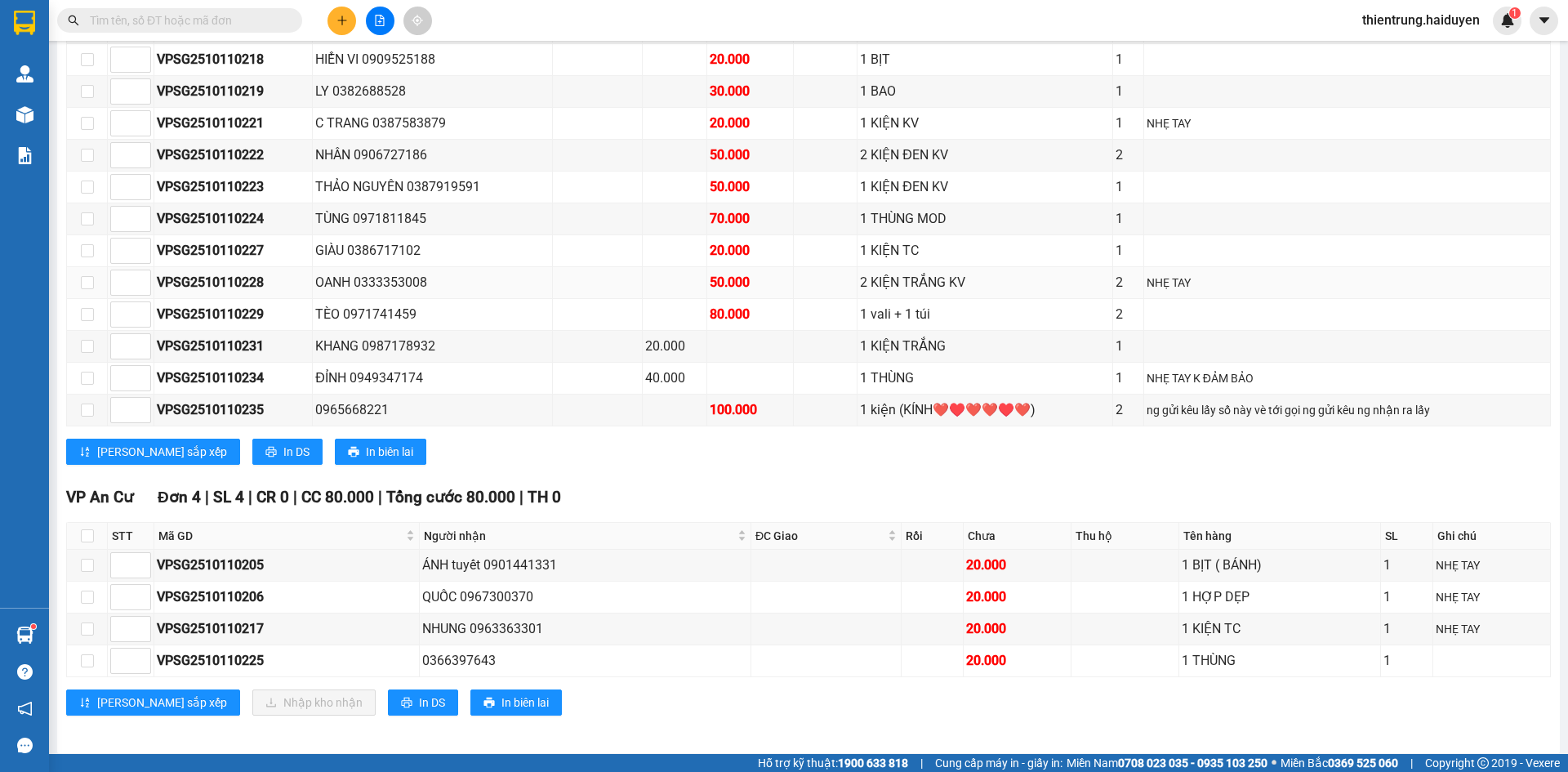
scroll to position [1712, 0]
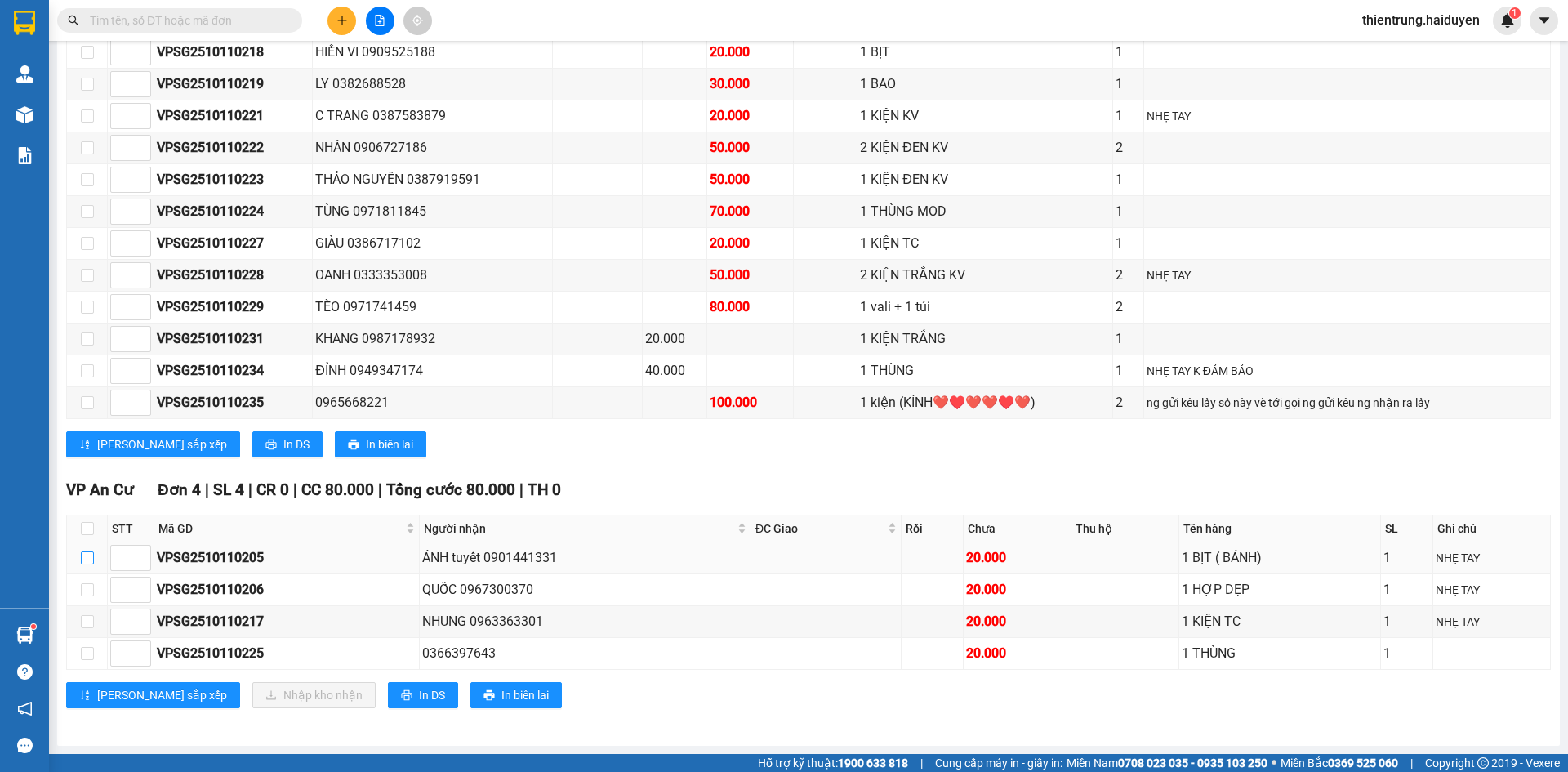
click at [90, 558] on input "checkbox" at bounding box center [87, 558] width 13 height 13
checkbox input "true"
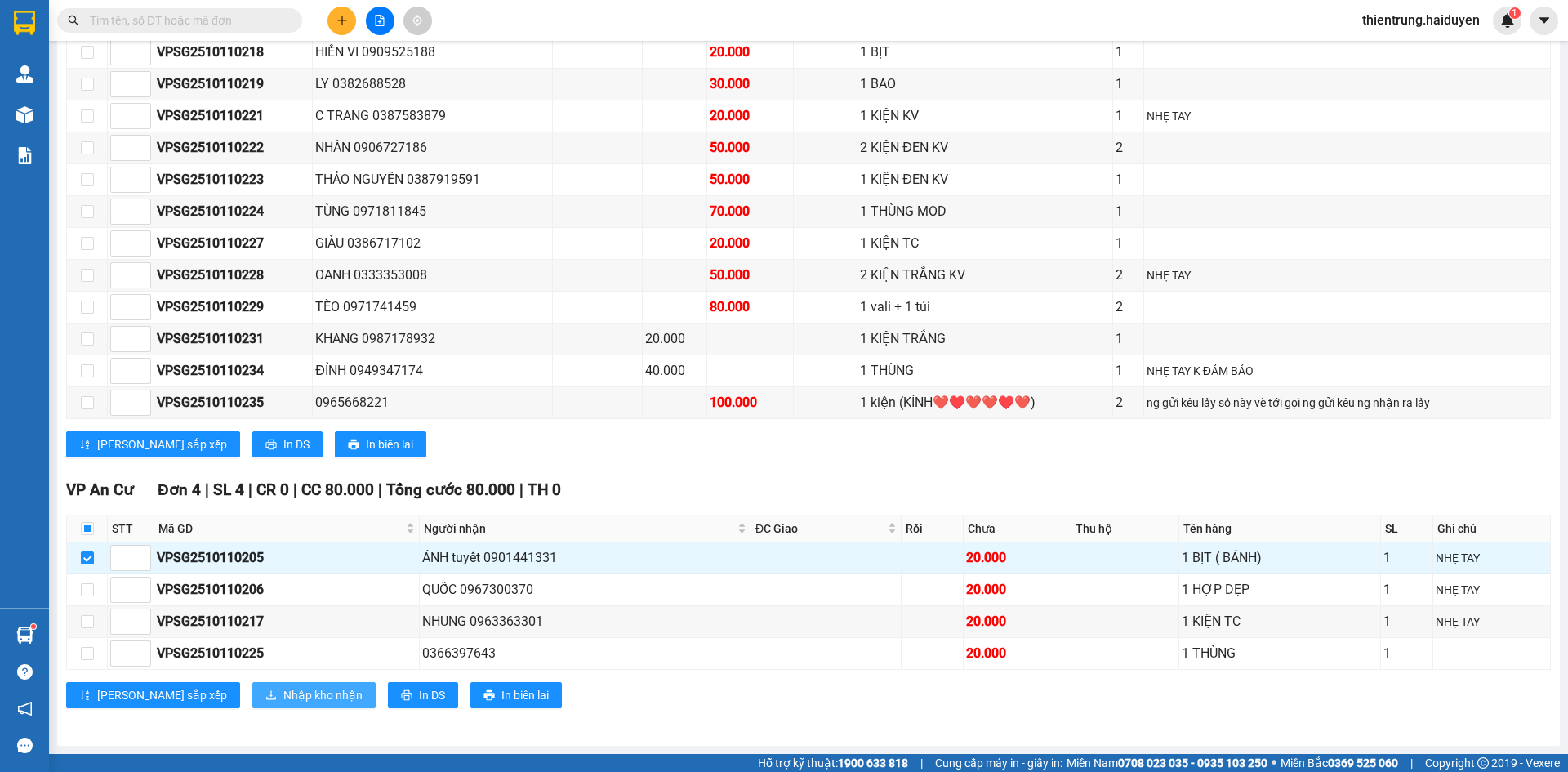
click at [284, 697] on span "Nhập kho nhận" at bounding box center [323, 694] width 80 height 18
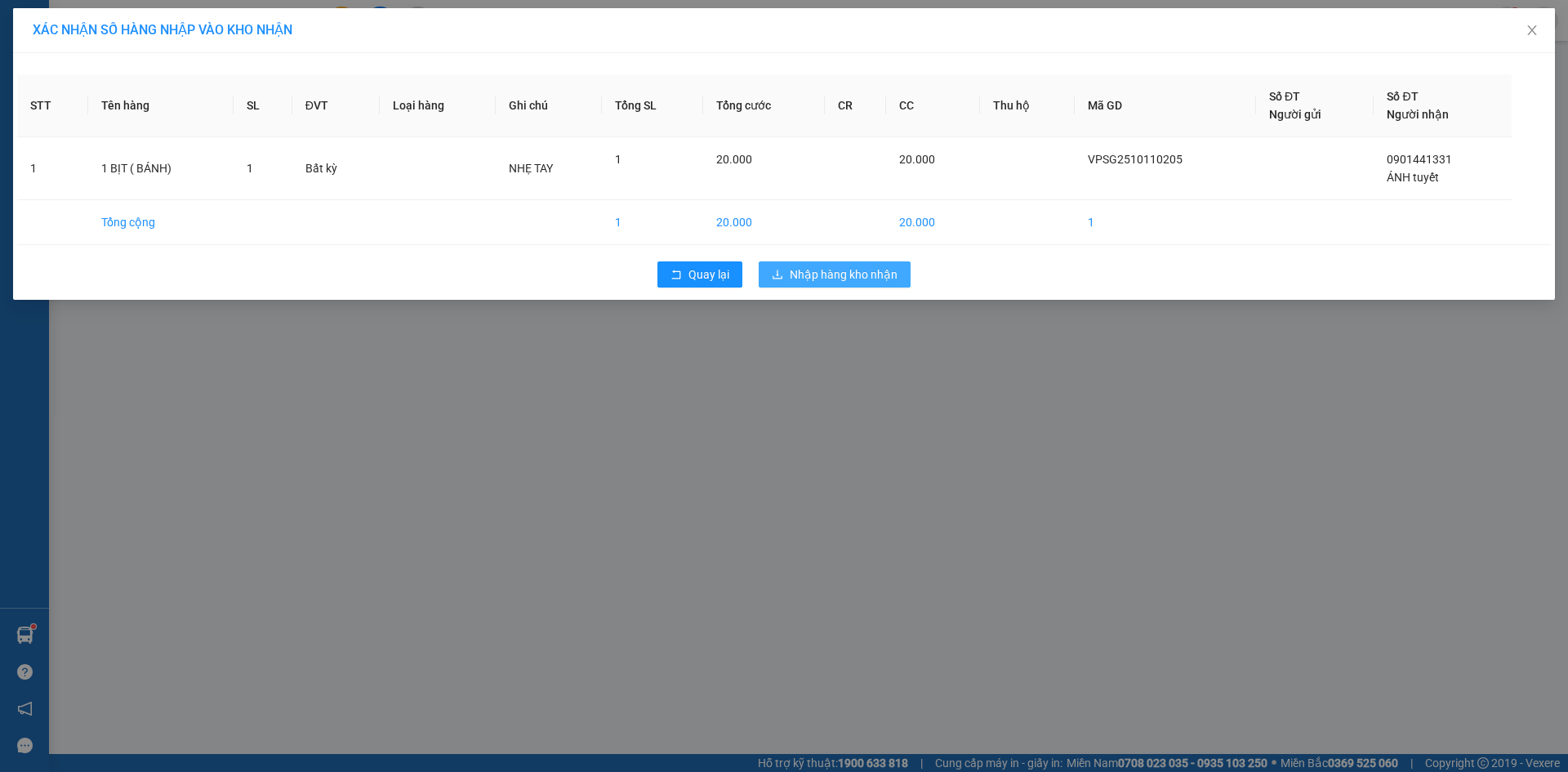
click at [878, 279] on span "Nhập hàng kho nhận" at bounding box center [843, 274] width 108 height 18
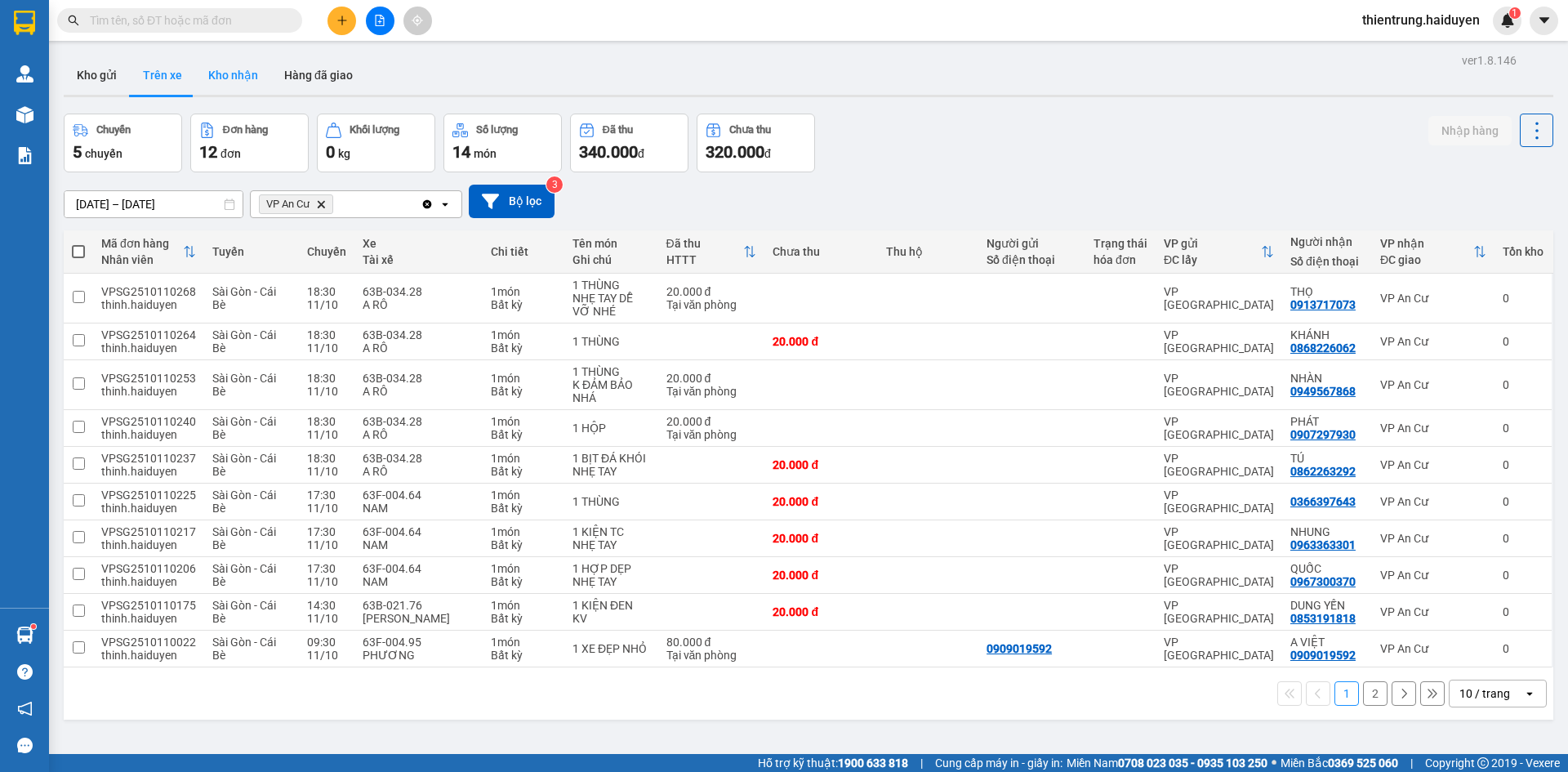
drag, startPoint x: 206, startPoint y: 73, endPoint x: 214, endPoint y: 79, distance: 10.0
click at [206, 73] on button "Kho nhận" at bounding box center [234, 74] width 76 height 39
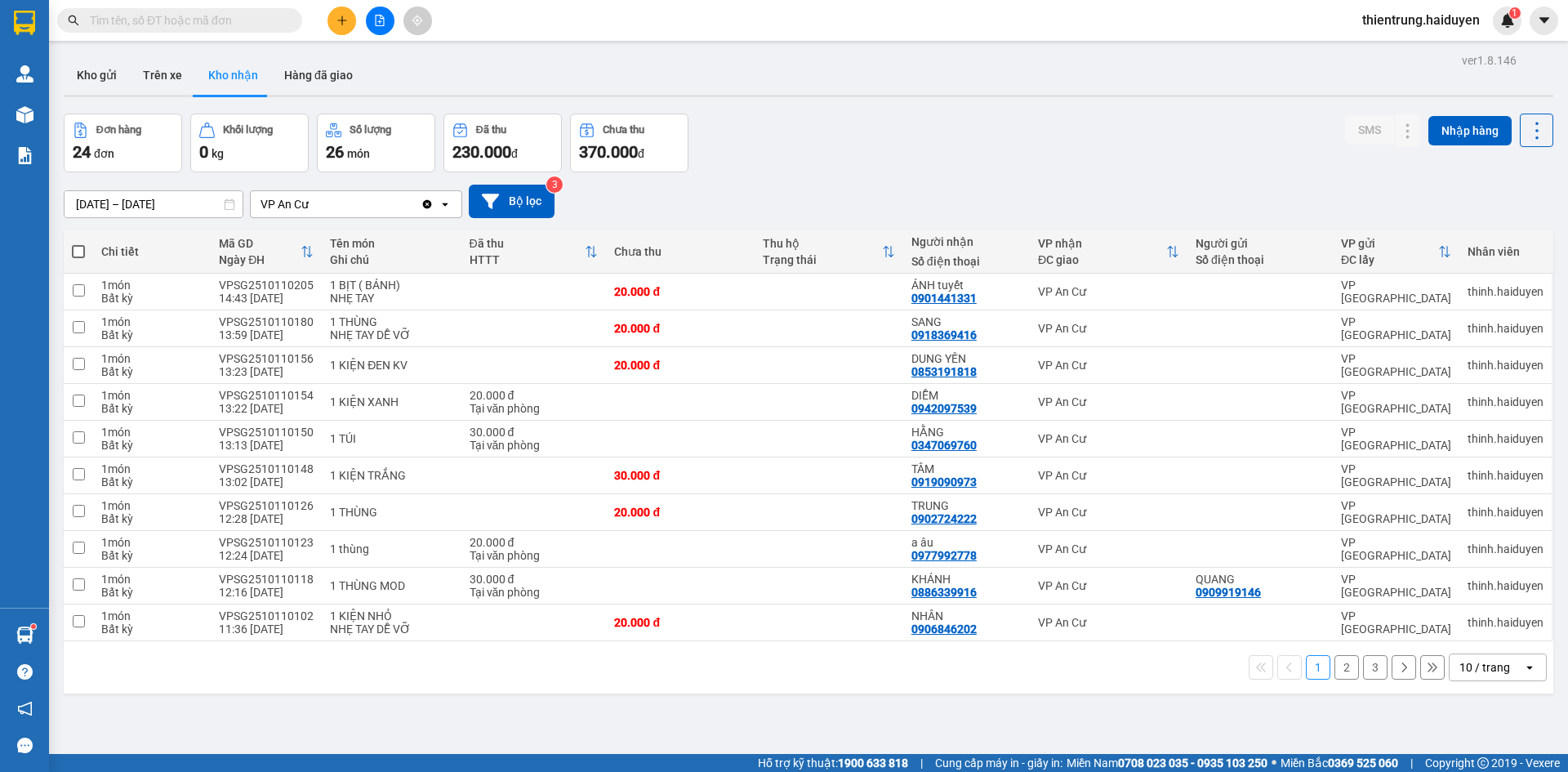
click at [1334, 667] on button "2" at bounding box center [1347, 667] width 24 height 24
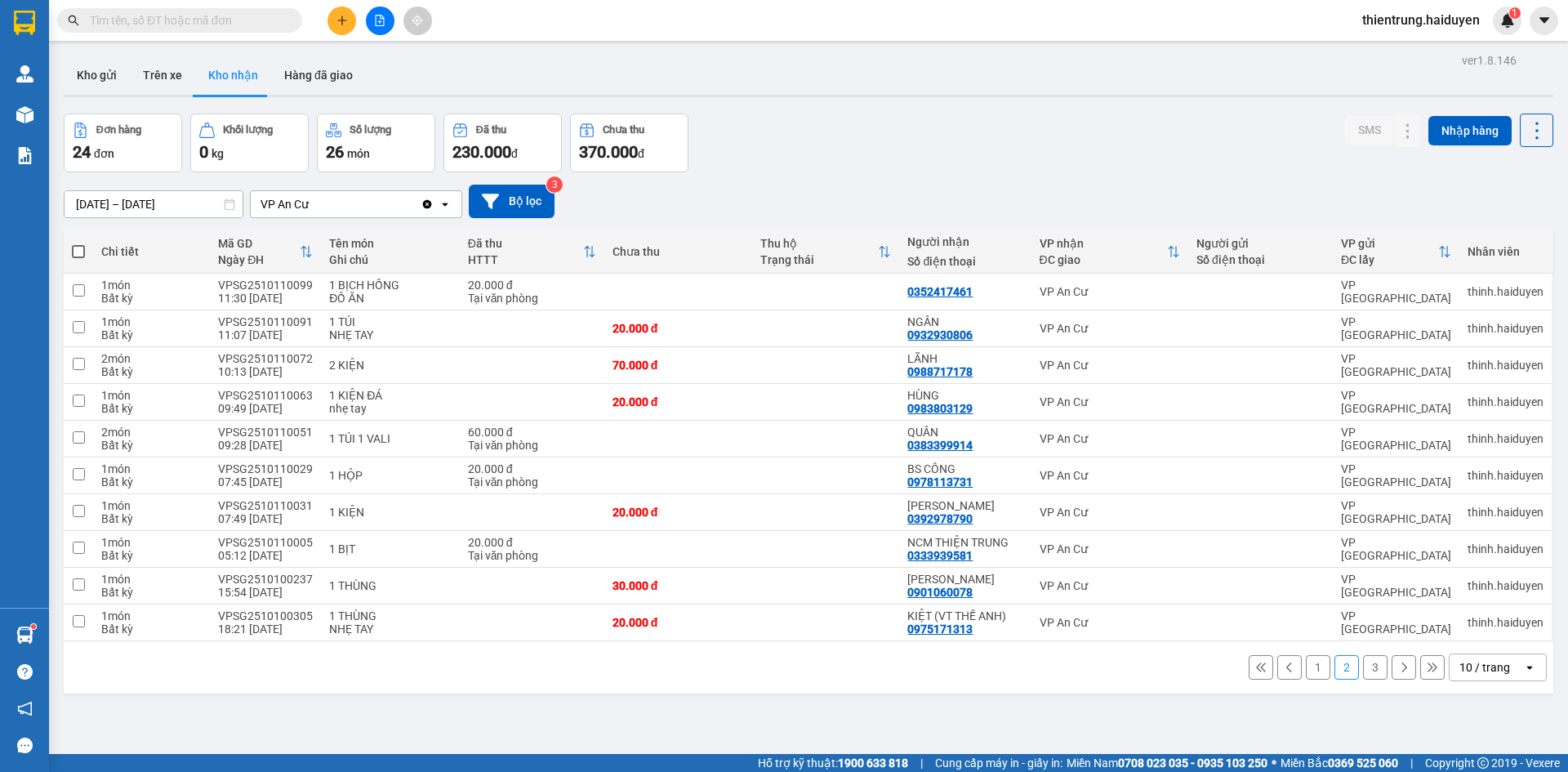
click at [1306, 673] on button "1" at bounding box center [1318, 667] width 24 height 24
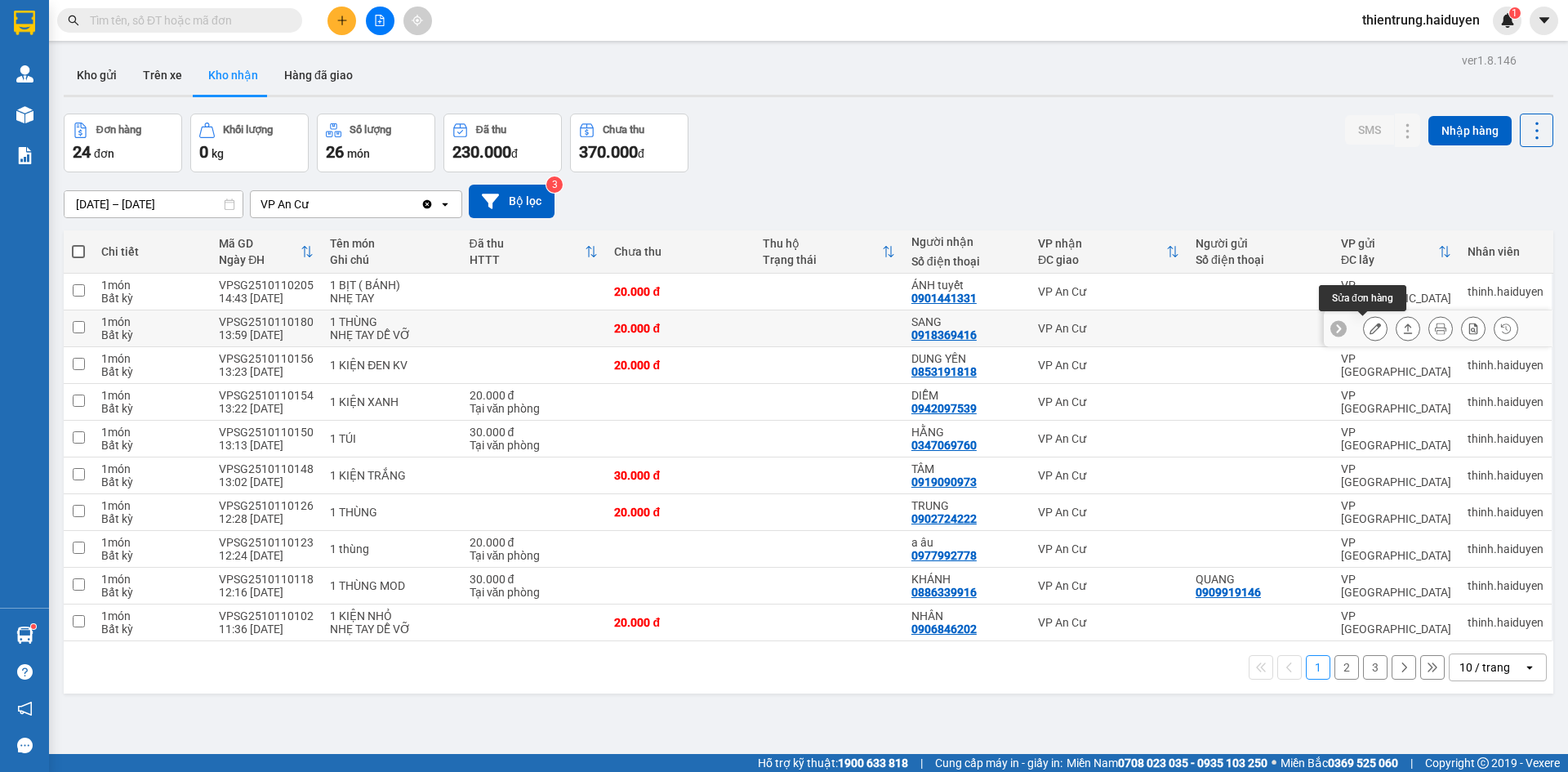
click at [1370, 332] on icon at bounding box center [1375, 328] width 11 height 11
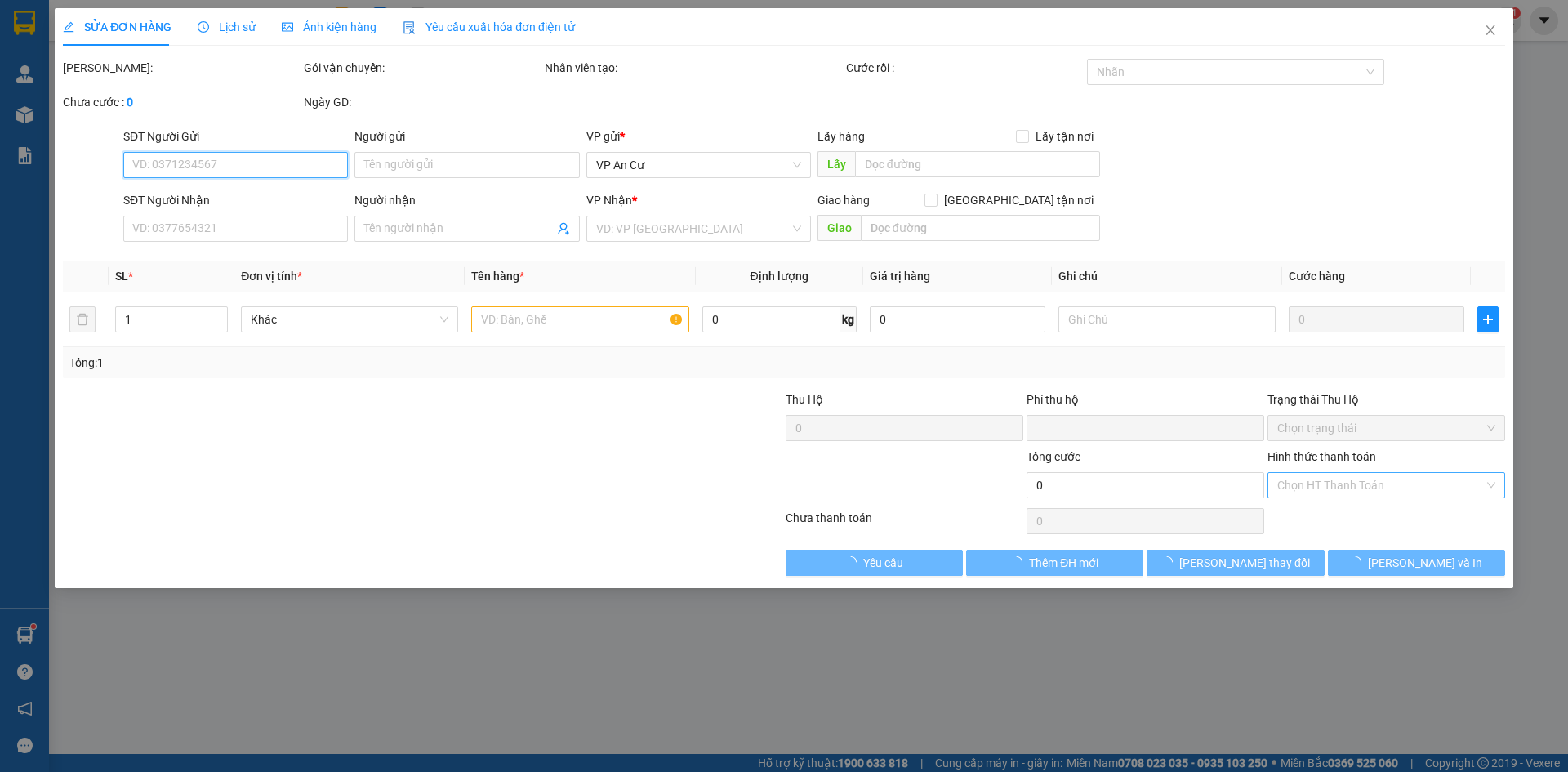
type input "0918369416"
type input "SANG"
type input "0"
type input "20.000"
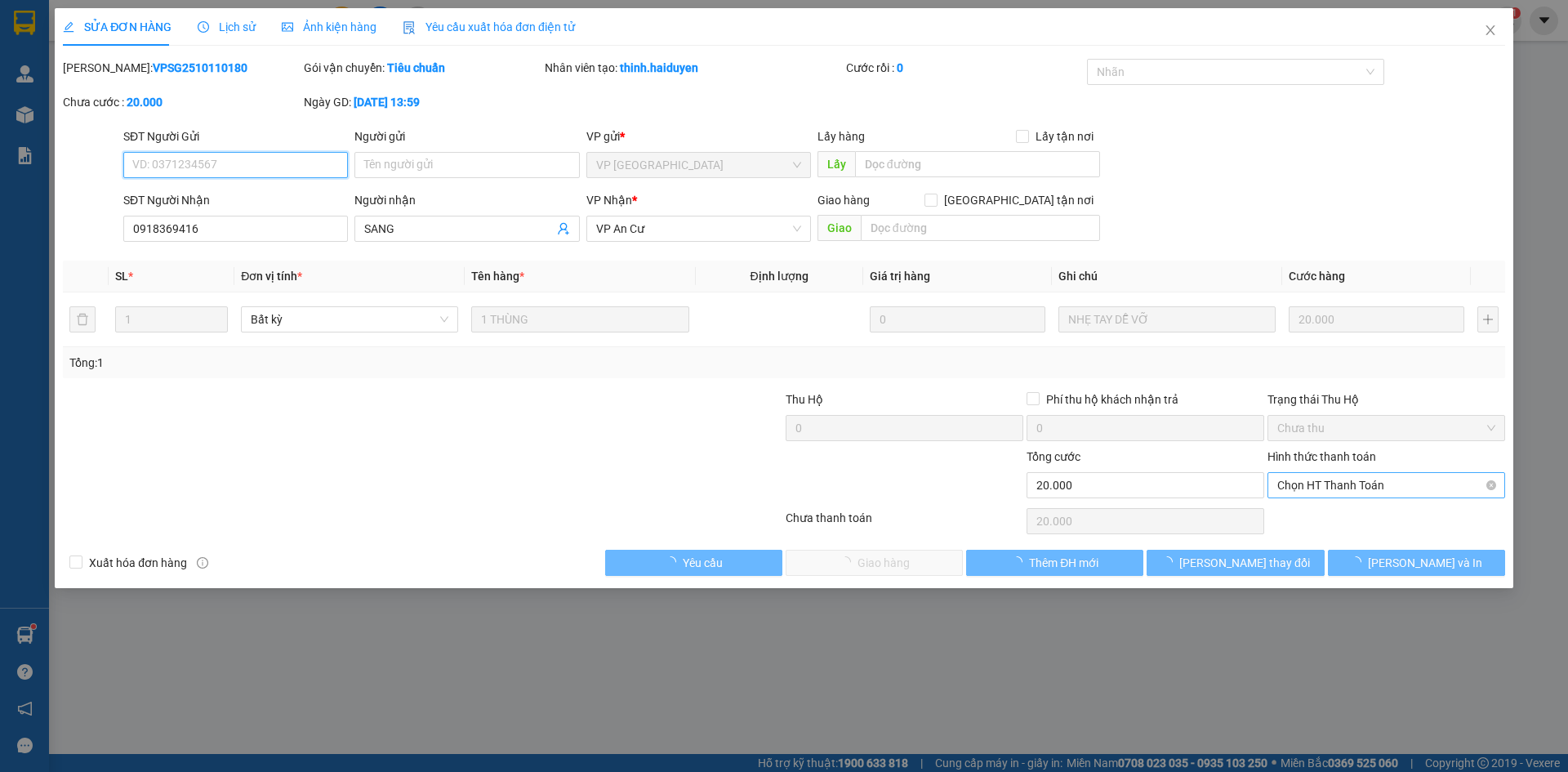
click at [1313, 486] on span "Chọn HT Thanh Toán" at bounding box center [1386, 485] width 218 height 24
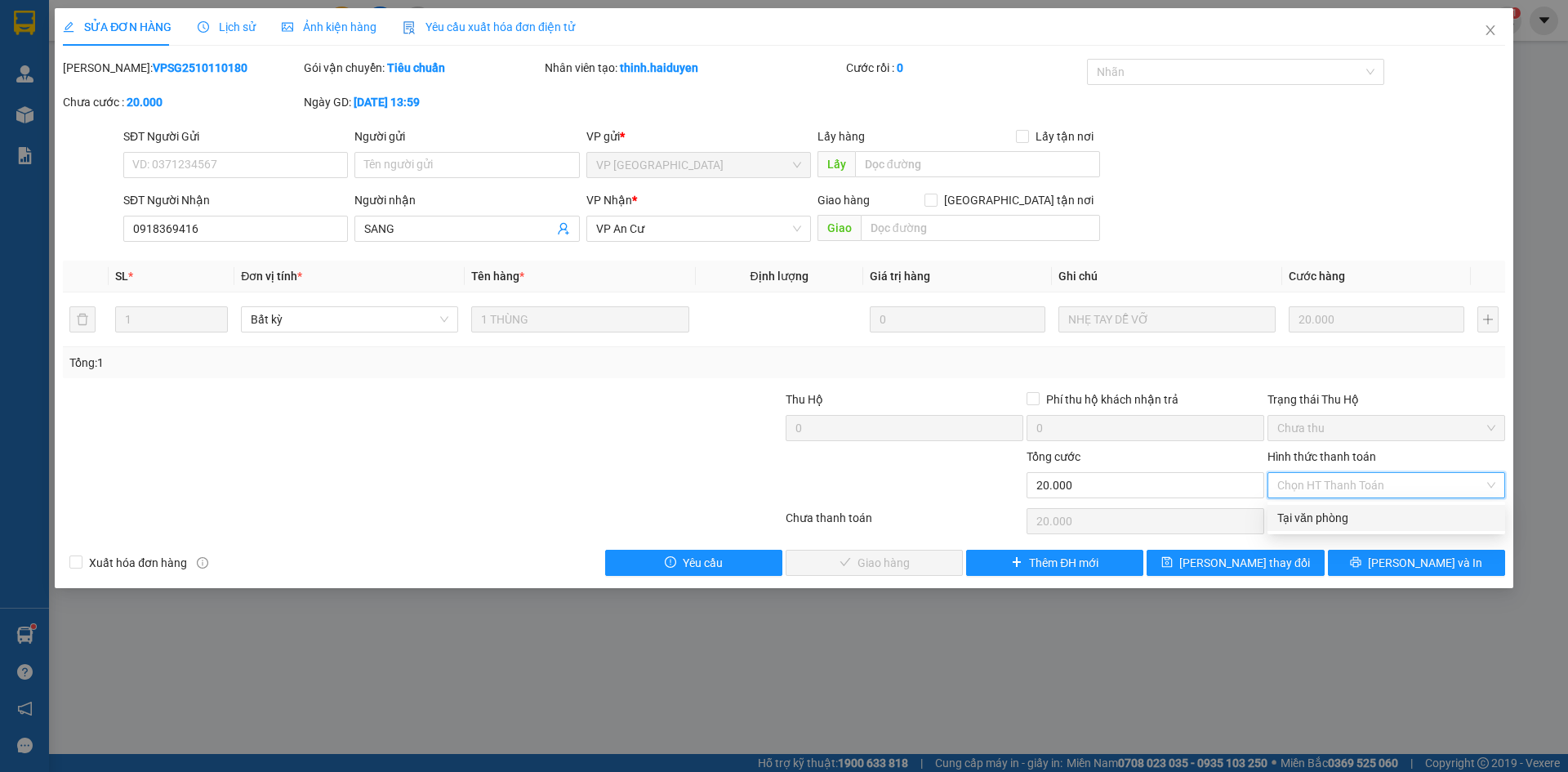
click at [1314, 514] on div "Tại văn phòng" at bounding box center [1386, 517] width 218 height 18
type input "0"
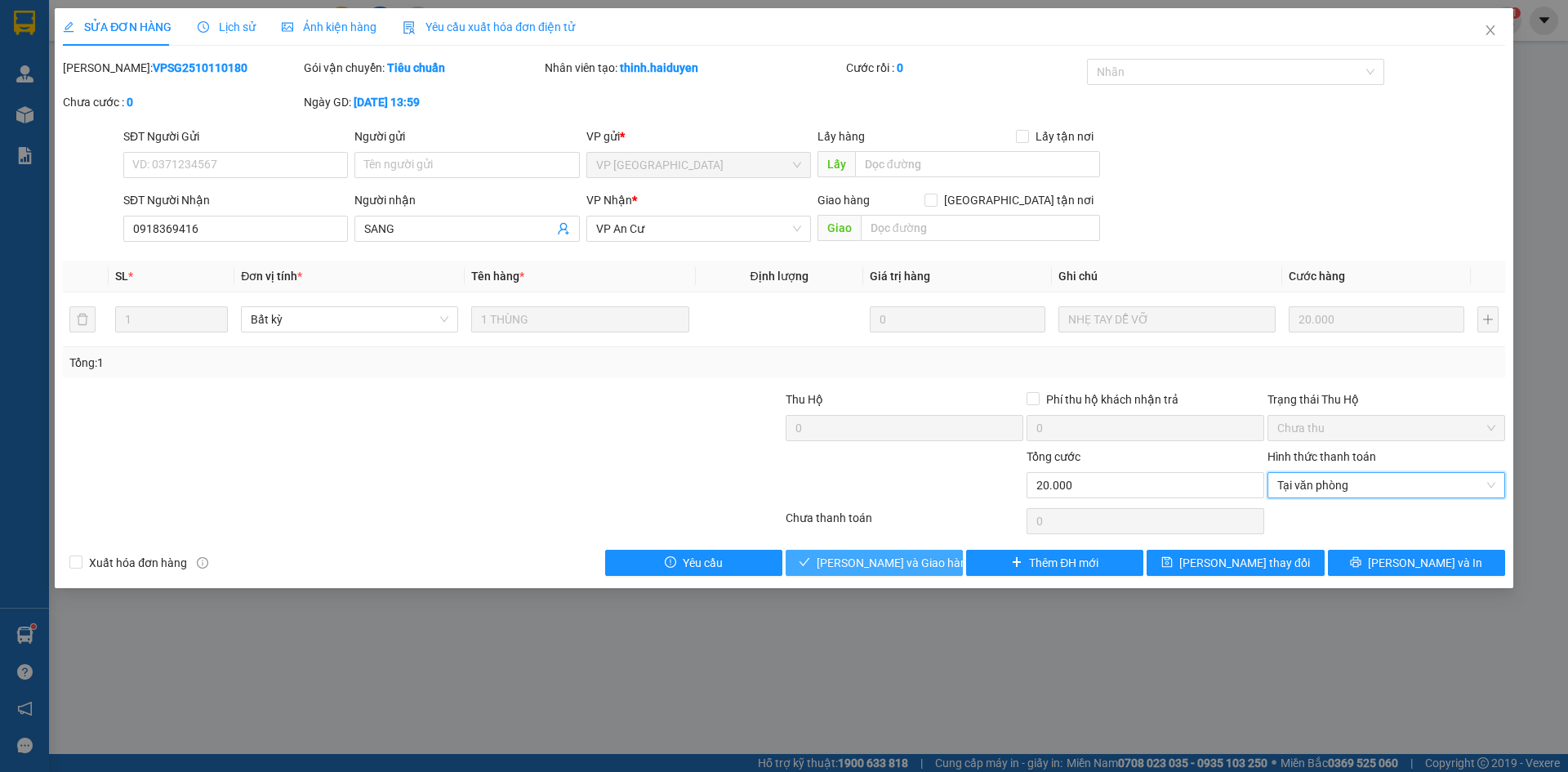
click at [874, 561] on span "[PERSON_NAME] và [PERSON_NAME] hàng" at bounding box center [894, 562] width 157 height 18
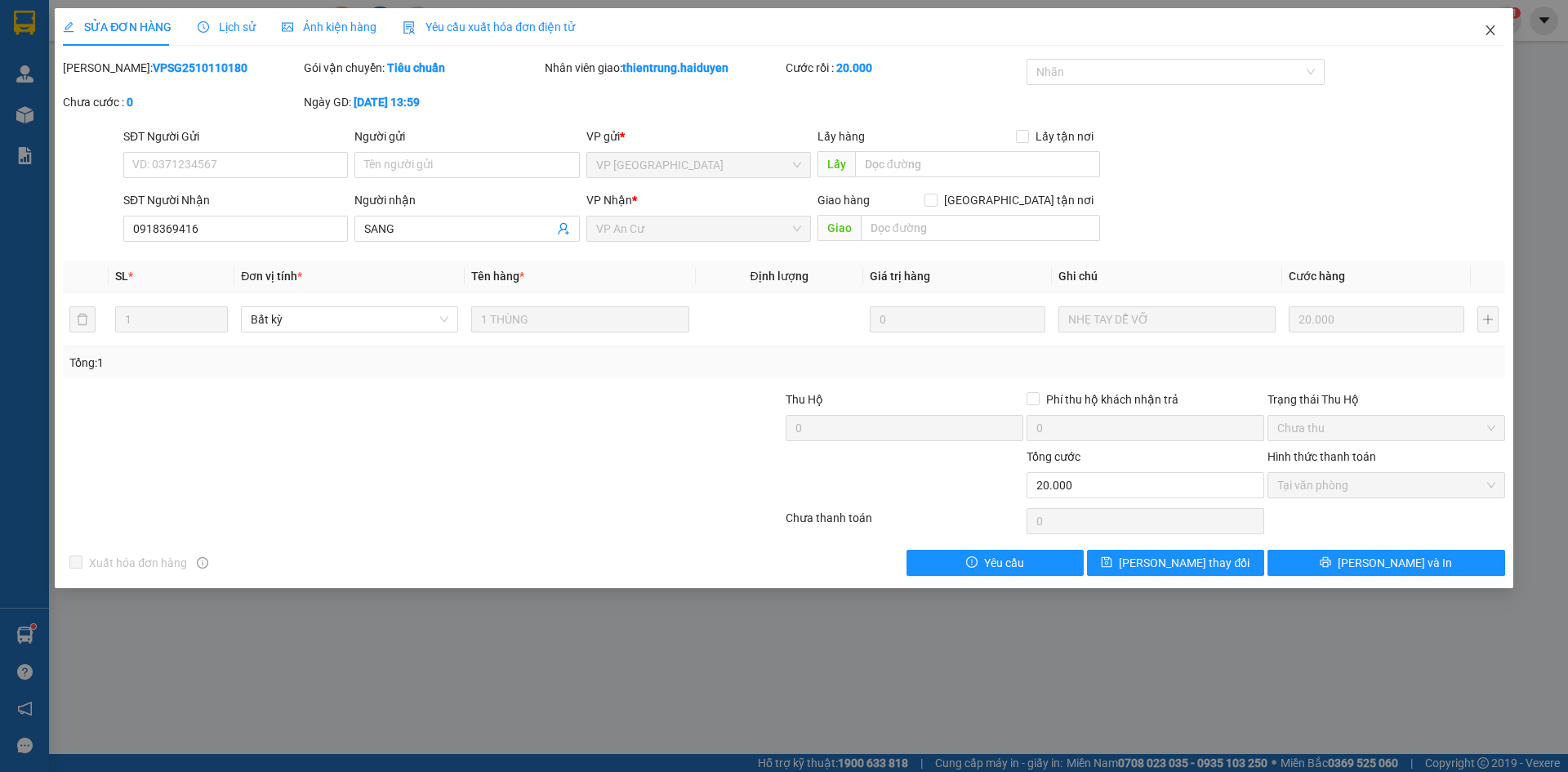
click at [1490, 32] on icon "close" at bounding box center [1490, 29] width 9 height 10
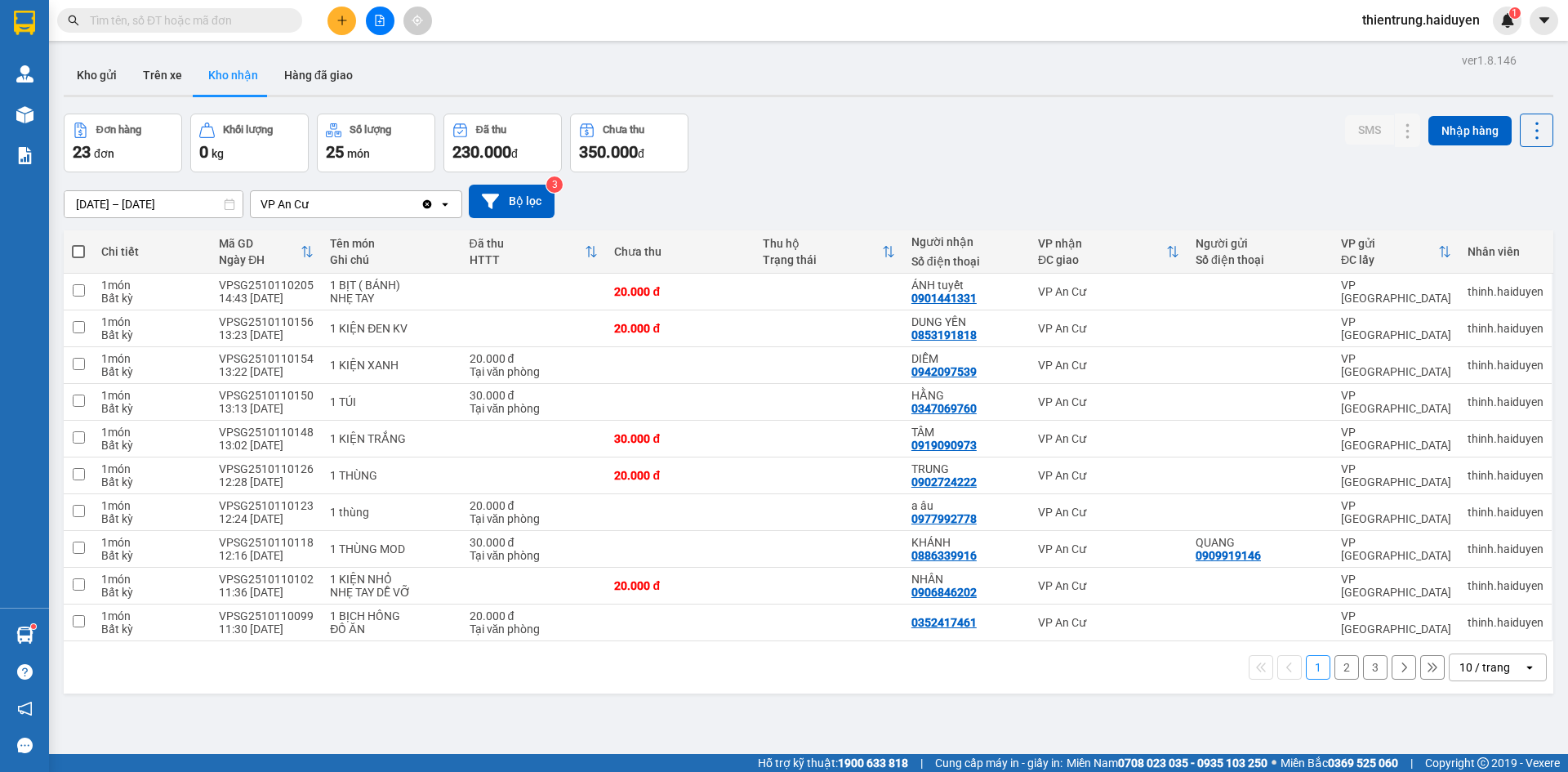
click at [179, 19] on input "text" at bounding box center [186, 20] width 193 height 18
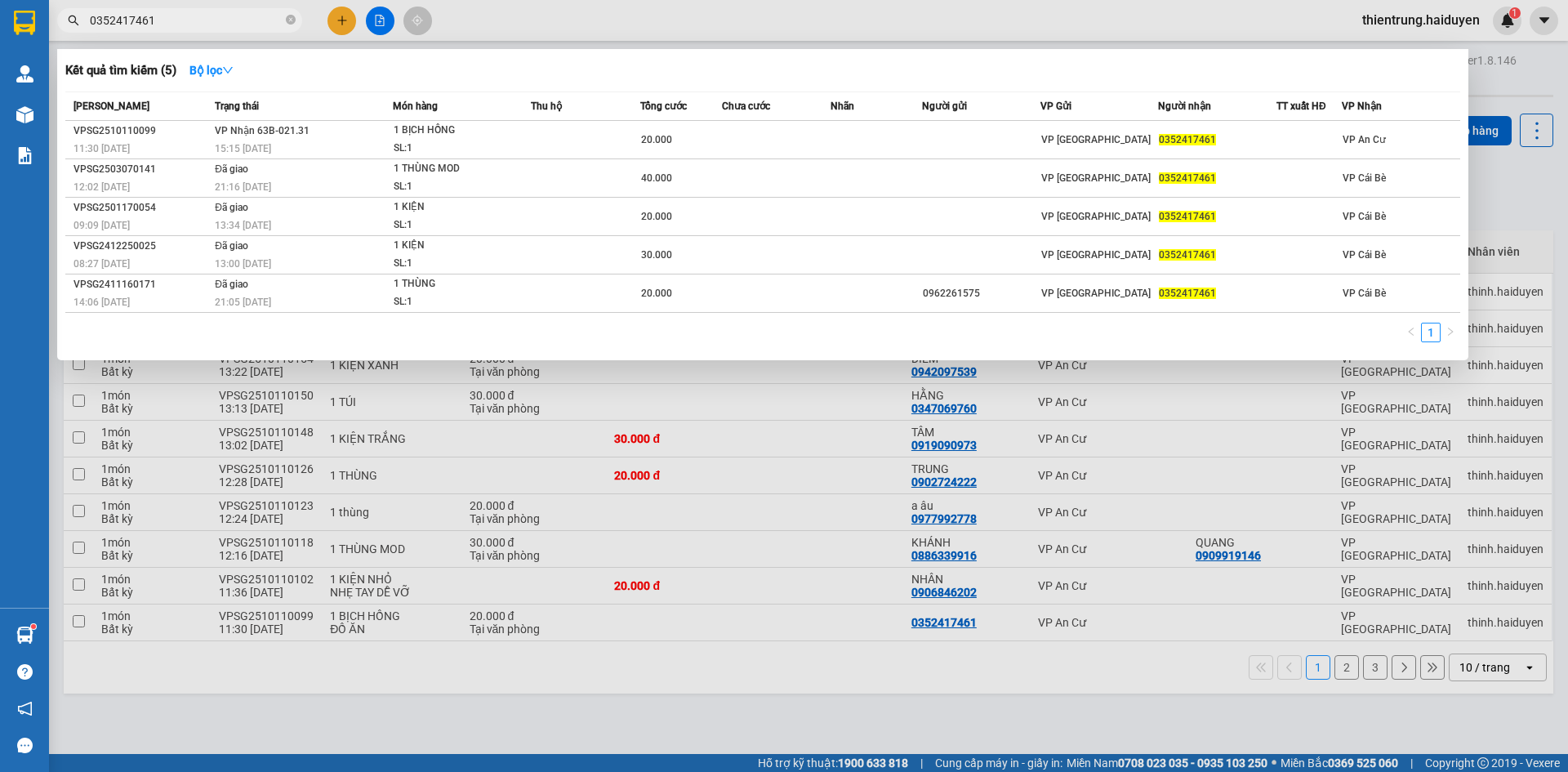
type input "0352417461"
click at [349, 59] on div "Kết quả tìm kiếm ( 5 ) Bộ lọc" at bounding box center [763, 70] width 1395 height 26
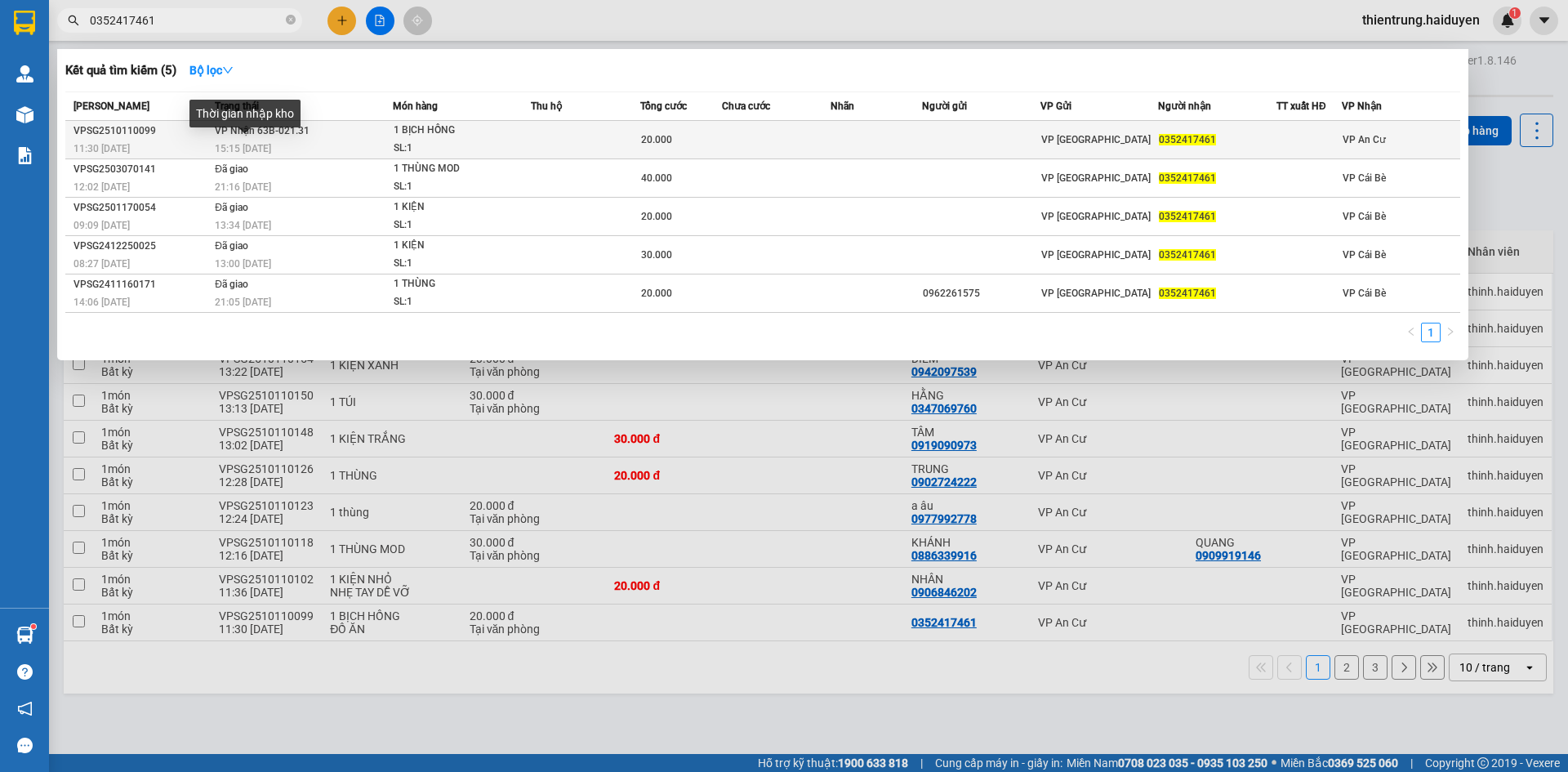
click at [270, 144] on span "15:15 - 11/10" at bounding box center [242, 148] width 56 height 11
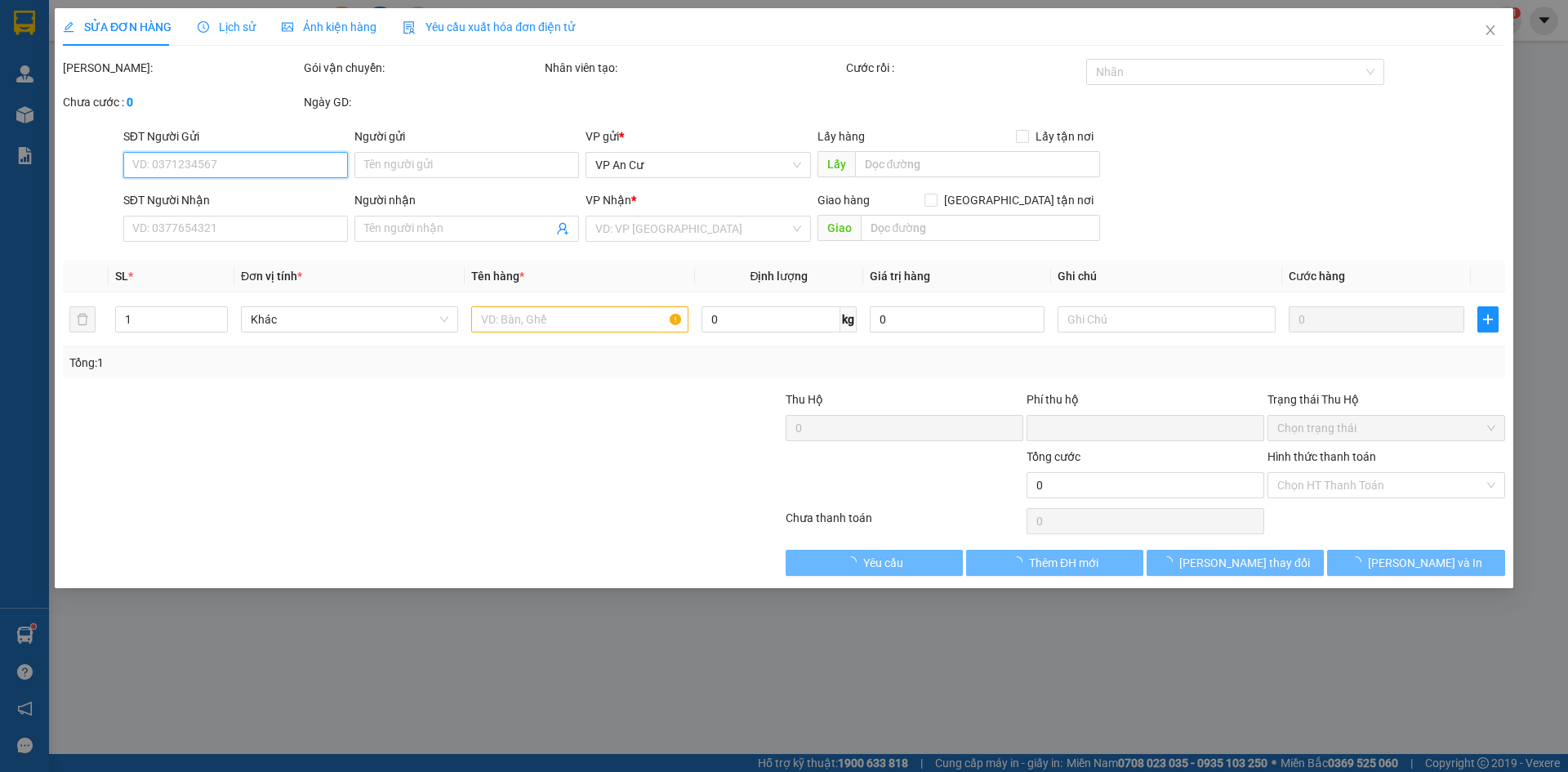
type input "0352417461"
type input "0"
type input "20.000"
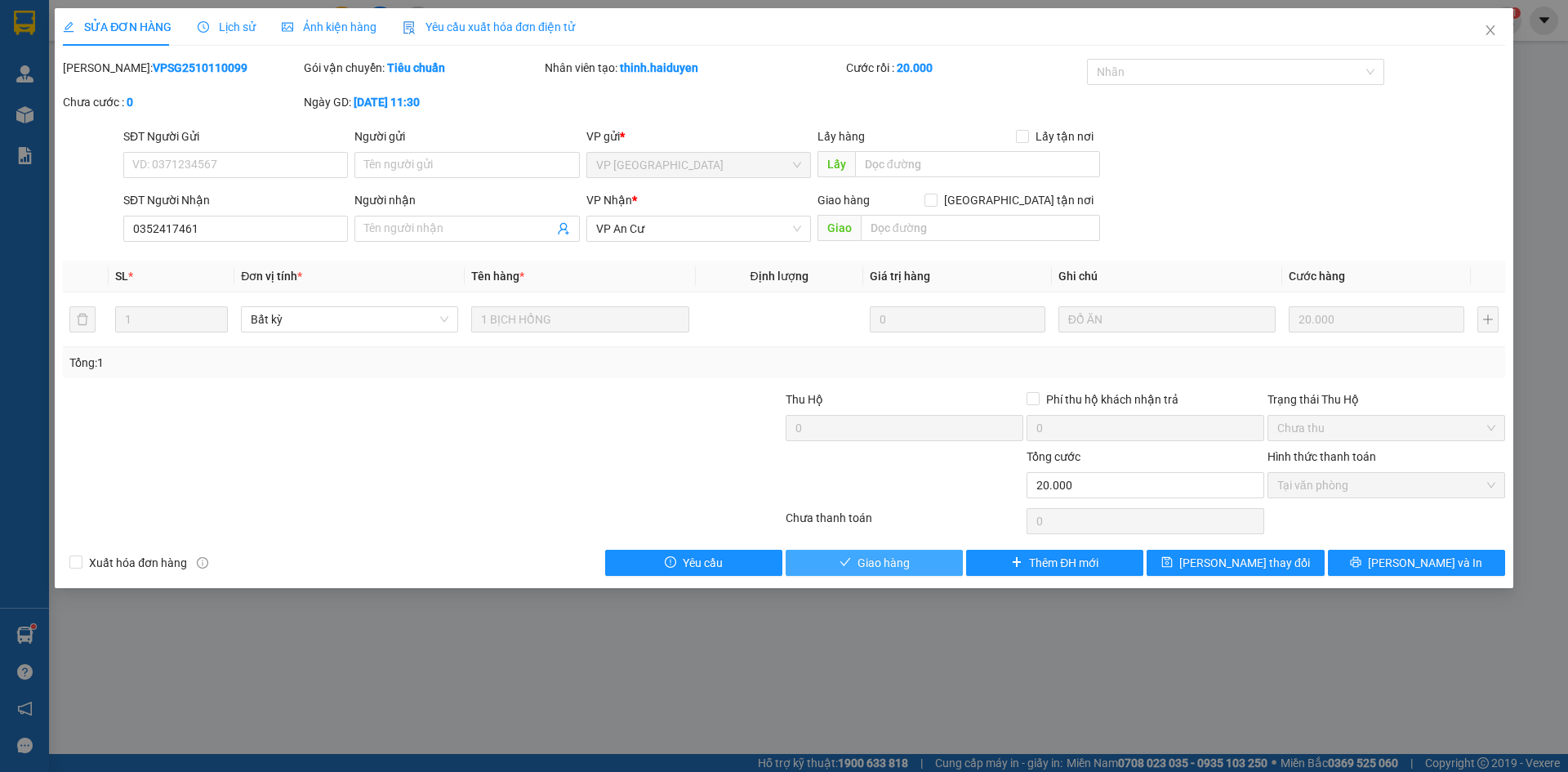
click at [906, 555] on span "Giao hàng" at bounding box center [884, 562] width 52 height 18
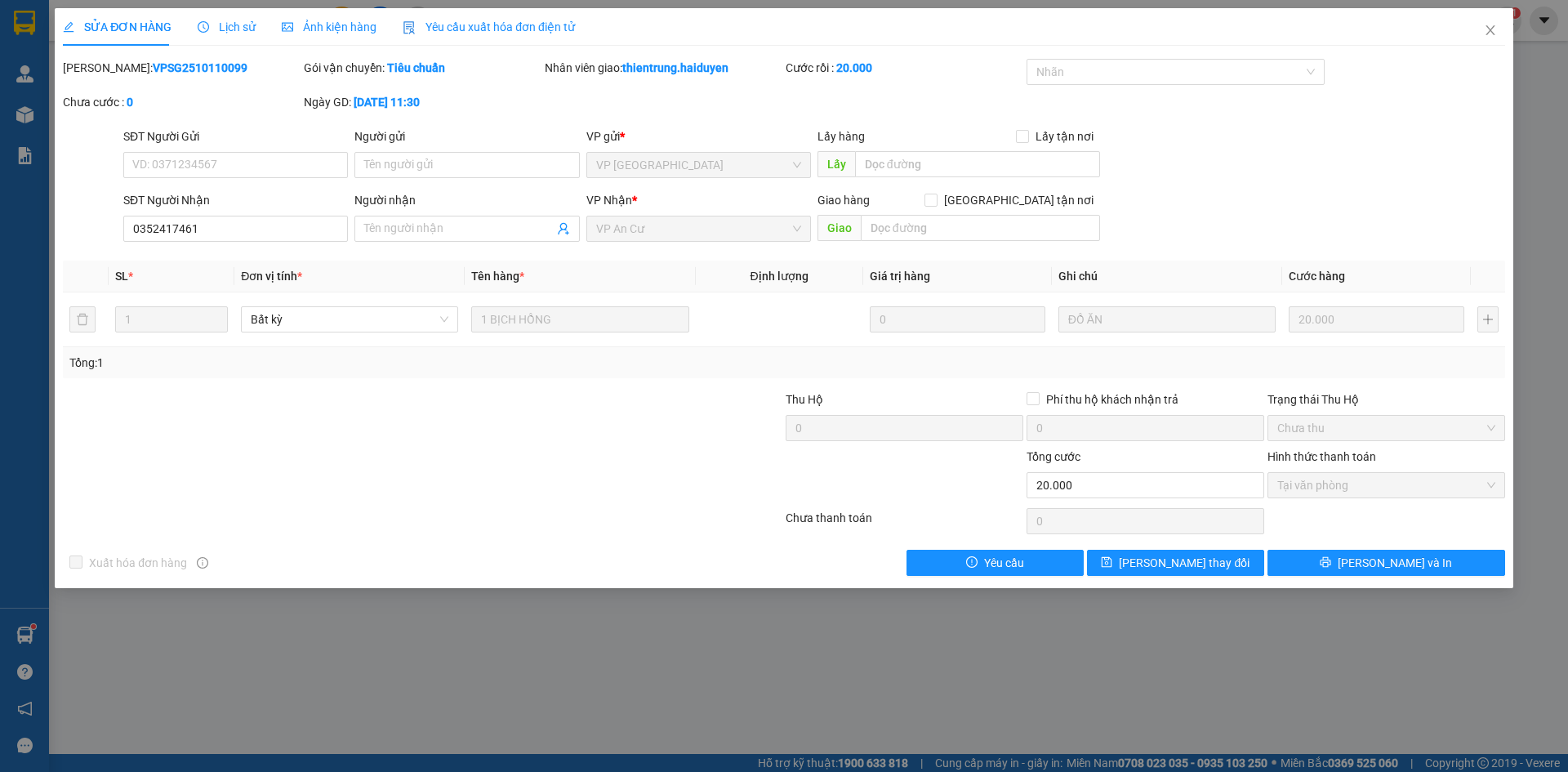
click at [1344, 207] on div "SĐT Người Nhận 0352417461 Người nhận Tên người nhận VP Nhận * VP An Cư Giao hàn…" at bounding box center [815, 220] width 1389 height 57
click at [1488, 29] on icon "close" at bounding box center [1490, 29] width 13 height 13
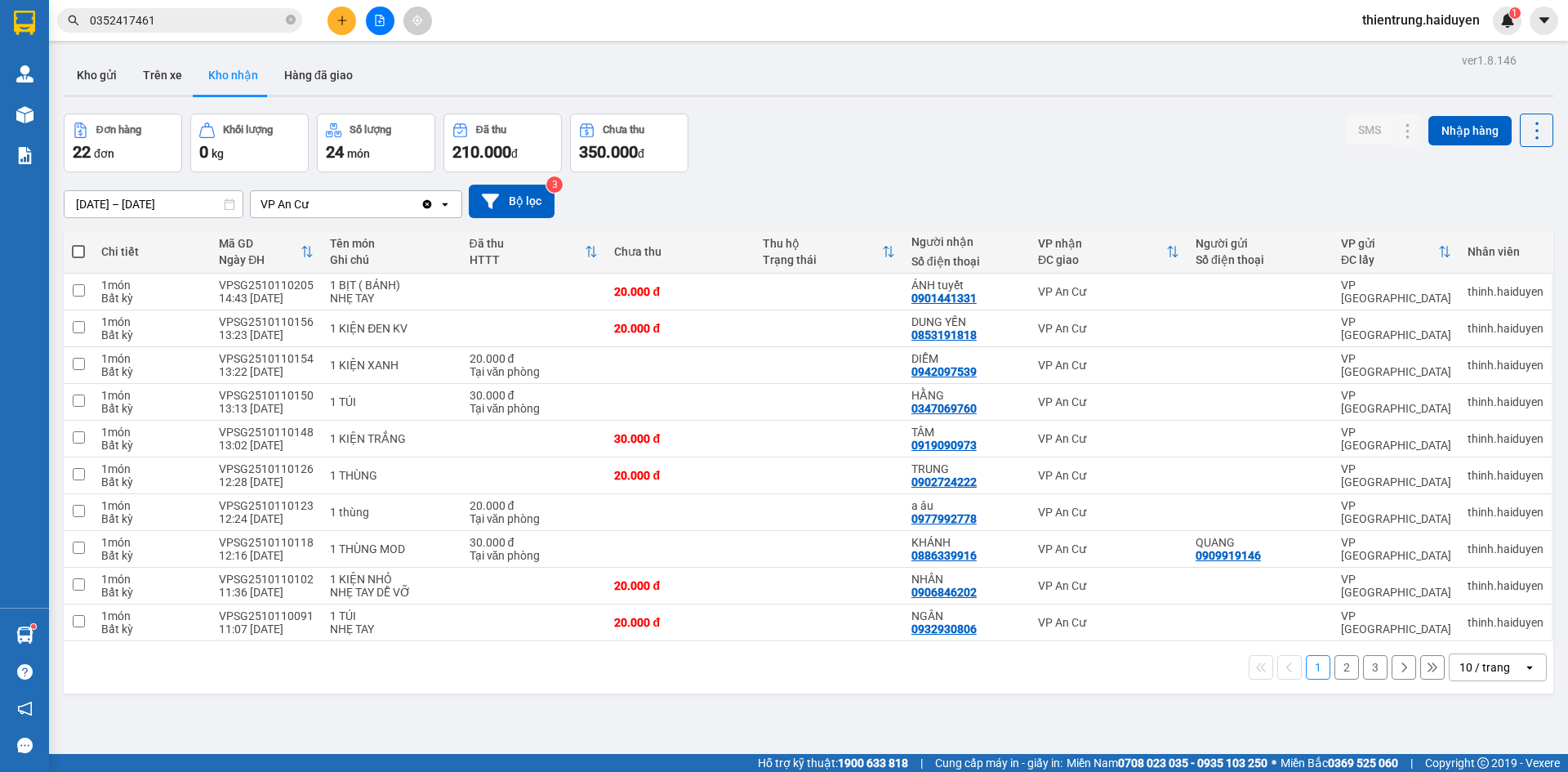
drag, startPoint x: 1292, startPoint y: 132, endPoint x: 1282, endPoint y: 150, distance: 20.6
click at [1292, 132] on div "Đơn hàng 22 đơn Khối lượng 0 kg Số lượng 24 món Đã thu 210.000 đ Chưa thu 350.0…" at bounding box center [809, 143] width 1490 height 59
click at [170, 71] on button "Trên xe" at bounding box center [163, 74] width 66 height 39
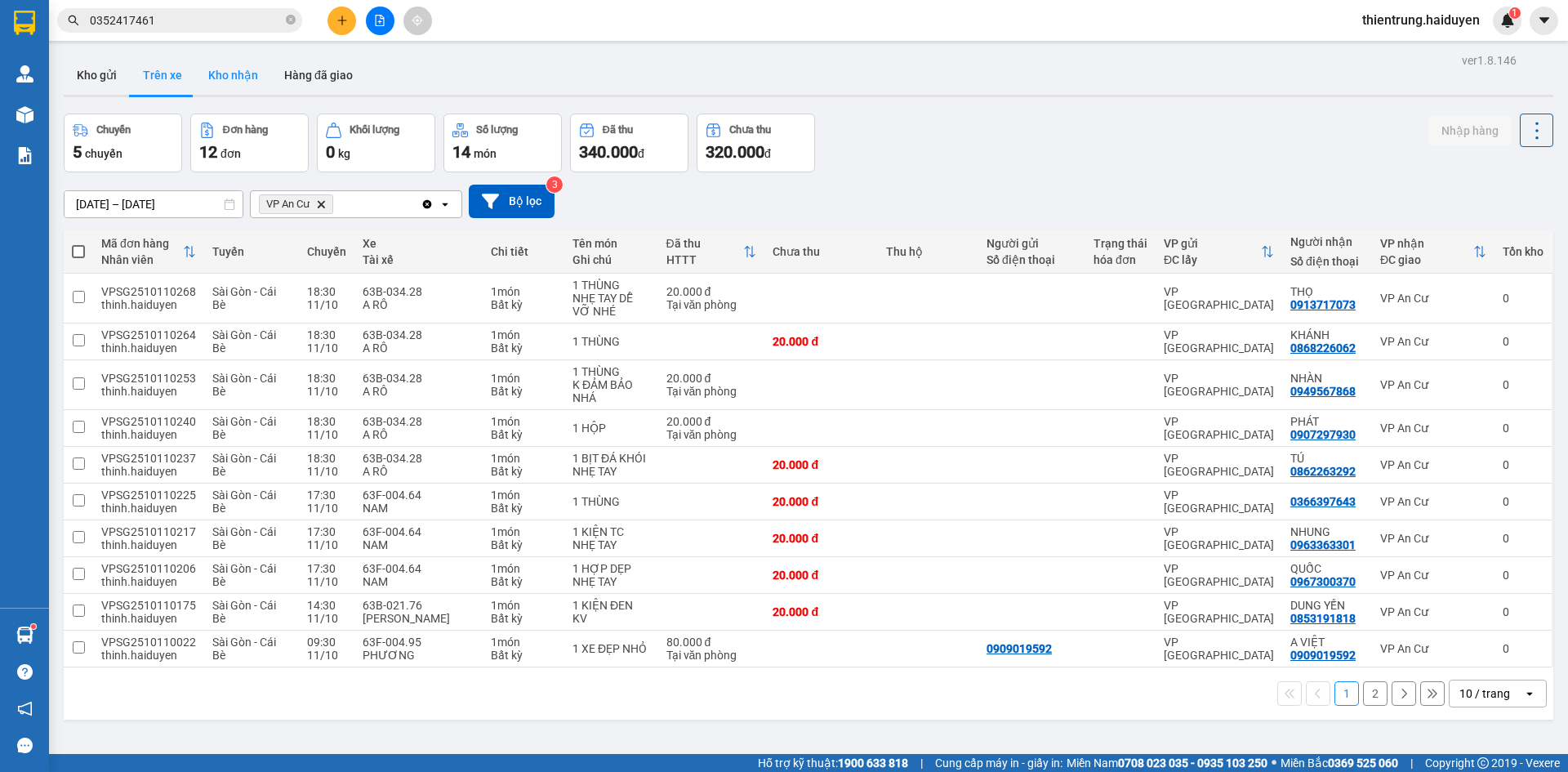
click at [229, 86] on button "Kho nhận" at bounding box center [234, 74] width 76 height 39
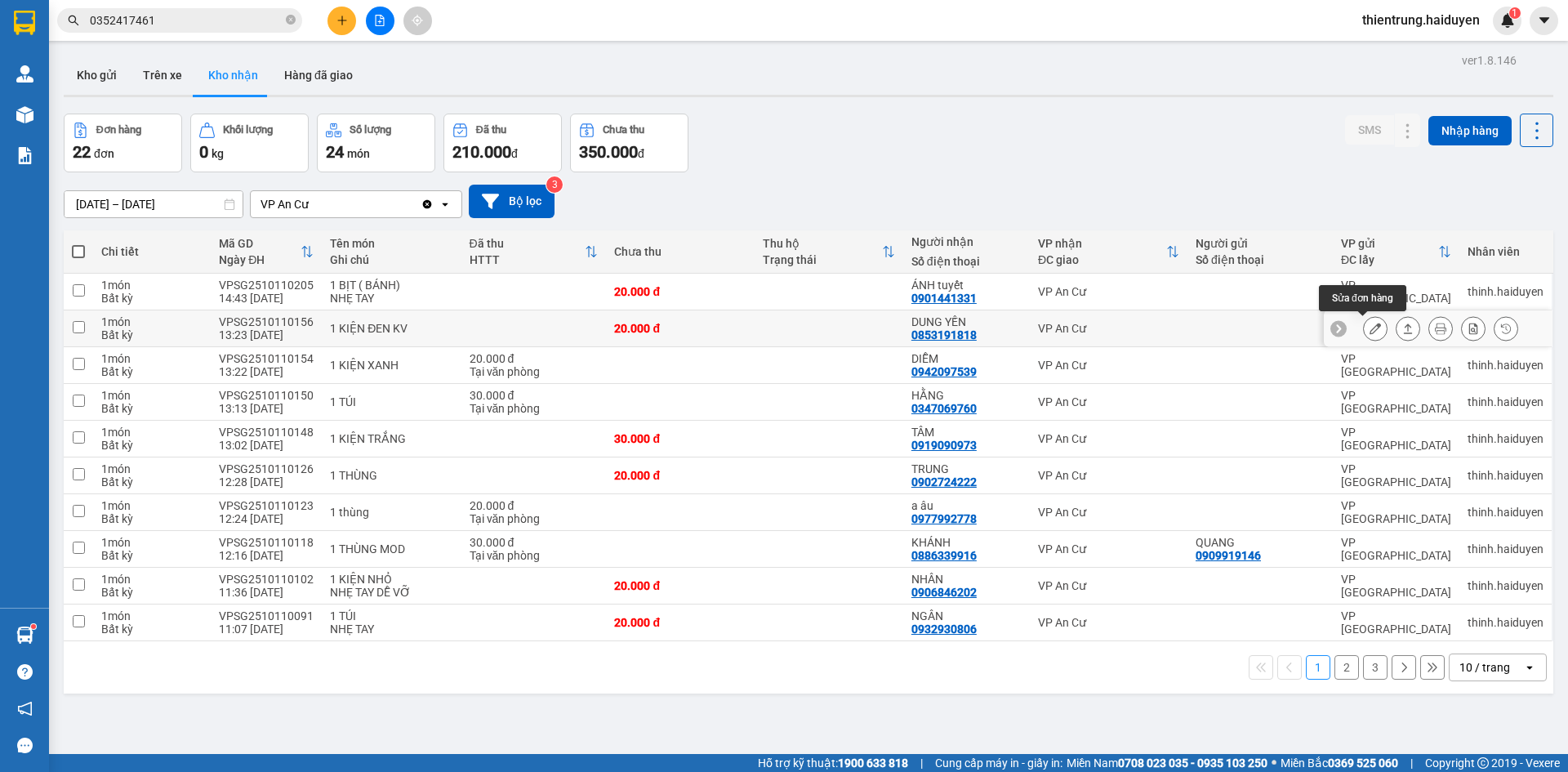
click at [1364, 335] on button at bounding box center [1375, 329] width 22 height 29
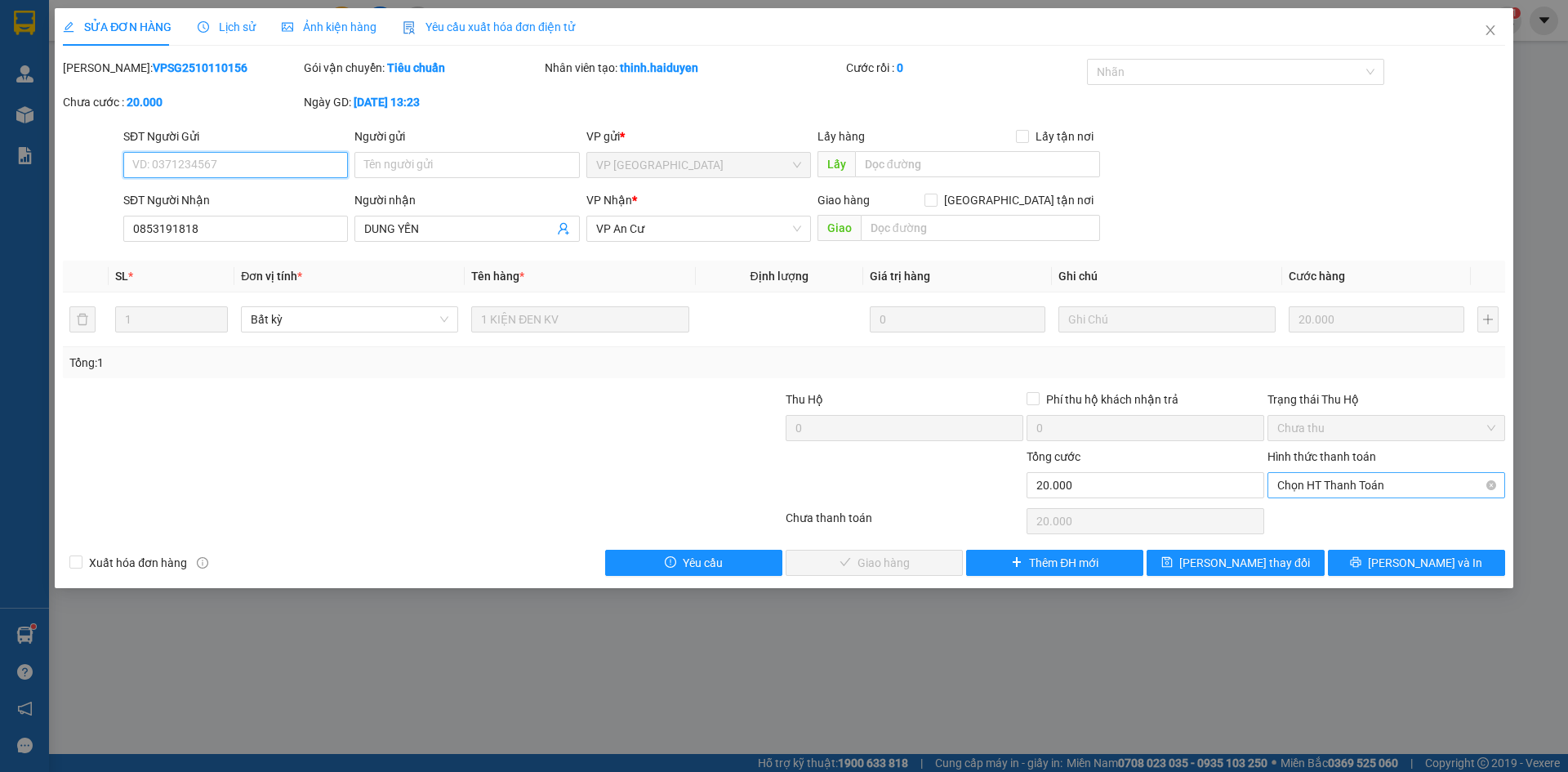
click at [1334, 482] on span "Chọn HT Thanh Toán" at bounding box center [1386, 485] width 218 height 24
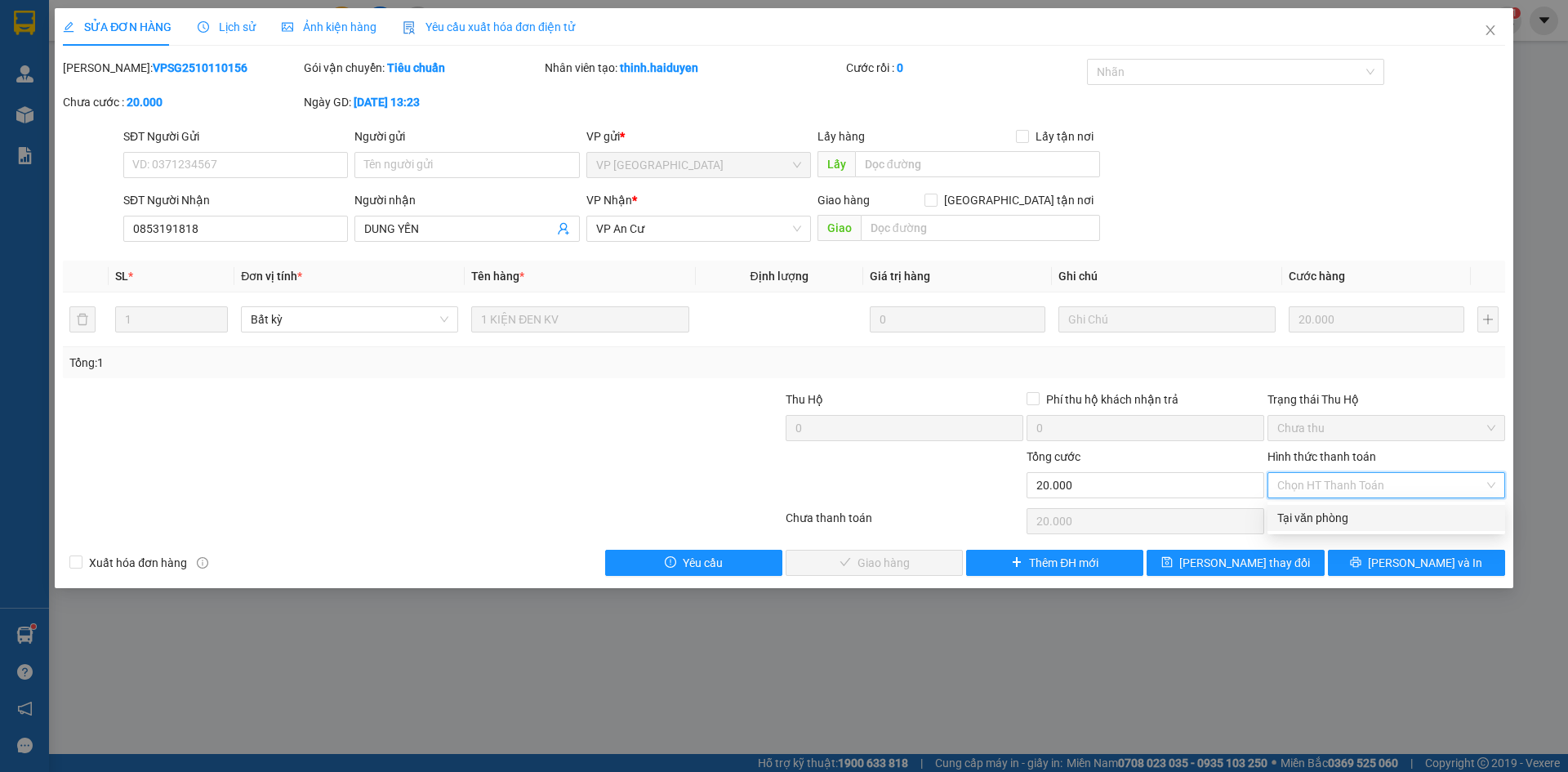
click at [1328, 507] on div "Tại văn phòng" at bounding box center [1386, 518] width 238 height 26
type input "0"
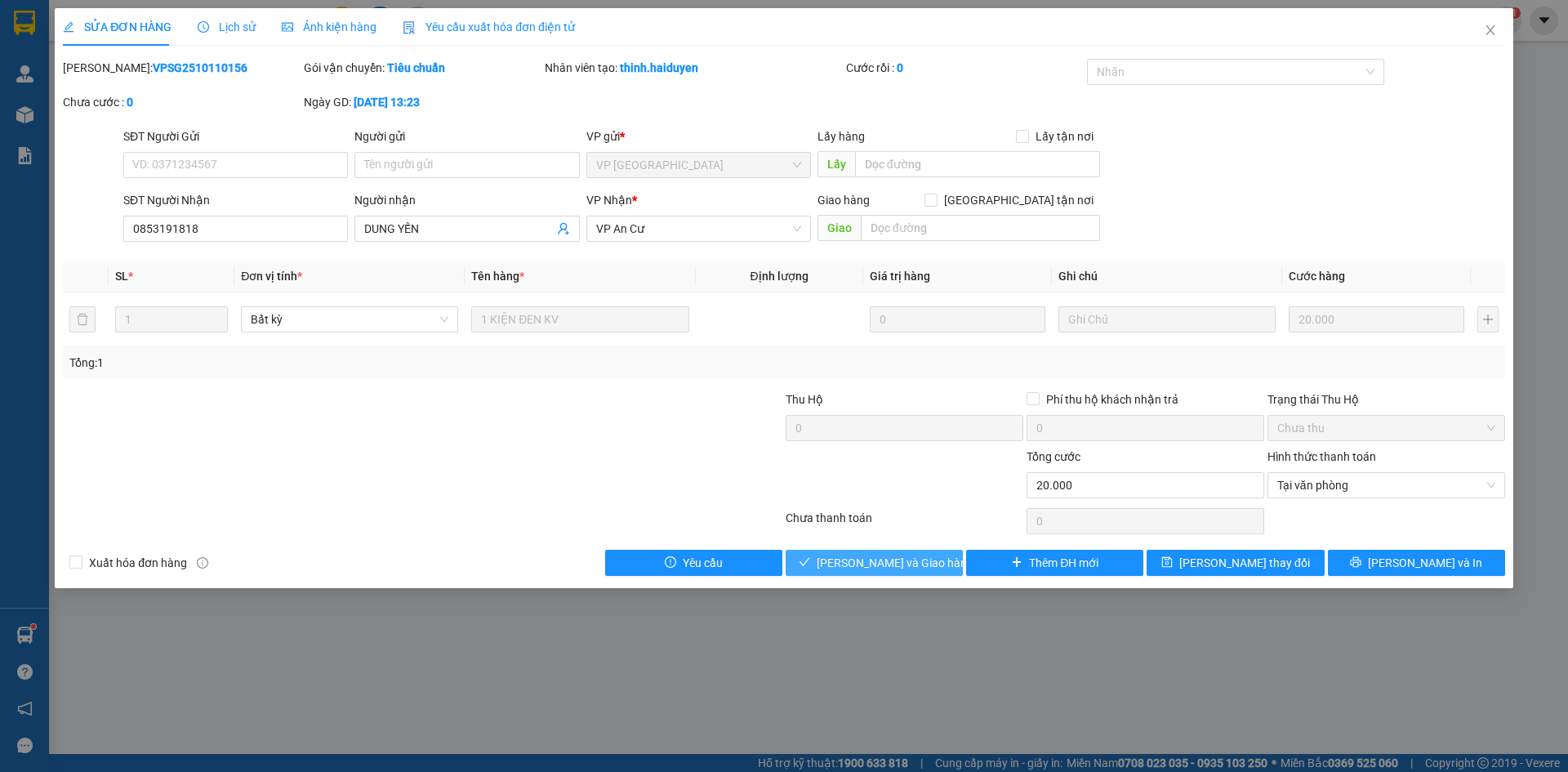
click at [925, 565] on span "[PERSON_NAME] và [PERSON_NAME] hàng" at bounding box center [894, 562] width 157 height 18
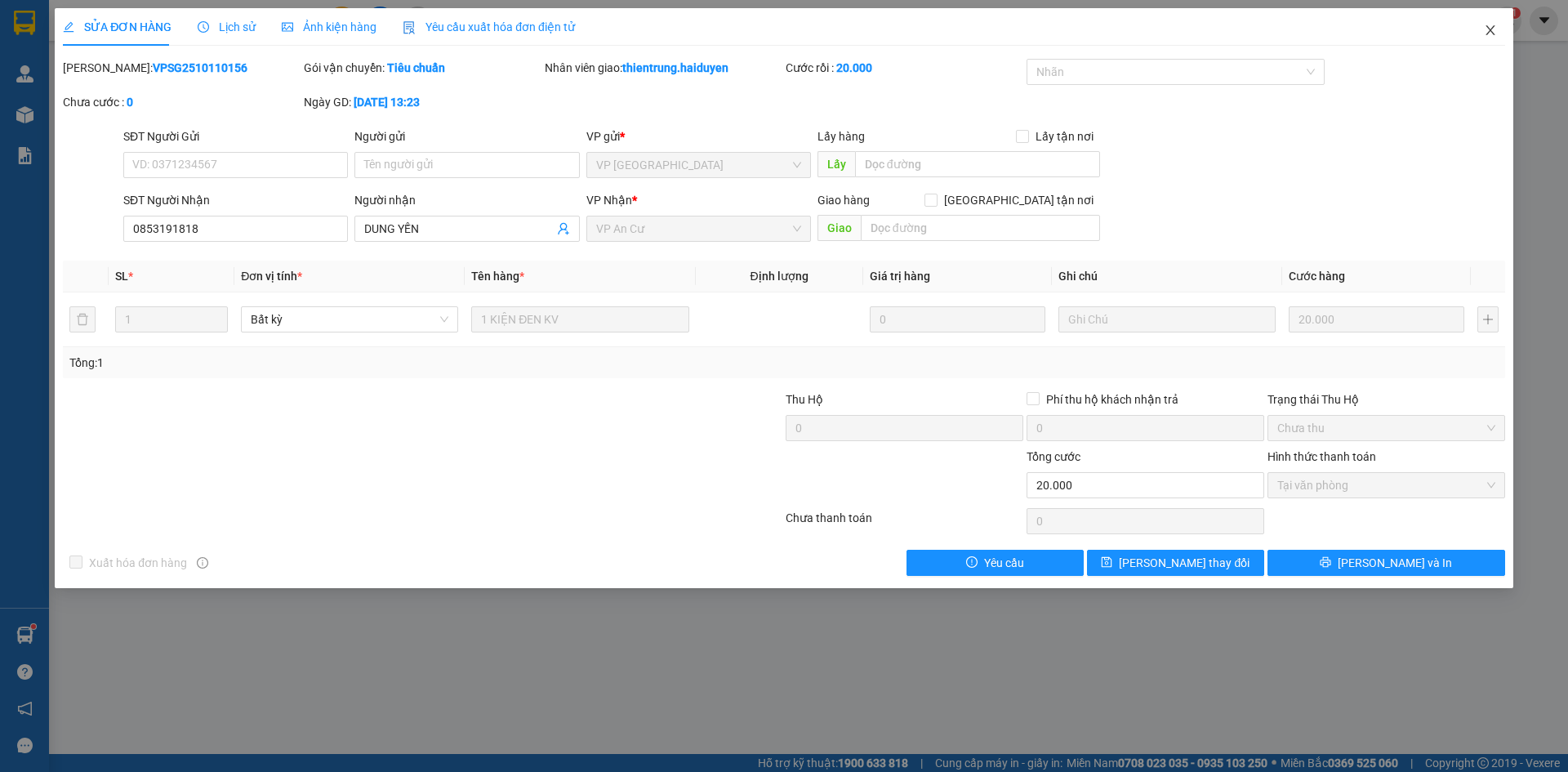
click at [1491, 33] on icon "close" at bounding box center [1490, 29] width 13 height 13
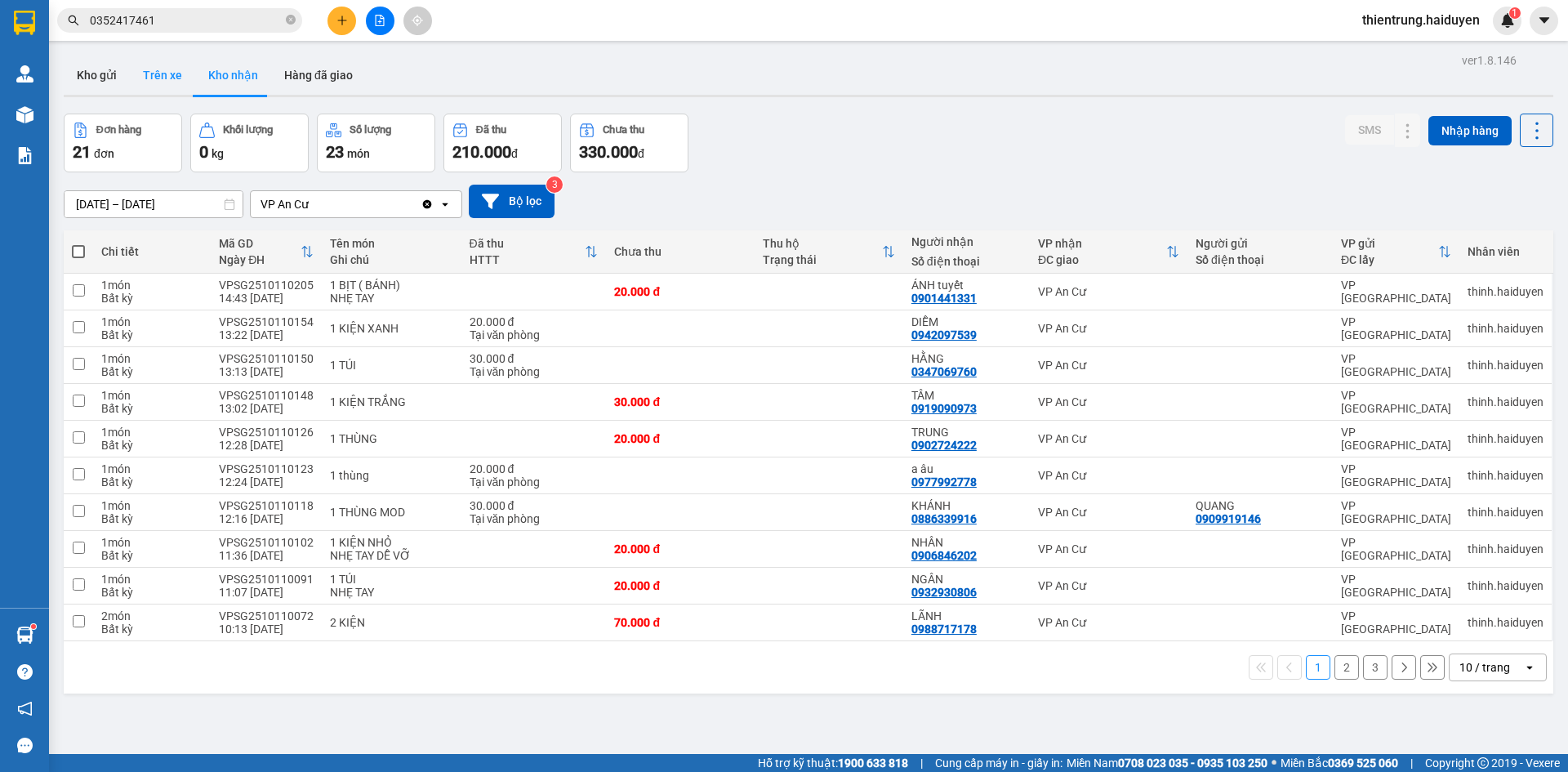
click at [171, 82] on button "Trên xe" at bounding box center [163, 74] width 66 height 39
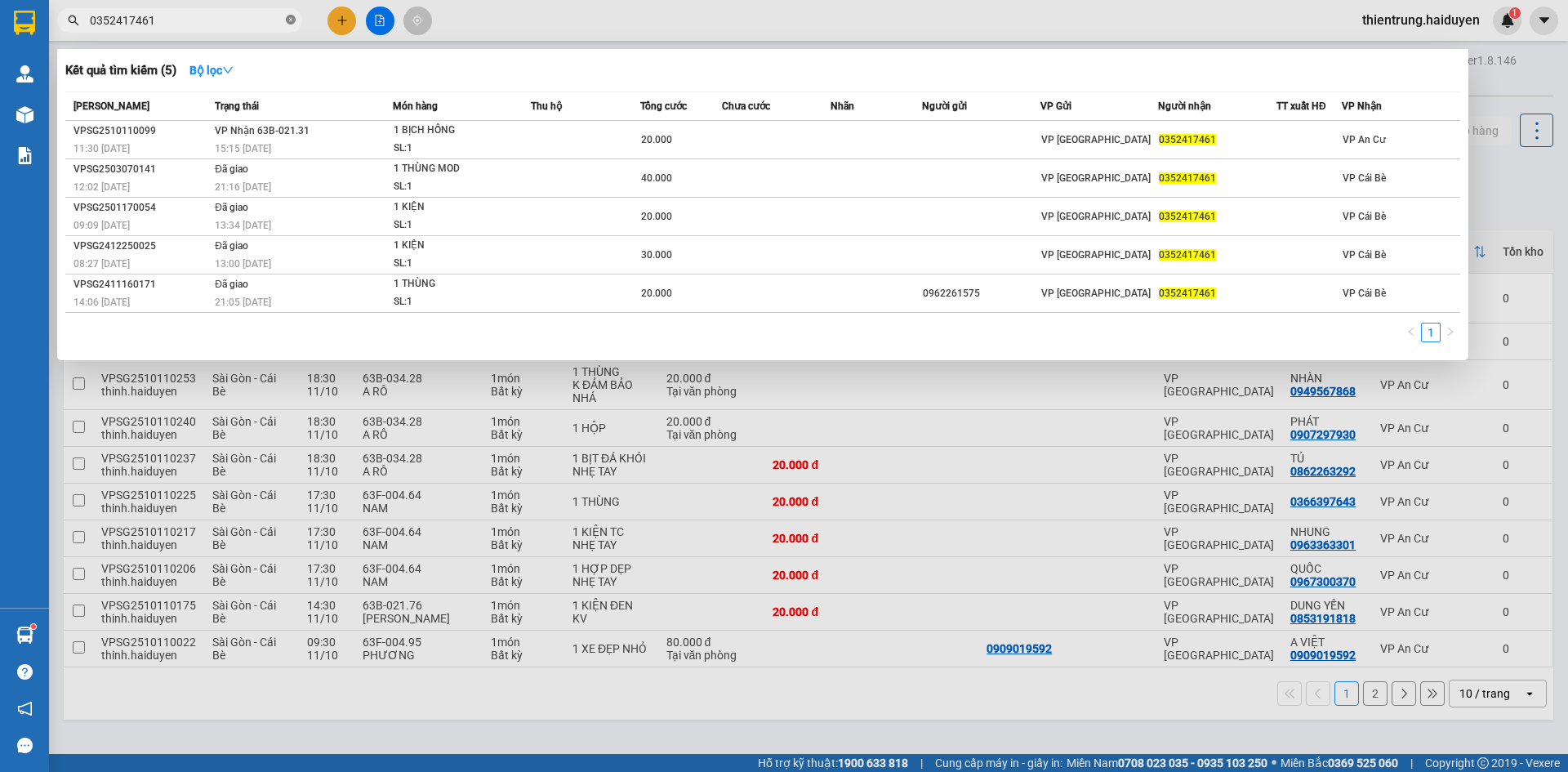
click at [288, 18] on icon "close-circle" at bounding box center [291, 19] width 10 height 10
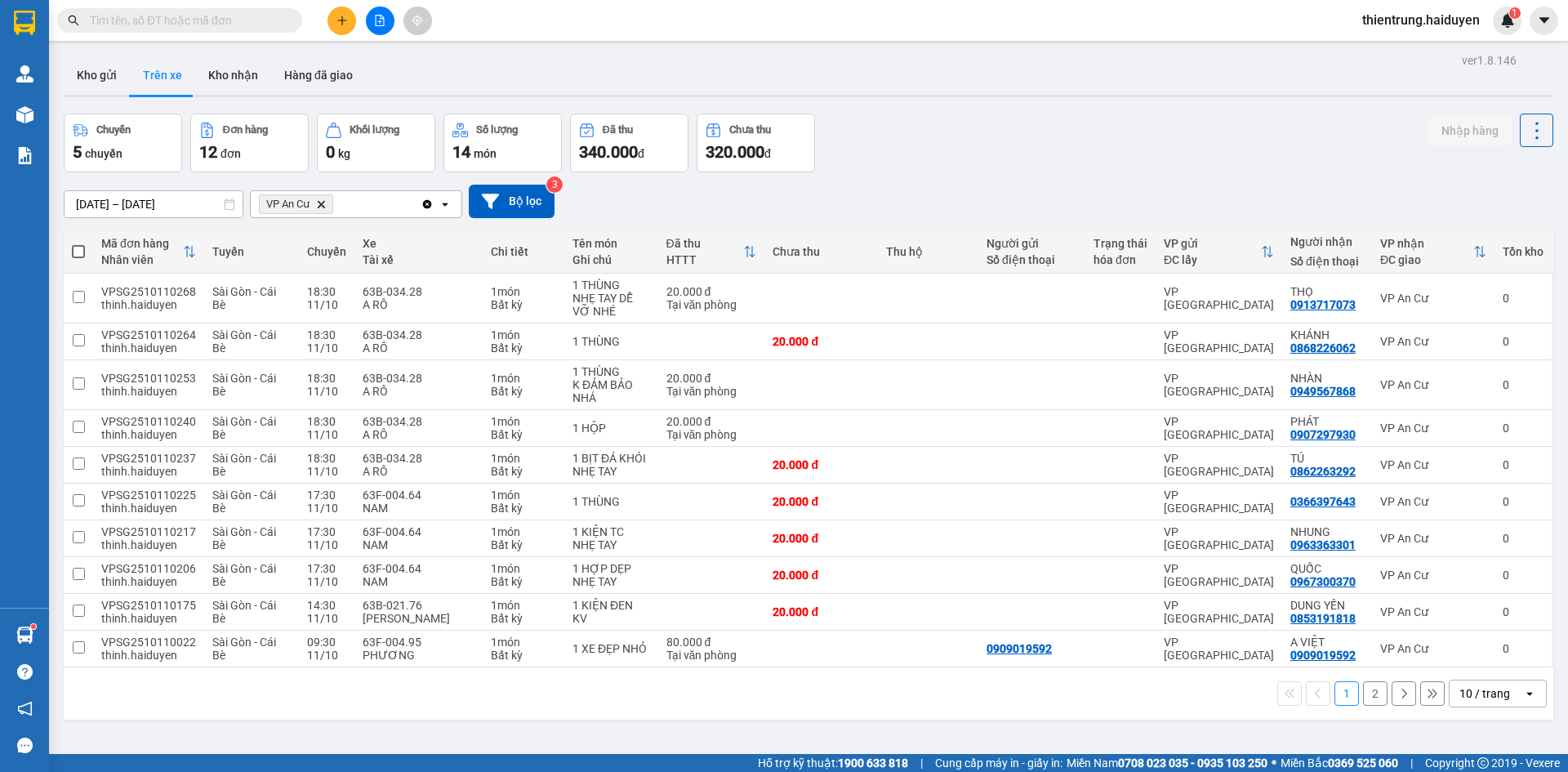
click at [234, 33] on div "Kết quả tìm kiếm ( 5 ) Bộ lọc Mã ĐH Trạng thái Món hàng Thu hộ Tổng cước Chưa c…" at bounding box center [159, 21] width 318 height 29
click at [234, 23] on input "text" at bounding box center [186, 20] width 193 height 18
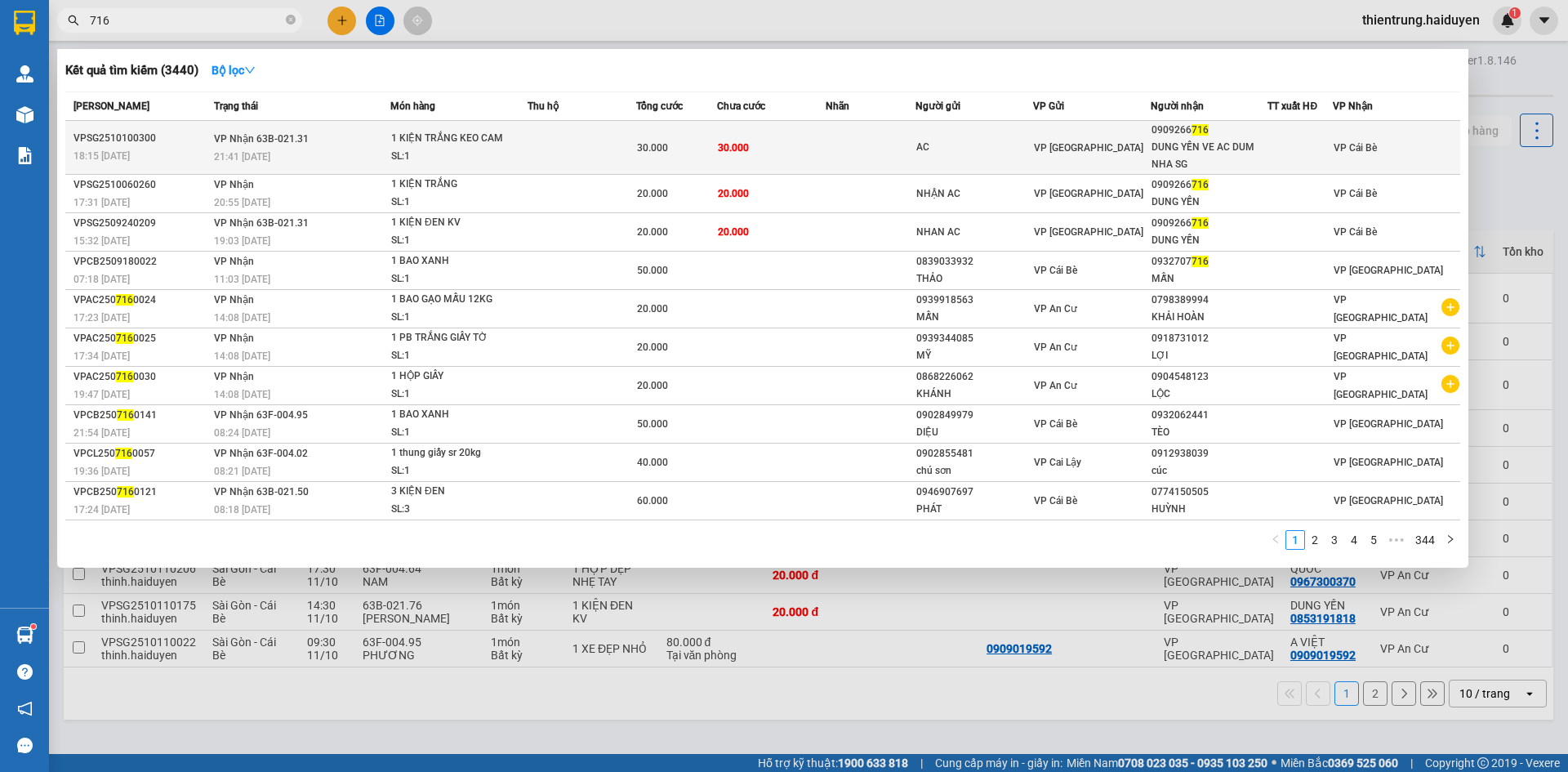
type input "716"
click at [888, 147] on td at bounding box center [871, 148] width 91 height 54
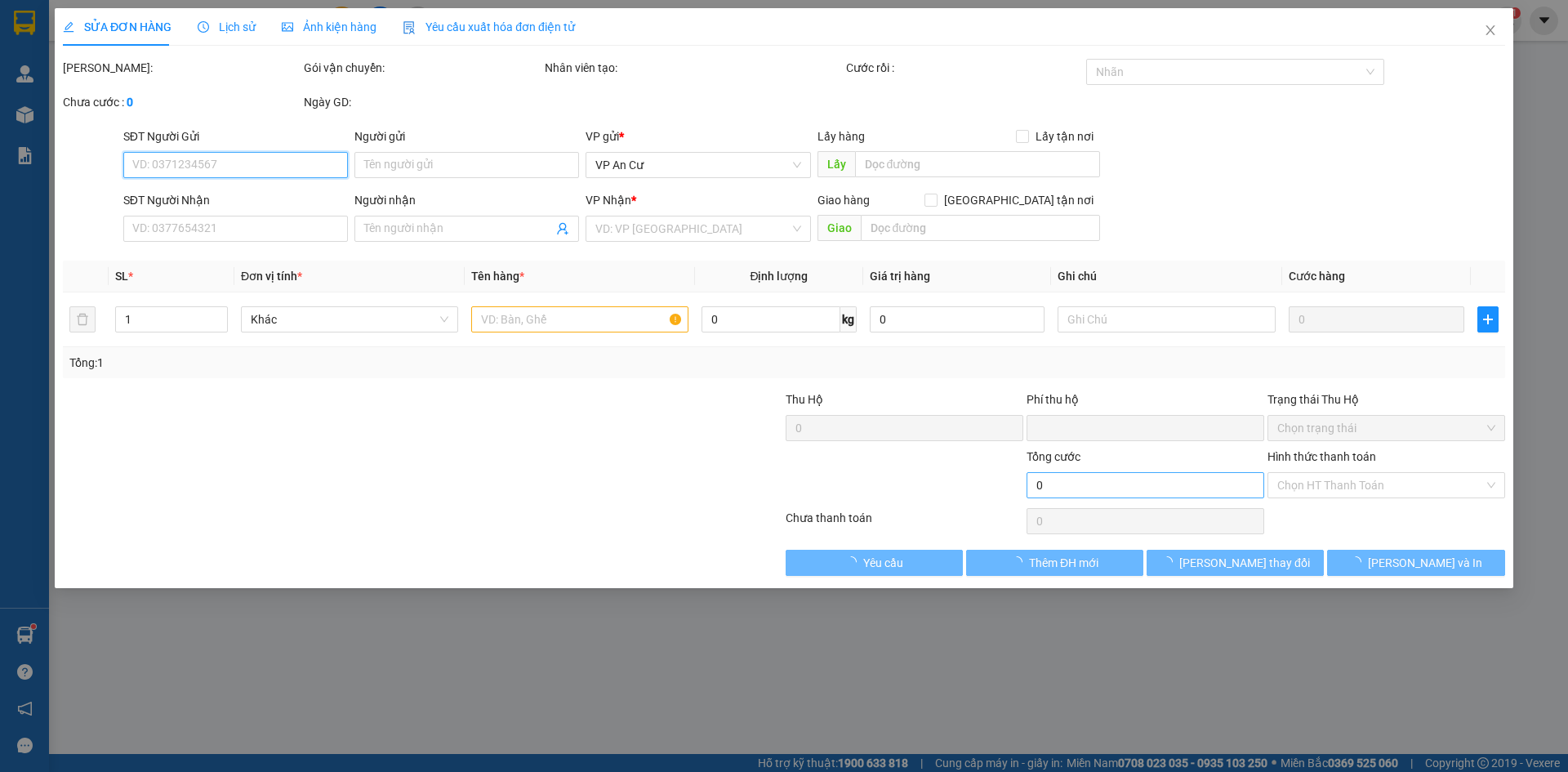
type input "AC"
type input "0909266716"
type input "DUNG YẾN VE AC DUM NHA SG"
type input "0"
type input "30.000"
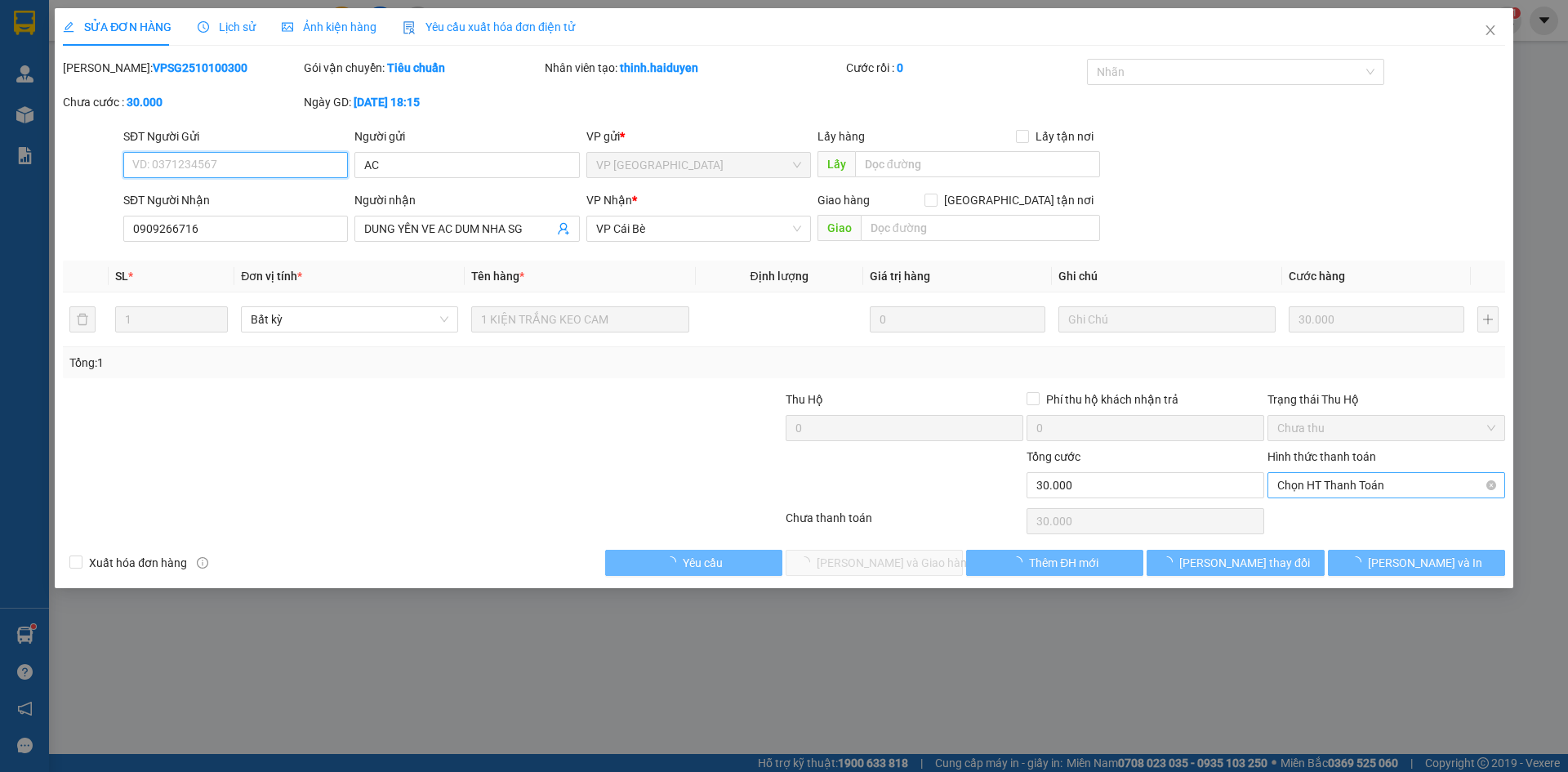
click at [1338, 492] on span "Chọn HT Thanh Toán" at bounding box center [1386, 485] width 218 height 24
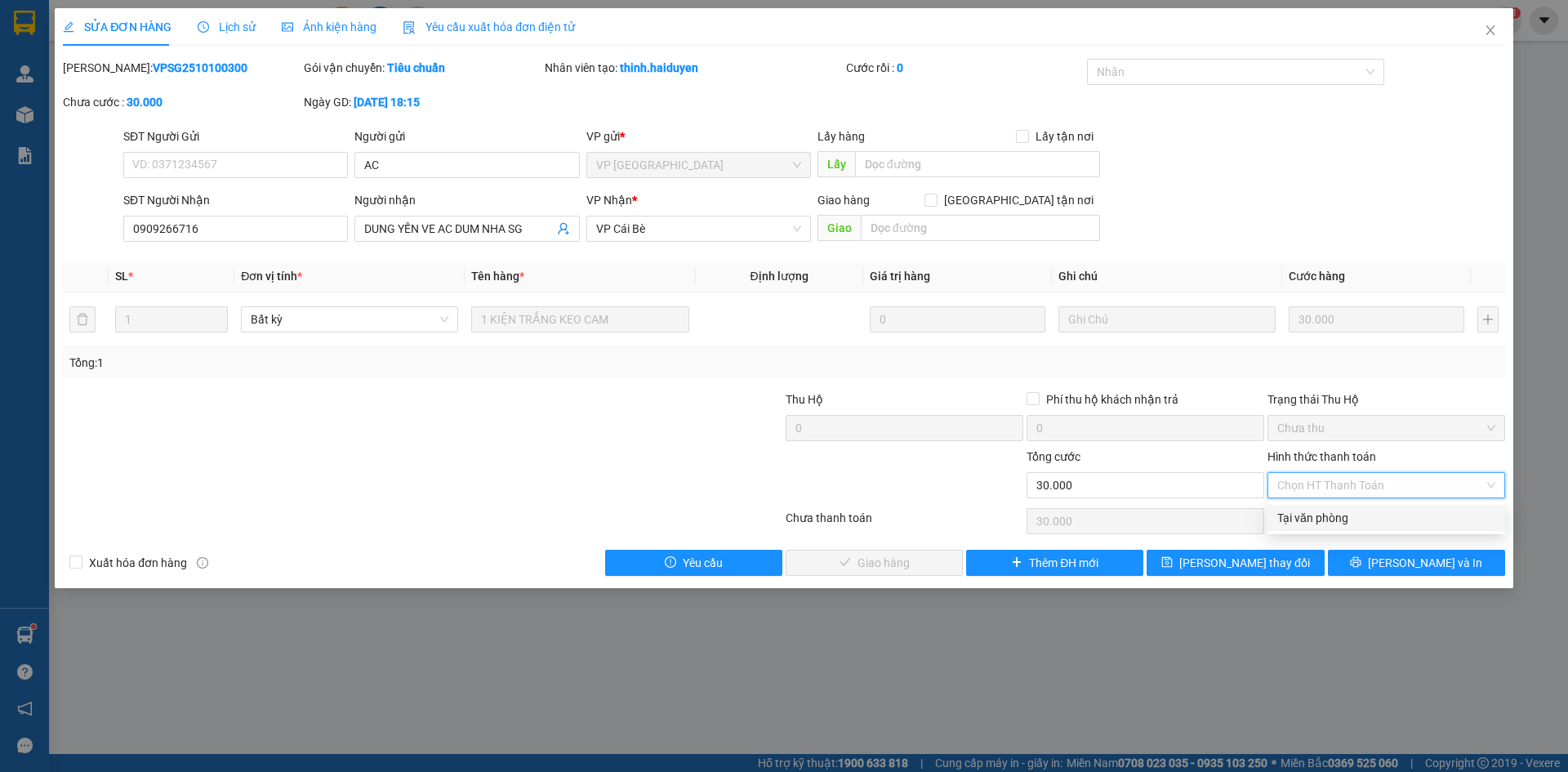
click at [1328, 521] on div "Tại văn phòng" at bounding box center [1386, 517] width 218 height 18
type input "0"
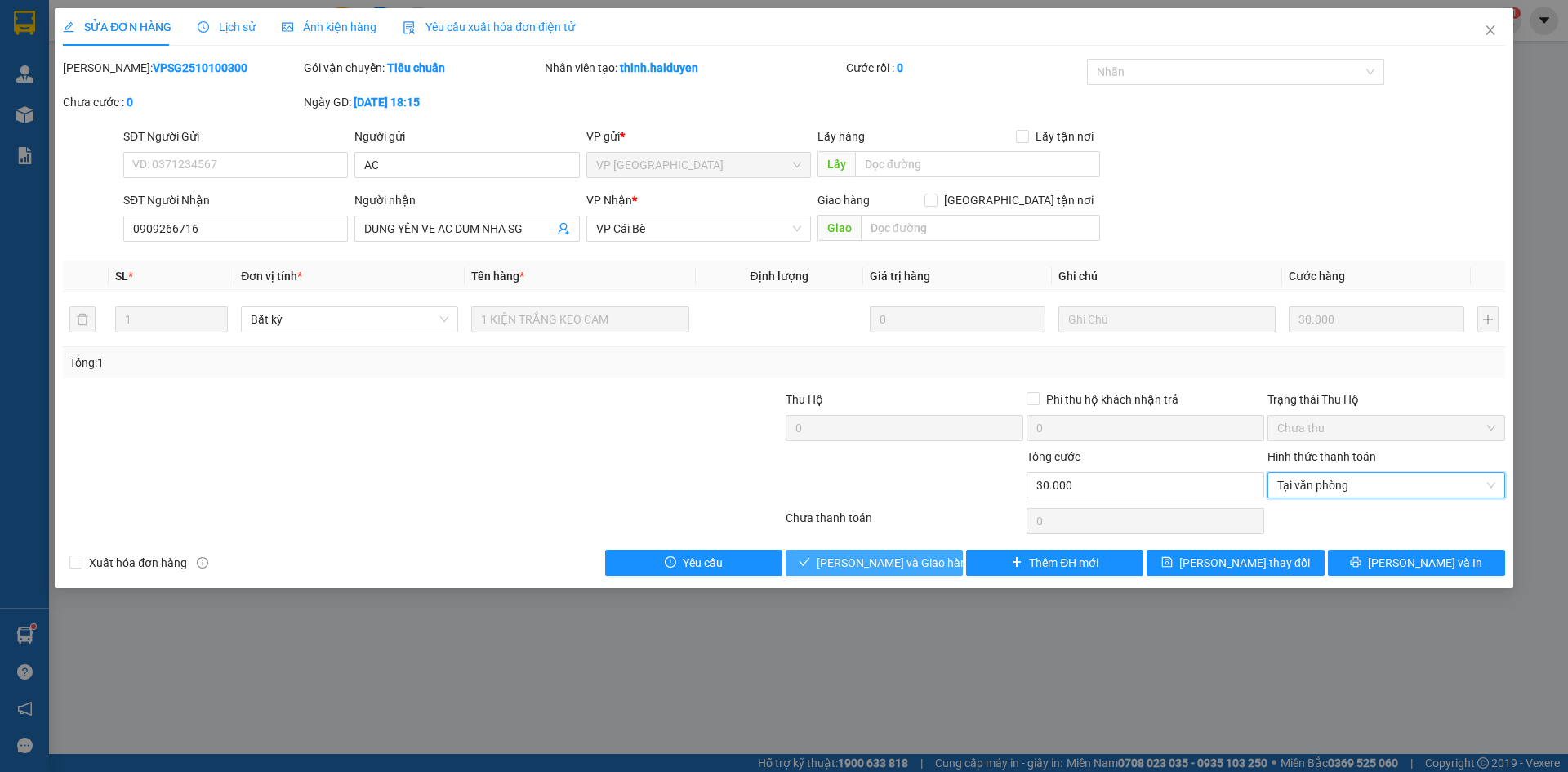
click at [871, 558] on span "[PERSON_NAME] và [PERSON_NAME] hàng" at bounding box center [894, 562] width 157 height 18
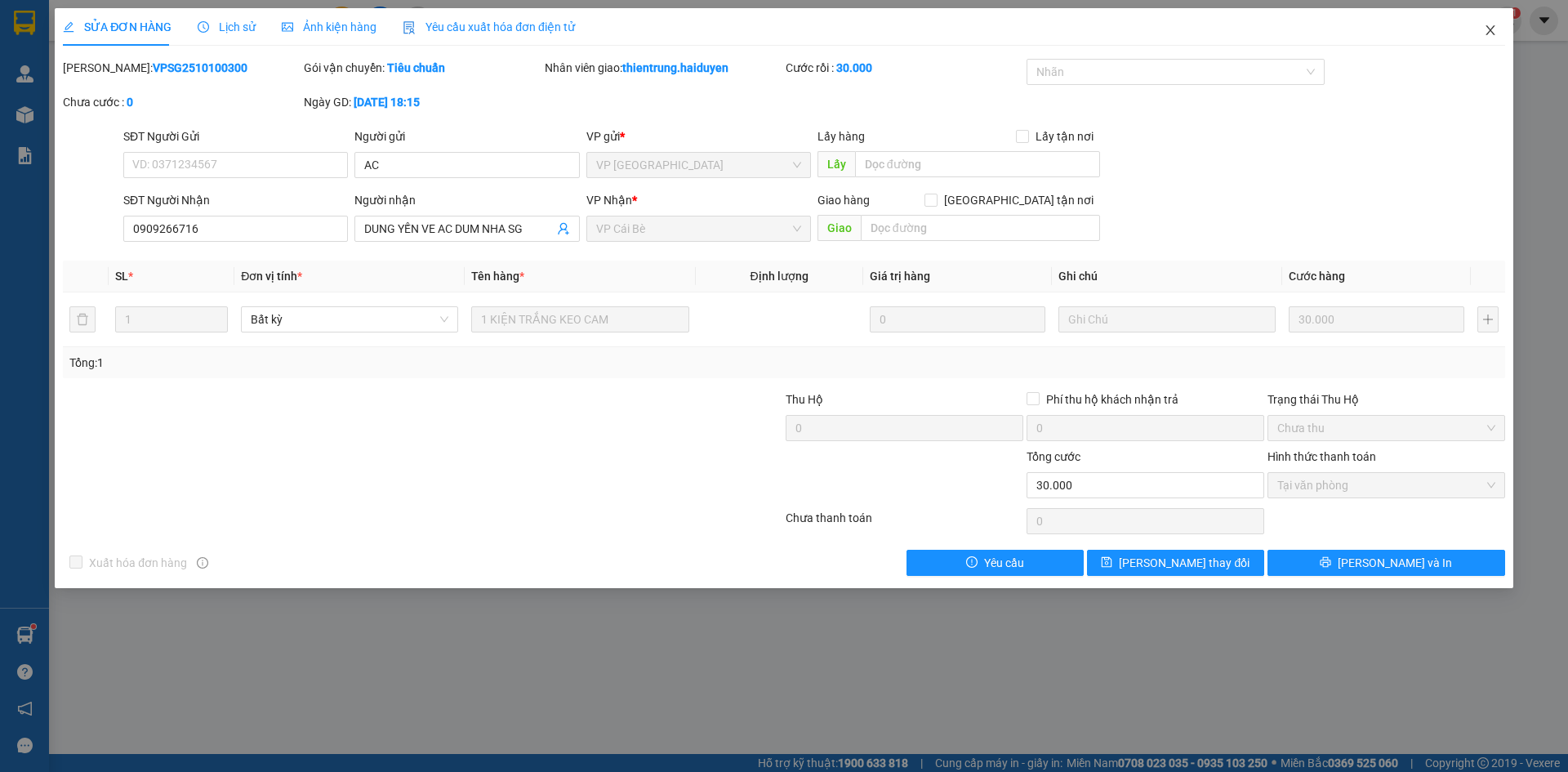
click at [1489, 29] on icon "close" at bounding box center [1490, 29] width 9 height 10
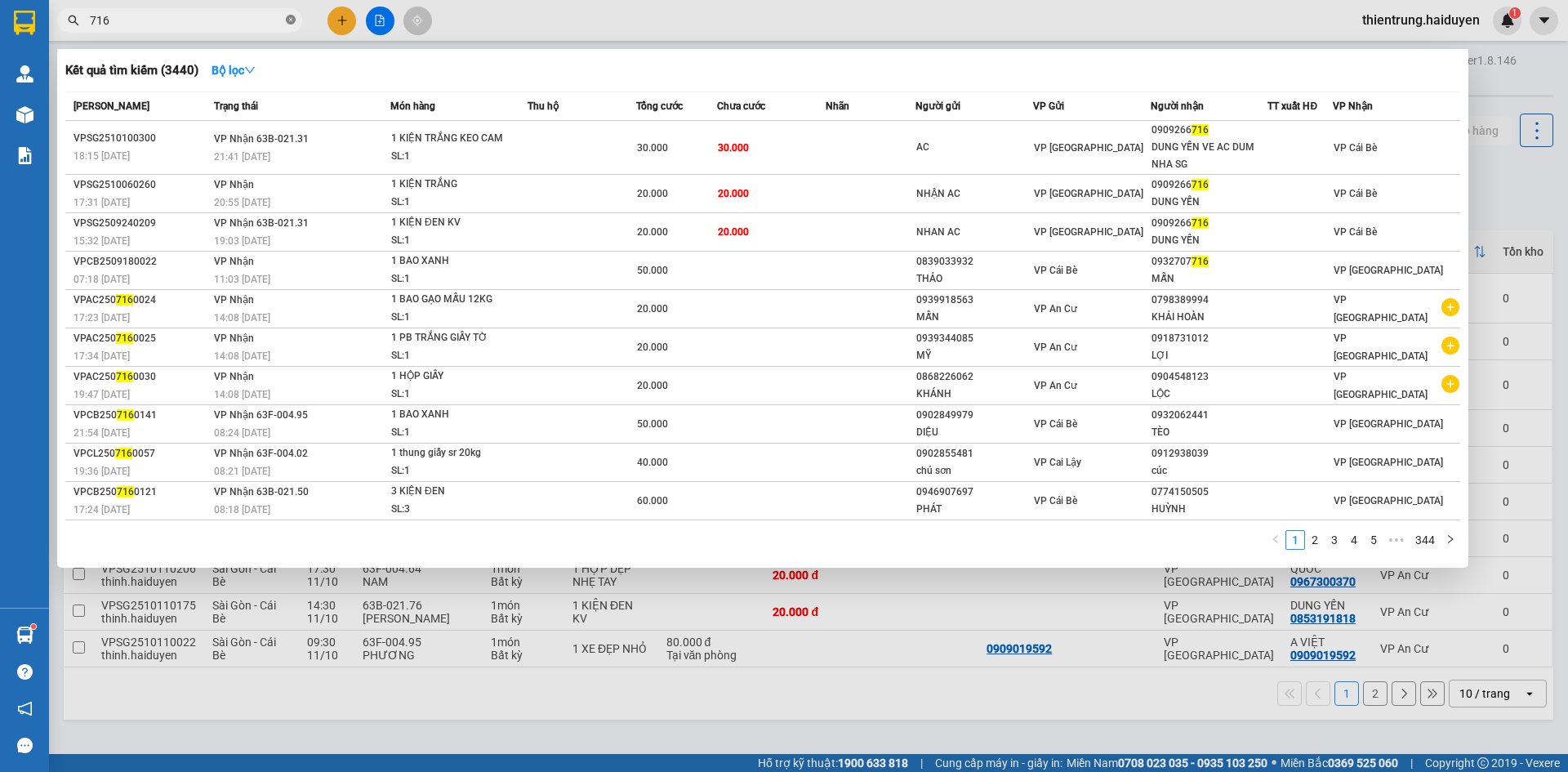
click at [287, 23] on icon "close-circle" at bounding box center [291, 19] width 10 height 10
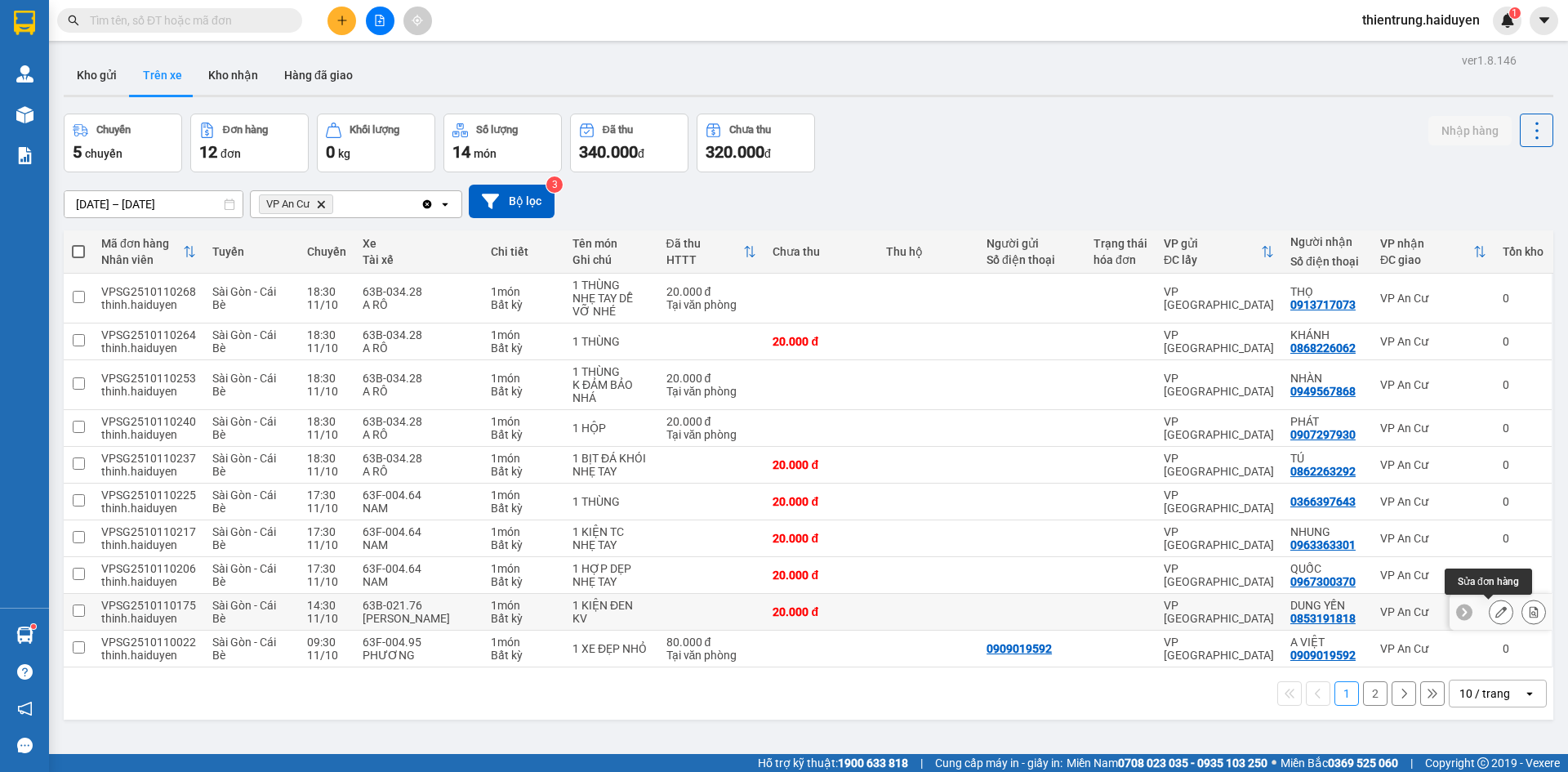
click at [1490, 611] on button at bounding box center [1501, 611] width 22 height 29
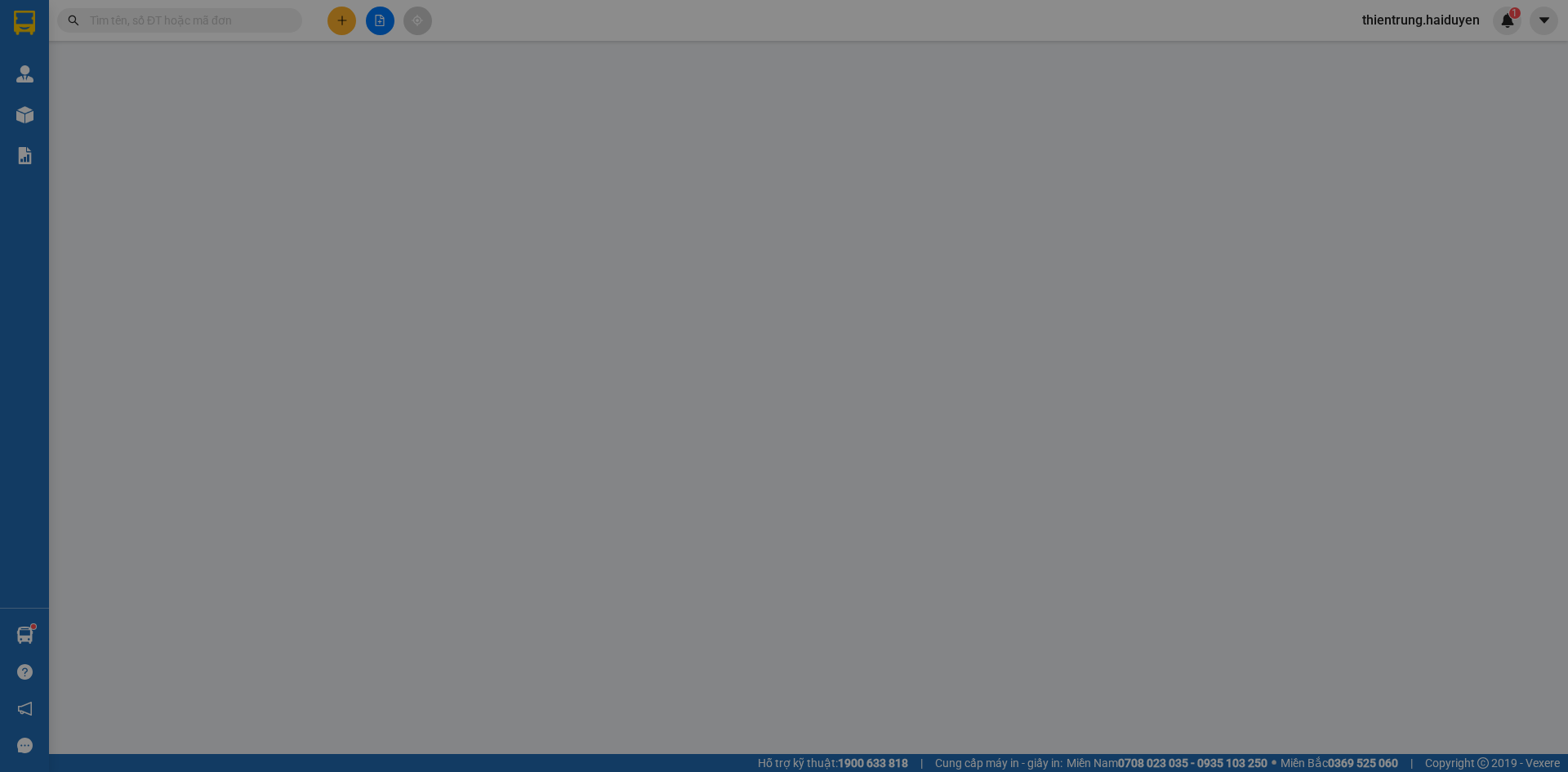
type input "0853191818"
type input "DUNG YẾN"
type input "0"
type input "20.000"
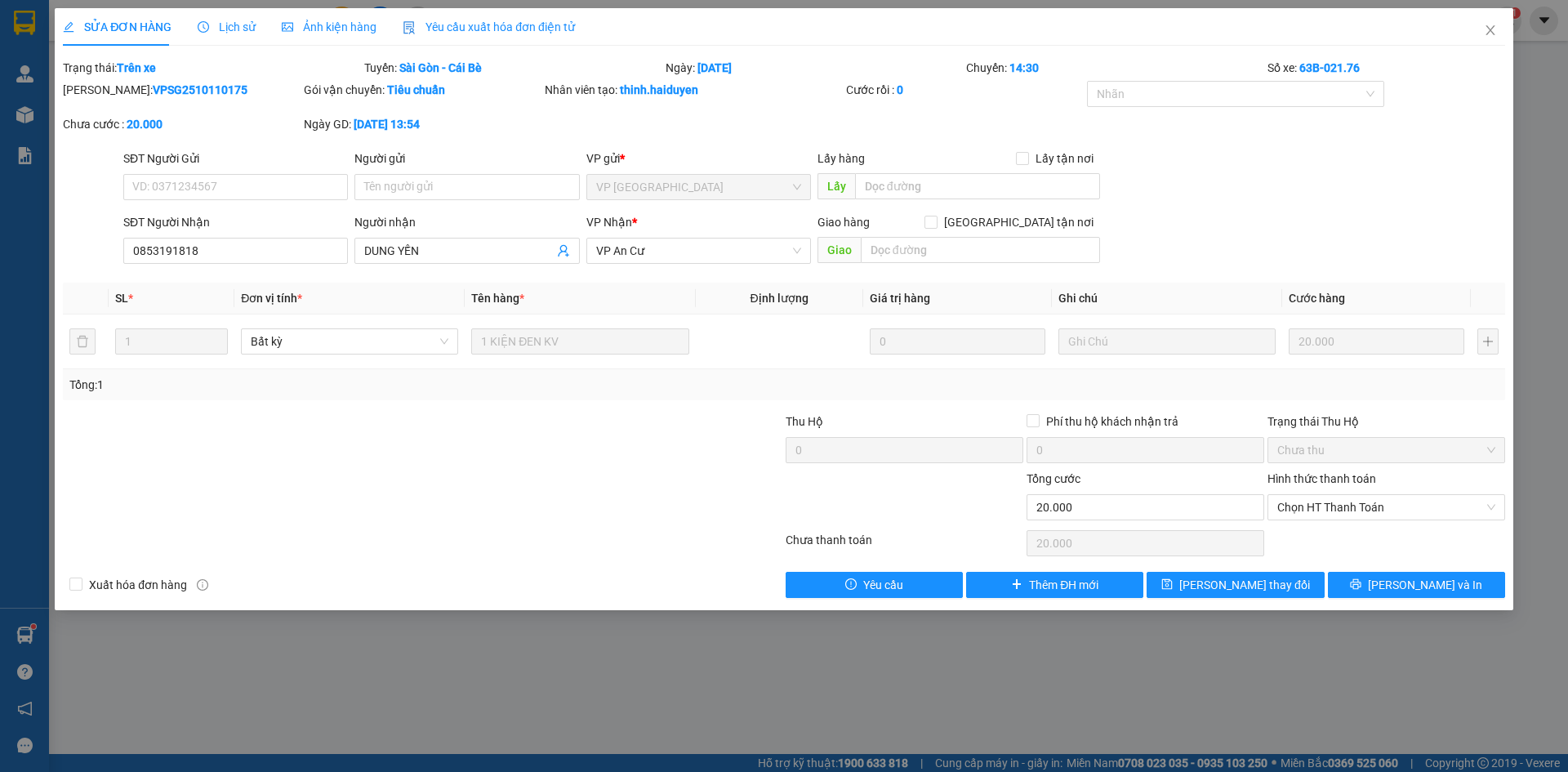
click at [230, 24] on span "Lịch sử" at bounding box center [227, 27] width 58 height 13
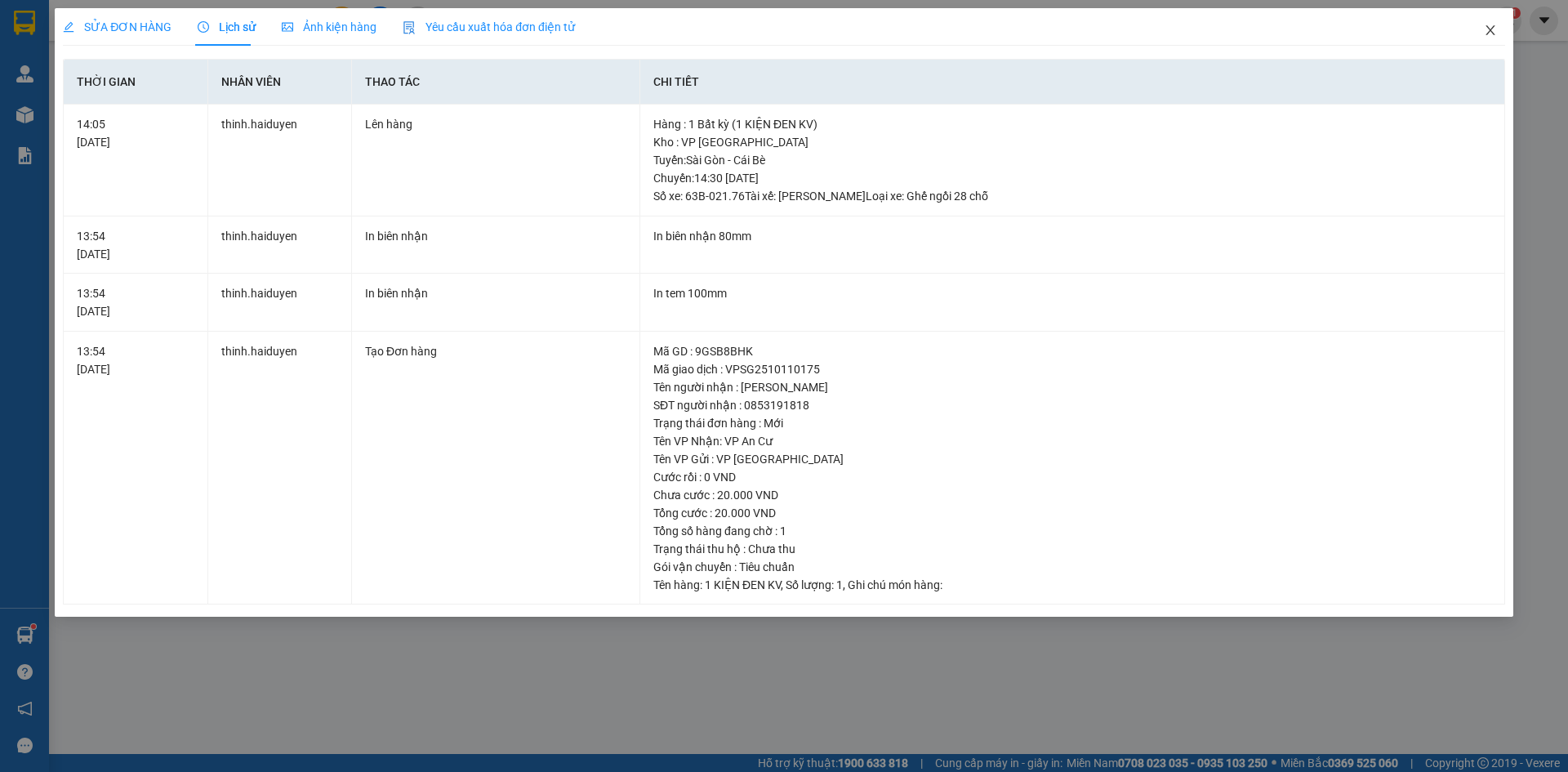
click at [1489, 31] on icon "close" at bounding box center [1490, 29] width 13 height 13
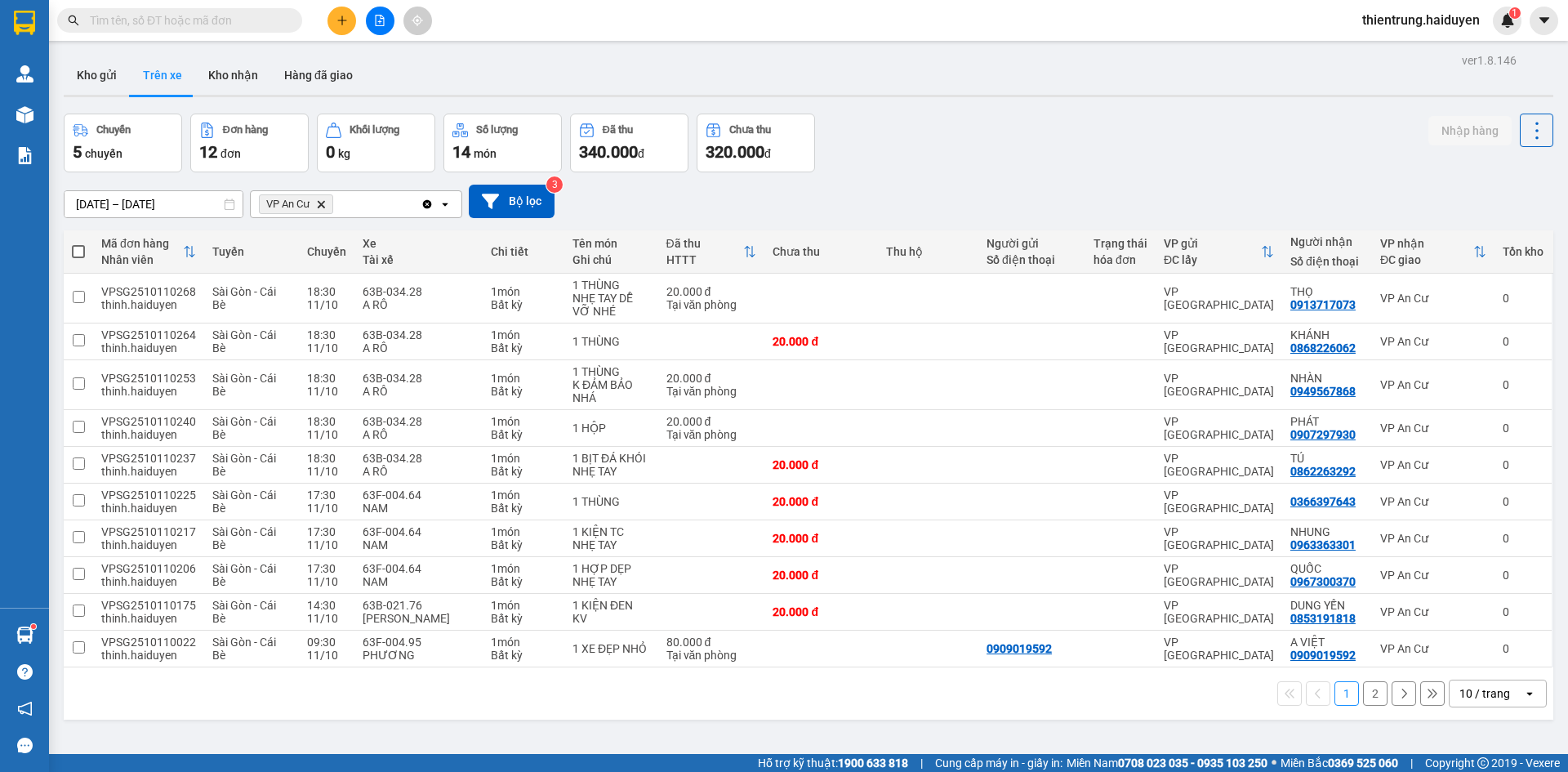
click at [1353, 159] on div "Chuyến 5 chuyến Đơn hàng 12 đơn Khối lượng 0 kg Số lượng 14 món Đã thu 340.000 …" at bounding box center [809, 143] width 1490 height 59
click at [112, 75] on button "Kho gửi" at bounding box center [97, 74] width 67 height 39
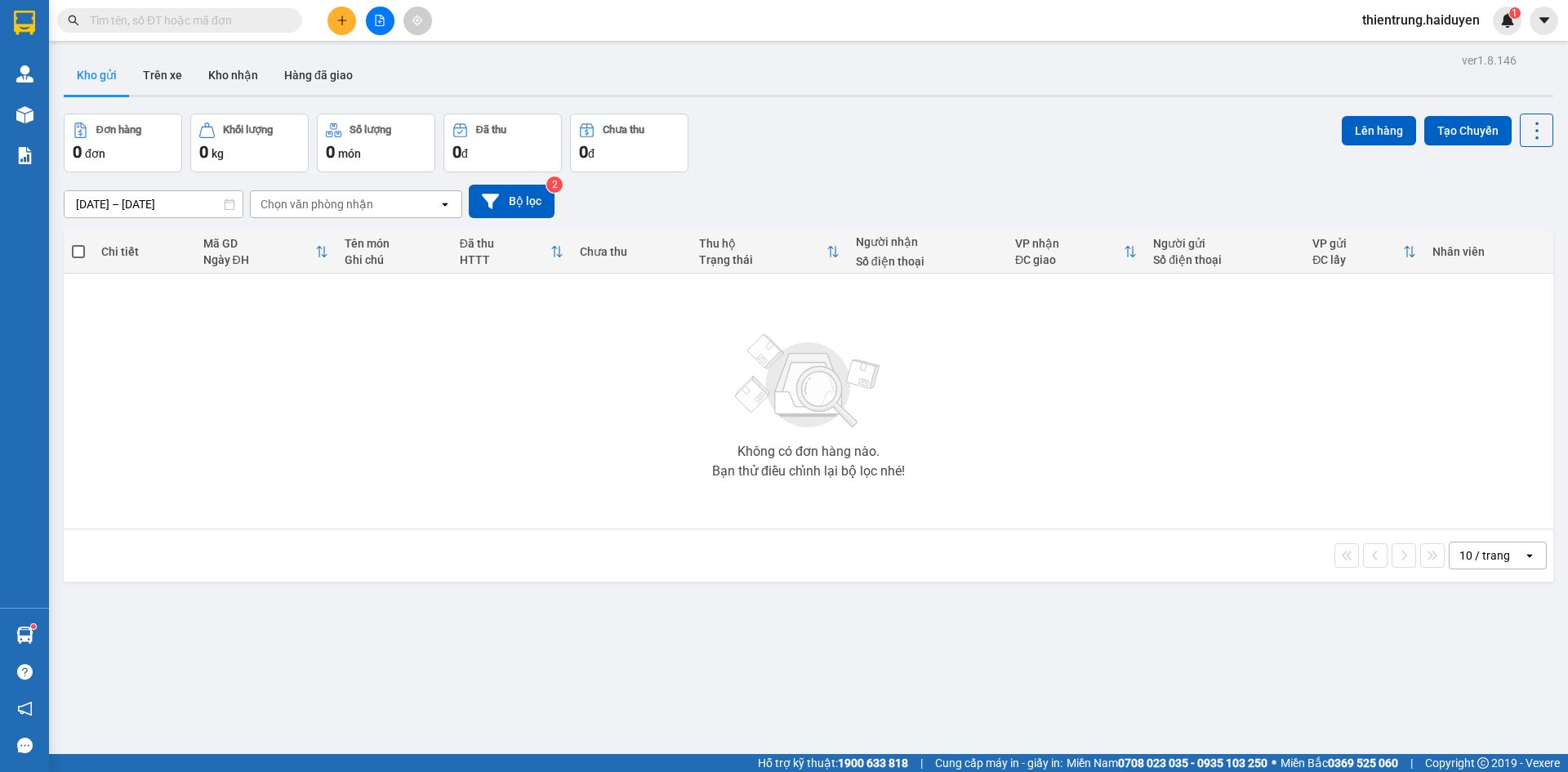
drag, startPoint x: 252, startPoint y: 446, endPoint x: 192, endPoint y: 262, distance: 193.5
click at [252, 446] on div "Không có đơn hàng nào. Bạn thử điều chỉnh lại bộ lọc nhé!" at bounding box center [809, 400] width 1474 height 245
click at [153, 79] on button "Trên xe" at bounding box center [163, 74] width 66 height 39
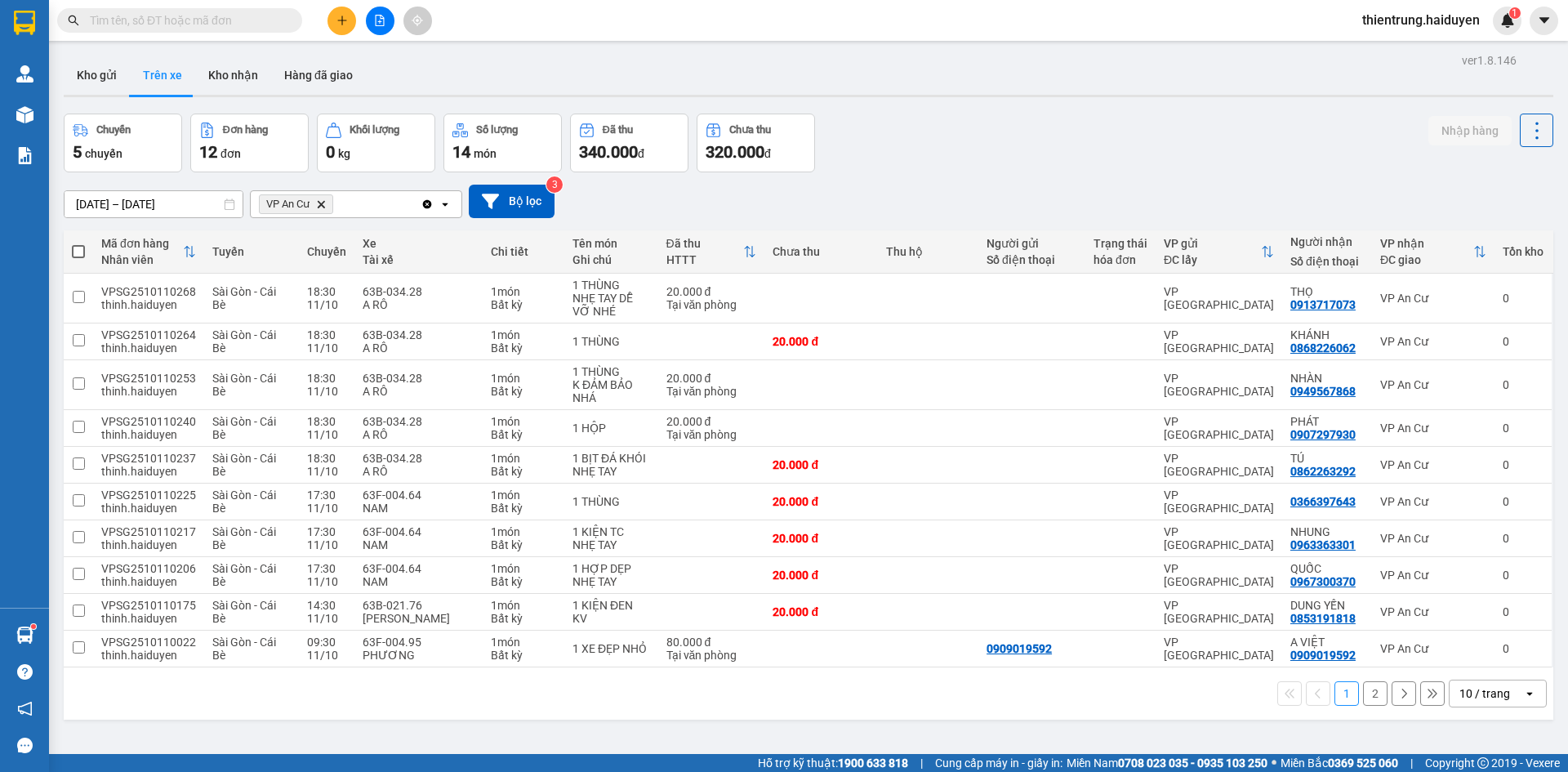
click at [1363, 697] on button "2" at bounding box center [1375, 693] width 24 height 24
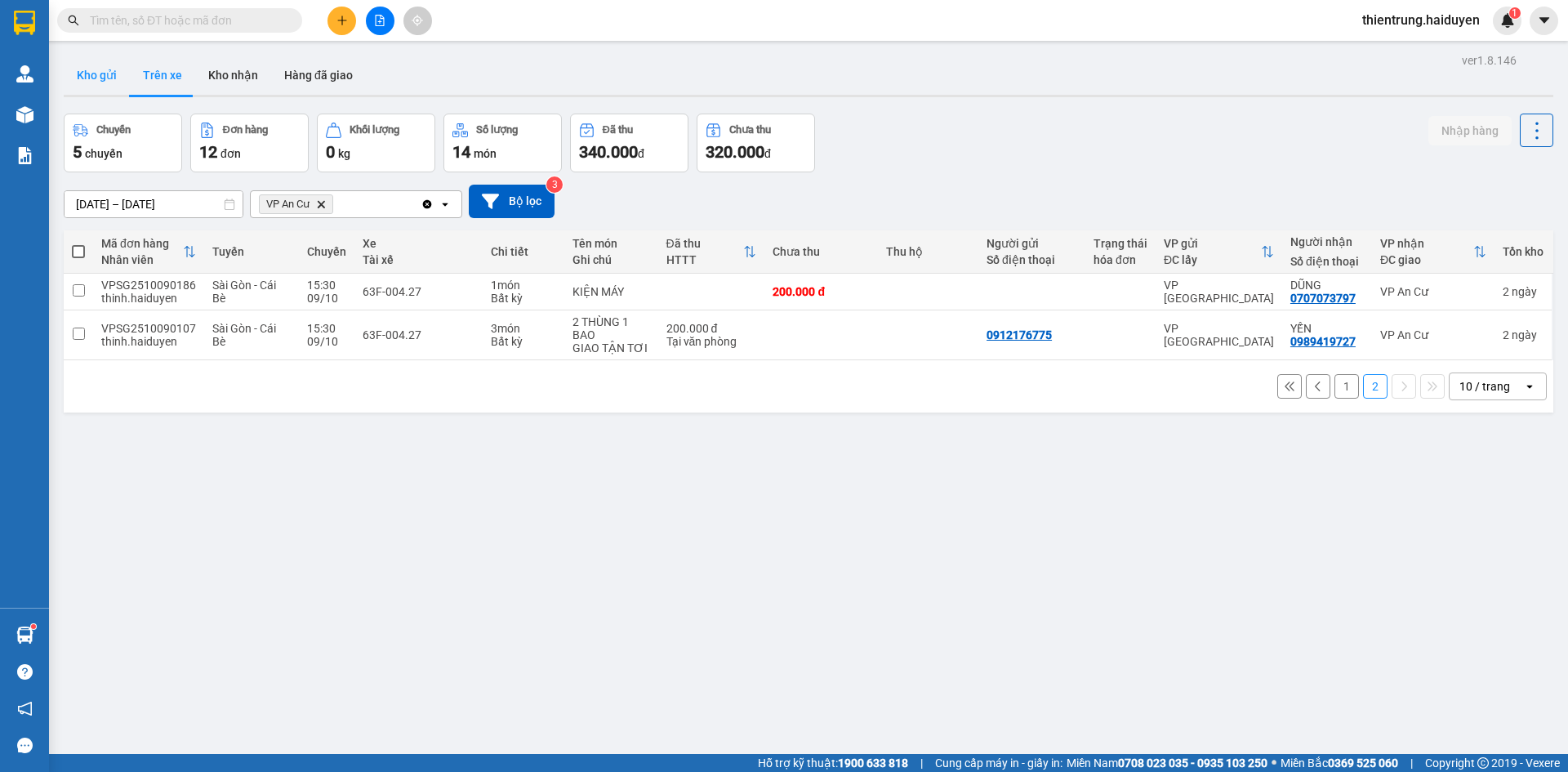
click at [116, 69] on button "Kho gửi" at bounding box center [97, 74] width 67 height 39
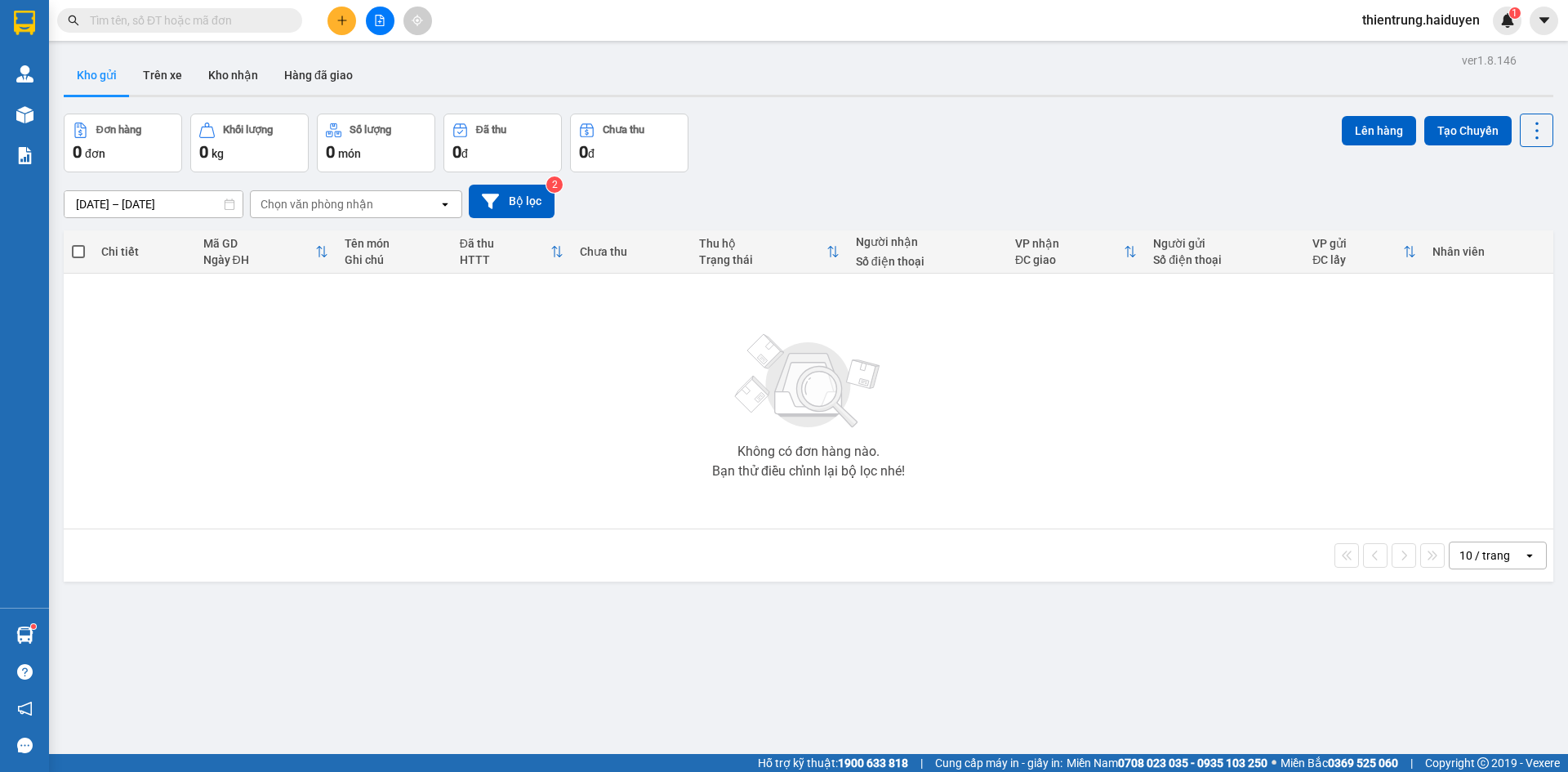
click at [720, 728] on div "ver 1.8.146 Kho gửi Trên xe Kho nhận Hàng đã giao Đơn hàng 0 đơn Khối lượng 0 k…" at bounding box center [809, 435] width 1503 height 772
click at [234, 70] on button "Kho nhận" at bounding box center [234, 74] width 76 height 39
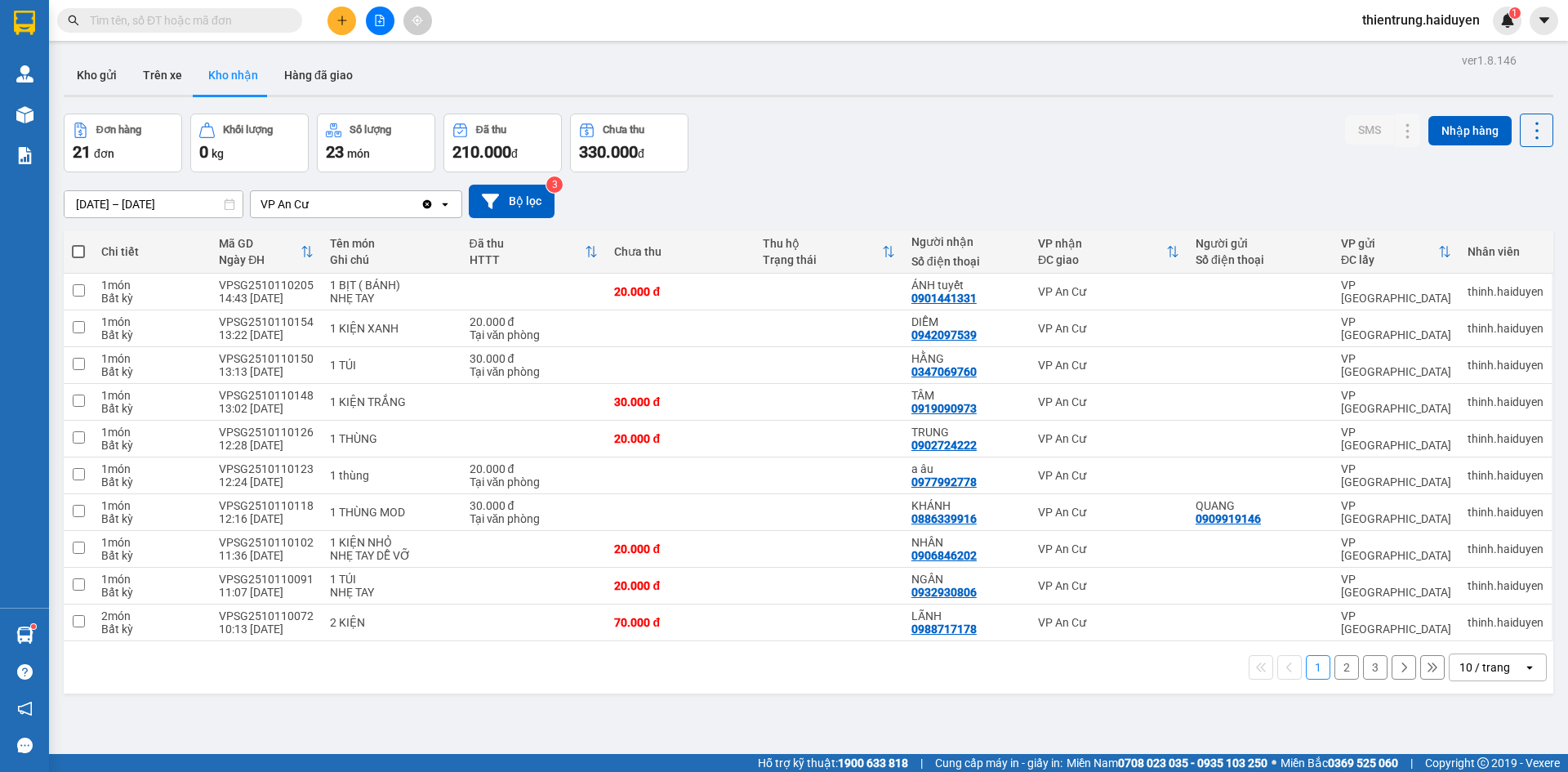
click at [850, 701] on div "ver 1.8.146 Kho gửi Trên xe Kho nhận Hàng đã giao Đơn hàng 21 đơn Khối lượng 0 …" at bounding box center [809, 435] width 1503 height 772
click at [166, 82] on button "Trên xe" at bounding box center [163, 74] width 66 height 39
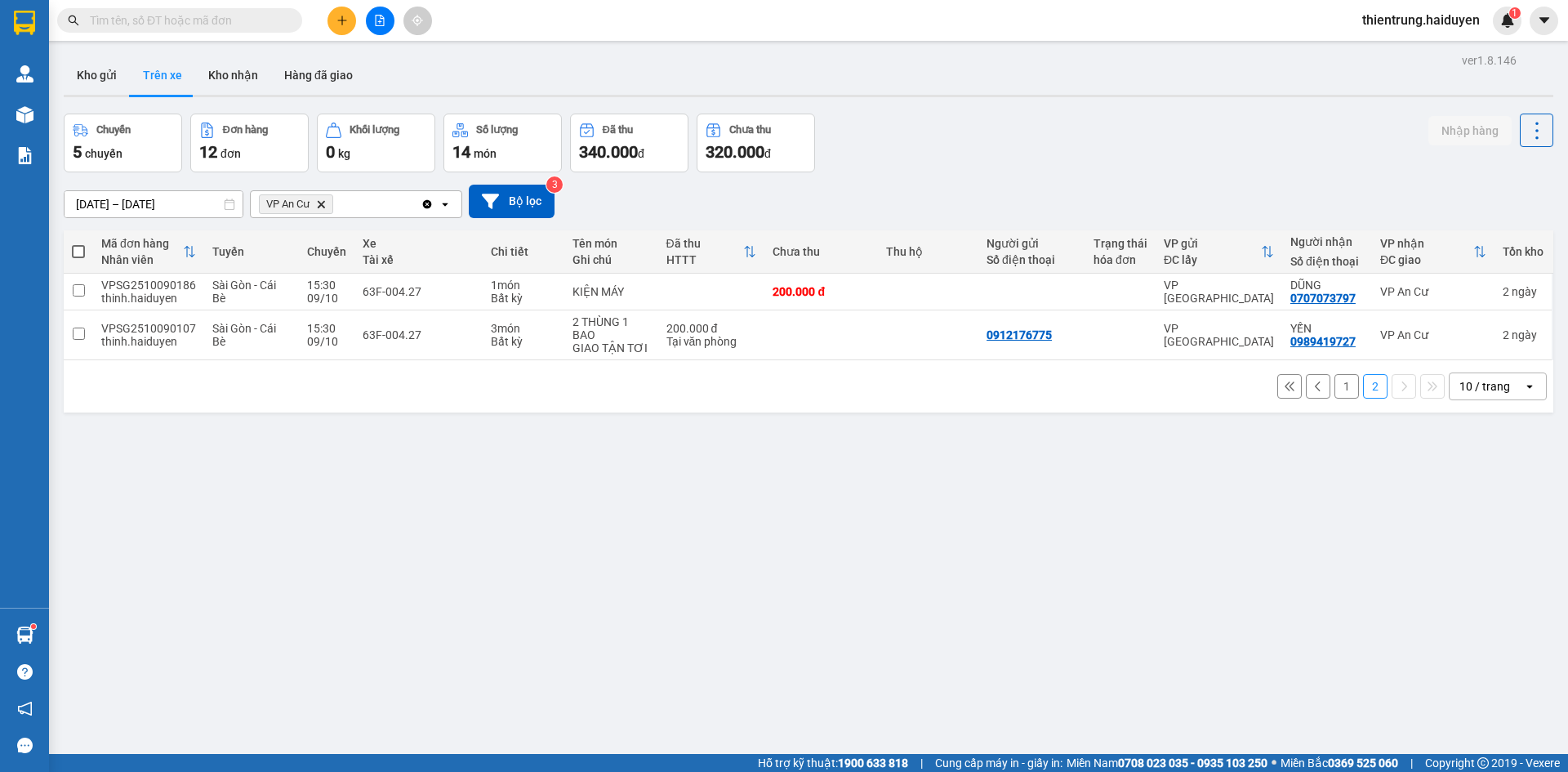
click at [1239, 635] on div "ver 1.8.146 Kho gửi Trên xe Kho nhận Hàng đã giao Chuyến 5 chuyến Đơn hàng 12 đ…" at bounding box center [809, 435] width 1503 height 772
click at [113, 74] on button "Kho gửi" at bounding box center [97, 74] width 67 height 39
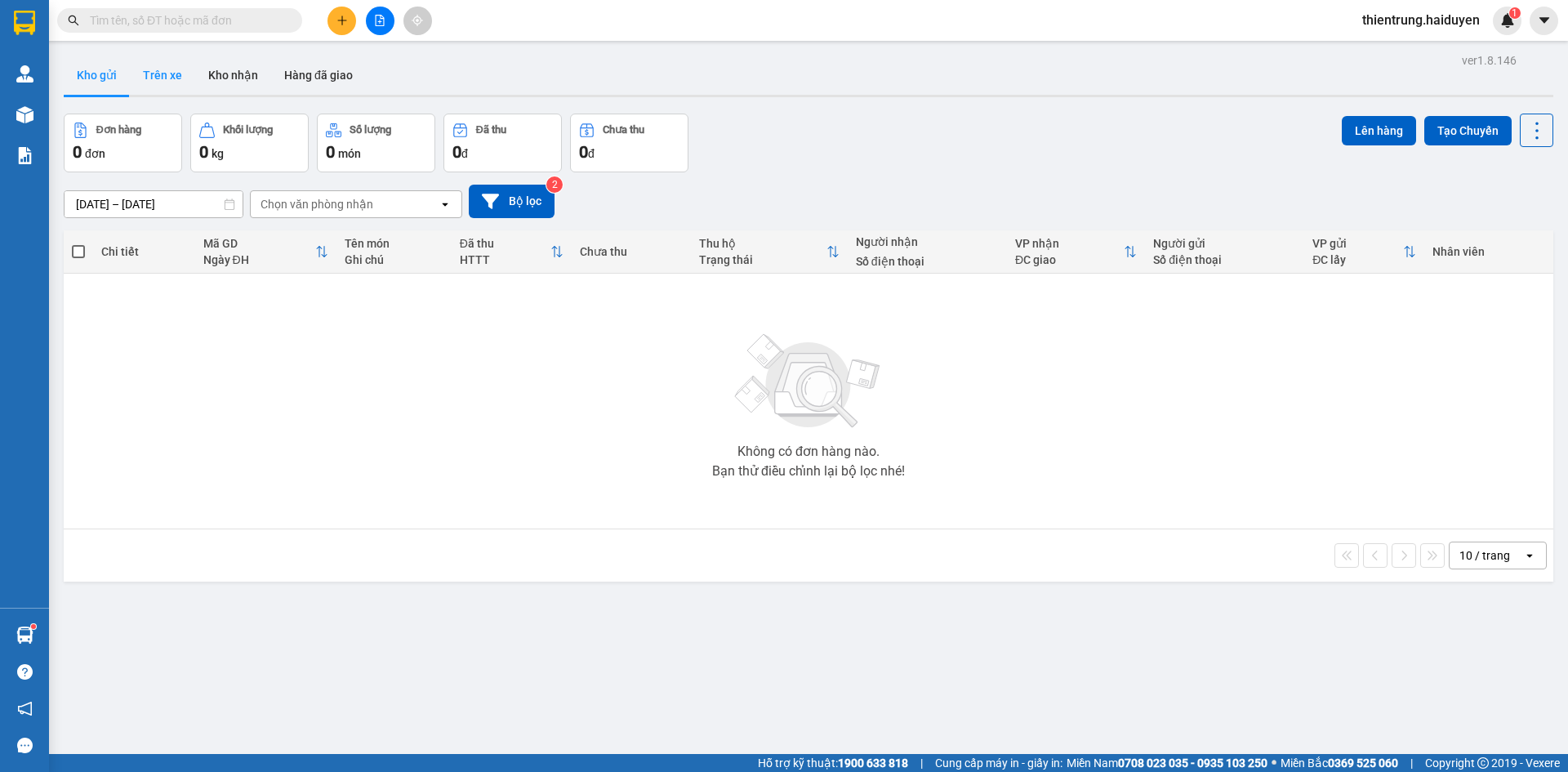
click at [157, 90] on button "Trên xe" at bounding box center [163, 74] width 66 height 39
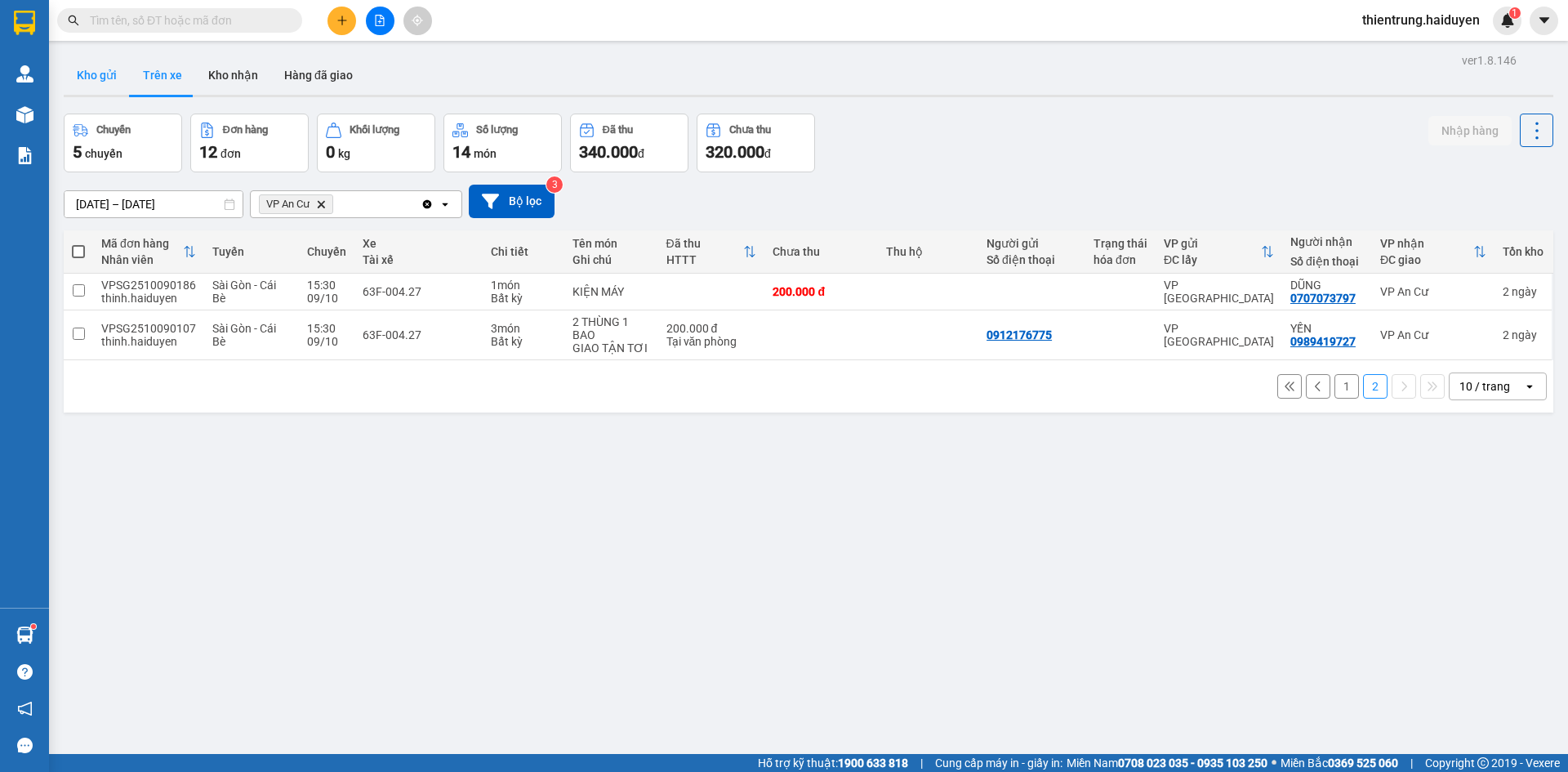
click at [99, 74] on button "Kho gửi" at bounding box center [97, 74] width 67 height 39
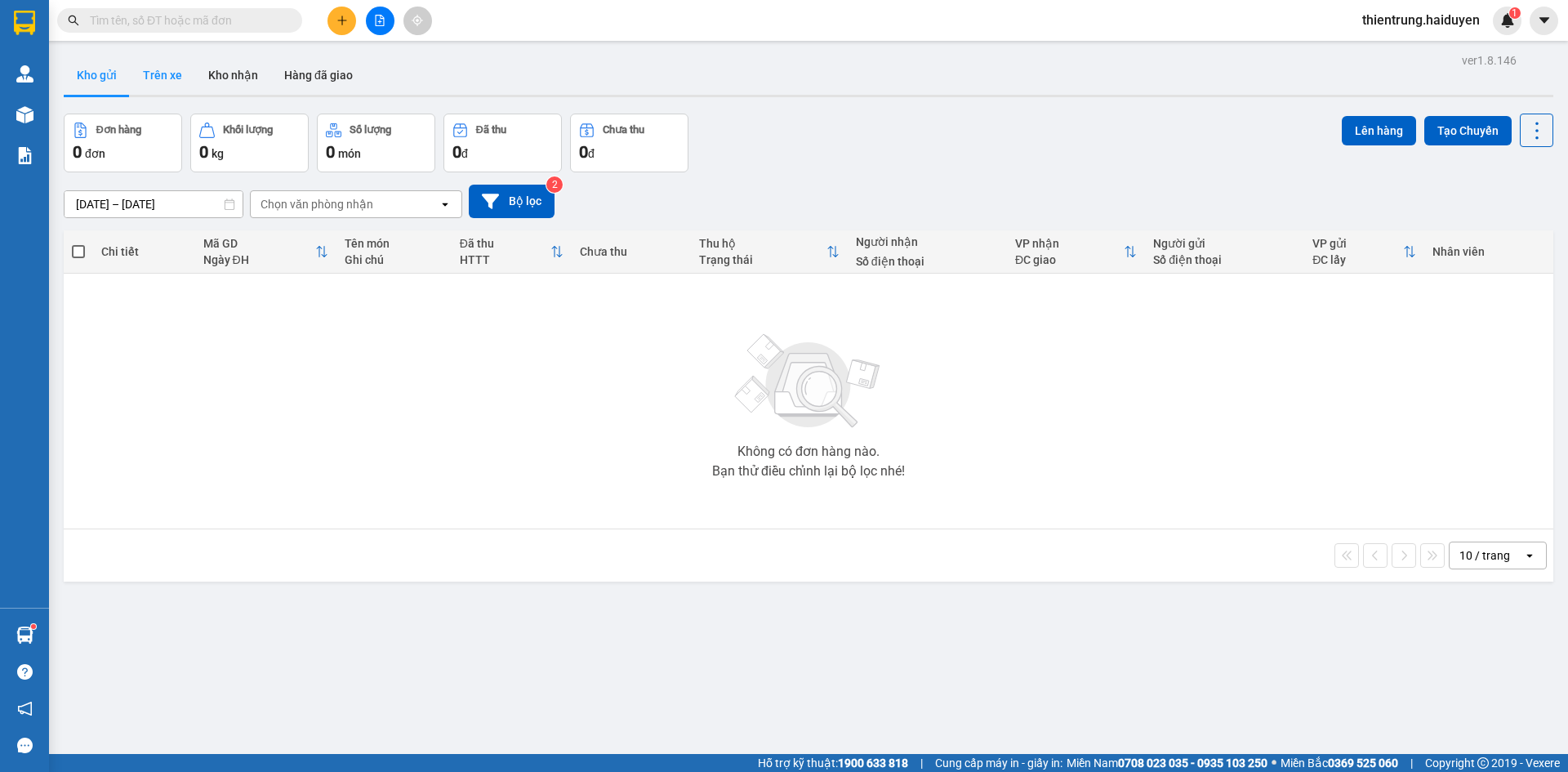
click at [155, 72] on button "Trên xe" at bounding box center [163, 74] width 66 height 39
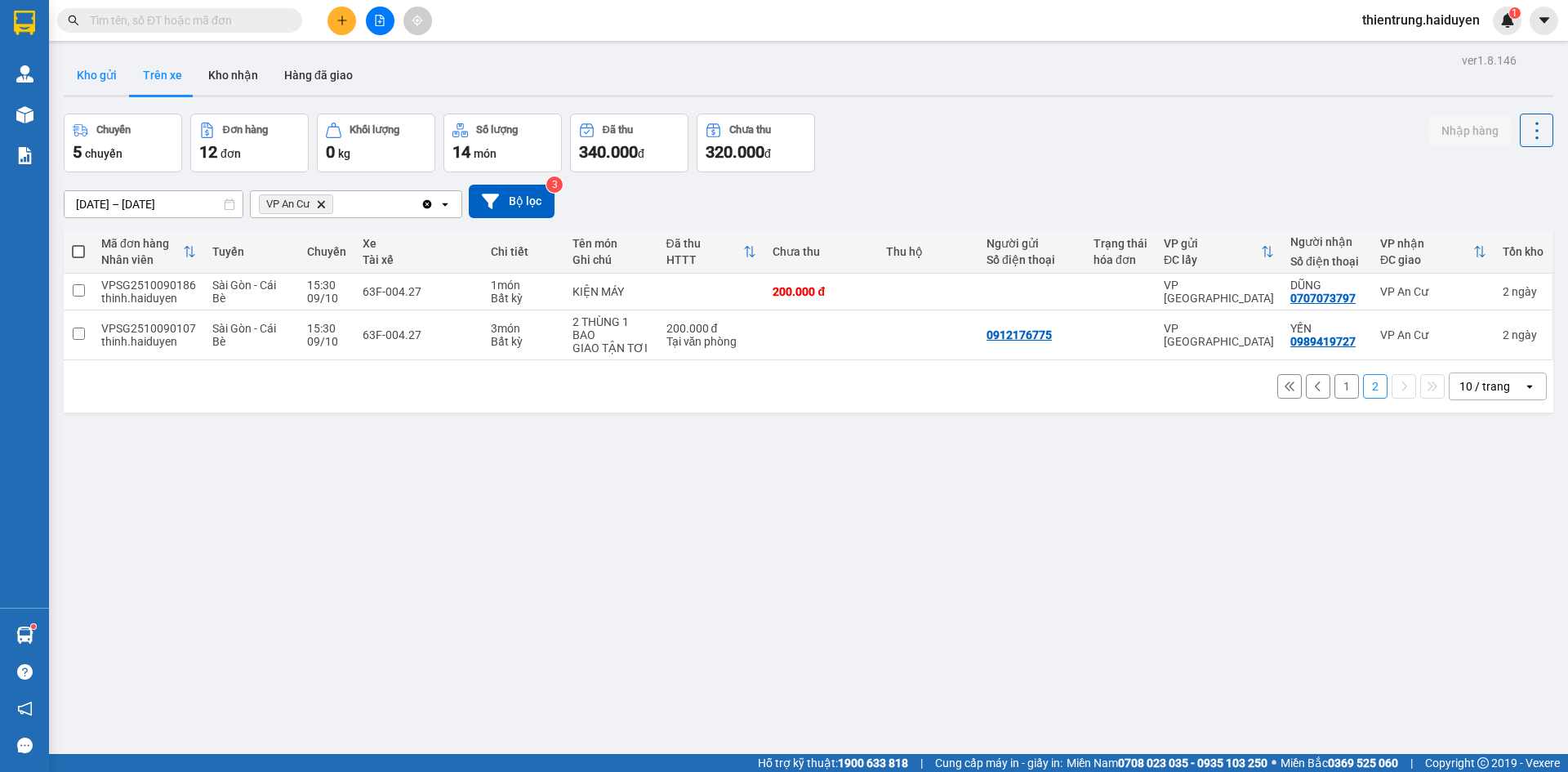
click at [99, 72] on button "Kho gửi" at bounding box center [97, 74] width 67 height 39
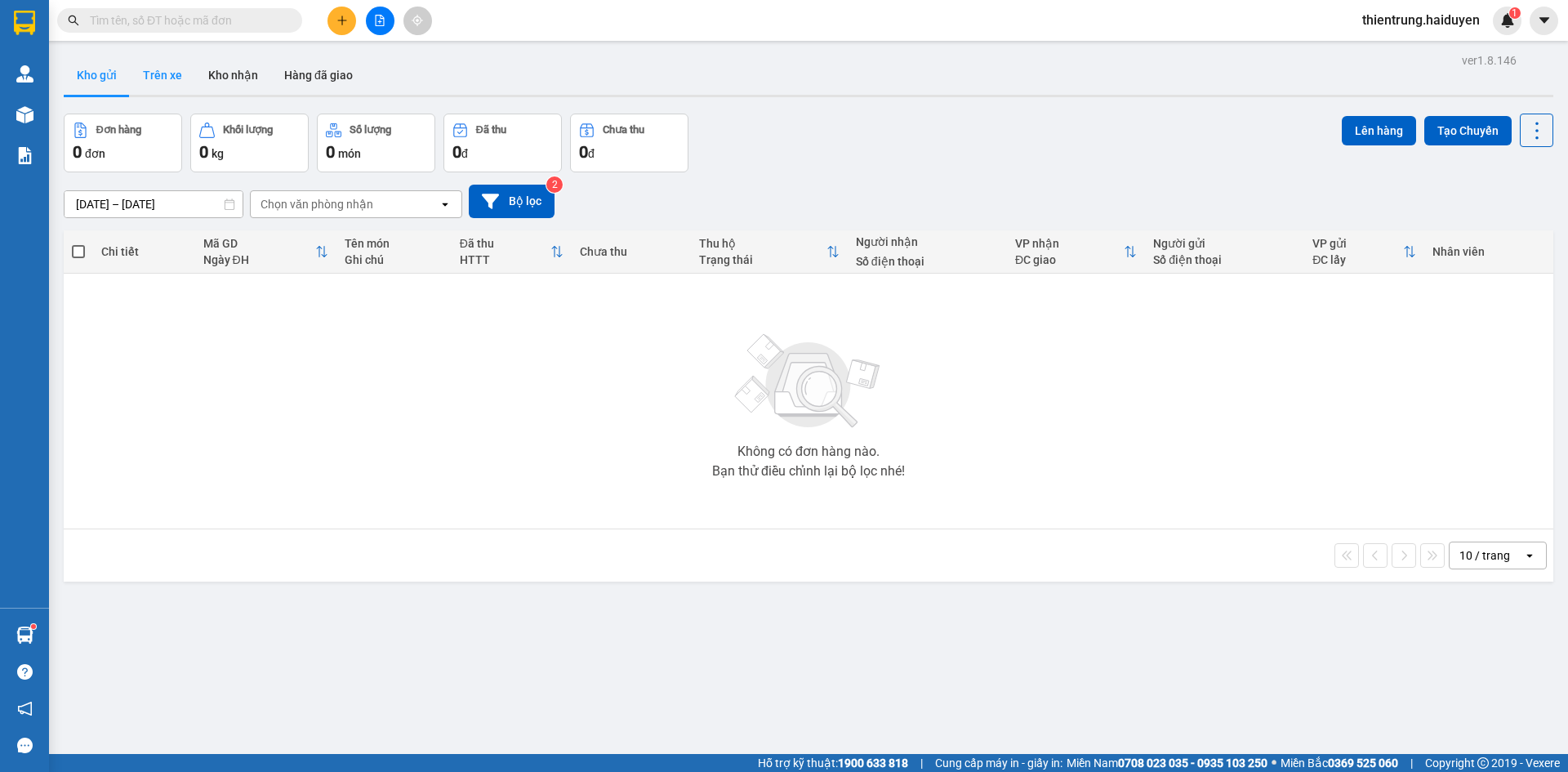
click at [178, 86] on button "Trên xe" at bounding box center [163, 74] width 66 height 39
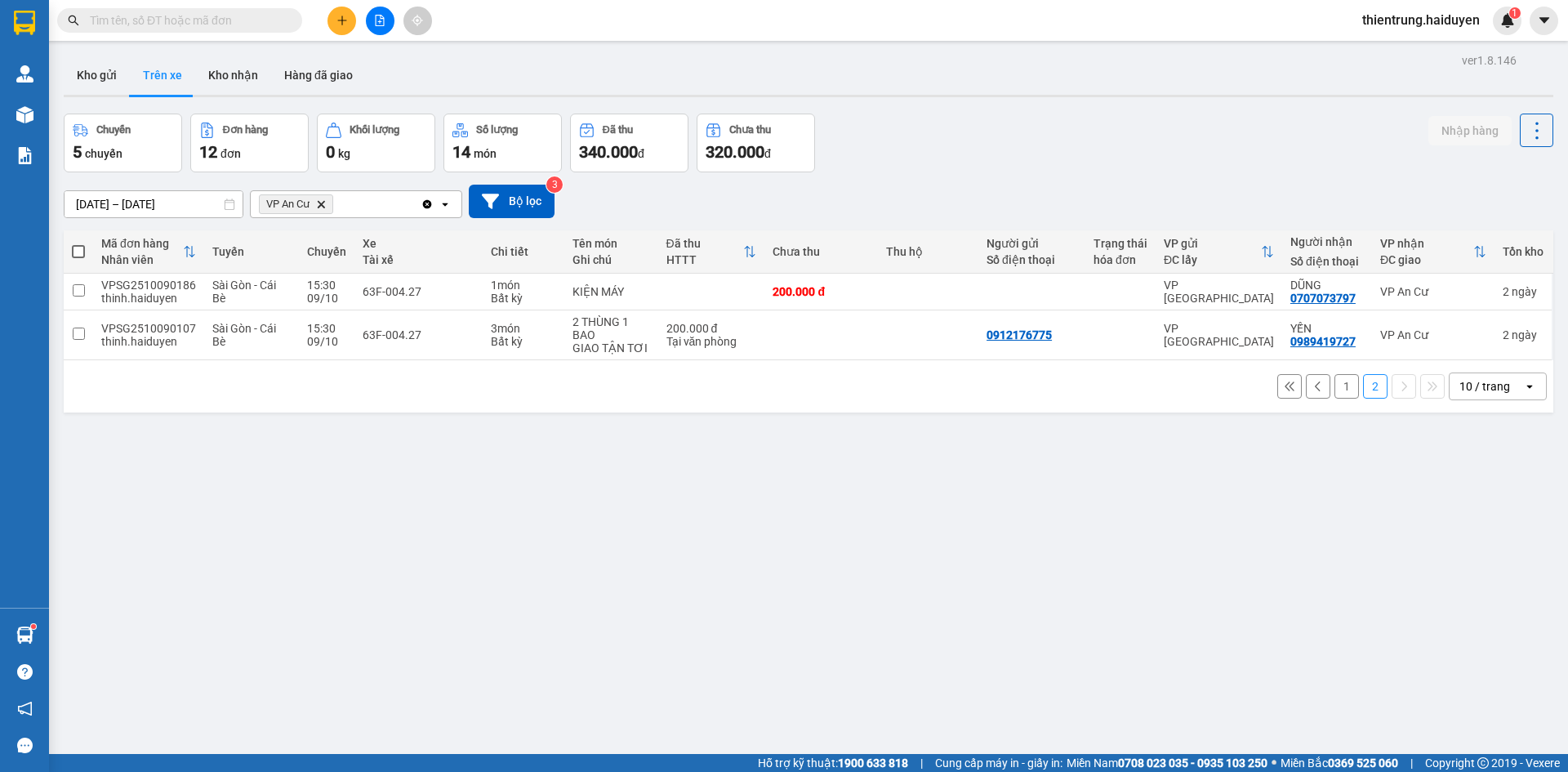
click at [1338, 391] on button "1" at bounding box center [1347, 386] width 24 height 24
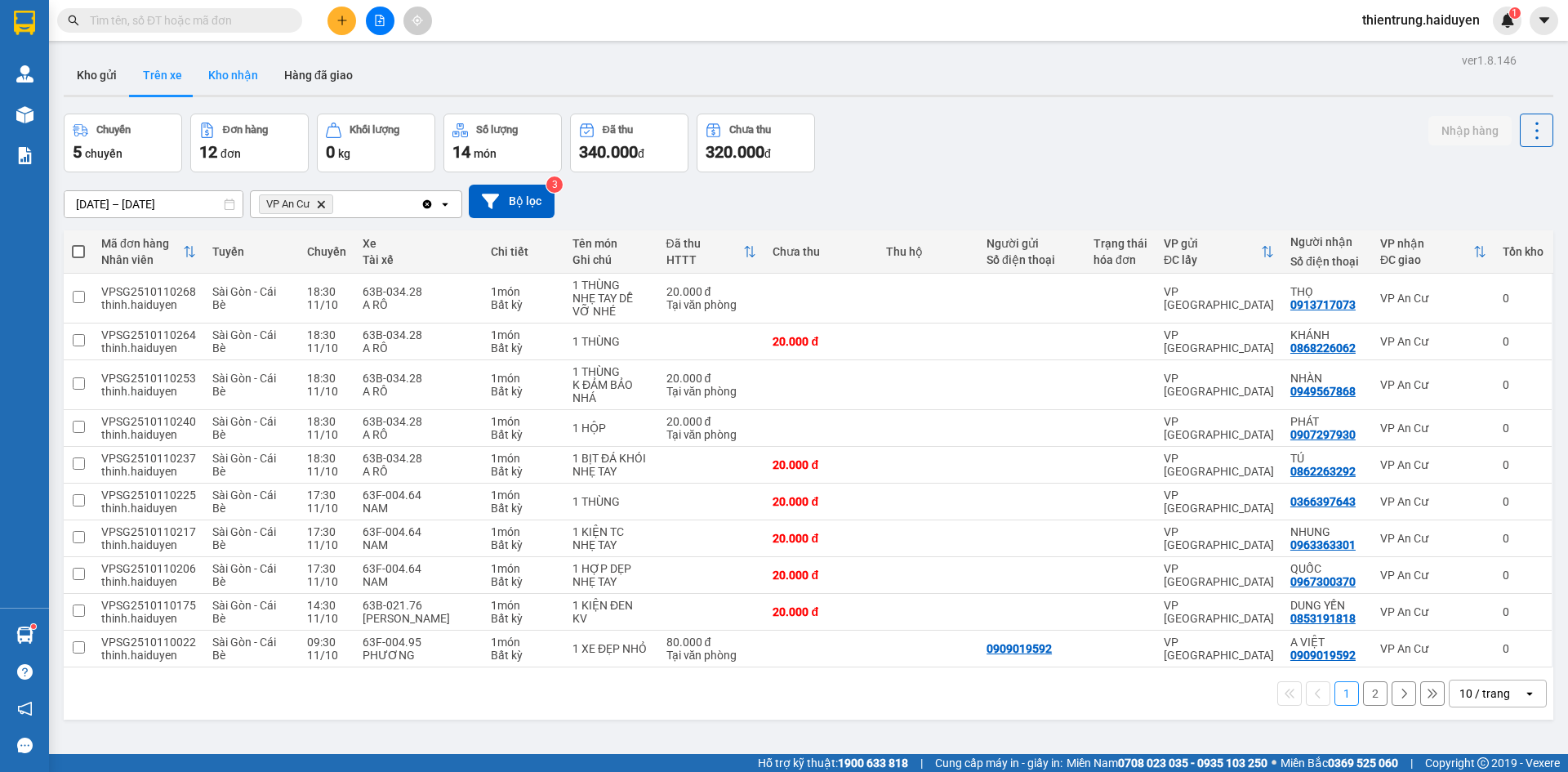
click at [223, 80] on button "Kho nhận" at bounding box center [234, 74] width 76 height 39
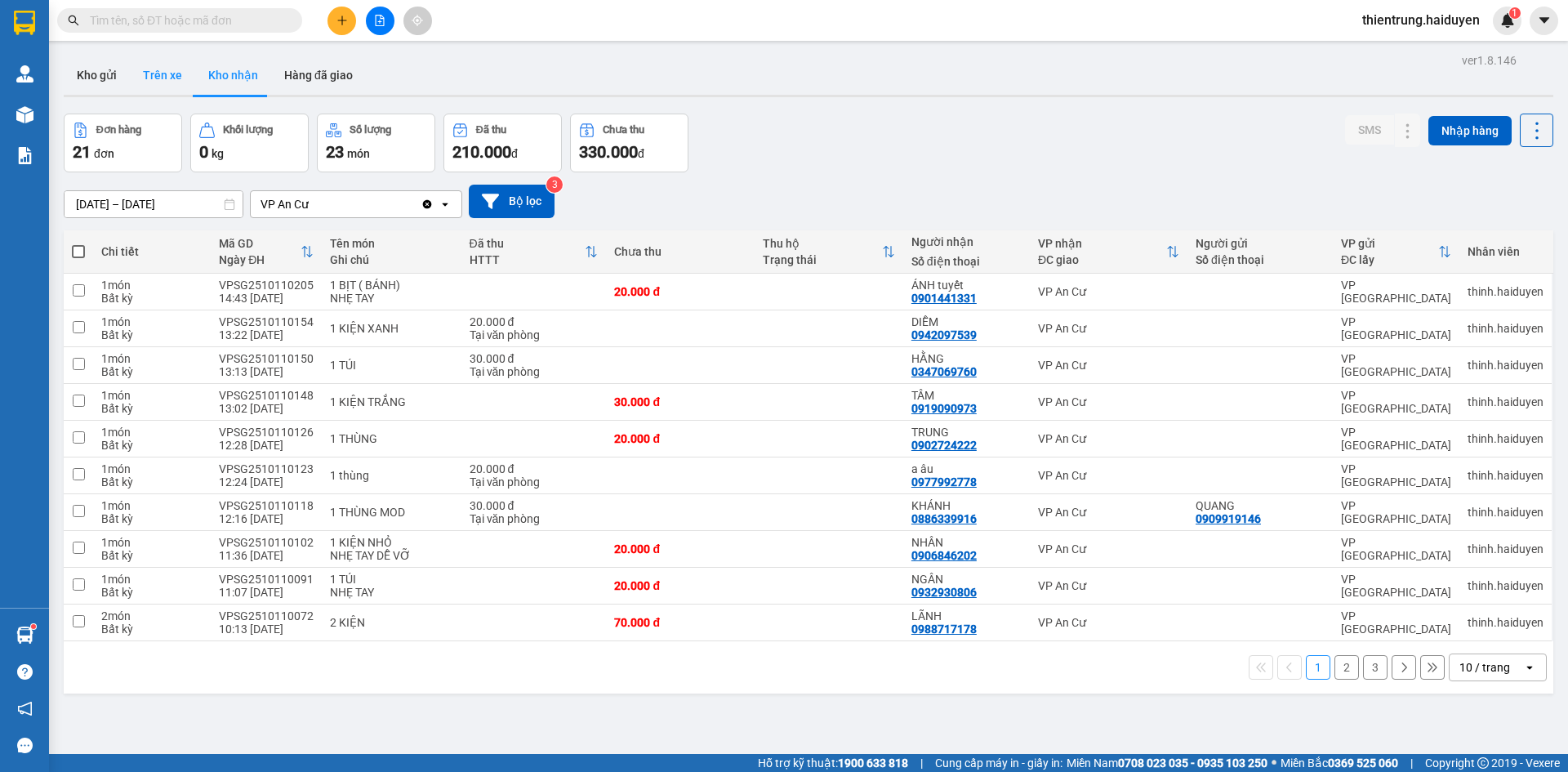
click at [174, 80] on button "Trên xe" at bounding box center [163, 74] width 66 height 39
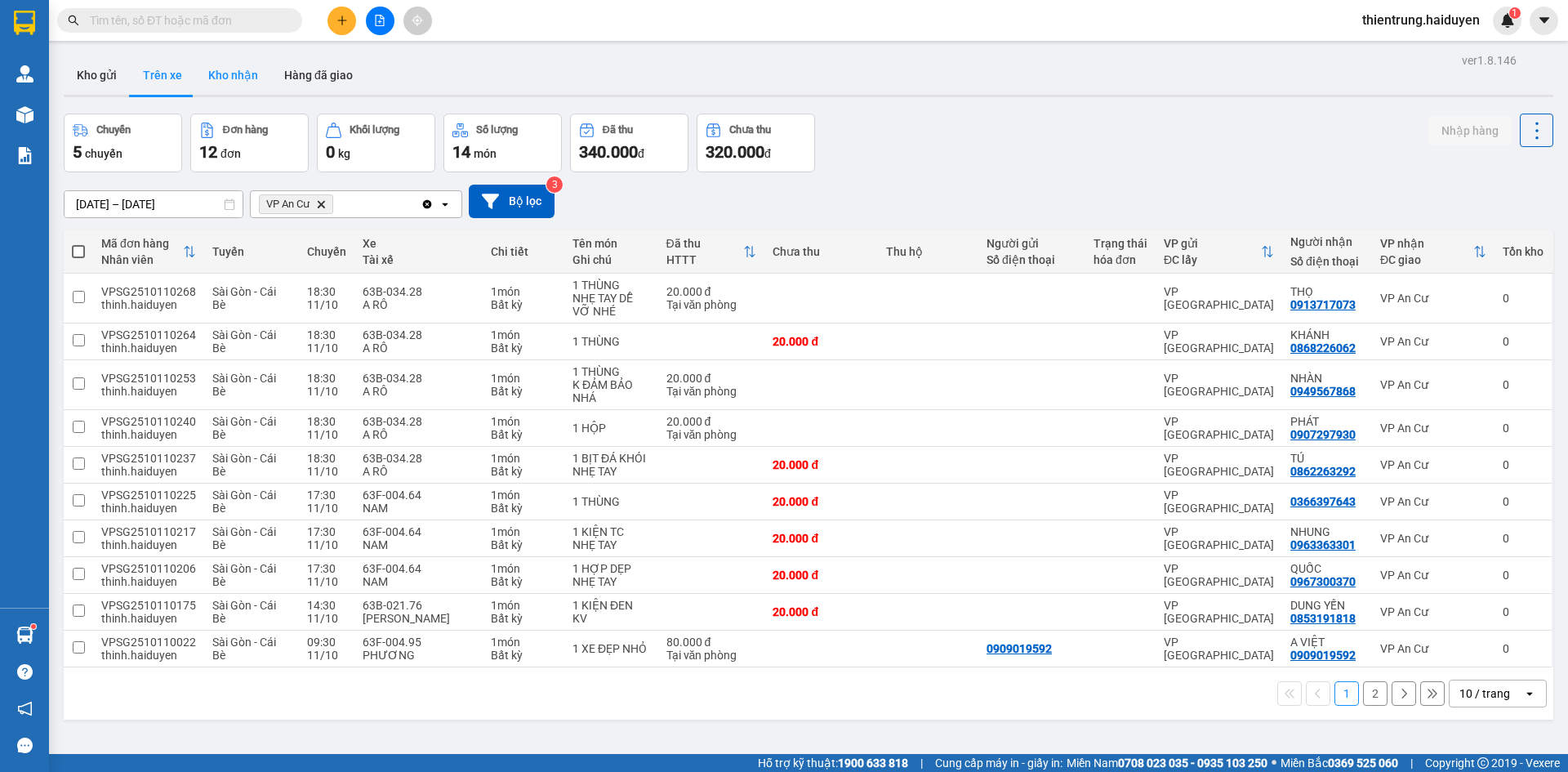
click at [238, 70] on button "Kho nhận" at bounding box center [234, 74] width 76 height 39
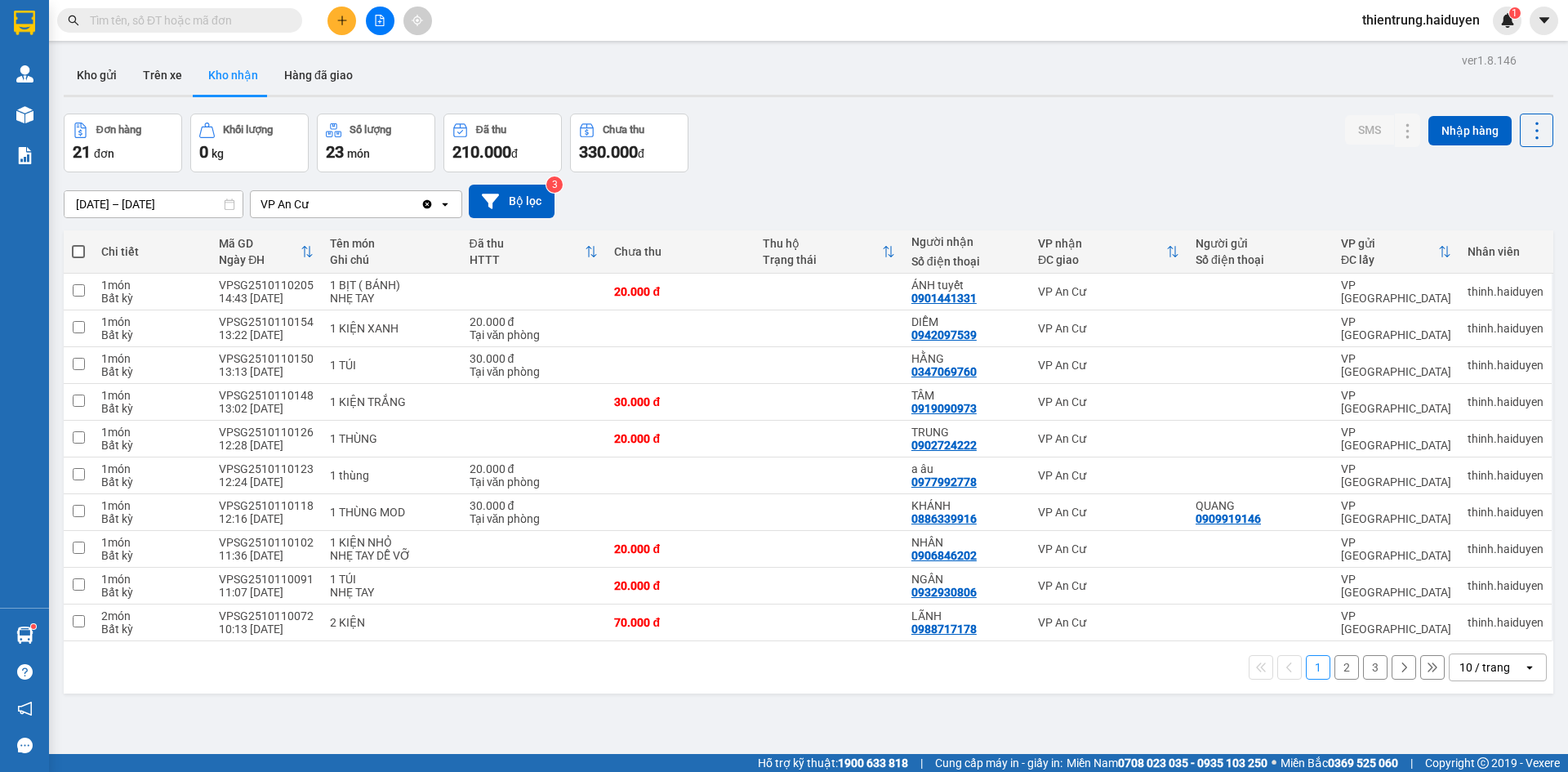
click at [1343, 665] on button "2" at bounding box center [1347, 667] width 24 height 24
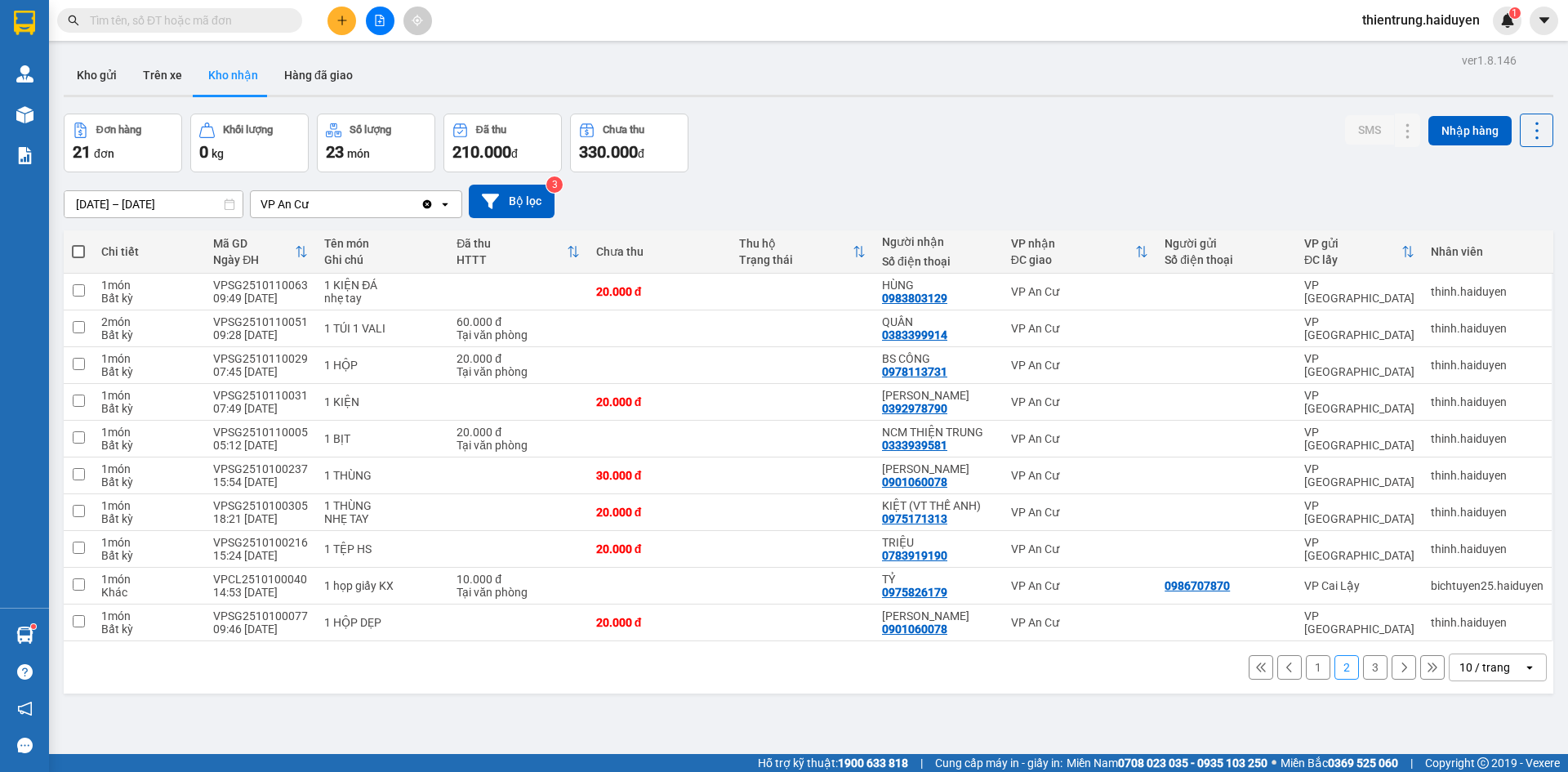
click at [1366, 667] on button "3" at bounding box center [1375, 667] width 24 height 24
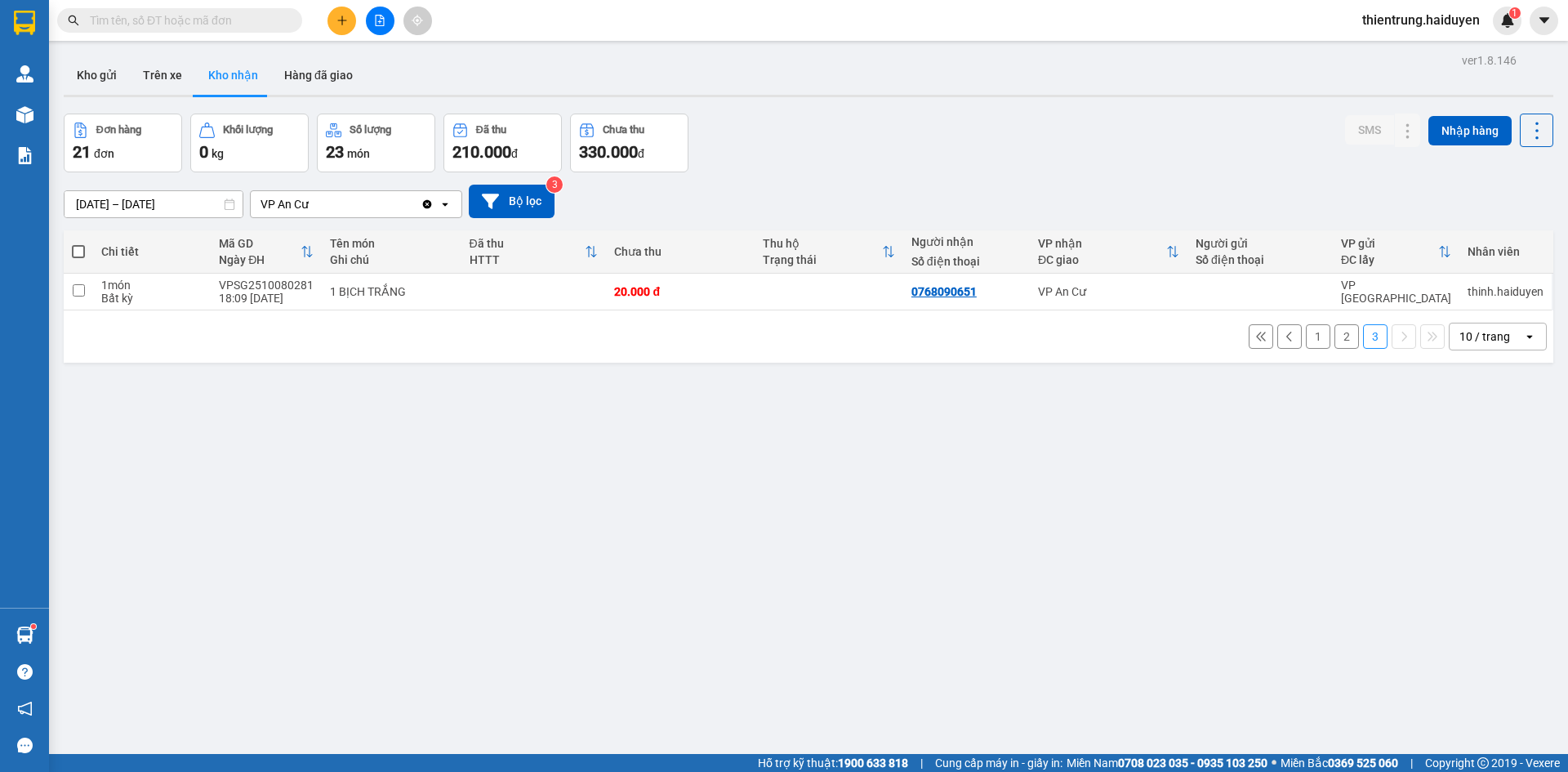
click at [1335, 345] on button "2" at bounding box center [1347, 336] width 24 height 24
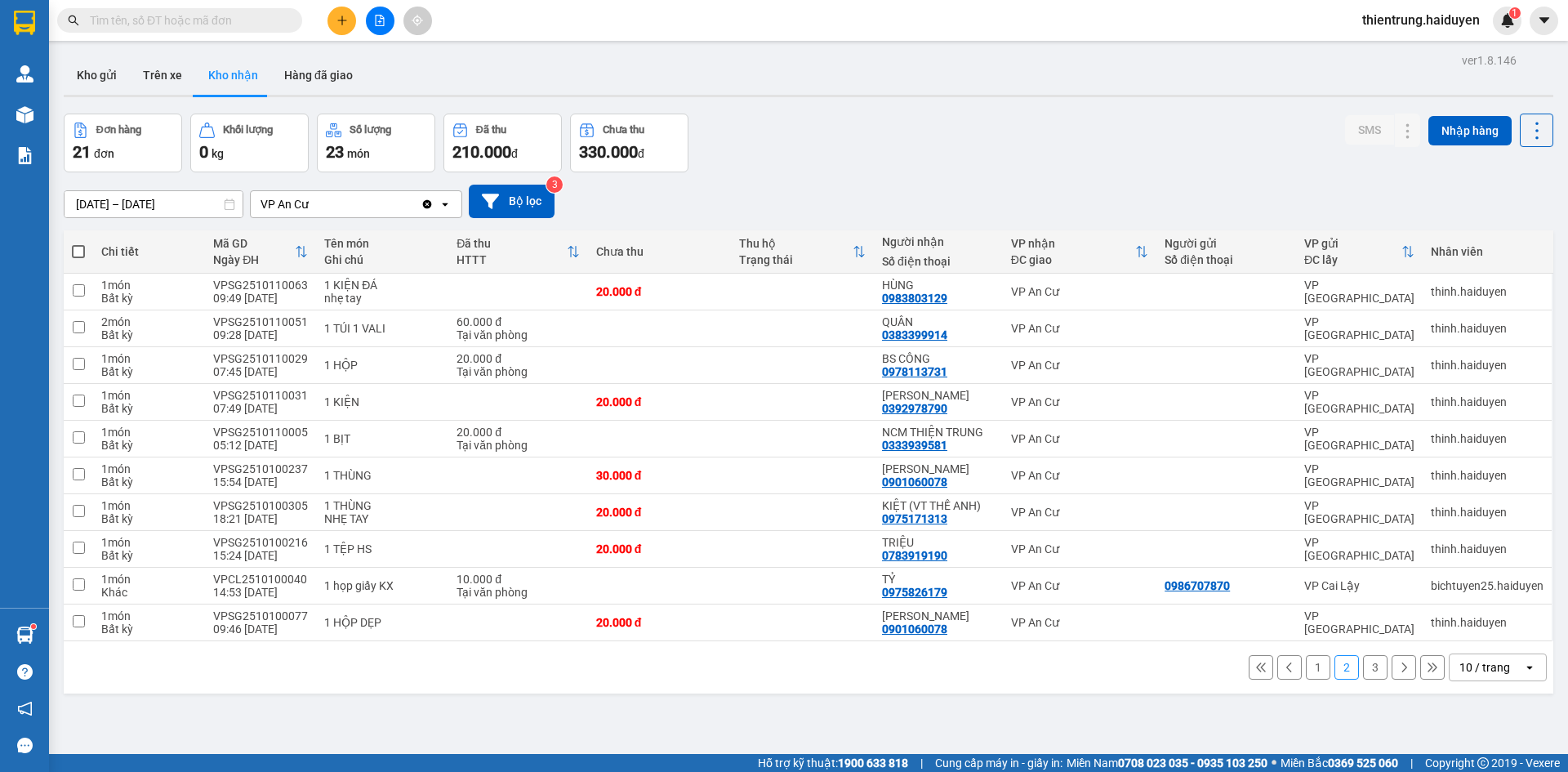
drag, startPoint x: 1304, startPoint y: 96, endPoint x: 1276, endPoint y: 91, distance: 28.4
click at [1304, 96] on div at bounding box center [809, 96] width 1490 height 3
click at [170, 69] on button "Trên xe" at bounding box center [163, 74] width 66 height 39
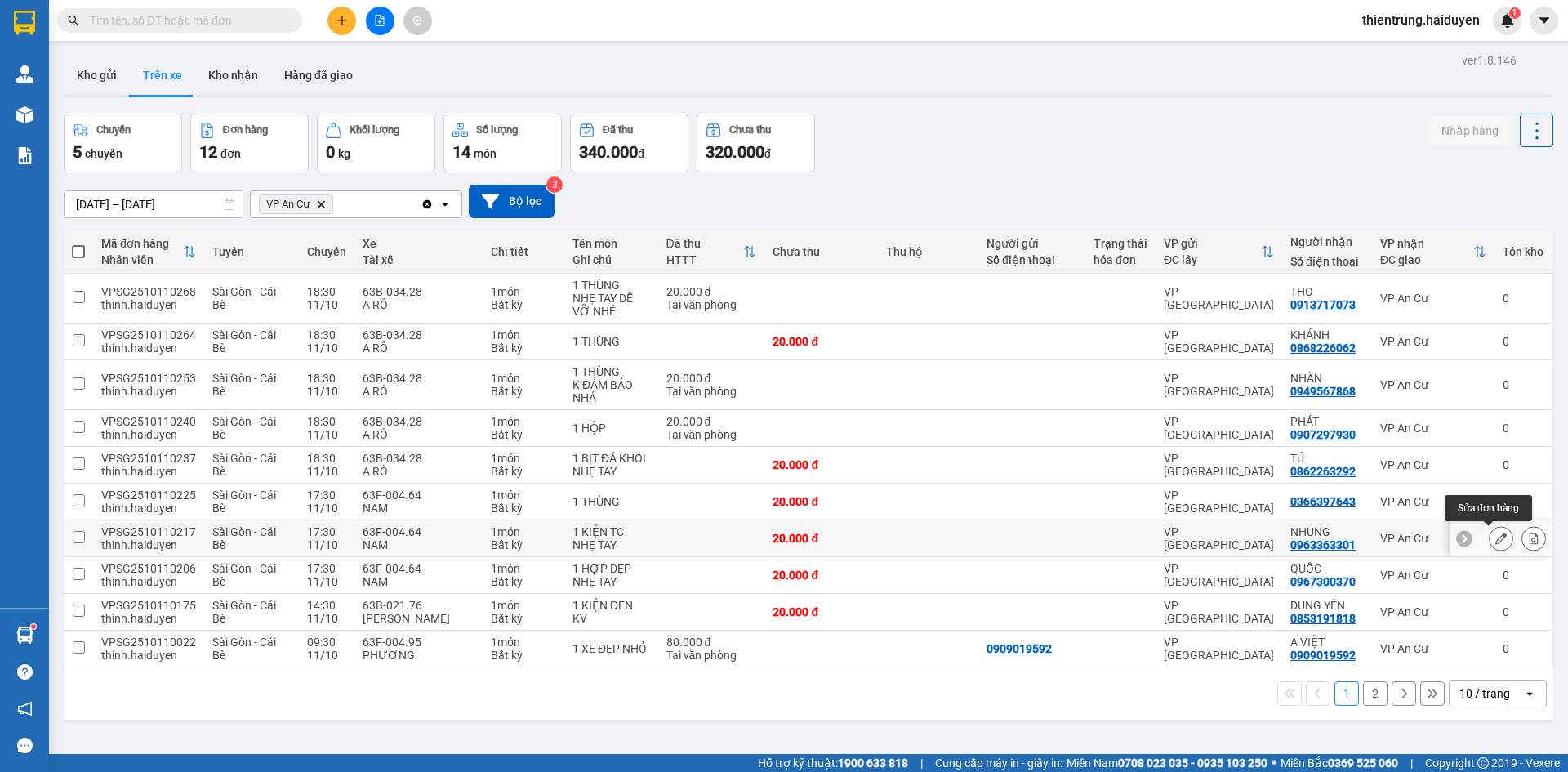
click at [1495, 538] on icon at bounding box center [1501, 538] width 11 height 11
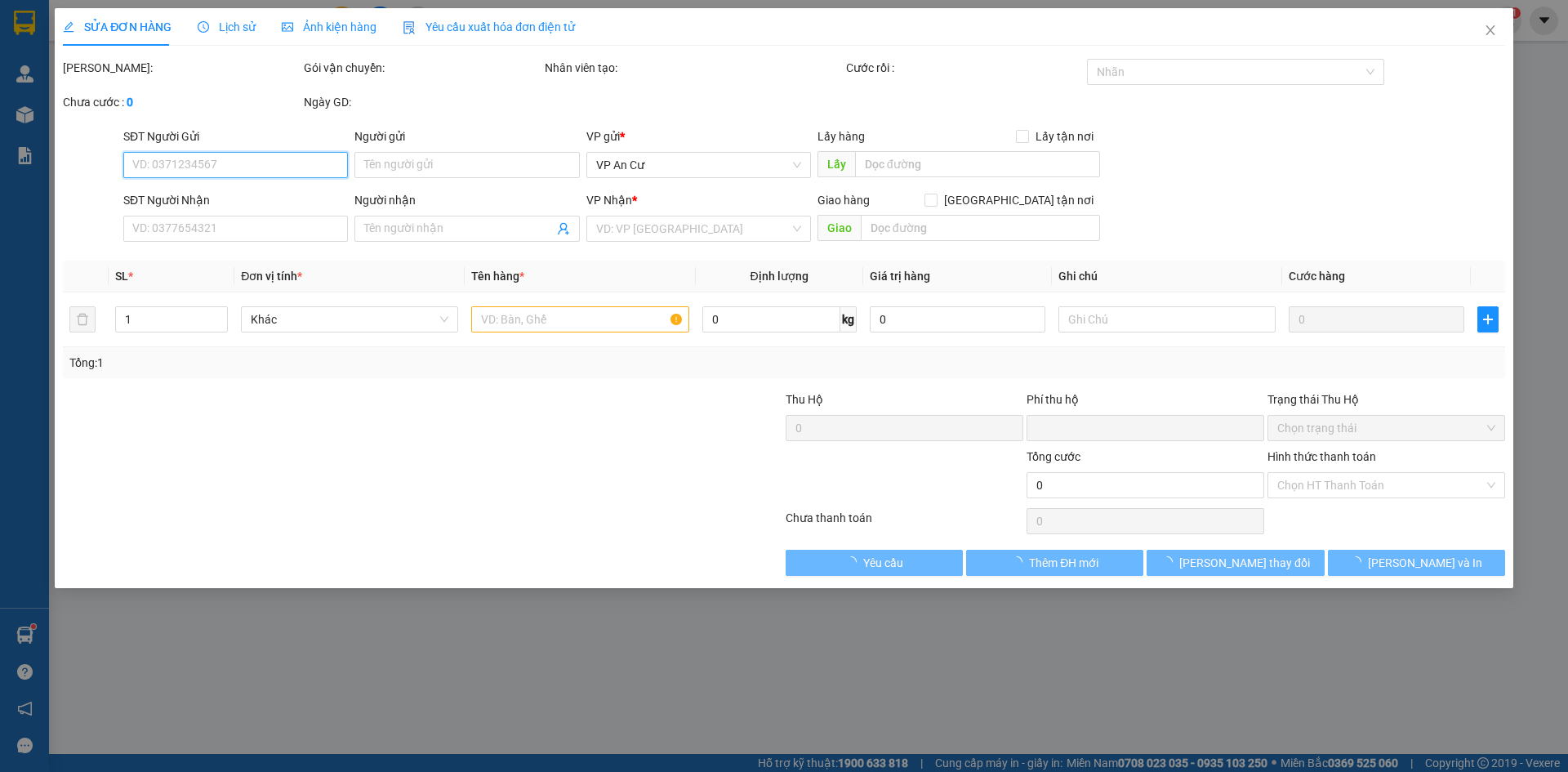
type input "0963363301"
type input "NHUNG"
type input "0"
type input "20.000"
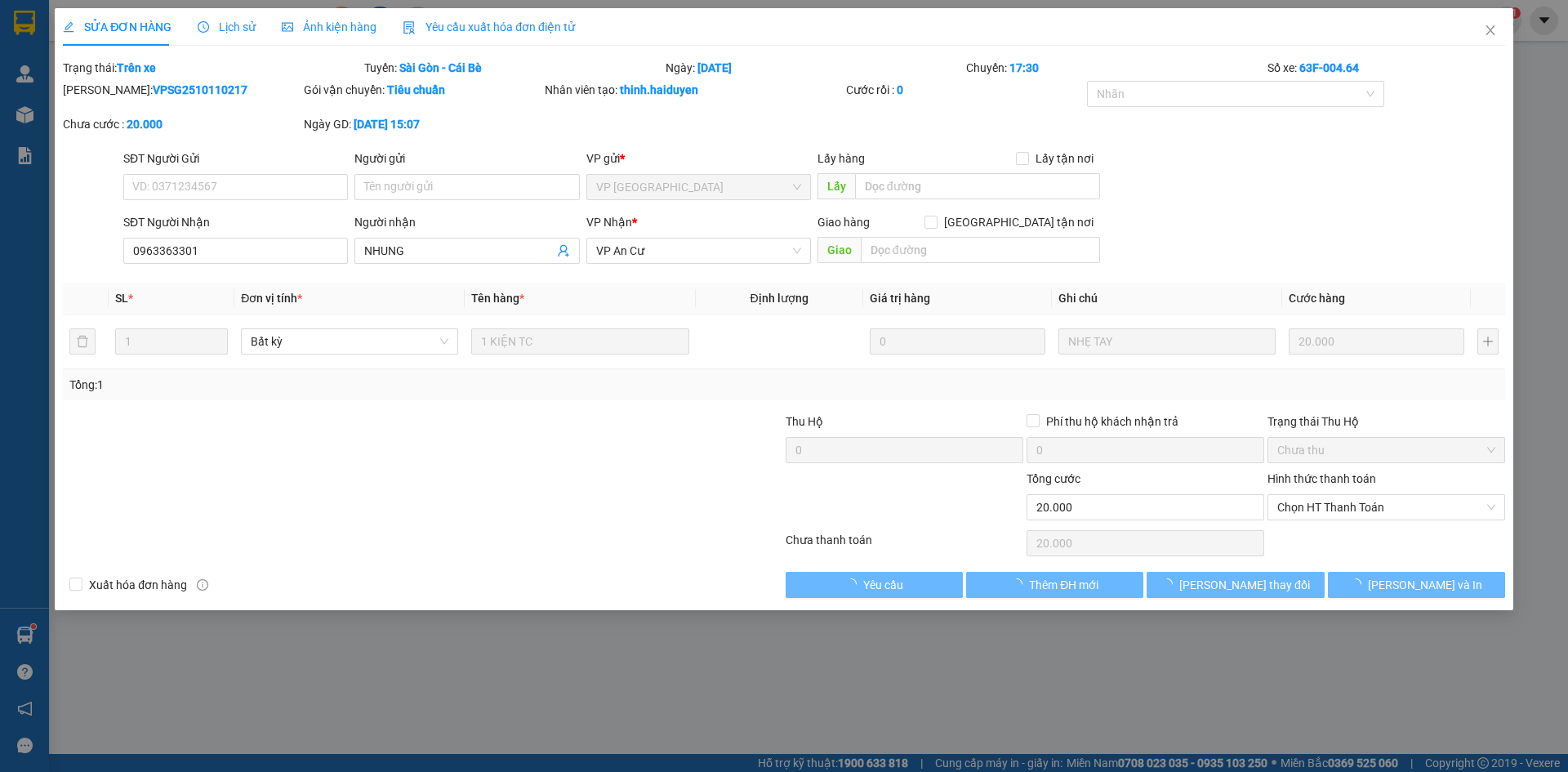
click at [216, 22] on span "Lịch sử" at bounding box center [227, 27] width 58 height 13
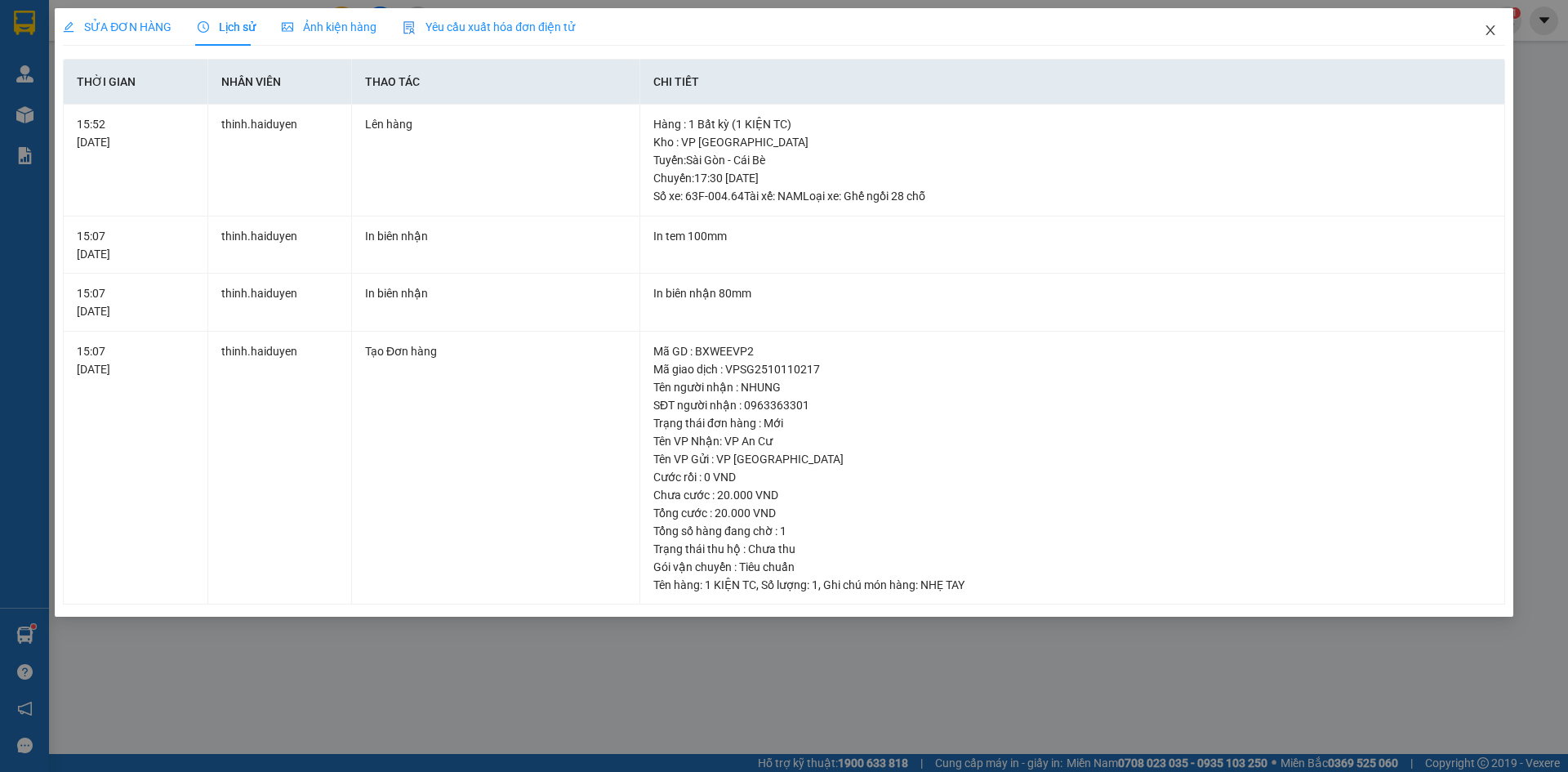
click at [1493, 32] on icon "close" at bounding box center [1490, 29] width 13 height 13
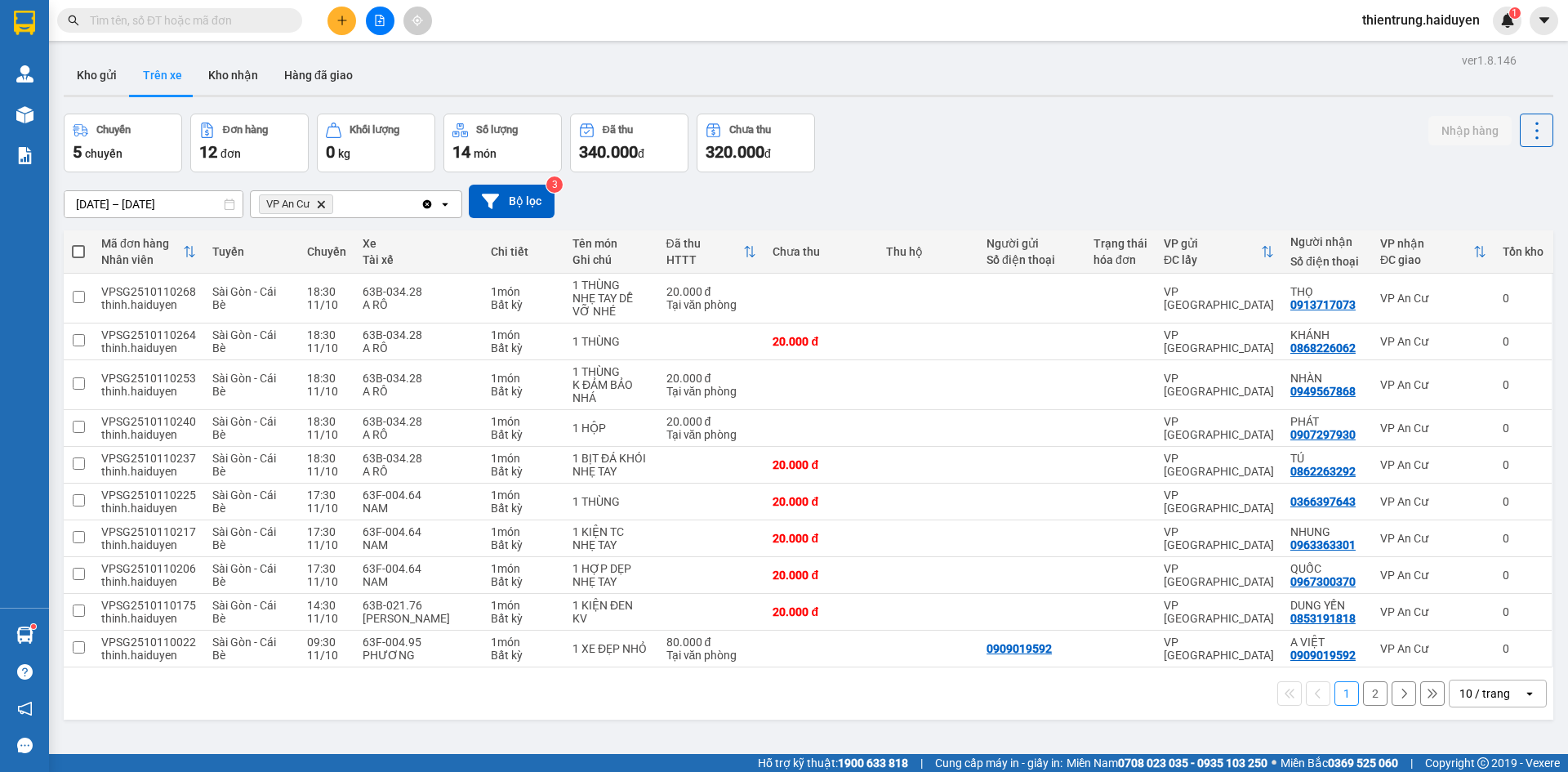
click at [1303, 181] on div "09/10/2025 – 11/10/2025 Press the down arrow key to interact with the calendar …" at bounding box center [809, 201] width 1490 height 58
click at [243, 72] on button "Kho nhận" at bounding box center [234, 74] width 76 height 39
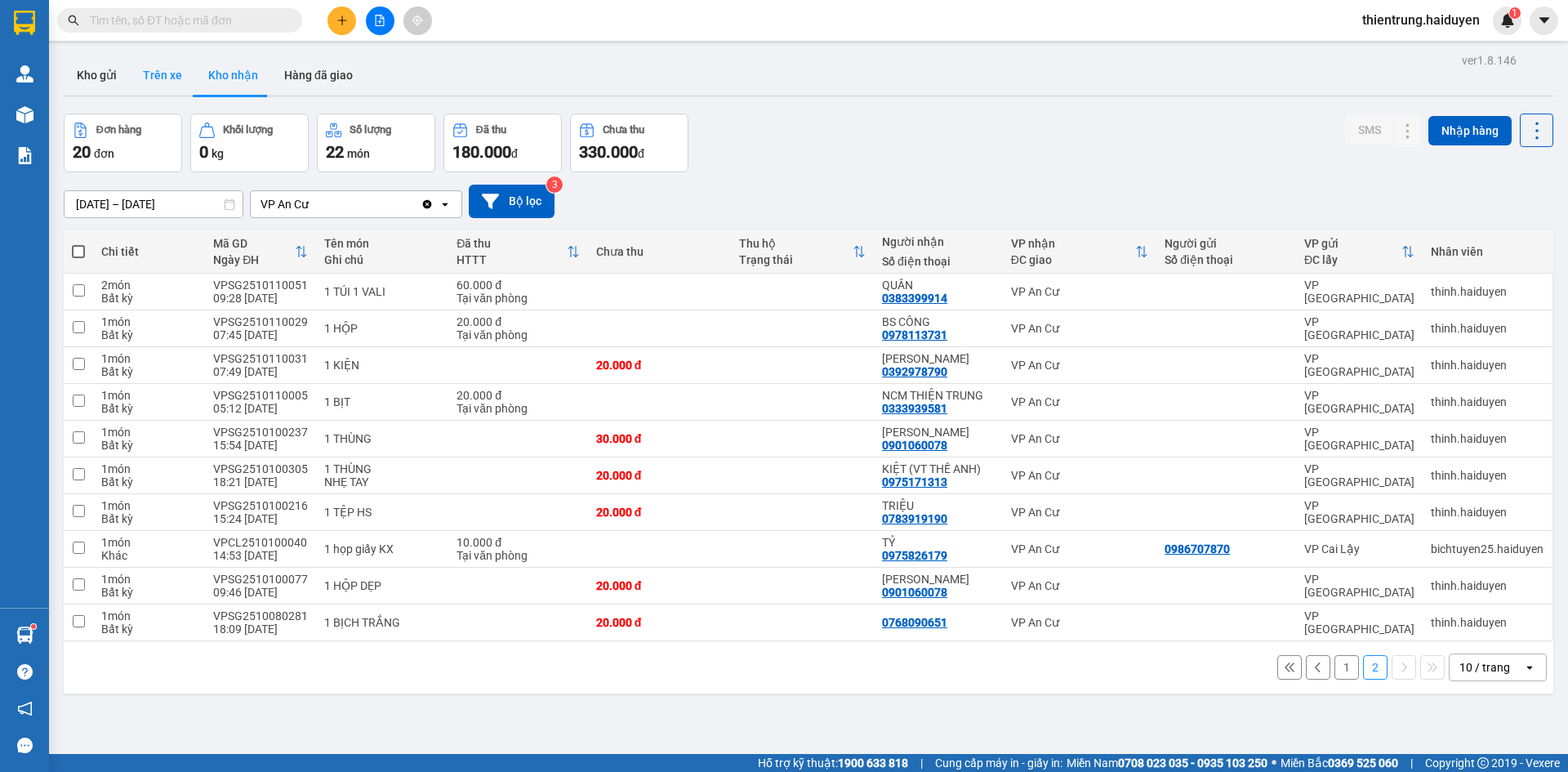
click at [165, 74] on button "Trên xe" at bounding box center [163, 74] width 66 height 39
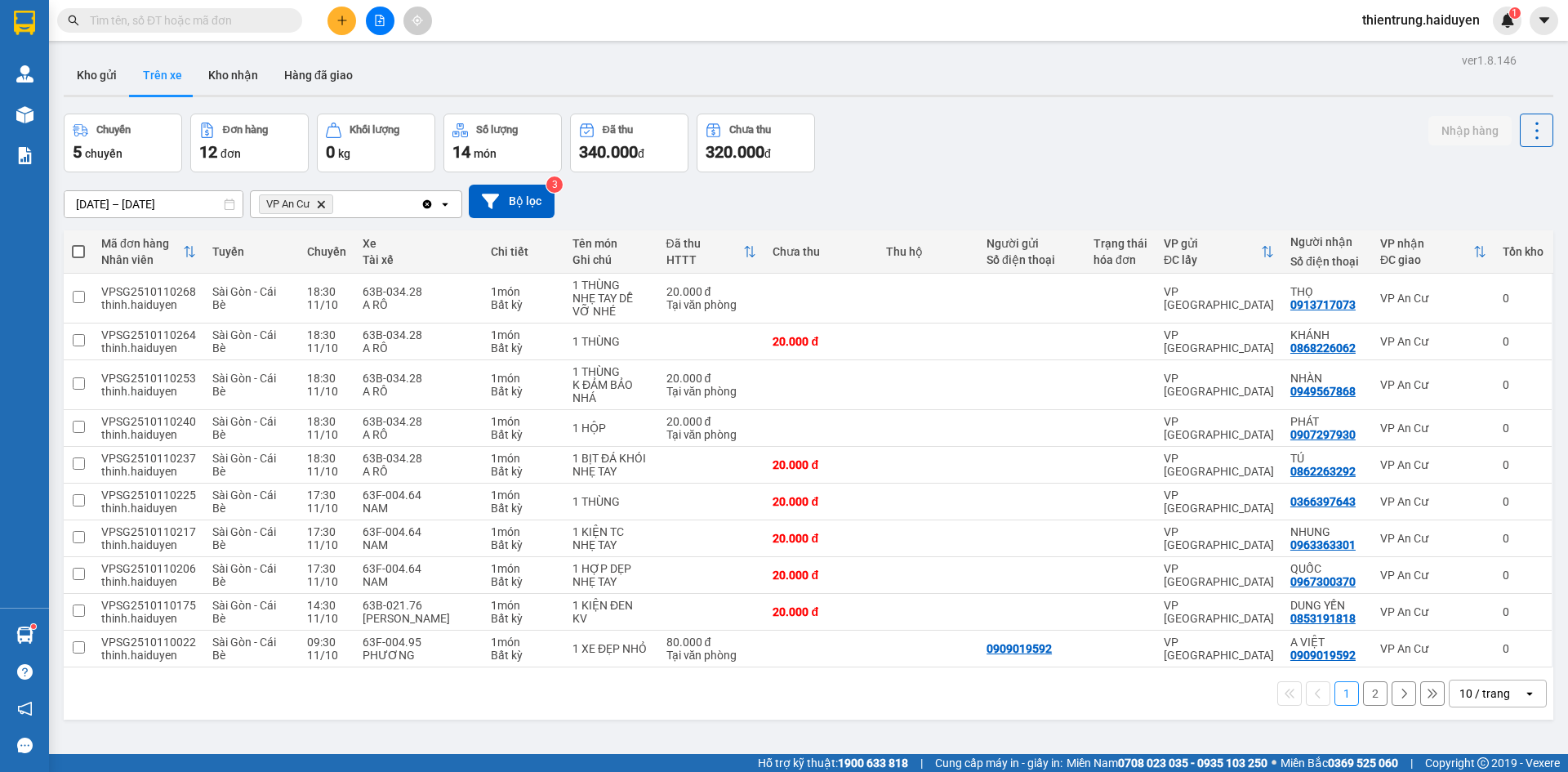
click at [1333, 174] on div "09/10/2025 – 11/10/2025 Press the down arrow key to interact with the calendar …" at bounding box center [809, 201] width 1490 height 58
click at [144, 20] on input "text" at bounding box center [186, 20] width 193 height 18
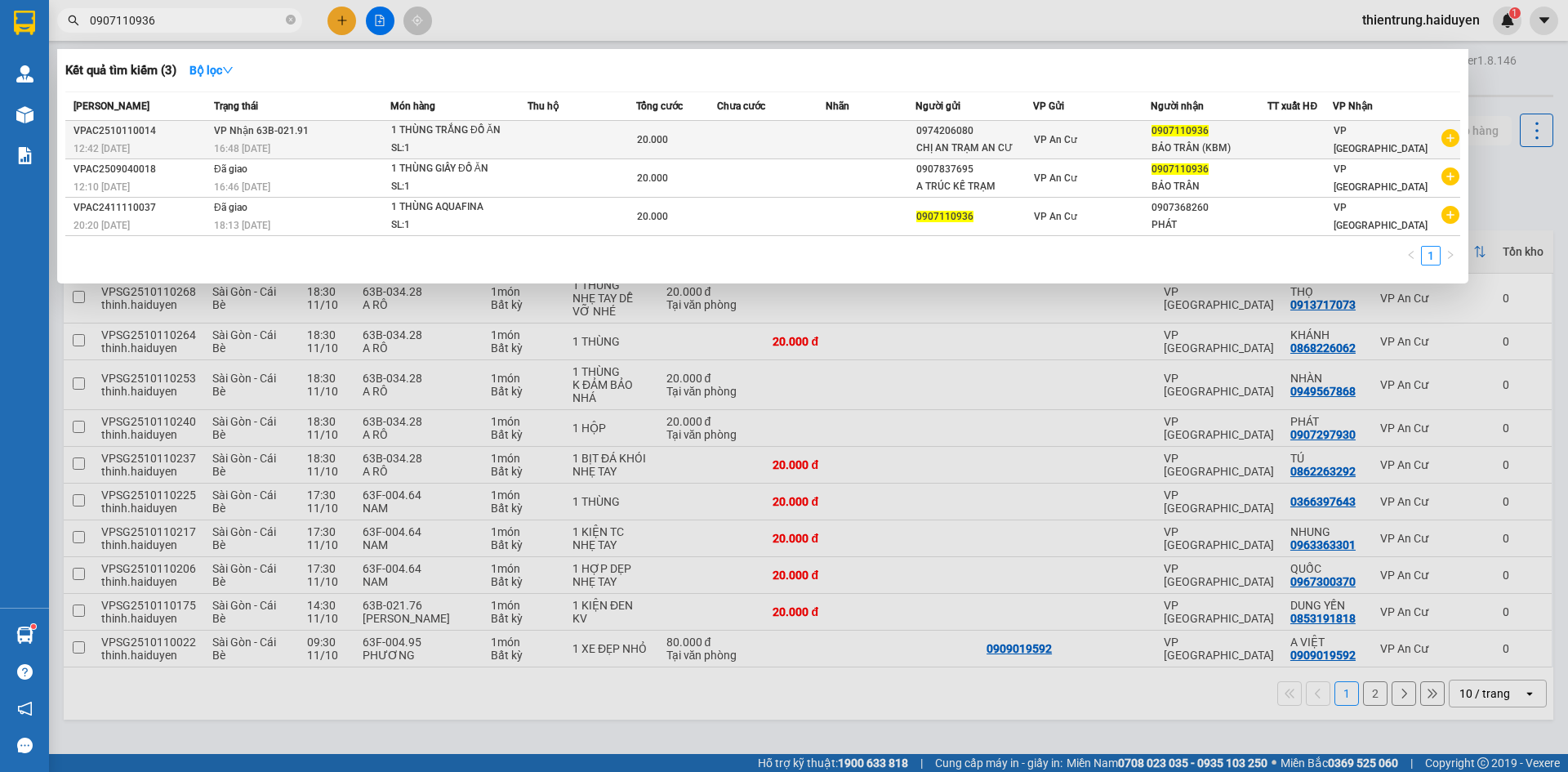
type input "0907110936"
click at [1228, 153] on div "BẢO TRÂN (KBM)" at bounding box center [1210, 149] width 116 height 17
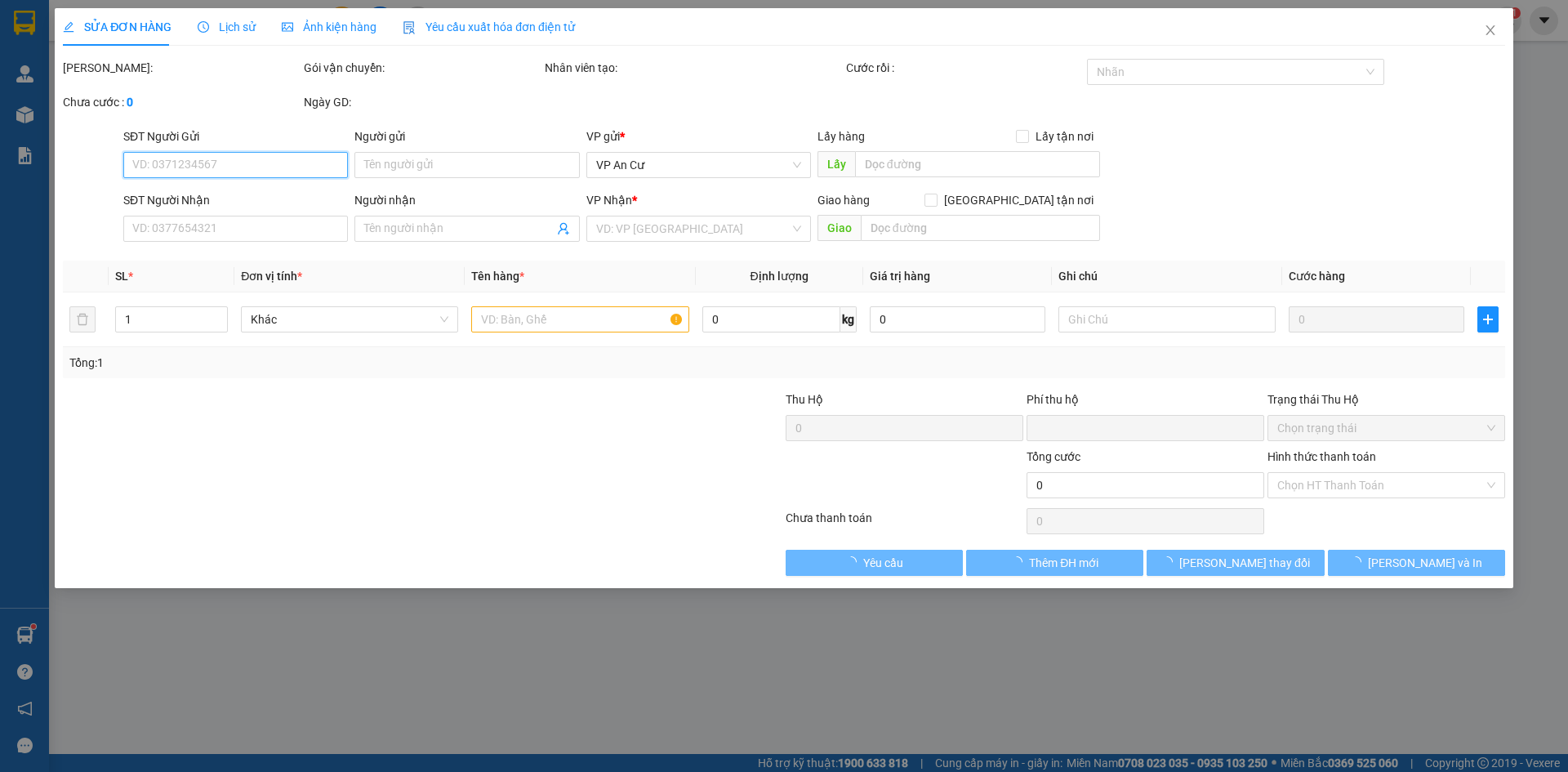
type input "0974206080"
type input "CHỊ AN TRẠM AN CƯ"
type input "0907110936"
type input "BẢO TRÂN (KBM)"
type input "0"
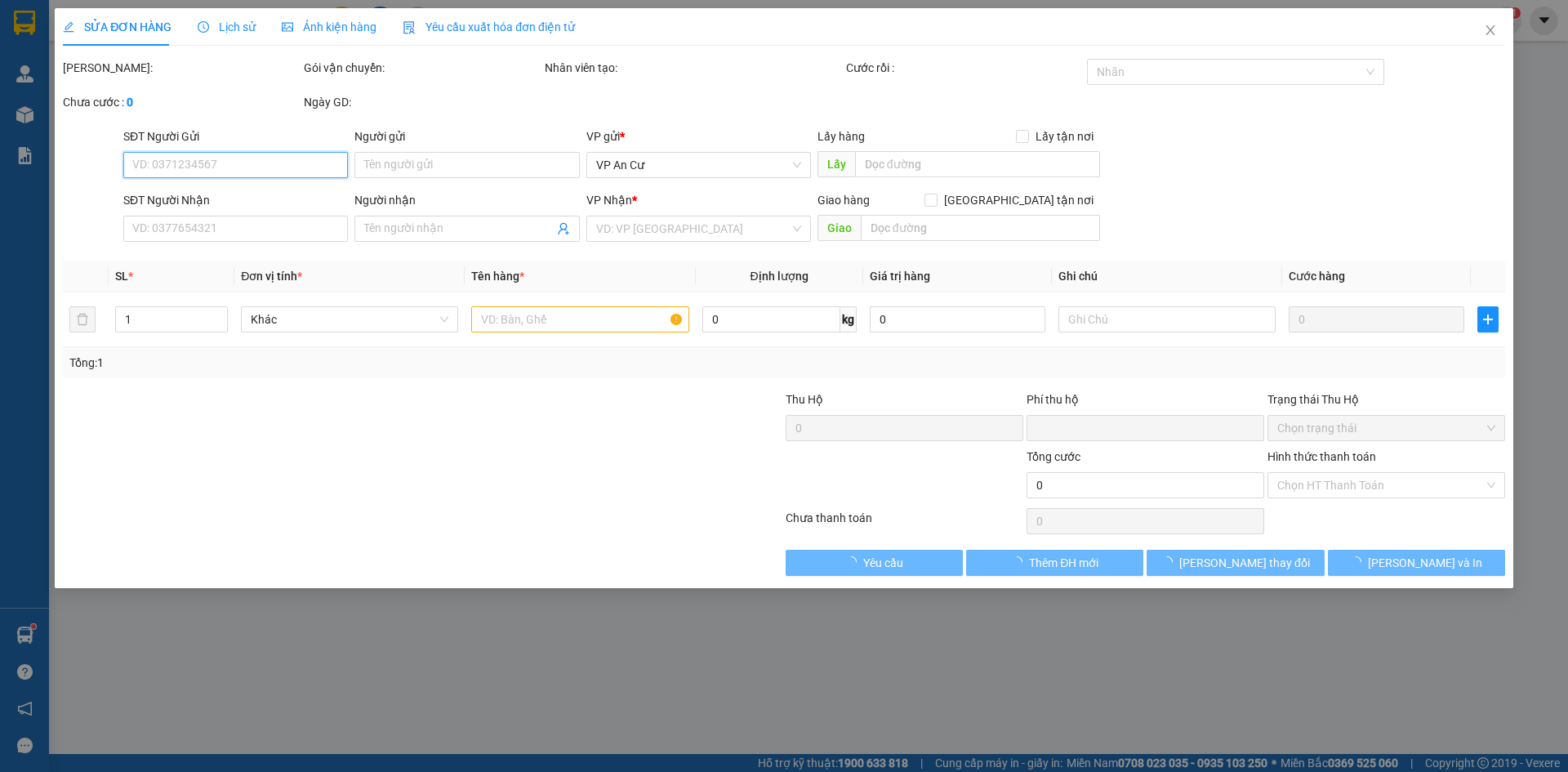
type input "20.000"
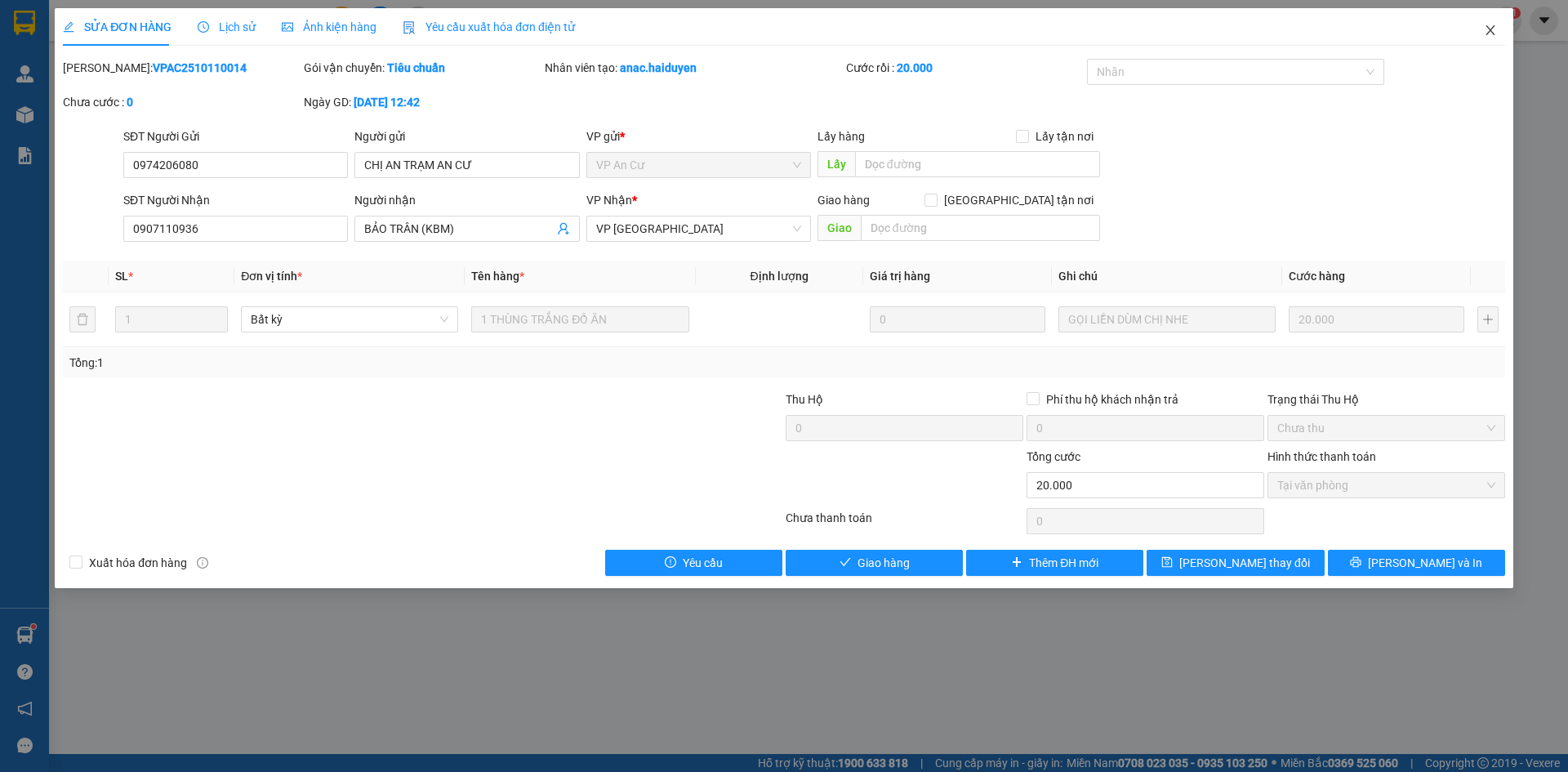
click at [1492, 35] on icon "close" at bounding box center [1490, 29] width 13 height 13
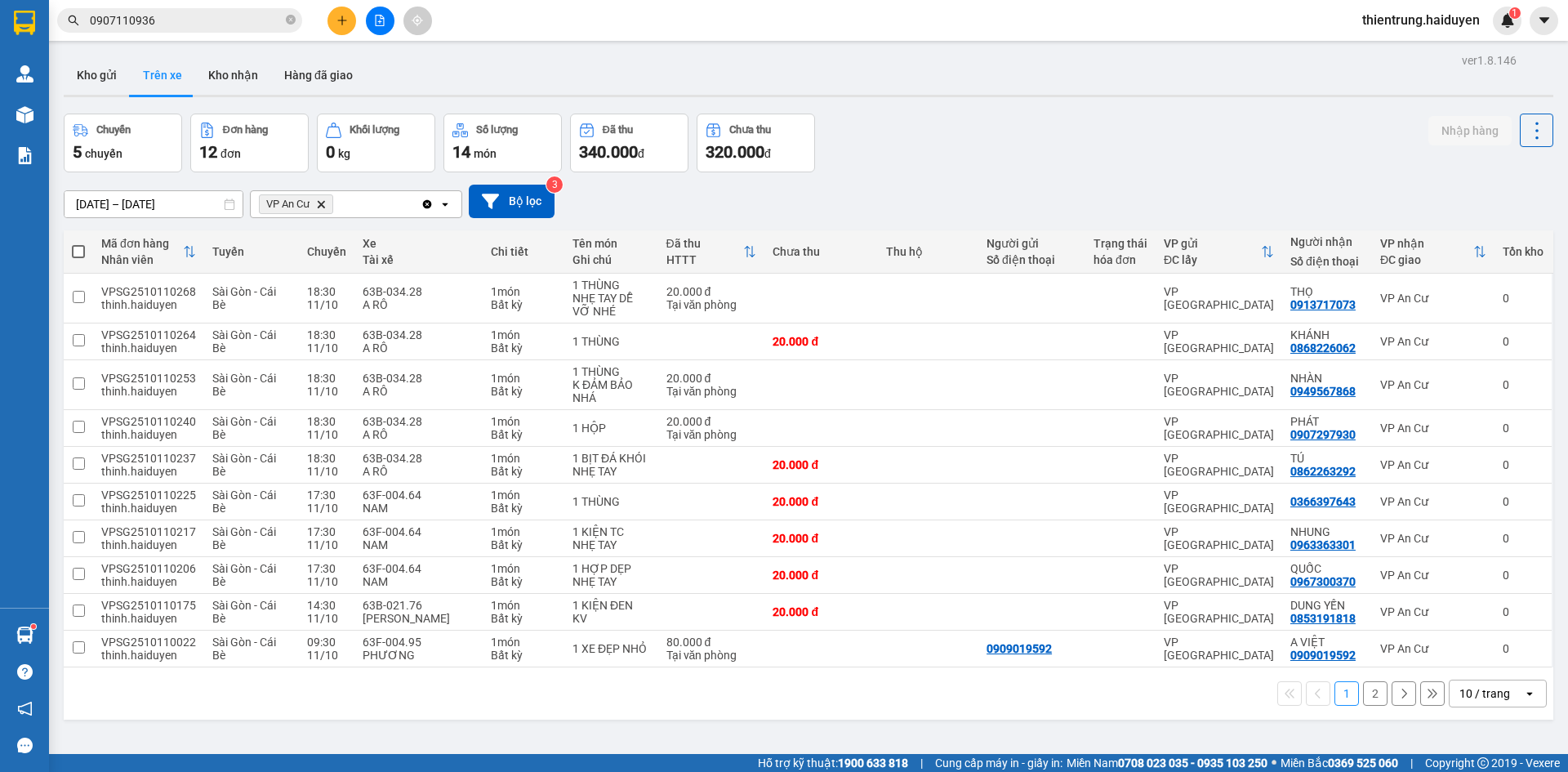
click at [1333, 144] on div "Chuyến 5 chuyến Đơn hàng 12 đơn Khối lượng 0 kg Số lượng 14 món Đã thu 340.000 …" at bounding box center [809, 143] width 1490 height 59
click at [288, 19] on icon "close-circle" at bounding box center [291, 19] width 10 height 10
click at [114, 73] on button "Kho gửi" at bounding box center [97, 74] width 67 height 39
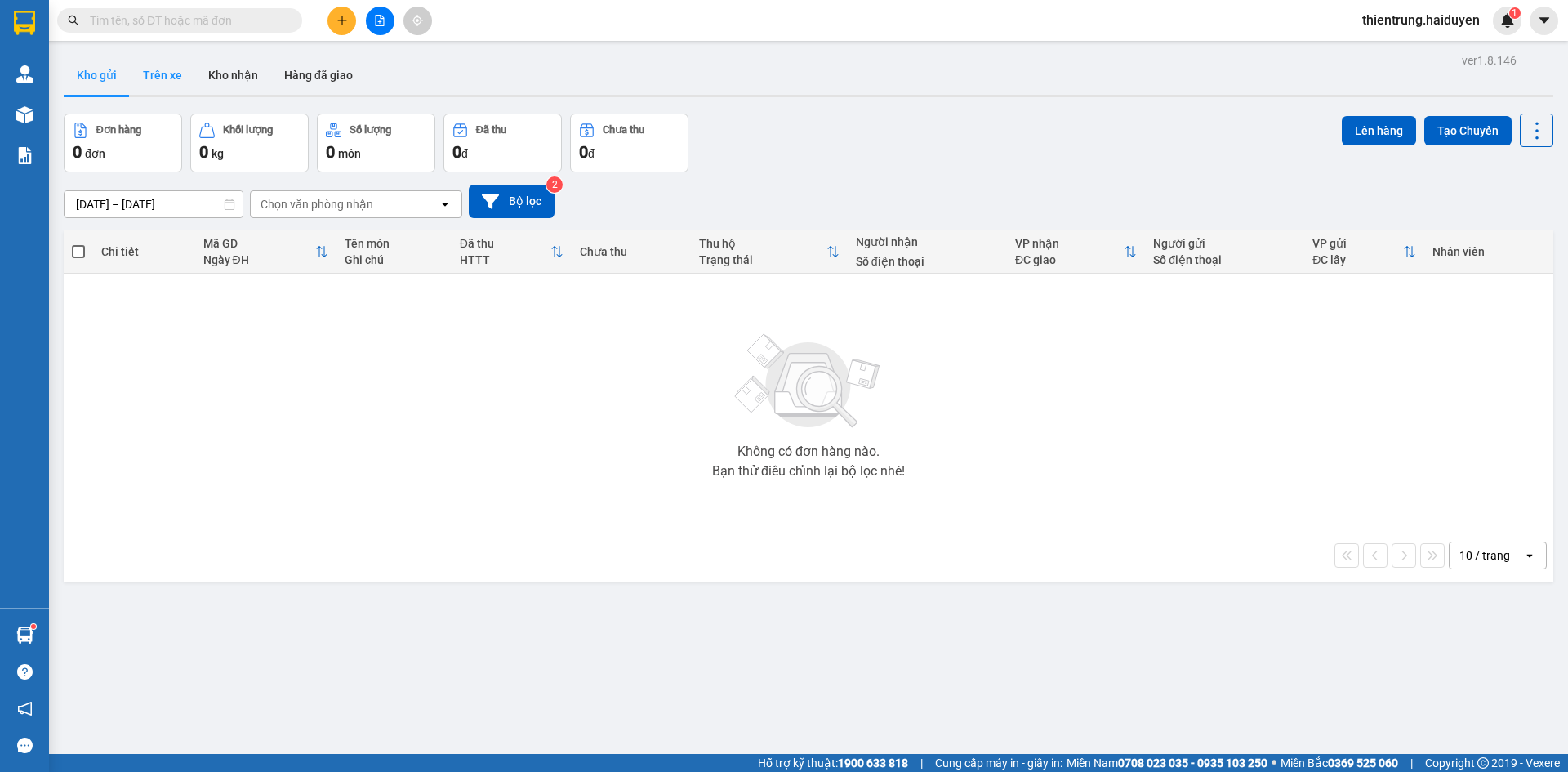
click at [156, 80] on button "Trên xe" at bounding box center [163, 74] width 66 height 39
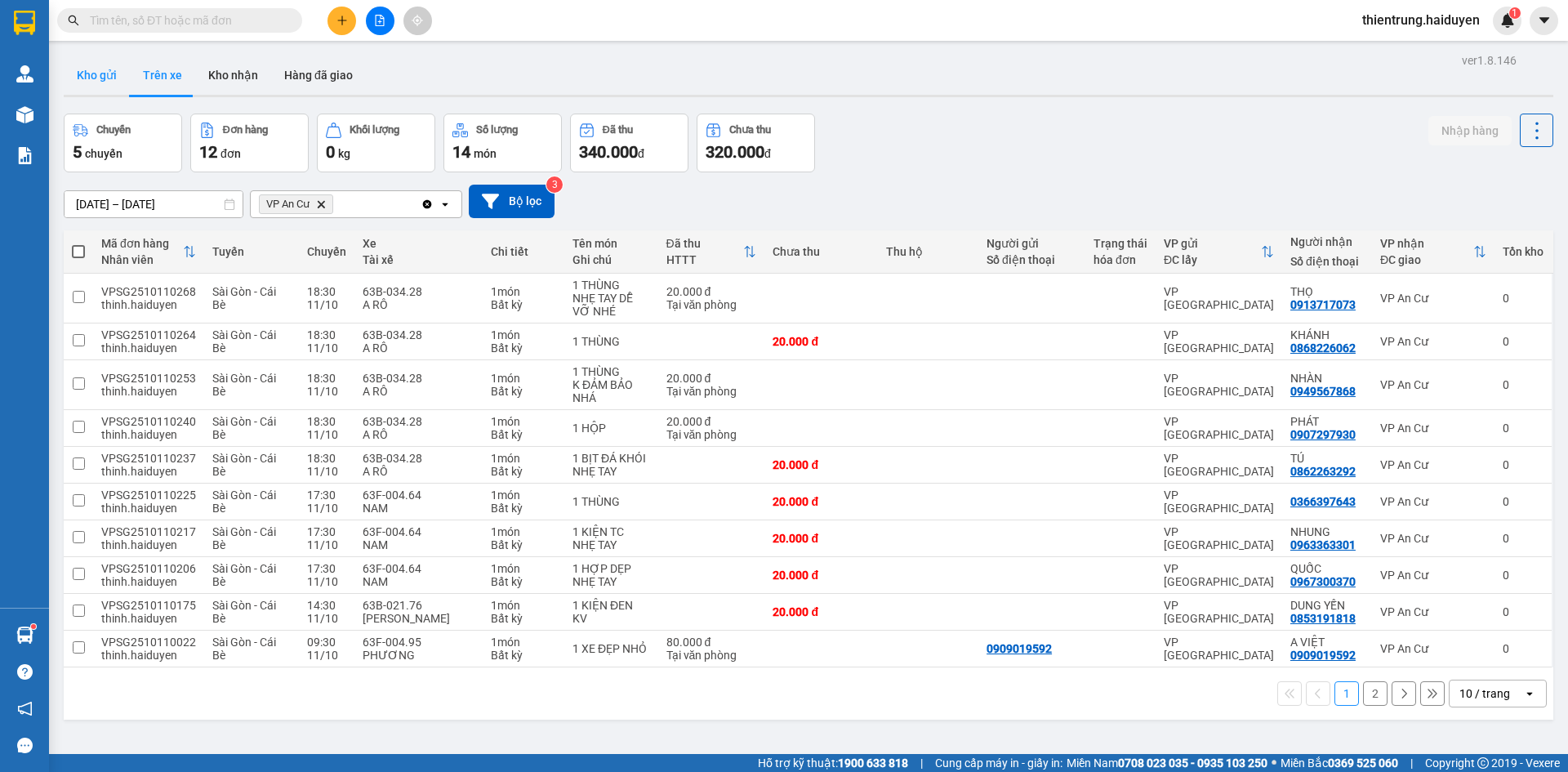
click at [108, 80] on button "Kho gửi" at bounding box center [97, 74] width 67 height 39
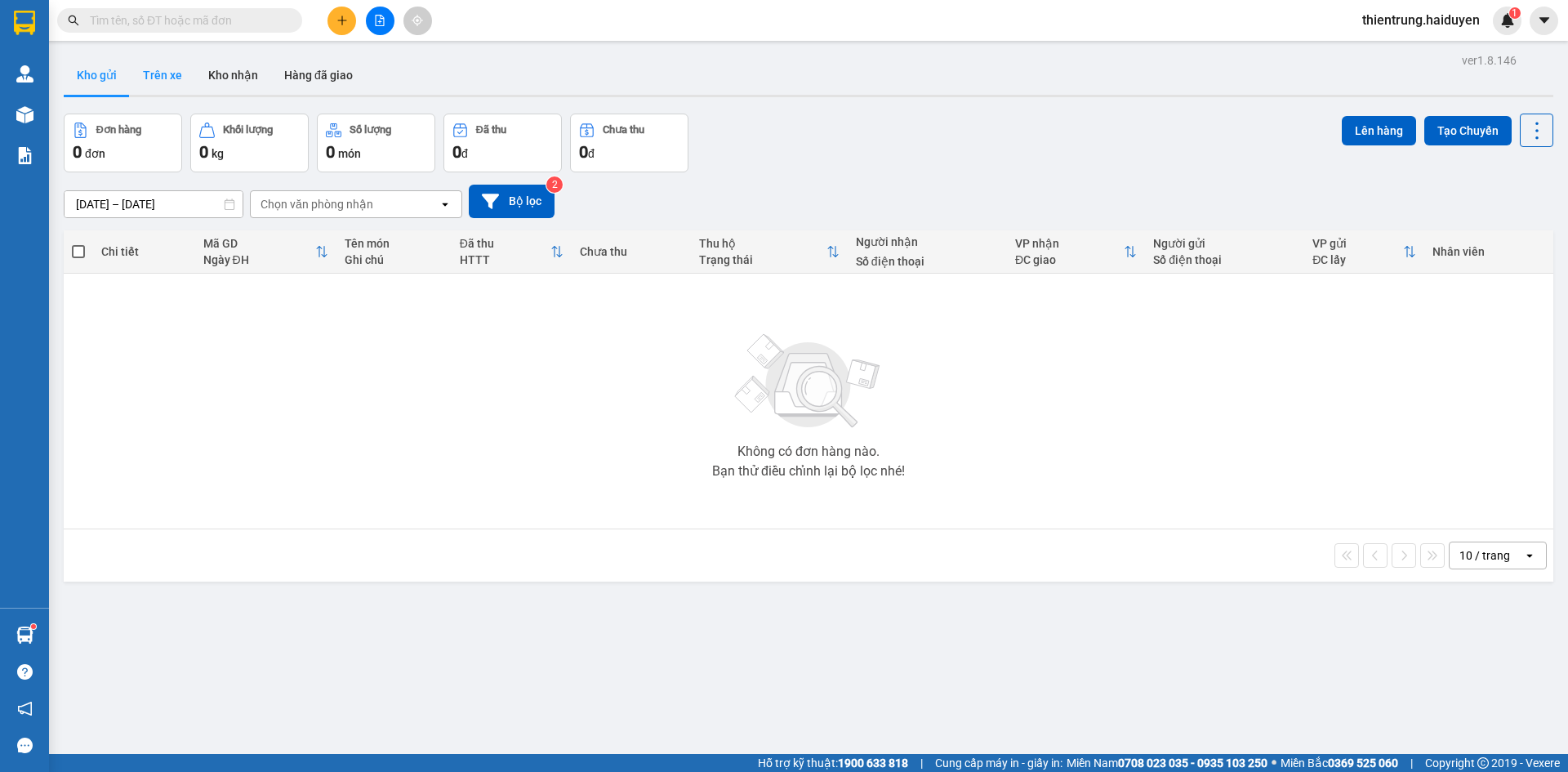
click at [156, 80] on button "Trên xe" at bounding box center [163, 74] width 66 height 39
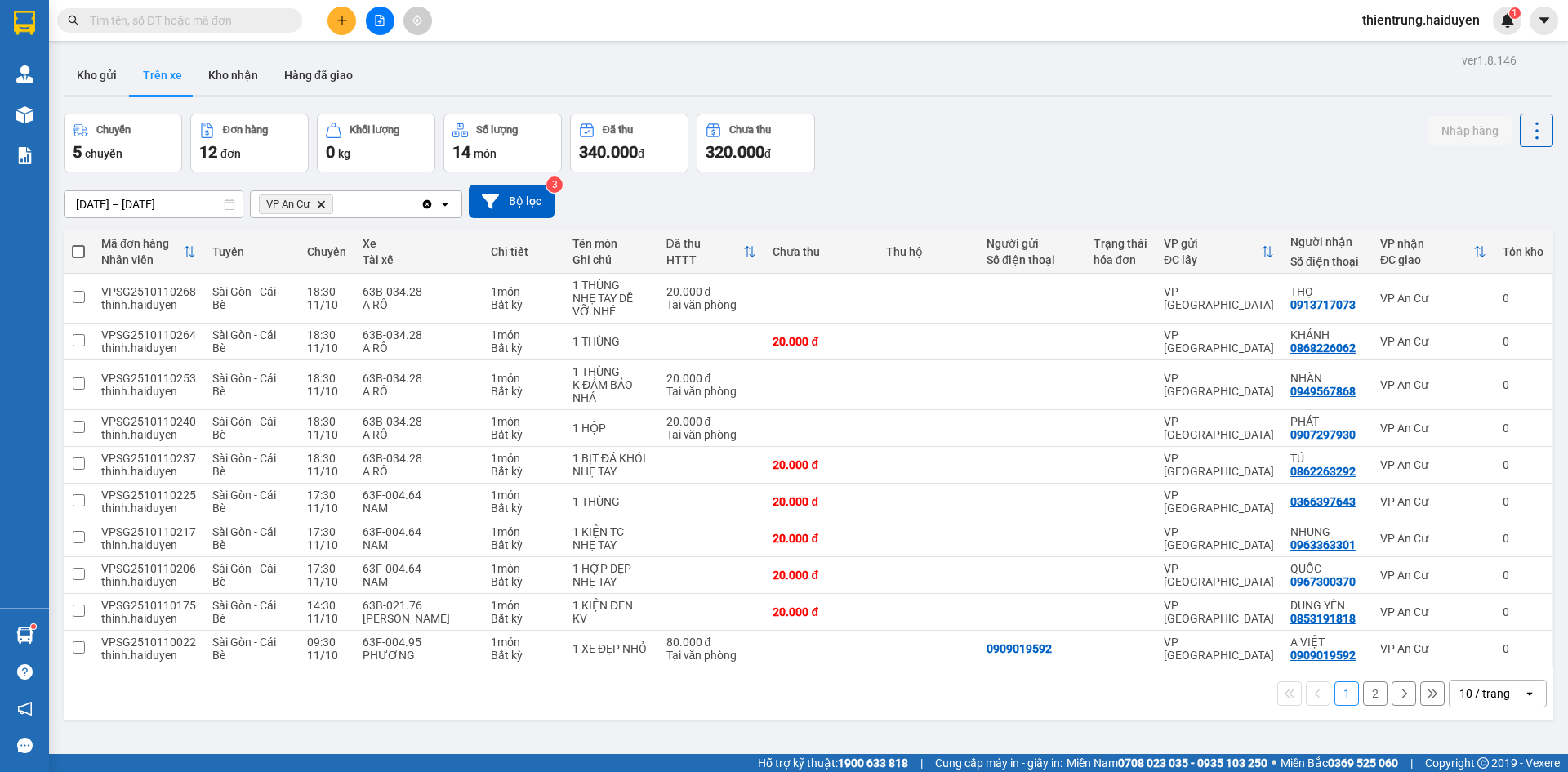
click at [1335, 169] on div "Chuyến 5 chuyến Đơn hàng 12 đơn Khối lượng 0 kg Số lượng 14 món Đã thu 340.000 …" at bounding box center [809, 143] width 1490 height 59
click at [1334, 173] on div "09/10/2025 – 11/10/2025 Press the down arrow key to interact with the calendar …" at bounding box center [809, 201] width 1490 height 58
click at [246, 84] on button "Kho nhận" at bounding box center [234, 74] width 76 height 39
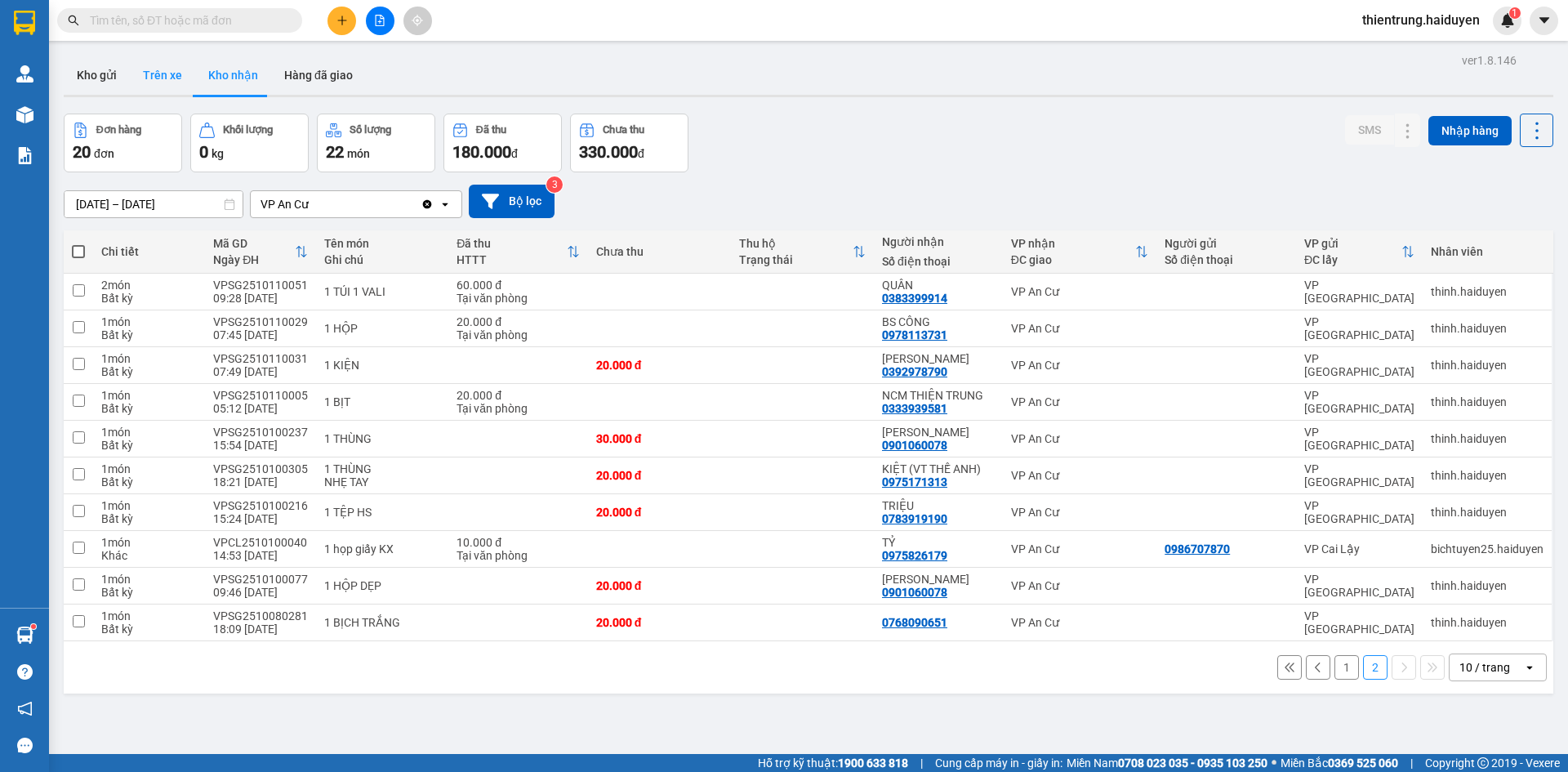
click at [165, 87] on button "Trên xe" at bounding box center [163, 74] width 66 height 39
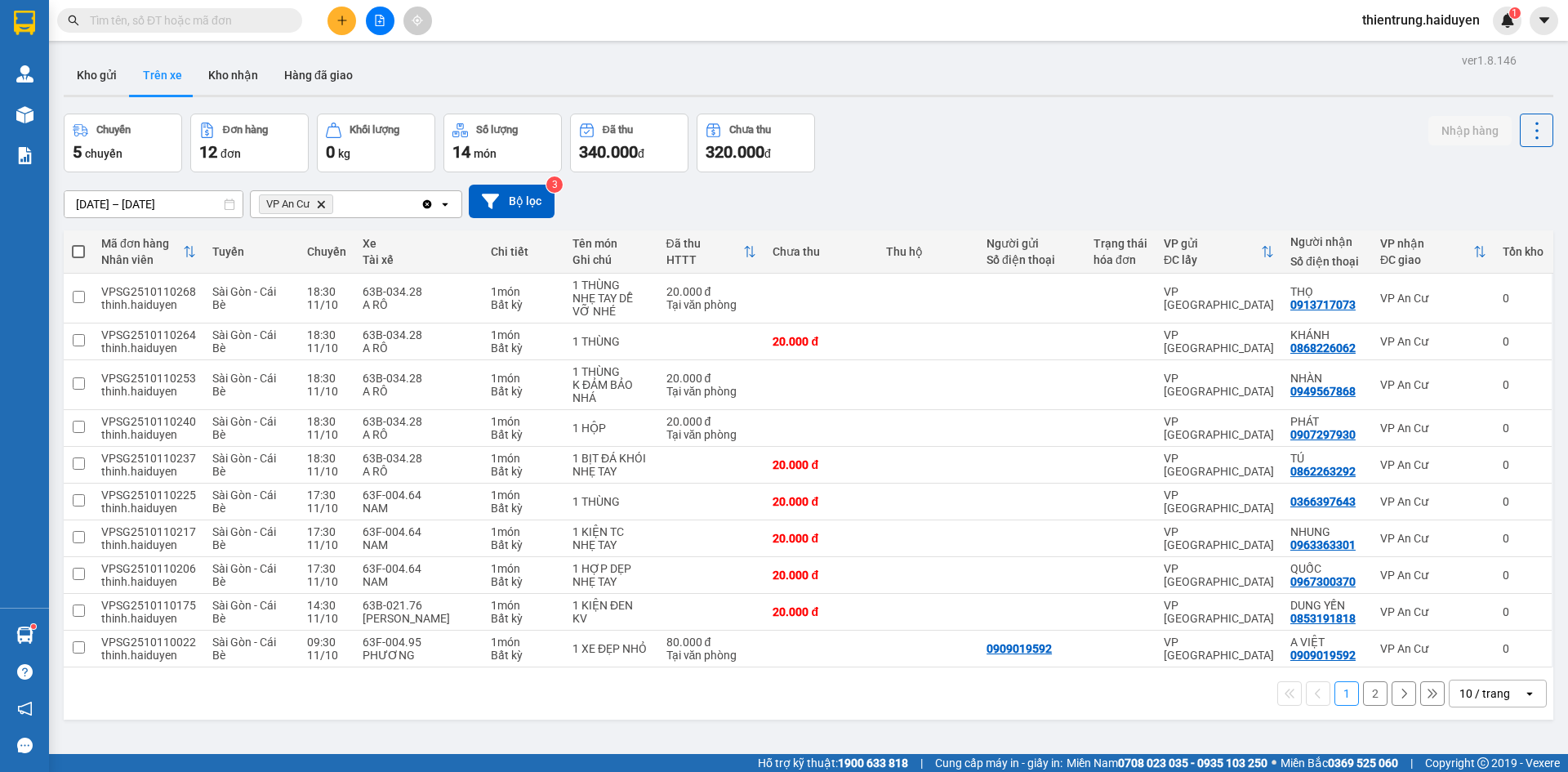
click at [1363, 697] on button "2" at bounding box center [1375, 693] width 24 height 24
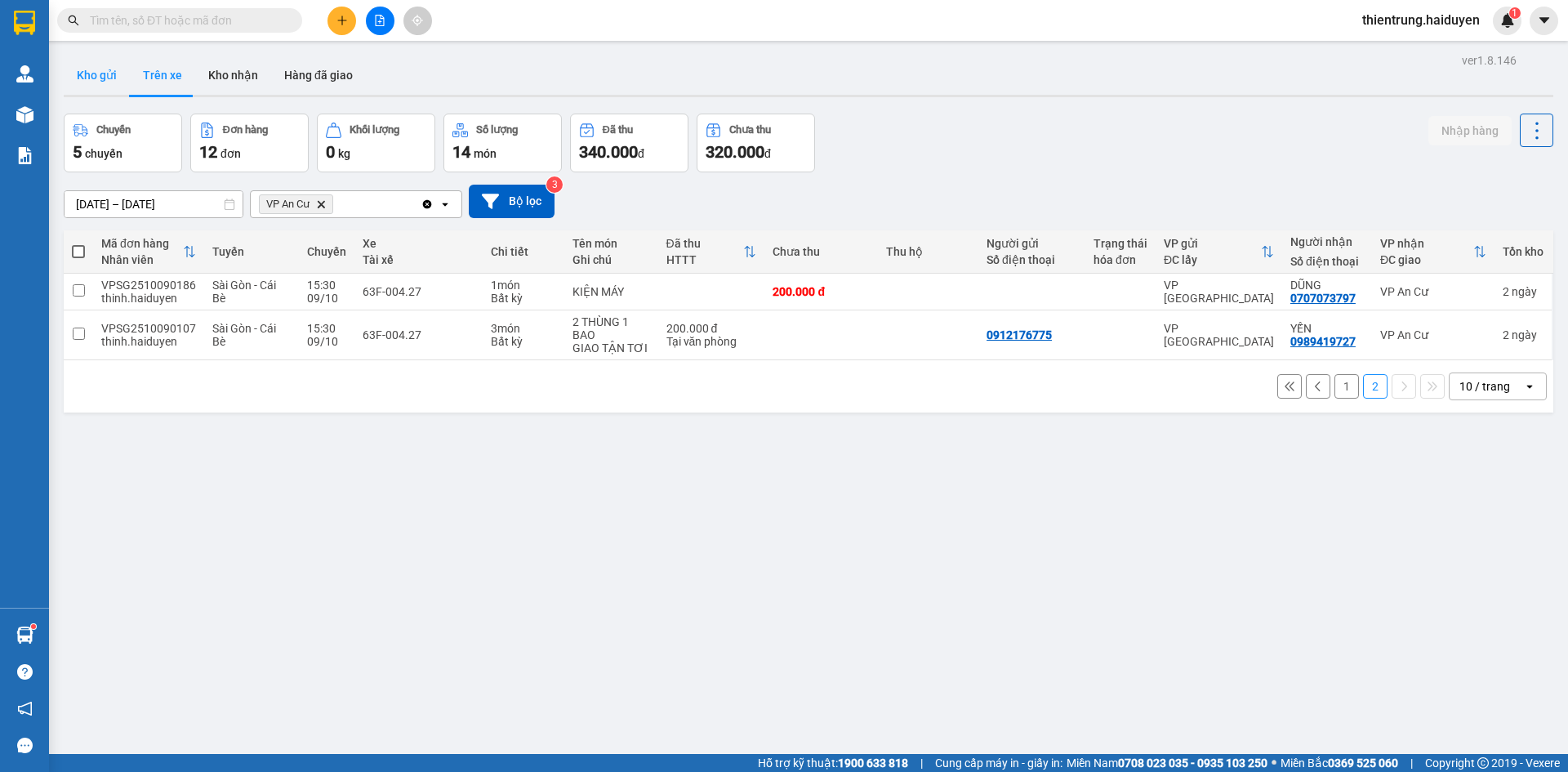
click at [108, 81] on button "Kho gửi" at bounding box center [97, 74] width 67 height 39
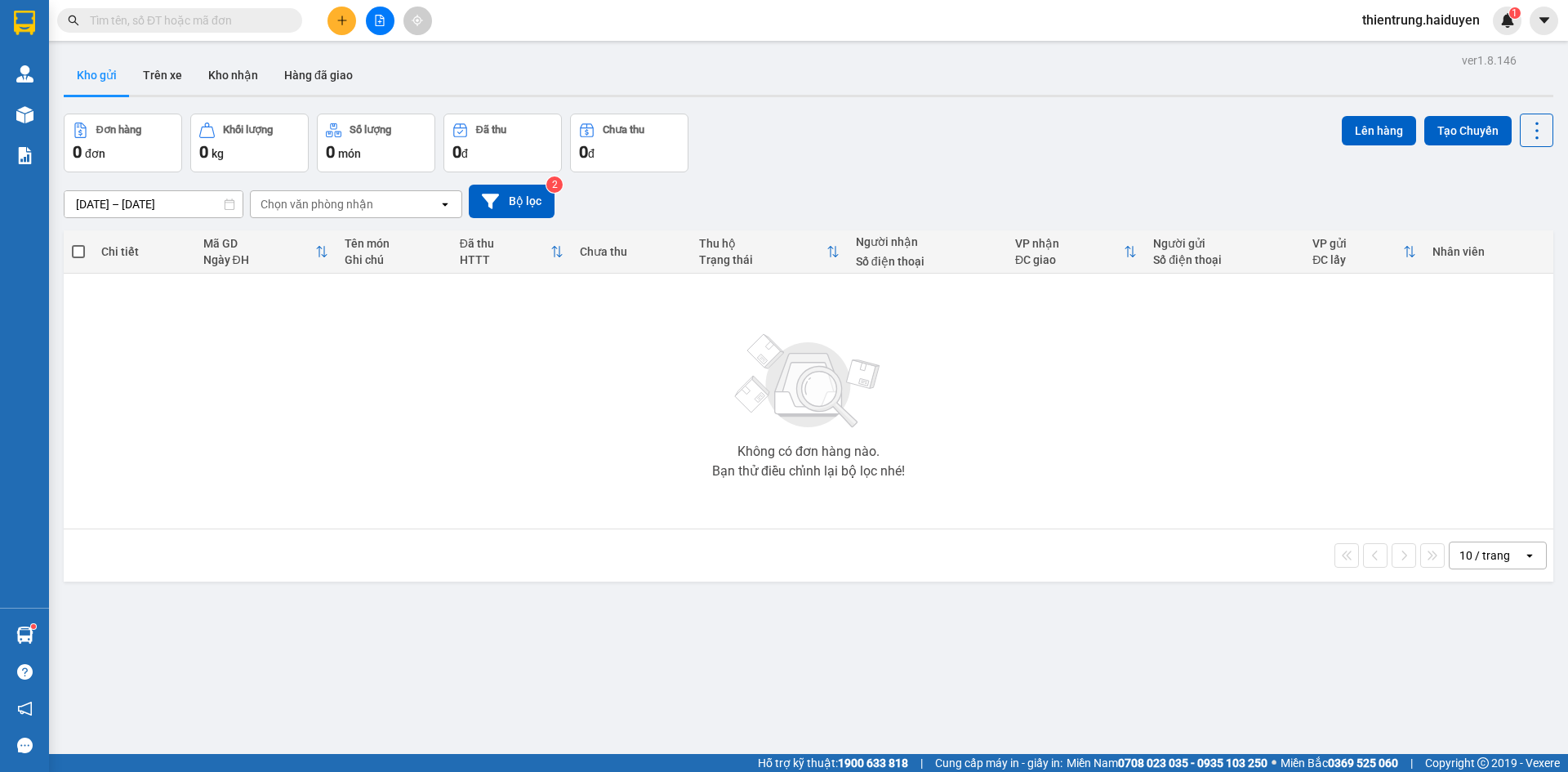
click at [1021, 709] on div "ver 1.8.146 Kho gửi Trên xe Kho nhận Hàng đã giao Đơn hàng 0 đơn Khối lượng 0 k…" at bounding box center [809, 435] width 1503 height 772
click at [181, 70] on button "Trên xe" at bounding box center [163, 74] width 66 height 39
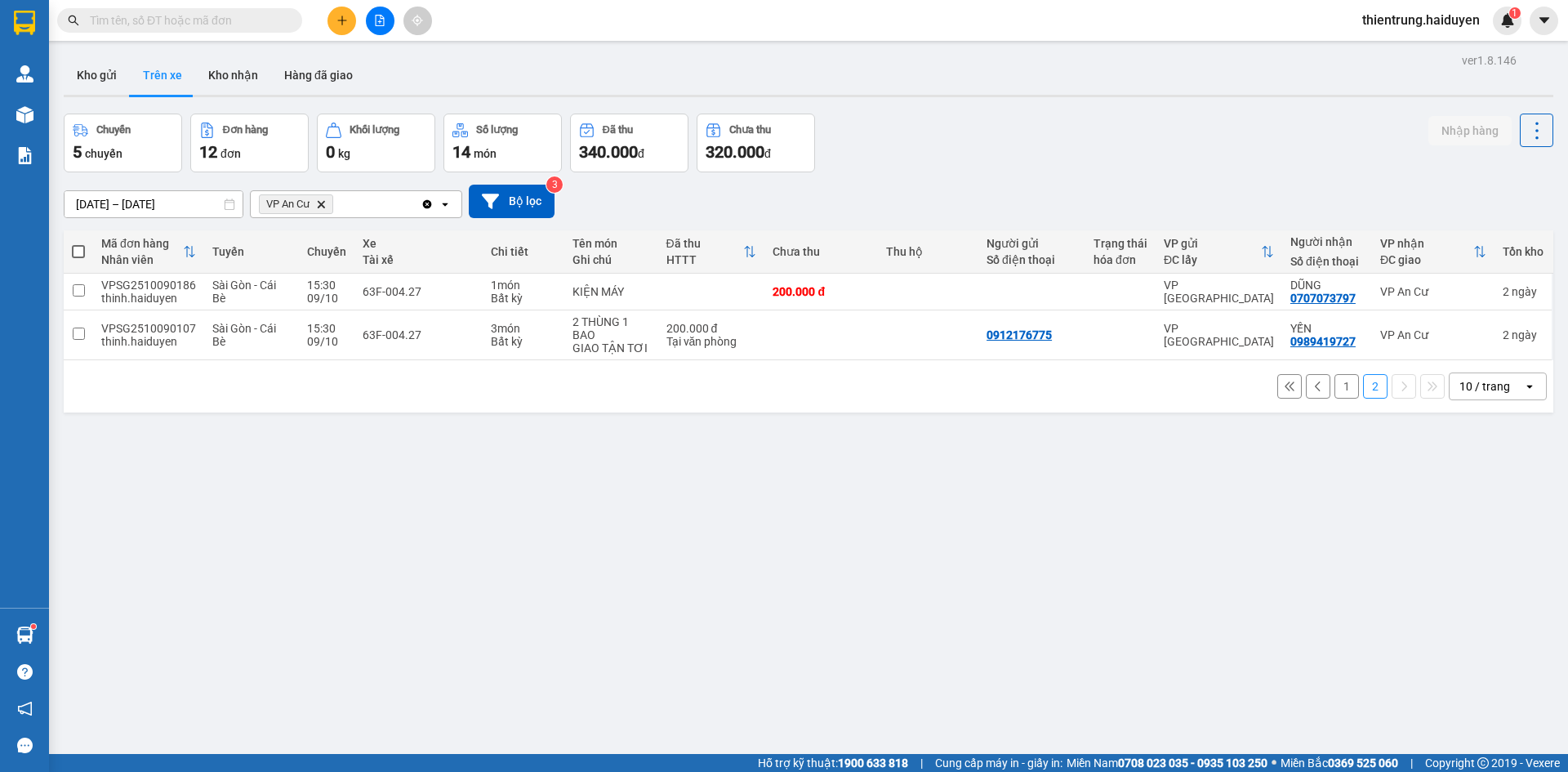
click at [1339, 392] on button "1" at bounding box center [1347, 386] width 24 height 24
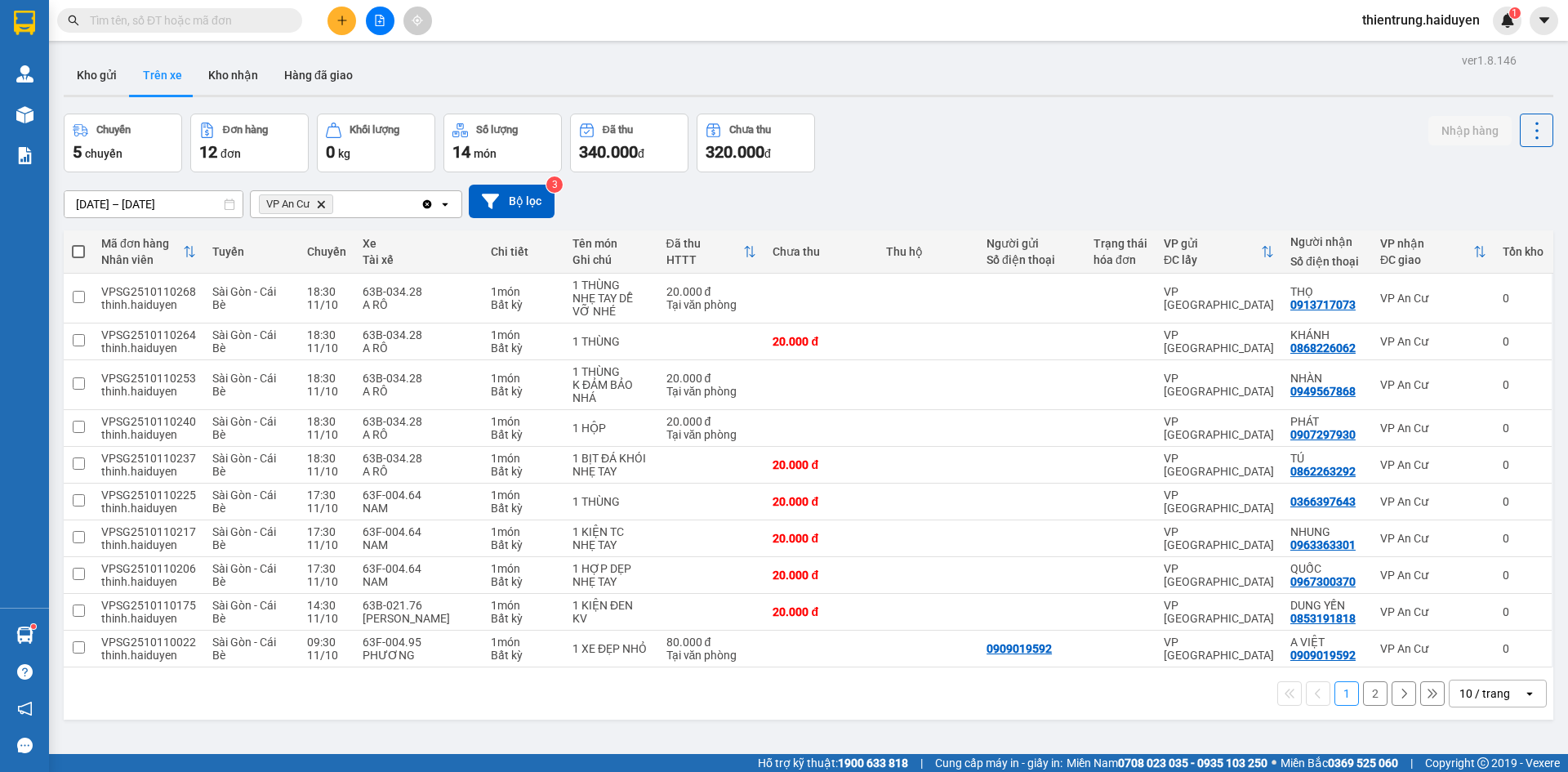
drag, startPoint x: 1173, startPoint y: 721, endPoint x: 1182, endPoint y: 721, distance: 9.0
click at [1174, 721] on div "ver 1.8.146 Kho gửi Trên xe Kho nhận Hàng đã giao Chuyến 5 chuyến Đơn hàng 12 đ…" at bounding box center [809, 435] width 1503 height 772
click at [1363, 700] on button "2" at bounding box center [1375, 693] width 24 height 24
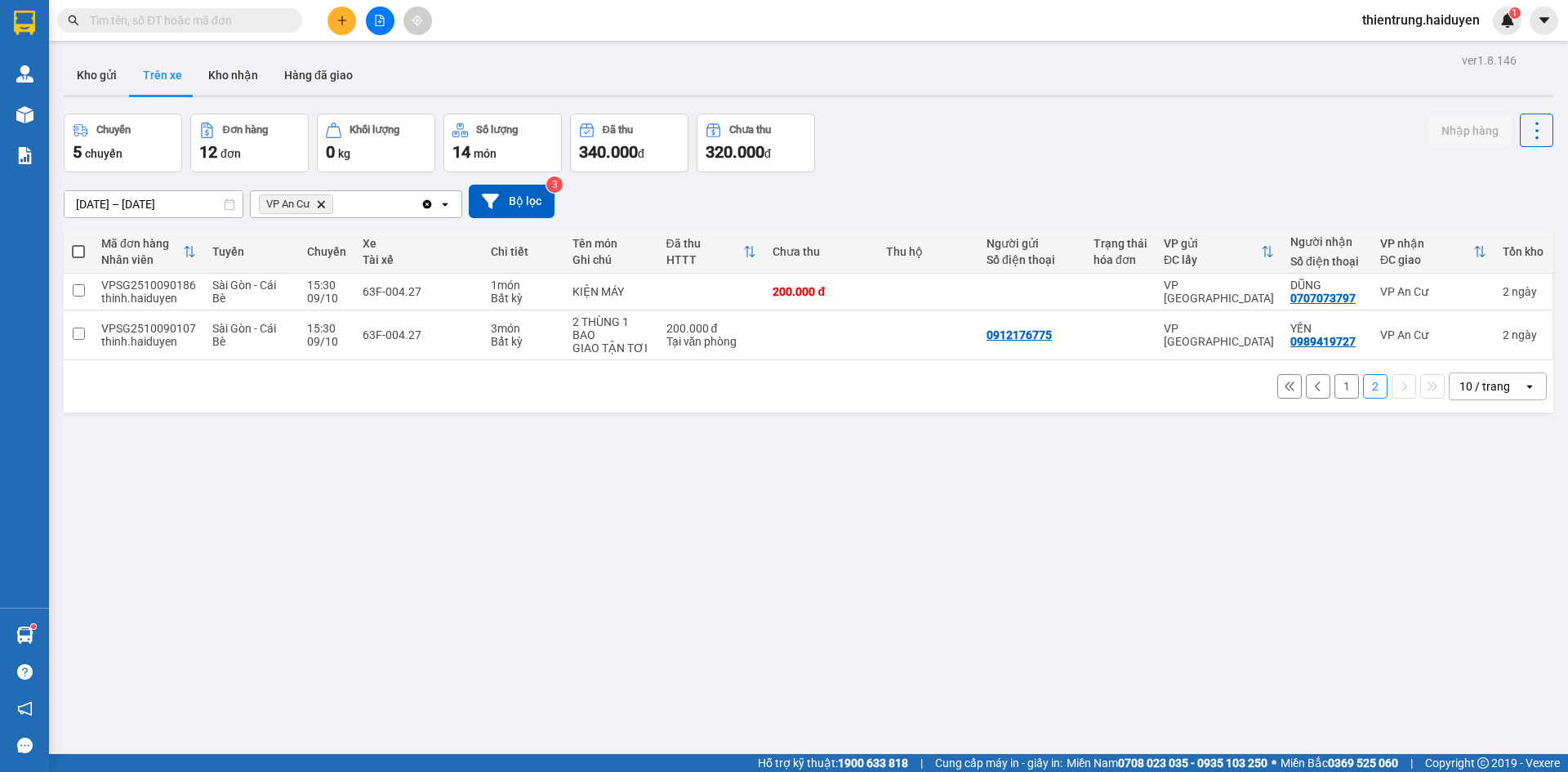
click at [1241, 705] on div "ver 1.8.146 Kho gửi Trên xe Kho nhận Hàng đã giao Chuyến 5 chuyến Đơn hàng 12 đ…" at bounding box center [809, 435] width 1503 height 772
click at [1341, 389] on button "1" at bounding box center [1347, 386] width 24 height 24
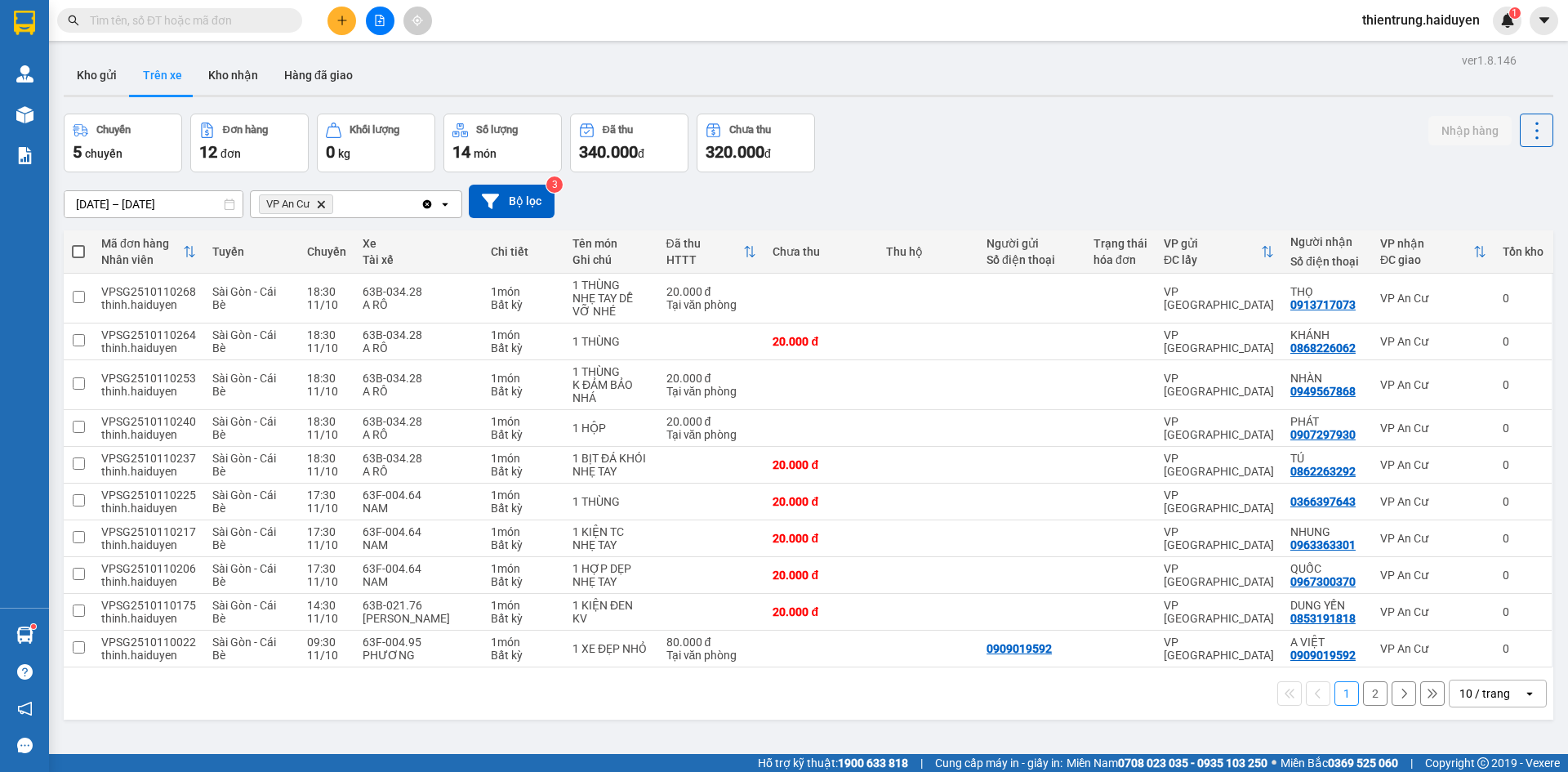
click at [1359, 159] on div "Chuyến 5 chuyến Đơn hàng 12 đơn Khối lượng 0 kg Số lượng 14 món Đã thu 340.000 …" at bounding box center [809, 143] width 1490 height 59
click at [260, 26] on input "text" at bounding box center [186, 20] width 193 height 18
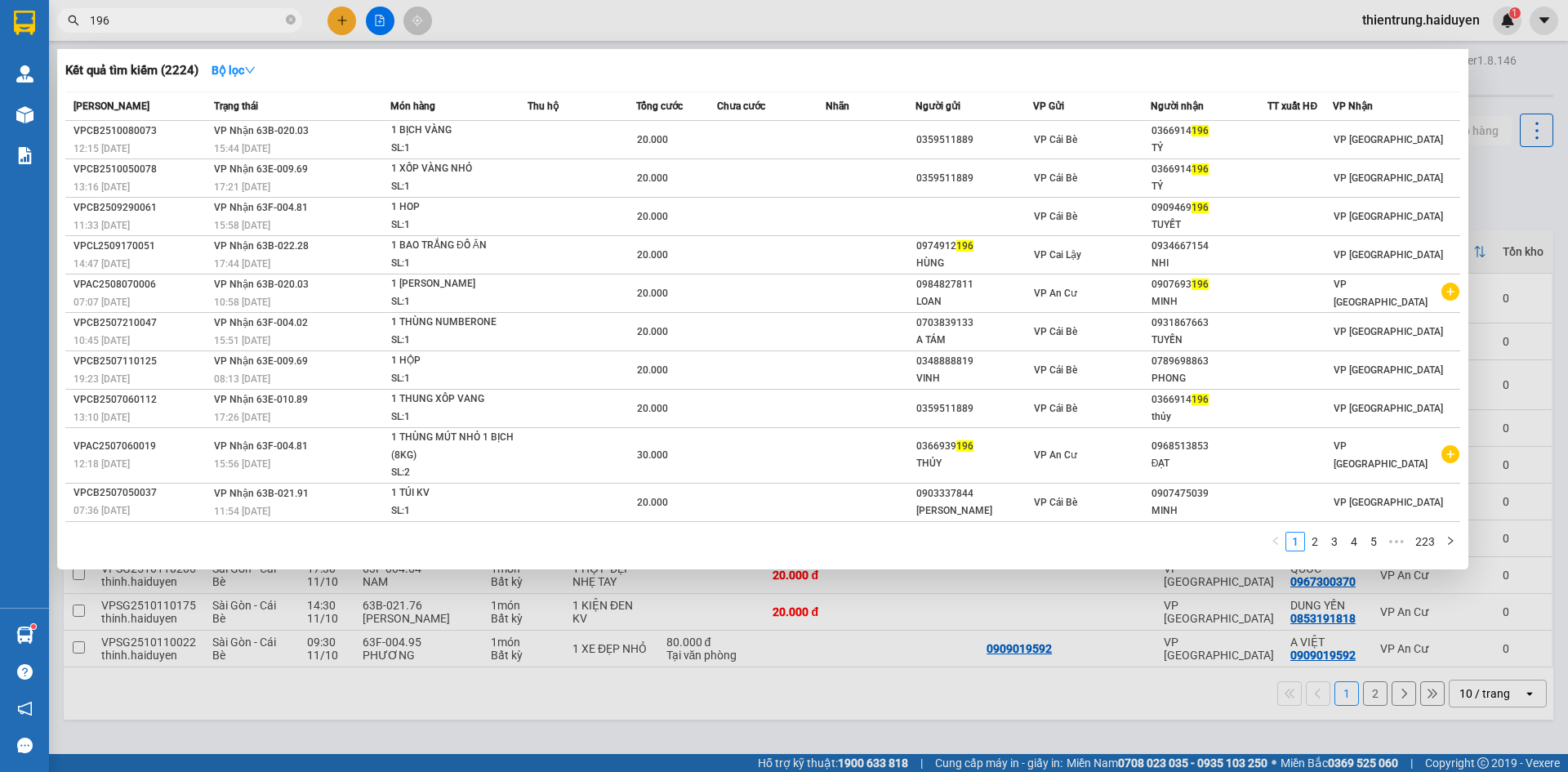
click at [734, 545] on div "1 2 3 4 5 ••• 223" at bounding box center [763, 546] width 1395 height 29
drag, startPoint x: 152, startPoint y: 22, endPoint x: 136, endPoint y: 29, distance: 17.5
click at [148, 23] on input "196" at bounding box center [186, 20] width 193 height 18
click at [91, 23] on input "196" at bounding box center [186, 20] width 193 height 18
drag, startPoint x: 95, startPoint y: 22, endPoint x: 72, endPoint y: 22, distance: 23.0
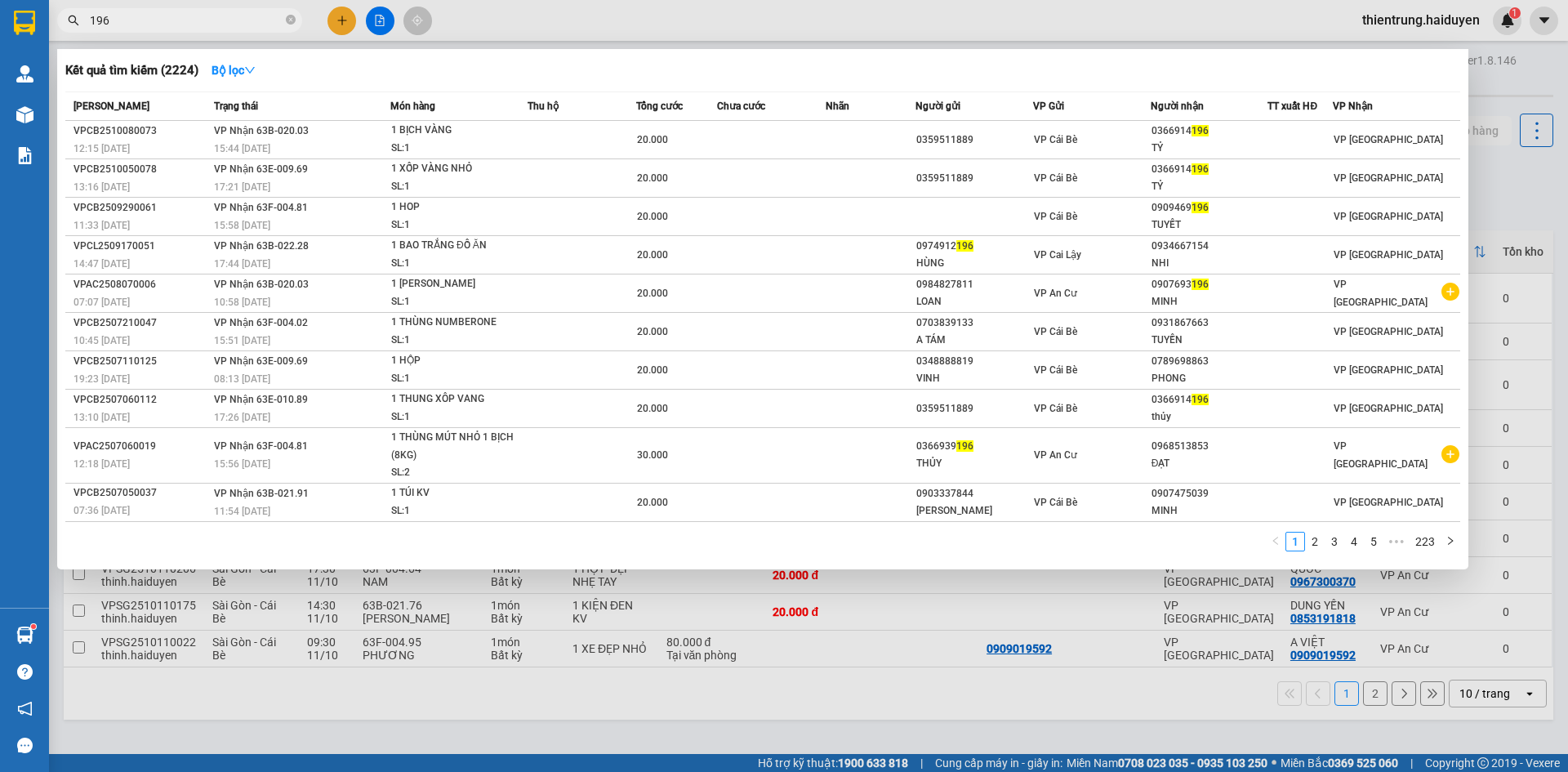
click at [72, 22] on div "196" at bounding box center [159, 20] width 318 height 24
drag, startPoint x: 89, startPoint y: 21, endPoint x: 61, endPoint y: 22, distance: 28.0
click at [61, 22] on span "96" at bounding box center [179, 20] width 245 height 24
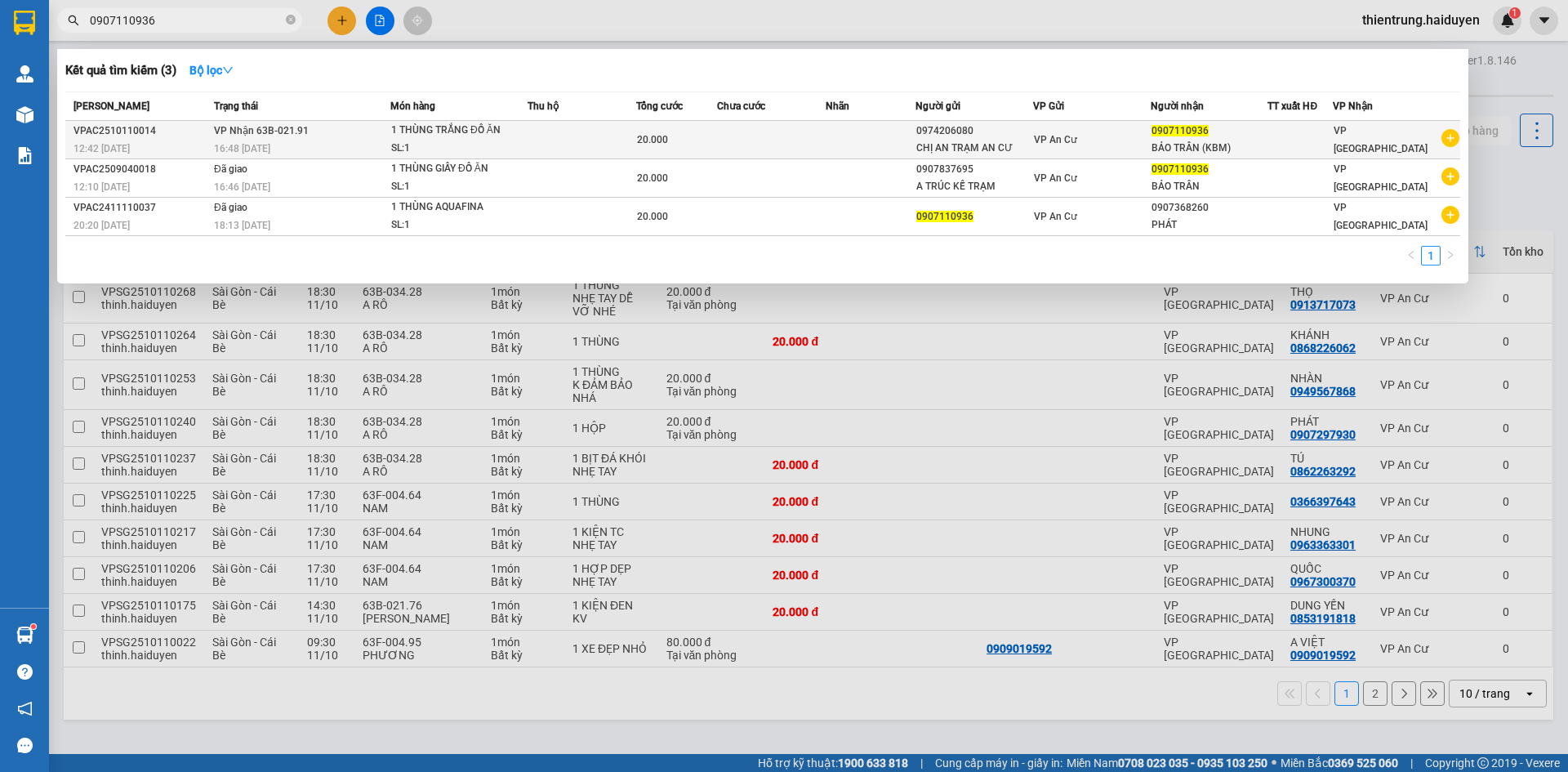
type input "0907110936"
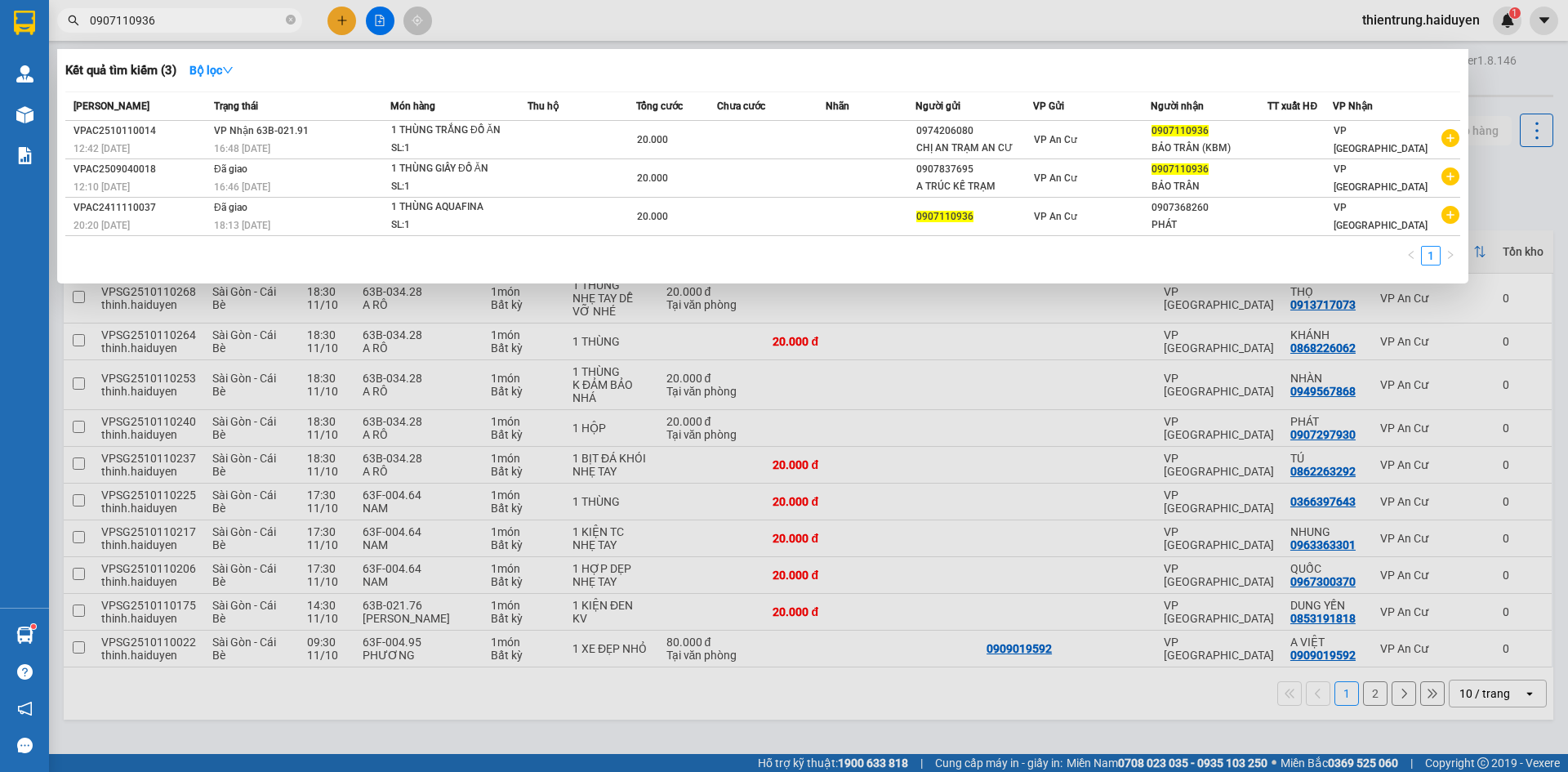
click at [877, 713] on div at bounding box center [784, 386] width 1568 height 772
click at [292, 14] on span at bounding box center [291, 21] width 10 height 16
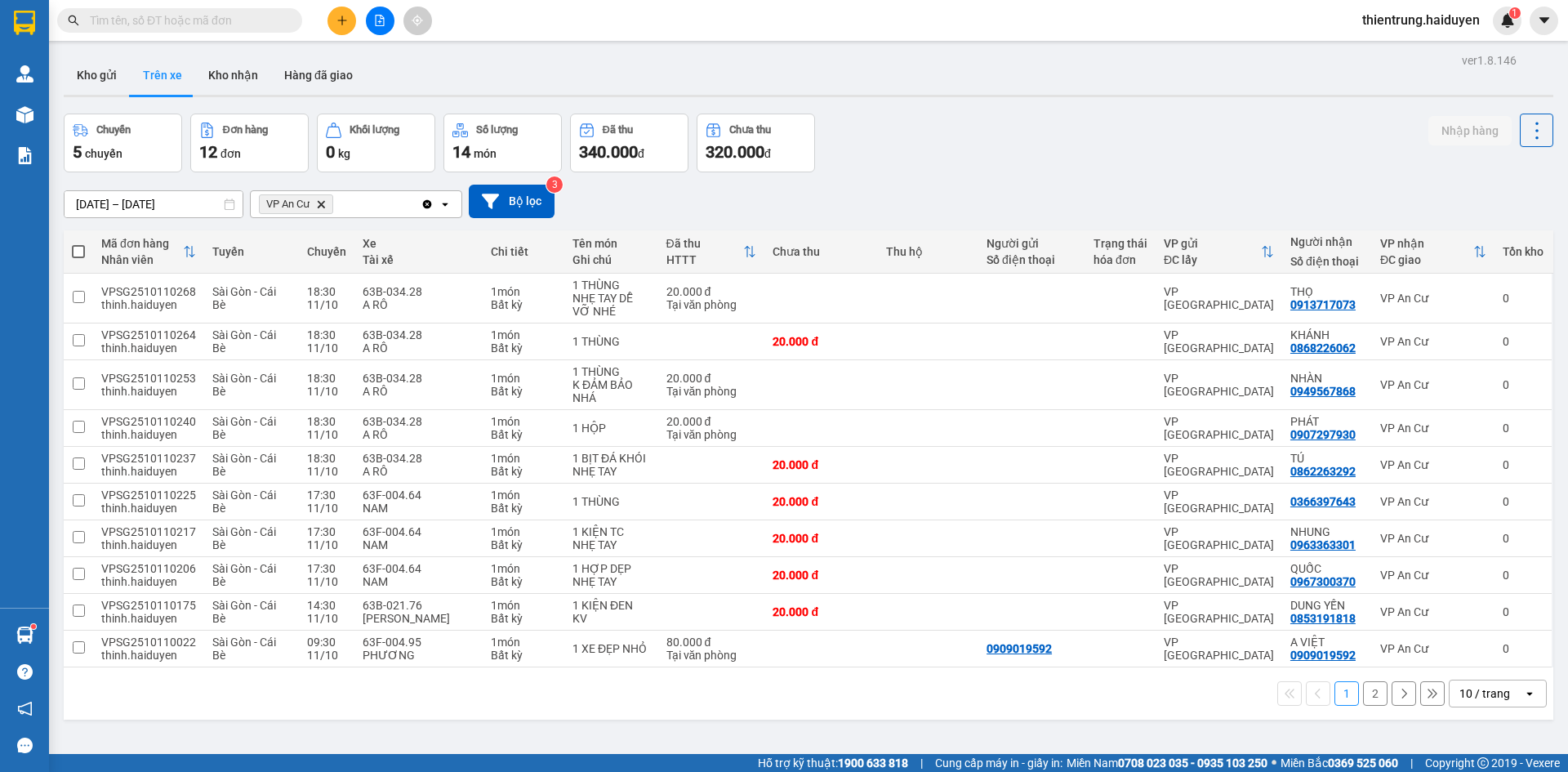
click at [1017, 149] on div "Chuyến 5 chuyến Đơn hàng 12 đơn Khối lượng 0 kg Số lượng 14 món Đã thu 340.000 …" at bounding box center [809, 143] width 1490 height 59
click at [252, 74] on button "Kho nhận" at bounding box center [234, 74] width 76 height 39
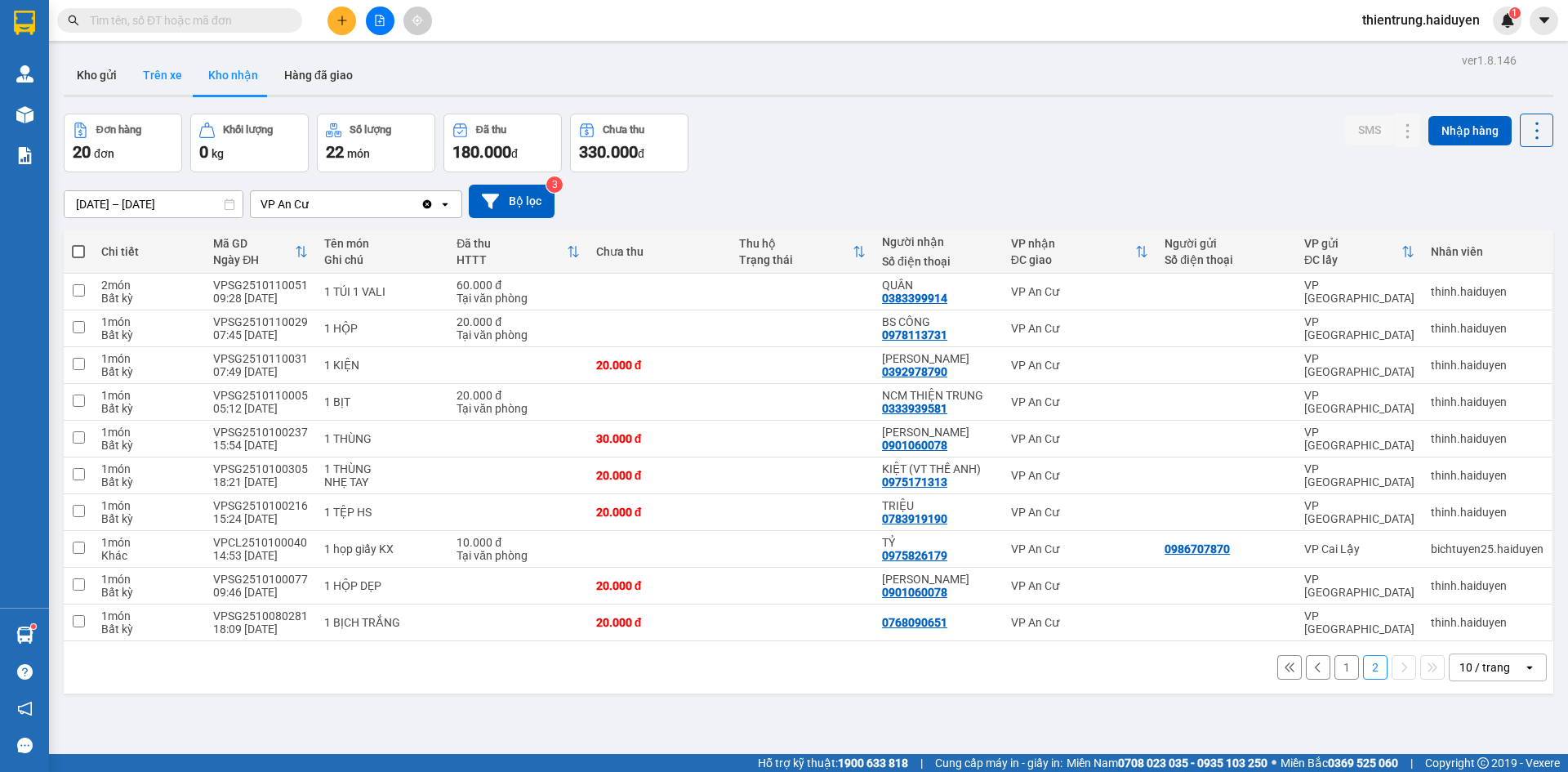
click at [150, 80] on button "Trên xe" at bounding box center [163, 74] width 66 height 39
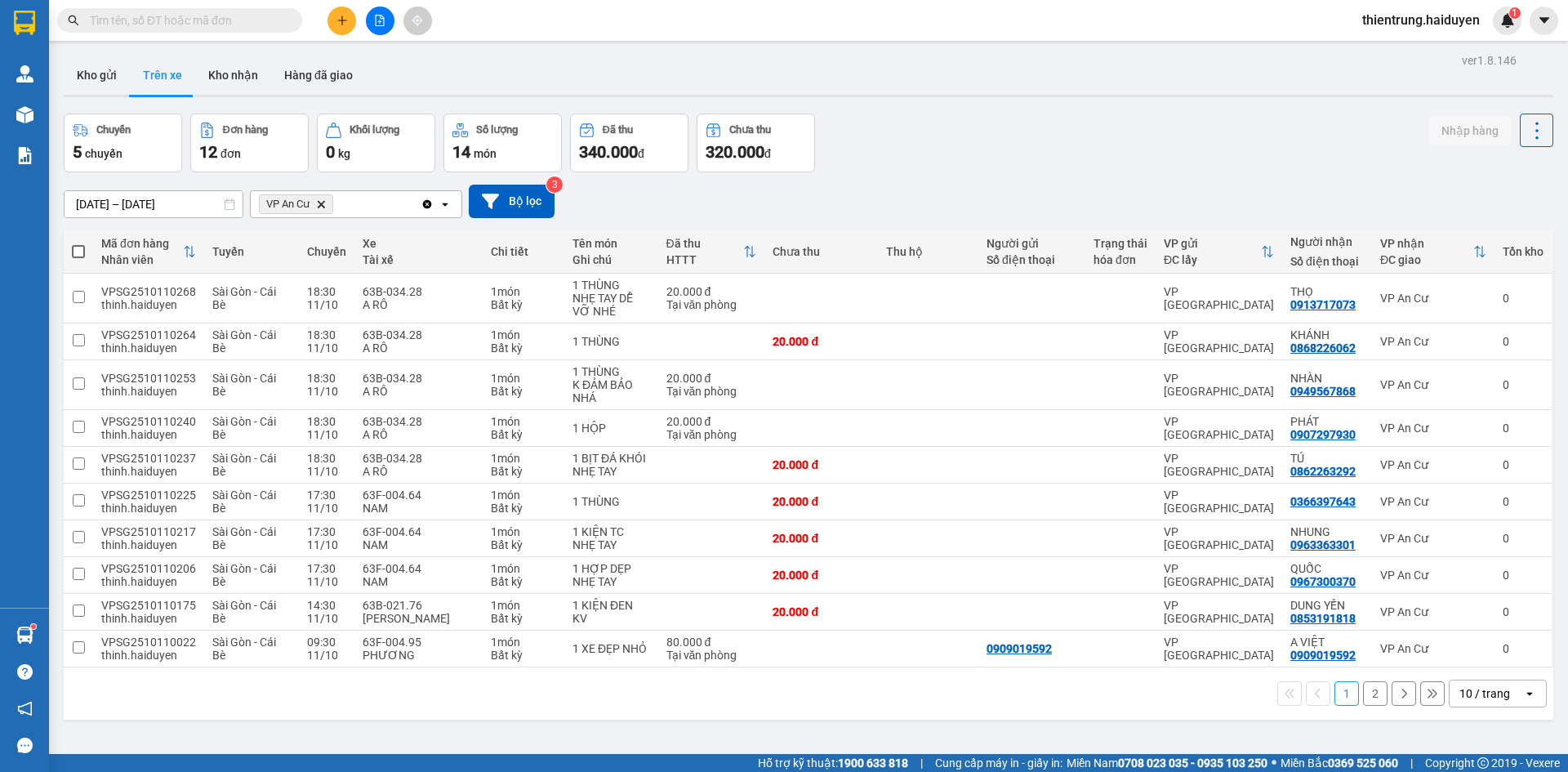
click at [1363, 695] on button "2" at bounding box center [1375, 693] width 24 height 24
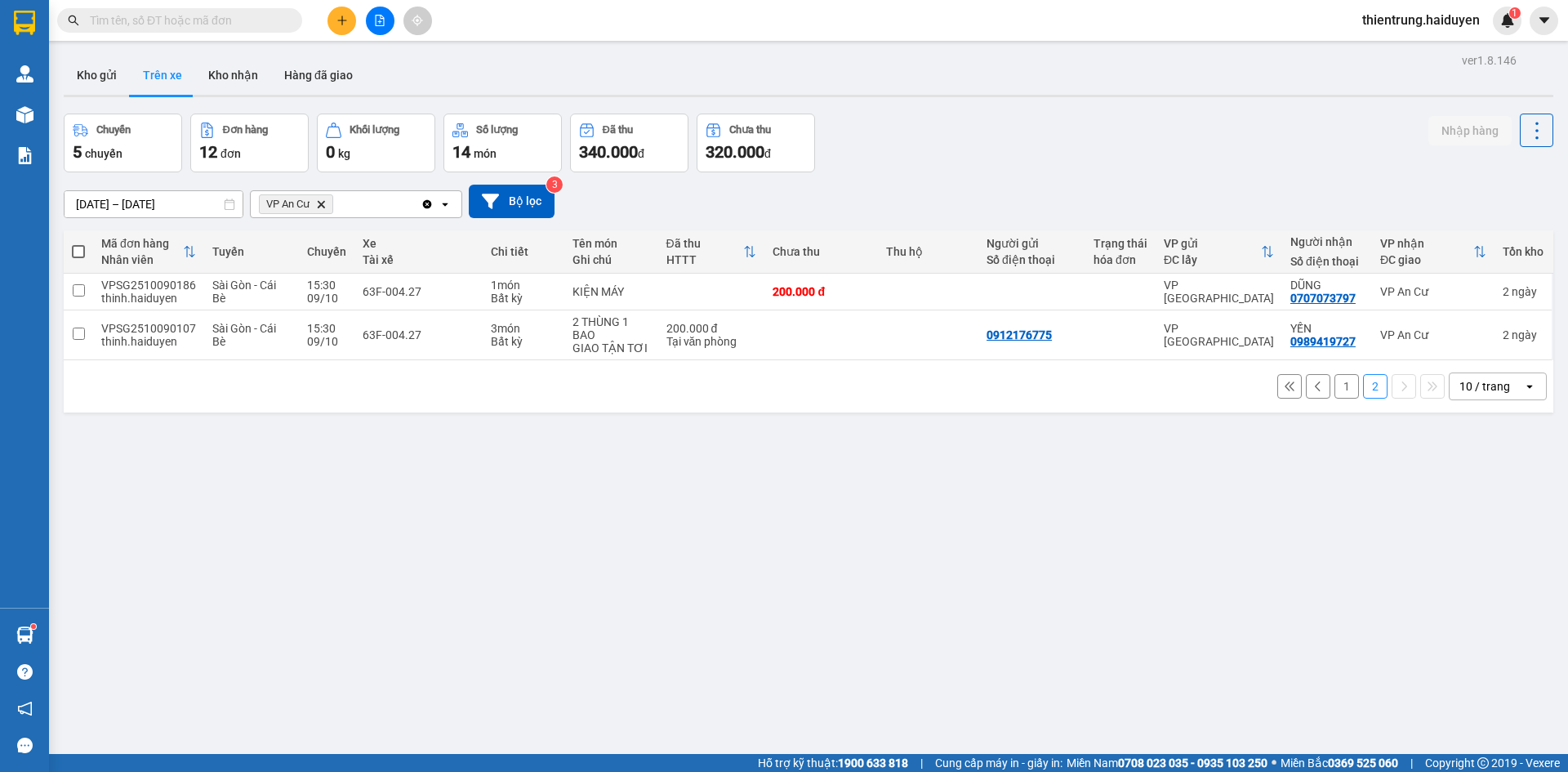
click at [1153, 679] on div "ver 1.8.146 Kho gửi Trên xe Kho nhận Hàng đã giao Chuyến 5 chuyến Đơn hàng 12 đ…" at bounding box center [809, 435] width 1503 height 772
click at [93, 67] on button "Kho gửi" at bounding box center [97, 74] width 67 height 39
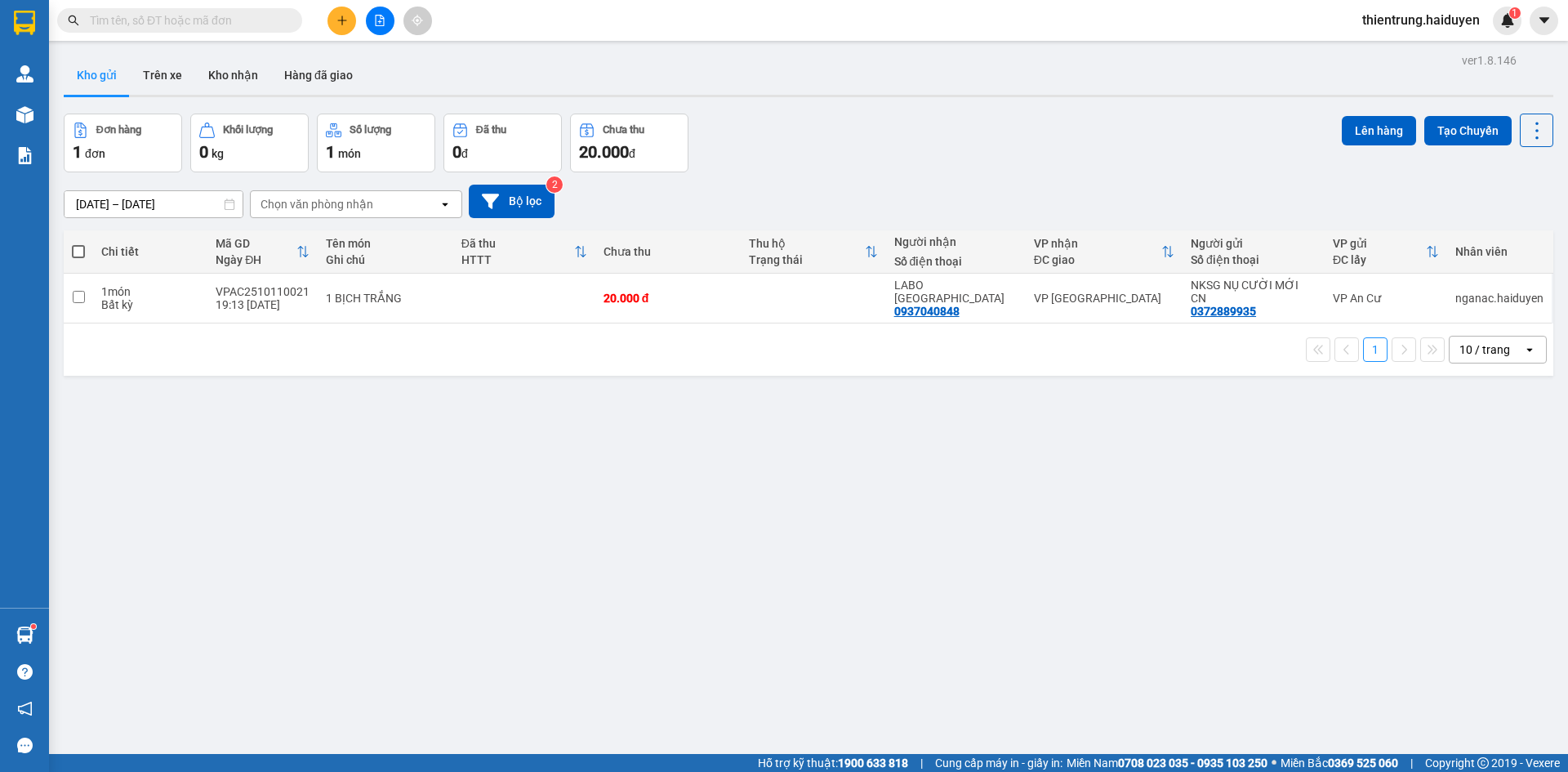
click at [1341, 682] on div "ver 1.8.146 Kho gửi Trên xe Kho nhận Hàng đã giao Đơn hàng 1 đơn Khối lượng 0 k…" at bounding box center [809, 435] width 1503 height 772
click at [183, 79] on button "Trên xe" at bounding box center [163, 74] width 66 height 39
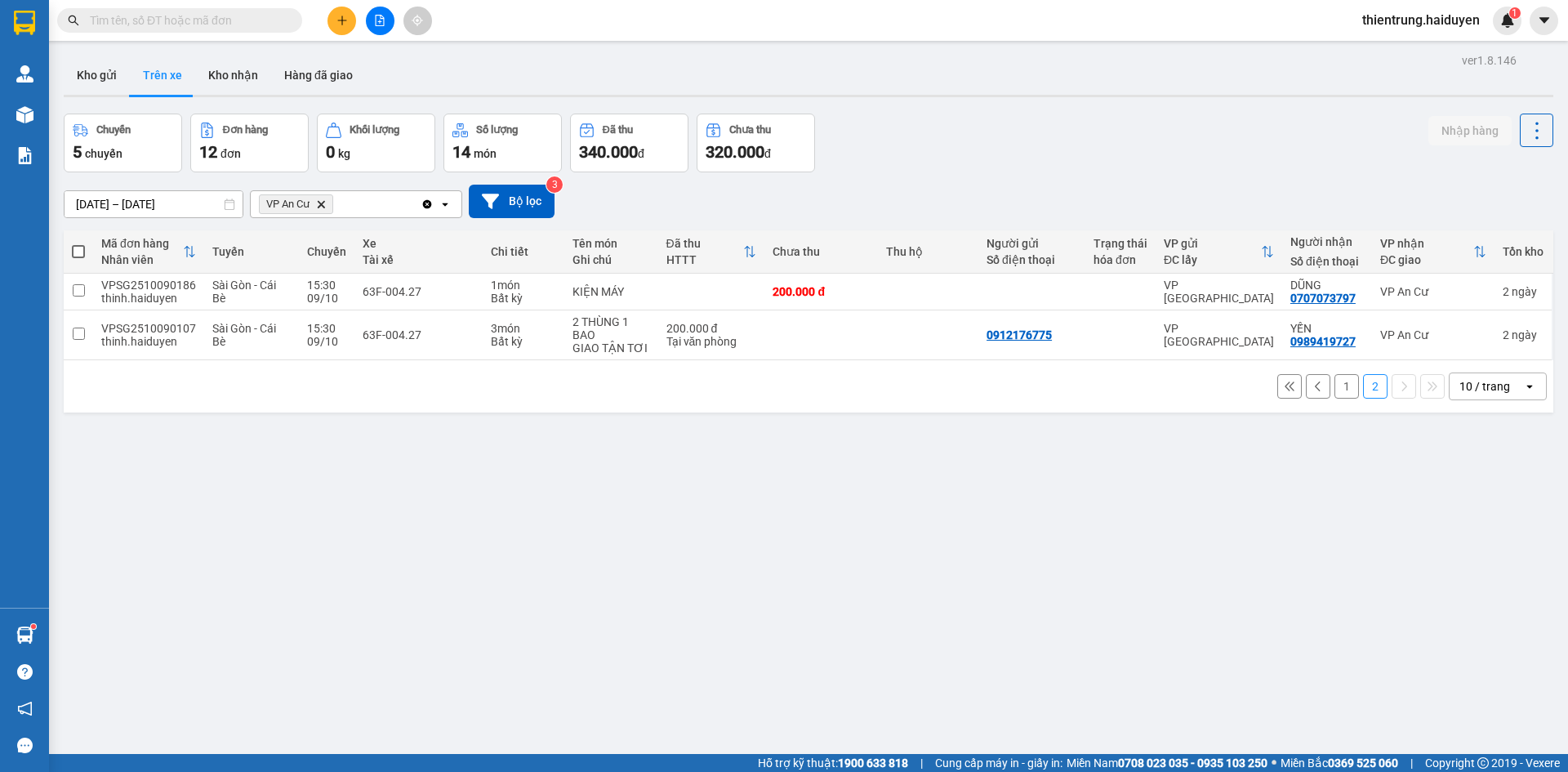
click at [1035, 531] on div "ver 1.8.146 Kho gửi Trên xe Kho nhận Hàng đã giao Chuyến 5 chuyến Đơn hàng 12 đ…" at bounding box center [809, 435] width 1503 height 772
click at [226, 88] on button "Kho nhận" at bounding box center [234, 74] width 76 height 39
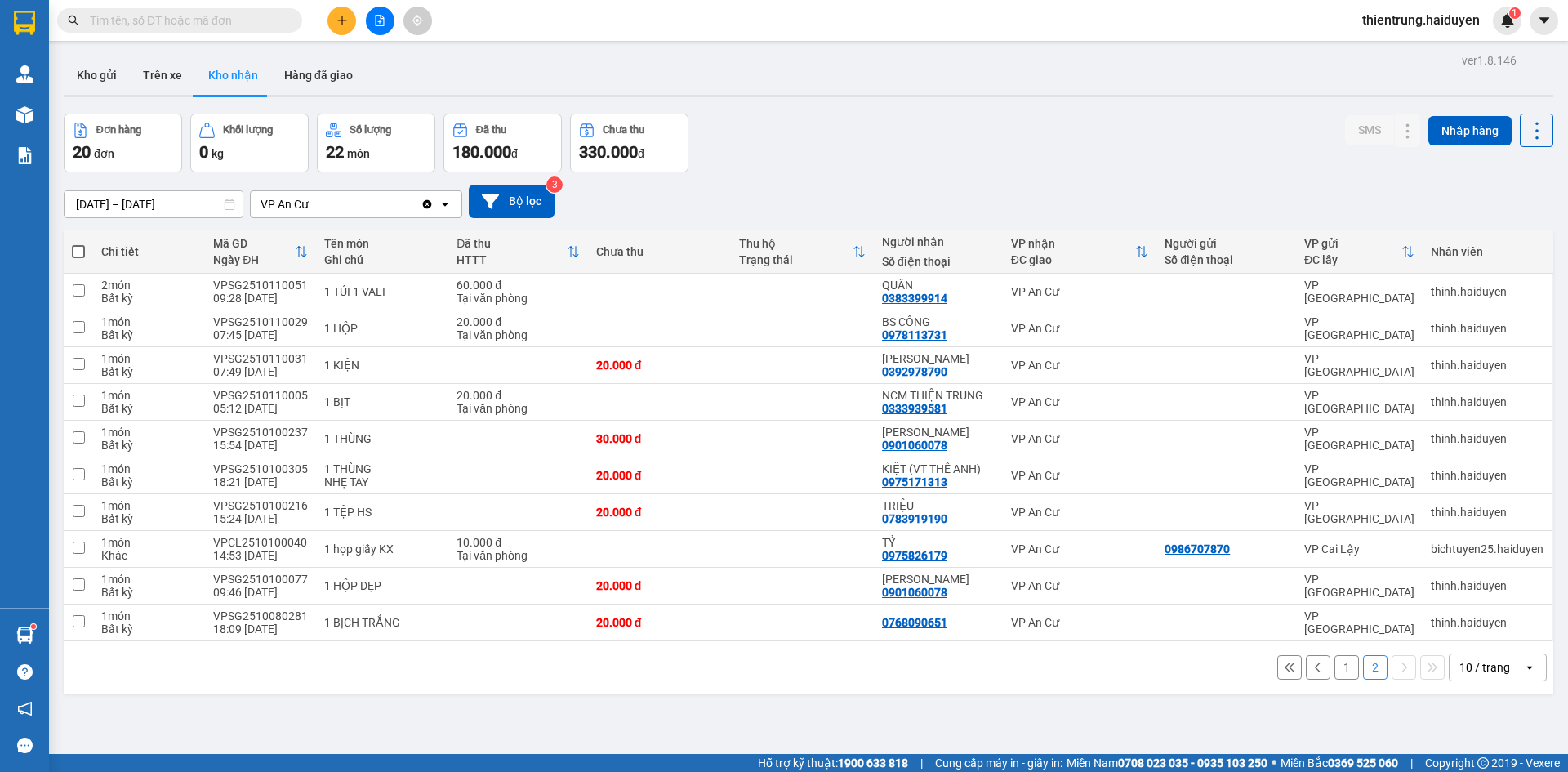
click at [632, 707] on div "ver 1.8.146 Kho gửi Trên xe Kho nhận Hàng đã giao Đơn hàng 20 đơn Khối lượng 0 …" at bounding box center [809, 435] width 1503 height 772
click at [164, 80] on button "Trên xe" at bounding box center [163, 74] width 66 height 39
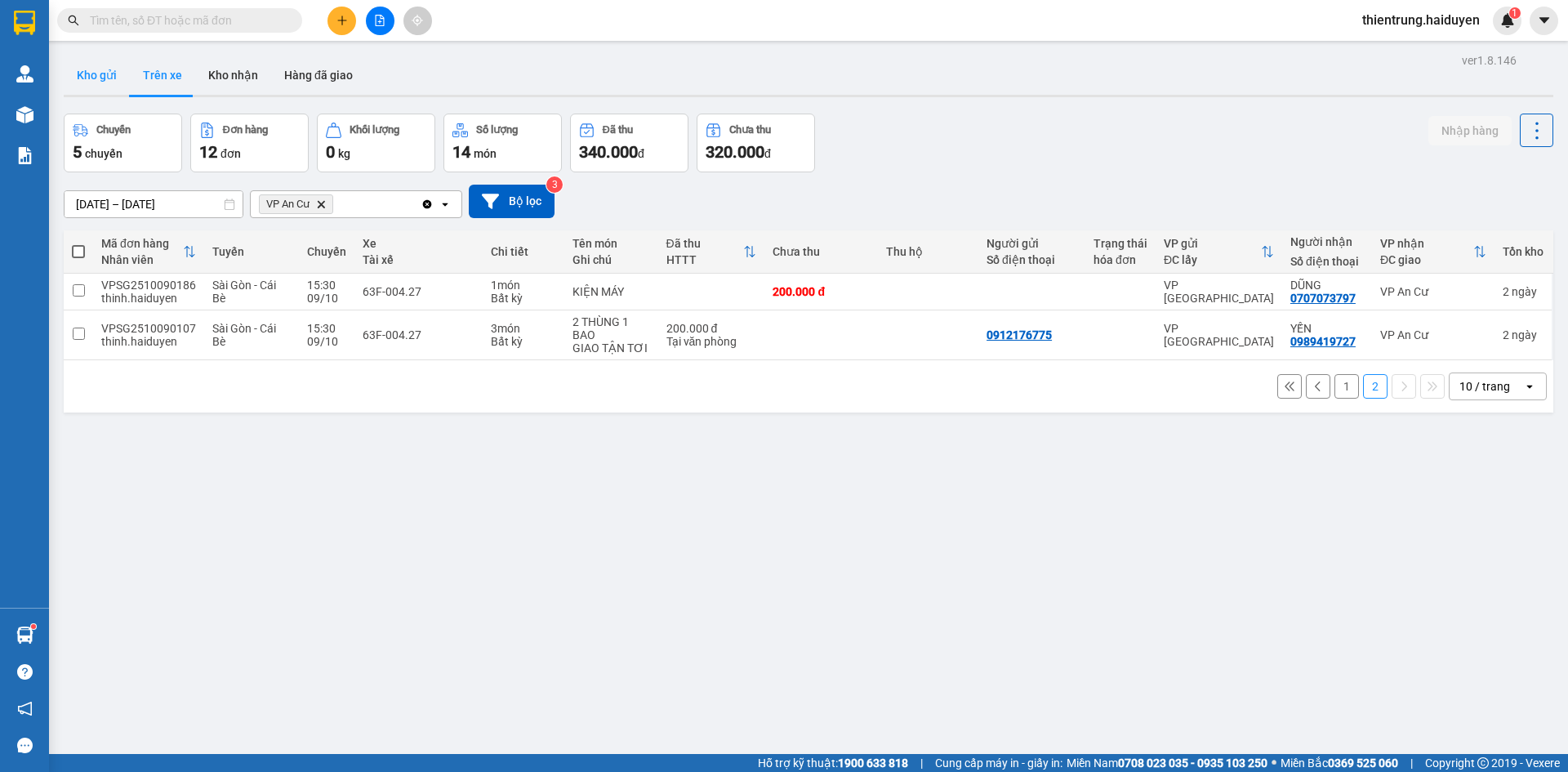
click at [105, 75] on button "Kho gửi" at bounding box center [97, 74] width 67 height 39
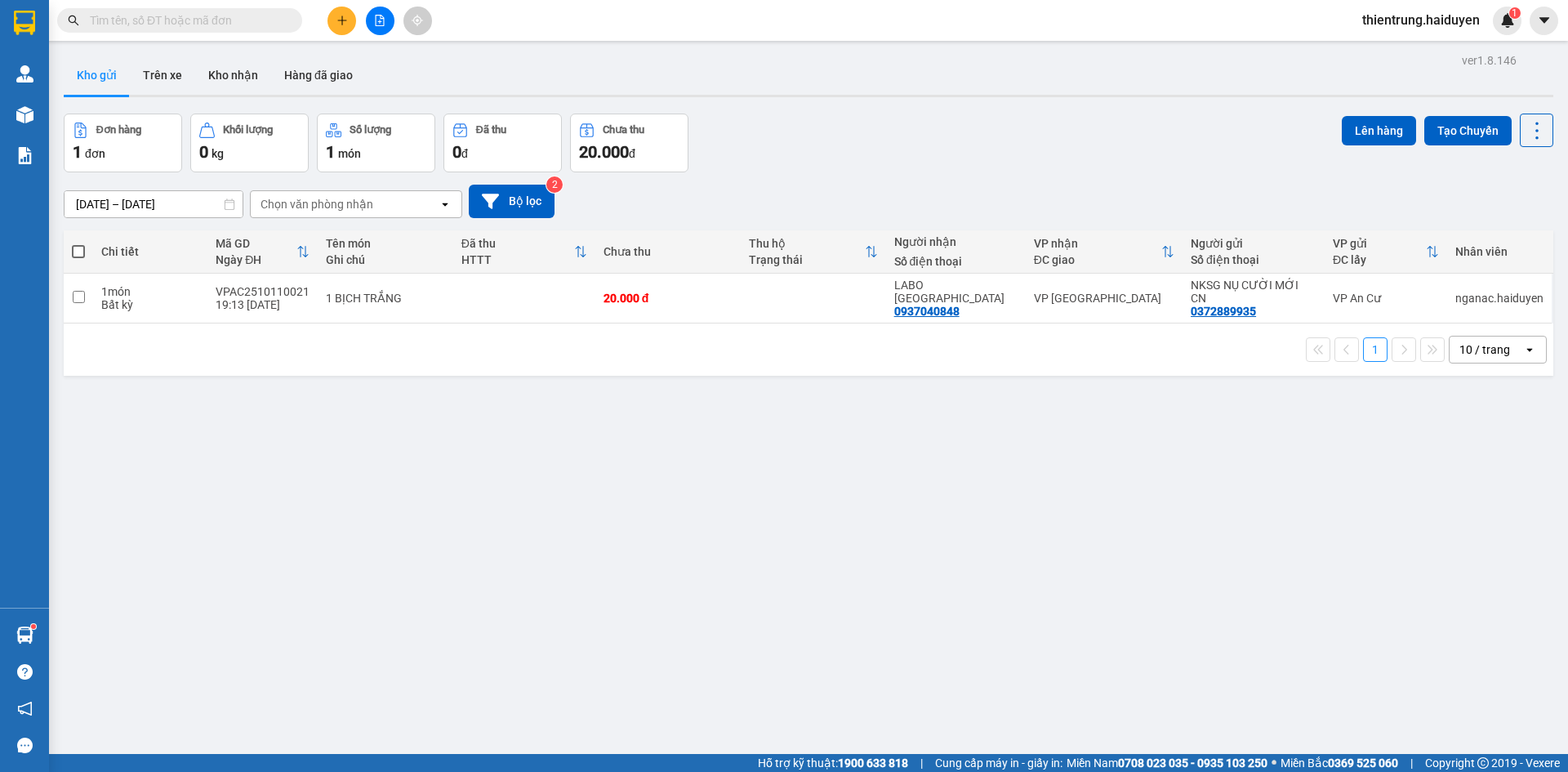
drag, startPoint x: 1372, startPoint y: 496, endPoint x: 381, endPoint y: 199, distance: 1034.5
click at [1371, 496] on div "ver 1.8.146 Kho gửi Trên xe Kho nhận Hàng đã giao Đơn hàng 1 đơn Khối lượng 0 k…" at bounding box center [809, 435] width 1503 height 772
click at [165, 78] on button "Trên xe" at bounding box center [163, 74] width 66 height 39
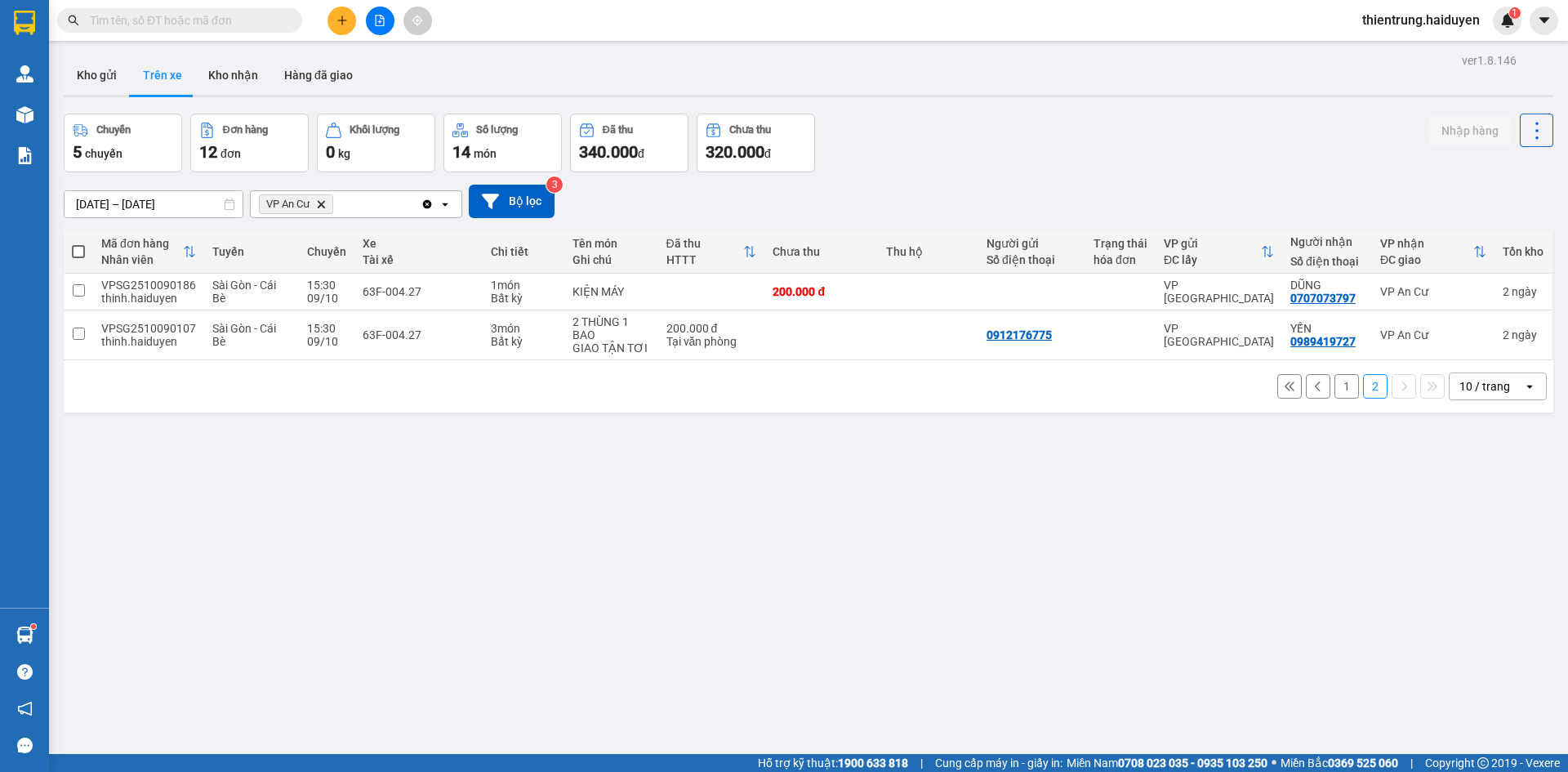
click at [1354, 553] on div "ver 1.8.146 Kho gửi Trên xe Kho nhận Hàng đã giao Chuyến 5 chuyến Đơn hàng 12 đ…" at bounding box center [809, 435] width 1503 height 772
click at [234, 86] on button "Kho nhận" at bounding box center [234, 74] width 76 height 39
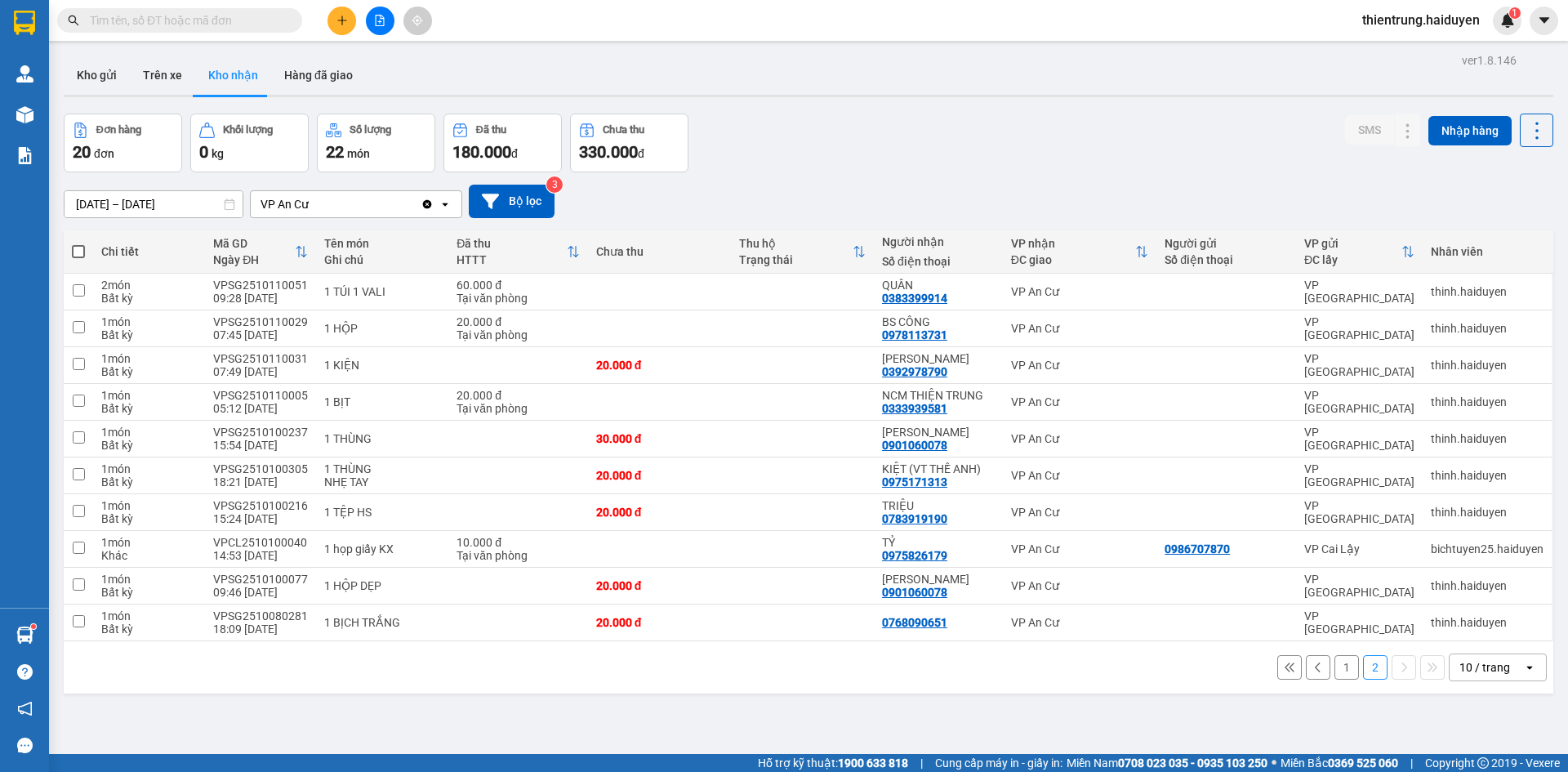
click at [1338, 667] on button "1" at bounding box center [1347, 667] width 24 height 24
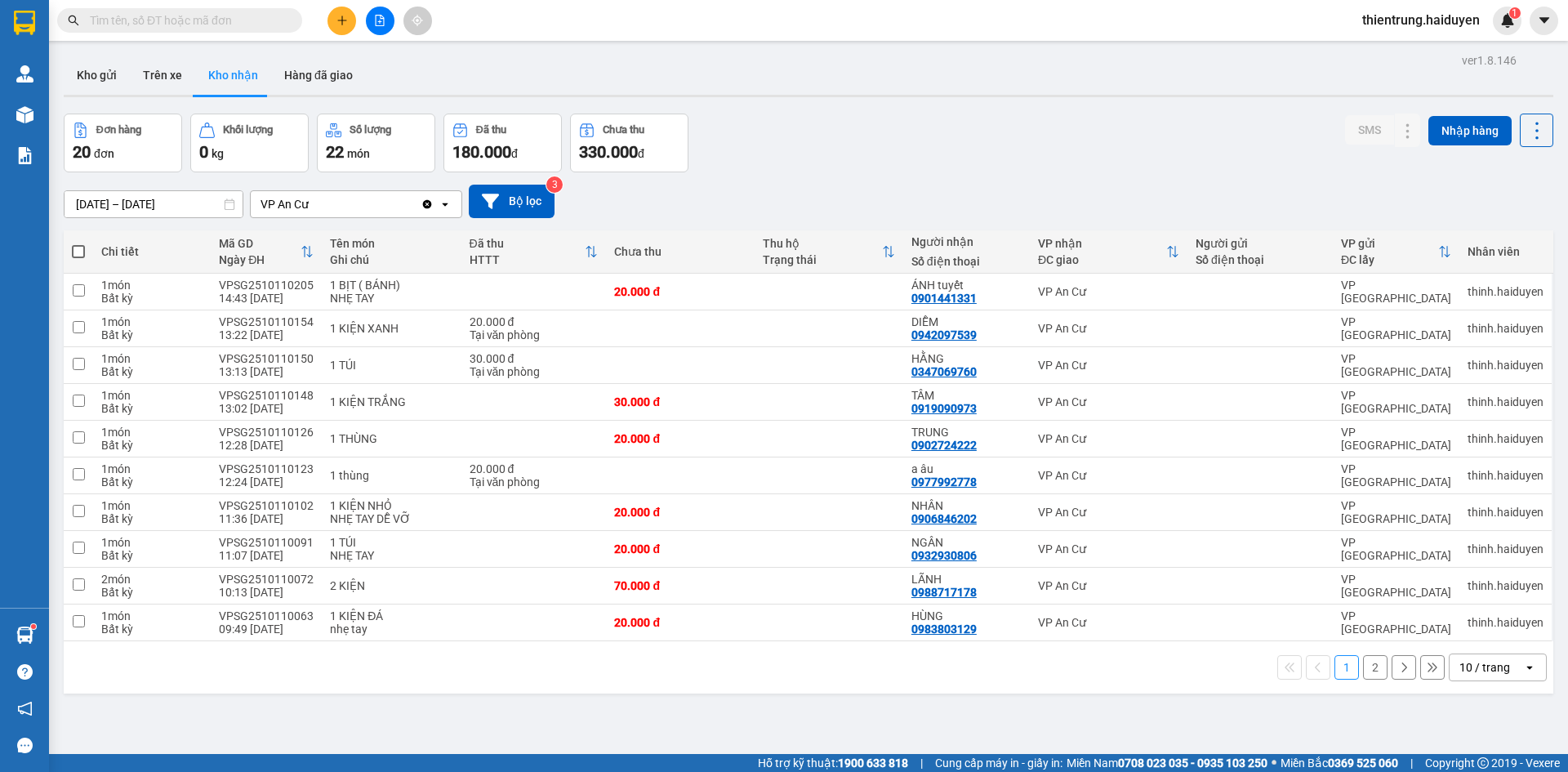
click at [1363, 670] on button "2" at bounding box center [1375, 667] width 24 height 24
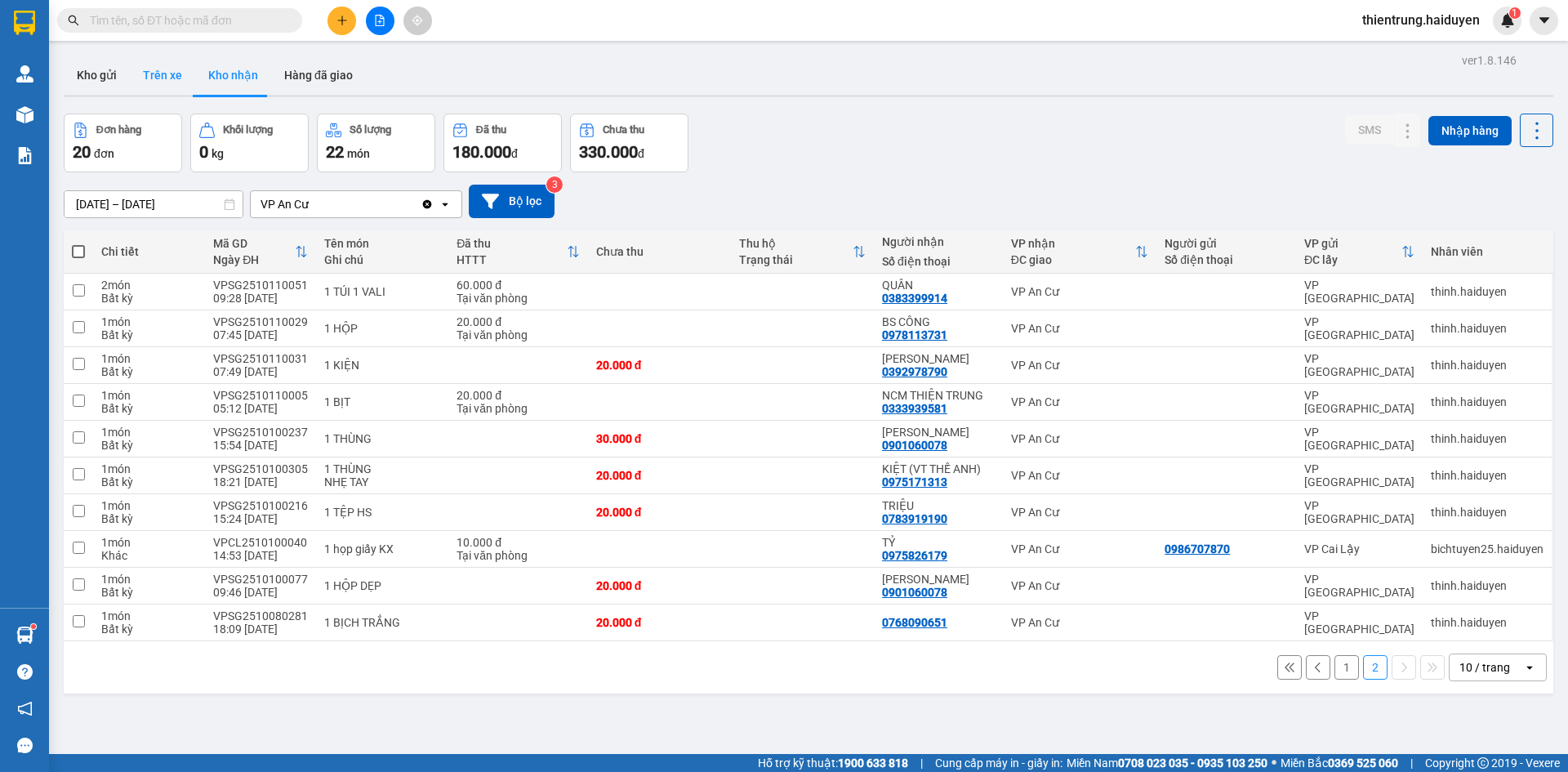
click at [163, 81] on button "Trên xe" at bounding box center [163, 74] width 66 height 39
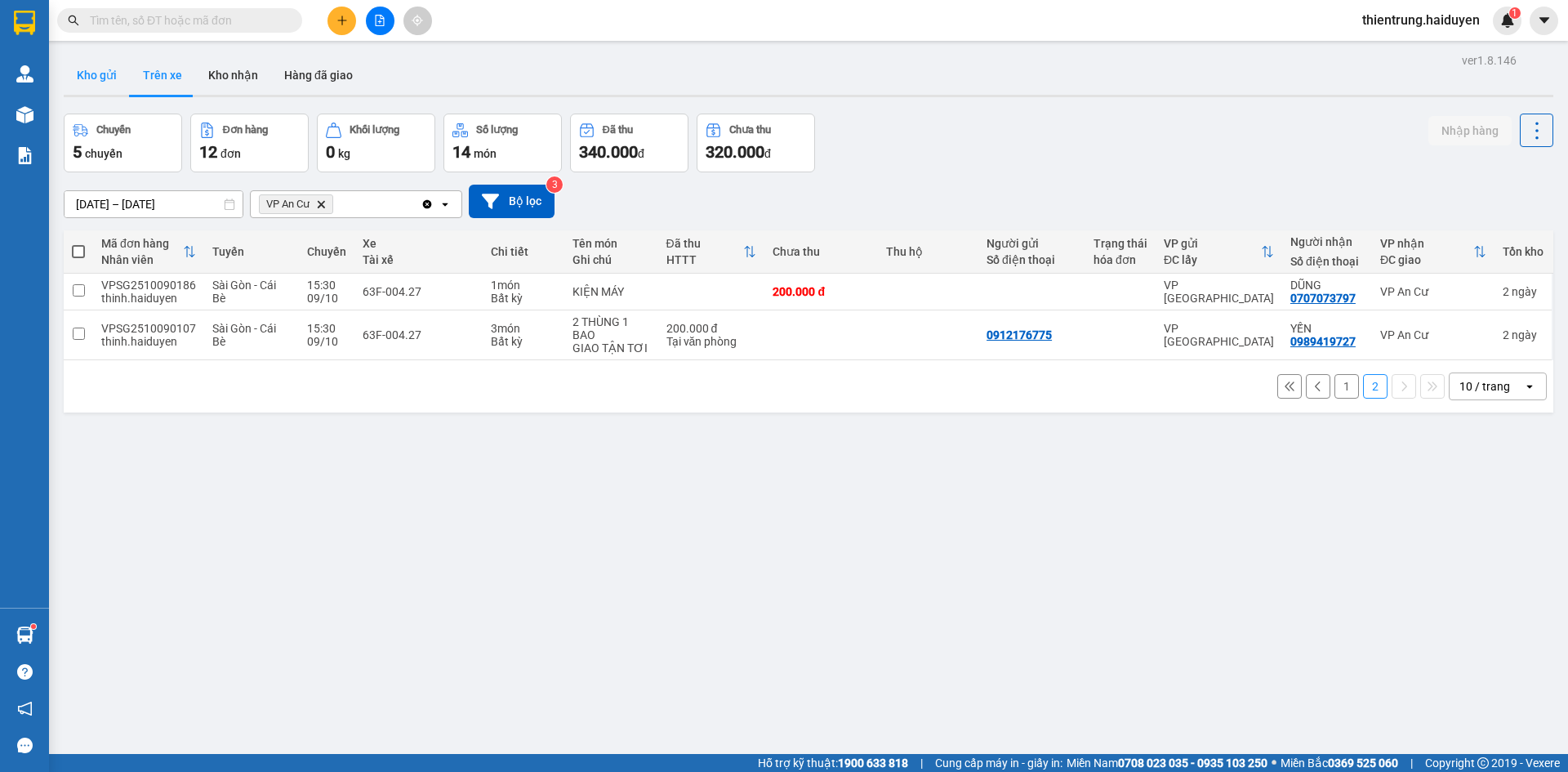
click at [117, 68] on button "Kho gửi" at bounding box center [97, 74] width 67 height 39
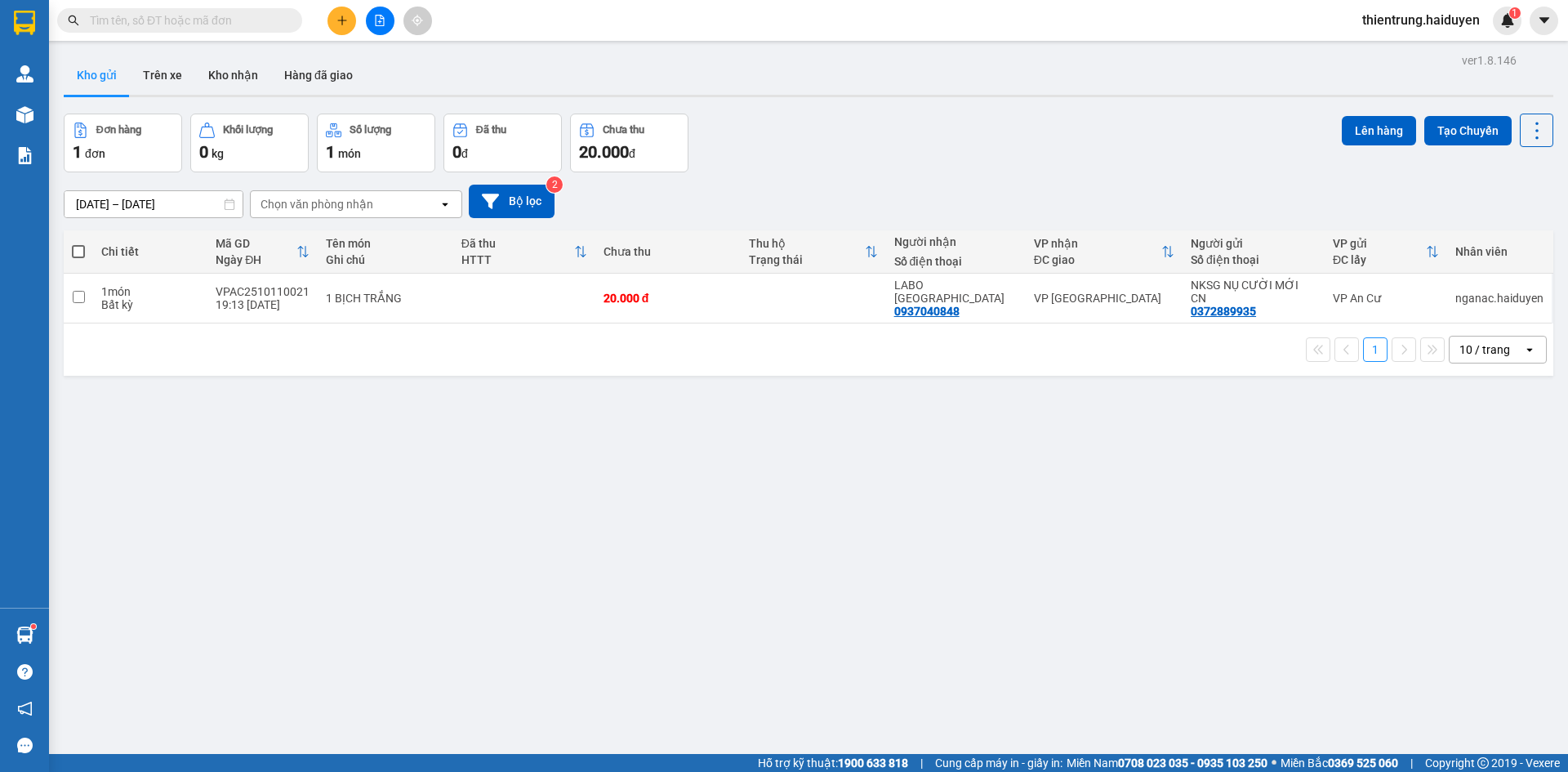
click at [1311, 525] on div "ver 1.8.146 Kho gửi Trên xe Kho nhận Hàng đã giao Đơn hàng 1 đơn Khối lượng 0 k…" at bounding box center [809, 435] width 1503 height 772
click at [290, 424] on div "ver 1.8.146 Kho gửi Trên xe Kho nhận Hàng đã giao Đơn hàng 1 đơn Khối lượng 0 k…" at bounding box center [809, 435] width 1503 height 772
click at [159, 67] on button "Trên xe" at bounding box center [163, 74] width 66 height 39
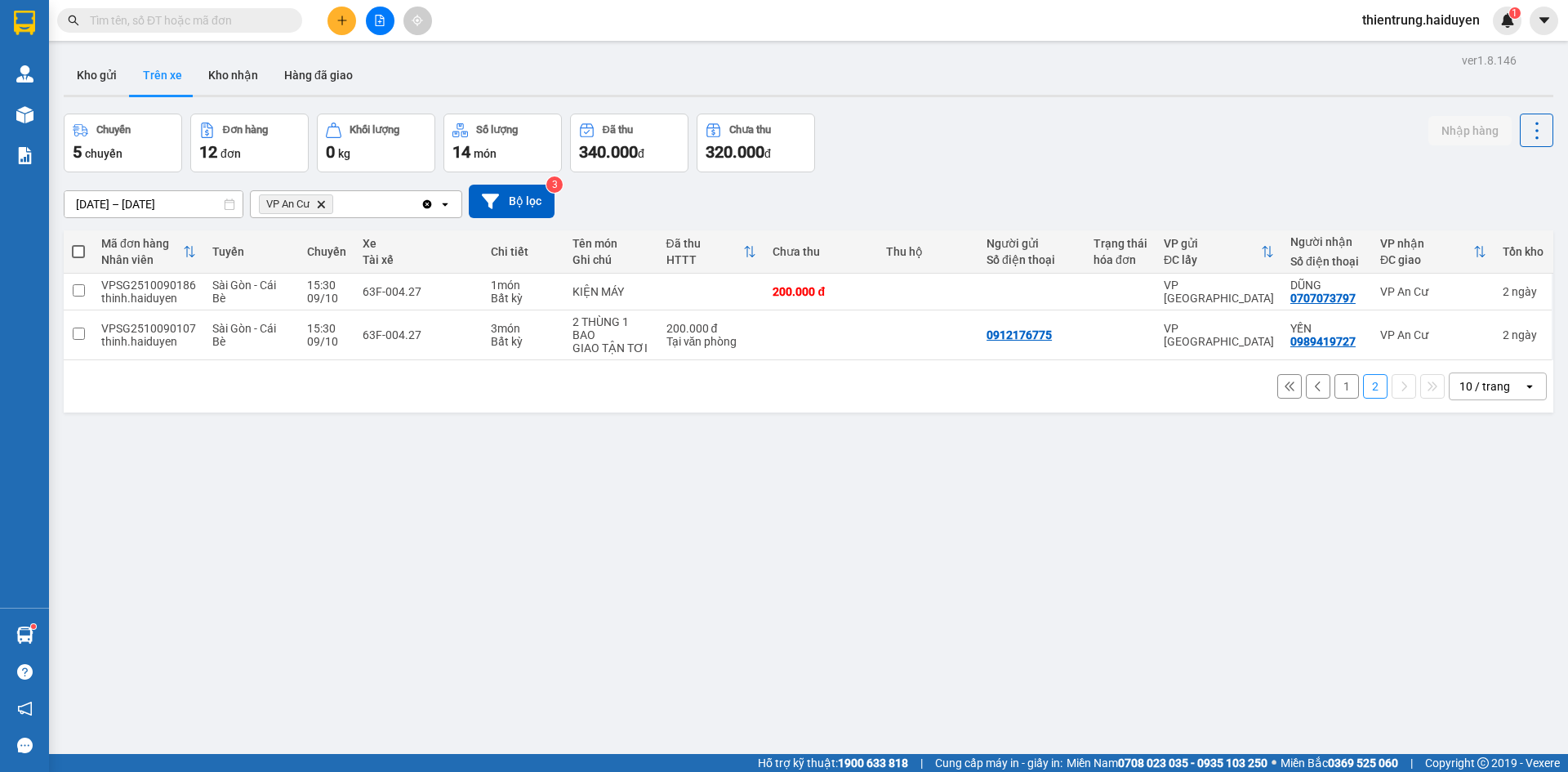
click at [1334, 384] on button "1" at bounding box center [1347, 386] width 24 height 24
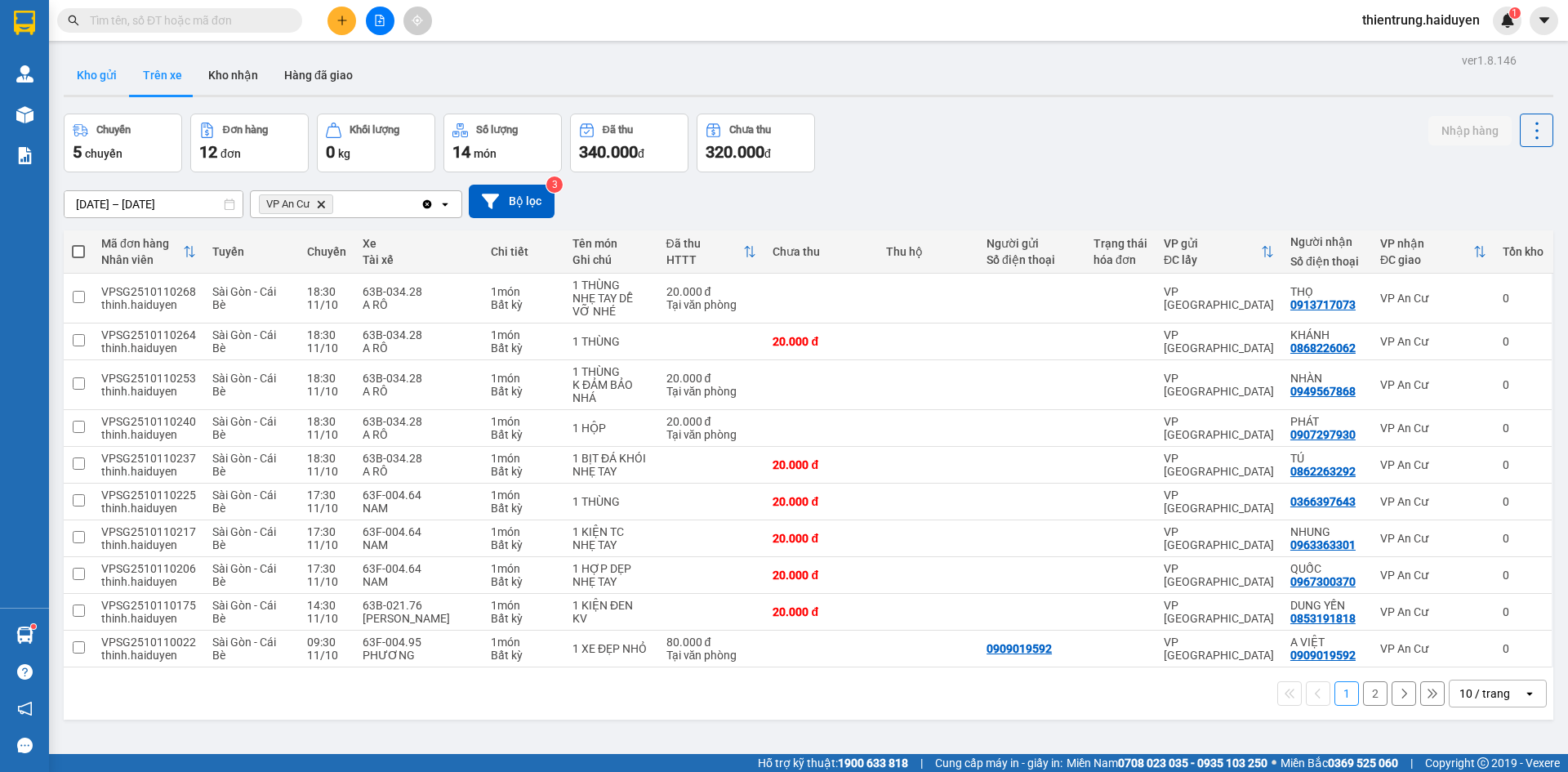
click at [108, 76] on button "Kho gửi" at bounding box center [97, 74] width 67 height 39
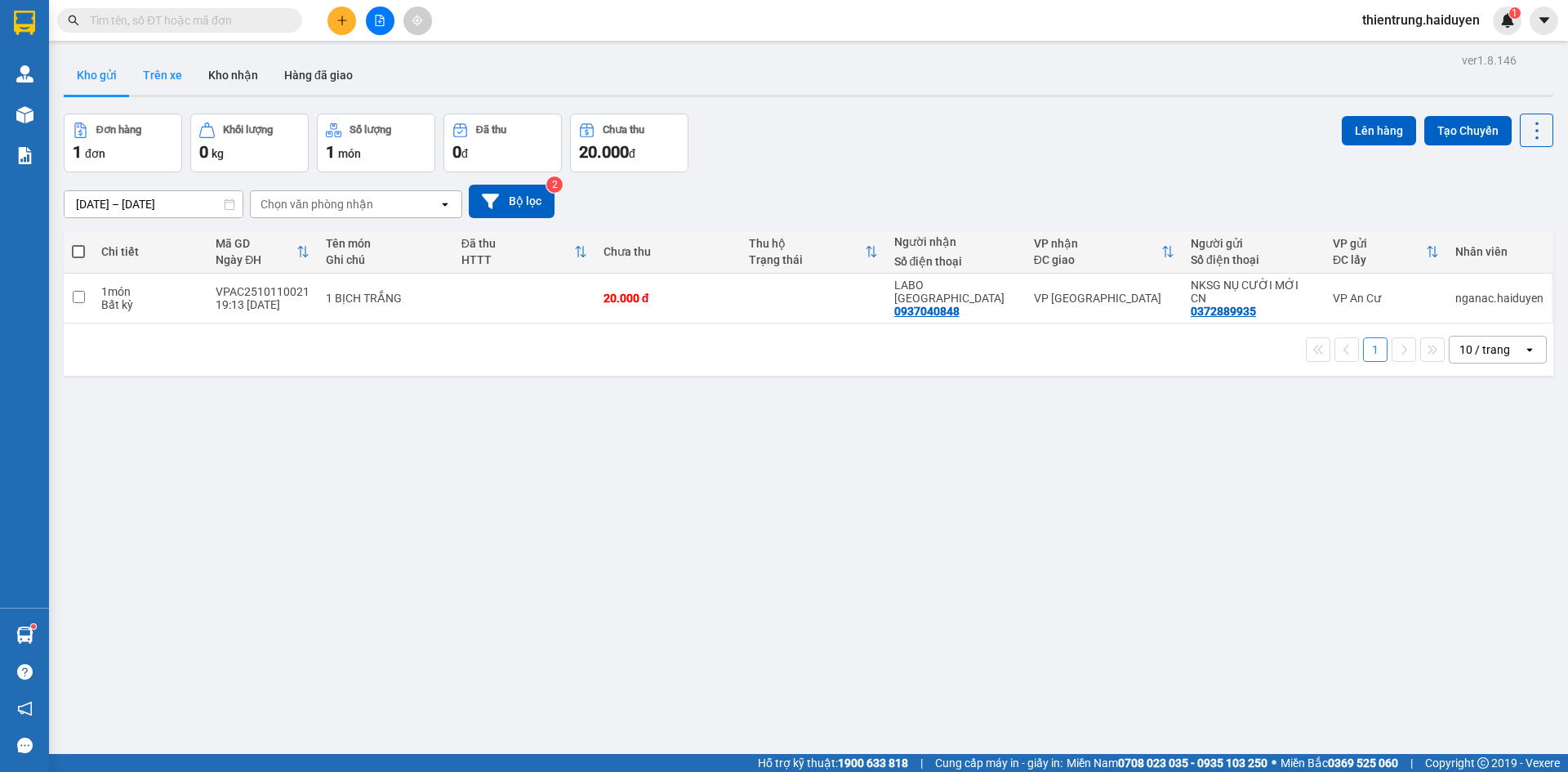
click at [154, 77] on button "Trên xe" at bounding box center [163, 74] width 66 height 39
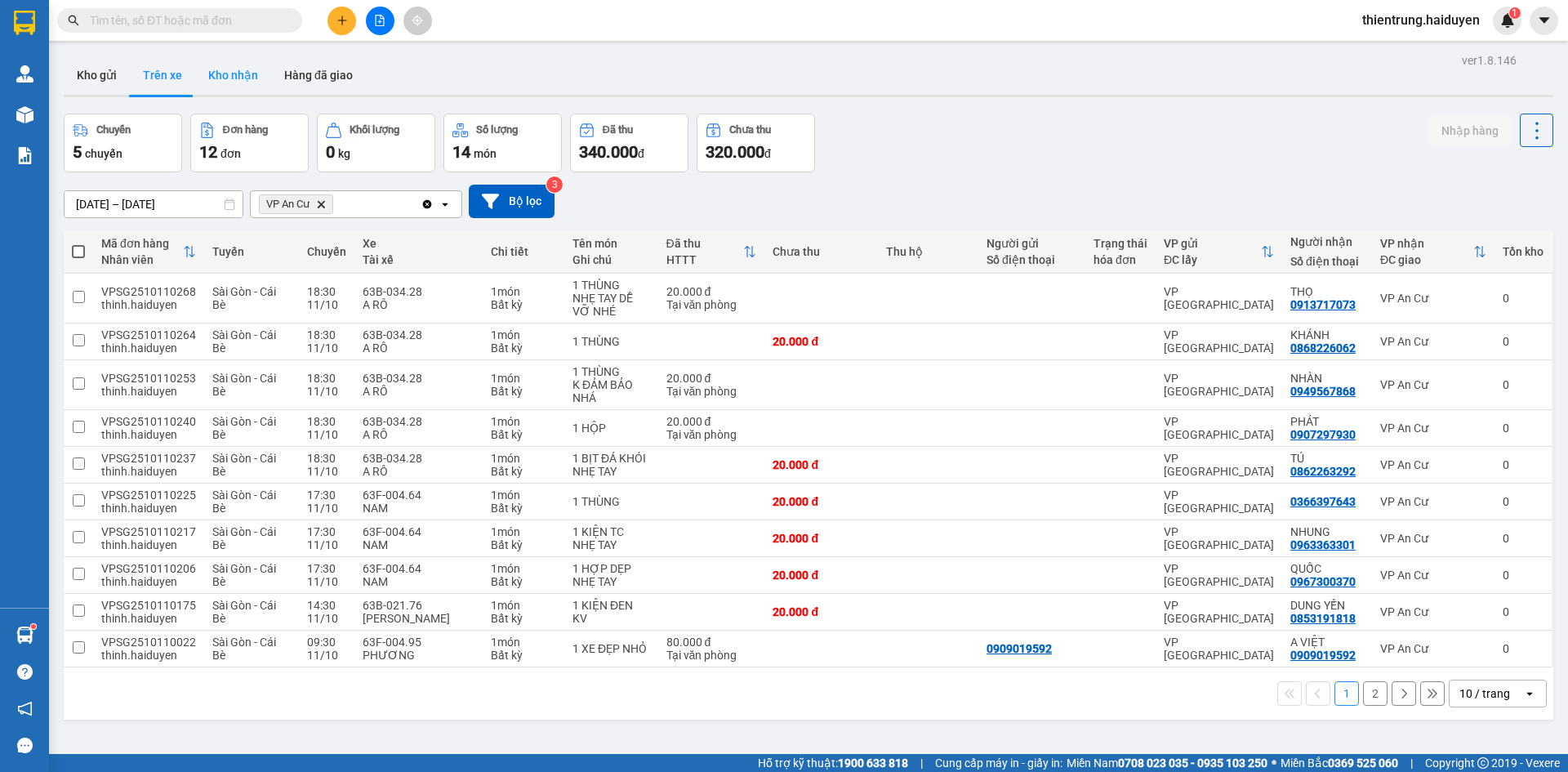
click at [237, 75] on button "Kho nhận" at bounding box center [234, 74] width 76 height 39
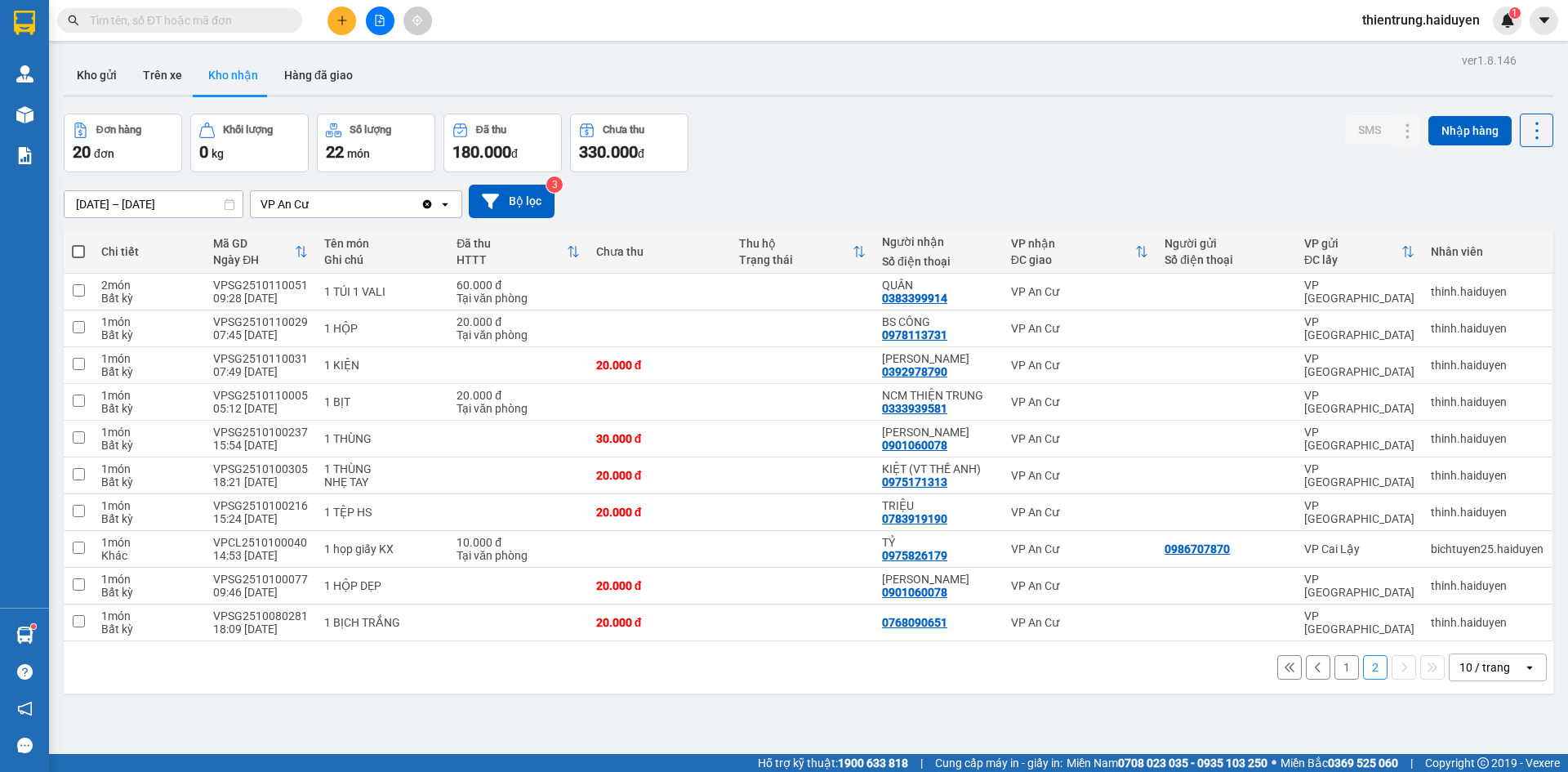
click at [1059, 718] on div "ver 1.8.146 Kho gửi Trên xe Kho nhận Hàng đã giao Đơn hàng 20 đơn Khối lượng 0 …" at bounding box center [809, 435] width 1503 height 772
click at [167, 85] on button "Trên xe" at bounding box center [163, 74] width 66 height 39
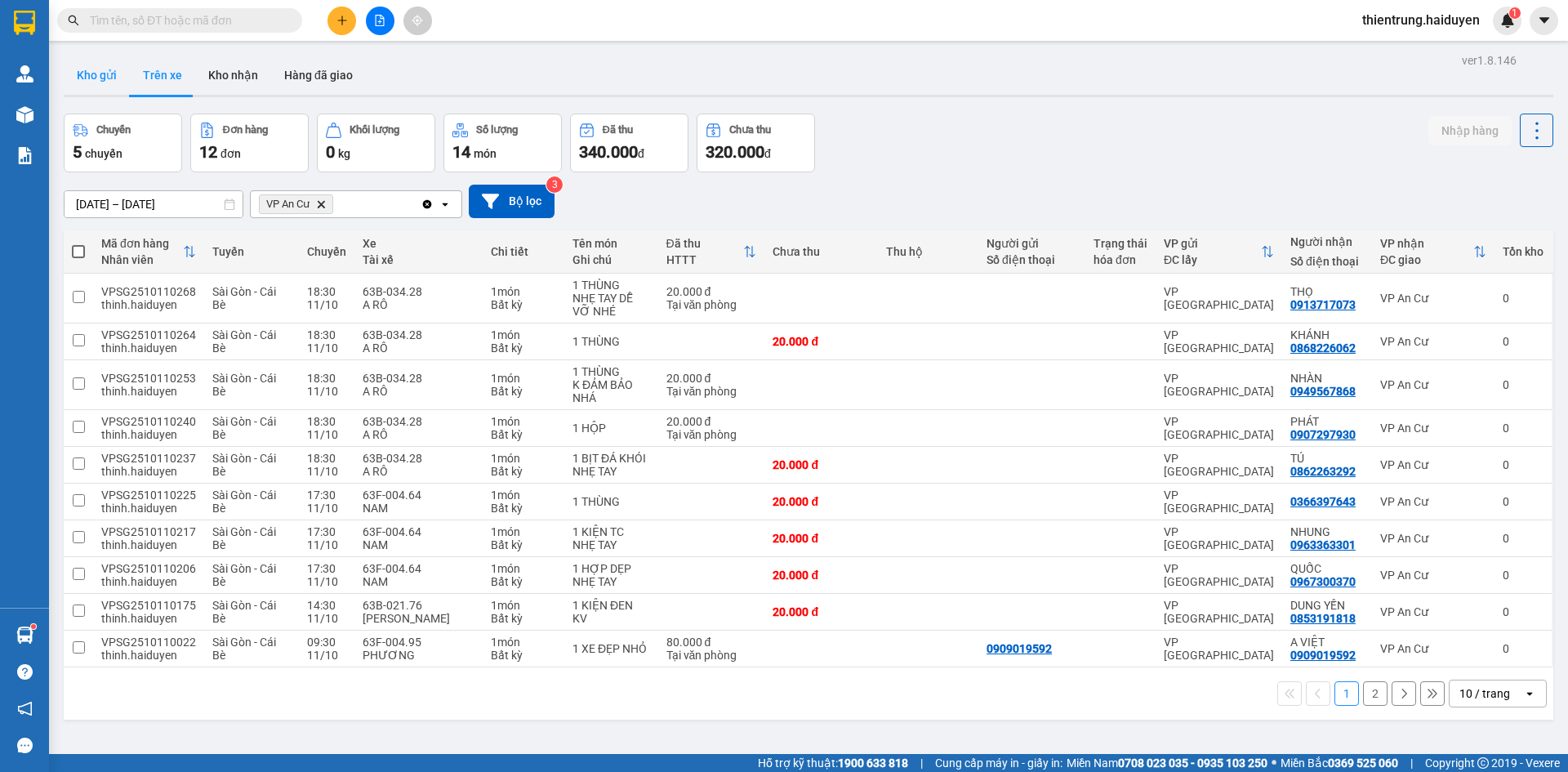
click at [116, 63] on button "Kho gửi" at bounding box center [97, 74] width 67 height 39
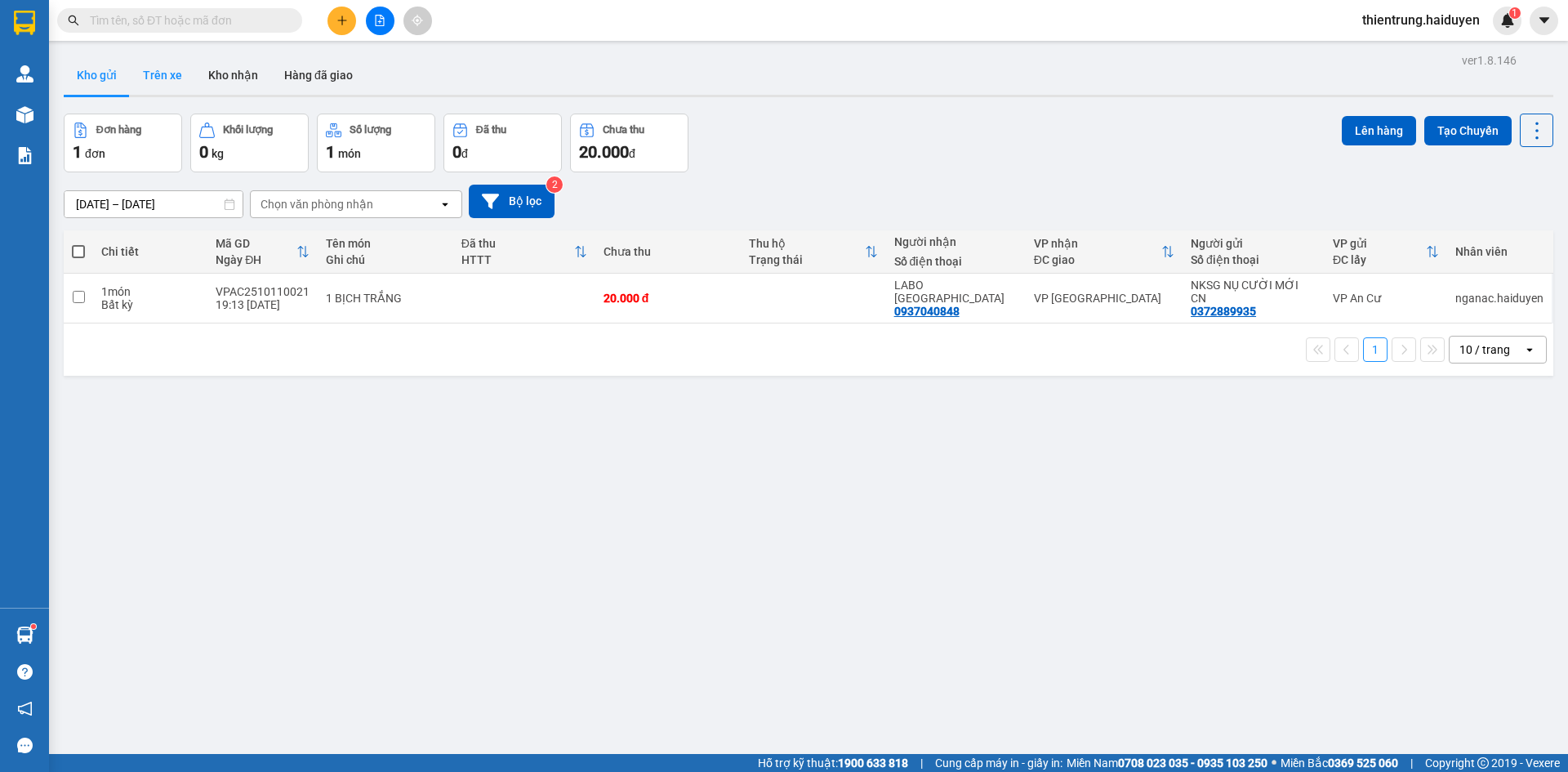
click at [176, 84] on button "Trên xe" at bounding box center [163, 74] width 66 height 39
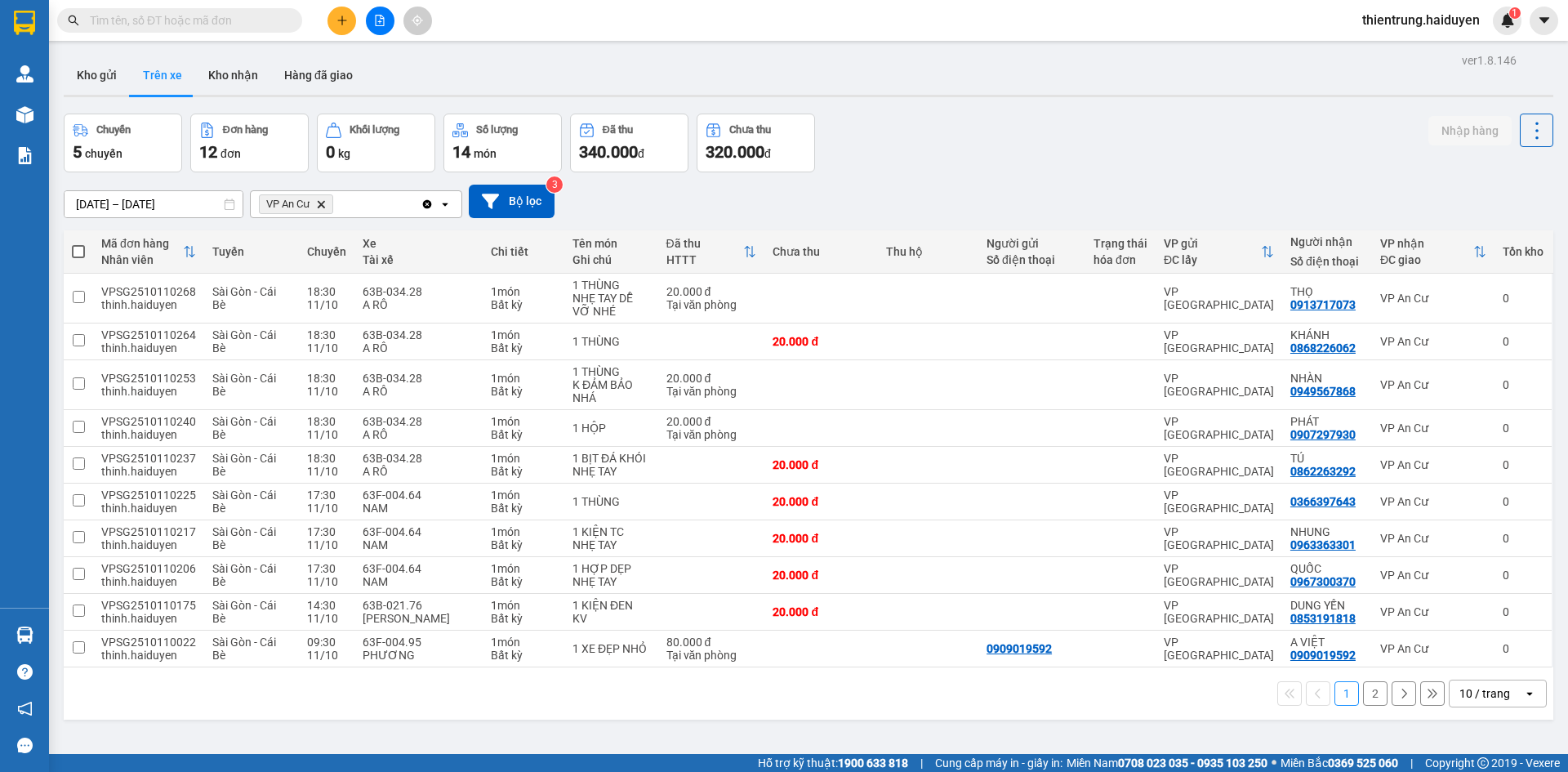
click at [1248, 126] on div "Chuyến 5 chuyến Đơn hàng 12 đơn Khối lượng 0 kg Số lượng 14 món Đã thu 340.000 …" at bounding box center [809, 143] width 1490 height 59
click at [228, 80] on button "Kho nhận" at bounding box center [234, 74] width 76 height 39
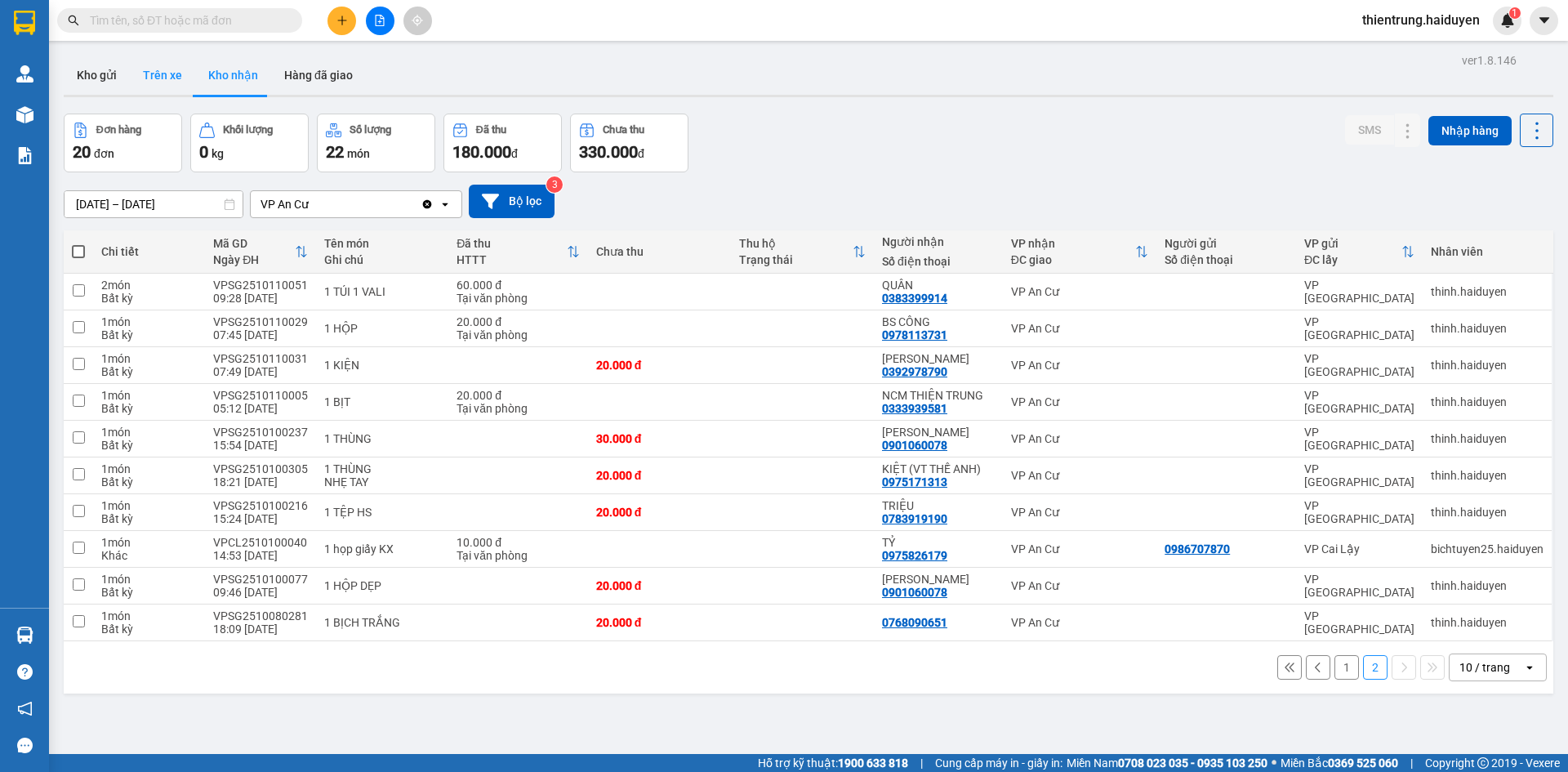
click at [159, 77] on button "Trên xe" at bounding box center [163, 74] width 66 height 39
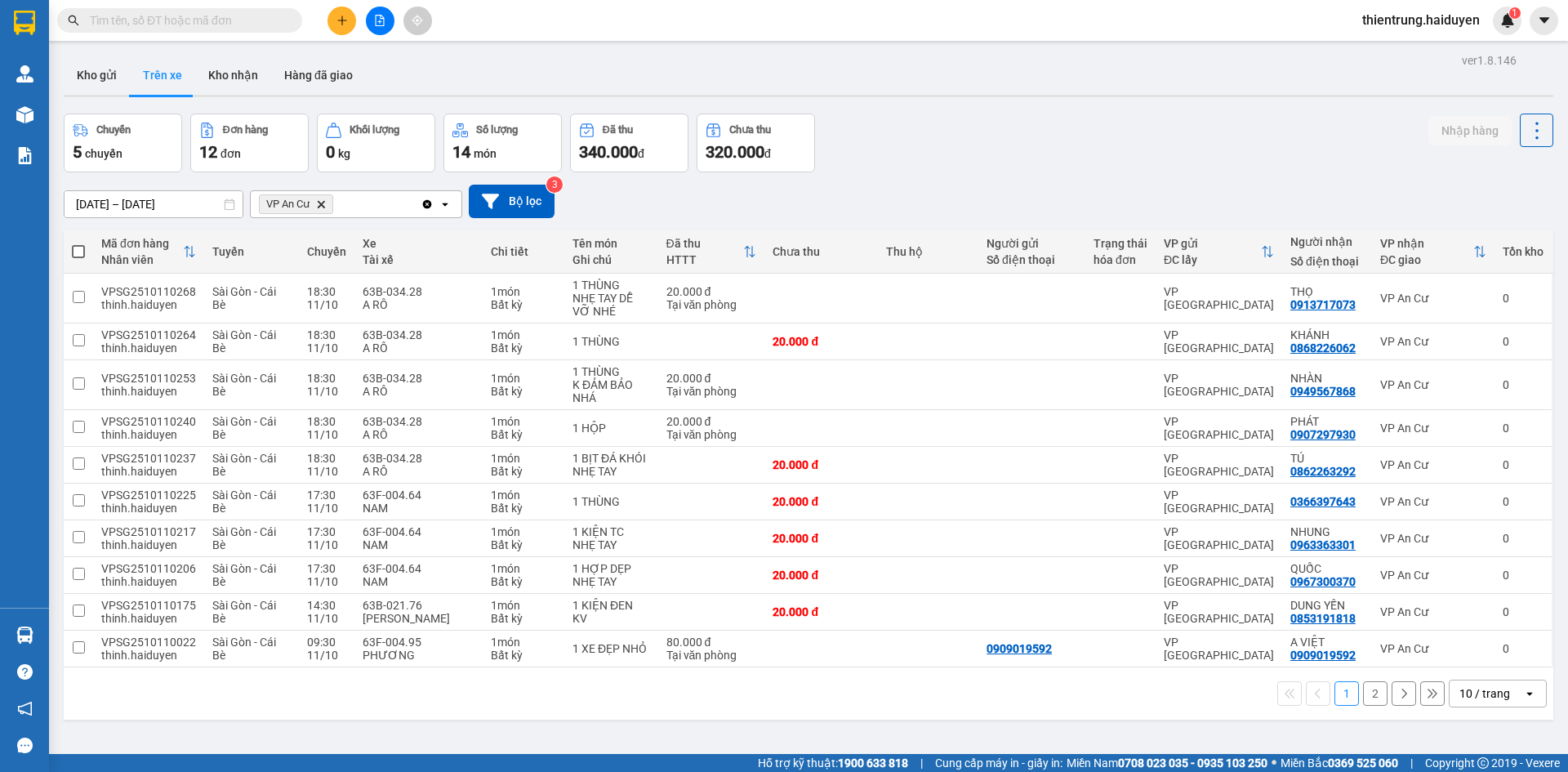
click at [1292, 161] on div "Chuyến 5 chuyến Đơn hàng 12 đơn Khối lượng 0 kg Số lượng 14 món Đã thu 340.000 …" at bounding box center [809, 143] width 1490 height 59
drag, startPoint x: 1344, startPoint y: 548, endPoint x: 1275, endPoint y: 530, distance: 71.3
click at [1283, 530] on td "NHUNG 0963363301" at bounding box center [1328, 539] width 90 height 37
checkbox input "true"
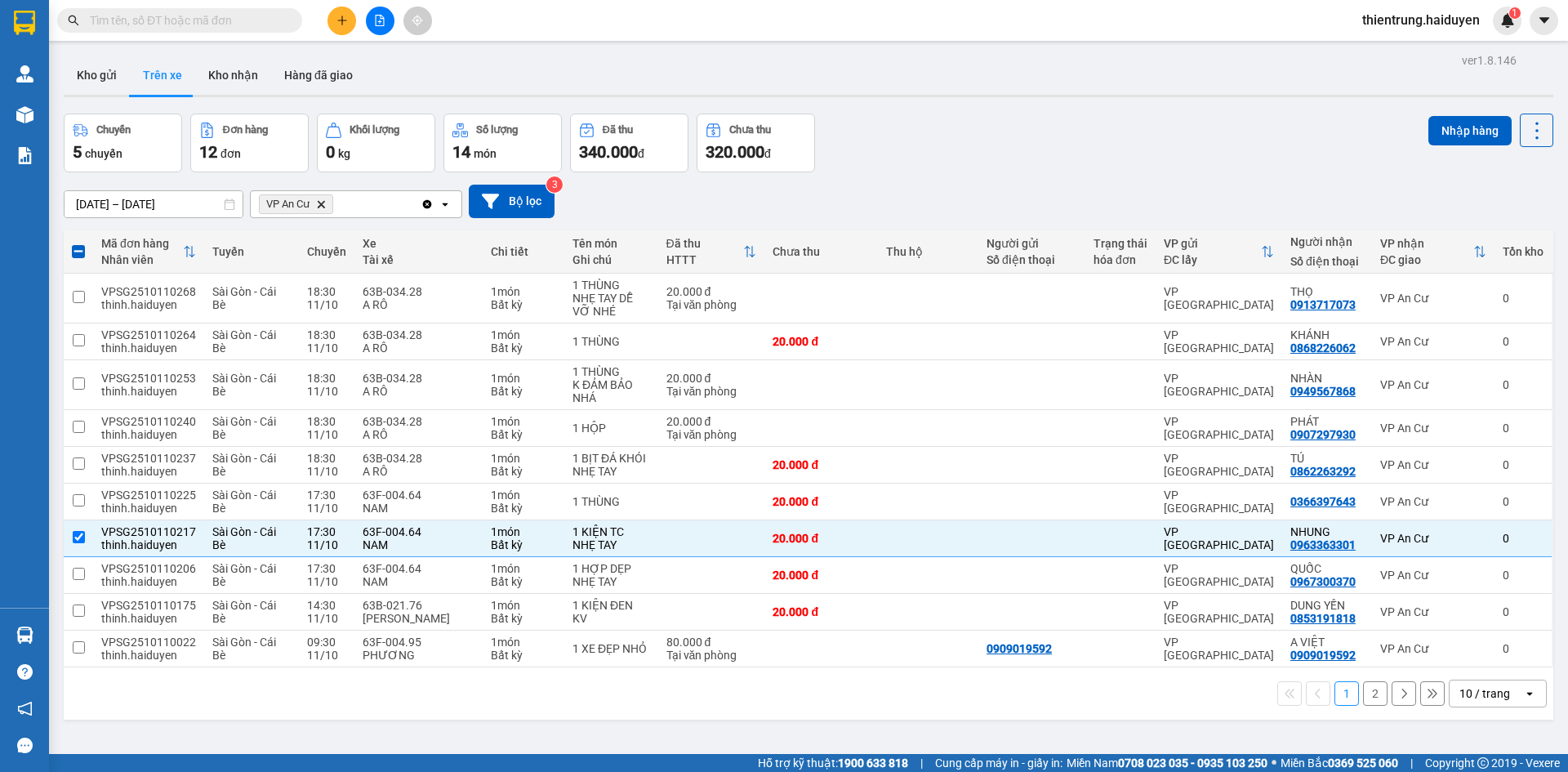
click at [1317, 169] on div "Chuyến 5 chuyến Đơn hàng 12 đơn Khối lượng 0 kg Số lượng 14 món Đã thu 340.000 …" at bounding box center [809, 143] width 1490 height 59
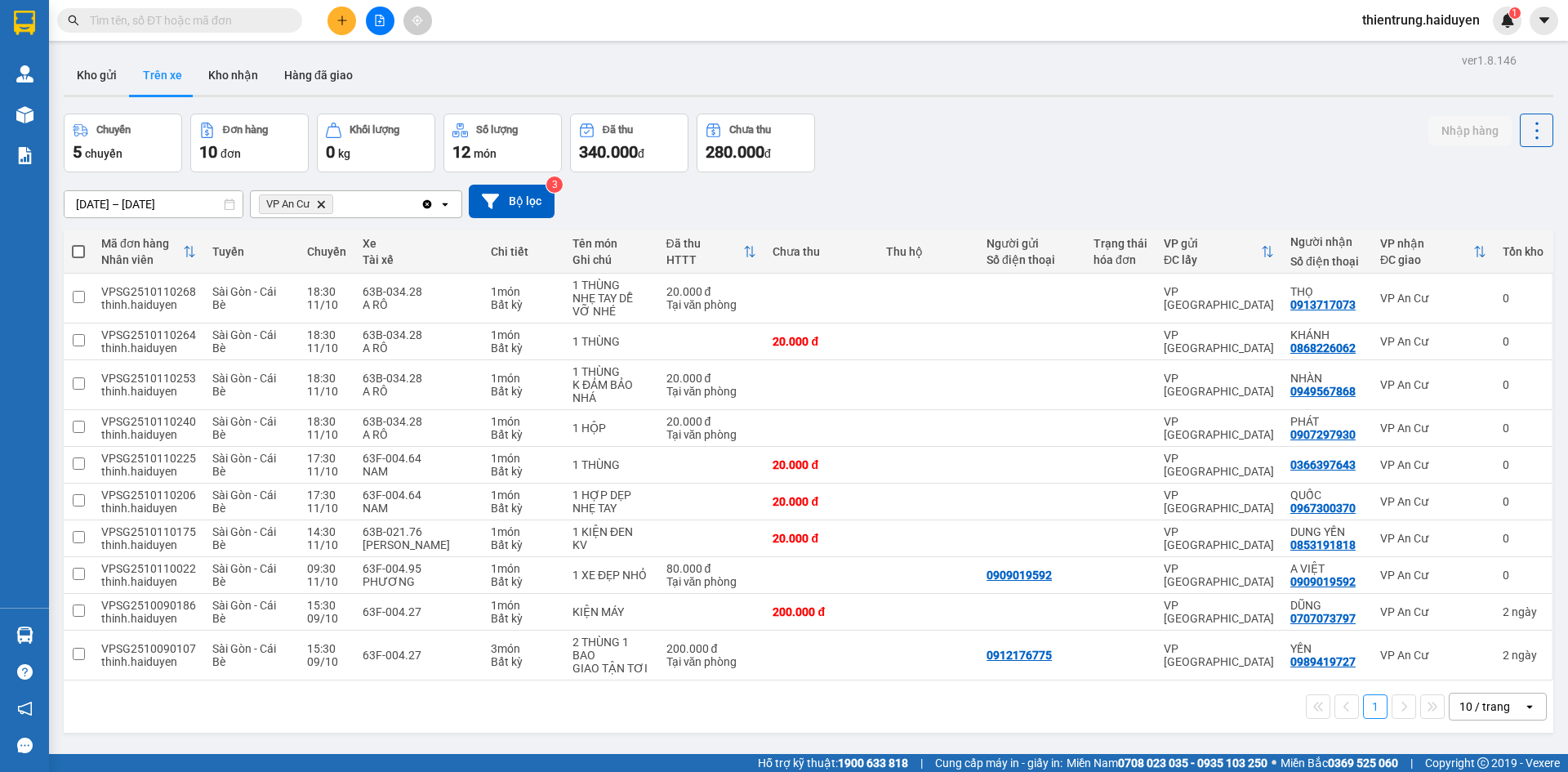
click at [1373, 97] on div "Kho gửi Trên xe Kho nhận Hàng đã giao" at bounding box center [809, 77] width 1490 height 43
click at [228, 73] on button "Kho nhận" at bounding box center [234, 74] width 76 height 39
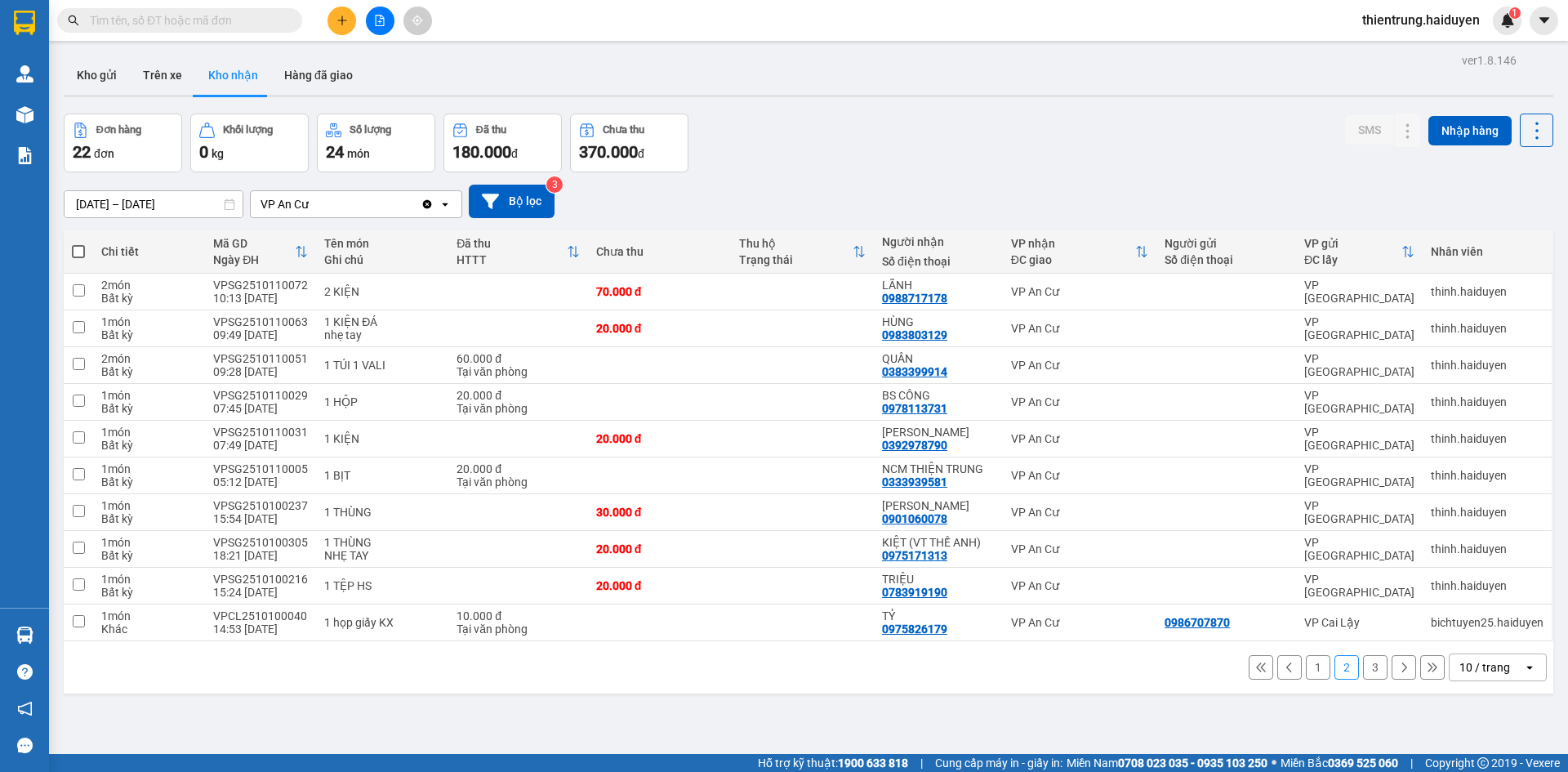
click at [1275, 200] on div "[DATE] – [DATE] Press the down arrow key to interact with the calendar and sele…" at bounding box center [809, 201] width 1490 height 34
click at [155, 74] on button "Trên xe" at bounding box center [163, 74] width 66 height 39
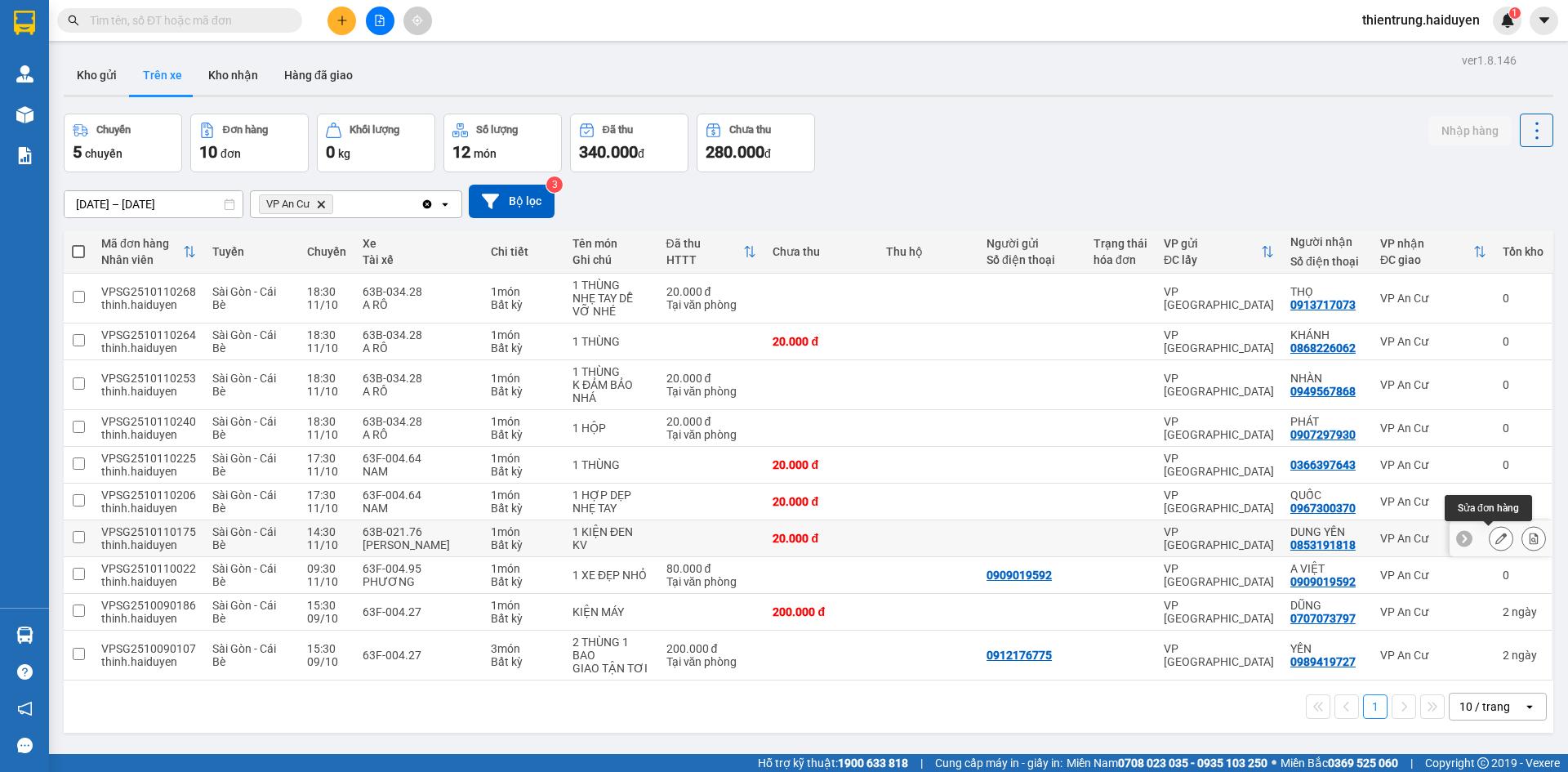
click at [1494, 540] on button at bounding box center [1501, 538] width 22 height 29
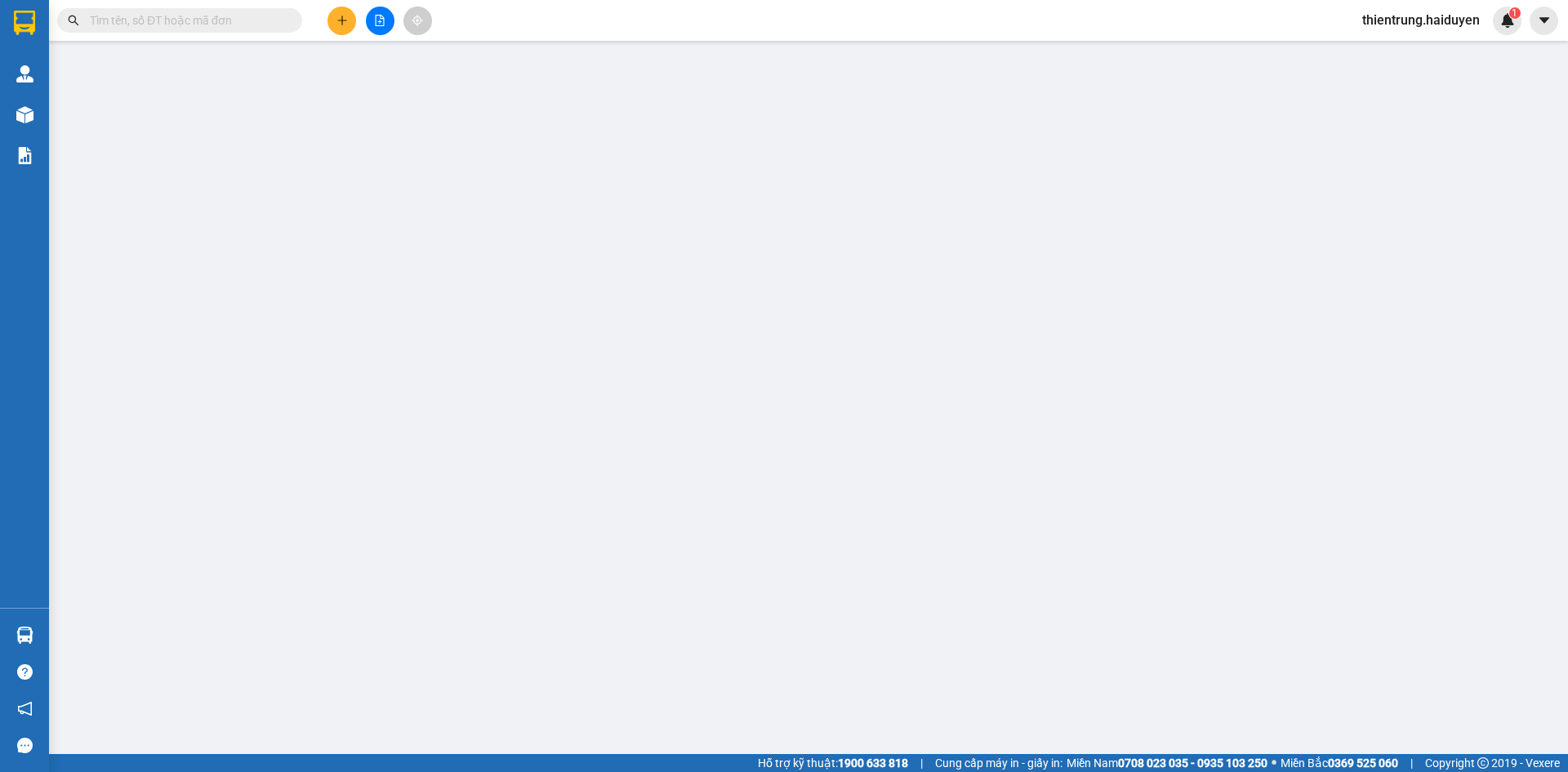
type input "0853191818"
type input "DUNG YẾN"
type input "0"
type input "20.000"
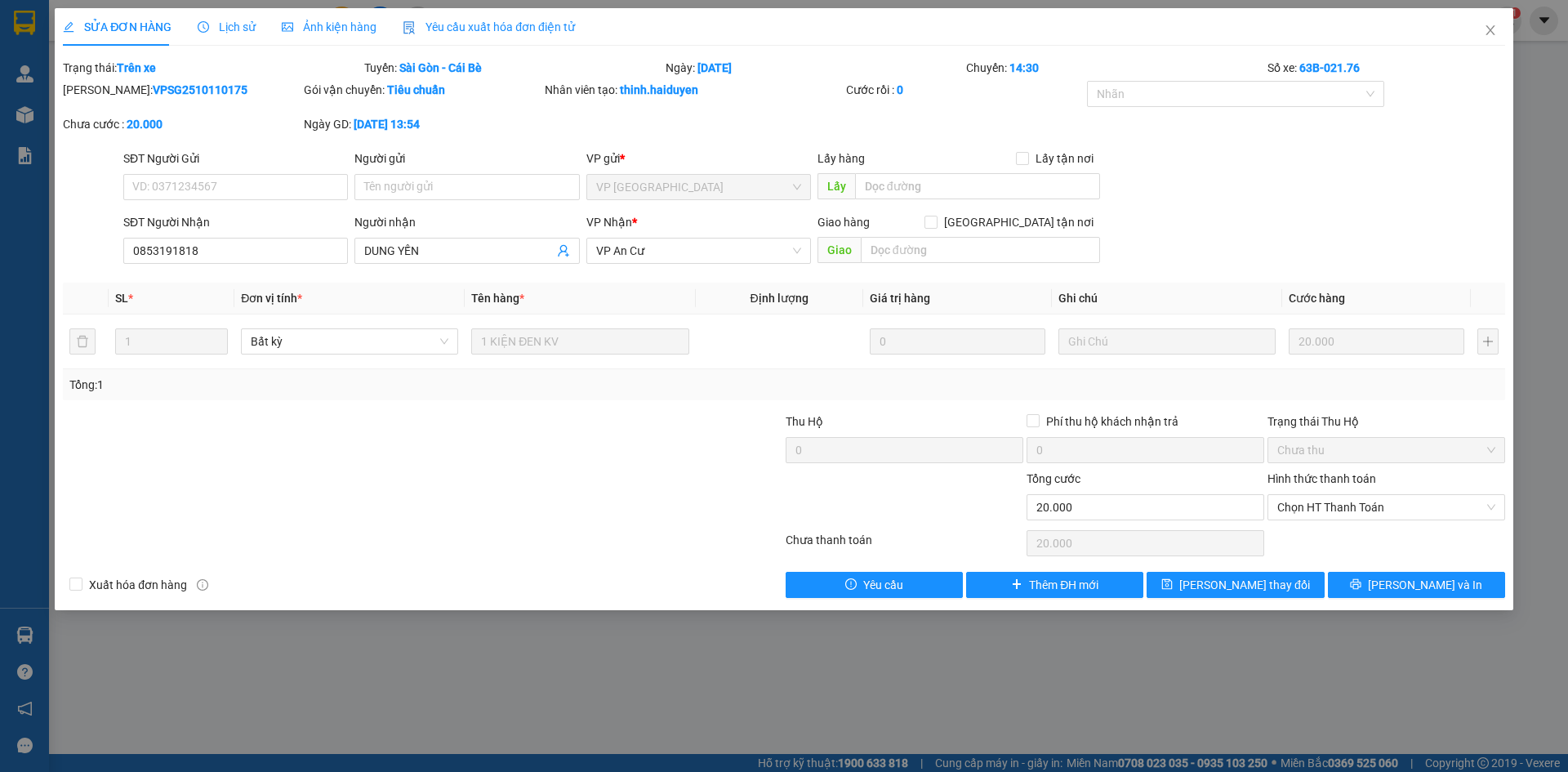
click at [244, 32] on span "Lịch sử" at bounding box center [227, 27] width 58 height 13
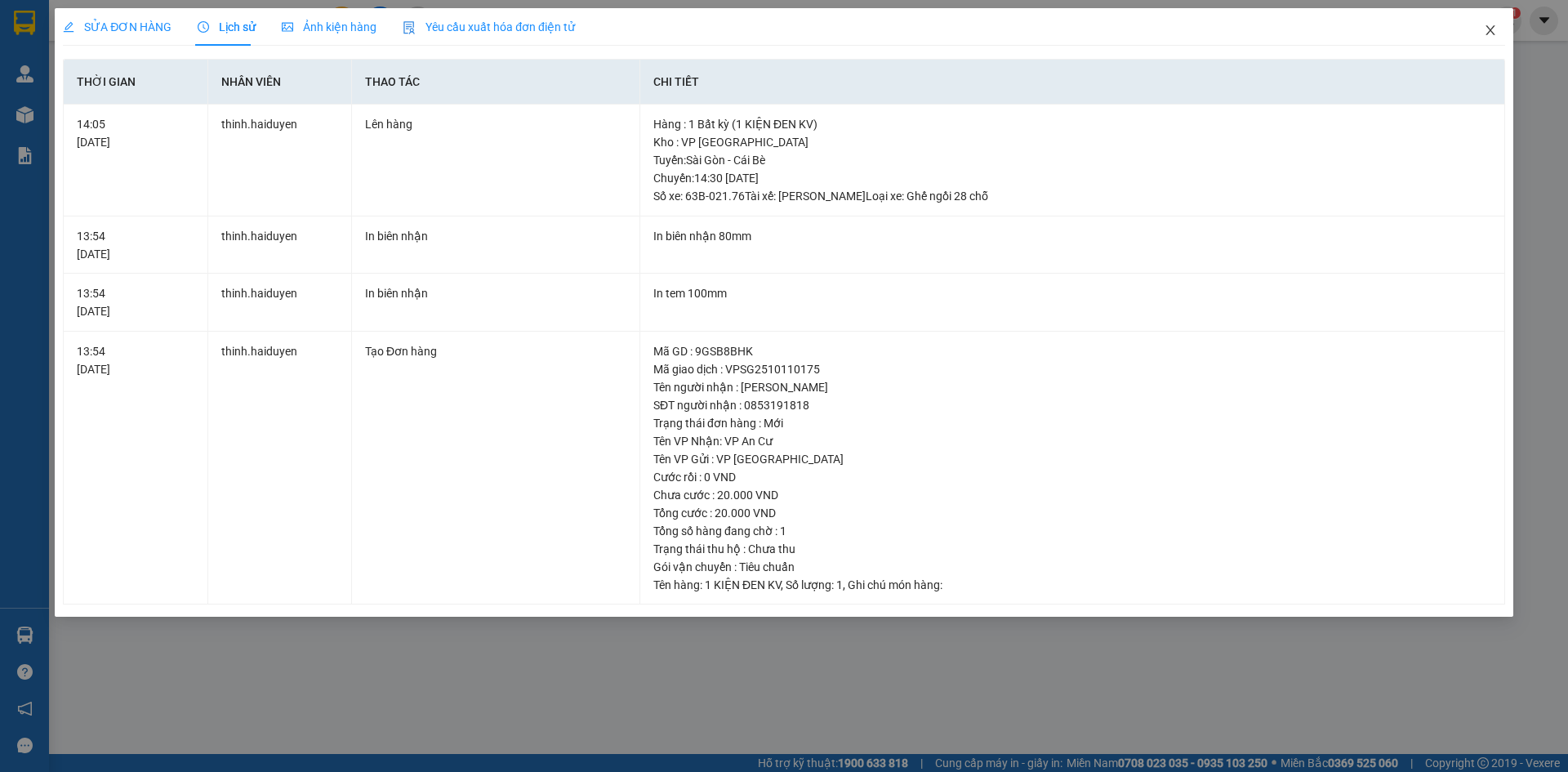
click at [1485, 29] on icon "close" at bounding box center [1490, 29] width 13 height 13
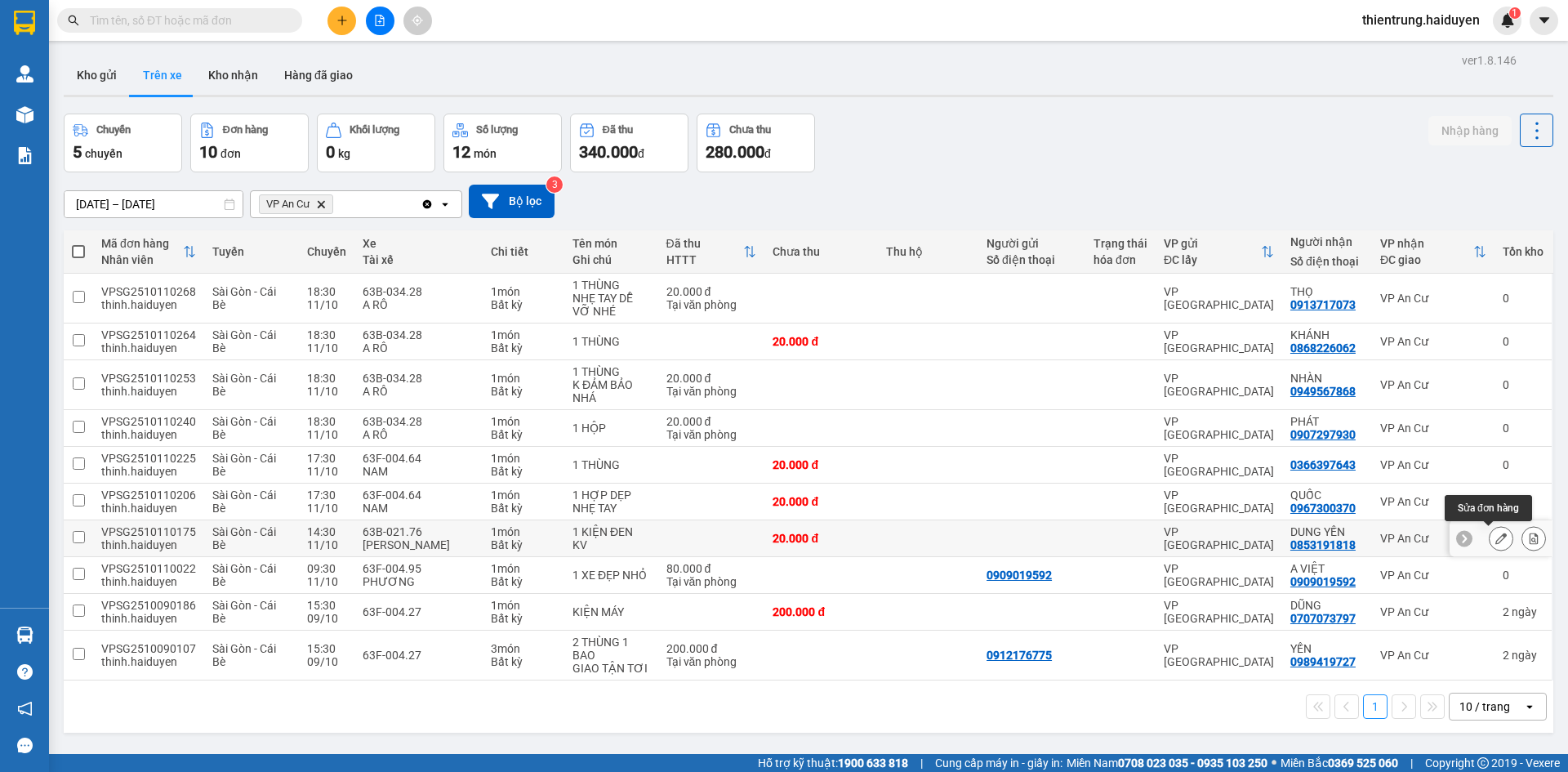
click at [1495, 537] on icon at bounding box center [1501, 538] width 11 height 11
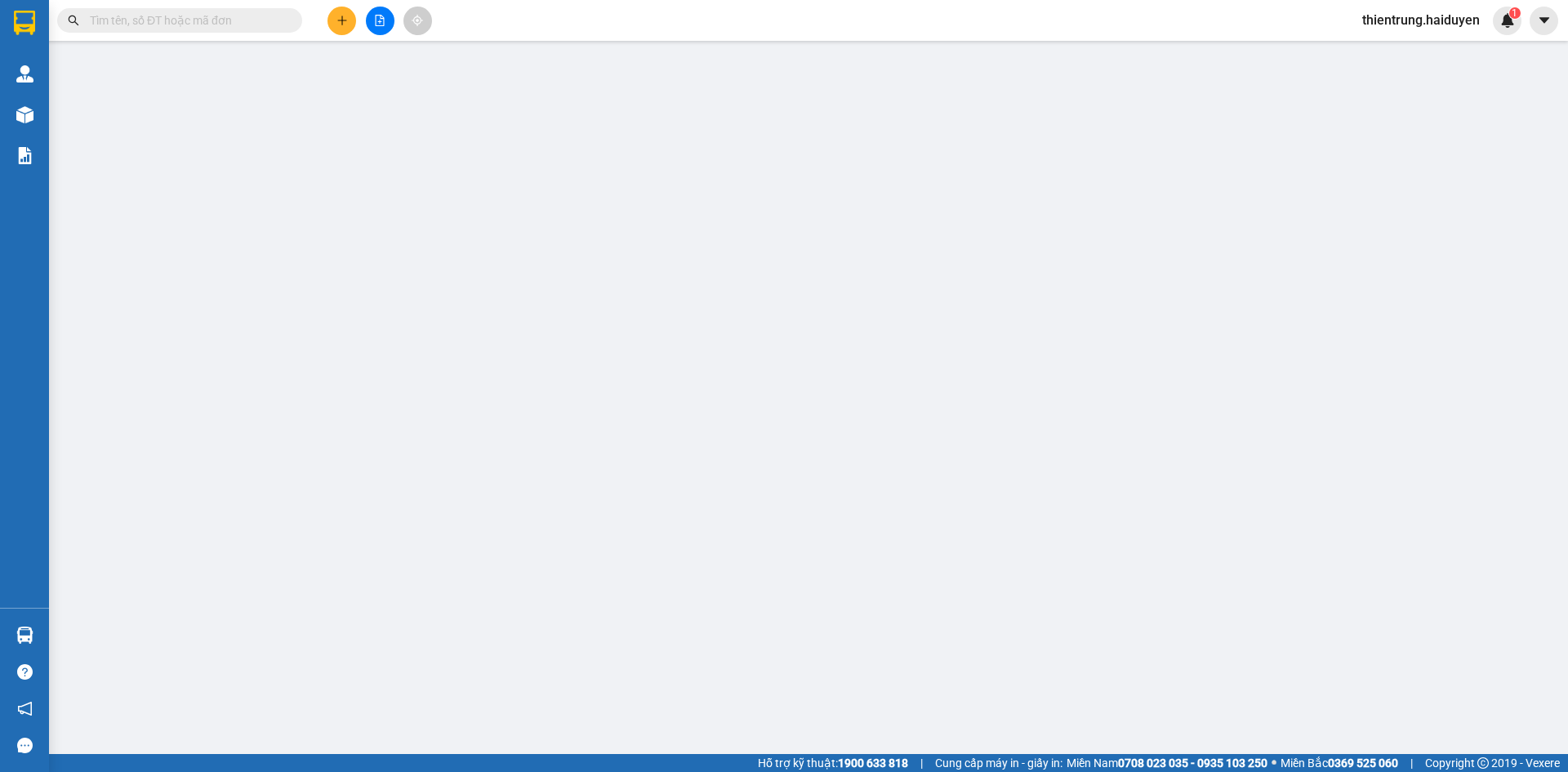
type input "0853191818"
type input "DUNG YẾN"
type input "0"
type input "20.000"
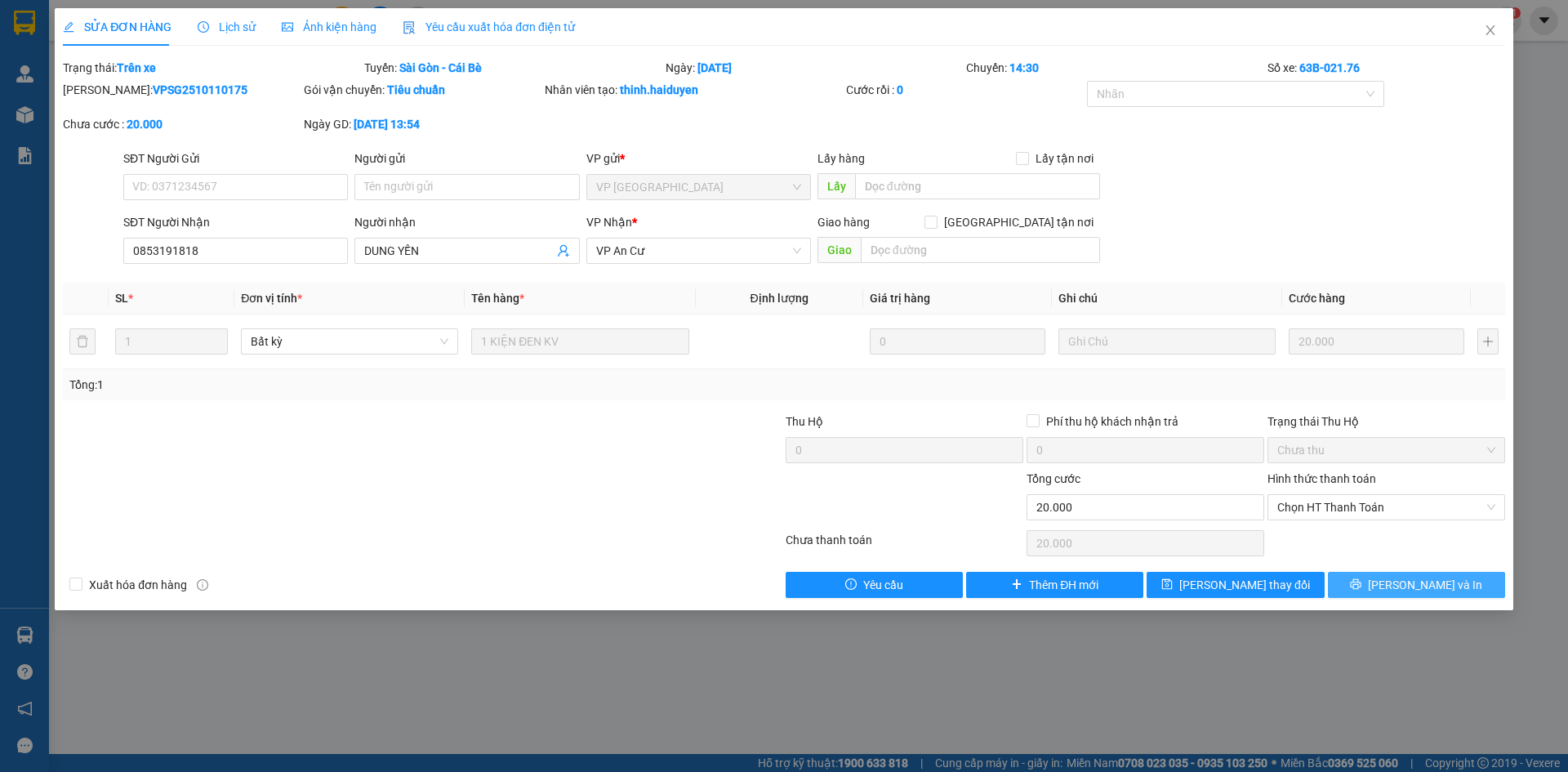
click at [1454, 581] on button "[PERSON_NAME] và In" at bounding box center [1417, 584] width 177 height 26
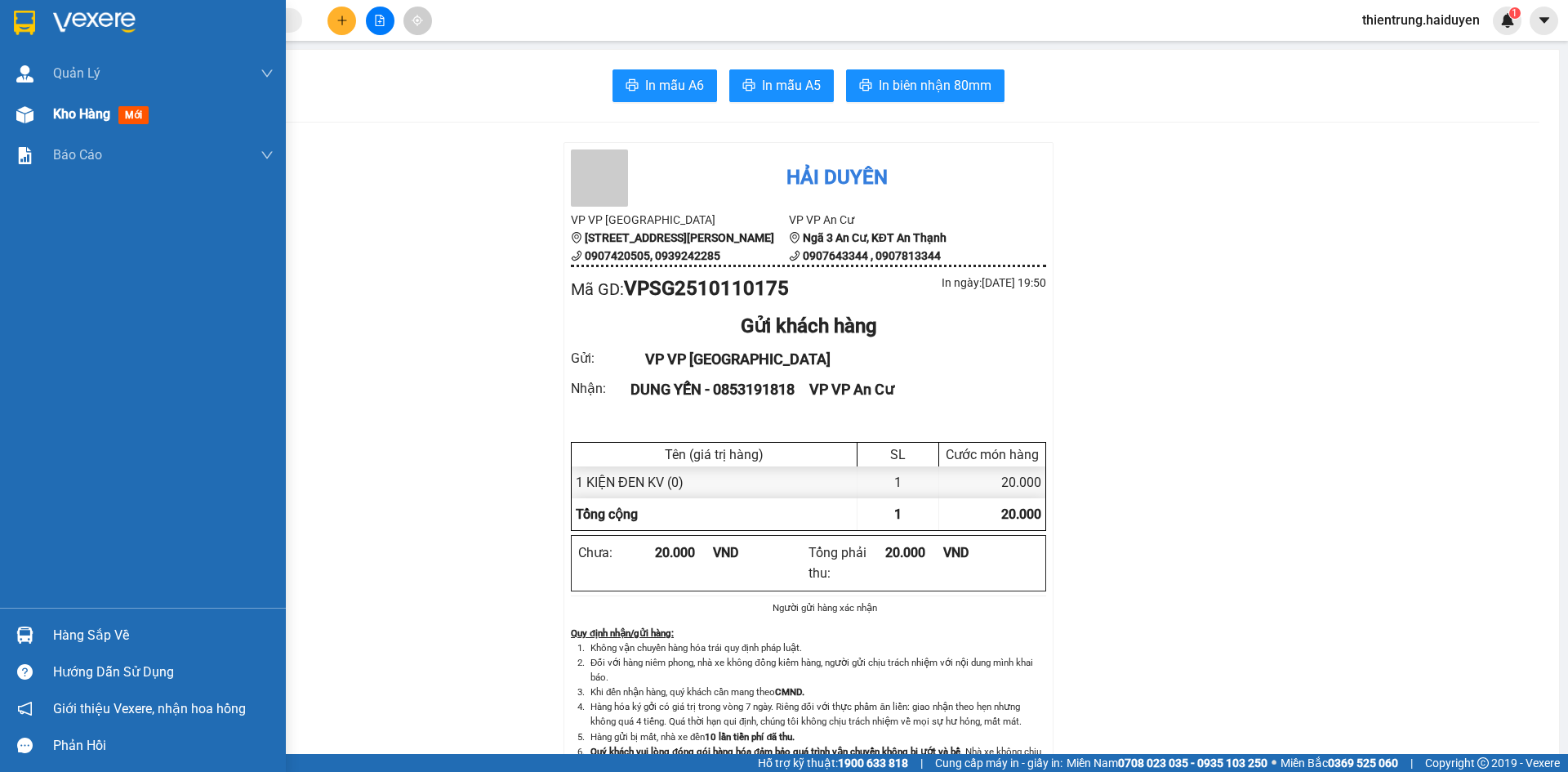
drag, startPoint x: 81, startPoint y: 124, endPoint x: 778, endPoint y: 770, distance: 950.3
click at [82, 124] on div "Kho hàng mới" at bounding box center [103, 114] width 101 height 21
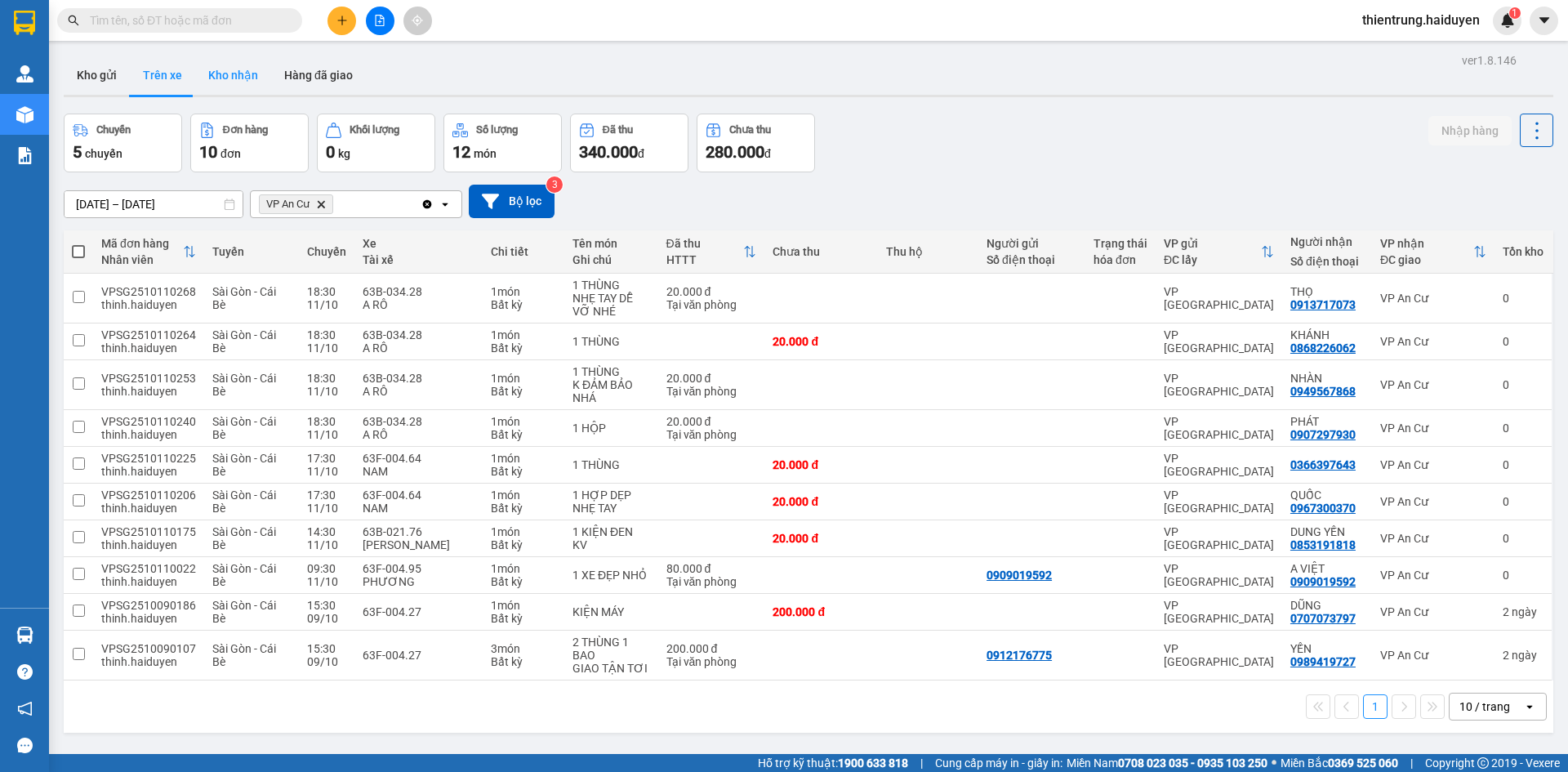
click at [238, 73] on button "Kho nhận" at bounding box center [234, 74] width 76 height 39
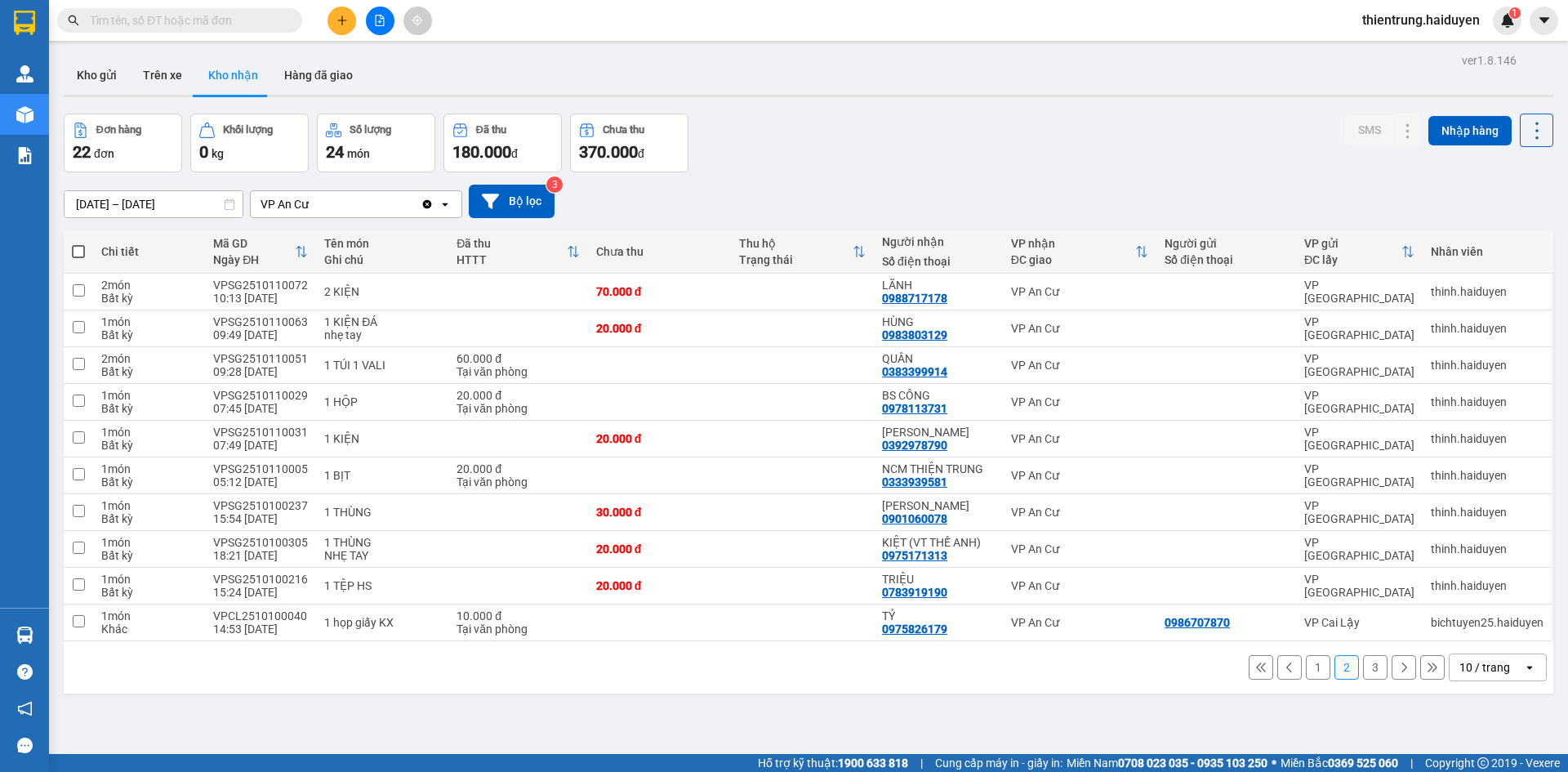
click at [1306, 671] on button "1" at bounding box center [1318, 667] width 24 height 24
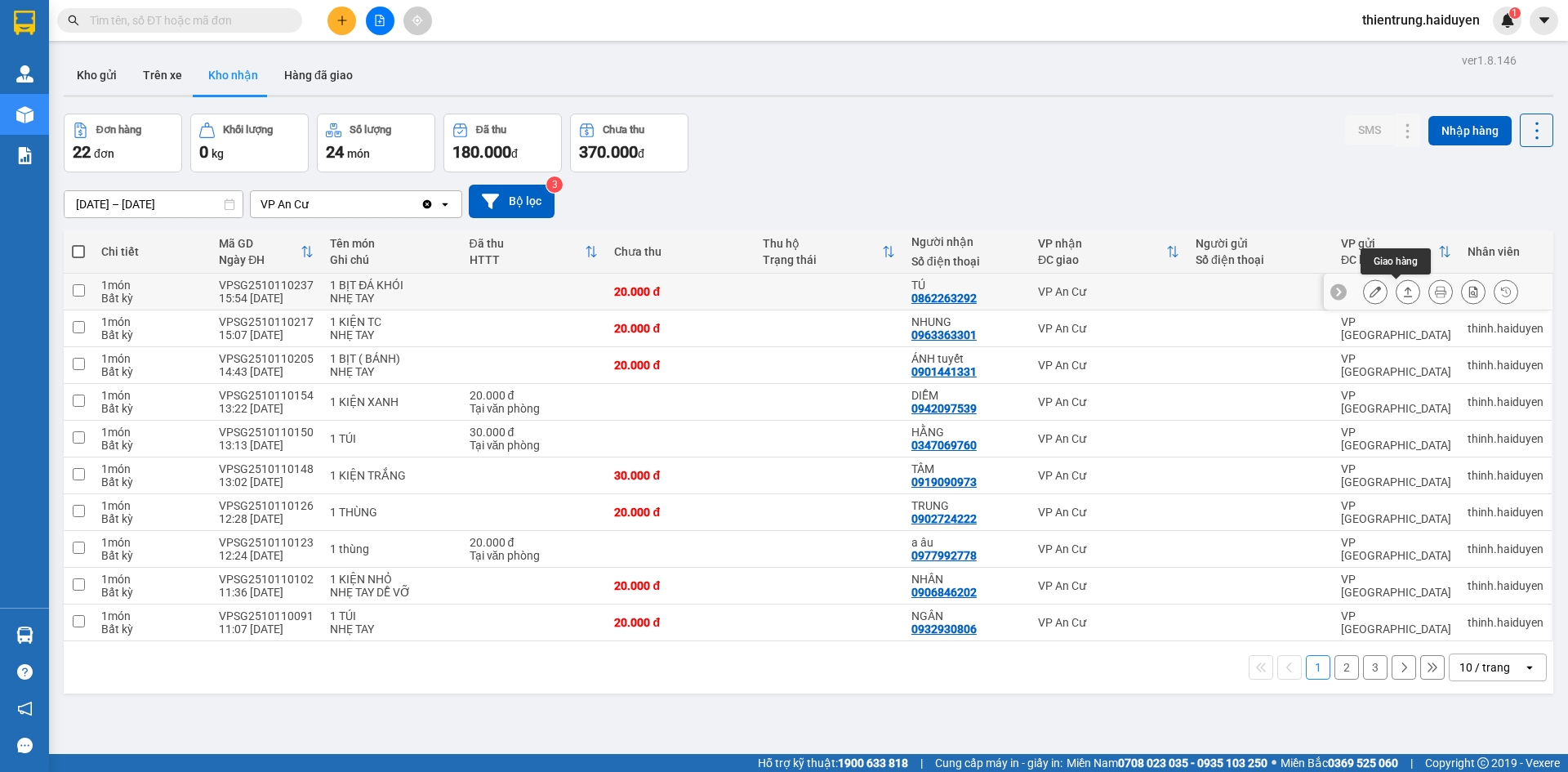
click at [1370, 295] on icon at bounding box center [1375, 291] width 11 height 11
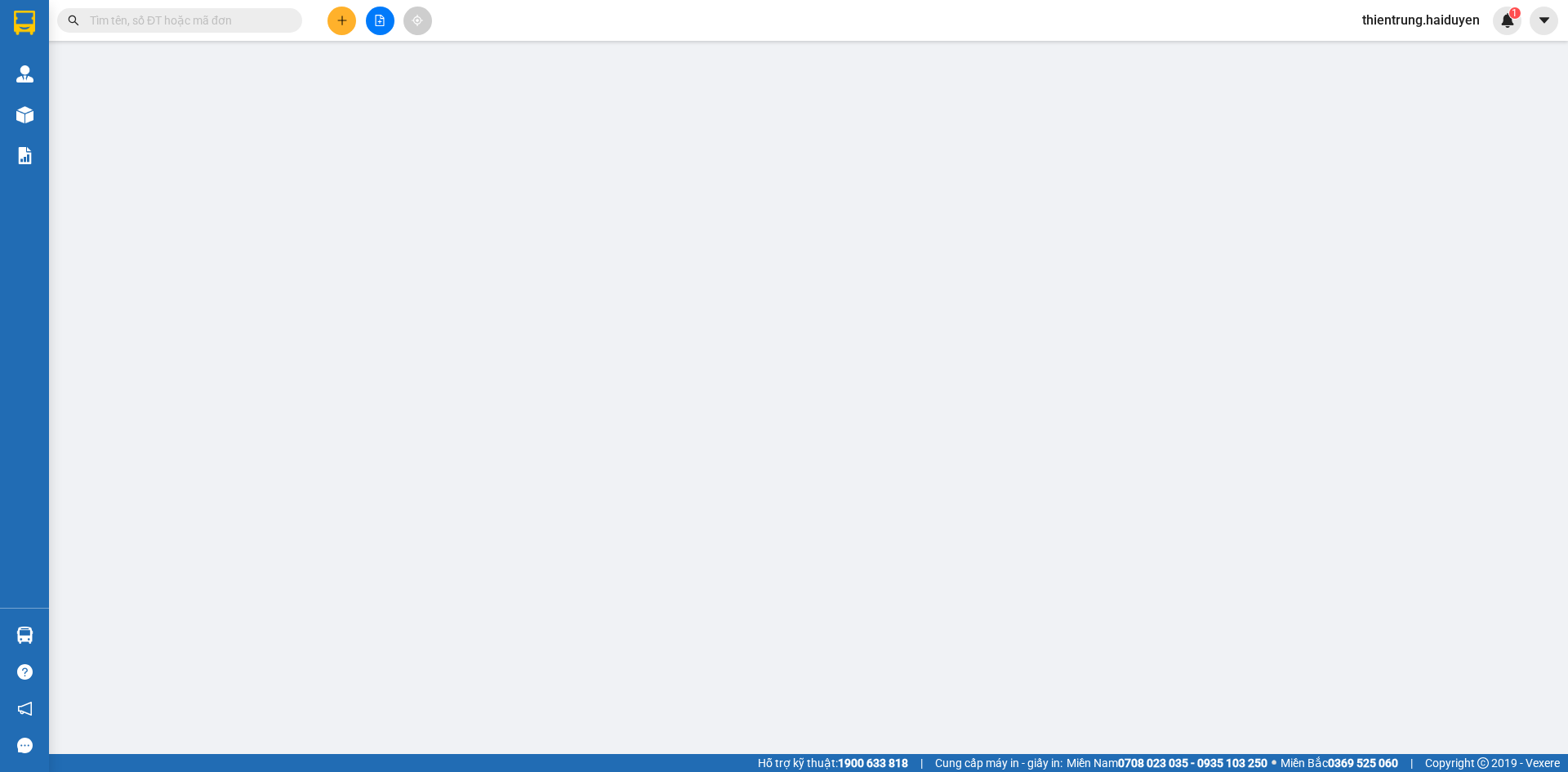
type input "0862263292"
type input "TÚ"
type input "0"
type input "20.000"
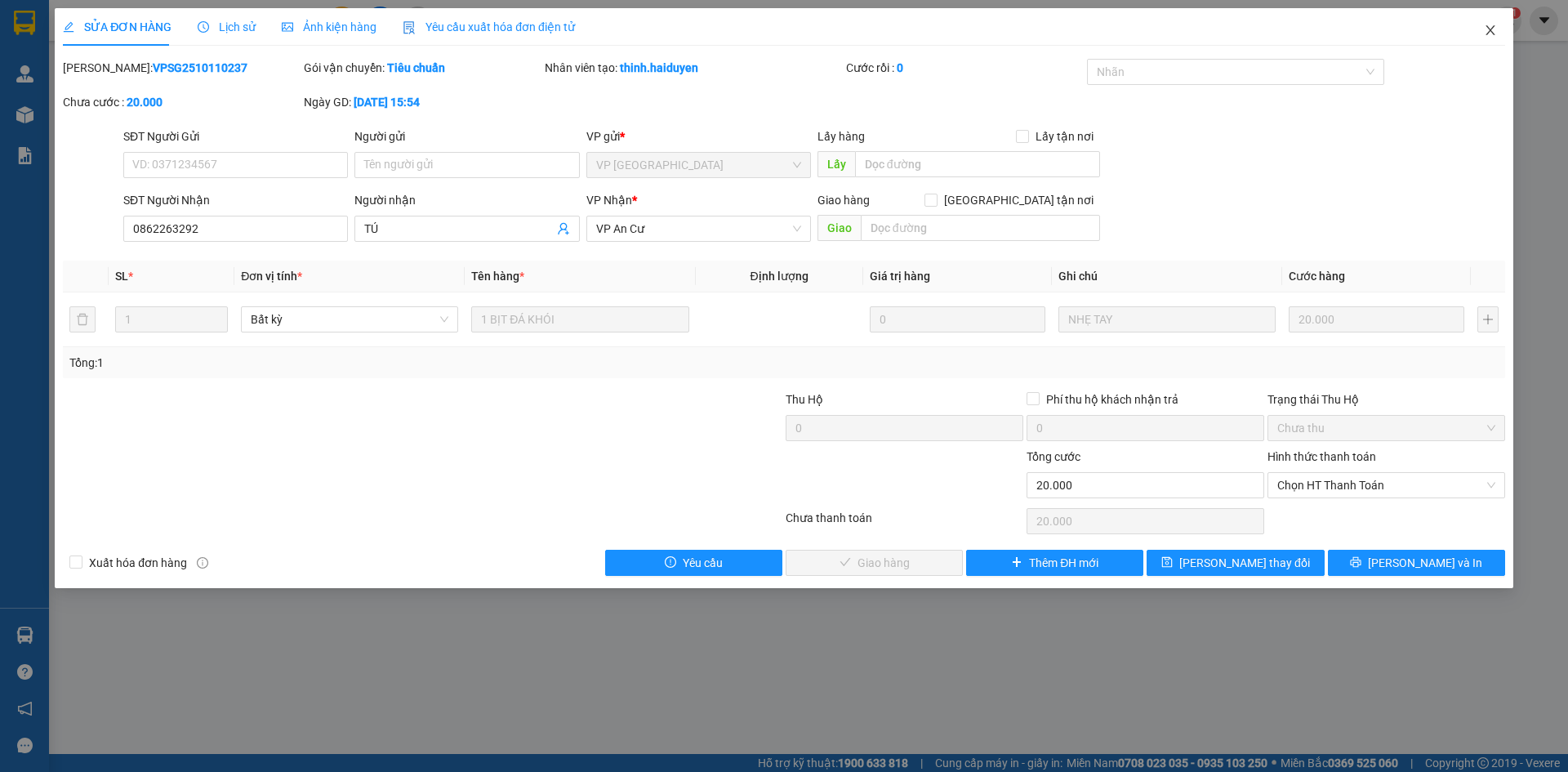
click at [1490, 24] on icon "close" at bounding box center [1490, 29] width 13 height 13
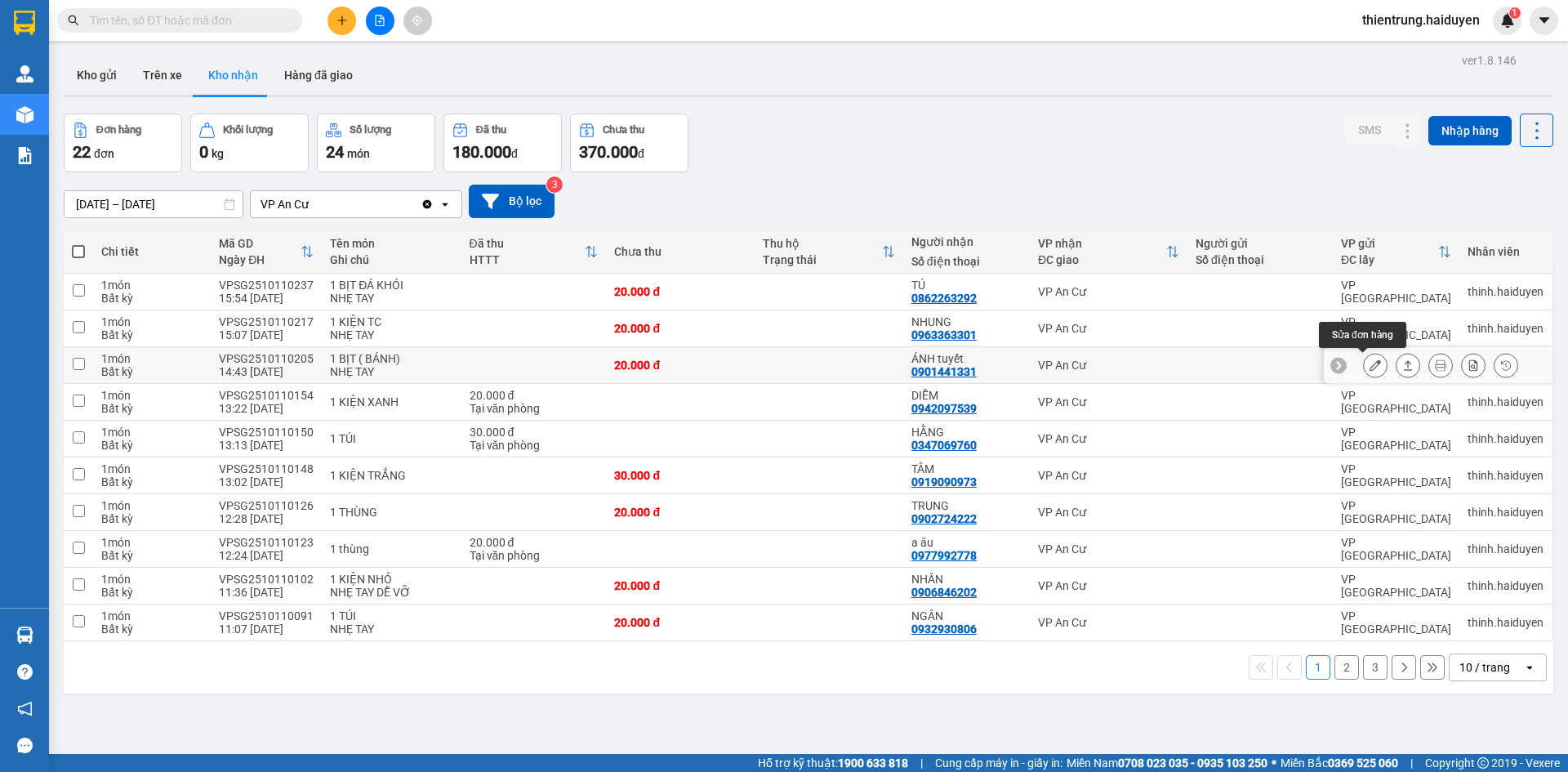
click at [1370, 367] on icon at bounding box center [1375, 365] width 11 height 11
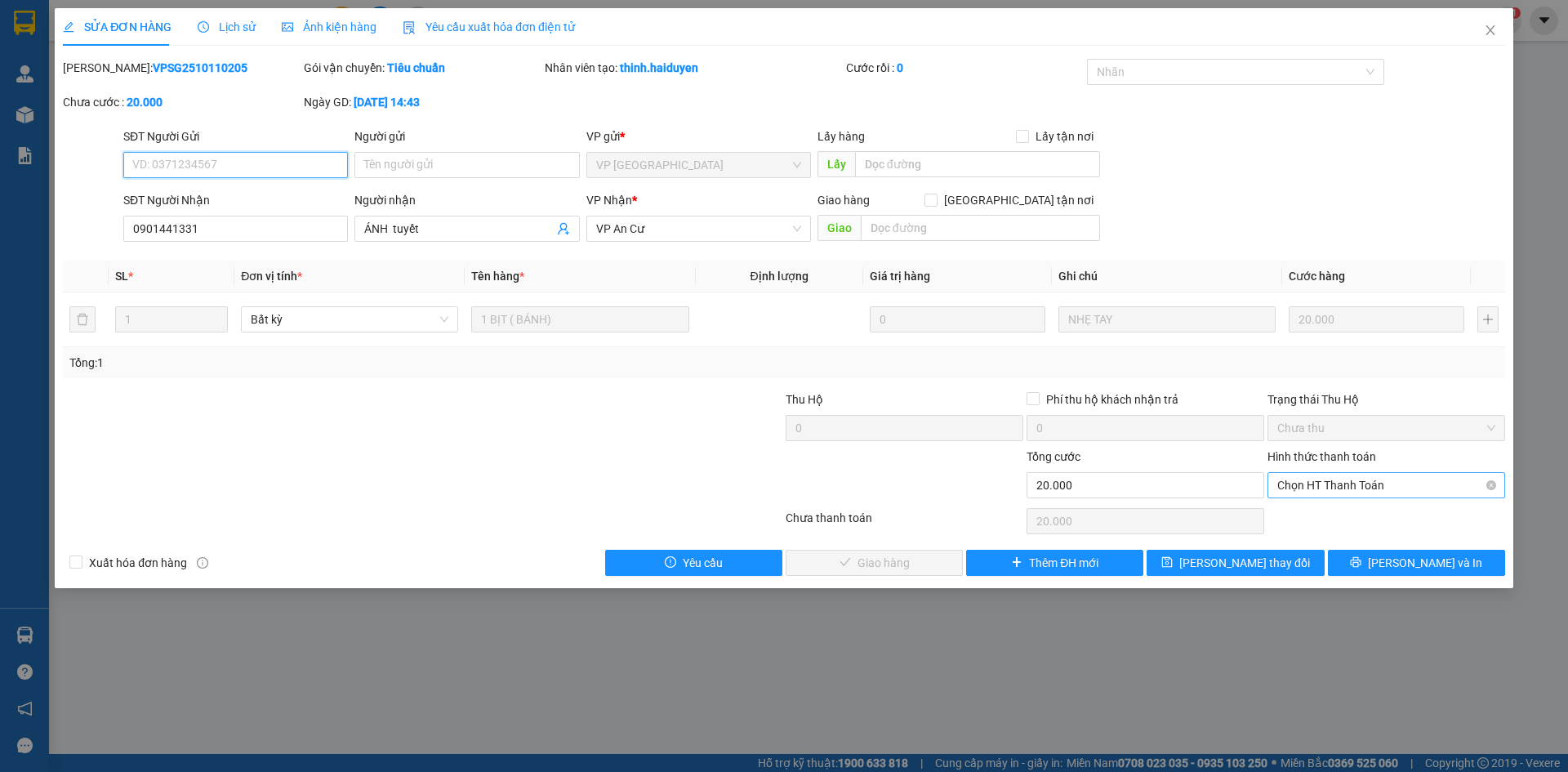
click at [1322, 484] on span "Chọn HT Thanh Toán" at bounding box center [1386, 485] width 218 height 24
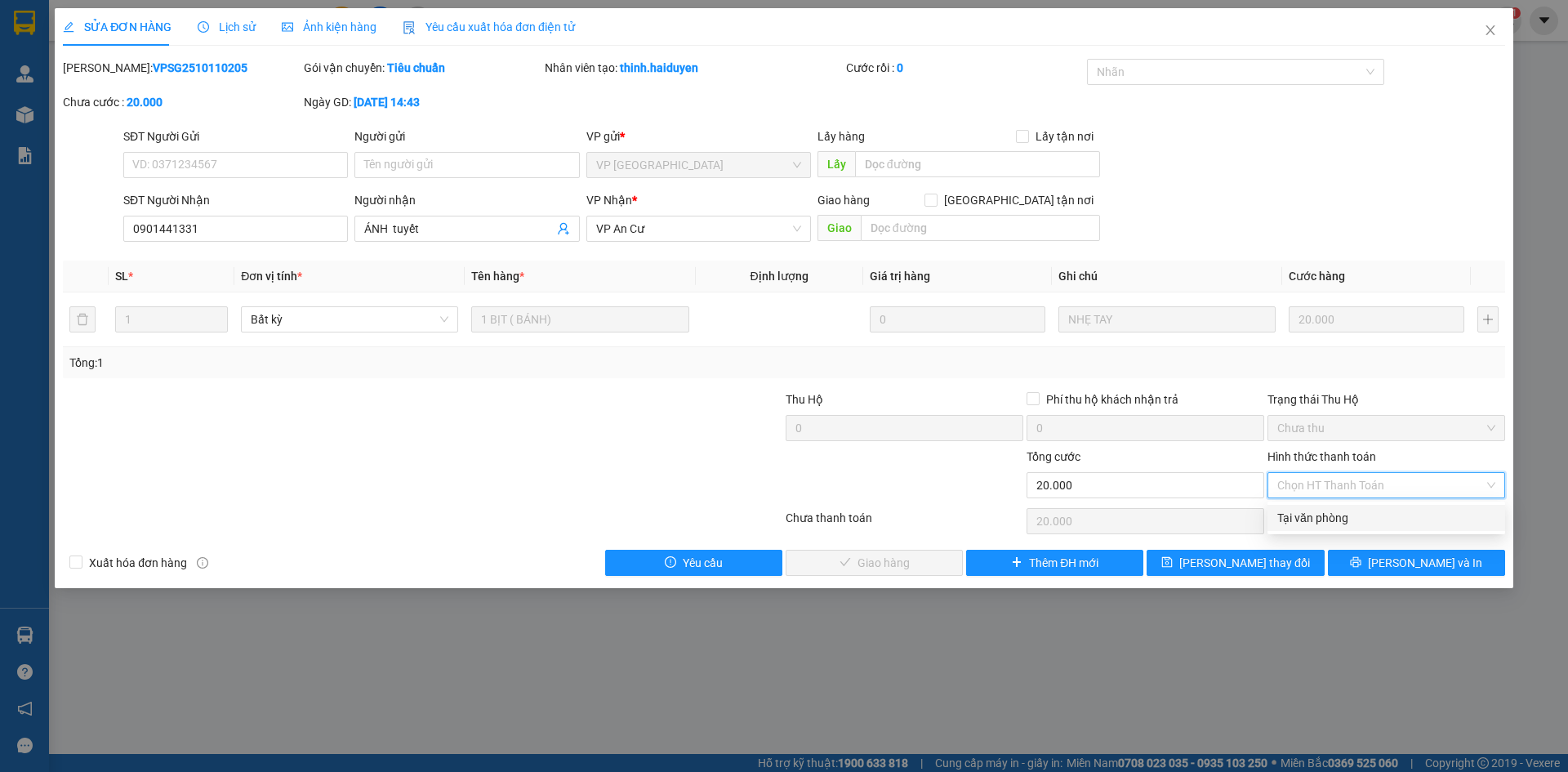
click at [1315, 517] on div "Tại văn phòng" at bounding box center [1386, 517] width 218 height 18
type input "0"
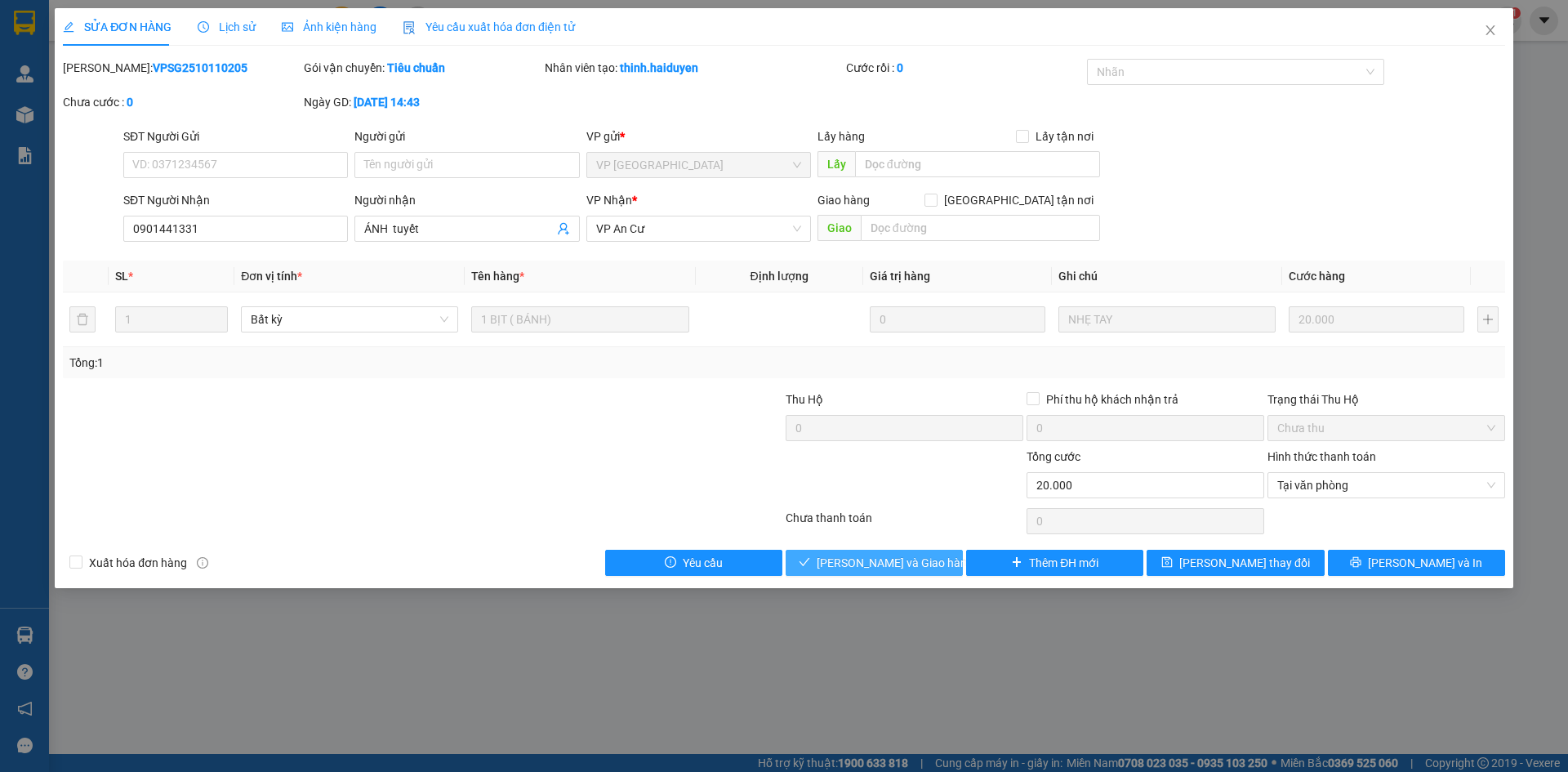
click at [838, 567] on button "[PERSON_NAME] và Giao hàng" at bounding box center [874, 563] width 177 height 26
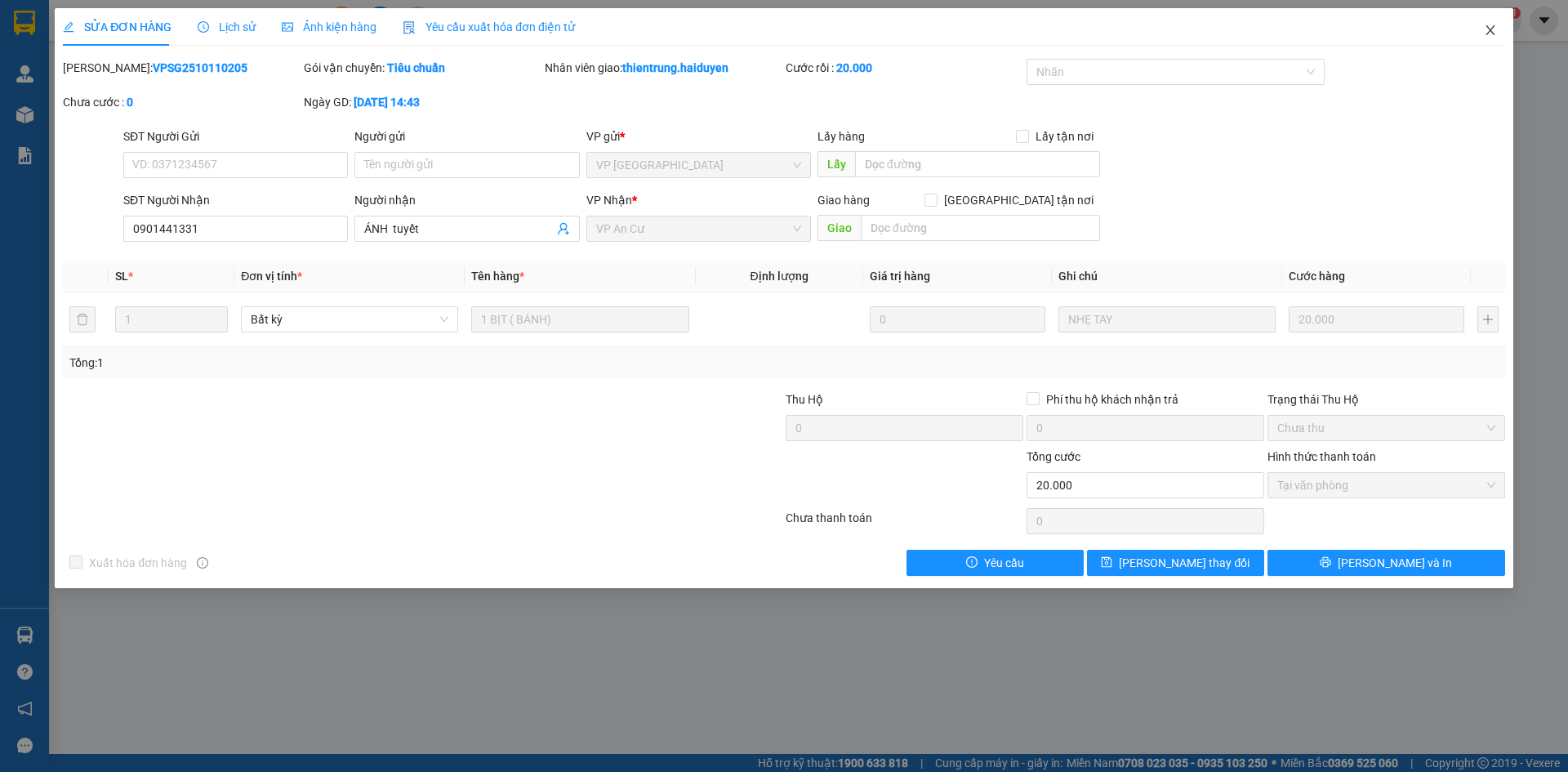
click at [1493, 21] on span "Close" at bounding box center [1490, 30] width 46 height 46
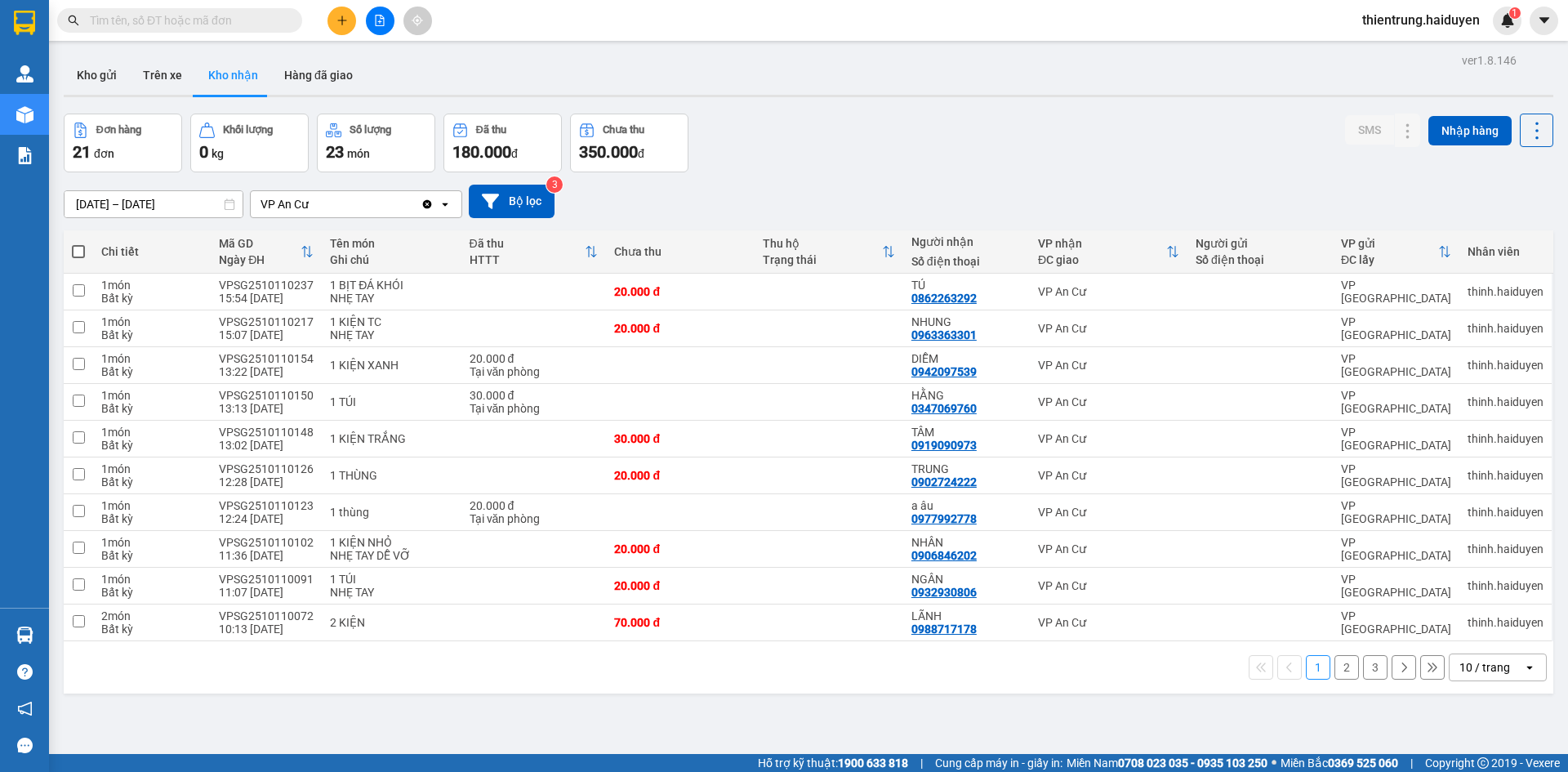
click at [203, 23] on input "text" at bounding box center [186, 20] width 193 height 18
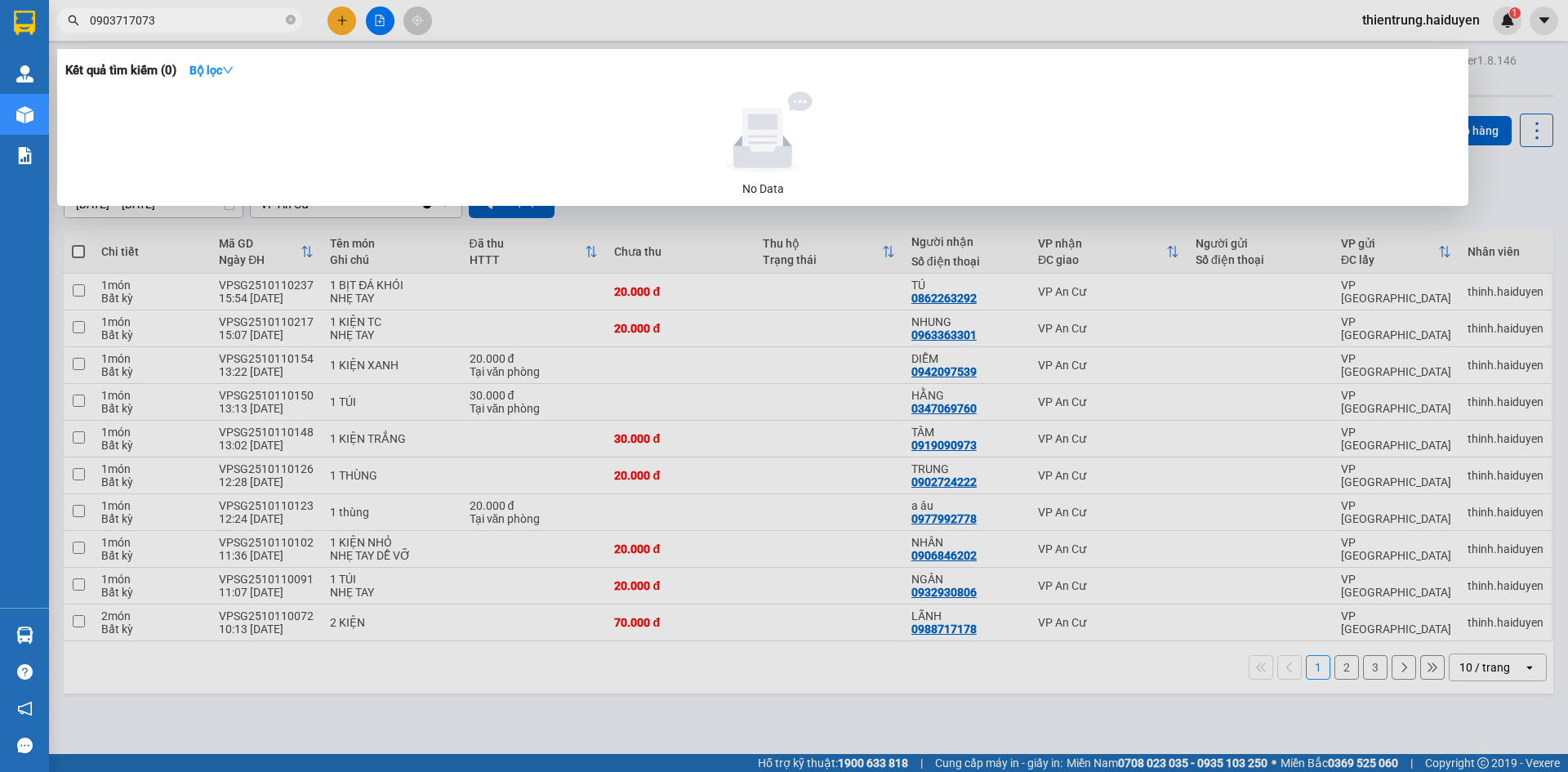
drag, startPoint x: 104, startPoint y: 23, endPoint x: 129, endPoint y: 23, distance: 25.0
click at [129, 23] on input "0903717073" at bounding box center [186, 20] width 193 height 18
click at [124, 23] on input "0903717073" at bounding box center [186, 20] width 193 height 18
drag, startPoint x: 107, startPoint y: 23, endPoint x: 155, endPoint y: 23, distance: 48.0
click at [155, 23] on input "0903717073" at bounding box center [186, 20] width 193 height 18
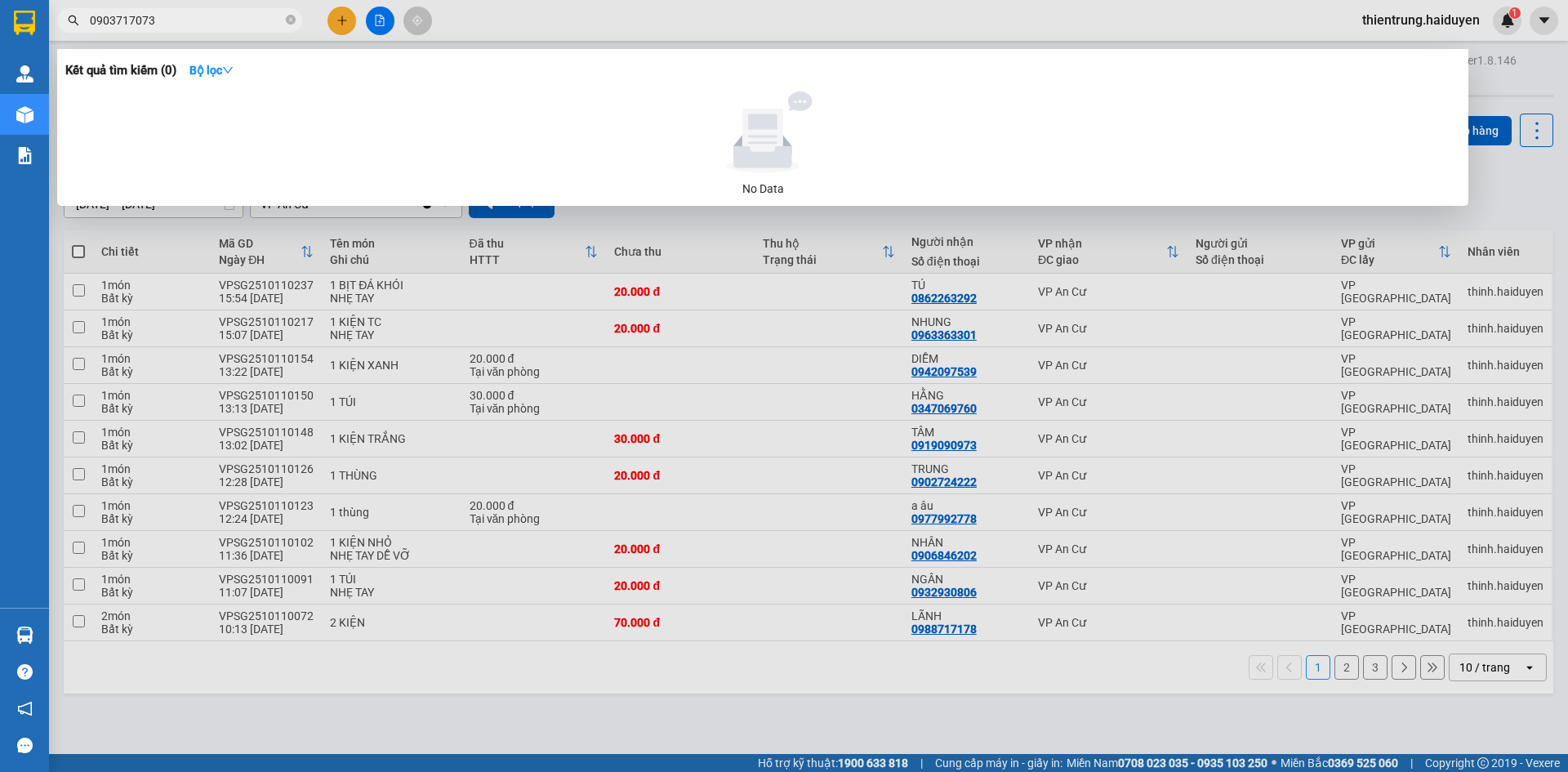
click at [124, 24] on input "0903717073" at bounding box center [186, 20] width 193 height 18
click at [110, 20] on input "0903717073" at bounding box center [186, 20] width 193 height 18
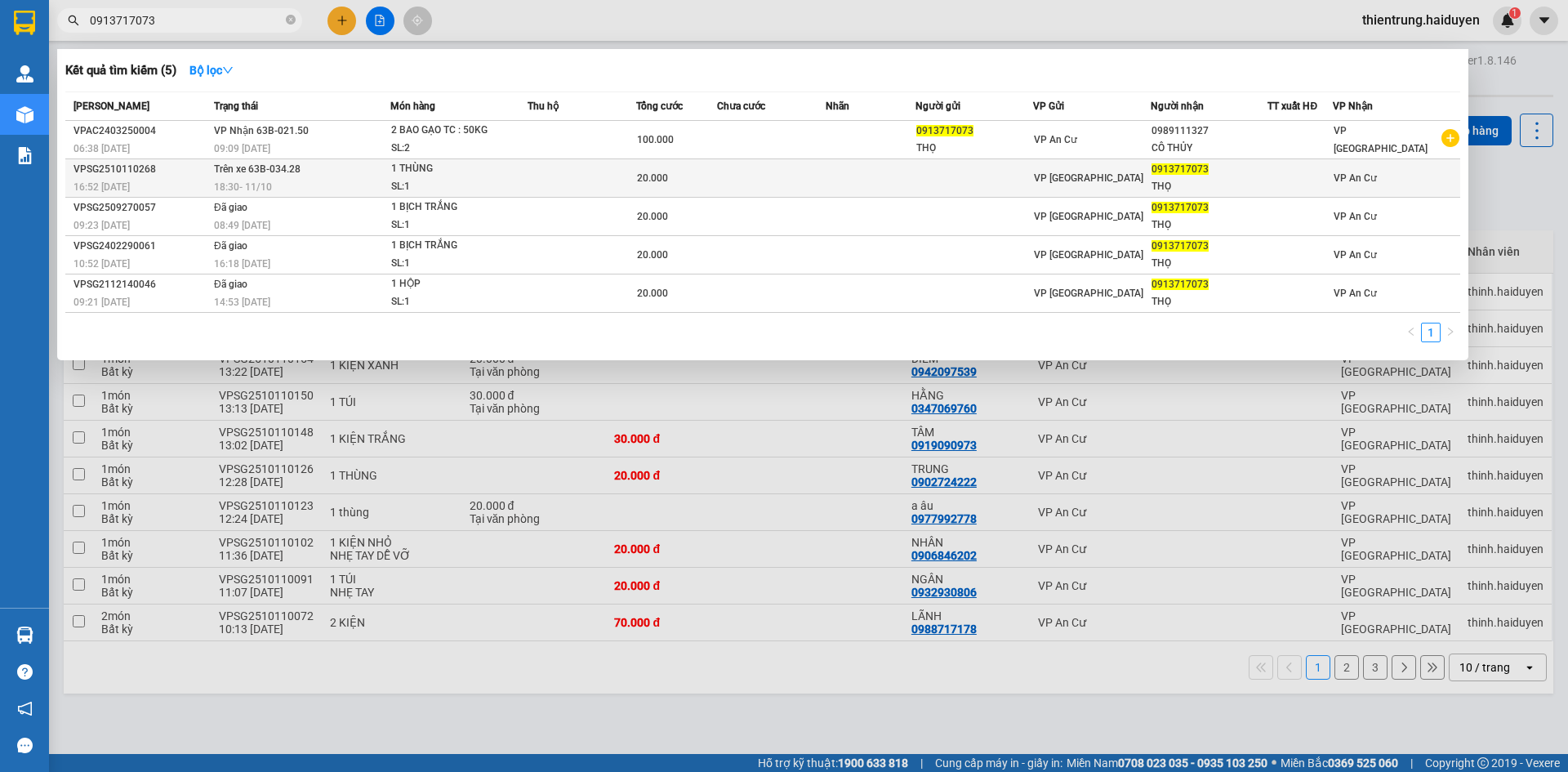
type input "0913717073"
click at [445, 170] on div "1 THÙNG" at bounding box center [452, 169] width 123 height 18
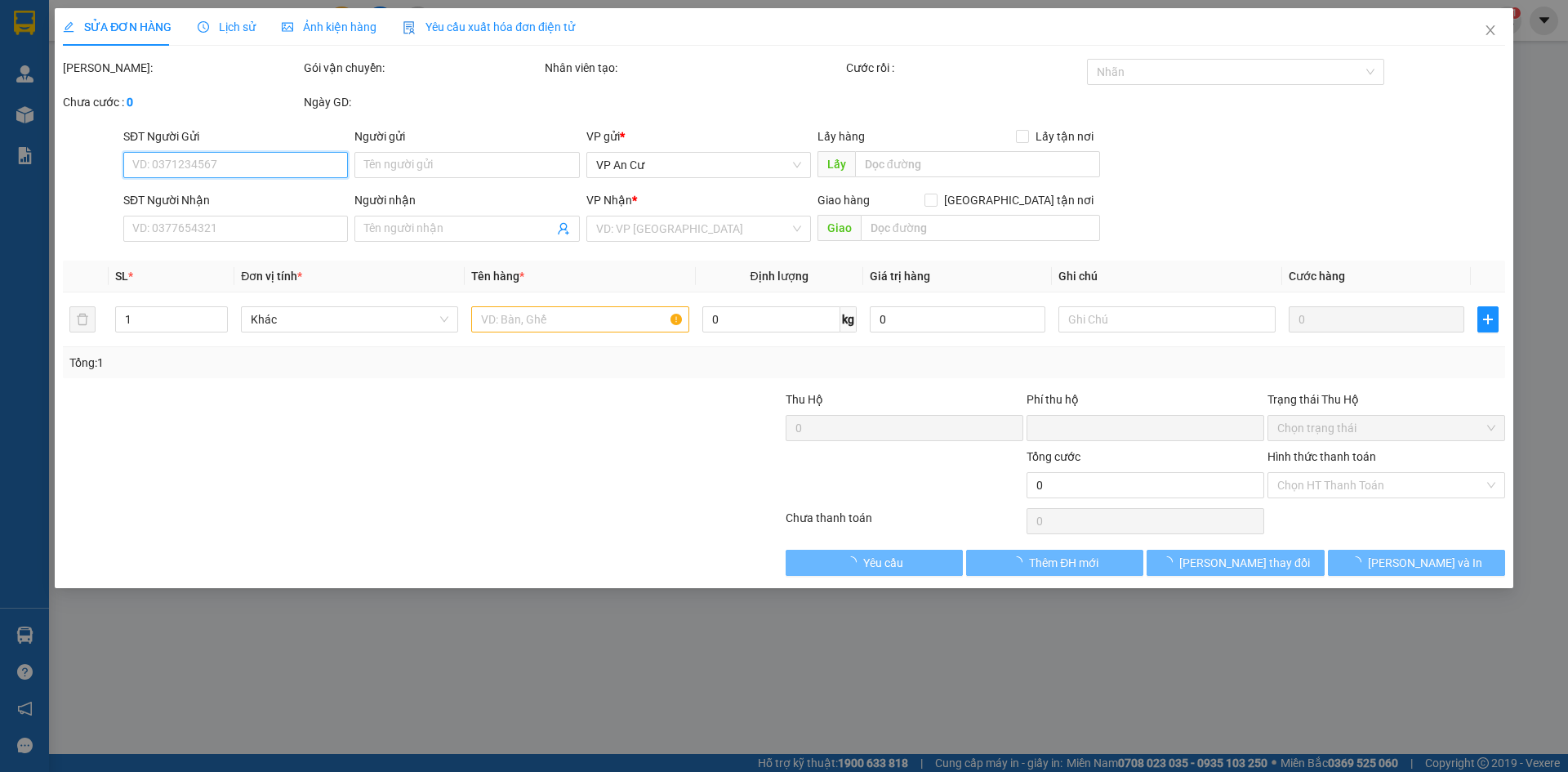
type input "0913717073"
type input "THỌ"
type input "0"
type input "20.000"
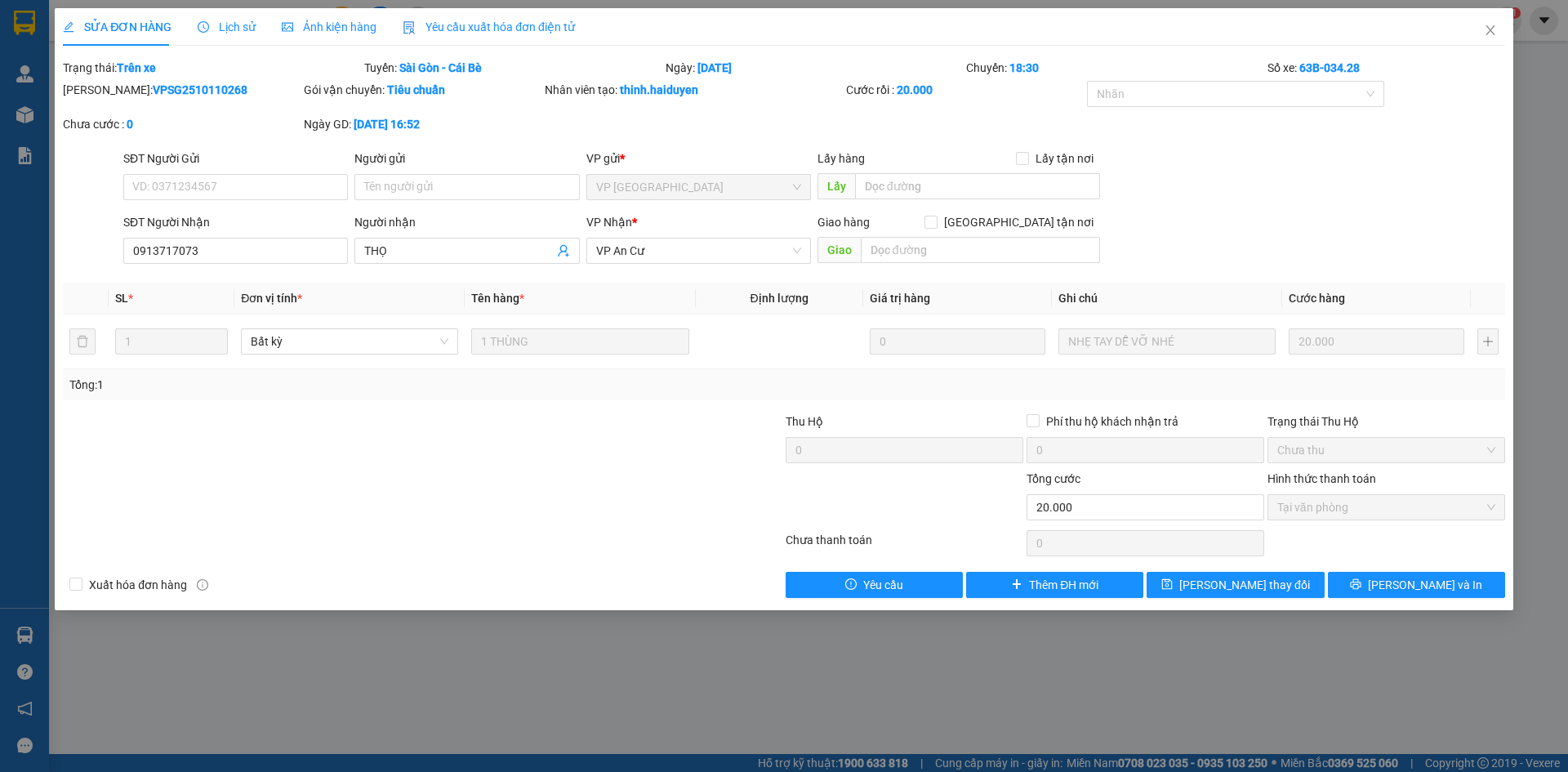
click at [215, 24] on span "Lịch sử" at bounding box center [227, 27] width 58 height 13
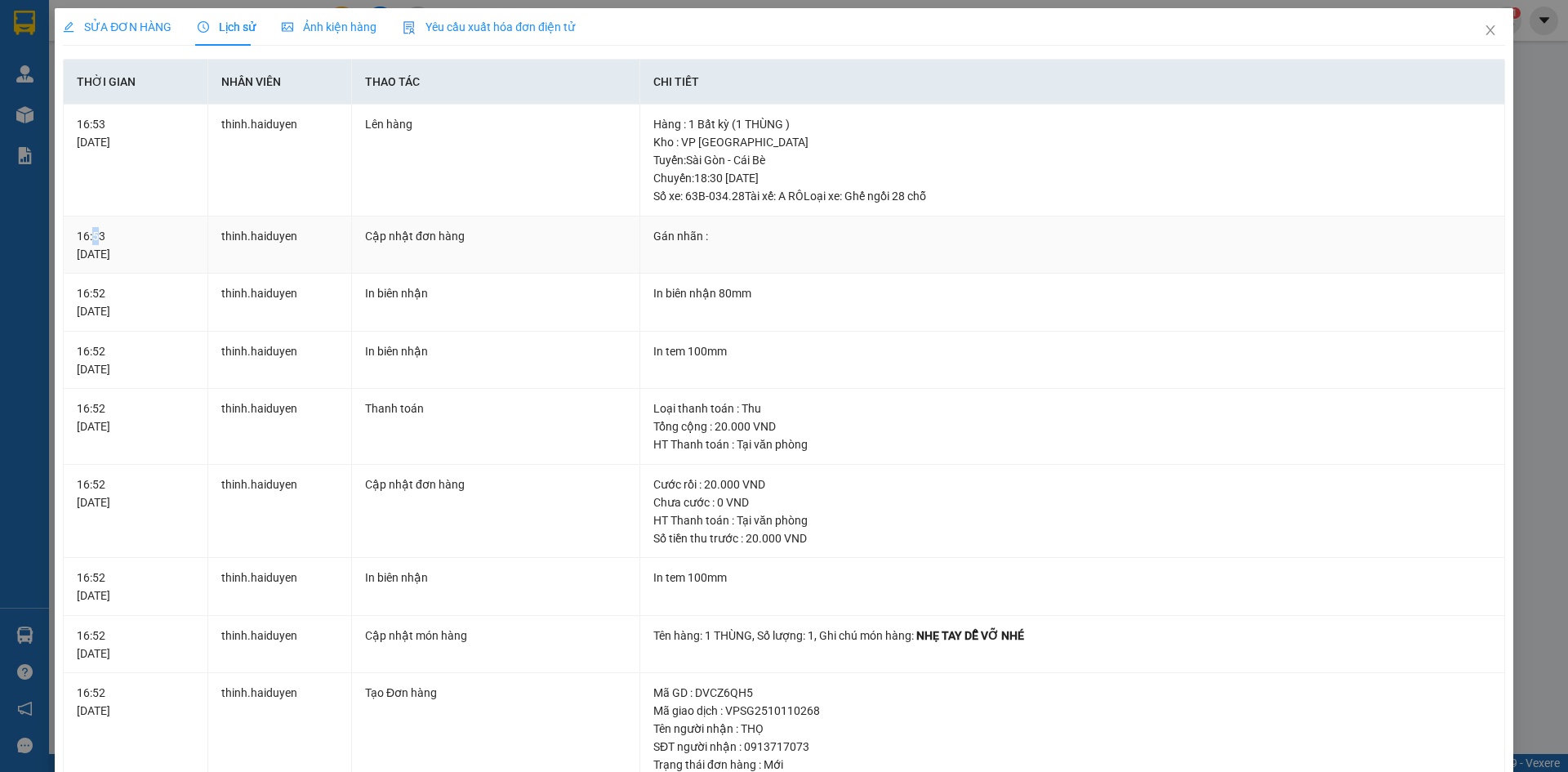
drag, startPoint x: 92, startPoint y: 242, endPoint x: 101, endPoint y: 243, distance: 9.1
click at [100, 242] on div "16:53 [DATE]" at bounding box center [135, 246] width 117 height 36
click at [103, 286] on div "16:52 [DATE]" at bounding box center [135, 303] width 117 height 36
drag, startPoint x: 91, startPoint y: 295, endPoint x: 249, endPoint y: 264, distance: 161.0
click at [208, 292] on tr "16:52 [DATE] thinh.[PERSON_NAME] In biên nhận In biên nhận 80mm" at bounding box center [784, 302] width 1442 height 58
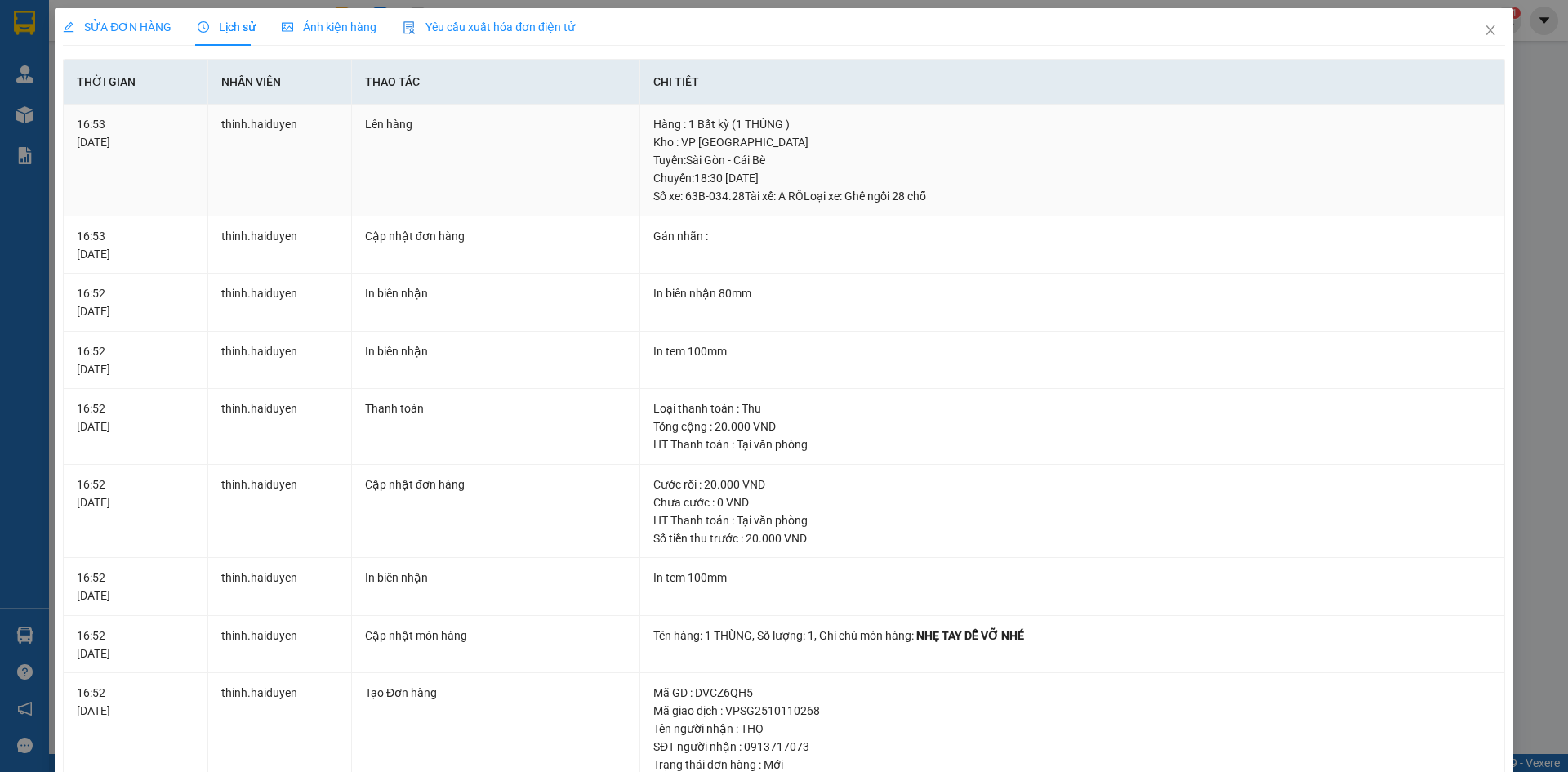
click at [305, 214] on td "thinh.haiduyen" at bounding box center [280, 160] width 144 height 112
click at [977, 390] on td "Loại thanh toán : Thu Tổng cộng : 20.000 VND HT Thanh toán : Tại văn phòng" at bounding box center [1072, 427] width 865 height 76
drag, startPoint x: 696, startPoint y: 179, endPoint x: 745, endPoint y: 175, distance: 49.2
click at [745, 175] on div "Tuyến : [GEOGRAPHIC_DATA] - Cái Bè Chuyến: 18:30 [DATE] Số xe: 63B-034.28 Tài x…" at bounding box center [1072, 178] width 838 height 54
click at [733, 182] on div "Tuyến : [GEOGRAPHIC_DATA] - Cái Bè Chuyến: 18:30 [DATE] Số xe: 63B-034.28 Tài x…" at bounding box center [1072, 178] width 838 height 54
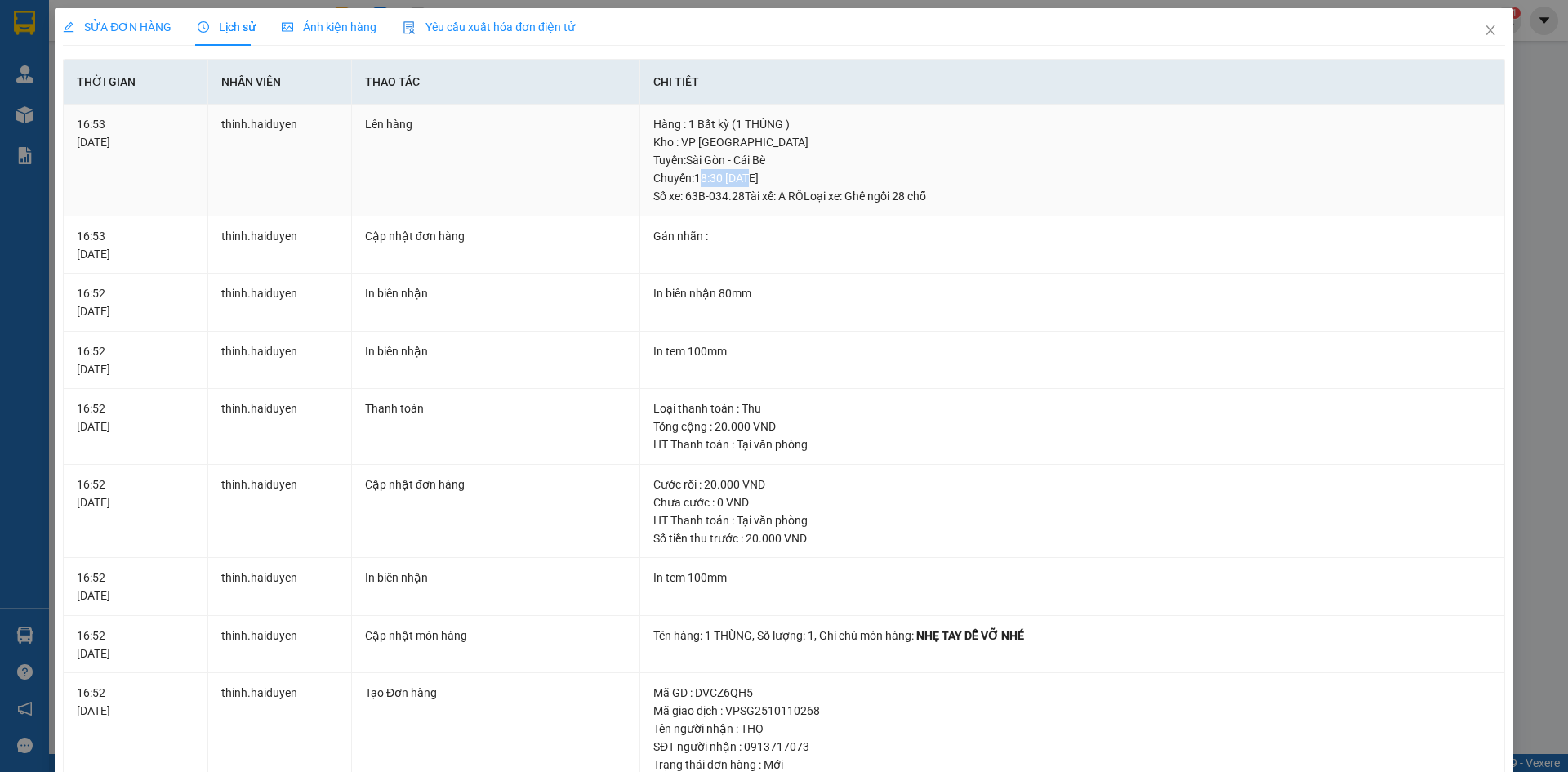
drag, startPoint x: 691, startPoint y: 169, endPoint x: 730, endPoint y: 165, distance: 39.2
click at [730, 165] on div "Tuyến : [GEOGRAPHIC_DATA] - Cái Bè Chuyến: 18:30 [DATE] Số xe: 63B-034.28 Tài x…" at bounding box center [1072, 178] width 838 height 54
click at [726, 179] on div "Tuyến : [GEOGRAPHIC_DATA] - Cái Bè Chuyến: 18:30 [DATE] Số xe: 63B-034.28 Tài x…" at bounding box center [1072, 178] width 838 height 54
click at [1486, 32] on icon "close" at bounding box center [1490, 29] width 9 height 10
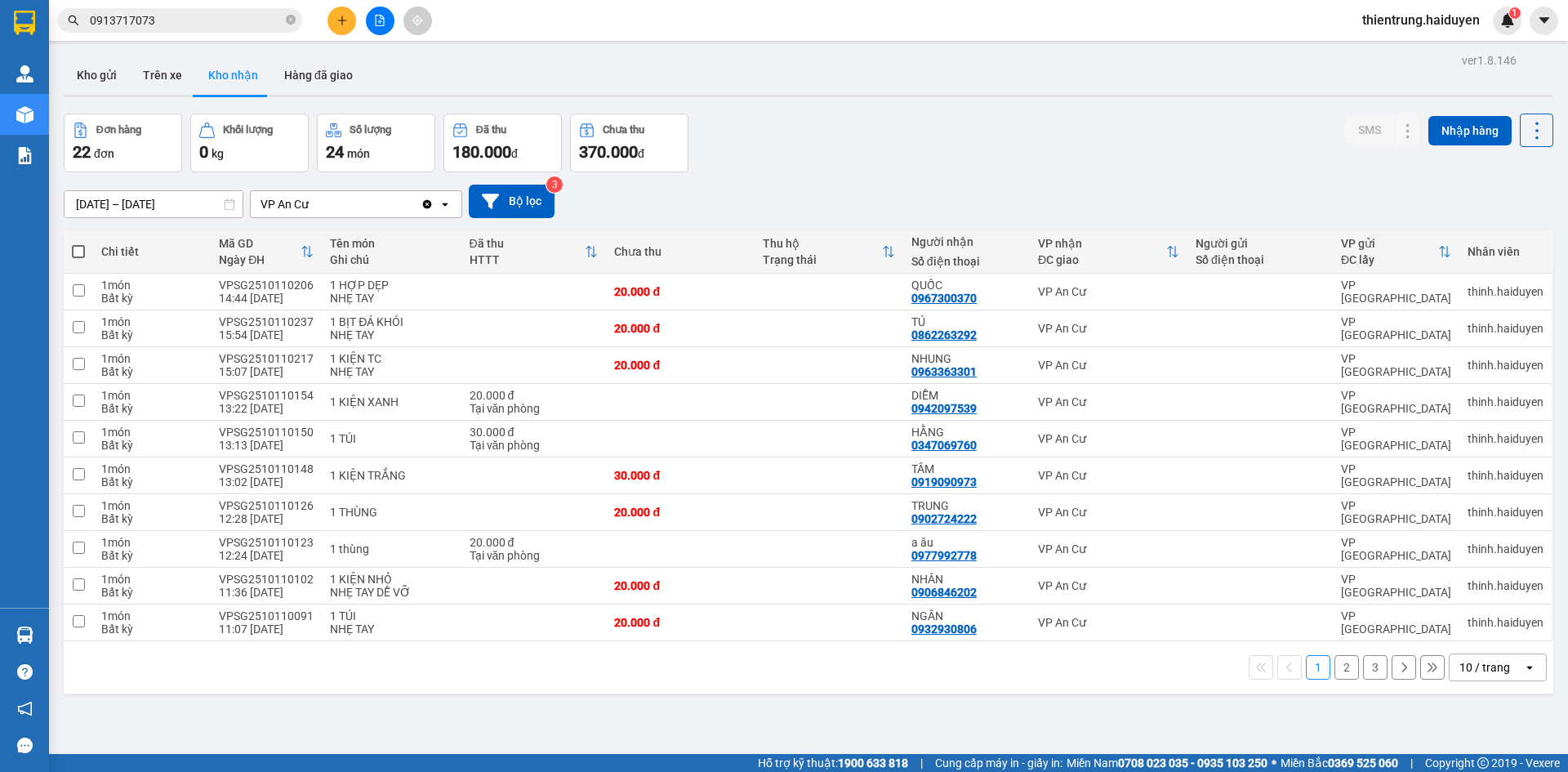
drag, startPoint x: 174, startPoint y: 85, endPoint x: 1163, endPoint y: 217, distance: 997.8
click at [1163, 217] on div "ver 1.8.146 Kho gửi Trên xe Kho nhận Hàng đã giao Đơn hàng 22 đơn Khối lượng 0 …" at bounding box center [809, 435] width 1503 height 772
click at [1139, 178] on div "[DATE] – [DATE] Press the down arrow key to interact with the calendar and sele…" at bounding box center [809, 201] width 1490 height 58
click at [169, 76] on button "Trên xe" at bounding box center [163, 74] width 66 height 39
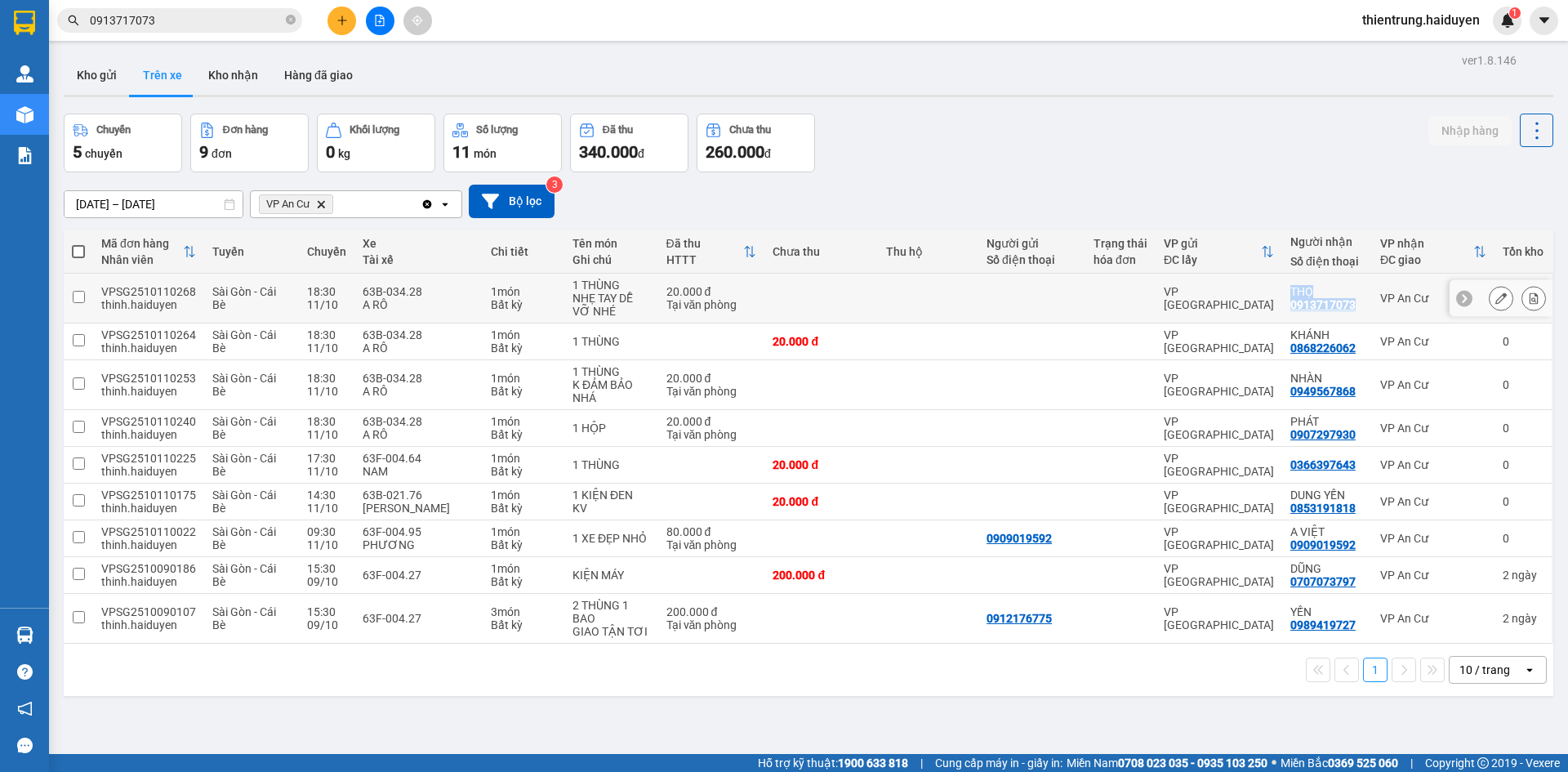
drag, startPoint x: 1336, startPoint y: 303, endPoint x: 1276, endPoint y: 288, distance: 61.8
click at [1290, 288] on div "THỌ 0913717073" at bounding box center [1327, 298] width 74 height 26
checkbox input "true"
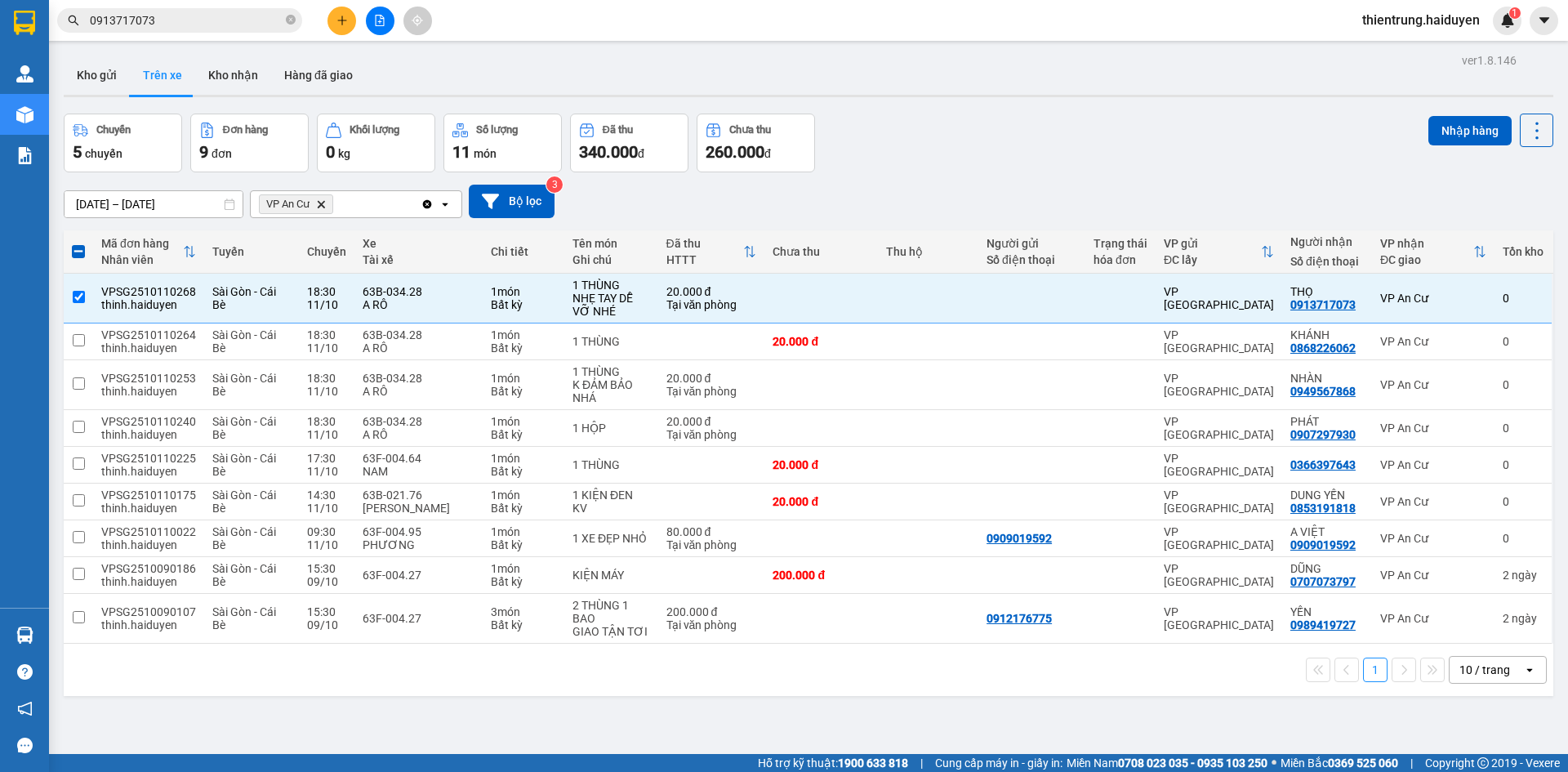
click at [1156, 147] on div "Chuyến 5 chuyến Đơn hàng 9 đơn Khối lượng 0 kg Số lượng 11 món Đã thu 340.000 đ…" at bounding box center [809, 143] width 1490 height 59
click at [223, 73] on button "Kho nhận" at bounding box center [234, 74] width 76 height 39
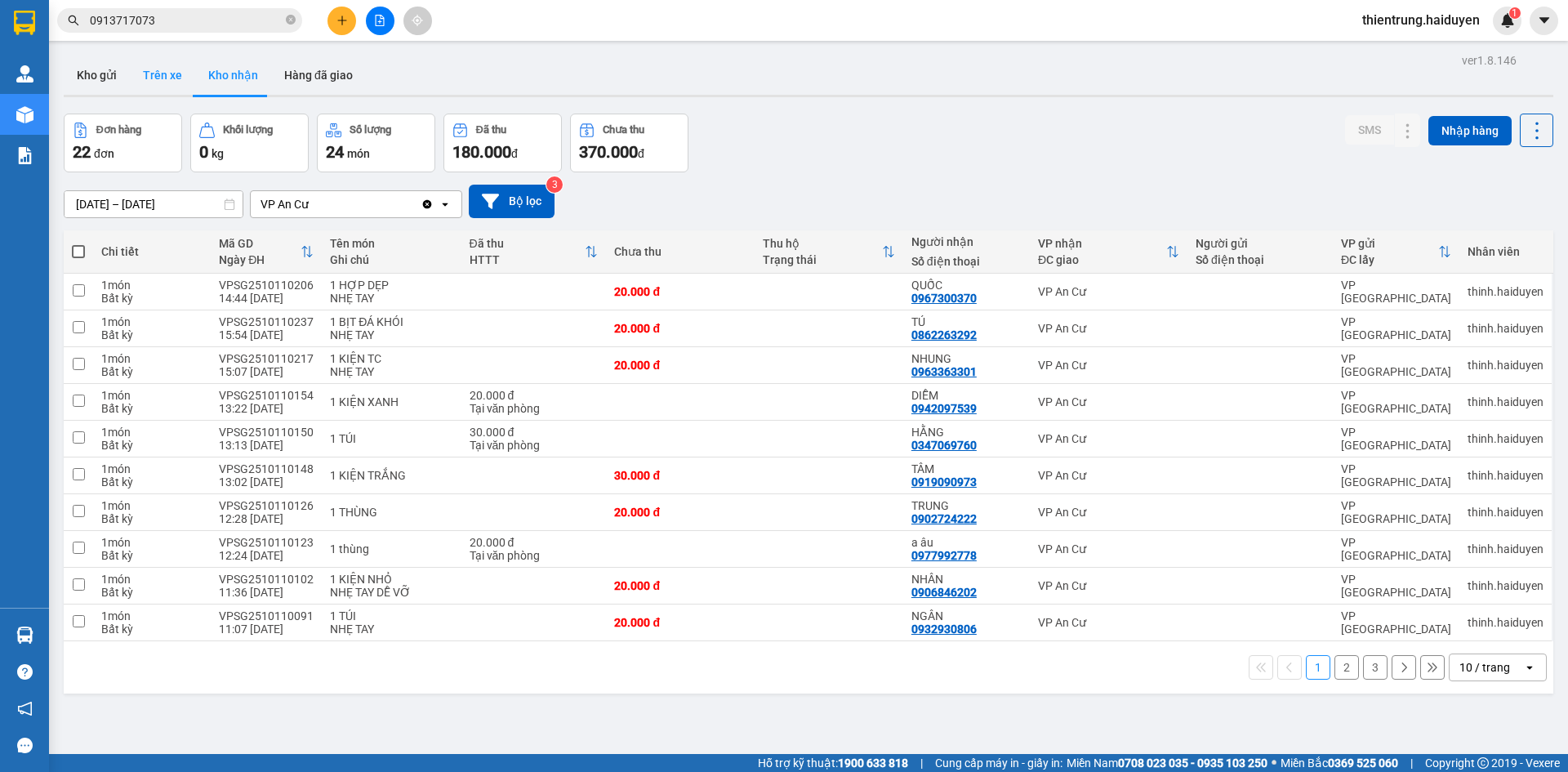
click at [176, 72] on button "Trên xe" at bounding box center [163, 74] width 66 height 39
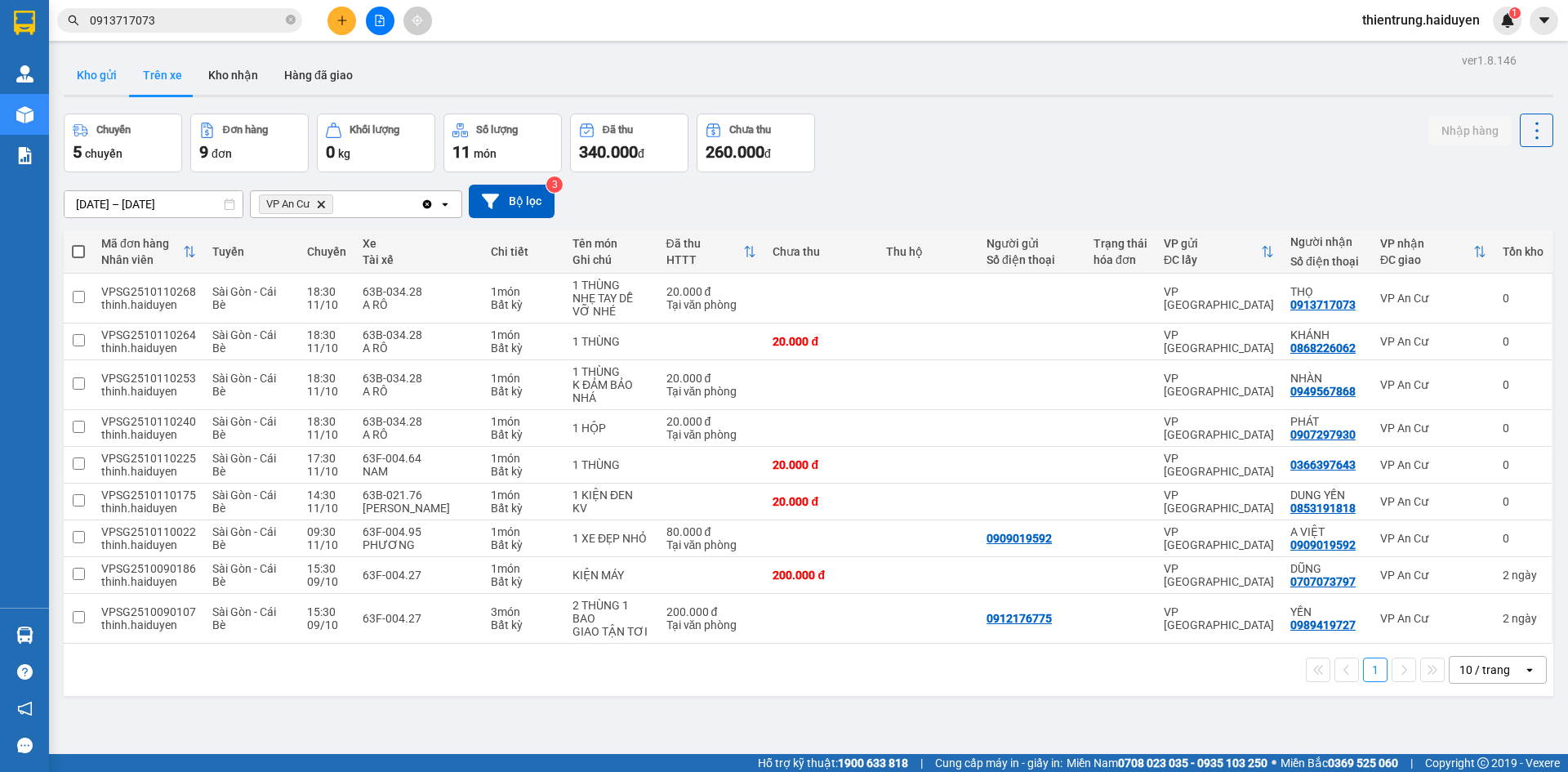
click at [88, 70] on button "Kho gửi" at bounding box center [97, 74] width 67 height 39
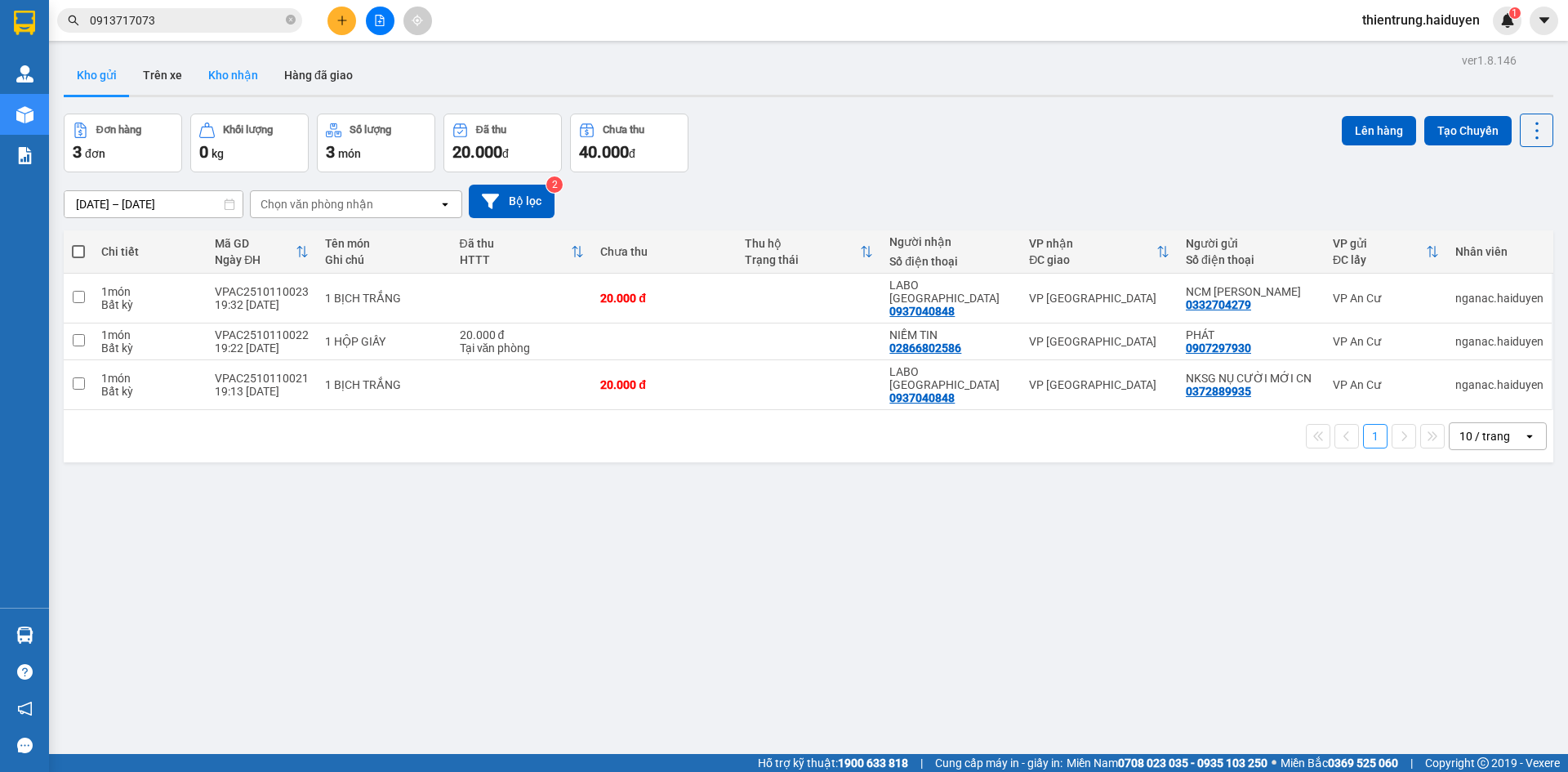
click at [227, 80] on button "Kho nhận" at bounding box center [234, 74] width 76 height 39
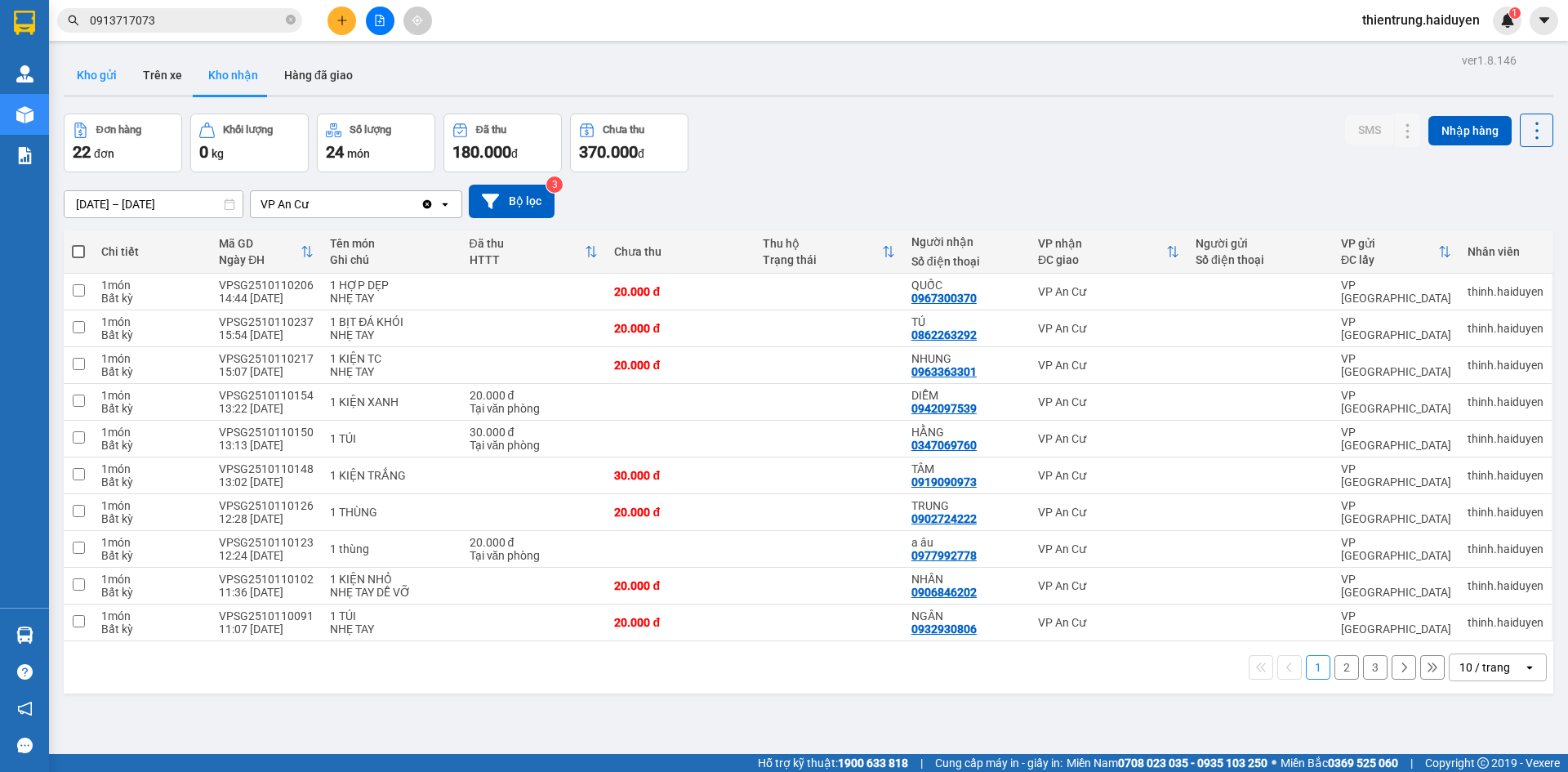
click at [112, 74] on button "Kho gửi" at bounding box center [97, 74] width 67 height 39
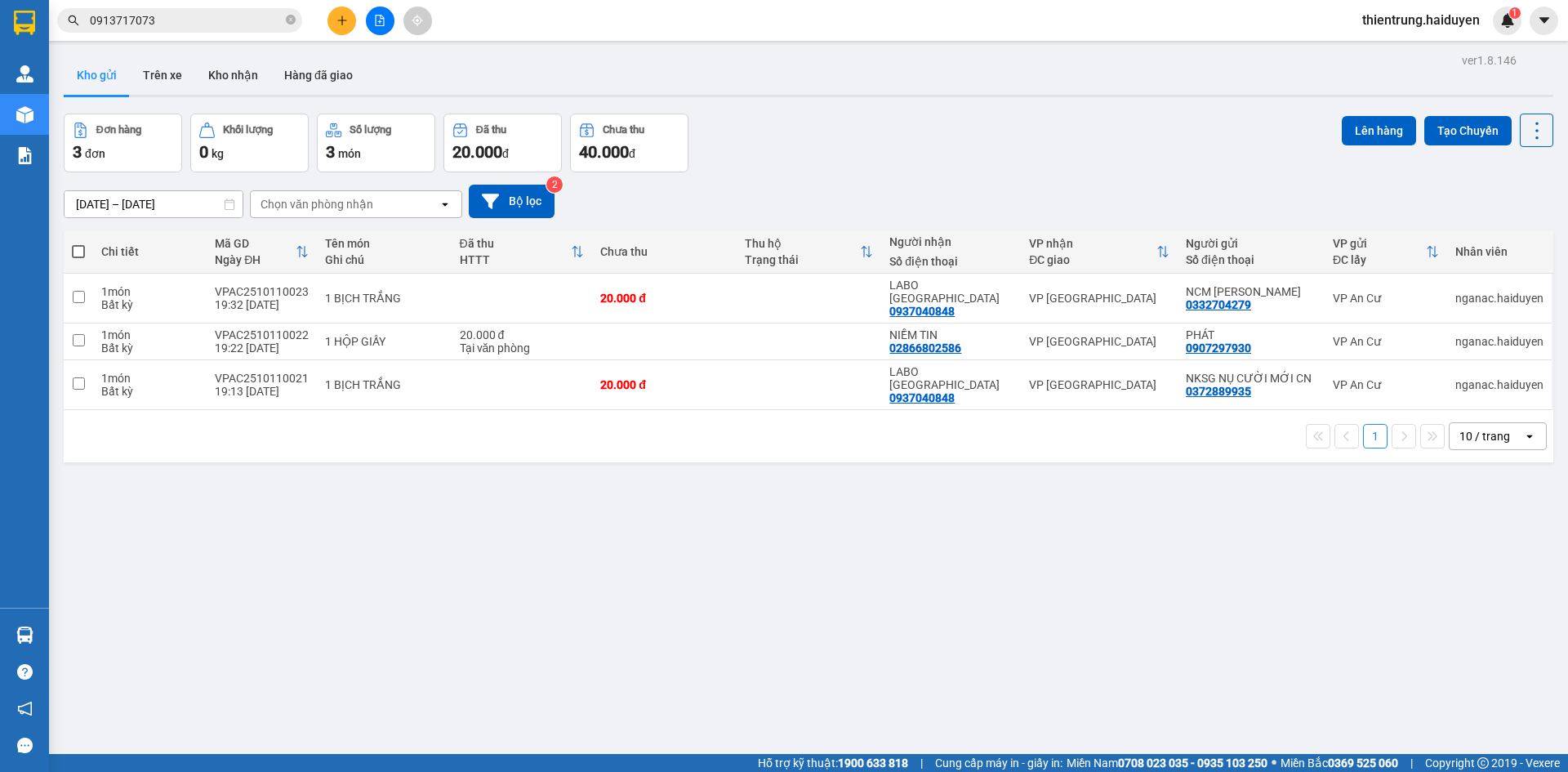
click at [714, 553] on div "ver 1.8.146 Kho gửi Trên xe Kho nhận Hàng đã giao Đơn hàng 3 đơn Khối lượng 0 k…" at bounding box center [809, 435] width 1503 height 772
drag, startPoint x: 310, startPoint y: 358, endPoint x: 219, endPoint y: 359, distance: 91.0
click at [219, 360] on td "VPAC2510110021 19:13 [DATE]" at bounding box center [262, 386] width 111 height 50
checkbox input "true"
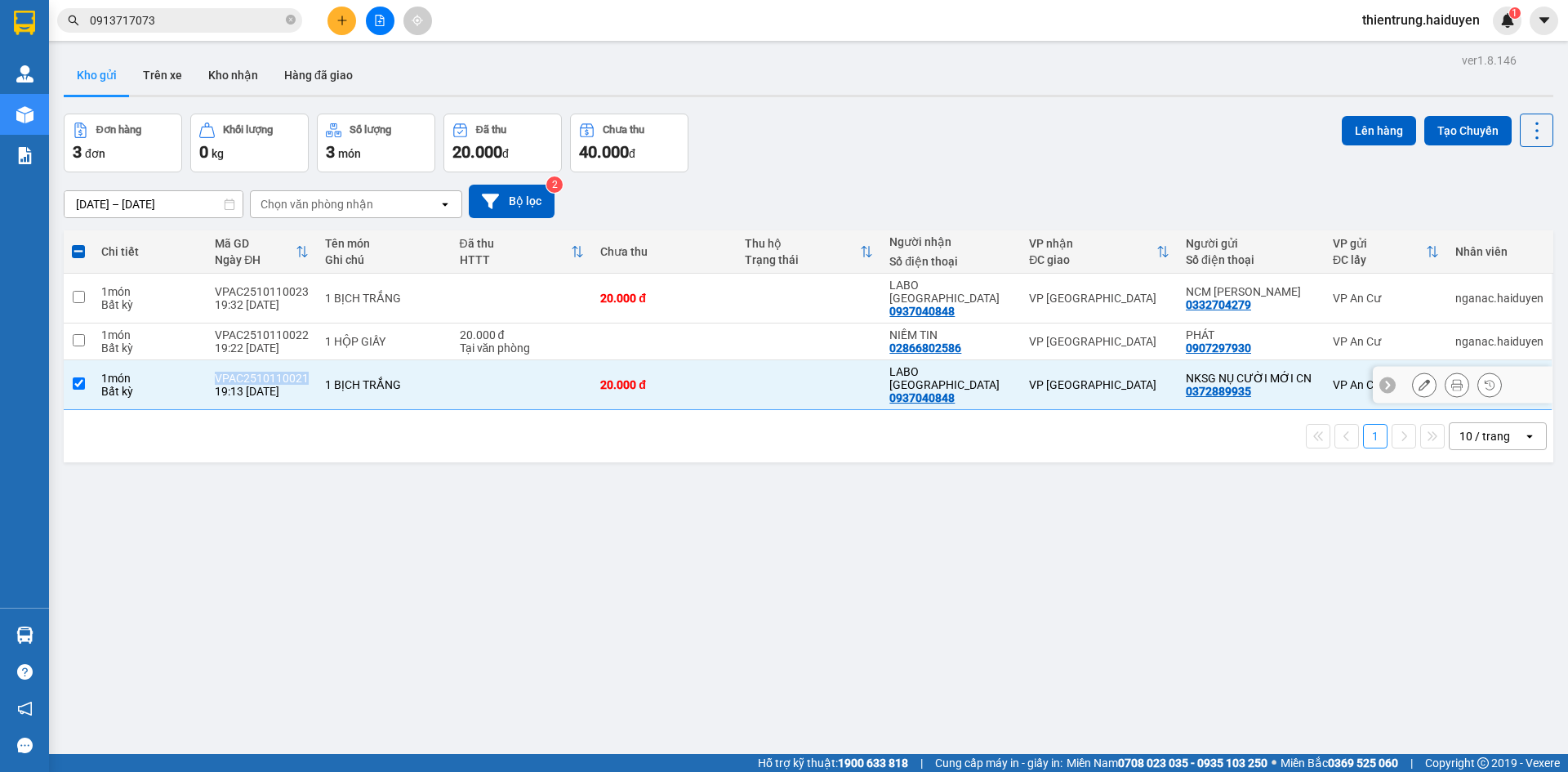
copy div "VPAC2510110021"
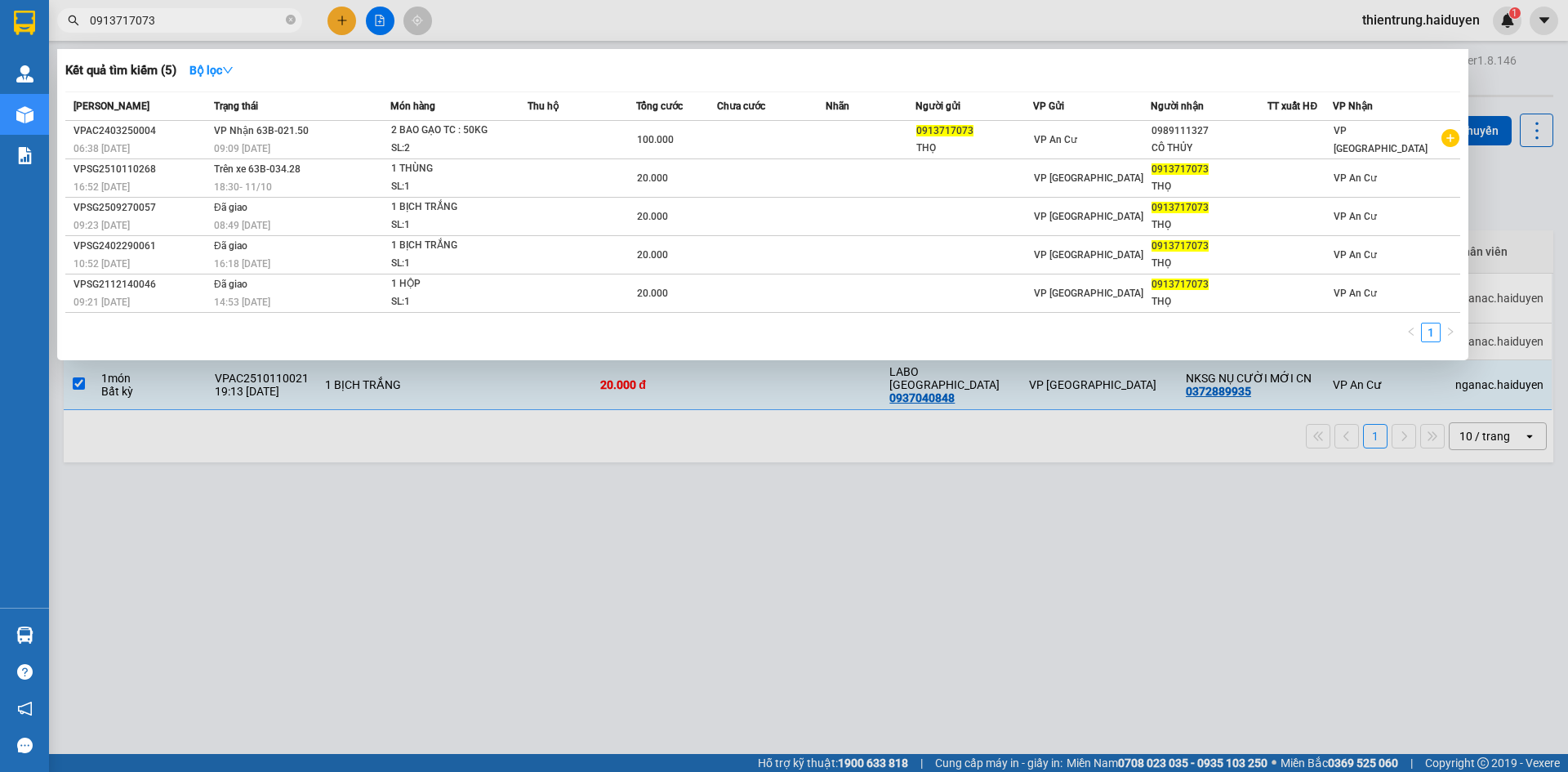
click at [139, 26] on input "0913717073" at bounding box center [186, 20] width 193 height 18
paste input "VPAC2510110021"
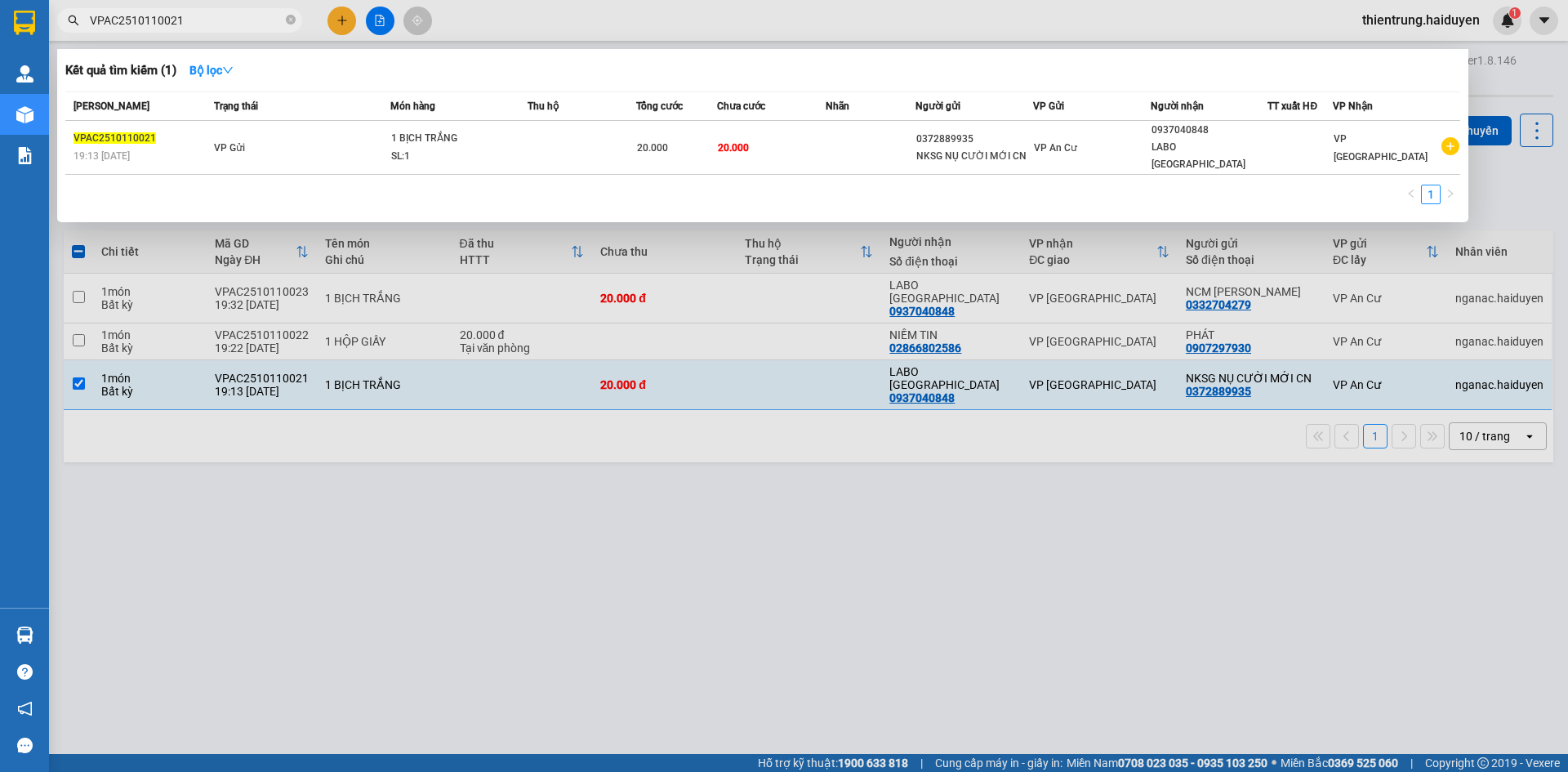
type input "VPAC2510110021"
drag, startPoint x: 465, startPoint y: 553, endPoint x: 443, endPoint y: 434, distance: 121.0
click at [465, 546] on div at bounding box center [784, 386] width 1568 height 772
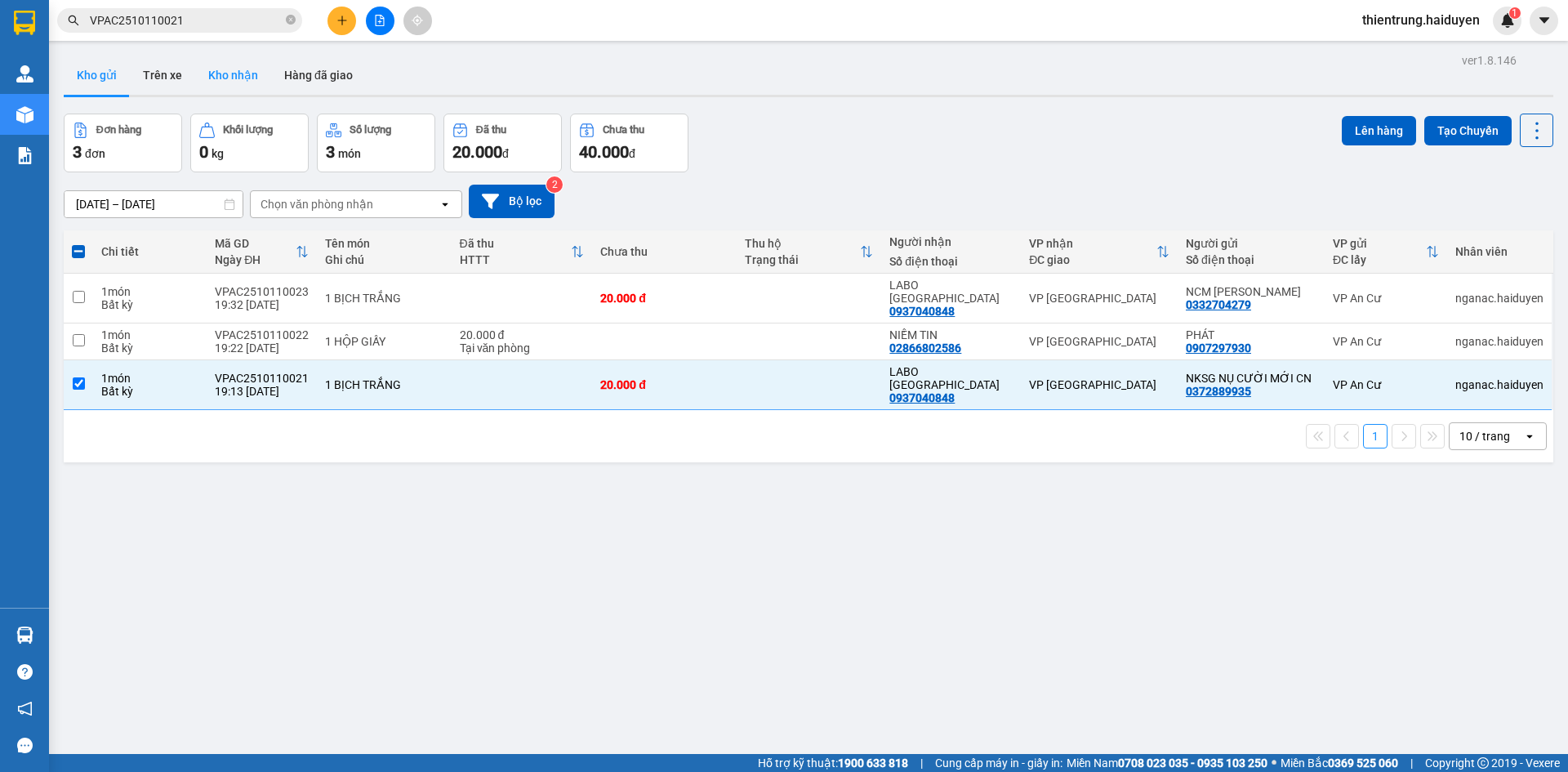
click at [246, 85] on button "Kho nhận" at bounding box center [234, 74] width 76 height 39
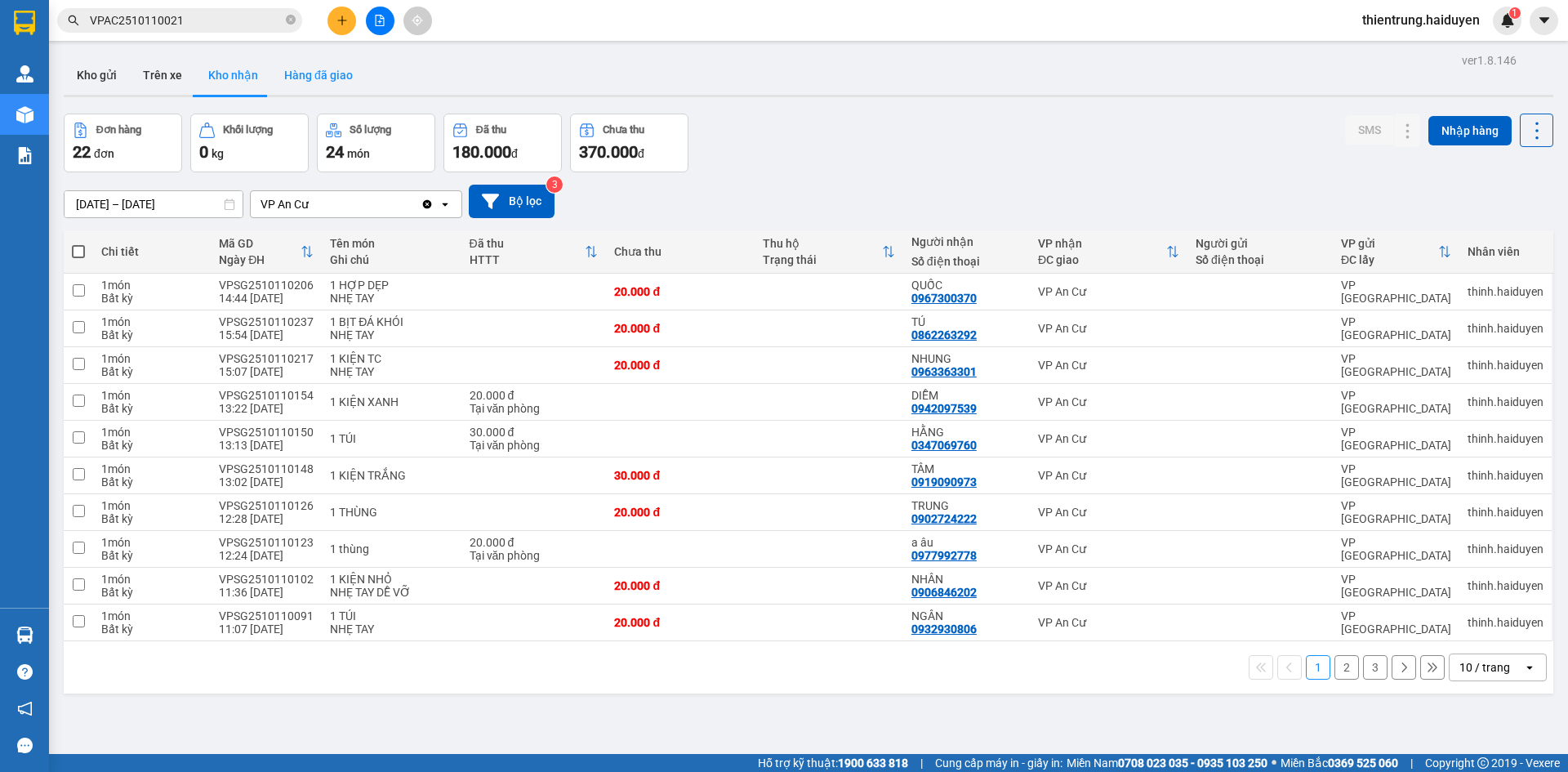
click at [324, 82] on button "Hàng đã giao" at bounding box center [319, 74] width 95 height 39
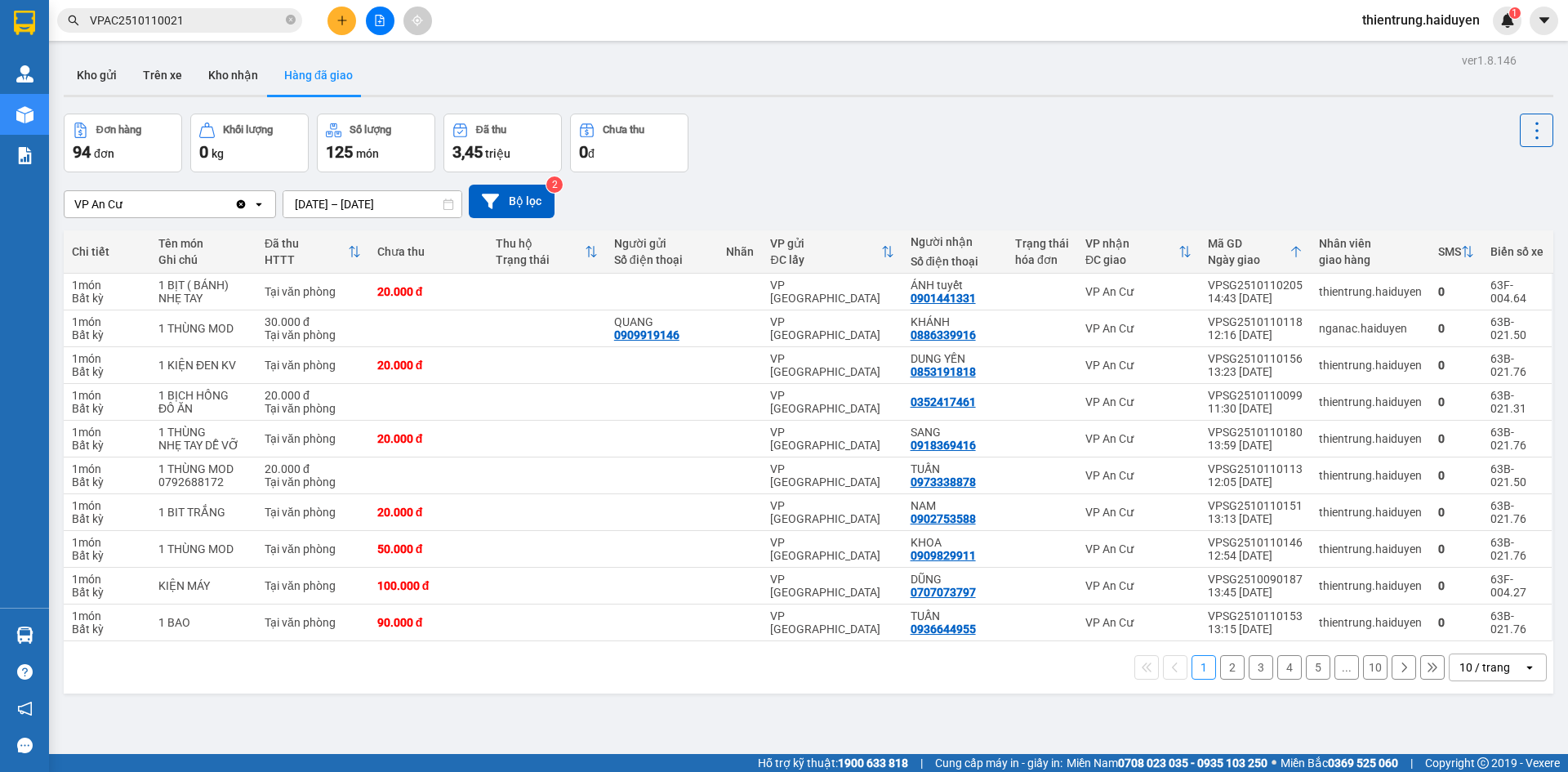
click at [1220, 670] on button "2" at bounding box center [1232, 667] width 24 height 24
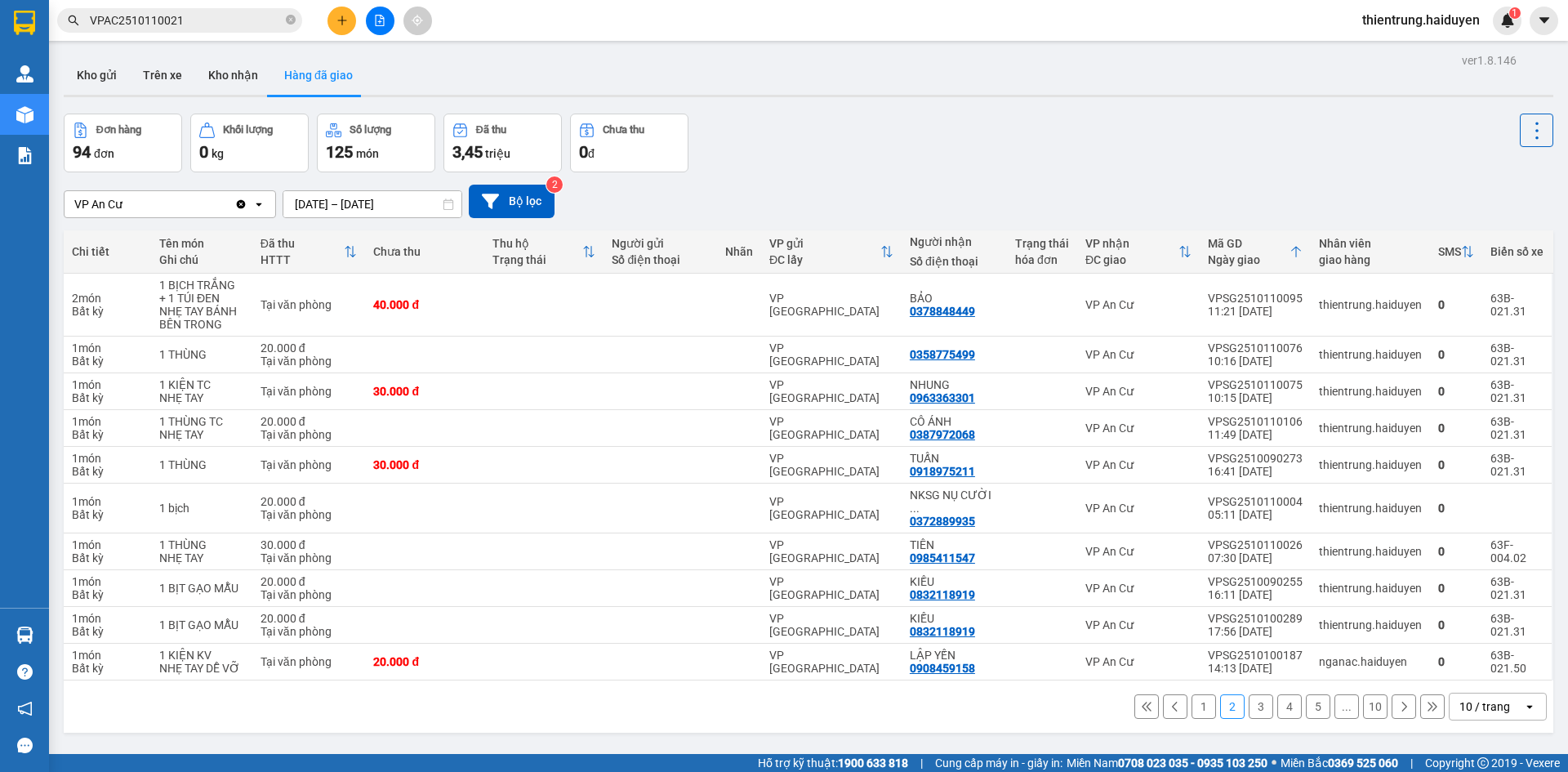
click at [1397, 19] on span "thientrung.haiduyen" at bounding box center [1421, 20] width 144 height 21
click at [1390, 50] on span "Đăng xuất" at bounding box center [1428, 50] width 111 height 18
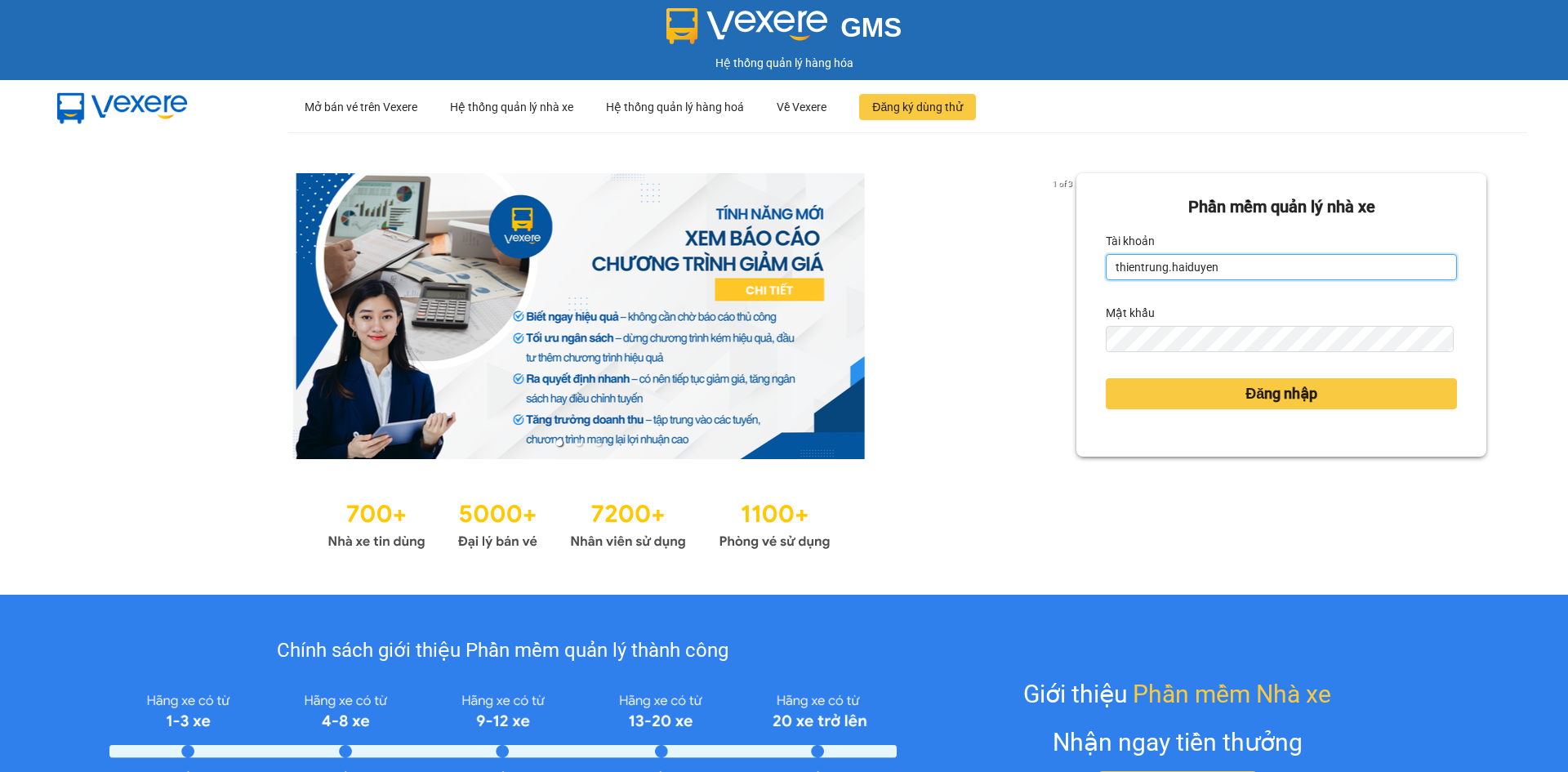
click at [1283, 256] on input "thientrung.haiduyen" at bounding box center [1282, 267] width 351 height 26
type input "nganac.haiduyen"
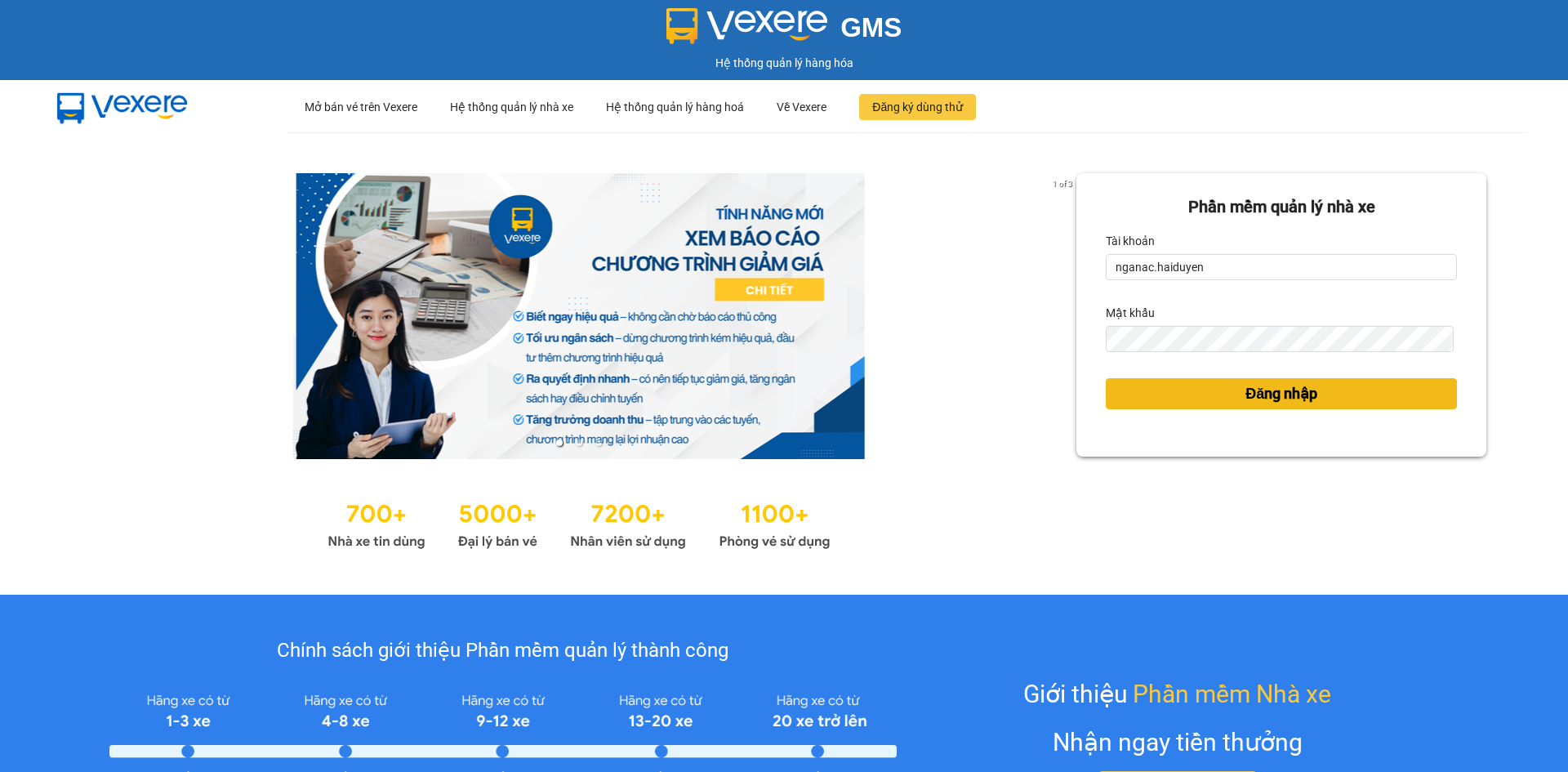
click at [1221, 386] on button "Đăng nhập" at bounding box center [1282, 393] width 351 height 31
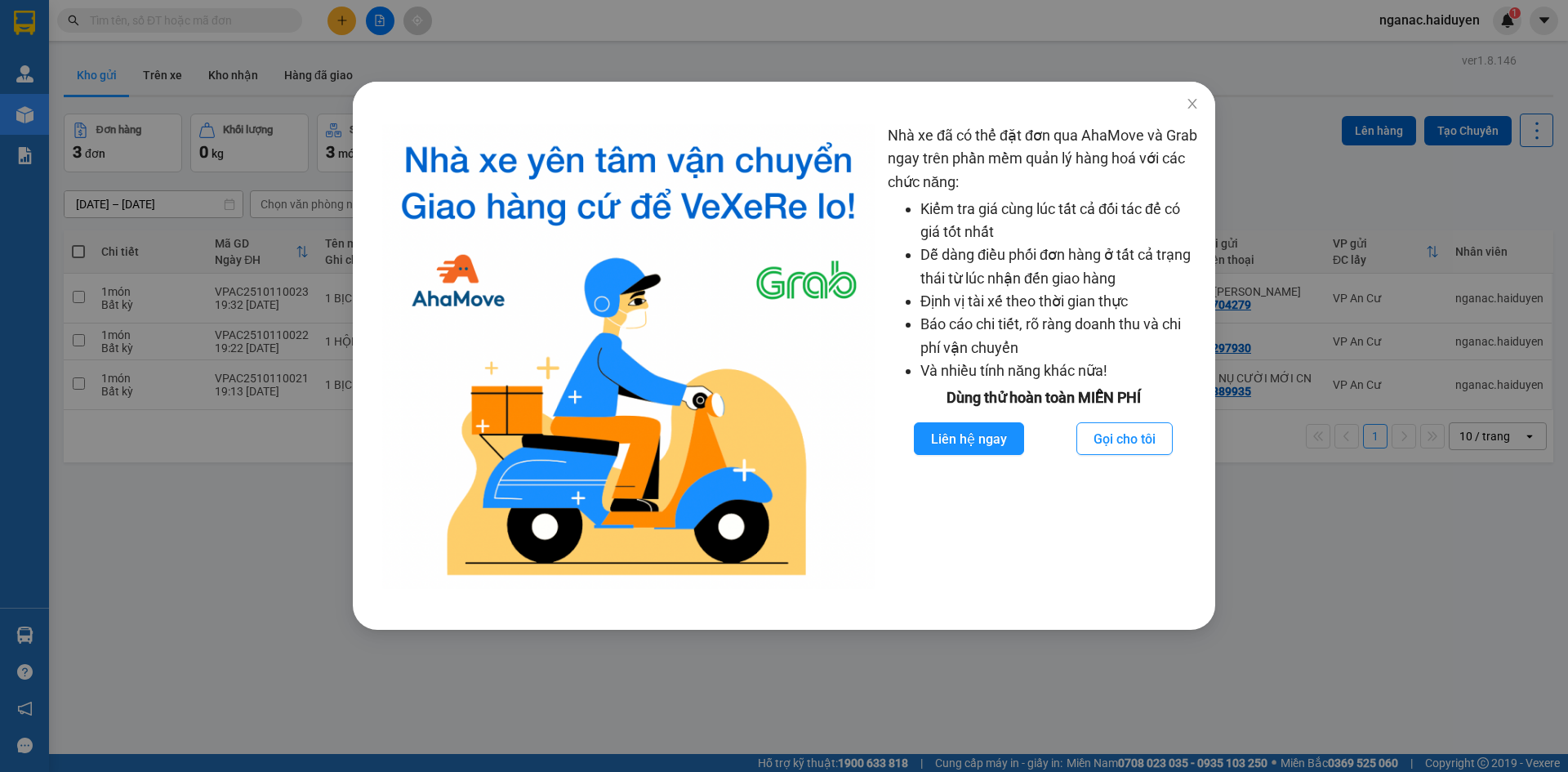
drag, startPoint x: 1191, startPoint y: 100, endPoint x: 1223, endPoint y: 46, distance: 62.8
click at [1223, 46] on div "Nhà xe đã có thể đặt đơn qua AhaMove và Grab ngay trên phần mềm quản lý hàng ho…" at bounding box center [784, 386] width 1568 height 772
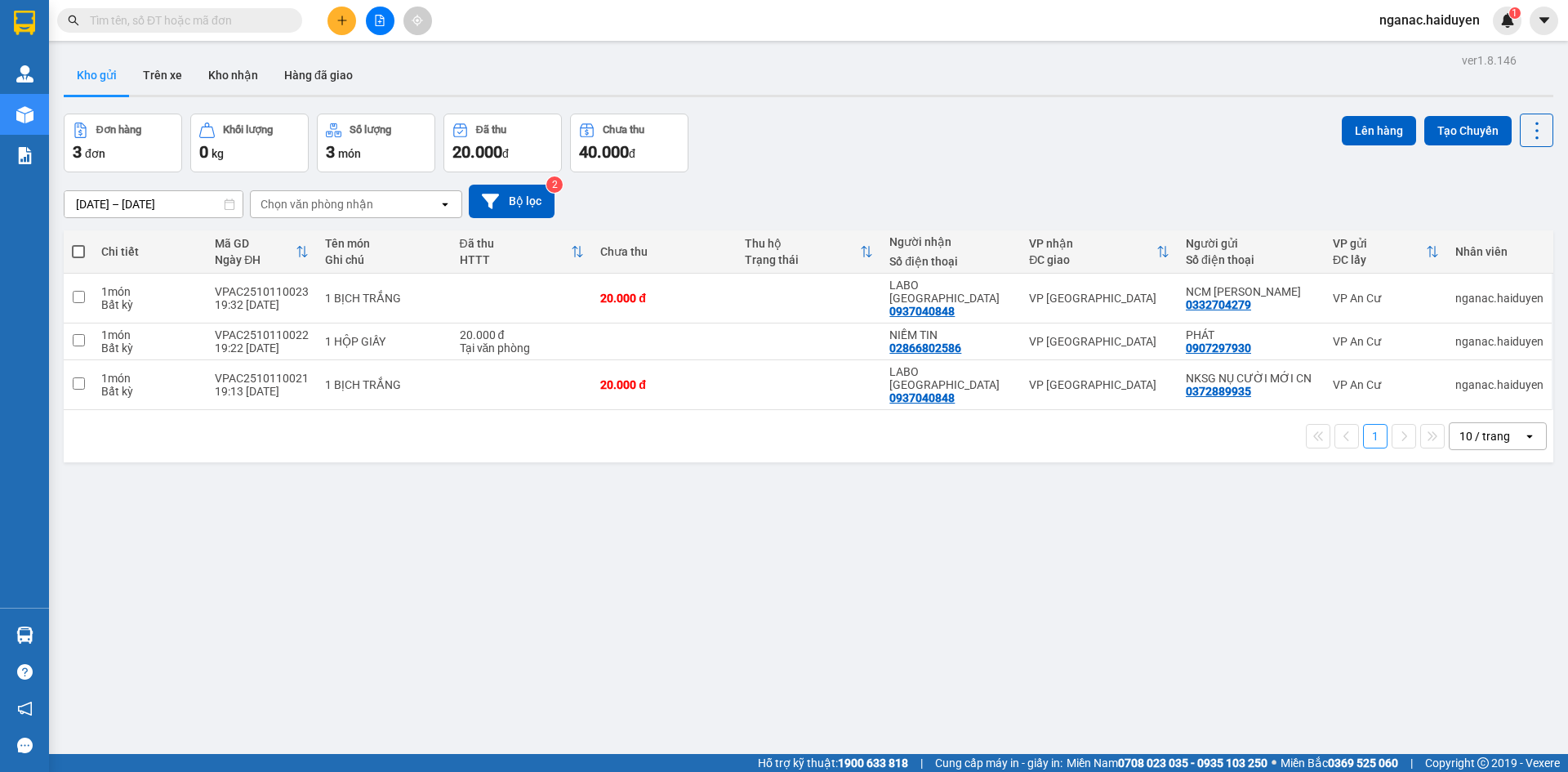
click at [154, 19] on input "text" at bounding box center [186, 20] width 193 height 18
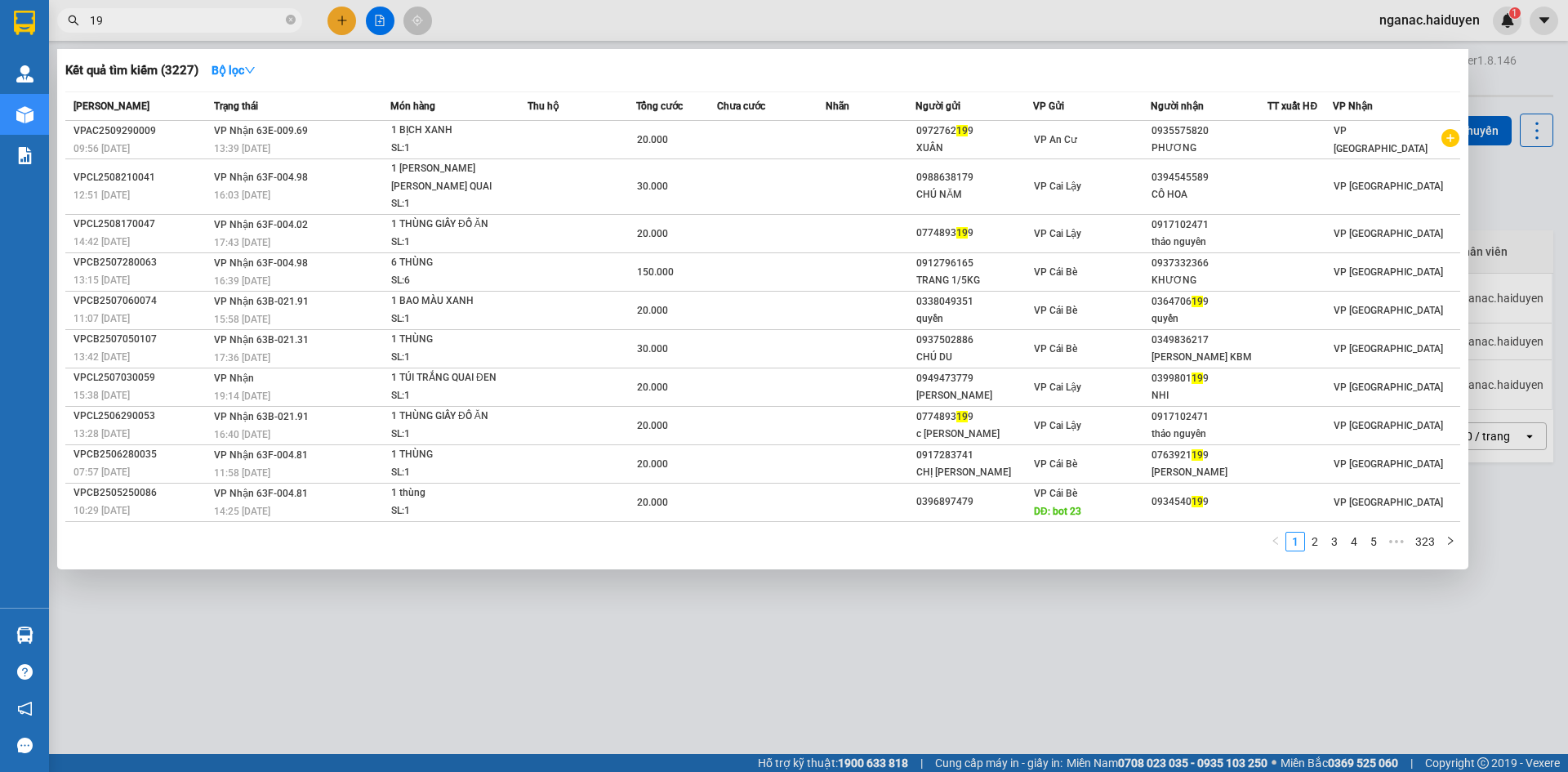
type input "1"
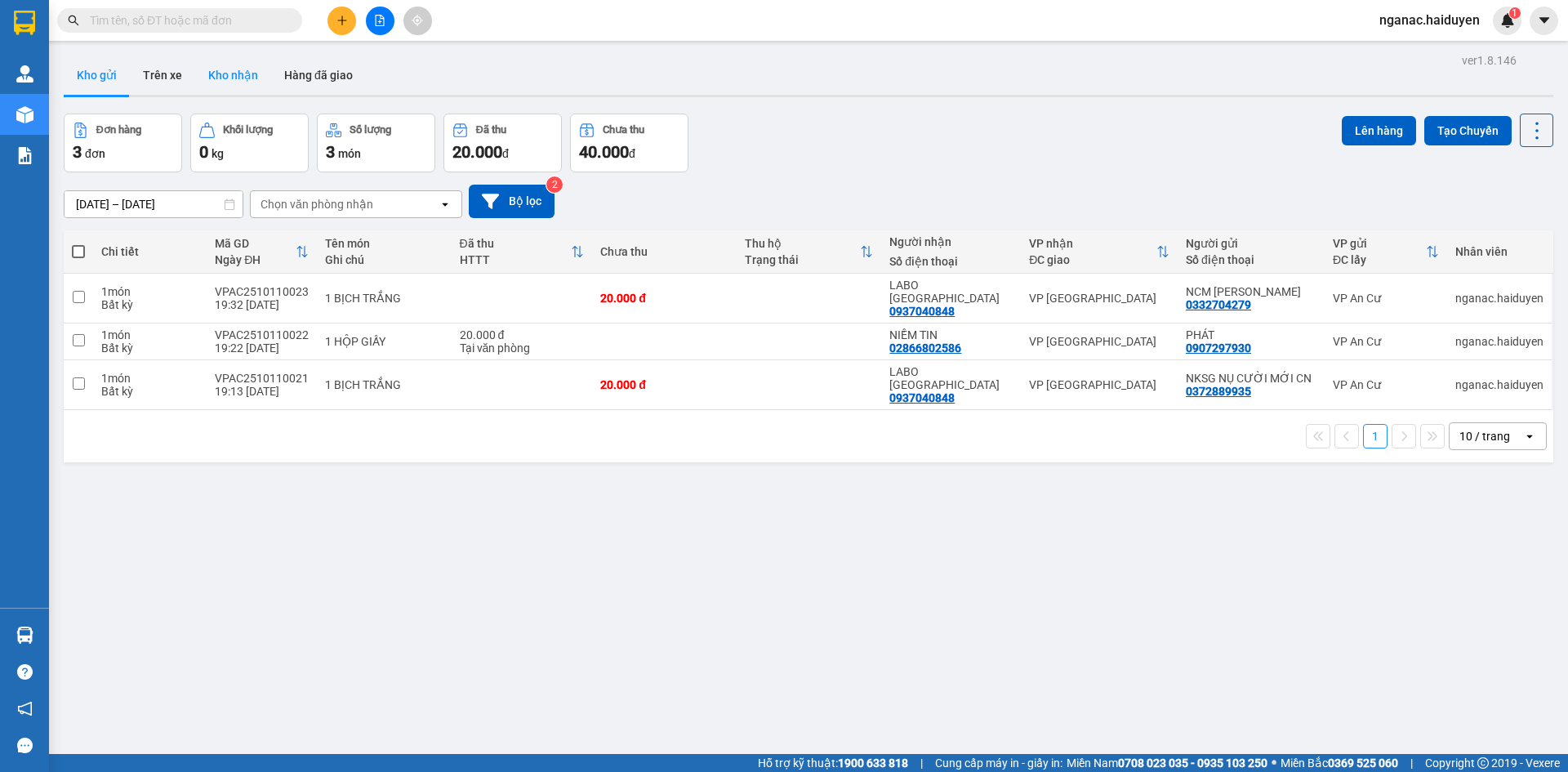
click at [240, 80] on button "Kho nhận" at bounding box center [234, 74] width 76 height 39
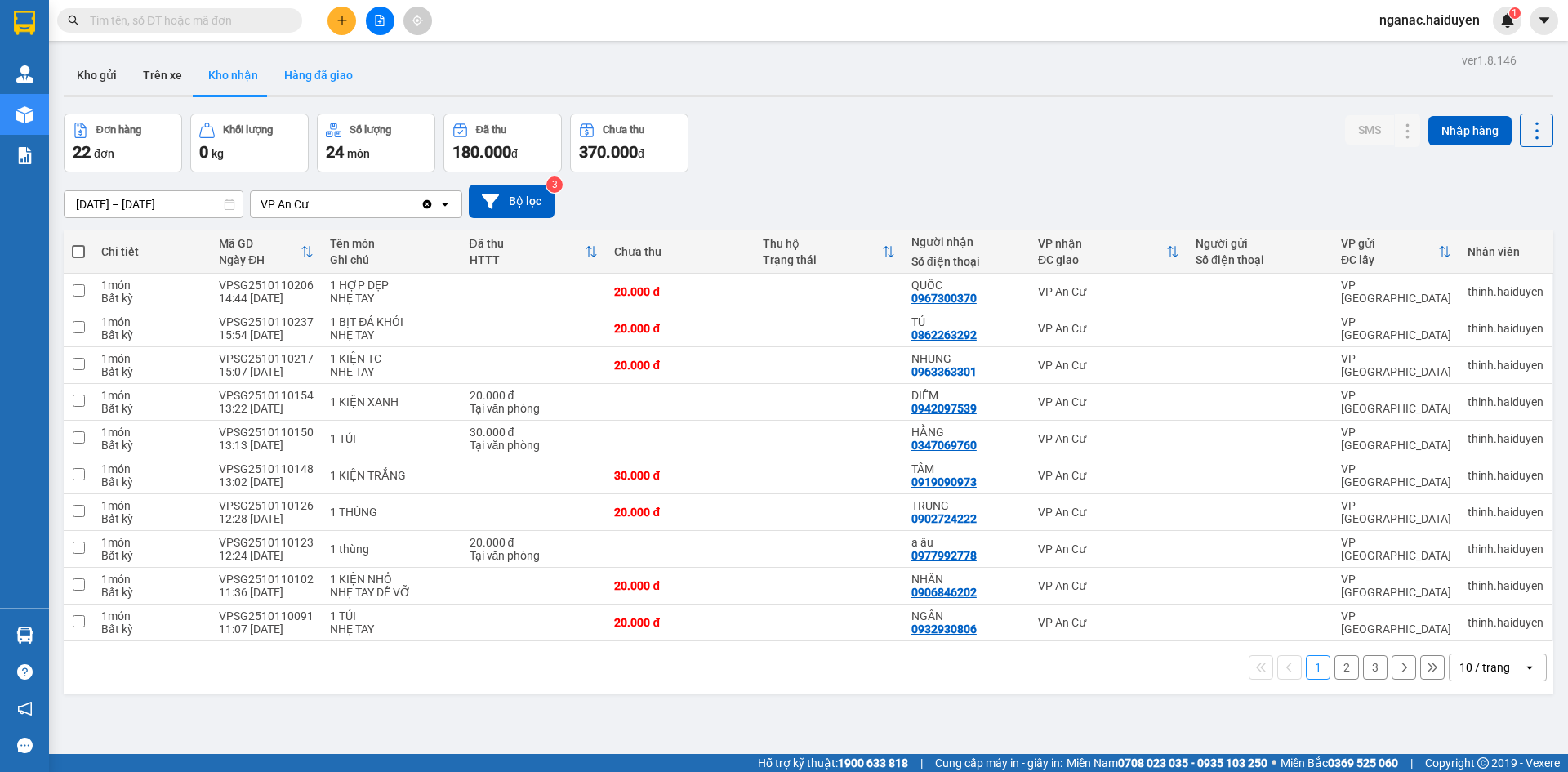
click at [316, 67] on button "Hàng đã giao" at bounding box center [319, 74] width 95 height 39
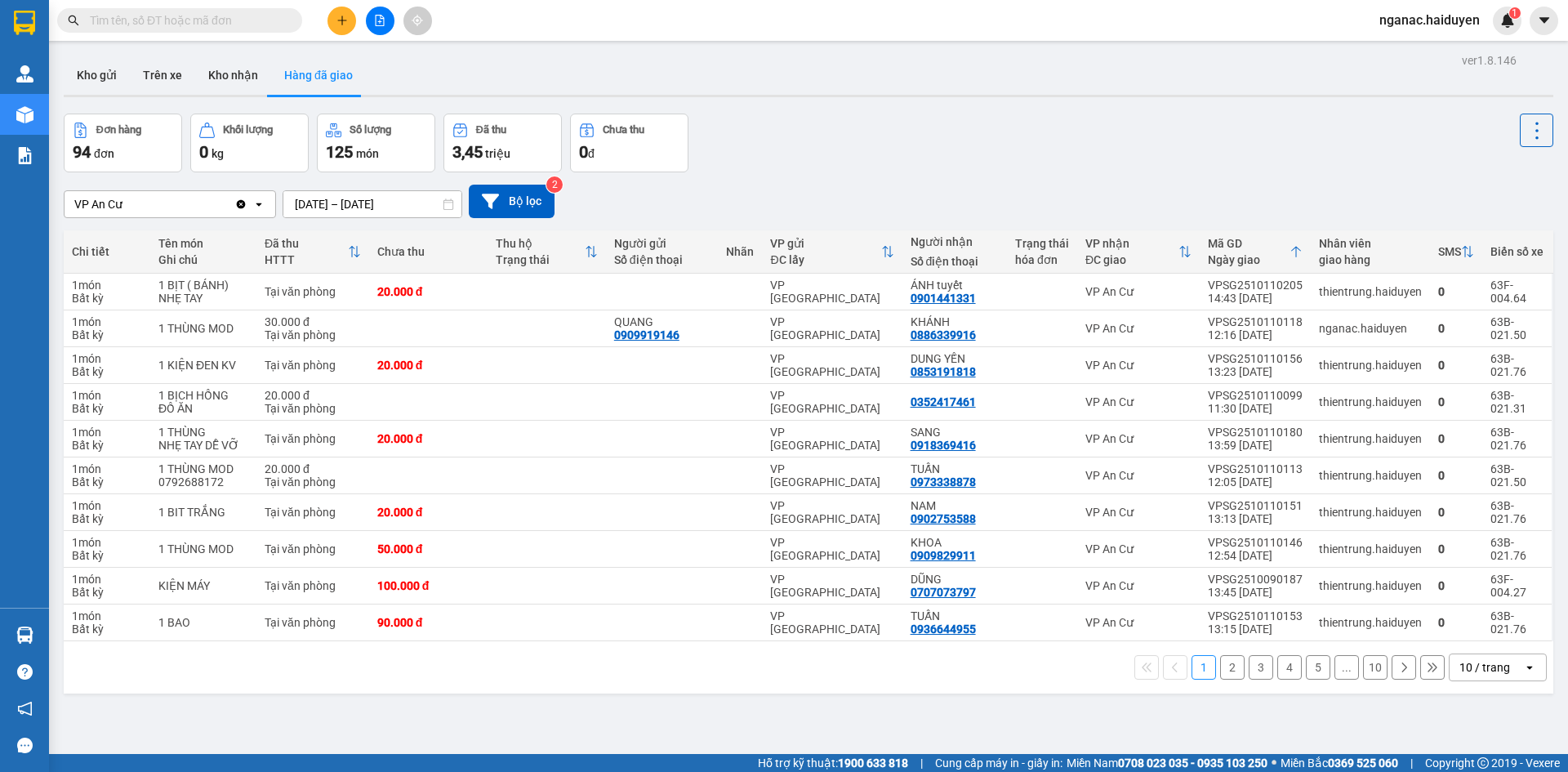
click at [1255, 666] on button "3" at bounding box center [1261, 667] width 24 height 24
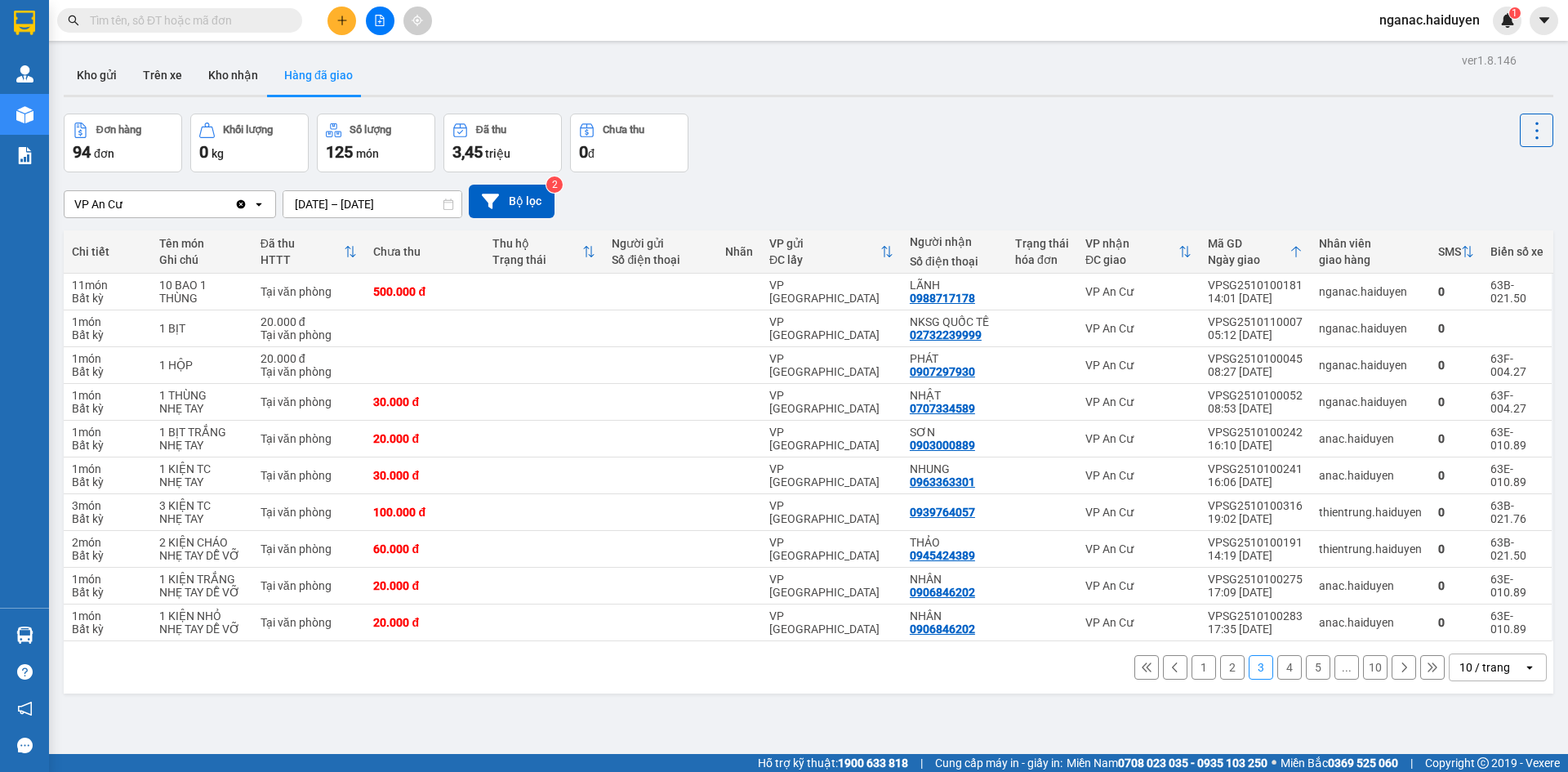
click at [1221, 667] on button "2" at bounding box center [1232, 667] width 24 height 24
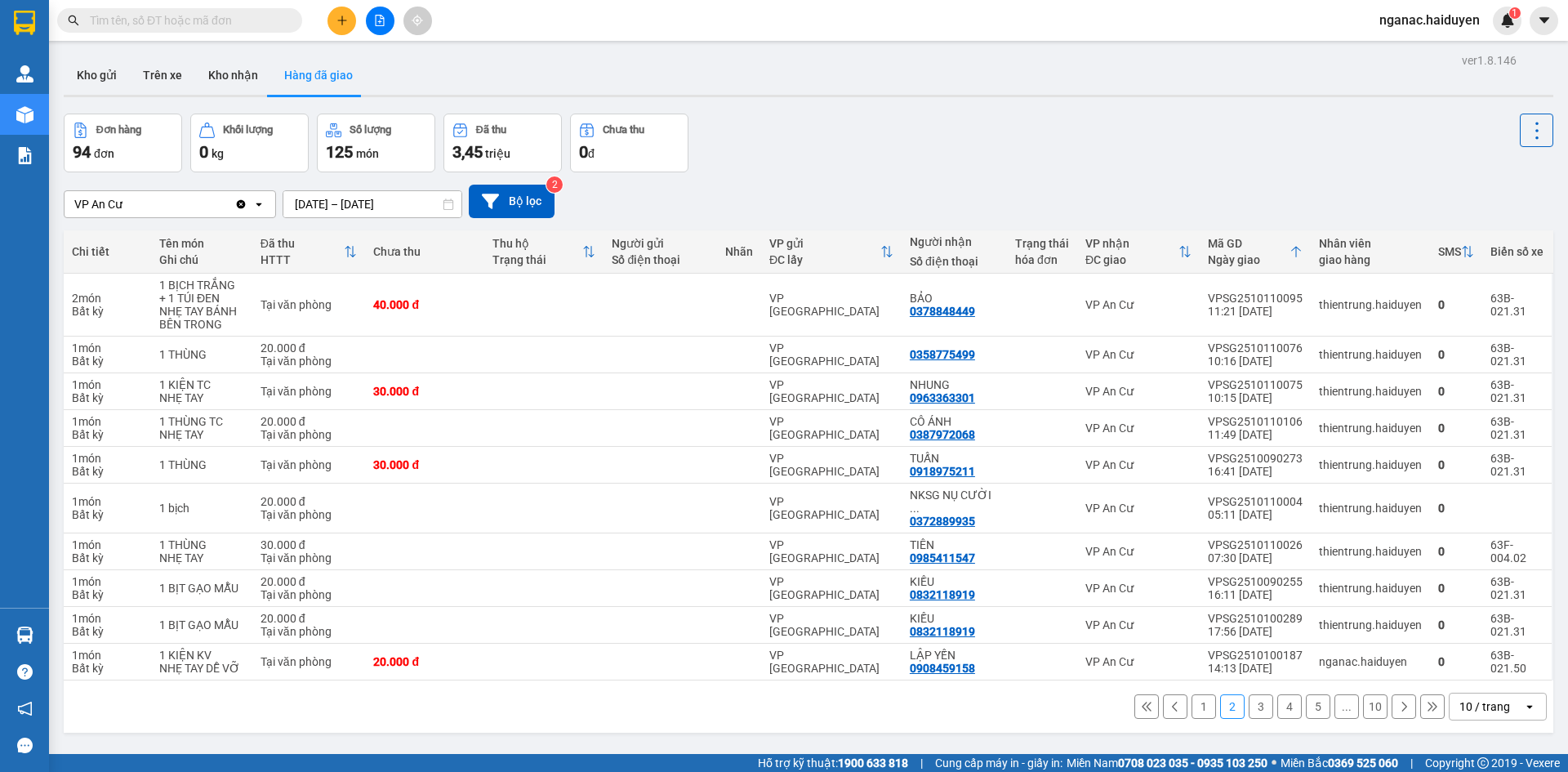
click at [117, 23] on input "text" at bounding box center [186, 20] width 193 height 18
click at [1230, 295] on div "VPSG2510110095" at bounding box center [1256, 297] width 95 height 13
copy div "VPSG2510110095"
click at [96, 20] on input "text" at bounding box center [186, 20] width 193 height 18
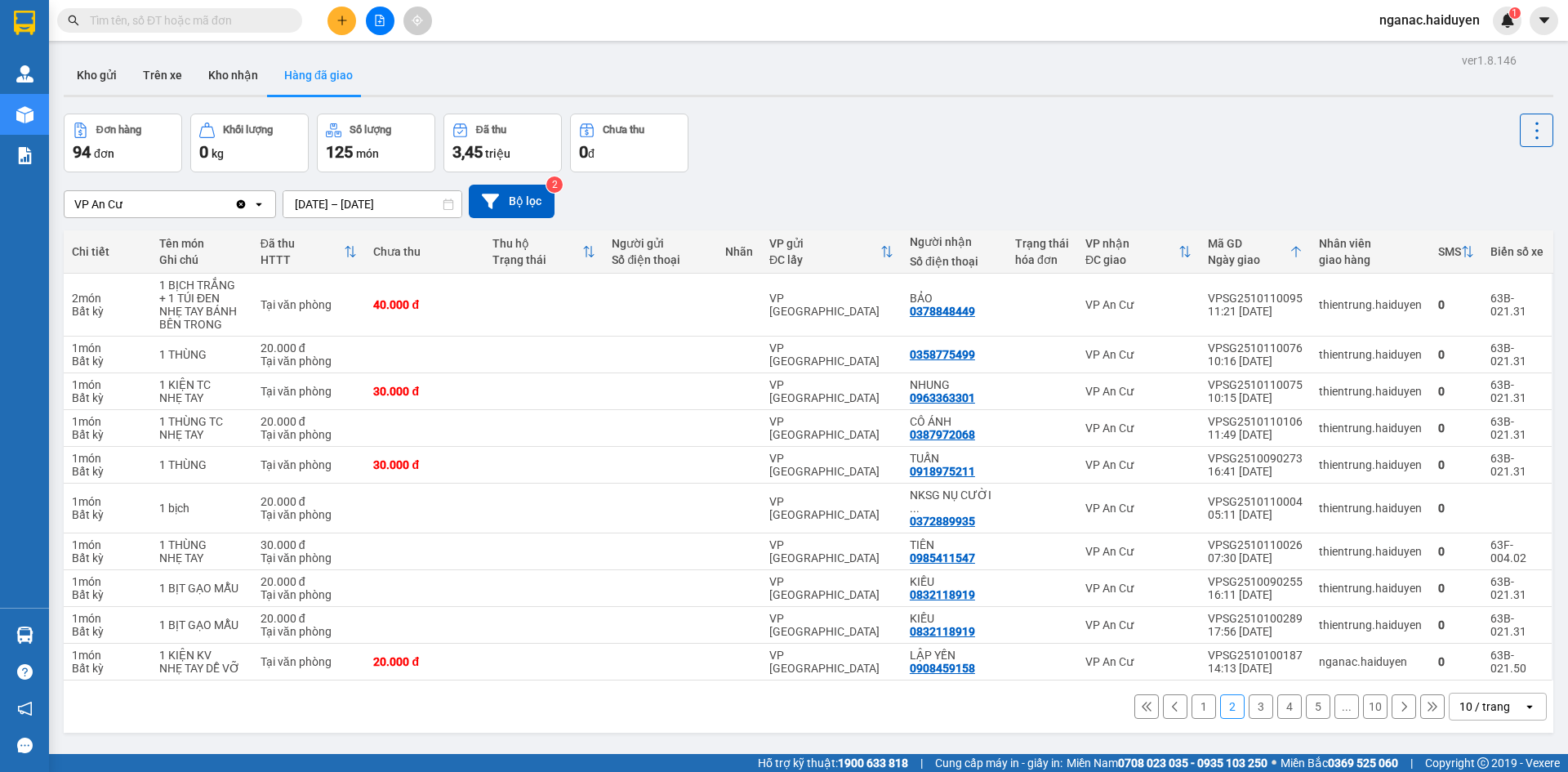
paste input "VPSG2510110095"
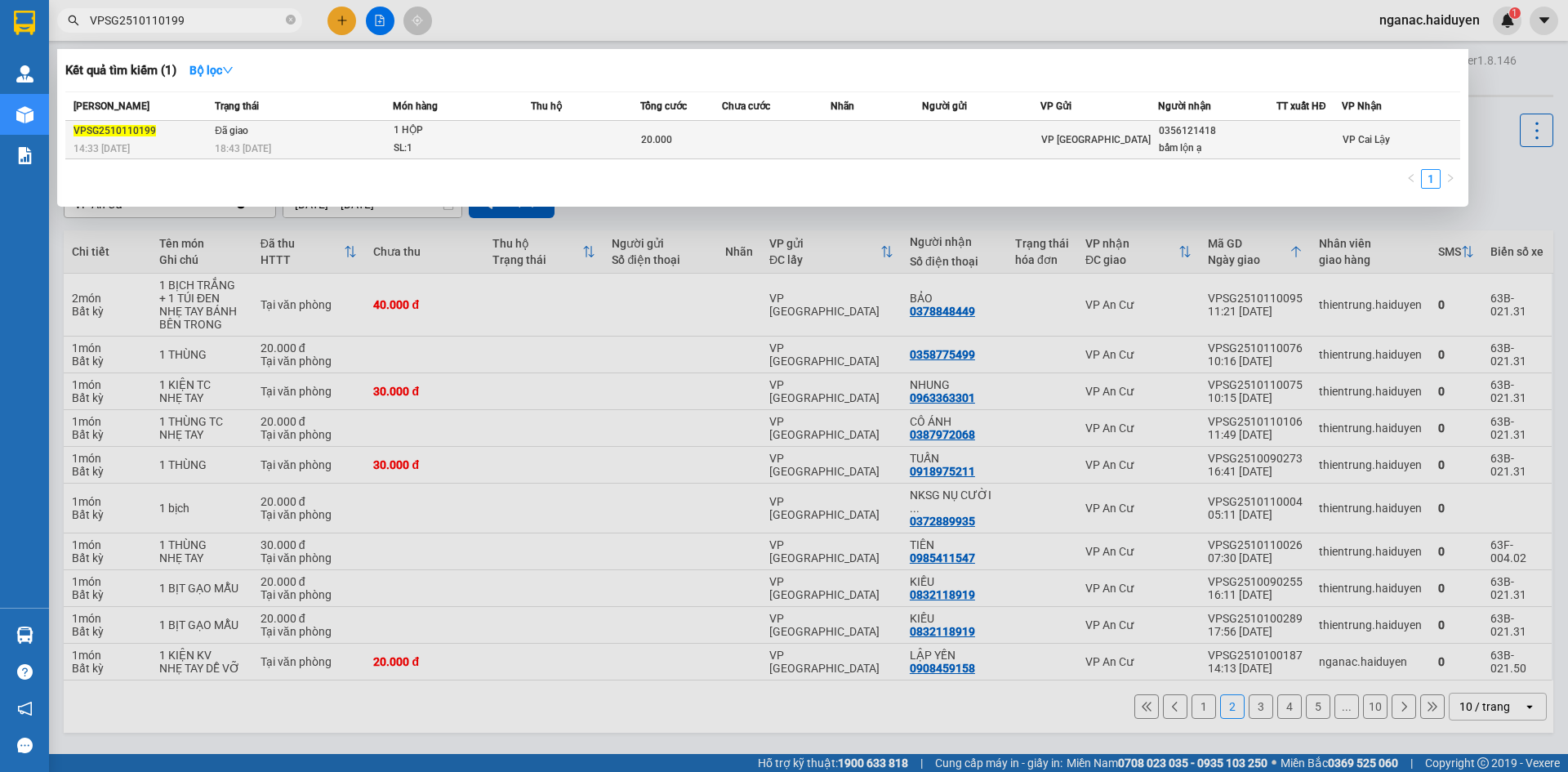
type input "VPSG2510110199"
click at [501, 135] on div "1 HỘP" at bounding box center [455, 131] width 123 height 18
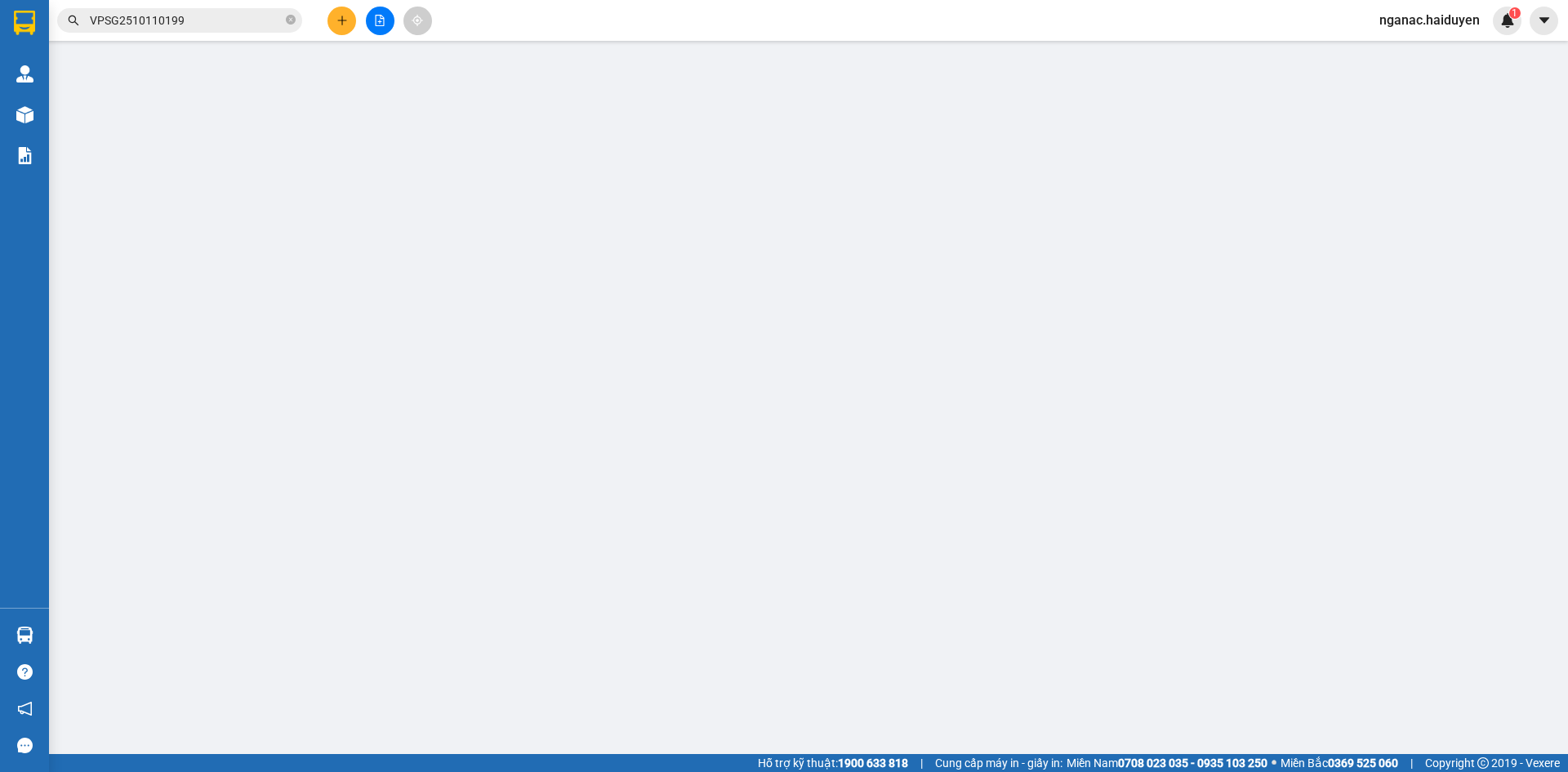
type input "0356121418"
type input "bấm lộn ạ"
type input "0"
type input "20.000"
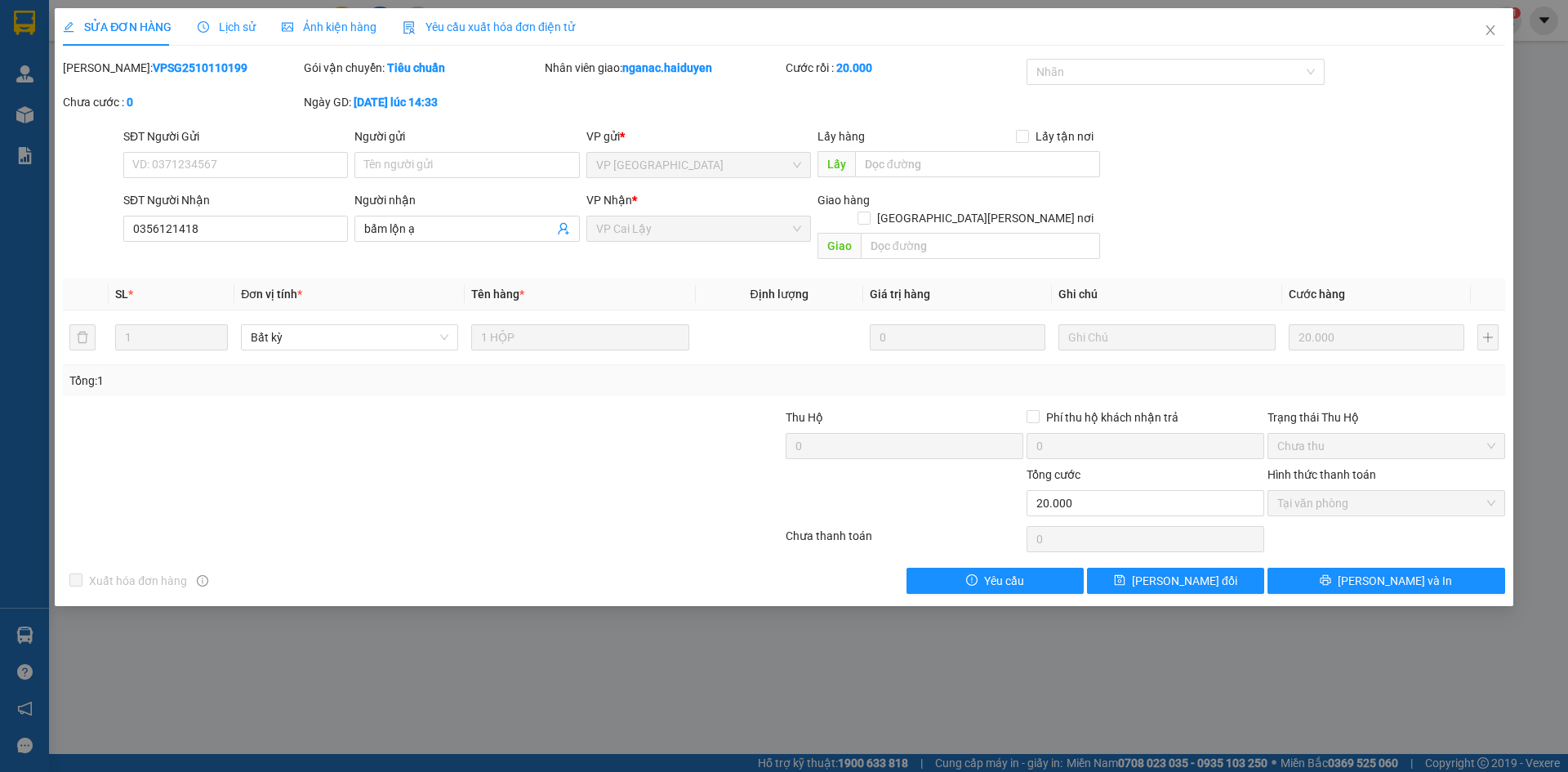
click at [226, 24] on span "Lịch sử" at bounding box center [227, 27] width 58 height 13
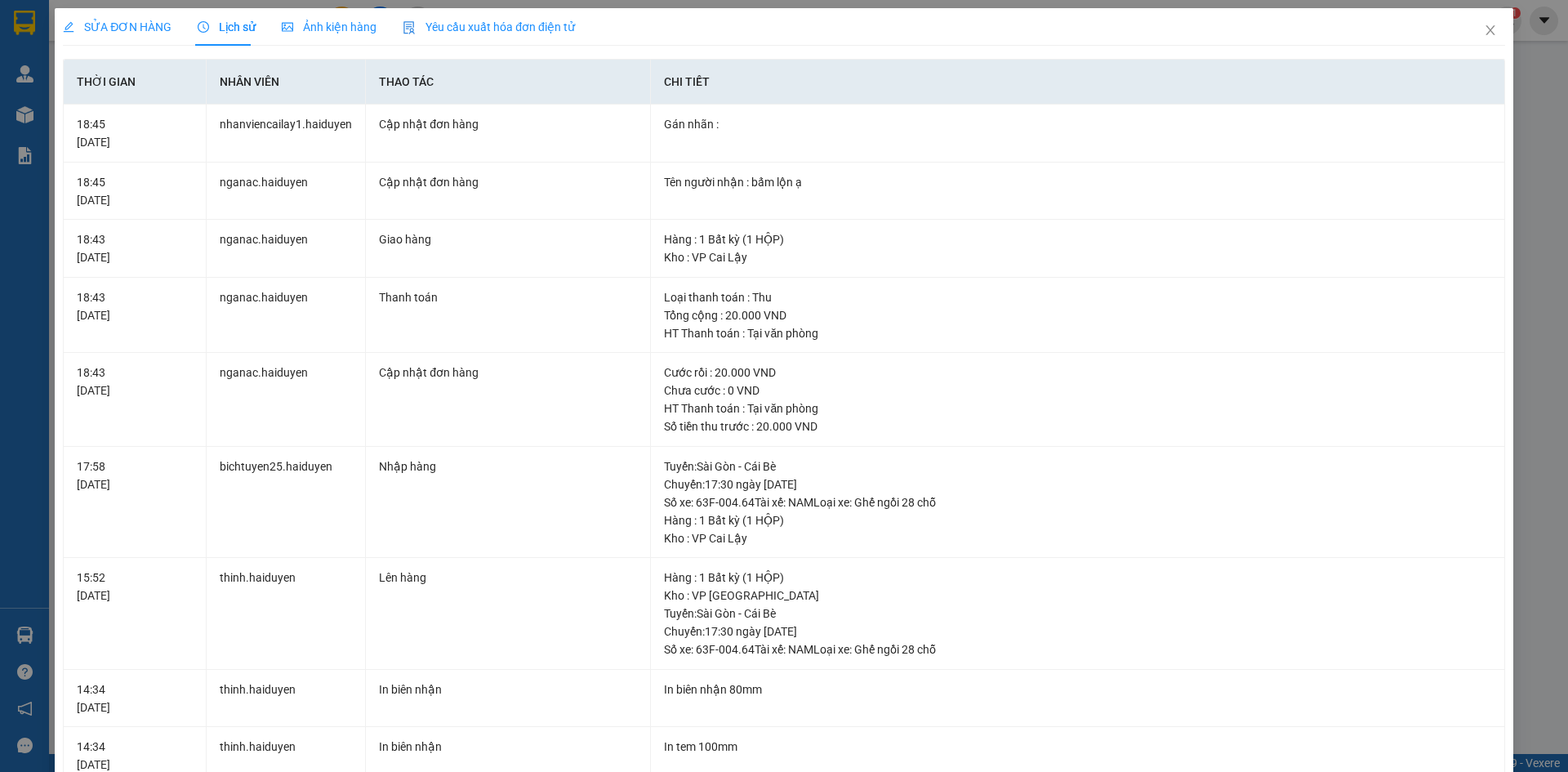
click at [131, 21] on span "SỬA ĐƠN HÀNG" at bounding box center [118, 27] width 109 height 13
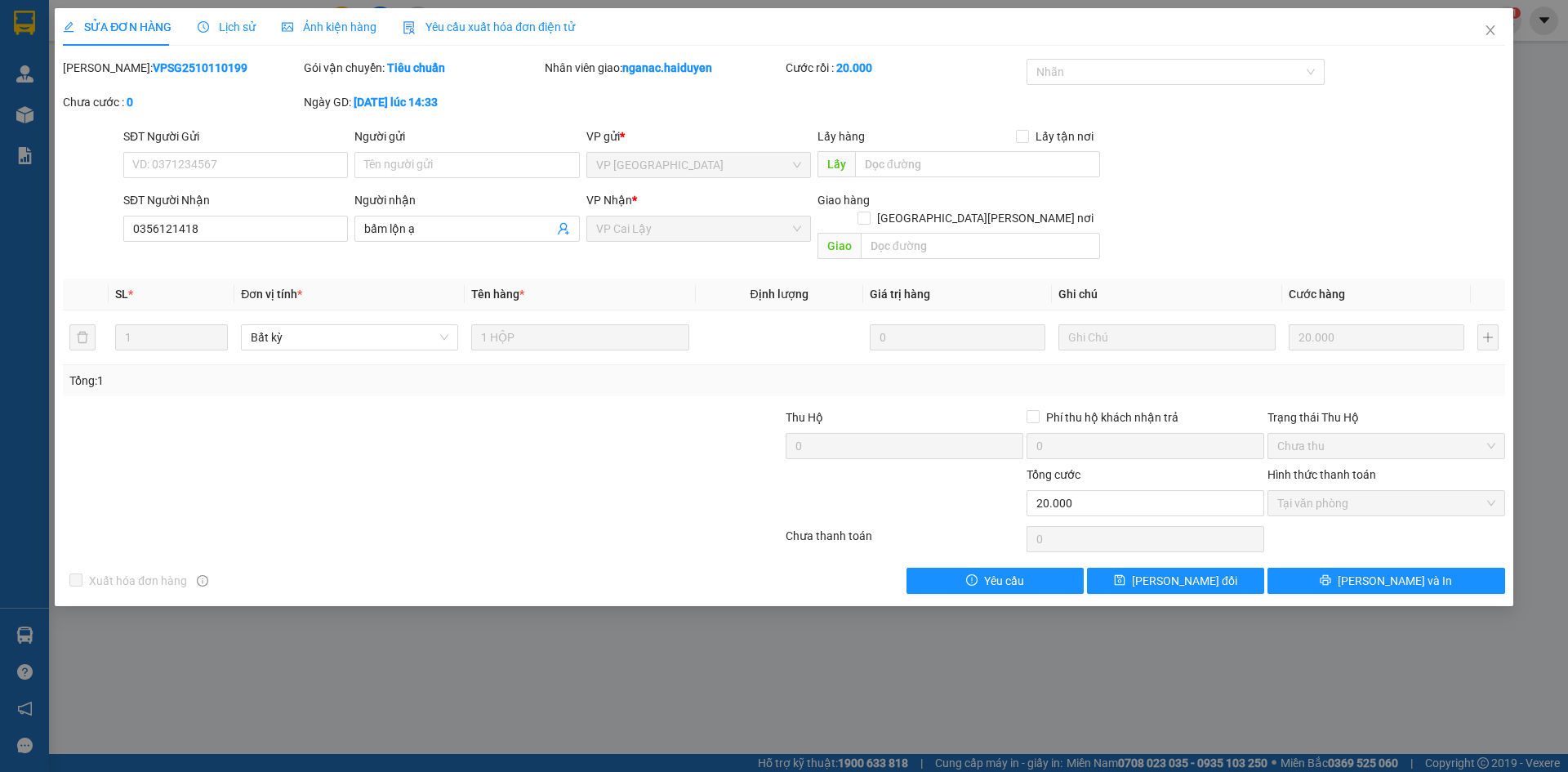
click at [226, 36] on div "Lịch sử" at bounding box center [227, 26] width 58 height 37
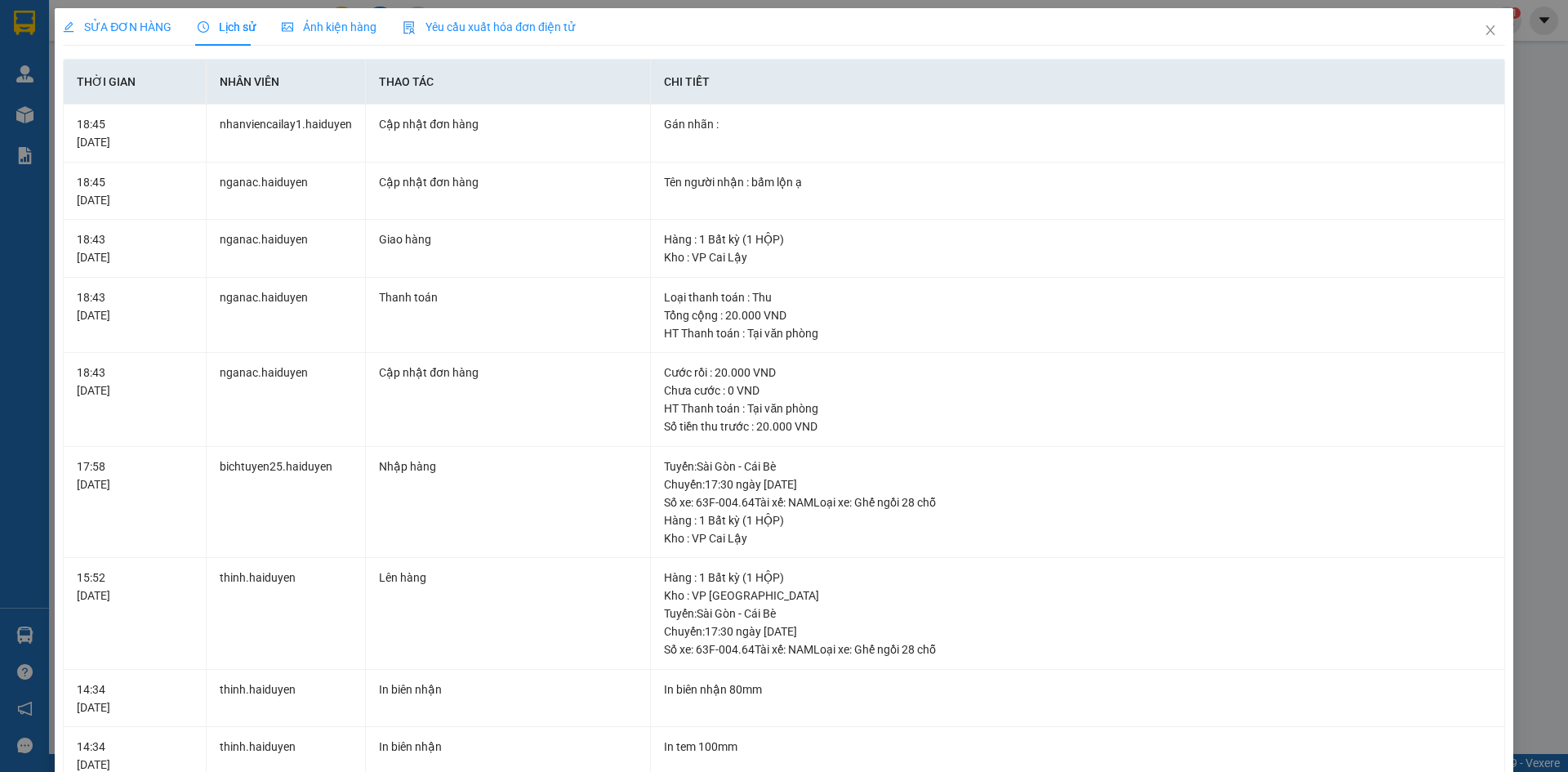
click at [124, 39] on div "SỬA ĐƠN HÀNG" at bounding box center [118, 26] width 109 height 37
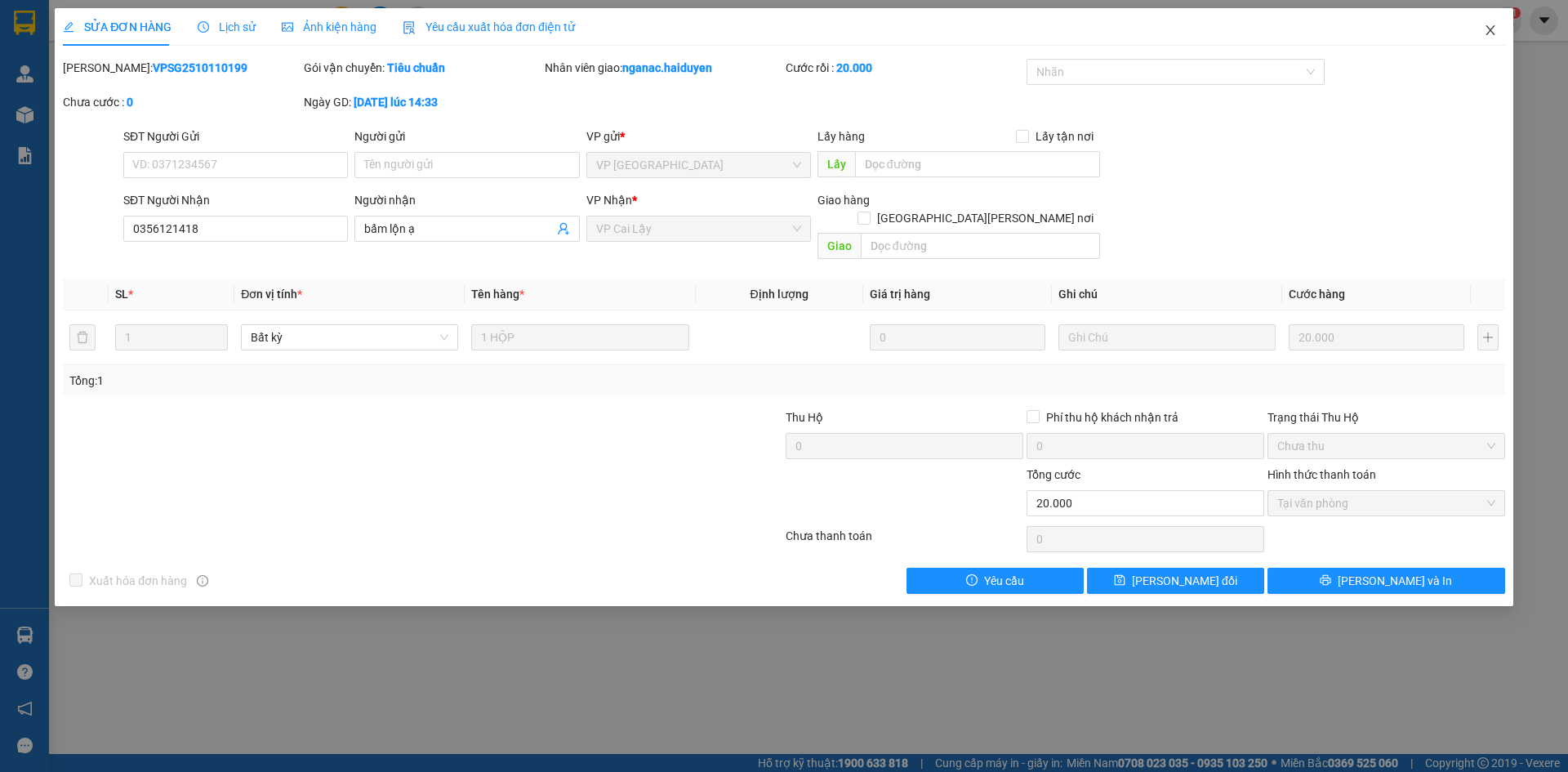
click at [1486, 29] on icon "close" at bounding box center [1490, 29] width 13 height 13
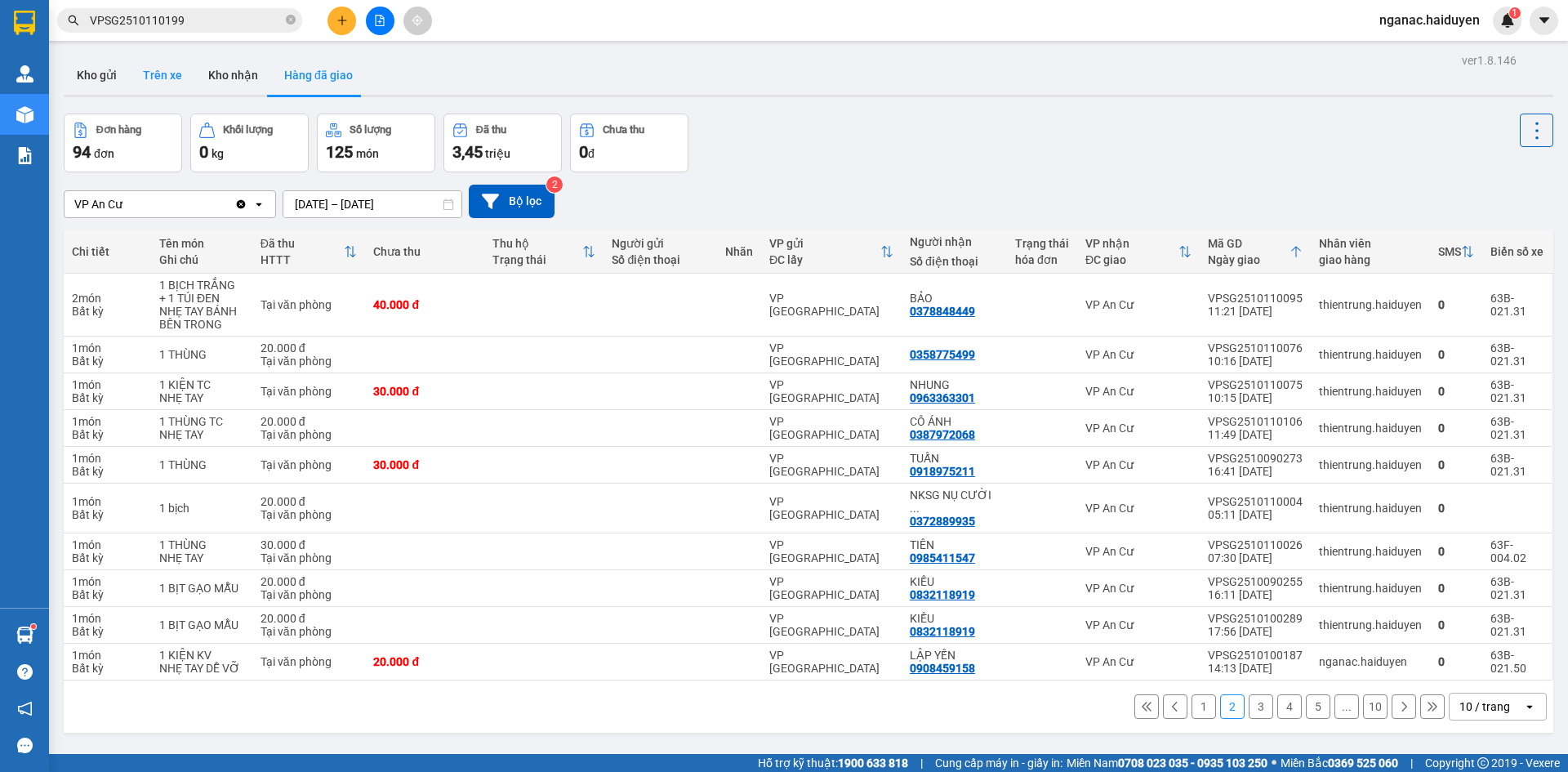
click at [167, 78] on button "Trên xe" at bounding box center [163, 74] width 66 height 39
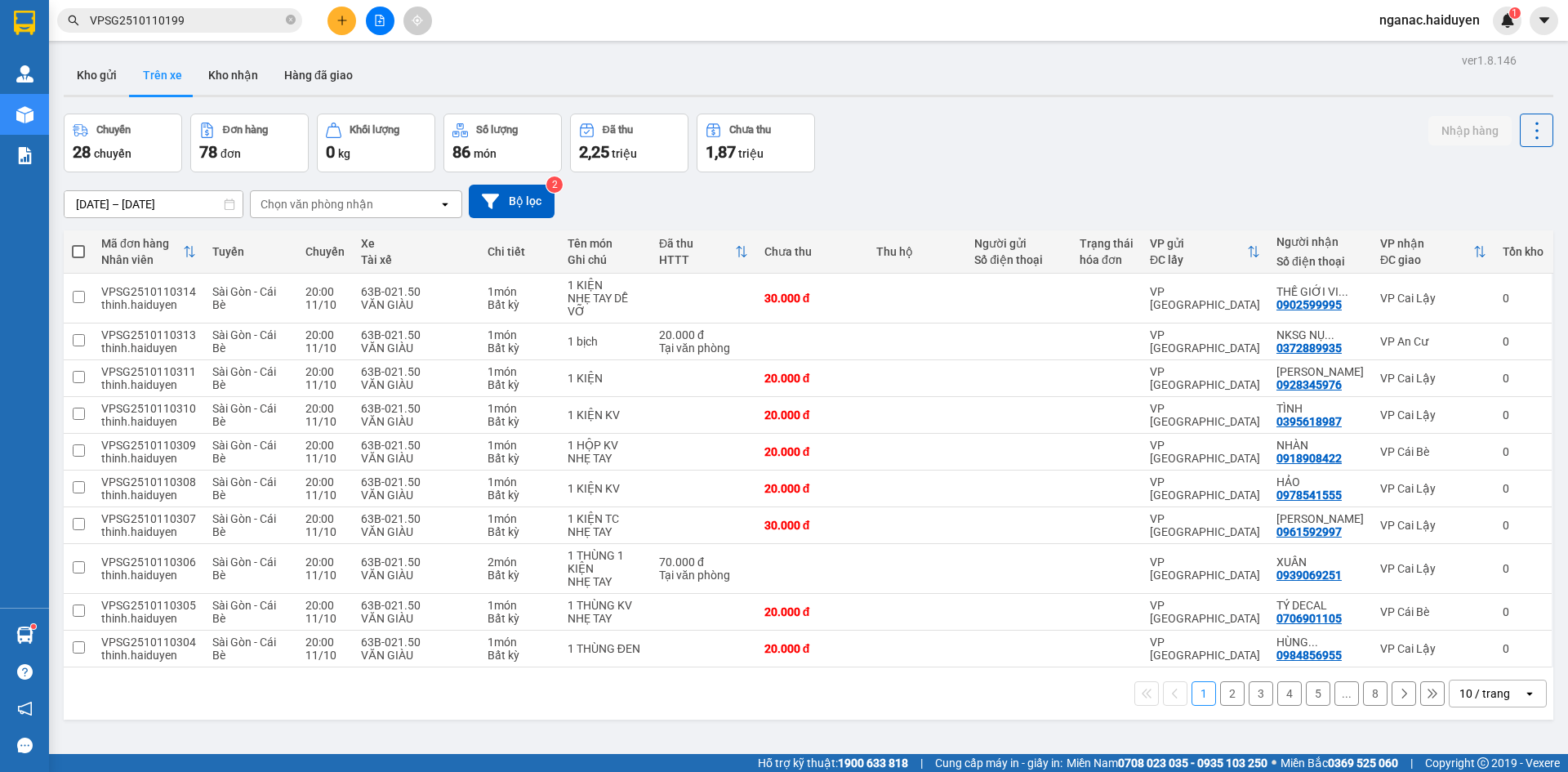
click at [362, 210] on div "Chọn văn phòng nhận" at bounding box center [317, 204] width 112 height 16
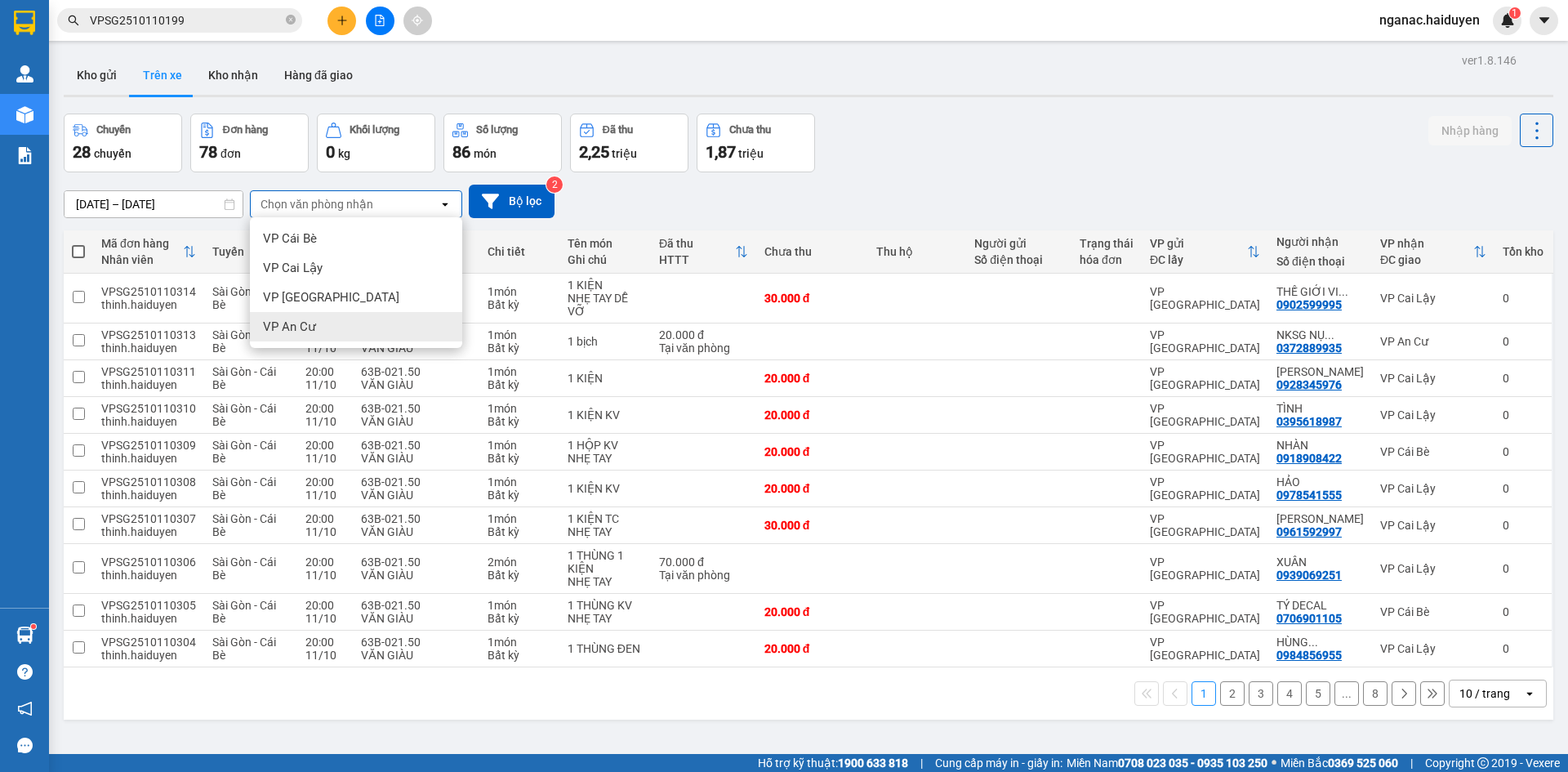
click at [315, 328] on span "VP An Cư" at bounding box center [289, 326] width 53 height 16
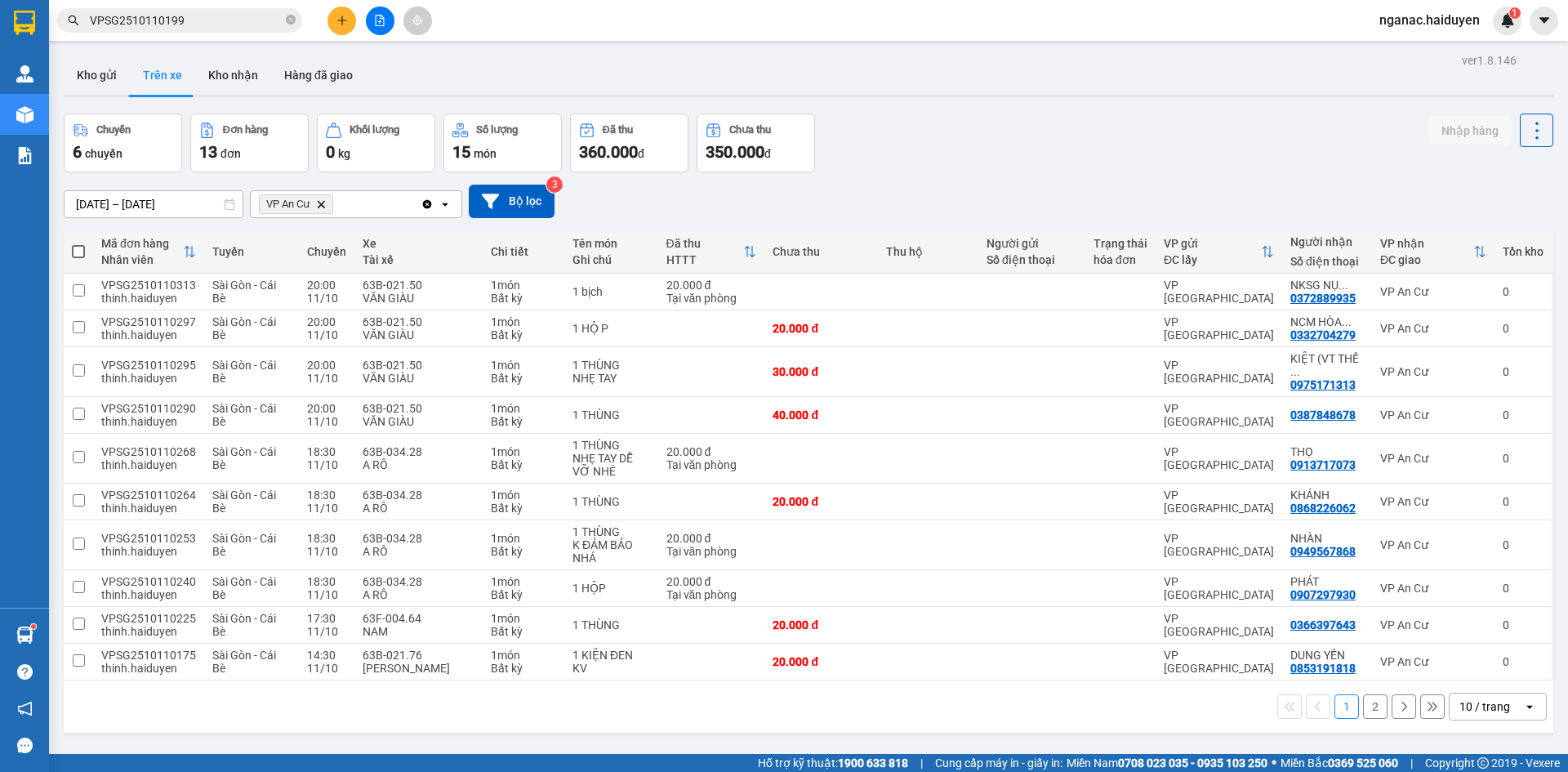
click at [1345, 694] on button "1" at bounding box center [1347, 706] width 24 height 24
click at [1363, 697] on button "2" at bounding box center [1375, 706] width 24 height 24
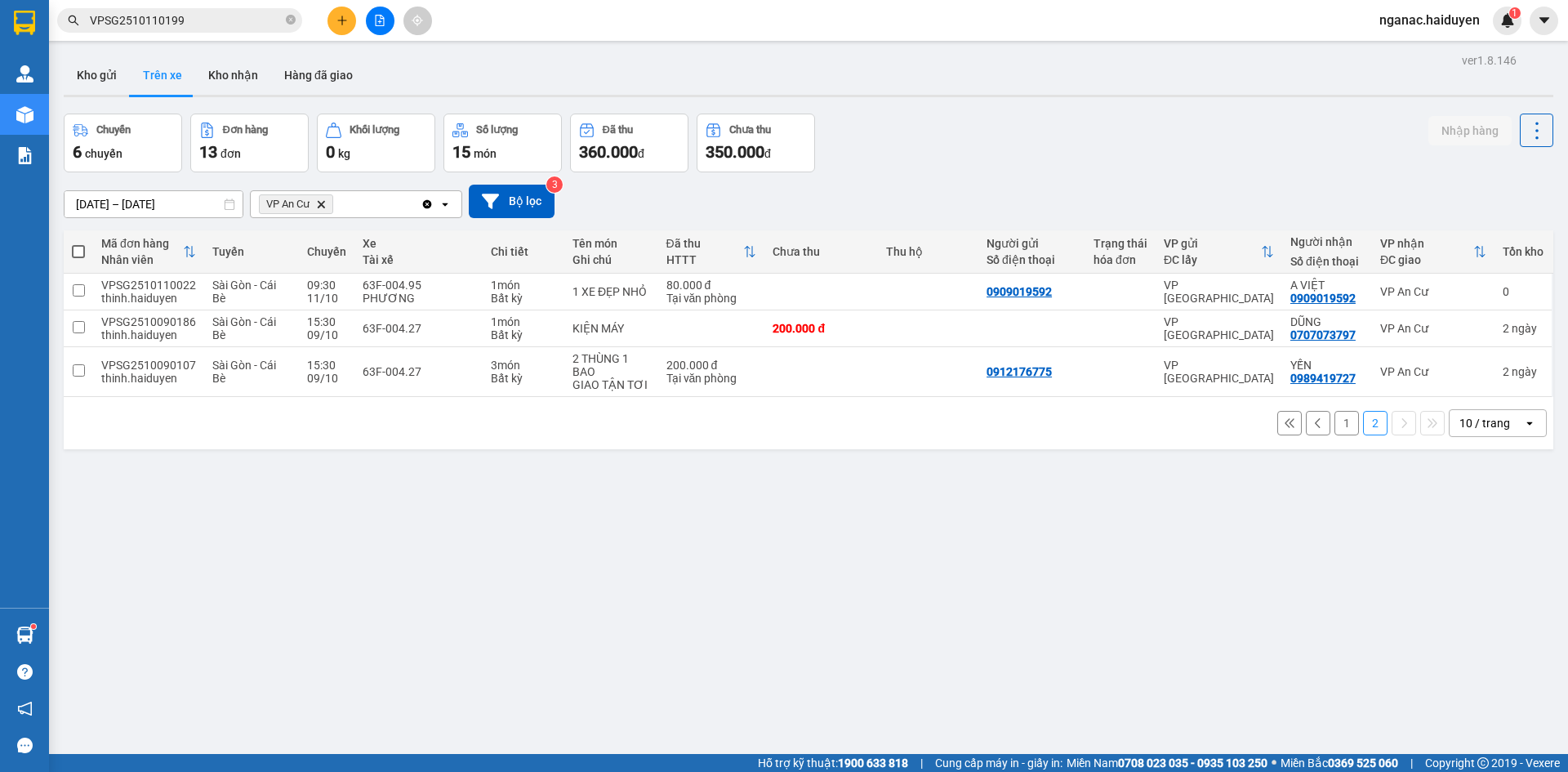
click at [1338, 427] on button "1" at bounding box center [1347, 423] width 24 height 24
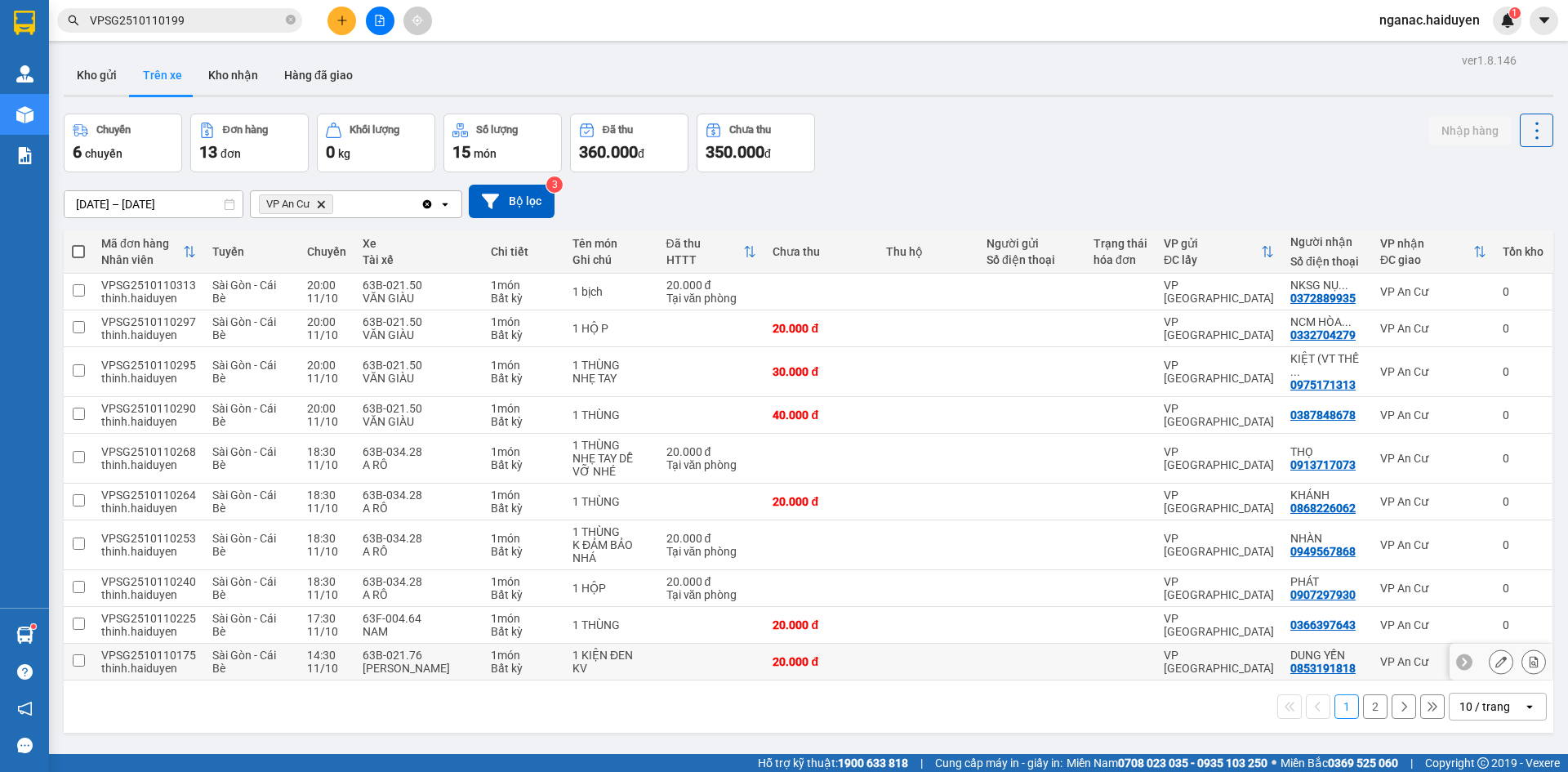
click at [765, 650] on td "20.000 đ" at bounding box center [821, 661] width 113 height 37
checkbox input "true"
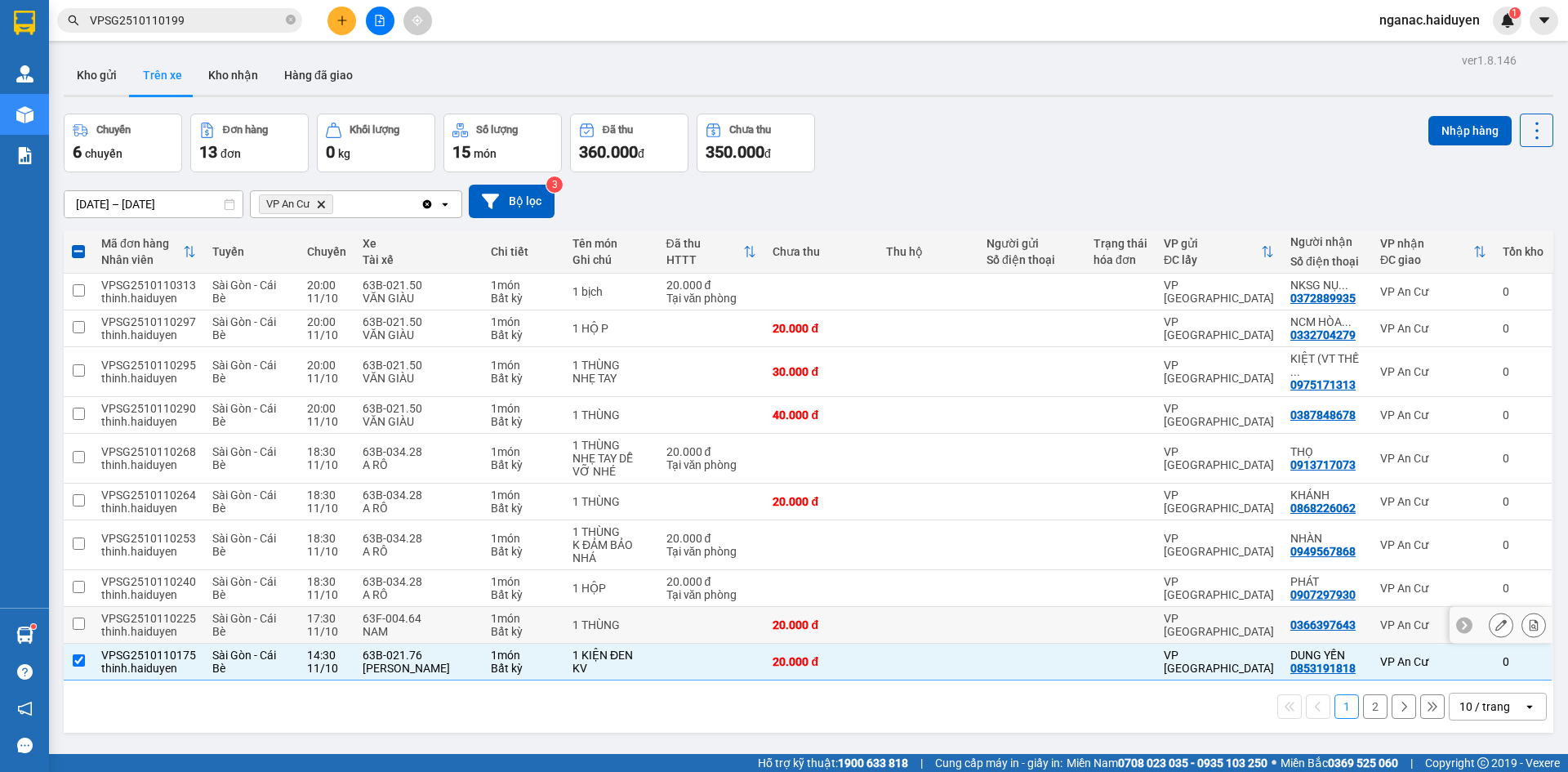
click at [829, 618] on div "20.000 đ" at bounding box center [821, 624] width 97 height 13
checkbox input "true"
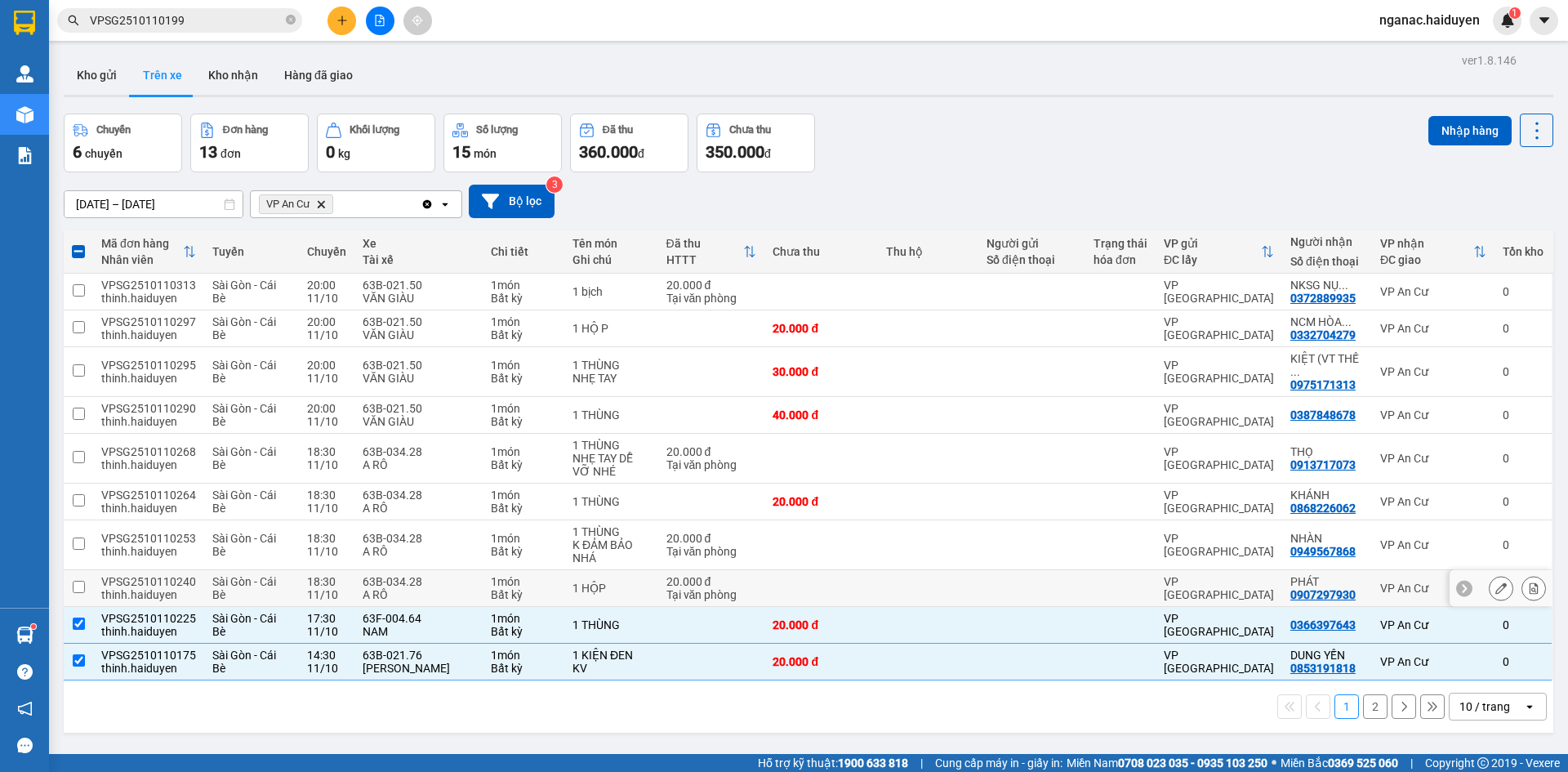
click at [500, 588] on div "Bất kỳ" at bounding box center [524, 594] width 66 height 13
checkbox input "true"
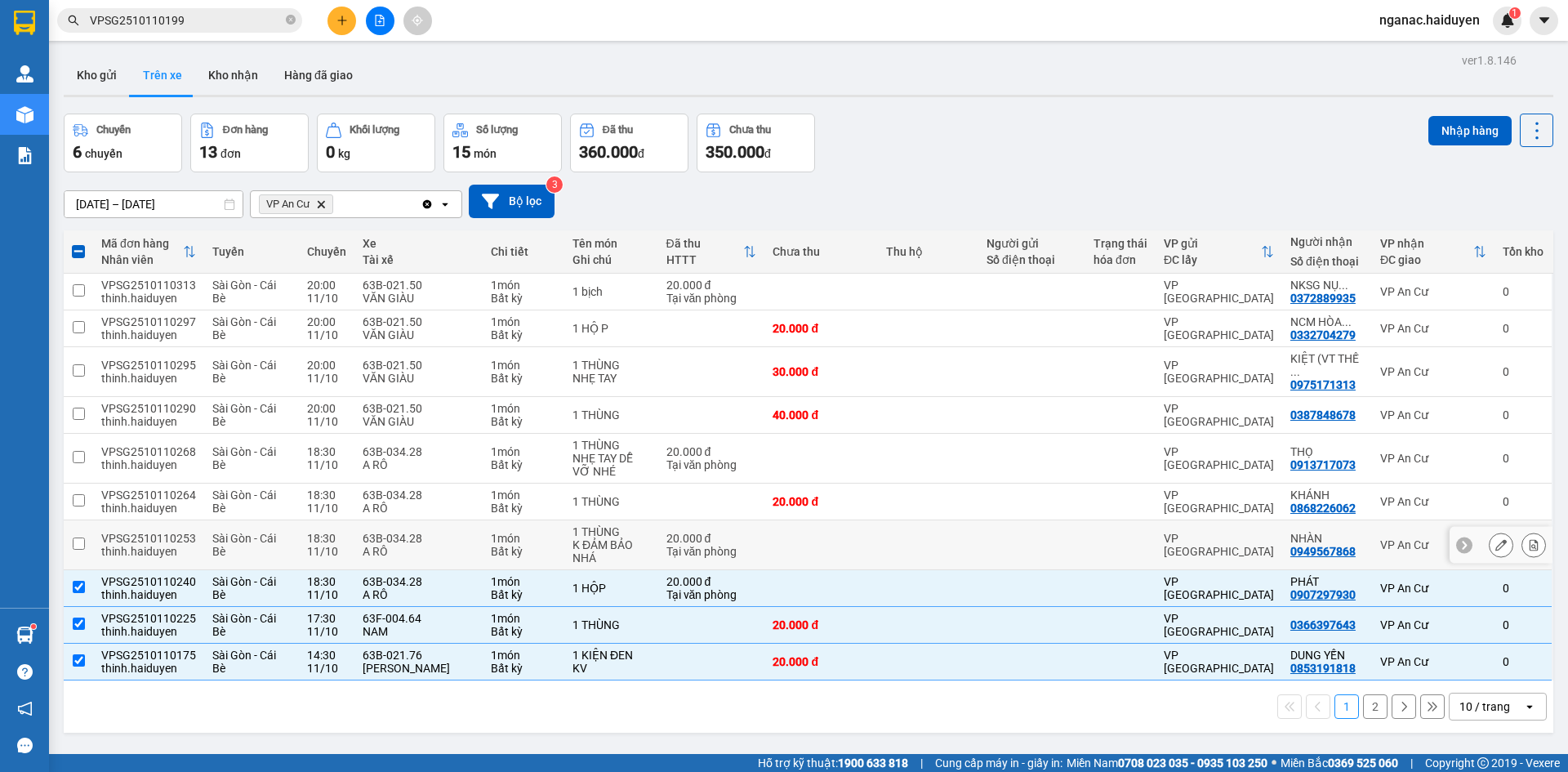
click at [501, 532] on div "1 món" at bounding box center [524, 538] width 66 height 13
checkbox input "true"
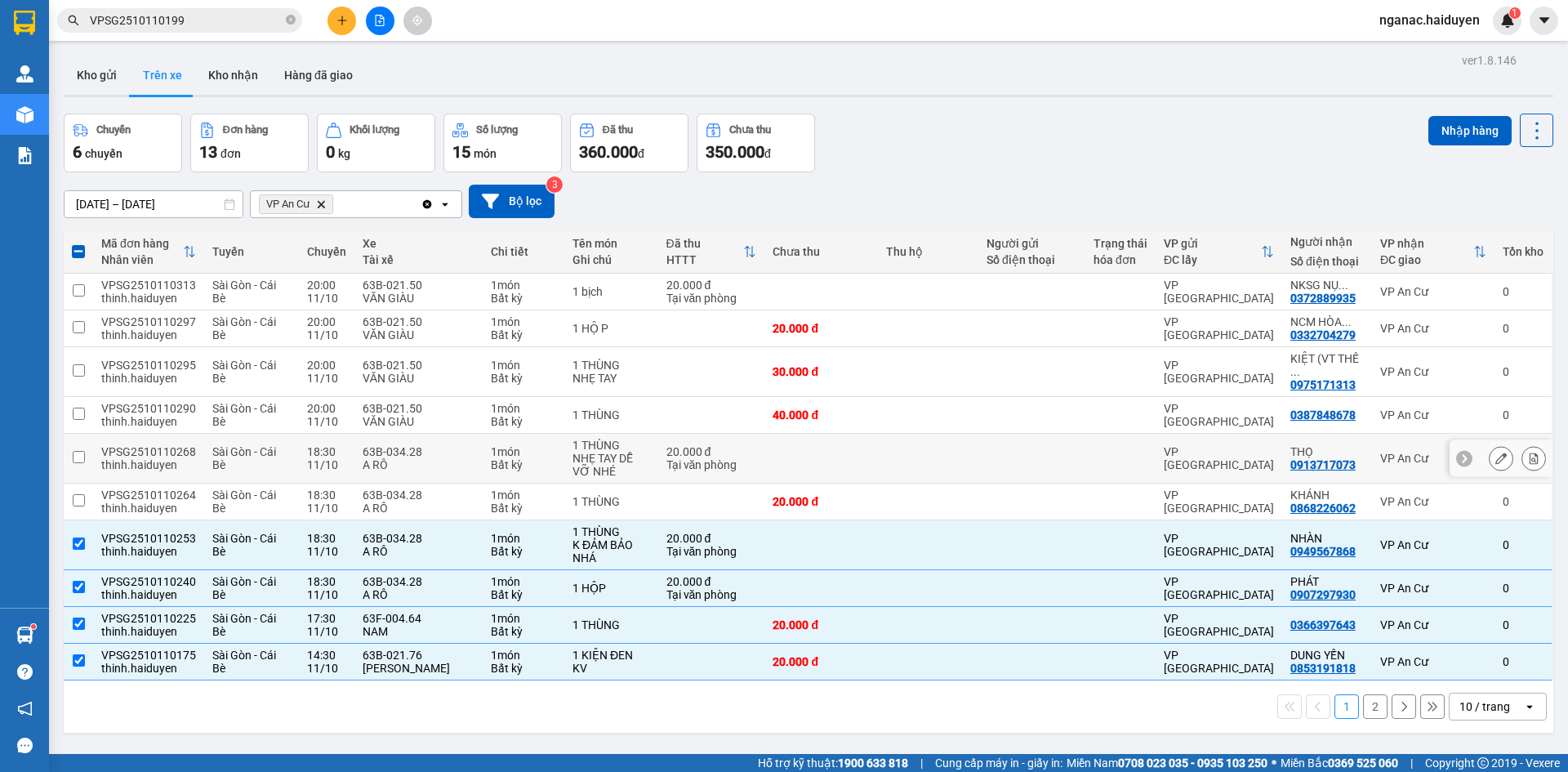
click at [518, 468] on td "1 món Bất kỳ" at bounding box center [523, 459] width 81 height 50
checkbox input "true"
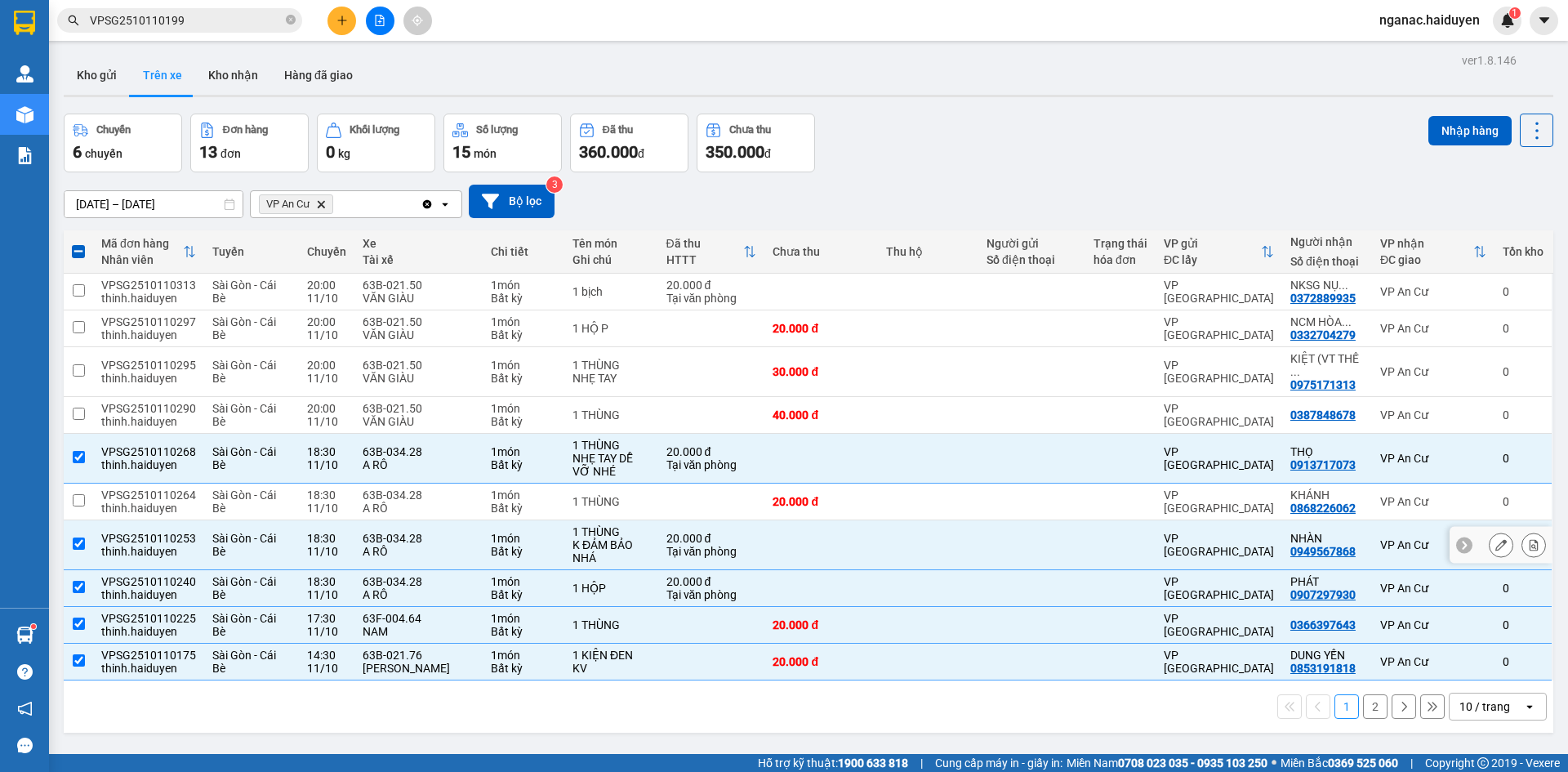
click at [573, 525] on div "1 THÙNG" at bounding box center [611, 531] width 78 height 13
checkbox input "false"
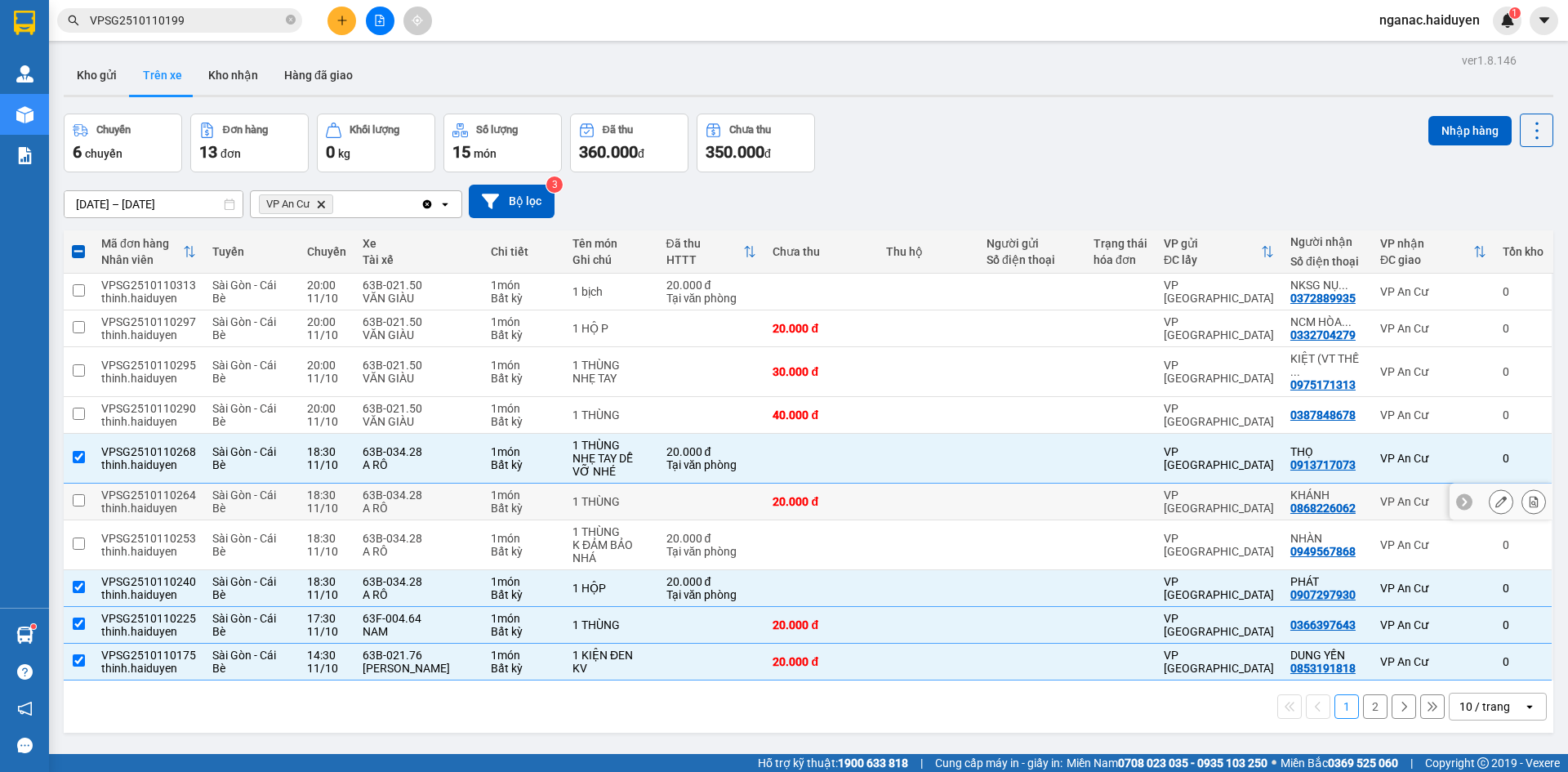
click at [566, 496] on td "1 THÙNG" at bounding box center [611, 501] width 94 height 37
checkbox input "true"
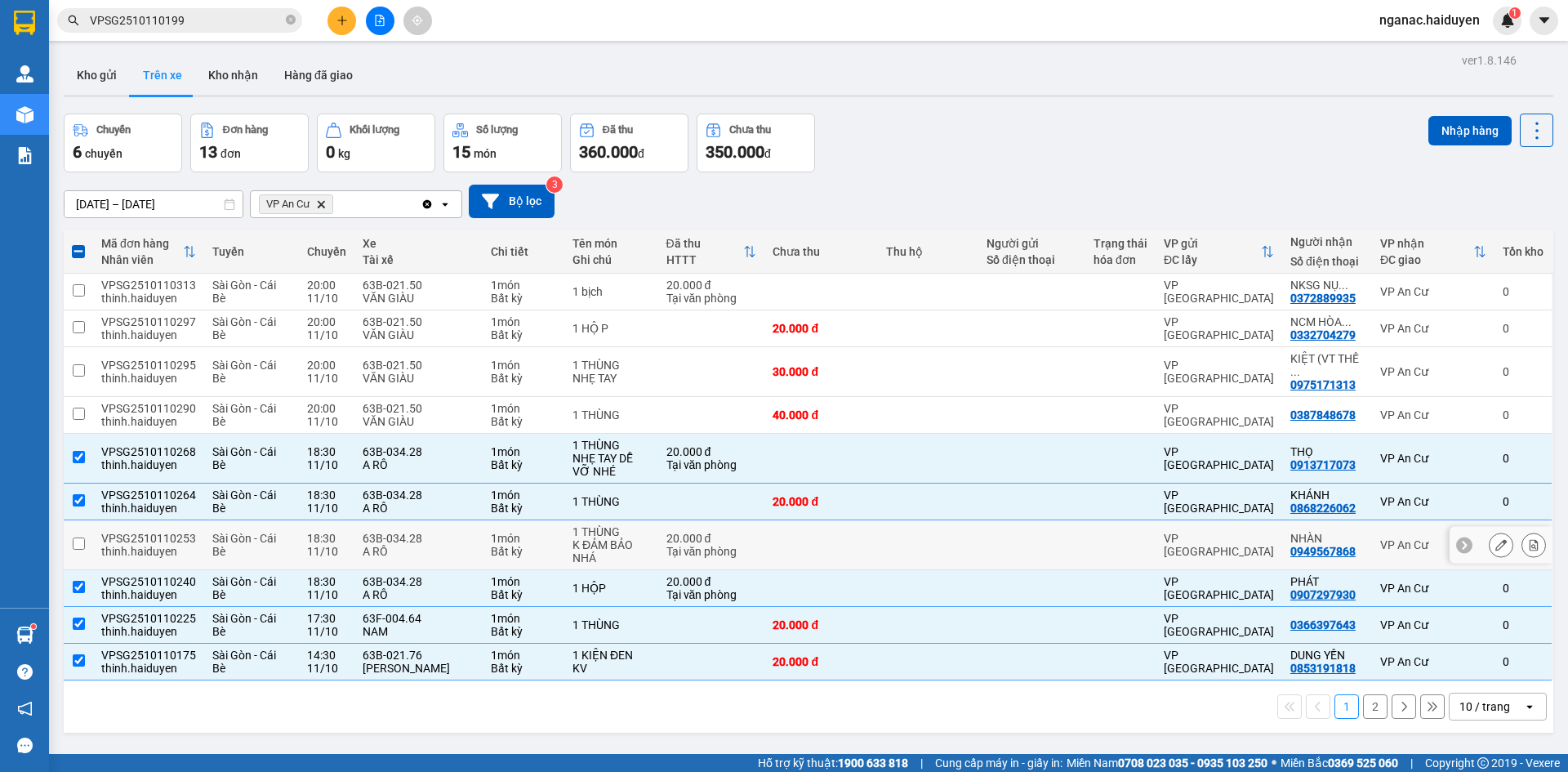
click at [565, 537] on td "1 THÙNG K ĐẢM BẢO NHÁ" at bounding box center [611, 546] width 94 height 50
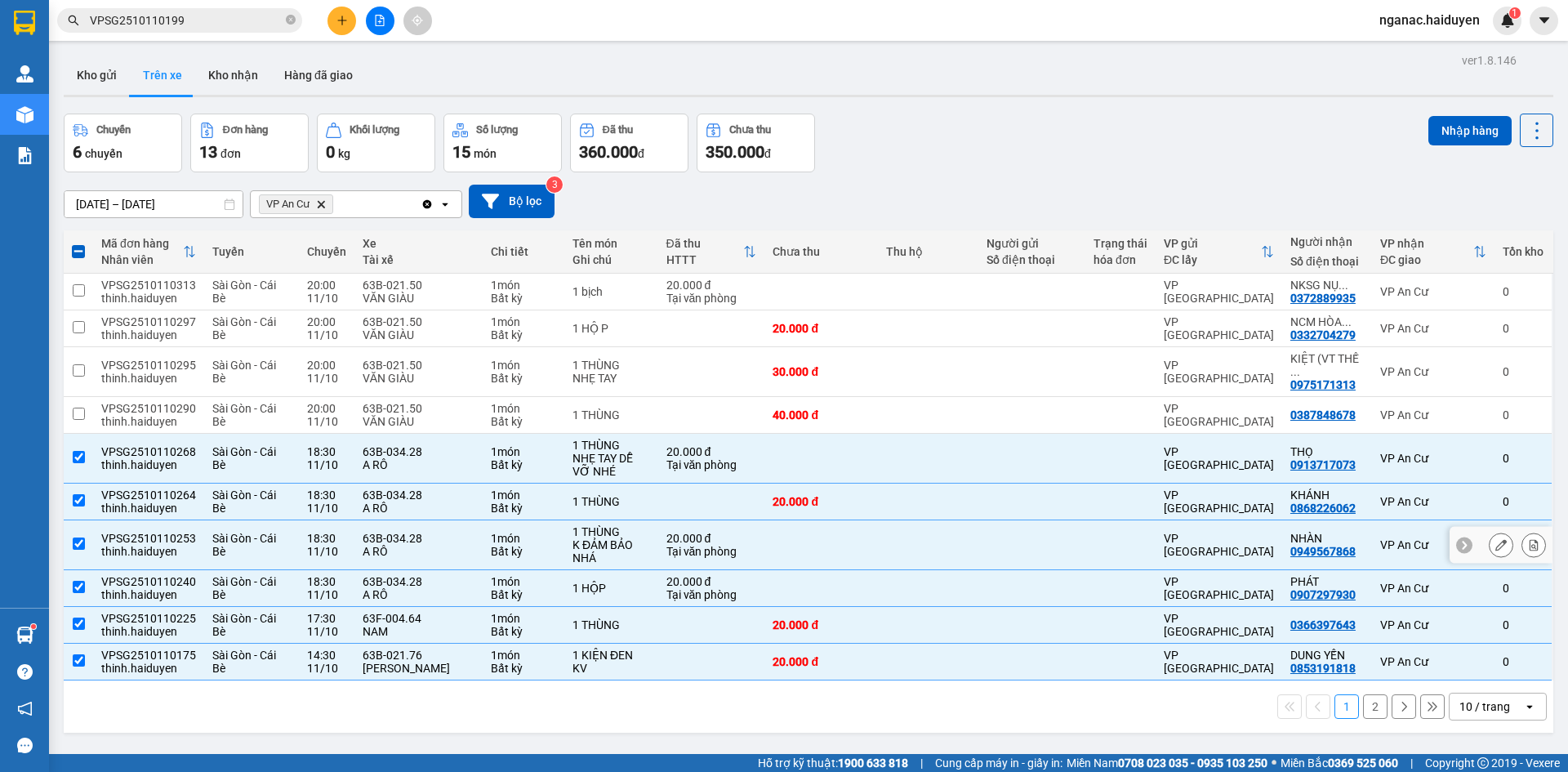
checkbox input "true"
click at [1452, 131] on button "Nhập hàng" at bounding box center [1470, 131] width 83 height 29
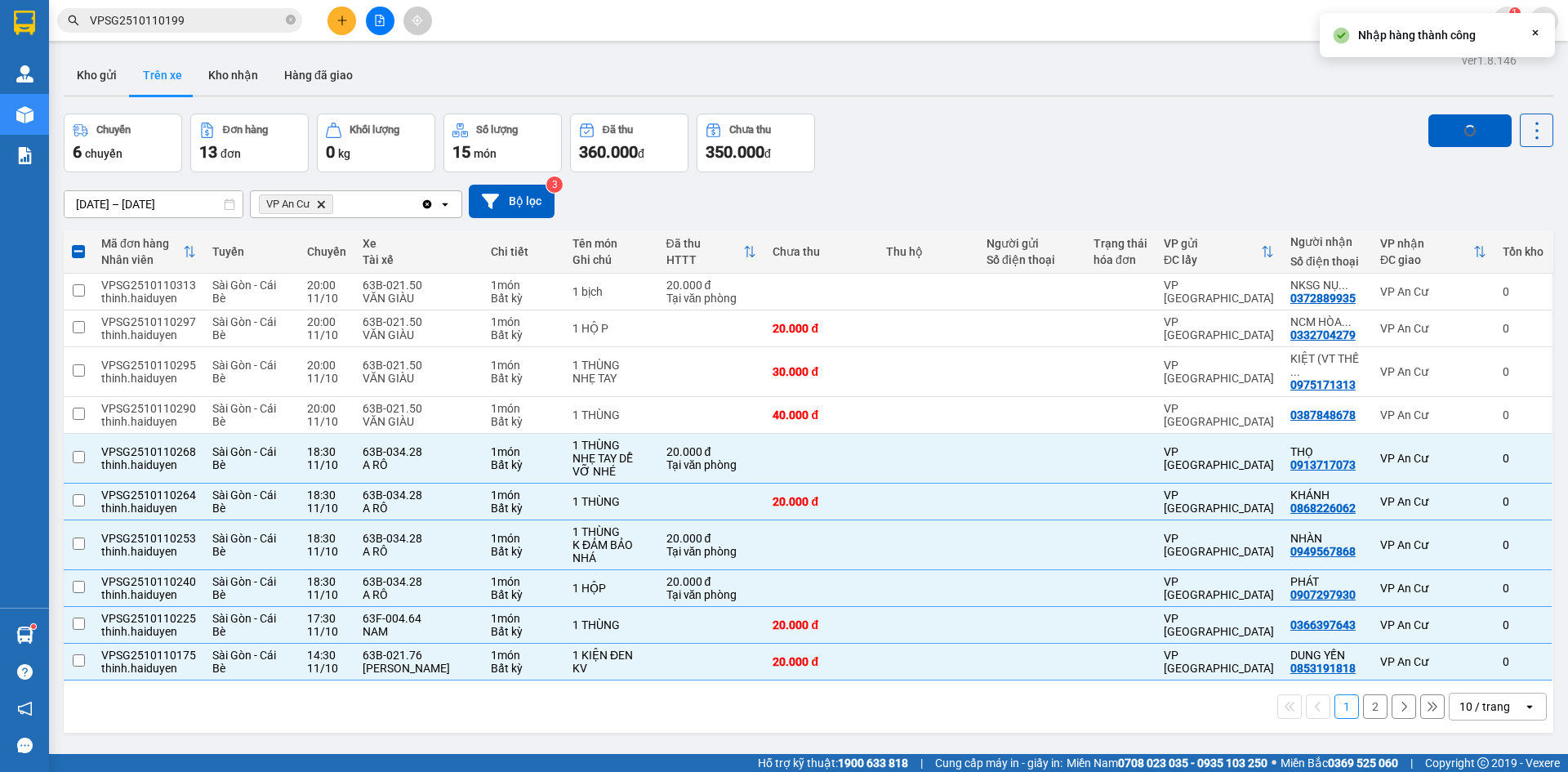
checkbox input "false"
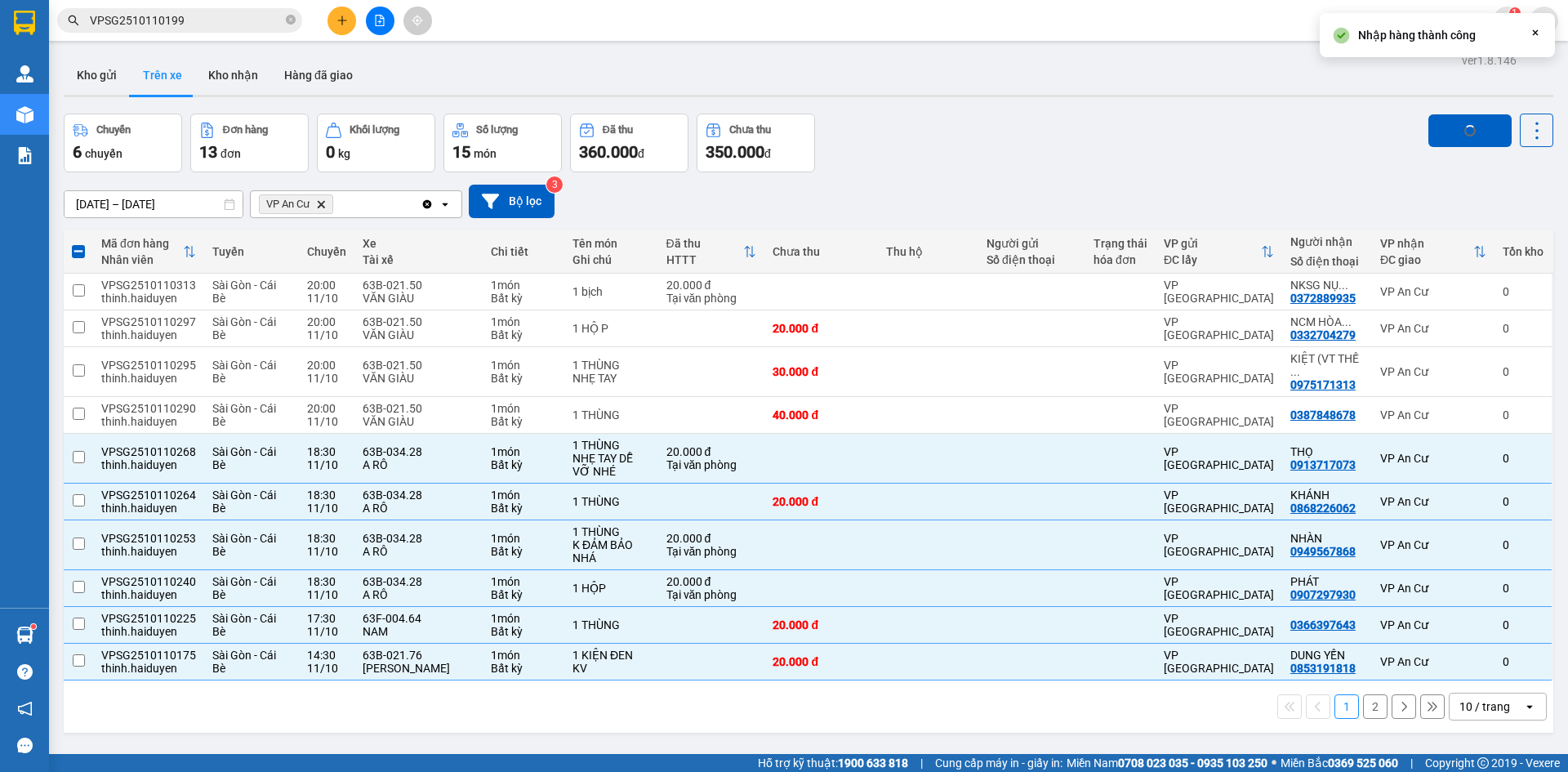
checkbox input "false"
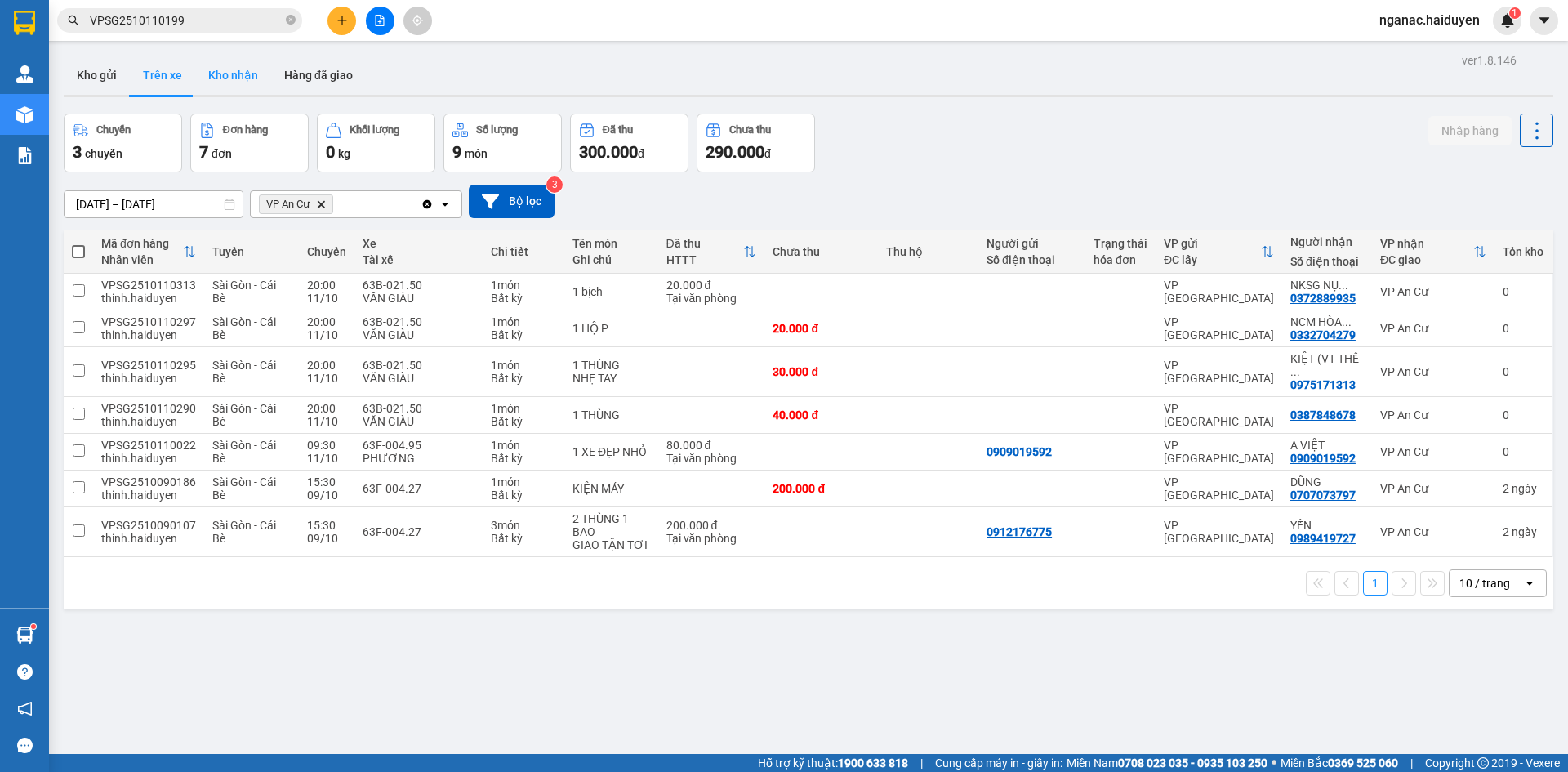
click at [237, 84] on button "Kho nhận" at bounding box center [234, 74] width 76 height 39
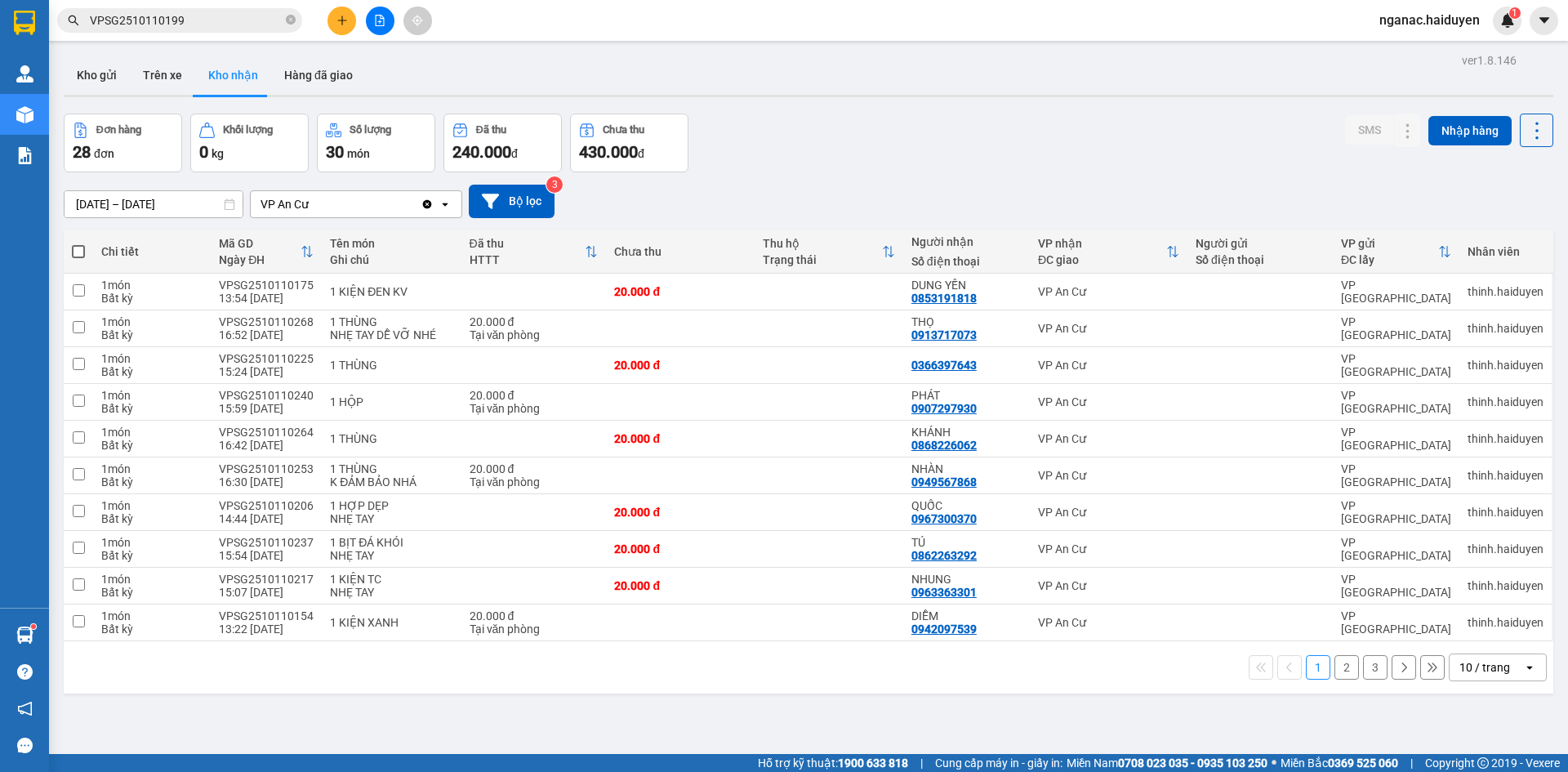
click at [1334, 670] on button "2" at bounding box center [1347, 667] width 24 height 24
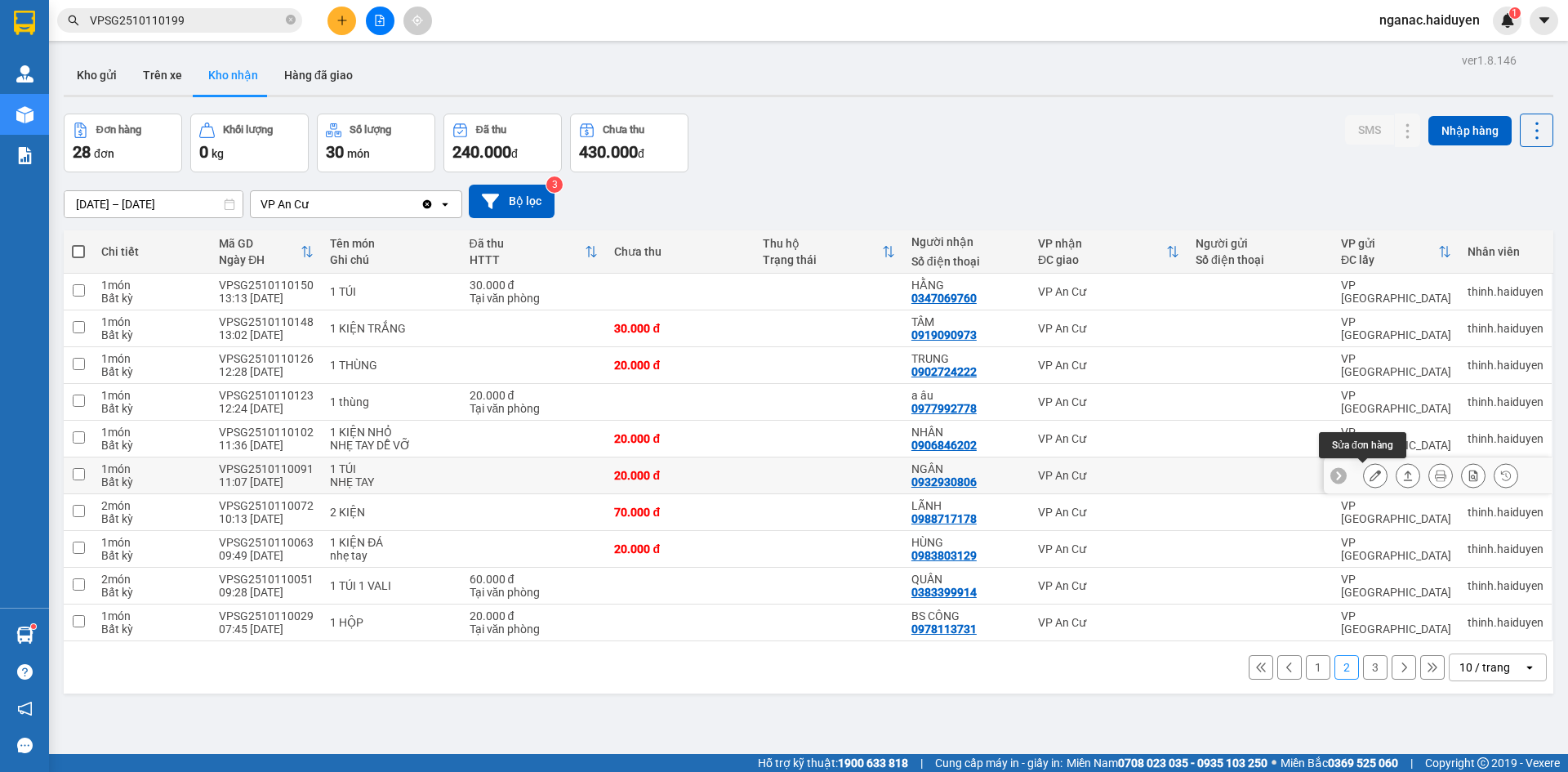
click at [1370, 475] on icon at bounding box center [1375, 475] width 11 height 11
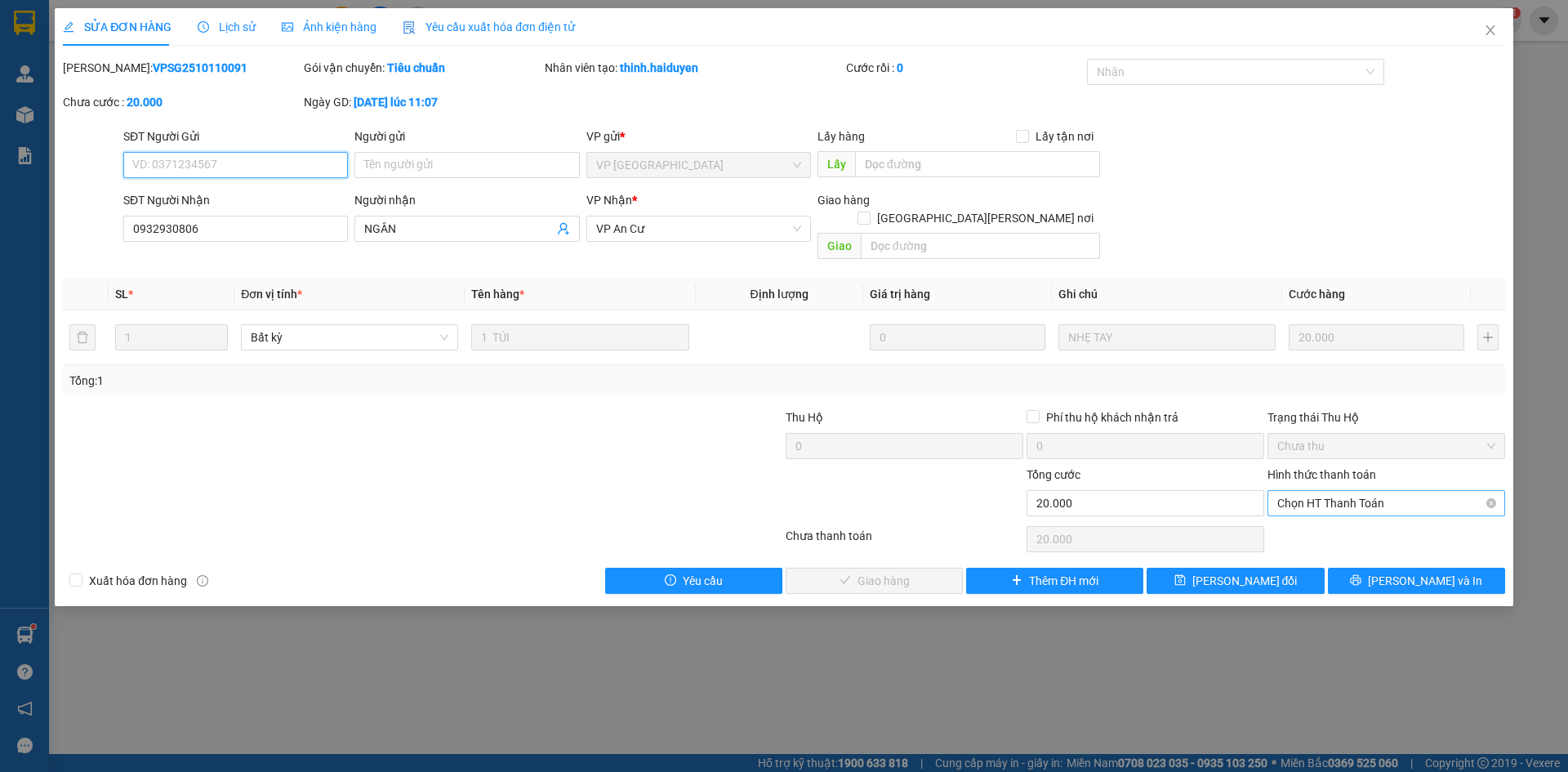
click at [1322, 491] on span "Chọn HT Thanh Toán" at bounding box center [1386, 503] width 218 height 24
drag, startPoint x: 1302, startPoint y: 514, endPoint x: 1208, endPoint y: 527, distance: 94.9
click at [1299, 514] on div "Tại văn phòng" at bounding box center [1386, 517] width 218 height 18
type input "0"
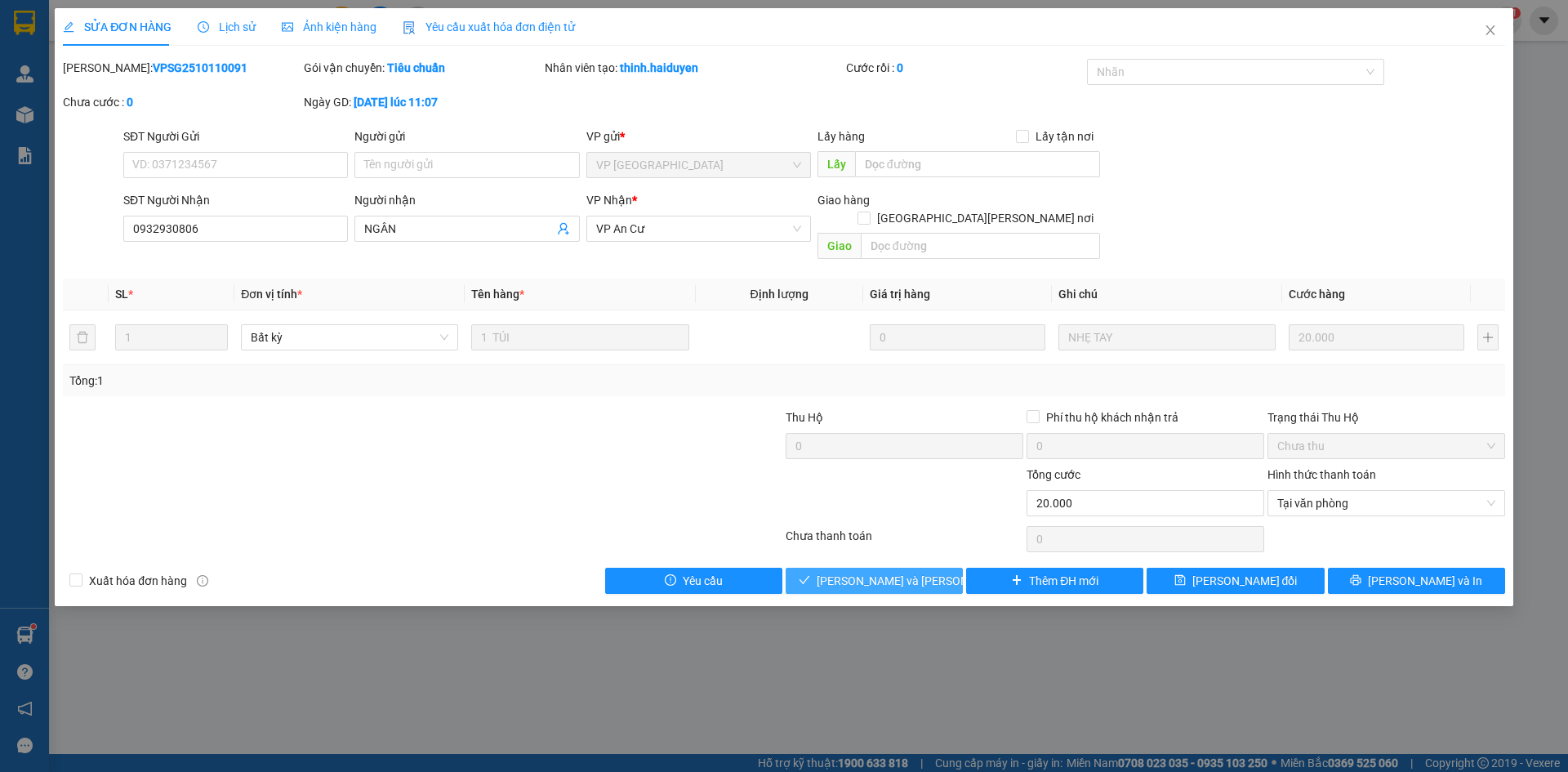
click at [865, 571] on span "[PERSON_NAME] và [PERSON_NAME] hàng" at bounding box center [926, 580] width 221 height 18
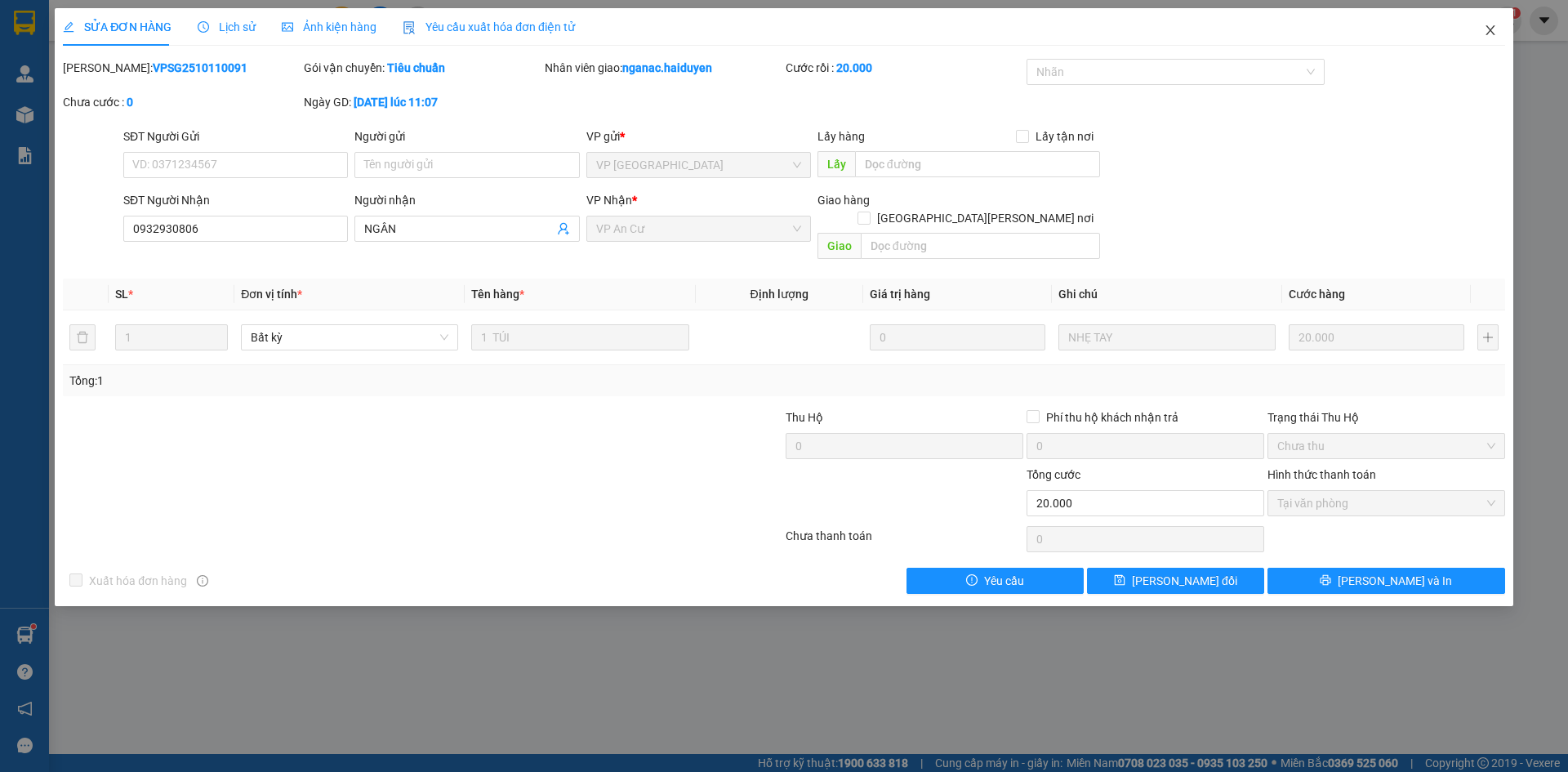
click at [1488, 29] on icon "close" at bounding box center [1490, 29] width 13 height 13
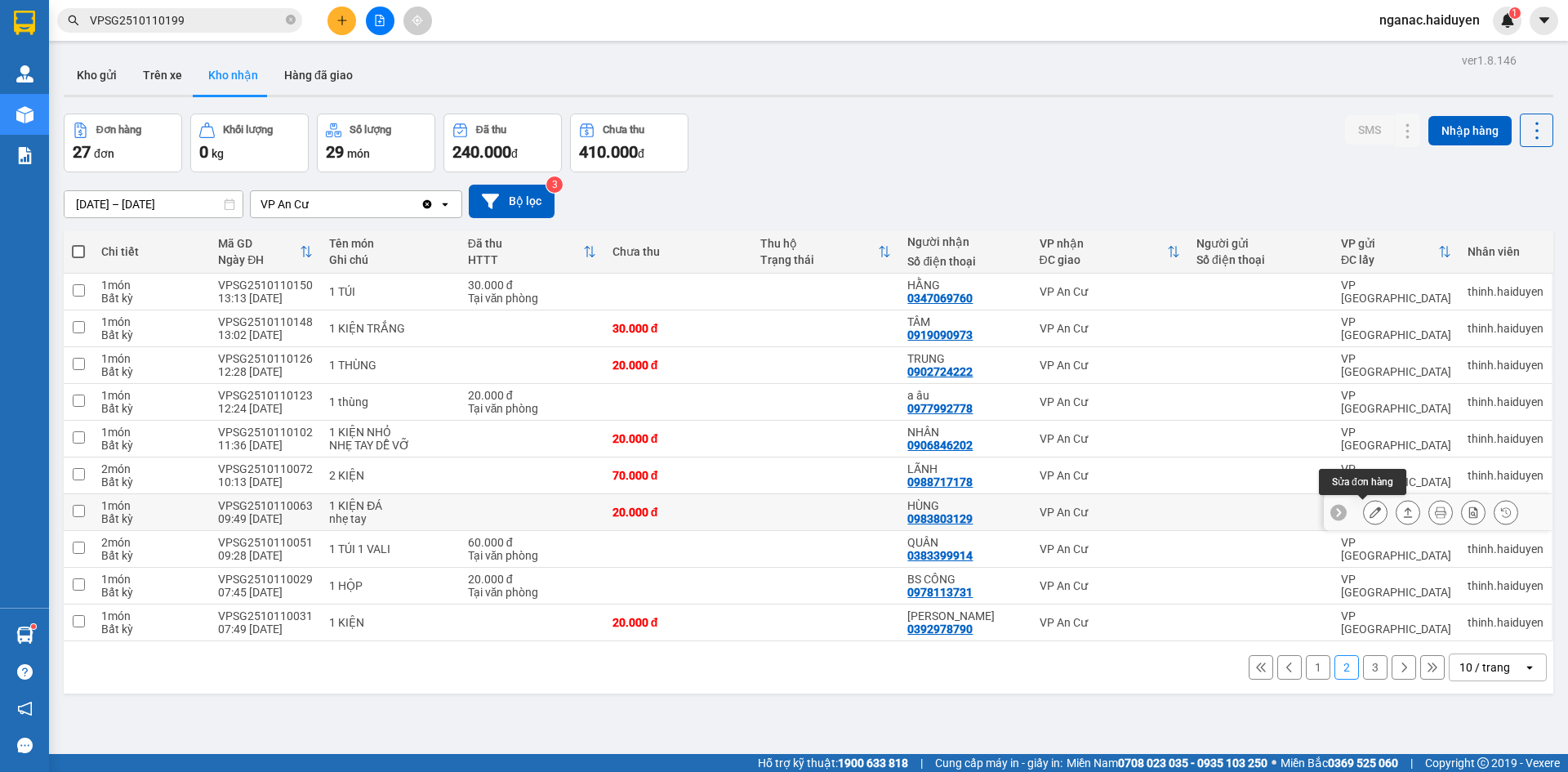
click at [1370, 512] on icon at bounding box center [1375, 512] width 11 height 11
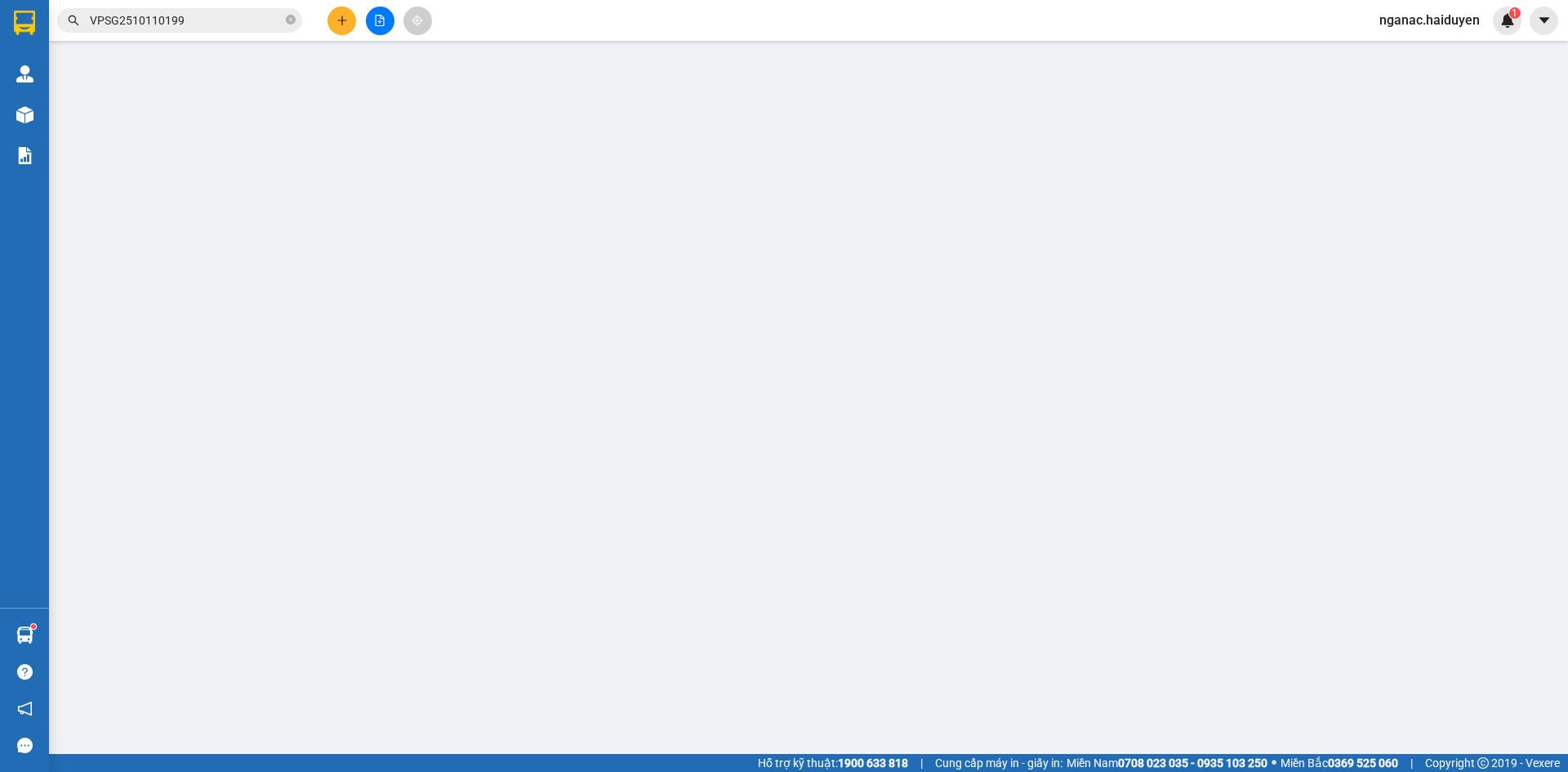
type input "0983803129"
type input "HÙNG"
type input "0"
type input "20.000"
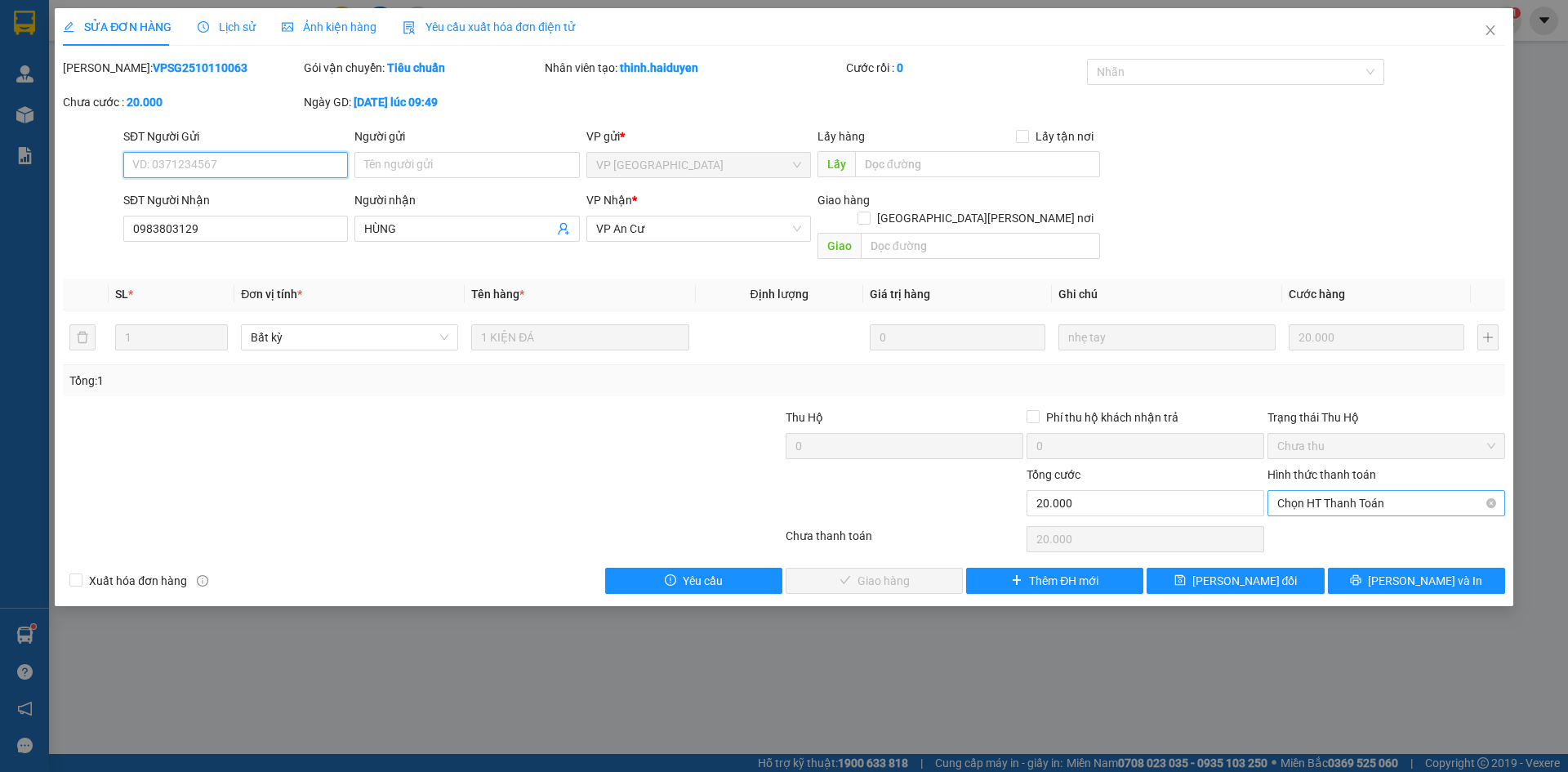
click at [1321, 491] on span "Chọn HT Thanh Toán" at bounding box center [1386, 503] width 218 height 24
drag, startPoint x: 1315, startPoint y: 516, endPoint x: 1261, endPoint y: 519, distance: 54.1
click at [1309, 518] on div "Tại văn phòng" at bounding box center [1386, 517] width 218 height 18
type input "0"
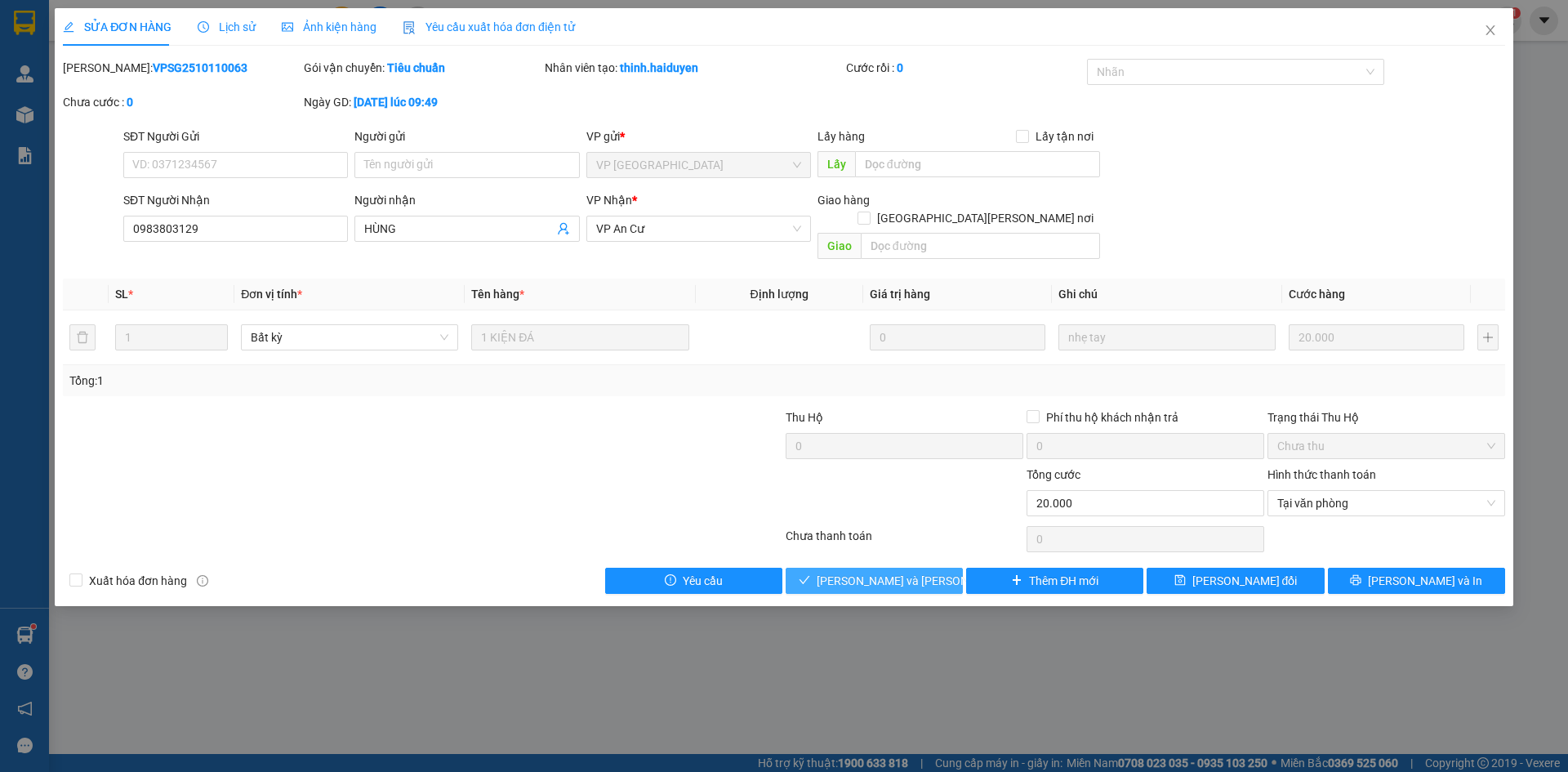
click at [861, 571] on span "[PERSON_NAME] và [PERSON_NAME] hàng" at bounding box center [926, 580] width 221 height 18
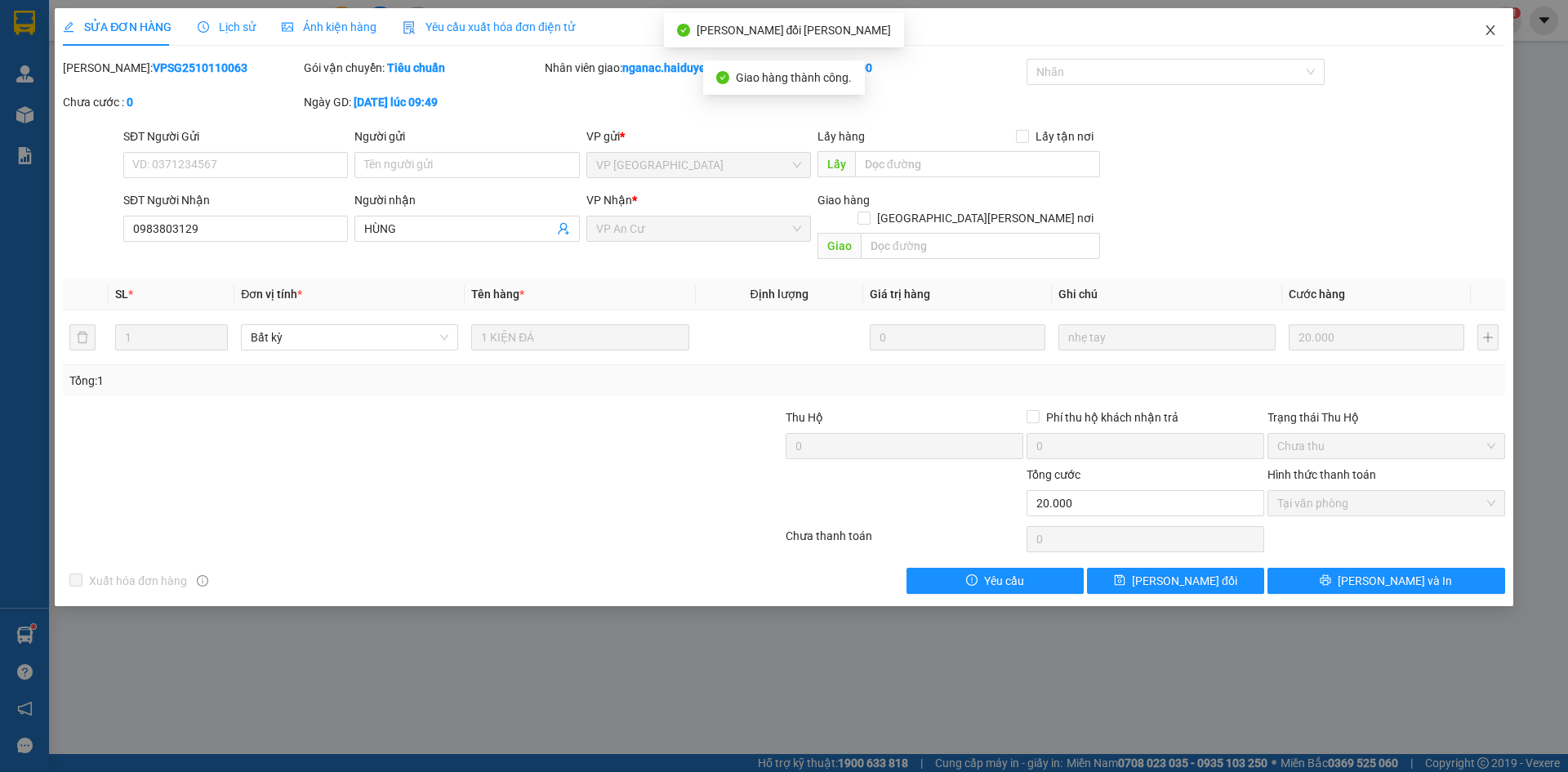
click at [1489, 32] on icon "close" at bounding box center [1490, 29] width 13 height 13
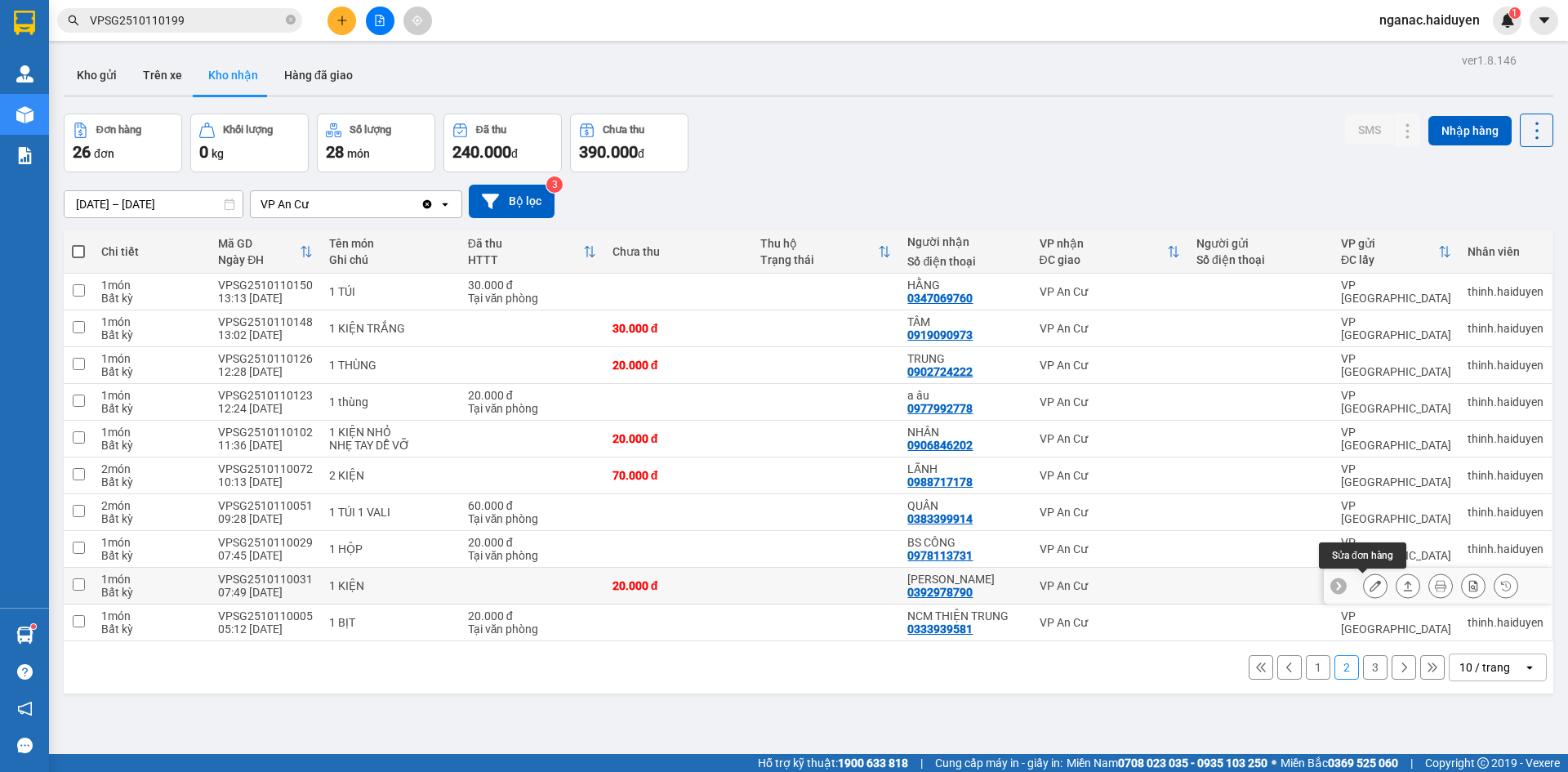
click at [1370, 580] on icon at bounding box center [1375, 585] width 11 height 11
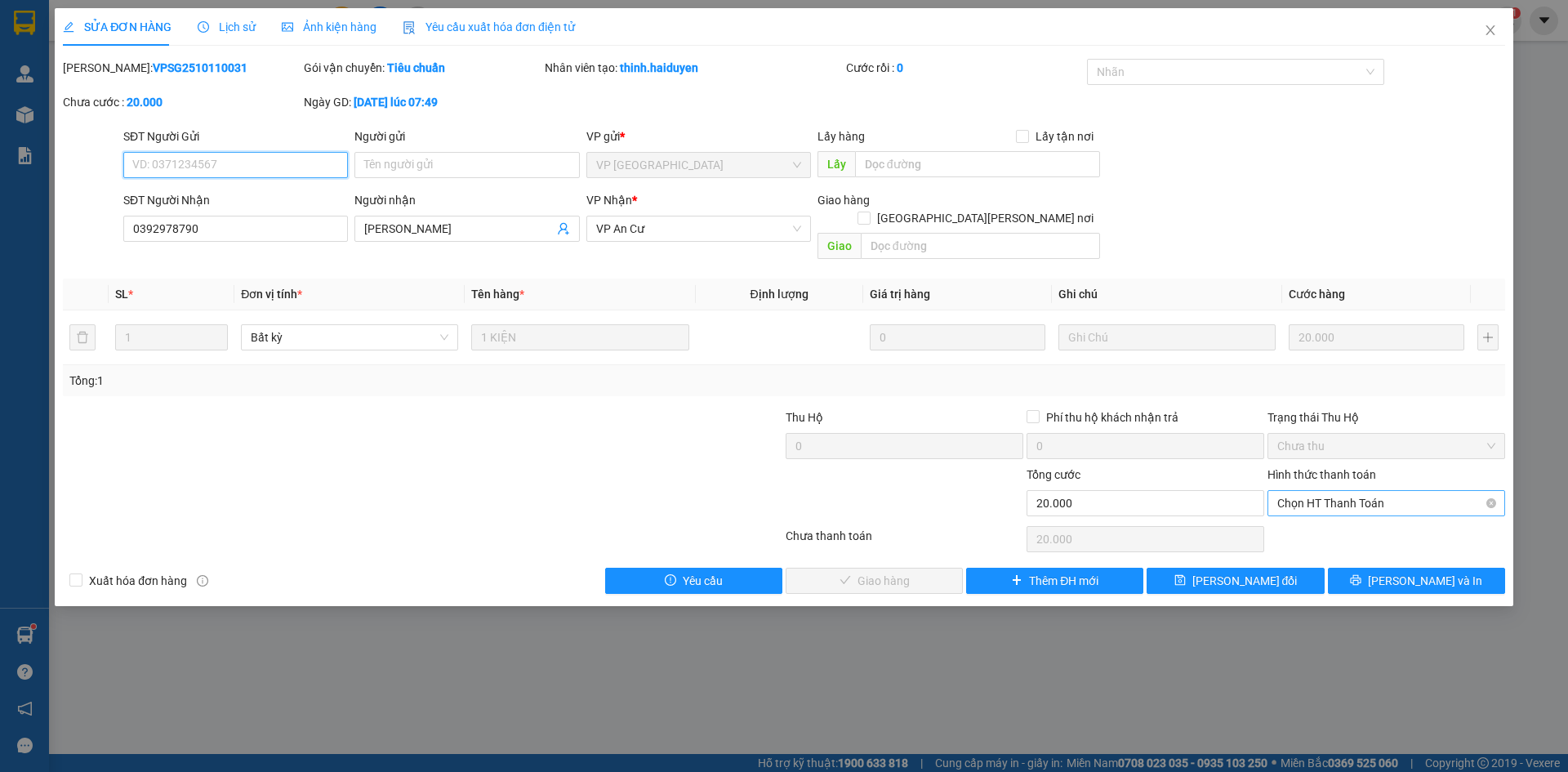
click at [1314, 491] on span "Chọn HT Thanh Toán" at bounding box center [1386, 503] width 218 height 24
click at [1315, 508] on div "Tại văn phòng" at bounding box center [1386, 517] width 218 height 18
type input "0"
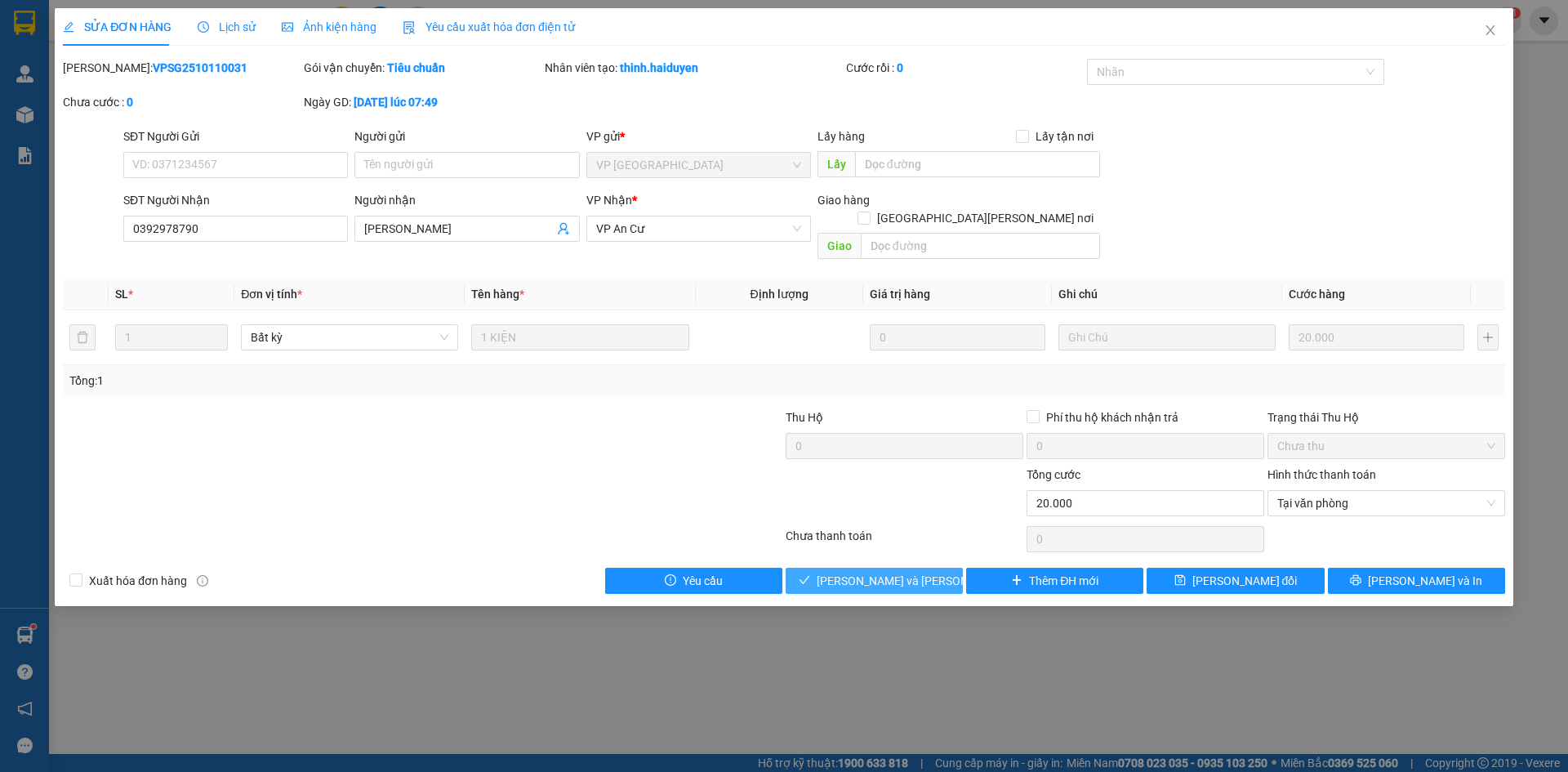
click at [884, 571] on span "[PERSON_NAME] và [PERSON_NAME] hàng" at bounding box center [926, 580] width 221 height 18
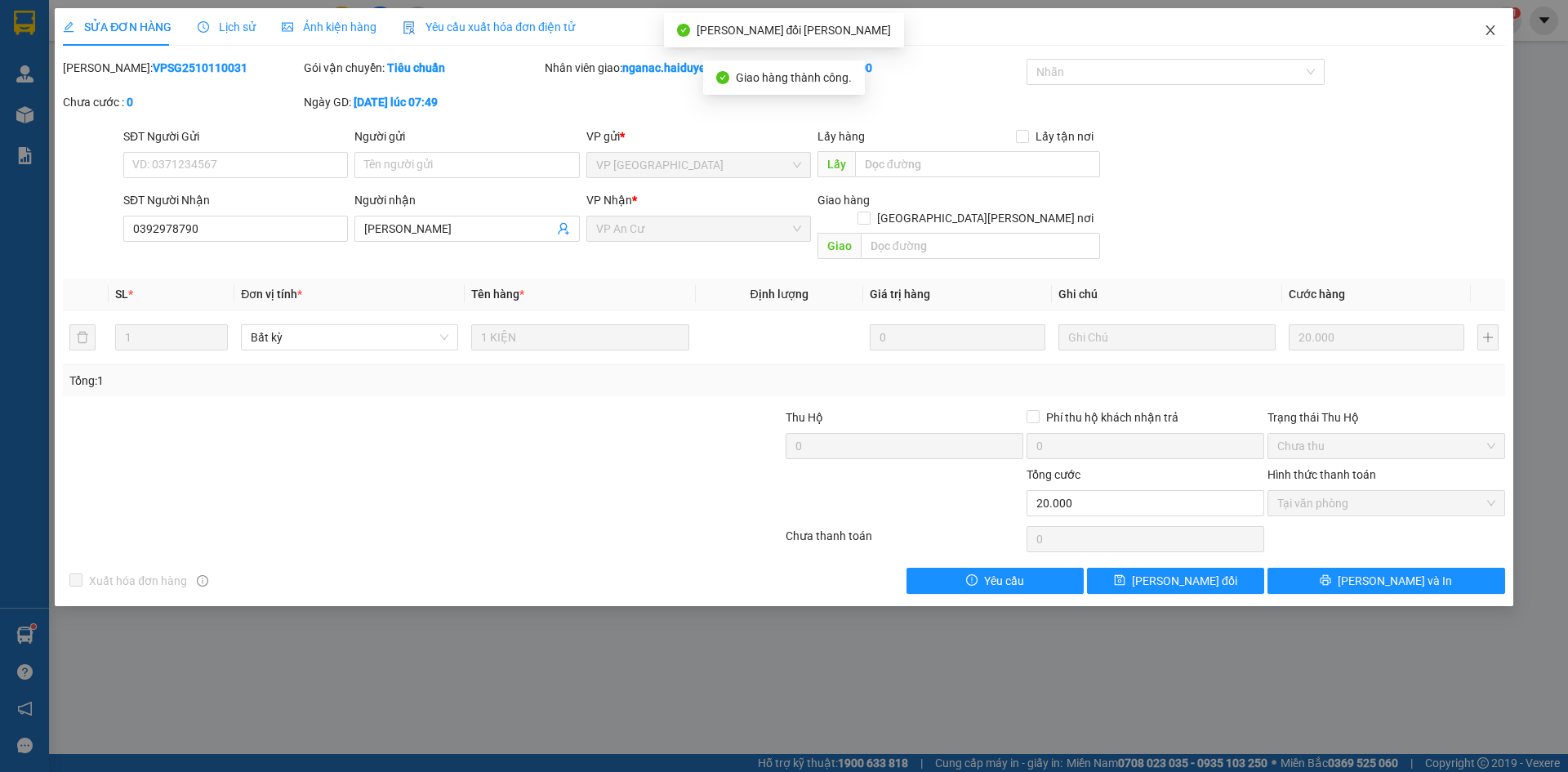
click at [1493, 28] on icon "close" at bounding box center [1490, 29] width 9 height 10
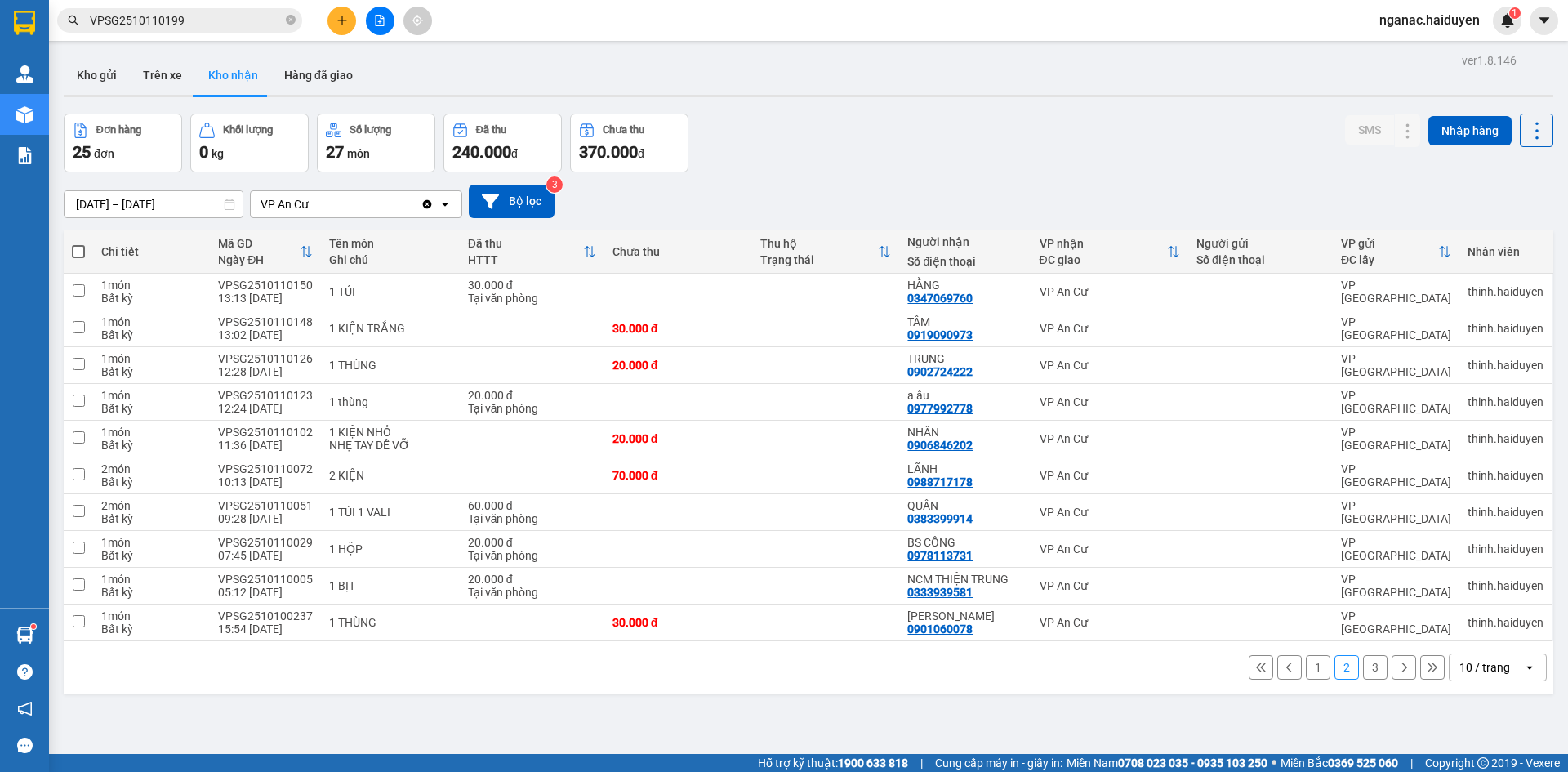
click at [1314, 669] on button "1" at bounding box center [1318, 667] width 24 height 24
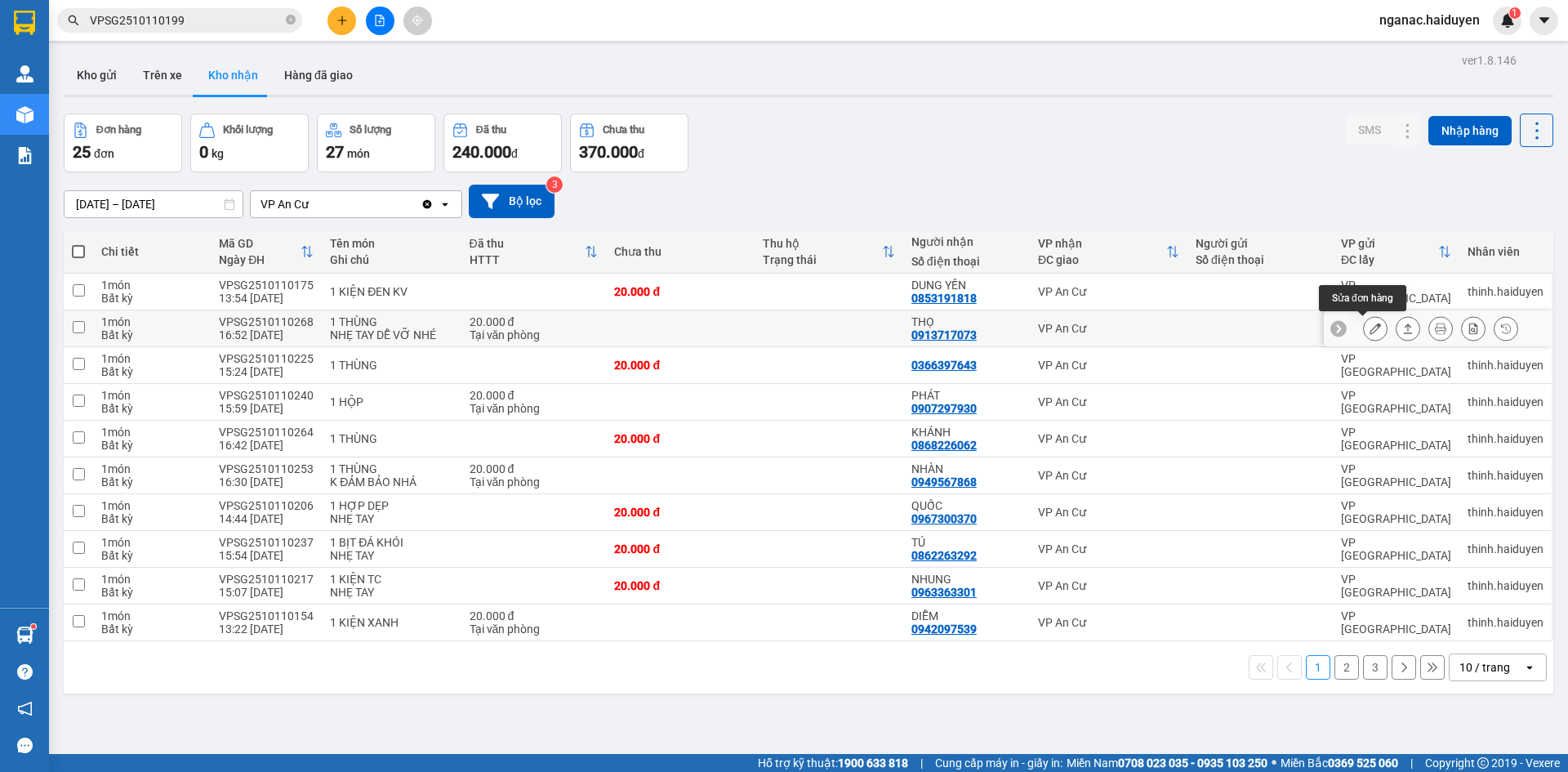
click at [1364, 325] on button at bounding box center [1375, 329] width 22 height 29
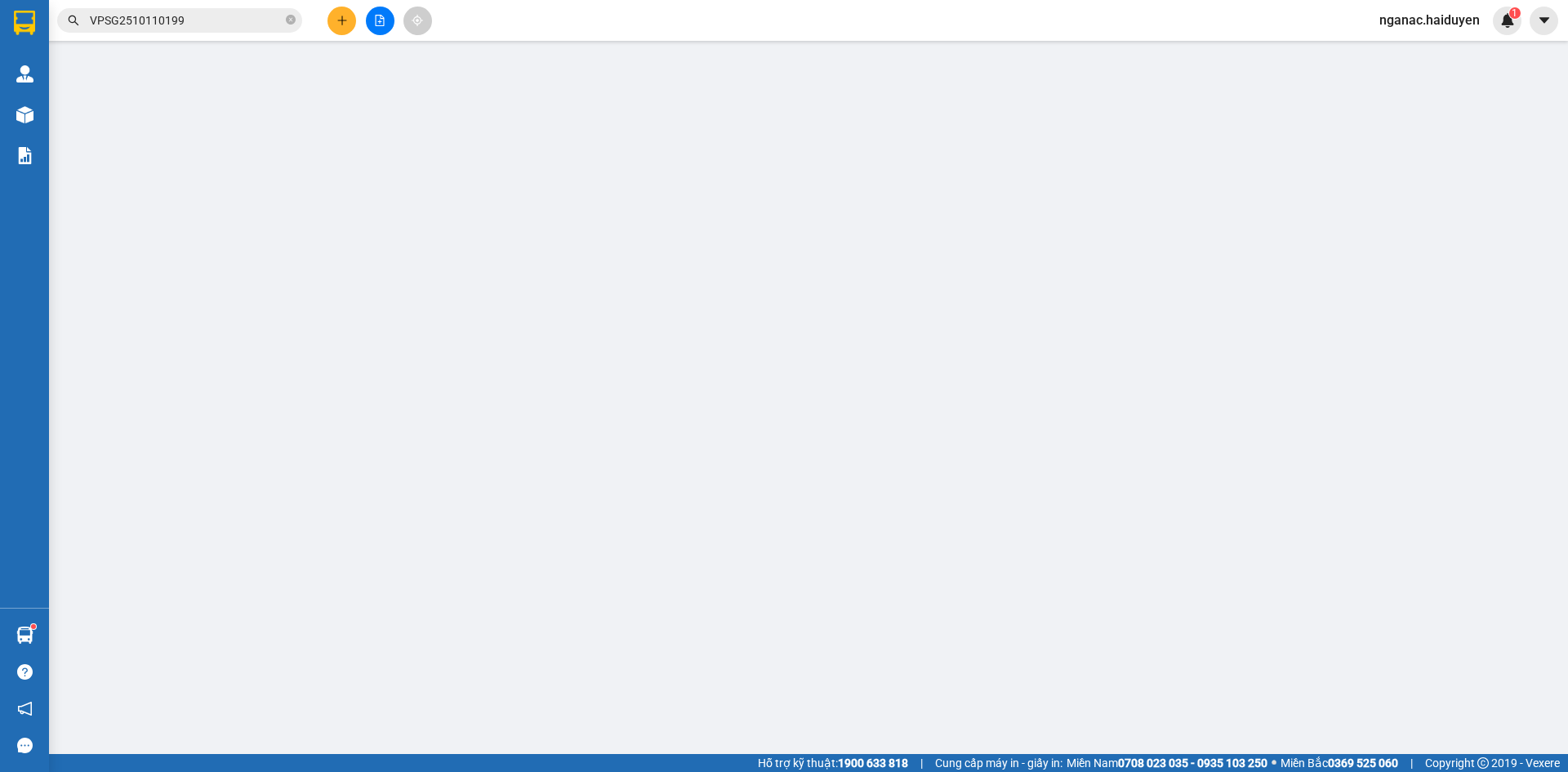
type input "0913717073"
type input "THỌ"
type input "0"
type input "20.000"
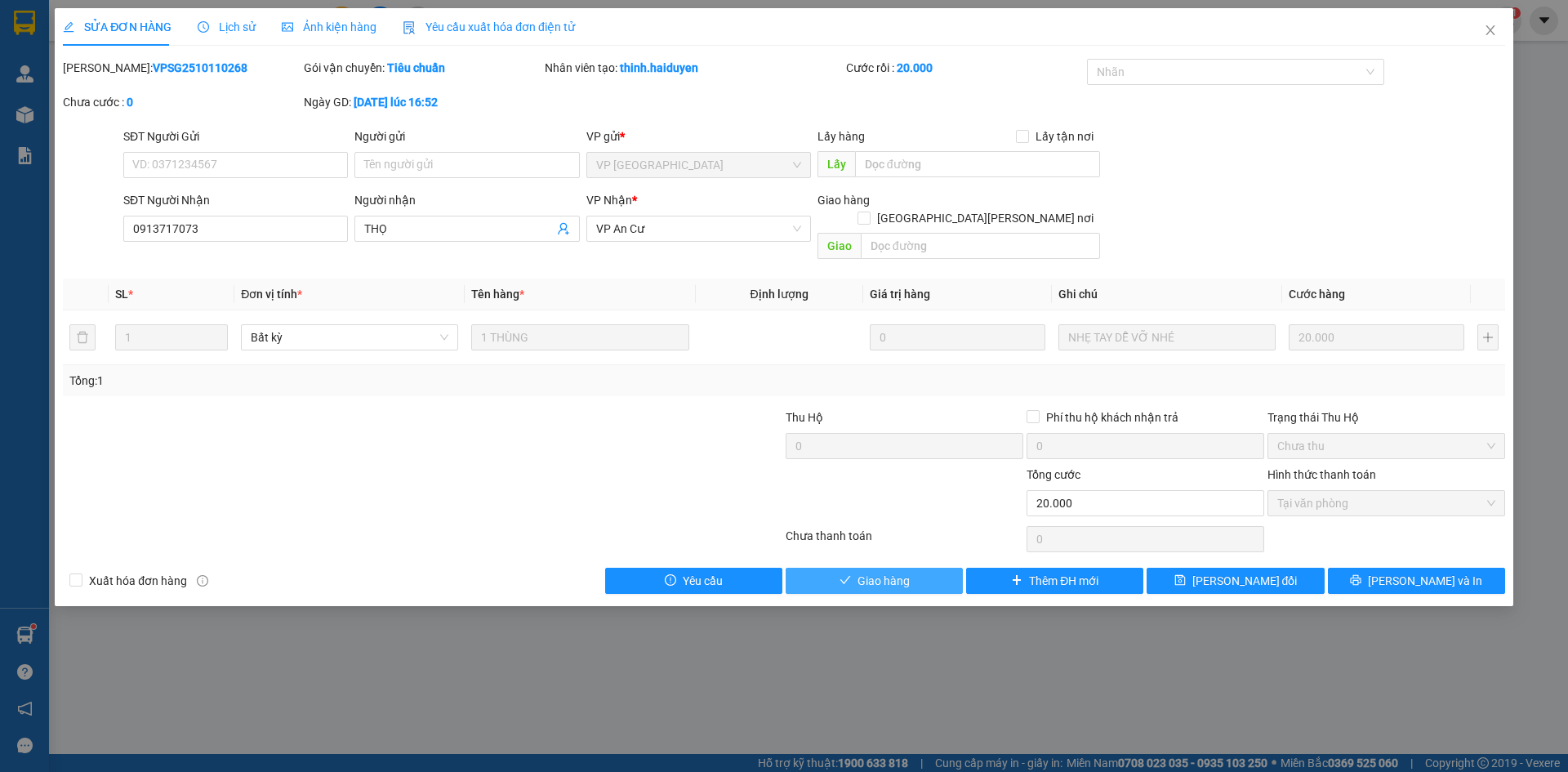
click at [877, 571] on span "Giao hàng" at bounding box center [884, 580] width 52 height 18
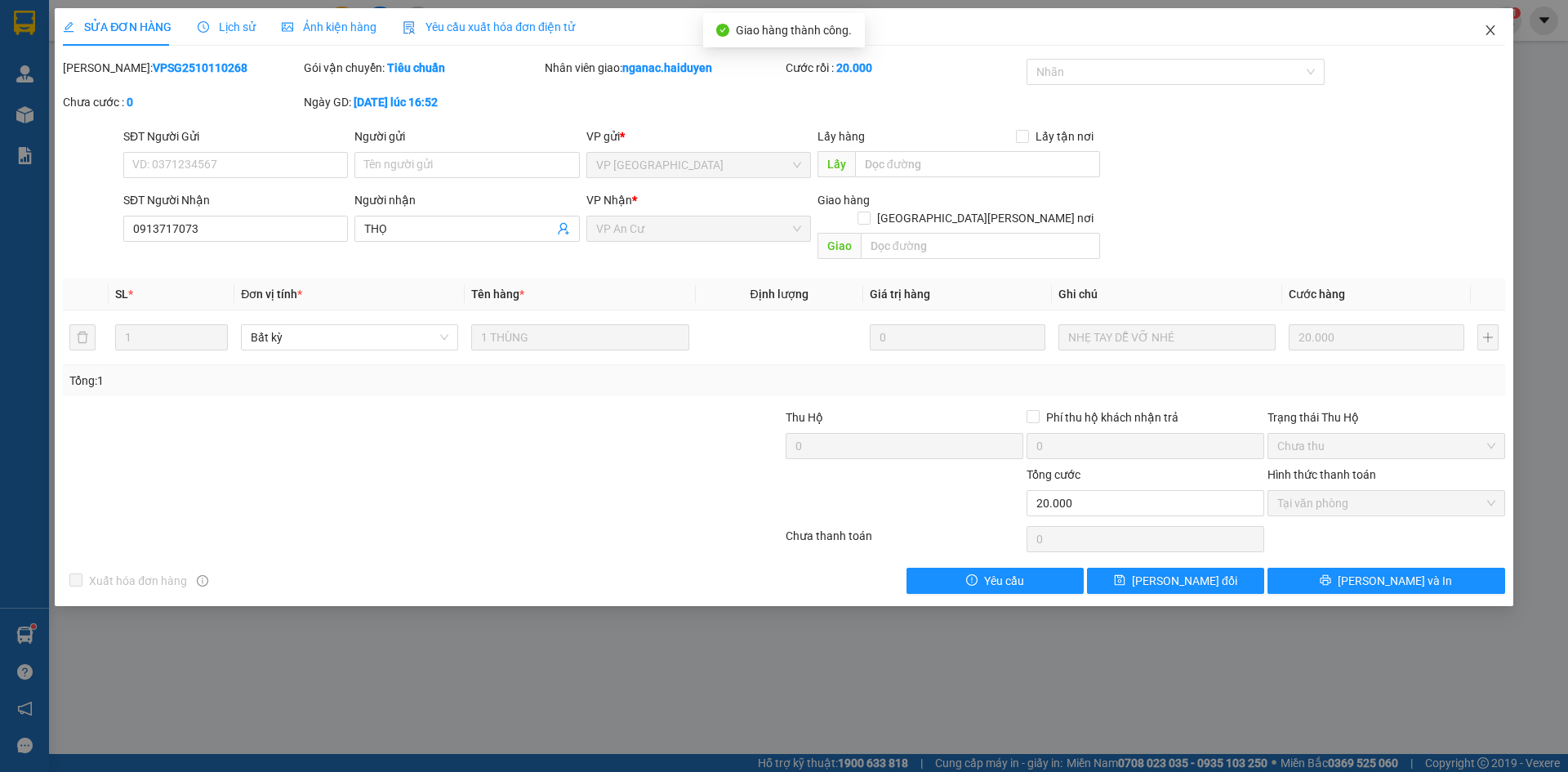
click at [1486, 19] on span "Close" at bounding box center [1490, 30] width 46 height 46
